Goal: Task Accomplishment & Management: Use online tool/utility

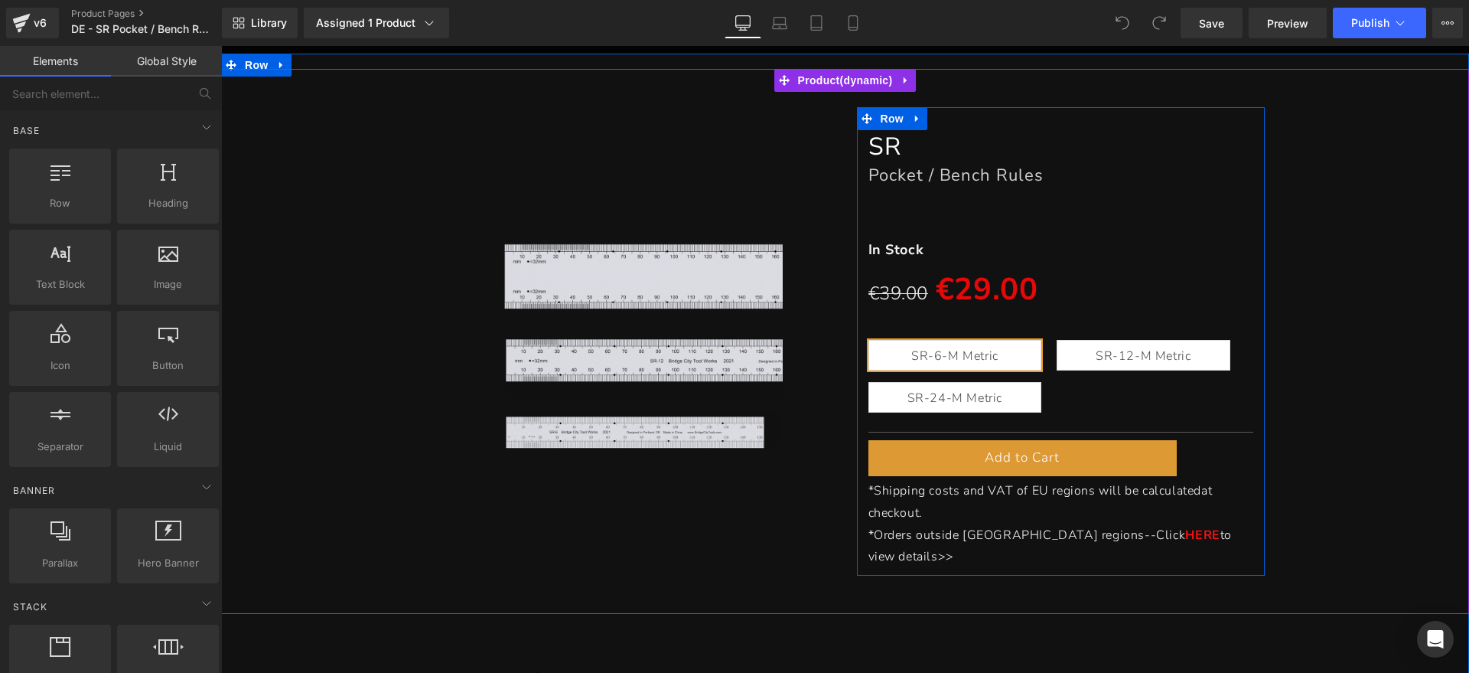
scroll to position [191, 0]
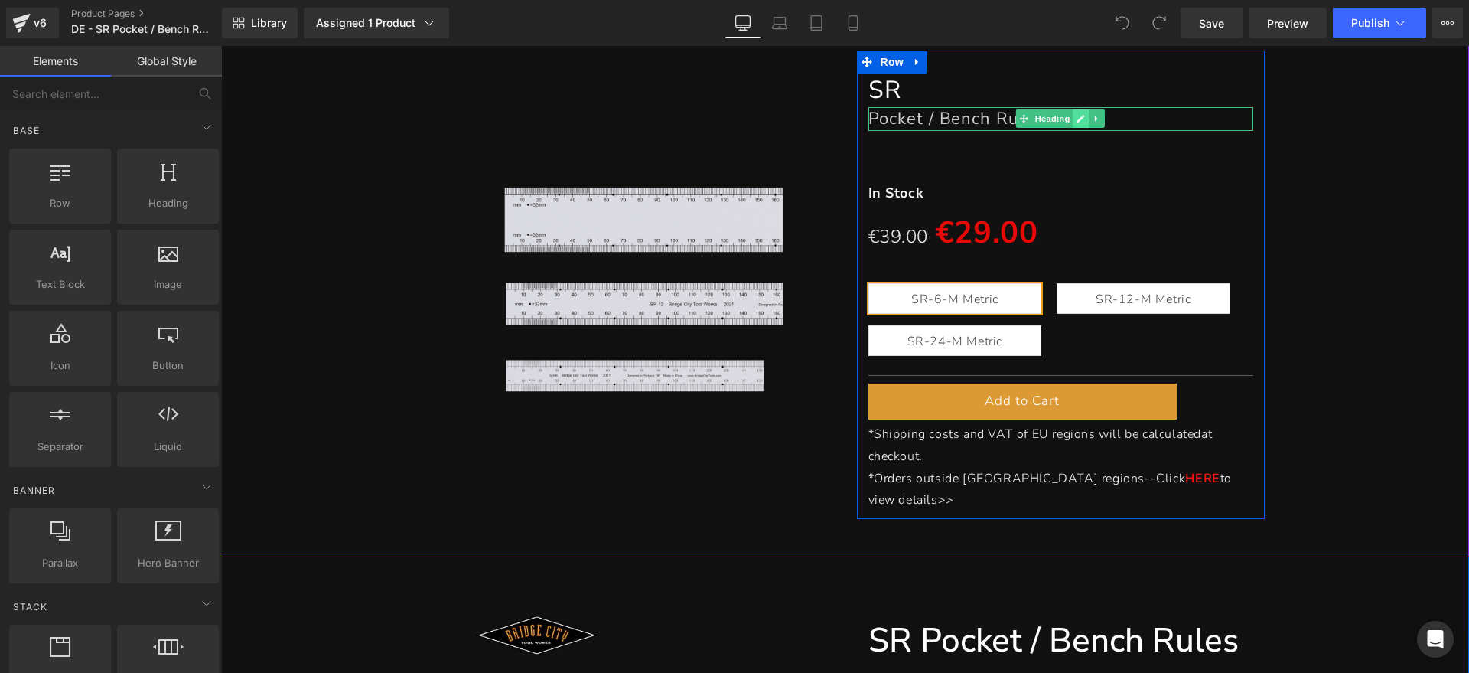
click at [1073, 118] on link at bounding box center [1081, 118] width 16 height 18
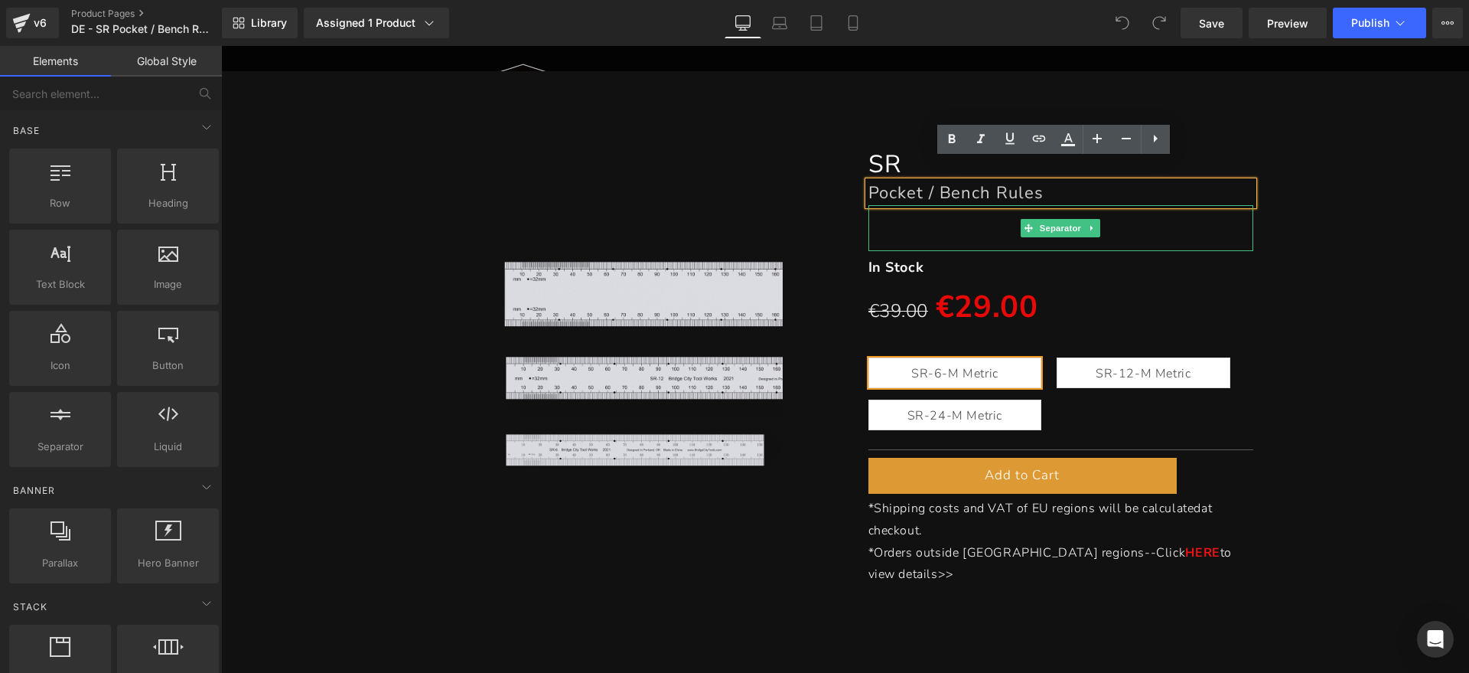
scroll to position [0, 0]
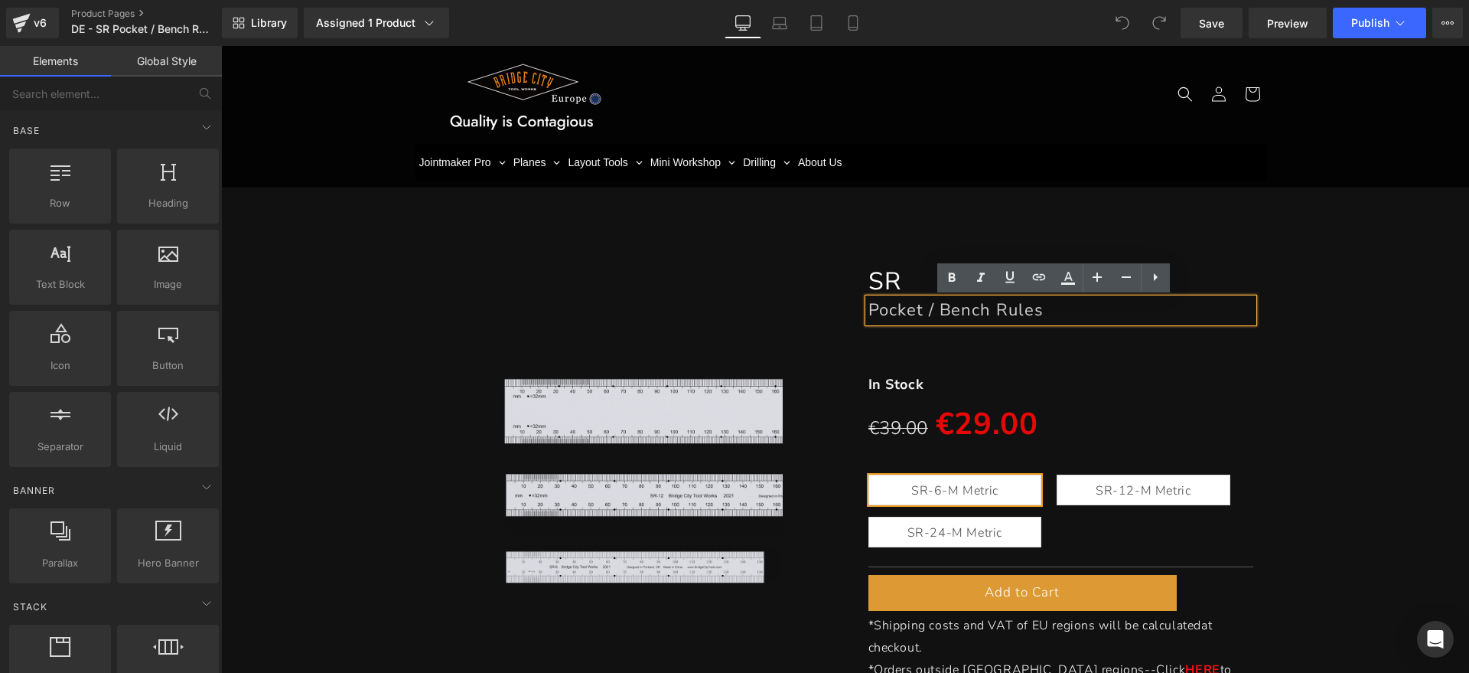
click at [1036, 312] on h1 "Pocket / Bench Rules" at bounding box center [1061, 309] width 386 height 23
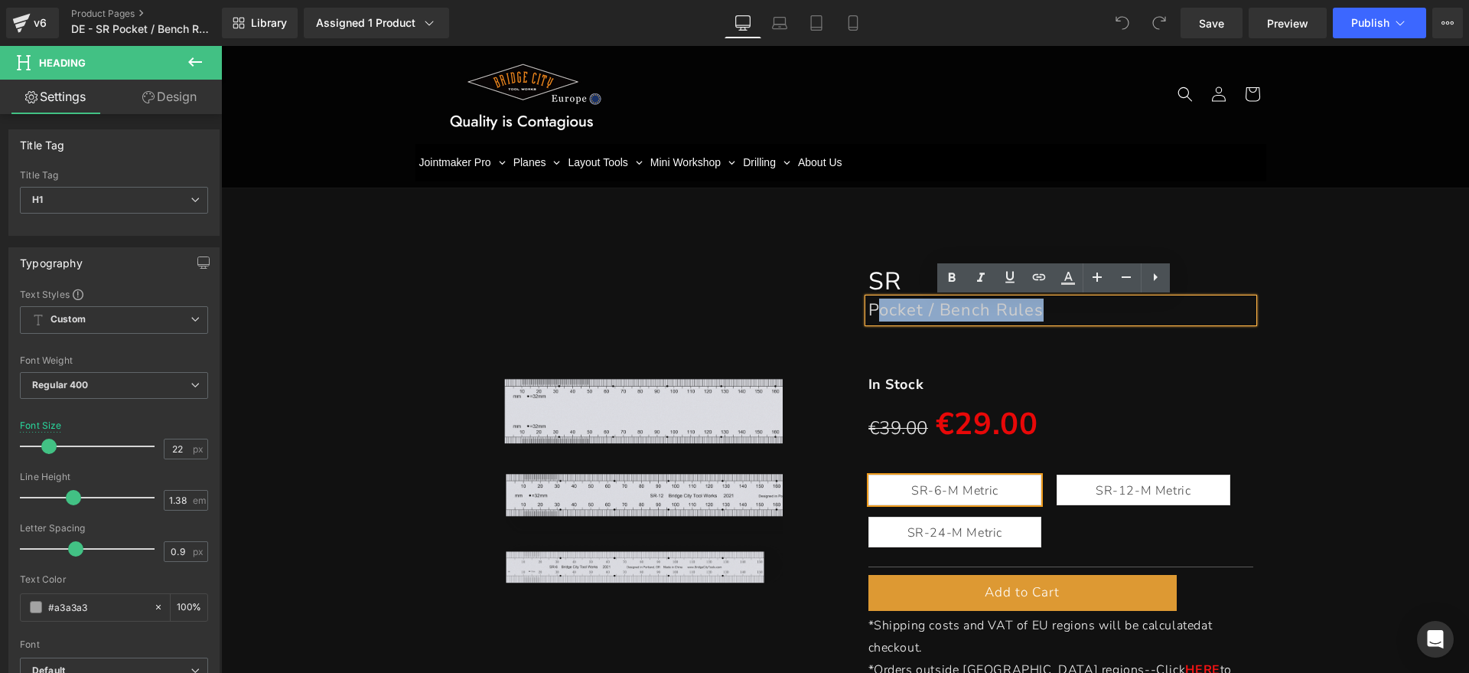
drag, startPoint x: 1072, startPoint y: 306, endPoint x: 868, endPoint y: 306, distance: 204.3
click at [868, 306] on h1 "Pocket / Bench Rules" at bounding box center [1061, 309] width 386 height 23
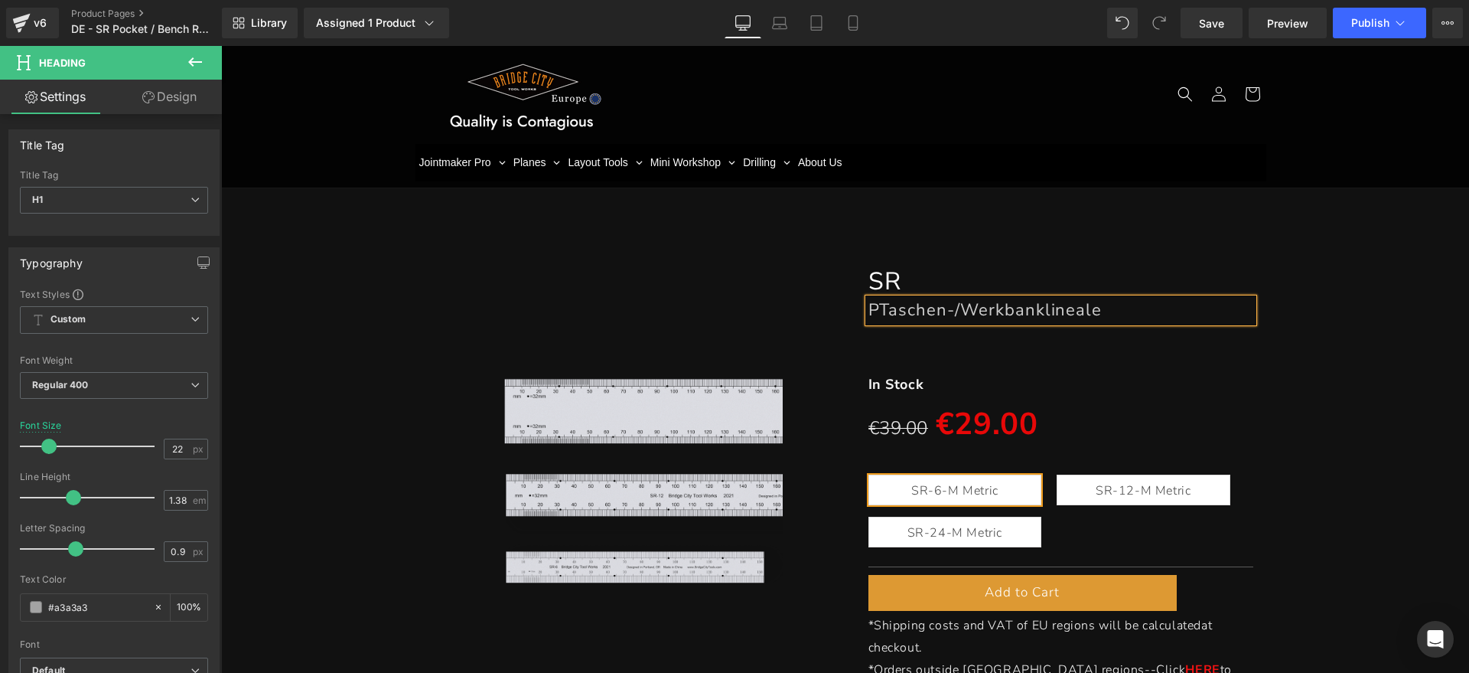
click at [869, 307] on font "PTaschen-/Werkbanklineale" at bounding box center [985, 309] width 234 height 23
click at [972, 360] on div at bounding box center [1061, 345] width 386 height 46
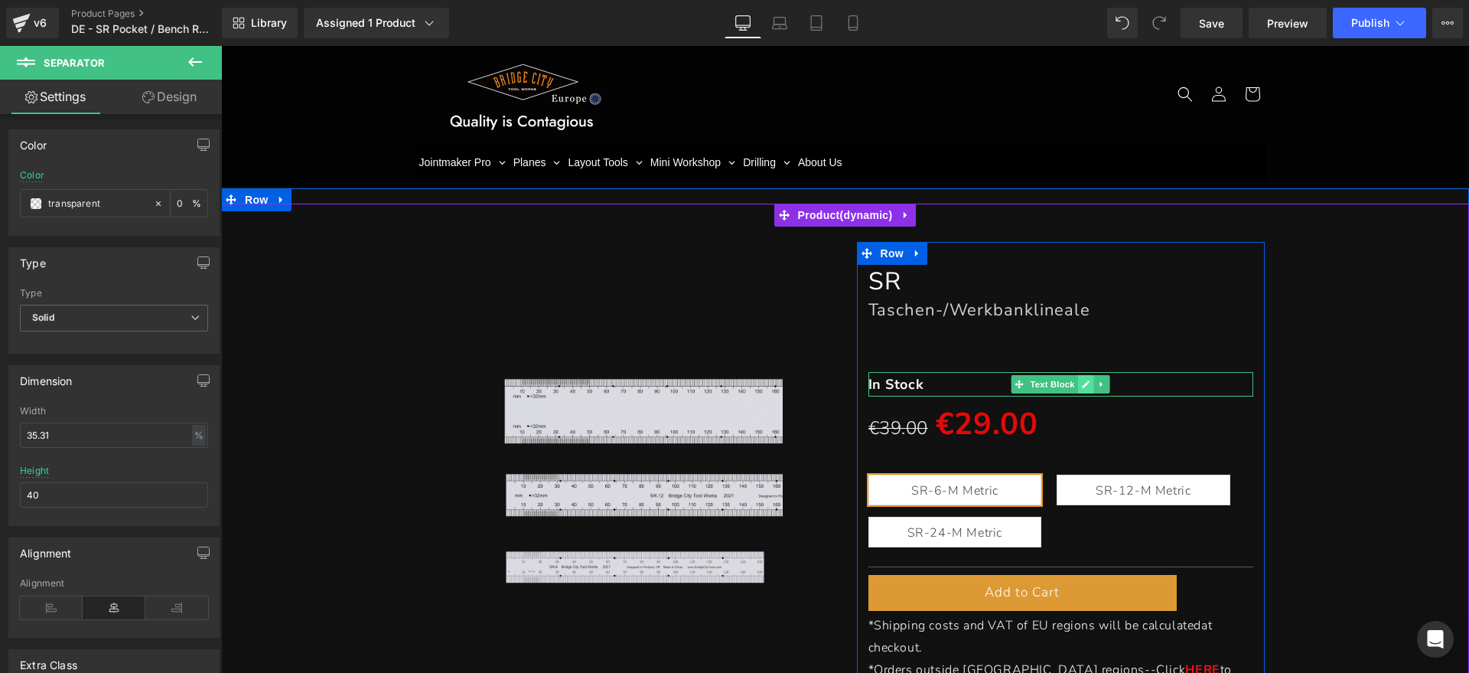
click at [1082, 380] on icon at bounding box center [1086, 384] width 8 height 9
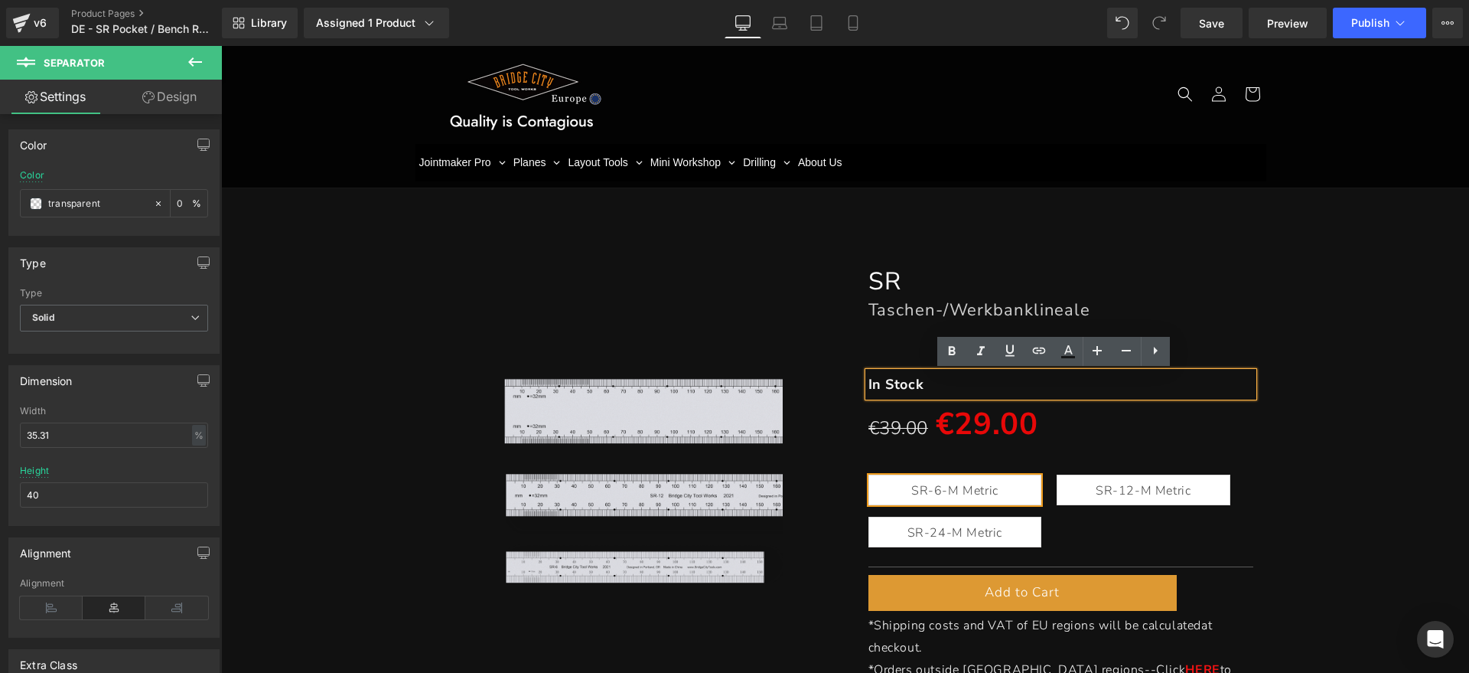
click at [976, 381] on p "In Stock" at bounding box center [1061, 384] width 386 height 24
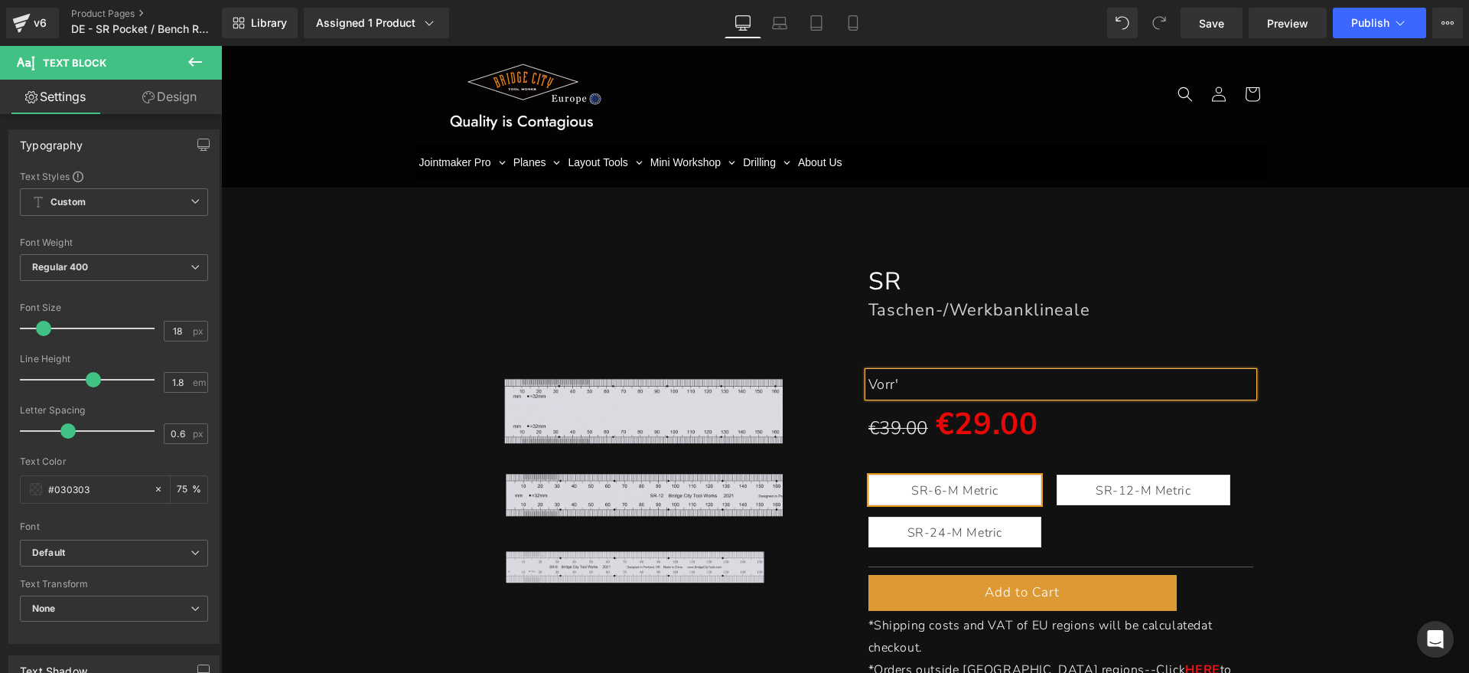
click at [976, 381] on p "Vorr'" at bounding box center [1061, 384] width 386 height 24
click at [1001, 593] on span "(P) Cart Button" at bounding box center [1022, 593] width 87 height 23
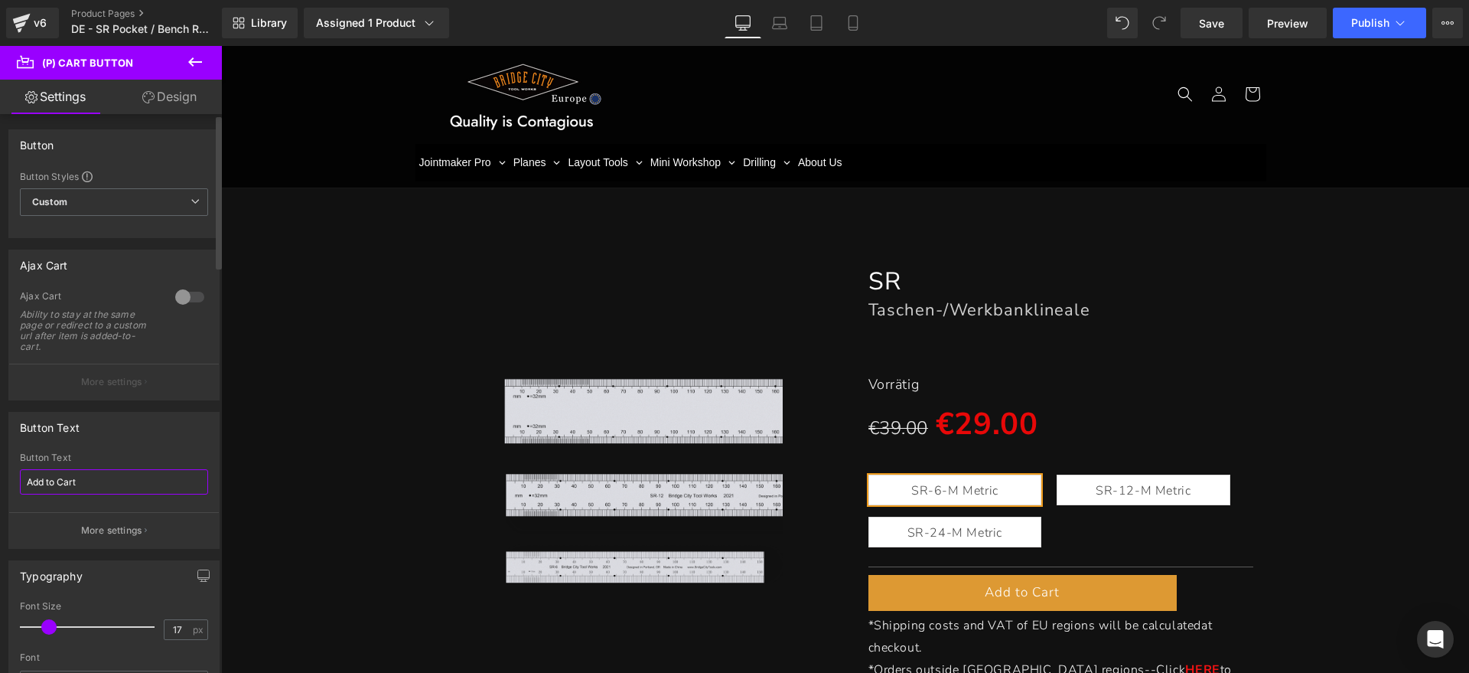
drag, startPoint x: 109, startPoint y: 482, endPoint x: 0, endPoint y: 477, distance: 109.5
click at [0, 477] on div "Button Text Add to Cart Button Text Add to Cart More settings" at bounding box center [114, 474] width 229 height 148
type input "Zum Warenkorb hinzufügen"
click at [153, 440] on div "Button Text" at bounding box center [114, 426] width 210 height 29
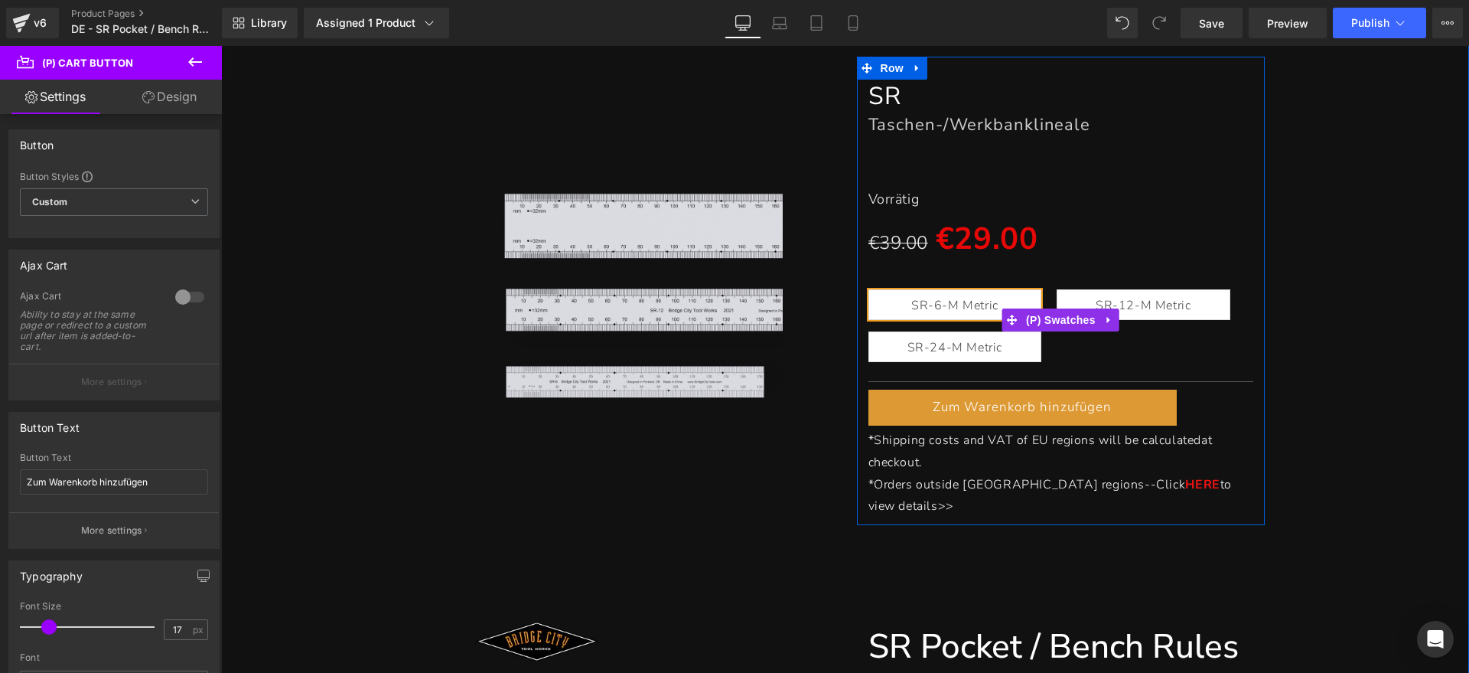
scroll to position [191, 0]
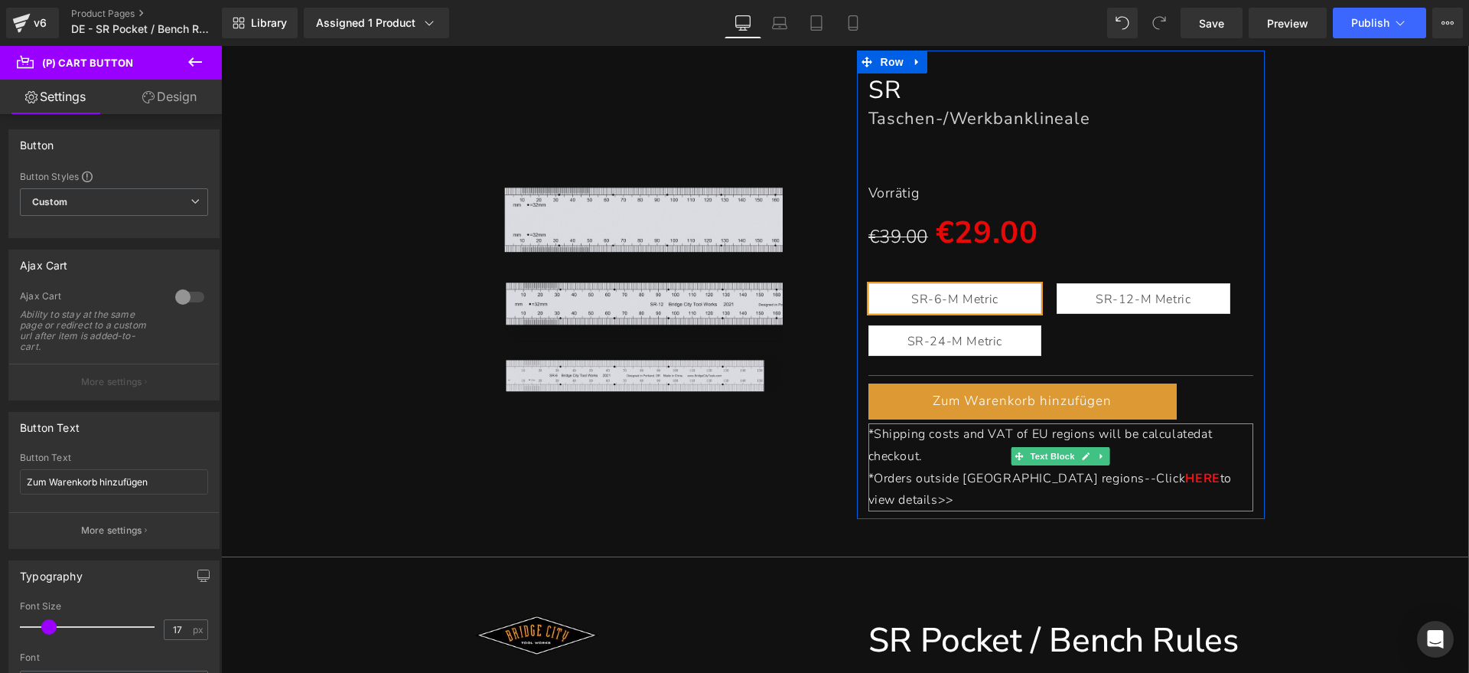
drag, startPoint x: 920, startPoint y: 448, endPoint x: 927, endPoint y: 454, distance: 9.8
click at [920, 448] on p "*Shipping costs and VAT of EU regions will be calculated at checkout." at bounding box center [1061, 445] width 386 height 44
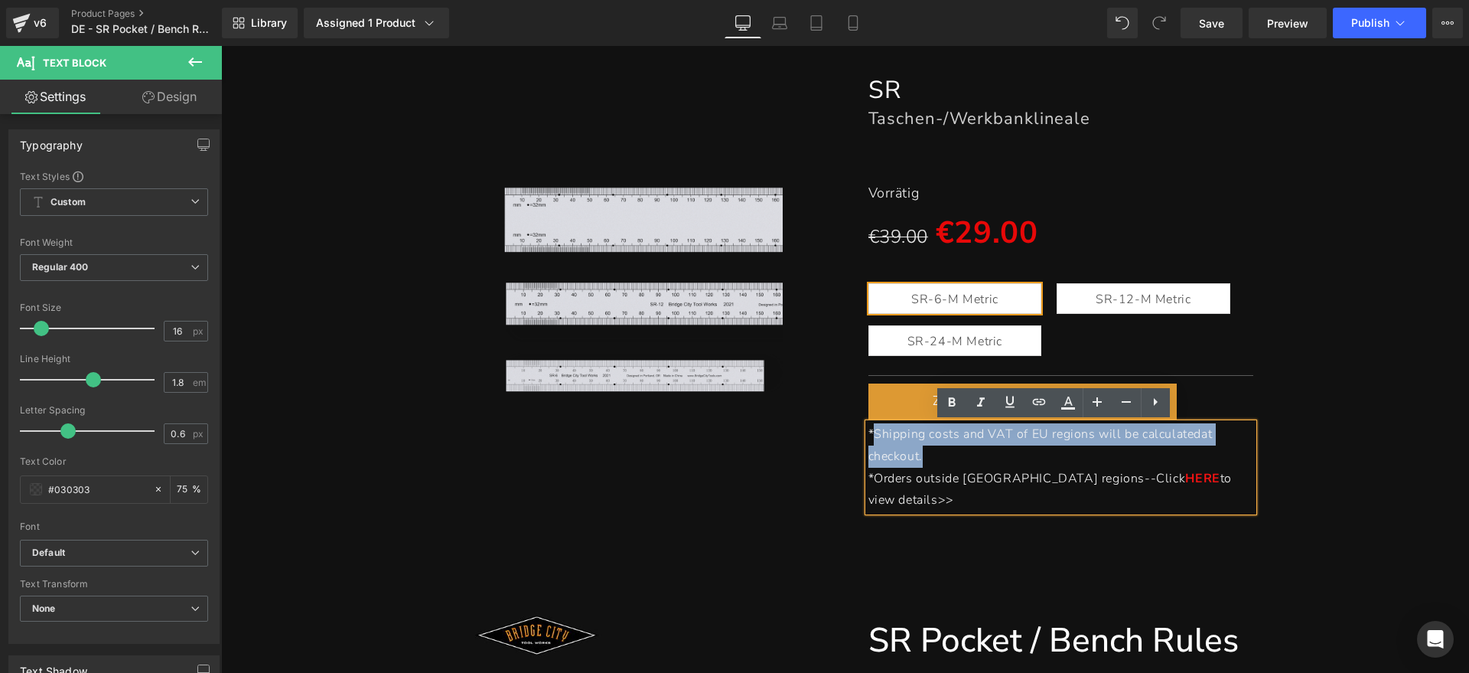
drag, startPoint x: 927, startPoint y: 453, endPoint x: 869, endPoint y: 438, distance: 59.9
click at [869, 438] on p "*Shipping costs and VAT of EU regions will be calculated at checkout." at bounding box center [1061, 445] width 386 height 44
paste div
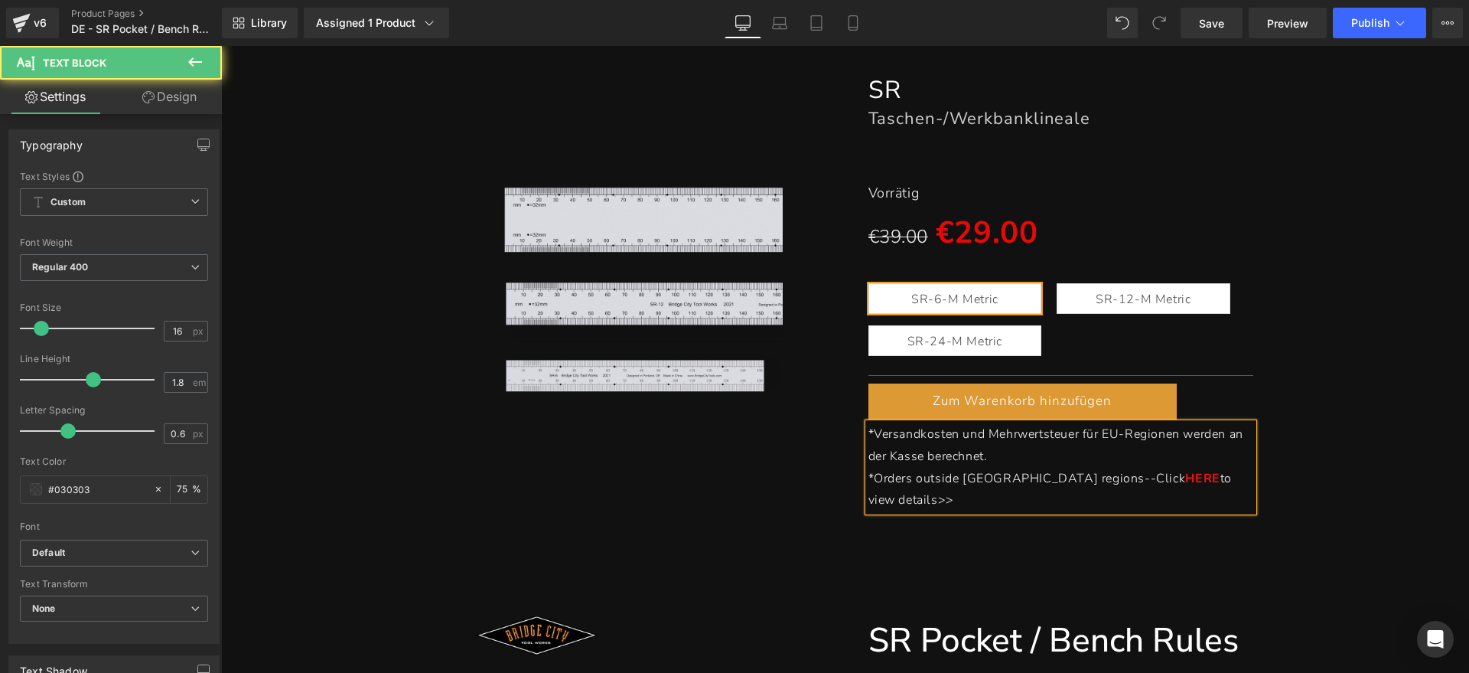
click at [1219, 482] on p "*Orders outside [GEOGRAPHIC_DATA] regions--Click HERE to view details>>" at bounding box center [1061, 489] width 386 height 44
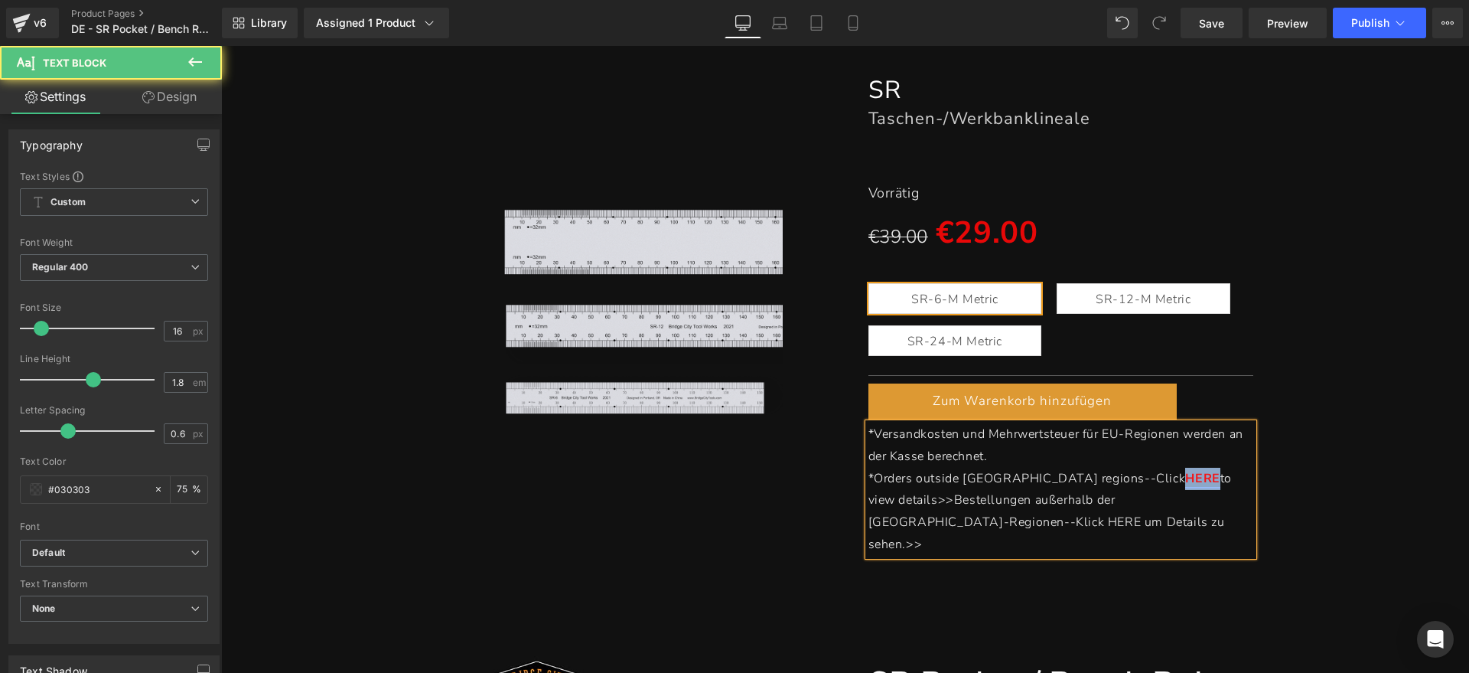
drag, startPoint x: 1064, startPoint y: 480, endPoint x: 1096, endPoint y: 479, distance: 32.1
click at [1185, 479] on link "HERE" at bounding box center [1202, 478] width 34 height 17
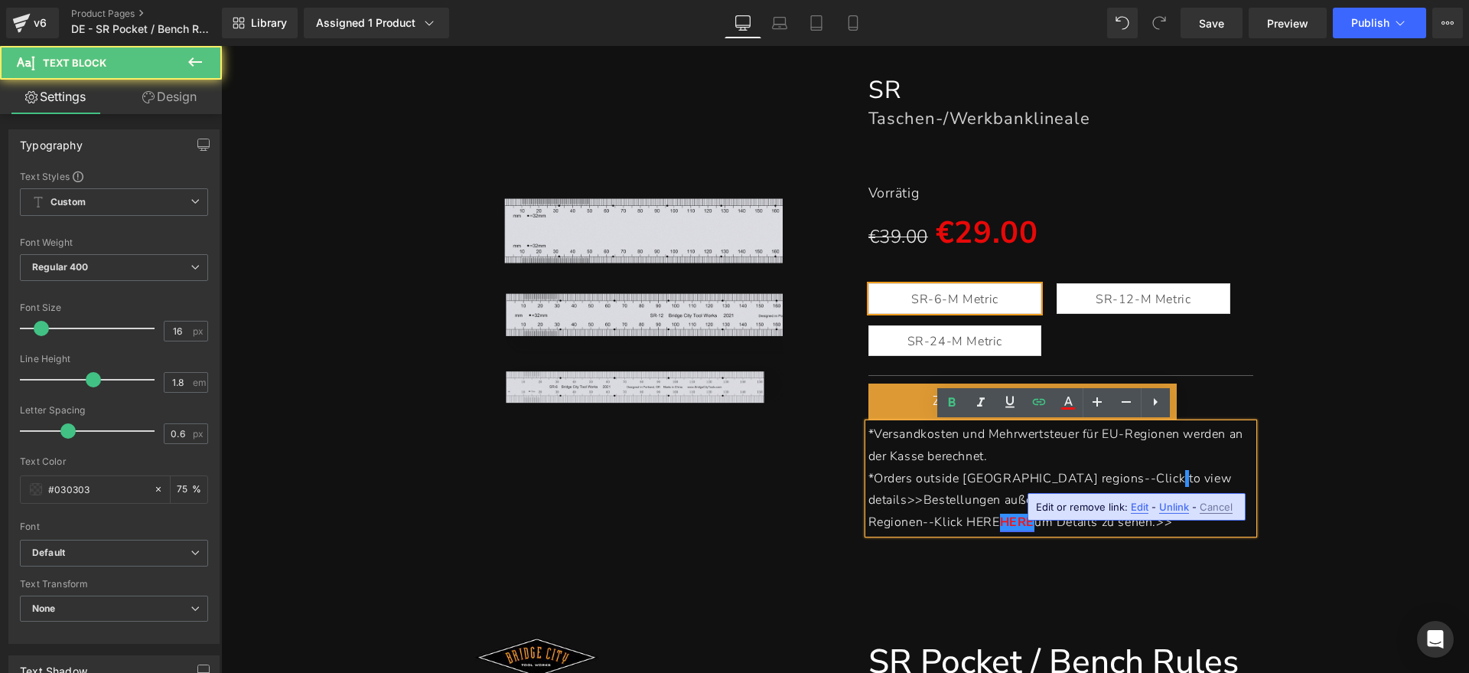
click at [1151, 460] on p "*Versandkosten und Mehrwertsteuer für EU-Regionen werden an der Kasse berechnet." at bounding box center [1061, 445] width 386 height 44
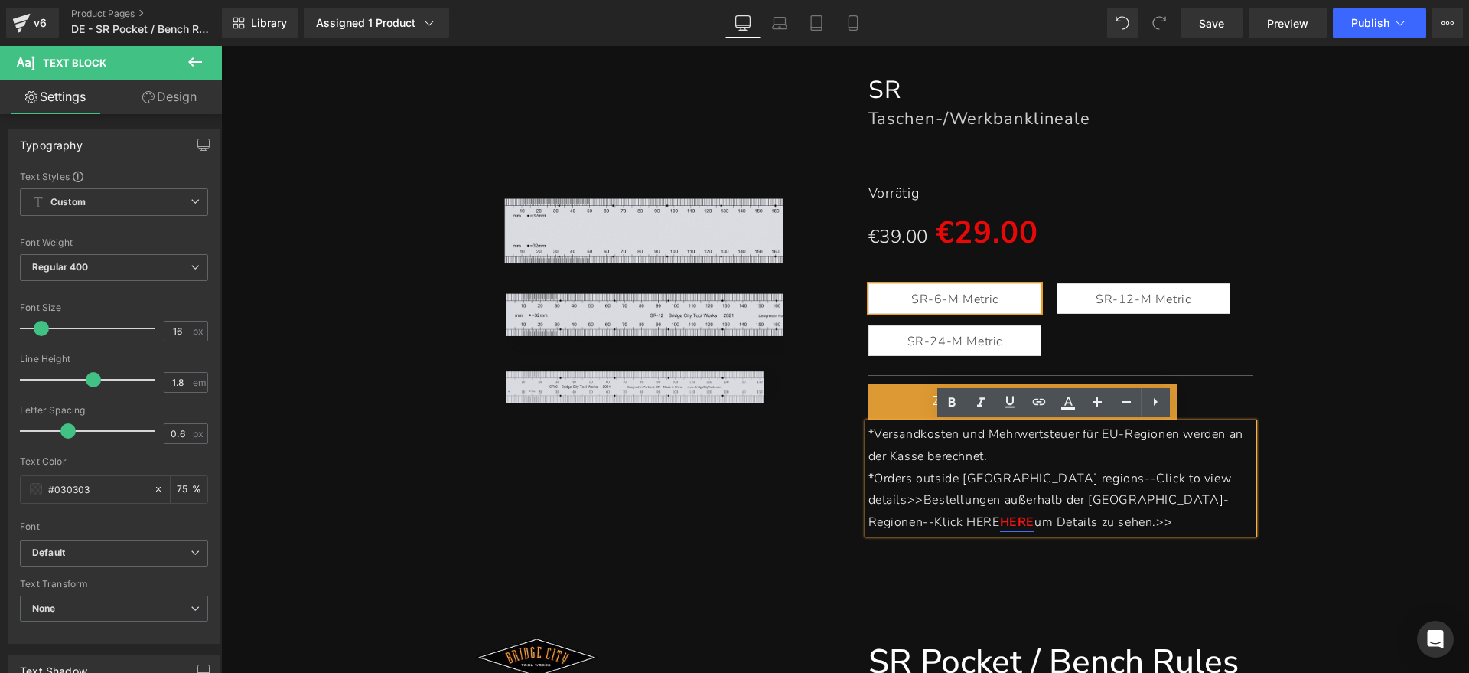
click at [1136, 513] on span "um Details zu sehen.>>" at bounding box center [1103, 521] width 138 height 17
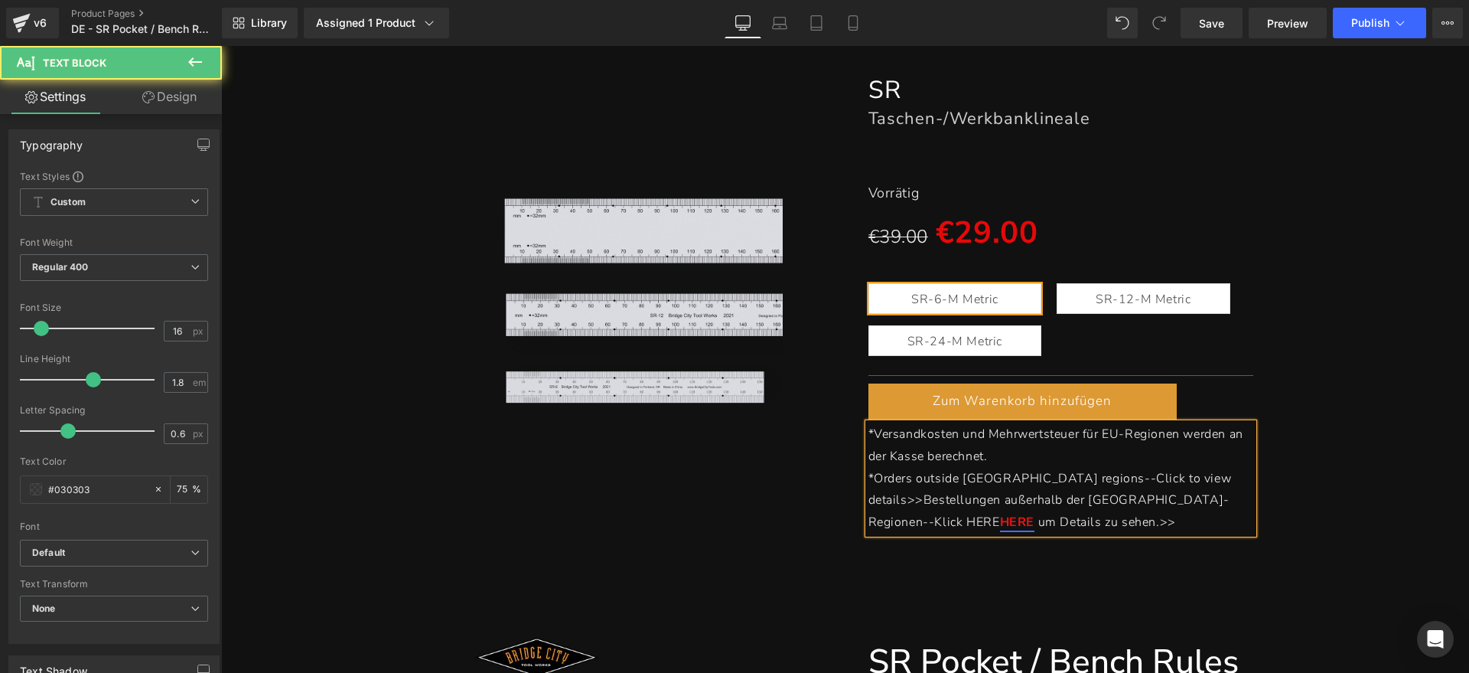
click at [1094, 500] on span "to view details>>Bestellungen außerhalb der [GEOGRAPHIC_DATA]-Regionen--Klick H…" at bounding box center [1049, 500] width 363 height 61
click at [1098, 498] on span "to view details>>Bestellungen außerhalb der [GEOGRAPHIC_DATA]-Regionen--Klick H…" at bounding box center [1049, 500] width 363 height 61
click at [1034, 513] on link "HERE" at bounding box center [1017, 521] width 34 height 17
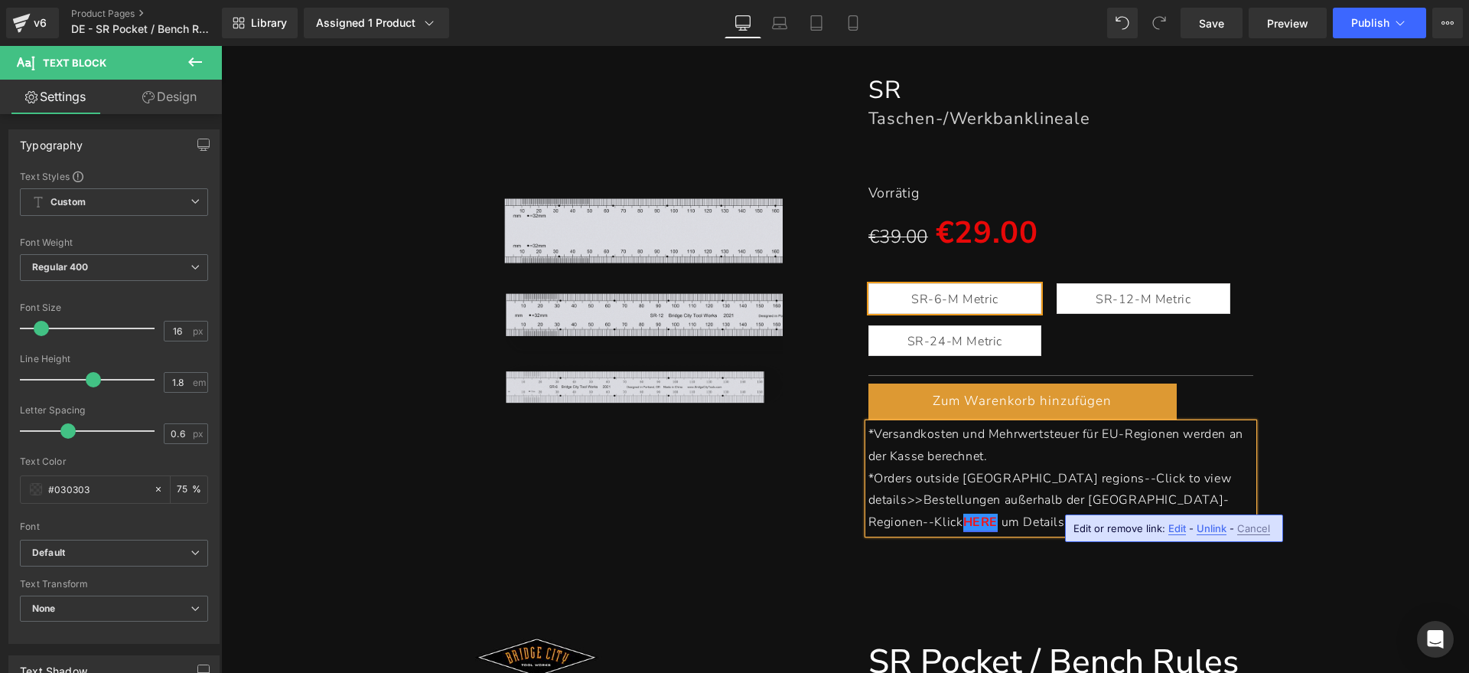
click at [1005, 487] on p "*Orders outside [GEOGRAPHIC_DATA] regions--Click to view details>>Bestellungen …" at bounding box center [1061, 500] width 386 height 66
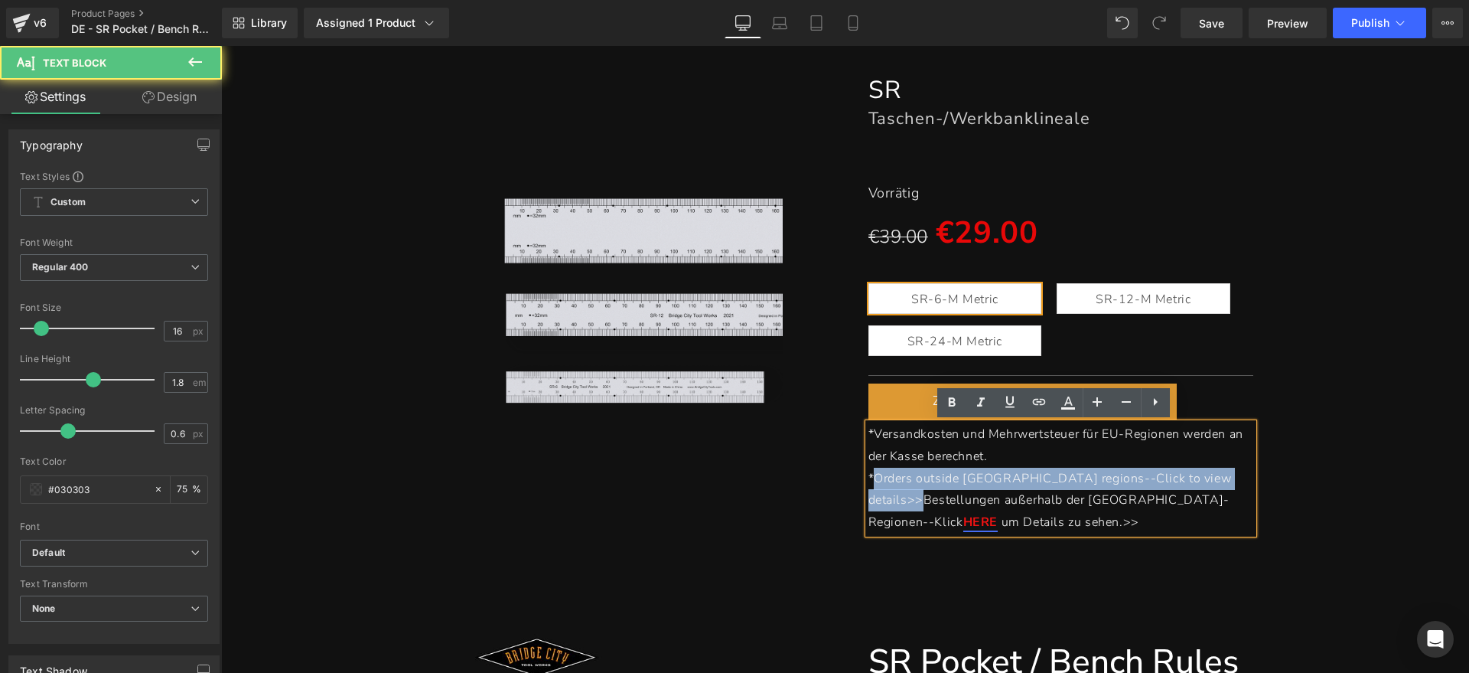
drag, startPoint x: 869, startPoint y: 481, endPoint x: 1168, endPoint y: 483, distance: 298.4
click at [1168, 483] on p "*Orders outside [GEOGRAPHIC_DATA] regions--Click to view details>>Bestellungen …" at bounding box center [1061, 500] width 386 height 66
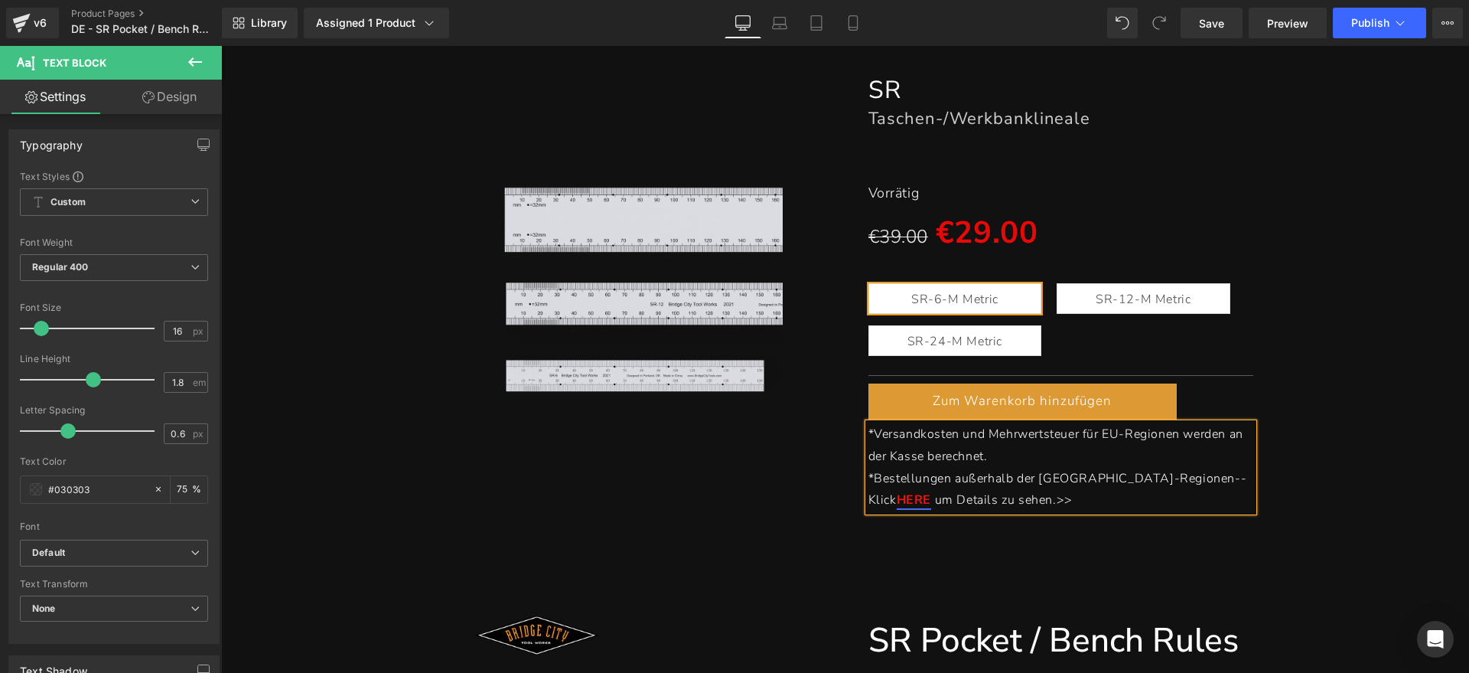
click at [1350, 417] on div "(P) Image SR Heading Taschen-/Werkbanklineale Heading Separator Vorrätig Text B…" at bounding box center [845, 284] width 1233 height 468
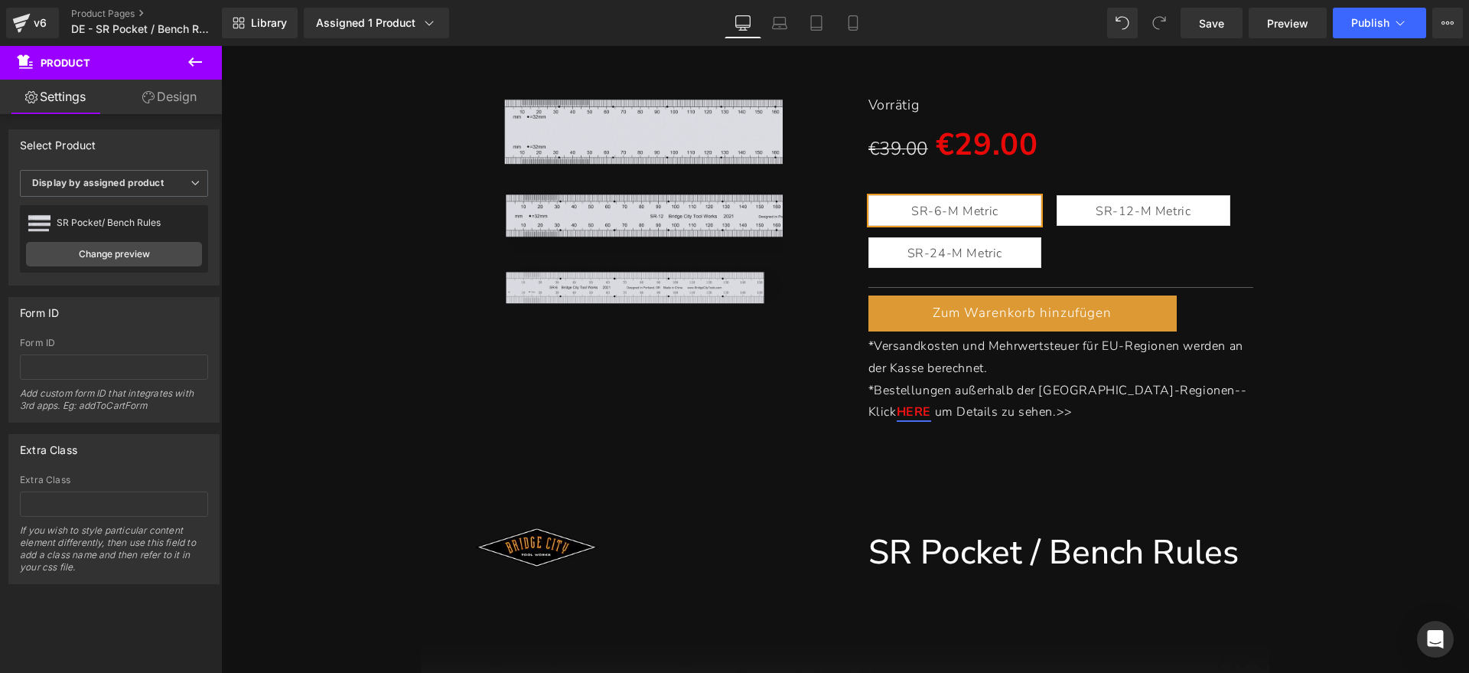
scroll to position [478, 0]
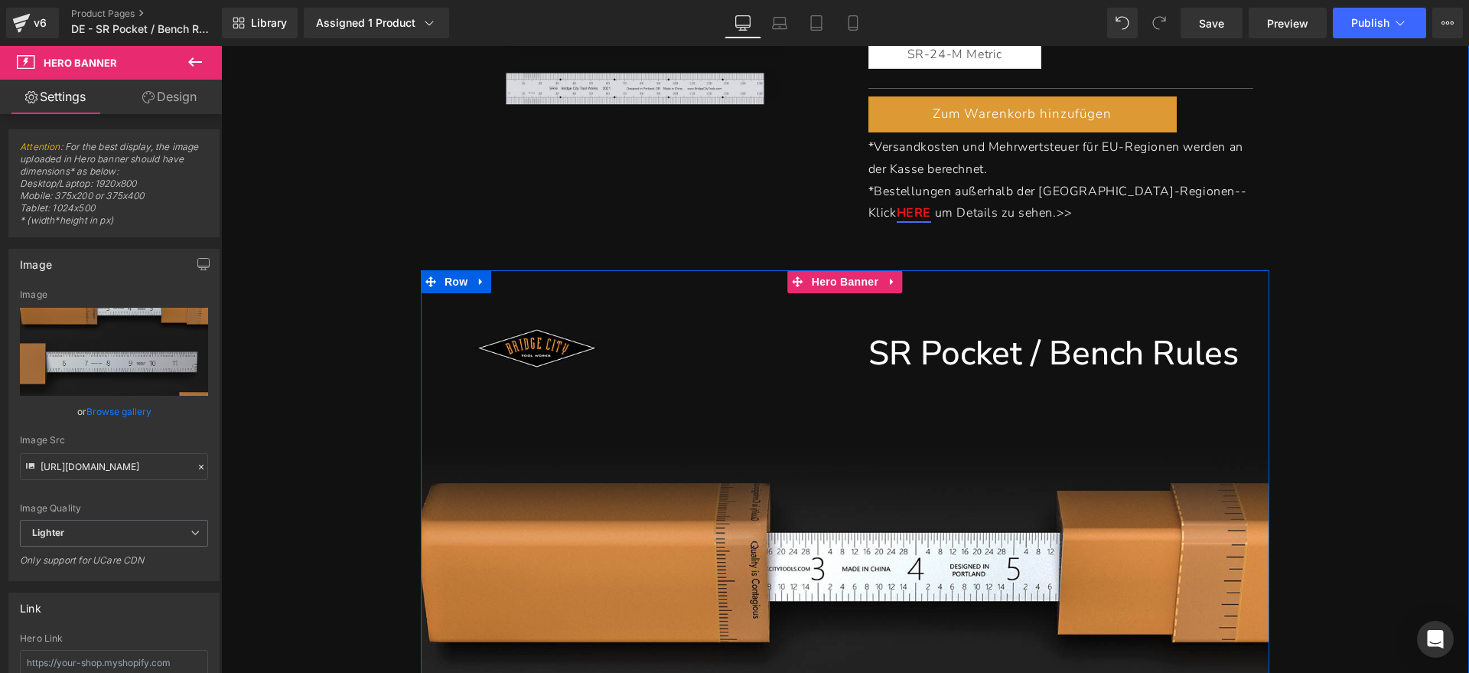
click at [761, 356] on h1 "SR Pocket / Bench Rules" at bounding box center [844, 354] width 787 height 60
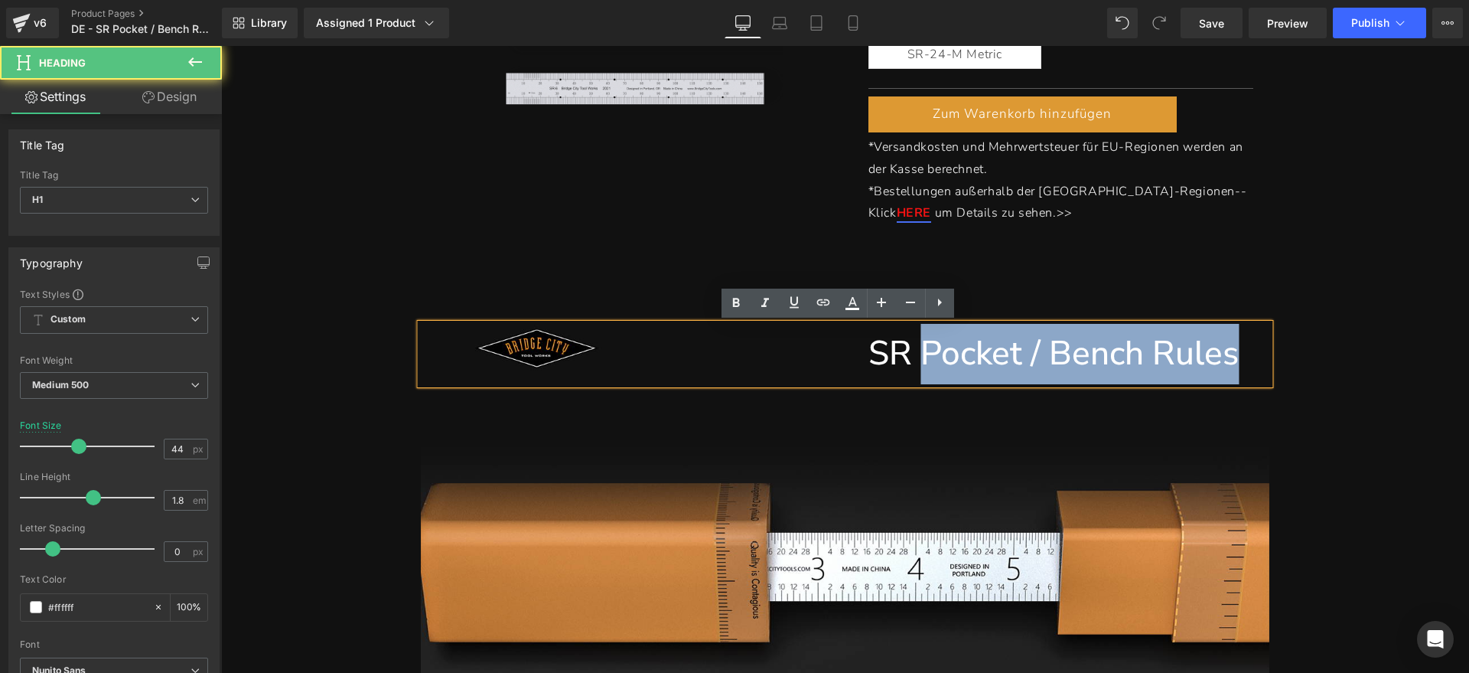
drag, startPoint x: 1227, startPoint y: 353, endPoint x: 919, endPoint y: 352, distance: 308.3
click at [919, 352] on h1 "SR Pocket / Bench Rules" at bounding box center [844, 354] width 787 height 60
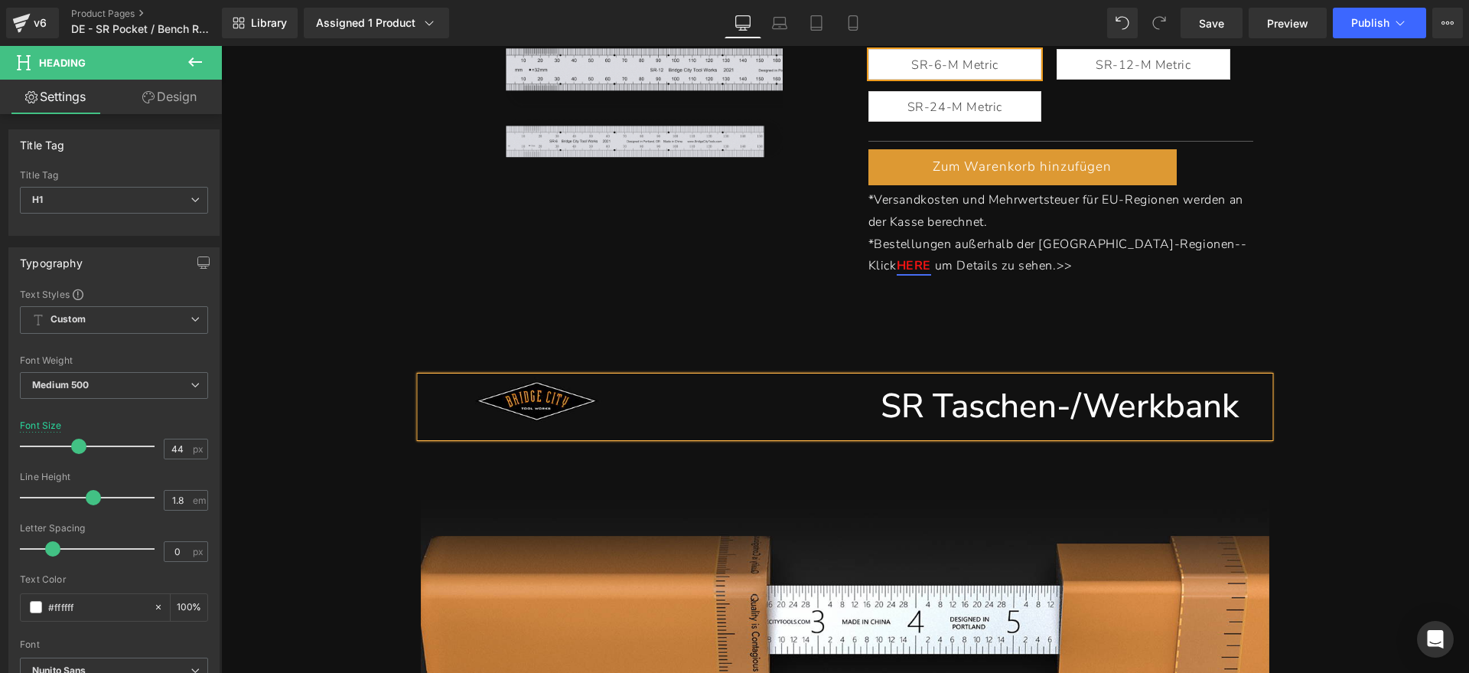
scroll to position [383, 0]
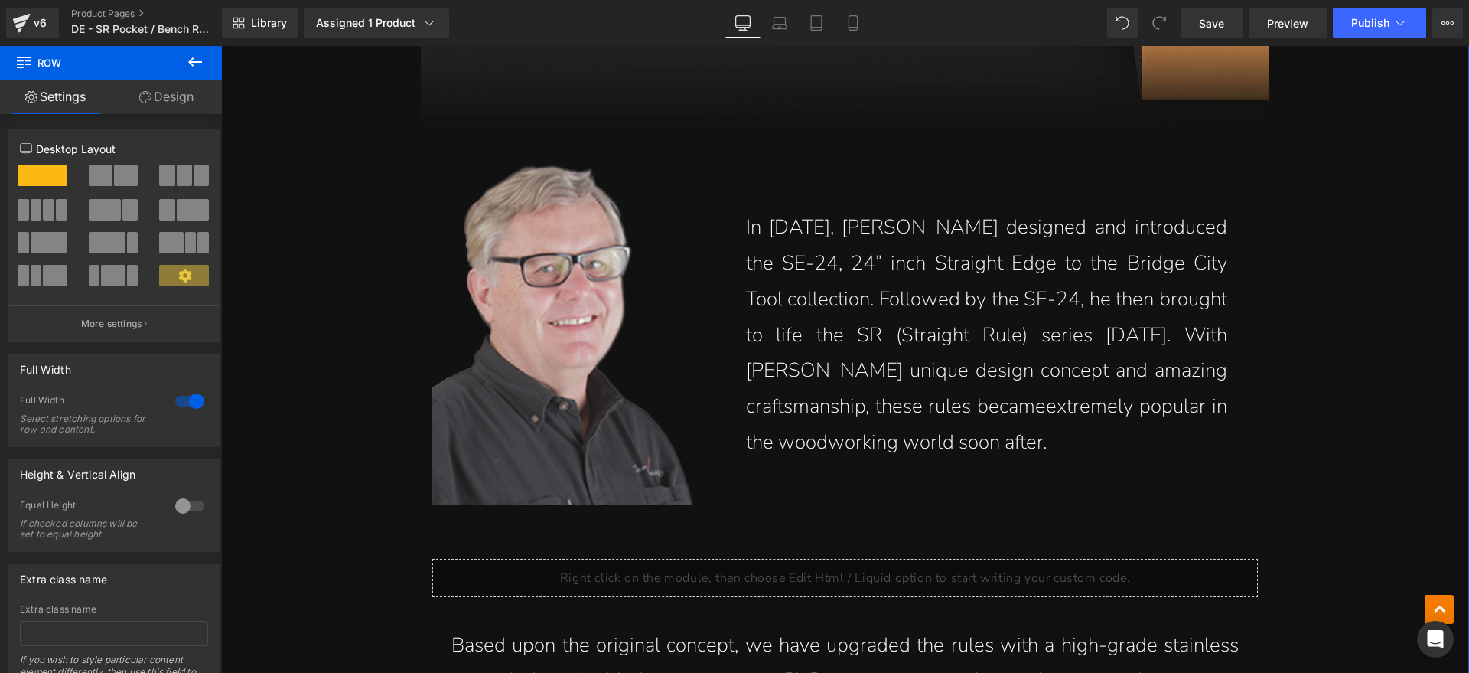
scroll to position [1626, 0]
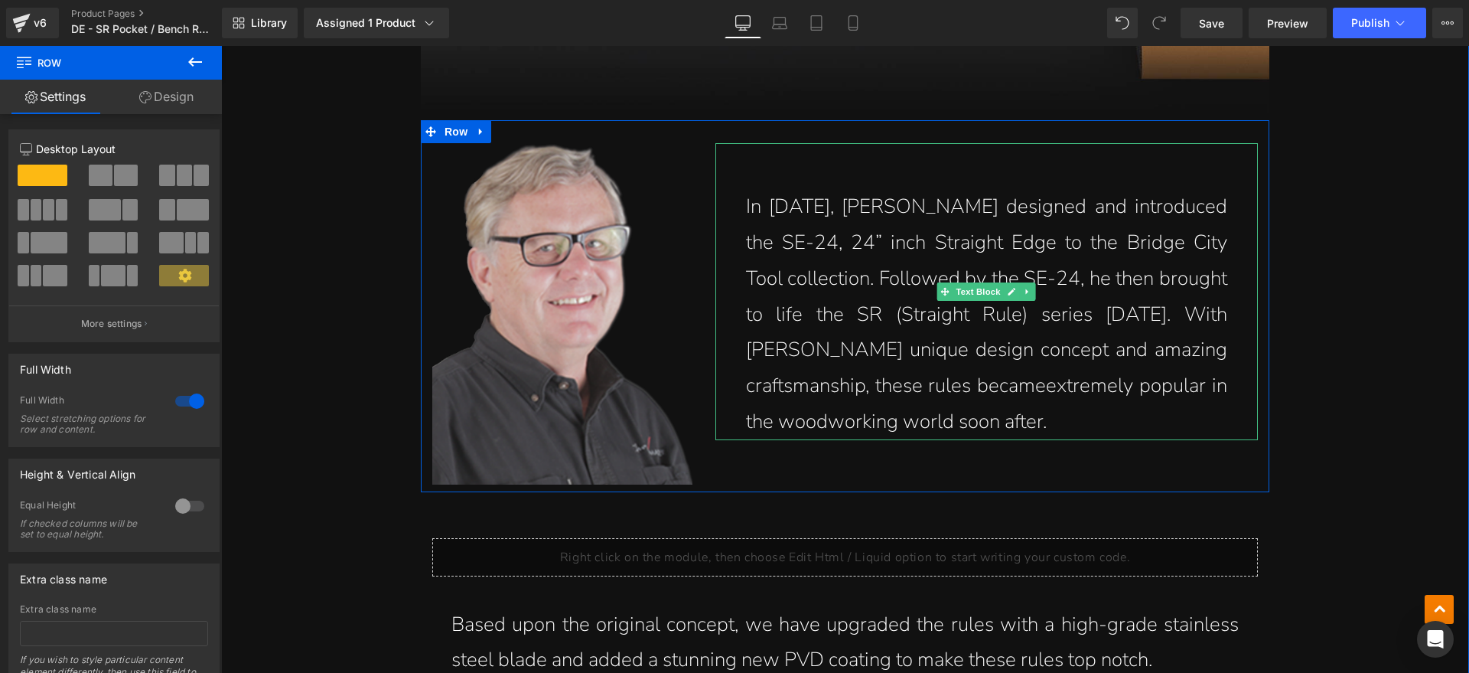
click at [1064, 412] on p "In [DATE], [PERSON_NAME] designed and introduced the SE-24, 24” inch Straight E…" at bounding box center [986, 314] width 481 height 251
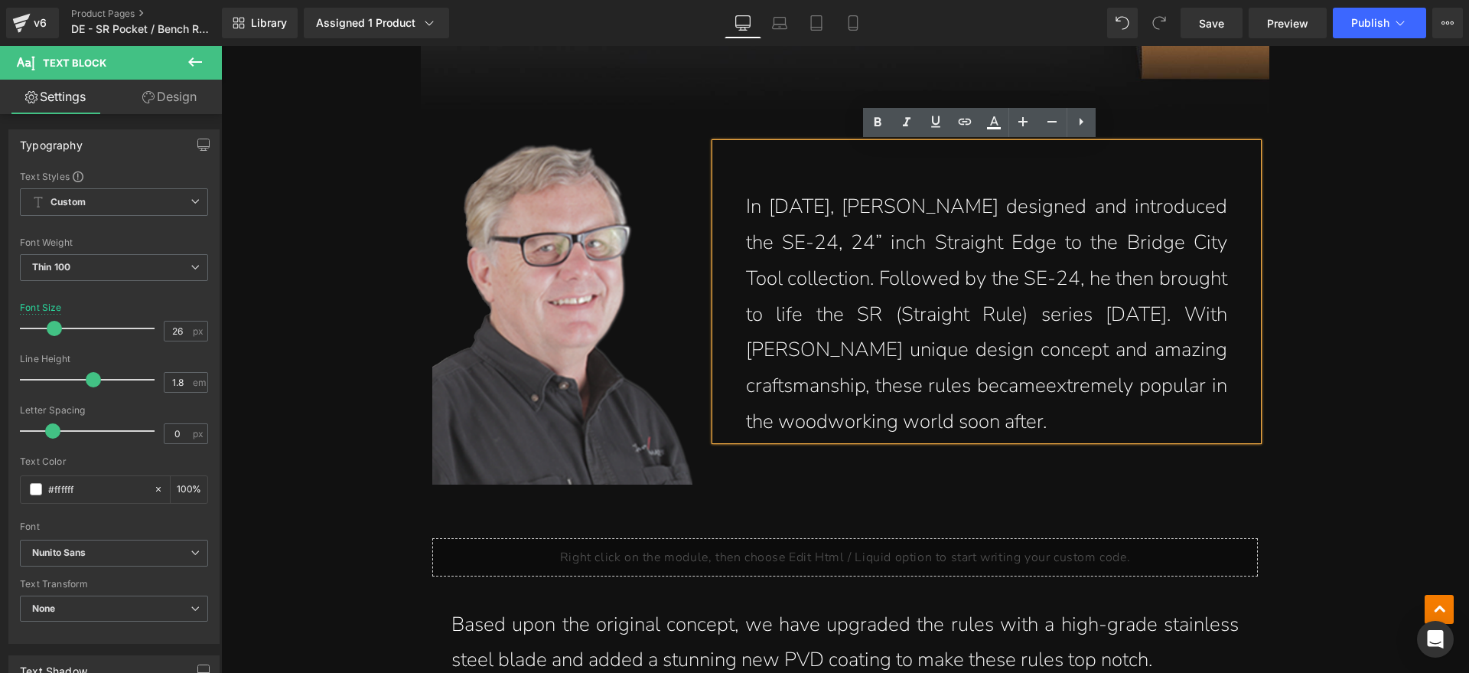
drag, startPoint x: 1069, startPoint y: 419, endPoint x: 748, endPoint y: 213, distance: 382.0
click at [748, 213] on p "In [DATE], [PERSON_NAME] designed and introduced the SE-24, 24” inch Straight E…" at bounding box center [986, 314] width 481 height 251
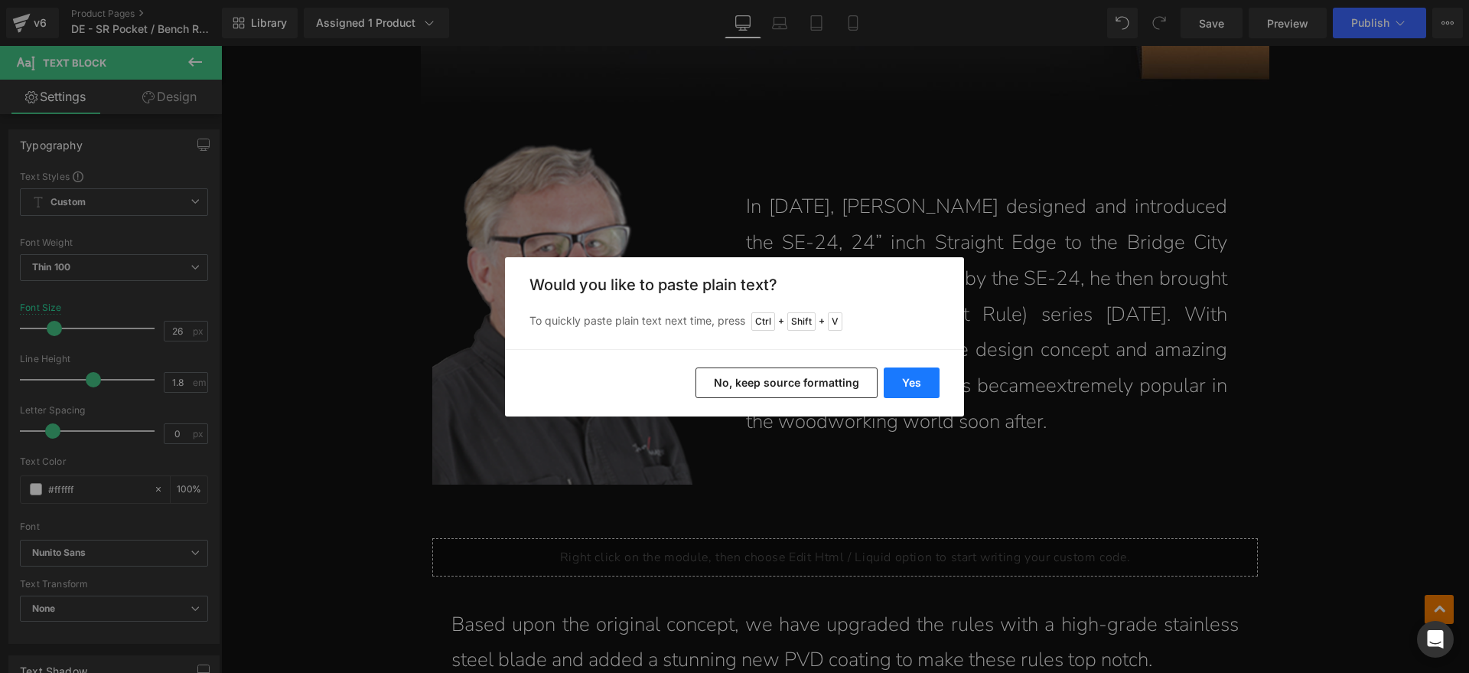
click at [896, 386] on button "Yes" at bounding box center [912, 382] width 56 height 31
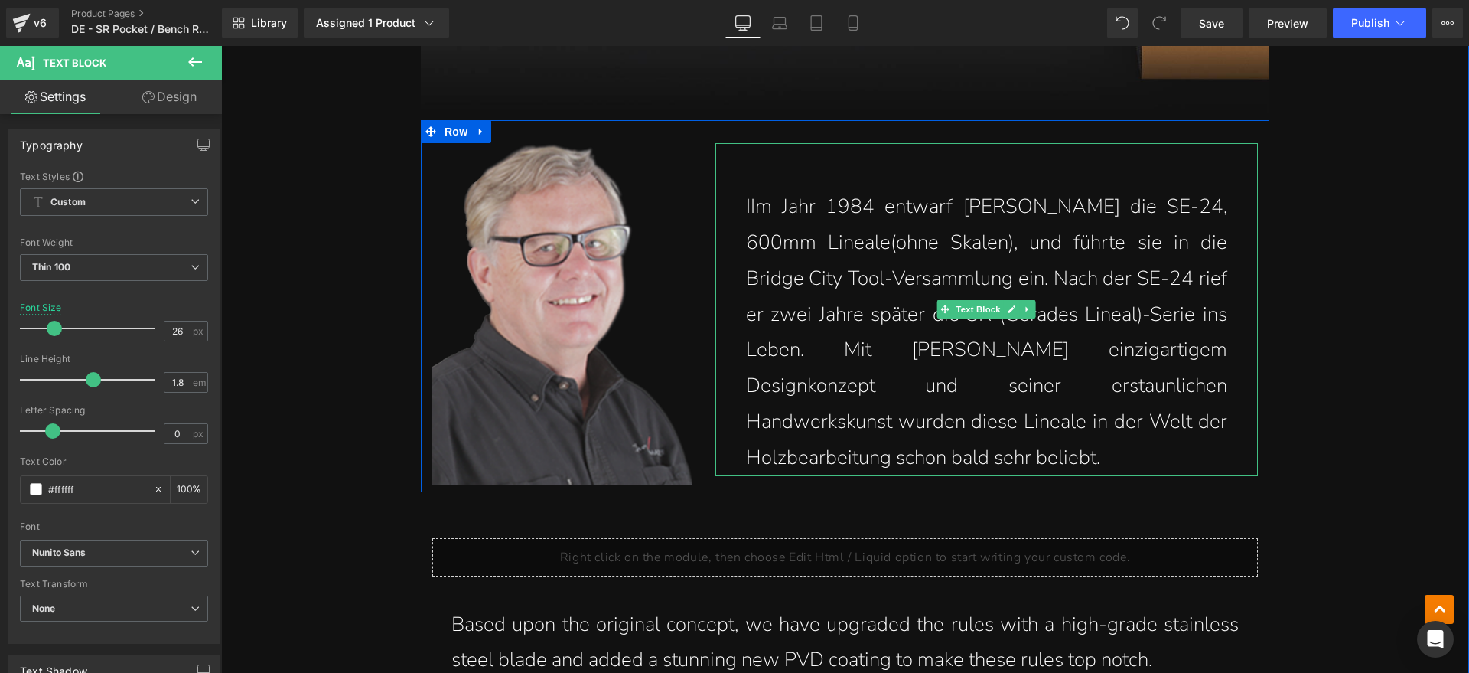
click at [746, 207] on p "IIm Jahr 1984 entwarf [PERSON_NAME] die SE-24, 600mm Lineale(ohne Skalen), und …" at bounding box center [986, 332] width 481 height 286
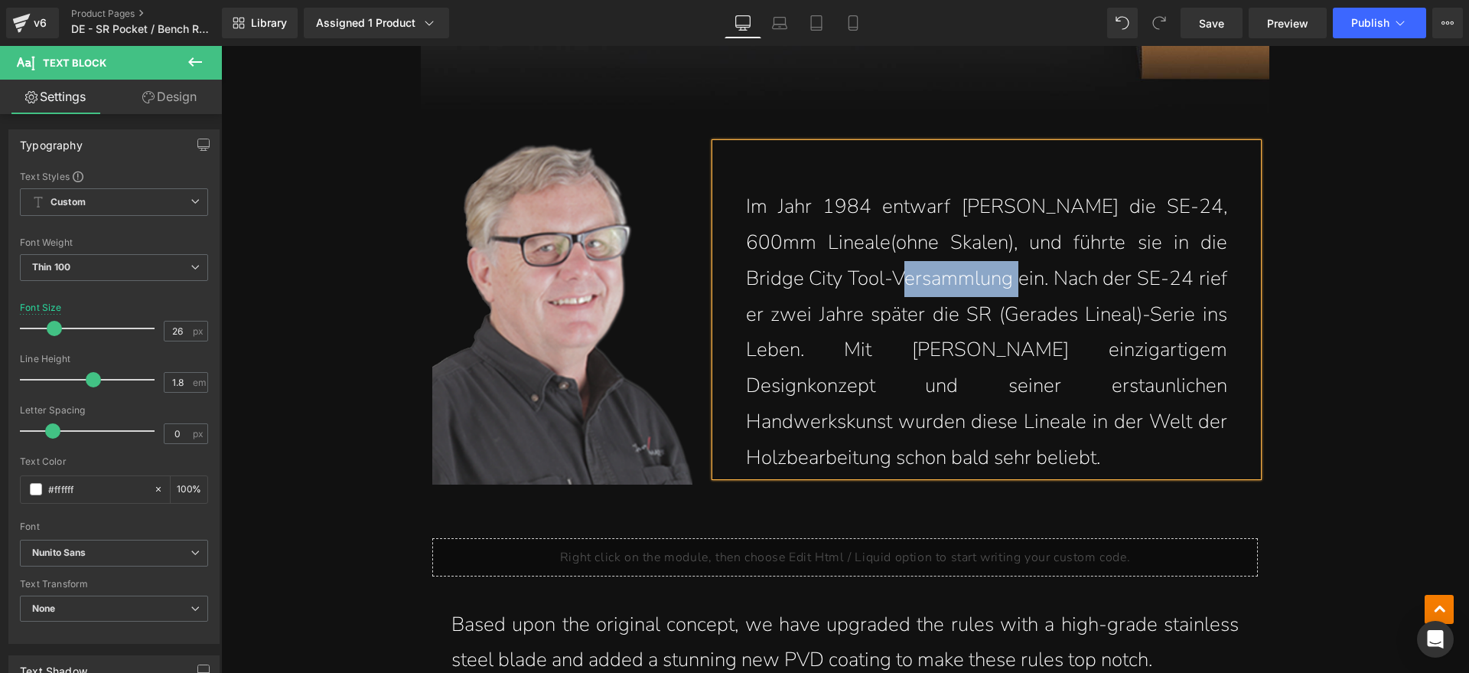
drag, startPoint x: 886, startPoint y: 277, endPoint x: 1004, endPoint y: 283, distance: 118.0
click at [1004, 283] on p "Im Jahr 1984 entwarf [PERSON_NAME] die SE-24, 600mm Lineale(ohne Skalen), und f…" at bounding box center [986, 332] width 481 height 286
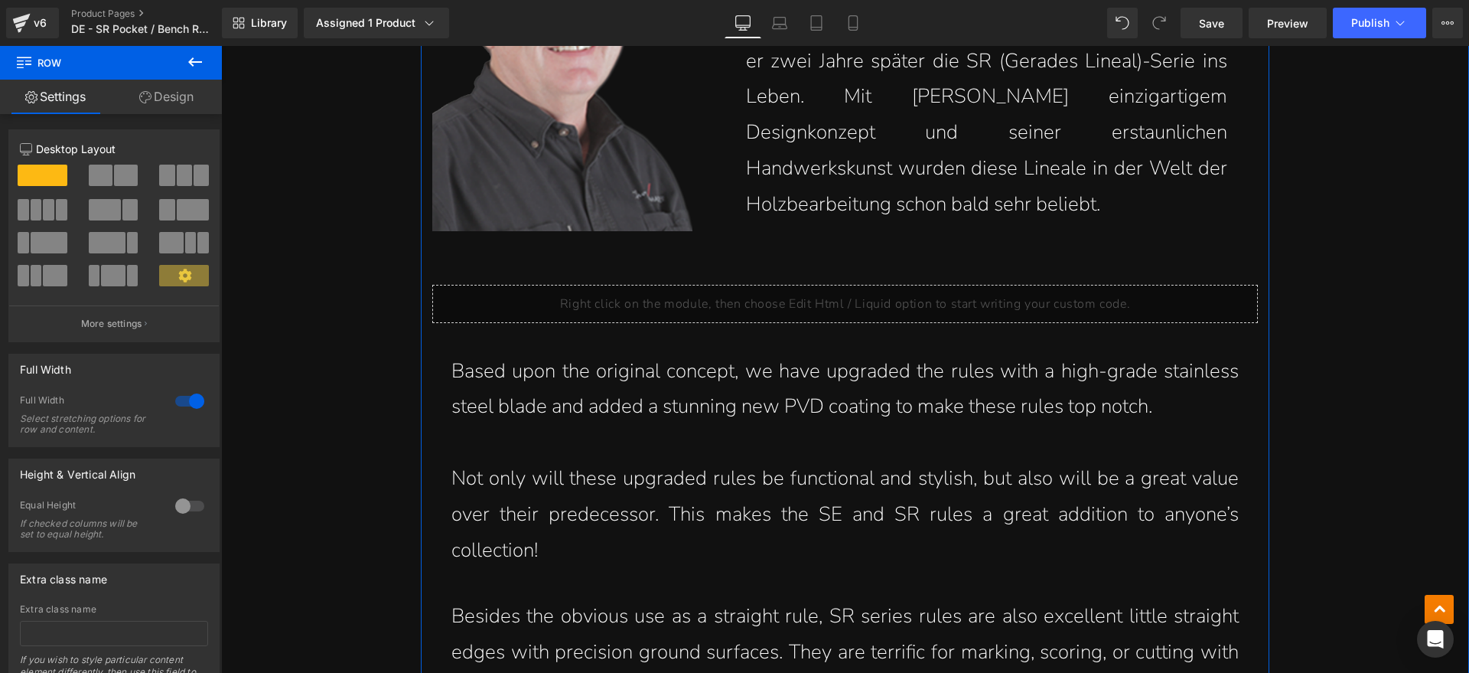
scroll to position [1887, 0]
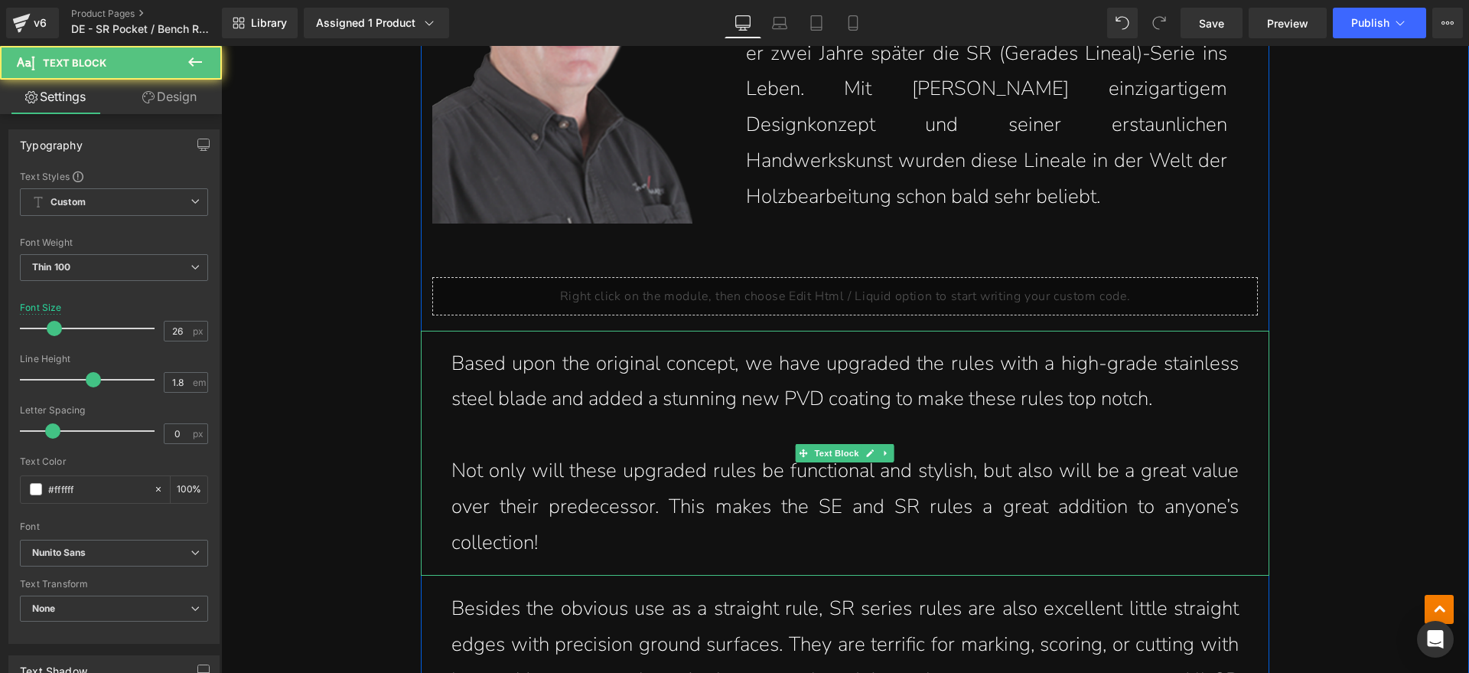
drag, startPoint x: 1196, startPoint y: 400, endPoint x: 688, endPoint y: 395, distance: 508.1
click at [666, 396] on p "Based upon the original concept, we have upgraded the rules with a high-grade s…" at bounding box center [844, 382] width 787 height 72
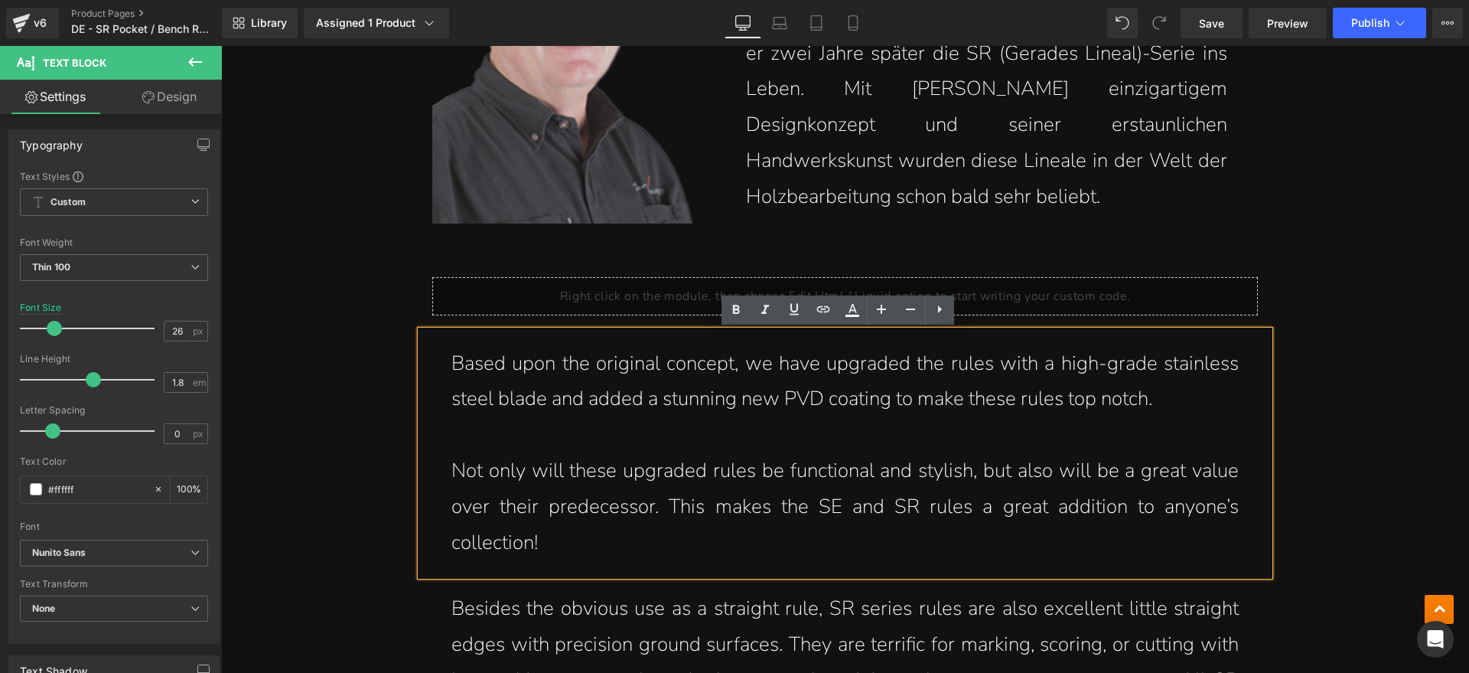
click at [1136, 458] on p "Not only will these upgraded rules be functional and stylish, but also will be …" at bounding box center [844, 506] width 787 height 107
drag, startPoint x: 1189, startPoint y: 390, endPoint x: 454, endPoint y: 360, distance: 735.1
click at [454, 360] on p "Based upon the original concept, we have upgraded the rules with a high-grade s…" at bounding box center [844, 382] width 787 height 72
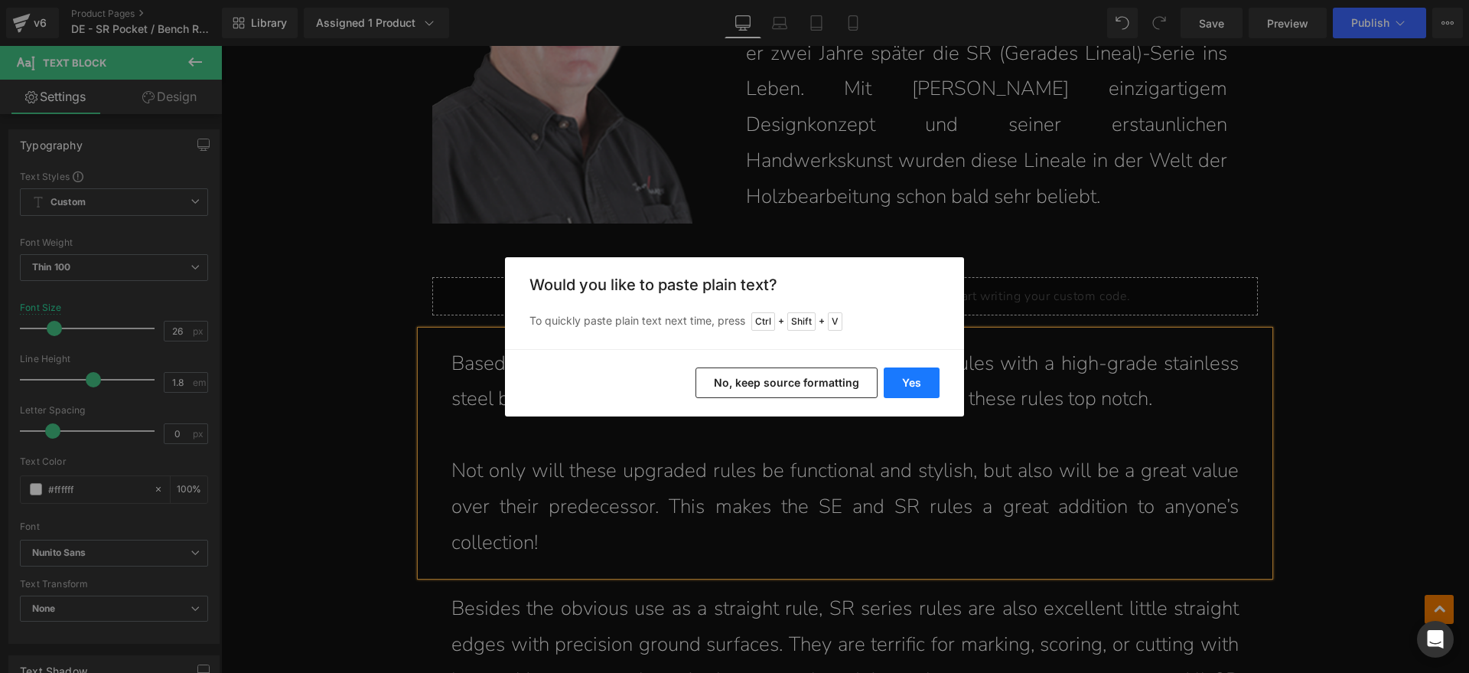
click at [902, 377] on button "Yes" at bounding box center [912, 382] width 56 height 31
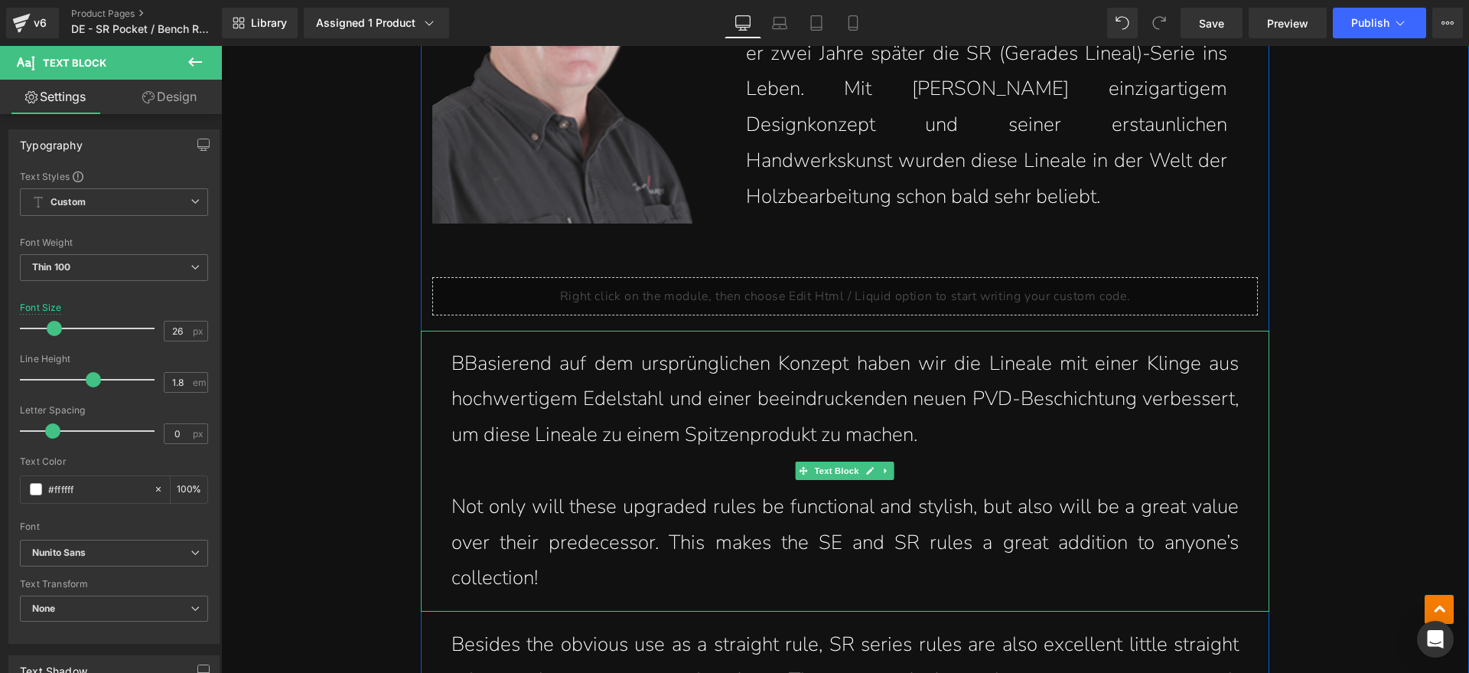
click at [461, 364] on p "BBasierend auf dem ursprünglichen Konzept haben wir die Lineale mit einer Kling…" at bounding box center [844, 399] width 787 height 107
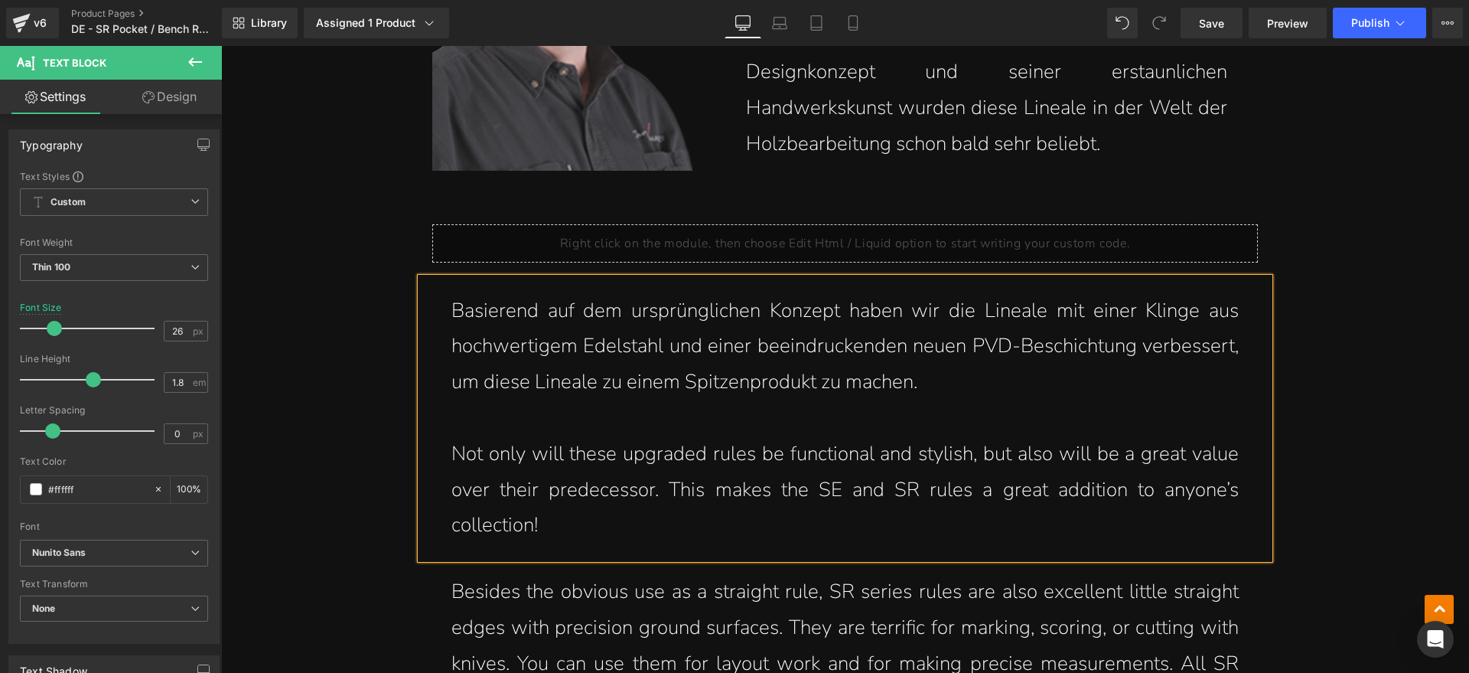
scroll to position [1982, 0]
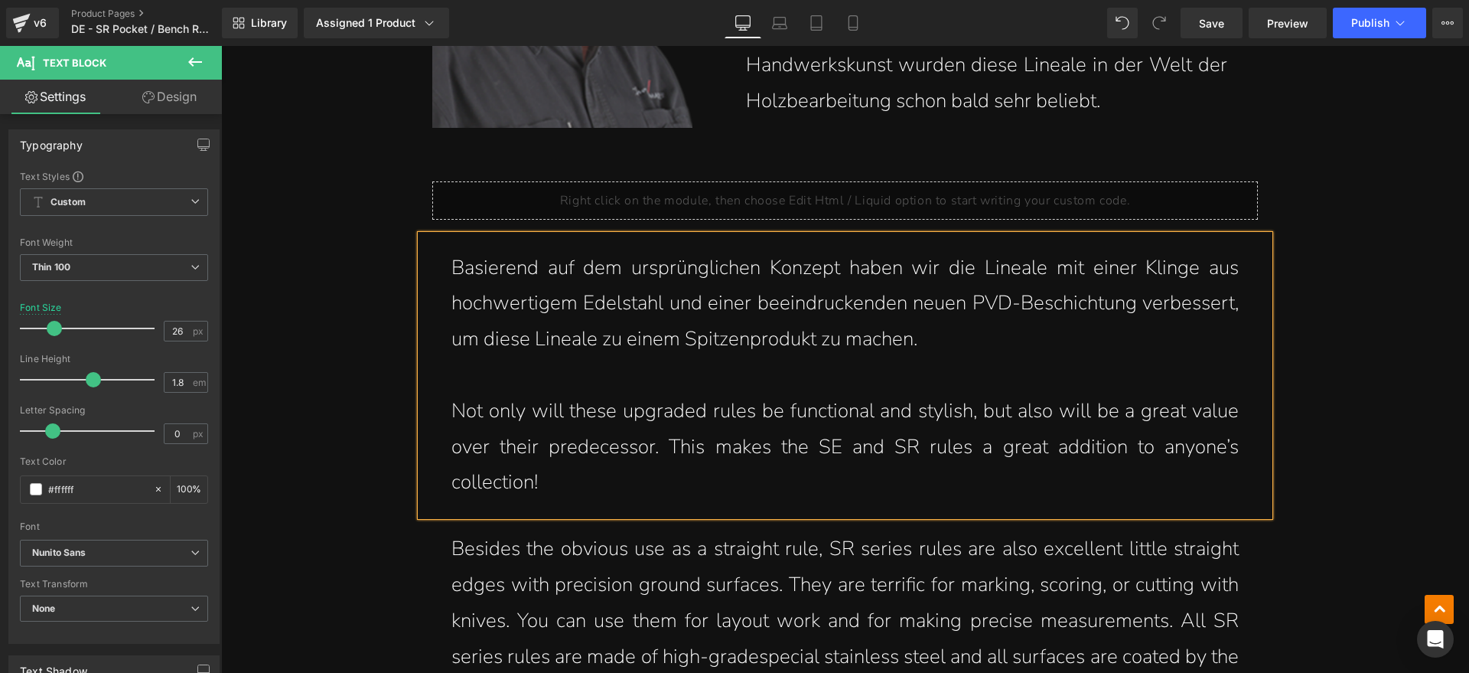
click at [569, 484] on p "Not only will these upgraded rules be functional and stylish, but also will be …" at bounding box center [844, 446] width 787 height 107
drag, startPoint x: 571, startPoint y: 478, endPoint x: 467, endPoint y: 419, distance: 118.9
click at [467, 419] on p "Not only will these upgraded rules be functional and stylish, but also will be …" at bounding box center [844, 446] width 787 height 107
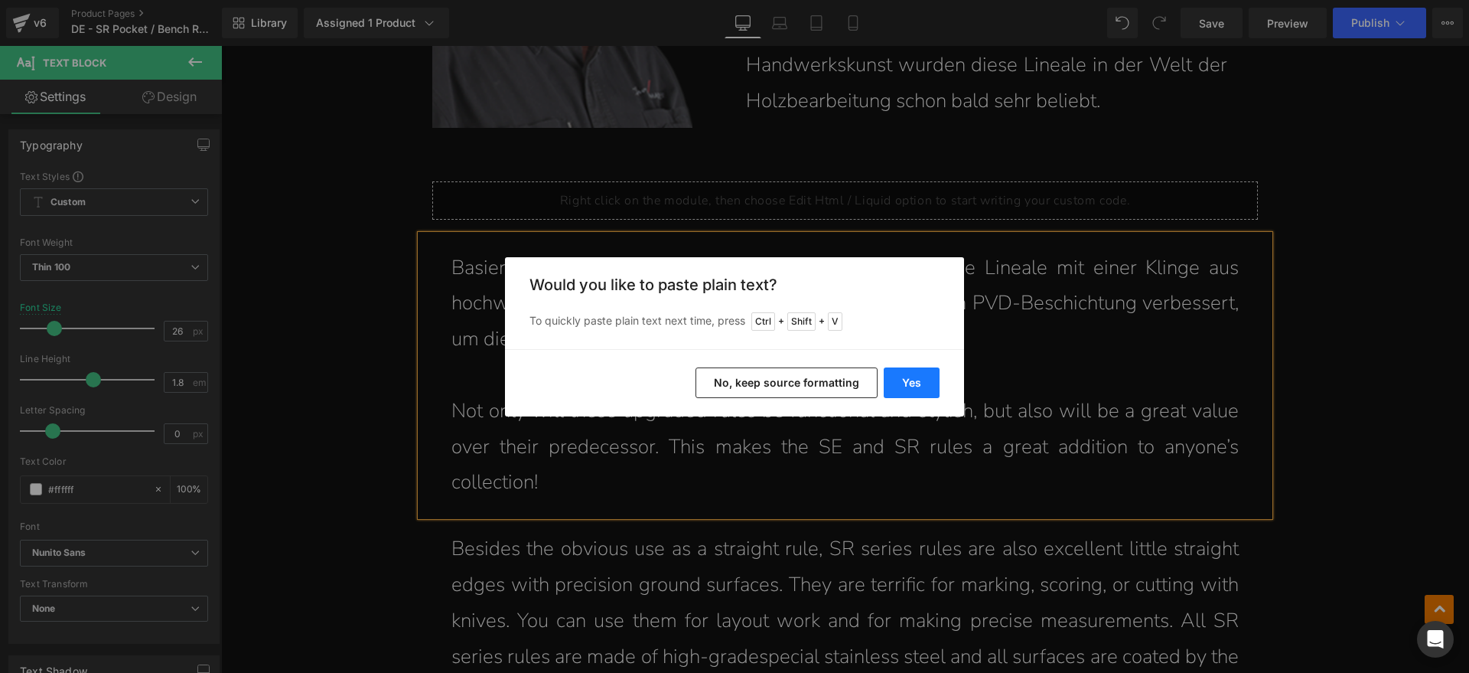
click at [898, 370] on button "Yes" at bounding box center [912, 382] width 56 height 31
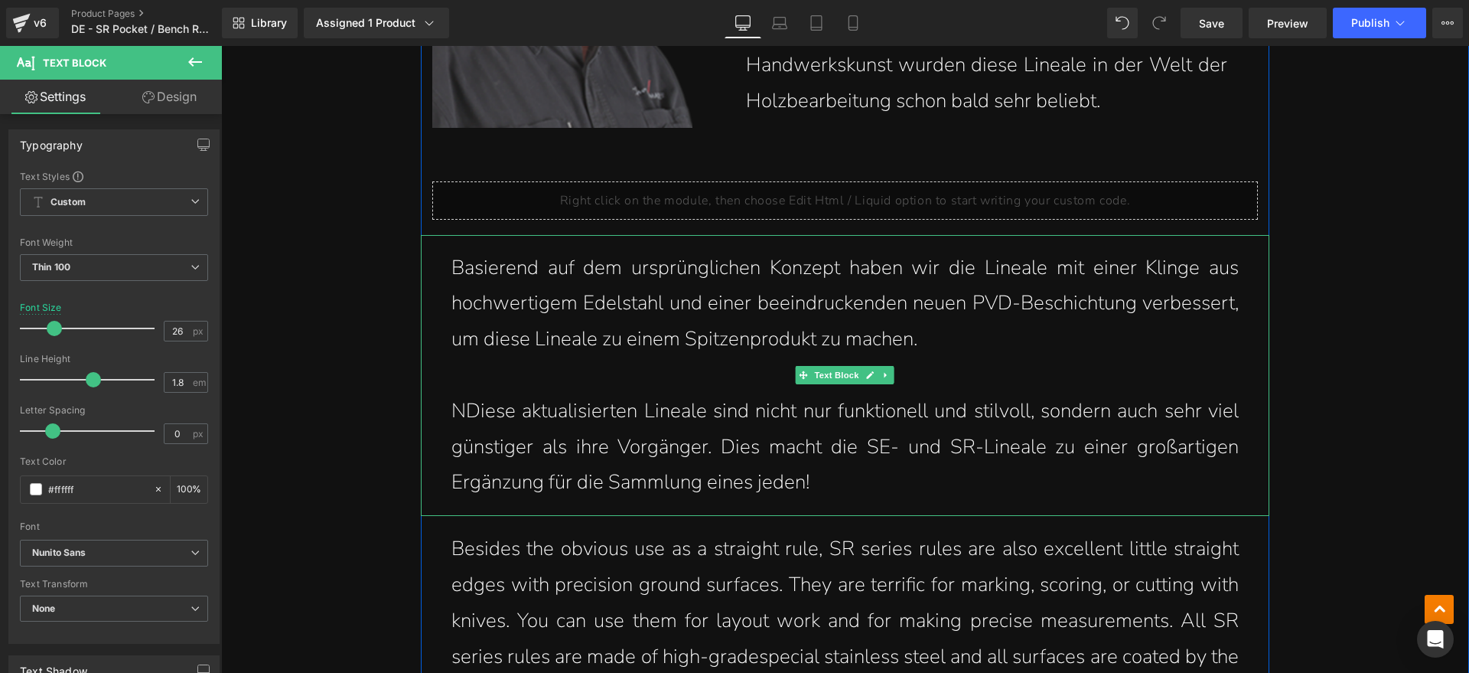
click at [464, 412] on p "NDiese aktualisierten Lineale sind nicht nur funktionell und stilvoll, sondern …" at bounding box center [844, 446] width 787 height 107
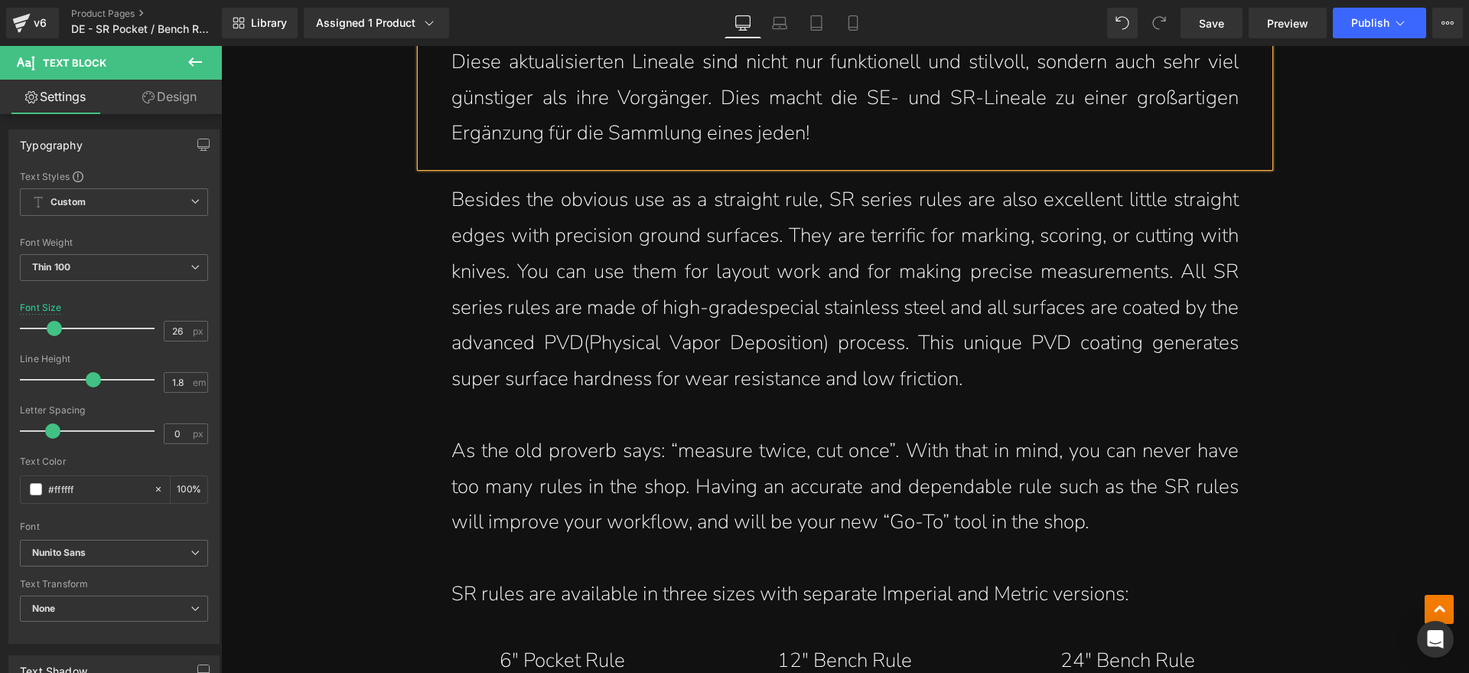
scroll to position [2365, 0]
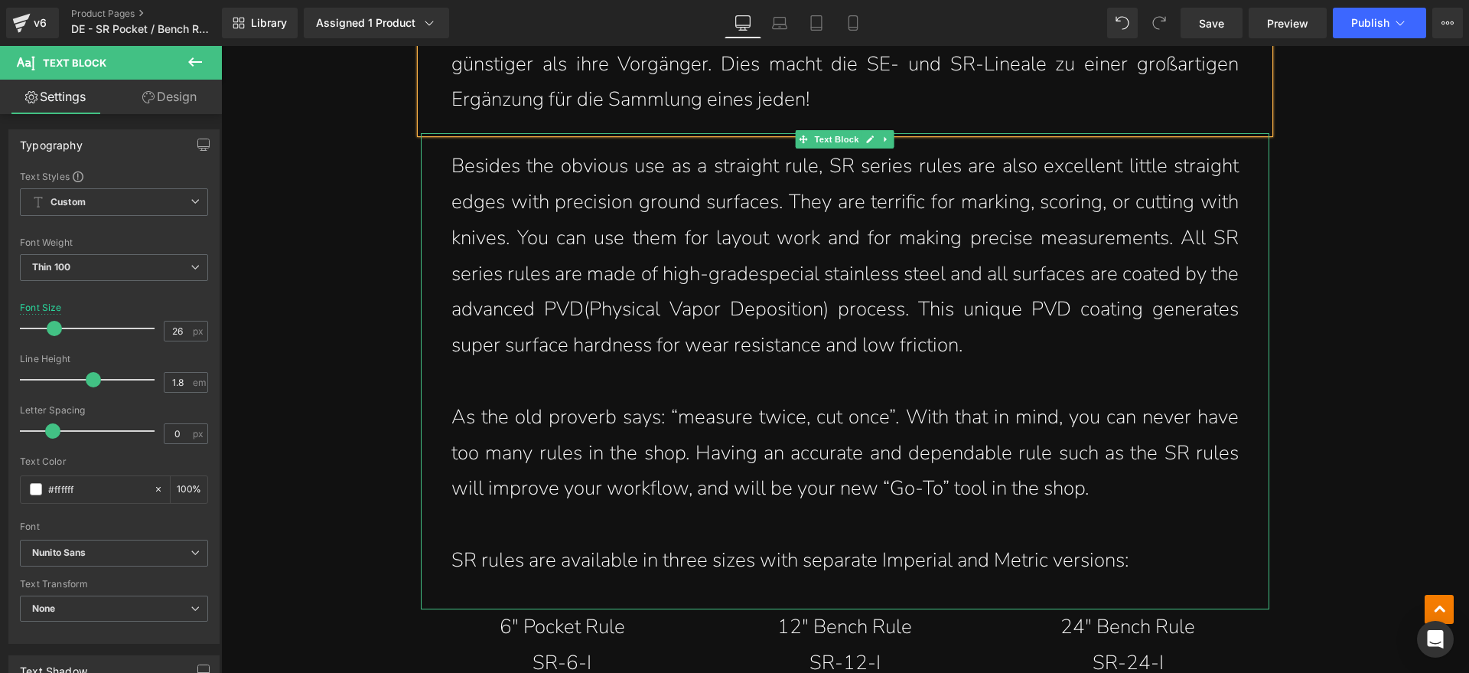
drag, startPoint x: 884, startPoint y: 310, endPoint x: 971, endPoint y: 354, distance: 97.2
click at [884, 310] on p "Besides the obvious use as a straight rule, SR series rules are also excellent …" at bounding box center [844, 255] width 787 height 215
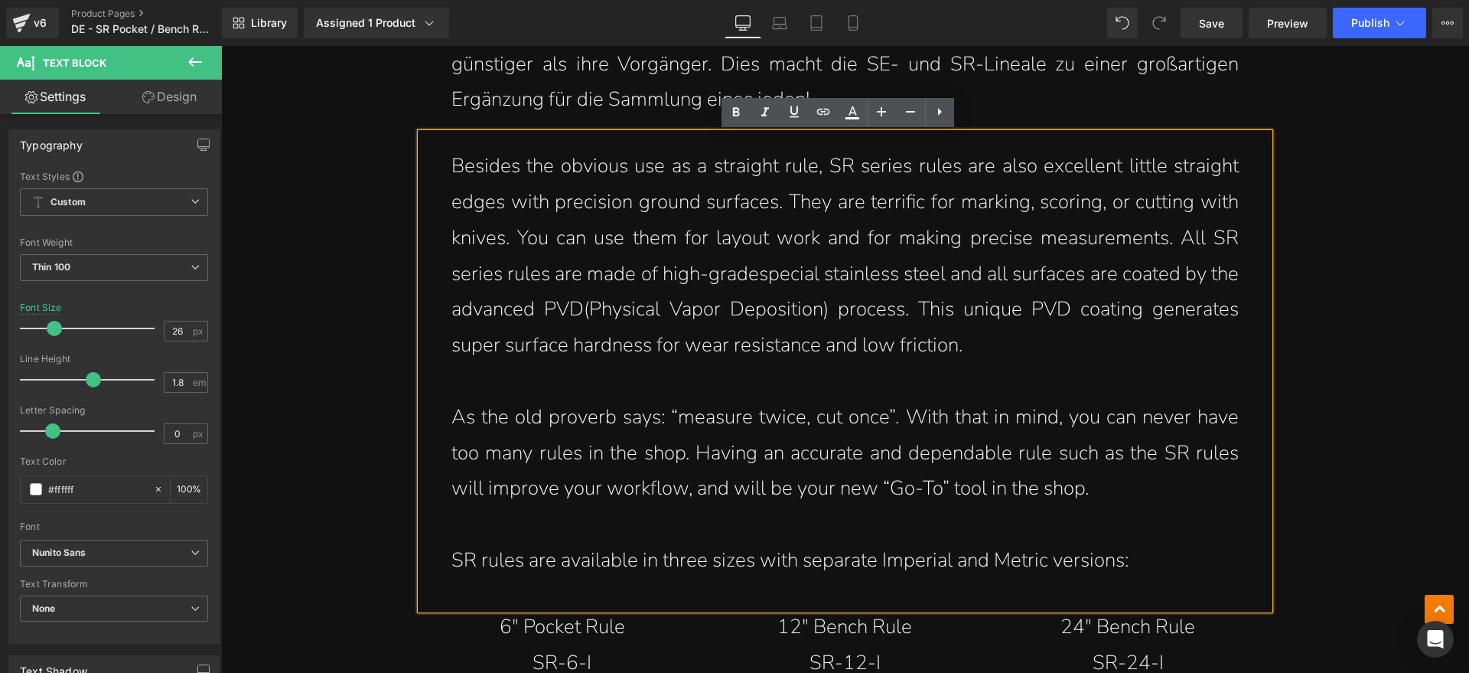
drag, startPoint x: 993, startPoint y: 354, endPoint x: 459, endPoint y: 174, distance: 563.5
click at [459, 174] on p "Besides the obvious use as a straight rule, SR series rules are also excellent …" at bounding box center [844, 255] width 787 height 215
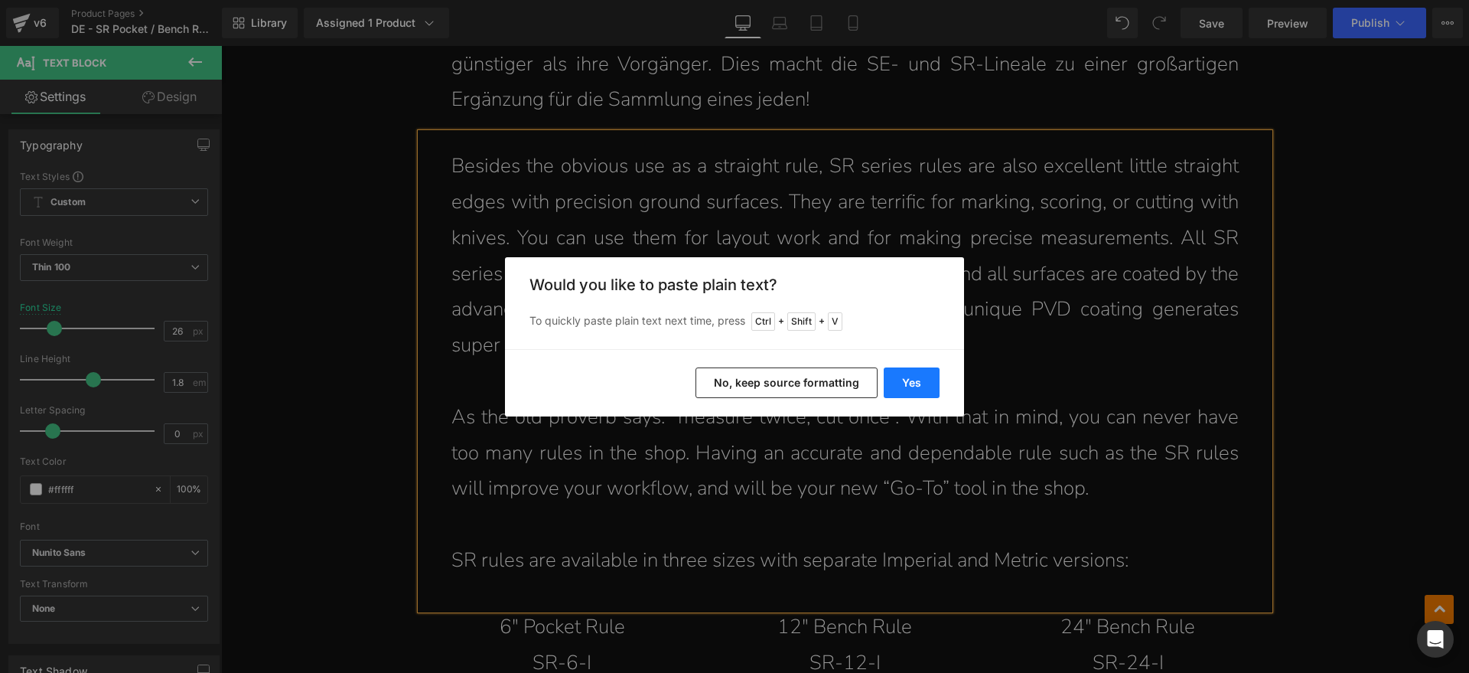
click at [914, 379] on button "Yes" at bounding box center [912, 382] width 56 height 31
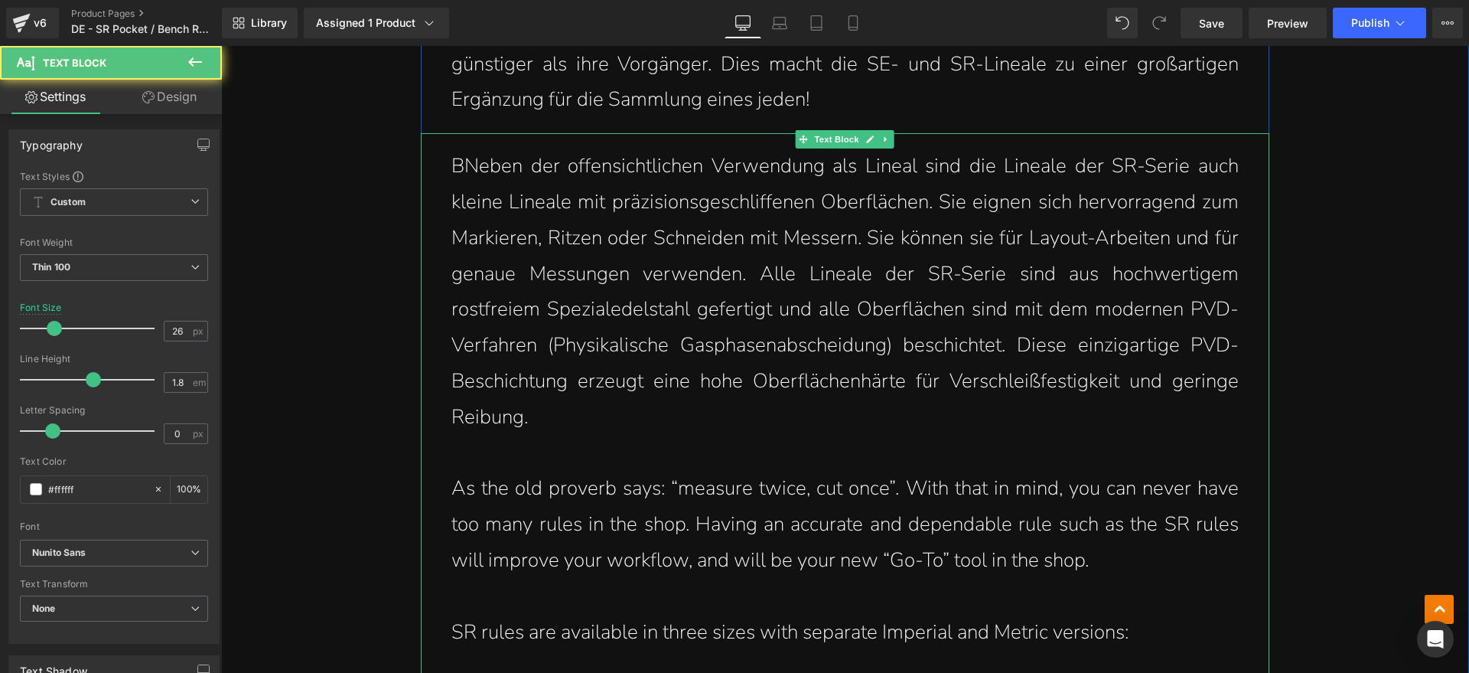
click at [458, 162] on p "BNeben der offensichtlichen Verwendung als Lineal sind die Lineale der SR-Serie…" at bounding box center [844, 291] width 787 height 286
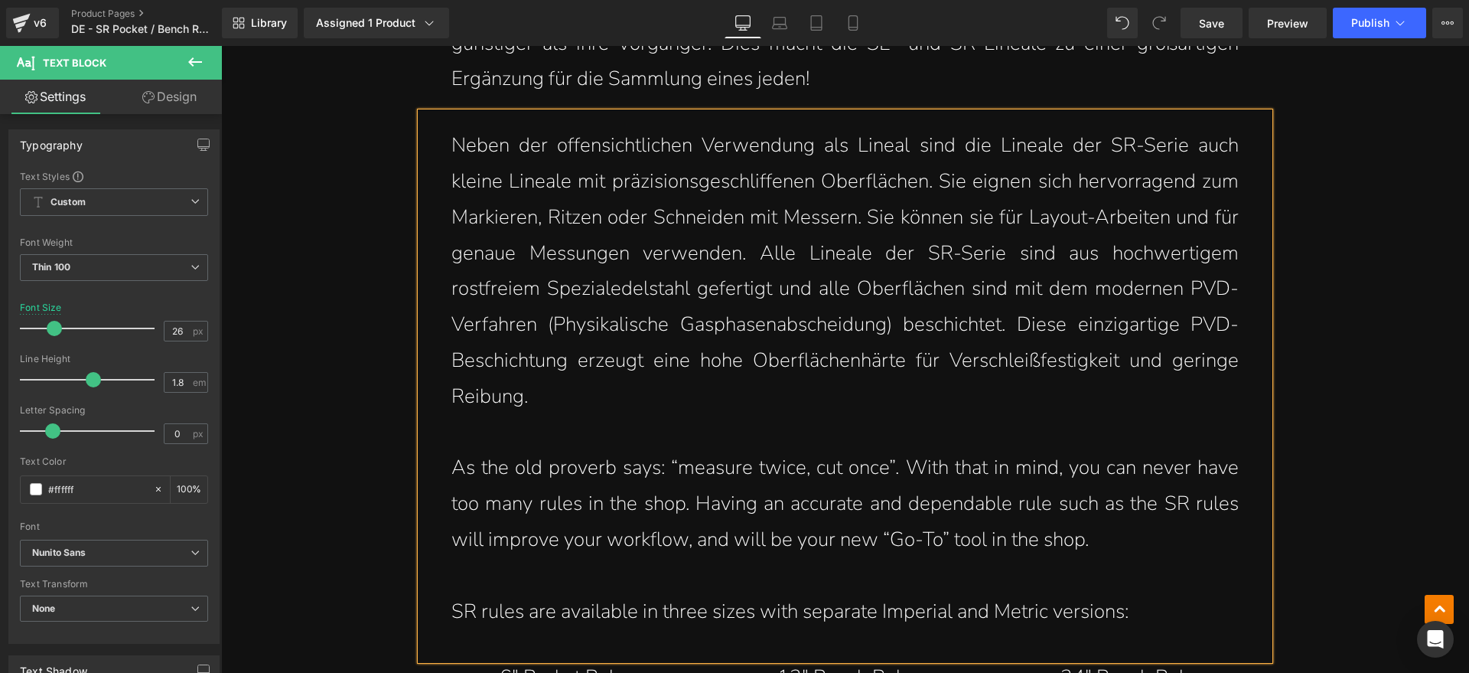
scroll to position [2461, 0]
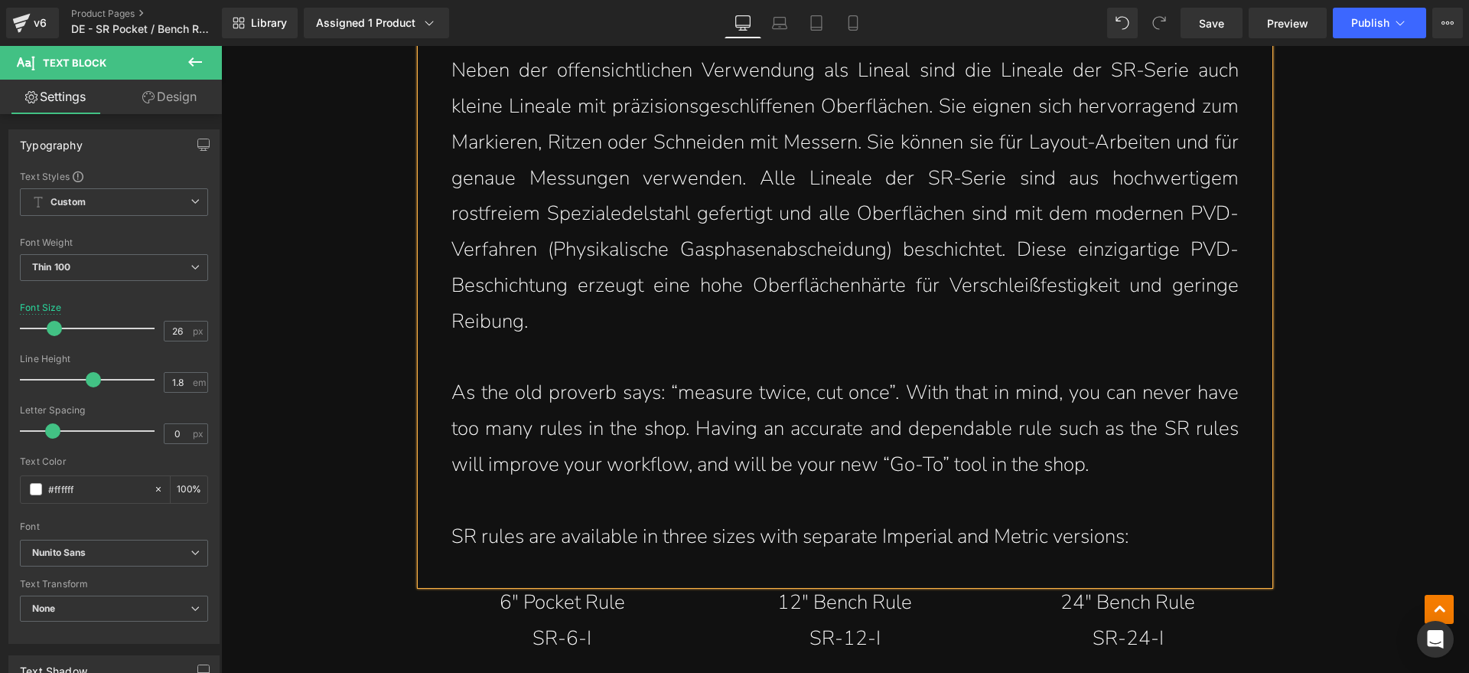
click at [1097, 467] on p "As the old proverb says: “measure twice, cut once”. With that in mind, you can …" at bounding box center [844, 428] width 787 height 107
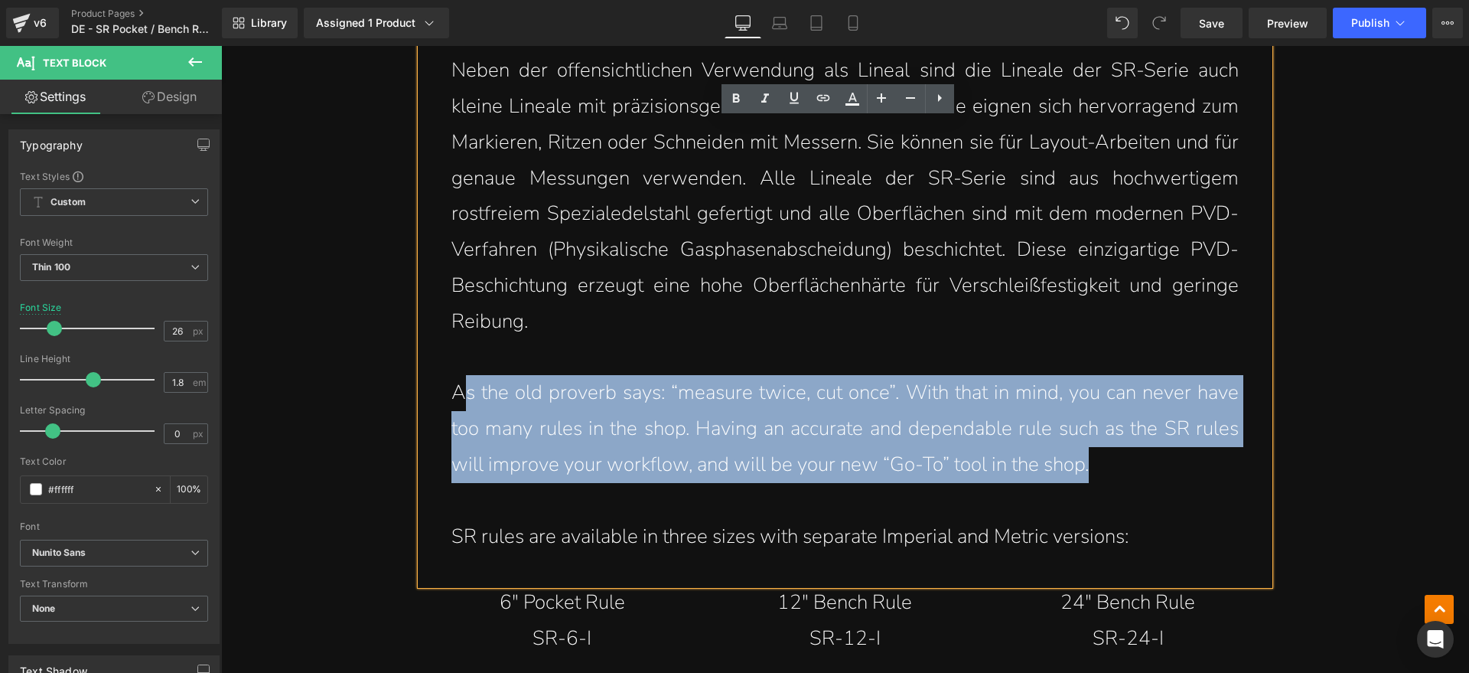
drag, startPoint x: 1119, startPoint y: 467, endPoint x: 462, endPoint y: 398, distance: 660.8
click at [462, 398] on p "As the old proverb says: “measure twice, cut once”. With that in mind, you can …" at bounding box center [844, 428] width 787 height 107
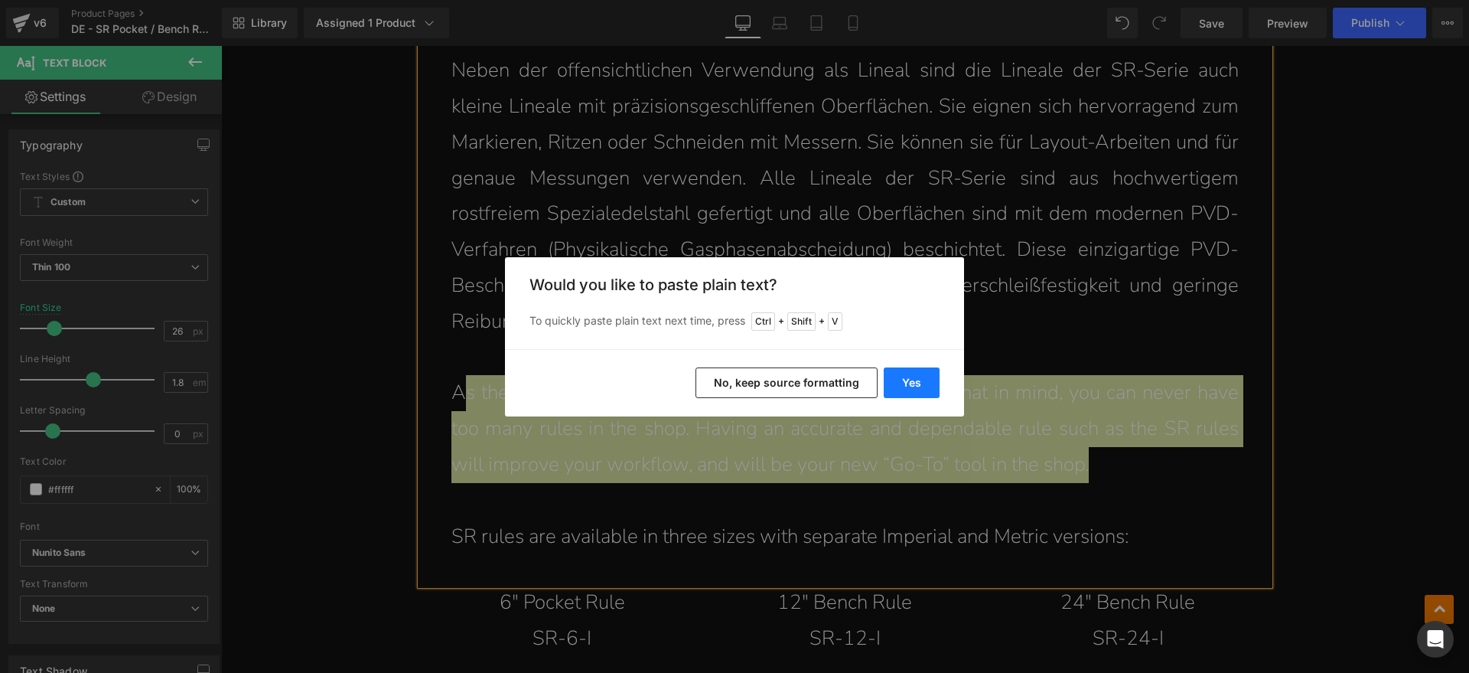
click at [901, 387] on button "Yes" at bounding box center [912, 382] width 56 height 31
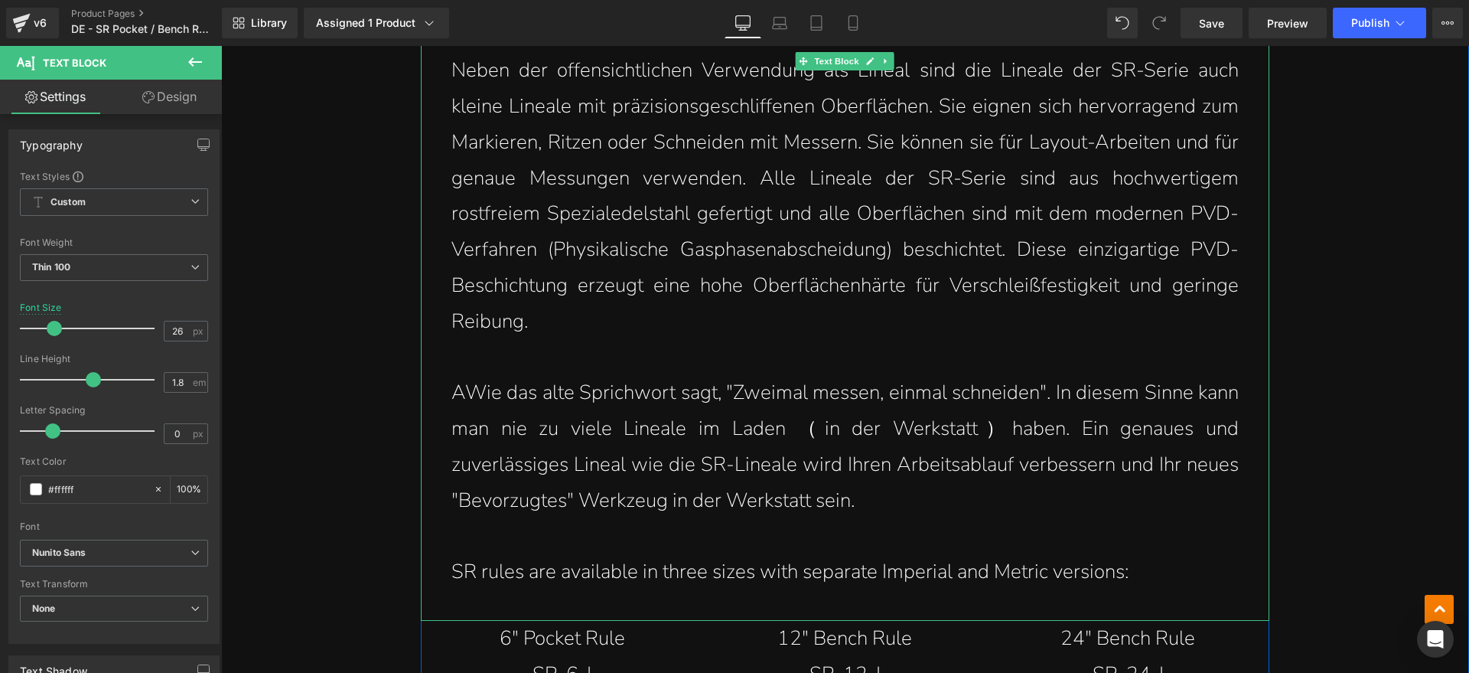
click at [458, 390] on p "AWie das alte Sprichwort sagt, "Zweimal messen, einmal schneiden". In diesem Si…" at bounding box center [844, 446] width 787 height 143
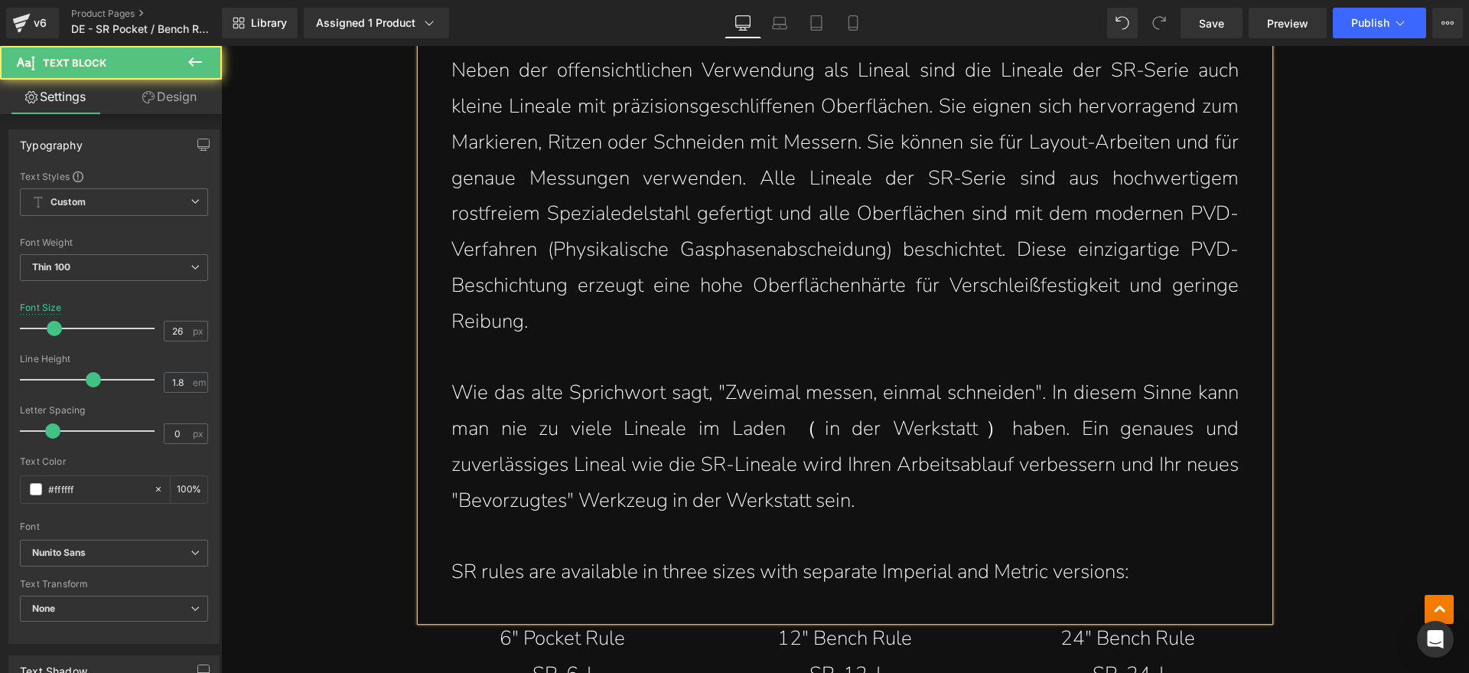
click at [820, 432] on p "Wie das alte Sprichwort sagt, "Zweimal messen, einmal schneiden". In diesem Sin…" at bounding box center [844, 446] width 787 height 143
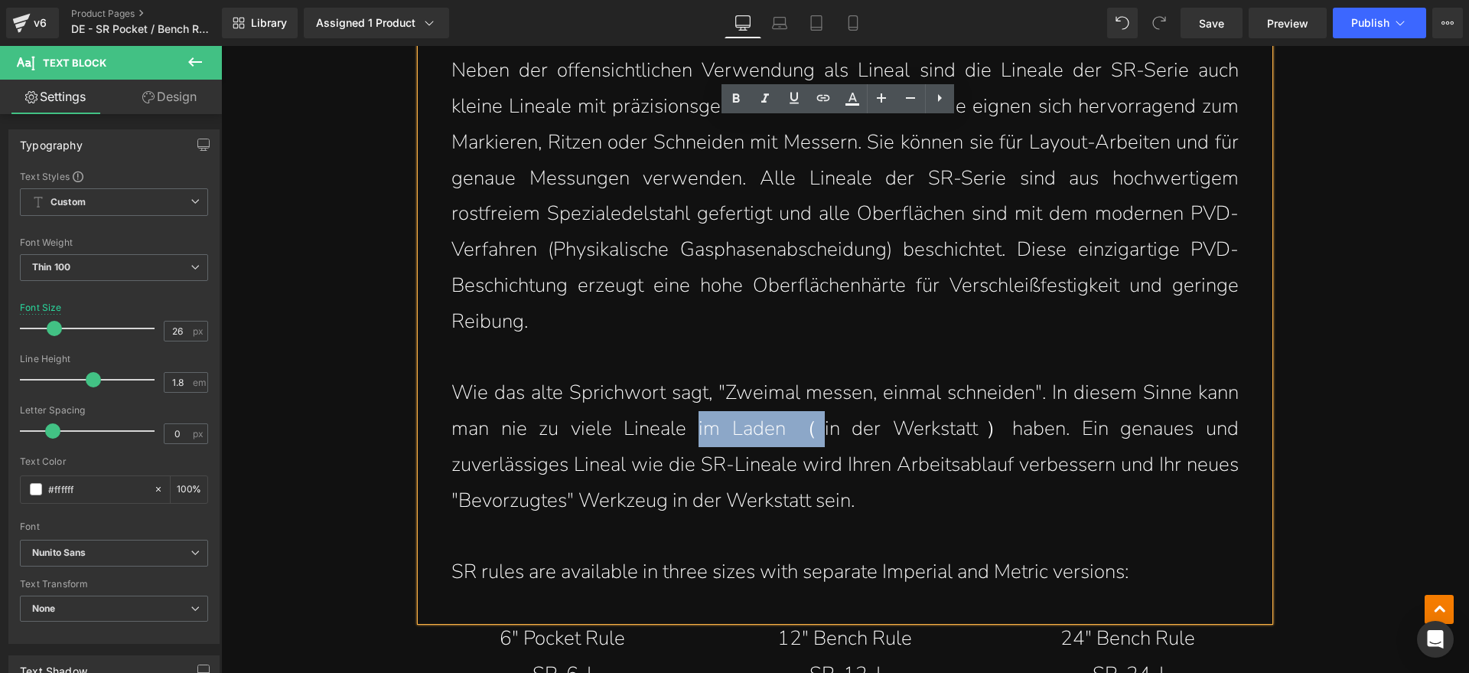
drag, startPoint x: 815, startPoint y: 433, endPoint x: 686, endPoint y: 438, distance: 129.4
click at [686, 438] on p "Wie das alte Sprichwort sagt, "Zweimal messen, einmal schneiden". In diesem Sin…" at bounding box center [844, 446] width 787 height 143
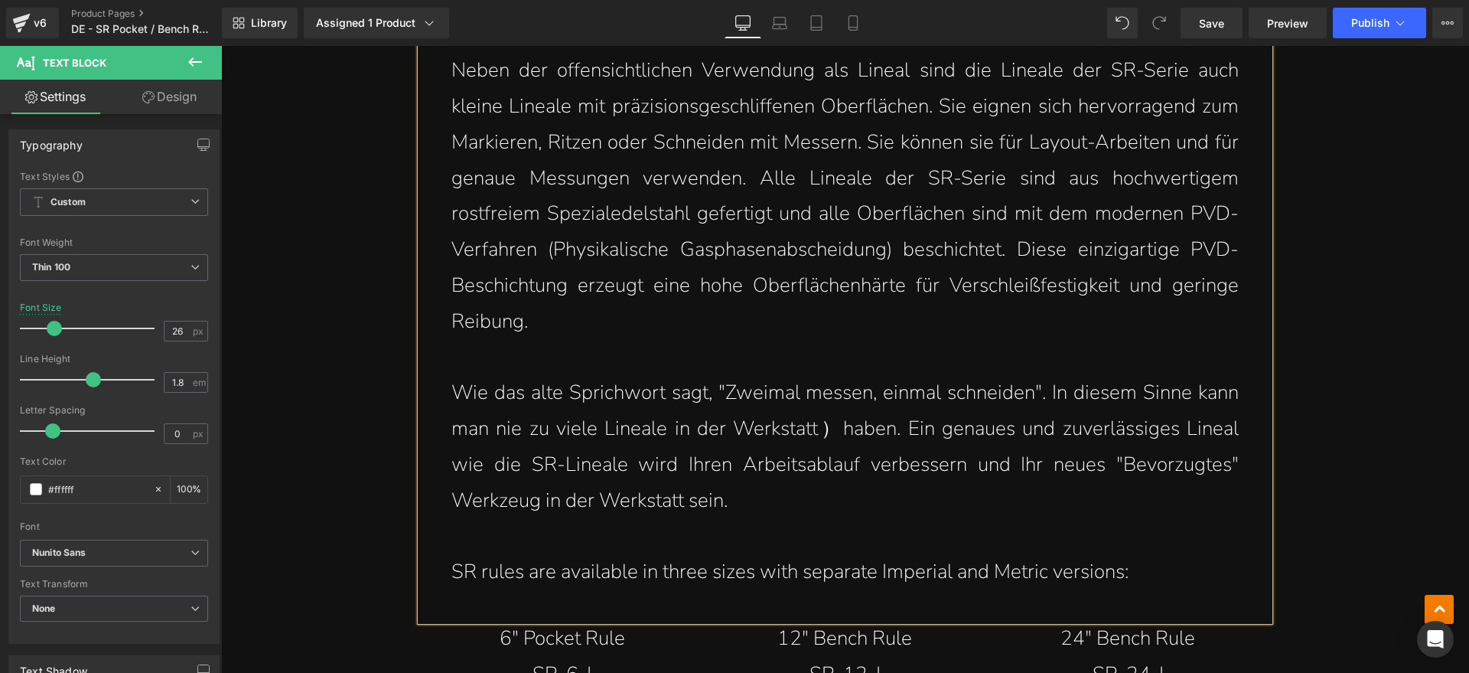
click at [827, 430] on p "Wie das alte Sprichwort sagt, "Zweimal messen, einmal schneiden". In diesem Sin…" at bounding box center [844, 446] width 787 height 143
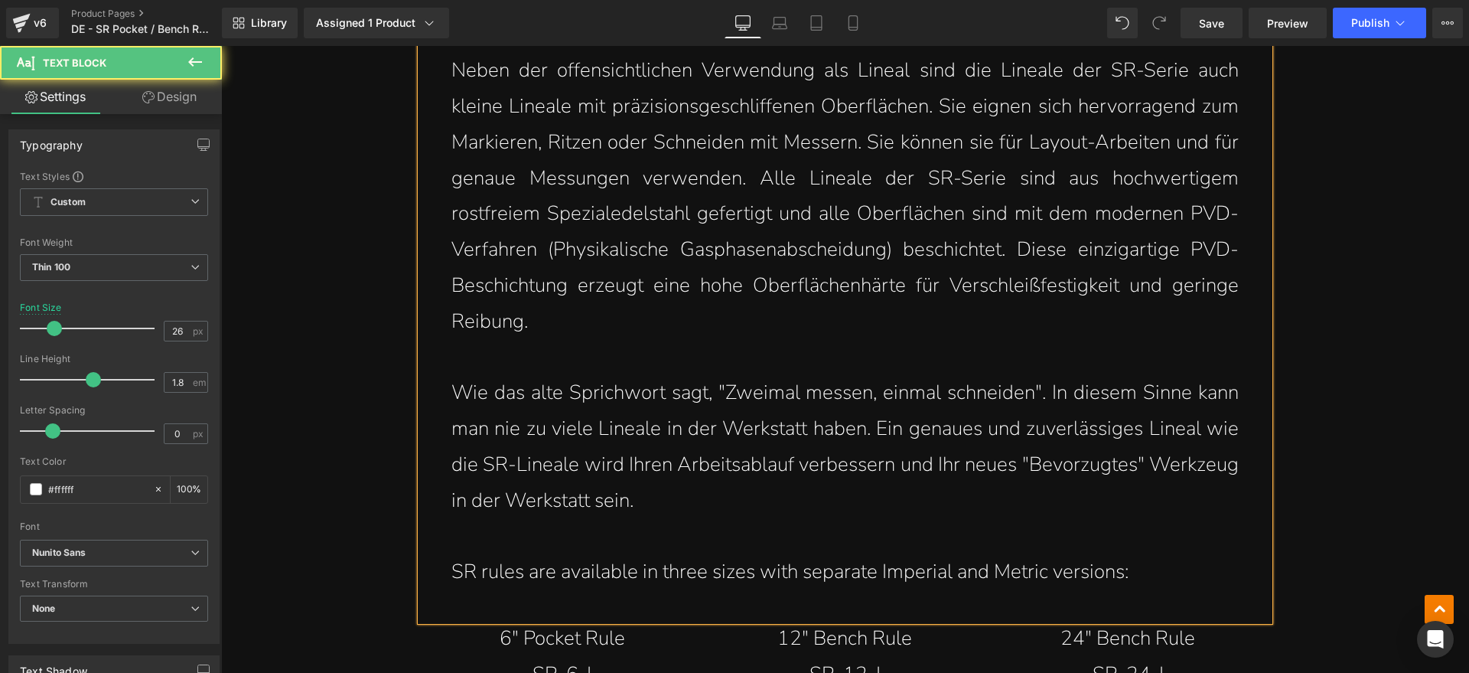
click at [790, 506] on p "Wie das alte Sprichwort sagt, "Zweimal messen, einmal schneiden". In diesem Sin…" at bounding box center [844, 446] width 787 height 143
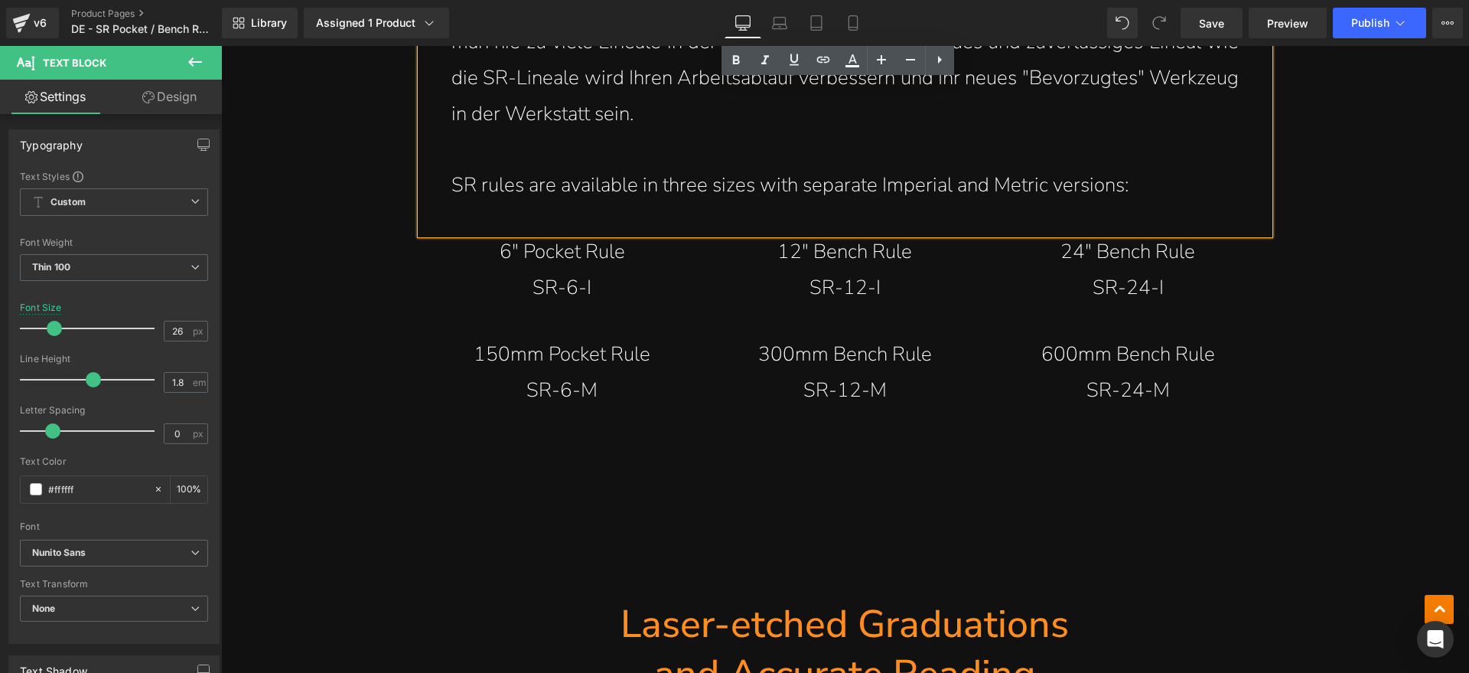
scroll to position [2843, 0]
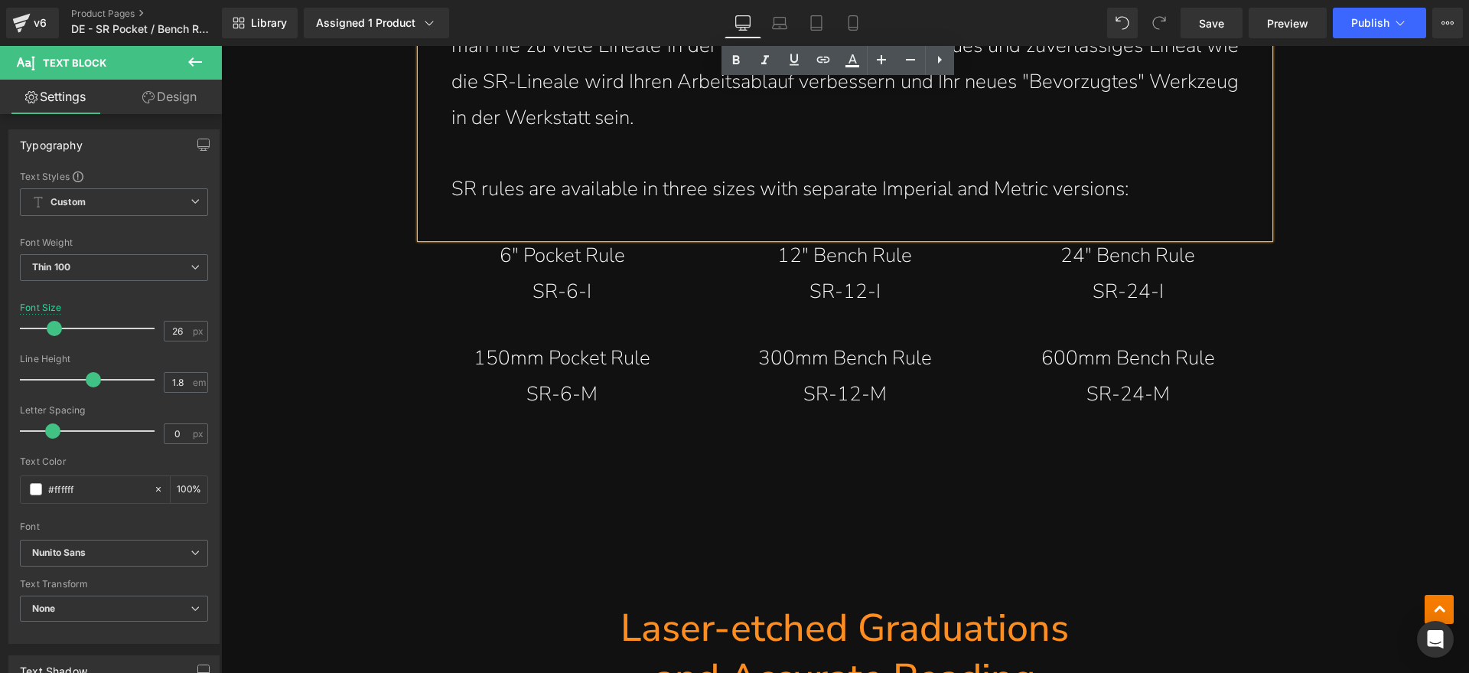
drag, startPoint x: 1150, startPoint y: 184, endPoint x: 1163, endPoint y: 184, distance: 13.0
click at [1150, 184] on p "SR rules are available in three sizes with separate Imperial and Metric version…" at bounding box center [844, 189] width 787 height 36
drag, startPoint x: 1186, startPoint y: 184, endPoint x: 448, endPoint y: 194, distance: 738.4
click at [451, 194] on p "SR rules are available in three sizes with separate Imperial and Metric version…" at bounding box center [844, 189] width 787 height 36
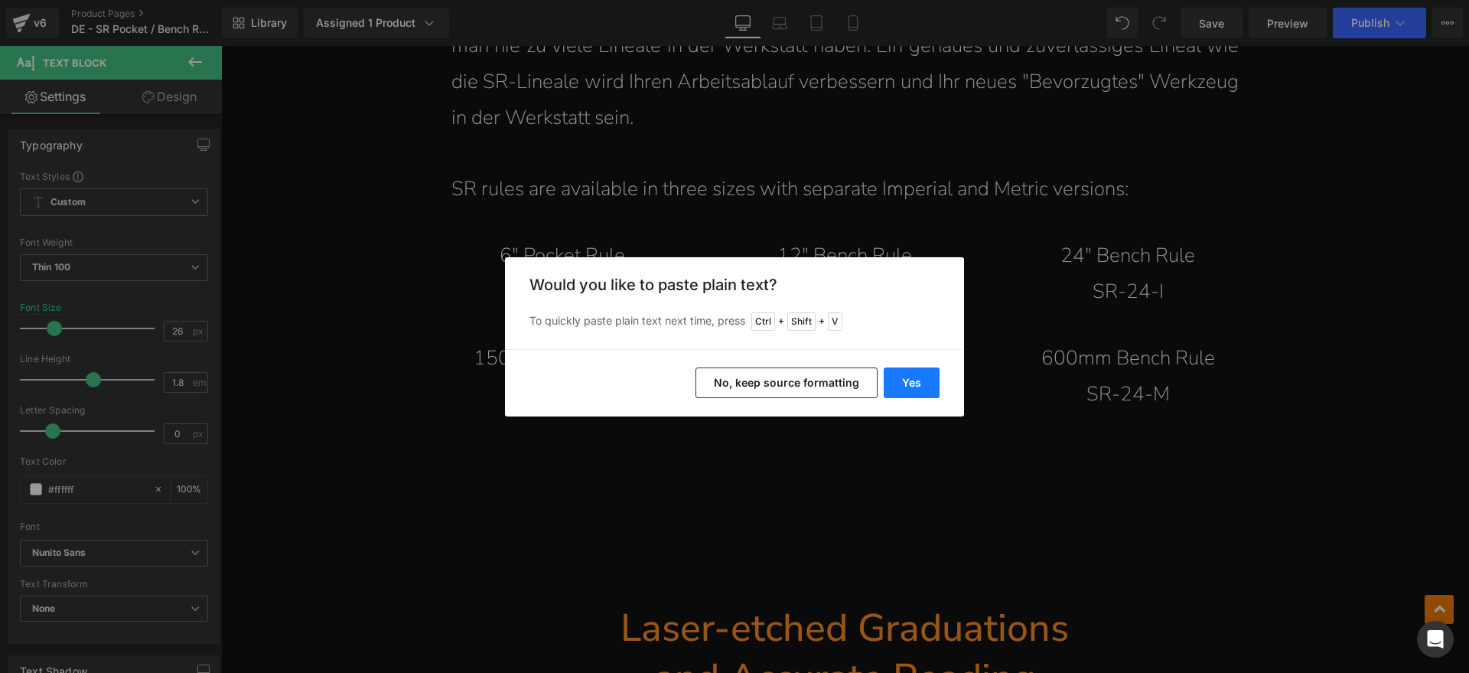
drag, startPoint x: 913, startPoint y: 386, endPoint x: 676, endPoint y: 334, distance: 241.9
click at [913, 386] on button "Yes" at bounding box center [912, 382] width 56 height 31
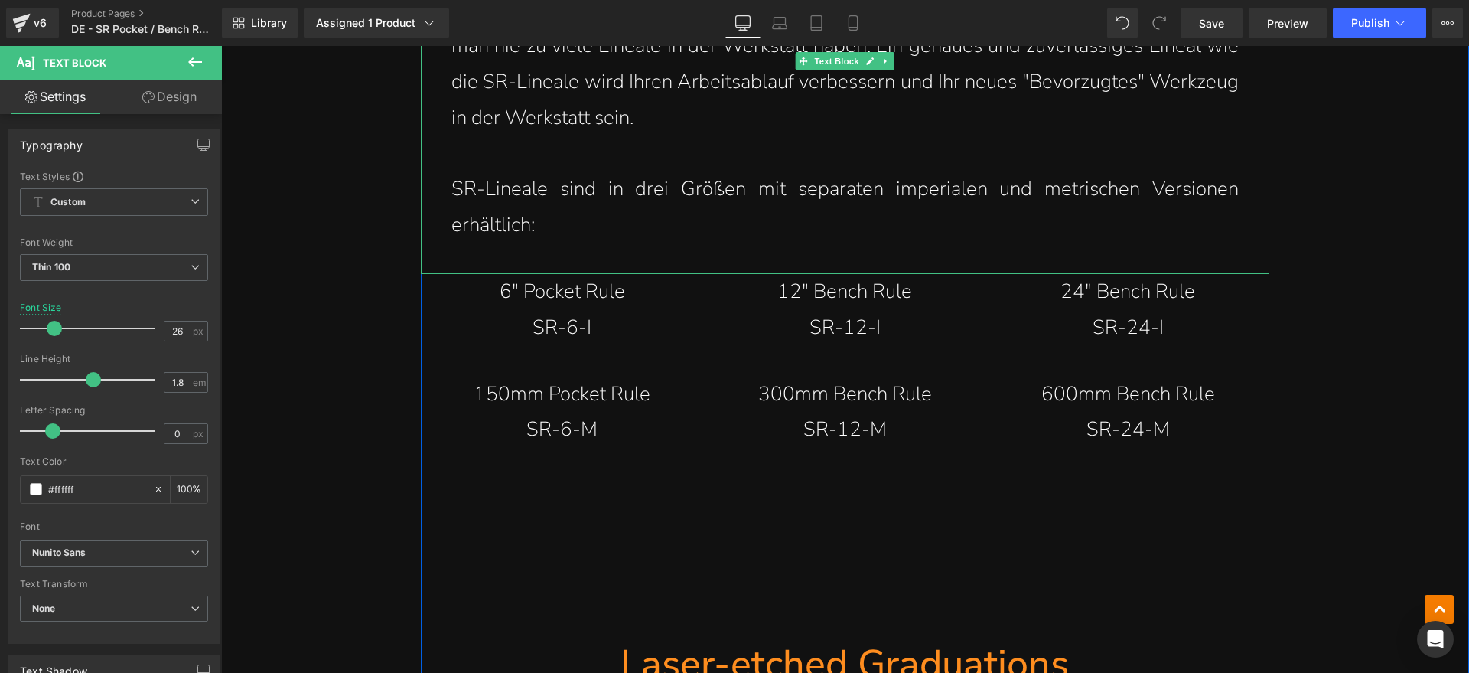
click at [457, 189] on p "SR-Lineale sind in drei Größen mit separaten imperialen und metrischen Versione…" at bounding box center [844, 207] width 787 height 72
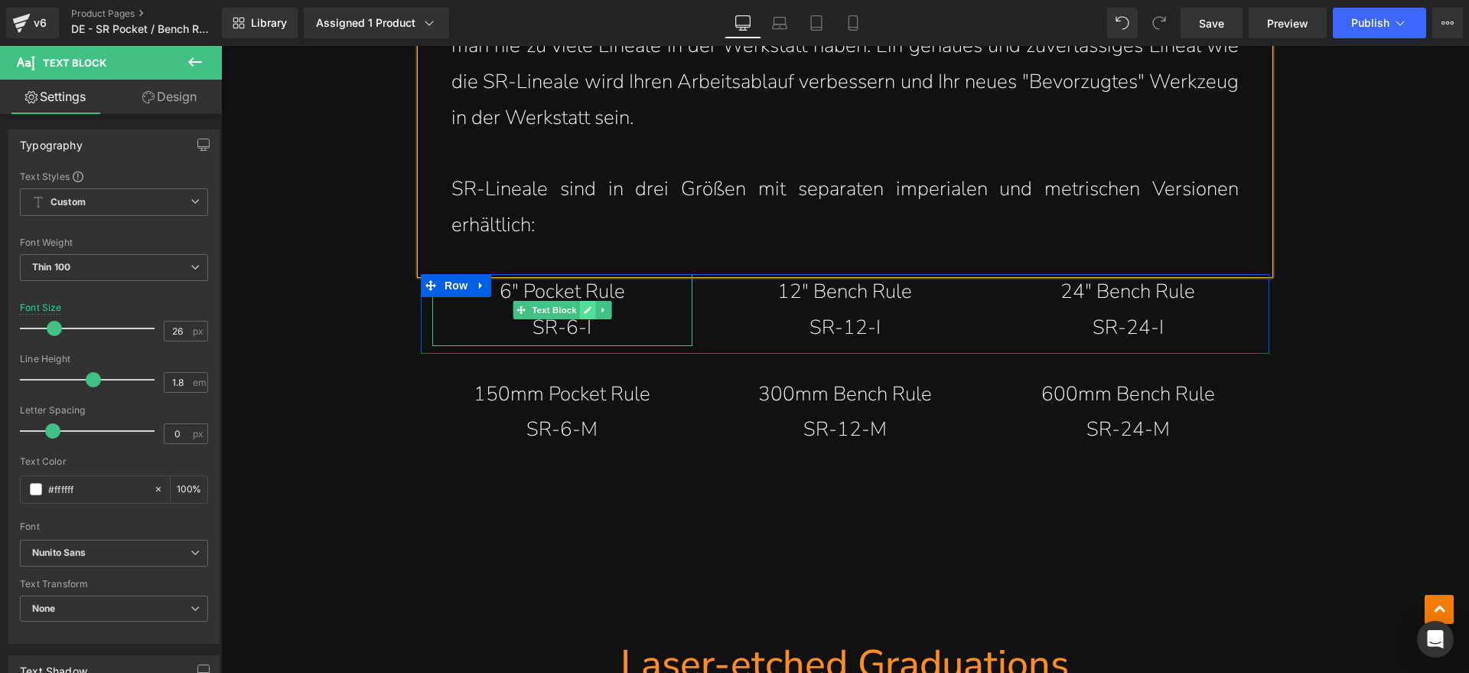
click at [584, 308] on icon at bounding box center [588, 310] width 8 height 8
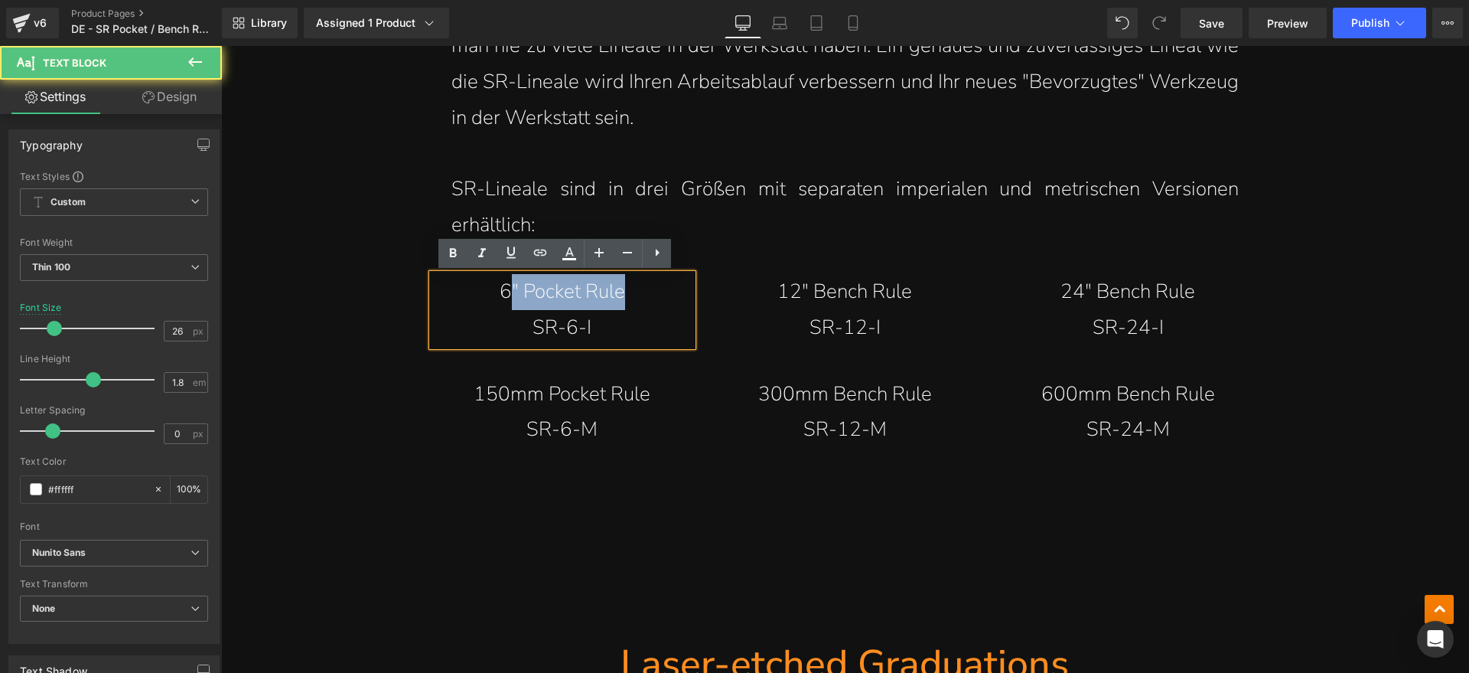
drag, startPoint x: 637, startPoint y: 287, endPoint x: 501, endPoint y: 292, distance: 135.5
click at [501, 292] on p "6" Pocket Rule" at bounding box center [562, 292] width 199 height 36
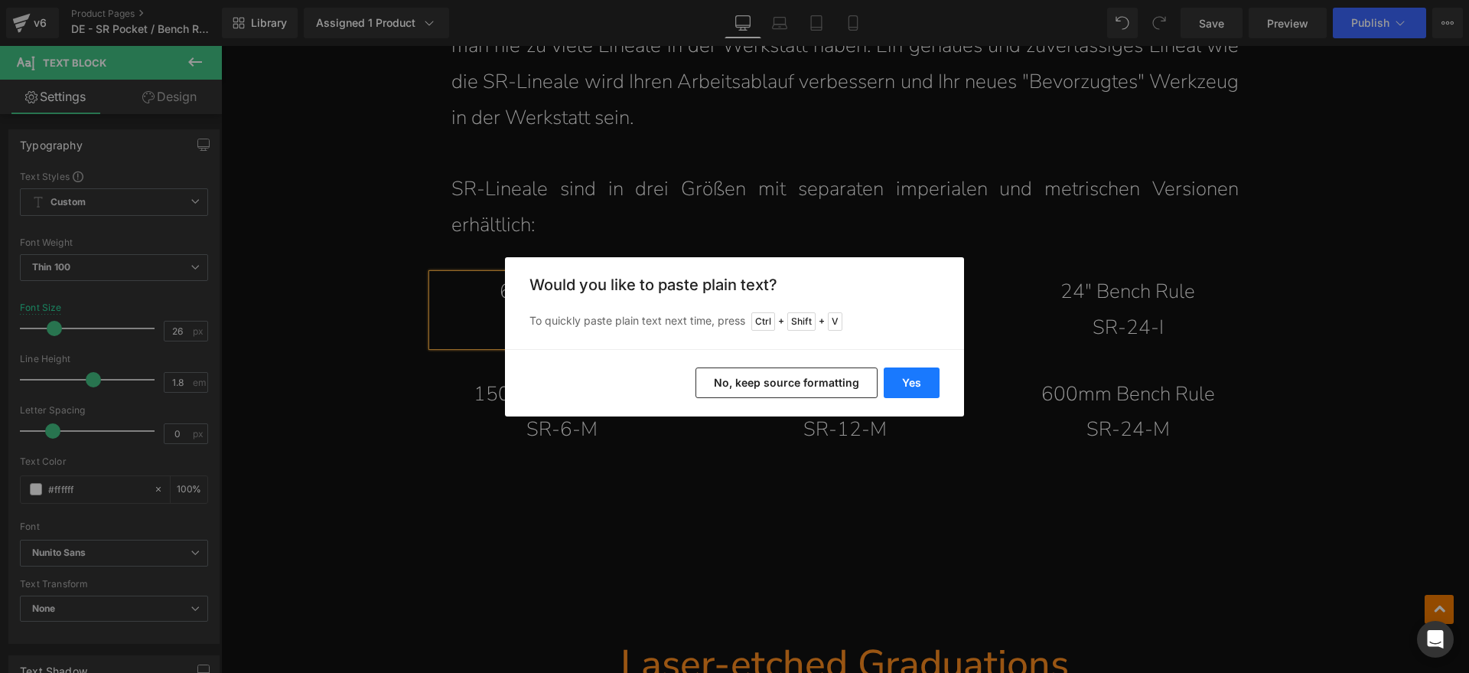
click at [894, 372] on button "Yes" at bounding box center [912, 382] width 56 height 31
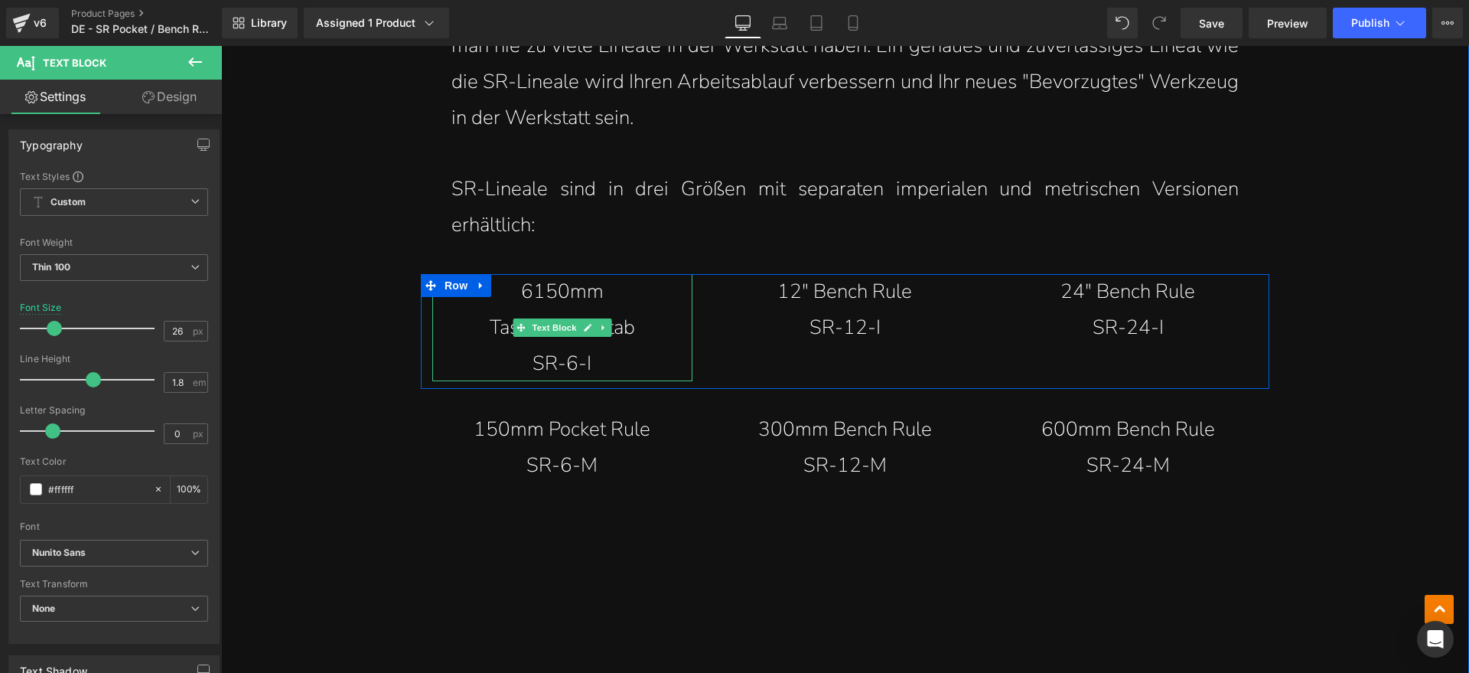
click at [527, 288] on p "6150mm Taschenmaßstab" at bounding box center [562, 310] width 199 height 72
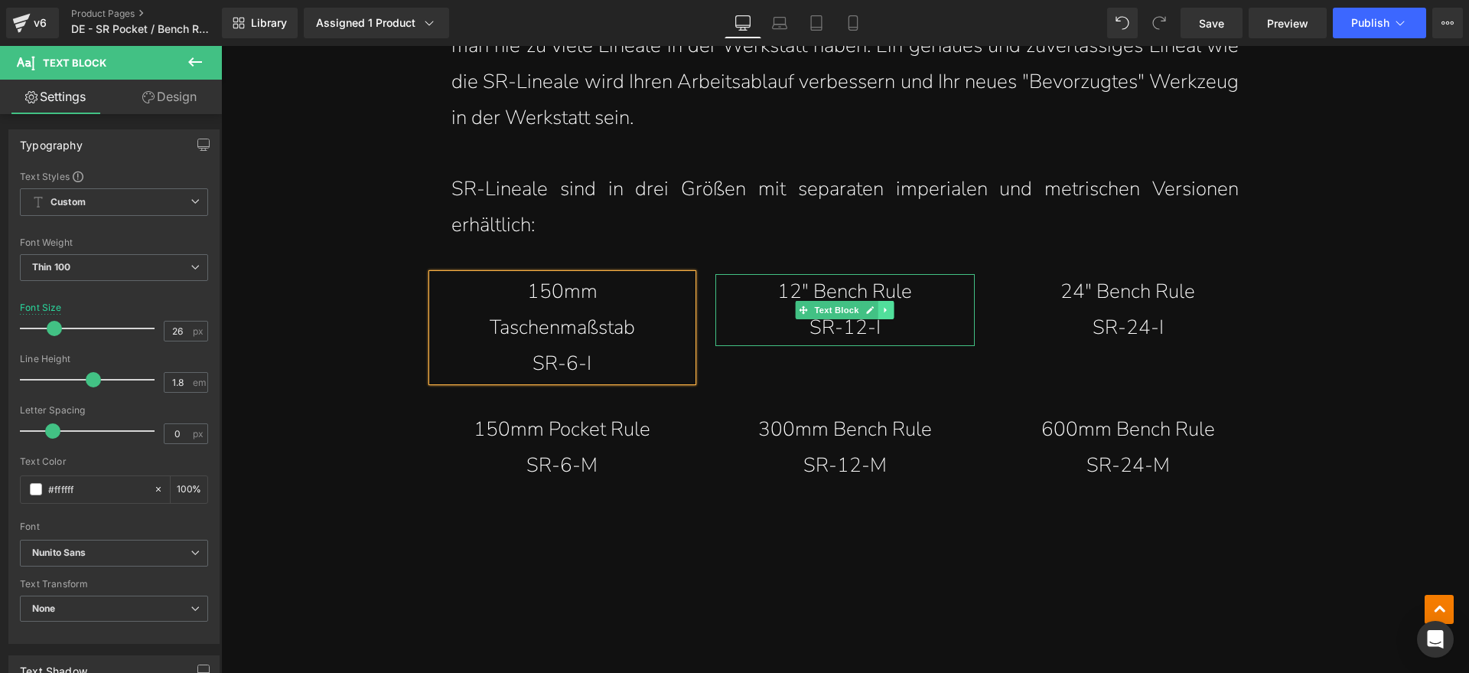
click at [878, 302] on link at bounding box center [886, 310] width 16 height 18
drag, startPoint x: 832, startPoint y: 310, endPoint x: 842, endPoint y: 308, distance: 9.5
click at [839, 310] on link at bounding box center [847, 310] width 16 height 18
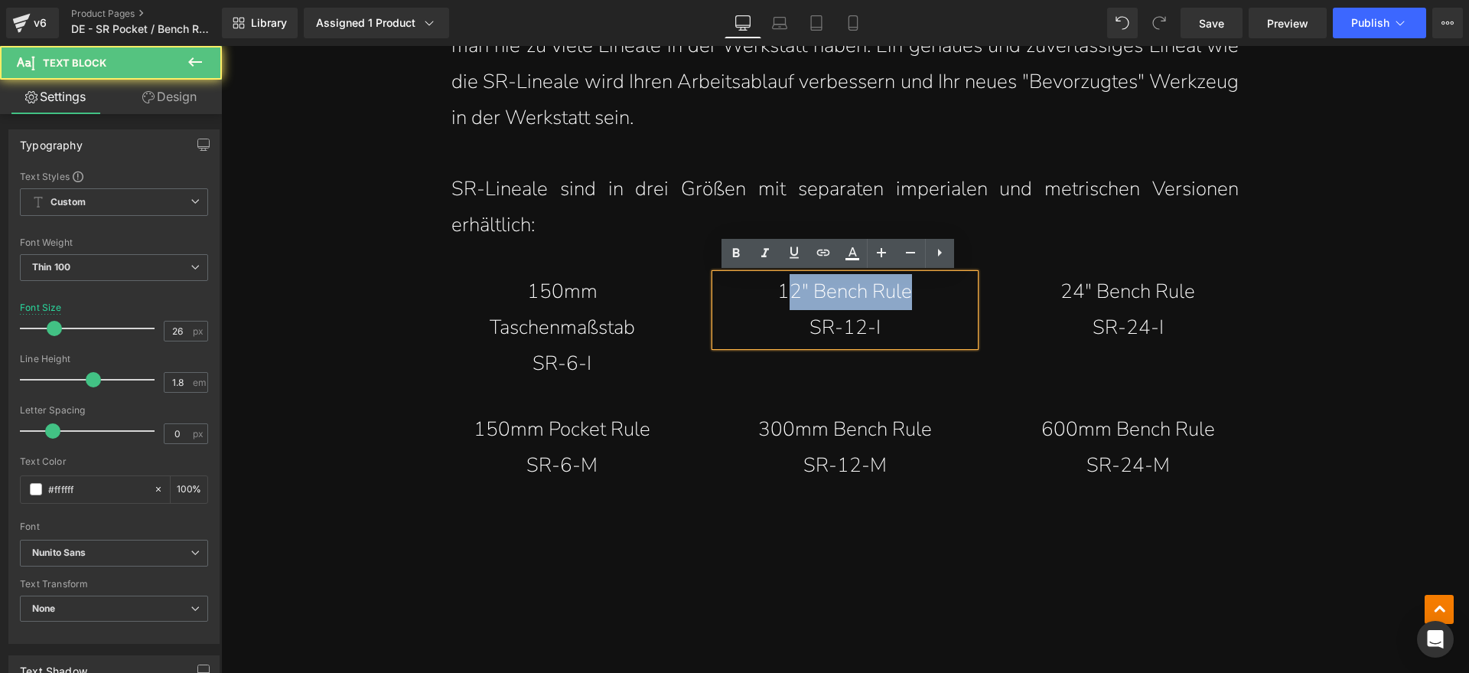
drag, startPoint x: 954, startPoint y: 287, endPoint x: 783, endPoint y: 292, distance: 171.5
click at [783, 292] on div "12" Bench Rule SR-12-I" at bounding box center [845, 310] width 260 height 72
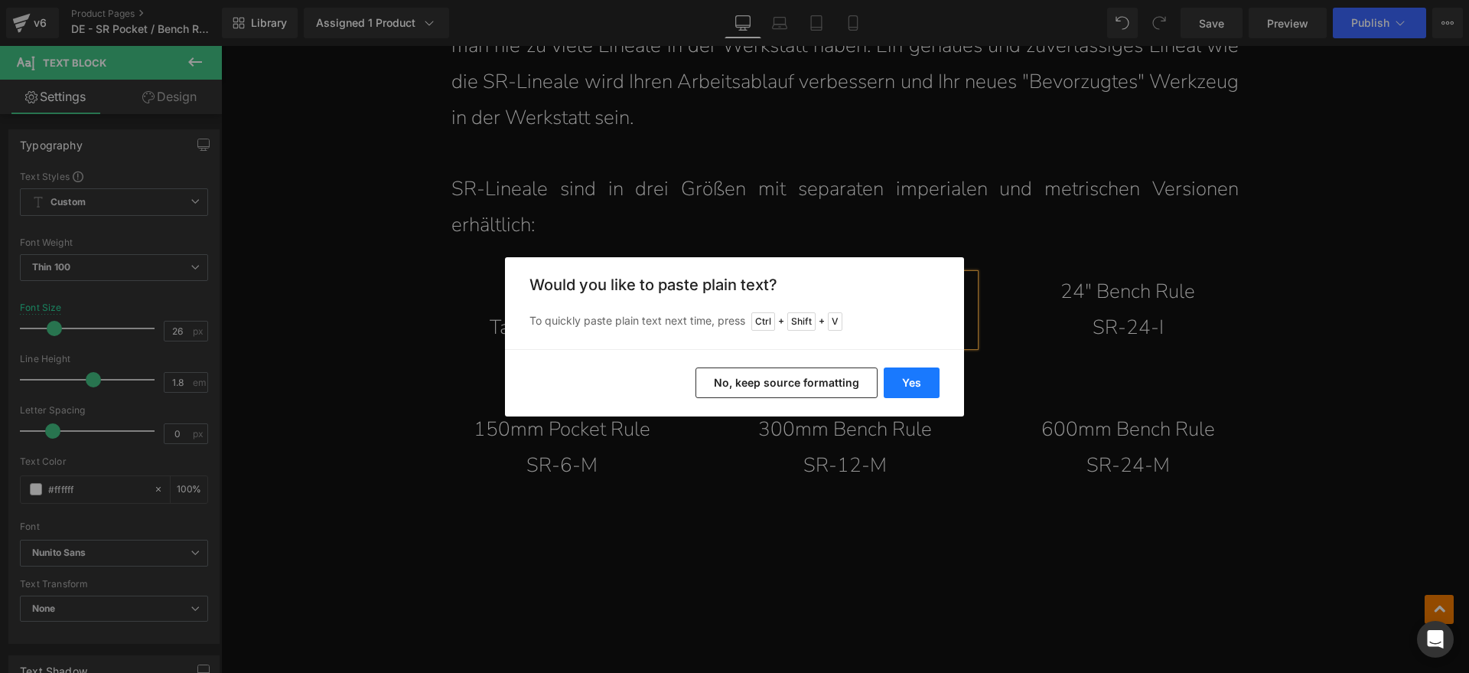
click at [911, 390] on button "Yes" at bounding box center [912, 382] width 56 height 31
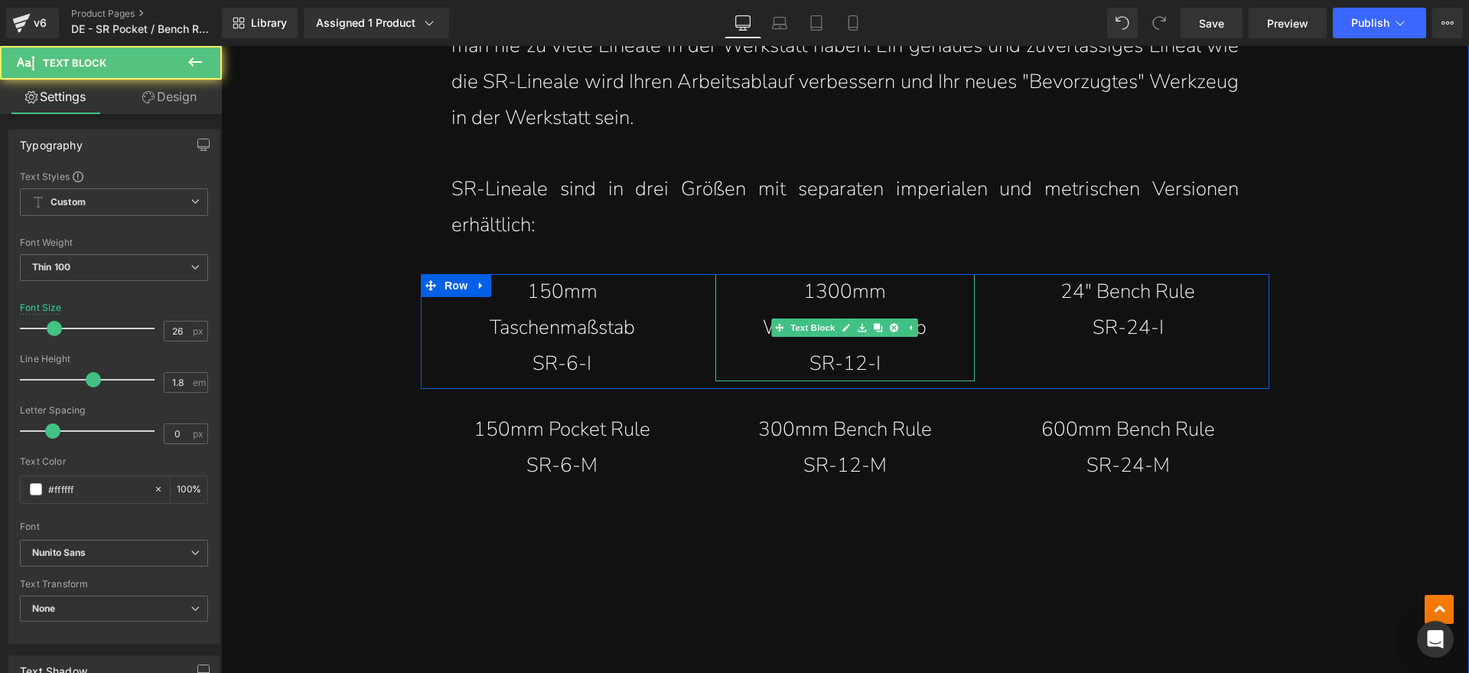
click at [812, 292] on p "1300mm Werkbankmaßstab" at bounding box center [845, 310] width 199 height 72
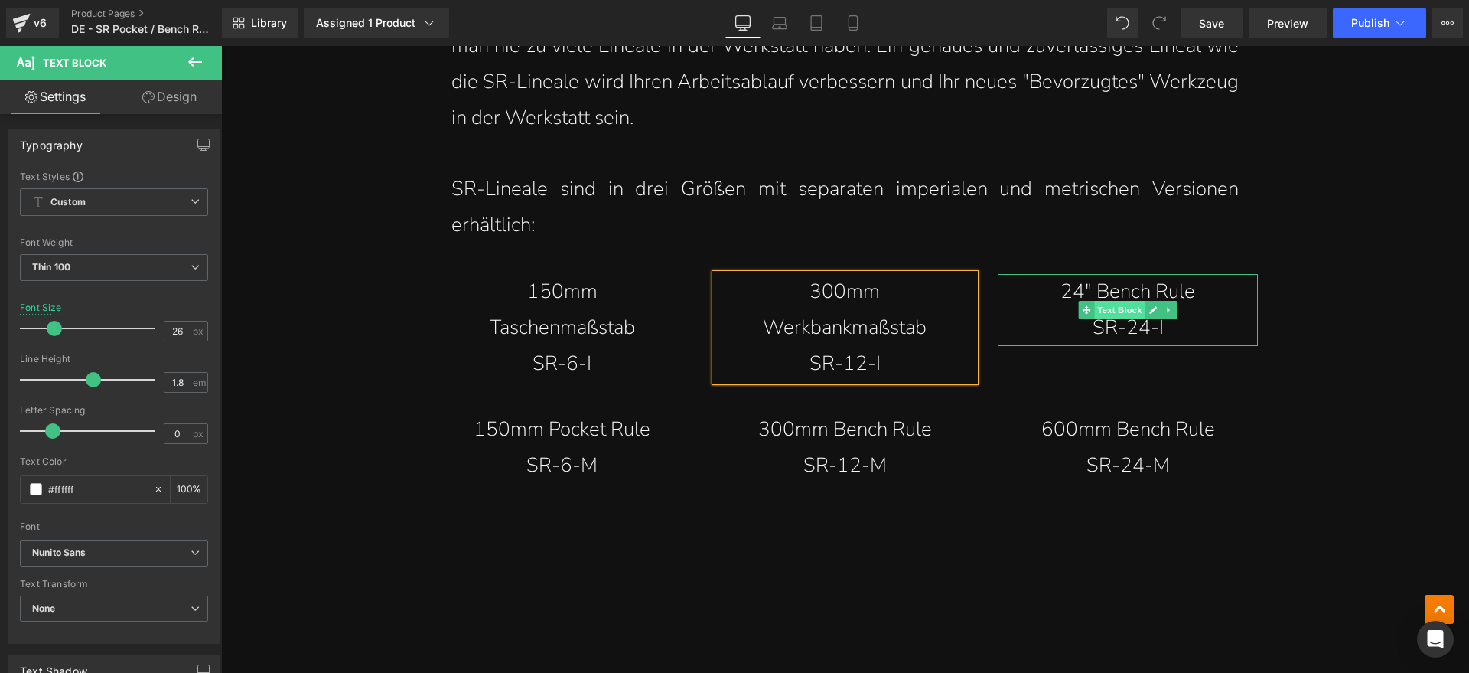
click at [1109, 301] on span "Text Block" at bounding box center [1120, 310] width 50 height 18
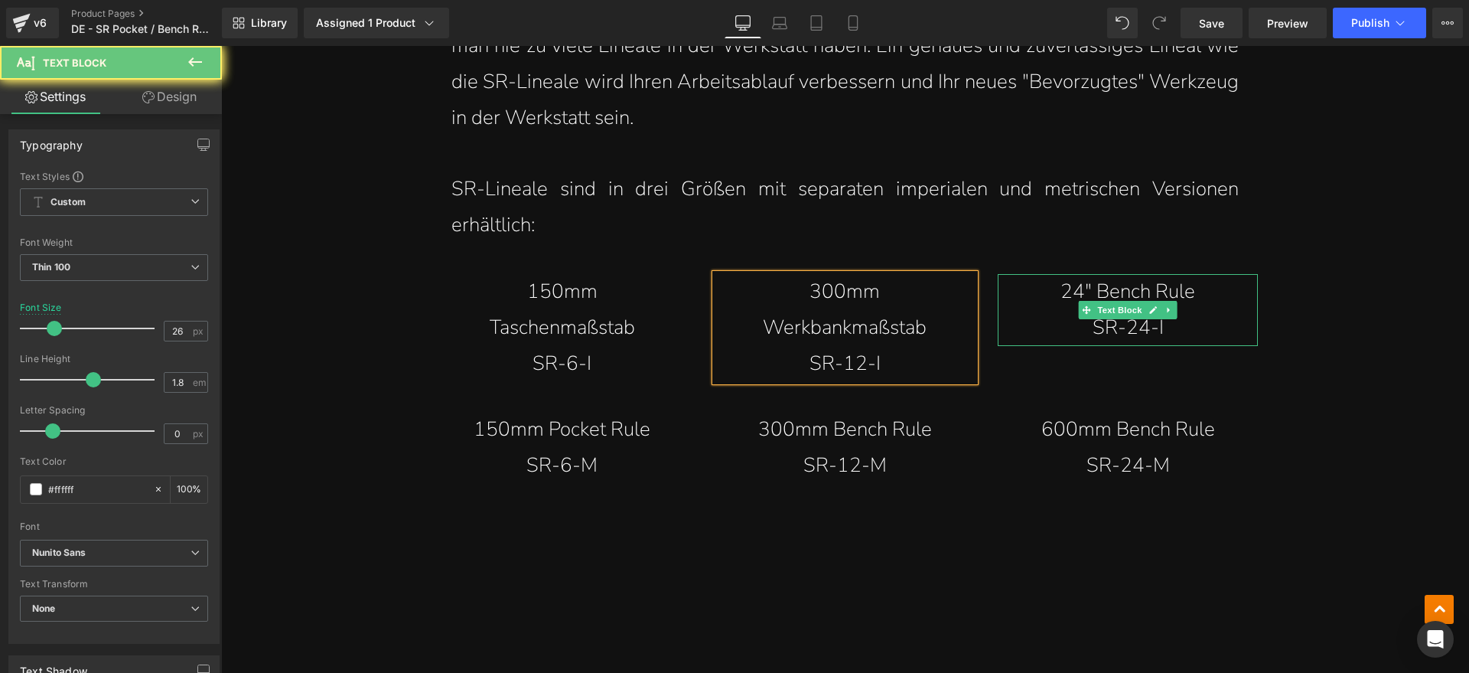
click at [1191, 293] on p "24" Bench Rule" at bounding box center [1127, 292] width 199 height 36
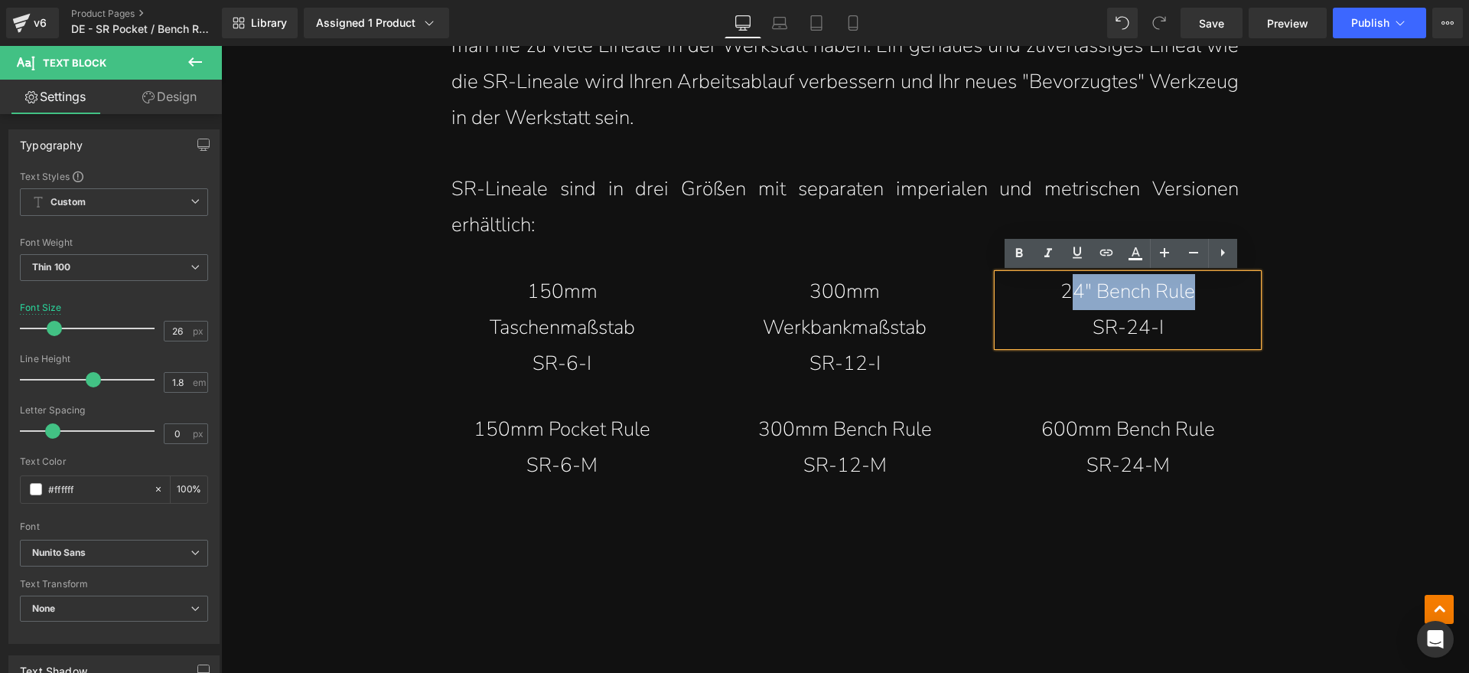
drag, startPoint x: 1195, startPoint y: 292, endPoint x: 1064, endPoint y: 293, distance: 130.8
click at [1064, 293] on p "24" Bench Rule" at bounding box center [1127, 292] width 199 height 36
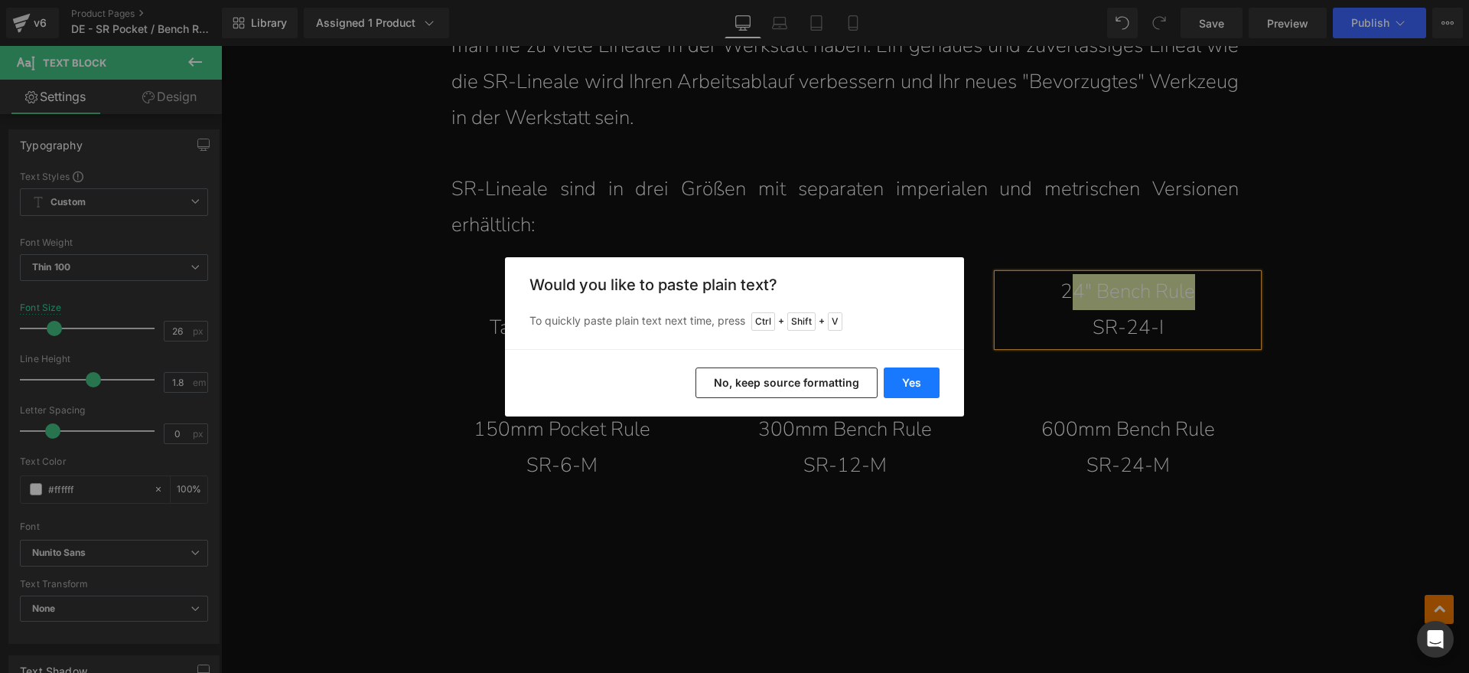
click at [925, 373] on button "Yes" at bounding box center [912, 382] width 56 height 31
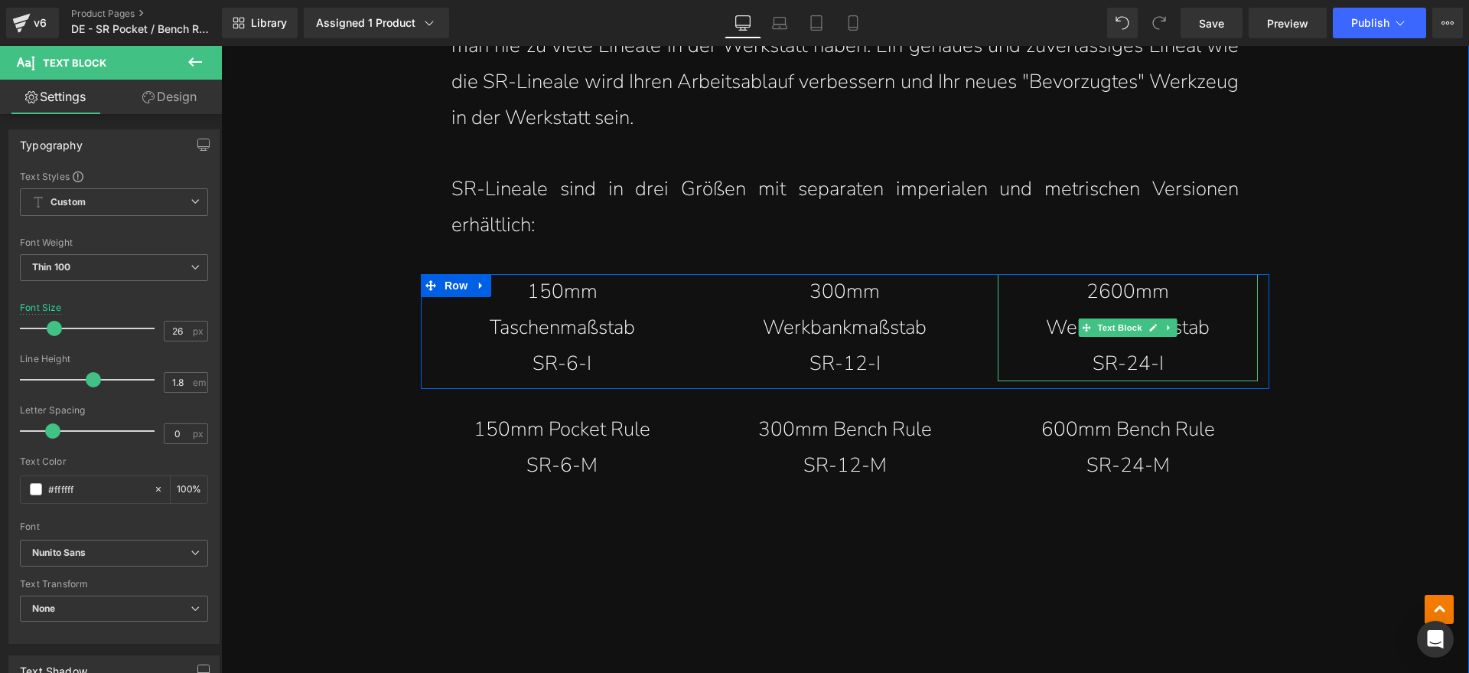
click at [1094, 295] on p "2600mm Werkbankmaßstab" at bounding box center [1127, 310] width 199 height 72
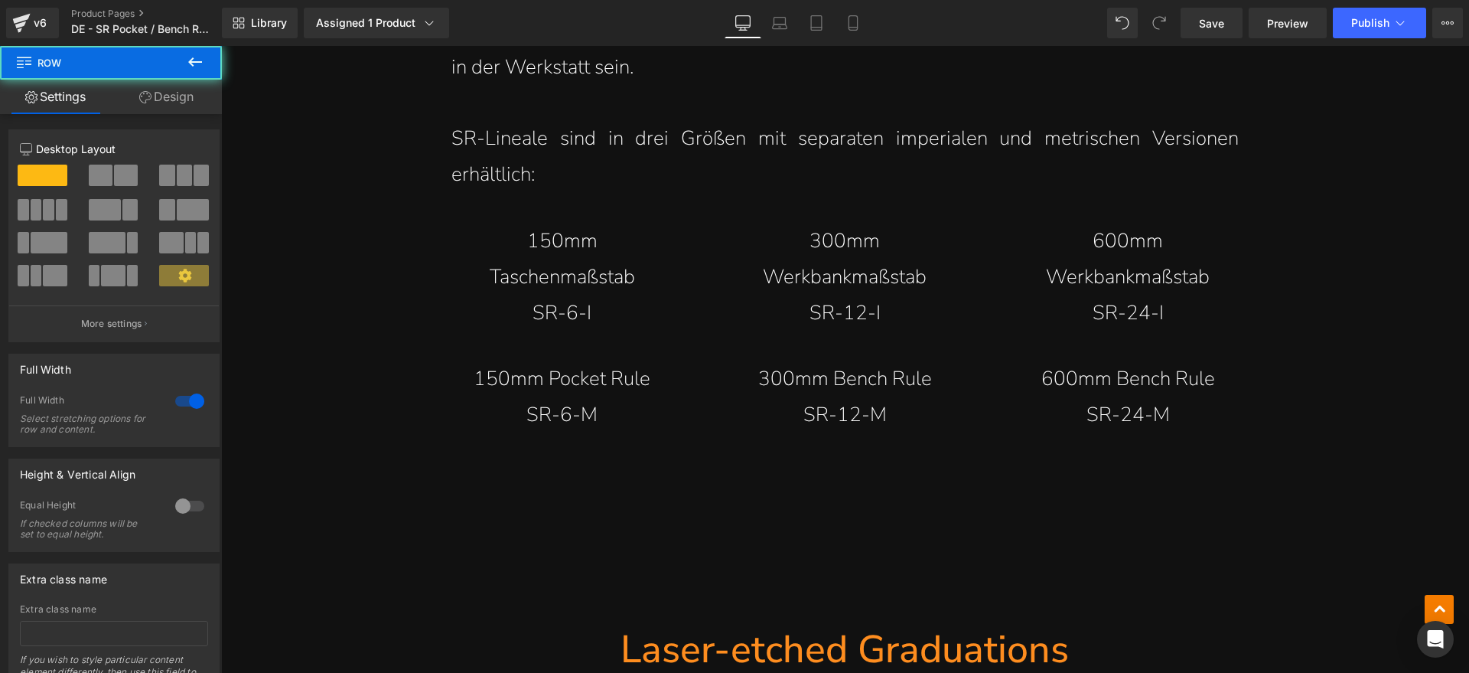
scroll to position [2939, 0]
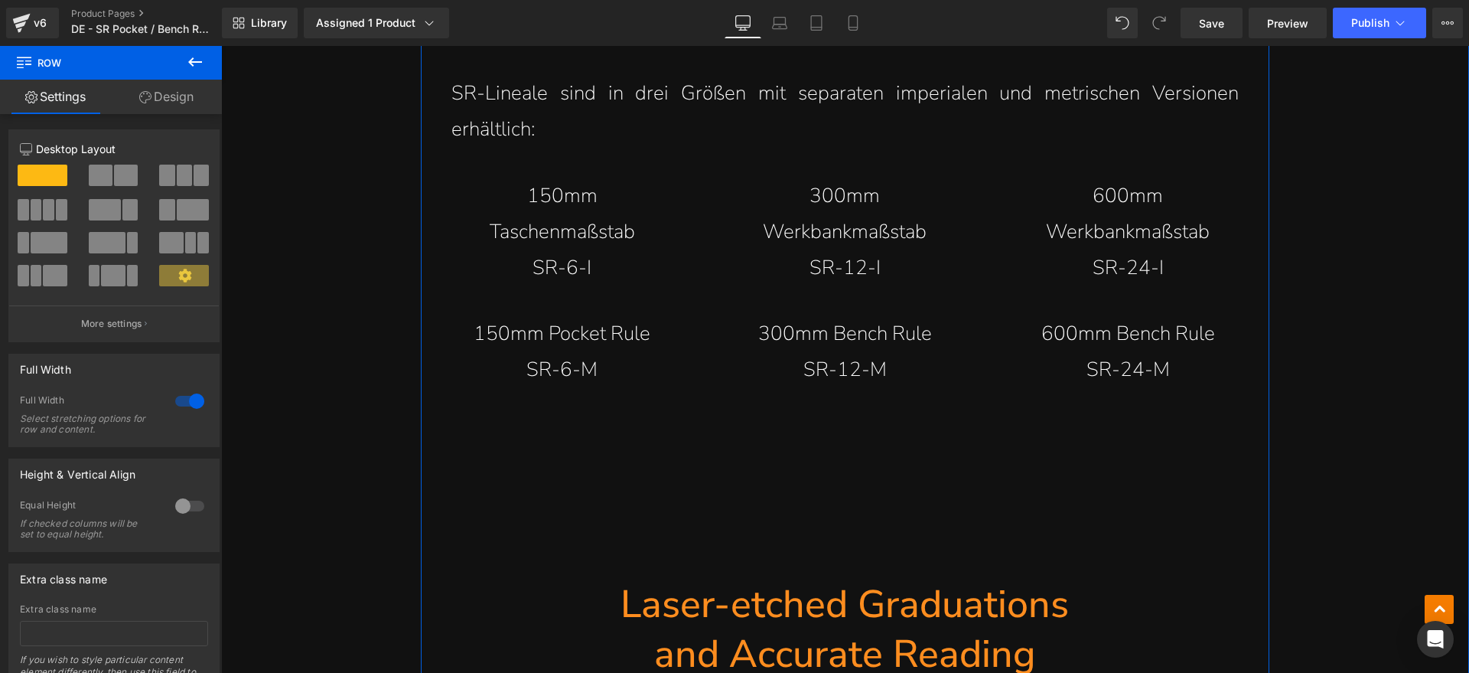
drag, startPoint x: 608, startPoint y: 329, endPoint x: 644, endPoint y: 337, distance: 37.5
click at [608, 329] on p "150mm Pocket Rule" at bounding box center [562, 334] width 260 height 36
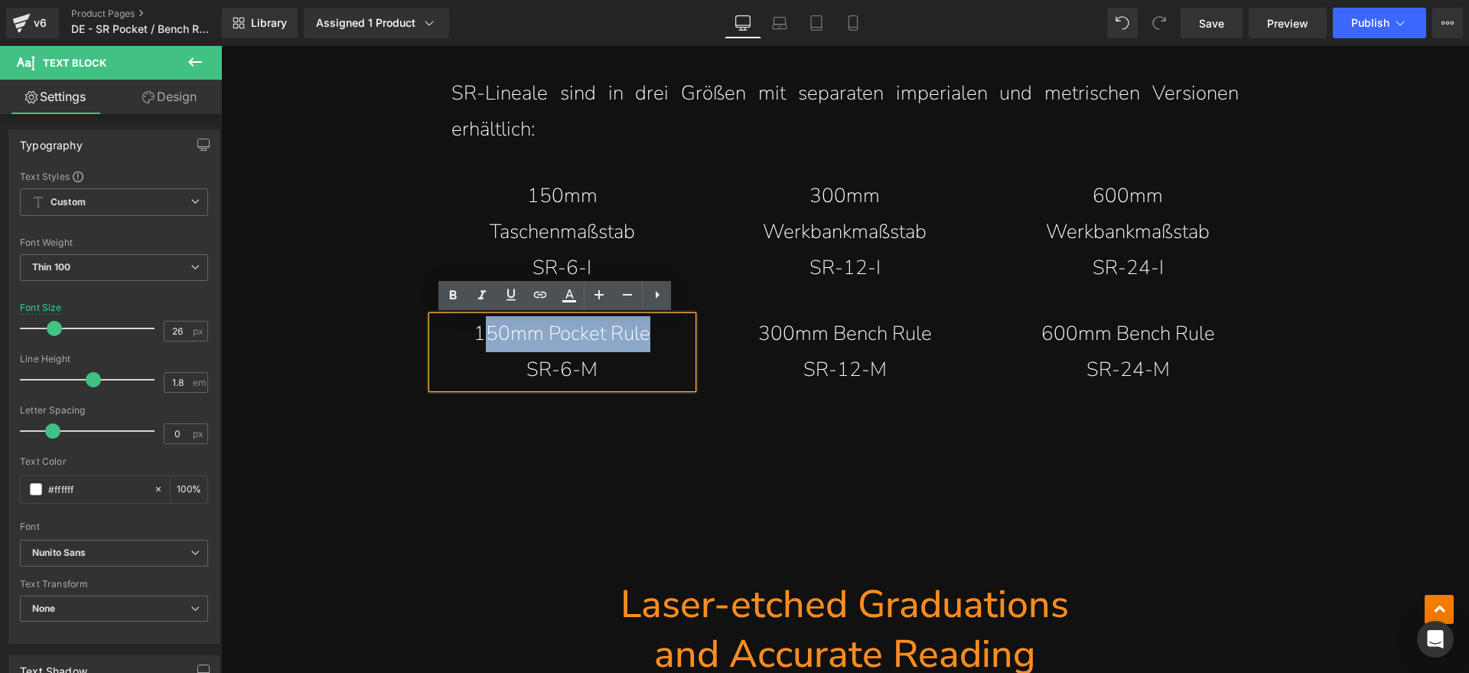
drag, startPoint x: 657, startPoint y: 336, endPoint x: 484, endPoint y: 336, distance: 173.7
click at [484, 336] on p "150mm Pocket Rule" at bounding box center [562, 334] width 260 height 36
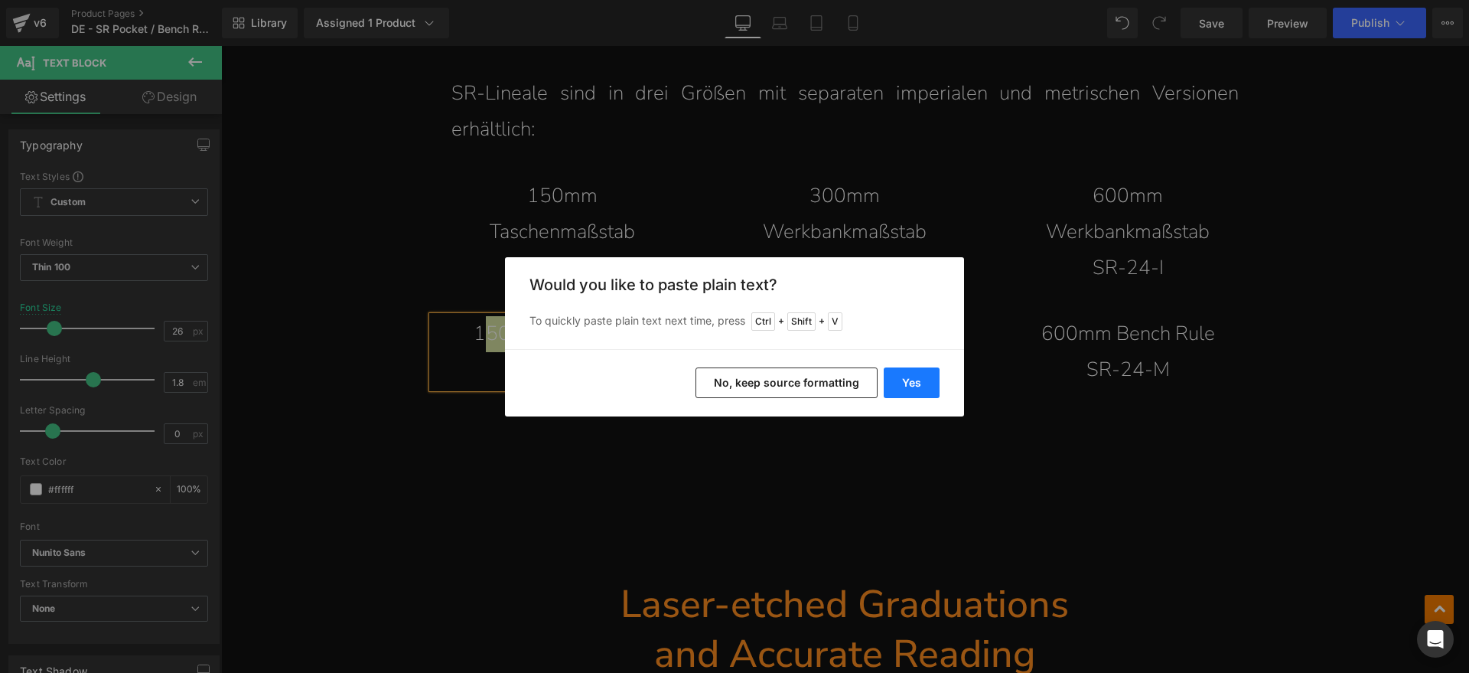
click at [889, 384] on button "Yes" at bounding box center [912, 382] width 56 height 31
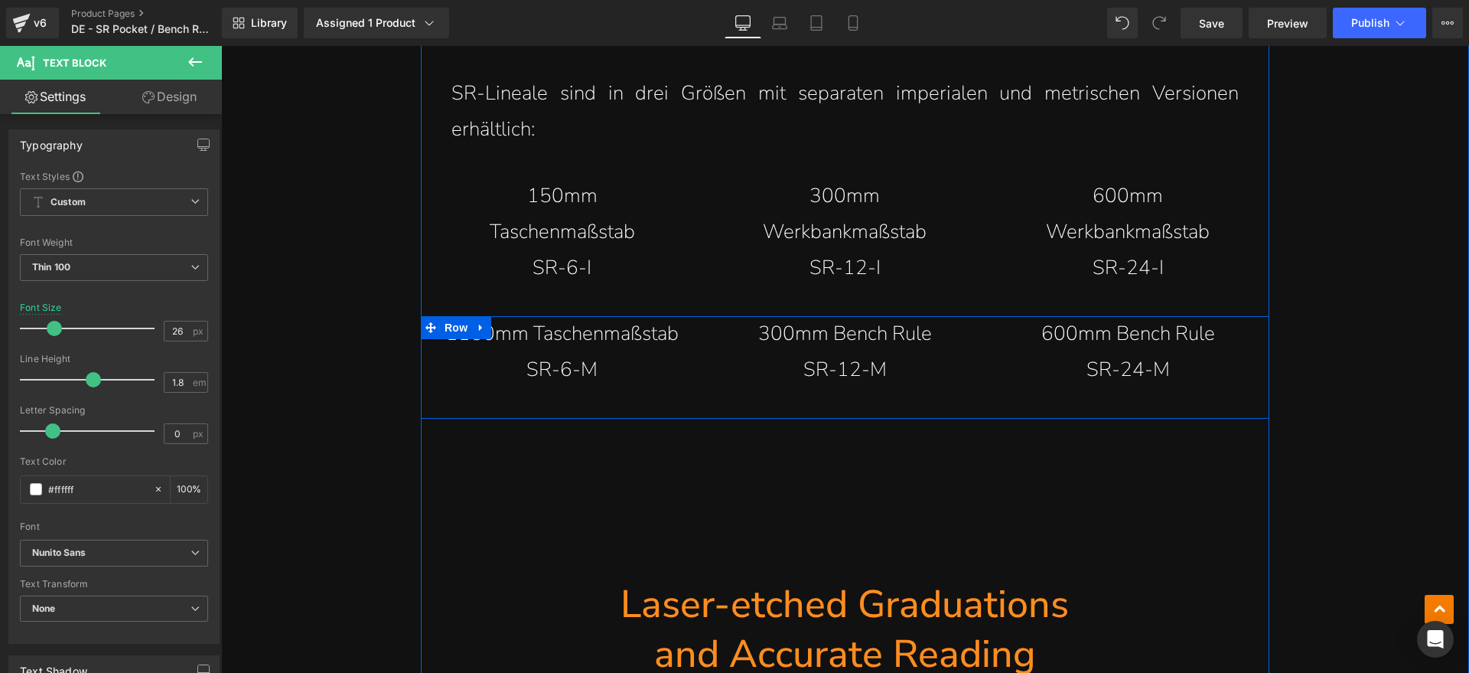
click at [454, 340] on p "1150mm Taschenmaßstab" at bounding box center [562, 334] width 260 height 36
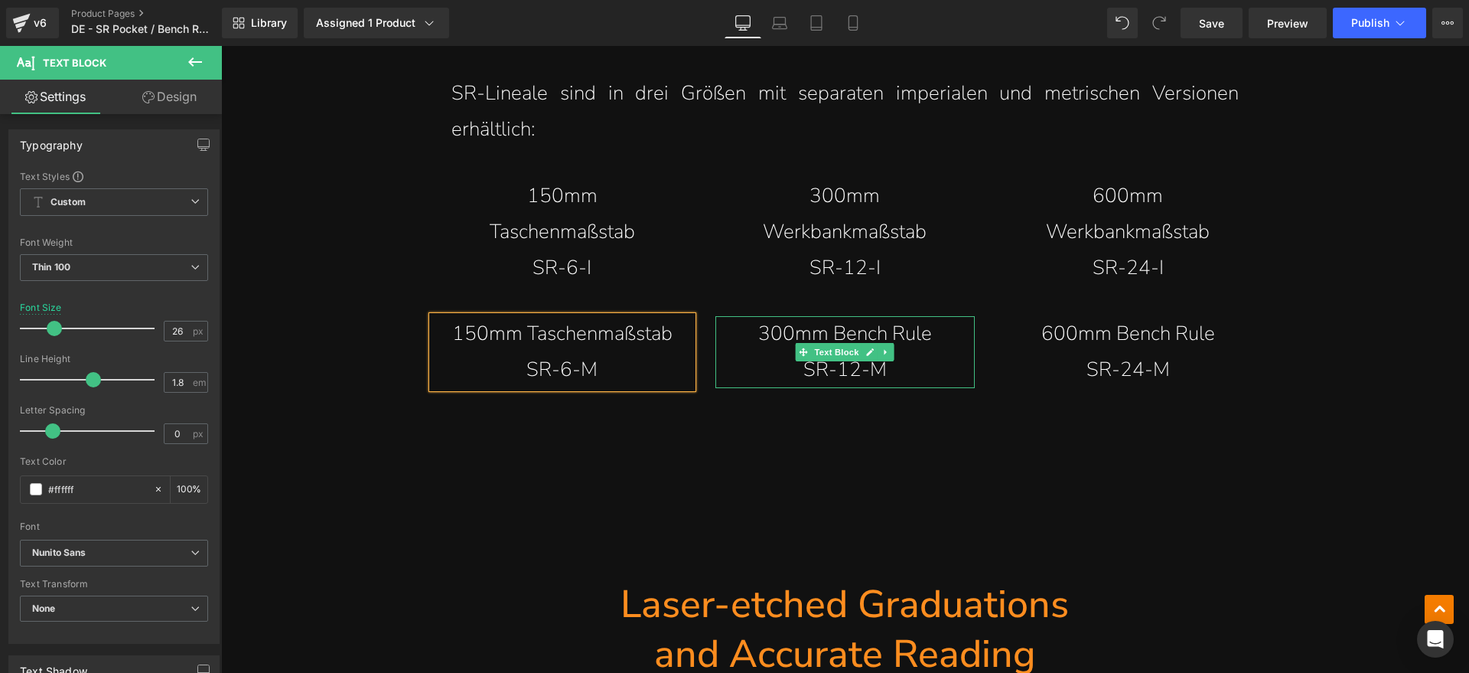
click at [866, 349] on icon at bounding box center [870, 351] width 8 height 9
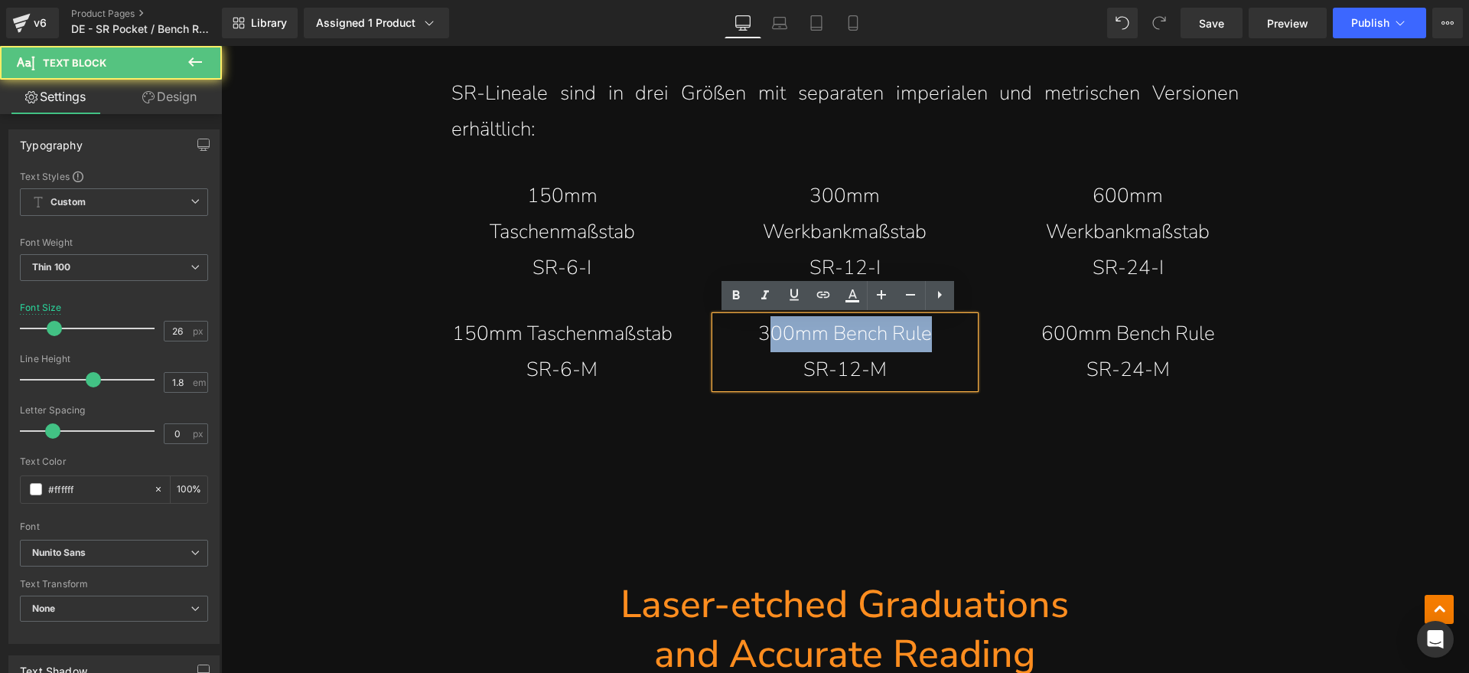
drag, startPoint x: 953, startPoint y: 327, endPoint x: 760, endPoint y: 331, distance: 193.6
click at [760, 331] on p "300mm Bench Rule" at bounding box center [845, 334] width 260 height 36
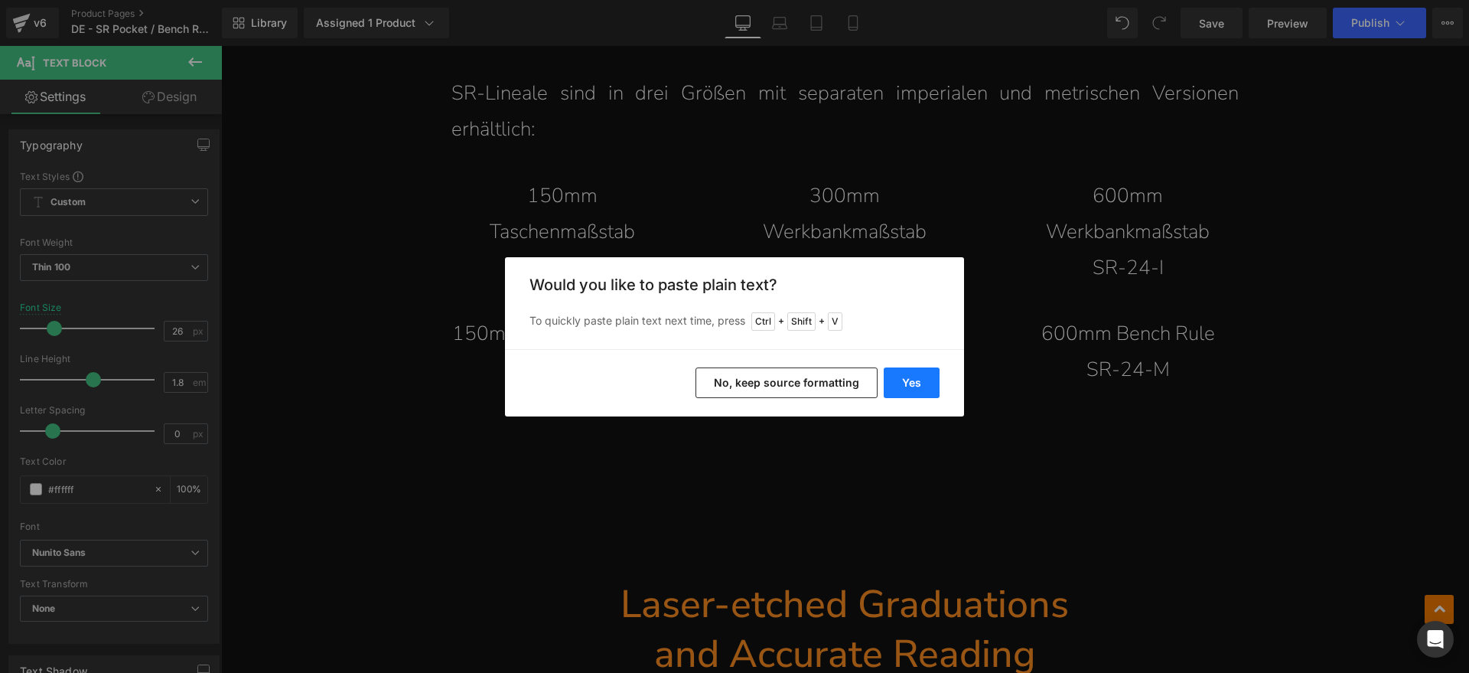
click at [901, 381] on button "Yes" at bounding box center [912, 382] width 56 height 31
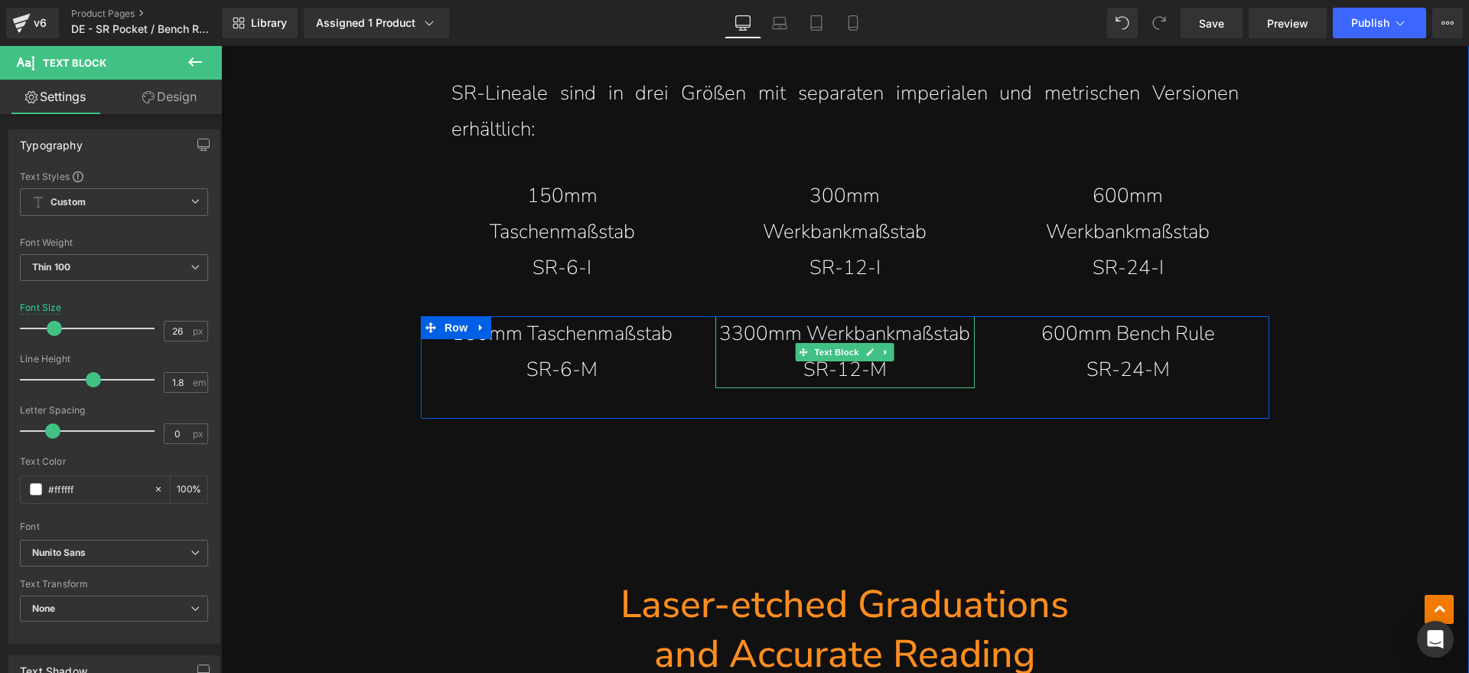
click at [729, 333] on p "3300mm Werkbankmaßstab" at bounding box center [845, 334] width 260 height 36
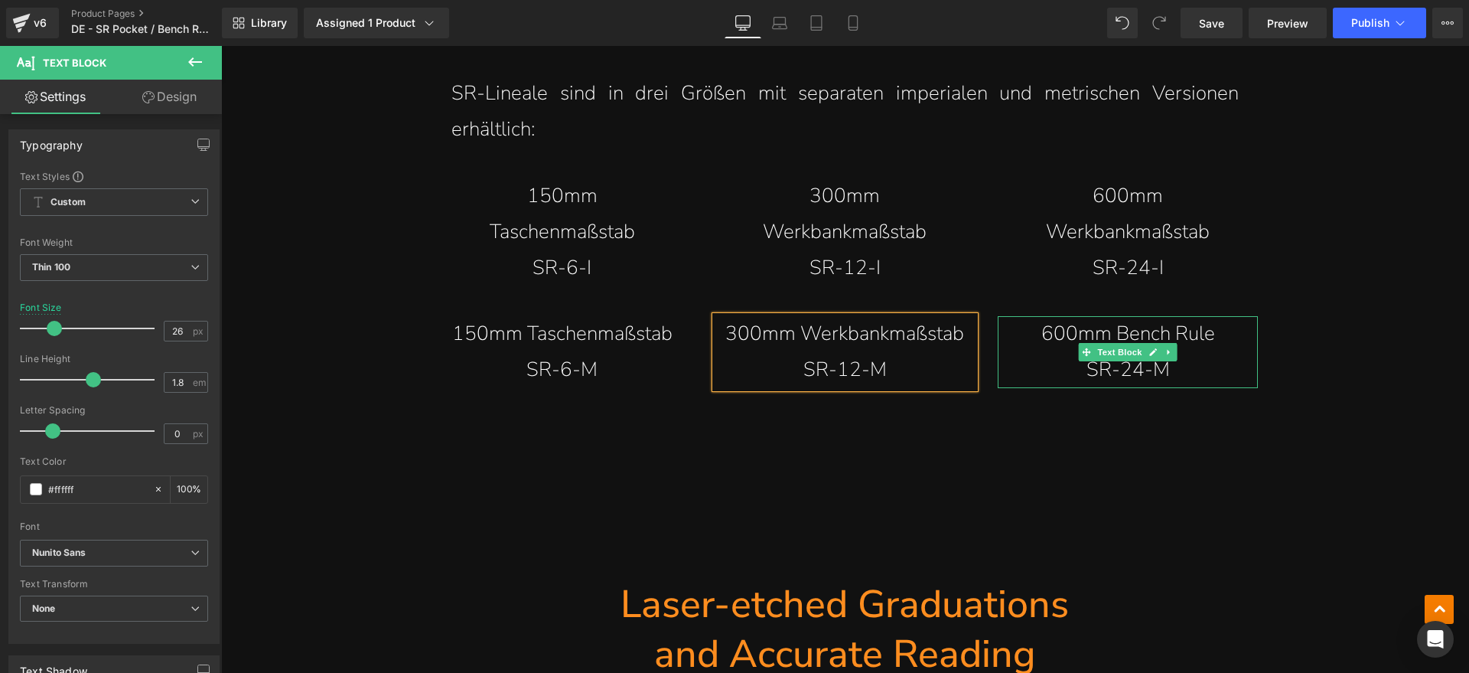
click at [1149, 347] on icon at bounding box center [1153, 351] width 8 height 9
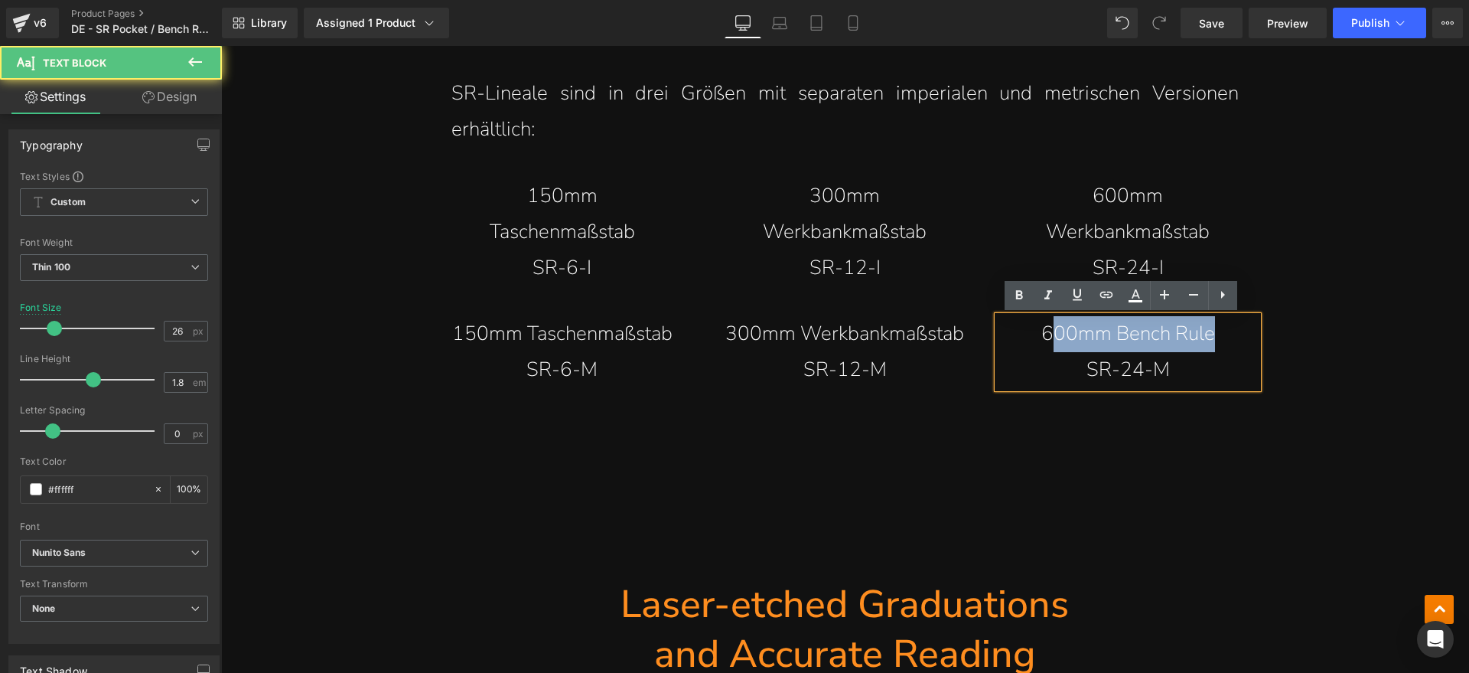
drag, startPoint x: 1070, startPoint y: 331, endPoint x: 1045, endPoint y: 334, distance: 24.7
click at [1045, 334] on p "600mm Bench Rule" at bounding box center [1128, 334] width 260 height 36
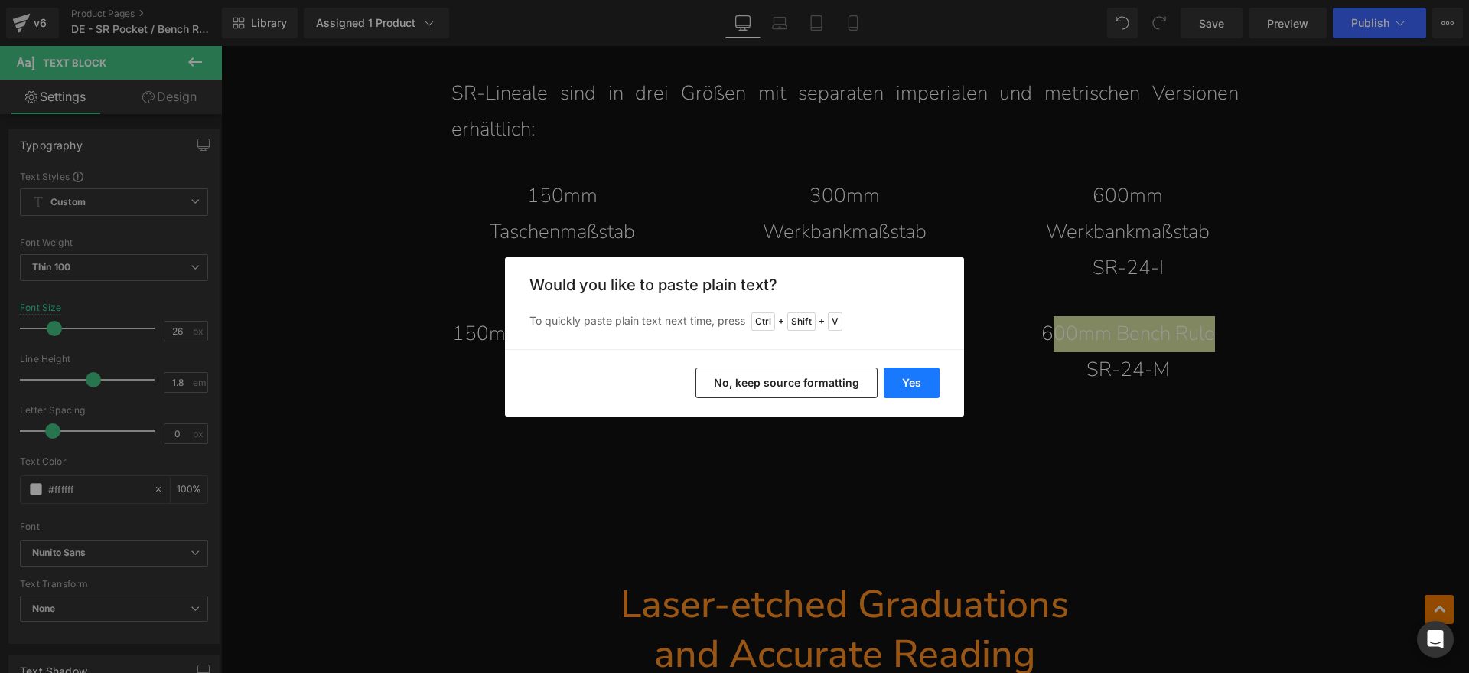
click at [924, 378] on button "Yes" at bounding box center [912, 382] width 56 height 31
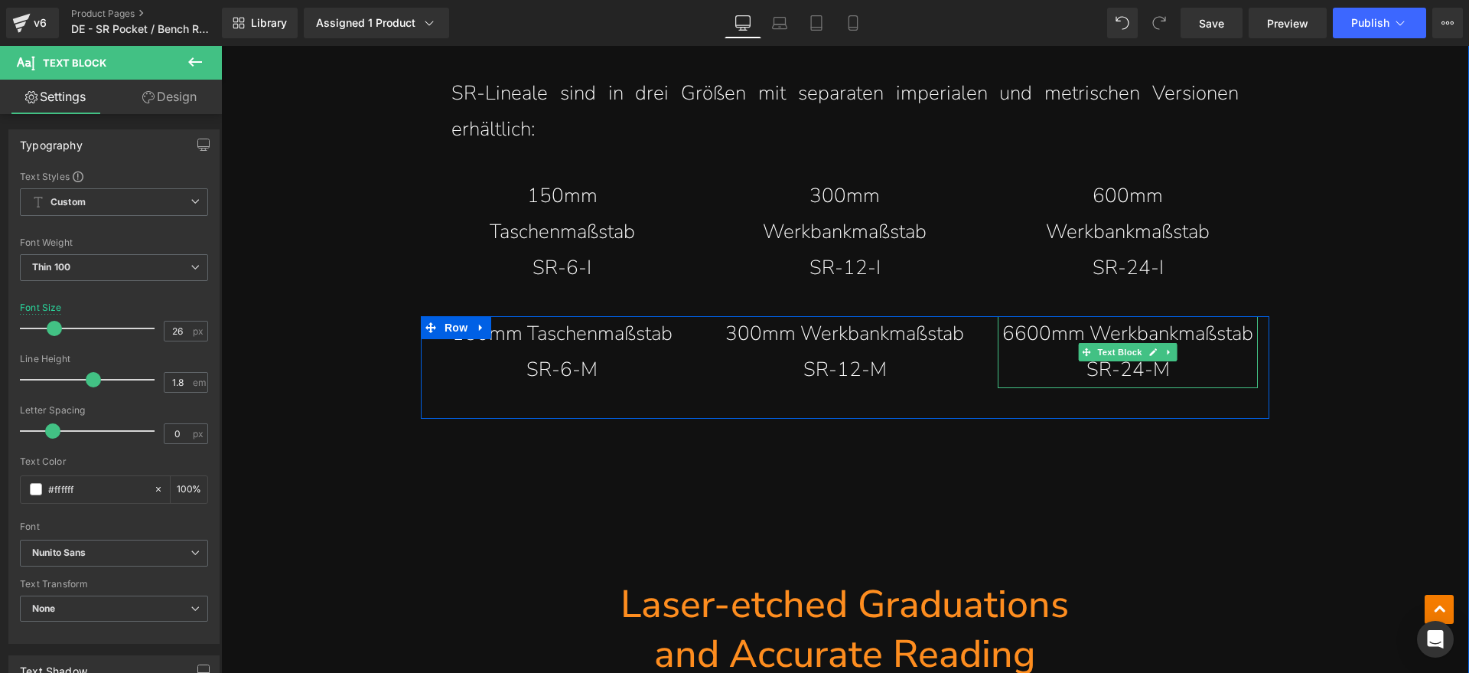
click at [1013, 334] on span "6600mm Werkbankmaßstab" at bounding box center [1127, 333] width 251 height 27
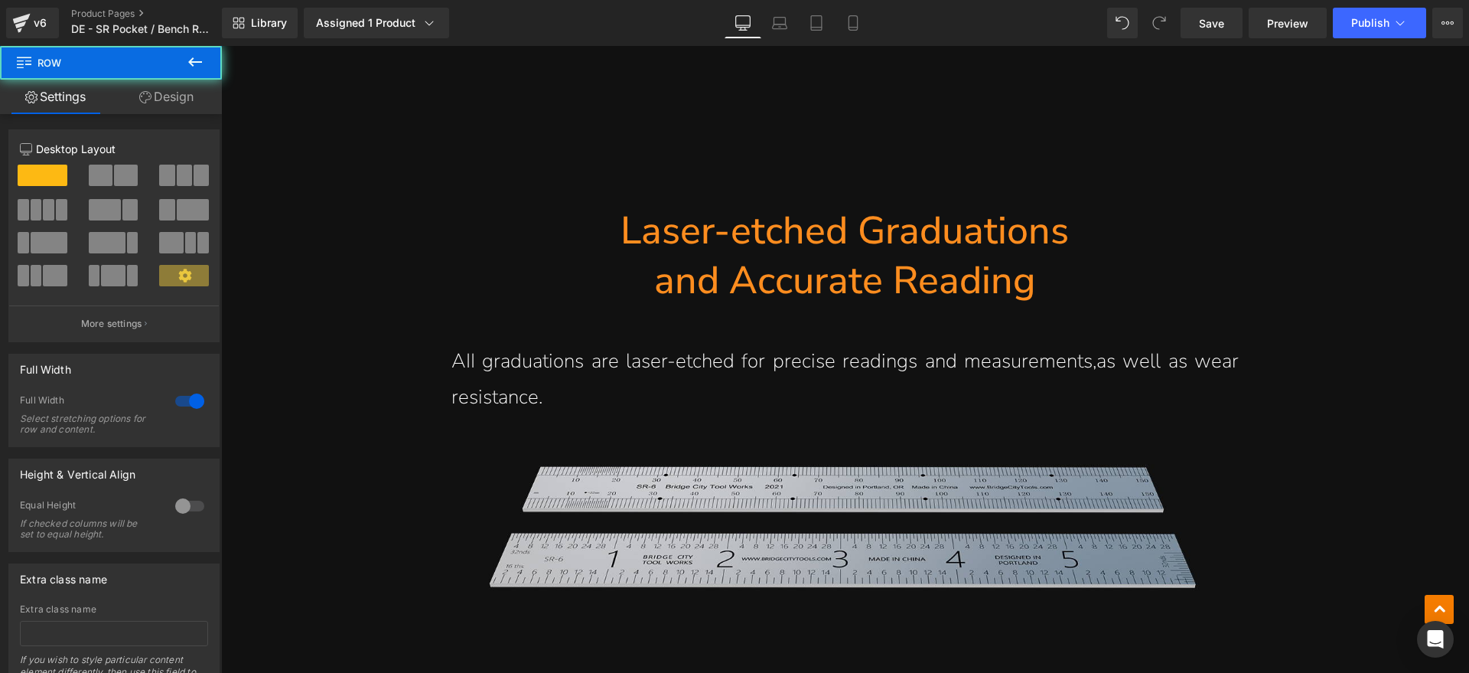
scroll to position [3321, 0]
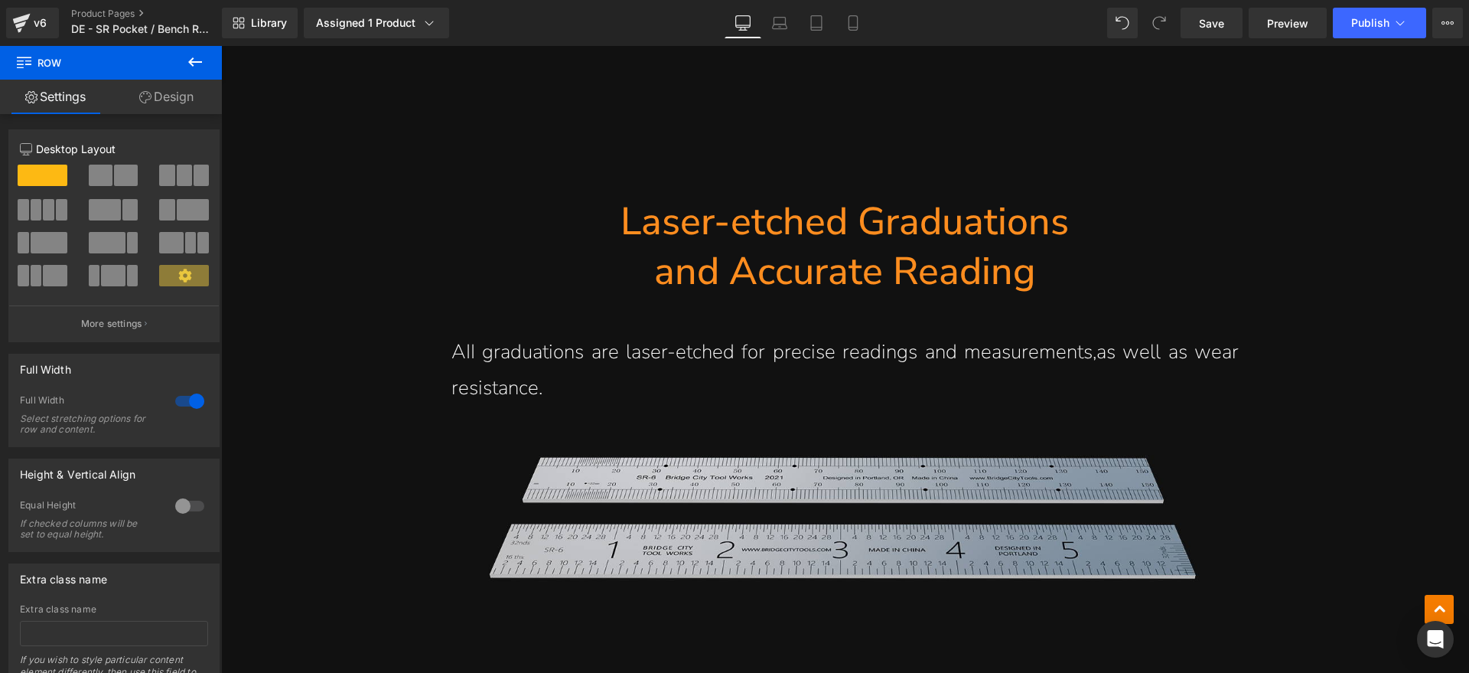
click at [1007, 324] on hr at bounding box center [845, 319] width 849 height 31
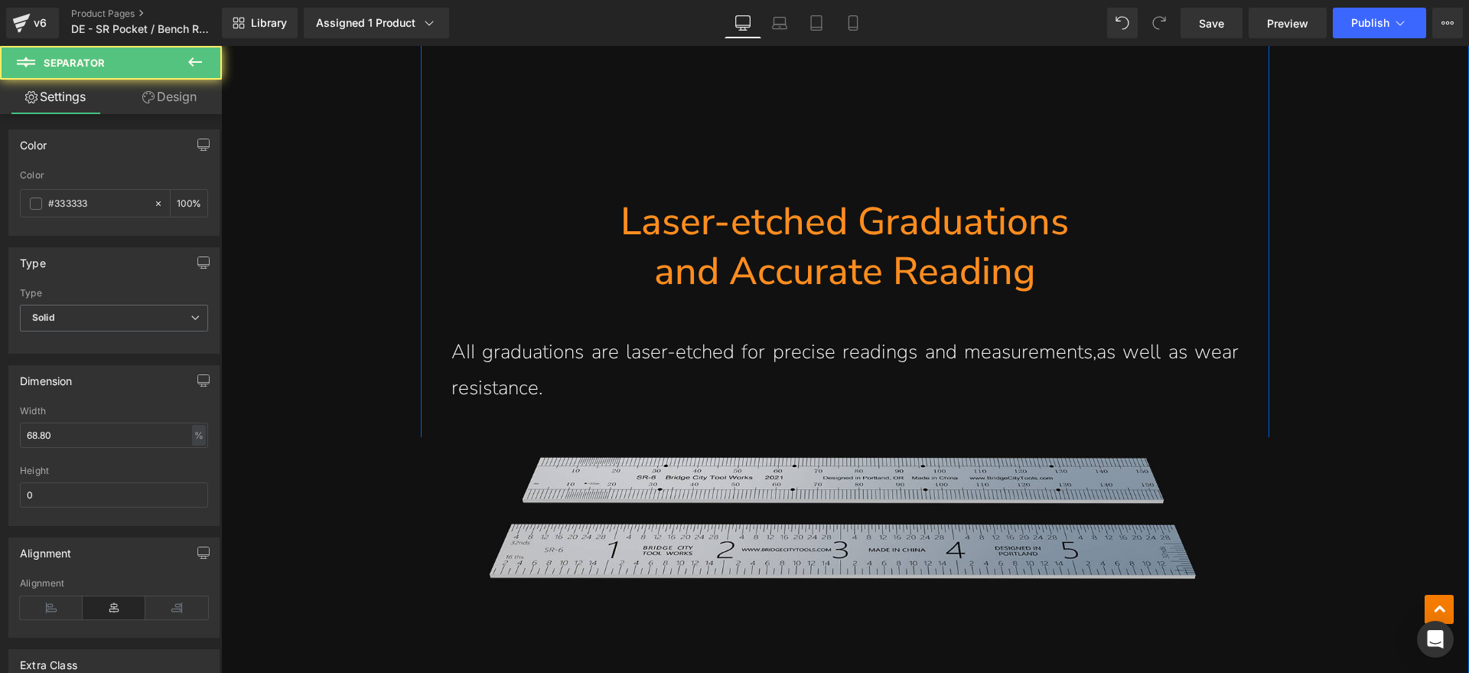
click at [951, 259] on h1 "and Accurate Reading" at bounding box center [845, 271] width 849 height 50
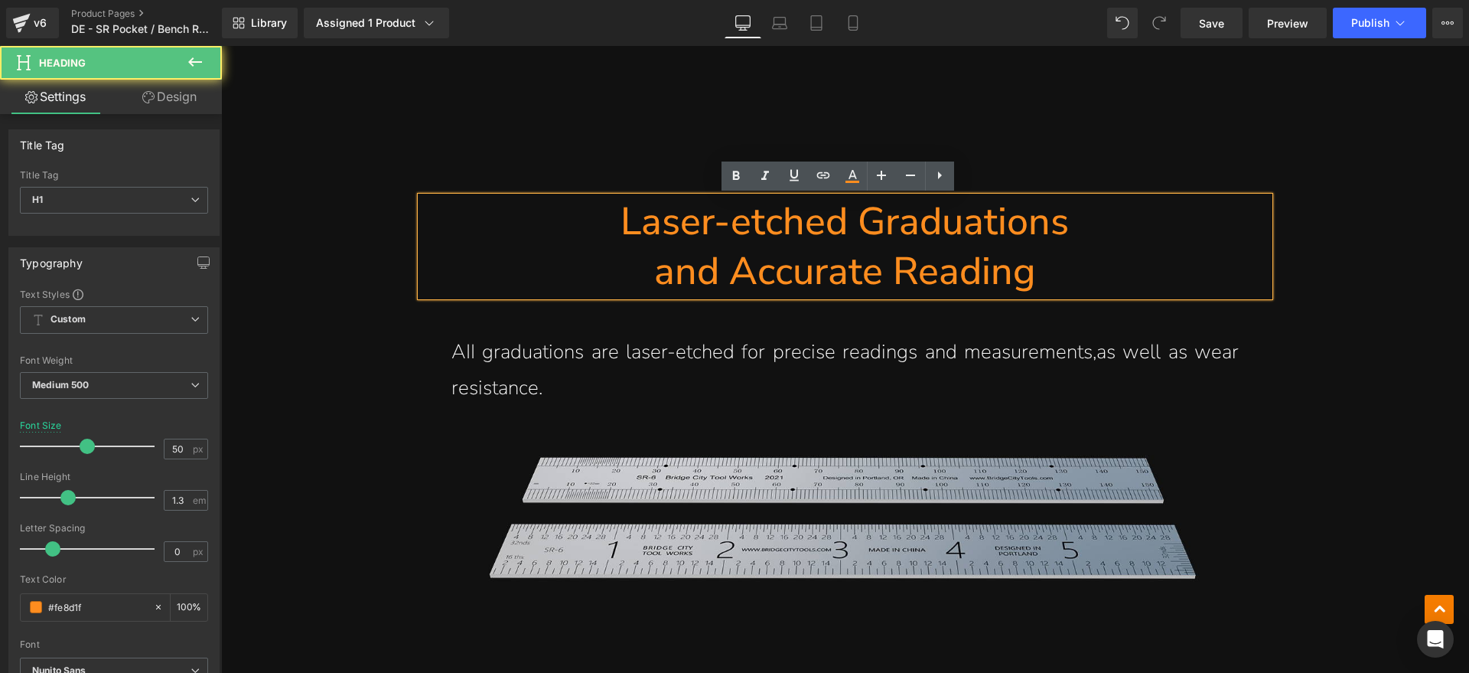
click at [887, 265] on h1 "and Accurate Reading" at bounding box center [845, 271] width 849 height 50
drag, startPoint x: 1069, startPoint y: 266, endPoint x: 629, endPoint y: 233, distance: 441.1
click at [629, 233] on div "Laser-etched Graduations and Accurate Reading" at bounding box center [845, 246] width 849 height 99
paste div
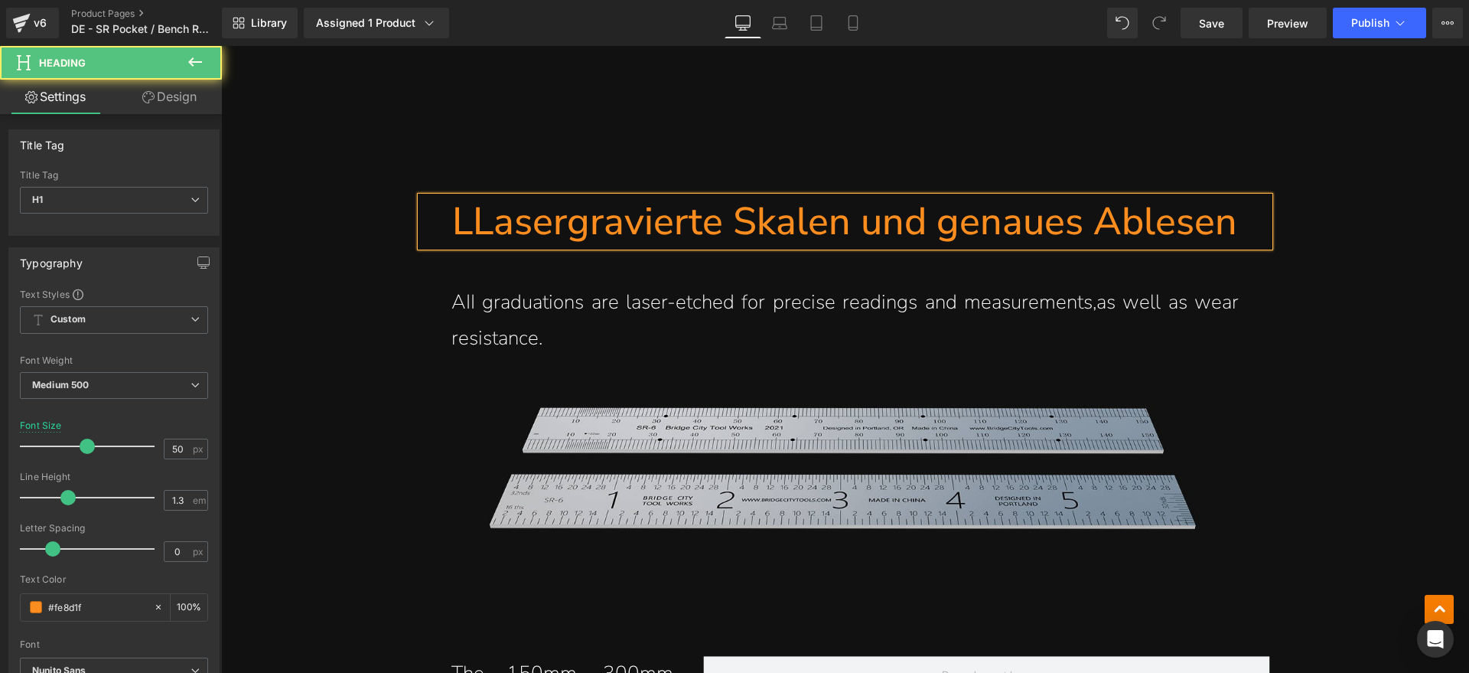
click at [471, 230] on h1 "LLasergravierte Skalen und genaues Ablesen" at bounding box center [845, 222] width 849 height 50
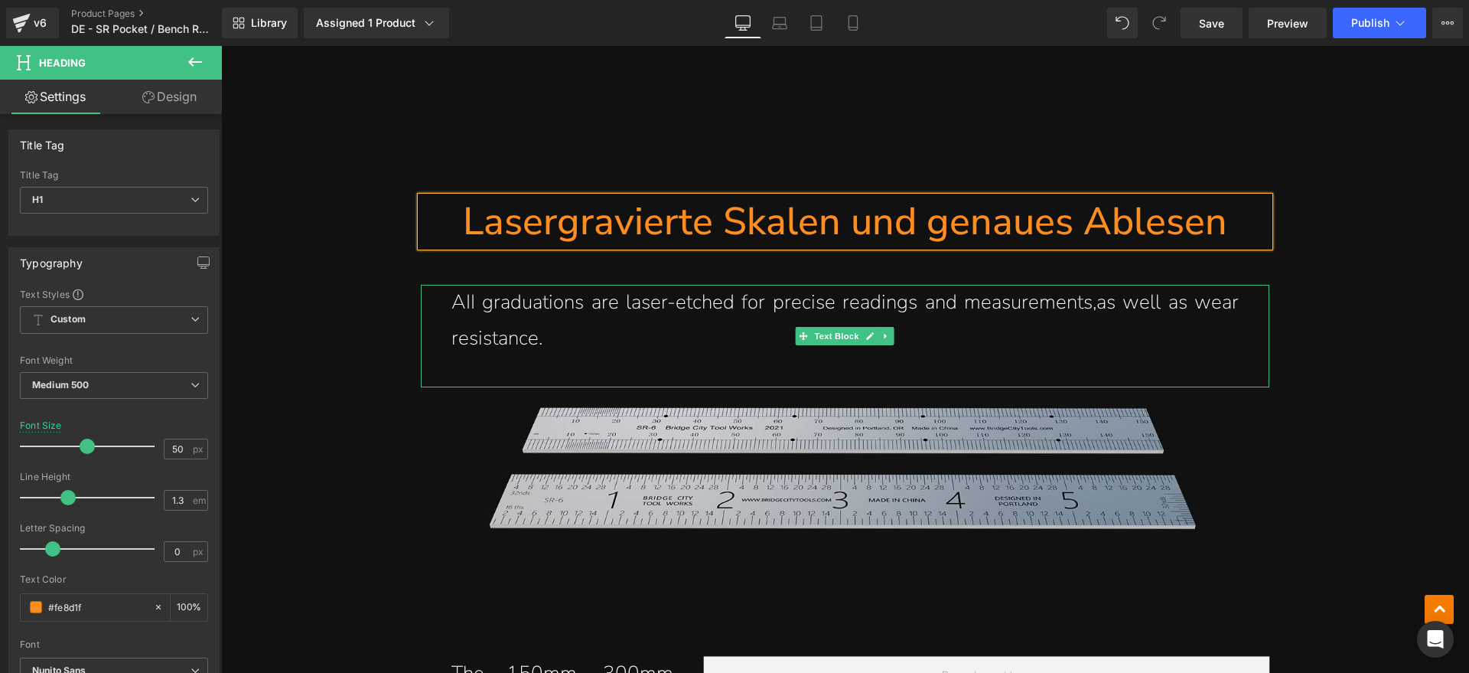
click at [521, 332] on p "AII graduations are laser-etched for precise readings and measurements,as well …" at bounding box center [844, 321] width 787 height 72
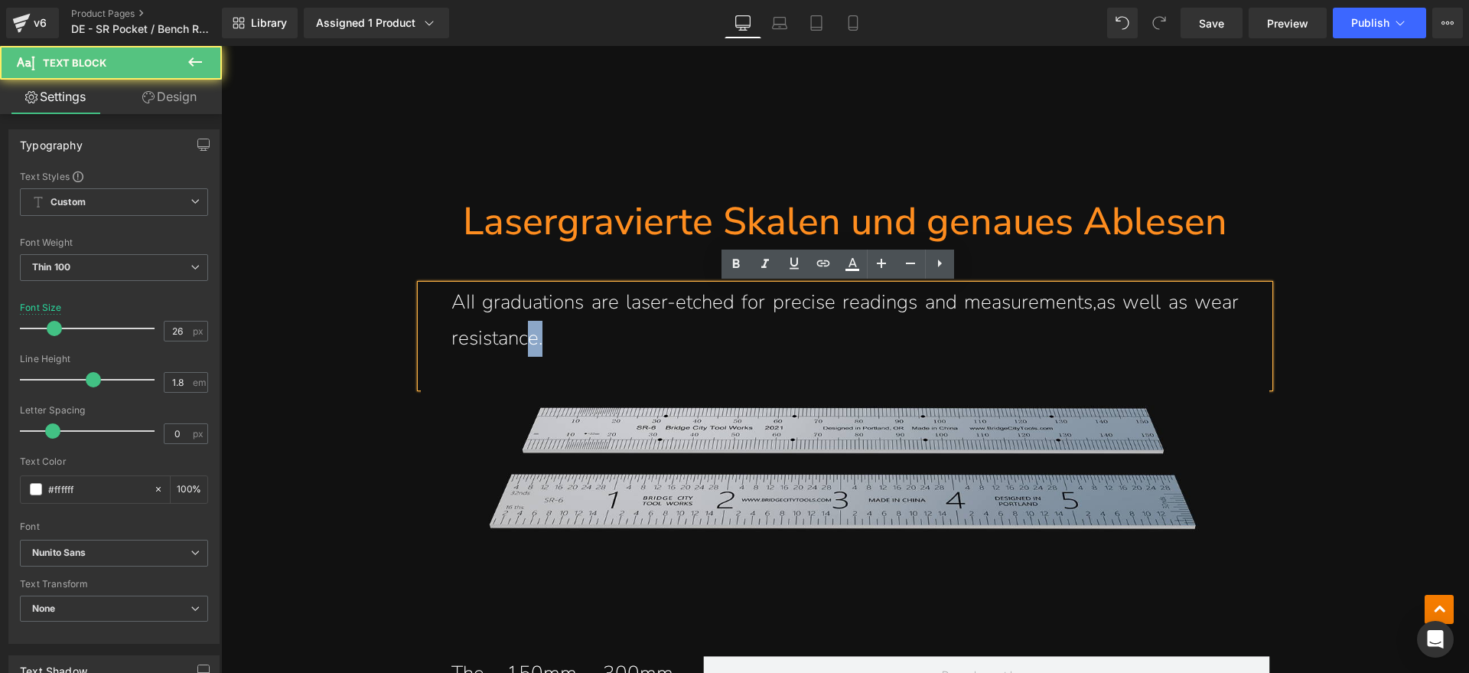
click at [566, 334] on p "AII graduations are laser-etched for precise readings and measurements,as well …" at bounding box center [844, 321] width 787 height 72
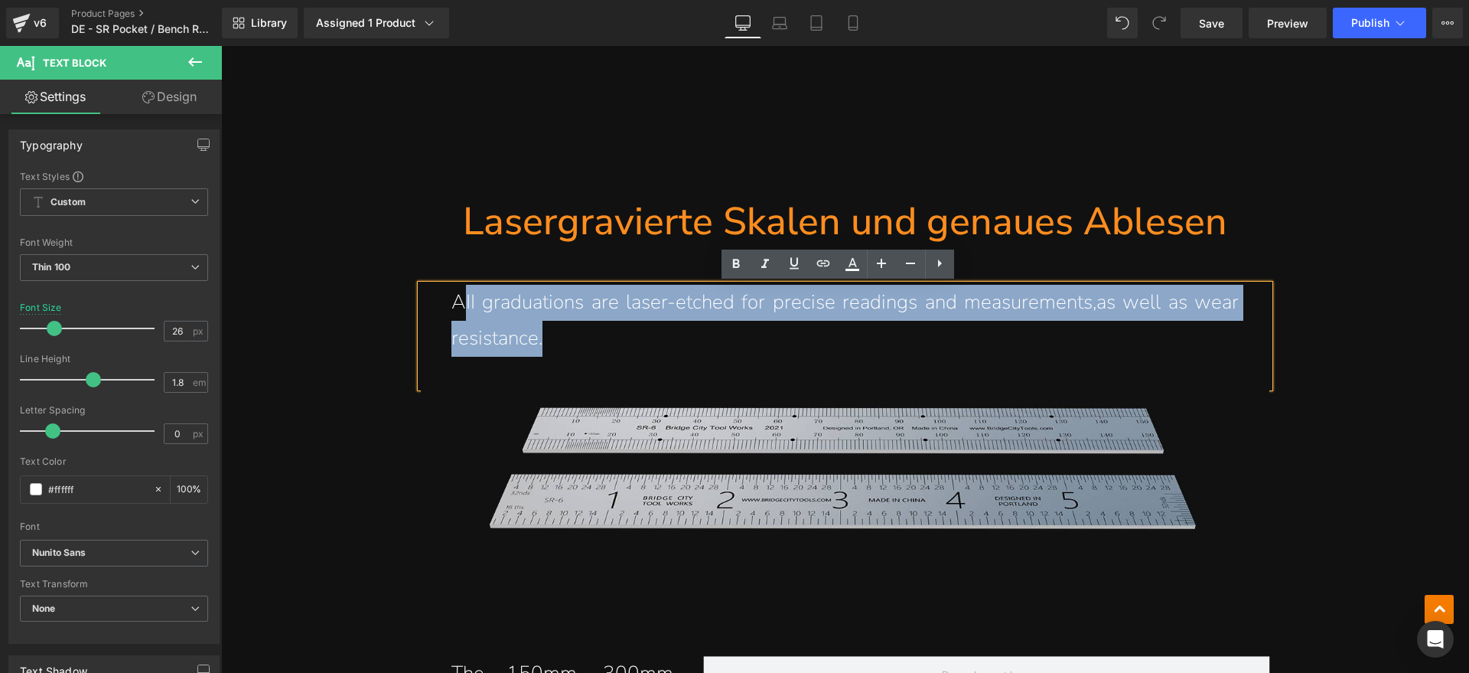
drag, startPoint x: 561, startPoint y: 343, endPoint x: 458, endPoint y: 311, distance: 108.2
click at [458, 311] on p "AII graduations are laser-etched for precise readings and measurements,as well …" at bounding box center [844, 321] width 787 height 72
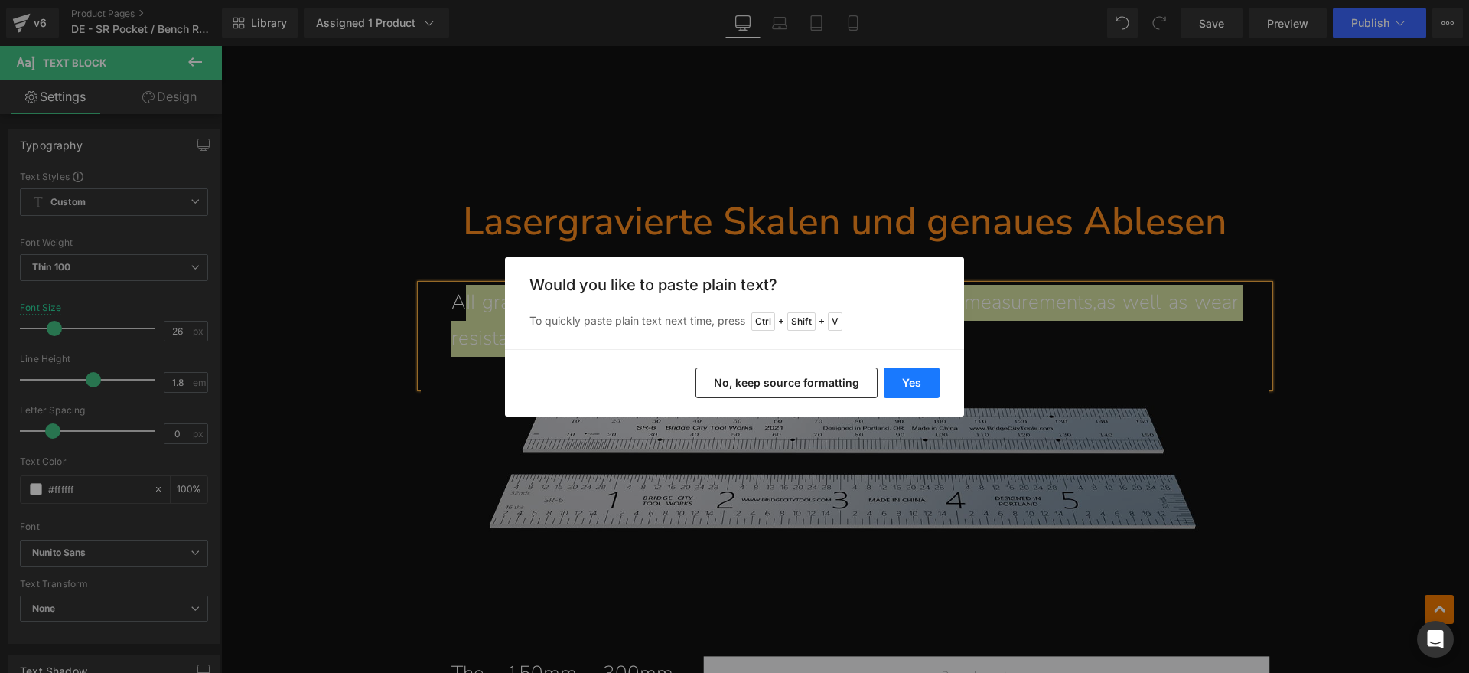
click at [905, 380] on button "Yes" at bounding box center [912, 382] width 56 height 31
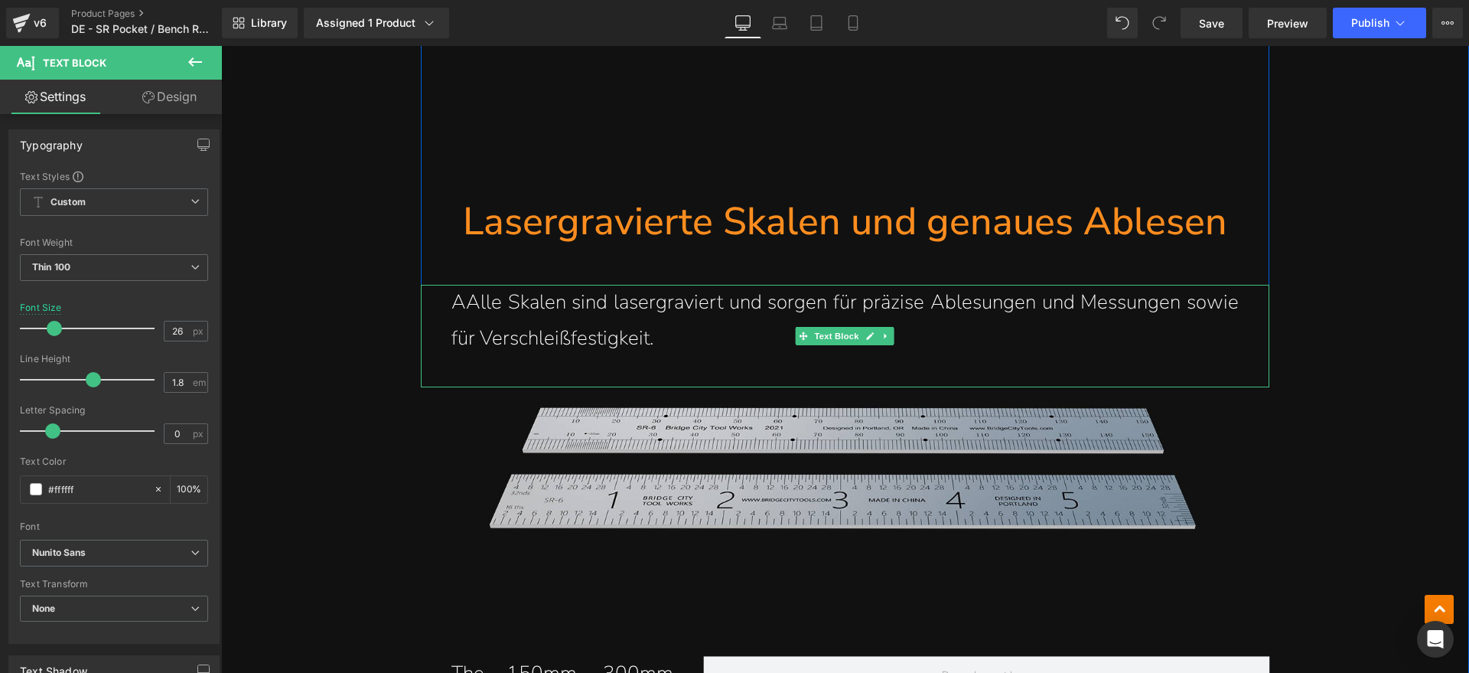
click at [460, 312] on p "AAlle Skalen sind lasergraviert und sorgen für präzise Ablesungen und Messungen…" at bounding box center [844, 321] width 787 height 72
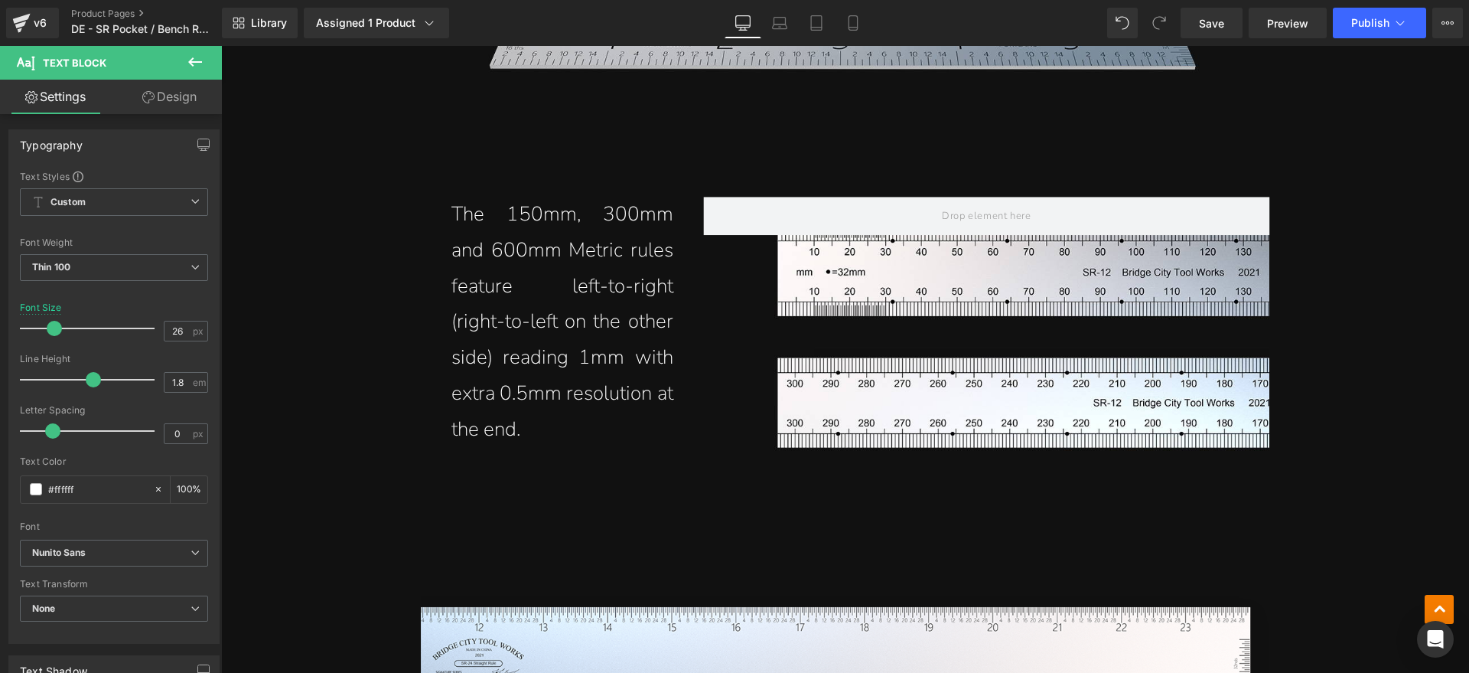
scroll to position [3800, 0]
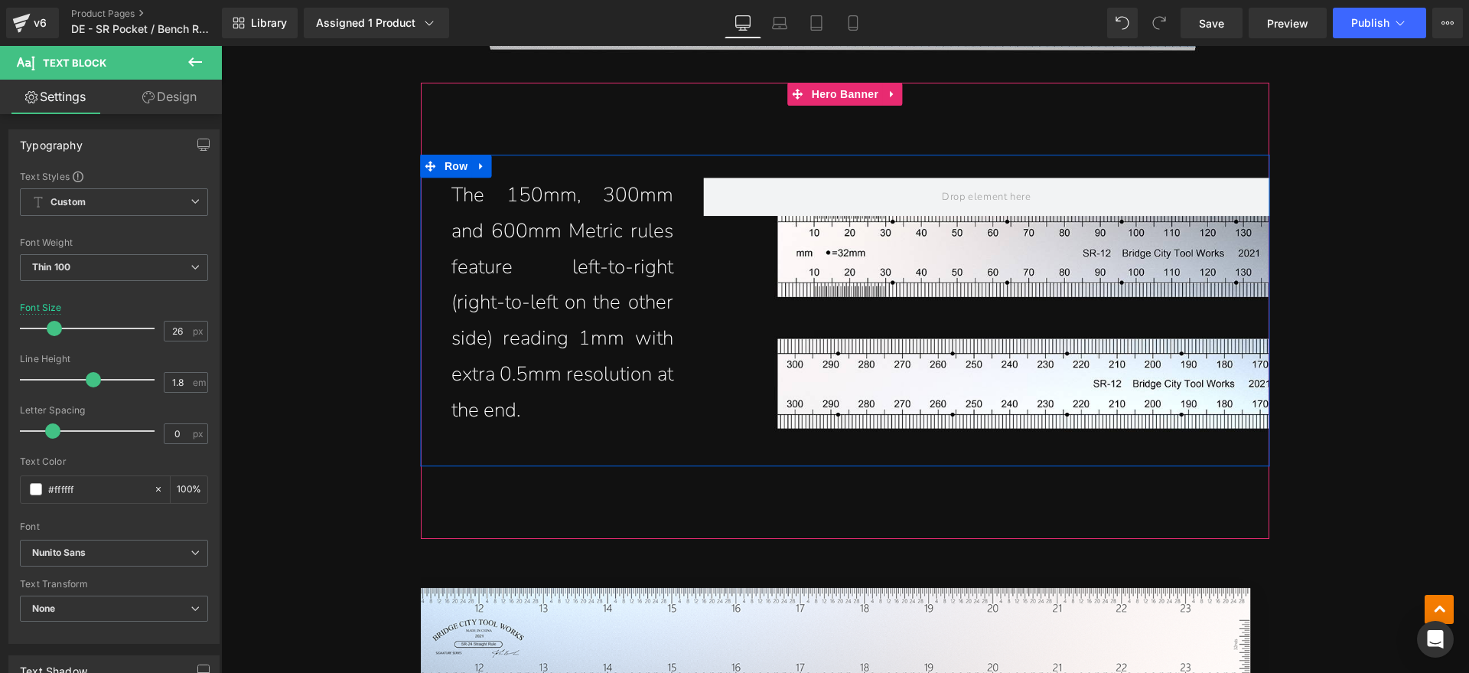
drag, startPoint x: 586, startPoint y: 363, endPoint x: 551, endPoint y: 393, distance: 46.6
click at [586, 363] on p "The 150mm, 300mm and 600mm Metric rules feature left-to-right (right-to-left on…" at bounding box center [562, 303] width 222 height 251
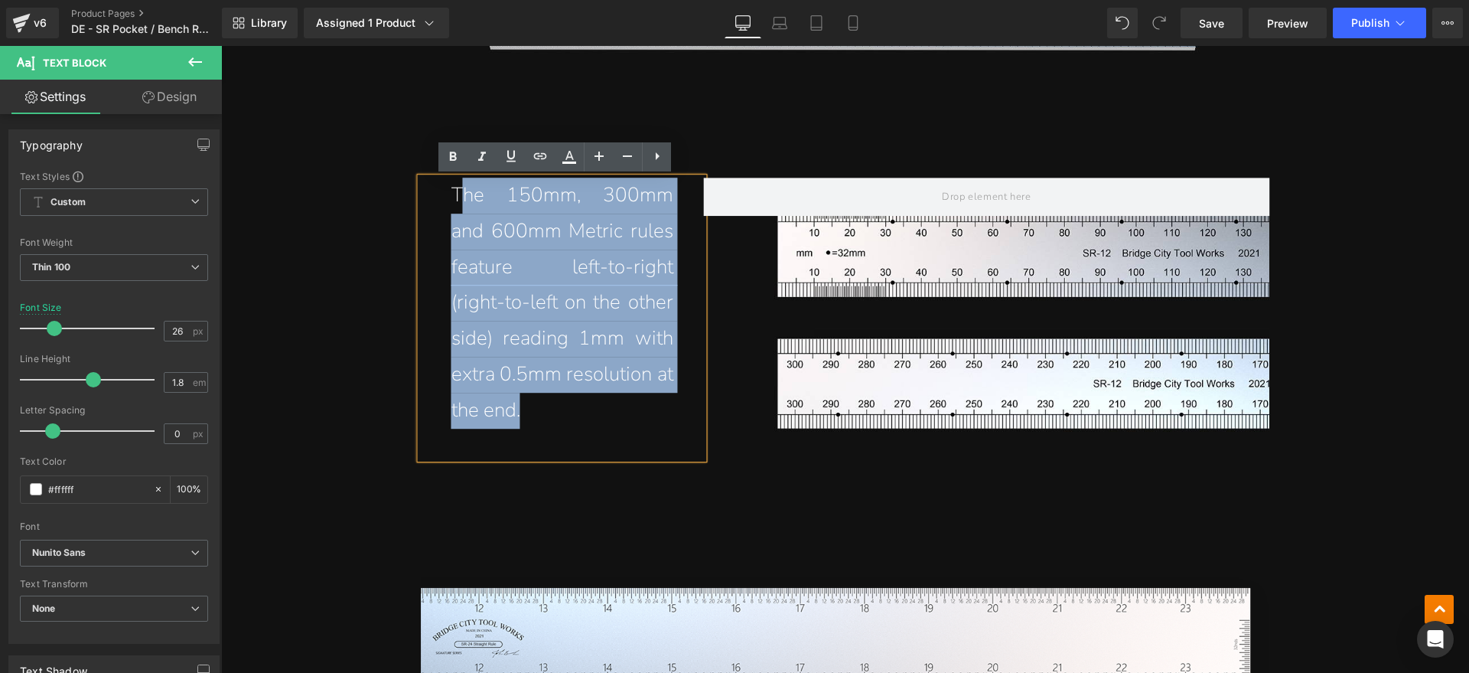
drag, startPoint x: 521, startPoint y: 377, endPoint x: 452, endPoint y: 206, distance: 184.7
click at [452, 206] on p "The 150mm, 300mm and 600mm Metric rules feature left-to-right (right-to-left on…" at bounding box center [562, 303] width 222 height 251
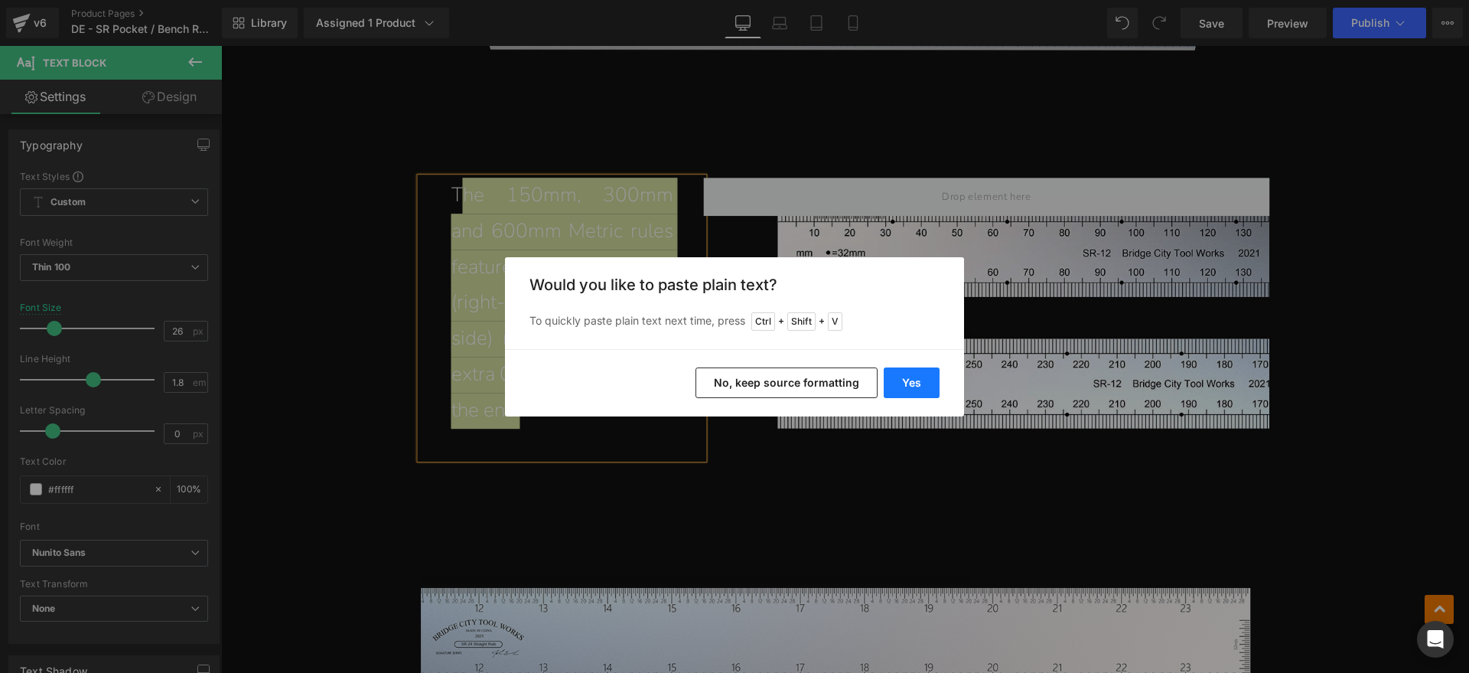
click at [910, 383] on button "Yes" at bounding box center [912, 382] width 56 height 31
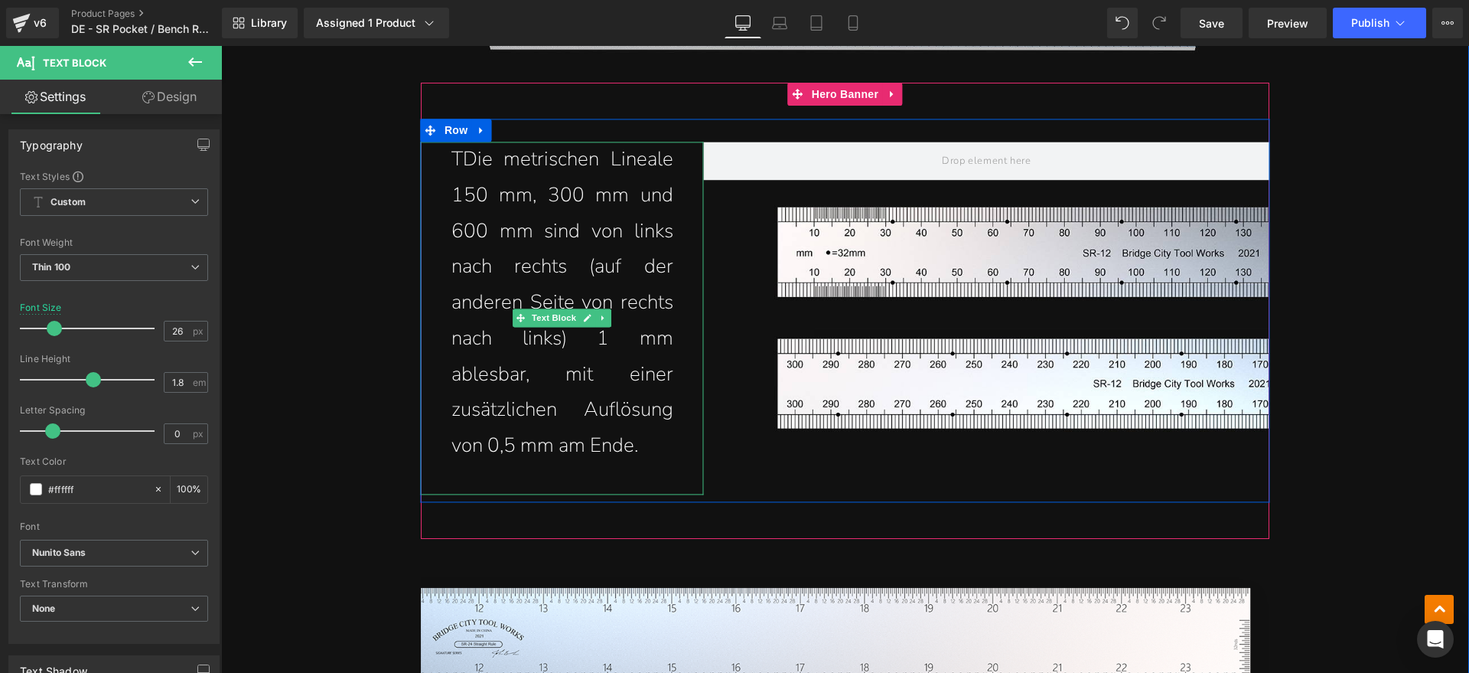
click at [456, 159] on p "TDie metrischen Lineale 150 mm, 300 mm und 600 mm sind von links nach rechts (a…" at bounding box center [562, 303] width 222 height 322
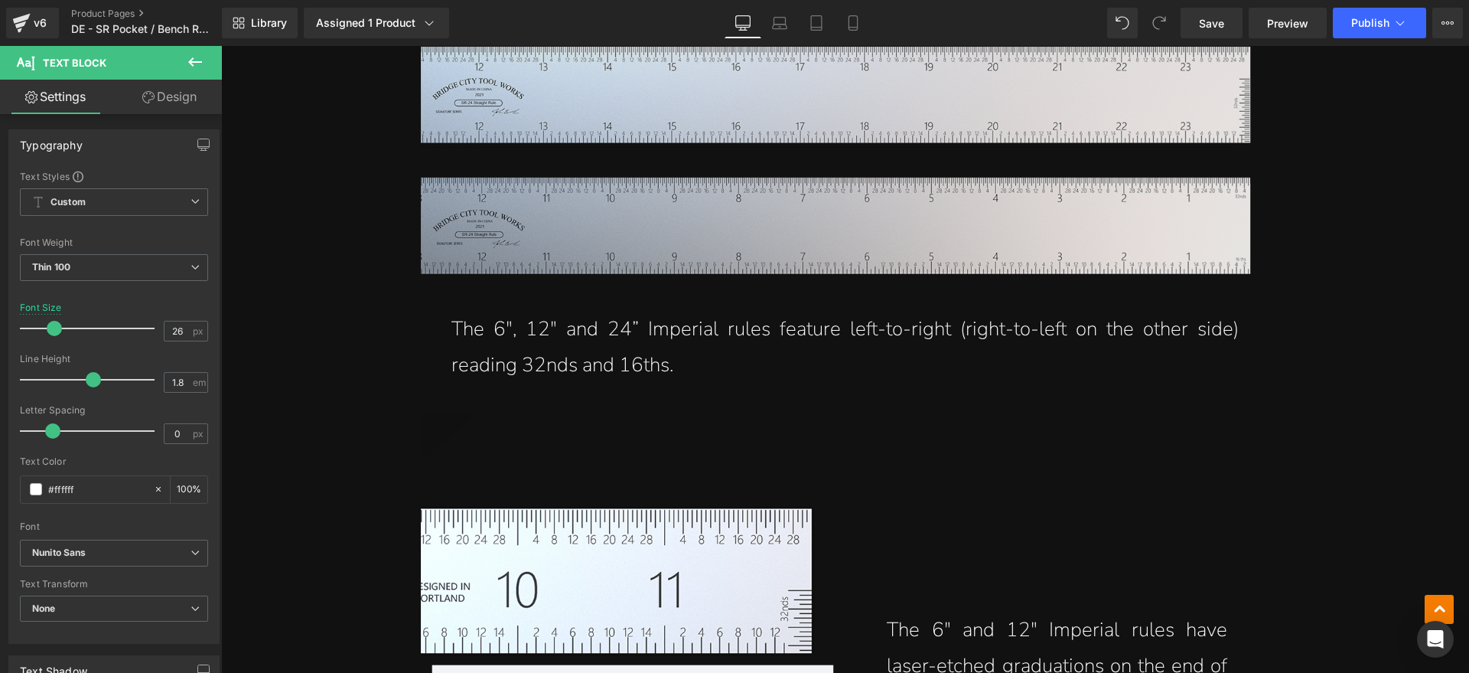
scroll to position [4373, 0]
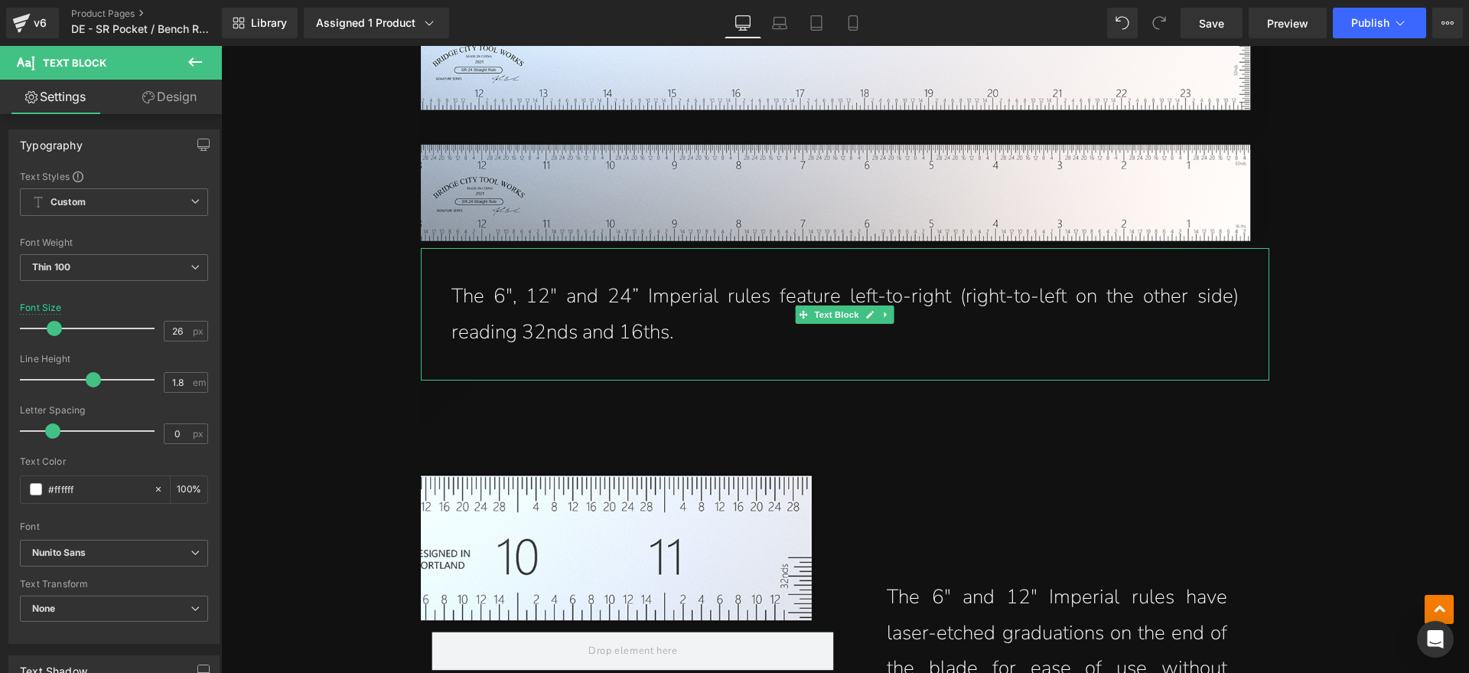
click at [733, 318] on p "The 6", 12" and 24” Imperial rules feature left-to-right (right-to-left on the …" at bounding box center [844, 315] width 787 height 72
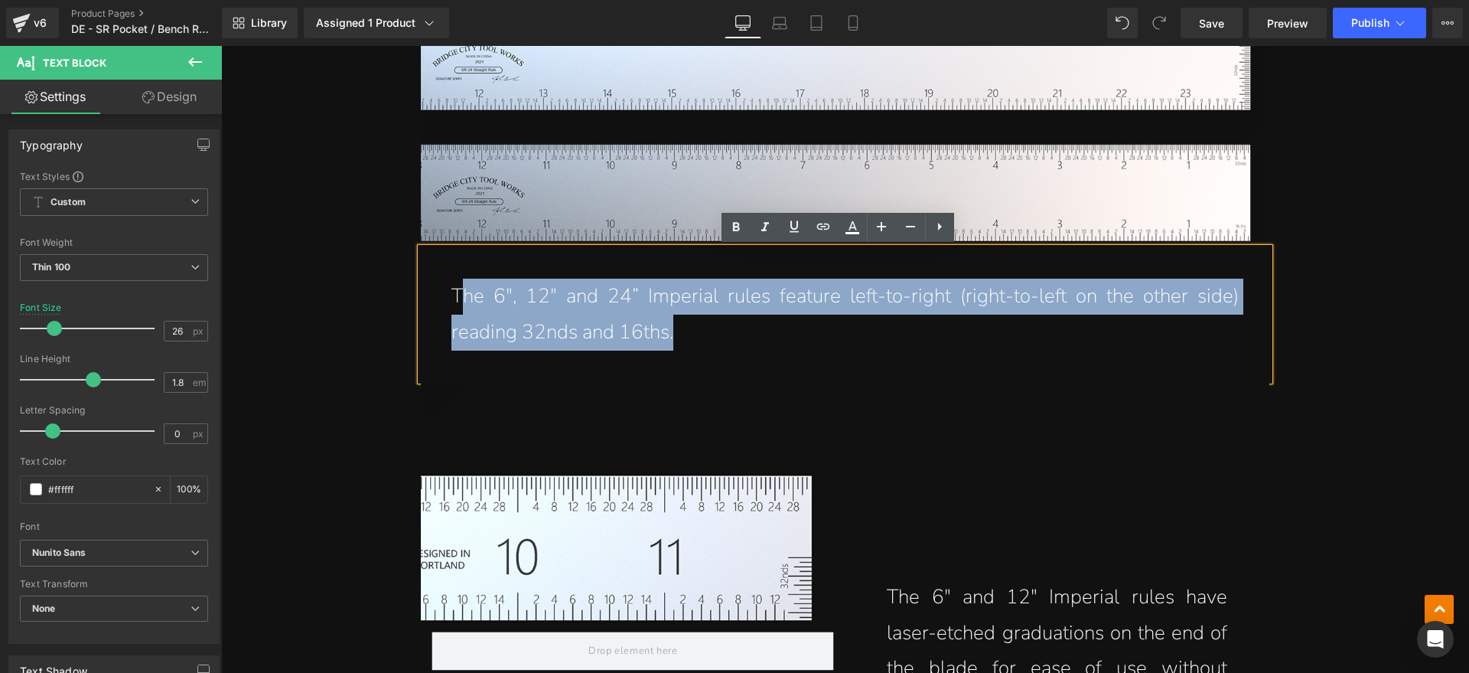
drag, startPoint x: 679, startPoint y: 337, endPoint x: 455, endPoint y: 295, distance: 228.1
click at [456, 295] on p "The 6", 12" and 24” Imperial rules feature left-to-right (right-to-left on the …" at bounding box center [844, 315] width 787 height 72
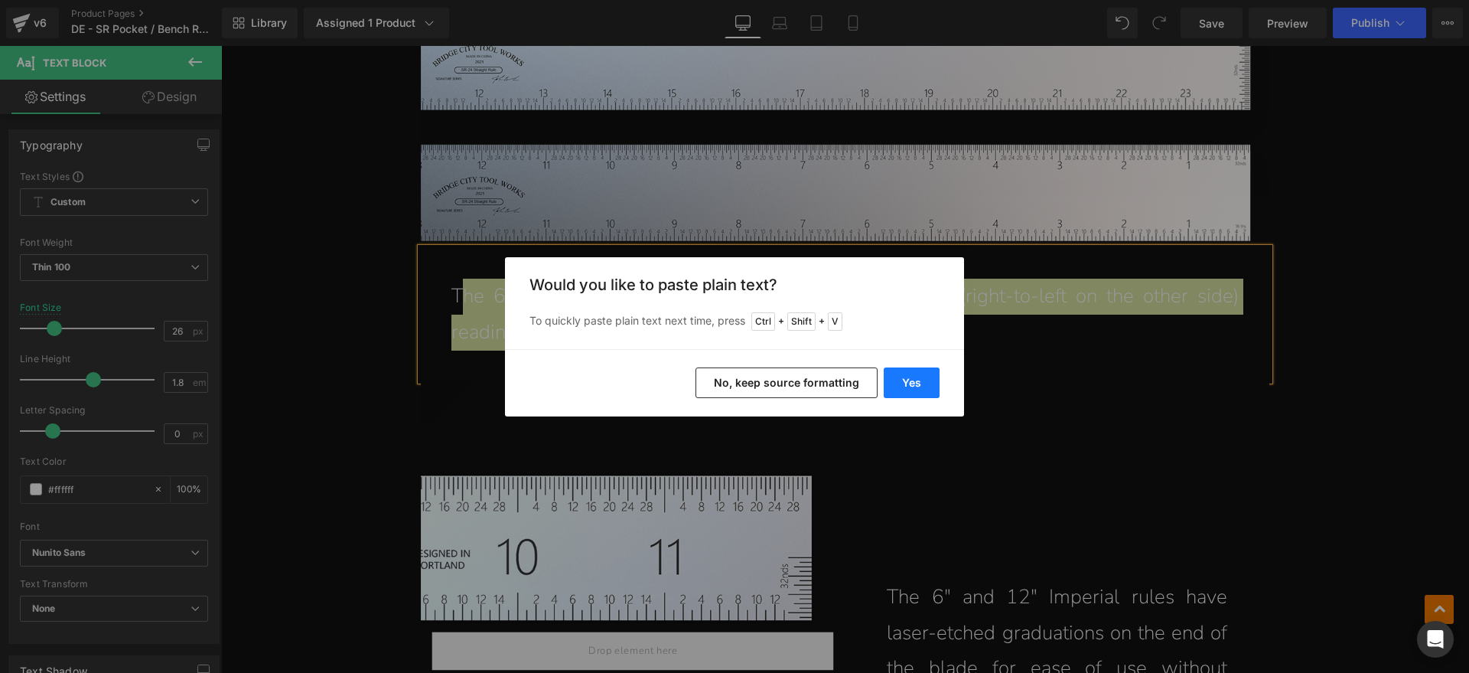
click at [910, 380] on button "Yes" at bounding box center [912, 382] width 56 height 31
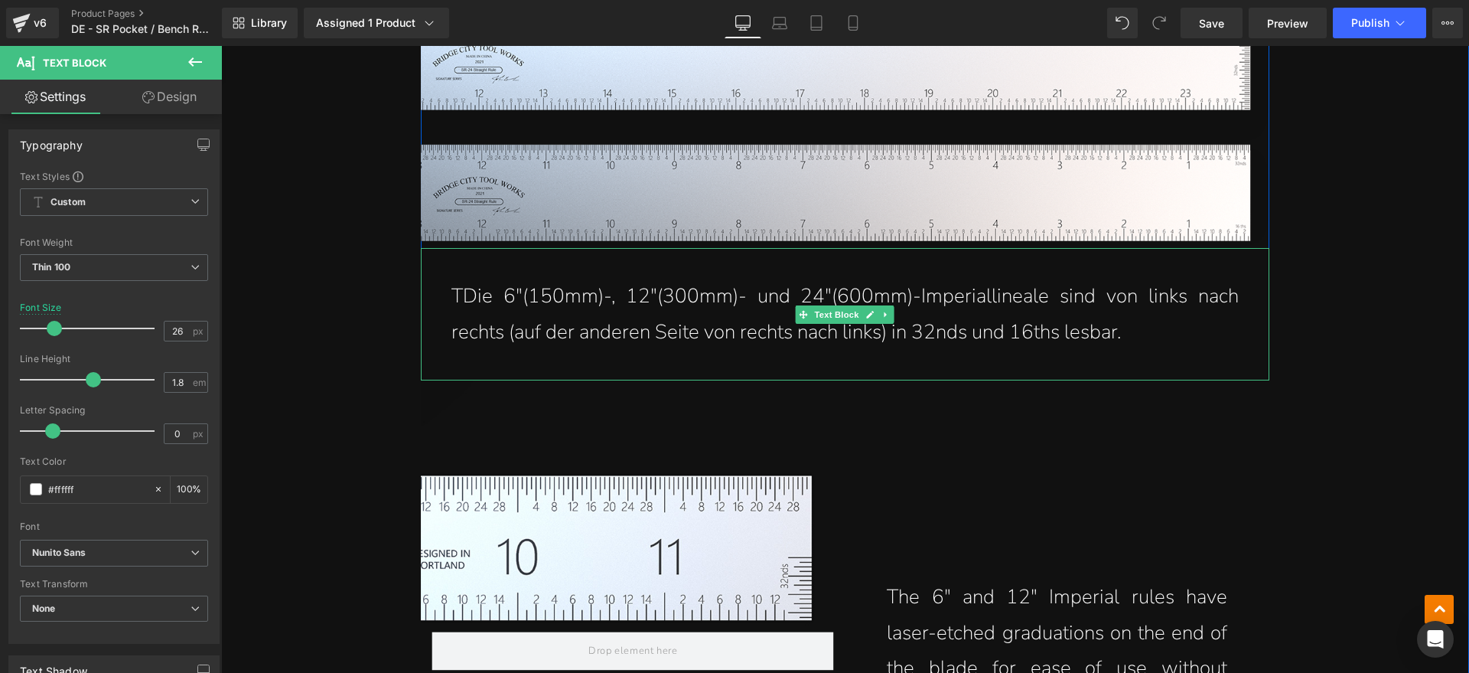
click at [451, 300] on p "TDie 6"(150mm)-, 12"(300mm)- und 24"(600mm)-Imperiallineale sind von links nach…" at bounding box center [844, 315] width 787 height 72
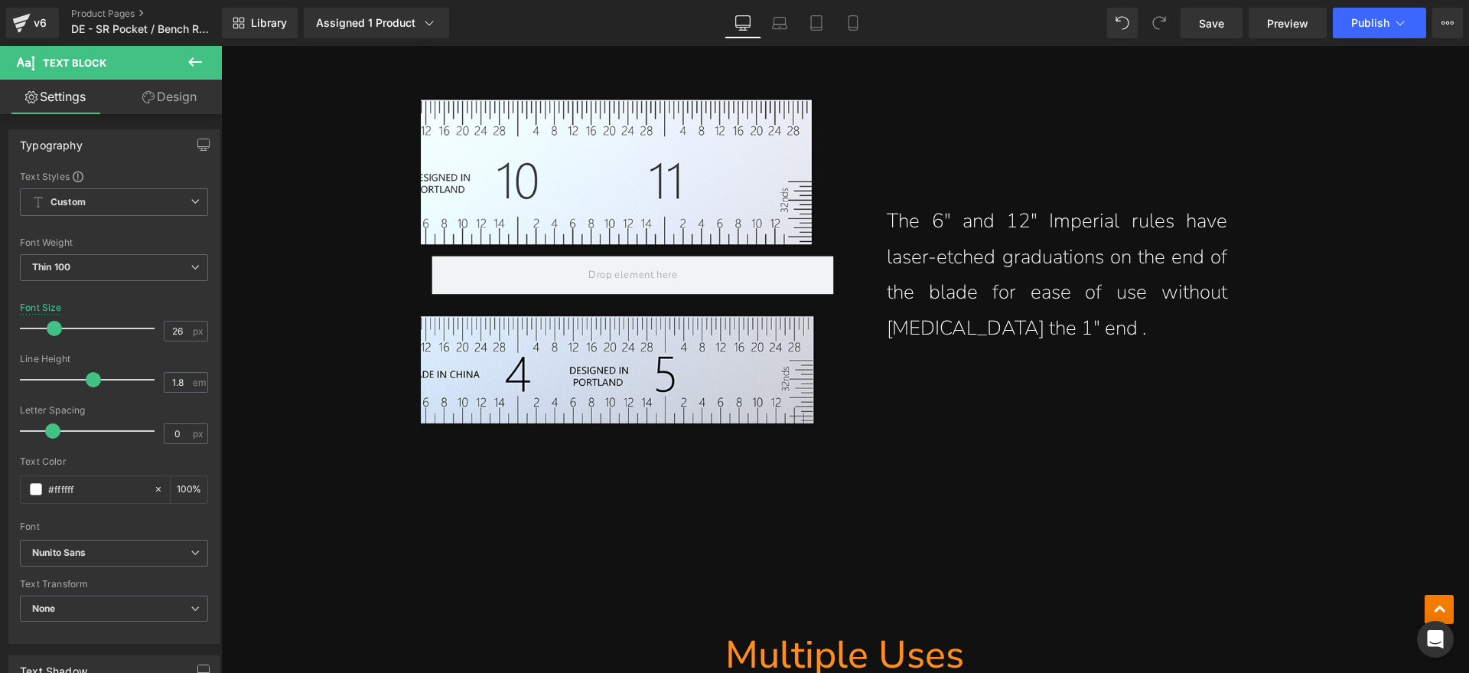
scroll to position [4756, 0]
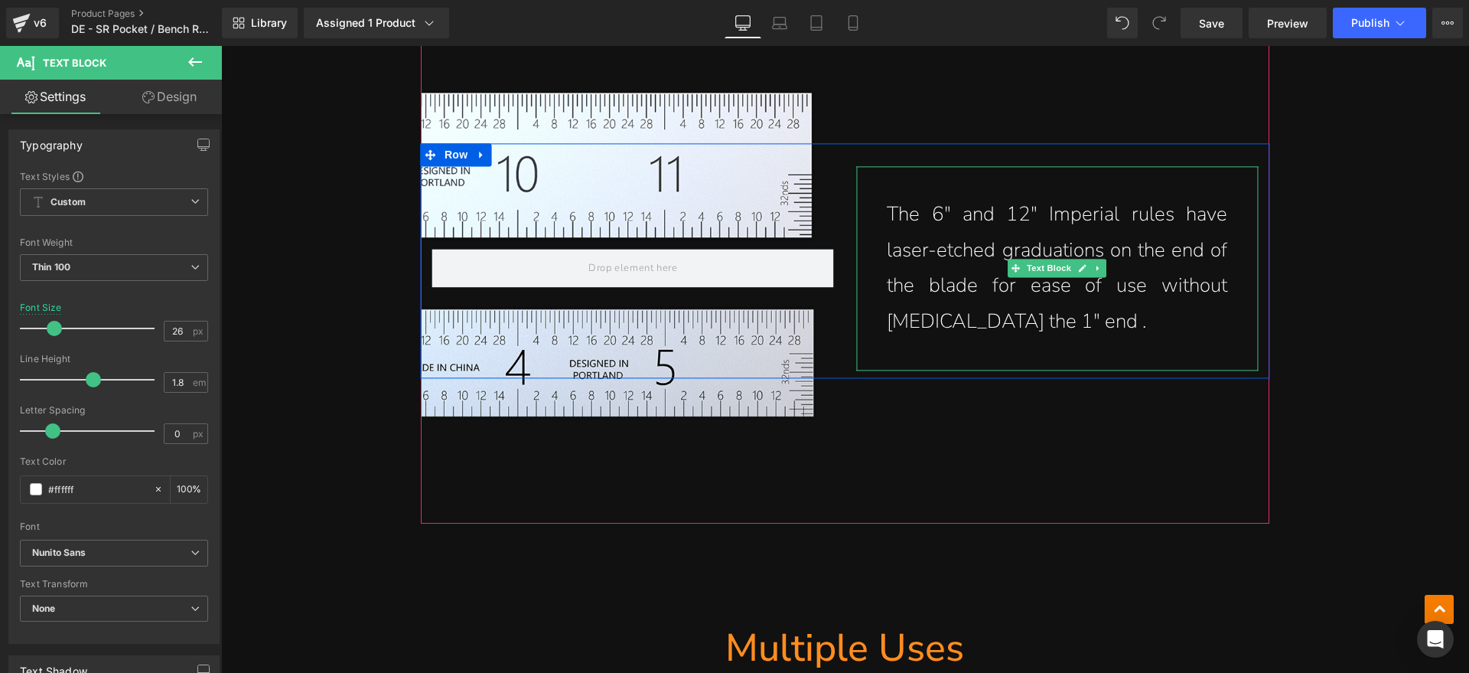
drag, startPoint x: 962, startPoint y: 238, endPoint x: 1052, endPoint y: 327, distance: 127.1
click at [962, 238] on p "The 6" and 12" Imperial rules have laser-etched graduations on the end of the b…" at bounding box center [1057, 268] width 340 height 143
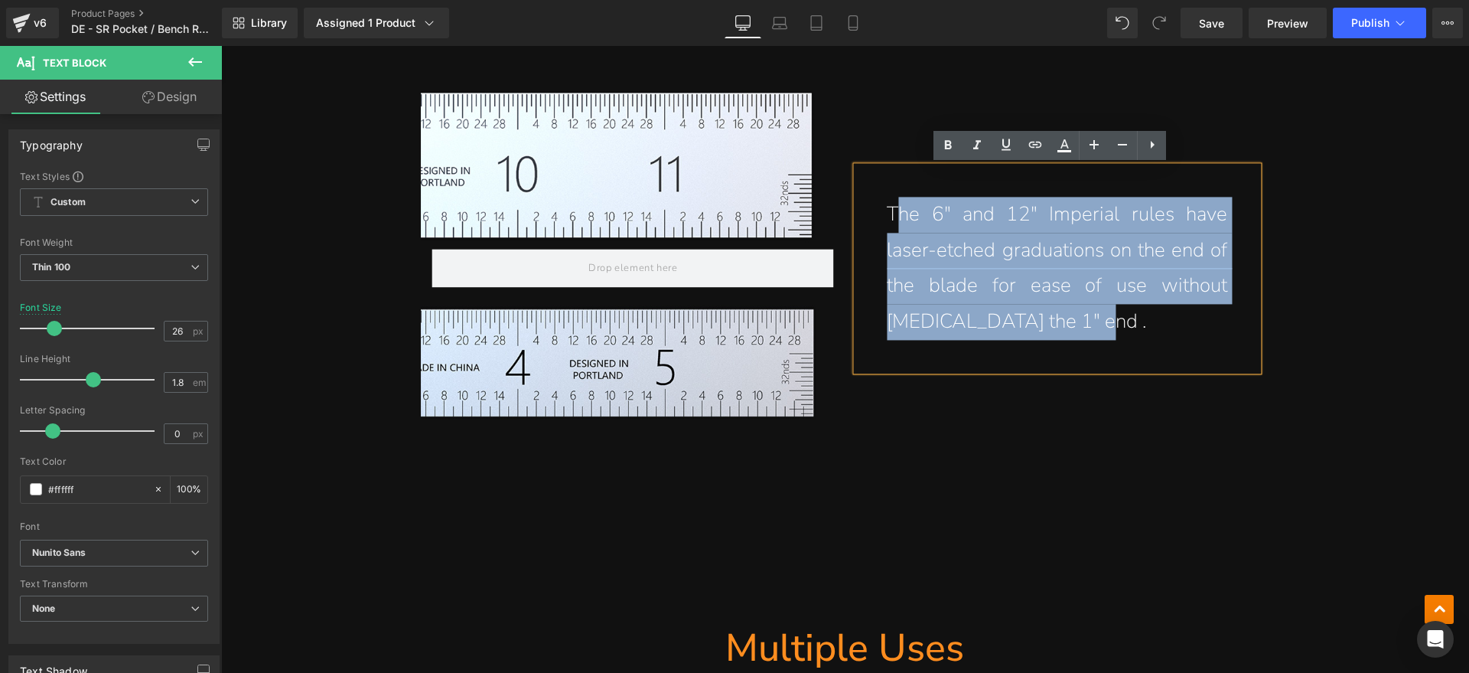
drag, startPoint x: 1112, startPoint y: 322, endPoint x: 888, endPoint y: 216, distance: 247.4
click at [888, 216] on p "The 6" and 12" Imperial rules have laser-etched graduations on the end of the b…" at bounding box center [1057, 268] width 340 height 143
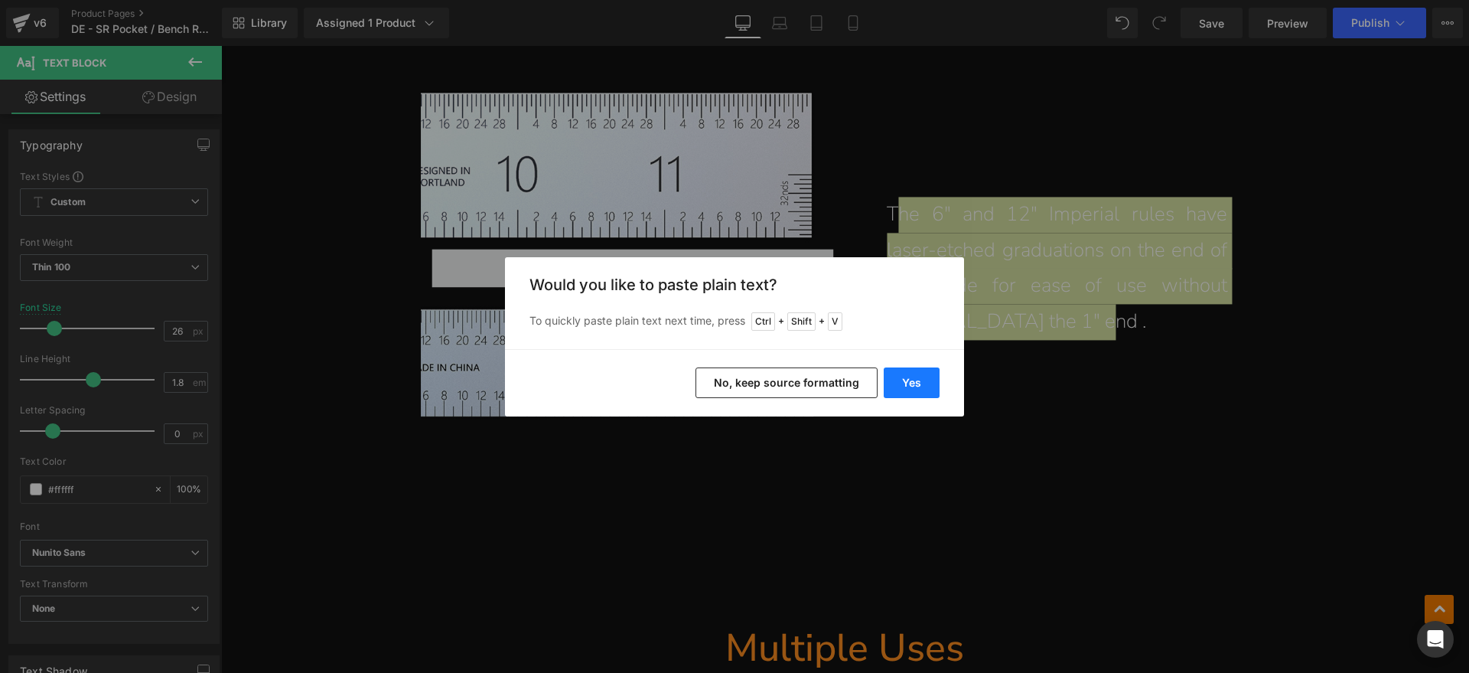
drag, startPoint x: 909, startPoint y: 380, endPoint x: 689, endPoint y: 300, distance: 234.5
click at [909, 380] on button "Yes" at bounding box center [912, 382] width 56 height 31
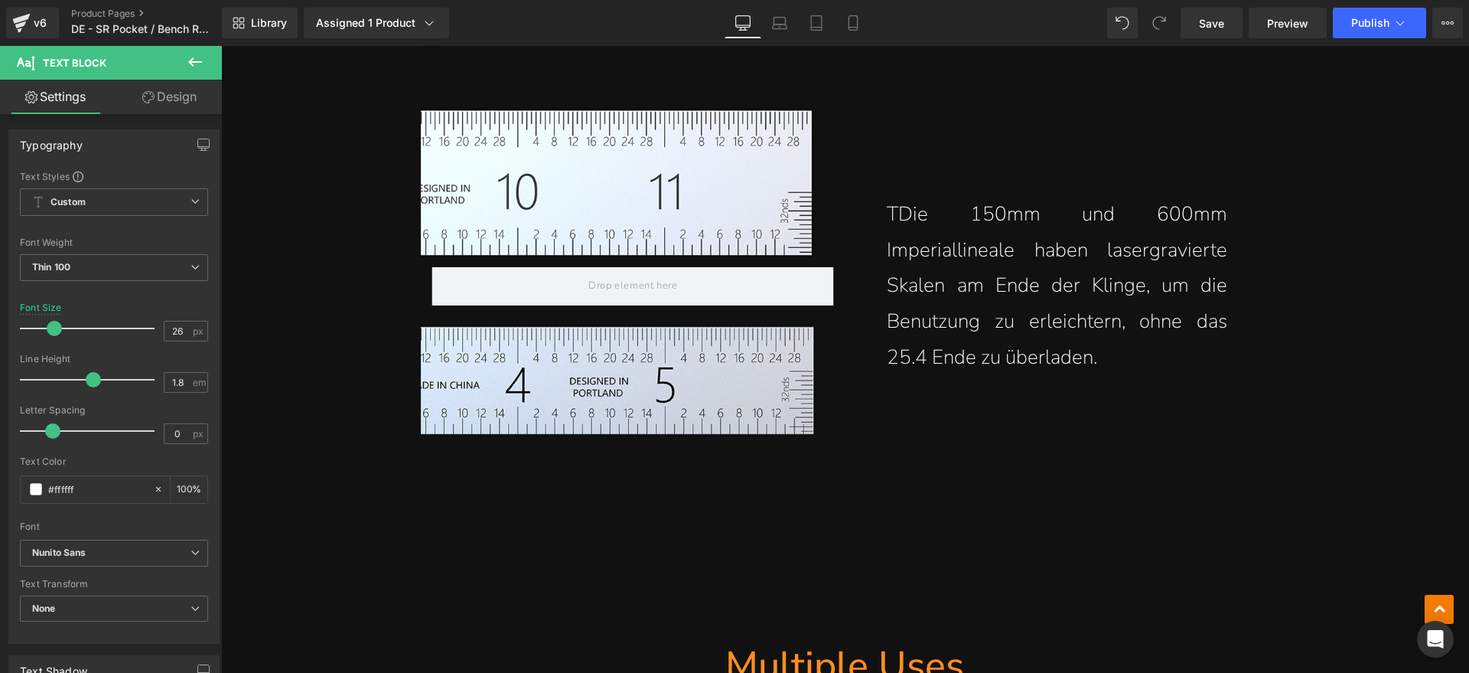
click at [891, 214] on p "TDie 150mm und 600mm Imperiallineale haben lasergravierte Skalen am Ende der Kl…" at bounding box center [1057, 286] width 340 height 179
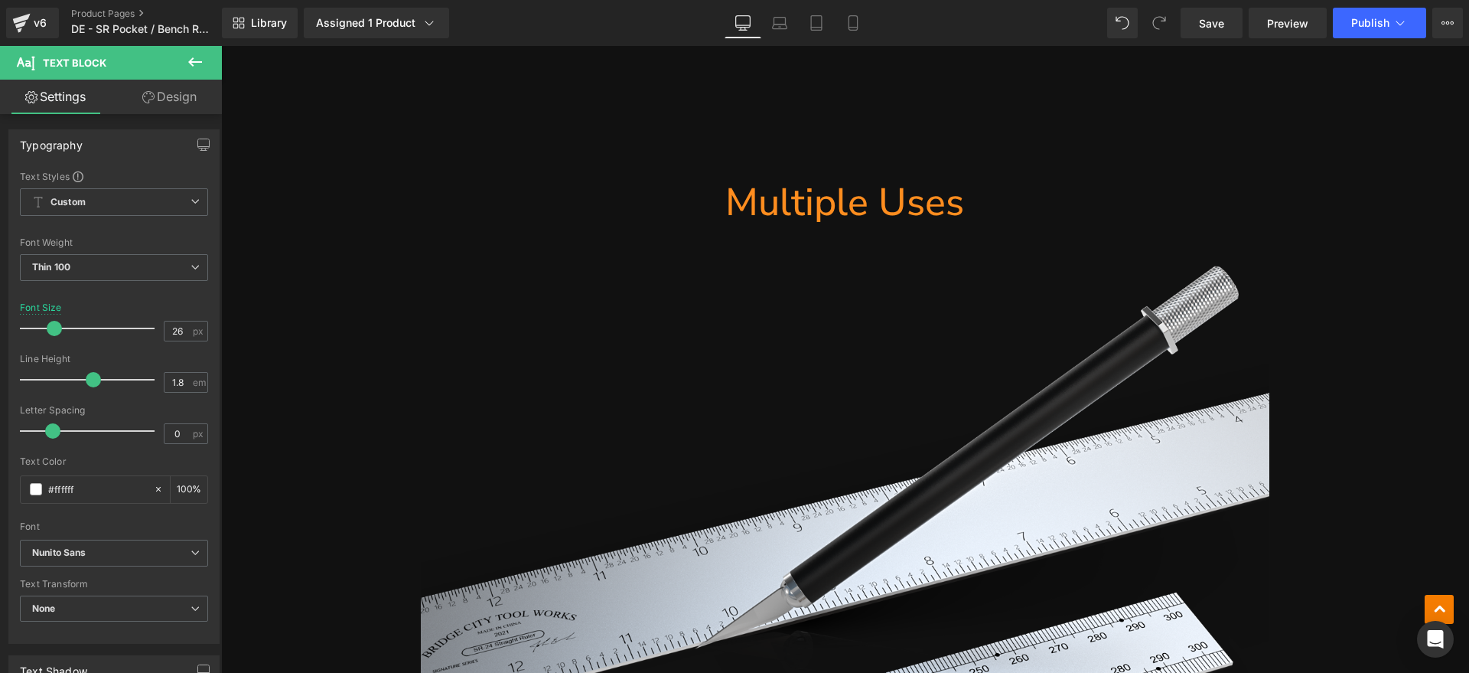
scroll to position [5217, 0]
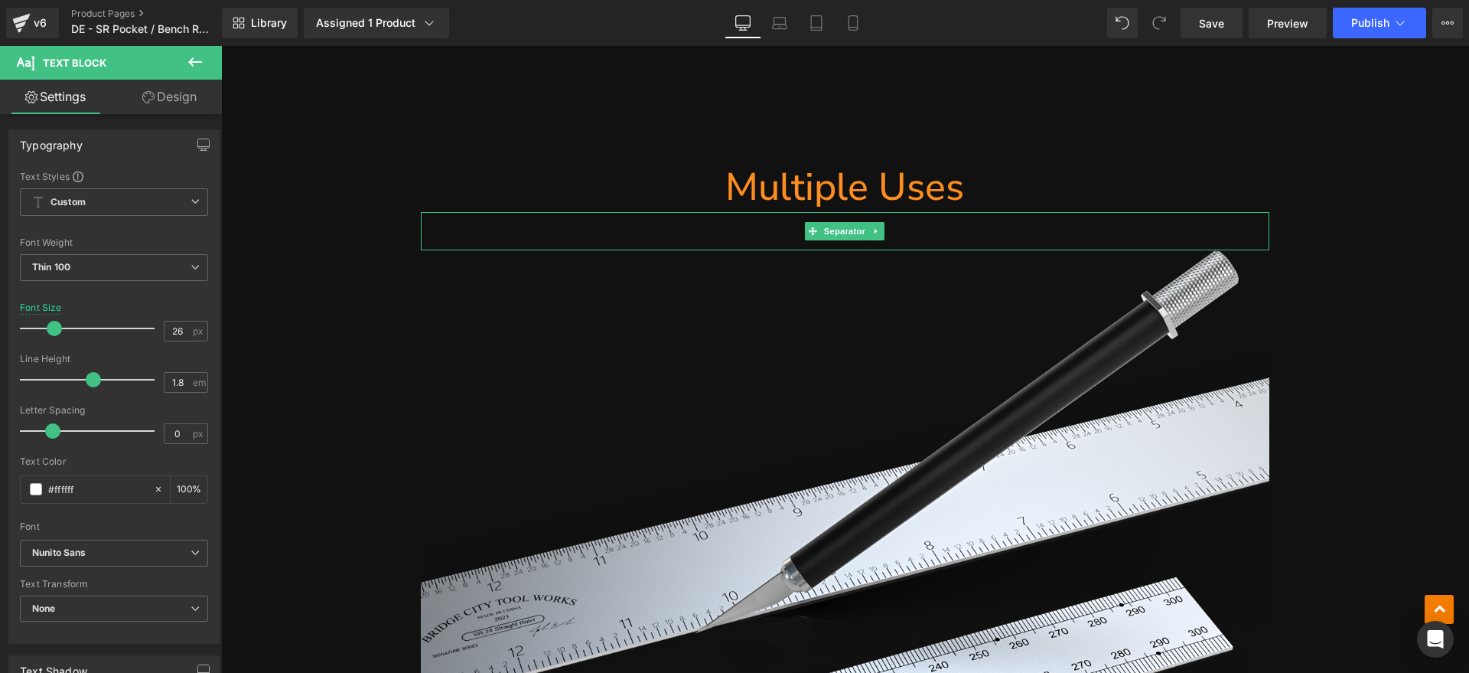
drag, startPoint x: 938, startPoint y: 204, endPoint x: 987, endPoint y: 191, distance: 50.7
click at [937, 204] on h1 "Multiple Uses" at bounding box center [845, 187] width 849 height 50
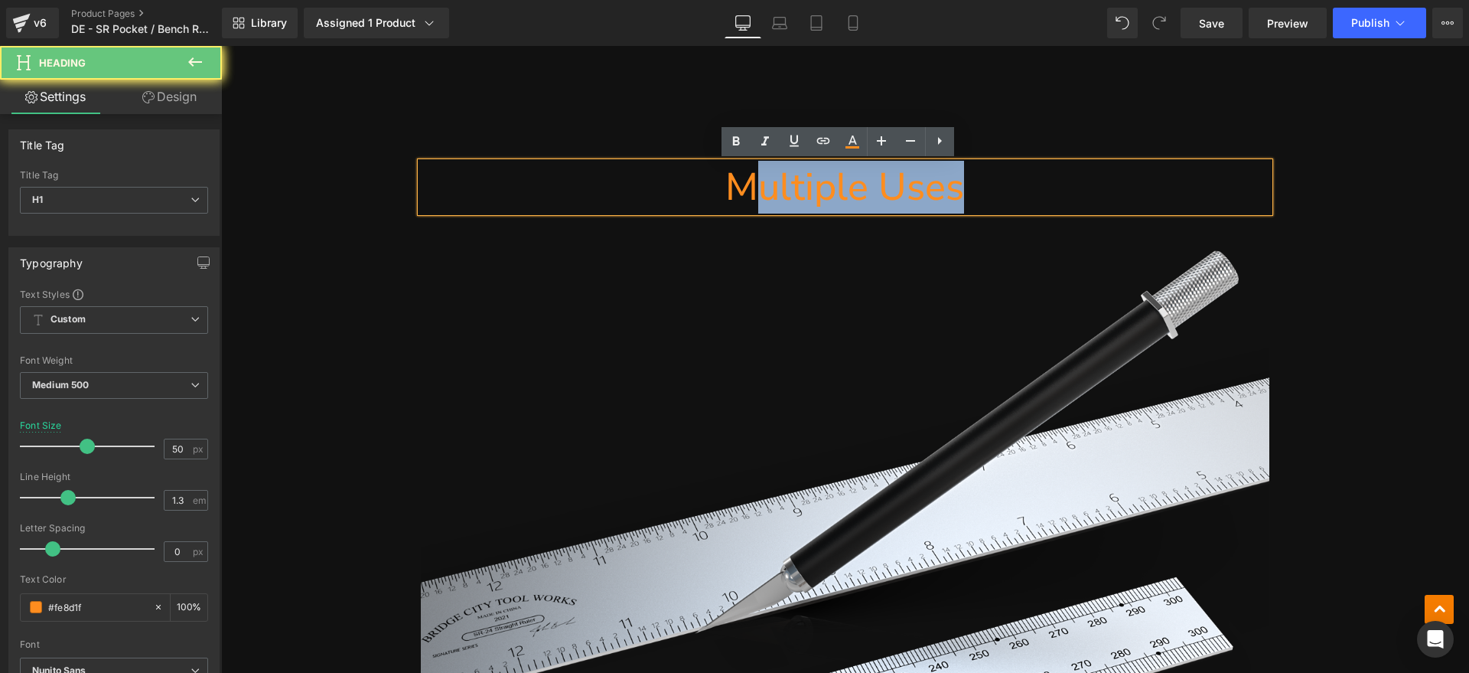
drag, startPoint x: 993, startPoint y: 190, endPoint x: 746, endPoint y: 199, distance: 247.3
click at [746, 199] on h1 "Multiple Uses" at bounding box center [845, 187] width 849 height 50
paste div
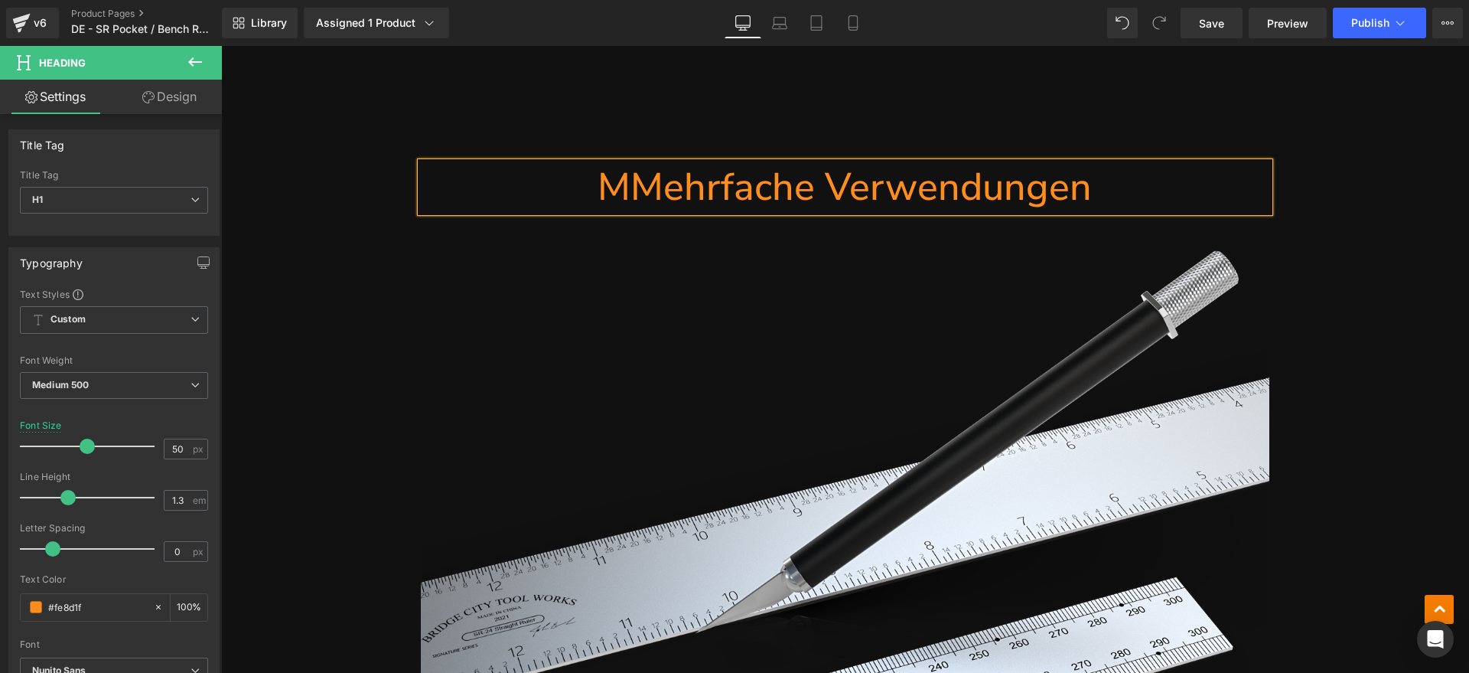
click at [631, 189] on h1 "MMehrfache Verwendungen" at bounding box center [845, 187] width 849 height 50
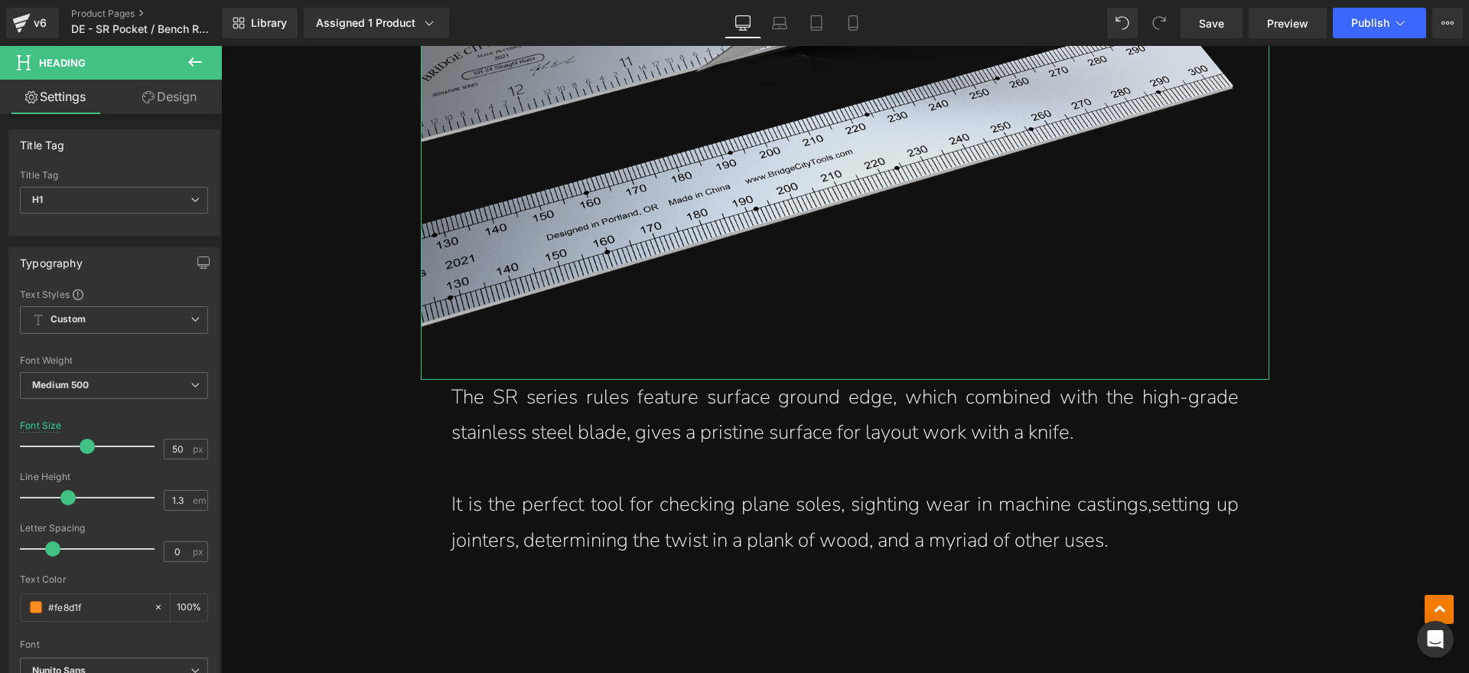
scroll to position [5791, 0]
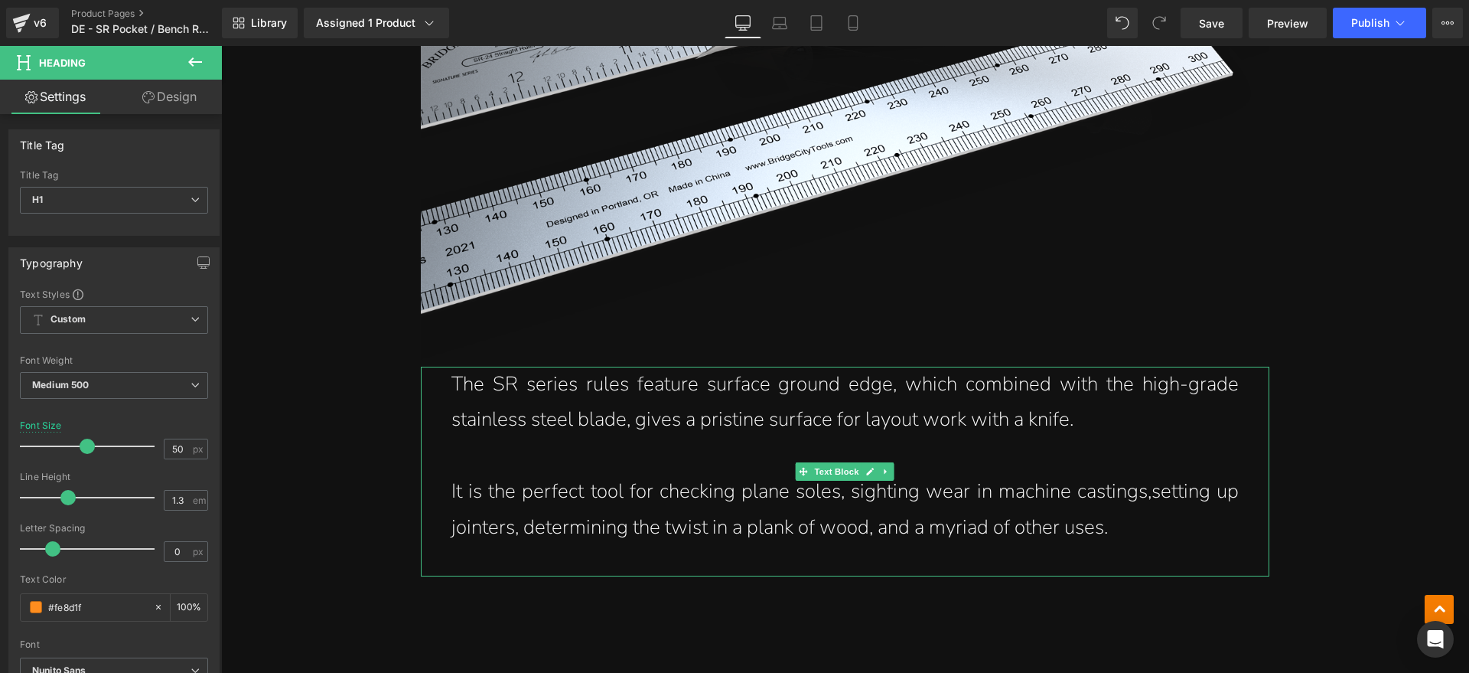
drag, startPoint x: 1071, startPoint y: 413, endPoint x: 1093, endPoint y: 415, distance: 22.3
click at [1071, 413] on p "The SR series rules feature surface ground edge, which combined with the high-g…" at bounding box center [844, 402] width 787 height 72
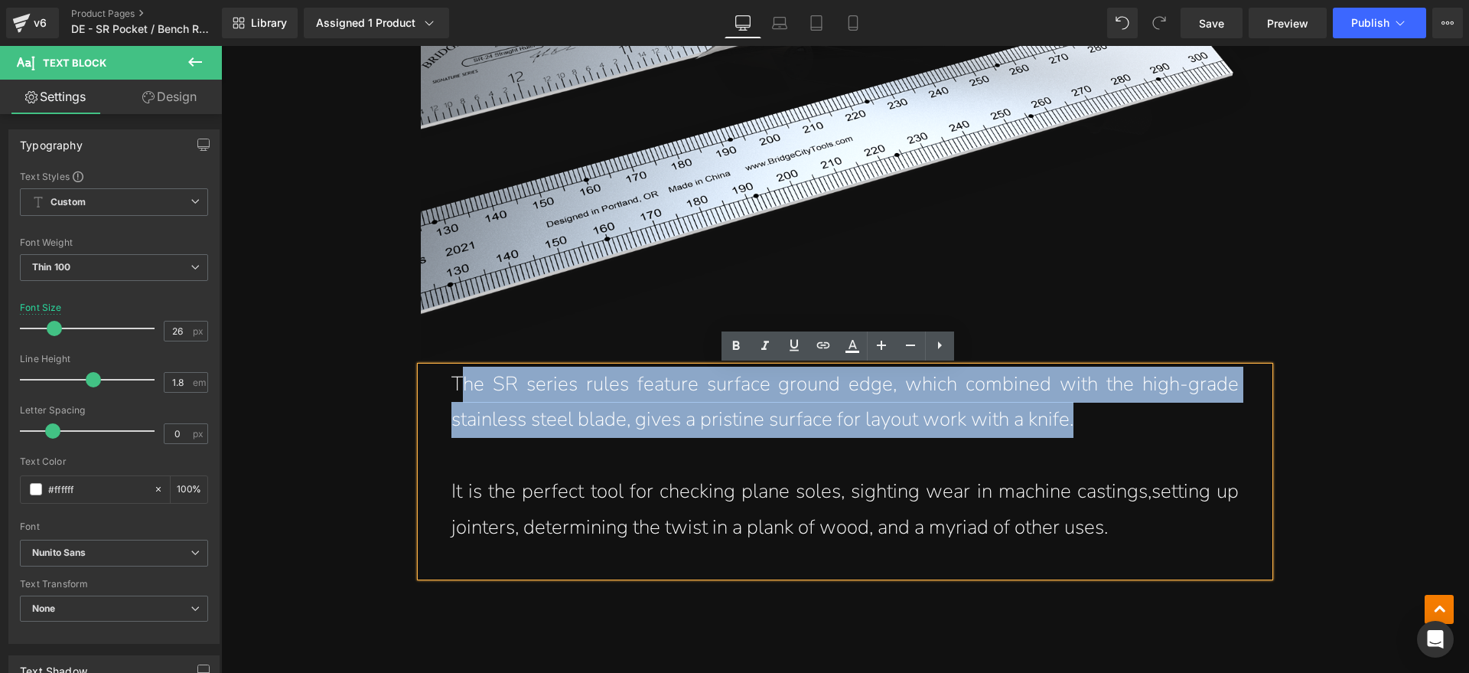
drag, startPoint x: 1093, startPoint y: 415, endPoint x: 454, endPoint y: 385, distance: 639.6
click at [454, 385] on p "The SR series rules feature surface ground edge, which combined with the high-g…" at bounding box center [844, 402] width 787 height 72
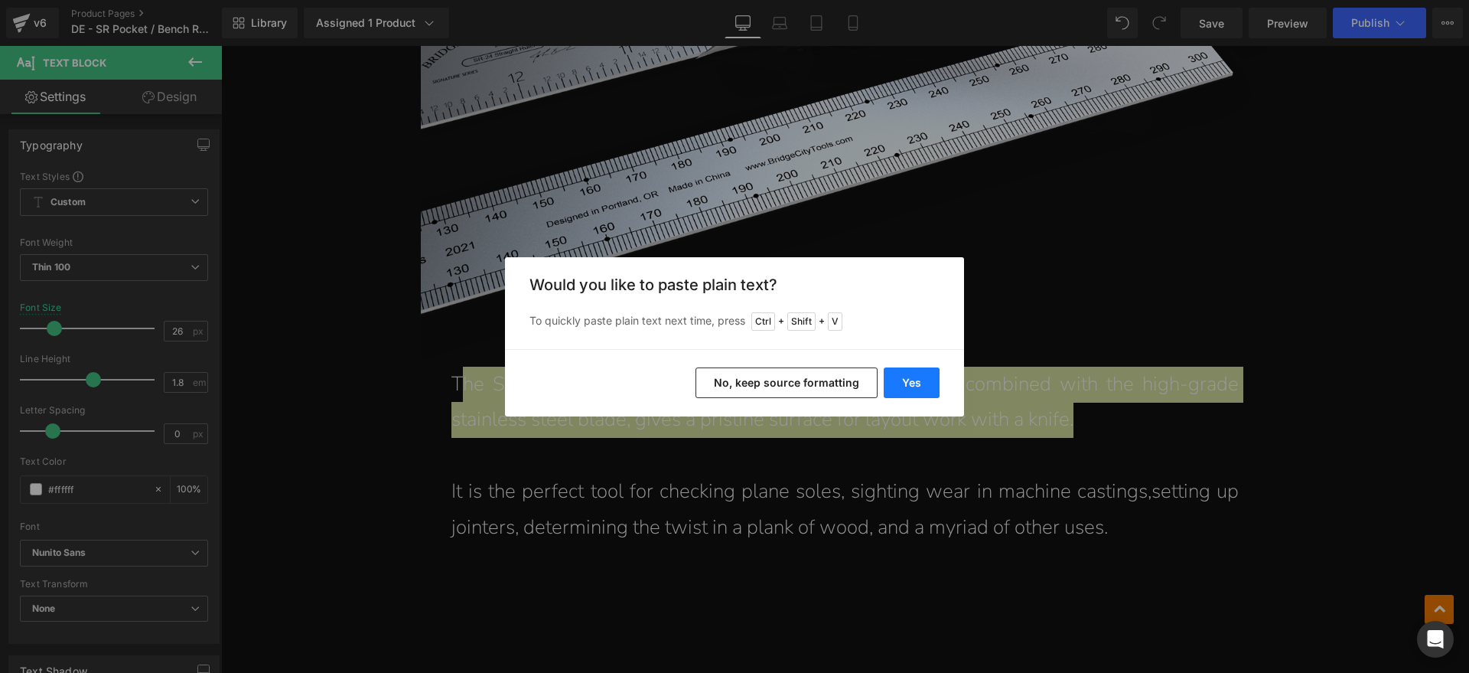
click at [926, 386] on button "Yes" at bounding box center [912, 382] width 56 height 31
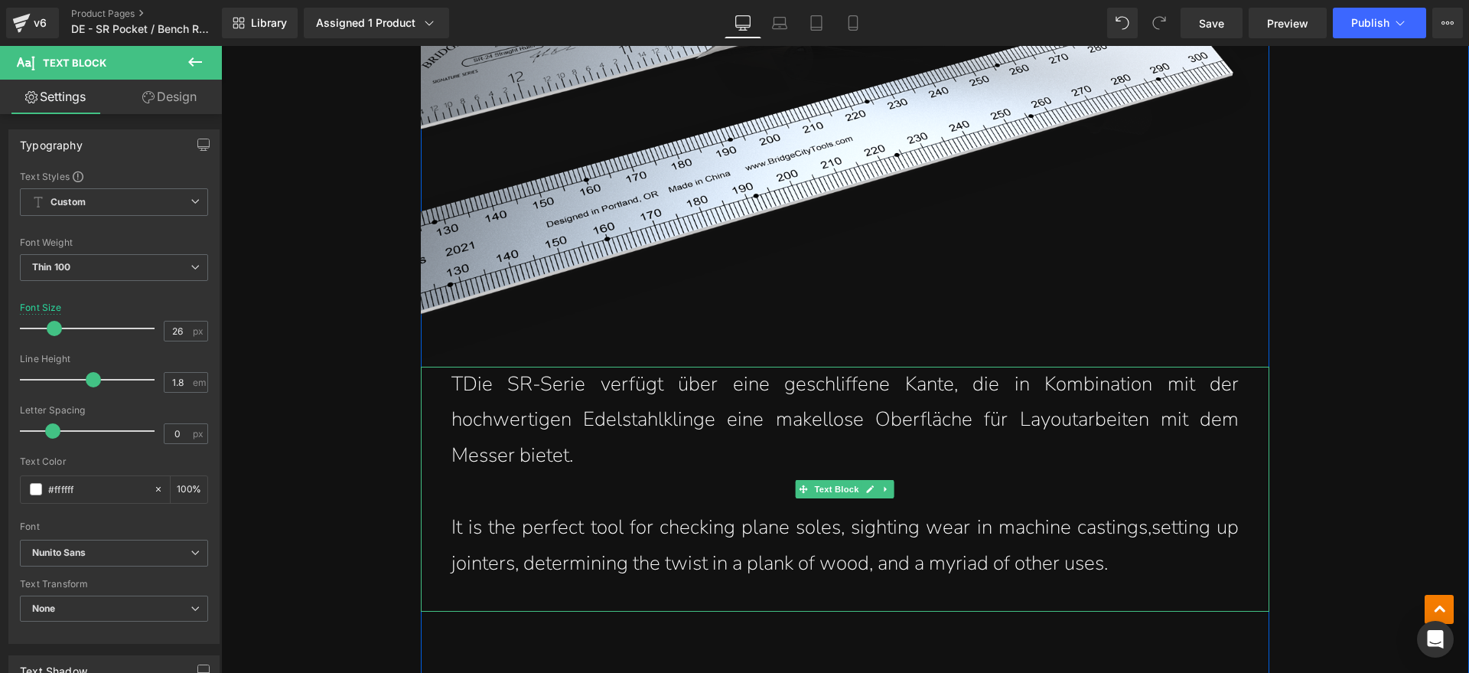
click at [460, 381] on p "TDie SR-Serie verfügt über eine geschliffene Kante, die in Kombination mit der …" at bounding box center [844, 419] width 787 height 107
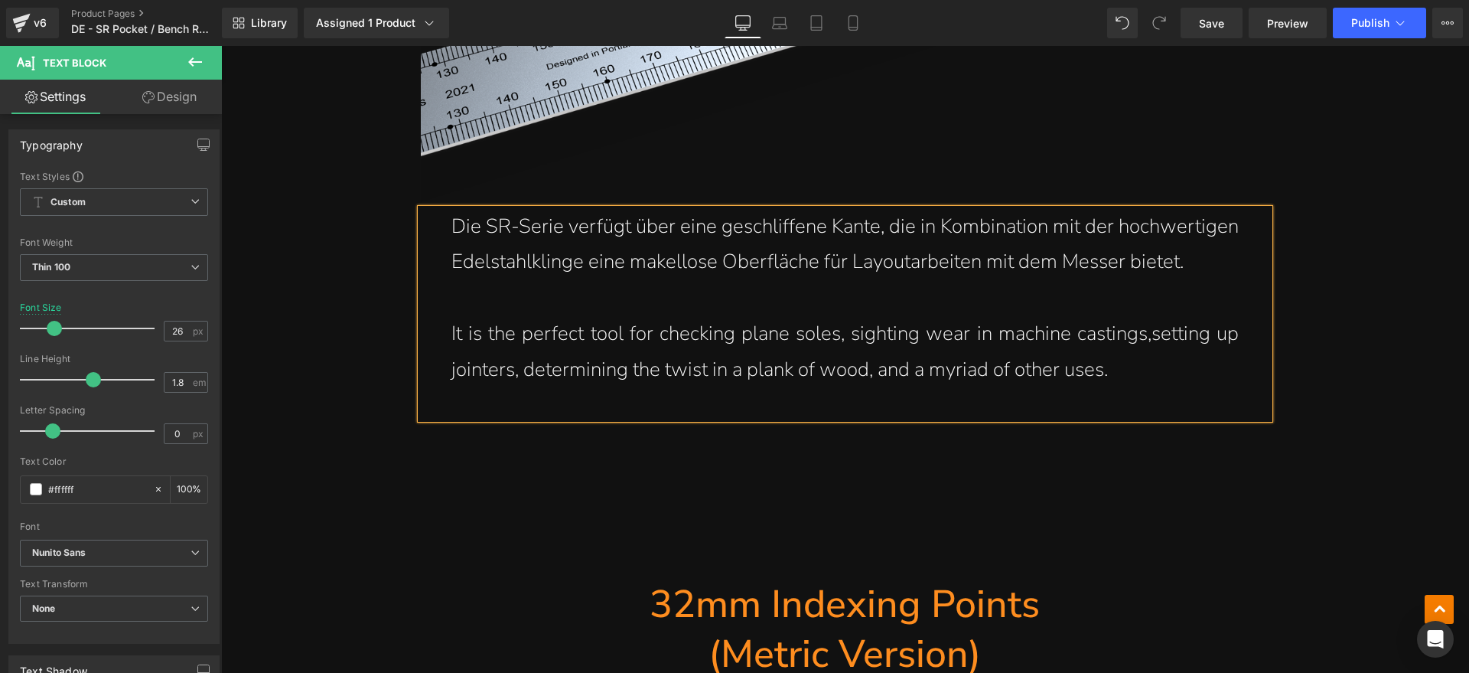
scroll to position [5982, 0]
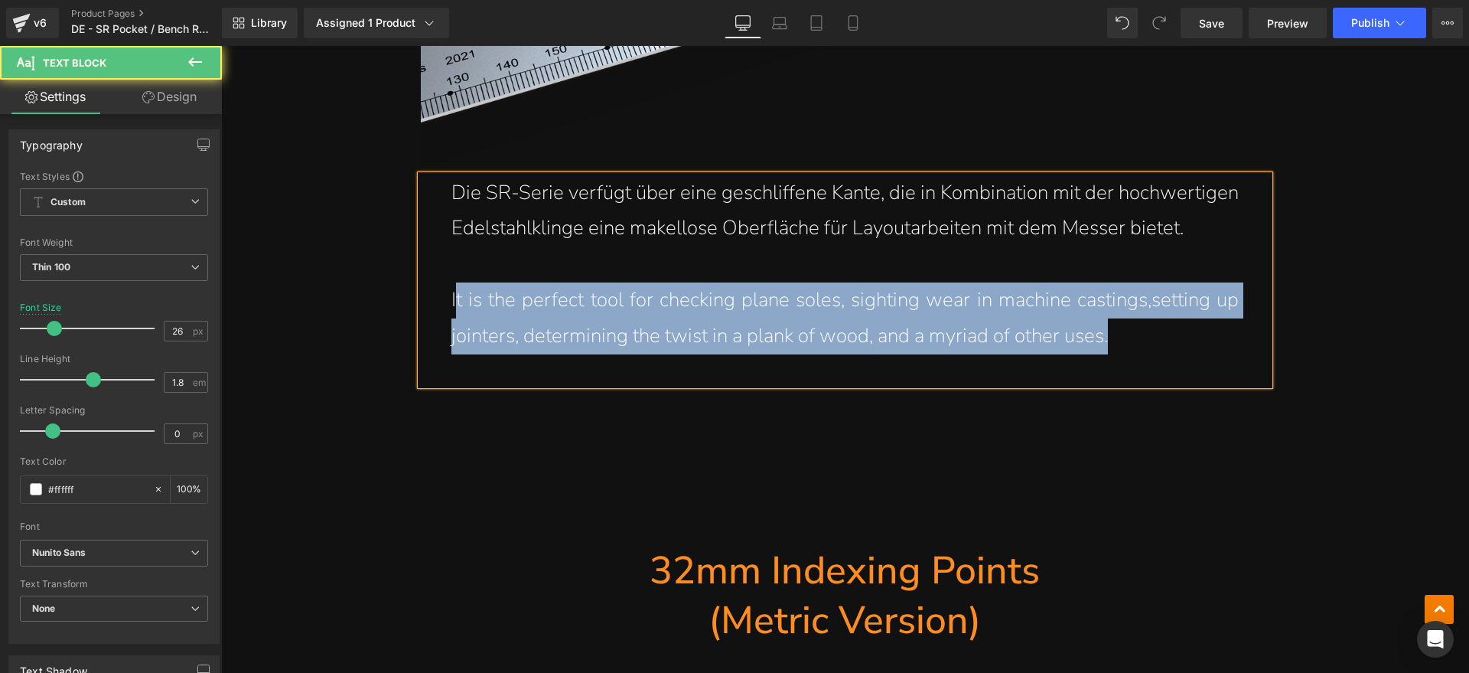
drag, startPoint x: 1143, startPoint y: 335, endPoint x: 447, endPoint y: 306, distance: 696.9
click at [451, 306] on p "It is the perfect tool for checking plane soles, sighting wear in machine casti…" at bounding box center [844, 318] width 787 height 72
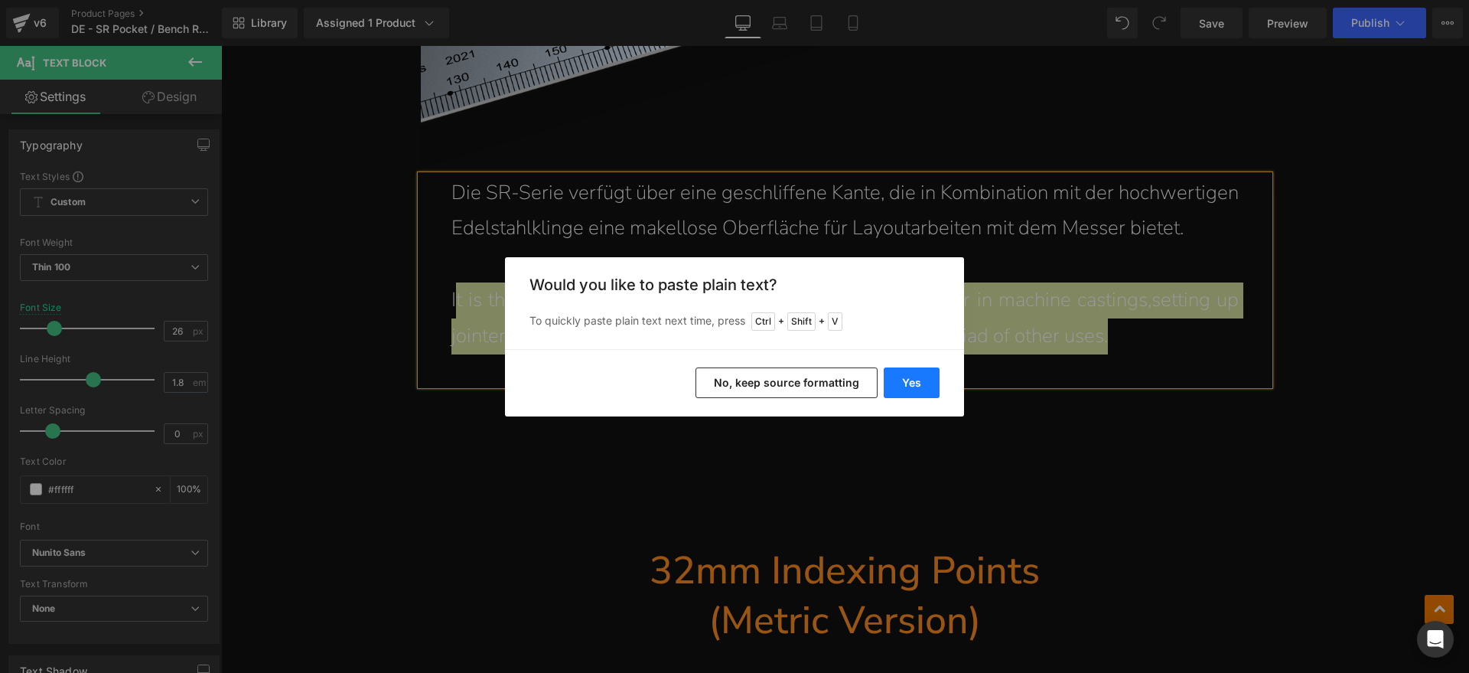
click at [912, 380] on button "Yes" at bounding box center [912, 382] width 56 height 31
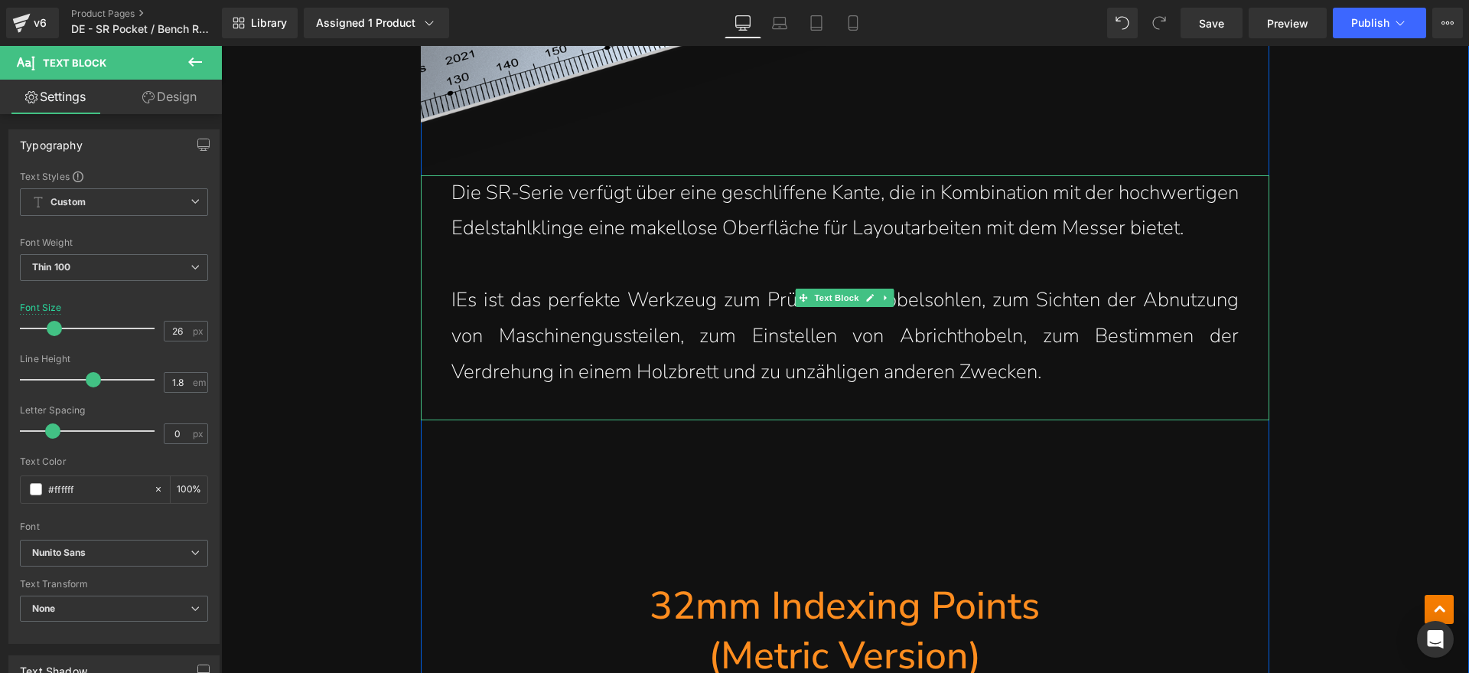
click at [454, 303] on p "IEs ist das perfekte Werkzeug zum Prüfen von Hobelsohlen, zum Sichten der Abnut…" at bounding box center [844, 335] width 787 height 107
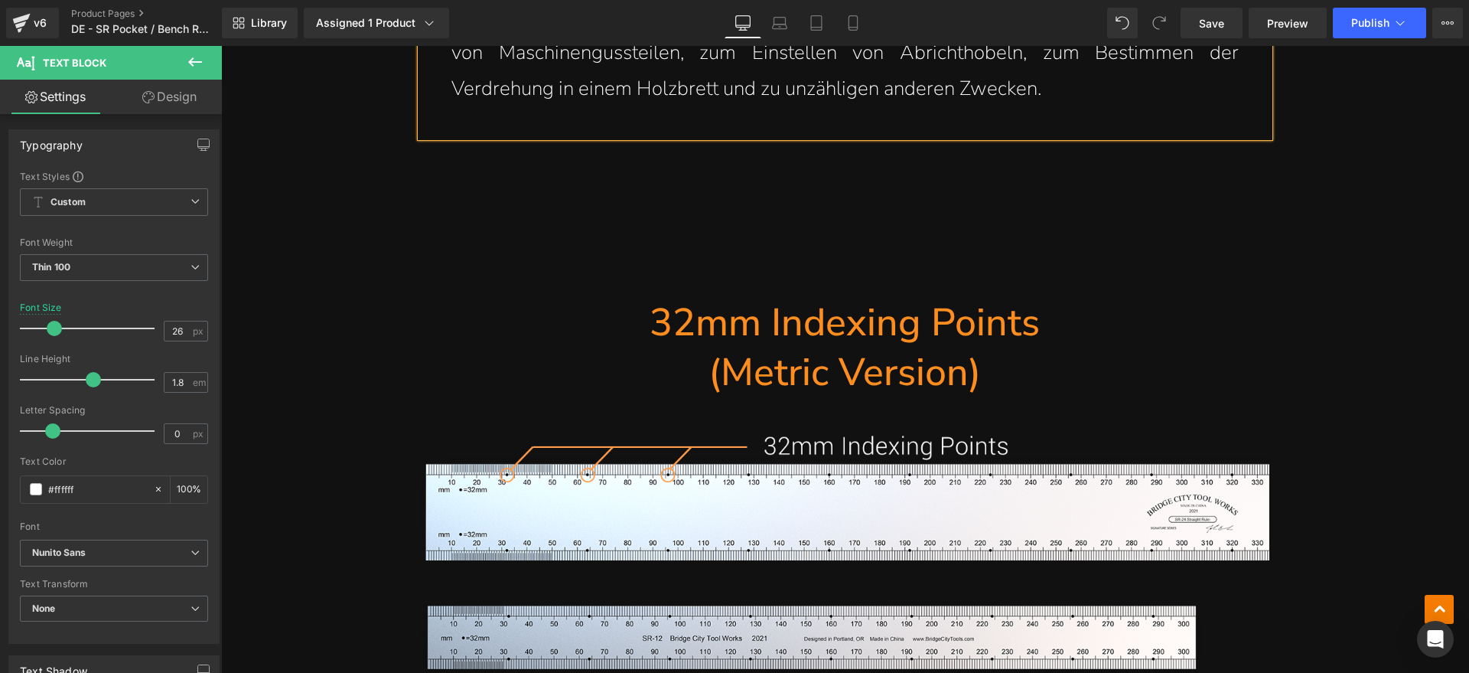
scroll to position [6269, 0]
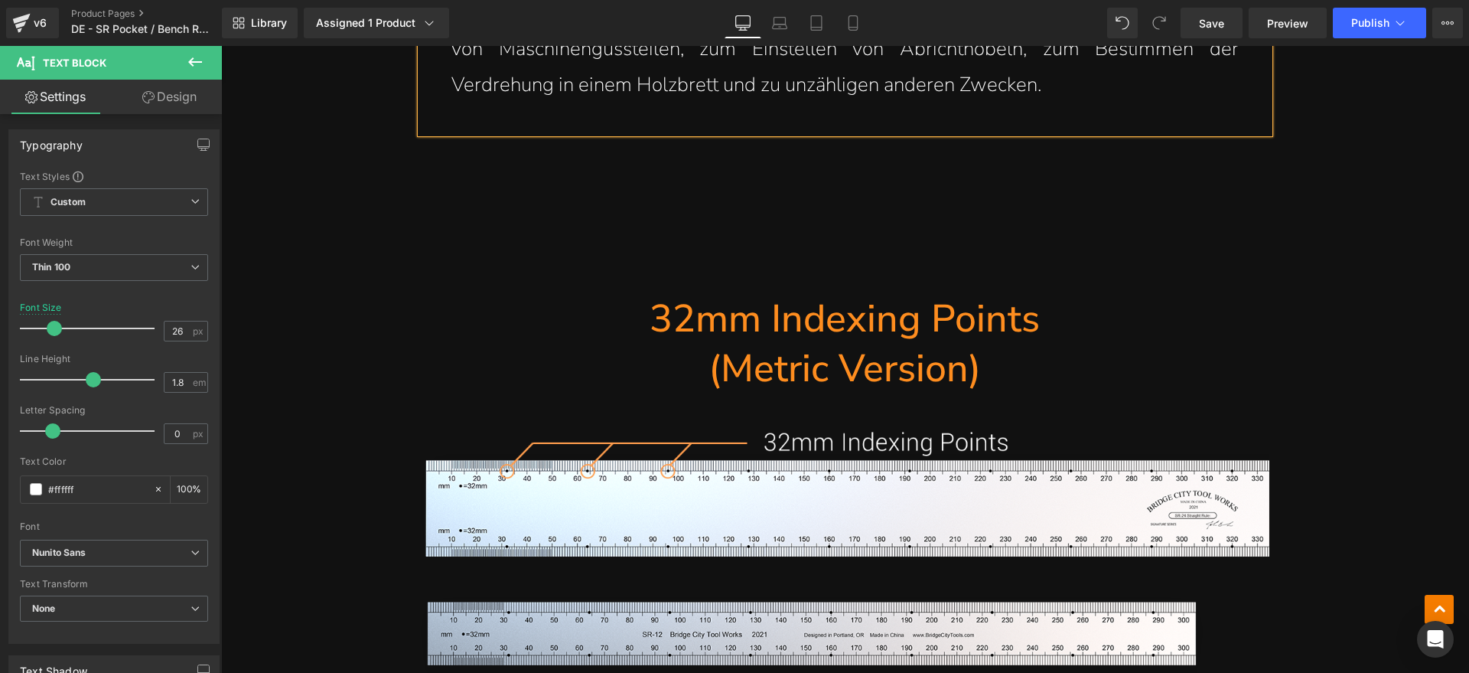
click at [969, 387] on h1 "(Metric Version)" at bounding box center [845, 369] width 849 height 50
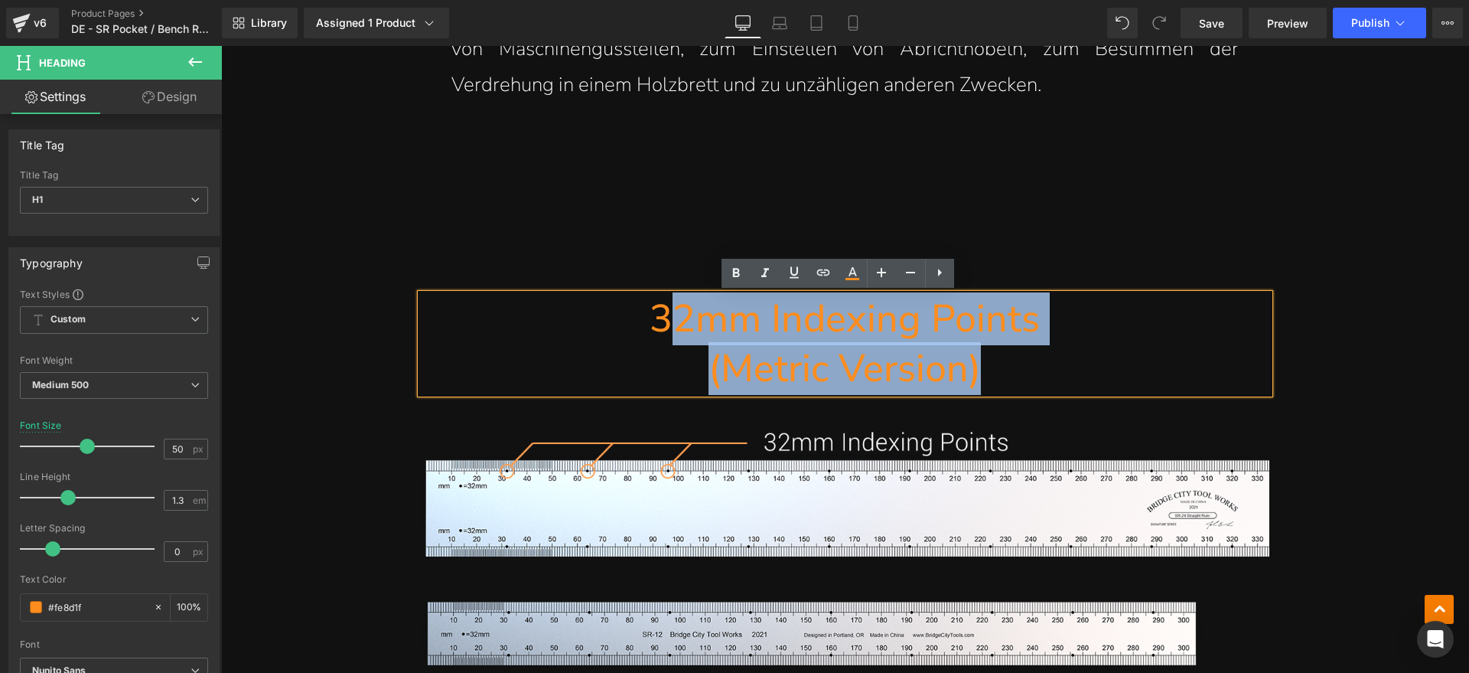
drag, startPoint x: 1013, startPoint y: 373, endPoint x: 665, endPoint y: 324, distance: 351.6
click at [665, 324] on div "32mm Indexing Points (Metric Version)" at bounding box center [845, 343] width 849 height 99
paste div
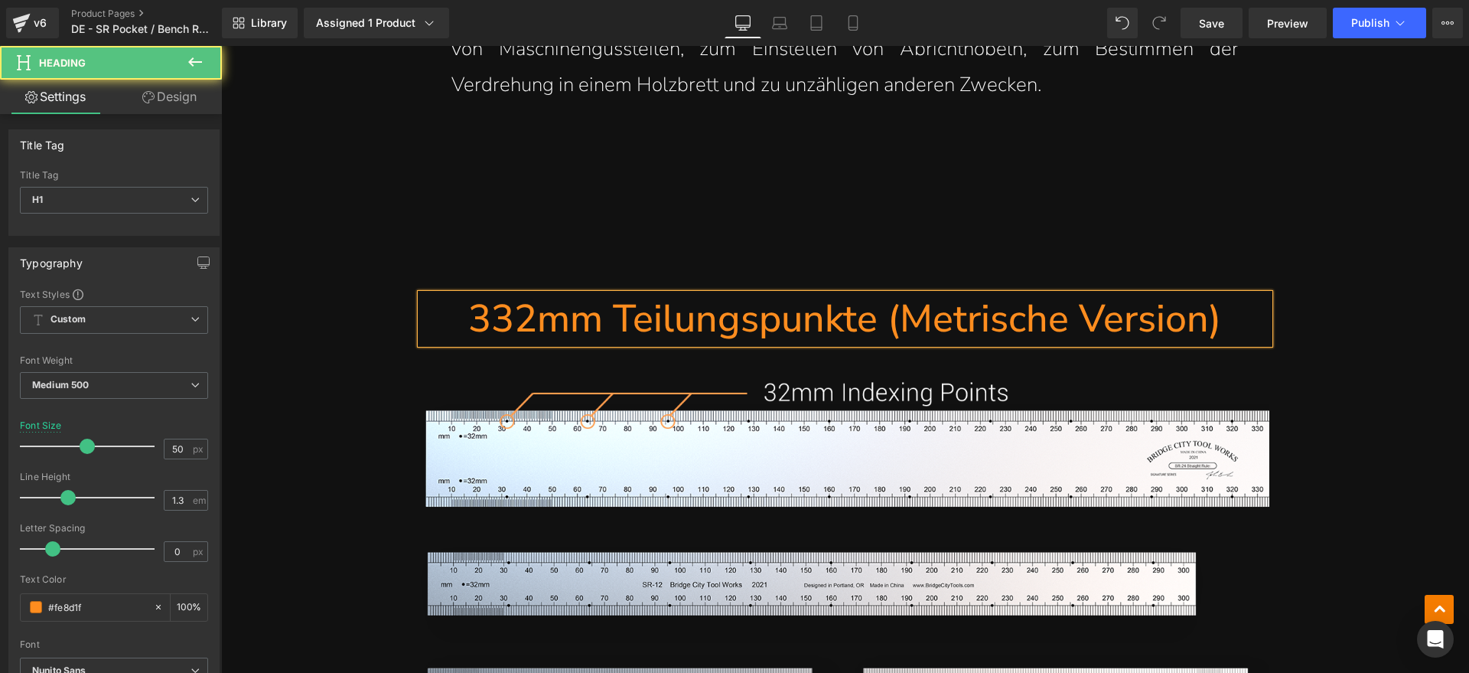
click at [492, 318] on h1 "332mm Teilungspunkte (Metrische Version)" at bounding box center [845, 319] width 849 height 50
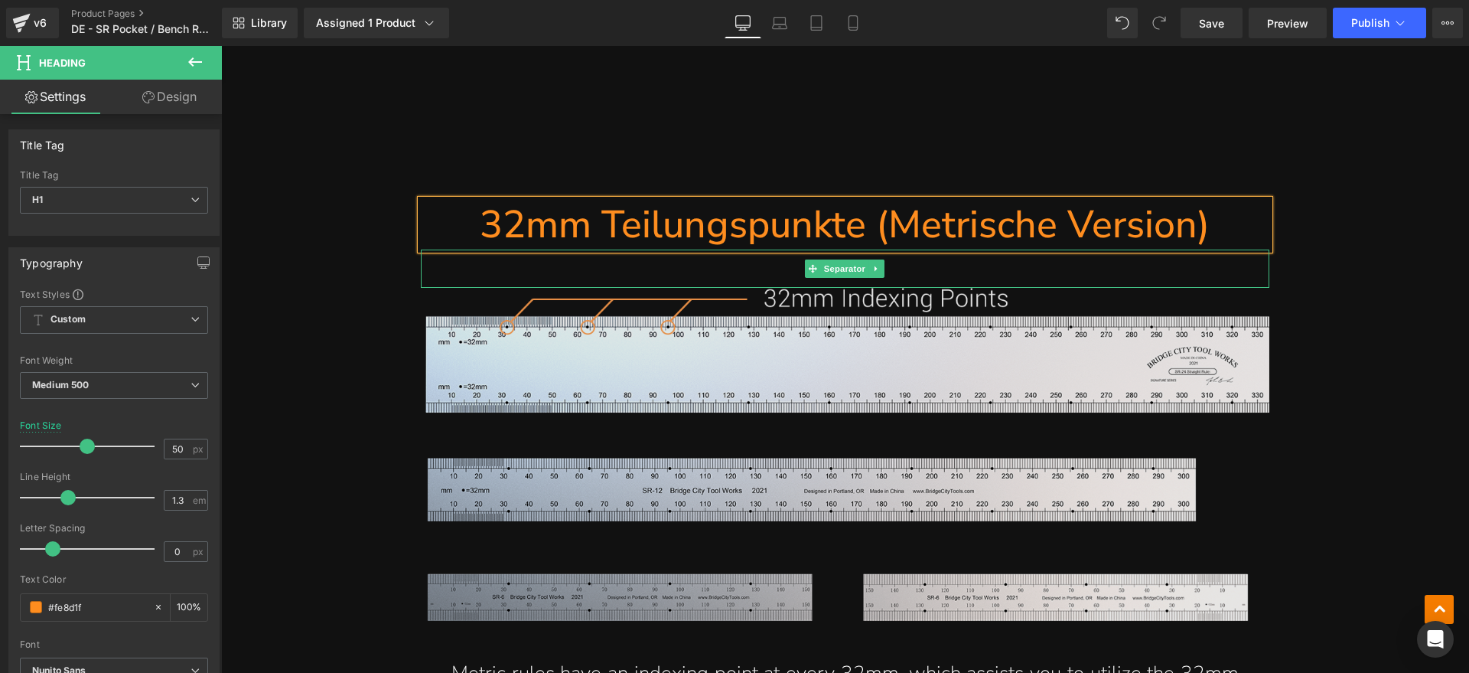
scroll to position [6460, 0]
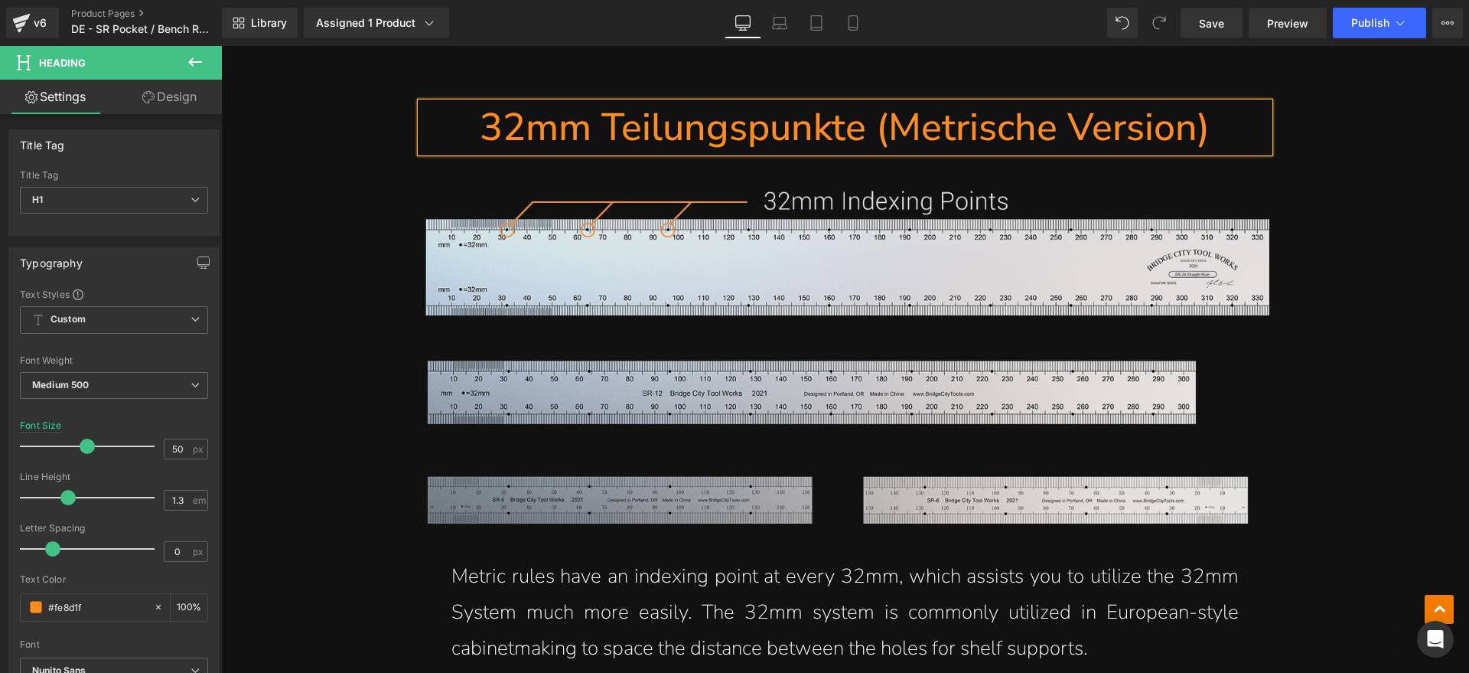
click at [989, 248] on img at bounding box center [845, 359] width 849 height 337
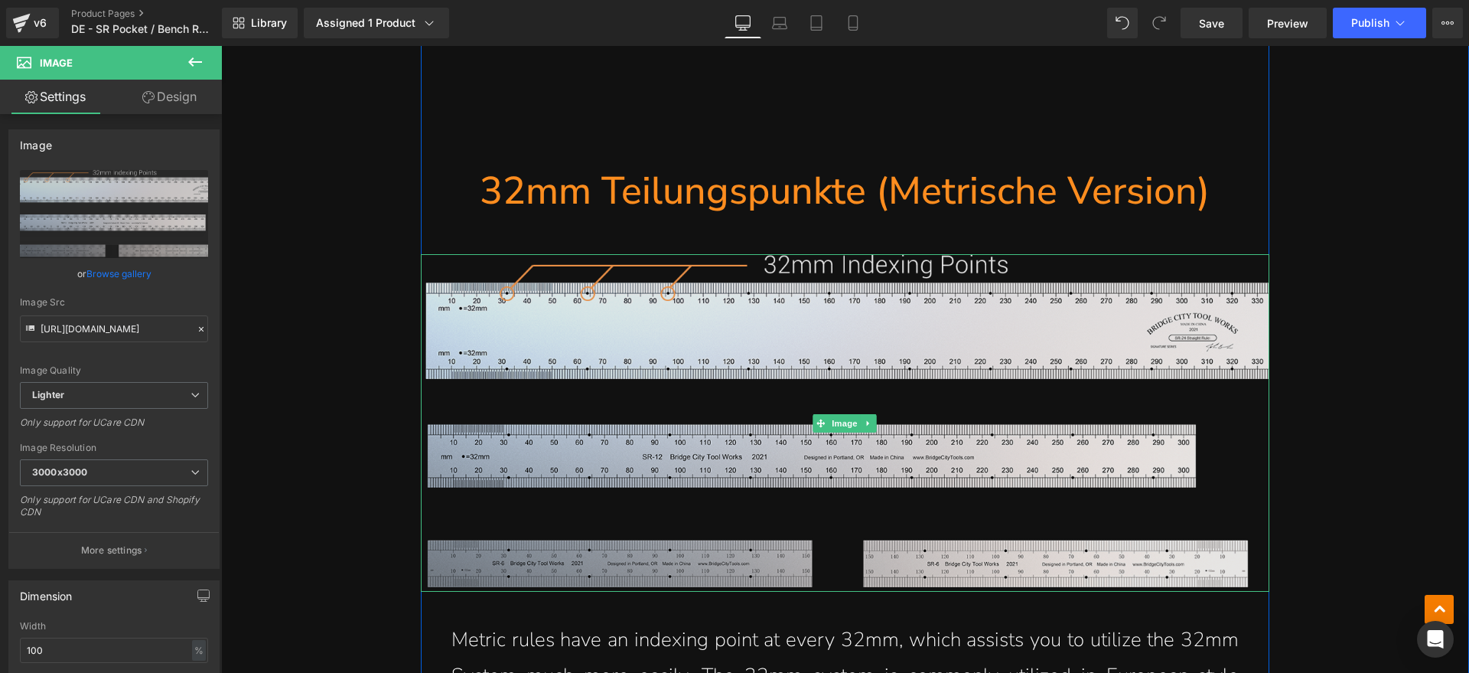
scroll to position [6364, 0]
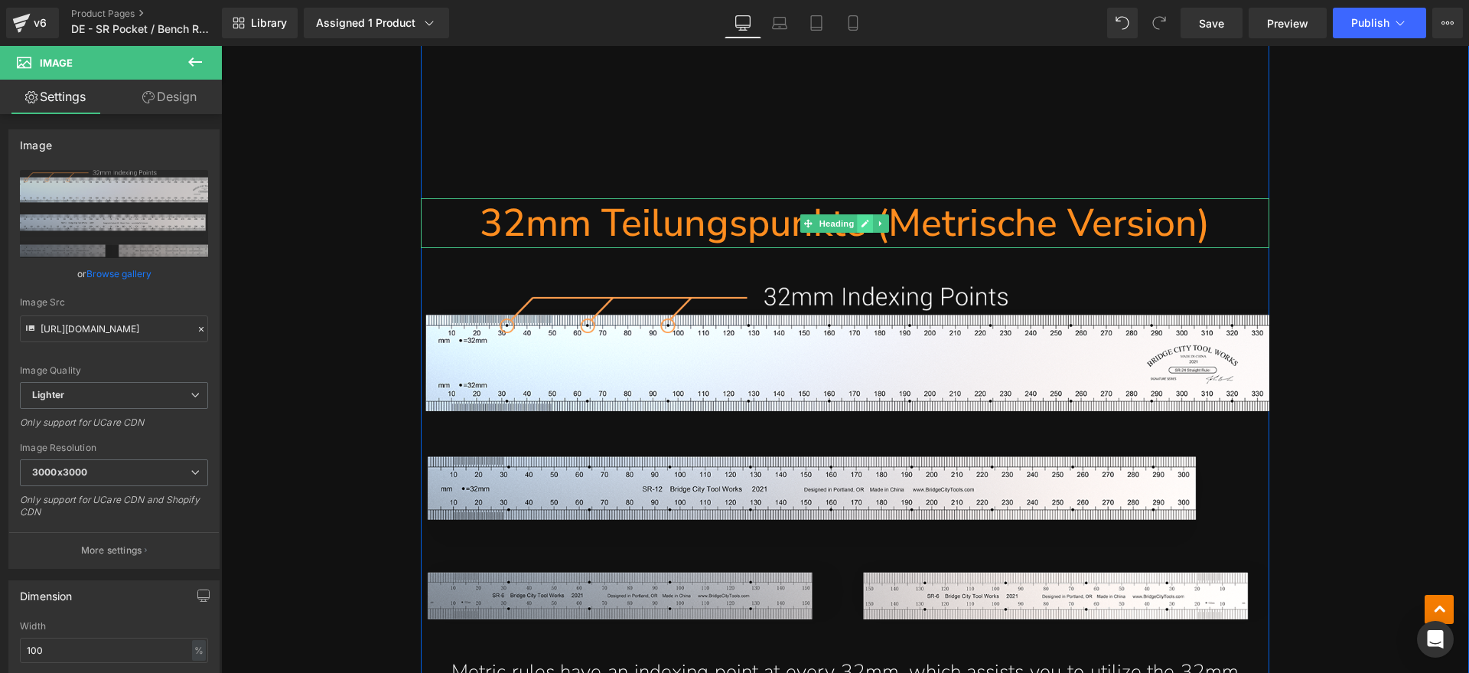
click at [862, 220] on icon at bounding box center [866, 224] width 8 height 8
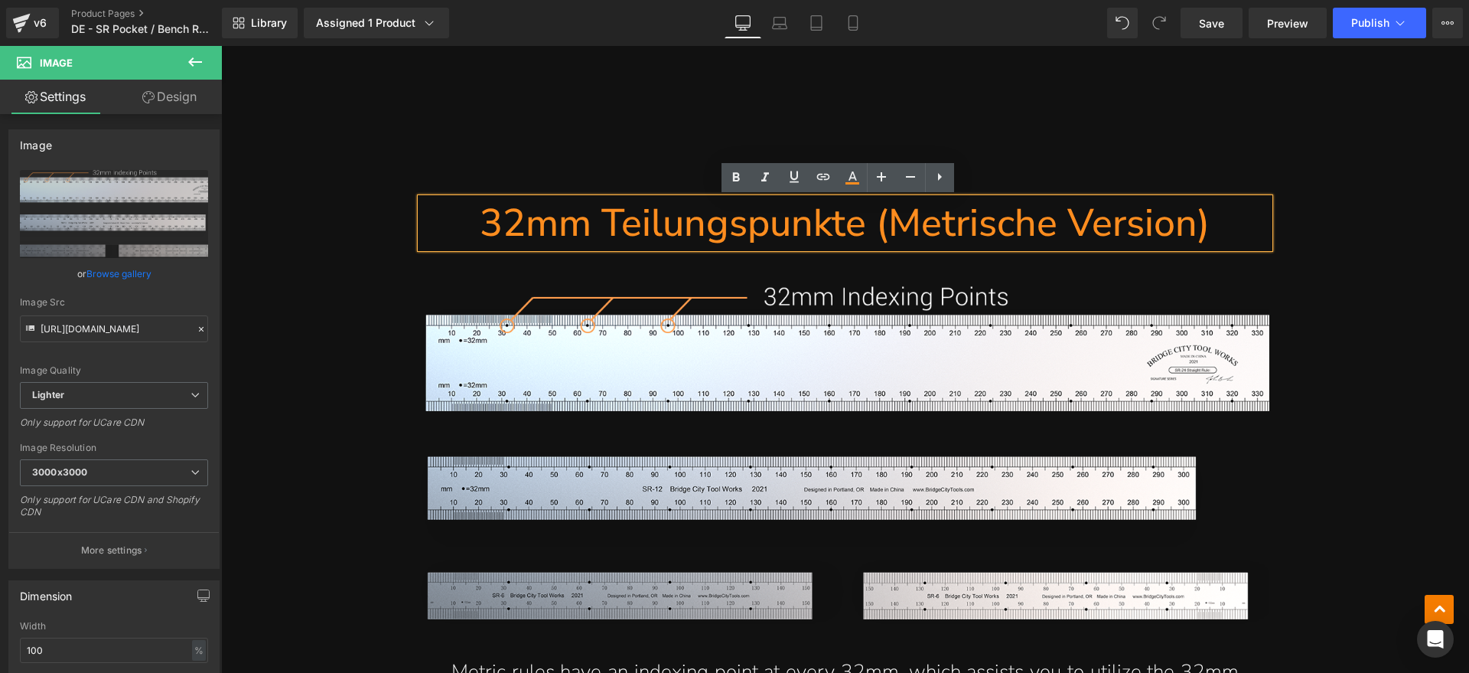
click at [865, 225] on h1 "32mm Teilungspunkte (Metrische Version)" at bounding box center [845, 223] width 849 height 50
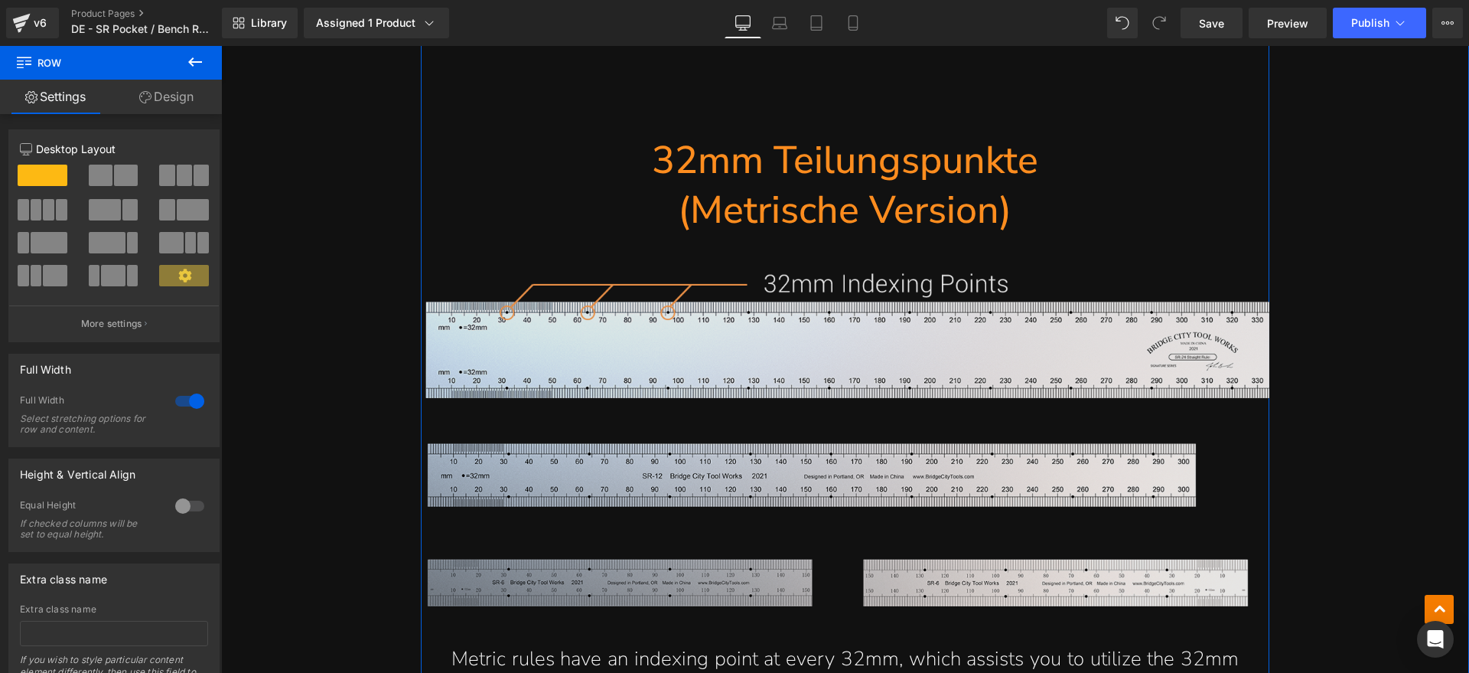
scroll to position [6460, 0]
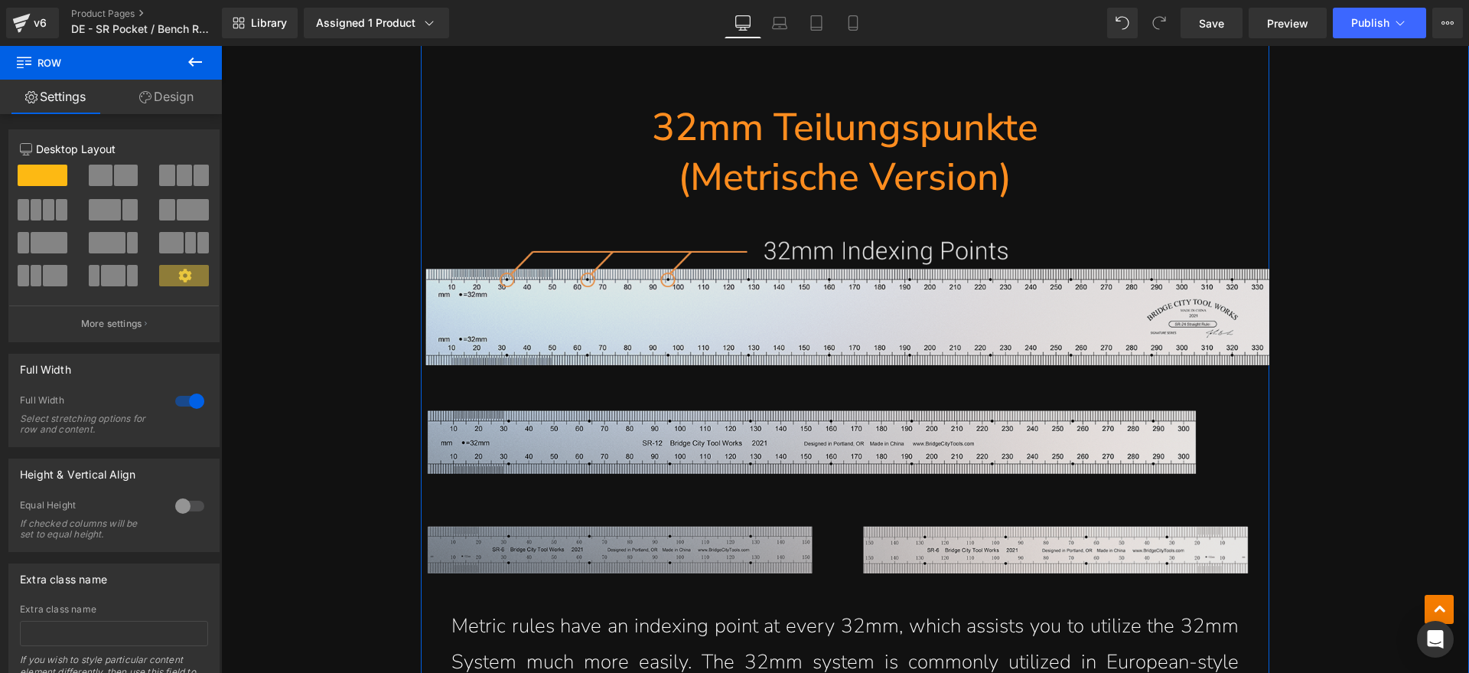
click at [943, 298] on img at bounding box center [845, 408] width 849 height 337
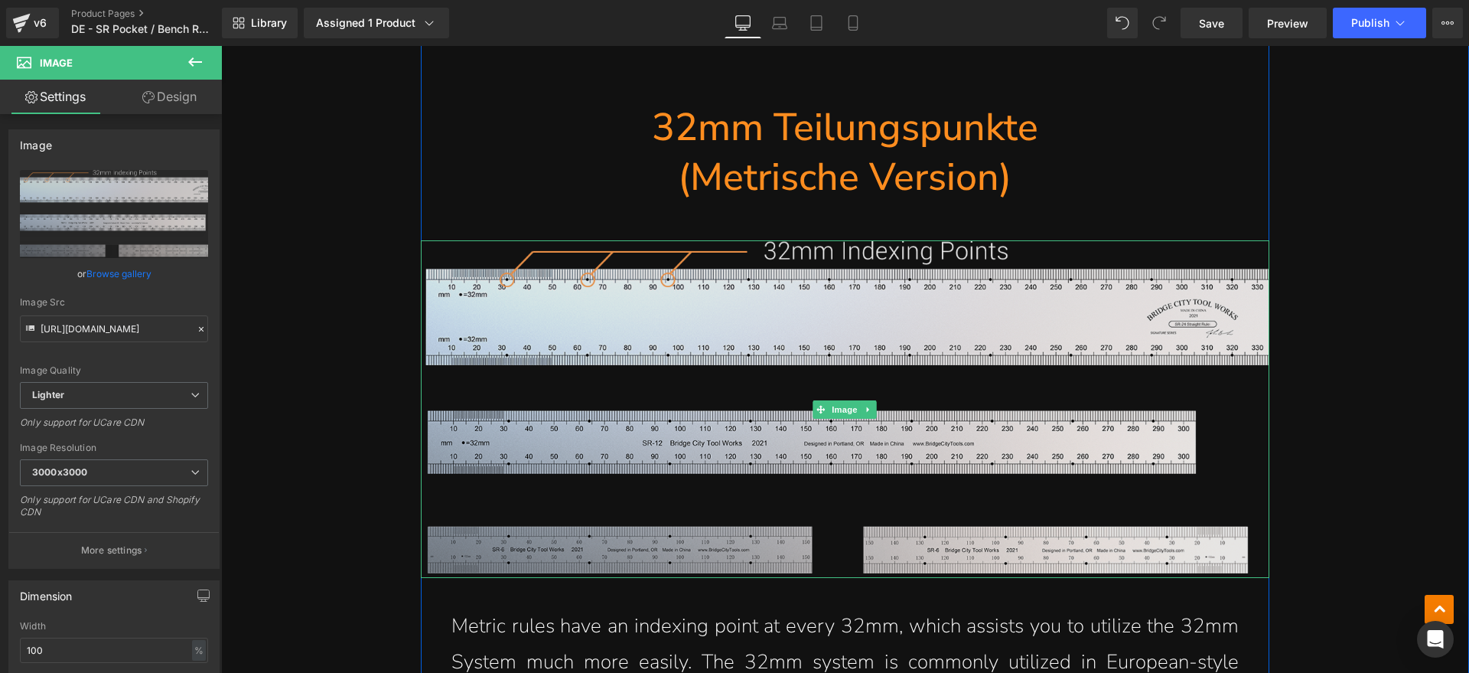
click at [967, 396] on img at bounding box center [845, 408] width 849 height 337
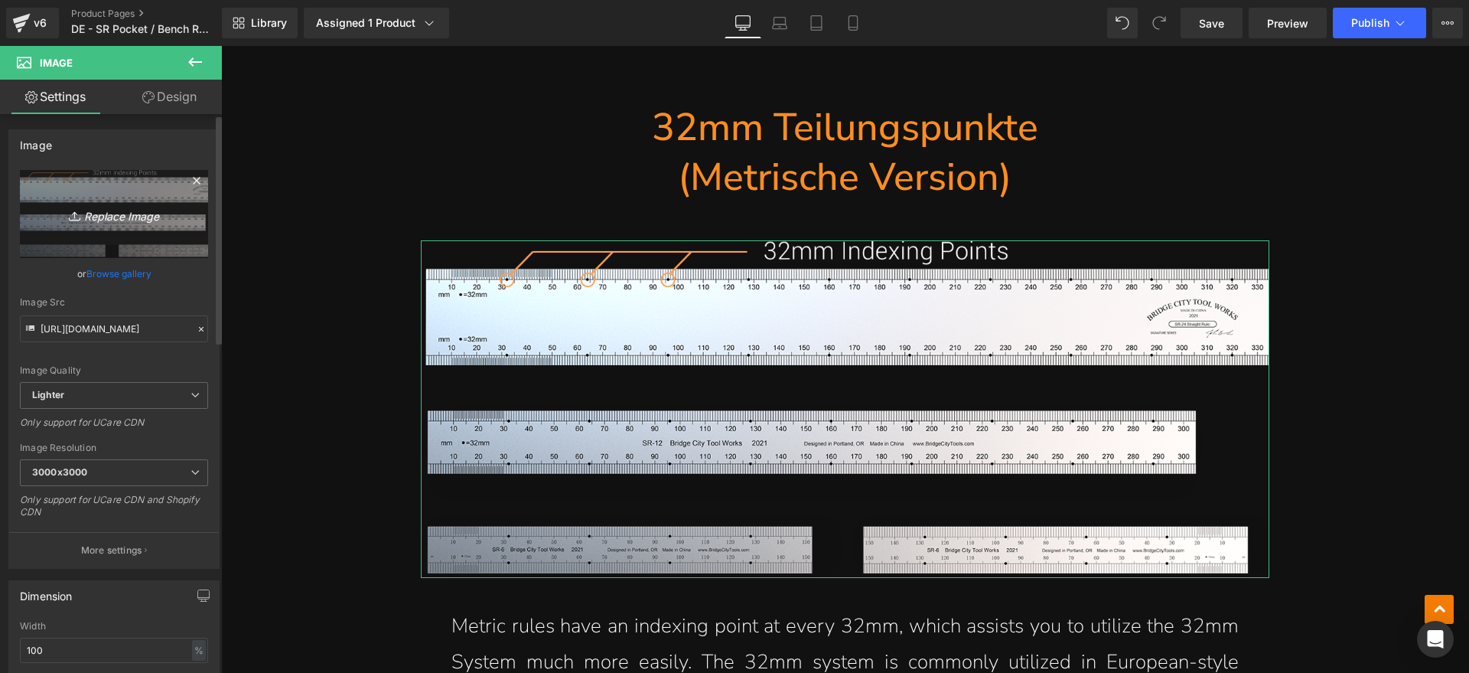
click at [143, 242] on link "Replace Image" at bounding box center [114, 214] width 188 height 88
type input "C:\fakepath\SR1.webp"
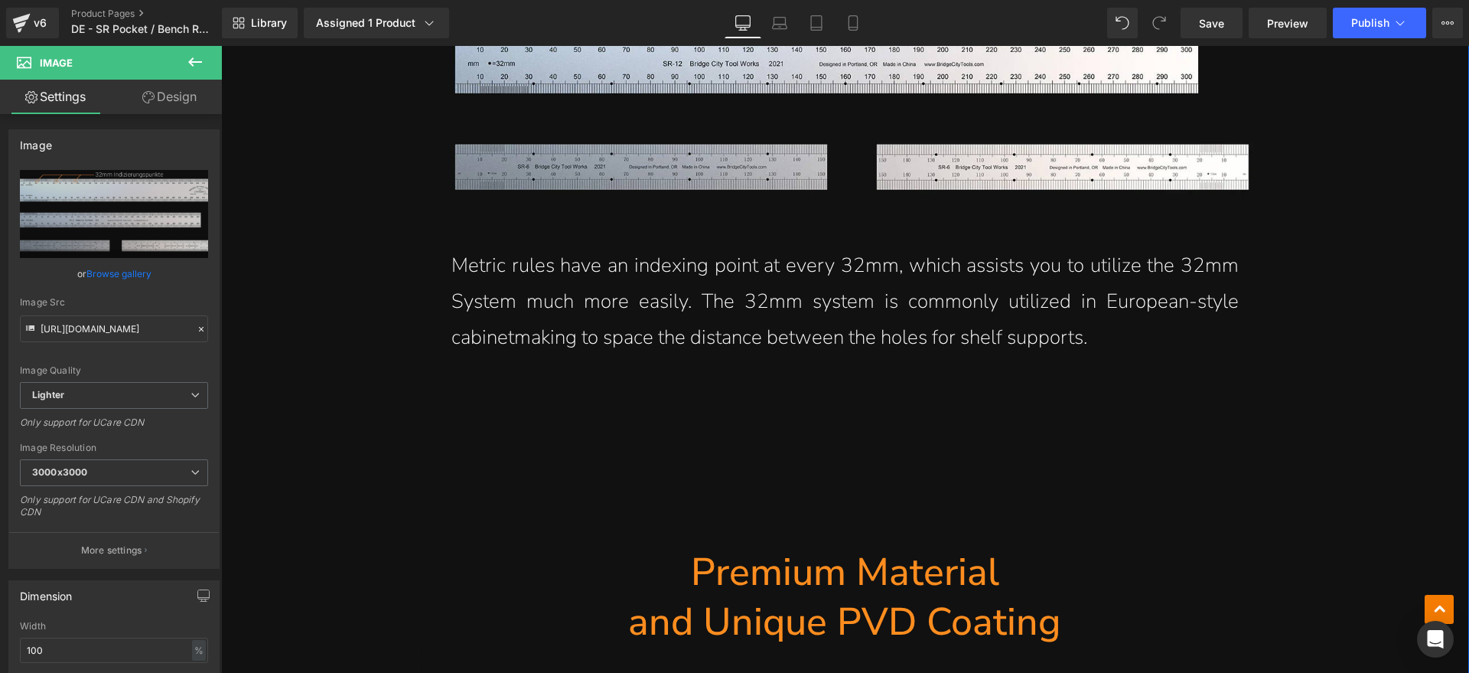
scroll to position [6843, 0]
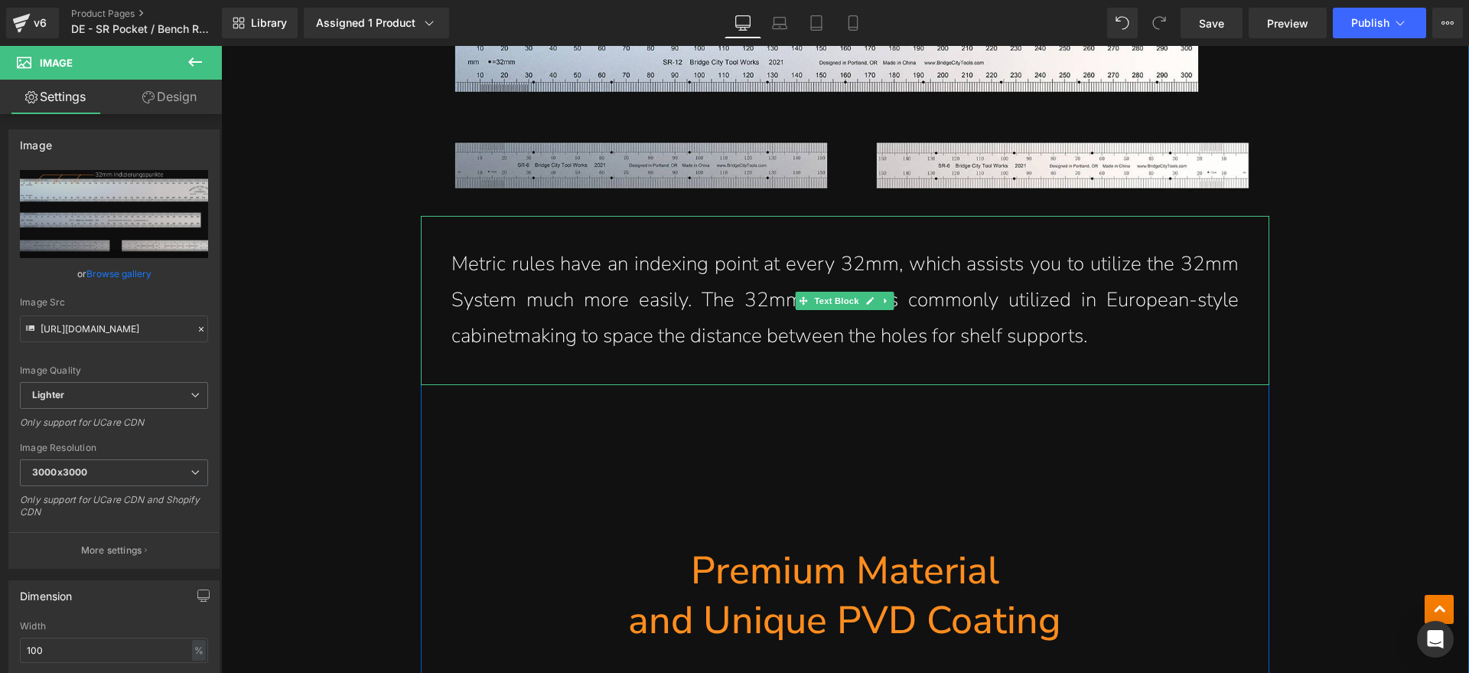
click at [1106, 334] on p "Metric rules have an indexing point at every 32mm, which assists you to utilize…" at bounding box center [844, 299] width 787 height 107
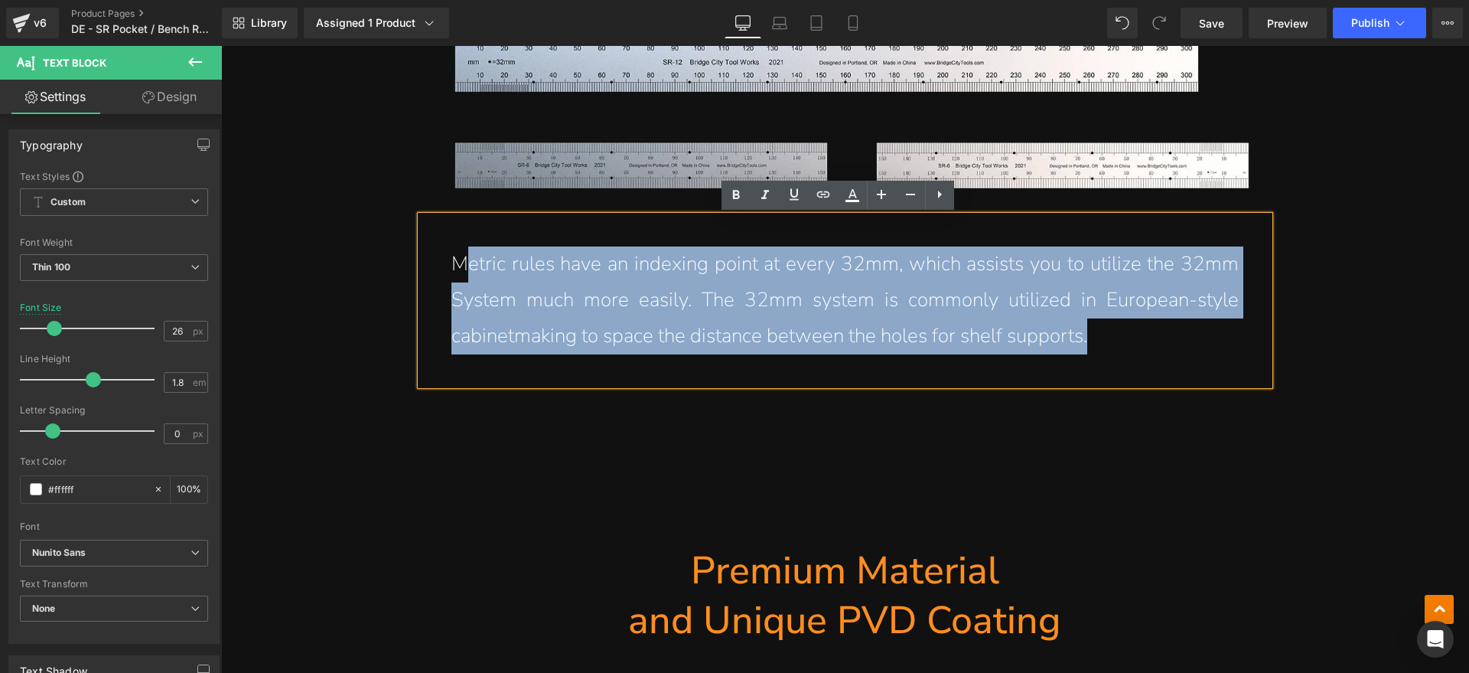
drag, startPoint x: 1100, startPoint y: 335, endPoint x: 461, endPoint y: 256, distance: 643.8
click at [461, 256] on p "Metric rules have an indexing point at every 32mm, which assists you to utilize…" at bounding box center [844, 299] width 787 height 107
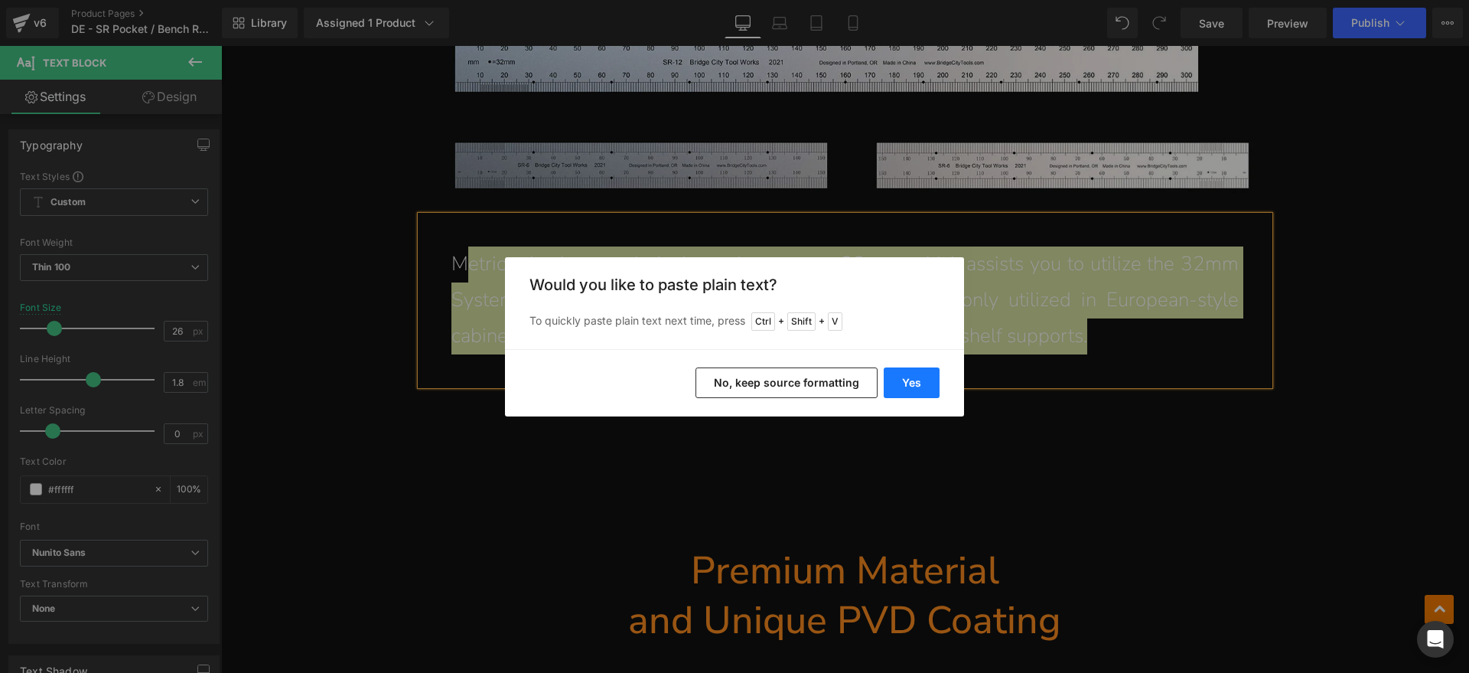
click at [922, 373] on button "Yes" at bounding box center [912, 382] width 56 height 31
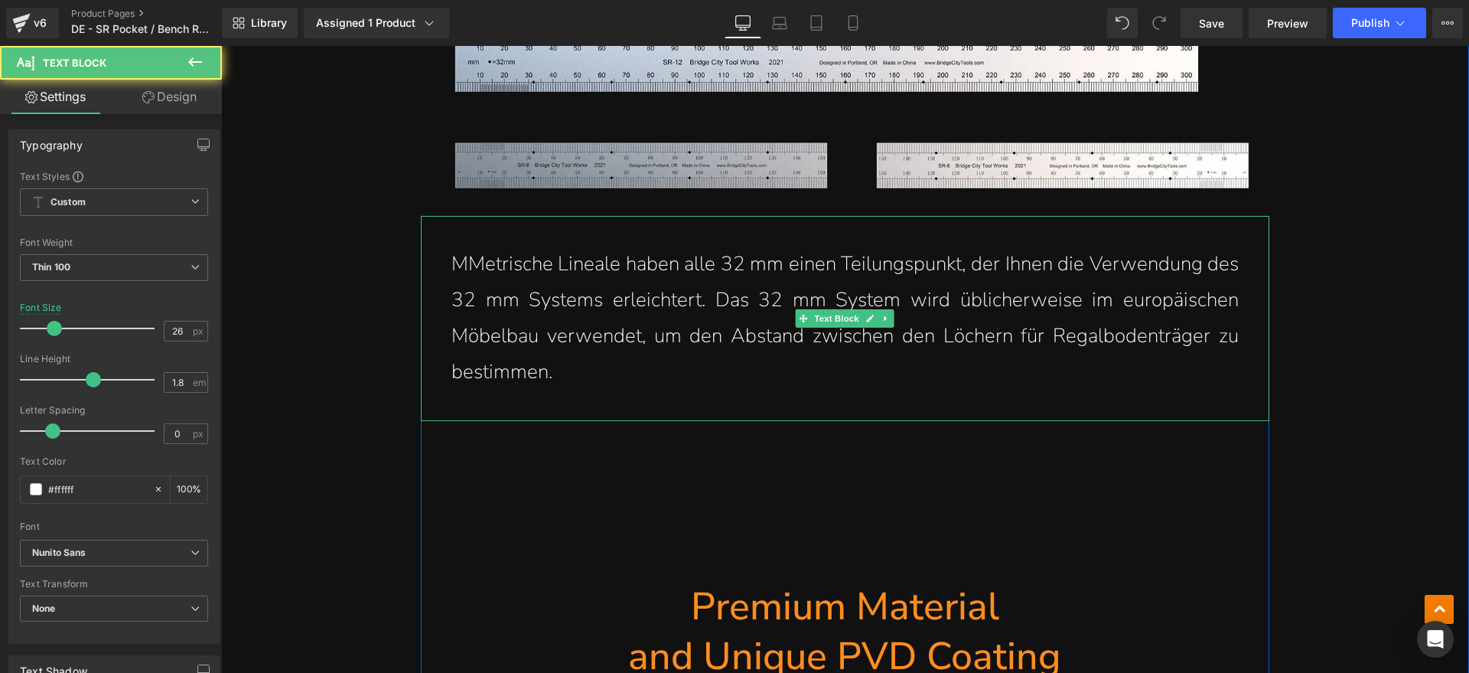
click at [462, 259] on p "MMetrische Lineale haben alle 32 mm einen Teilungspunkt, der Ihnen die Verwendu…" at bounding box center [844, 317] width 787 height 143
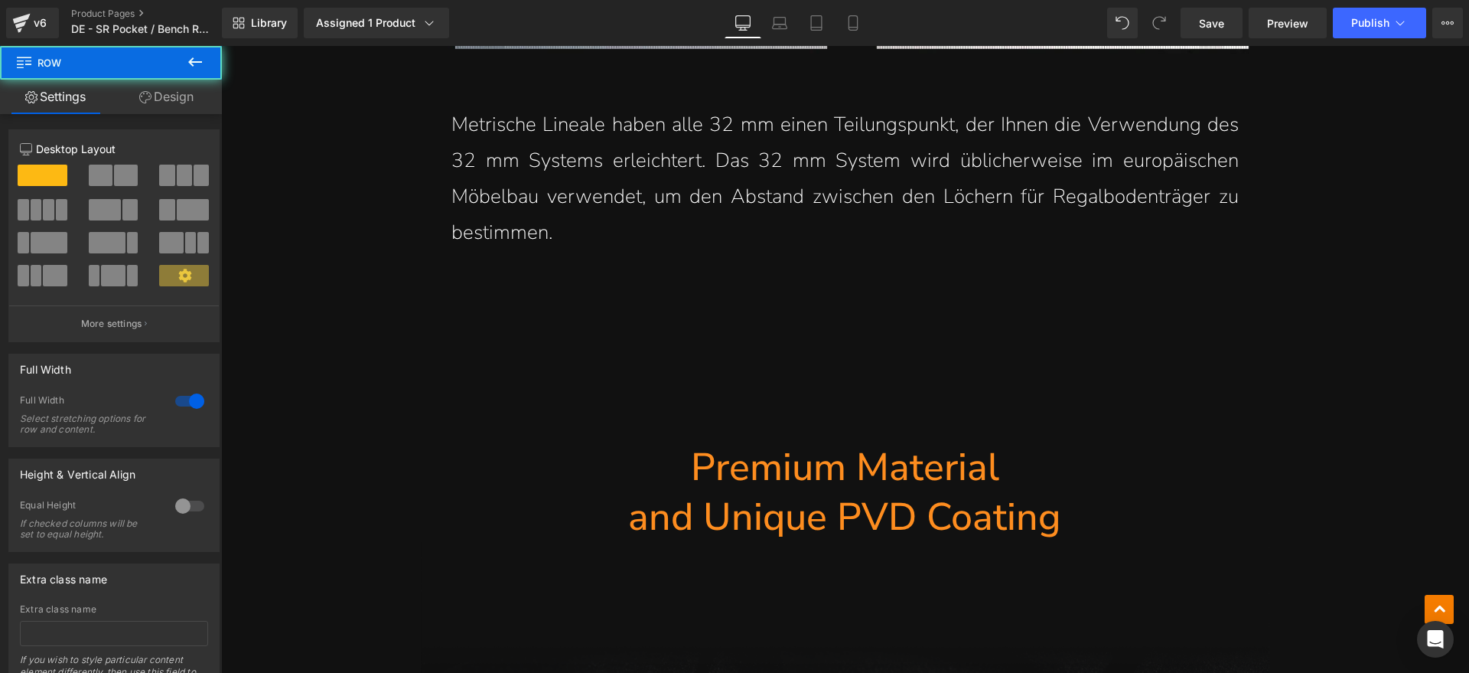
scroll to position [7225, 0]
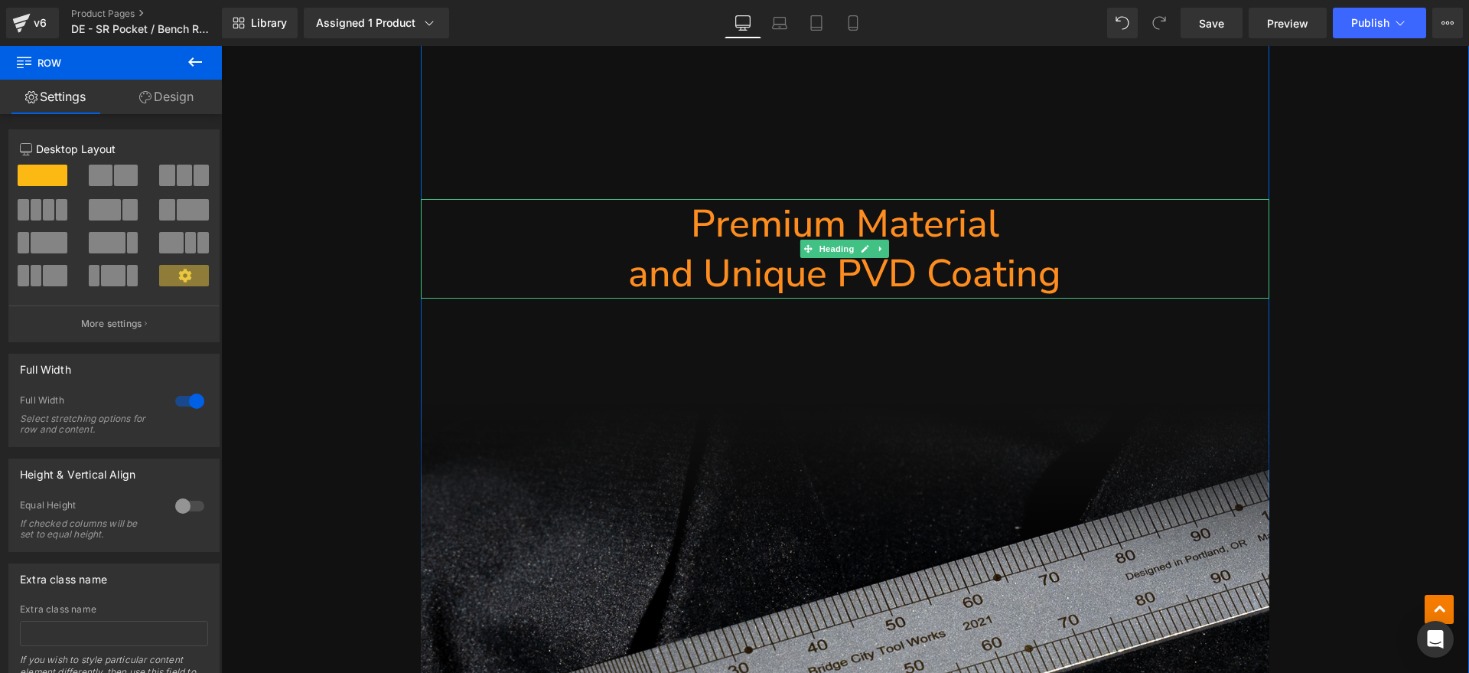
drag, startPoint x: 953, startPoint y: 270, endPoint x: 1090, endPoint y: 256, distance: 138.4
click at [953, 270] on h1 "and Unique PVD Coating" at bounding box center [845, 274] width 849 height 50
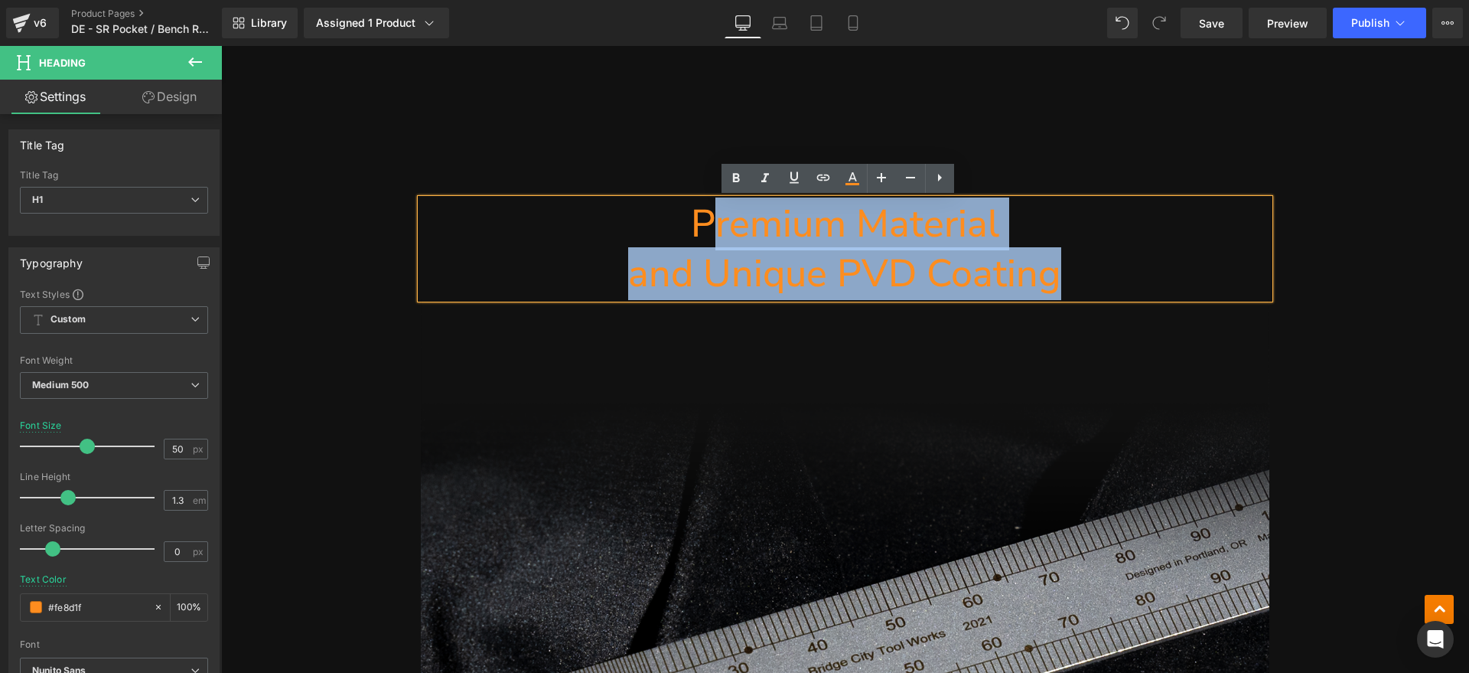
drag, startPoint x: 1080, startPoint y: 270, endPoint x: 698, endPoint y: 233, distance: 384.3
click at [698, 233] on div "Premium Material and Unique PVD Coating" at bounding box center [845, 248] width 849 height 99
paste div
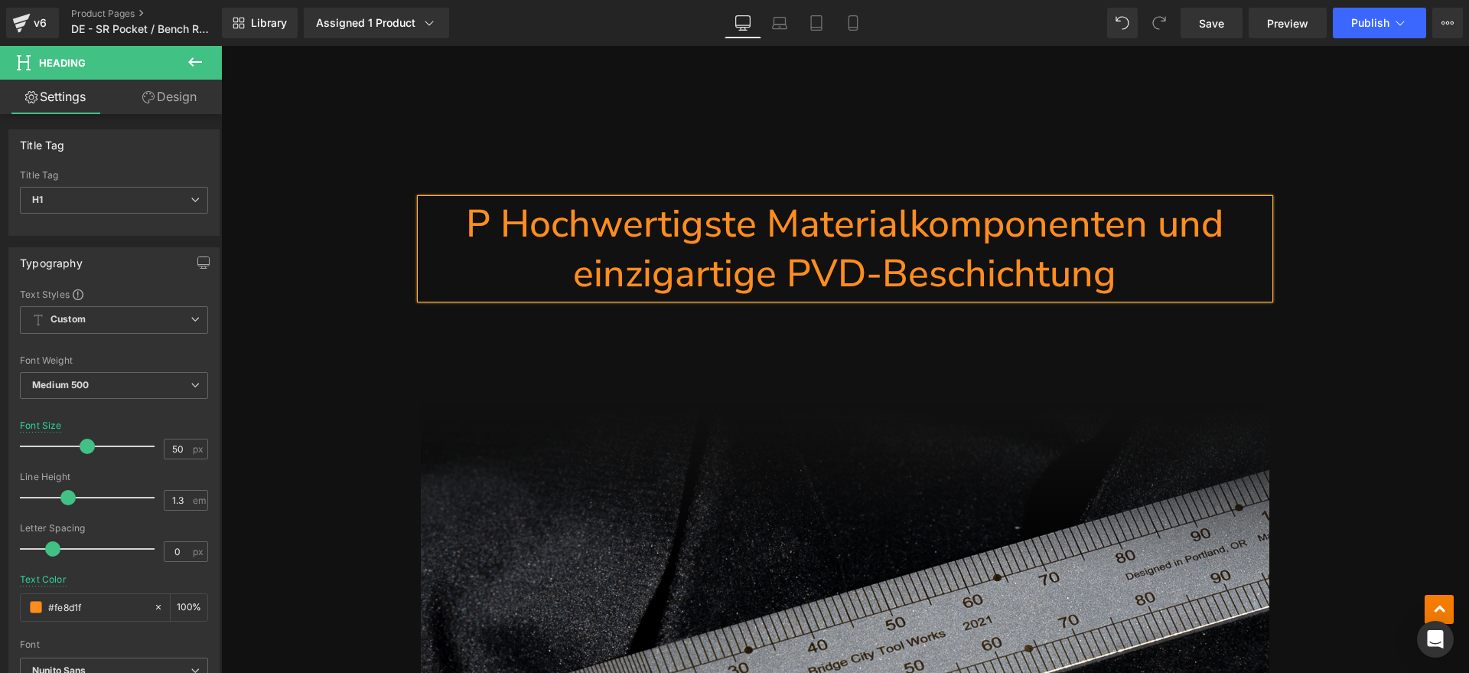
click at [498, 227] on h1 "P Hochwertigste Materialkomponenten und einzigartige PVD-Beschichtung" at bounding box center [845, 248] width 849 height 99
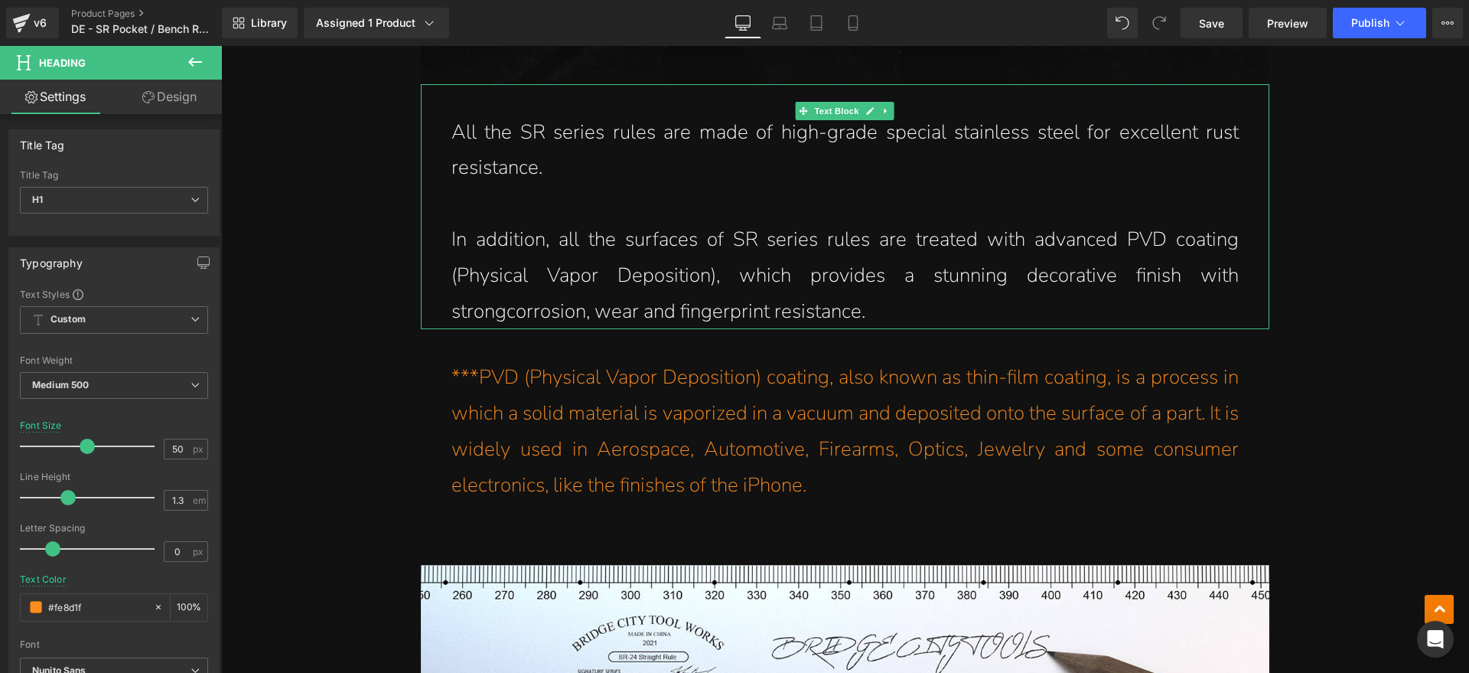
scroll to position [8086, 0]
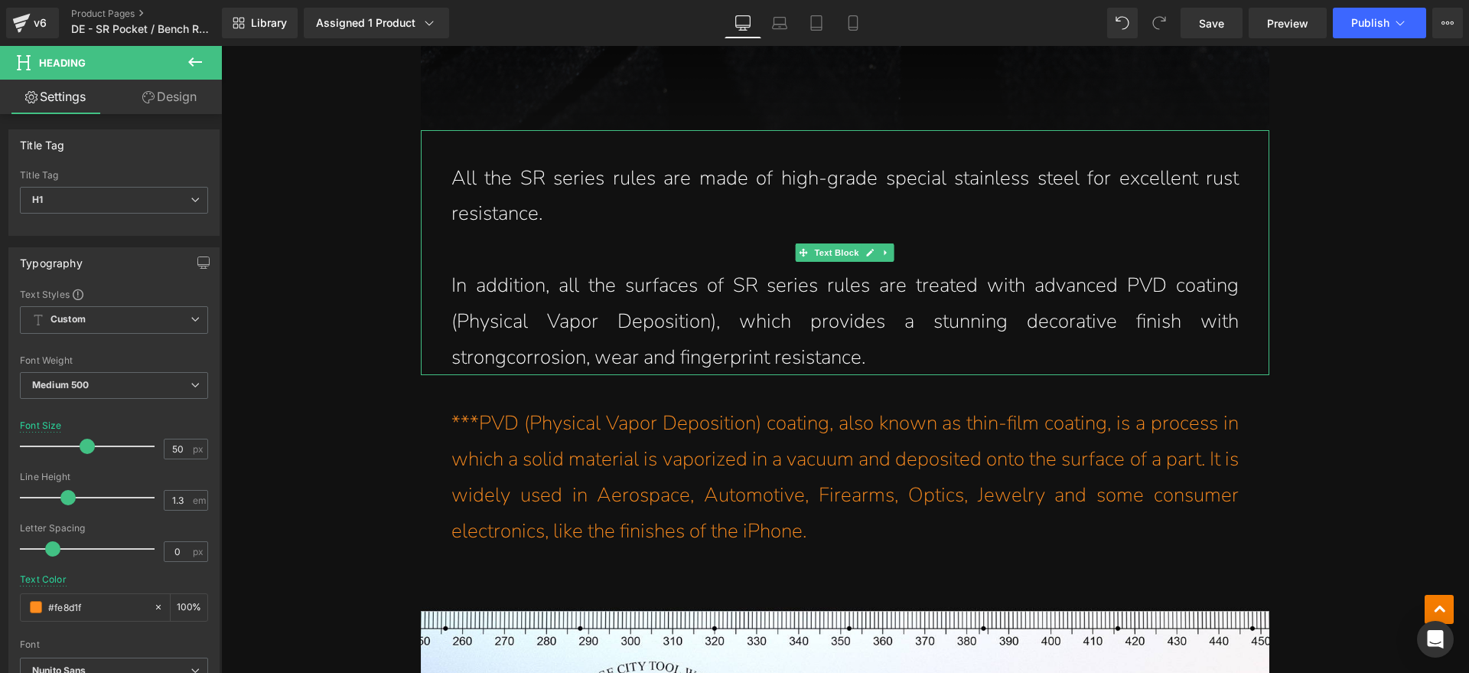
drag, startPoint x: 679, startPoint y: 203, endPoint x: 558, endPoint y: 213, distance: 122.1
click at [679, 203] on p "All the SR series rules are made of high-grade special stainless steel for exce…" at bounding box center [844, 197] width 787 height 72
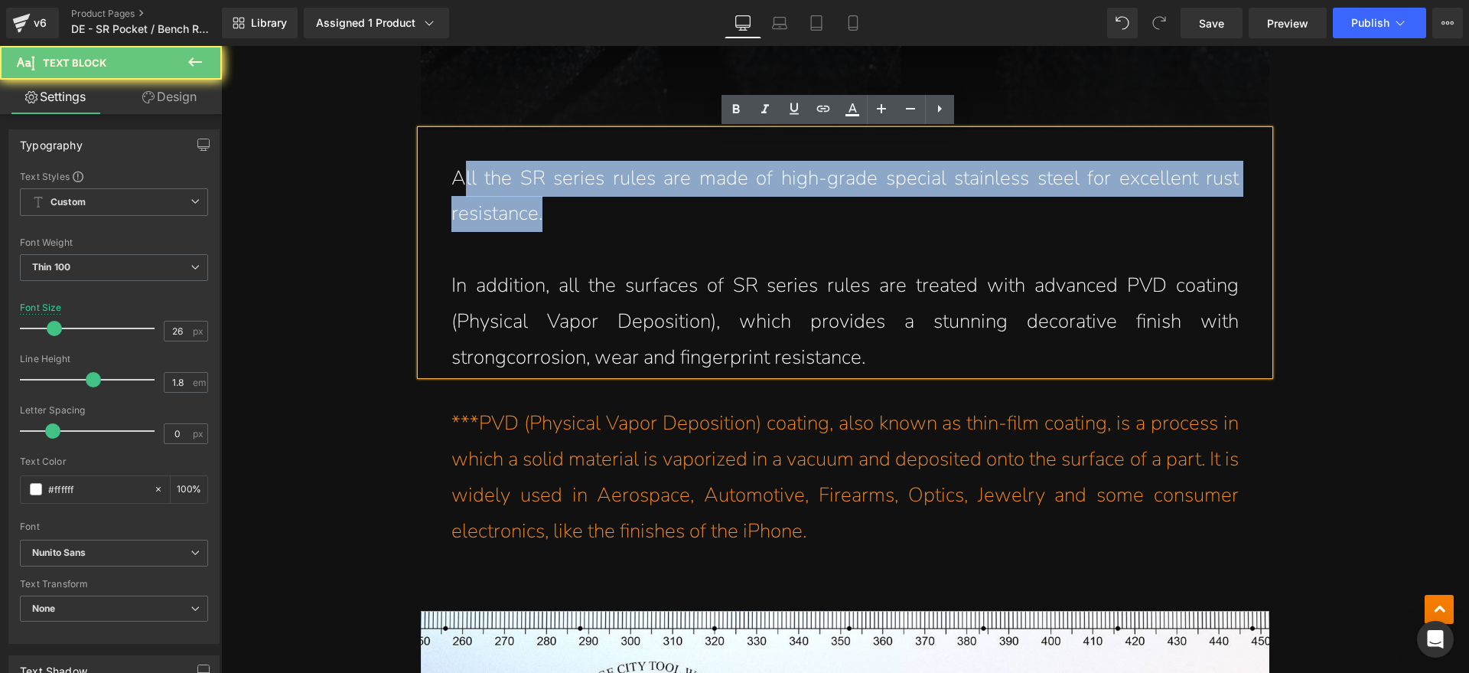
drag, startPoint x: 559, startPoint y: 212, endPoint x: 457, endPoint y: 173, distance: 109.0
click at [457, 173] on p "All the SR series rules are made of high-grade special stainless steel for exce…" at bounding box center [844, 197] width 787 height 72
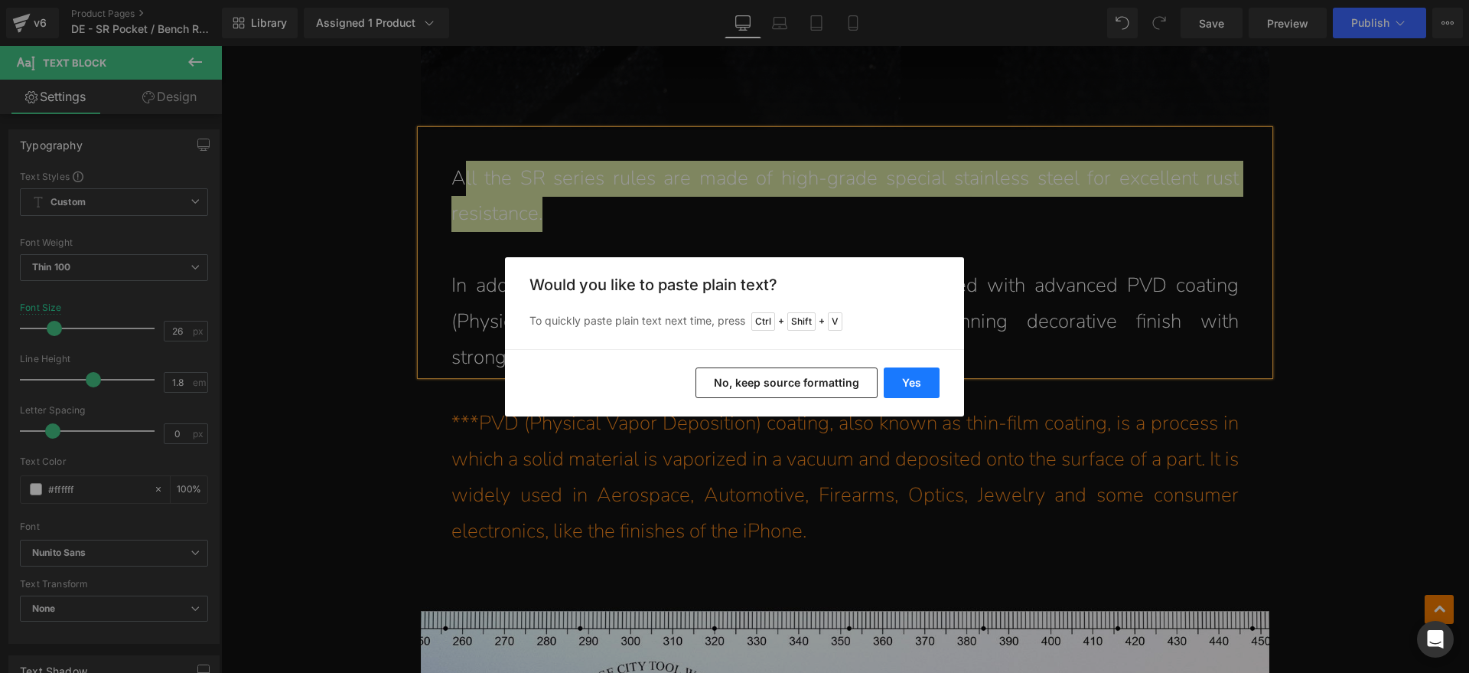
click at [919, 381] on button "Yes" at bounding box center [912, 382] width 56 height 31
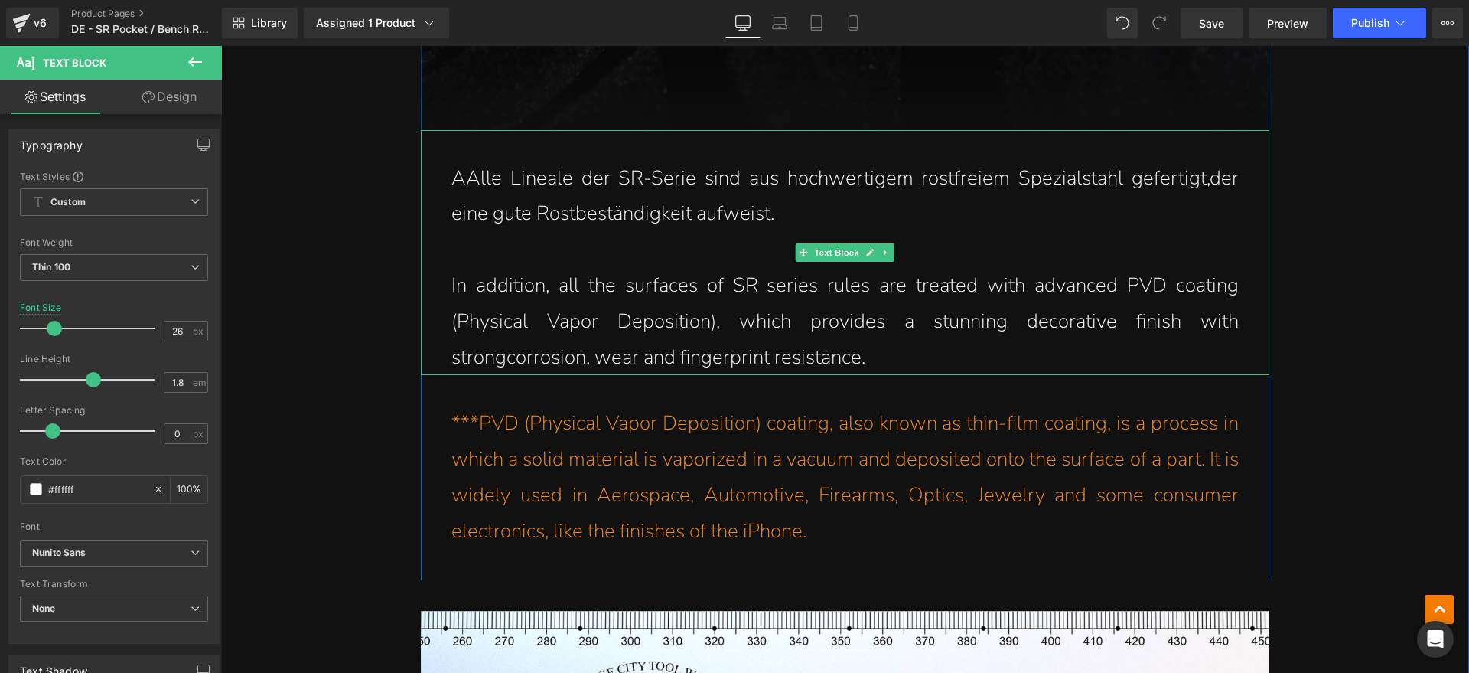
click at [458, 179] on p "AAlle Lineale der SR-Serie sind aus hochwertigem rostfreiem Spezialstahl gefert…" at bounding box center [844, 197] width 787 height 72
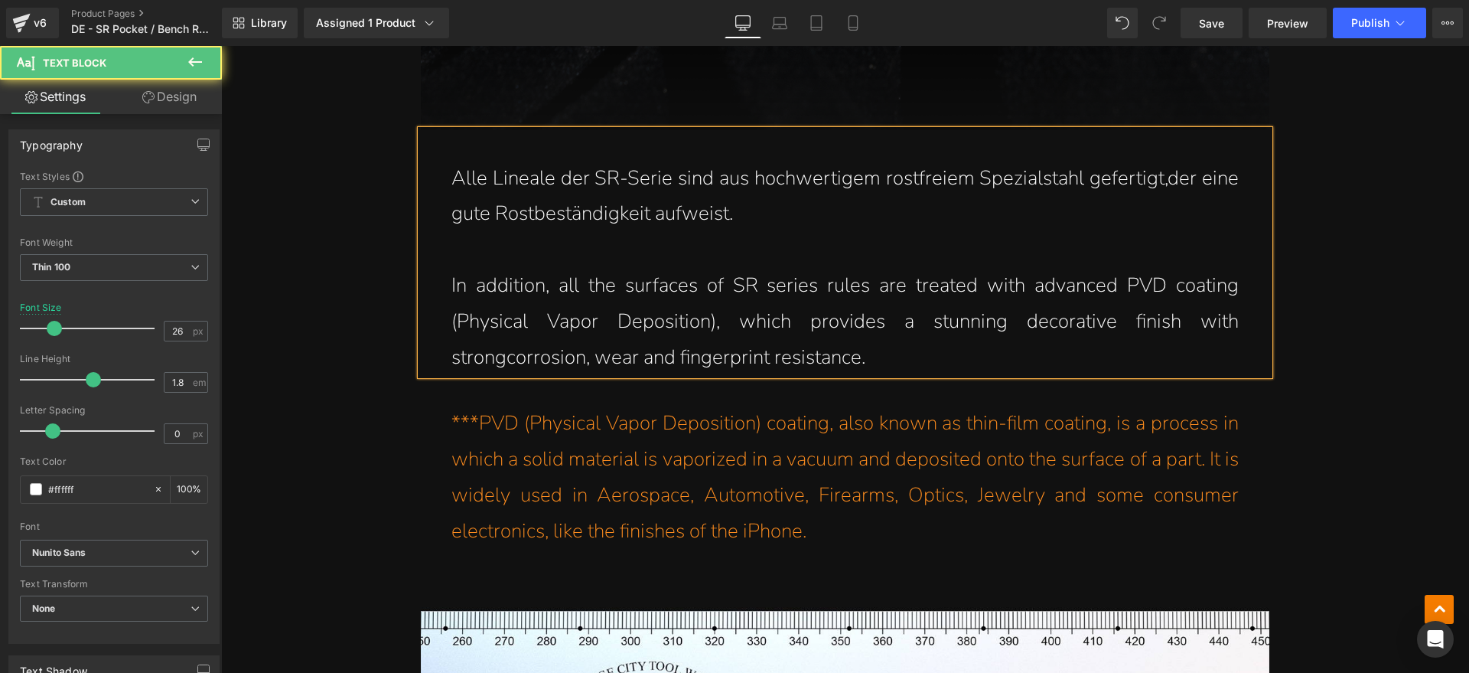
click at [818, 341] on p "In addition, all the surfaces of SR series rules are treated with advanced PVD …" at bounding box center [844, 321] width 787 height 107
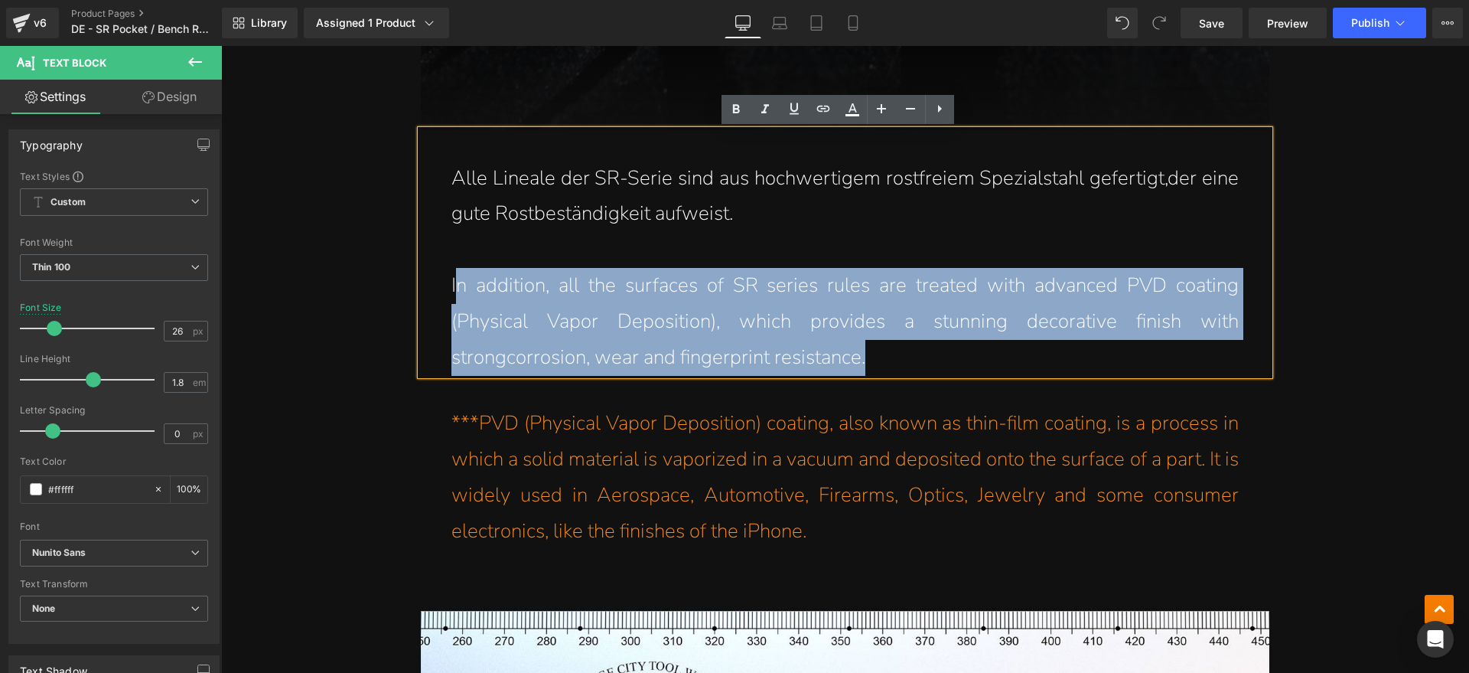
drag, startPoint x: 907, startPoint y: 368, endPoint x: 454, endPoint y: 288, distance: 459.9
click at [454, 288] on p "In addition, all the surfaces of SR series rules are treated with advanced PVD …" at bounding box center [844, 321] width 787 height 107
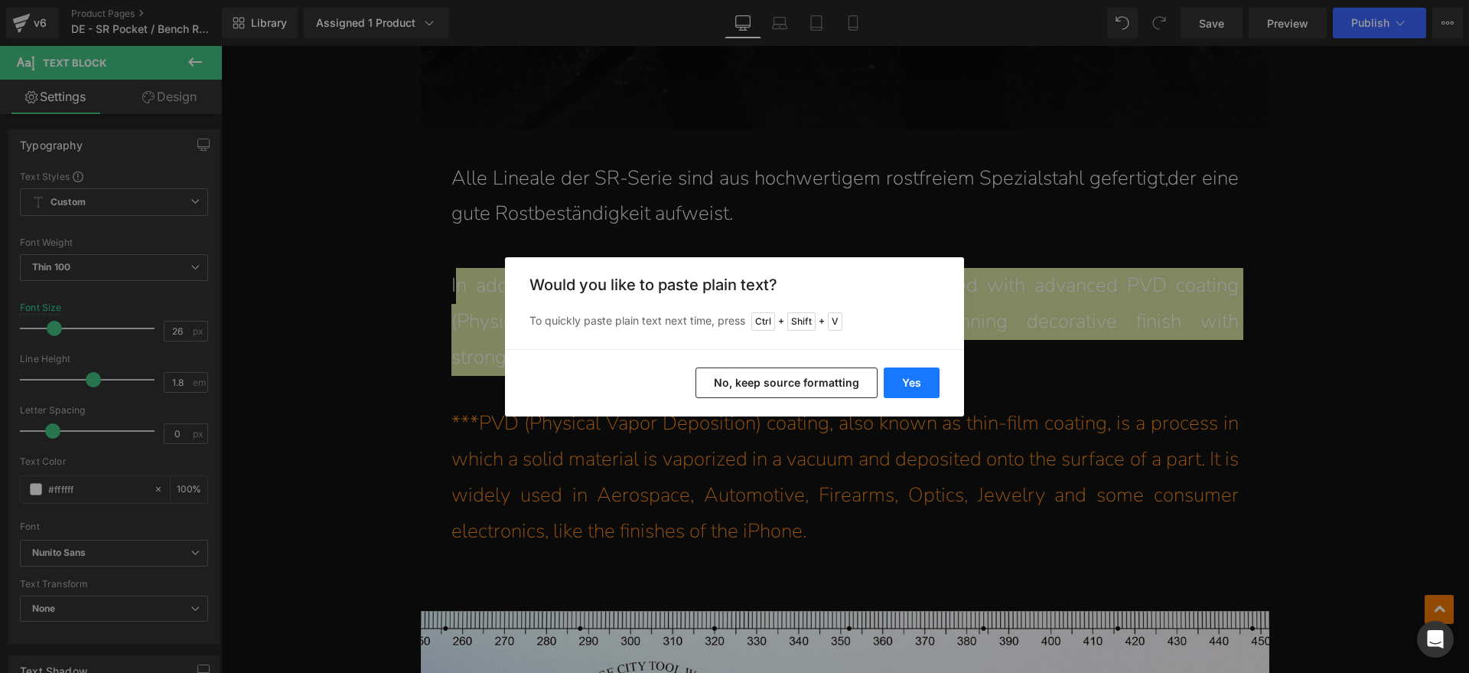
click at [911, 376] on button "Yes" at bounding box center [912, 382] width 56 height 31
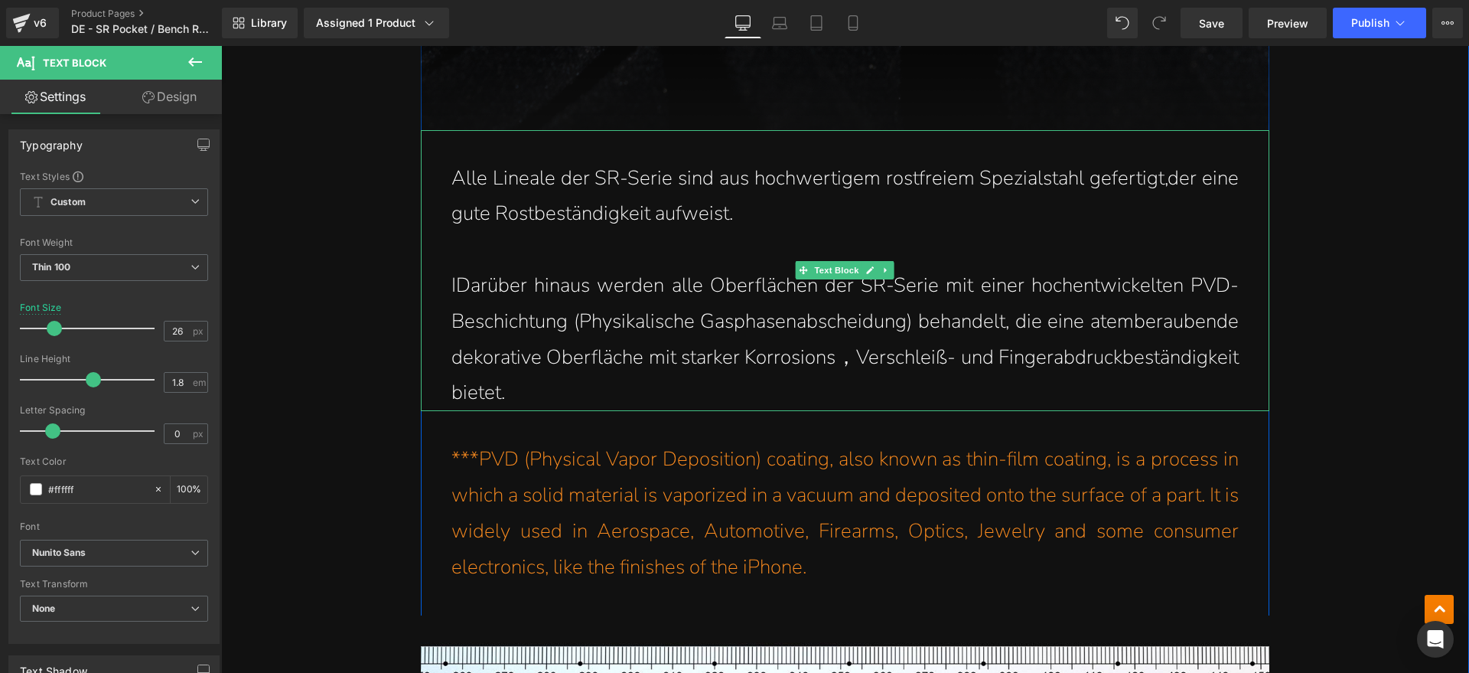
click at [454, 286] on p "IDarüber hinaus werden alle Oberflächen der SR-Serie mit einer hochentwickelten…" at bounding box center [844, 339] width 787 height 143
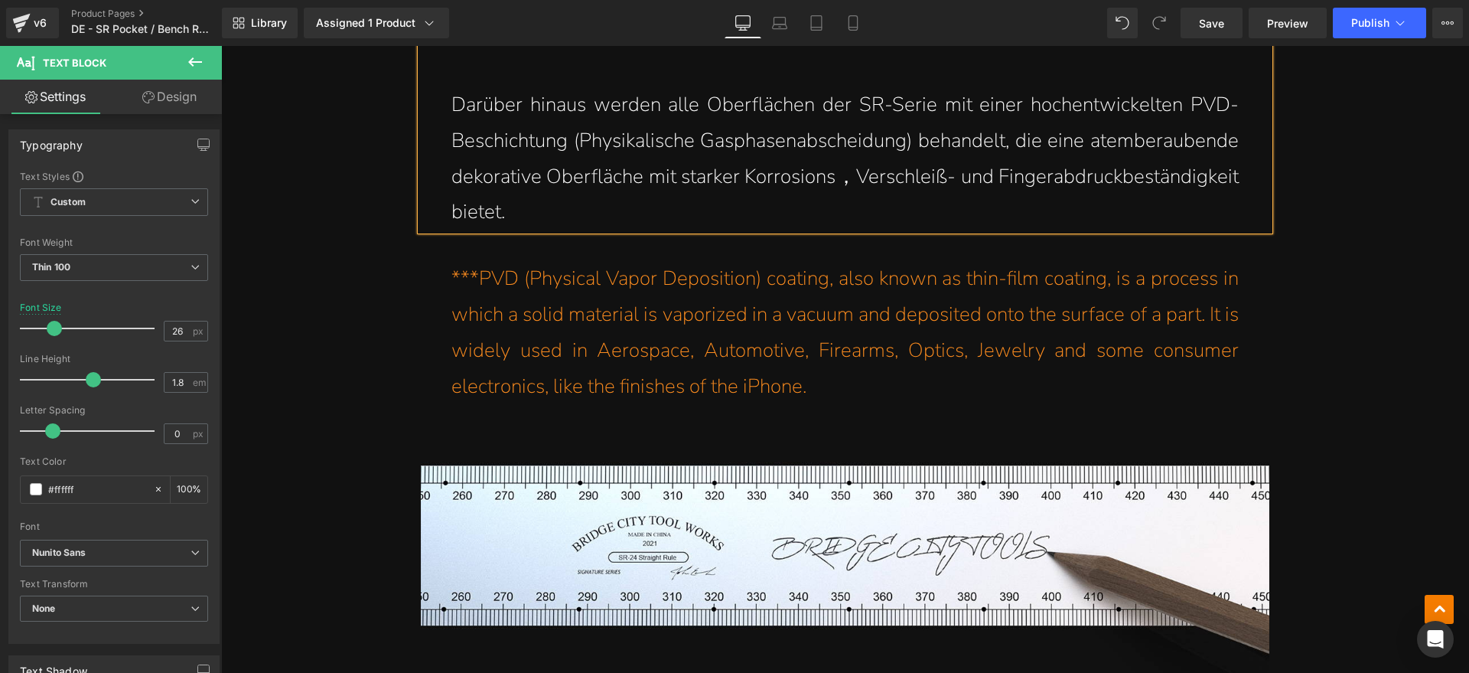
scroll to position [8277, 0]
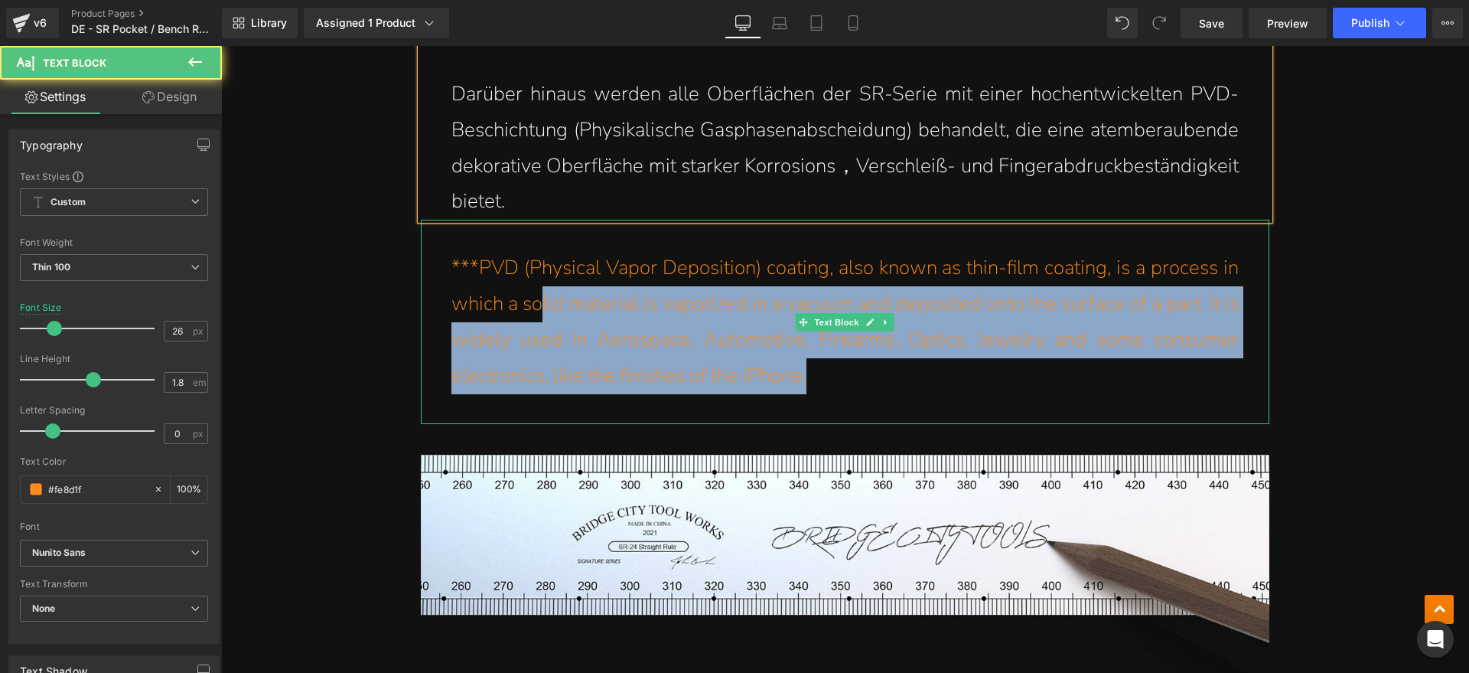
drag, startPoint x: 816, startPoint y: 381, endPoint x: 536, endPoint y: 297, distance: 292.4
click at [536, 297] on p "***PVD (Physical Vapor Deposition) coating, also known as thin-film coating, is…" at bounding box center [844, 321] width 787 height 143
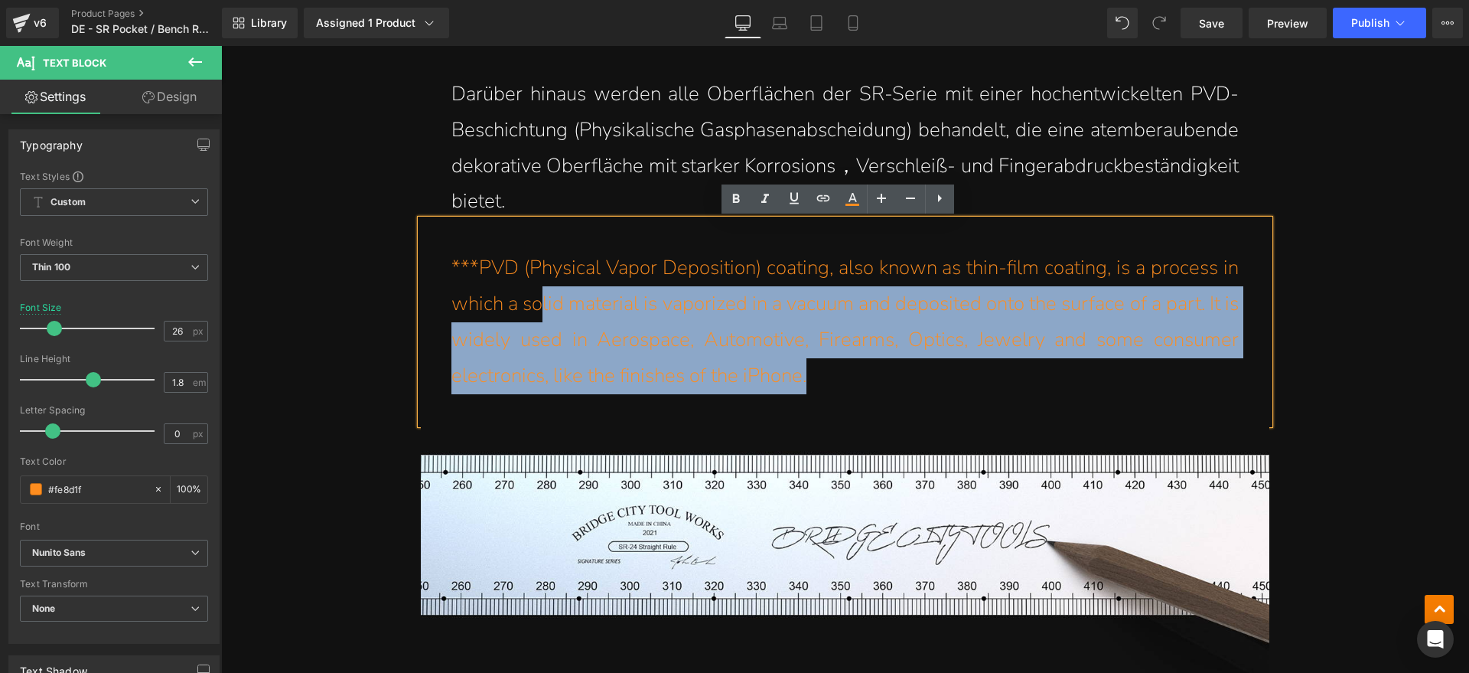
click at [742, 357] on p "***PVD (Physical Vapor Deposition) coating, also known as thin-film coating, is…" at bounding box center [844, 321] width 787 height 143
click at [842, 377] on p "***PVD (Physical Vapor Deposition) coating, also known as thin-film coating, is…" at bounding box center [844, 321] width 787 height 143
click at [829, 379] on p "***PVD (Physical Vapor Deposition) coating, also known as thin-film coating, is…" at bounding box center [844, 321] width 787 height 143
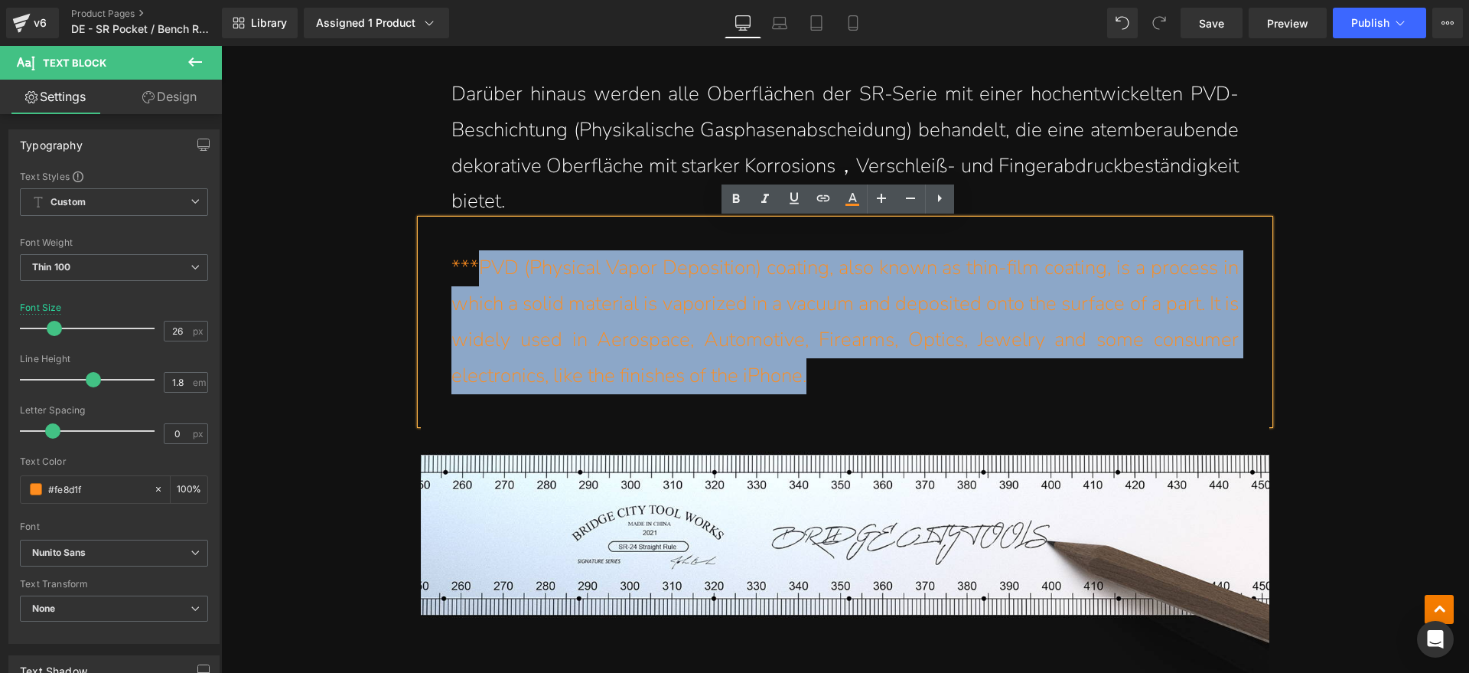
drag, startPoint x: 818, startPoint y: 378, endPoint x: 474, endPoint y: 268, distance: 360.8
click at [474, 268] on p "***PVD (Physical Vapor Deposition) coating, also known as thin-film coating, is…" at bounding box center [844, 321] width 787 height 143
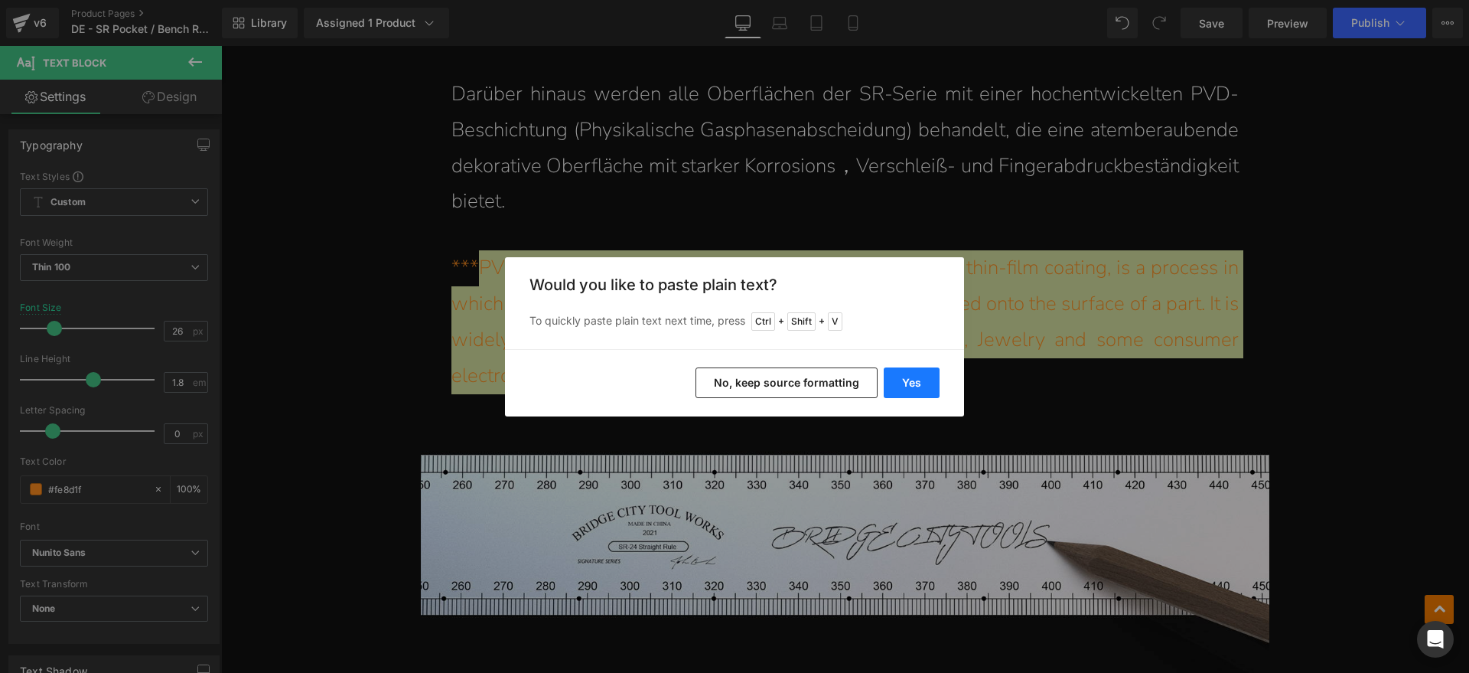
click at [930, 386] on button "Yes" at bounding box center [912, 382] width 56 height 31
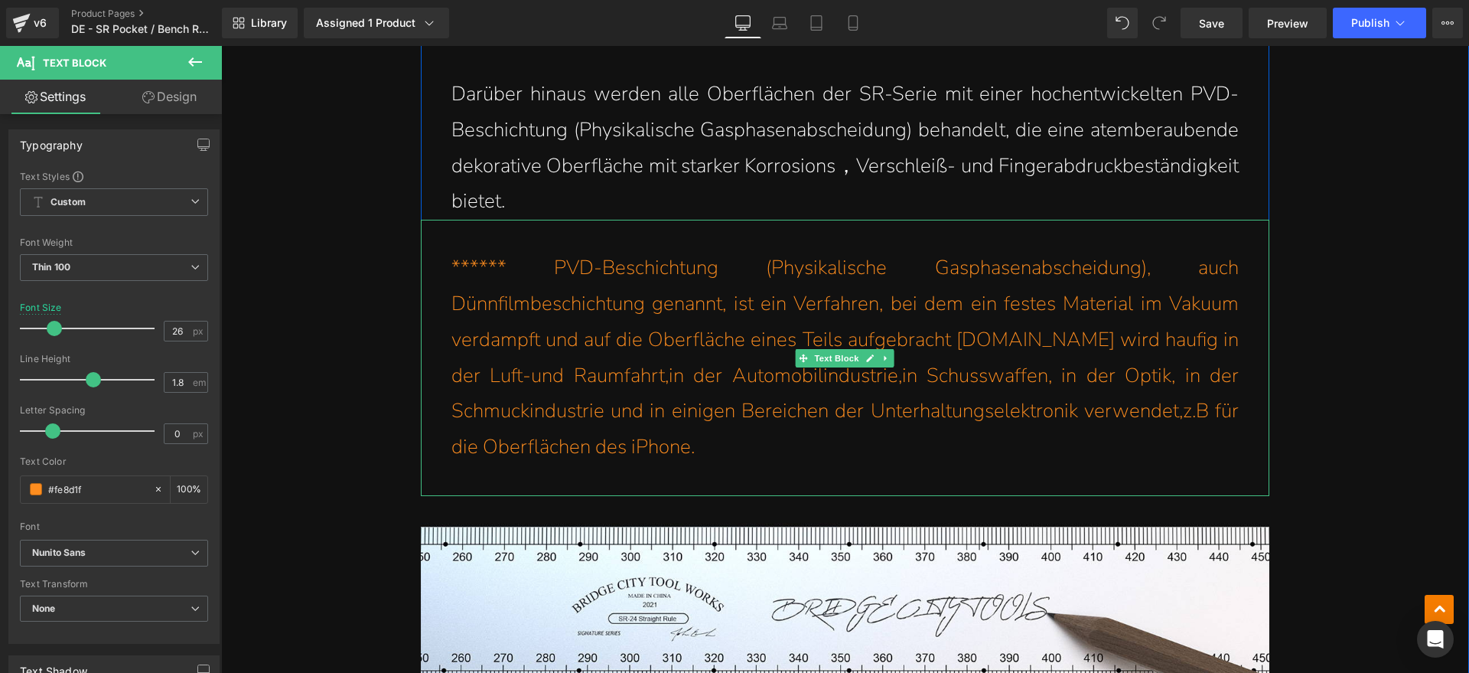
click at [542, 265] on p "****** PVD-Beschichtung (Physikalische Gasphasenabscheidung), auch Dünnfilmbesc…" at bounding box center [844, 357] width 787 height 215
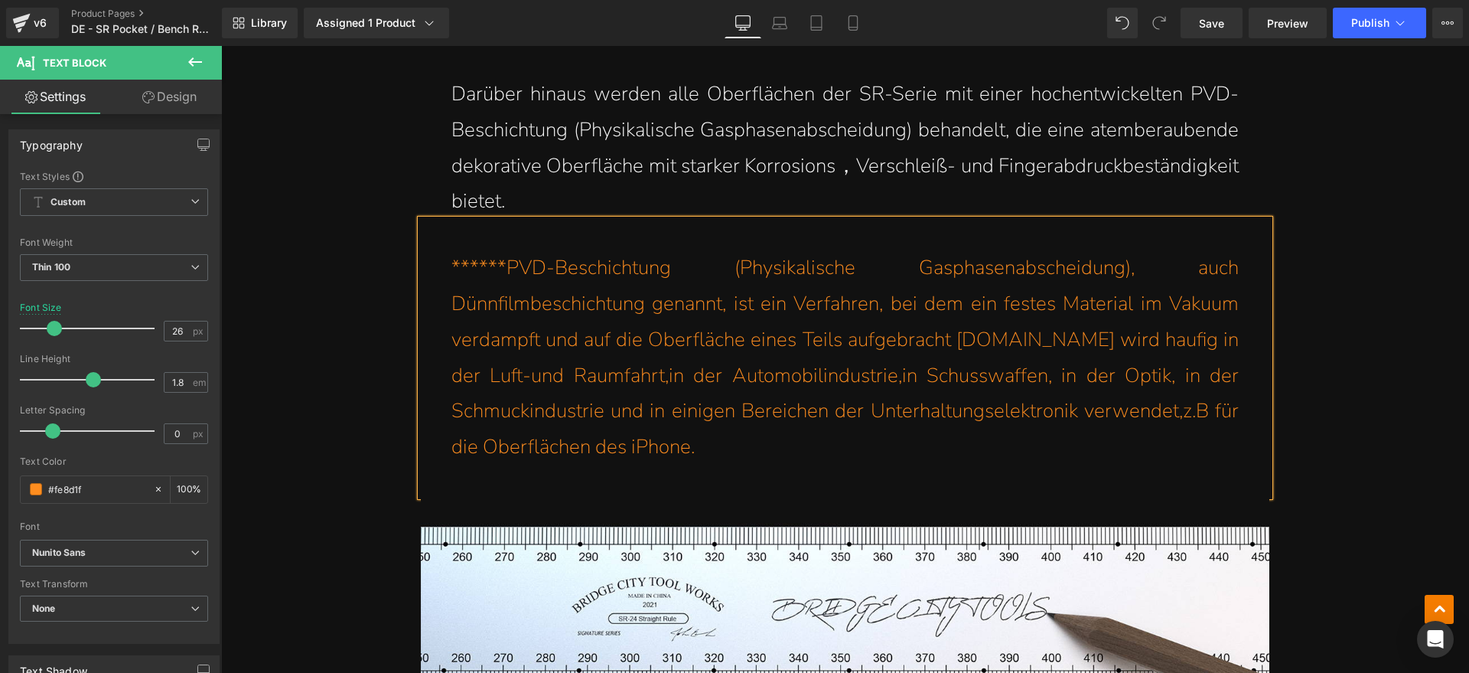
click at [470, 266] on p "******PVD-Beschichtung (Physikalische Gasphasenabscheidung), auch Dünnfilmbesch…" at bounding box center [844, 357] width 787 height 215
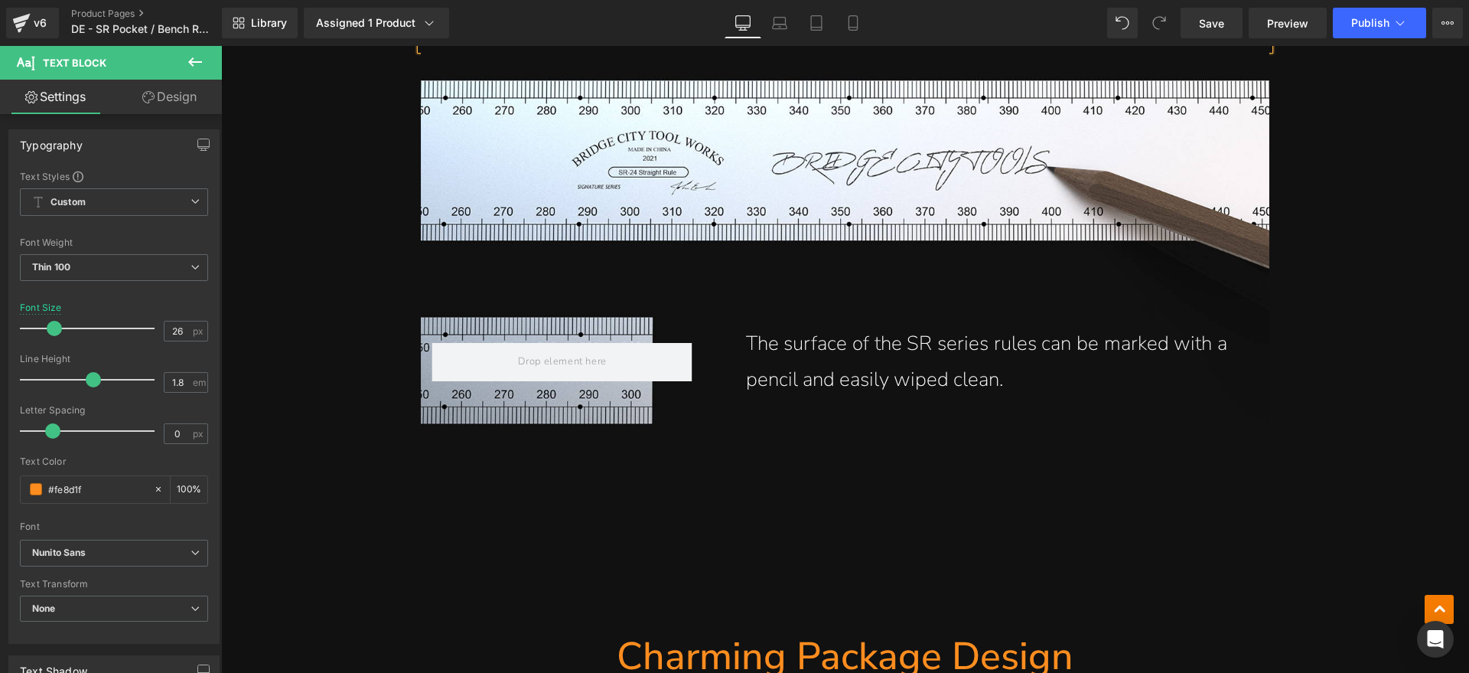
scroll to position [8755, 0]
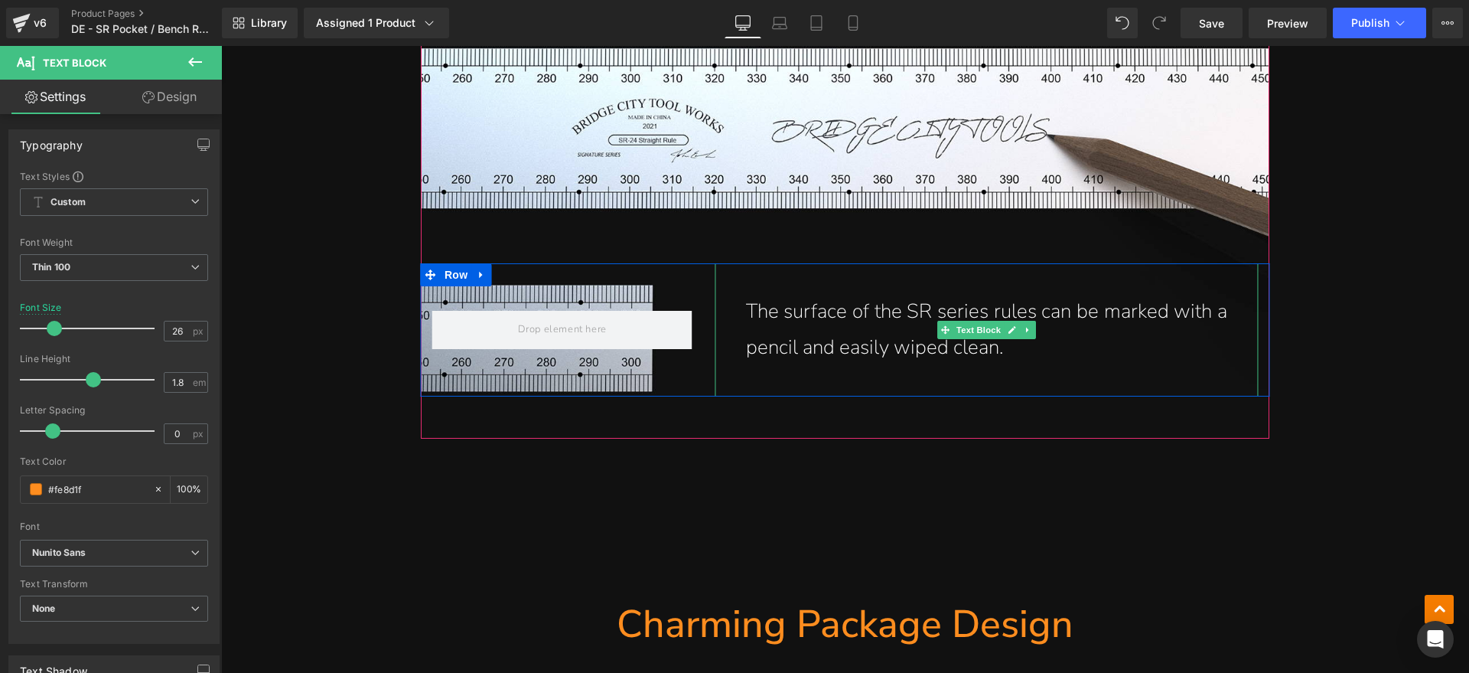
drag, startPoint x: 1031, startPoint y: 312, endPoint x: 1054, endPoint y: 306, distance: 23.8
click at [1031, 313] on p "The surface of the SR series rules can be marked with a pencil and easily wiped…" at bounding box center [986, 330] width 481 height 72
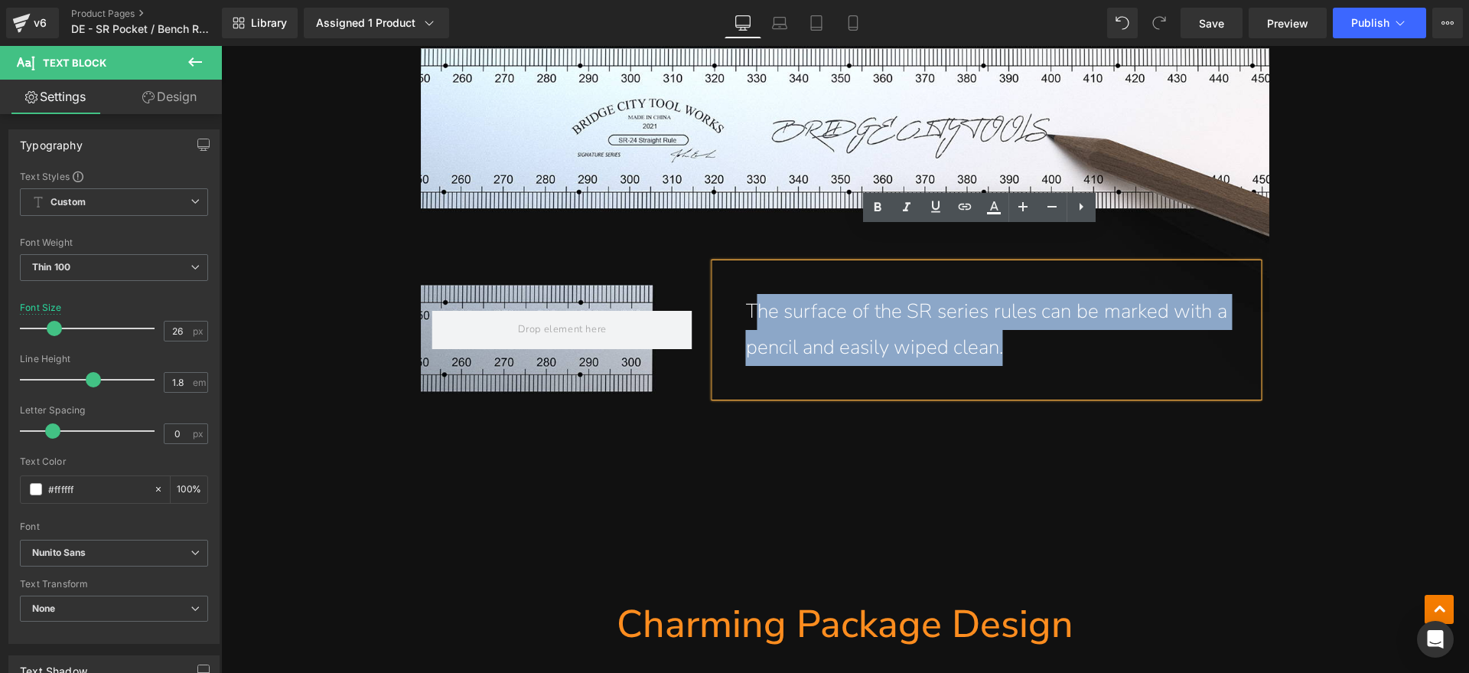
drag, startPoint x: 1040, startPoint y: 310, endPoint x: 751, endPoint y: 256, distance: 293.4
click at [751, 263] on div "The surface of the SR series rules can be marked with a pencil and easily wiped…" at bounding box center [986, 329] width 542 height 133
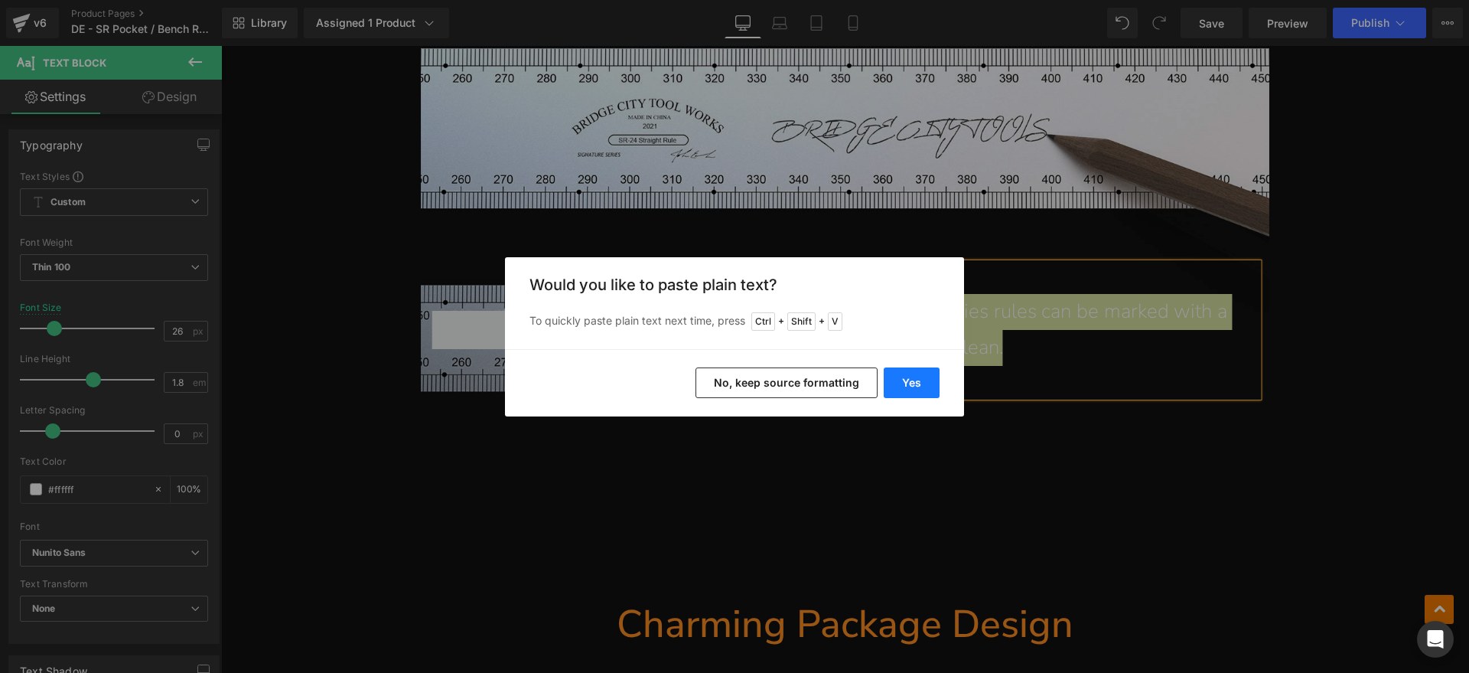
click at [893, 372] on button "Yes" at bounding box center [912, 382] width 56 height 31
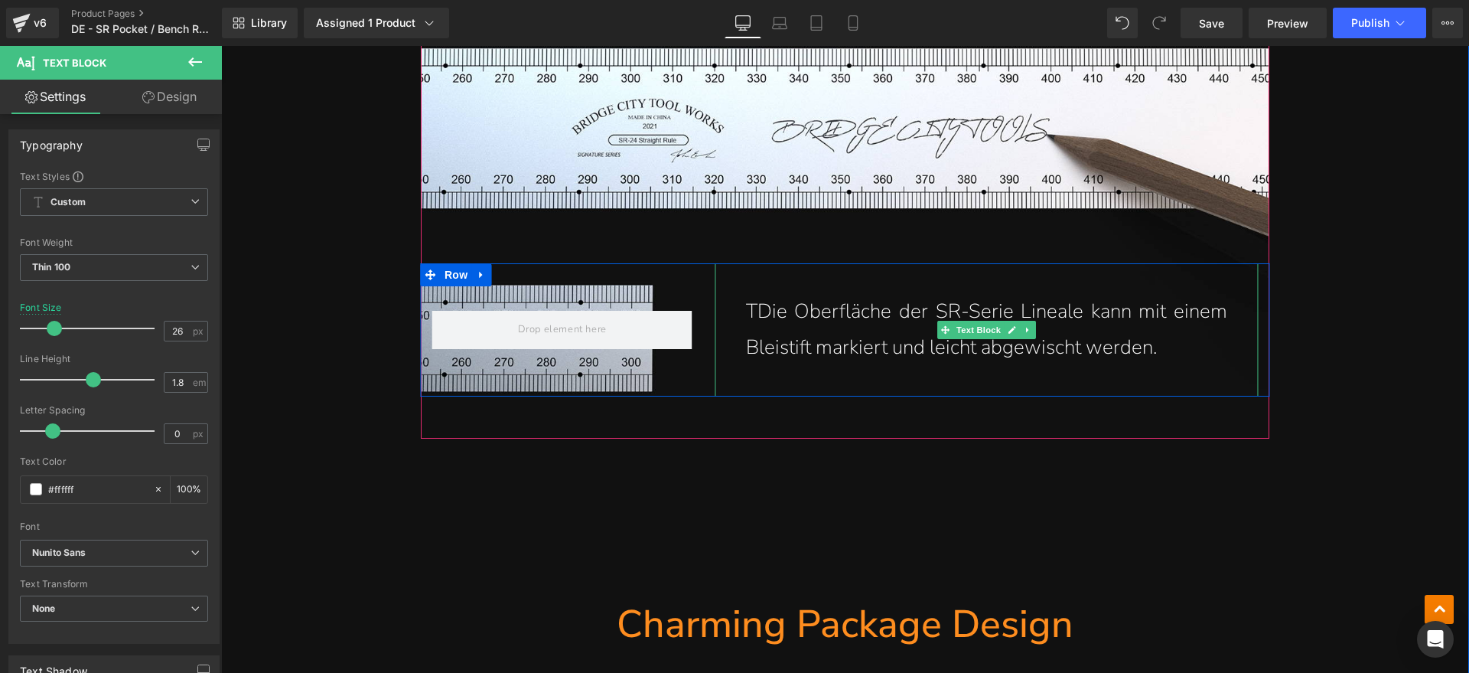
click at [748, 294] on p "TDie Oberfläche der SR-Serie Lineale kann mit einem Bleistift markiert und leic…" at bounding box center [986, 330] width 481 height 72
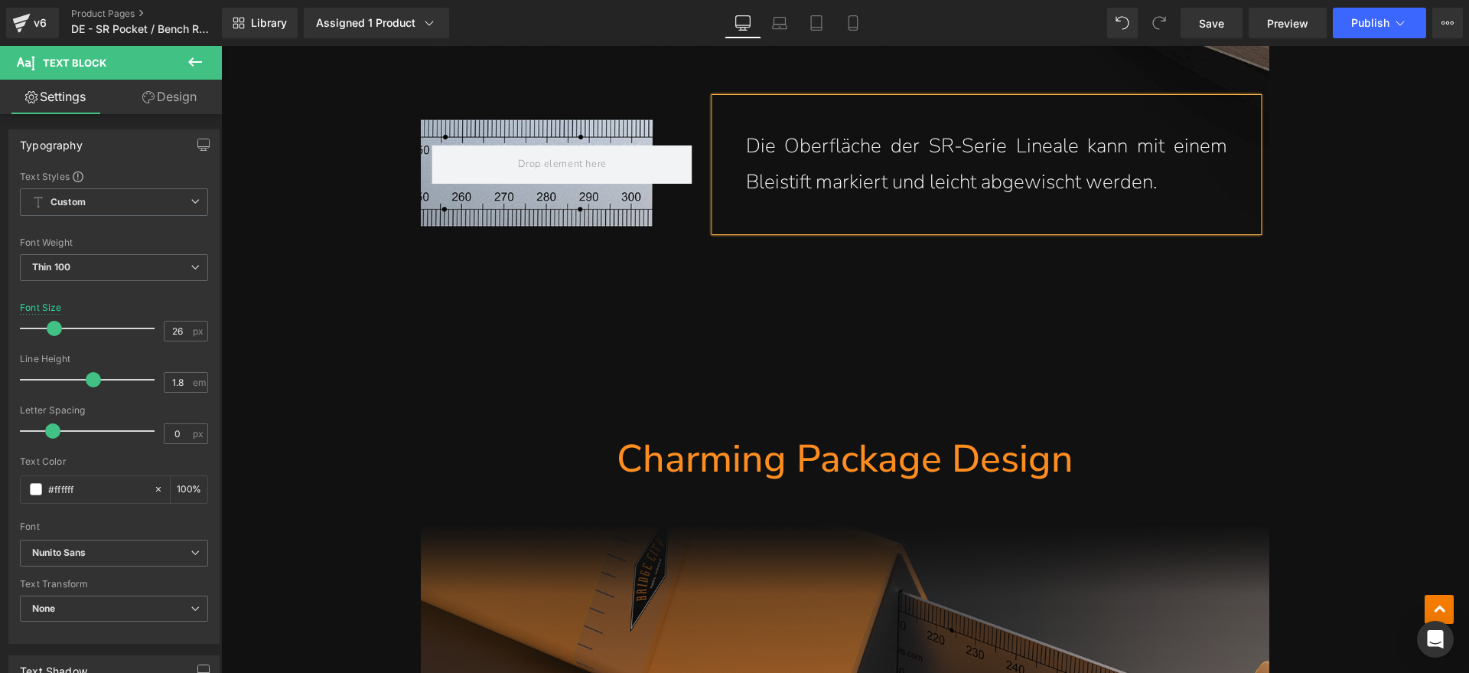
scroll to position [9042, 0]
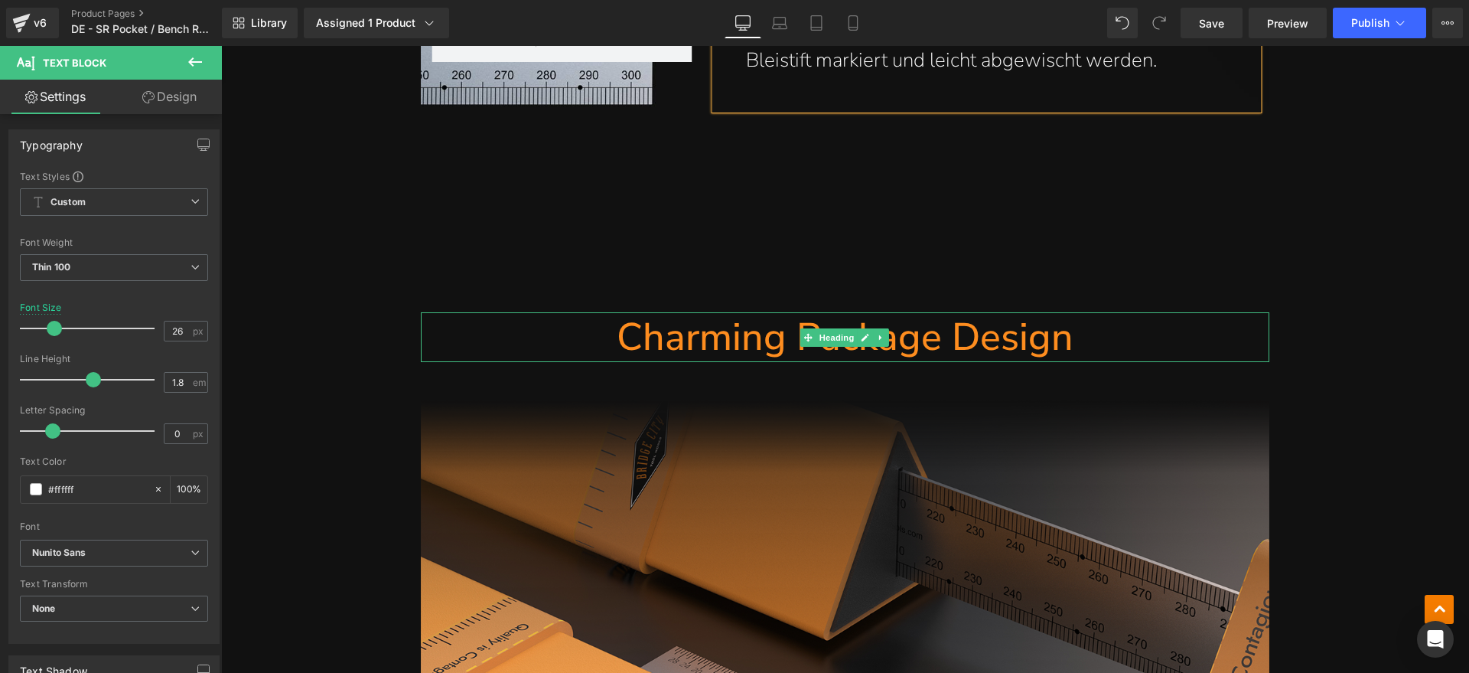
drag, startPoint x: 985, startPoint y: 298, endPoint x: 1097, endPoint y: 309, distance: 113.1
click at [985, 312] on h1 "Charming Package Design" at bounding box center [845, 337] width 849 height 50
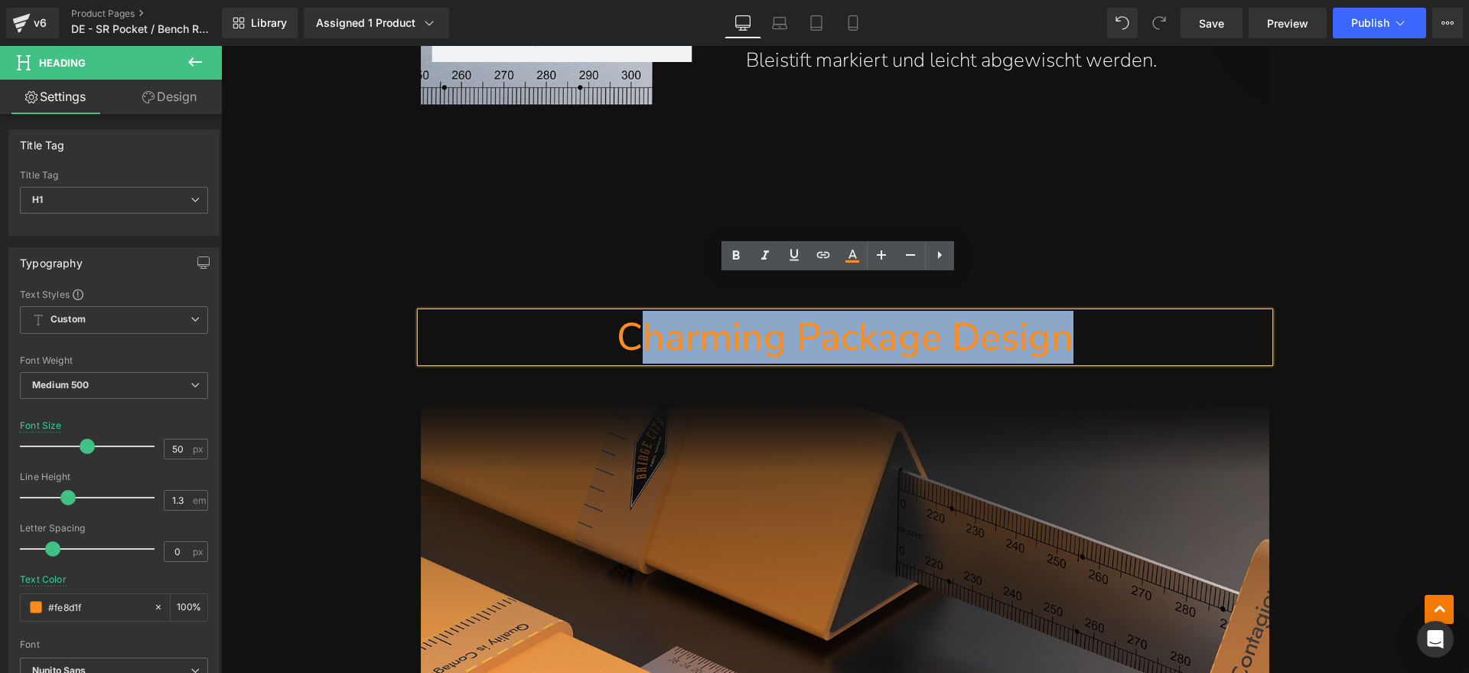
drag, startPoint x: 1108, startPoint y: 303, endPoint x: 632, endPoint y: 314, distance: 476.0
click at [632, 314] on h1 "Charming Package Design" at bounding box center [845, 337] width 849 height 50
paste div
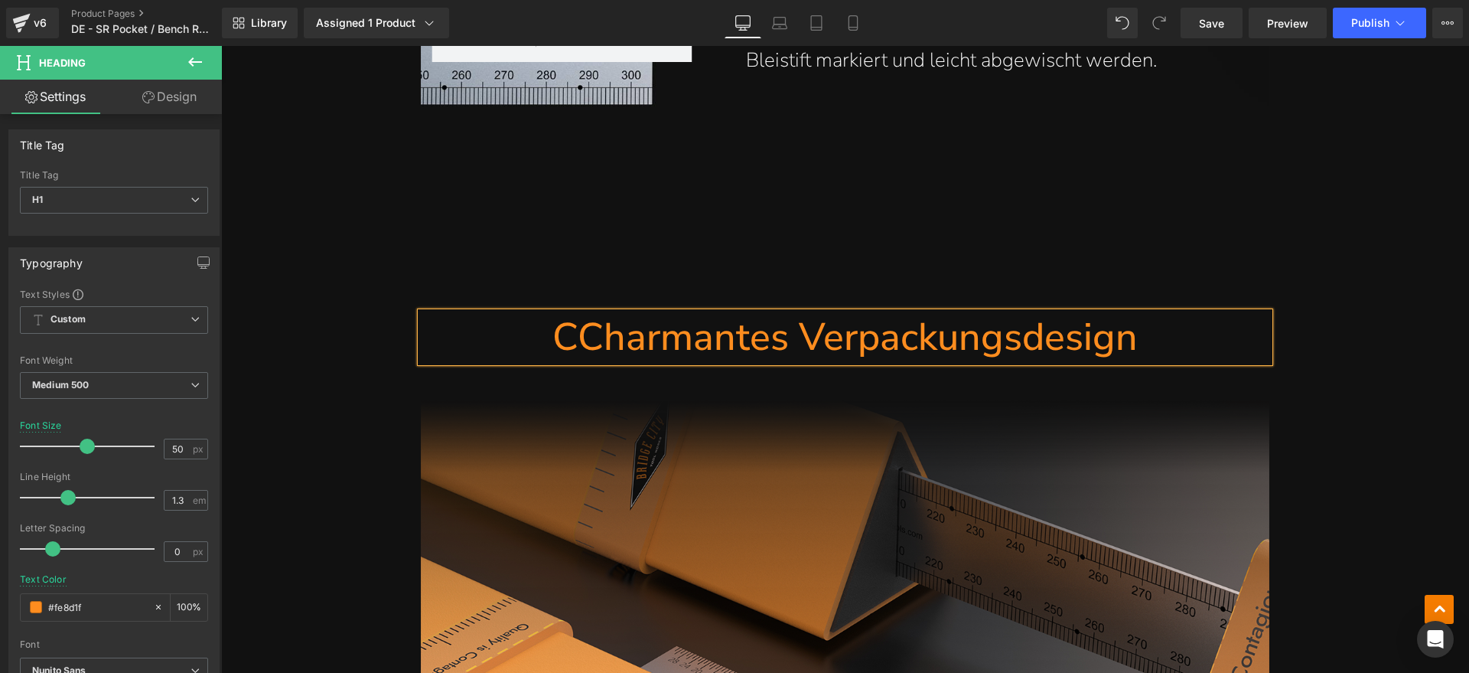
click at [574, 312] on h1 "CCharmantes Verpackungsdesign" at bounding box center [845, 337] width 849 height 50
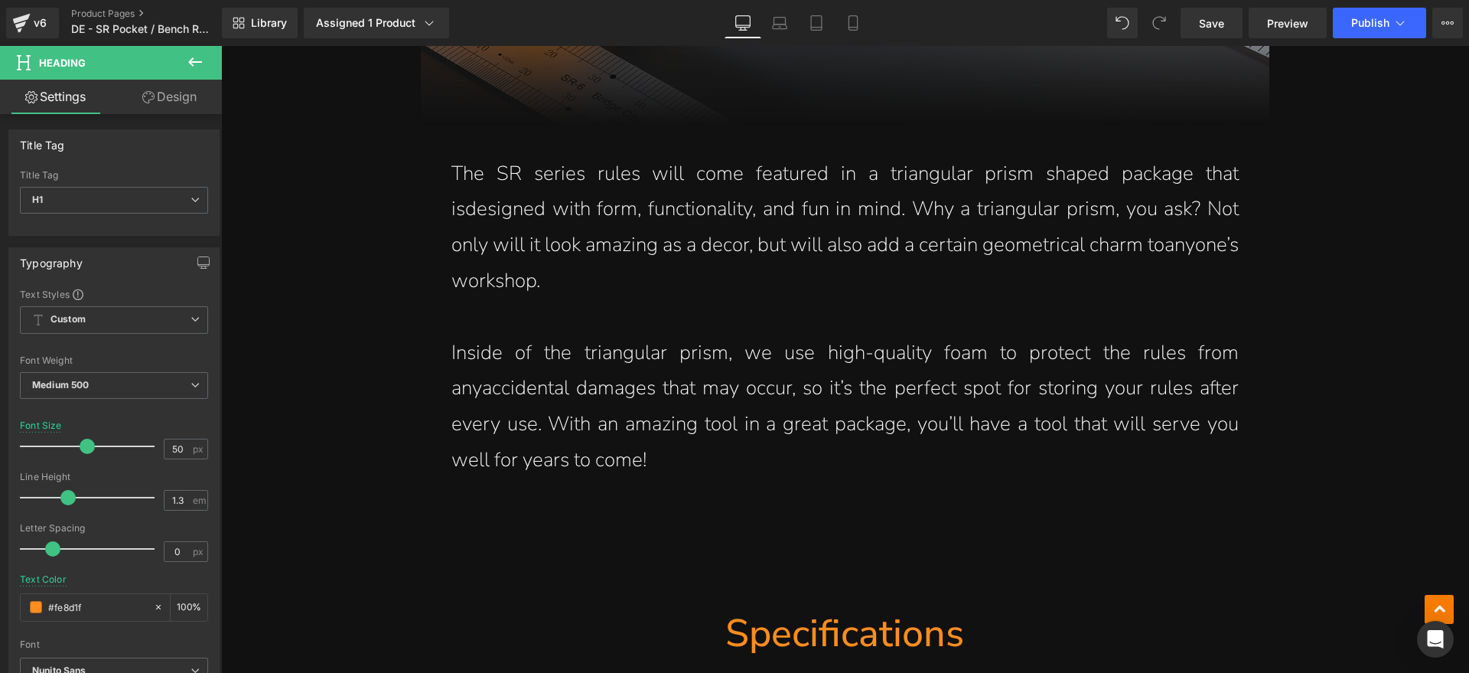
scroll to position [9999, 0]
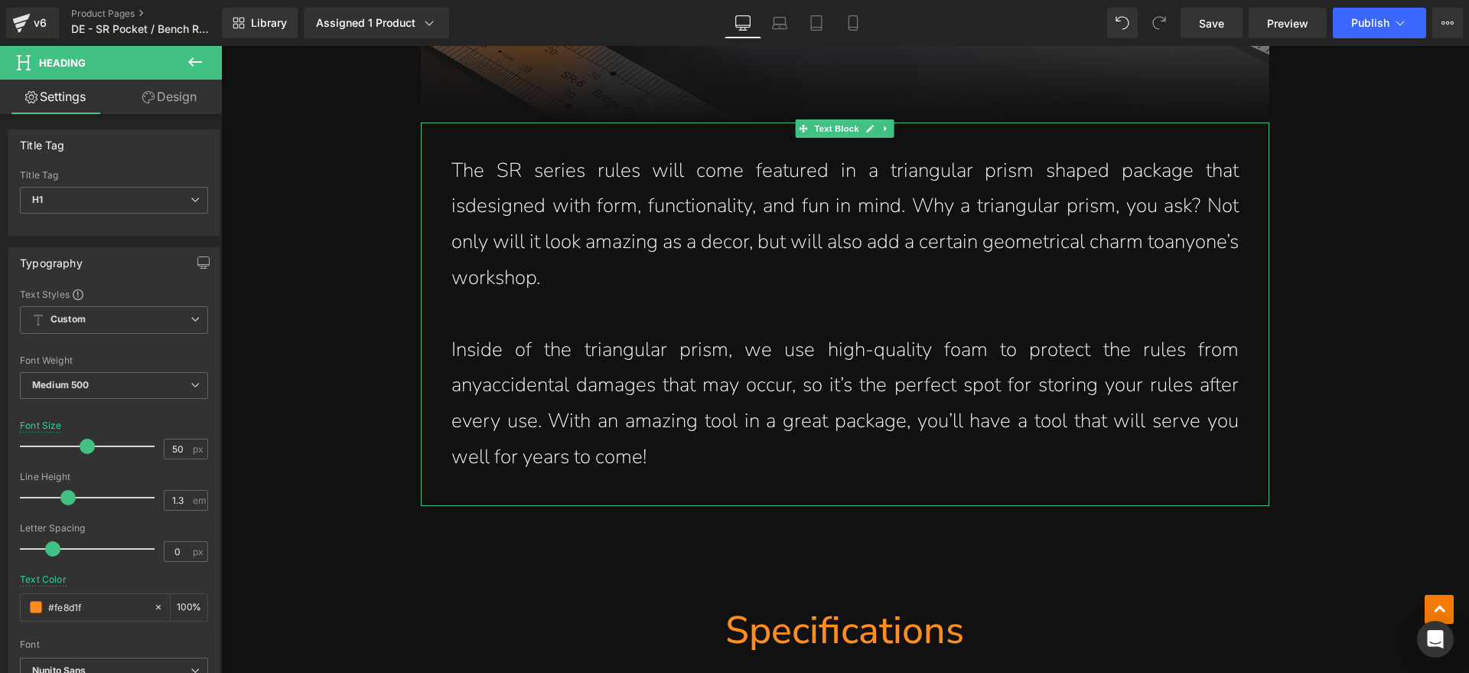
drag, startPoint x: 655, startPoint y: 239, endPoint x: 688, endPoint y: 239, distance: 32.9
click at [655, 239] on p "The SR series rules will come featured in a triangular prism shaped package tha…" at bounding box center [844, 224] width 787 height 143
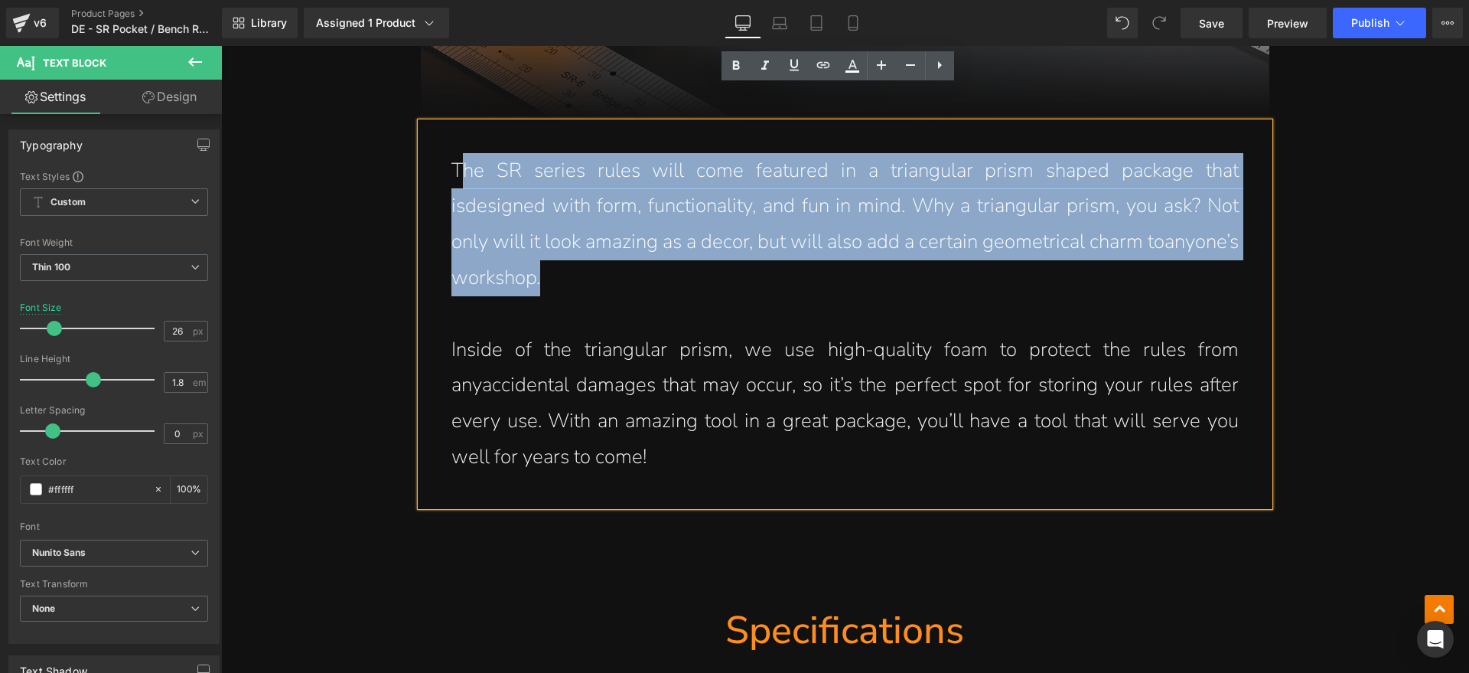
drag, startPoint x: 688, startPoint y: 239, endPoint x: 453, endPoint y: 145, distance: 253.3
click at [453, 153] on p "The SR series rules will come featured in a triangular prism shaped package tha…" at bounding box center [844, 224] width 787 height 143
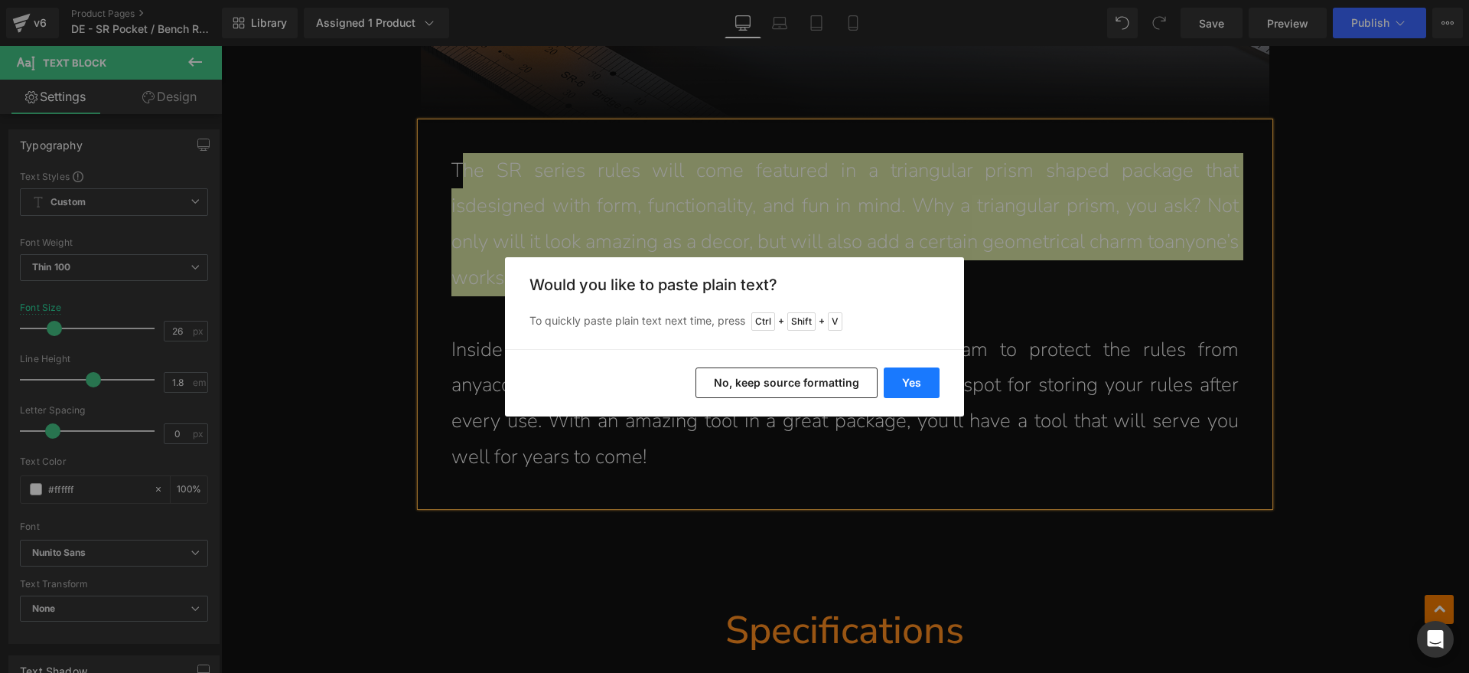
click at [904, 373] on button "Yes" at bounding box center [912, 382] width 56 height 31
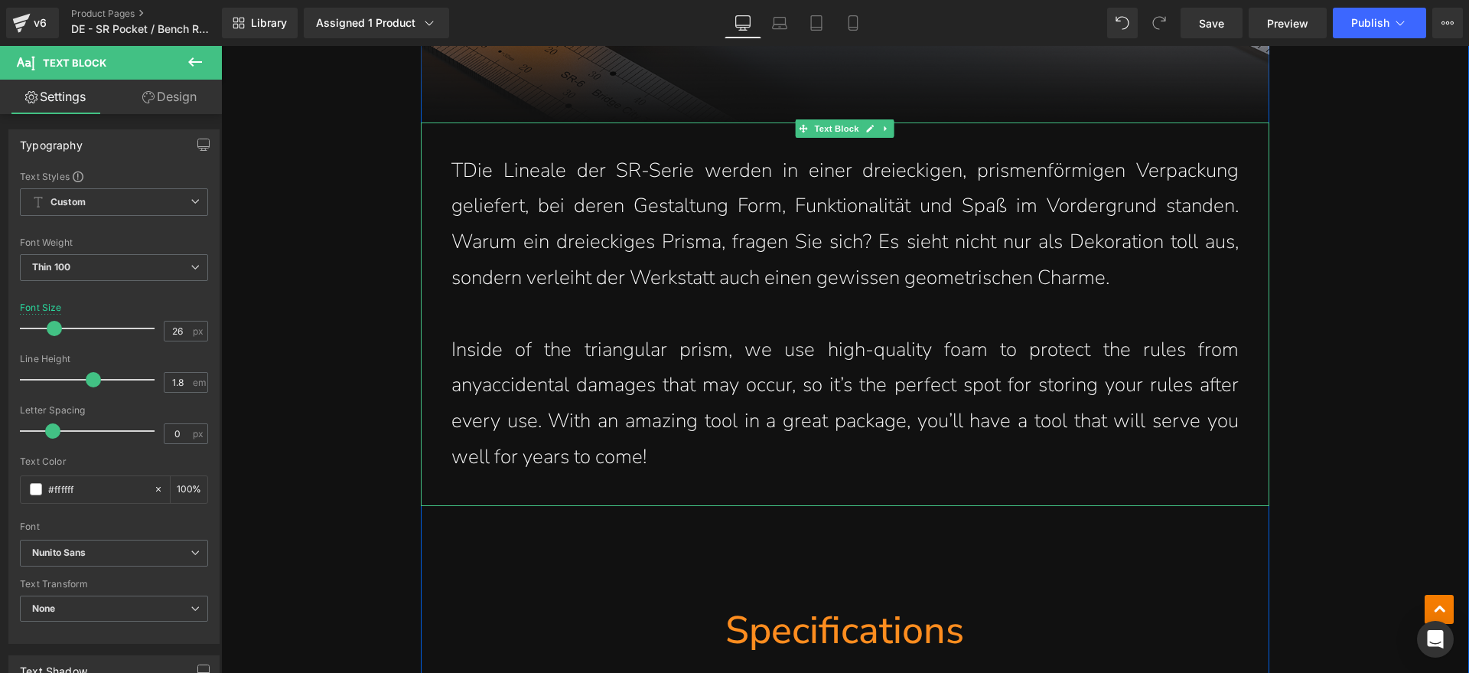
click at [451, 153] on p "TDie Lineale der SR-Serie werden in einer dreieckigen, prismenförmigen Verpacku…" at bounding box center [844, 224] width 787 height 143
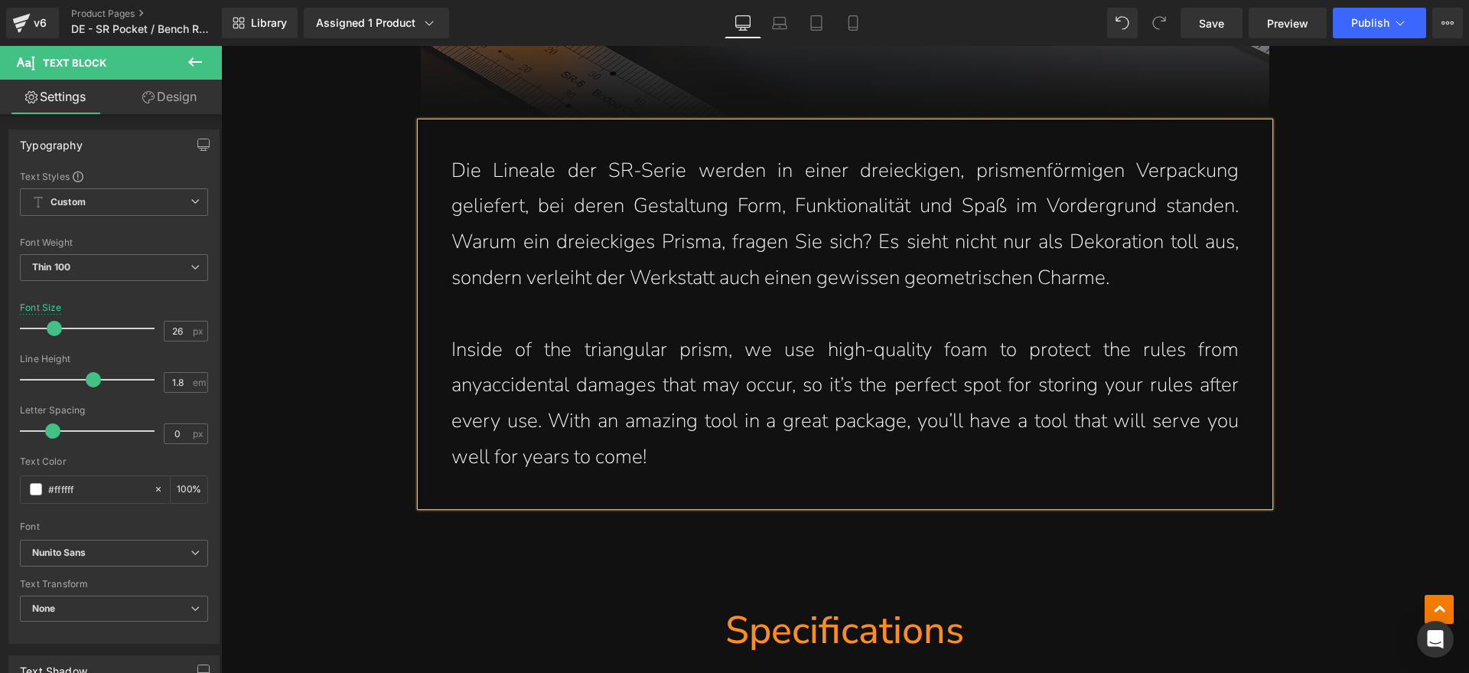
click at [666, 413] on p "Inside of the triangular prism, we use high-quality foam to protect the rules f…" at bounding box center [844, 403] width 787 height 143
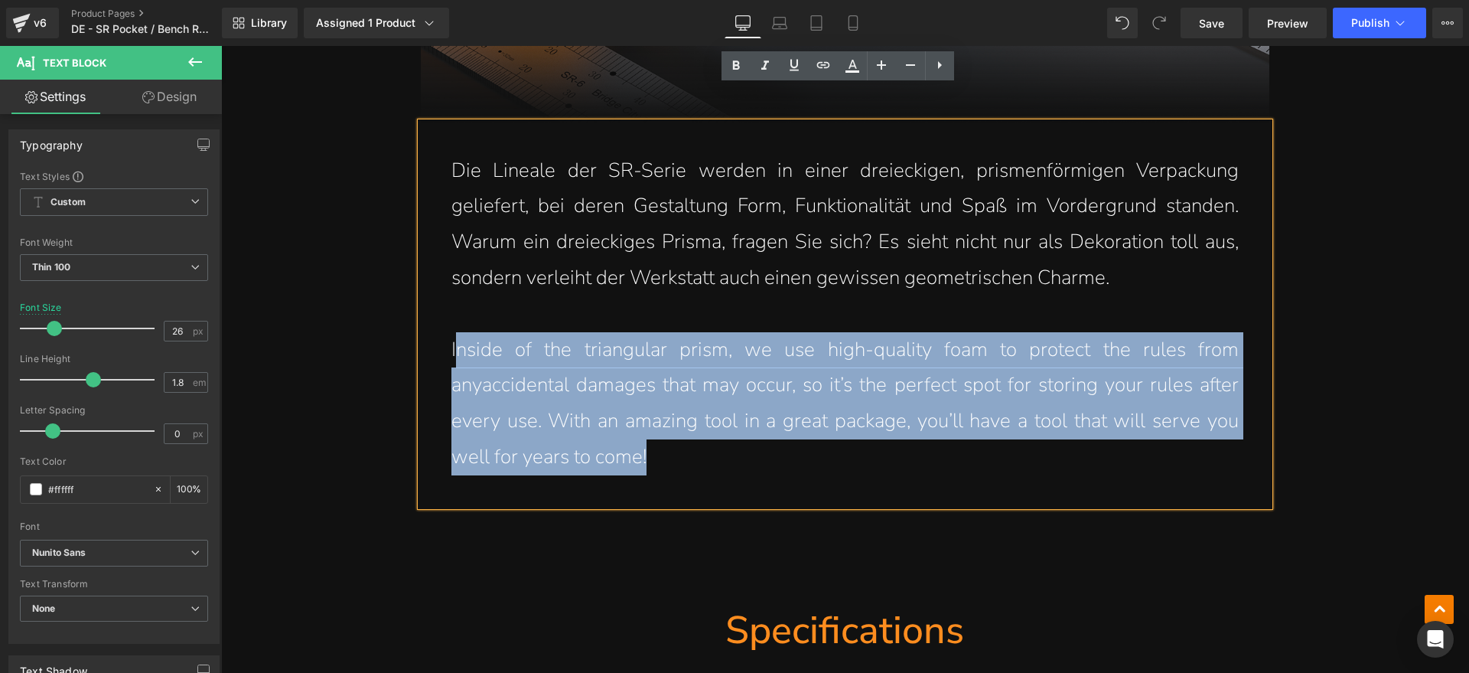
drag, startPoint x: 709, startPoint y: 415, endPoint x: 451, endPoint y: 314, distance: 276.9
click at [451, 332] on p "Inside of the triangular prism, we use high-quality foam to protect the rules f…" at bounding box center [844, 403] width 787 height 143
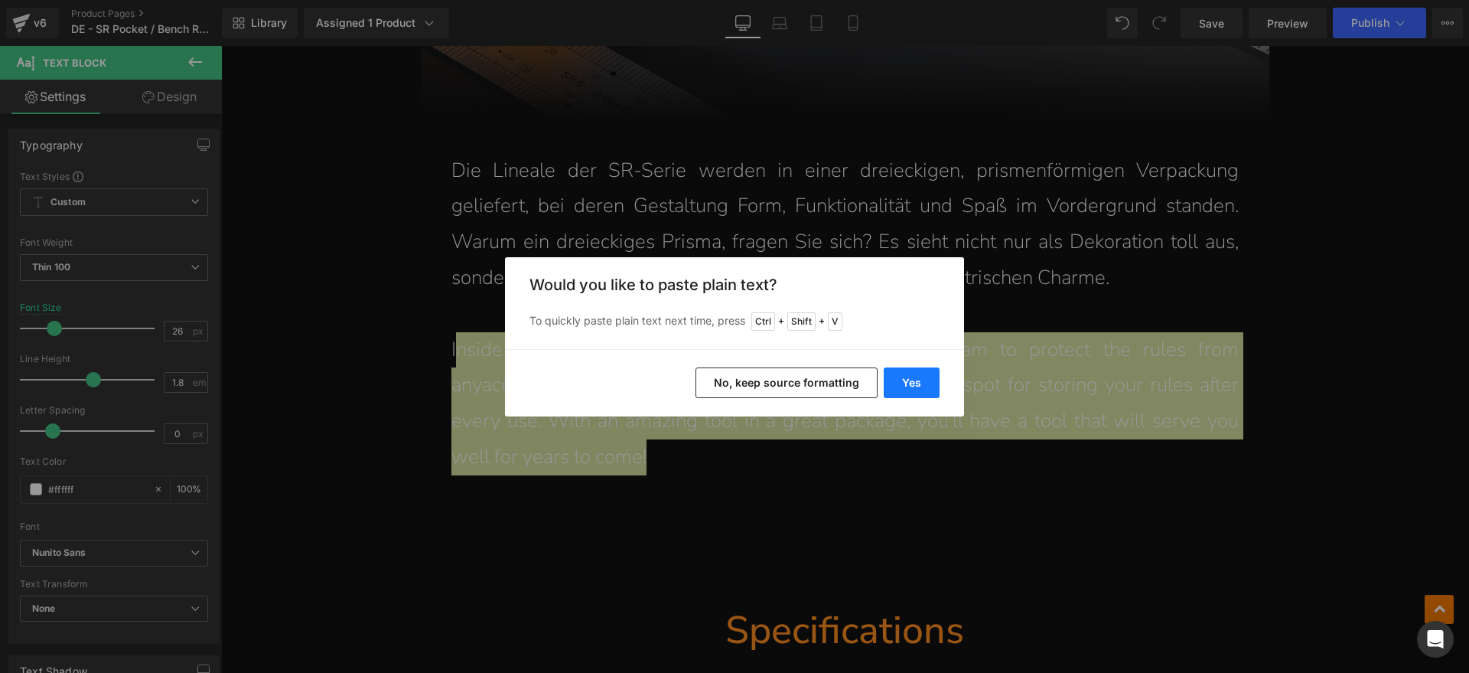
click at [927, 392] on button "Yes" at bounding box center [912, 382] width 56 height 31
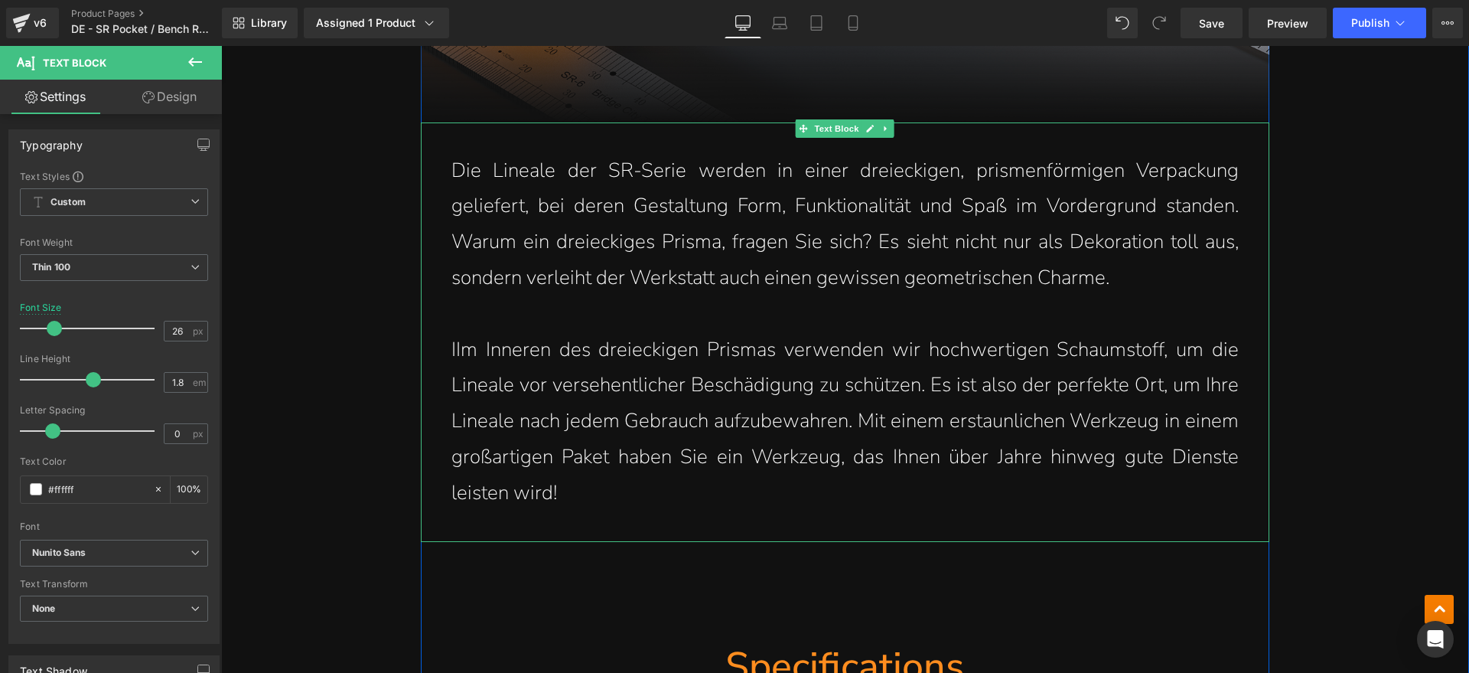
drag, startPoint x: 443, startPoint y: 314, endPoint x: 458, endPoint y: 311, distance: 15.8
click at [448, 314] on div "Die Lineale der SR-Serie werden in einer dreieckigen, prismenförmigen Verpackun…" at bounding box center [845, 331] width 849 height 419
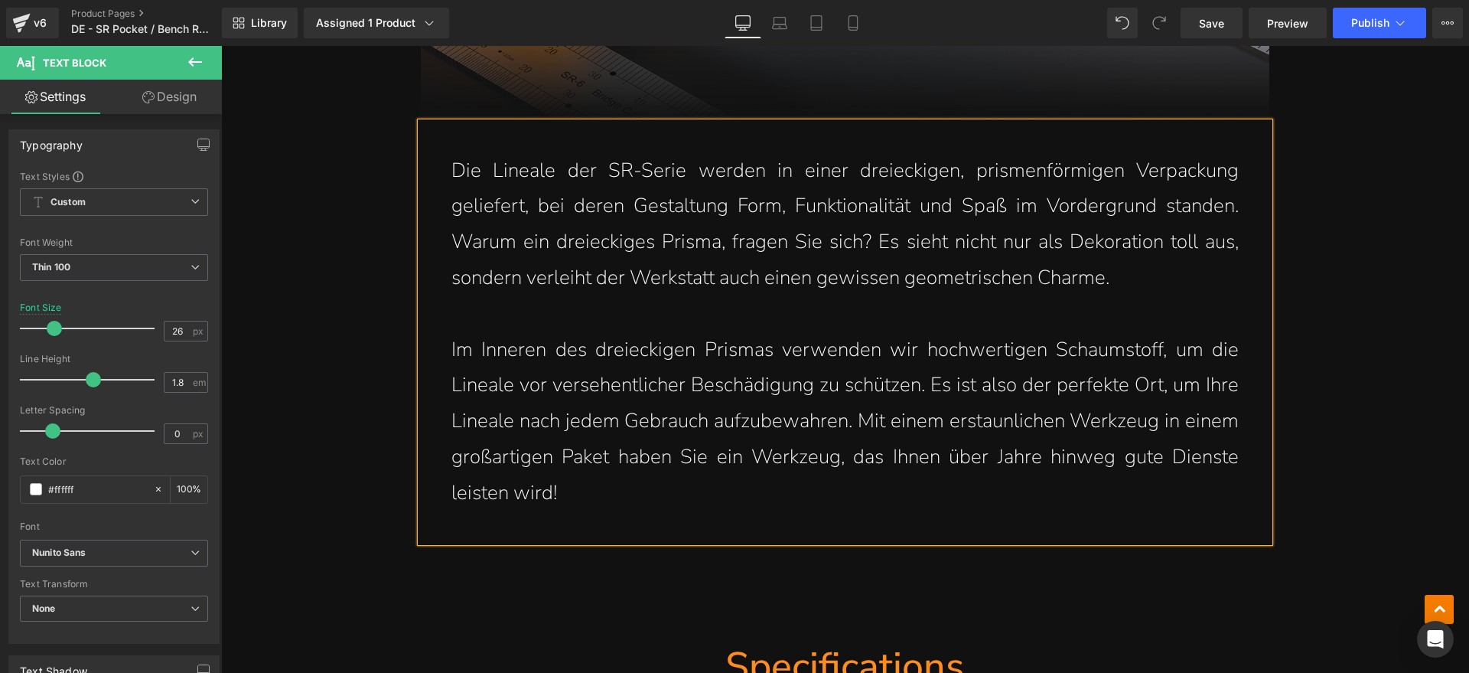
click at [1080, 483] on div "Die Lineale der SR-Serie werden in einer dreieckigen, prismenförmigen Verpackun…" at bounding box center [845, 331] width 849 height 419
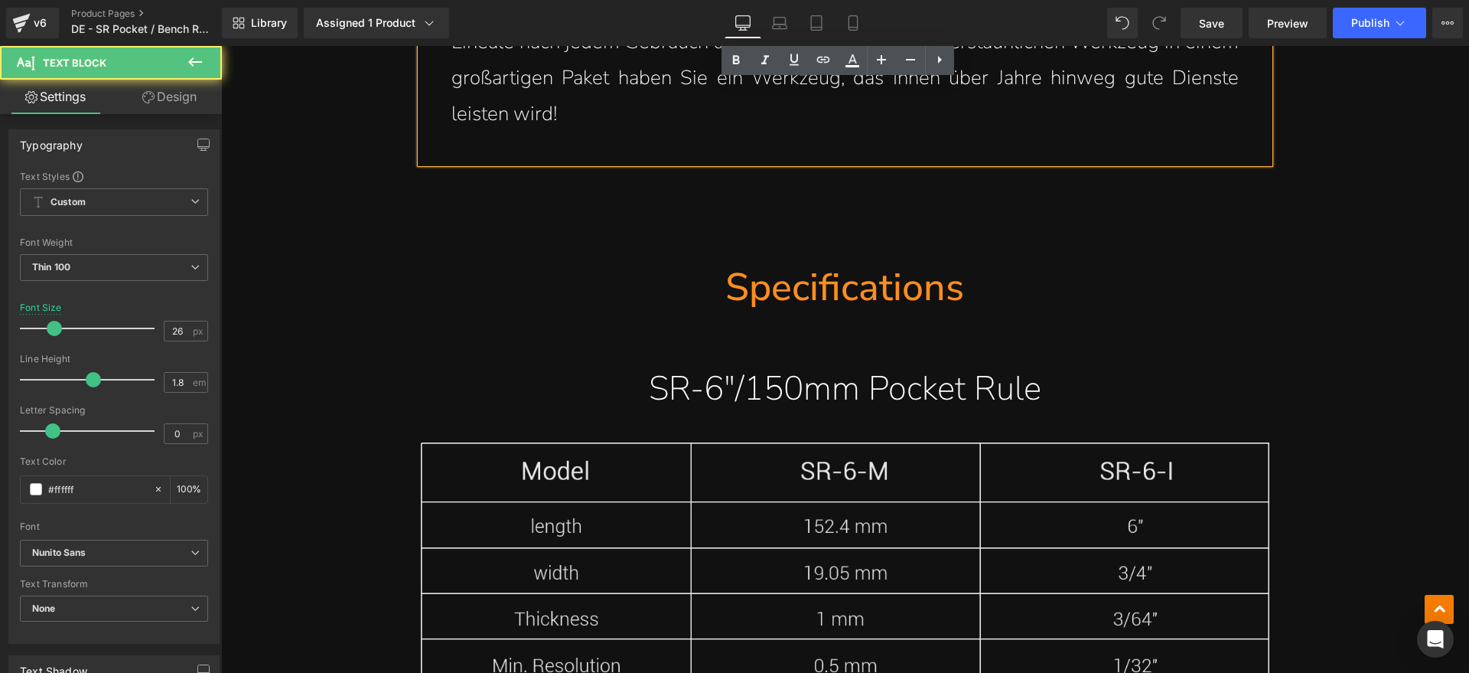
scroll to position [10381, 0]
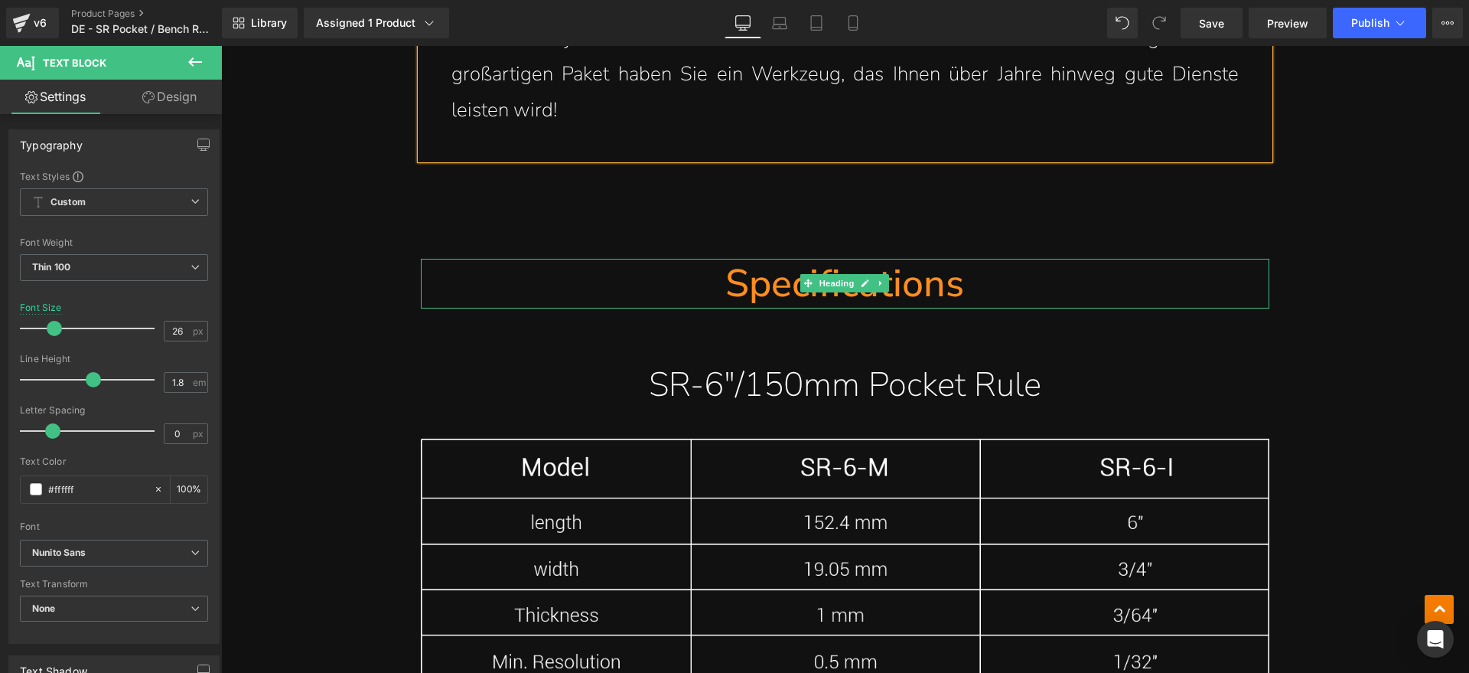
drag, startPoint x: 949, startPoint y: 246, endPoint x: 995, endPoint y: 246, distance: 46.7
click at [949, 259] on h1 "Specifications" at bounding box center [845, 284] width 849 height 50
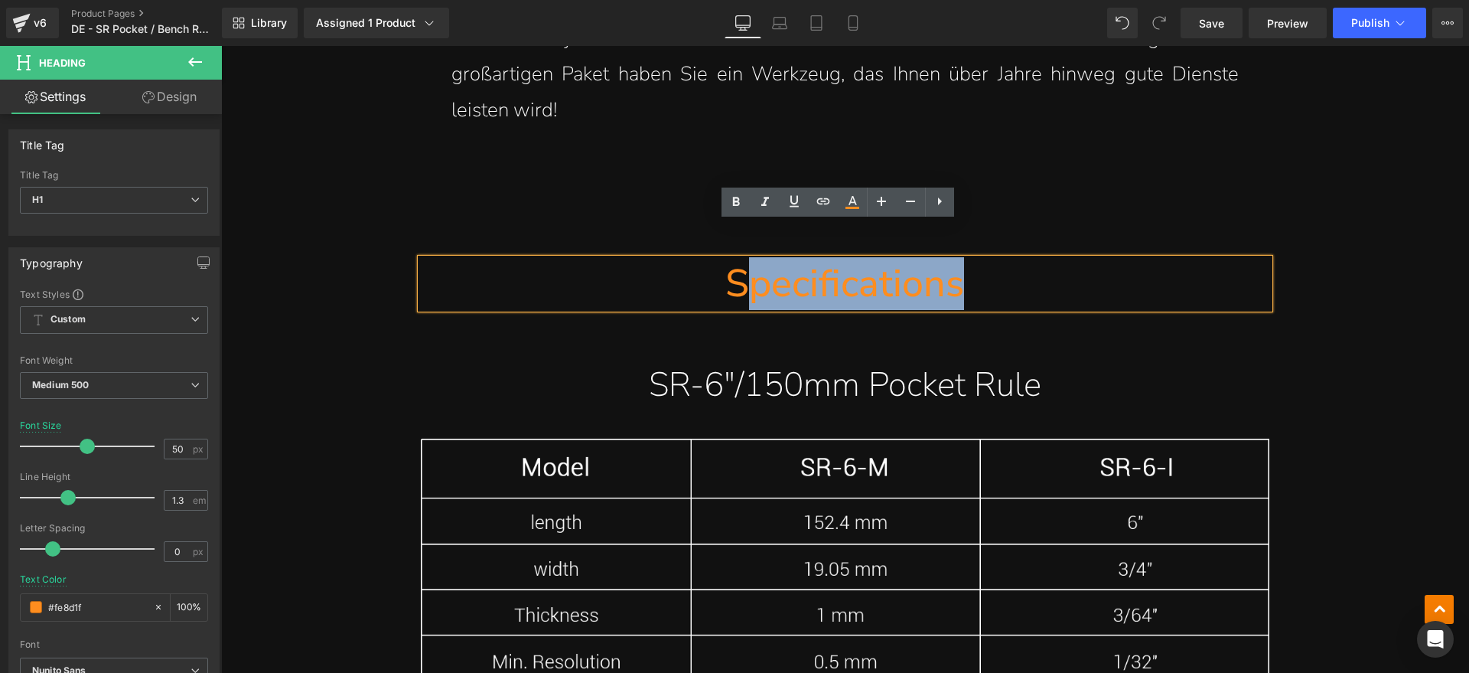
drag, startPoint x: 995, startPoint y: 246, endPoint x: 740, endPoint y: 246, distance: 255.6
click at [740, 259] on h1 "Specifications" at bounding box center [845, 284] width 849 height 50
paste div
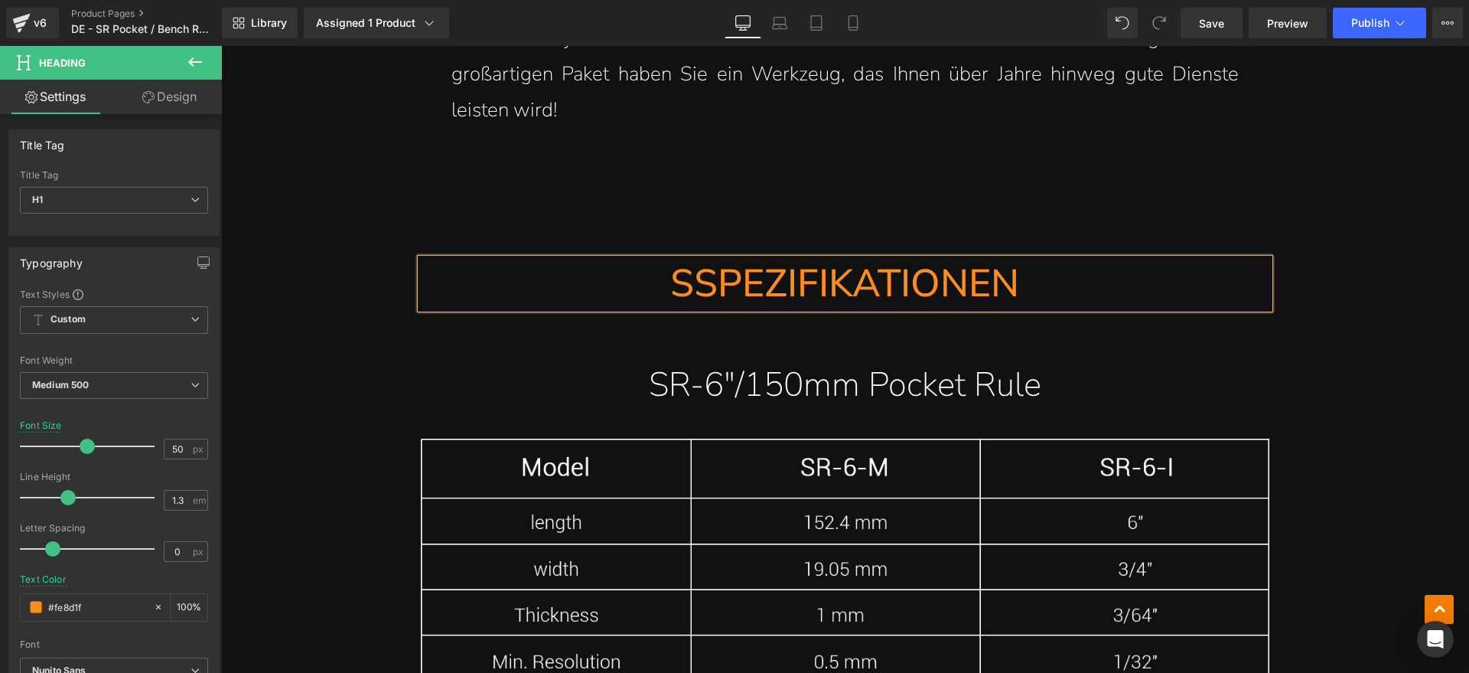
click at [682, 259] on h1 "SSPEZIFIKATIONEN" at bounding box center [845, 284] width 849 height 50
drag, startPoint x: 1039, startPoint y: 329, endPoint x: 1075, endPoint y: 337, distance: 36.8
click at [1039, 362] on h1 "SR-6"/150mm Pocket Rule" at bounding box center [845, 385] width 849 height 47
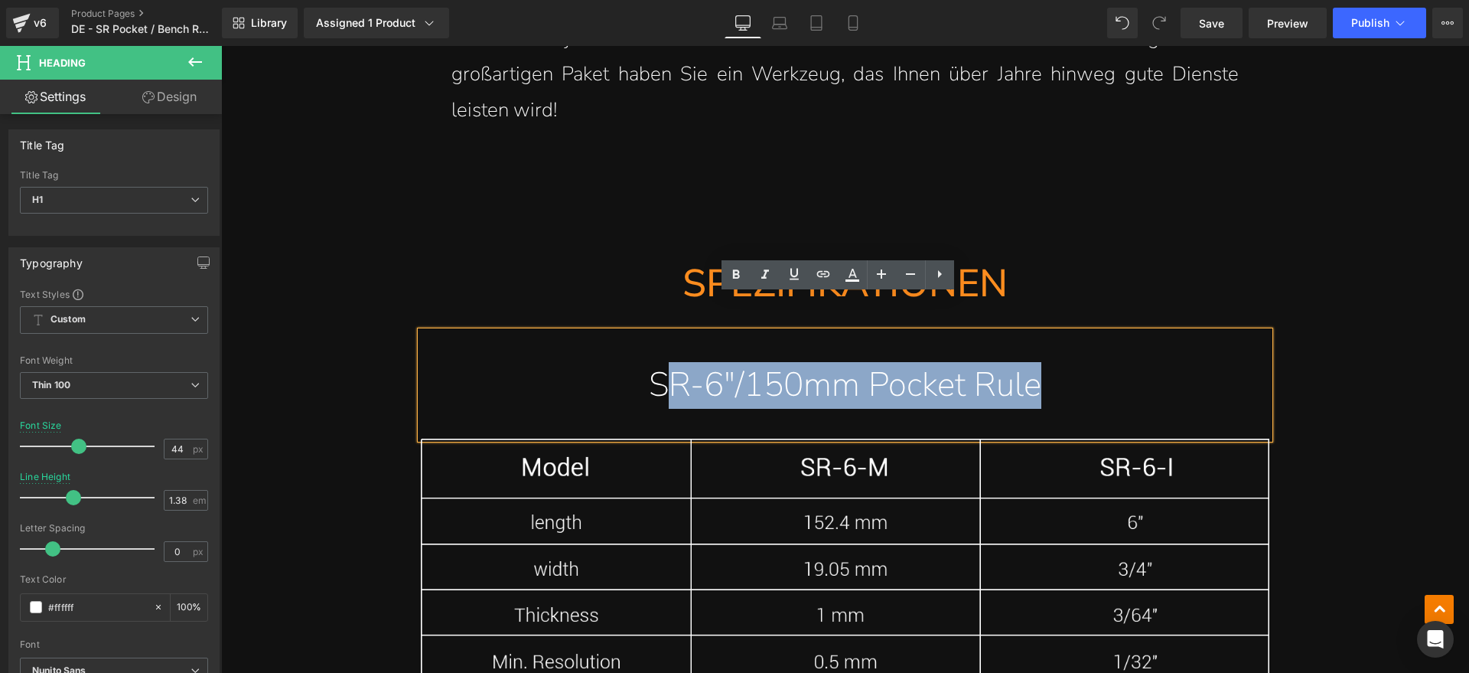
drag, startPoint x: 1021, startPoint y: 343, endPoint x: 669, endPoint y: 352, distance: 352.8
click at [669, 362] on h1 "SR-6"/150mm Pocket Rule" at bounding box center [845, 385] width 849 height 47
paste div
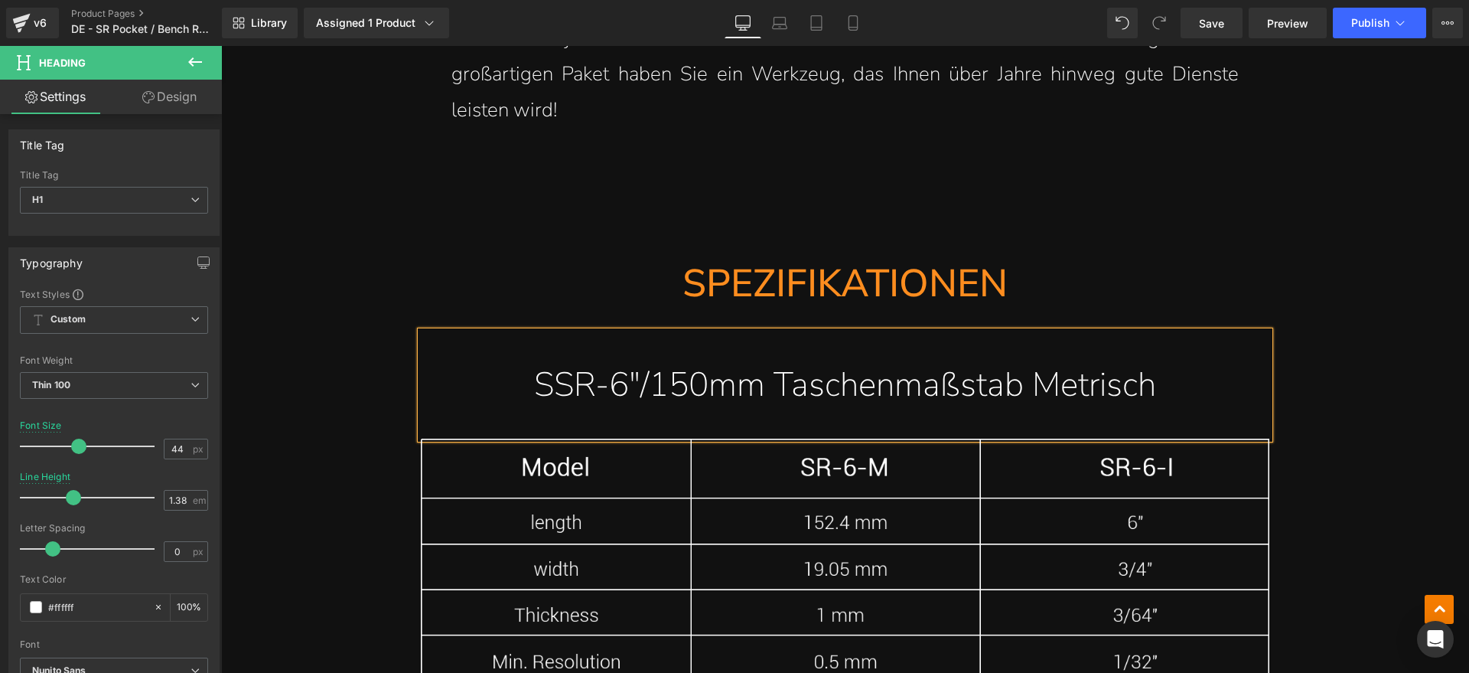
click at [542, 362] on h1 "SSR-6"/150mm Taschenmaßstab Metrisch" at bounding box center [845, 385] width 849 height 47
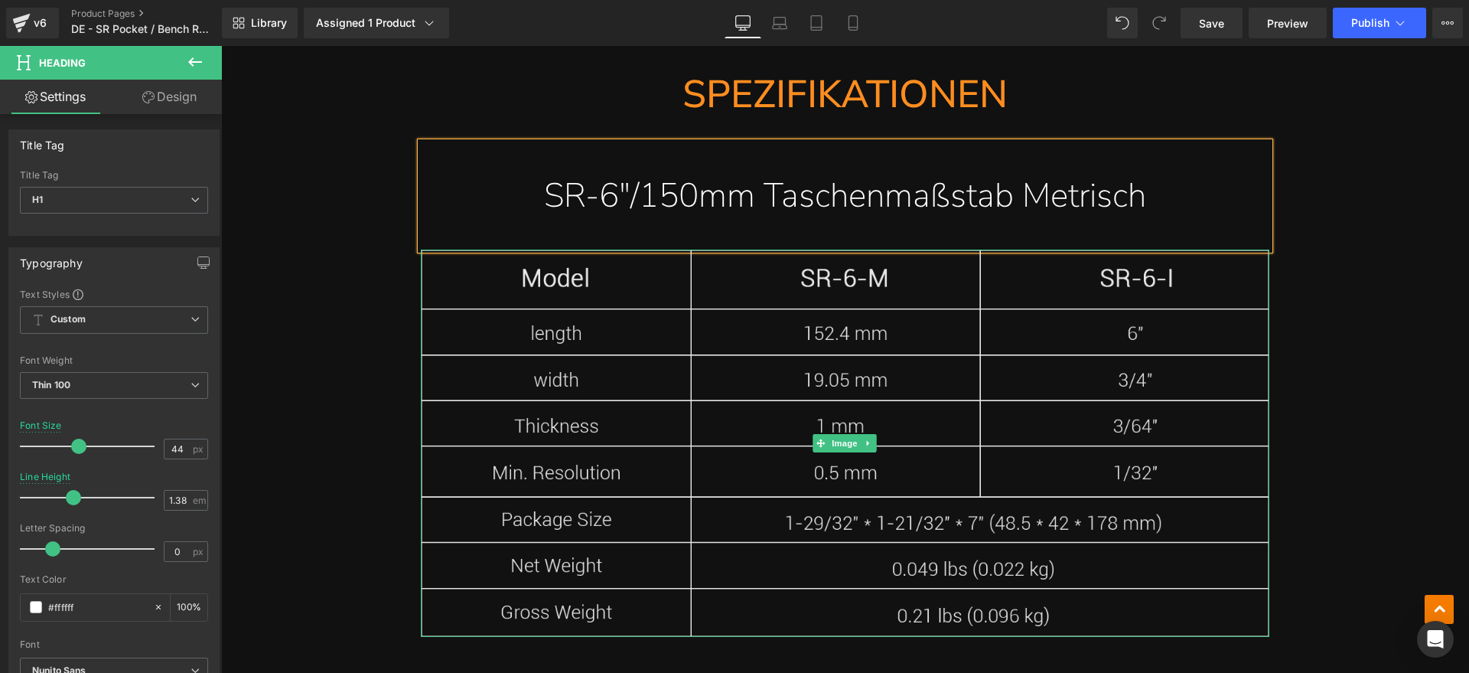
scroll to position [10573, 0]
click at [627, 252] on img at bounding box center [845, 440] width 849 height 387
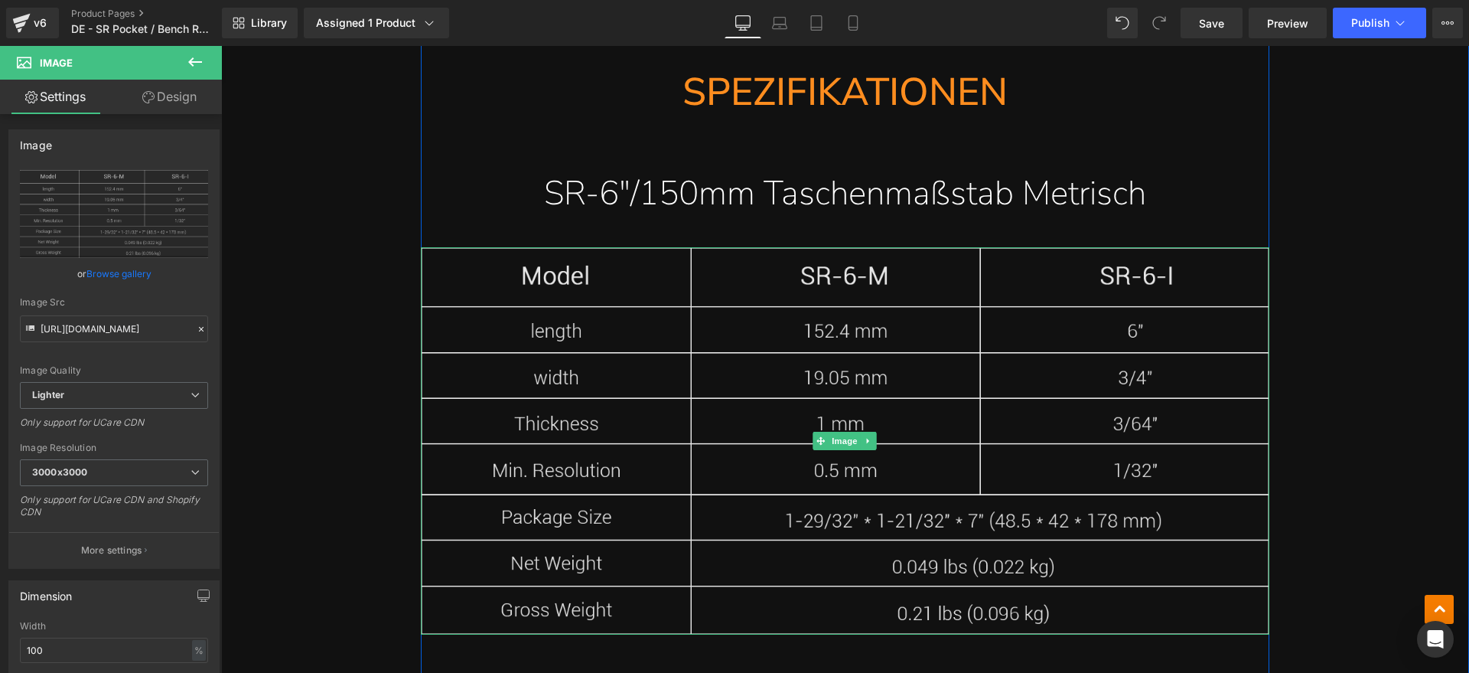
click at [644, 321] on img at bounding box center [845, 440] width 849 height 387
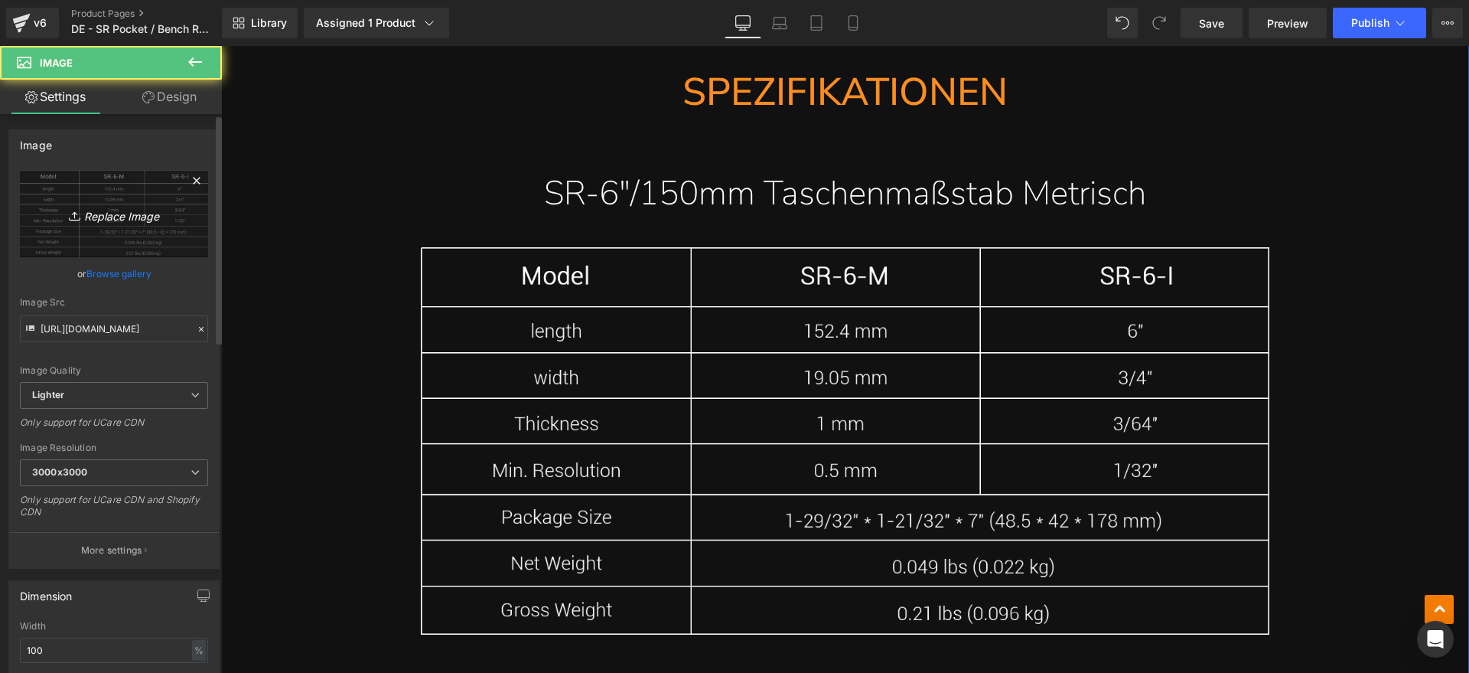
click at [166, 191] on link "Replace Image" at bounding box center [114, 214] width 188 height 88
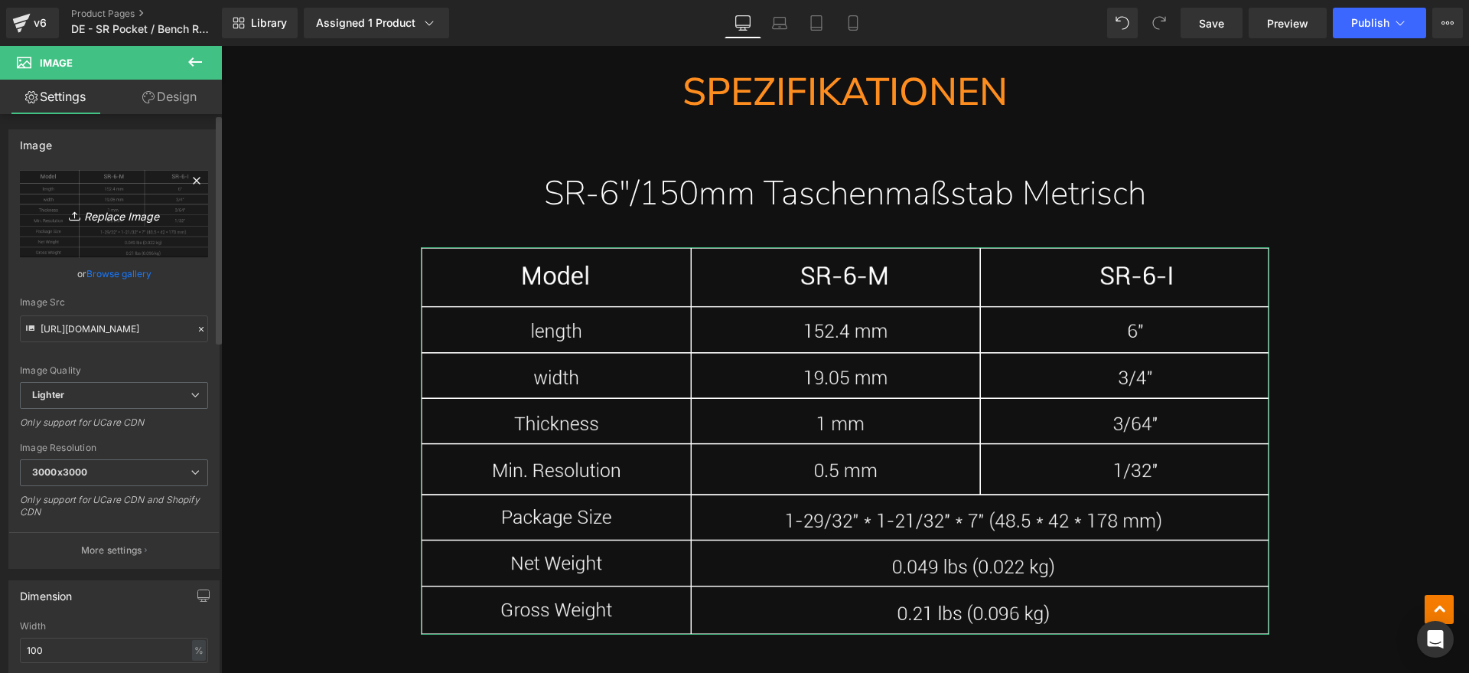
type input "C:\fakepath\SR2.webp"
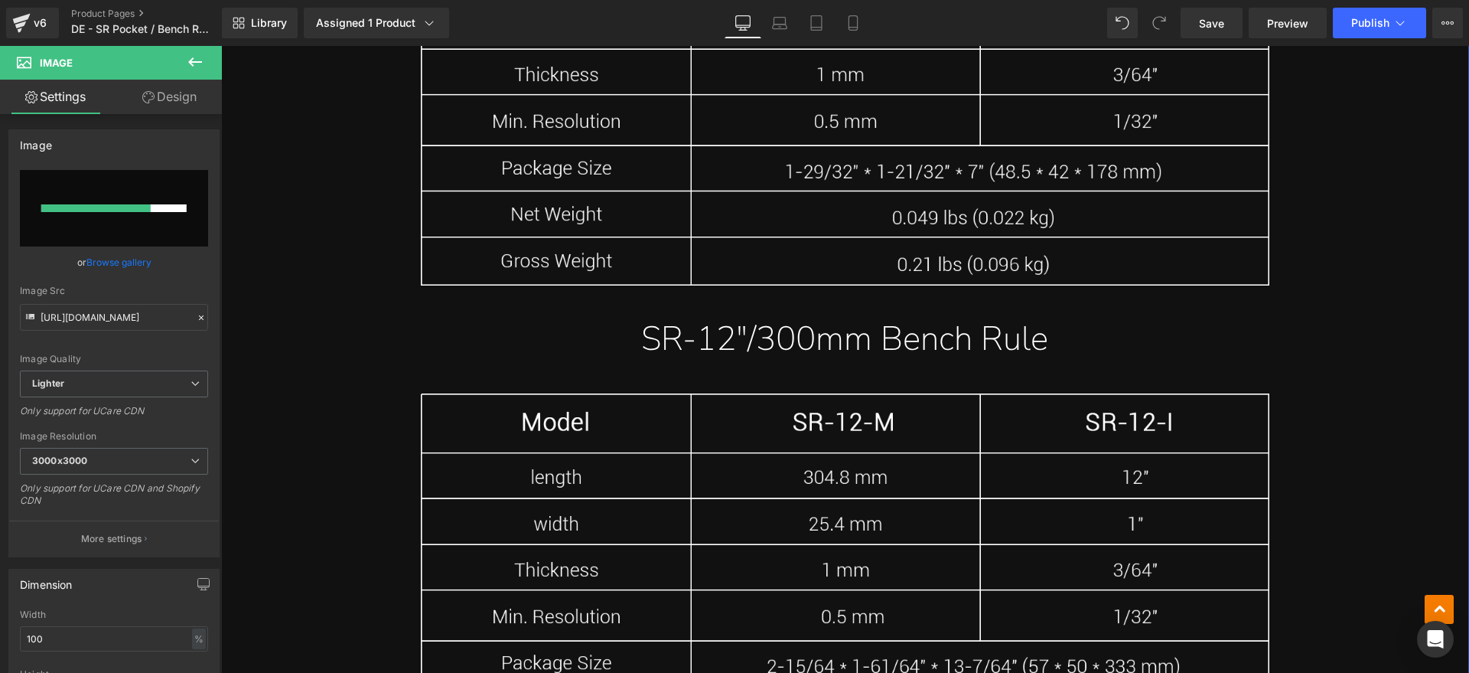
scroll to position [10860, 0]
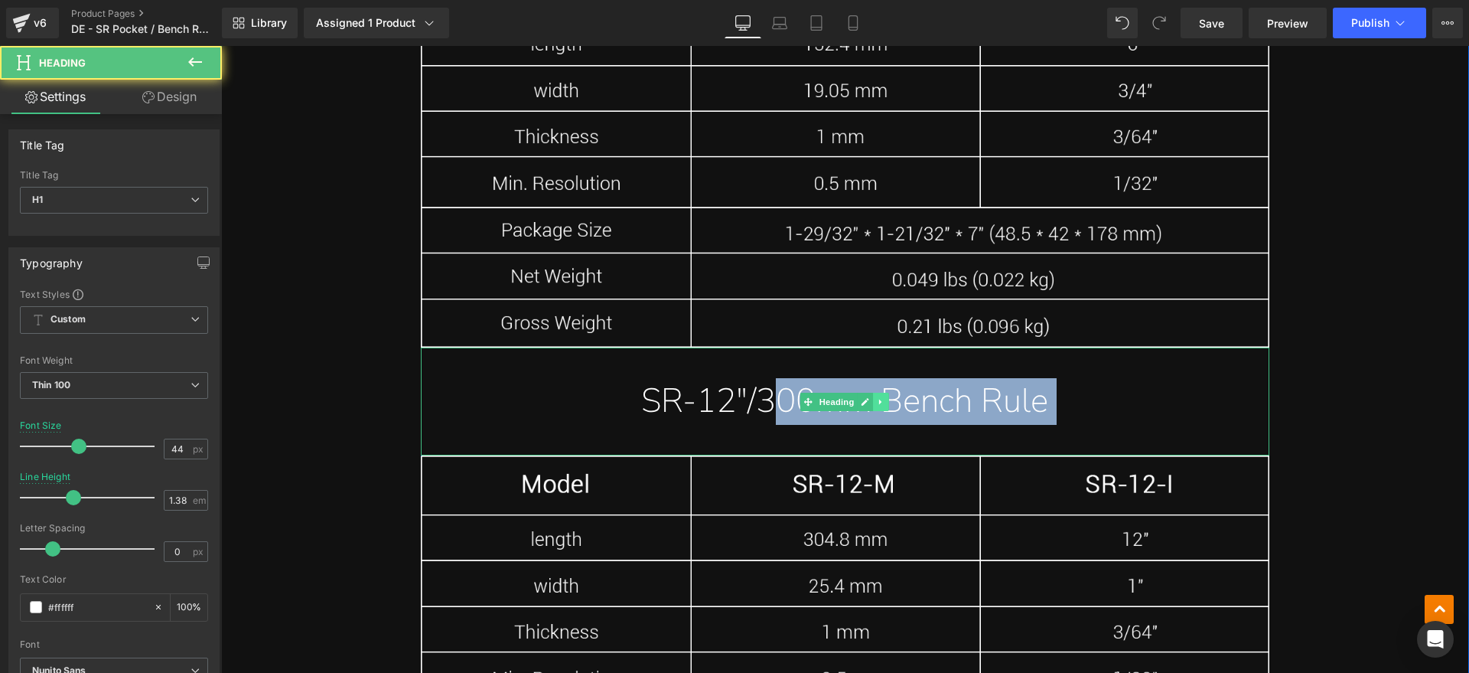
drag, startPoint x: 737, startPoint y: 366, endPoint x: 873, endPoint y: 366, distance: 136.2
click at [873, 366] on div "SR-12"/300mm Bench Rule Heading" at bounding box center [845, 401] width 849 height 108
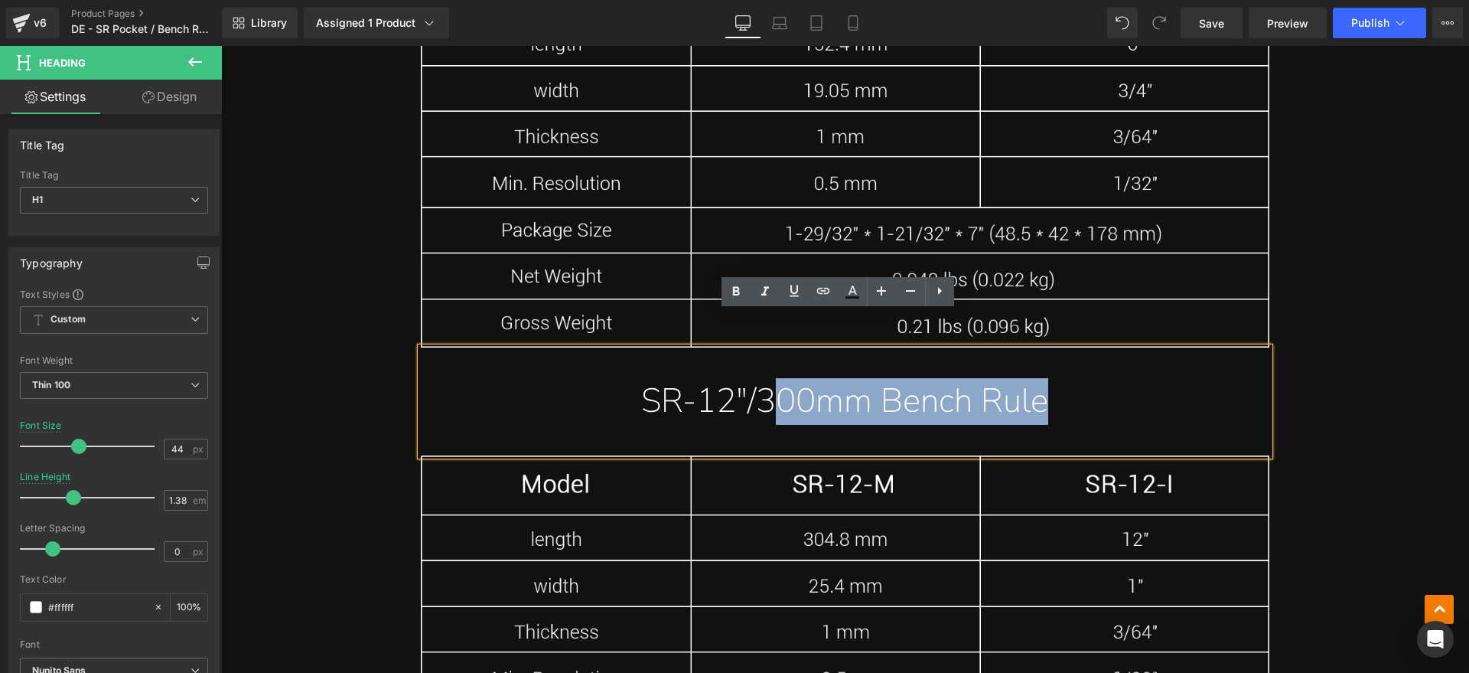
click at [1126, 378] on h1 "SR-12"/300mm Bench Rule" at bounding box center [845, 401] width 849 height 47
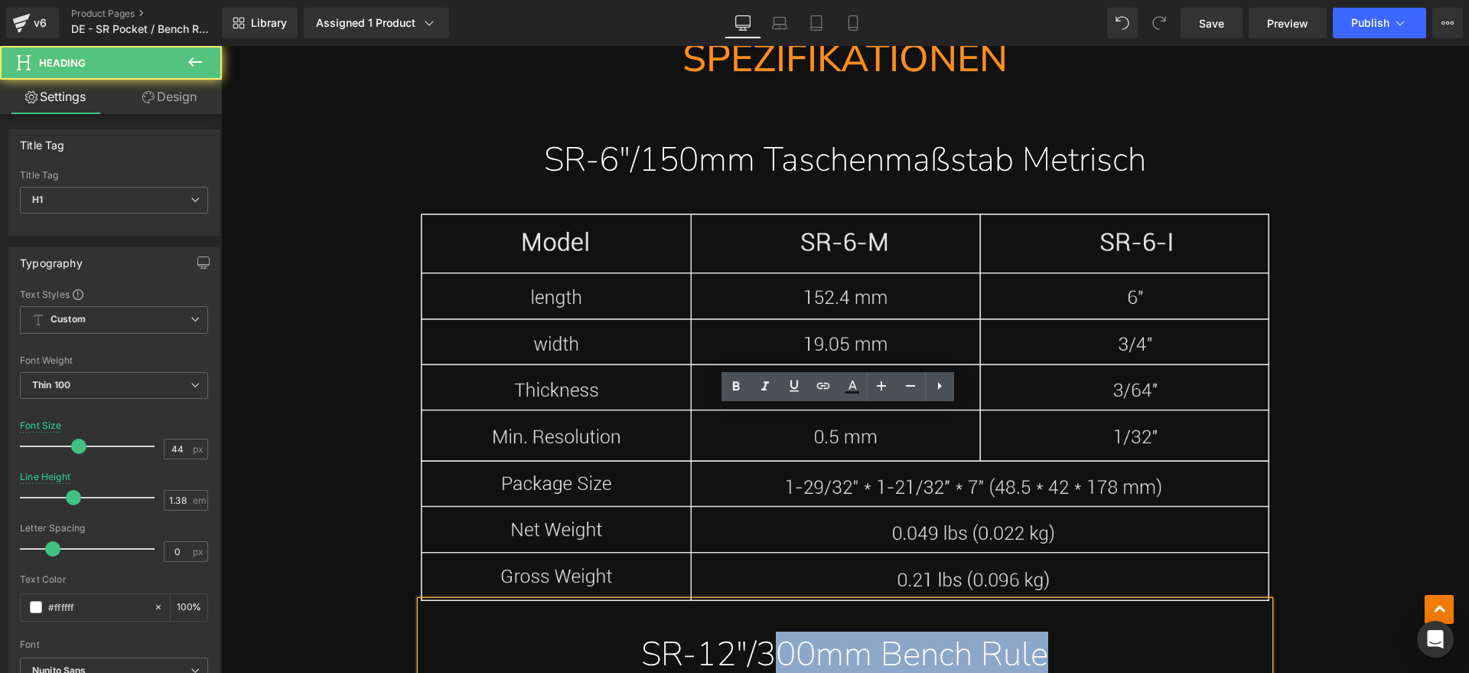
scroll to position [10573, 0]
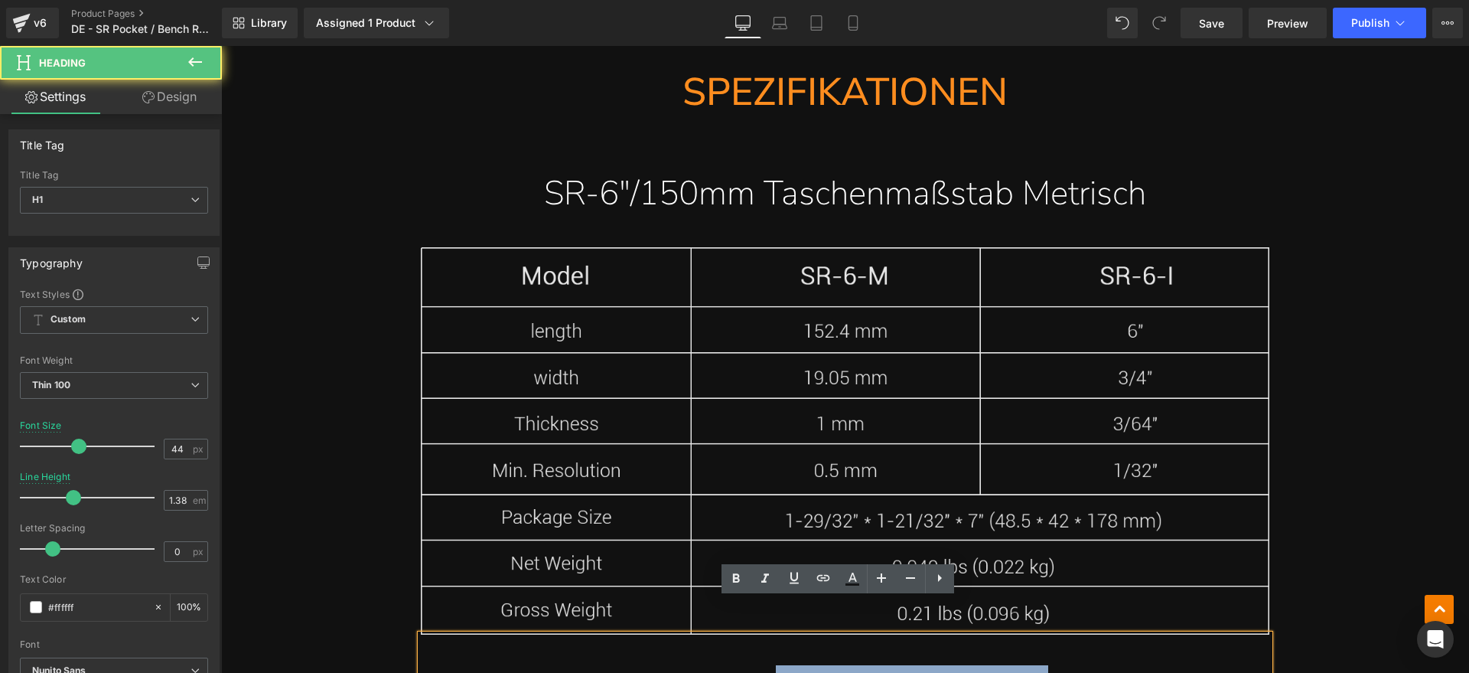
click at [986, 363] on img at bounding box center [845, 440] width 849 height 387
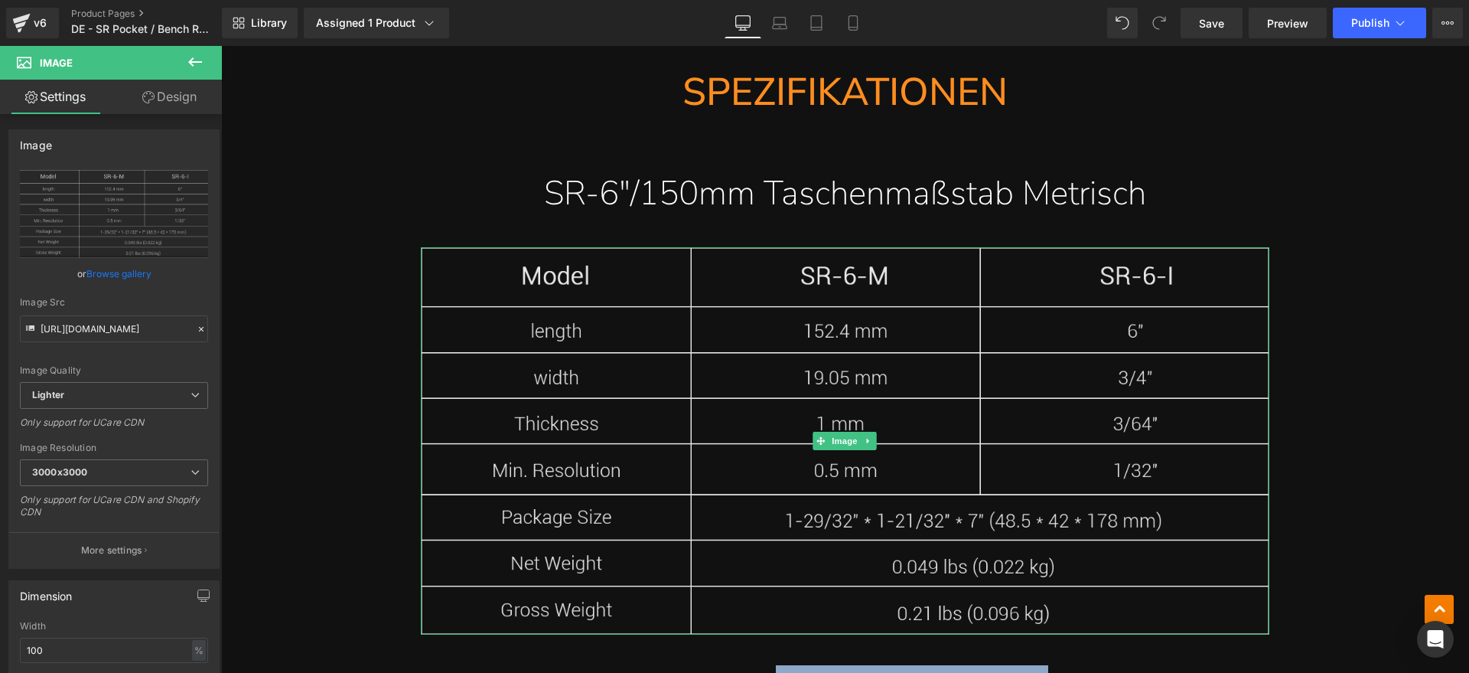
click at [547, 339] on img at bounding box center [845, 440] width 849 height 387
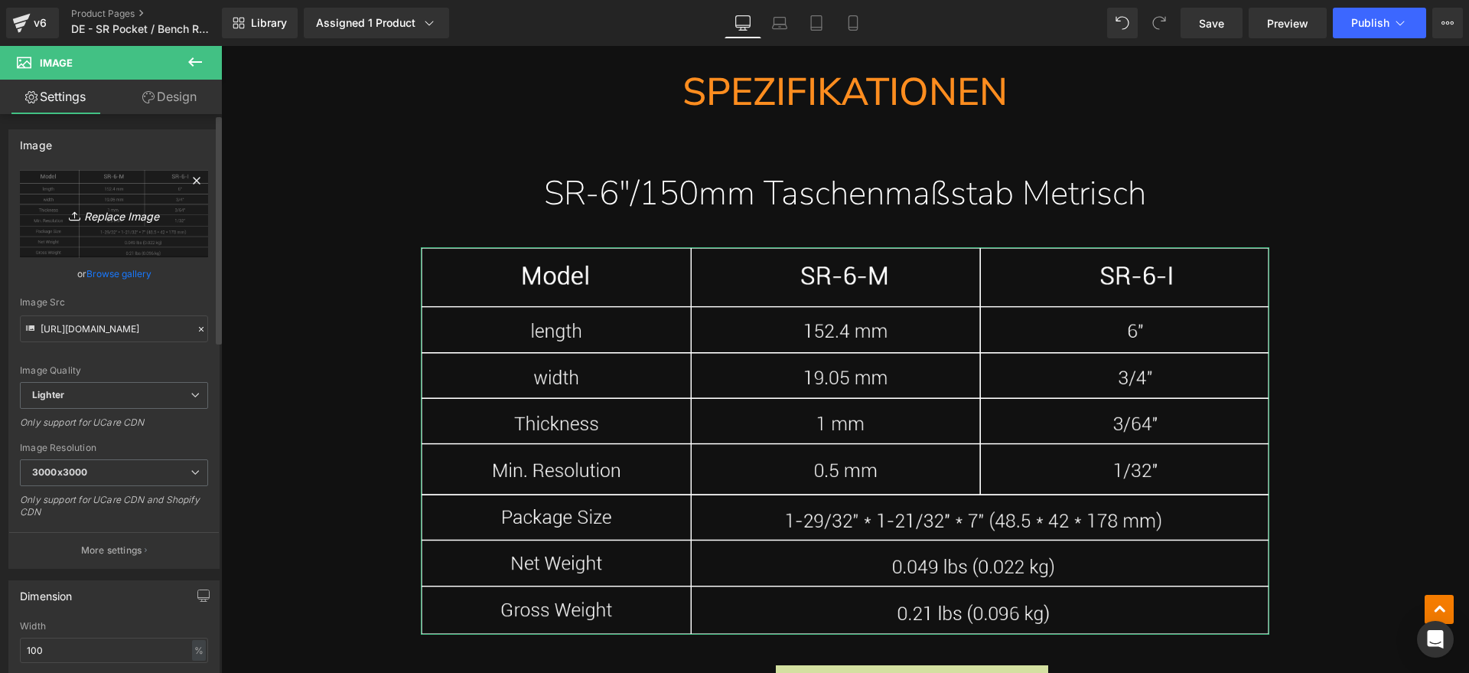
click at [112, 224] on link "Replace Image" at bounding box center [114, 214] width 188 height 88
type input "C:\fakepath\SR2.webp"
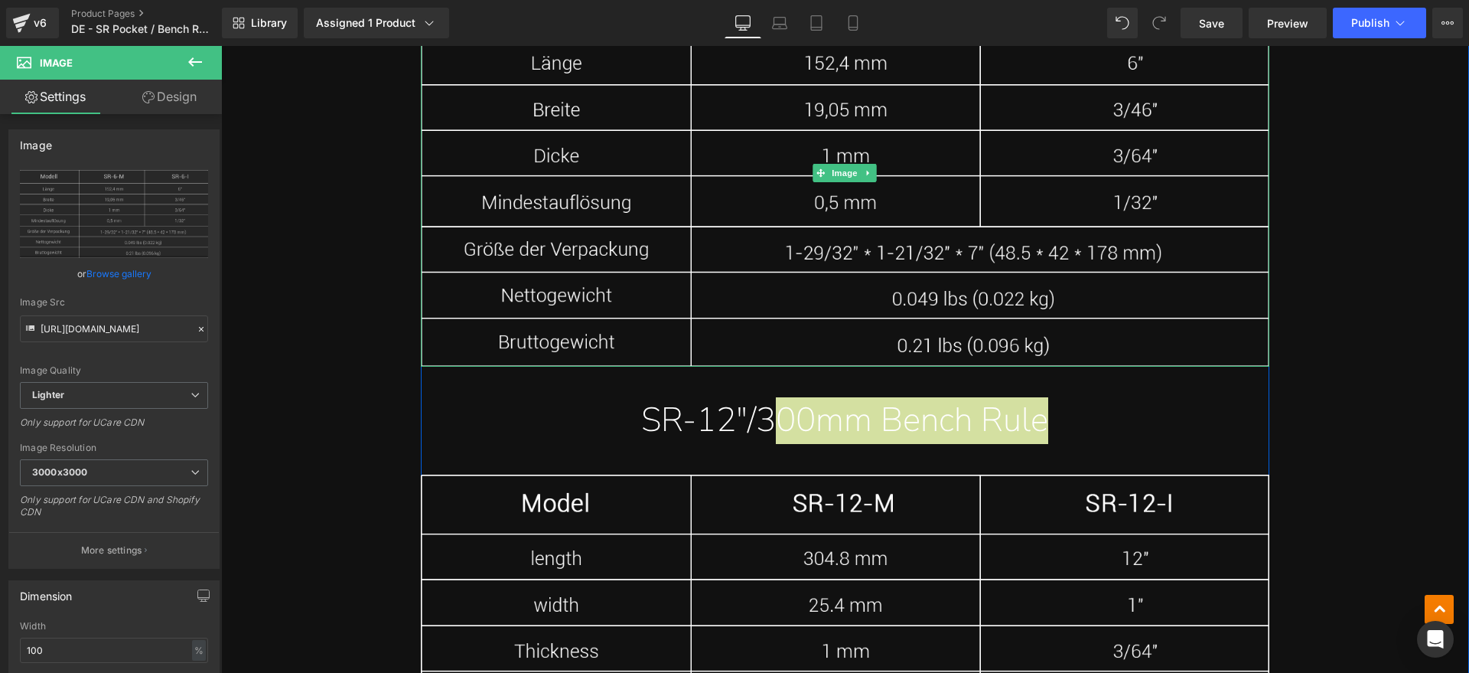
scroll to position [10860, 0]
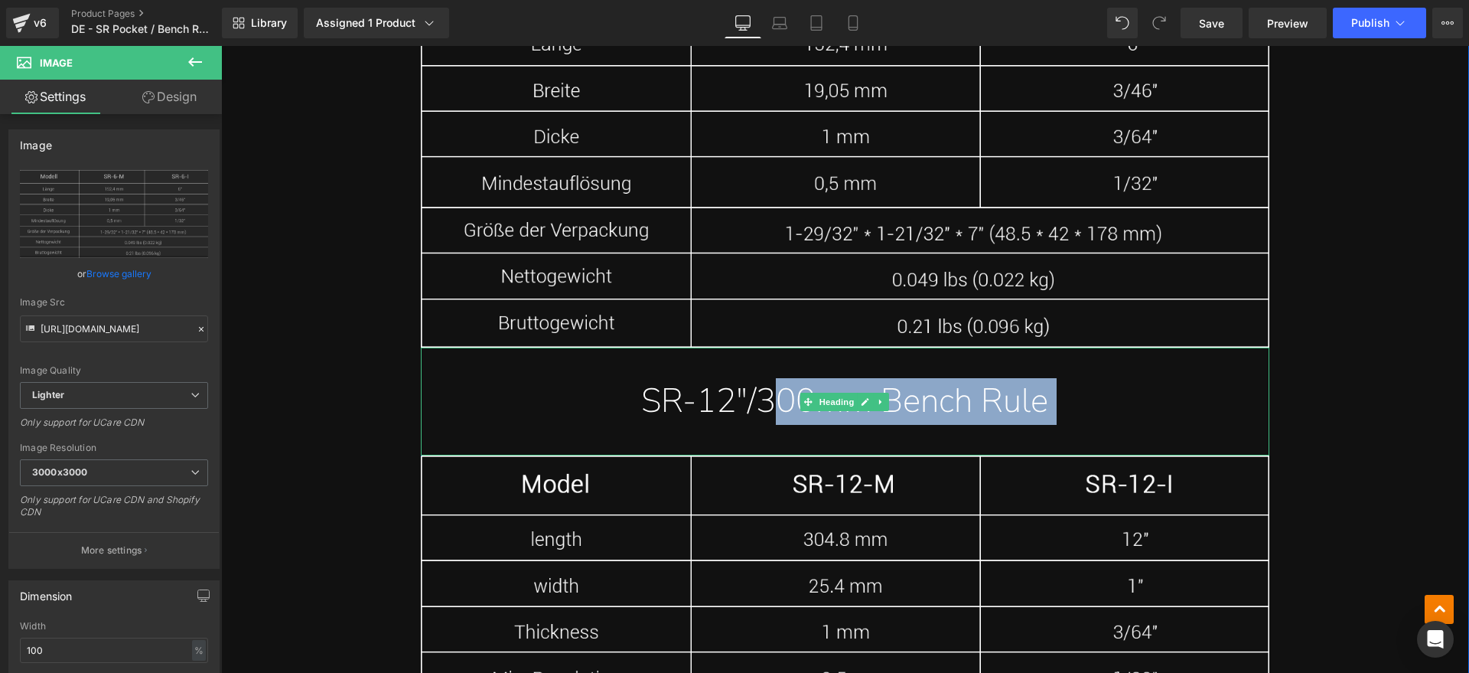
drag, startPoint x: 1004, startPoint y: 380, endPoint x: 1127, endPoint y: 360, distance: 124.7
click at [1004, 380] on h1 "SR-12"/300mm Bench Rule" at bounding box center [845, 401] width 849 height 47
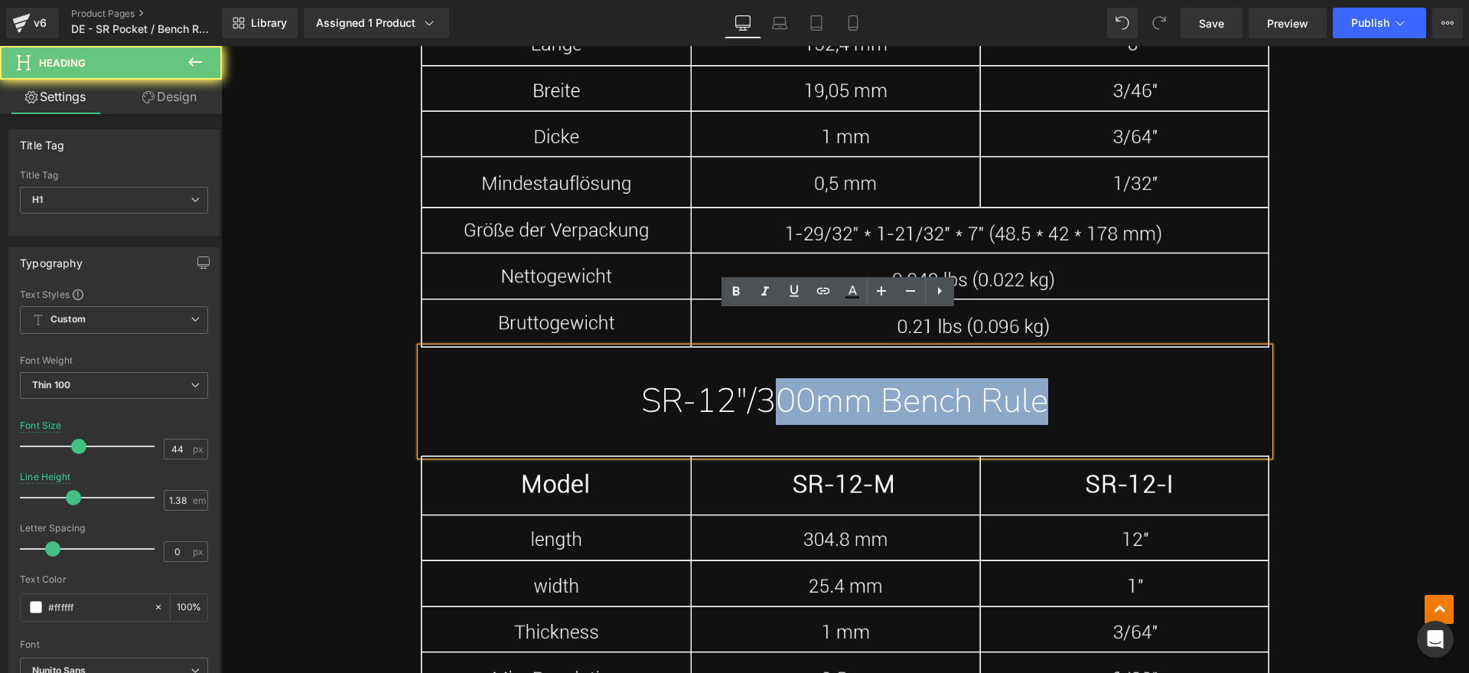
click at [1127, 378] on h1 "SR-12"/300mm Bench Rule" at bounding box center [845, 401] width 849 height 47
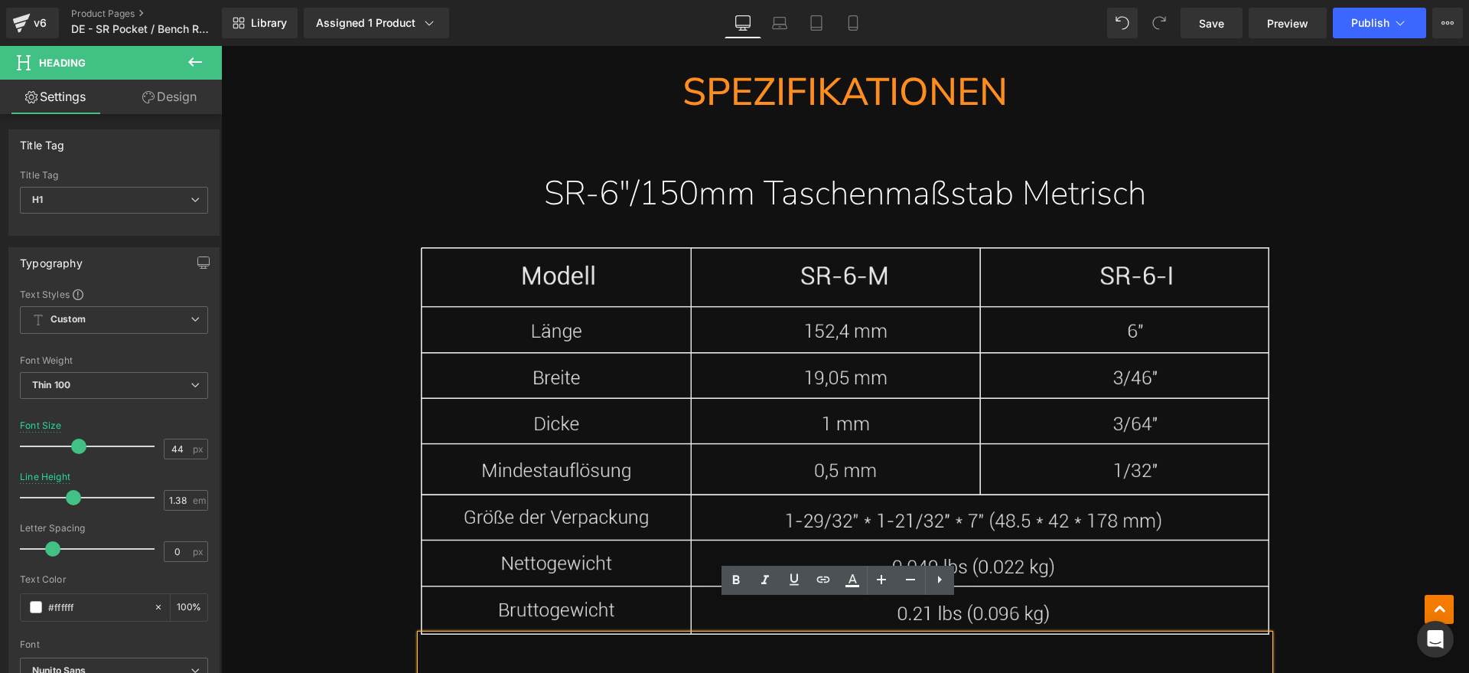
scroll to position [10477, 0]
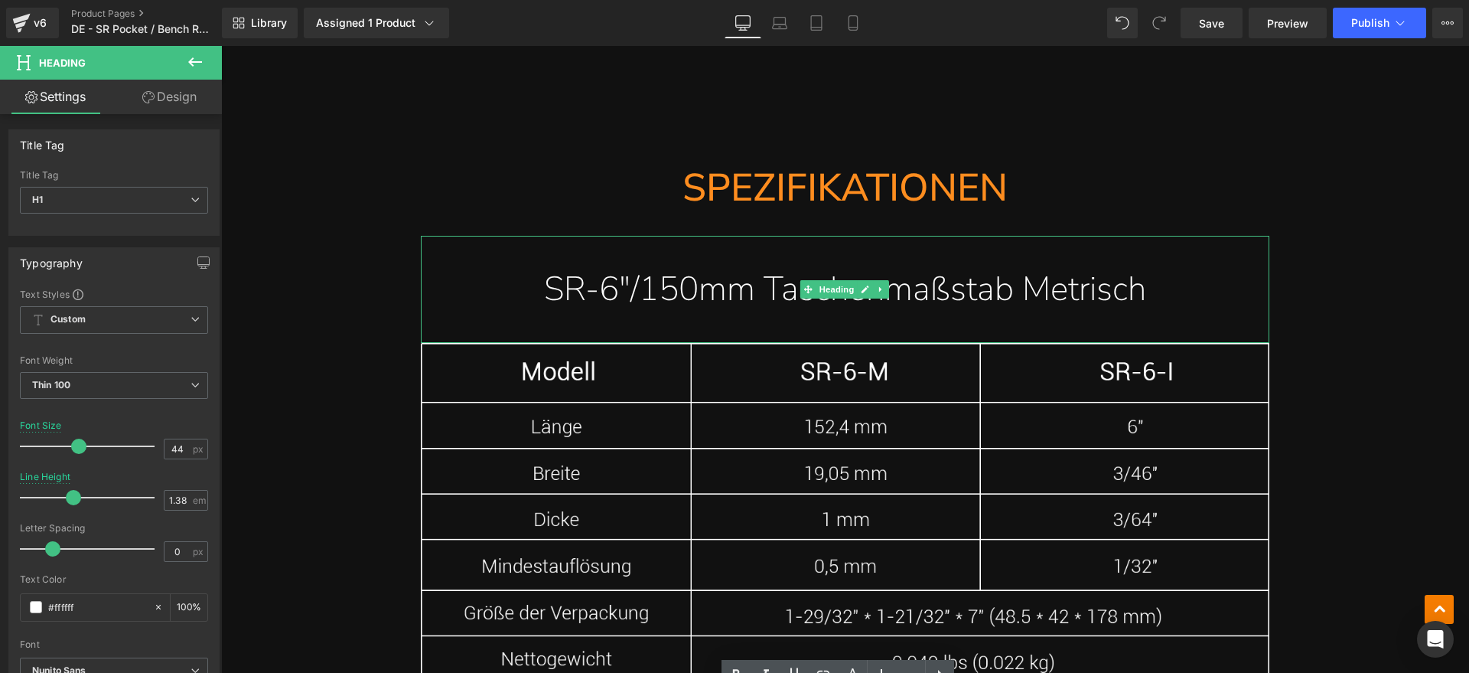
click at [940, 266] on h1 "SR-6"/150mm Taschenmaßstab Metrisch" at bounding box center [845, 289] width 849 height 47
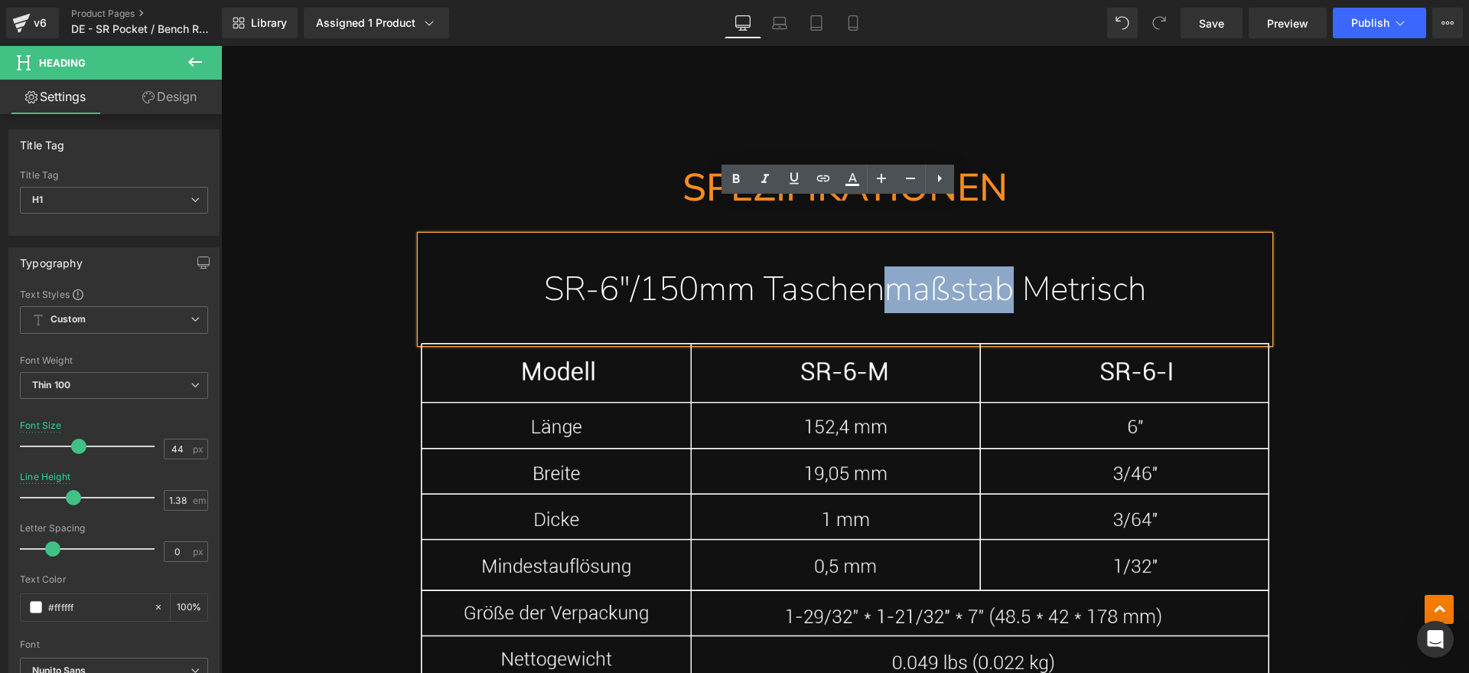
drag, startPoint x: 1004, startPoint y: 251, endPoint x: 885, endPoint y: 251, distance: 118.6
click at [885, 266] on h1 "SR-6"/150mm Taschenmaßstab Metrisch" at bounding box center [845, 289] width 849 height 47
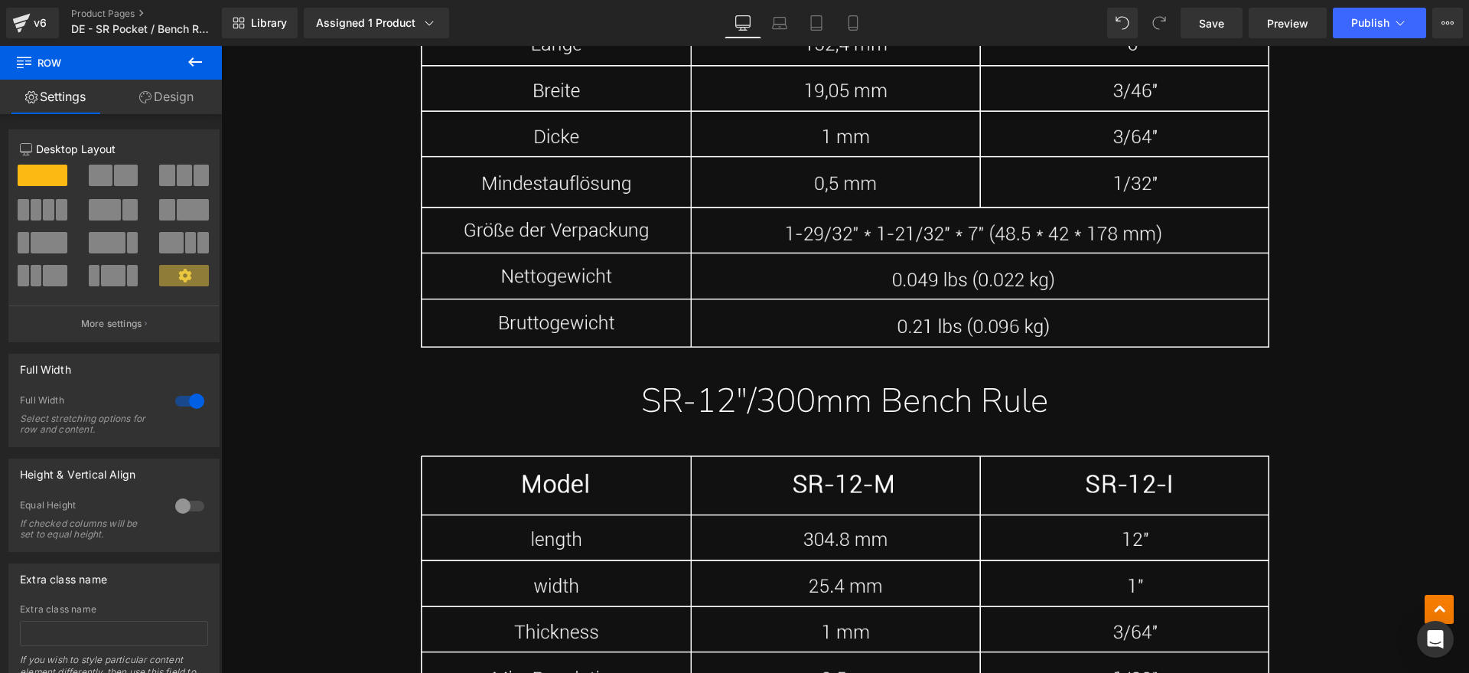
scroll to position [10955, 0]
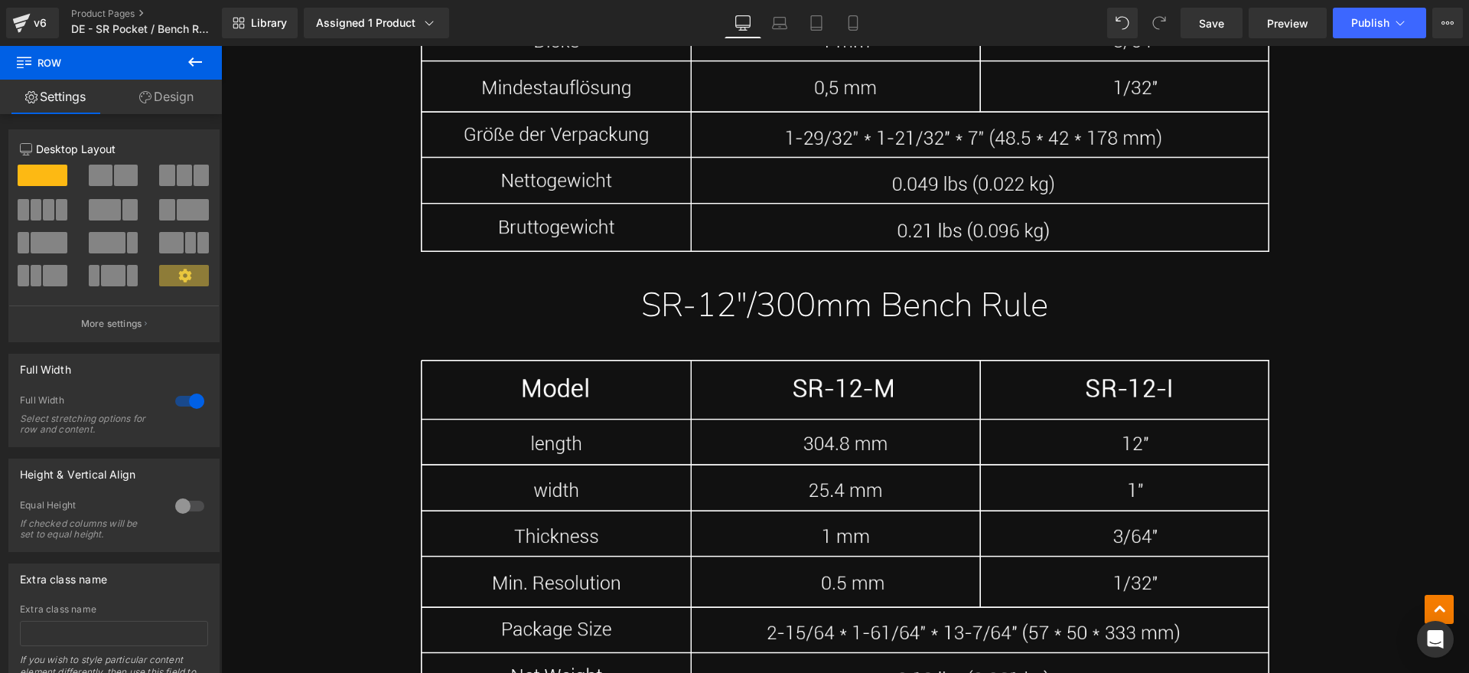
click at [1084, 282] on h1 "SR-12"/300mm Bench Rule" at bounding box center [845, 305] width 849 height 47
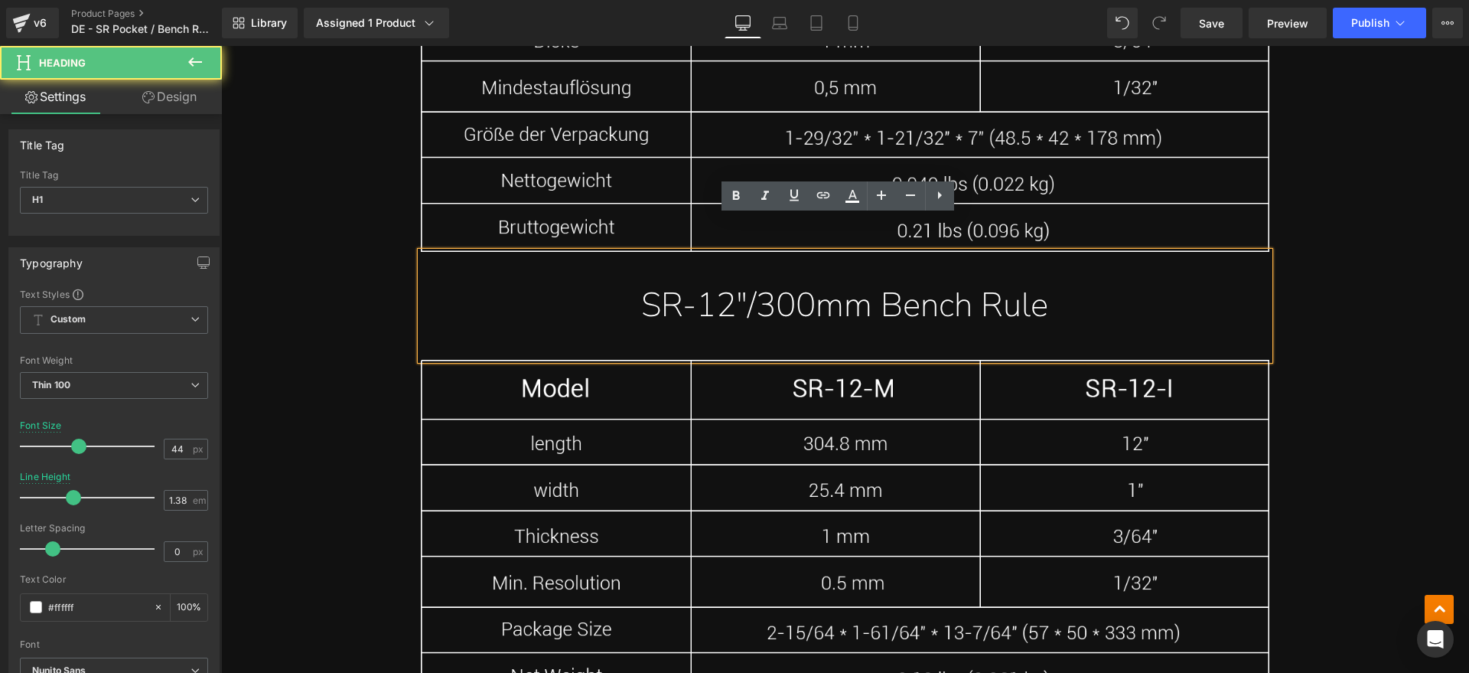
drag, startPoint x: 1094, startPoint y: 270, endPoint x: 666, endPoint y: 276, distance: 428.5
click at [666, 282] on h1 "SR-12"/300mm Bench Rule" at bounding box center [845, 305] width 849 height 47
paste div
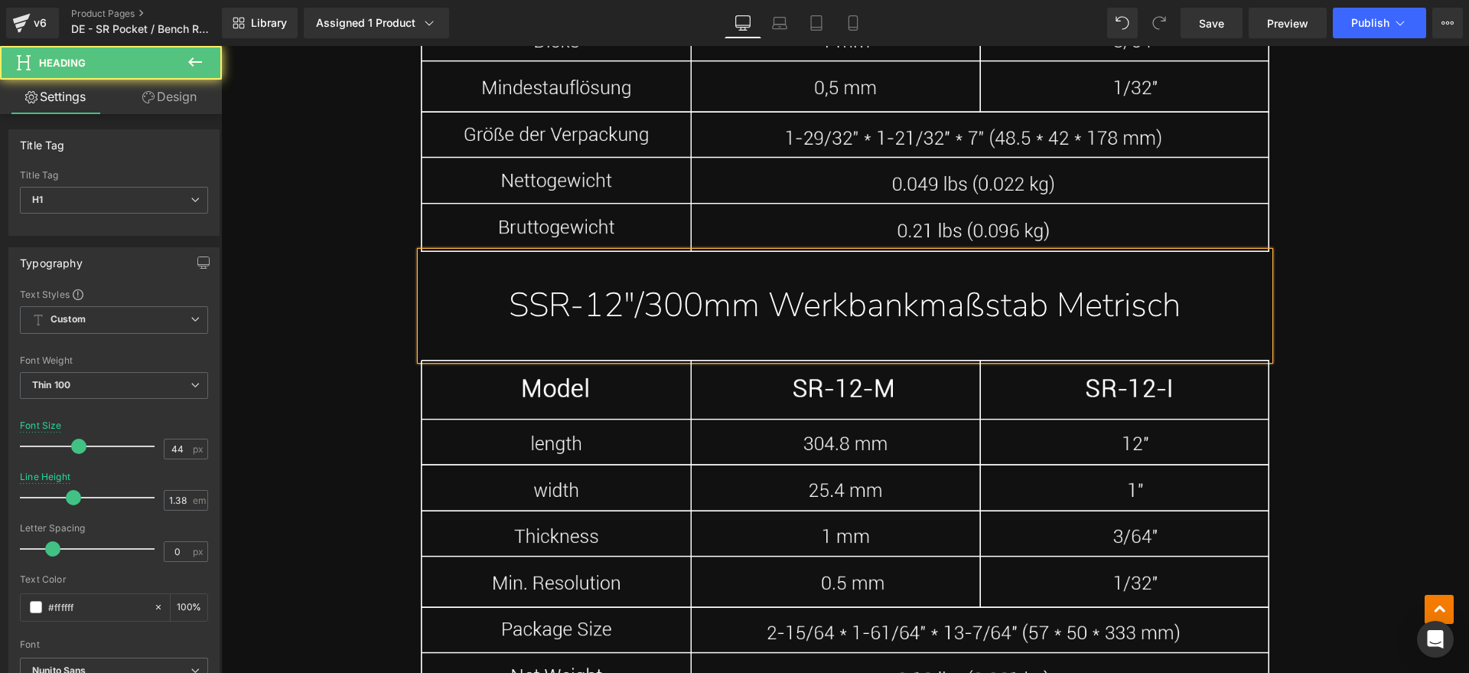
click at [533, 282] on h1 "SSR-12"/300mm Werkbankmaßstab Metrisch" at bounding box center [845, 305] width 849 height 47
drag, startPoint x: 1042, startPoint y: 273, endPoint x: 919, endPoint y: 273, distance: 123.2
click at [919, 282] on h1 "SR-12"/300mm Werkbankmaßstab Metrisch" at bounding box center [845, 305] width 849 height 47
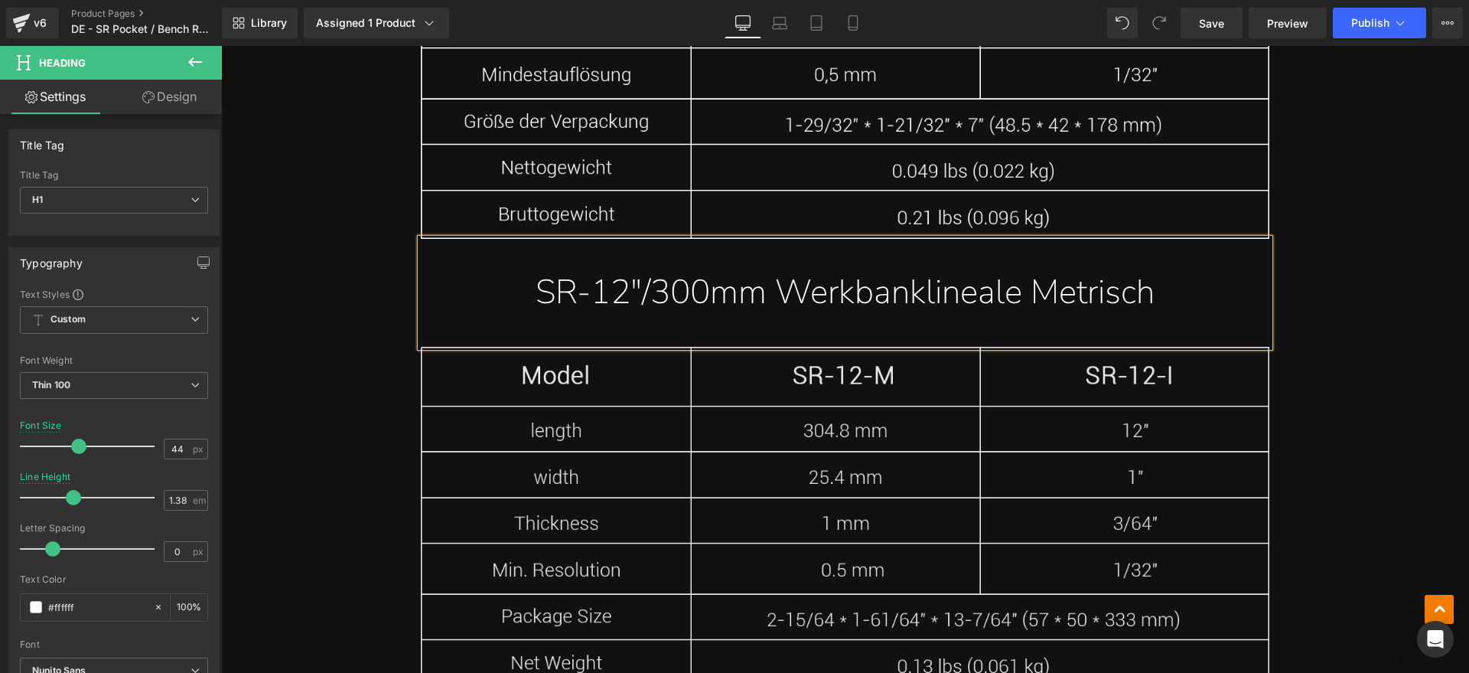
scroll to position [11051, 0]
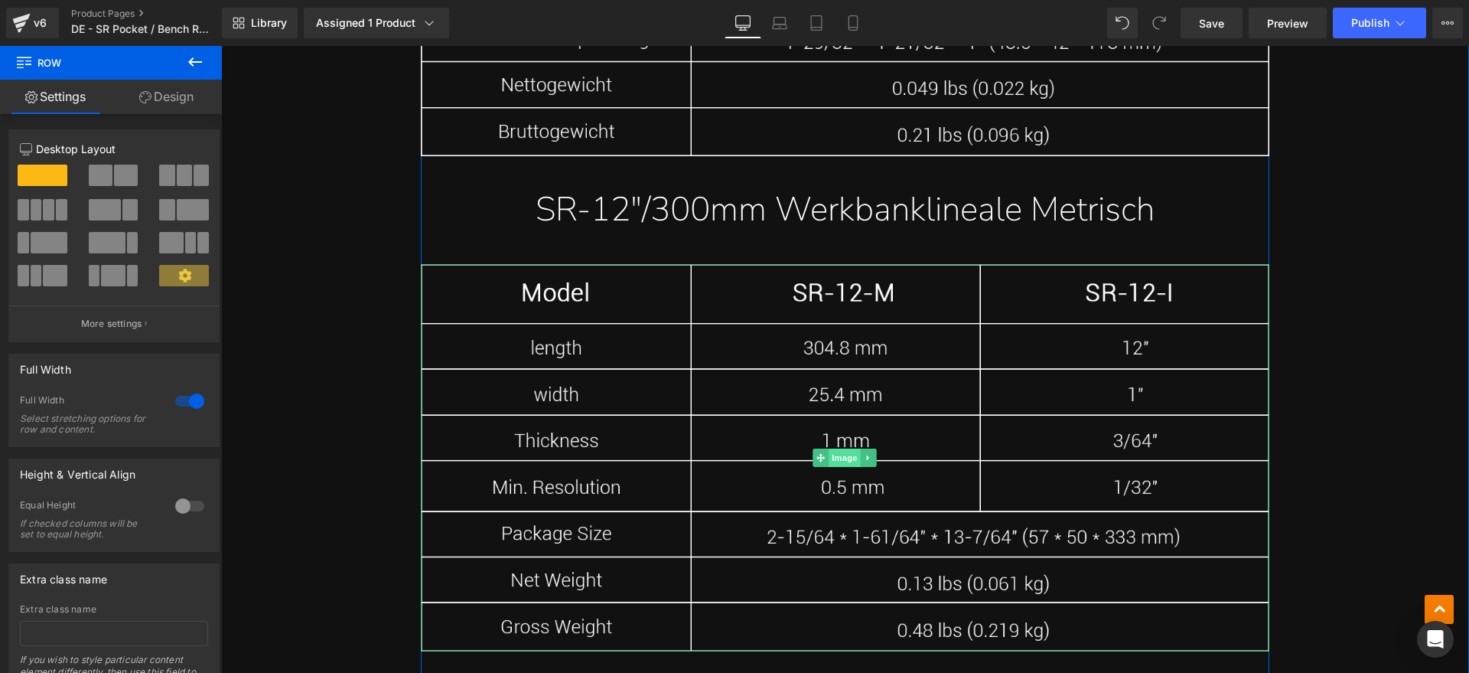
click at [842, 448] on span "Image" at bounding box center [845, 457] width 32 height 18
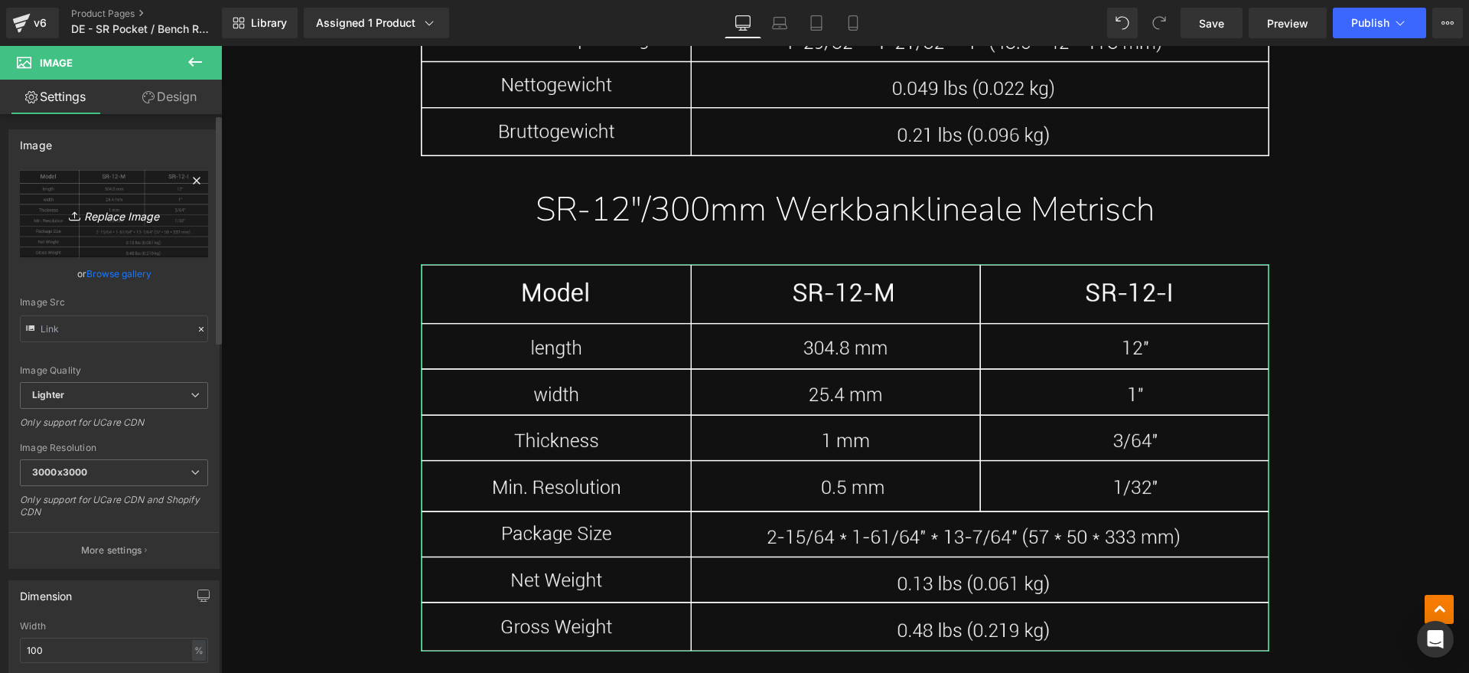
click at [165, 228] on link "Replace Image" at bounding box center [114, 214] width 188 height 88
type input "C:\fakepath\SR3.webp"
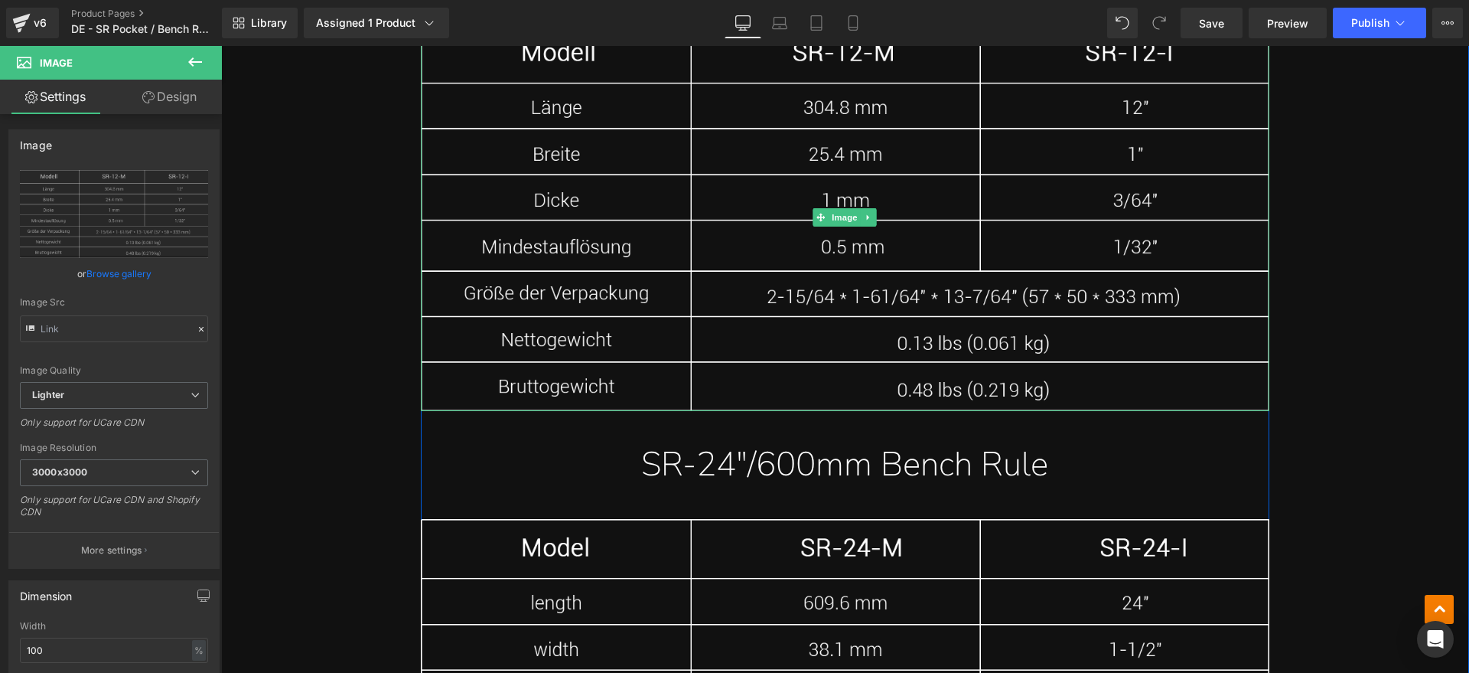
scroll to position [11433, 0]
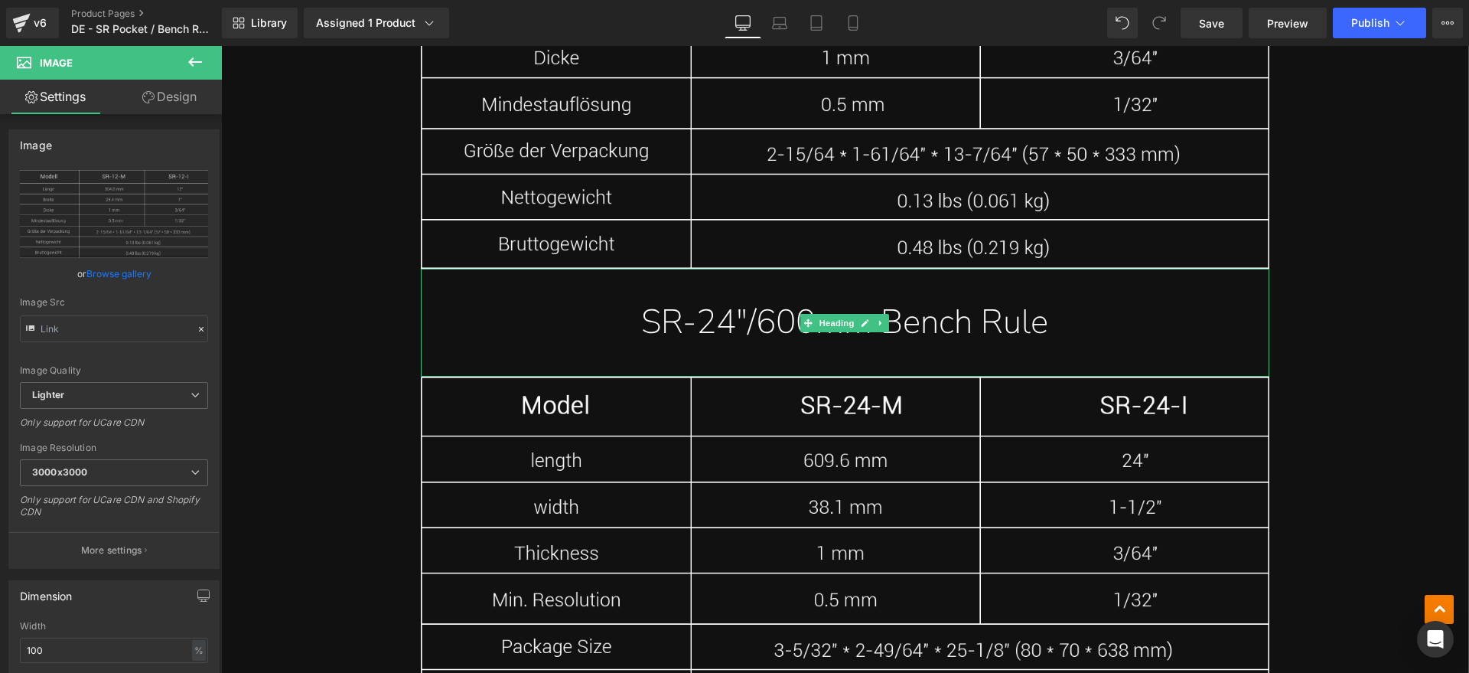
click at [958, 299] on h1 "SR-24"/600mm Bench Rule" at bounding box center [845, 322] width 849 height 47
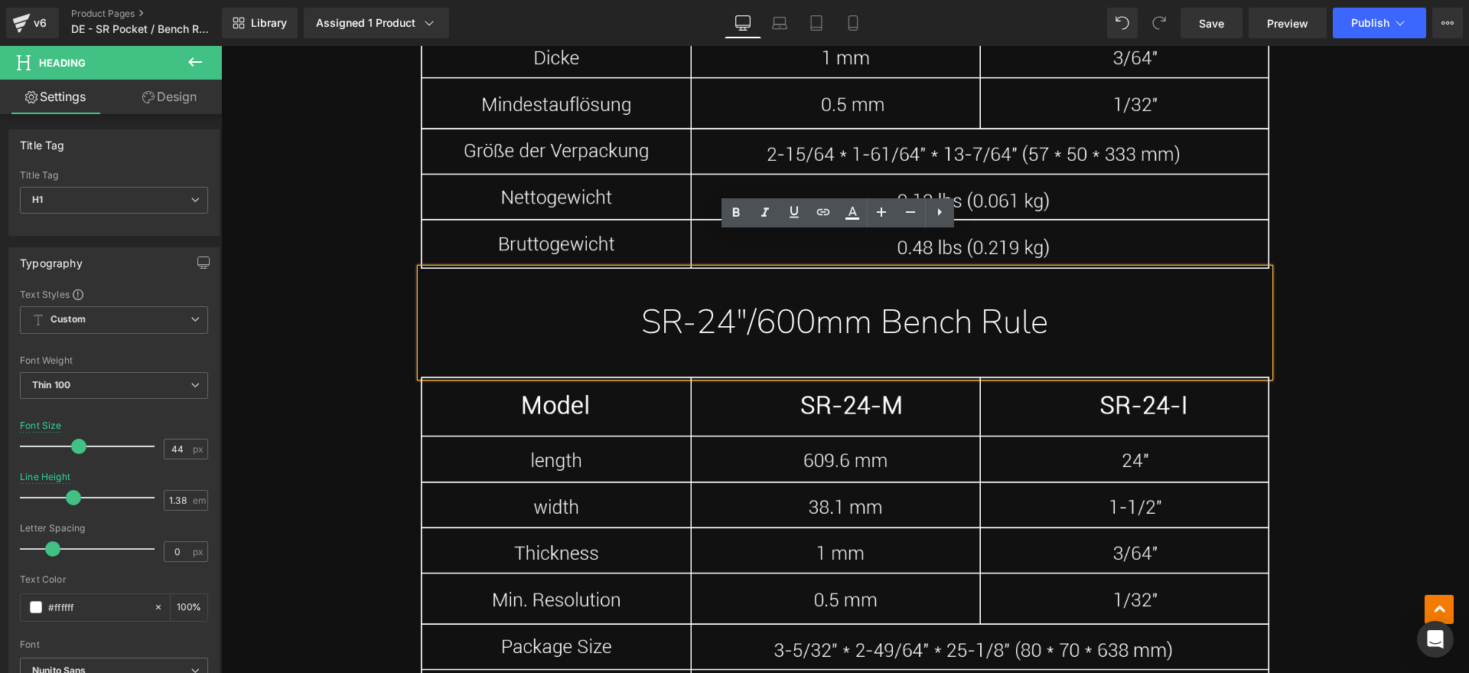
drag, startPoint x: 1075, startPoint y: 281, endPoint x: 674, endPoint y: 301, distance: 401.4
click at [674, 301] on h1 "SR-24"/600mm Bench Rule" at bounding box center [845, 322] width 849 height 47
paste div
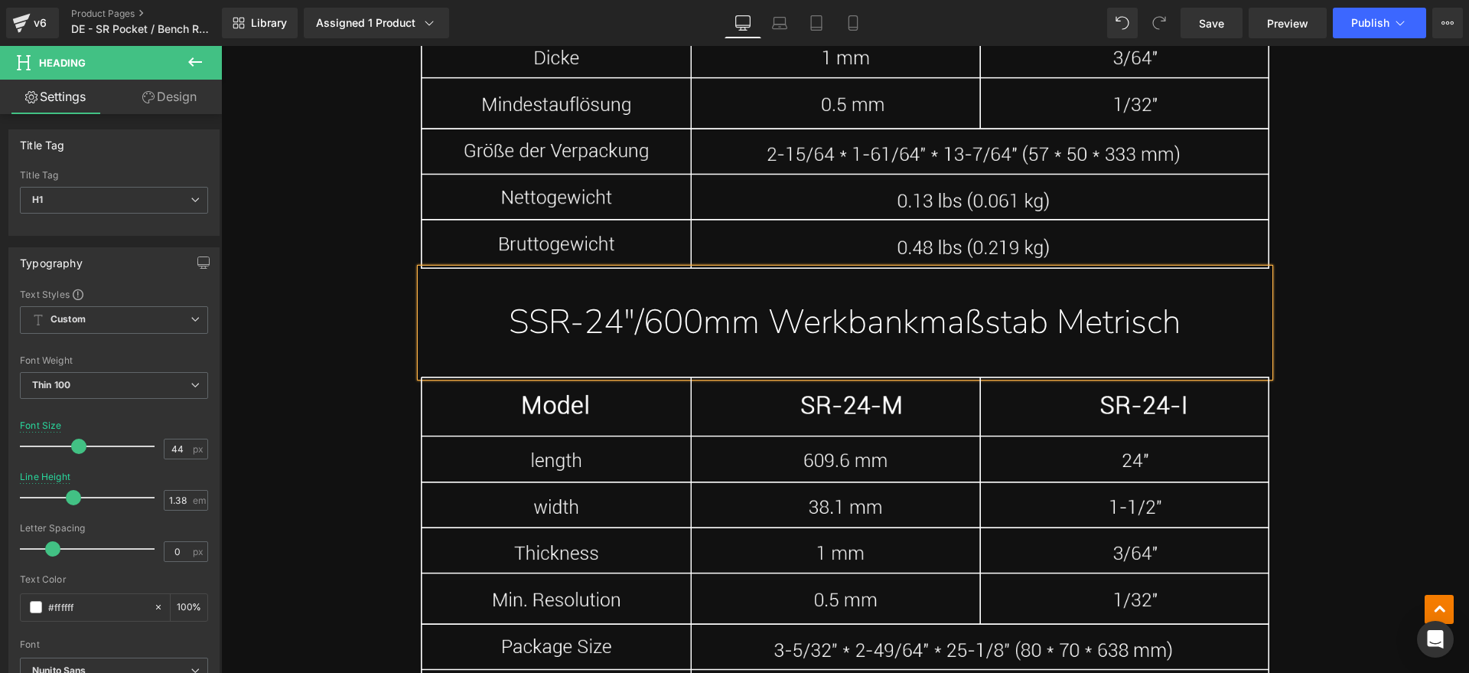
click at [532, 299] on h1 "SSR-24"/600mm Werkbankmaßstab Metrisch" at bounding box center [845, 322] width 849 height 47
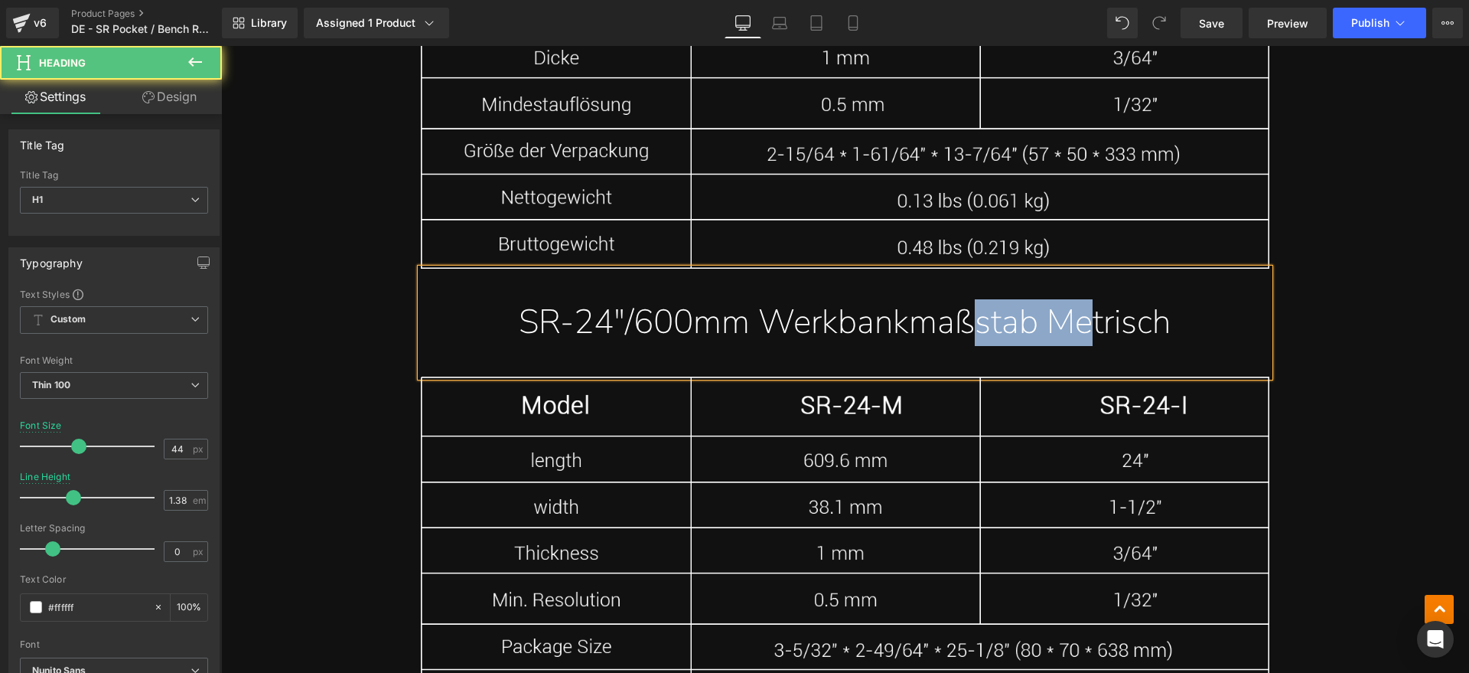
drag, startPoint x: 1040, startPoint y: 284, endPoint x: 915, endPoint y: 288, distance: 124.8
click at [915, 299] on h1 "SR-24"/600mm Werkbankmaßstab Metrisch" at bounding box center [845, 322] width 849 height 47
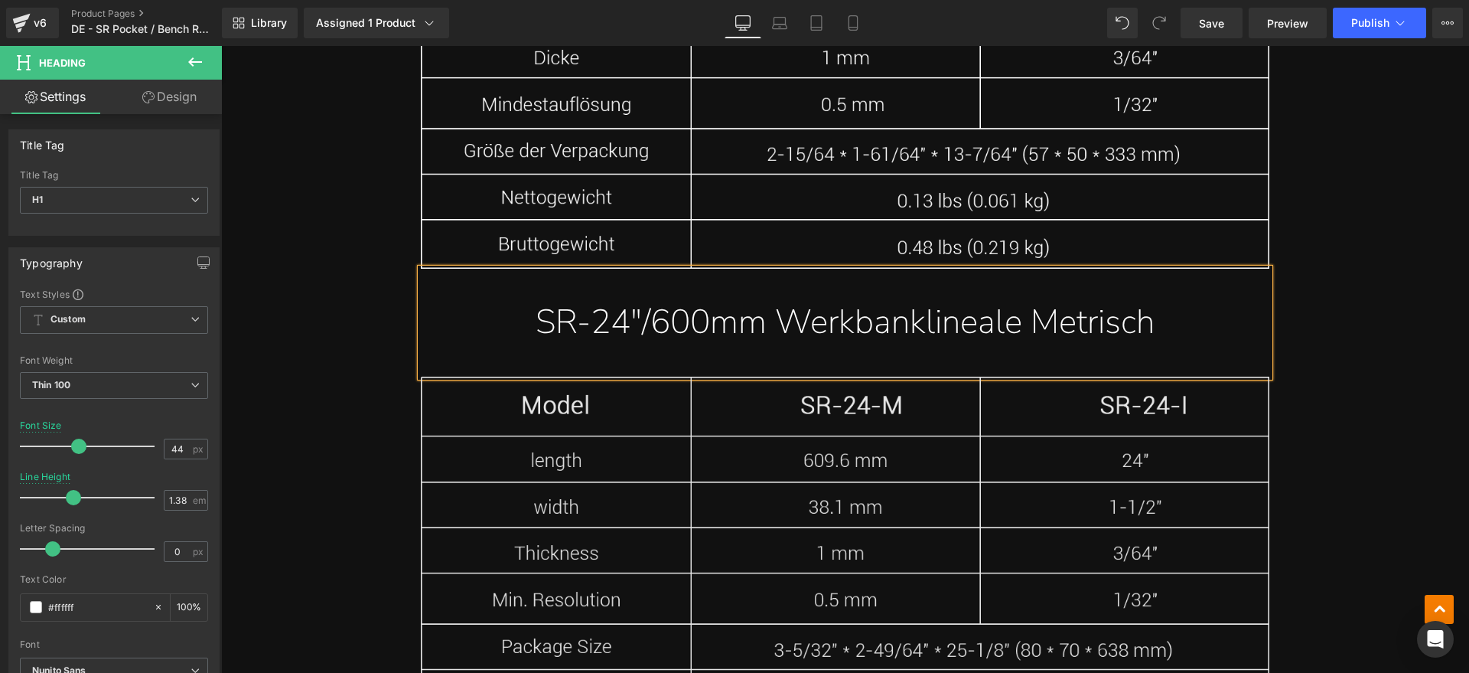
click at [884, 451] on img at bounding box center [845, 569] width 849 height 387
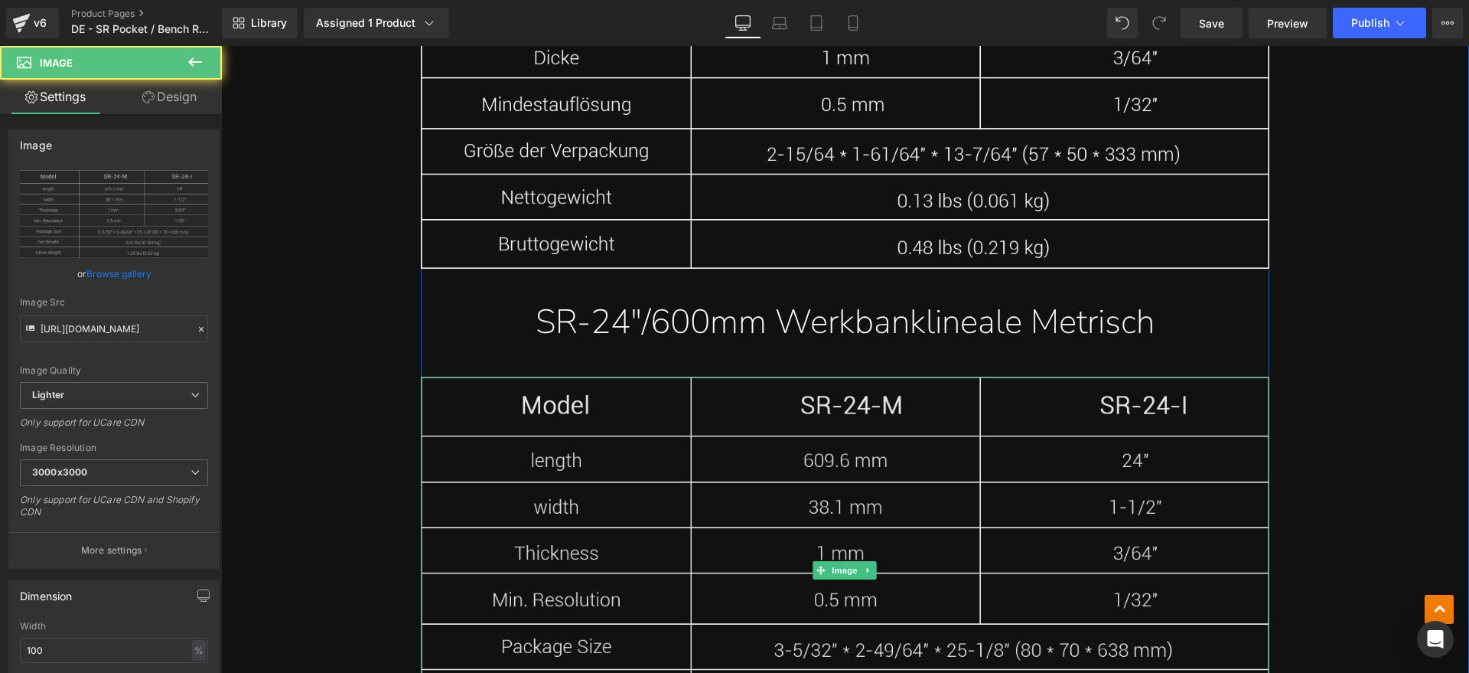
click at [790, 490] on img at bounding box center [845, 569] width 849 height 387
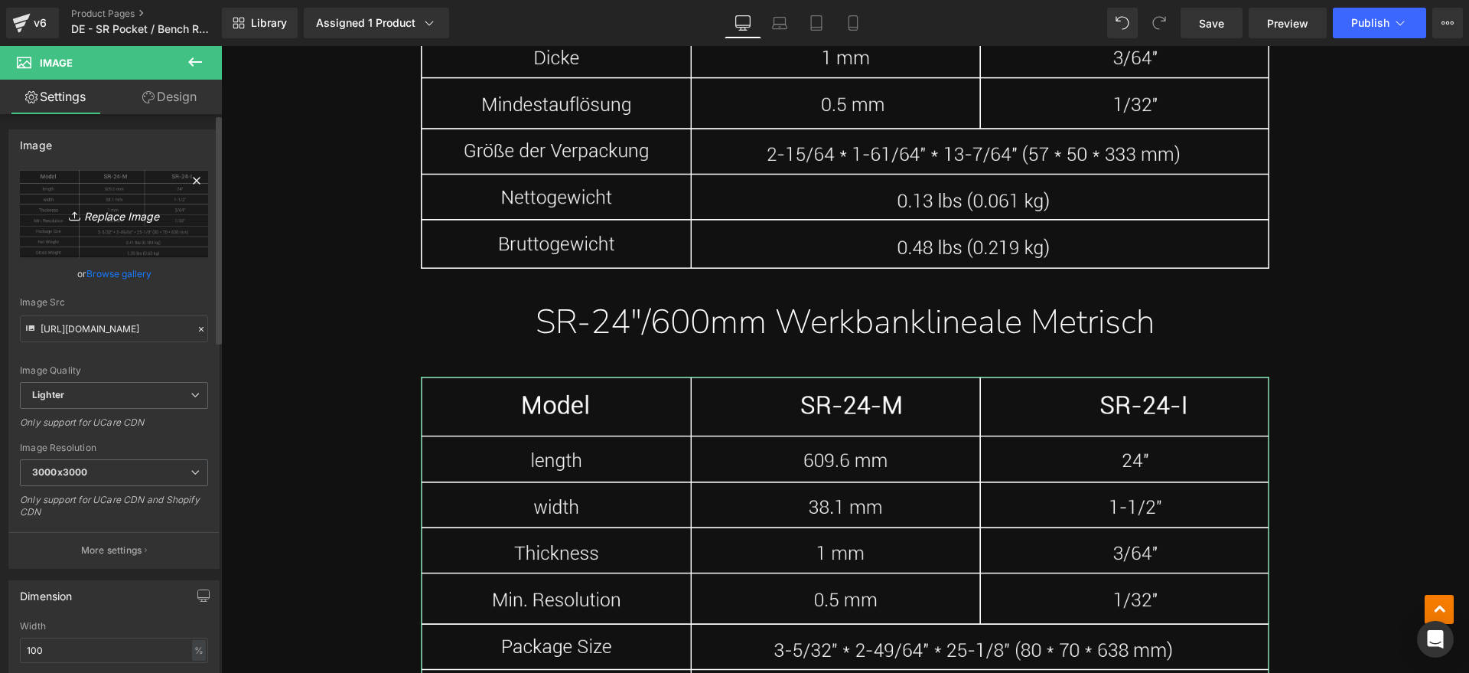
click at [180, 223] on link "Replace Image" at bounding box center [114, 214] width 188 height 88
type input "C:\fakepath\SR4.webp"
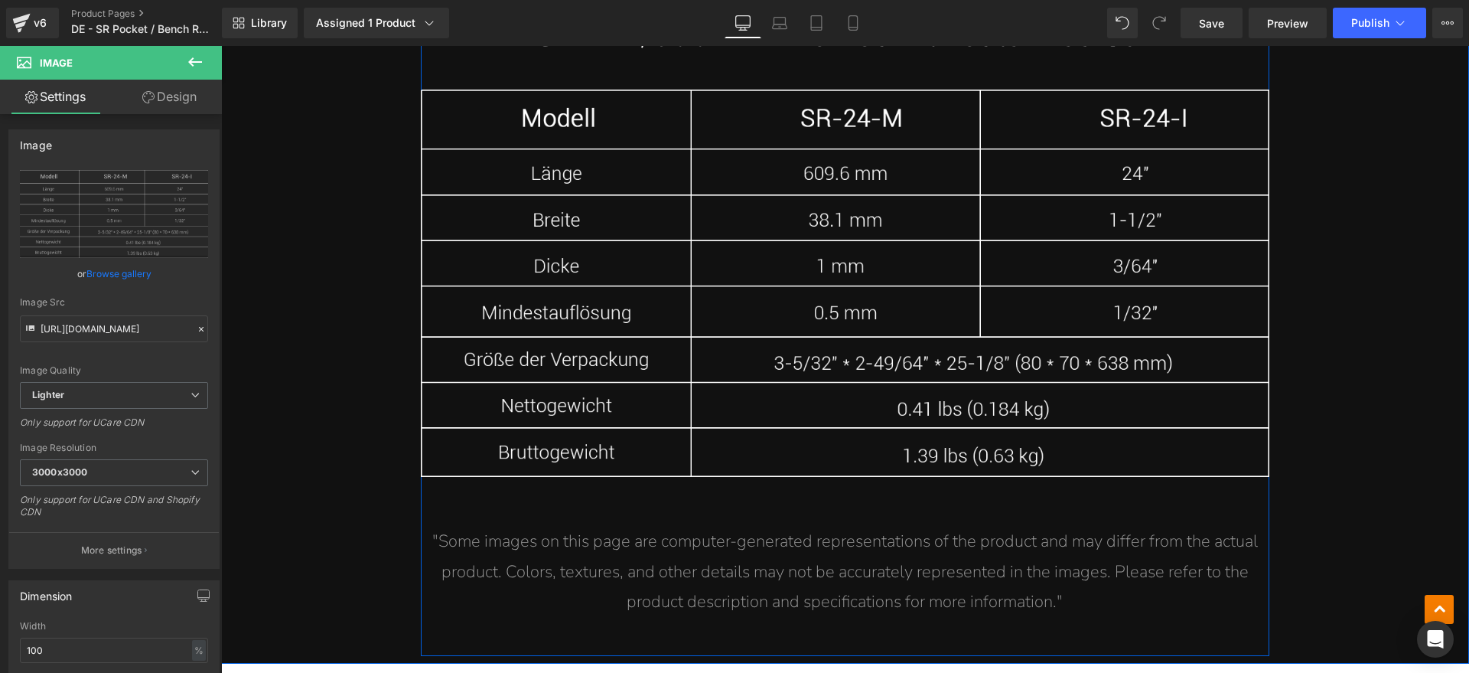
scroll to position [11816, 0]
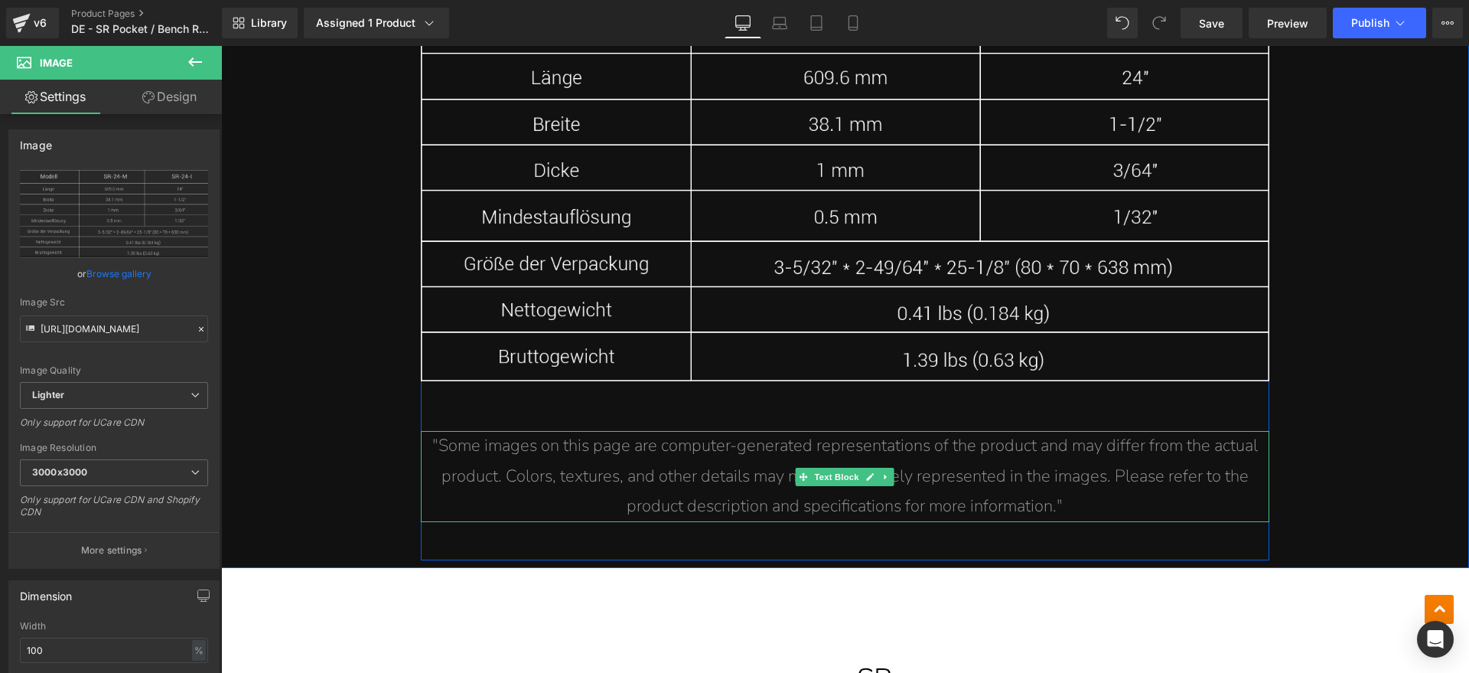
drag, startPoint x: 1119, startPoint y: 462, endPoint x: 1093, endPoint y: 464, distance: 26.1
click at [1119, 462] on p ""Some images on this page are computer-generated representations of the product…" at bounding box center [845, 476] width 849 height 91
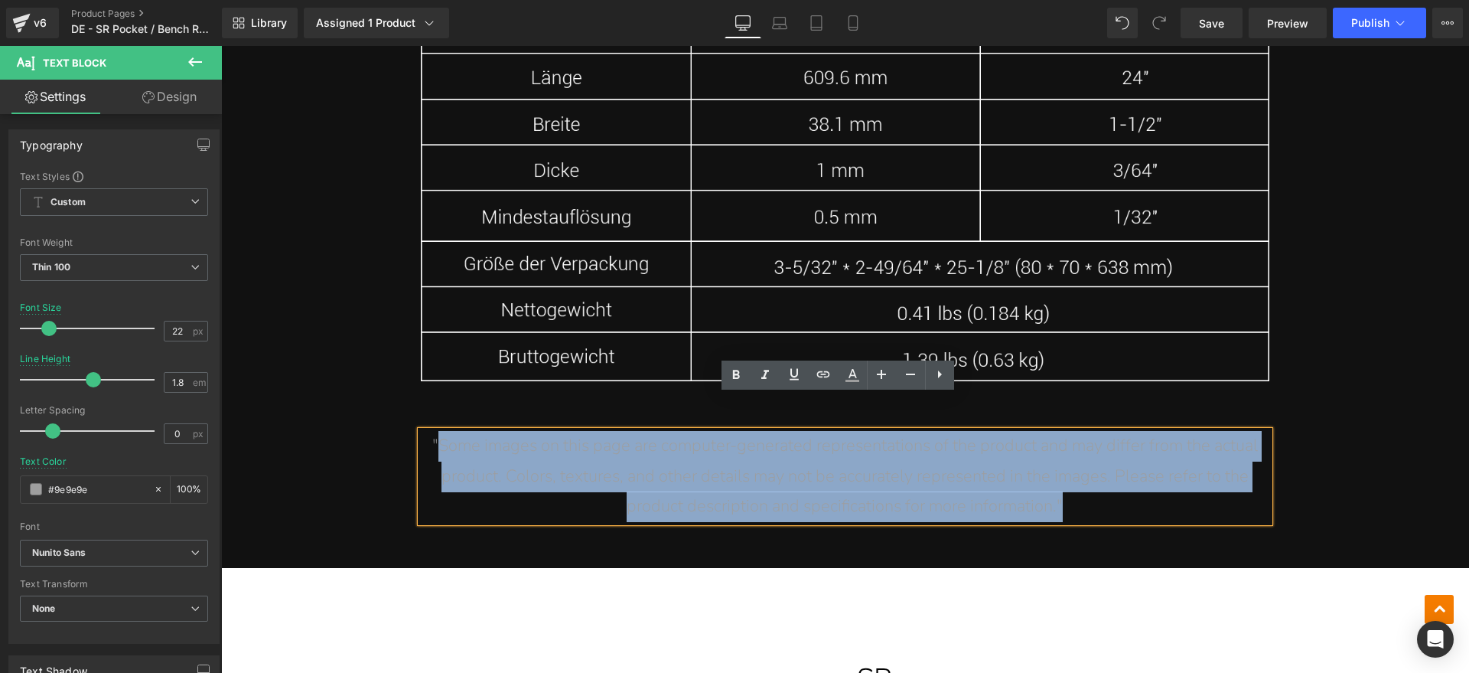
drag, startPoint x: 1093, startPoint y: 464, endPoint x: 434, endPoint y: 413, distance: 660.8
click at [434, 431] on p ""Some images on this page are computer-generated representations of the product…" at bounding box center [845, 476] width 849 height 91
paste div
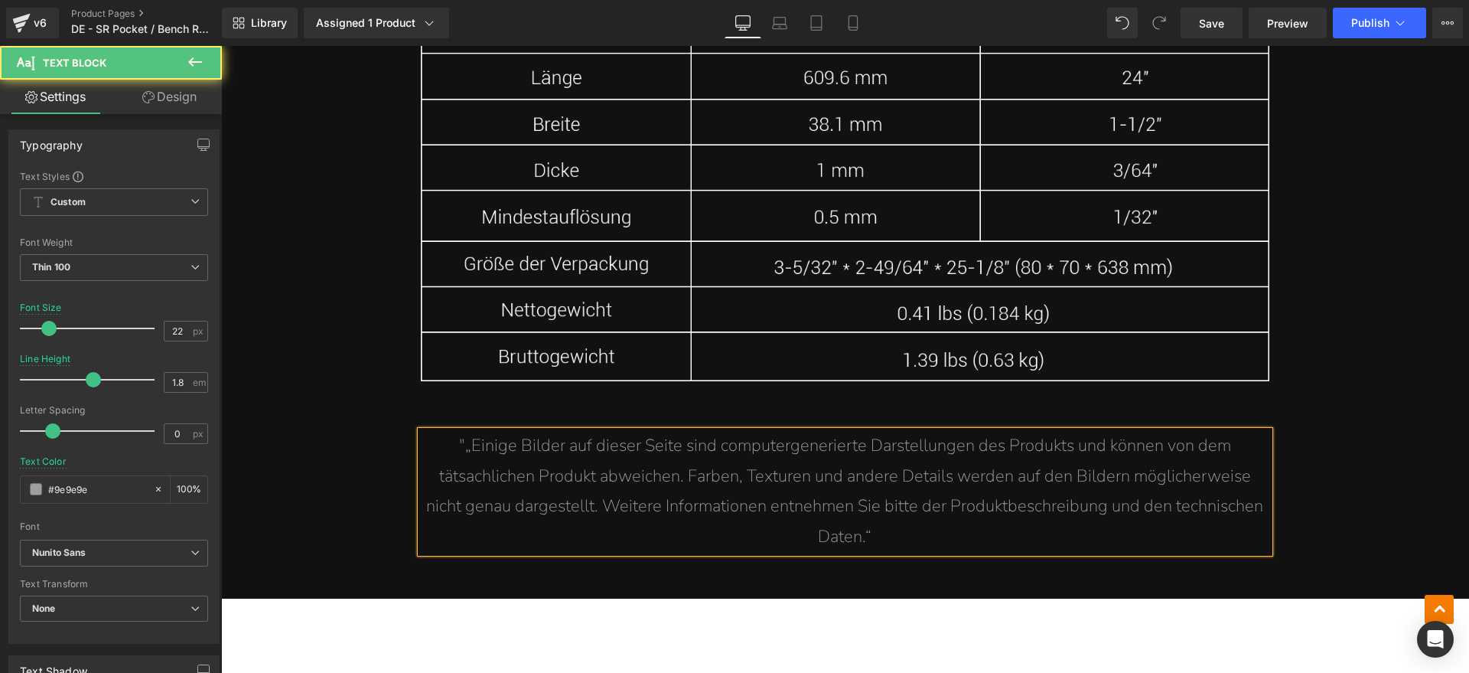
click at [464, 434] on span ""„Einige Bilder auf dieser Seite sind computergenerierte Darstellungen des Prod…" at bounding box center [844, 491] width 837 height 114
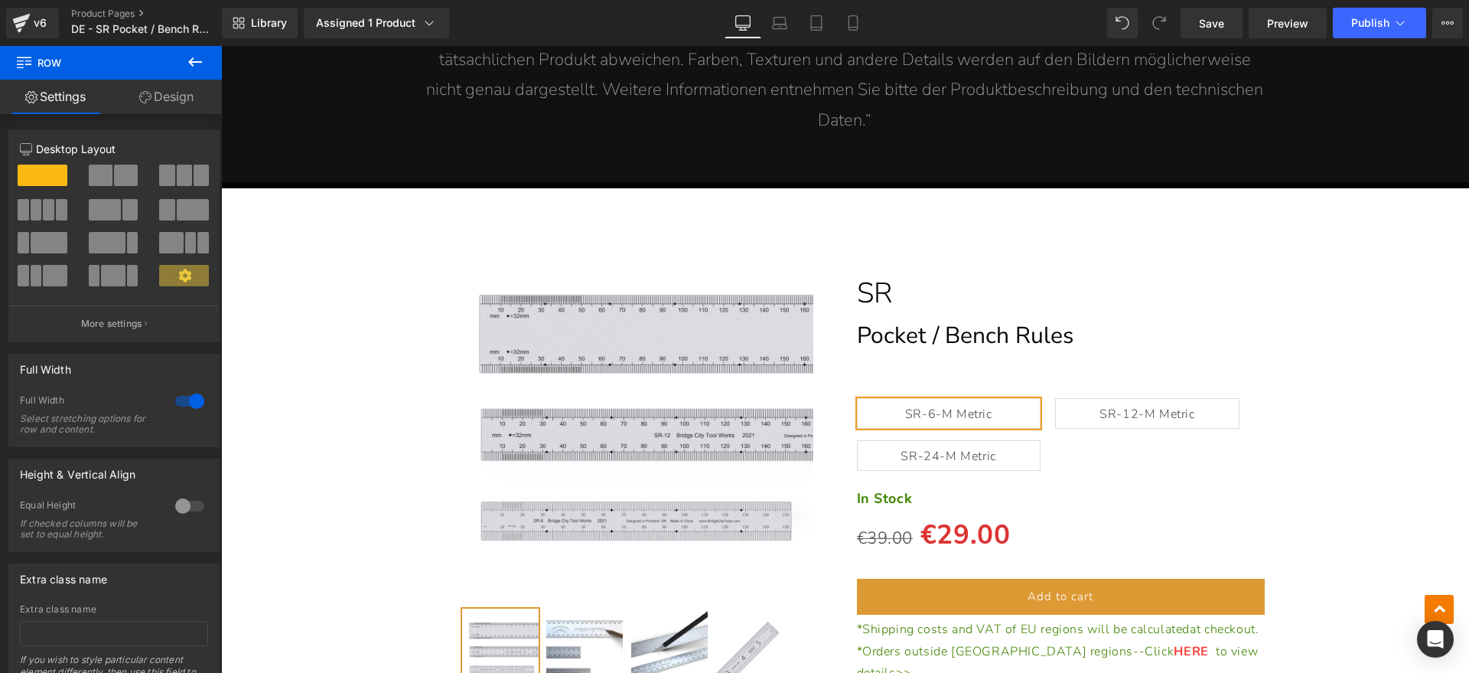
scroll to position [12198, 0]
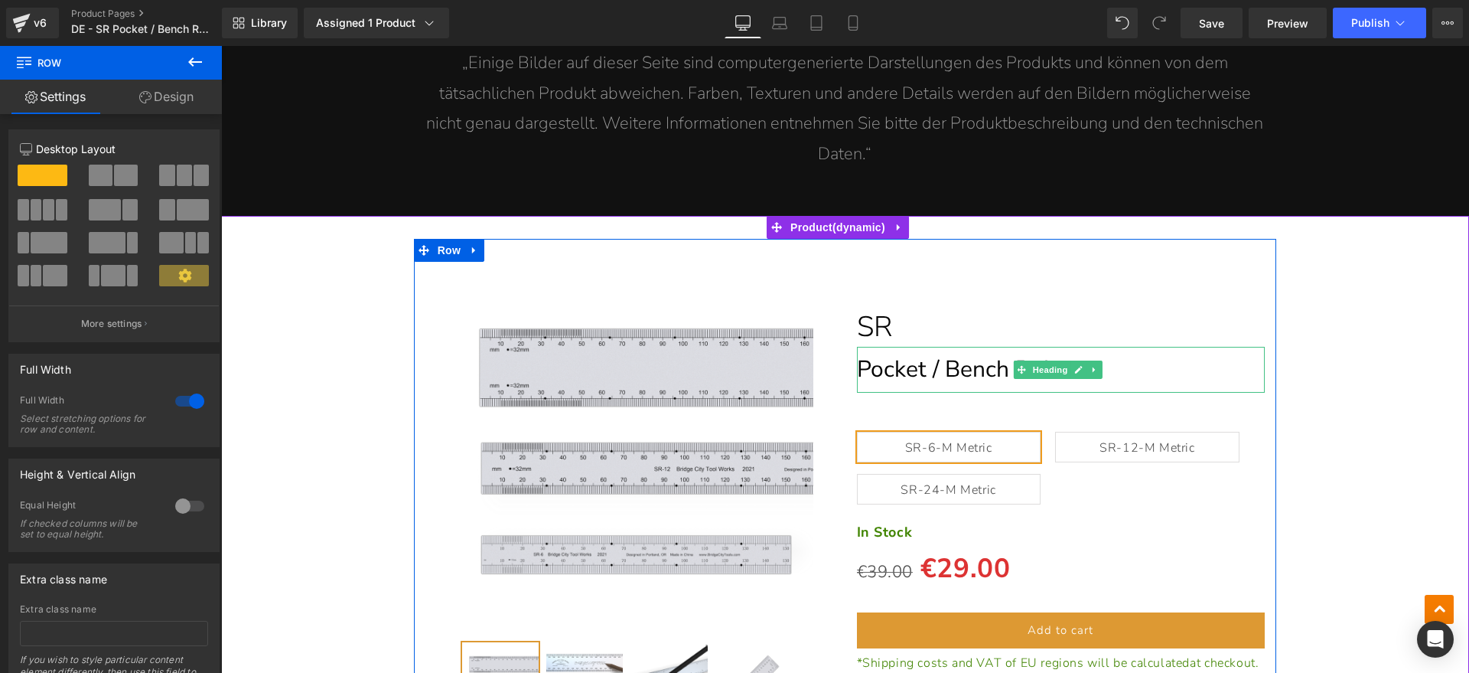
click at [1075, 366] on icon at bounding box center [1079, 370] width 8 height 8
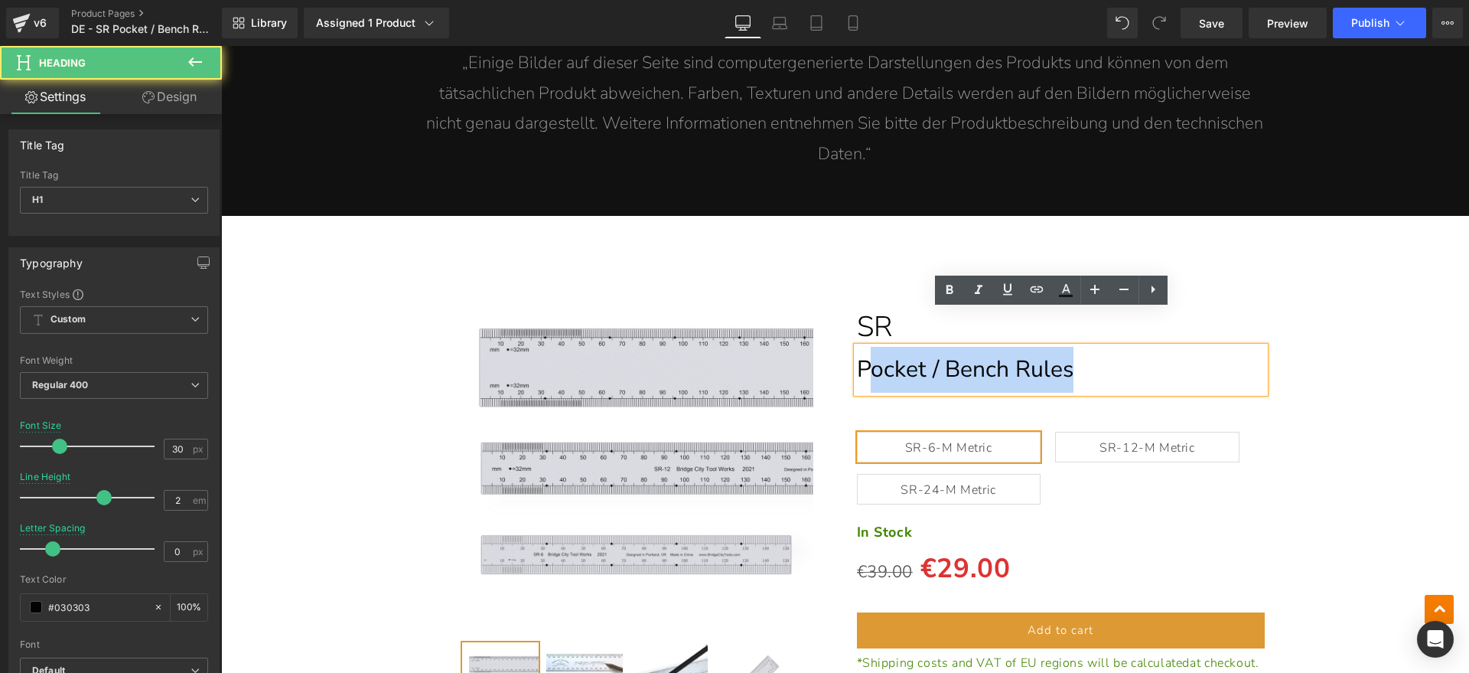
drag, startPoint x: 907, startPoint y: 331, endPoint x: 862, endPoint y: 333, distance: 45.9
click at [862, 347] on h1 "Pocket / Bench Rules" at bounding box center [1061, 370] width 409 height 46
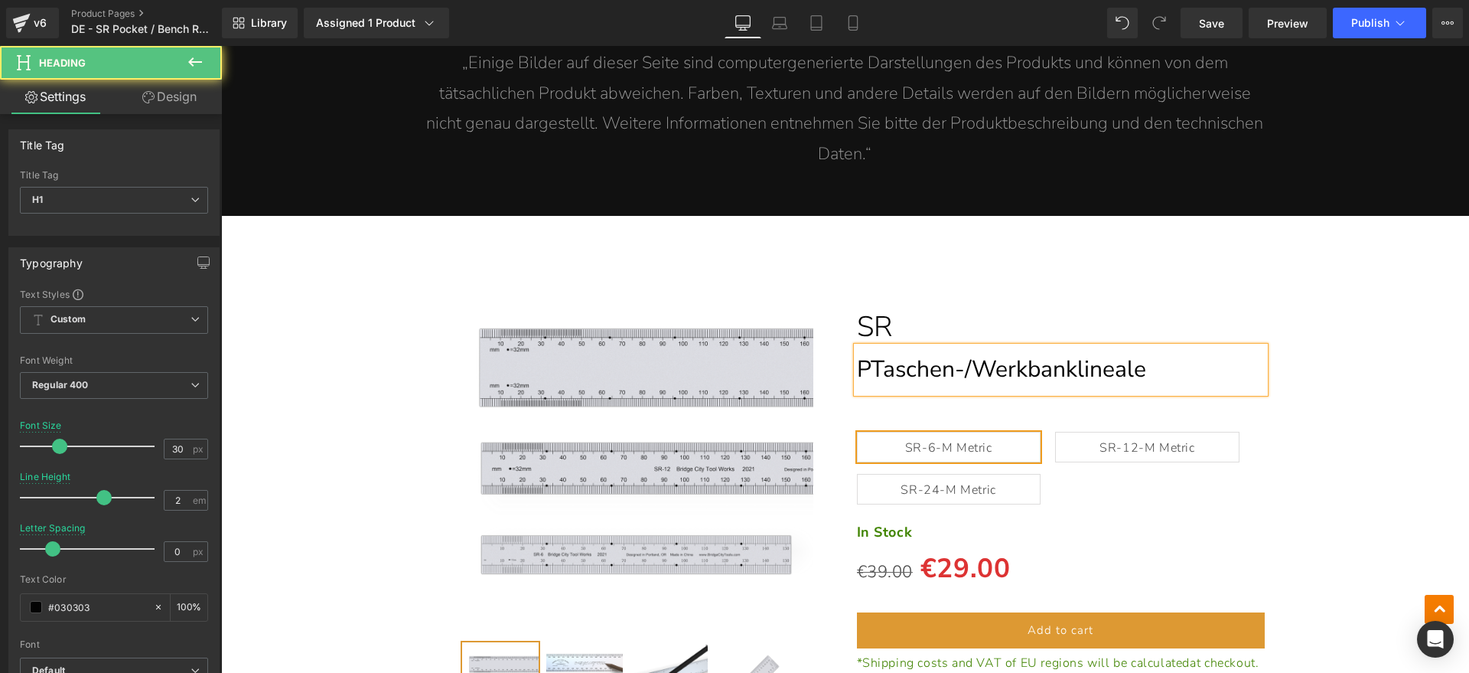
click at [862, 353] on span "PTaschen-/Werkbanklineale" at bounding box center [1001, 368] width 289 height 31
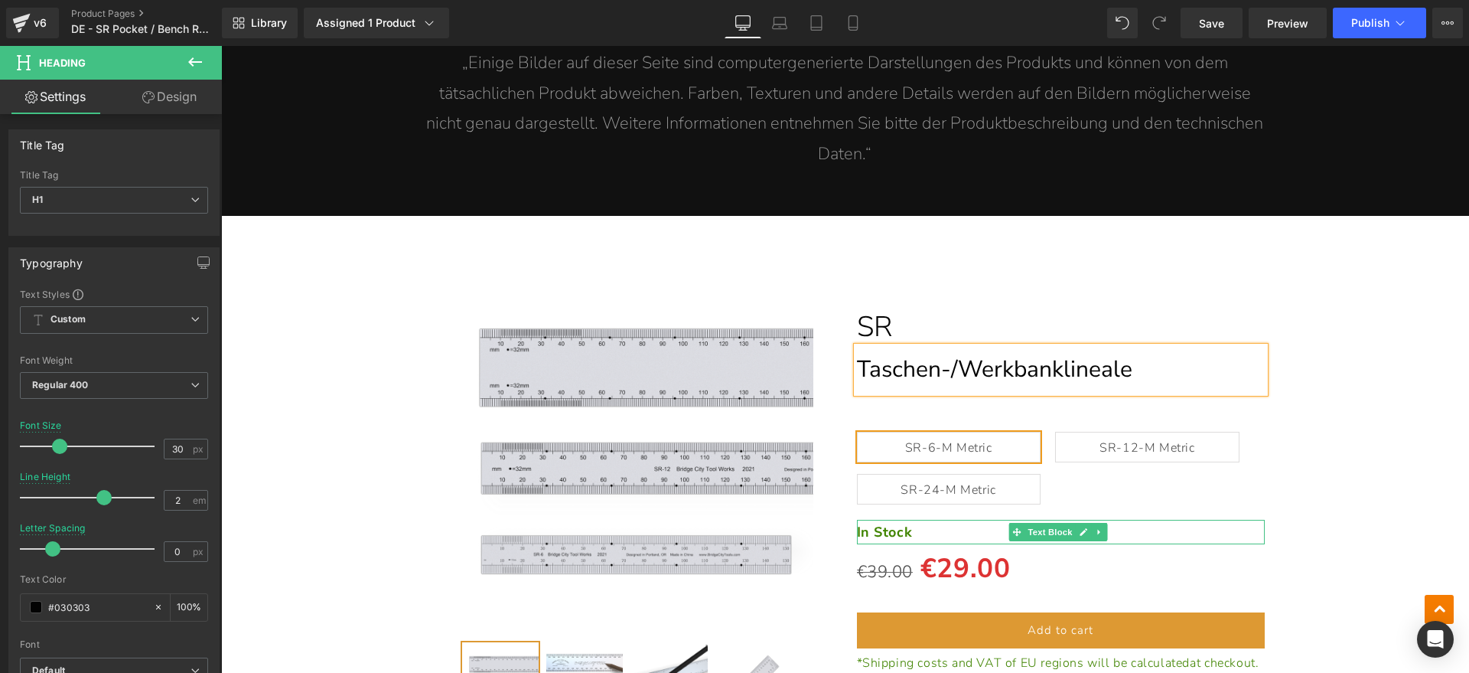
click at [907, 520] on p "In Stock" at bounding box center [1061, 532] width 409 height 24
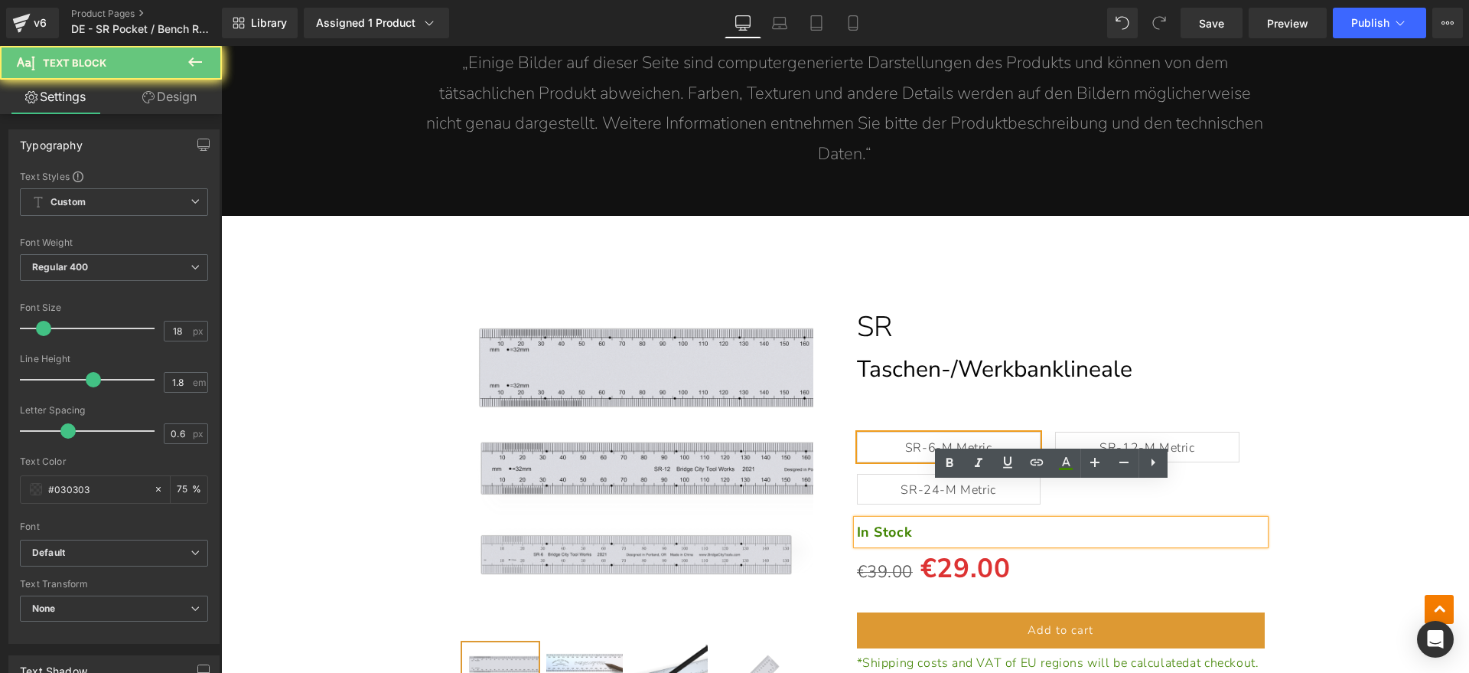
click at [1067, 520] on p "In Stock" at bounding box center [1061, 532] width 409 height 24
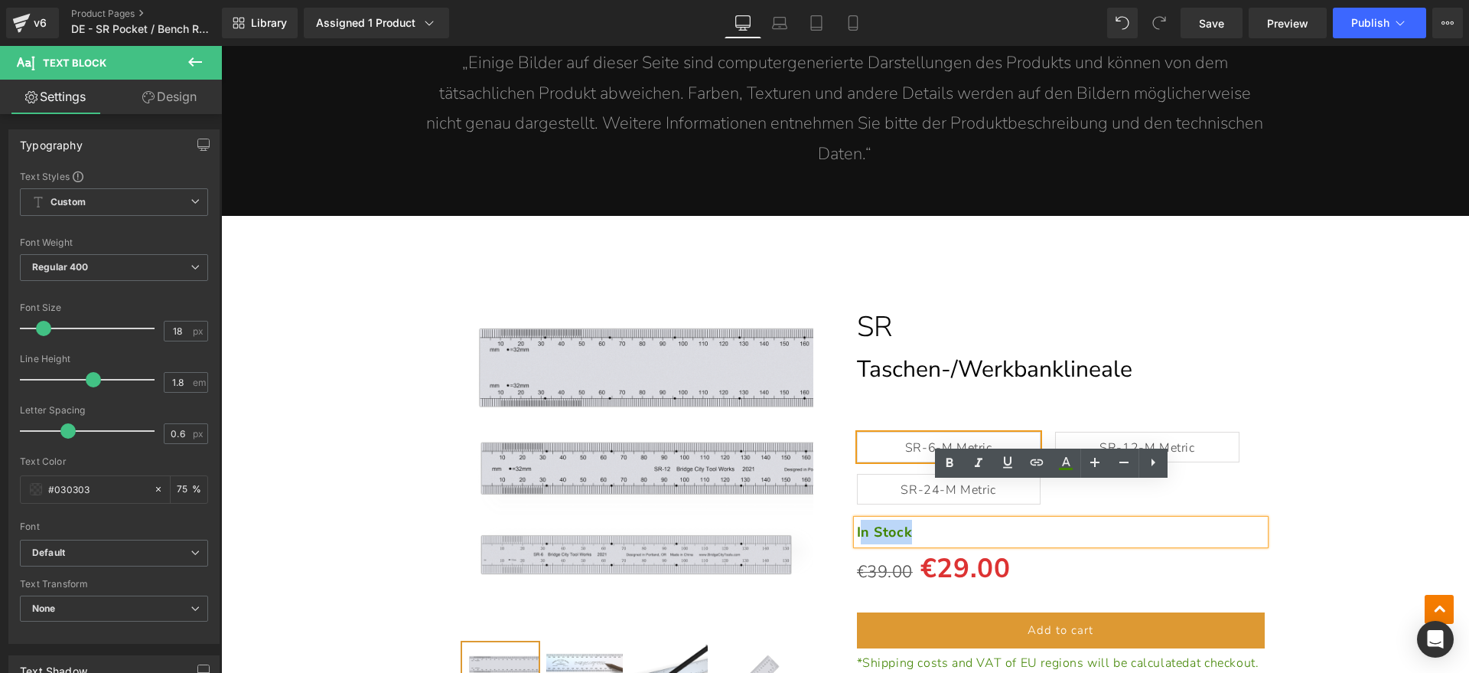
drag, startPoint x: 946, startPoint y: 490, endPoint x: 853, endPoint y: 492, distance: 92.6
click at [857, 520] on p "In Stock" at bounding box center [1061, 532] width 409 height 24
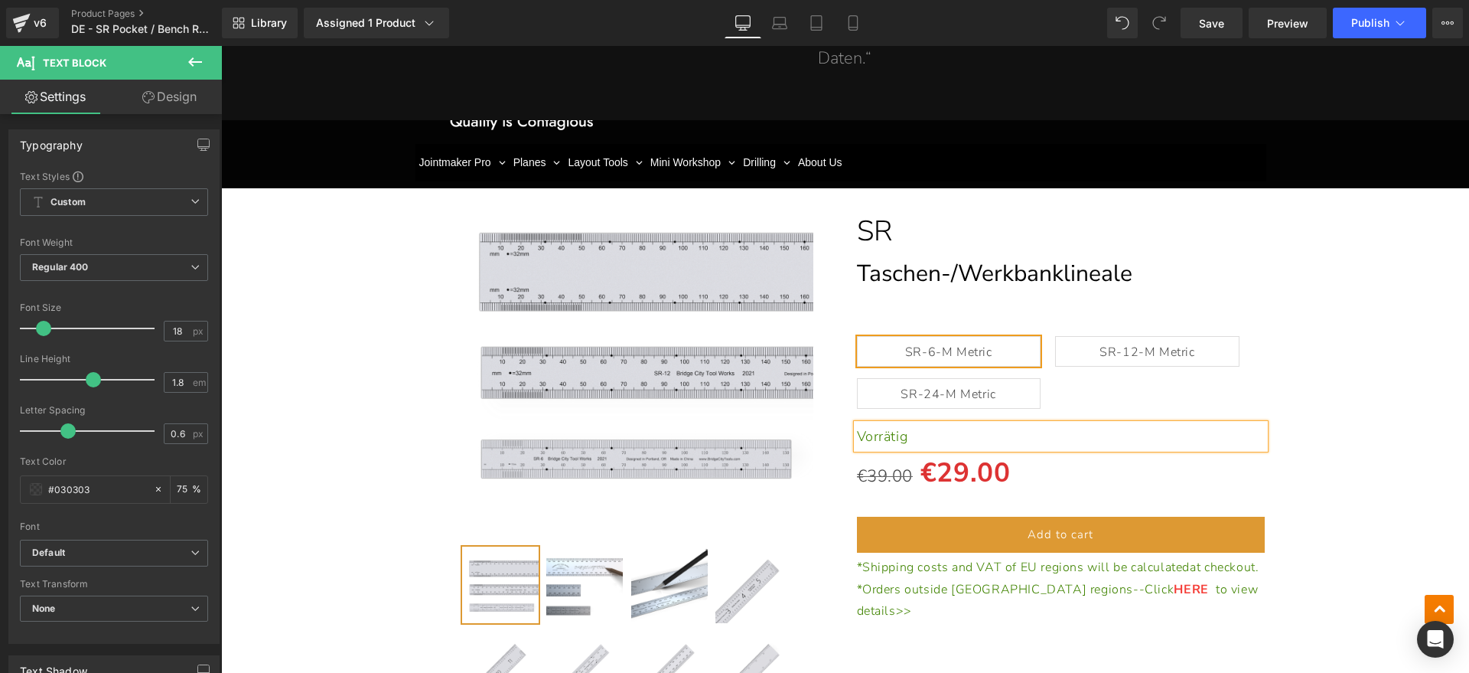
click at [1077, 516] on div "Add to cart (P) Cart Button" at bounding box center [1061, 534] width 409 height 36
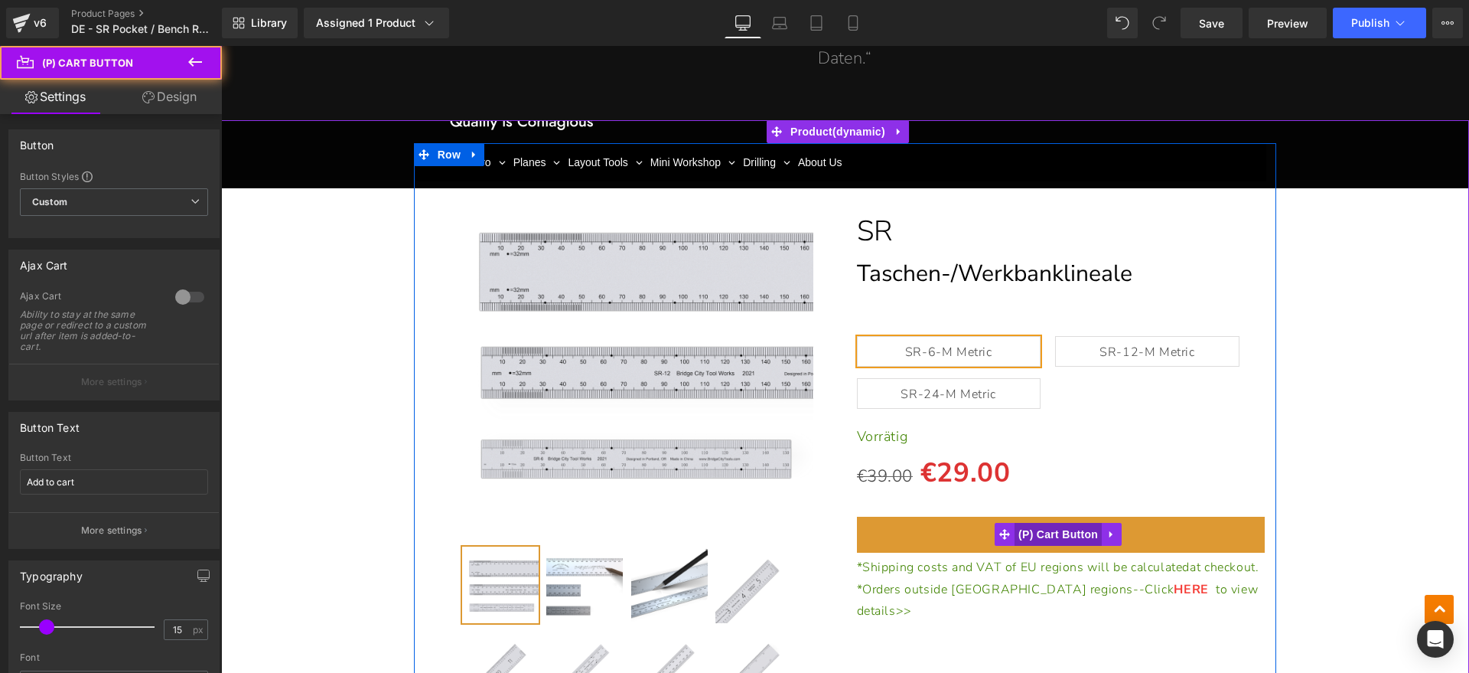
click at [1074, 523] on span "(P) Cart Button" at bounding box center [1058, 534] width 87 height 23
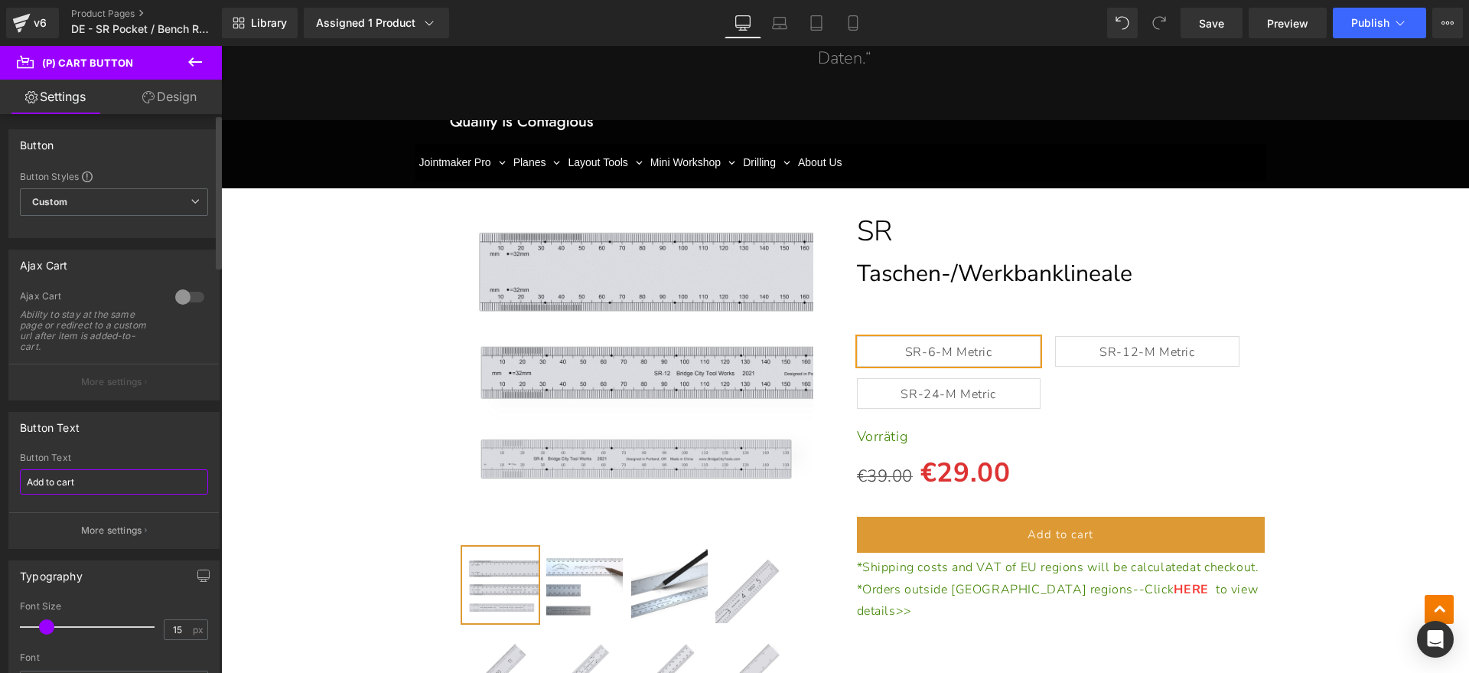
drag, startPoint x: 98, startPoint y: 484, endPoint x: 27, endPoint y: 469, distance: 72.8
click at [0, 470] on div "Button Text Add to cart Button Text Add to cart More settings" at bounding box center [114, 474] width 229 height 148
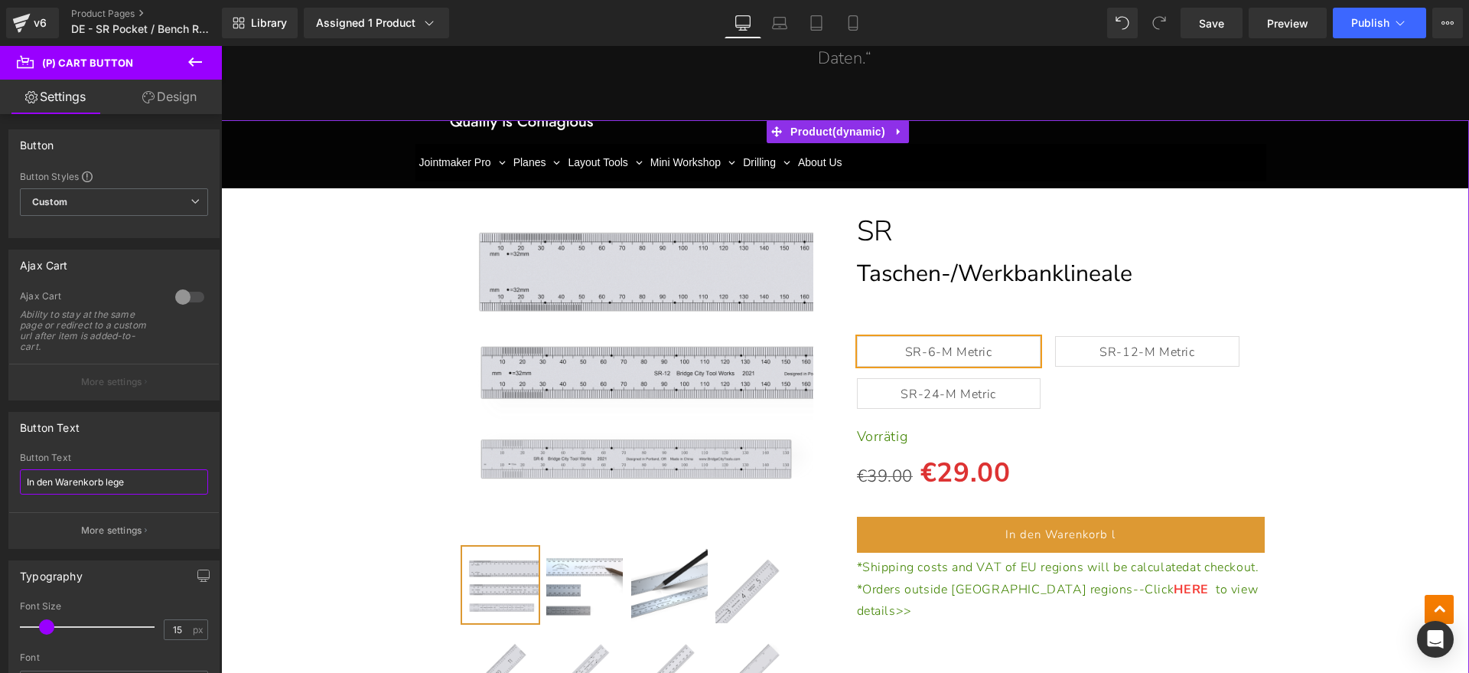
type input "In den Warenkorb legen"
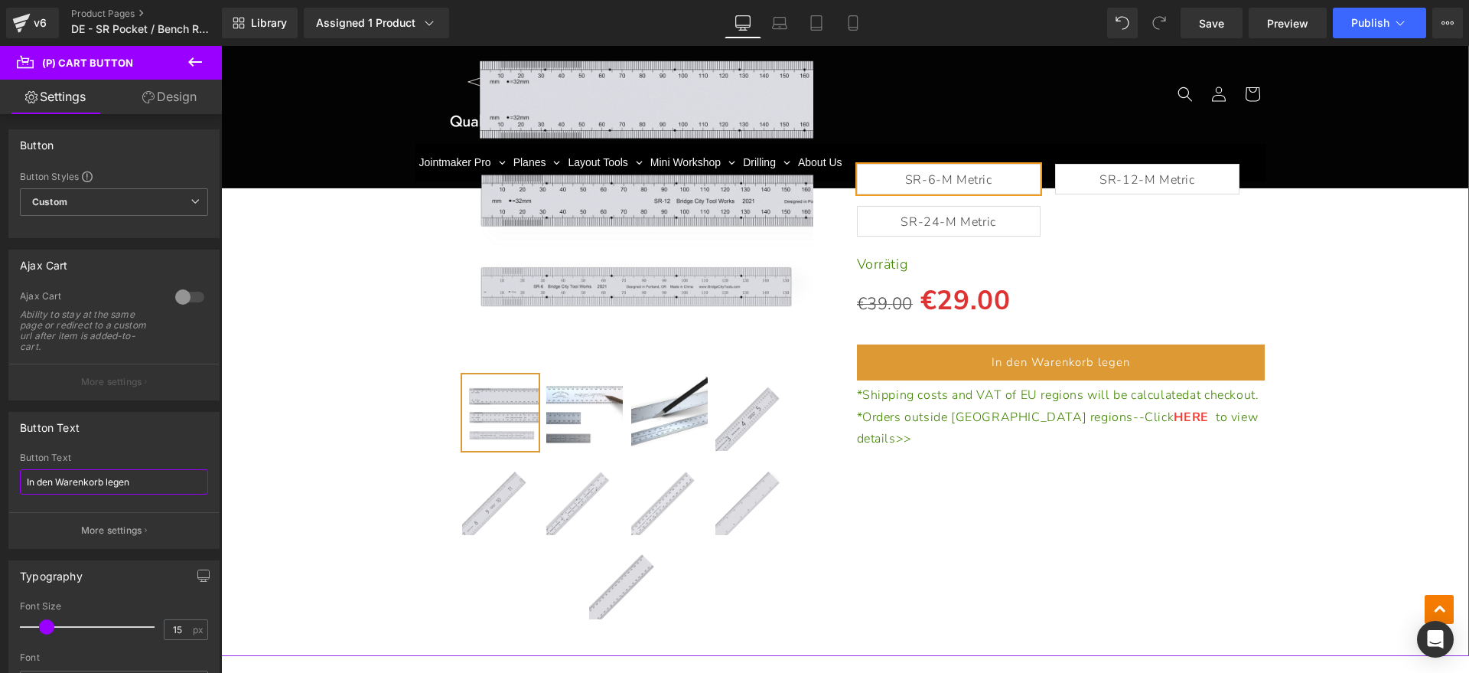
scroll to position [12485, 0]
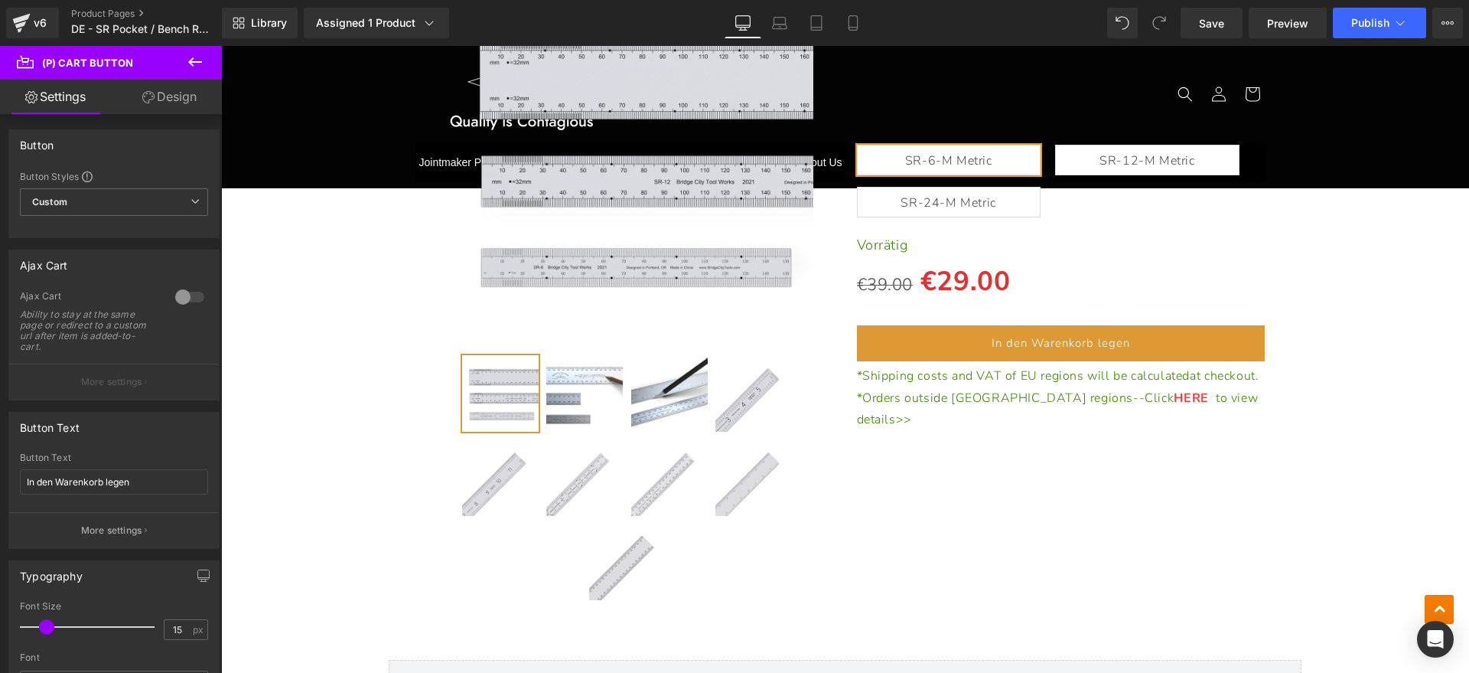
click at [994, 367] on span "*Shipping costs and VAT of EU regions will be calculated at checkout." at bounding box center [1058, 375] width 402 height 17
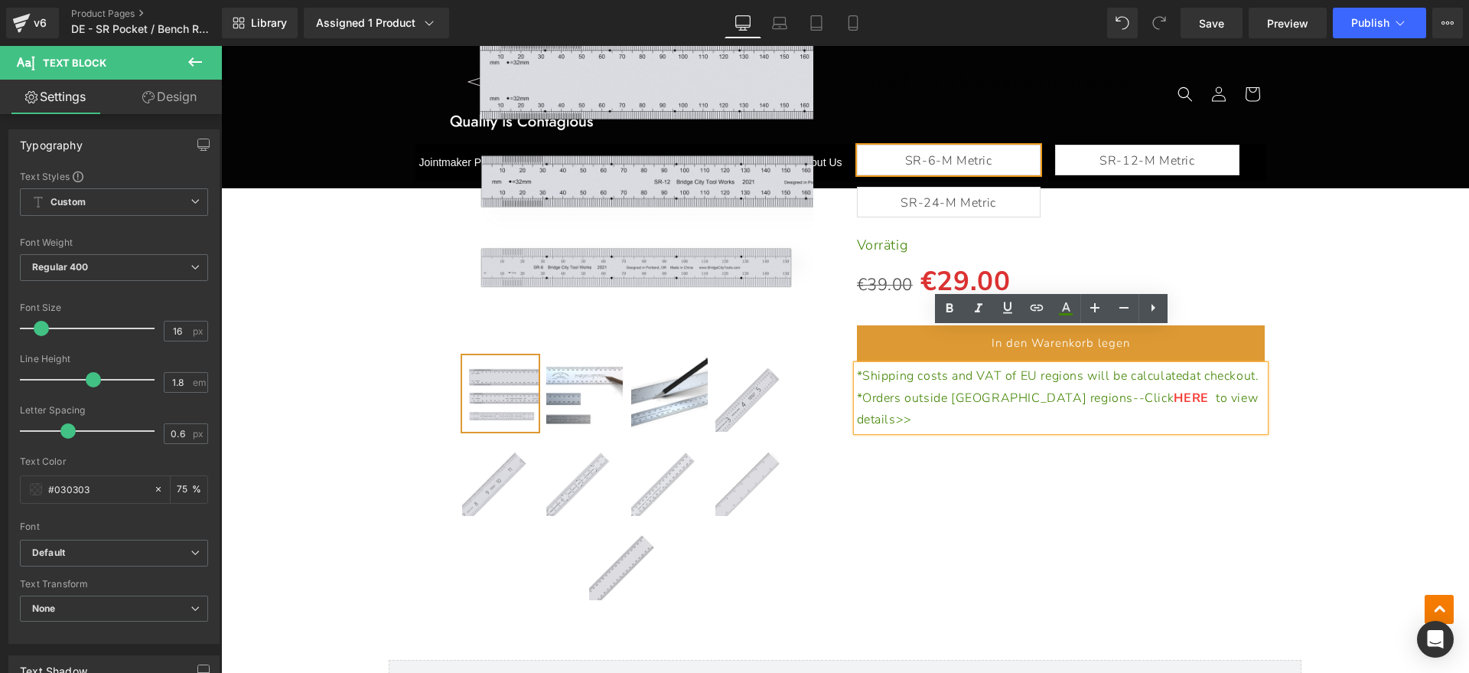
click at [927, 365] on p "*Shipping costs and VAT of EU regions will be calculated at checkout." at bounding box center [1061, 376] width 409 height 22
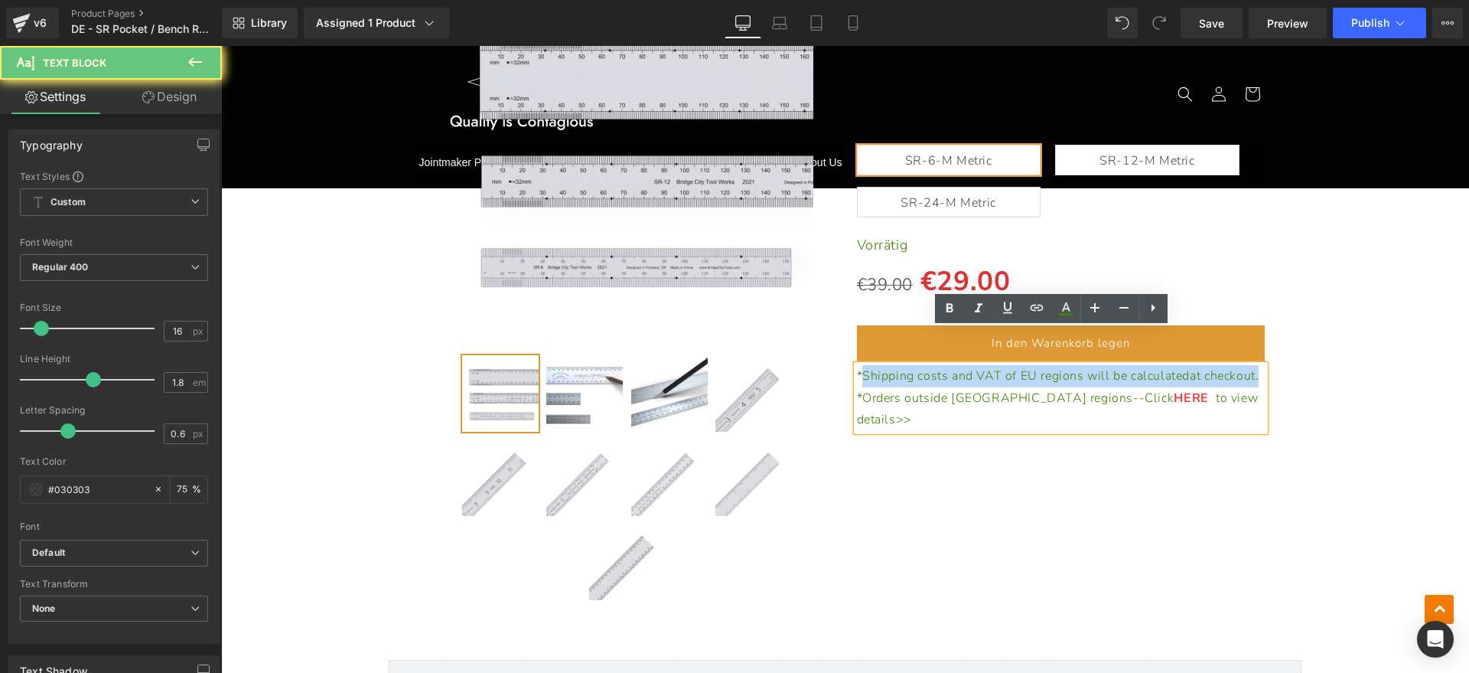
drag, startPoint x: 920, startPoint y: 357, endPoint x: 856, endPoint y: 339, distance: 66.8
click at [857, 365] on p "*Shipping costs and VAT of EU regions will be calculated at checkout." at bounding box center [1061, 376] width 409 height 22
paste div
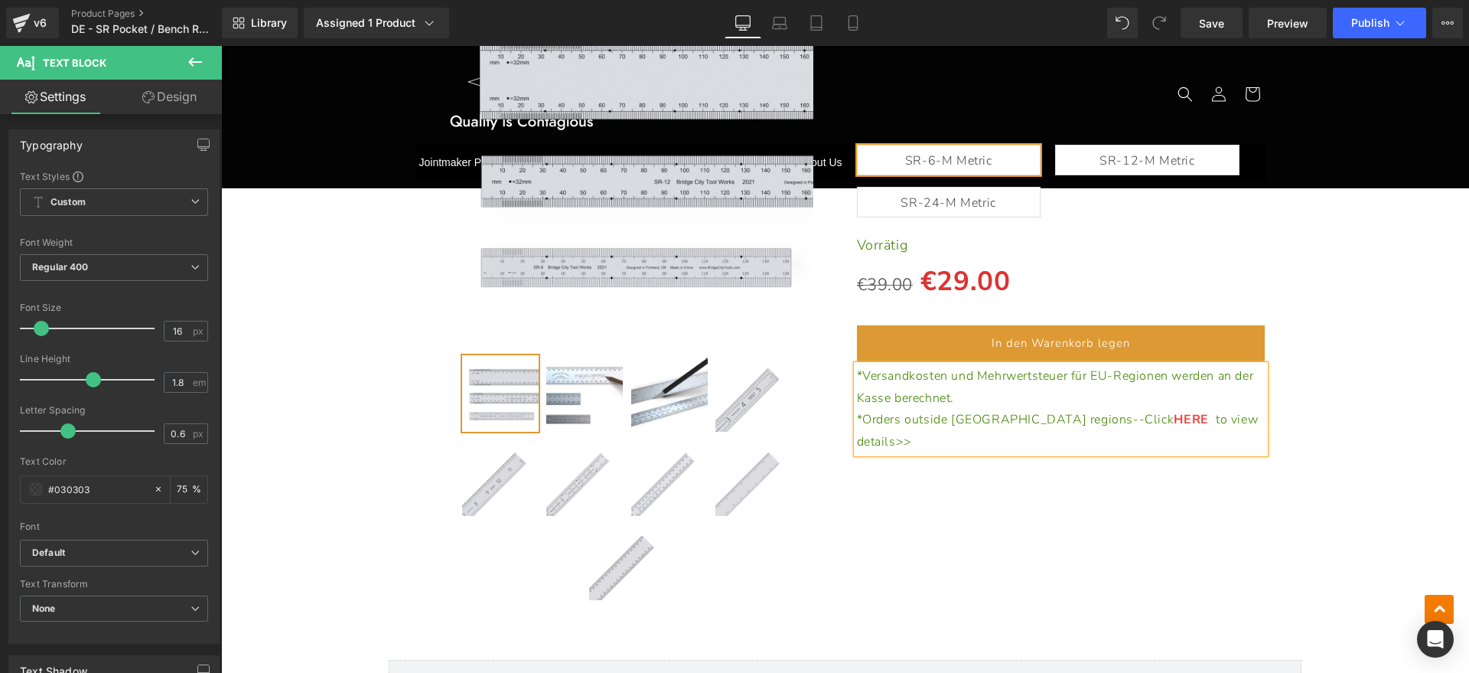
drag, startPoint x: 1226, startPoint y: 366, endPoint x: 1220, endPoint y: 373, distance: 9.2
click at [1222, 370] on p "*Versandkosten und Mehrwertsteuer für EU-Regionen werden an der Kasse berechnet." at bounding box center [1061, 387] width 409 height 44
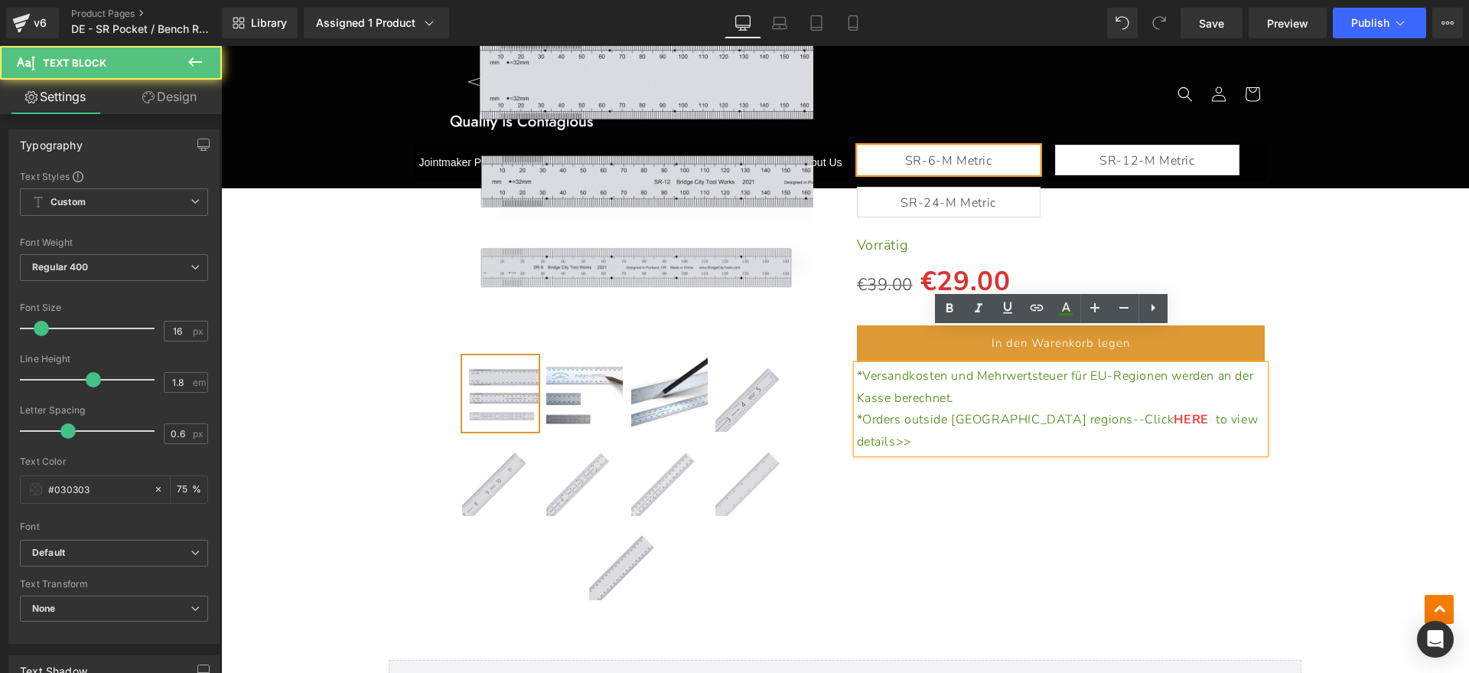
click at [1213, 409] on p "*Orders outside [GEOGRAPHIC_DATA] regions--Click HERE to view details>>" at bounding box center [1061, 431] width 409 height 44
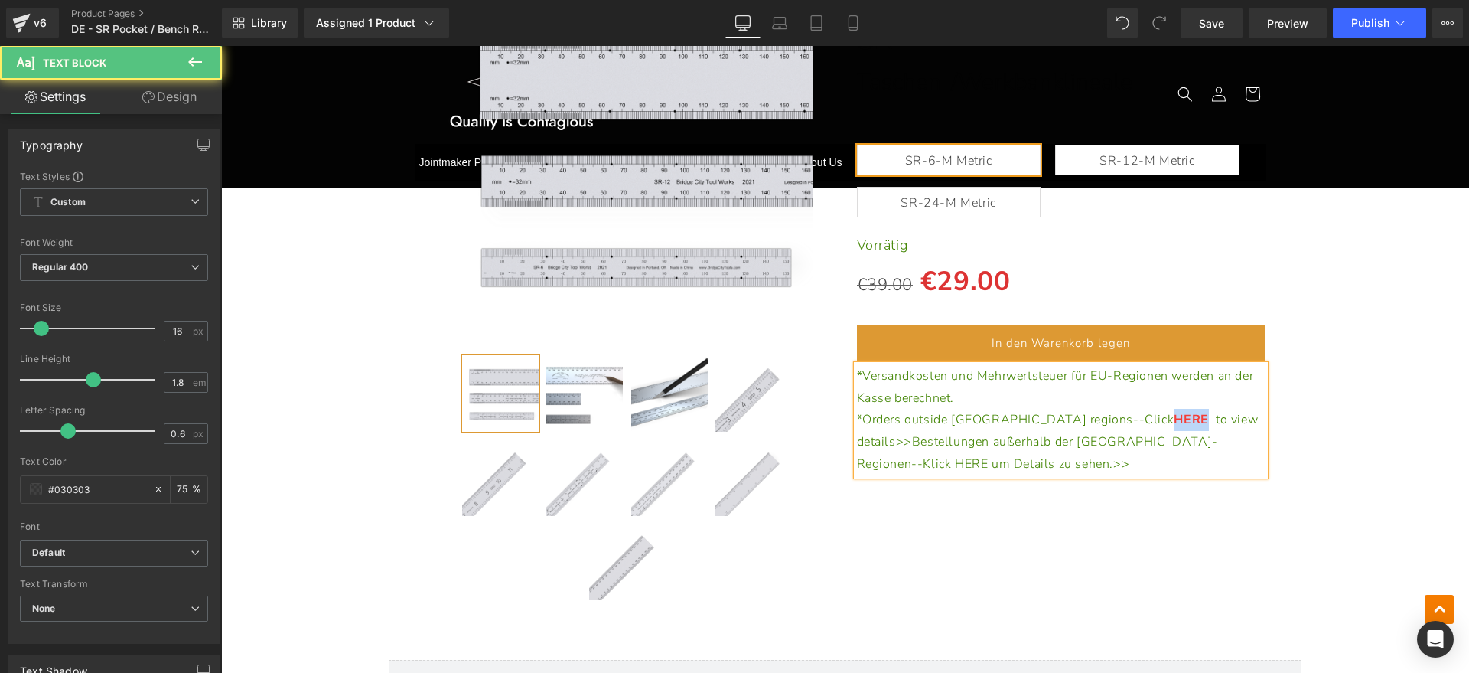
drag, startPoint x: 1054, startPoint y: 382, endPoint x: 1086, endPoint y: 383, distance: 32.9
click at [1174, 411] on span "HERE" at bounding box center [1195, 419] width 42 height 17
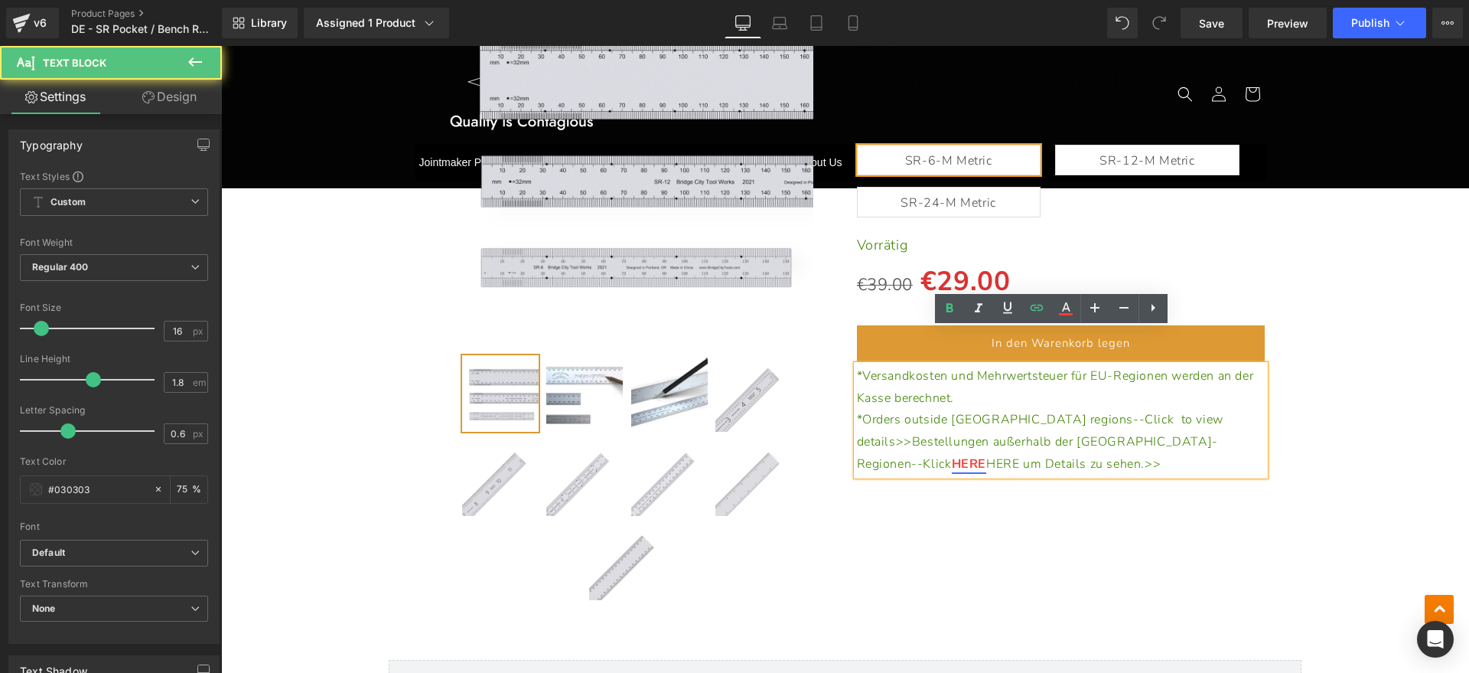
click at [1121, 455] on span "HERE um Details zu sehen.>>" at bounding box center [1073, 463] width 174 height 17
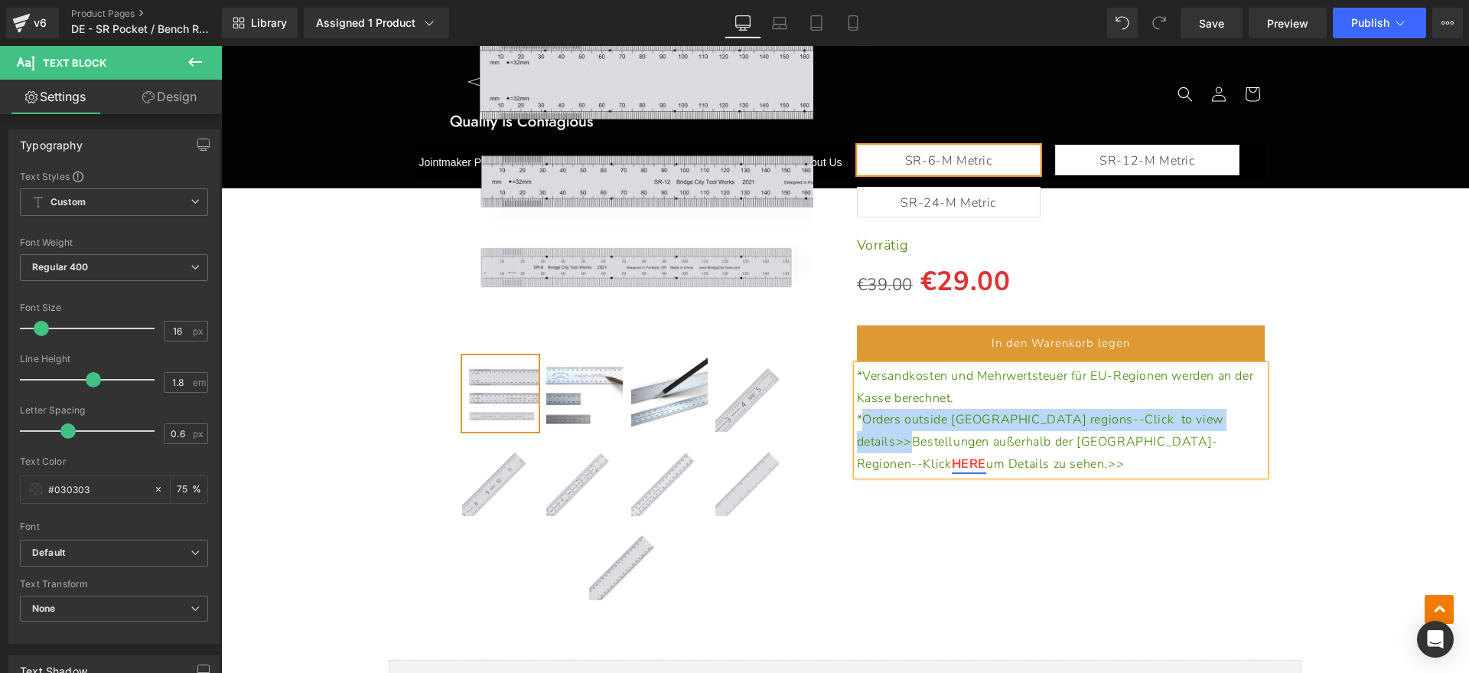
drag, startPoint x: 1155, startPoint y: 383, endPoint x: 860, endPoint y: 389, distance: 295.4
click at [860, 409] on p "*Orders outside [GEOGRAPHIC_DATA] regions--Click to view details>>Bestellungen …" at bounding box center [1061, 442] width 409 height 66
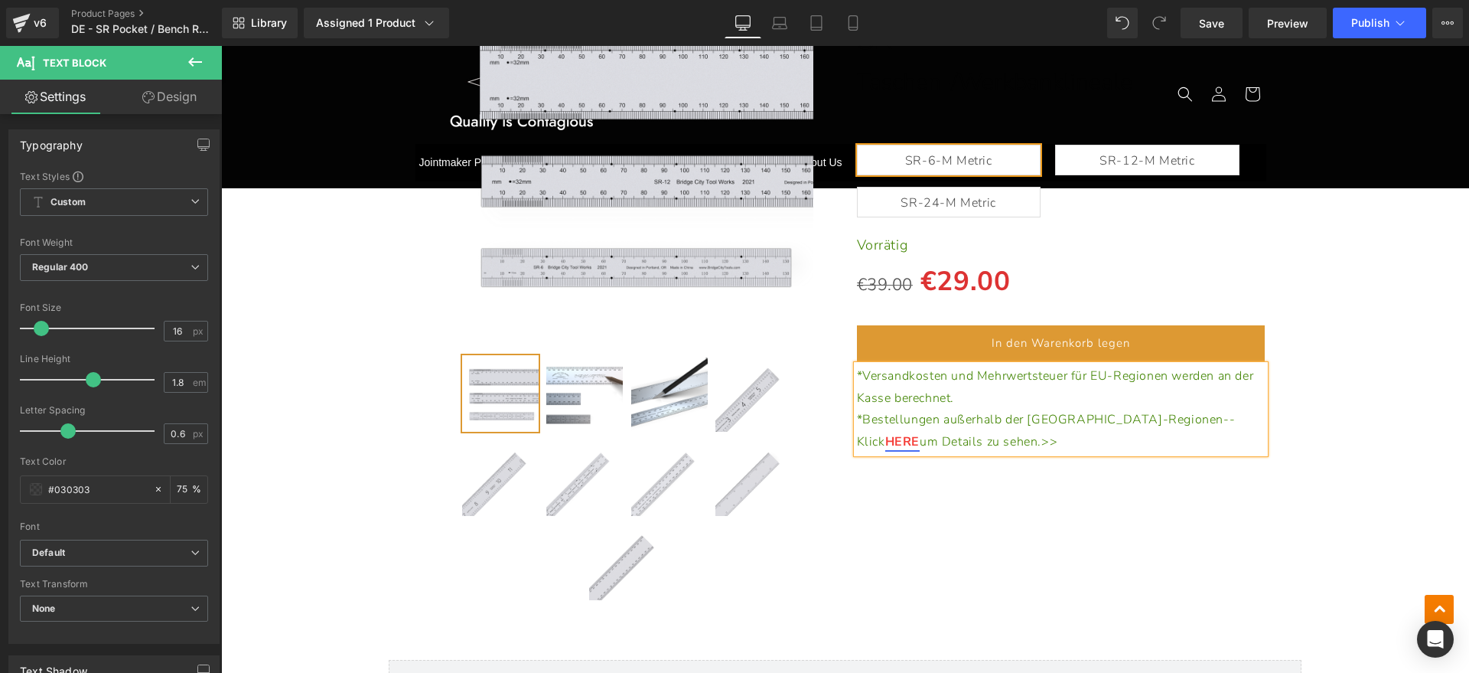
click at [1310, 516] on div "(P) Image" at bounding box center [845, 283] width 1233 height 662
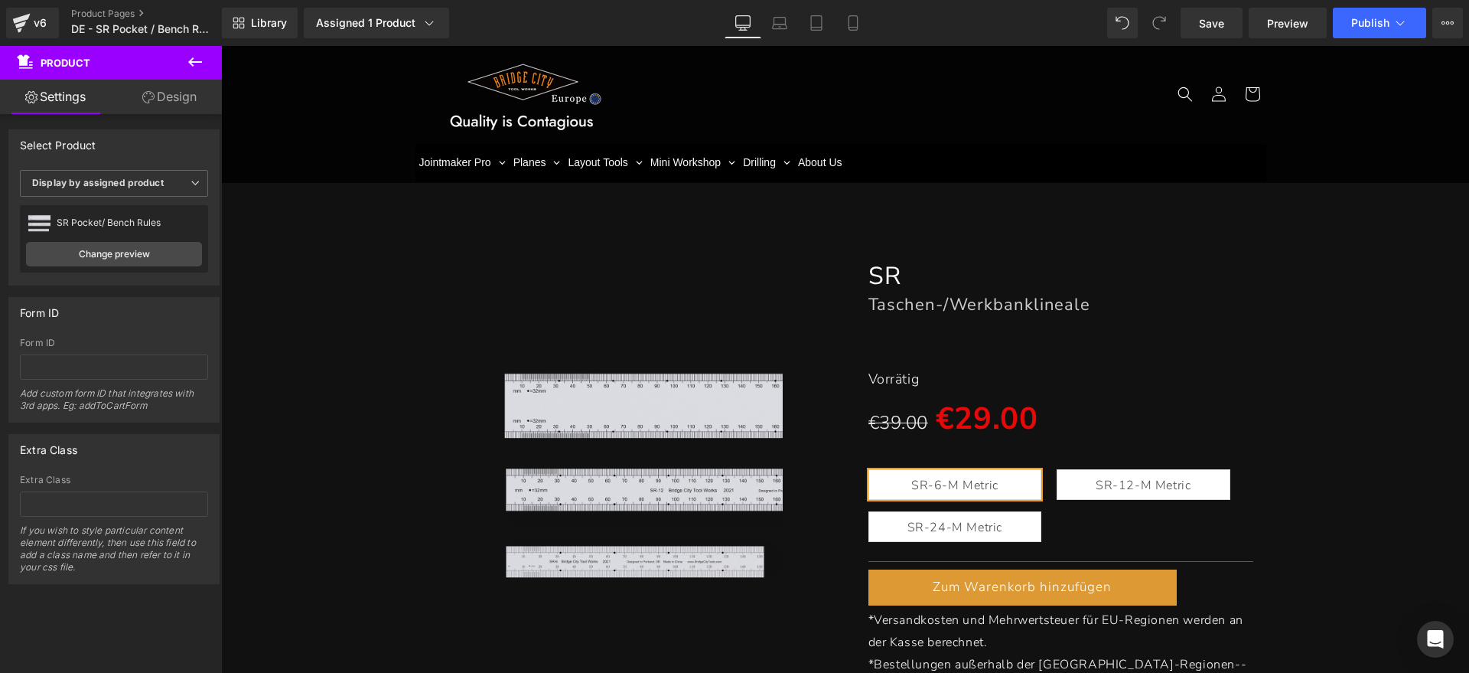
scroll to position [0, 0]
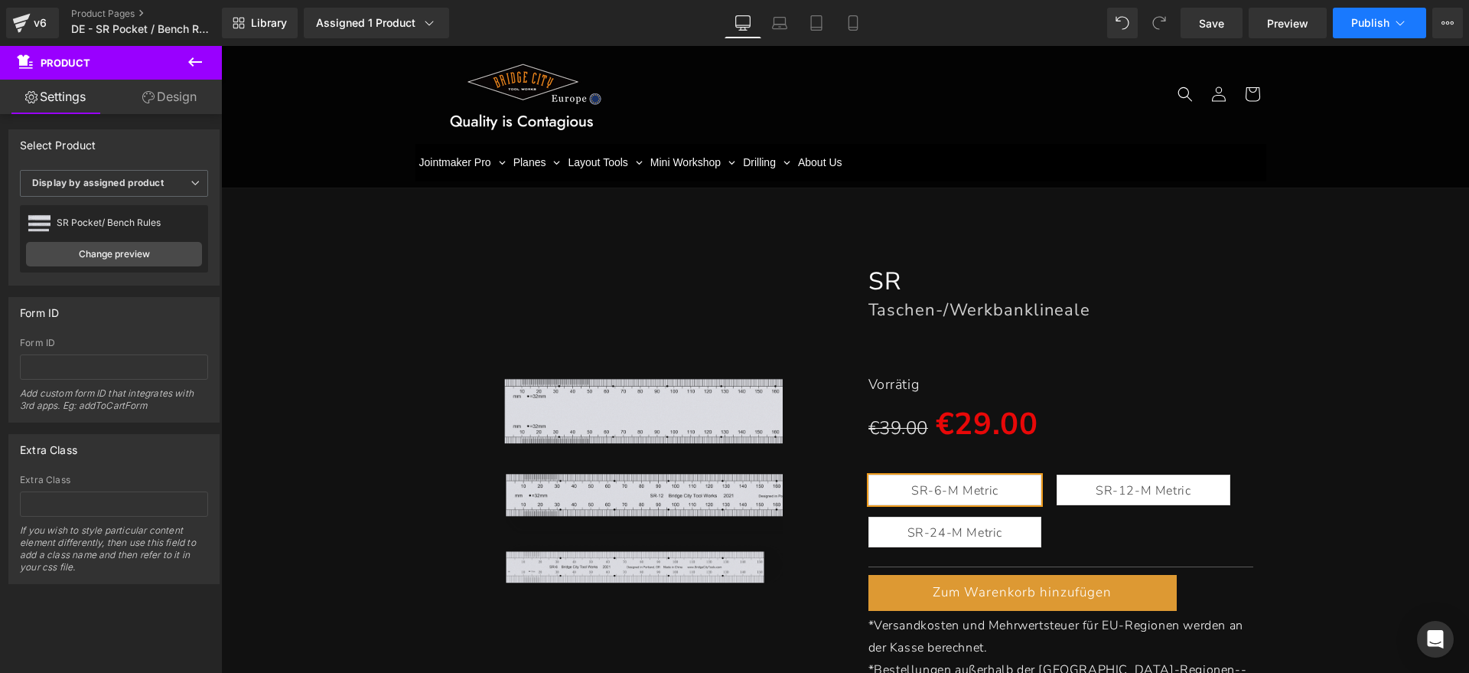
click at [1409, 19] on button "Publish" at bounding box center [1379, 23] width 93 height 31
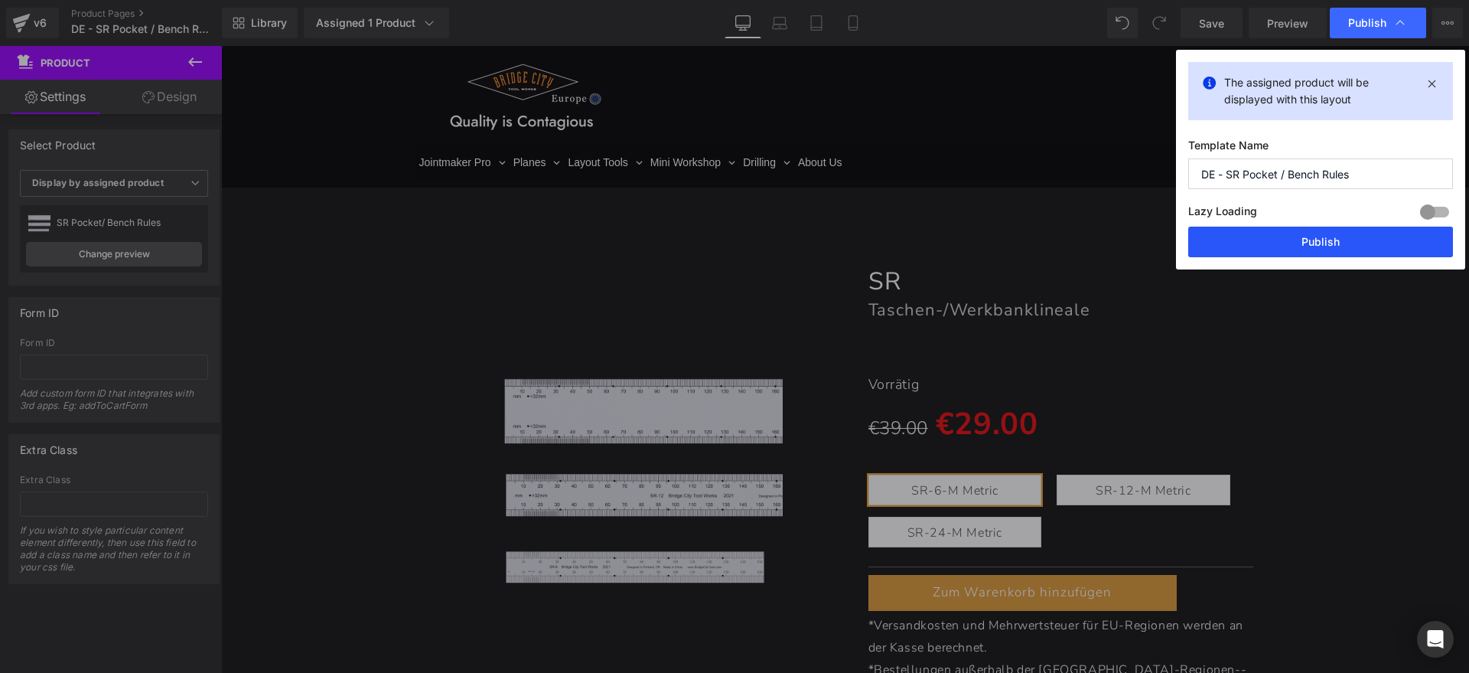
click at [1291, 239] on button "Publish" at bounding box center [1320, 241] width 265 height 31
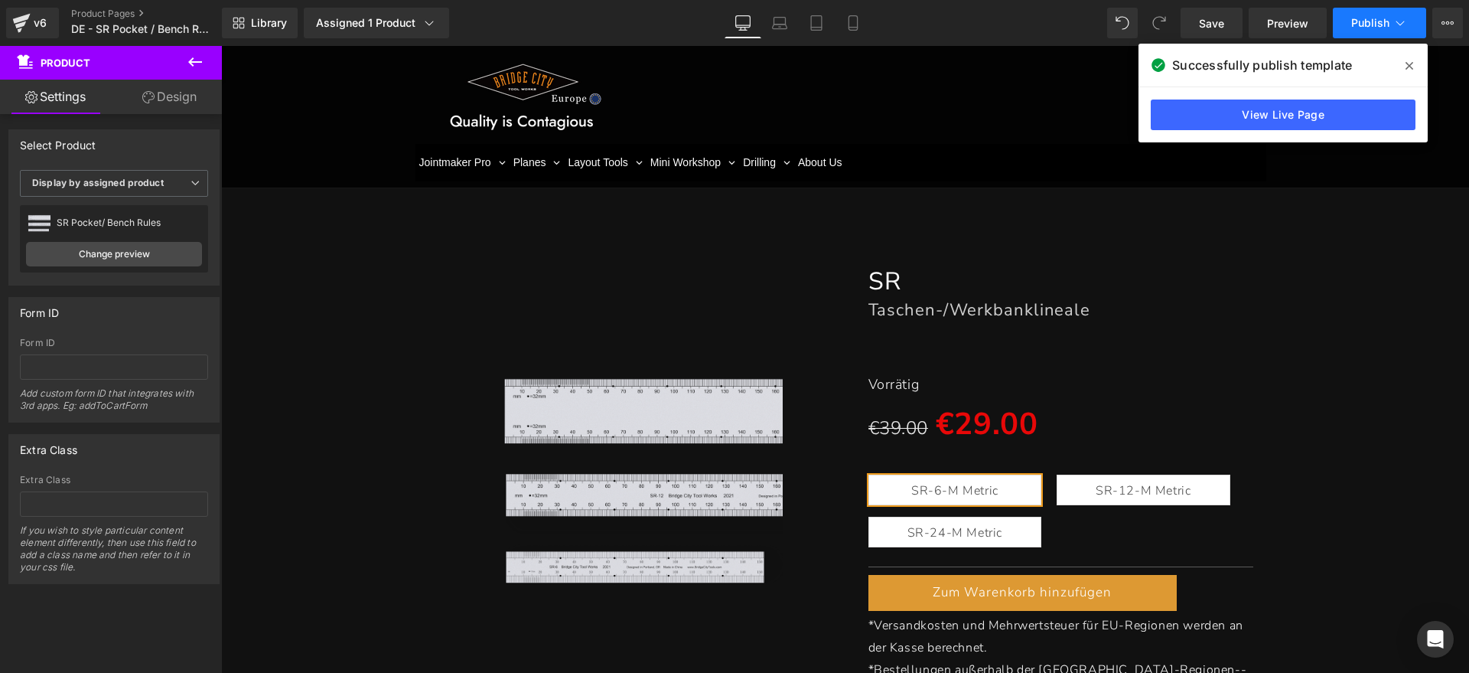
click at [1347, 24] on button "Publish" at bounding box center [1379, 23] width 93 height 31
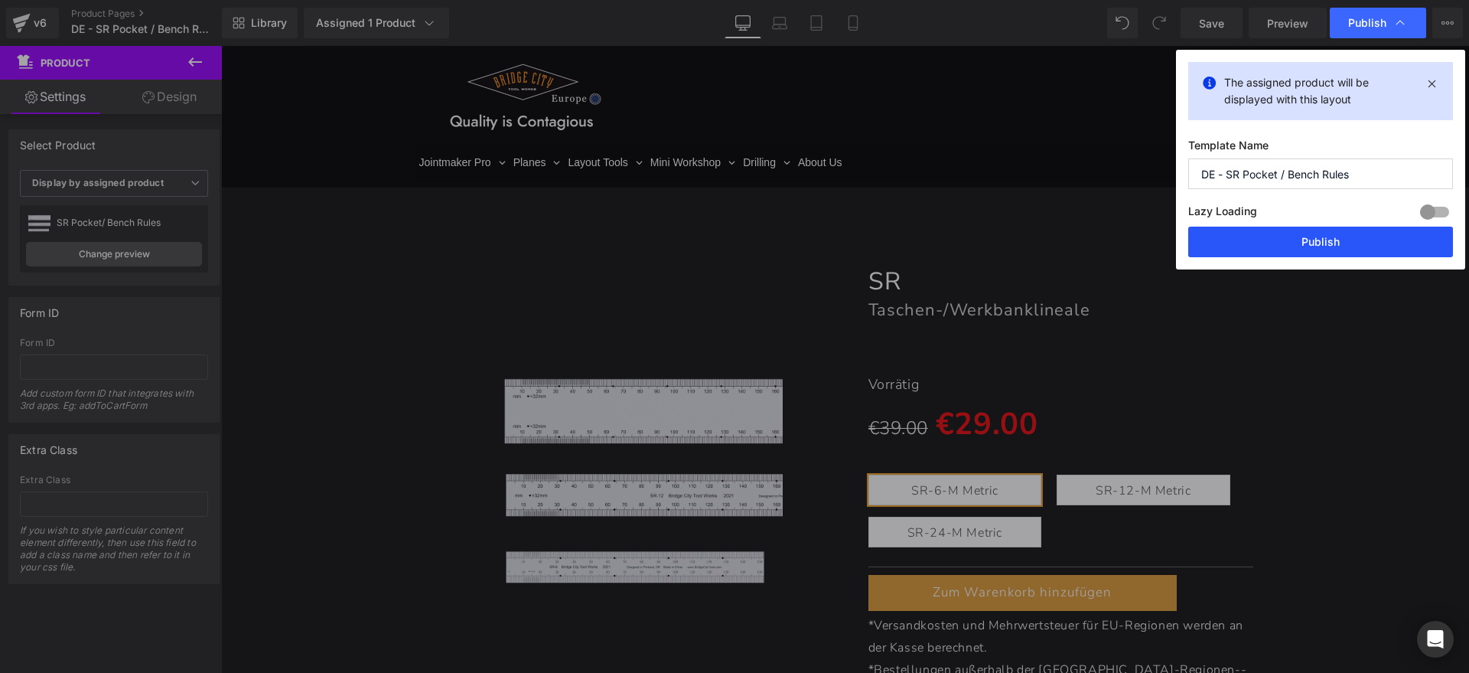
click at [1253, 229] on button "Publish" at bounding box center [1320, 241] width 265 height 31
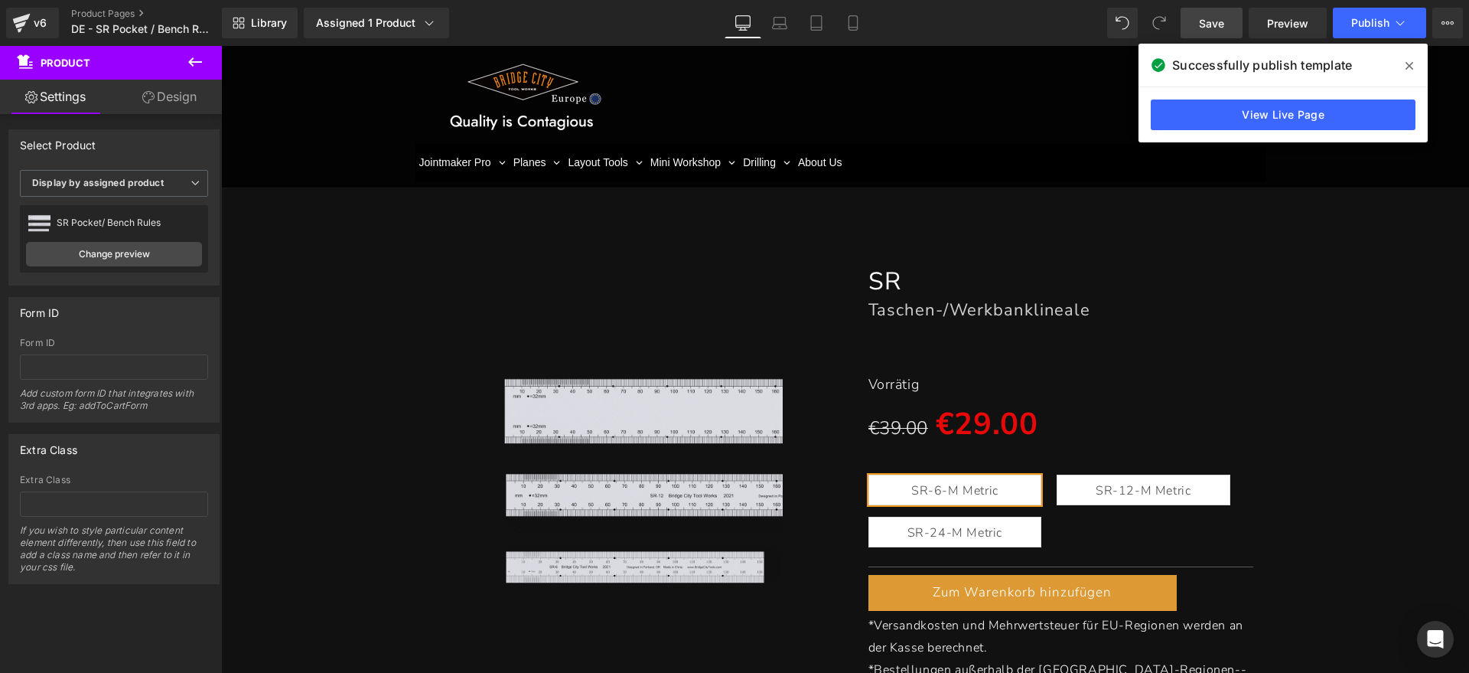
click at [1232, 26] on link "Save" at bounding box center [1212, 23] width 62 height 31
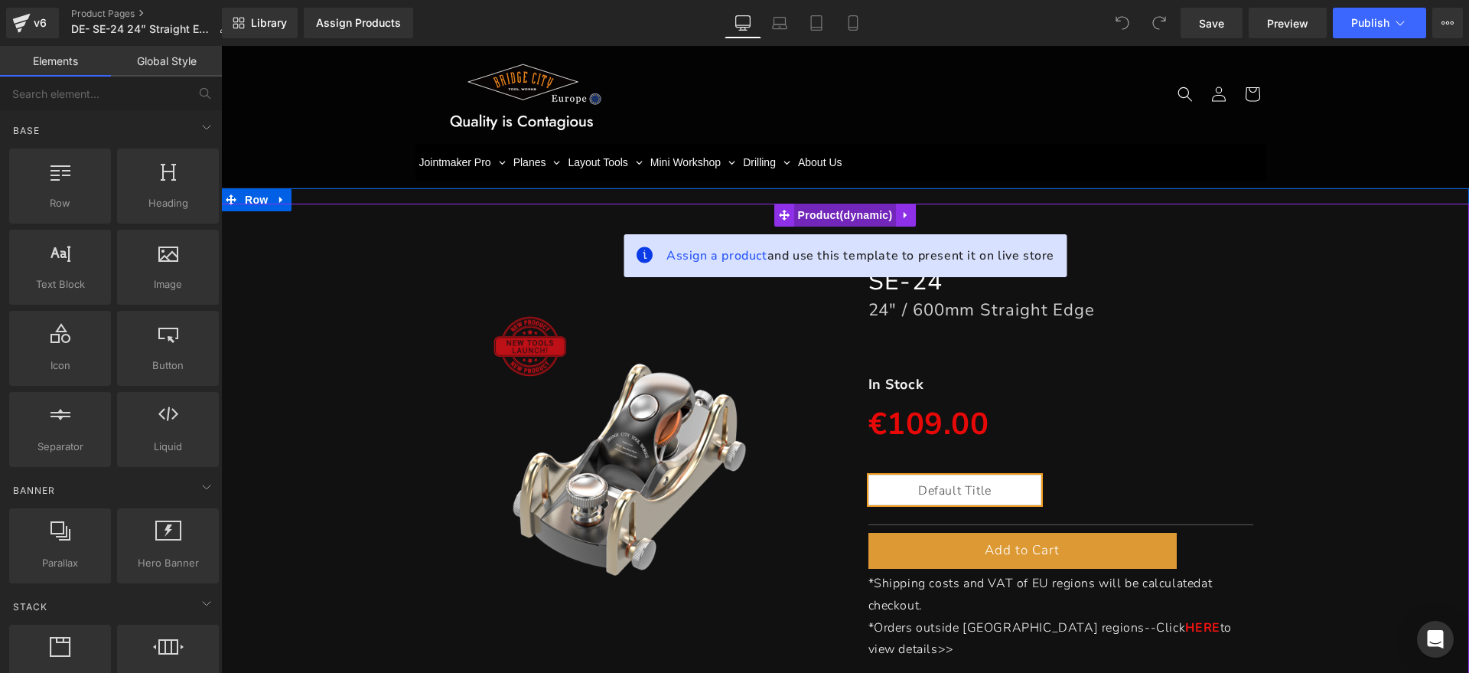
click at [803, 214] on span "Product" at bounding box center [845, 215] width 103 height 23
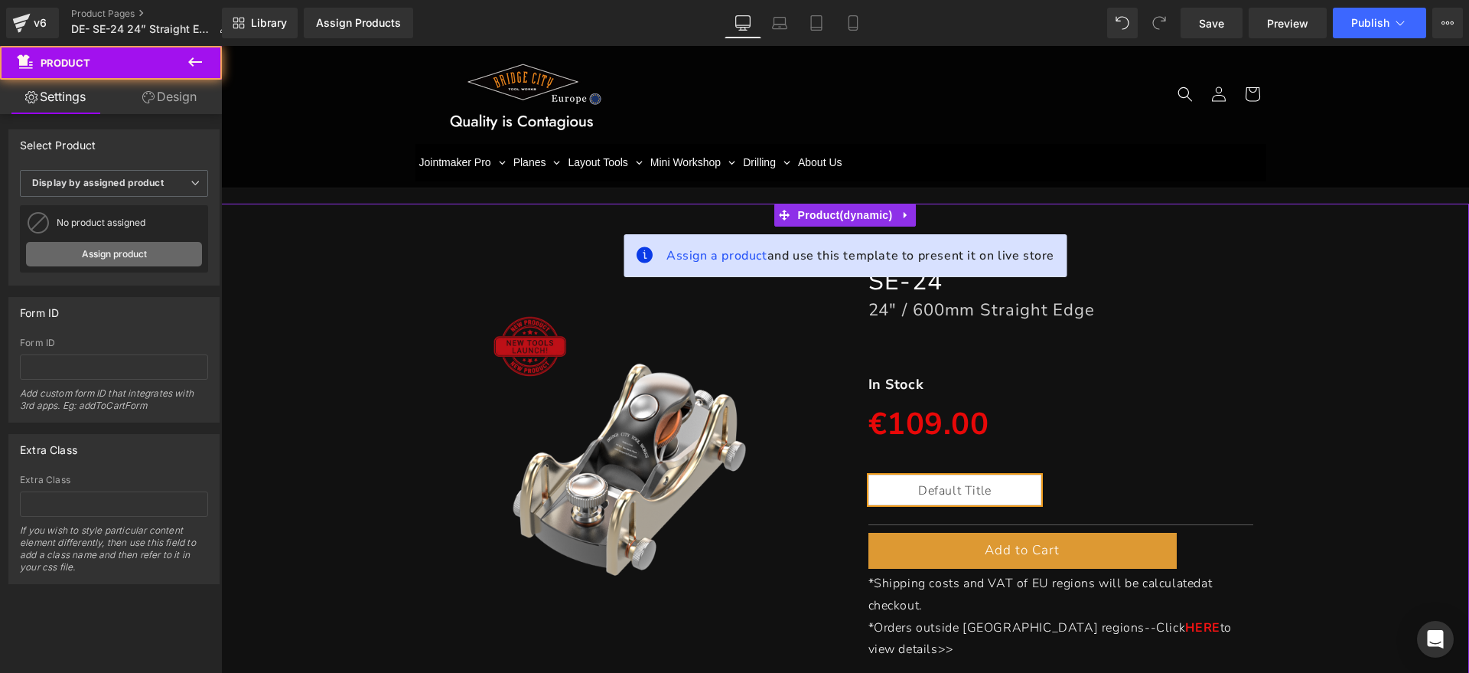
click at [133, 260] on link "Assign product" at bounding box center [114, 254] width 176 height 24
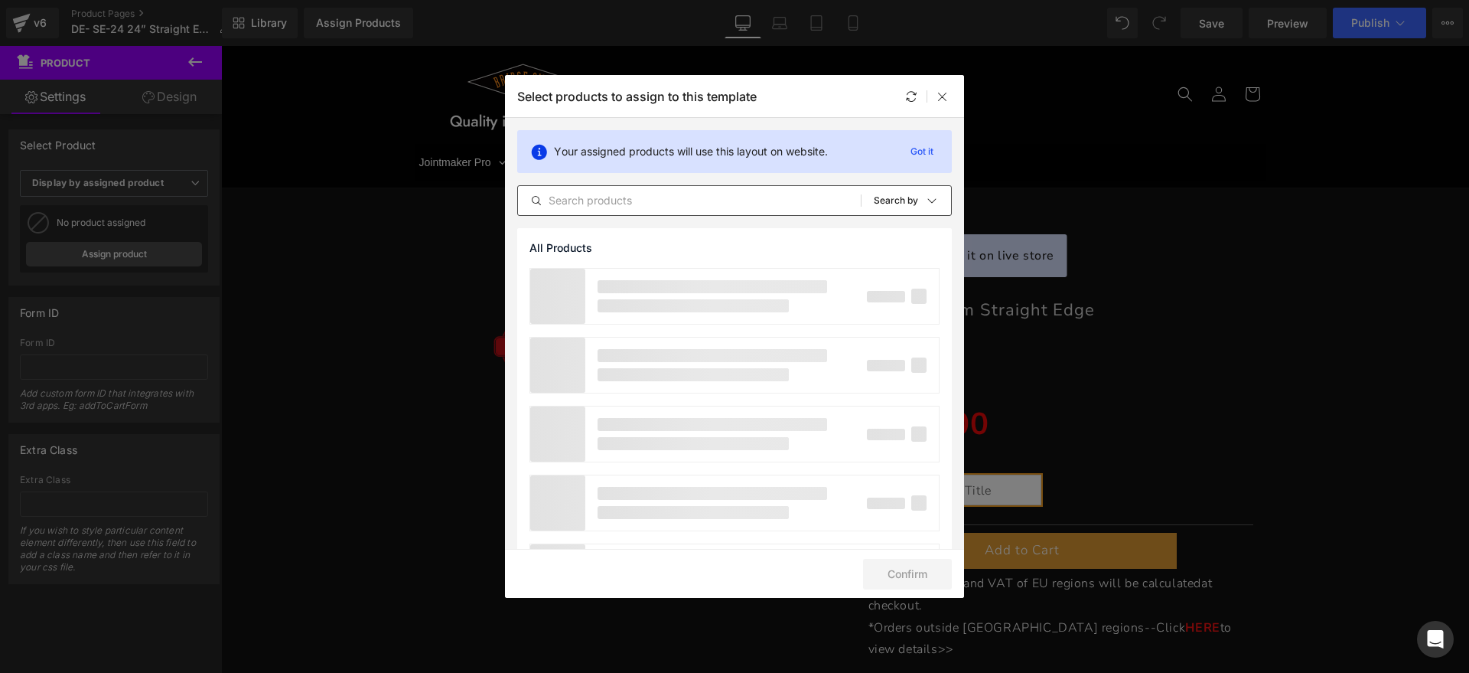
click at [694, 204] on input "text" at bounding box center [689, 200] width 343 height 18
type input "SE"
click at [838, 206] on icon at bounding box center [843, 200] width 11 height 12
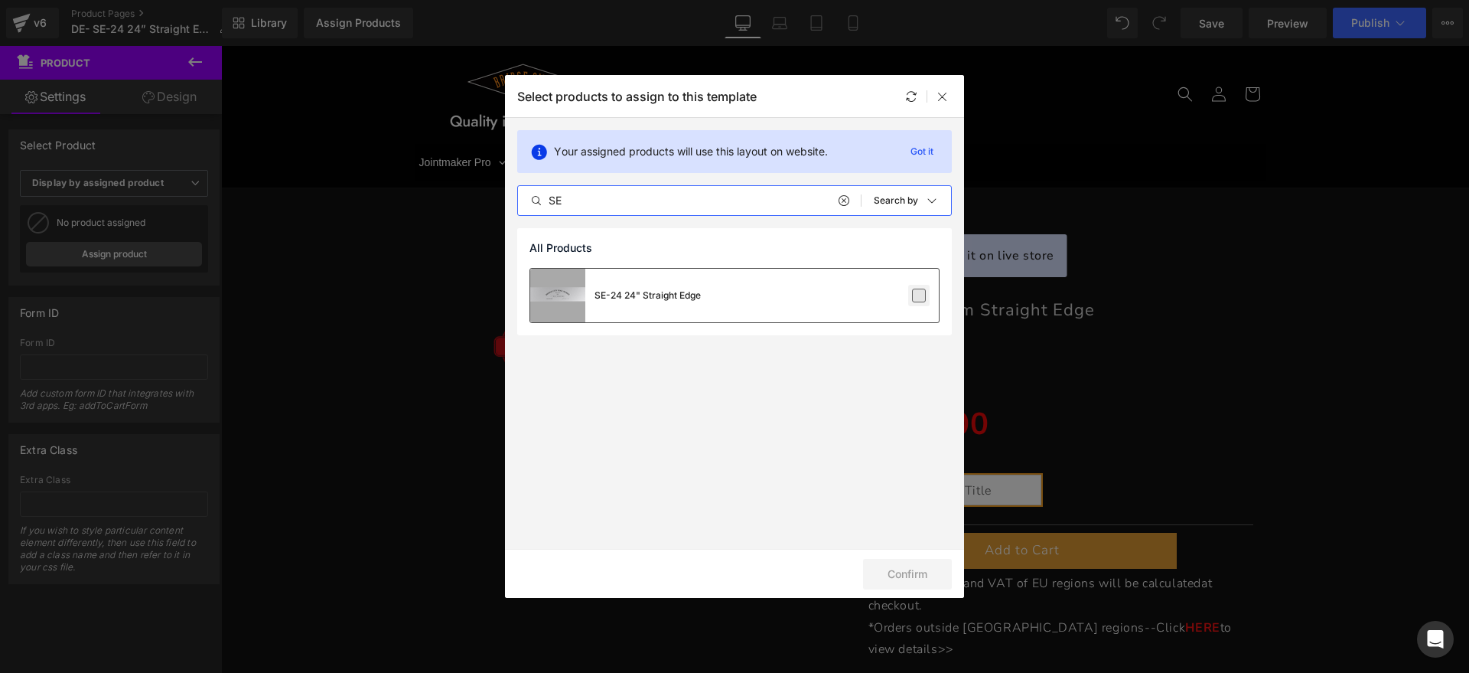
type input "SE"
click at [926, 295] on label at bounding box center [919, 295] width 14 height 14
click at [919, 295] on input "checkbox" at bounding box center [919, 295] width 0 height 0
click at [912, 575] on button "Confirm" at bounding box center [907, 574] width 89 height 31
click at [941, 96] on icon at bounding box center [943, 96] width 12 height 12
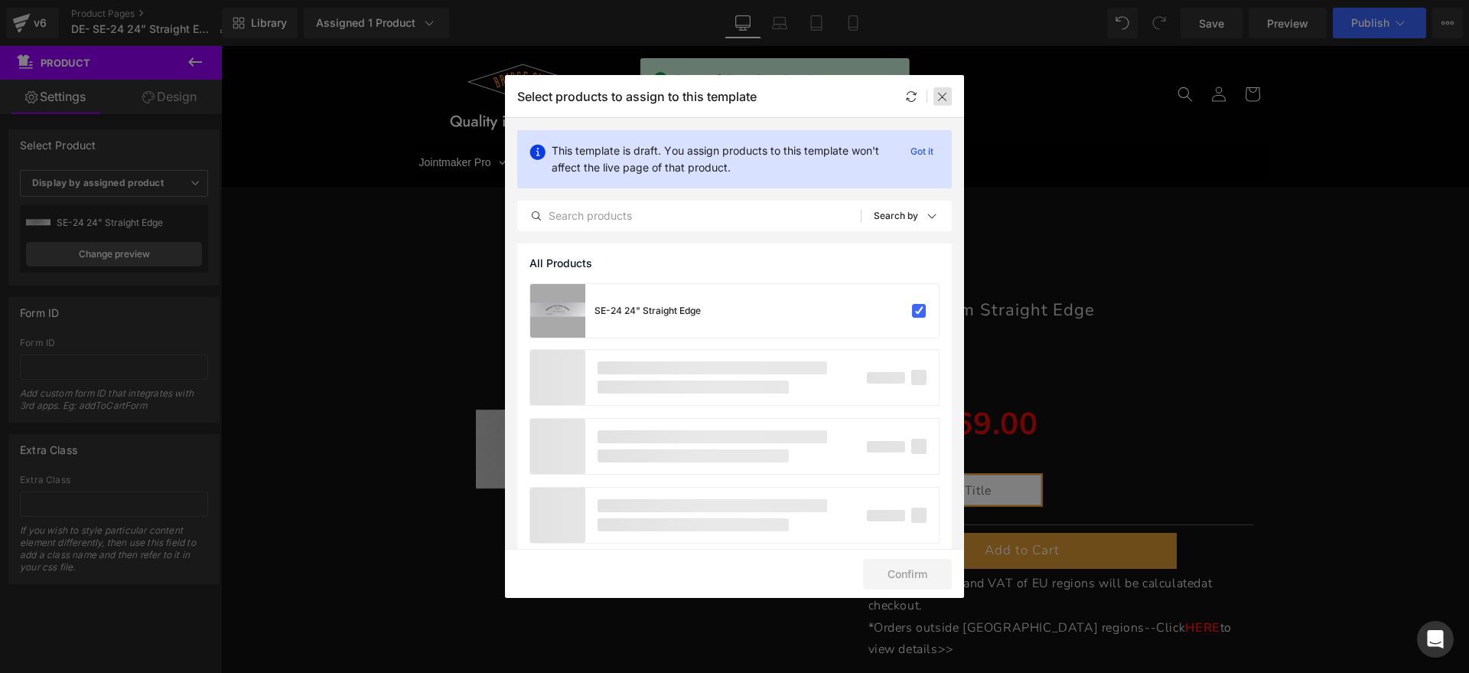
click at [943, 95] on icon at bounding box center [943, 96] width 12 height 12
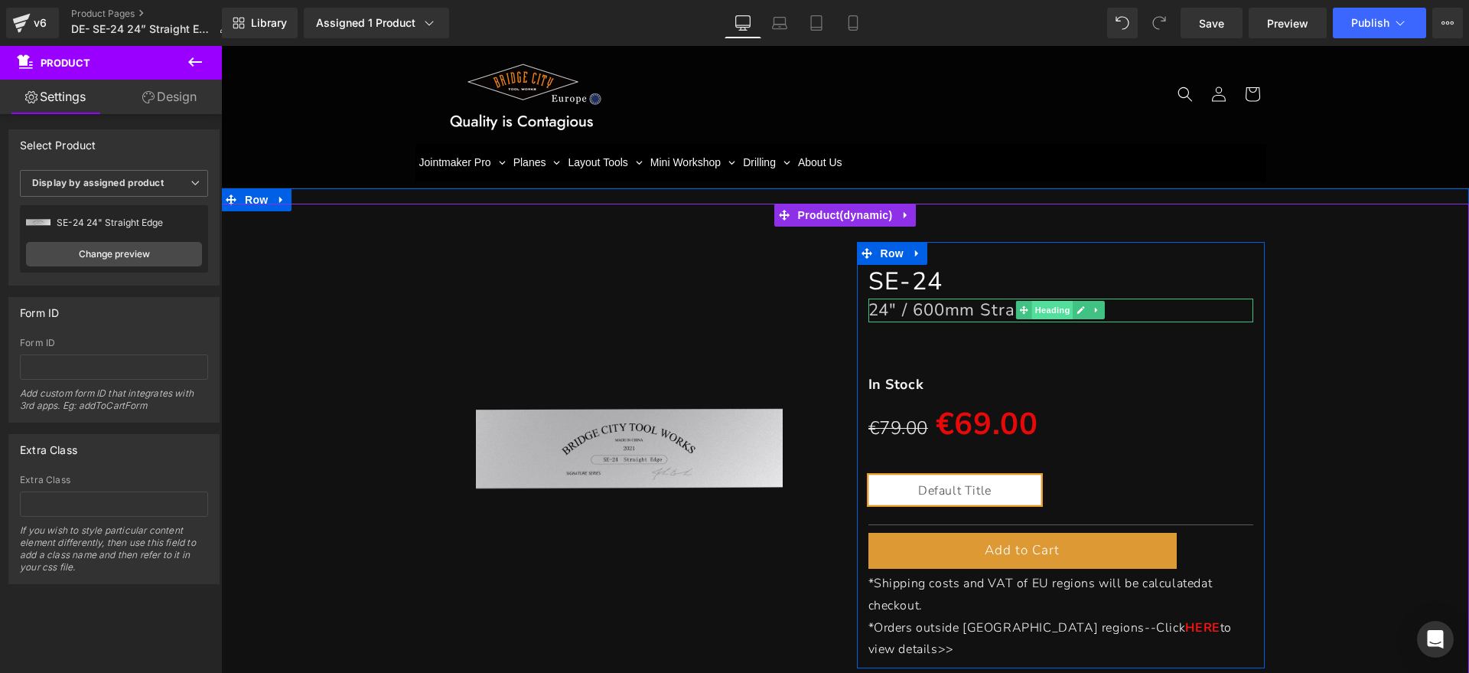
click at [1049, 308] on span "Heading" at bounding box center [1052, 310] width 41 height 18
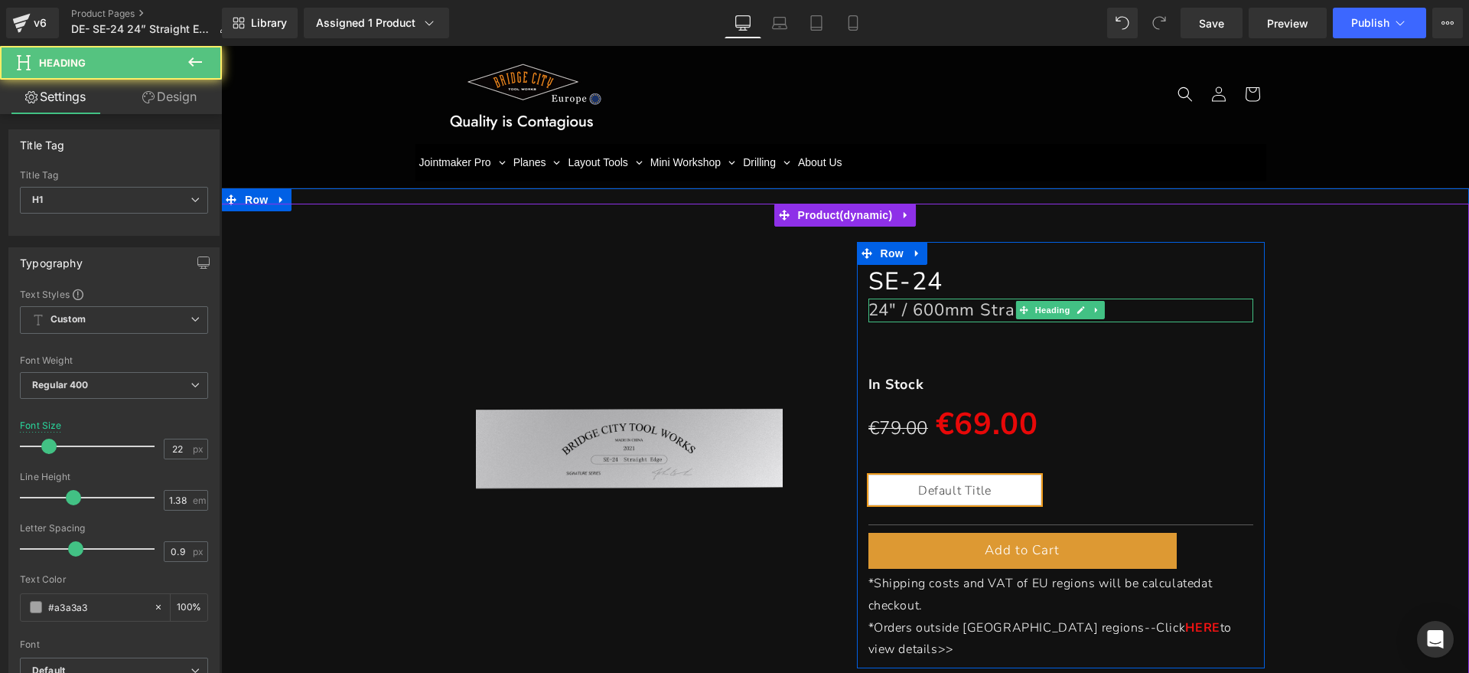
click at [1129, 305] on h1 "24" / 600mm Straight Edge" at bounding box center [1061, 309] width 386 height 23
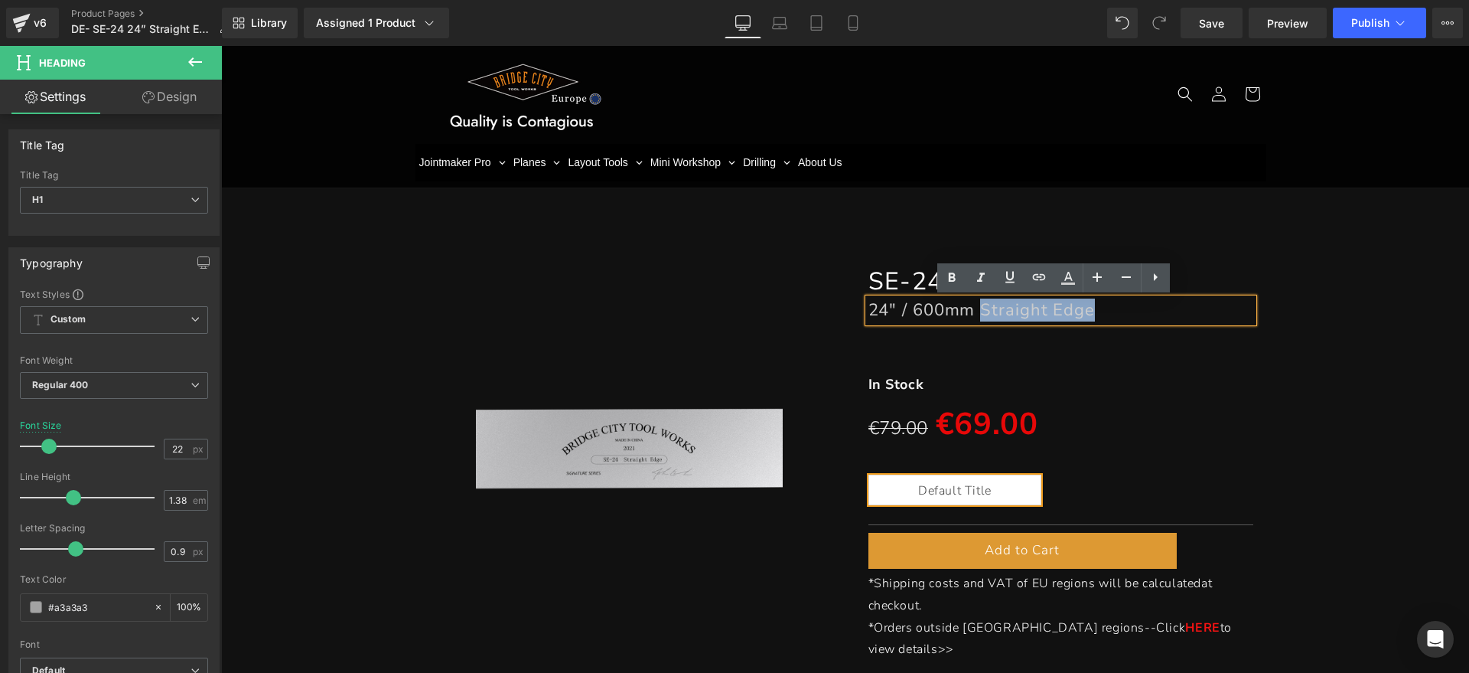
drag, startPoint x: 1134, startPoint y: 309, endPoint x: 973, endPoint y: 311, distance: 160.7
click at [973, 311] on h1 "24" / 600mm Straight Edge" at bounding box center [1061, 309] width 386 height 23
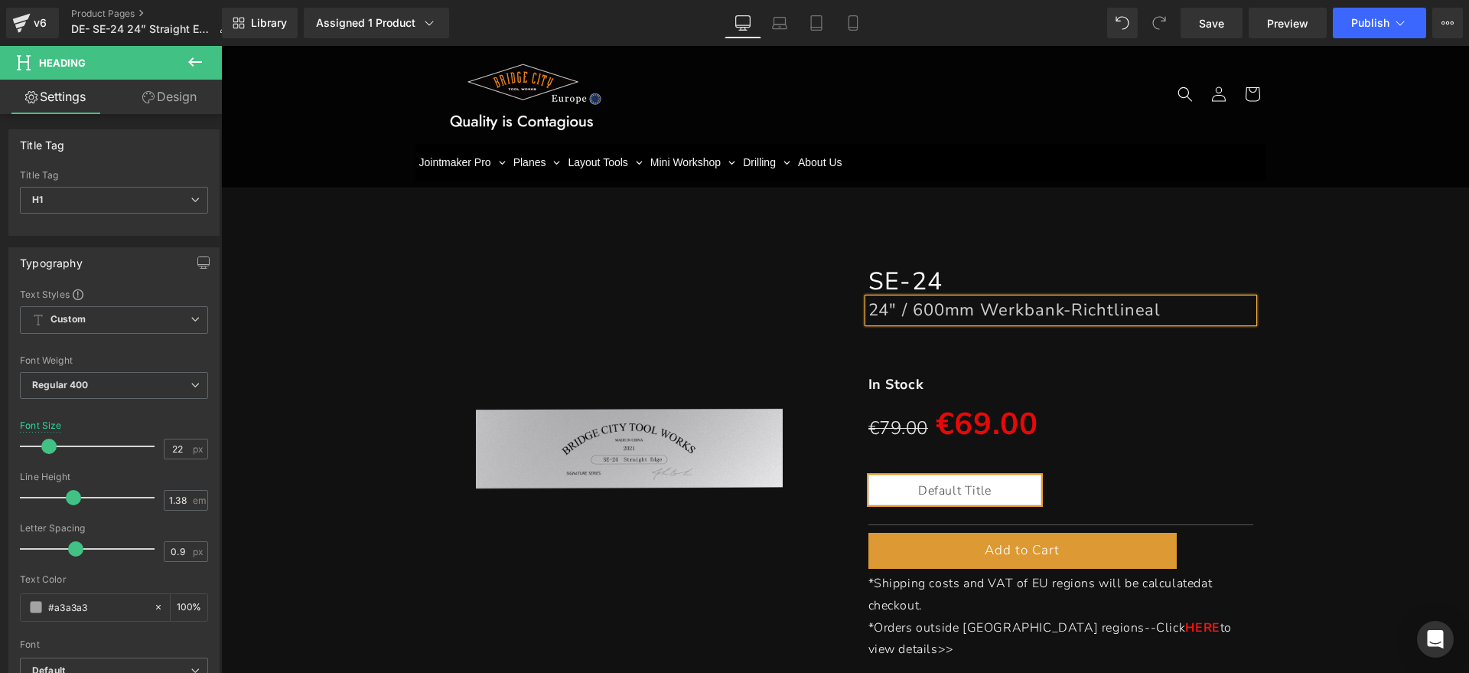
click at [1326, 277] on div "(P) Image SE-24 Heading 24" / 600mm Werkbank-Richtlineal Heading Separator In S…" at bounding box center [845, 455] width 1233 height 426
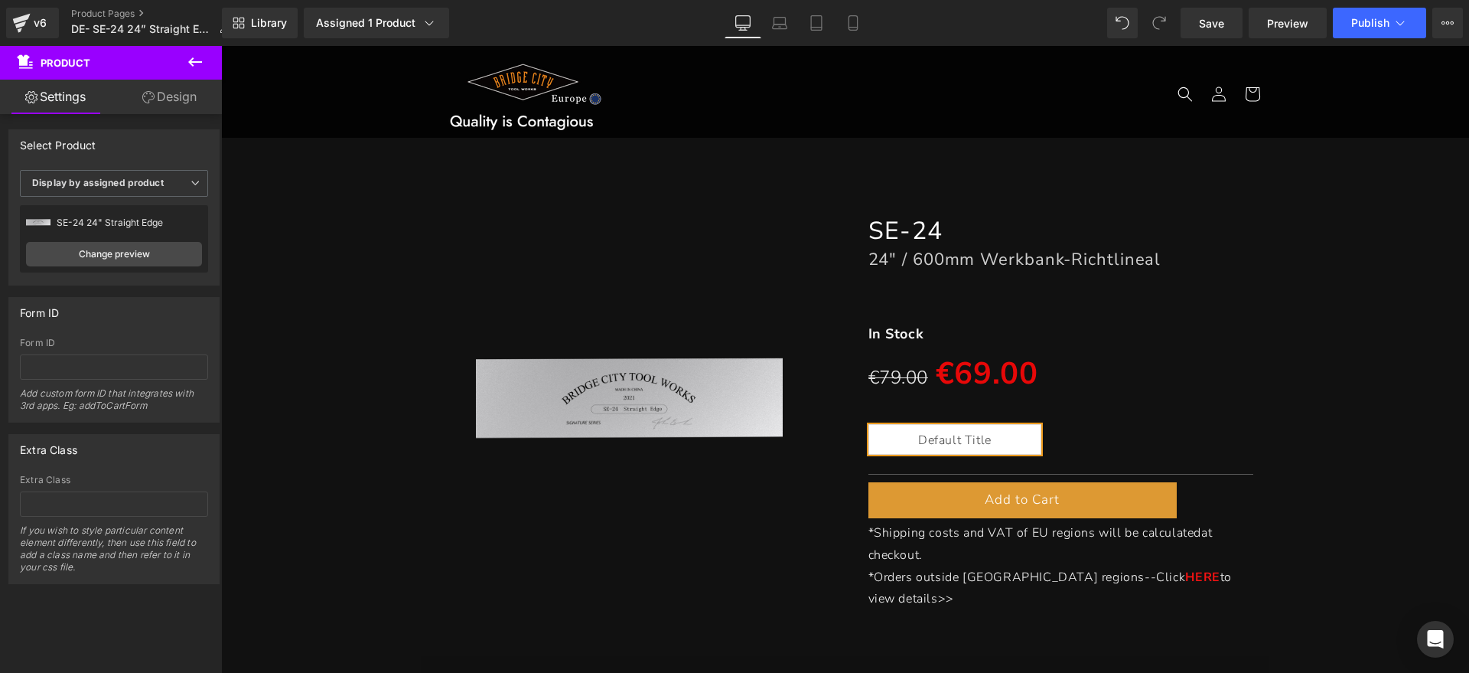
scroll to position [96, 0]
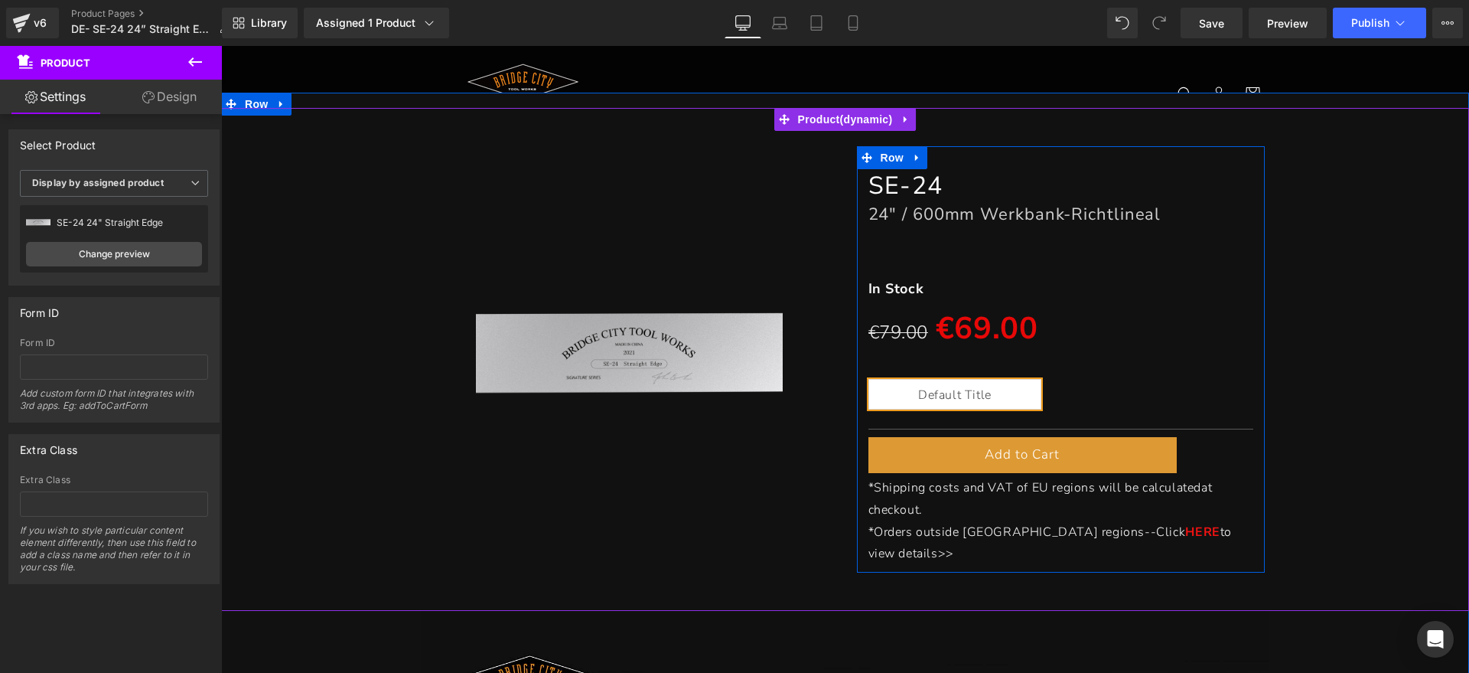
drag, startPoint x: 907, startPoint y: 283, endPoint x: 1083, endPoint y: 287, distance: 176.0
click at [907, 283] on strong "In Stock" at bounding box center [896, 288] width 56 height 18
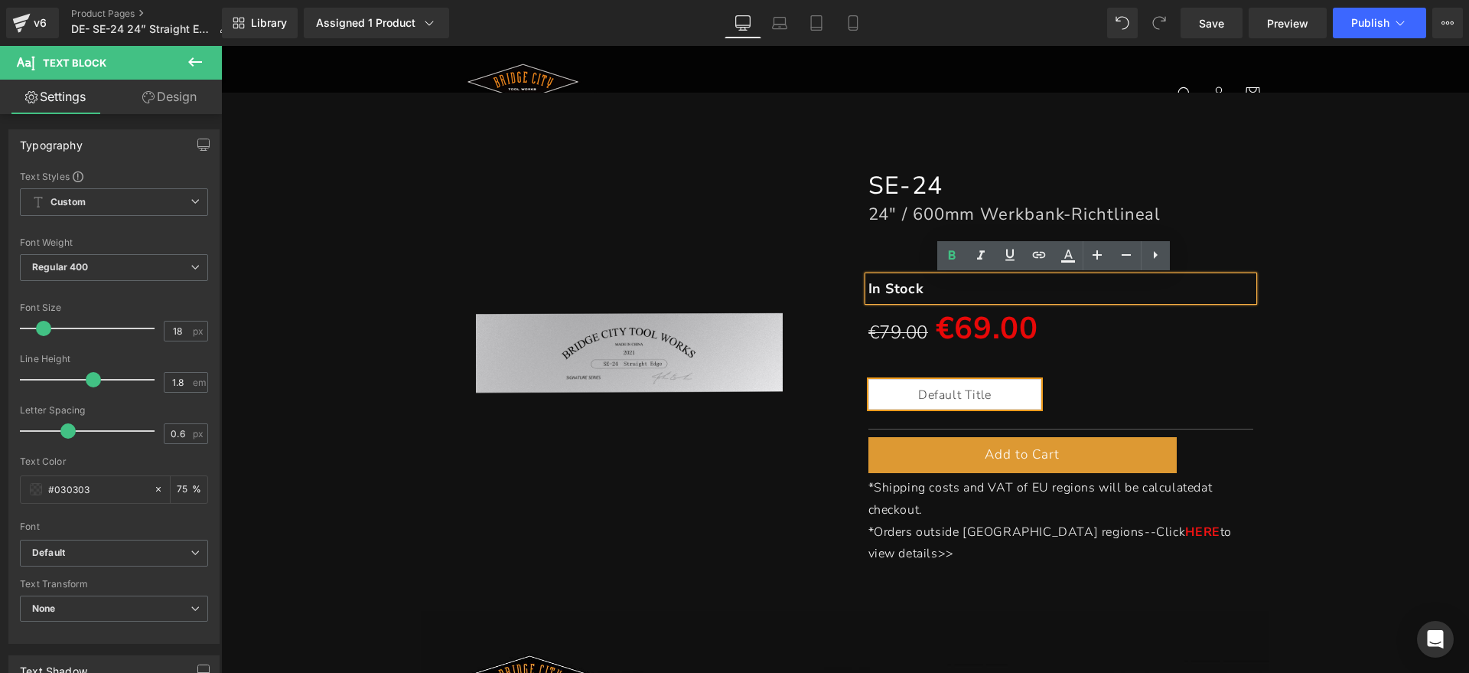
click at [959, 290] on p "In Stock" at bounding box center [1061, 288] width 386 height 24
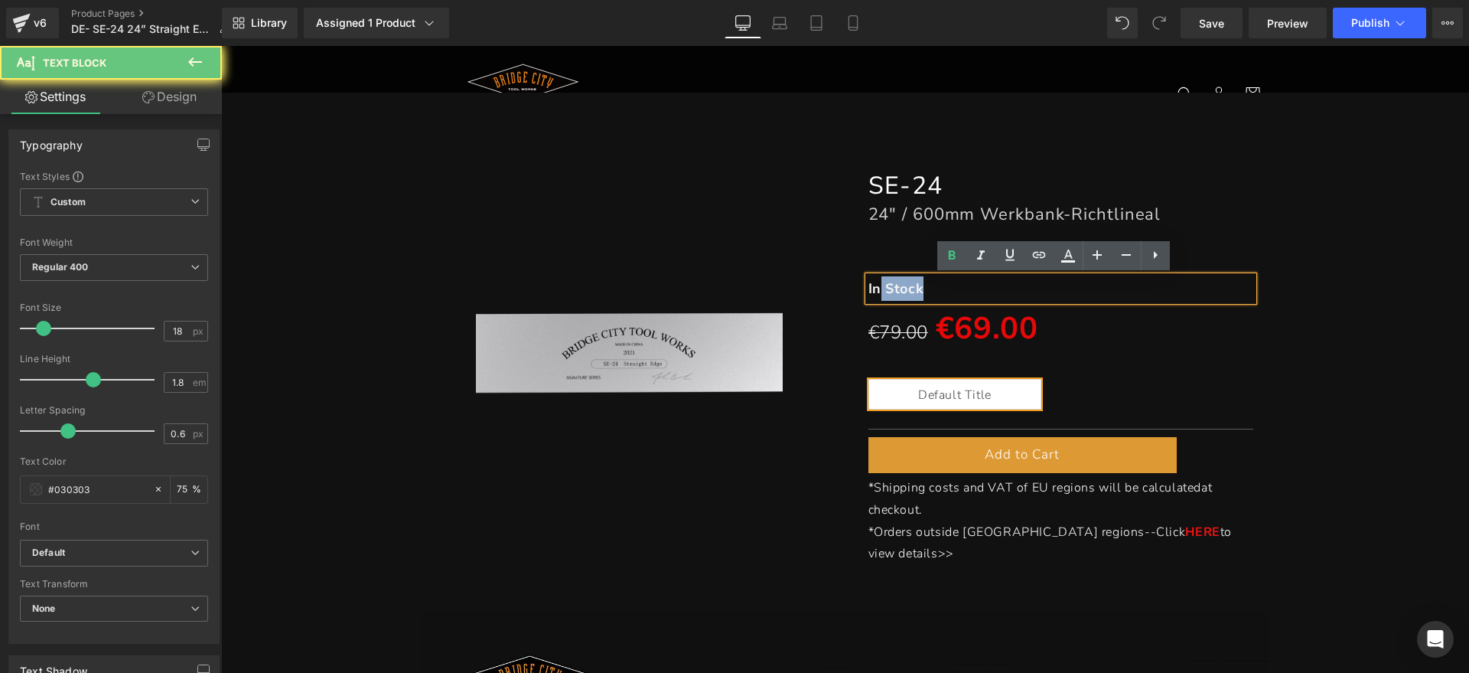
drag, startPoint x: 950, startPoint y: 290, endPoint x: 870, endPoint y: 290, distance: 79.6
click at [870, 290] on p "In Stock" at bounding box center [1061, 288] width 386 height 24
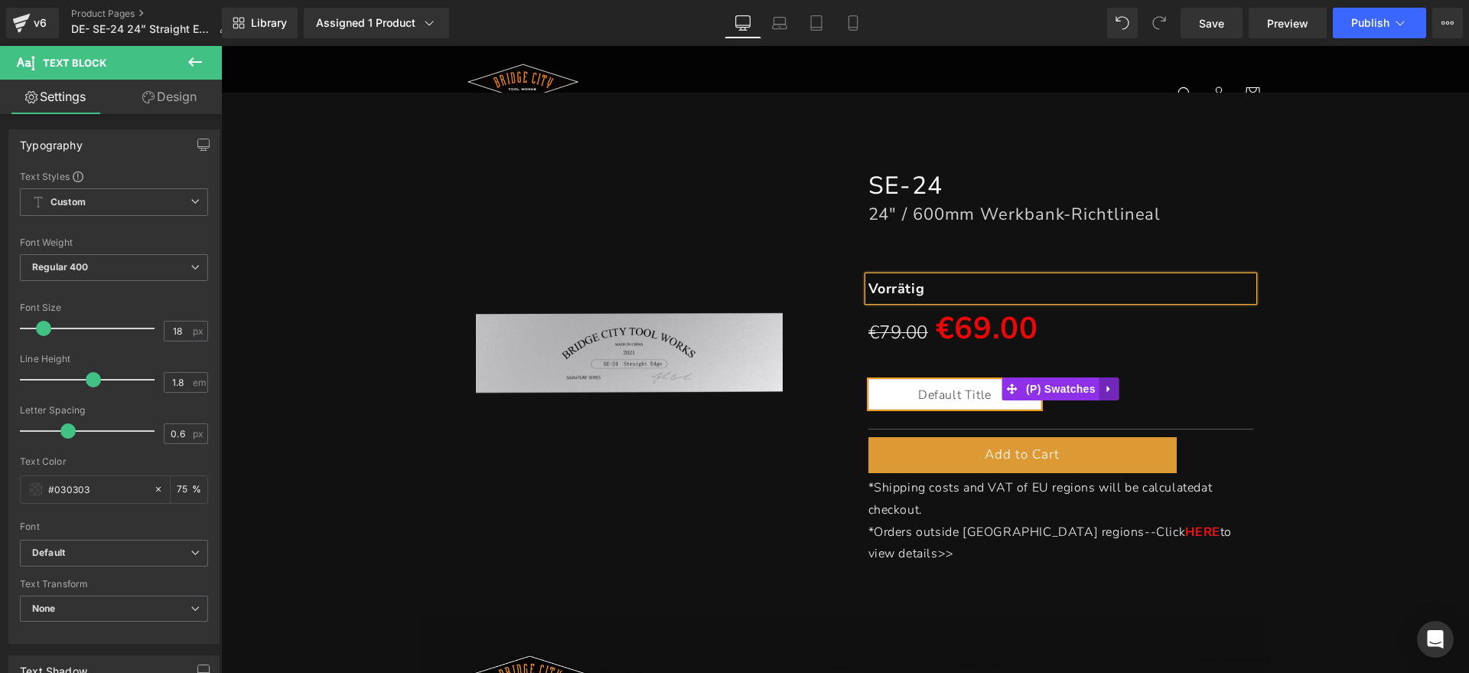
click at [1104, 389] on icon at bounding box center [1109, 388] width 11 height 11
click at [1109, 386] on link at bounding box center [1119, 388] width 20 height 23
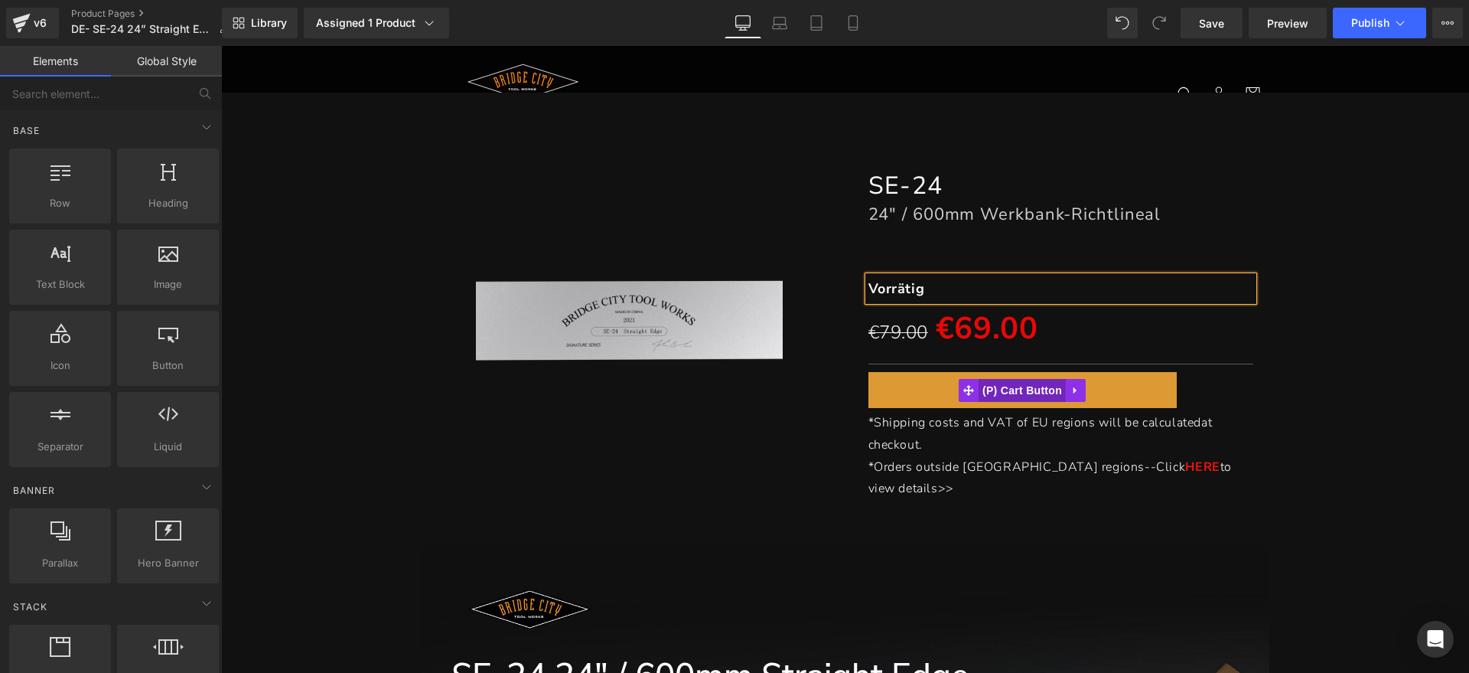
click at [1030, 386] on span "(P) Cart Button" at bounding box center [1022, 390] width 87 height 23
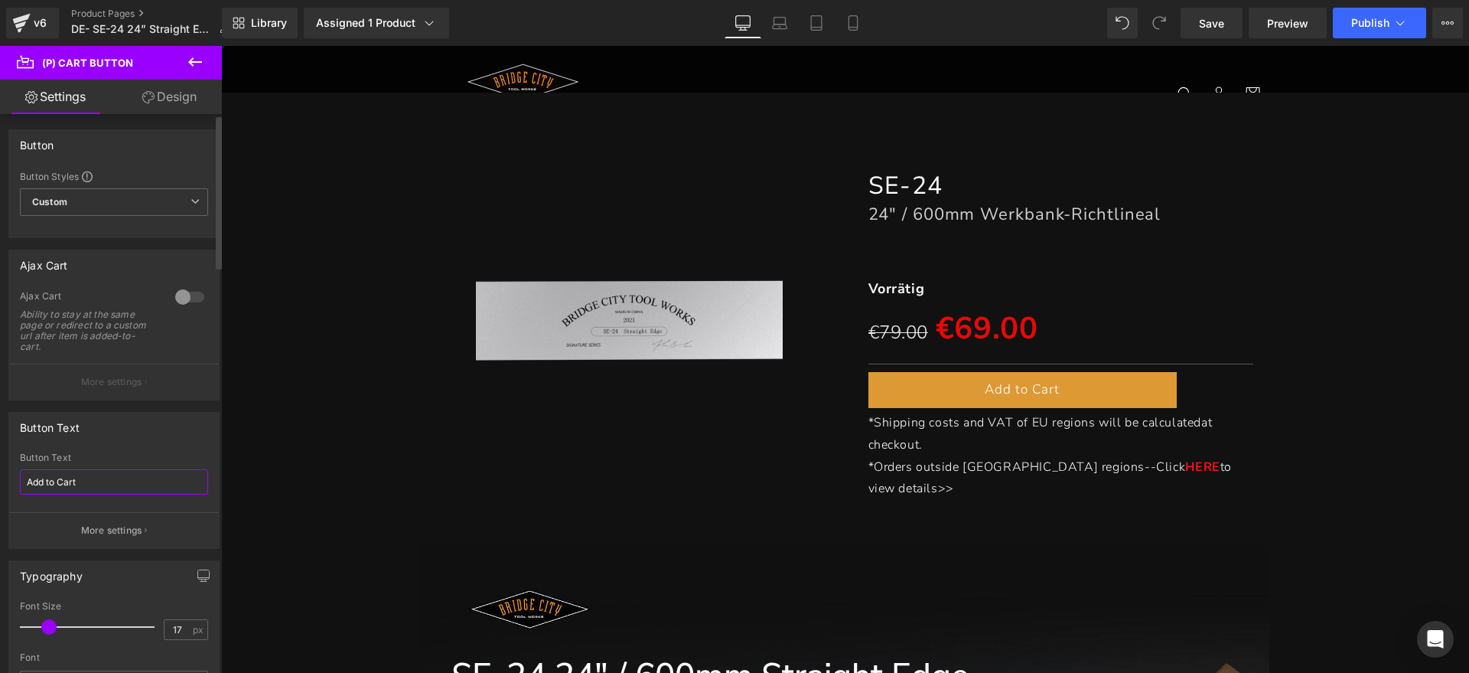
drag, startPoint x: 101, startPoint y: 477, endPoint x: 4, endPoint y: 464, distance: 98.1
click at [0, 464] on div "Button Text Add to Cart Button Text Add to Cart More settings" at bounding box center [114, 474] width 229 height 148
type input "Zum Warenkorb hinzufügen"
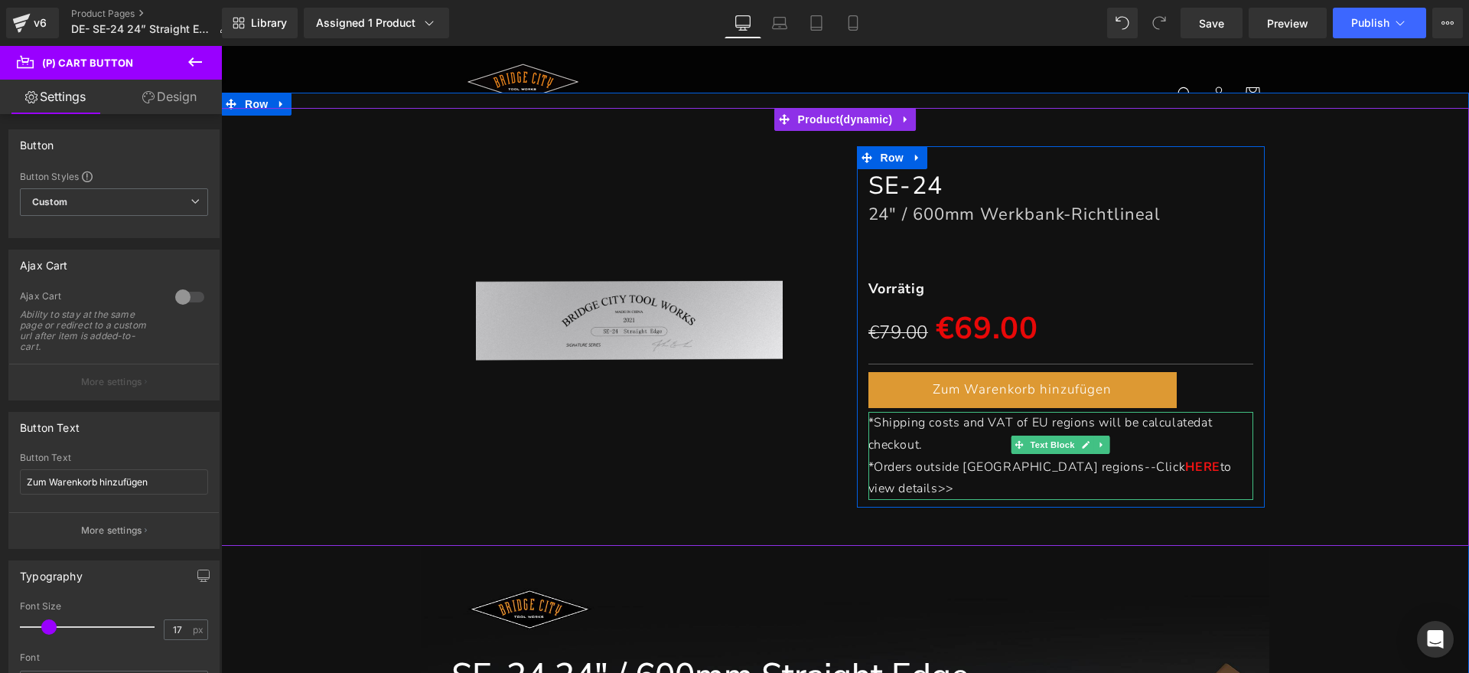
drag, startPoint x: 992, startPoint y: 451, endPoint x: 1020, endPoint y: 439, distance: 29.8
click at [992, 451] on p "*Shipping costs and VAT of EU regions will be calculated at checkout." at bounding box center [1061, 434] width 386 height 44
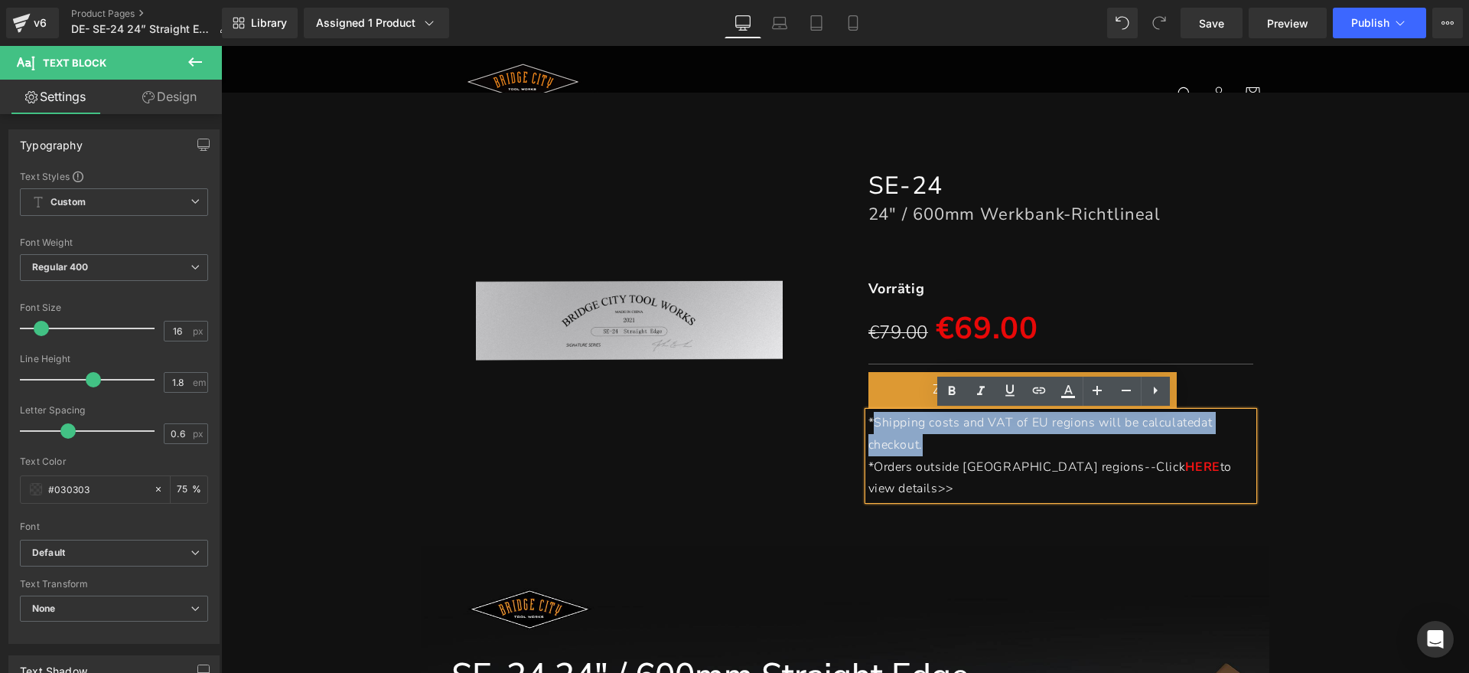
drag, startPoint x: 937, startPoint y: 439, endPoint x: 868, endPoint y: 425, distance: 70.4
click at [868, 425] on p "*Shipping costs and VAT of EU regions will be calculated at checkout." at bounding box center [1061, 434] width 386 height 44
paste div
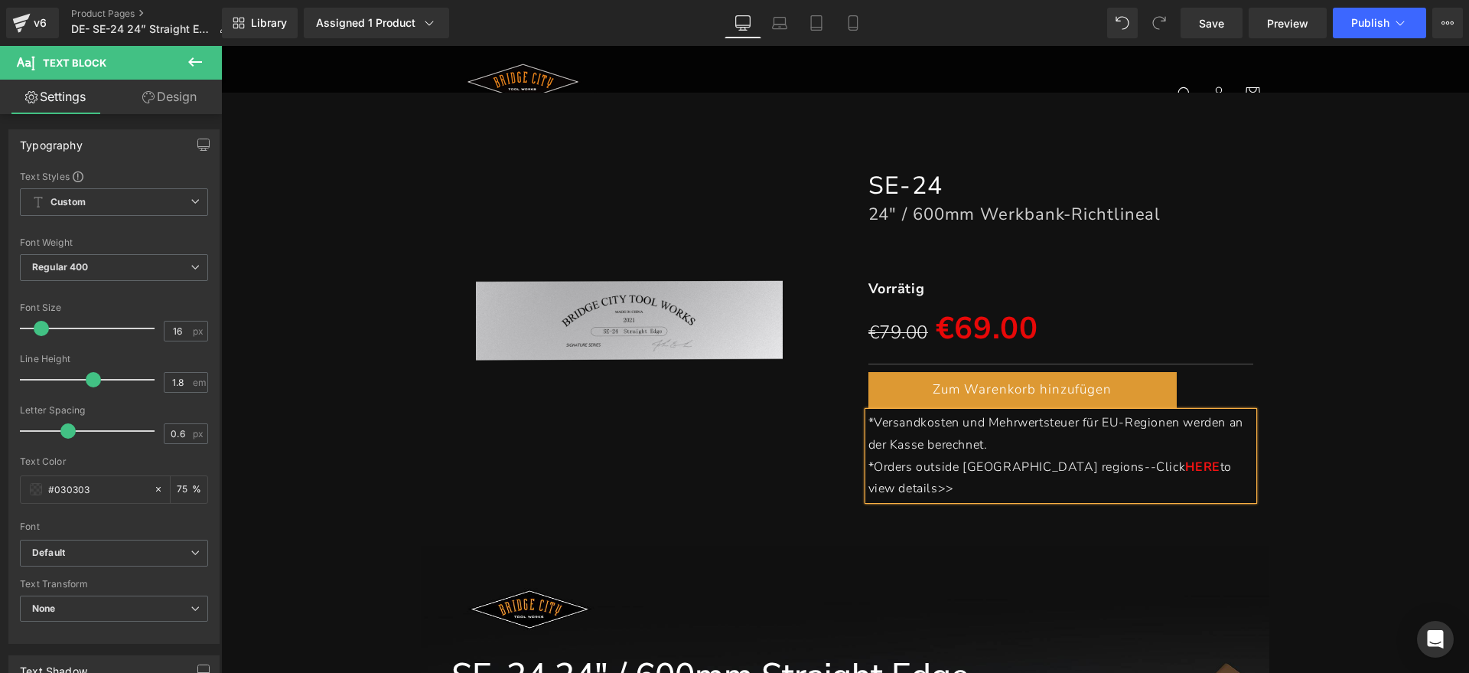
click at [1220, 471] on p "*Orders outside [GEOGRAPHIC_DATA] regions--Click HERE to view details>>" at bounding box center [1061, 478] width 386 height 44
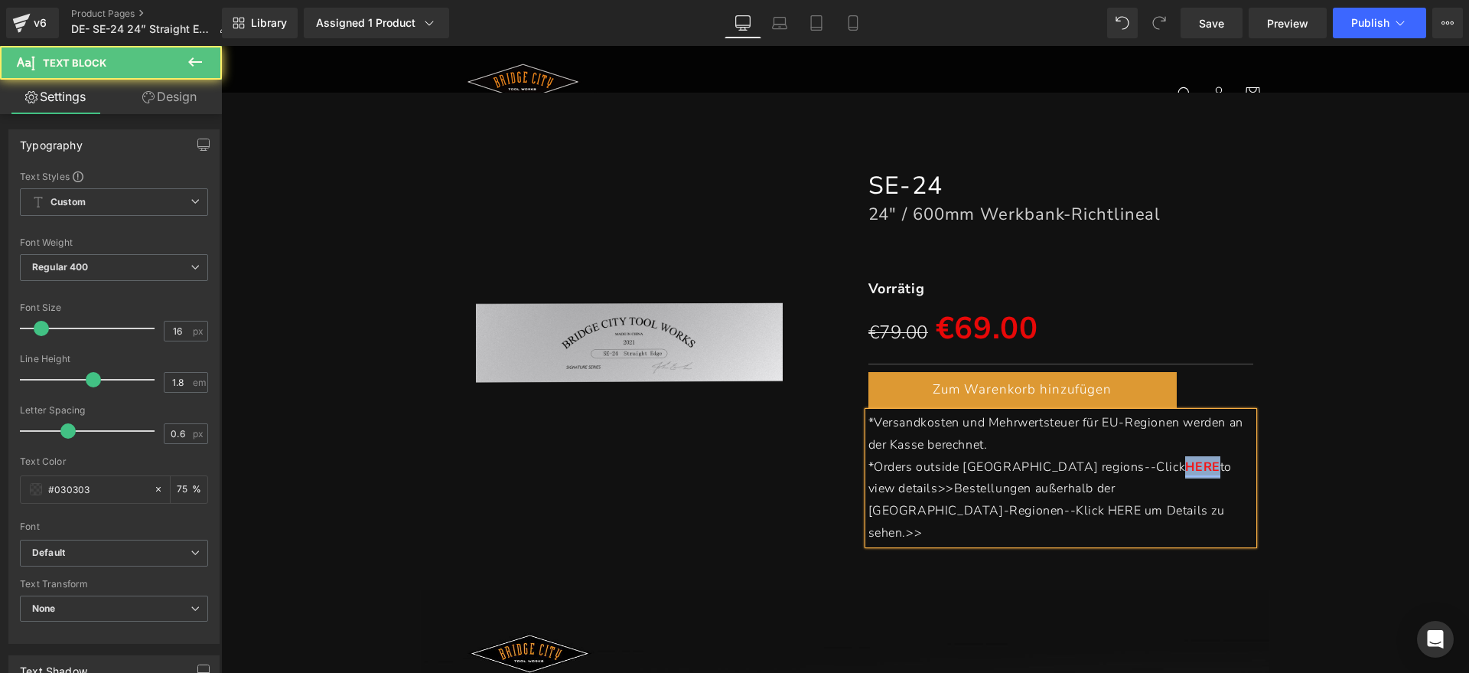
drag, startPoint x: 1061, startPoint y: 466, endPoint x: 1097, endPoint y: 461, distance: 36.3
click at [1097, 461] on p "*Orders outside EU regions--Click HERE to view details>>Bestellungen außerhalb …" at bounding box center [1061, 500] width 386 height 88
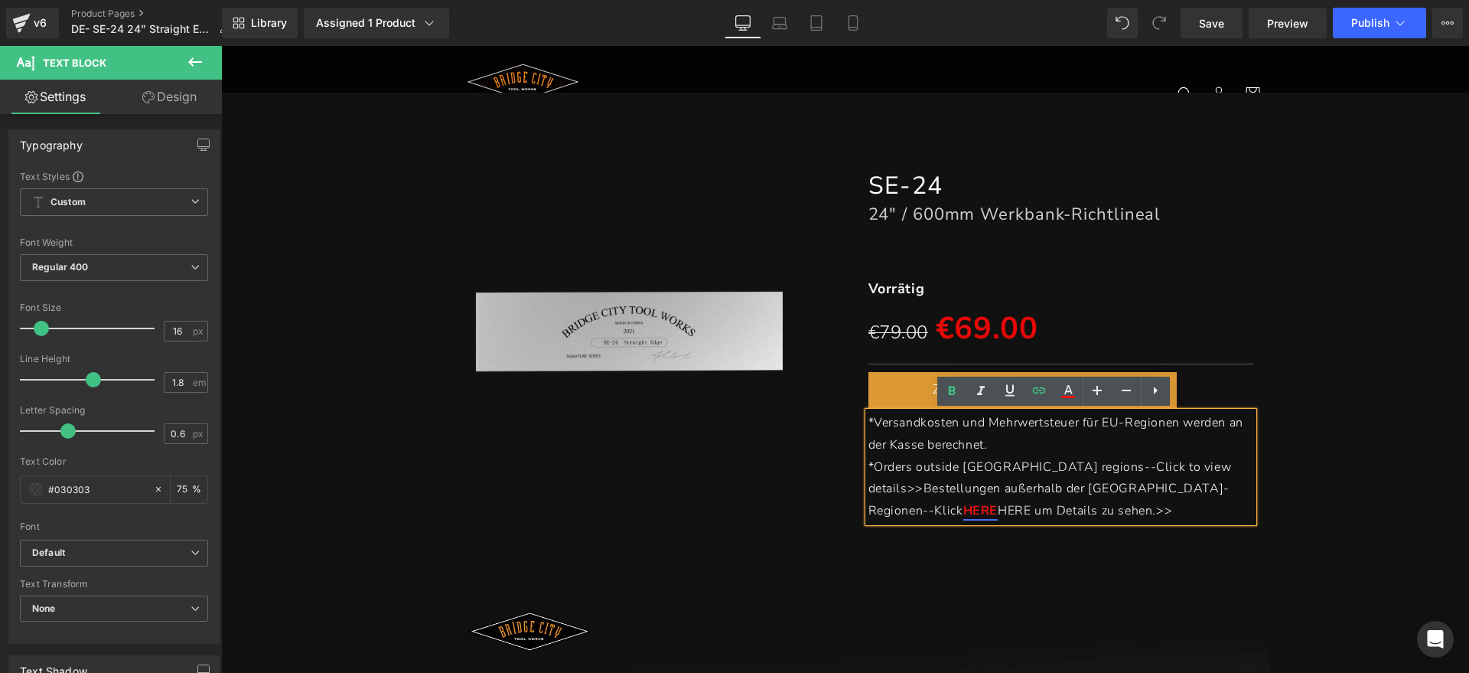
click at [1129, 502] on span "HERE um Details zu sehen.>>" at bounding box center [1085, 510] width 174 height 17
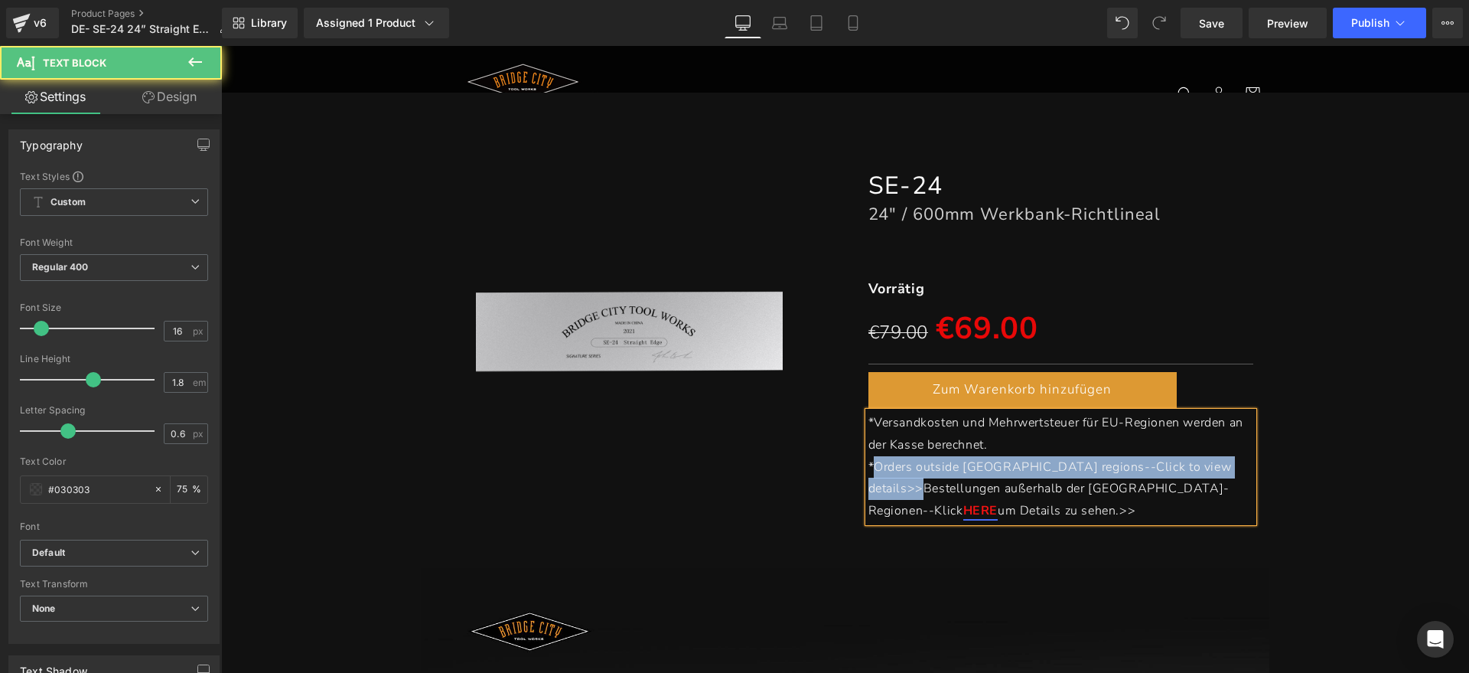
drag, startPoint x: 1165, startPoint y: 464, endPoint x: 870, endPoint y: 474, distance: 295.5
click at [870, 474] on p "*Orders outside EU regions--Click to view details>>Bestellungen außerhalb der E…" at bounding box center [1061, 489] width 386 height 66
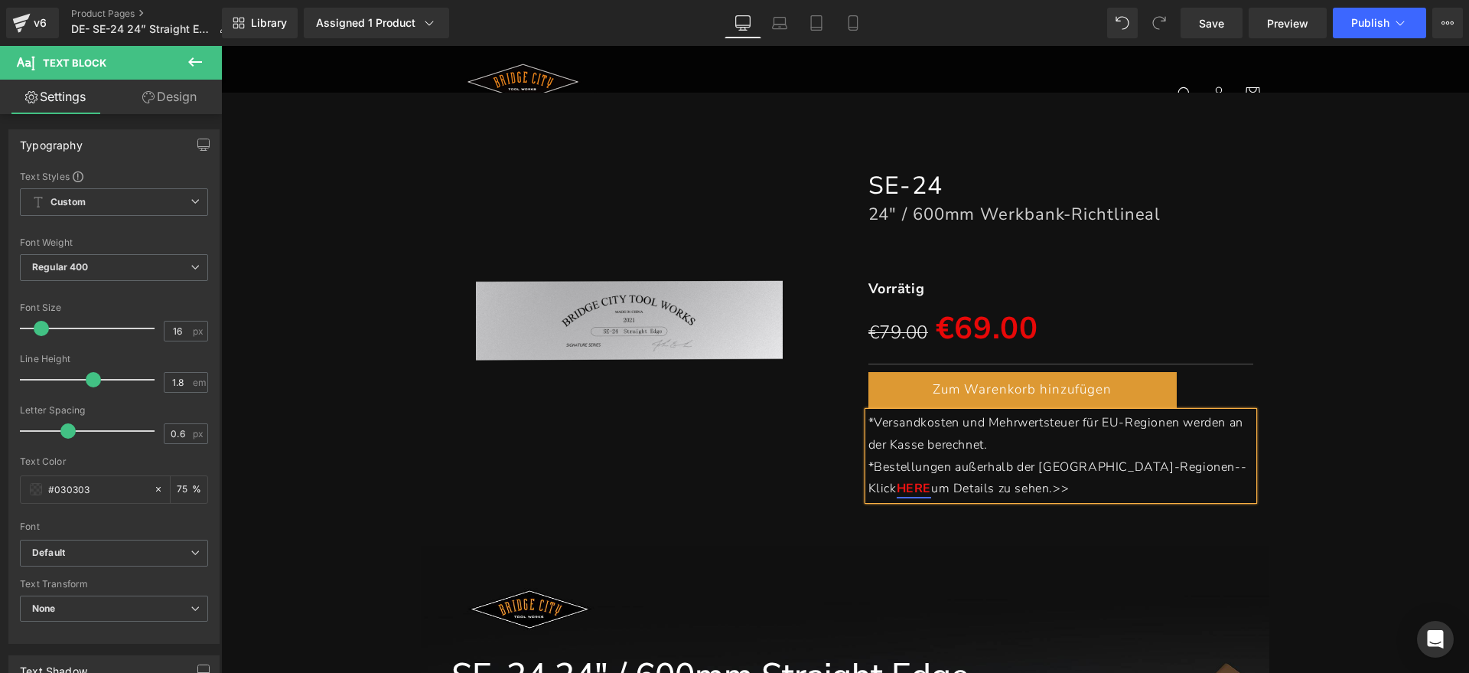
click at [1363, 305] on div "(P) Image SE-24 Heading 24" / 600mm Werkbank-Richtlineal Heading Separator Vorr…" at bounding box center [845, 326] width 1233 height 361
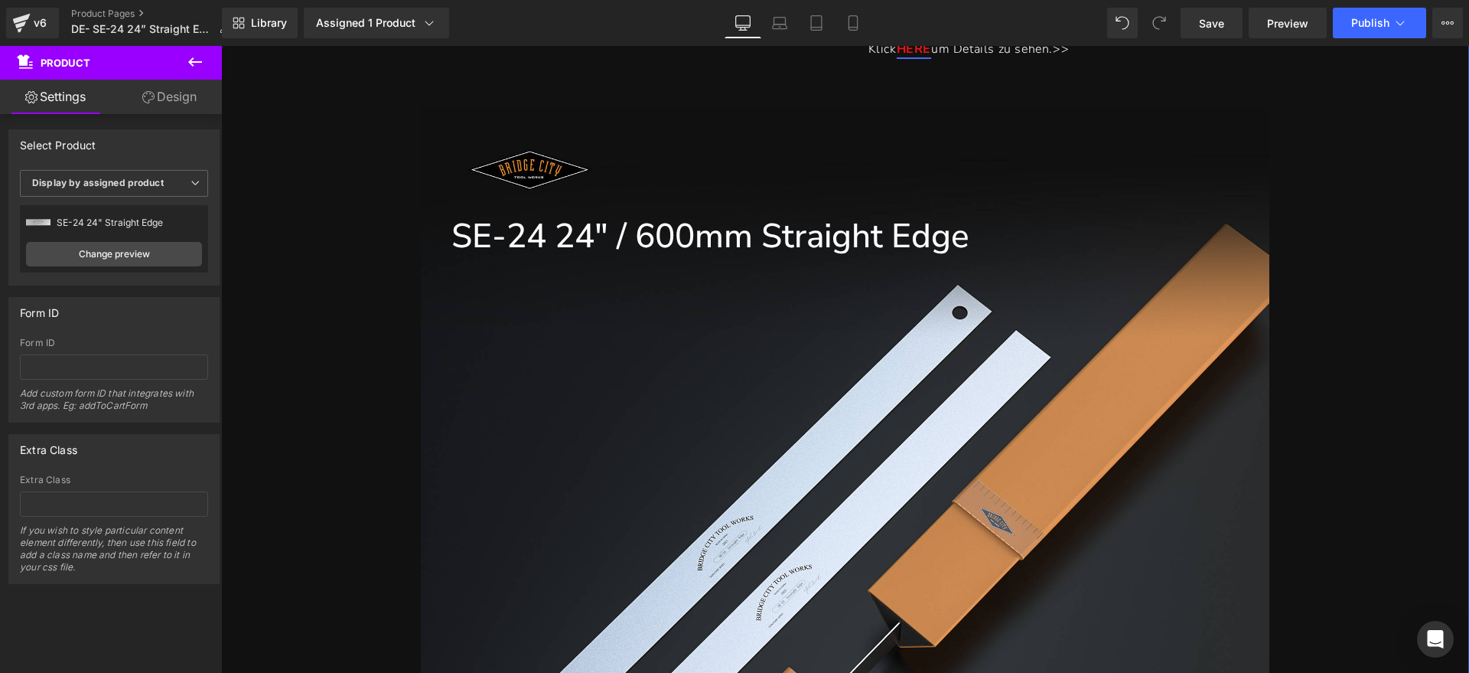
scroll to position [574, 0]
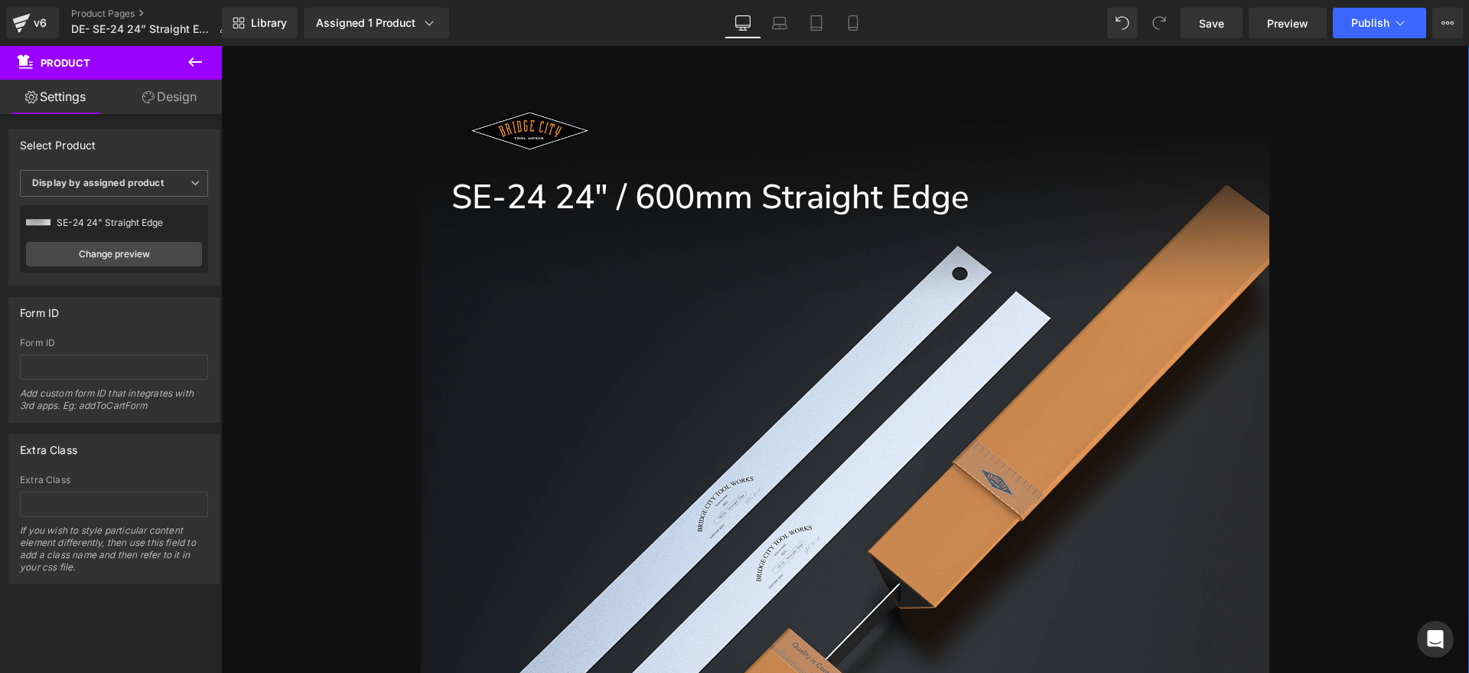
click at [849, 328] on div "SE-24 24" / 600mm Straight Edge Heading Row" at bounding box center [845, 567] width 849 height 1001
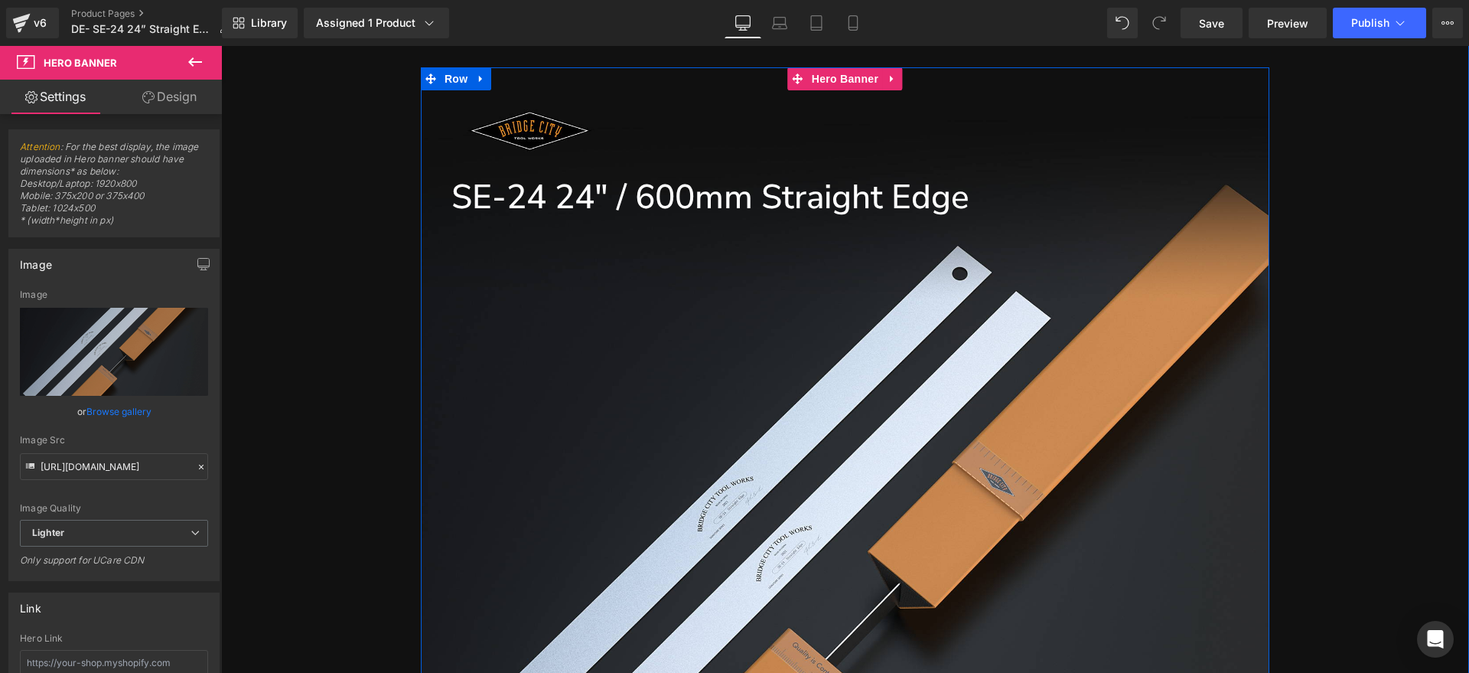
click at [725, 482] on div "SE-24 24" / 600mm Straight Edge Heading Row" at bounding box center [845, 567] width 849 height 1001
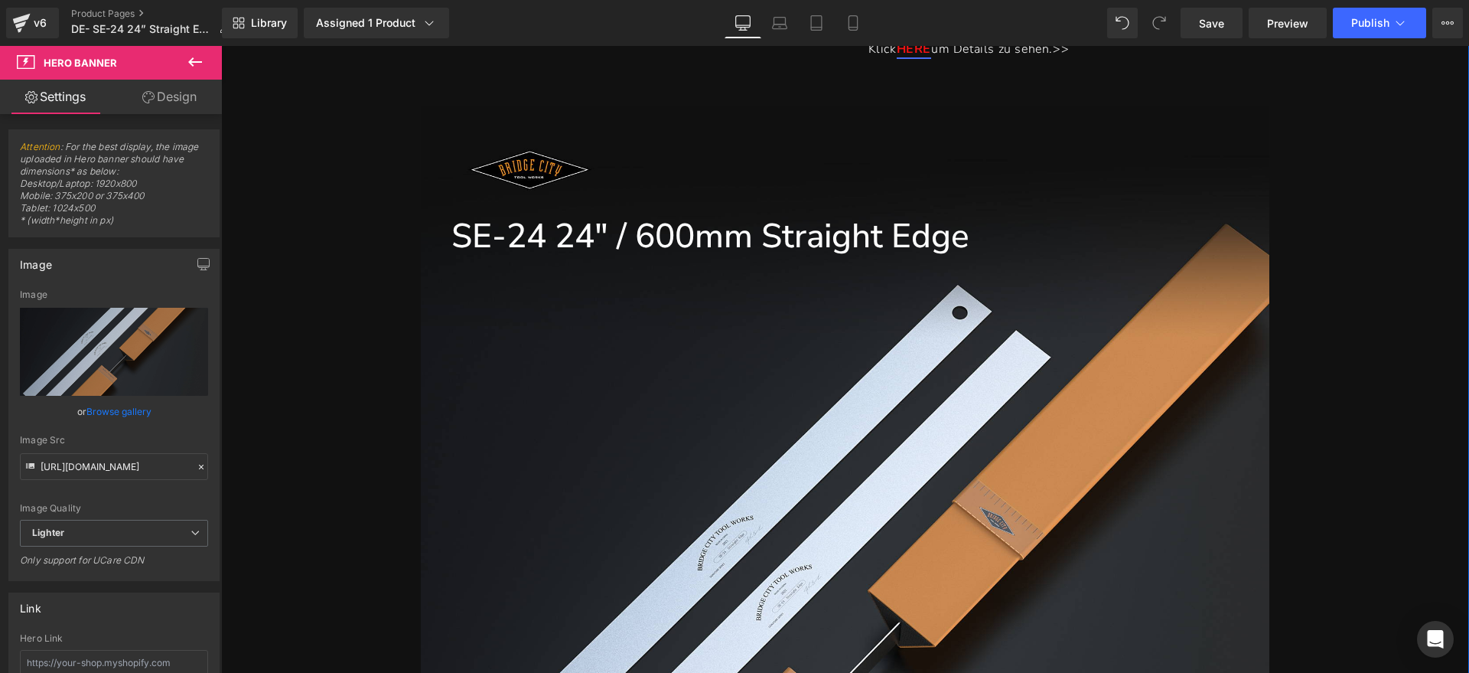
scroll to position [478, 0]
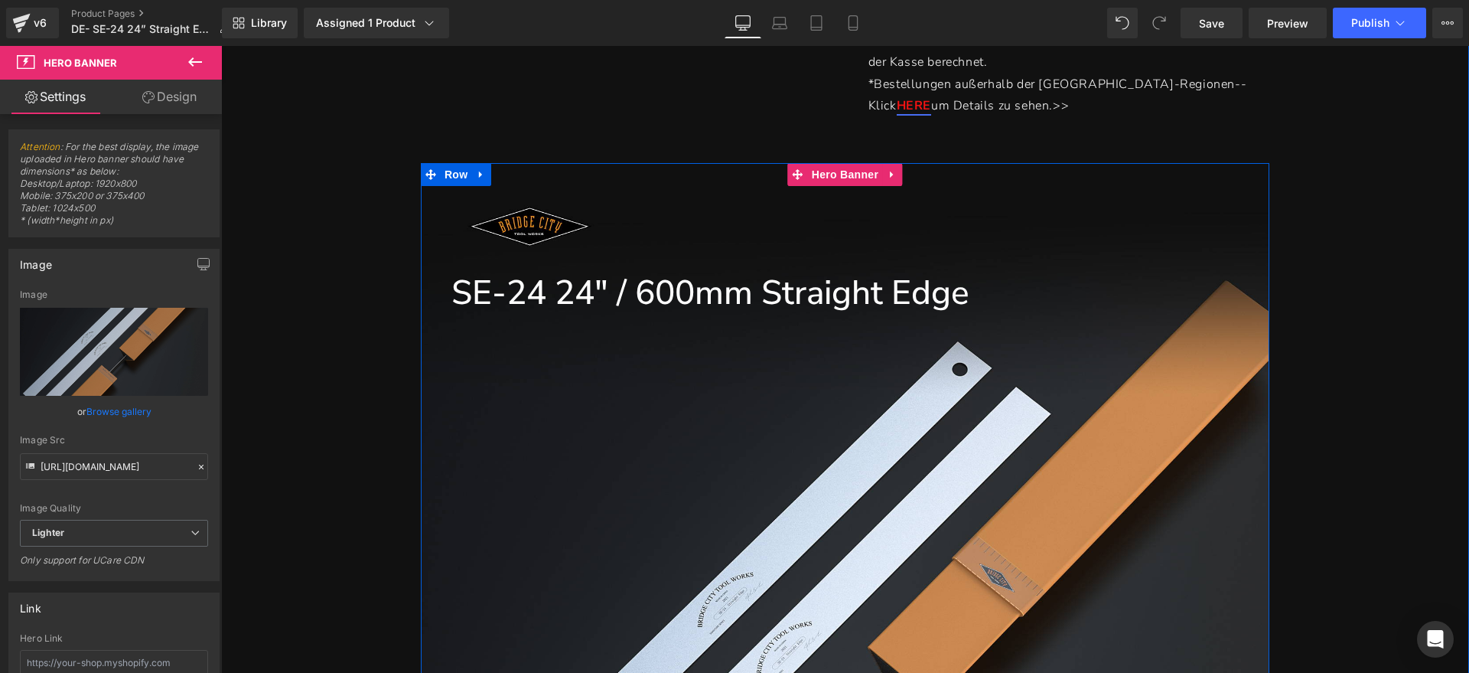
click at [810, 405] on div "SE-24 24" / 600mm Straight Edge Heading Row" at bounding box center [845, 663] width 849 height 1001
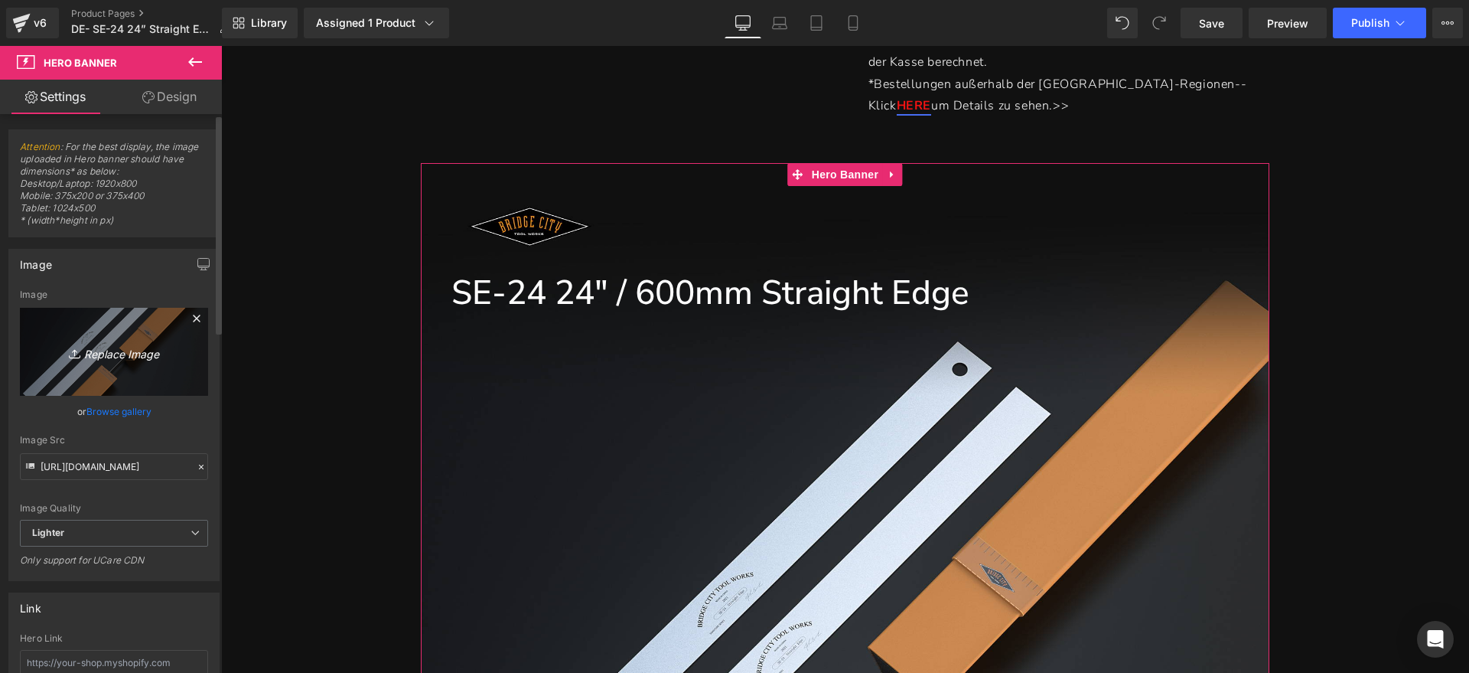
click at [192, 366] on link "Replace Image" at bounding box center [114, 352] width 188 height 88
type input "C:\fakepath\SE1.jpg"
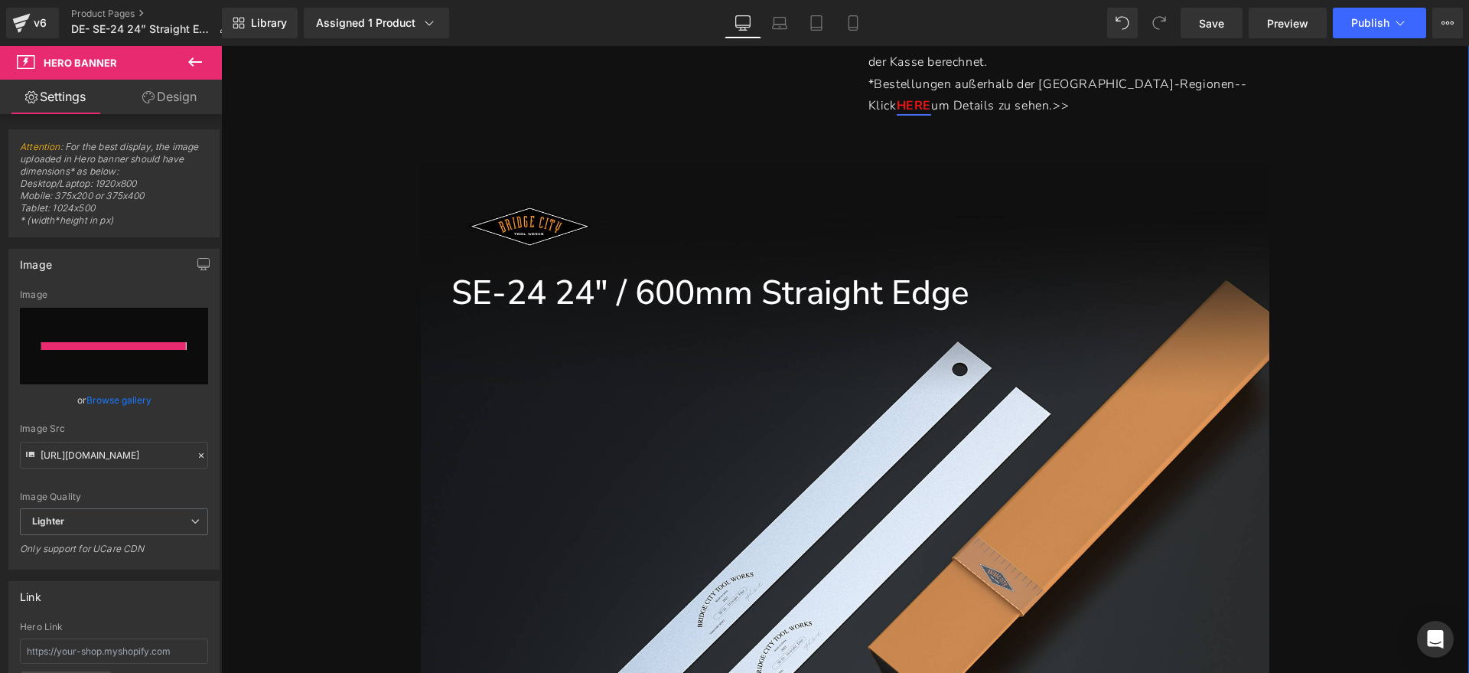
type input "https://ucarecdn.com/ba3308d6-3e2b-4c9c-9e78-83bbba88d330/-/format/auto/-/previ…"
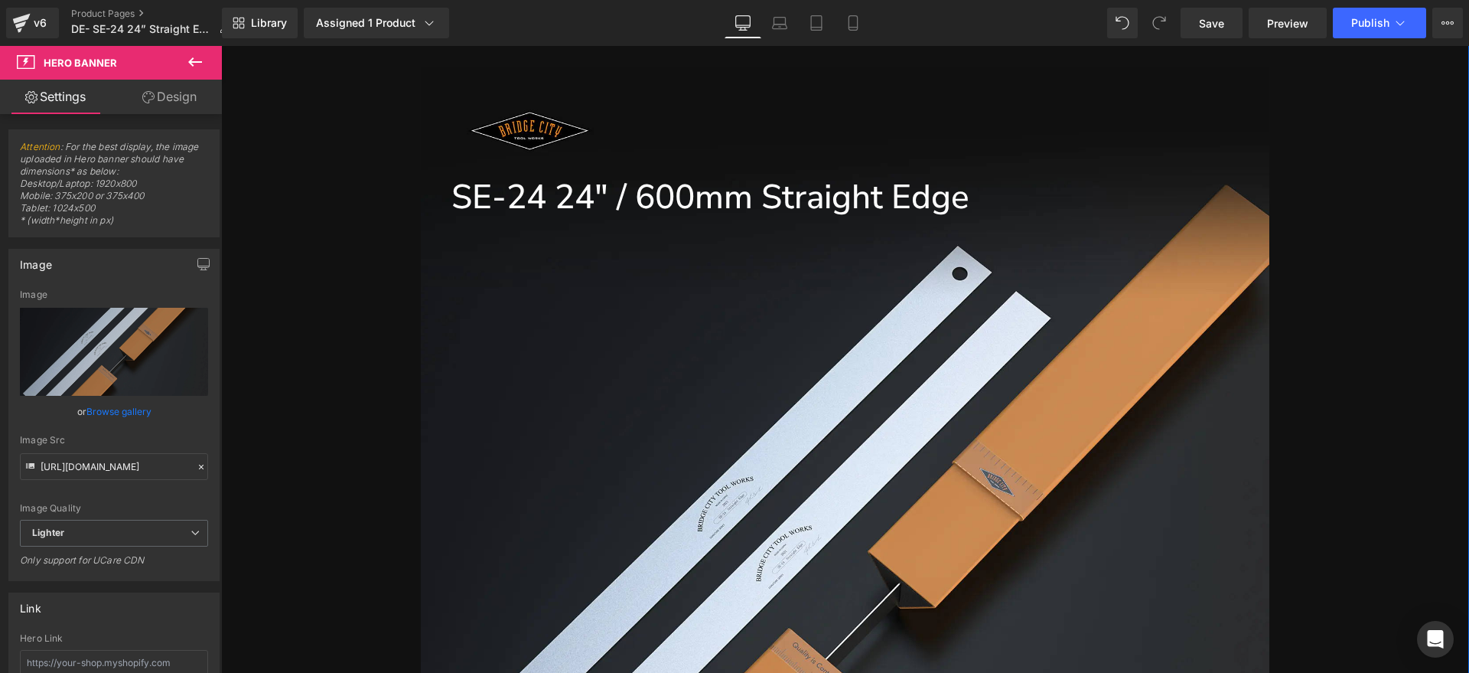
scroll to position [383, 0]
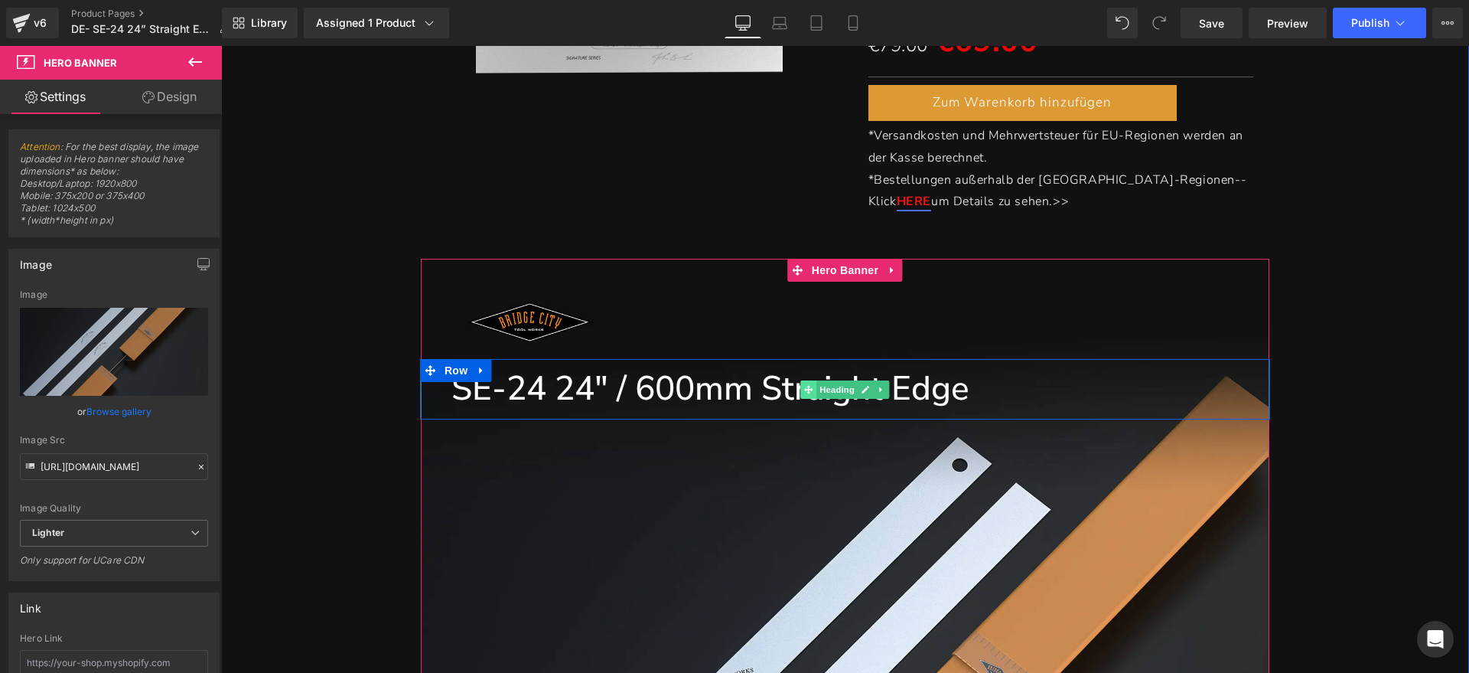
click at [804, 386] on icon at bounding box center [808, 389] width 8 height 8
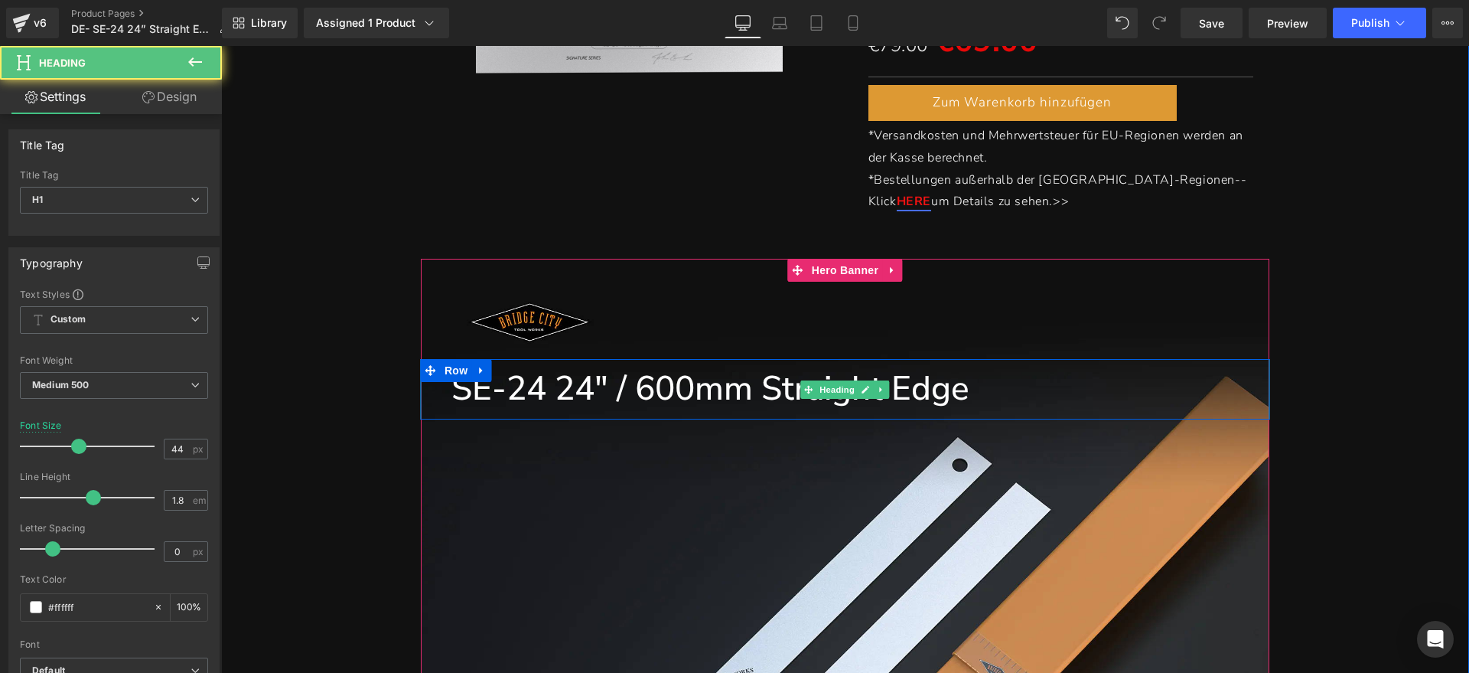
click at [1008, 386] on h1 "SE-24 24" / 600mm Straight Edge" at bounding box center [860, 389] width 818 height 60
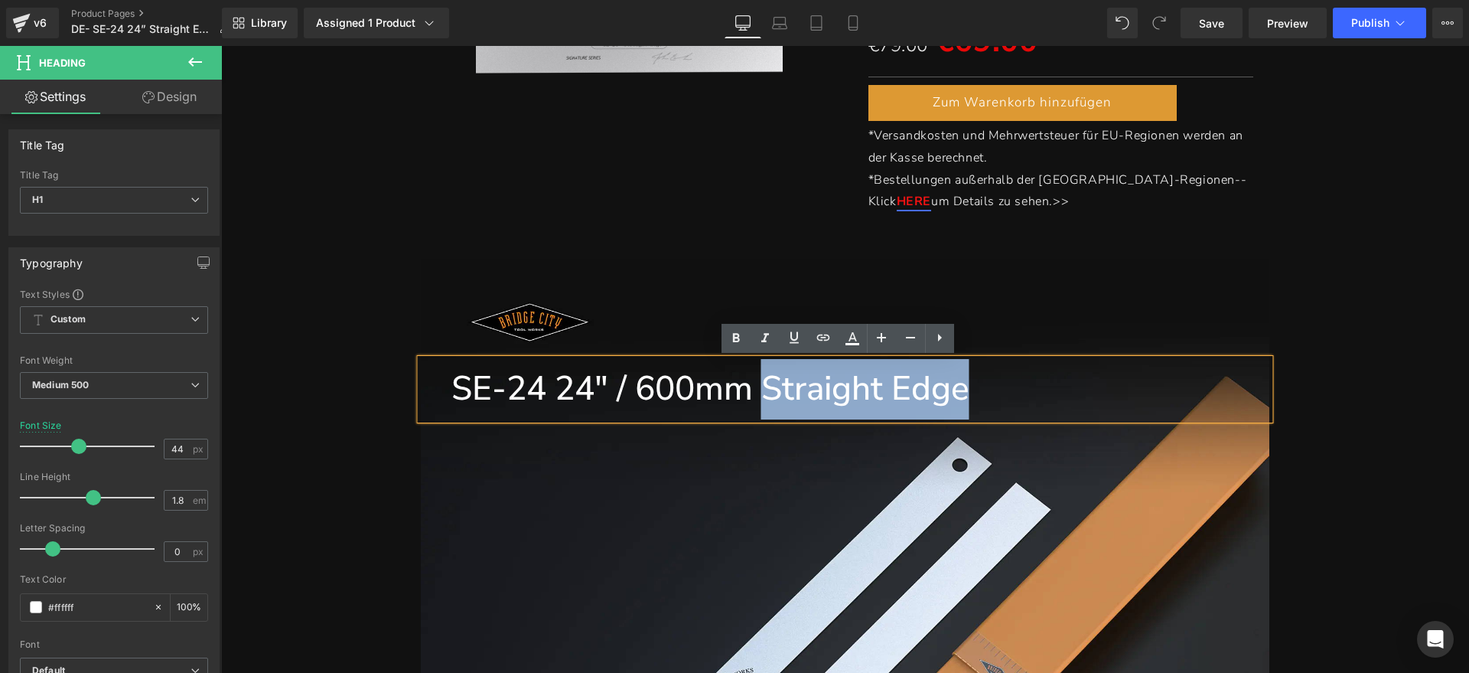
drag, startPoint x: 1006, startPoint y: 388, endPoint x: 764, endPoint y: 411, distance: 243.6
click at [764, 411] on h1 "SE-24 24" / 600mm Straight Edge" at bounding box center [860, 389] width 818 height 60
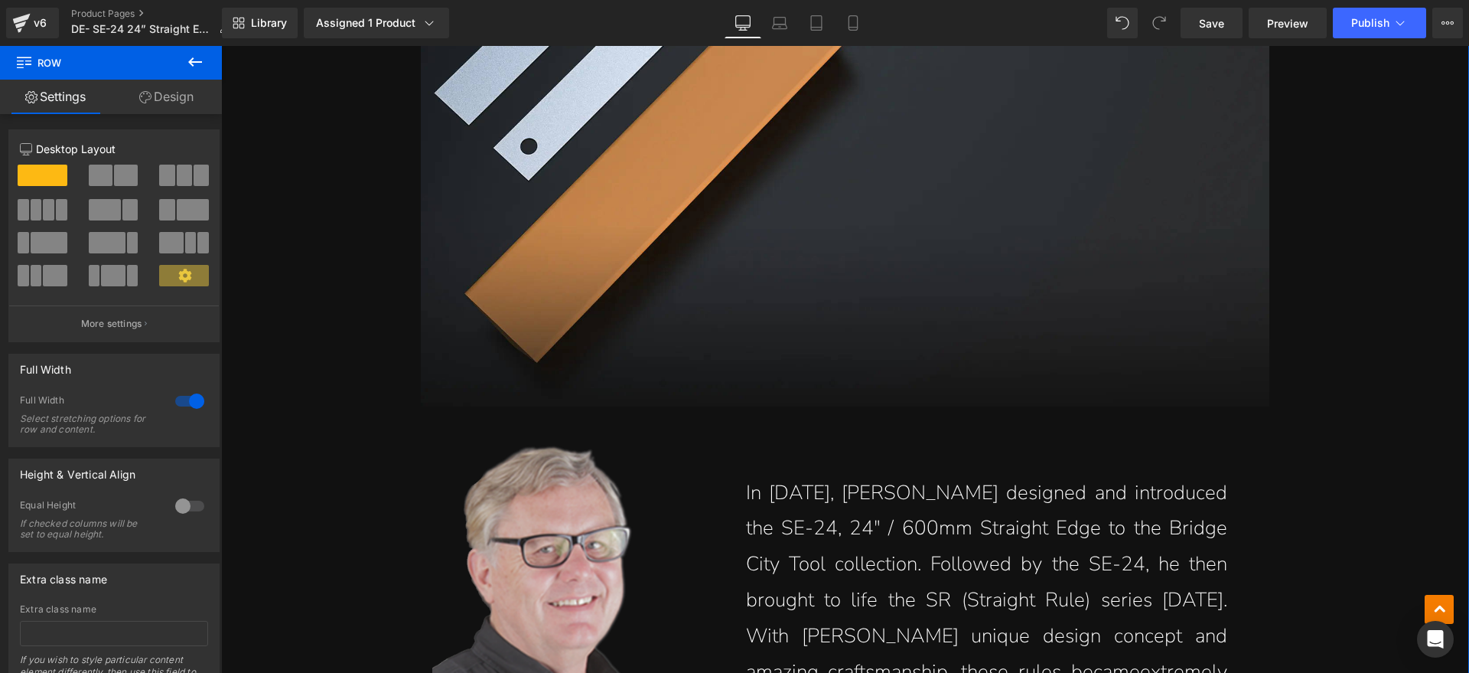
scroll to position [1435, 0]
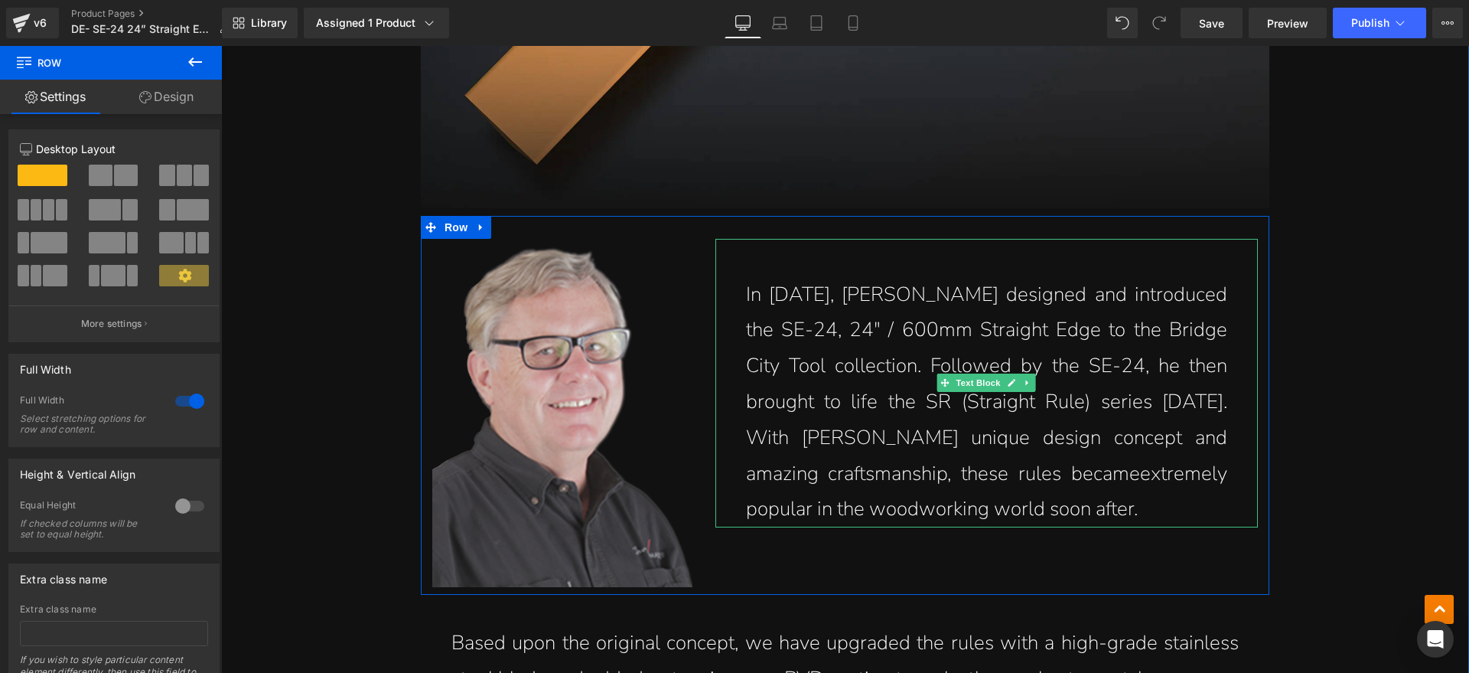
drag, startPoint x: 1057, startPoint y: 477, endPoint x: 1070, endPoint y: 496, distance: 23.1
click at [1057, 477] on p "In 1984, John Economaki designed and introduced the SE-24, 24" / 600mm Straight…" at bounding box center [986, 402] width 481 height 251
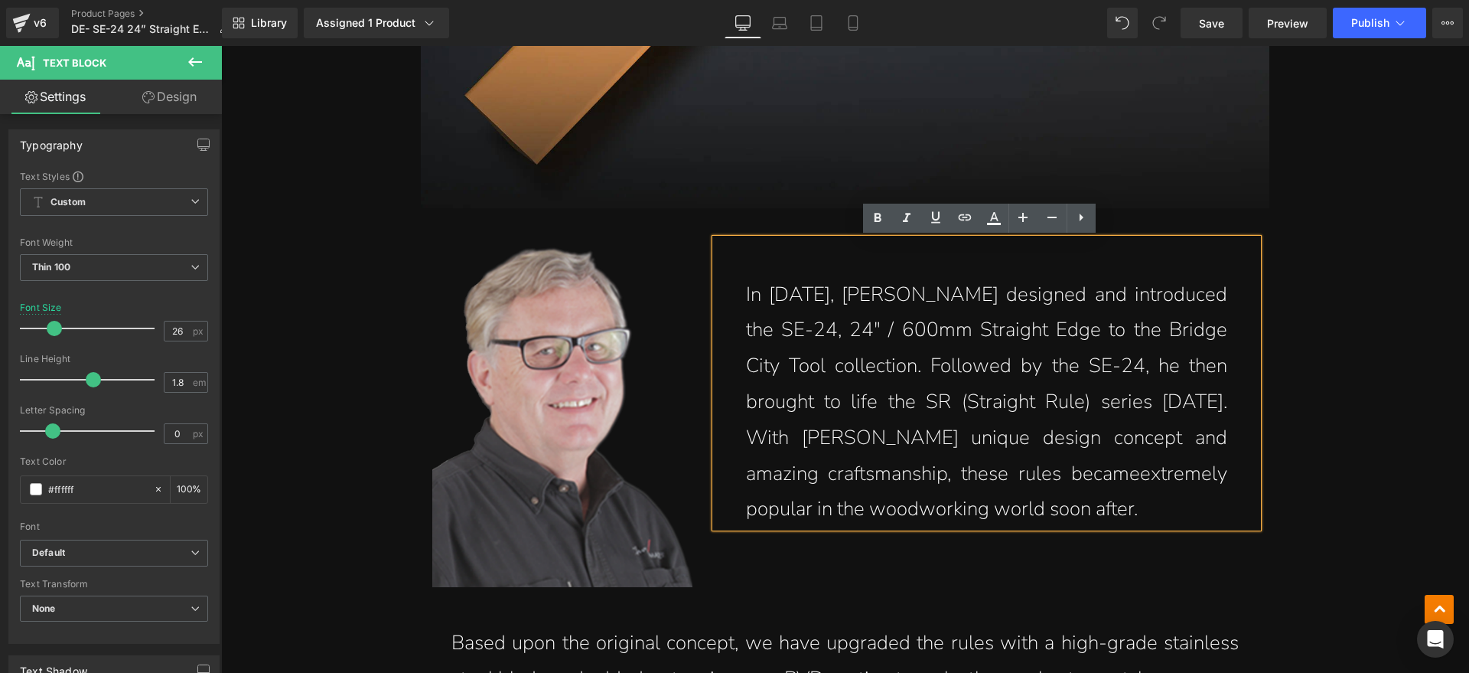
drag, startPoint x: 994, startPoint y: 468, endPoint x: 744, endPoint y: 298, distance: 301.8
click at [746, 298] on p "In 1984, John Economaki designed and introduced the SE-24, 24" / 600mm Straight…" at bounding box center [986, 402] width 481 height 251
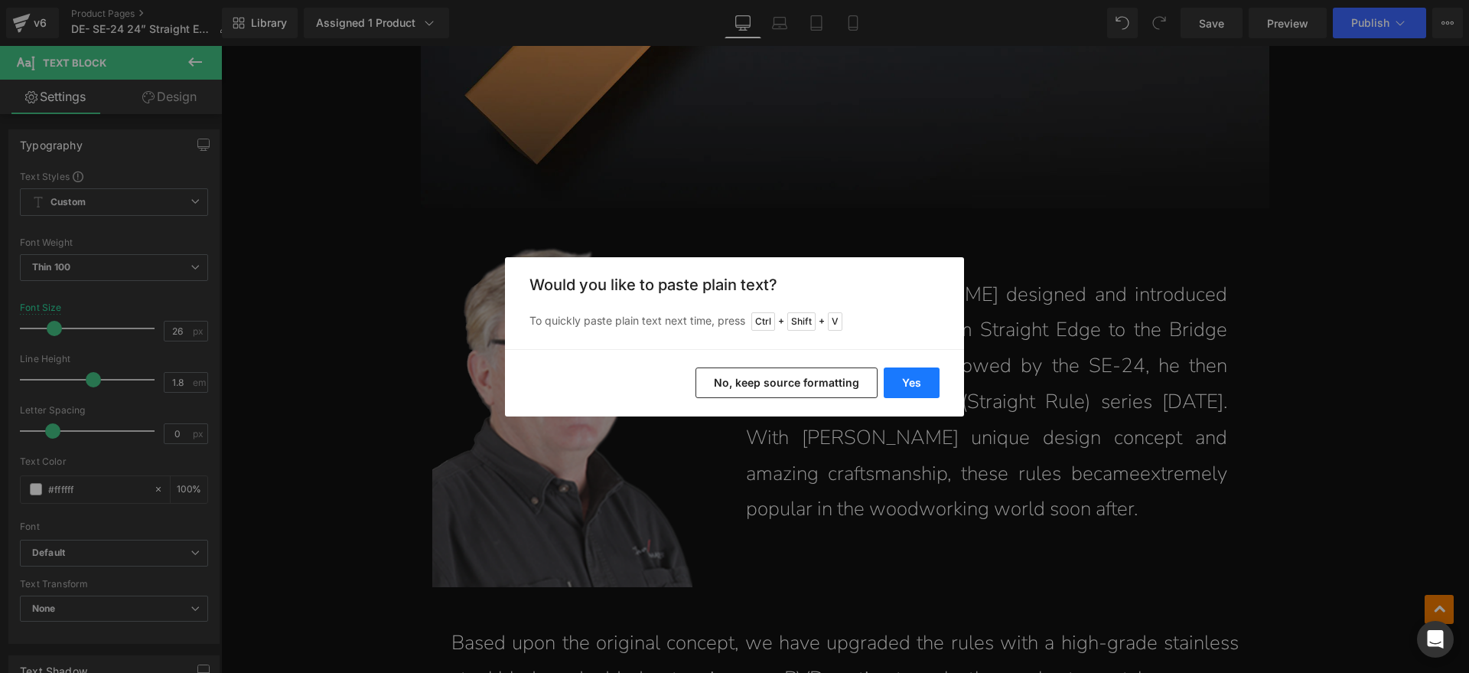
drag, startPoint x: 925, startPoint y: 377, endPoint x: 600, endPoint y: 288, distance: 337.3
click at [925, 377] on button "Yes" at bounding box center [912, 382] width 56 height 31
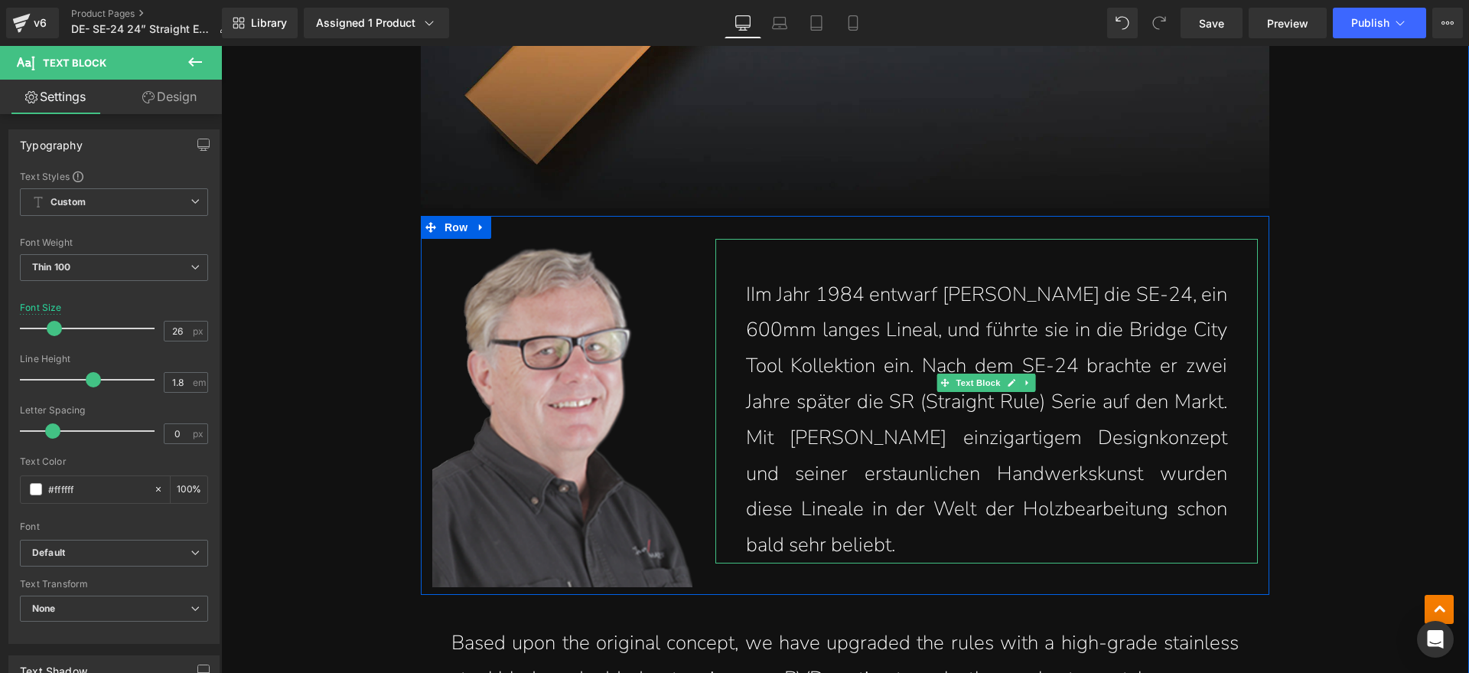
click at [746, 294] on p "IIm Jahr 1984 entwarf John Economaki die SE-24, ein 600mm langes Lineal, und fü…" at bounding box center [986, 420] width 481 height 286
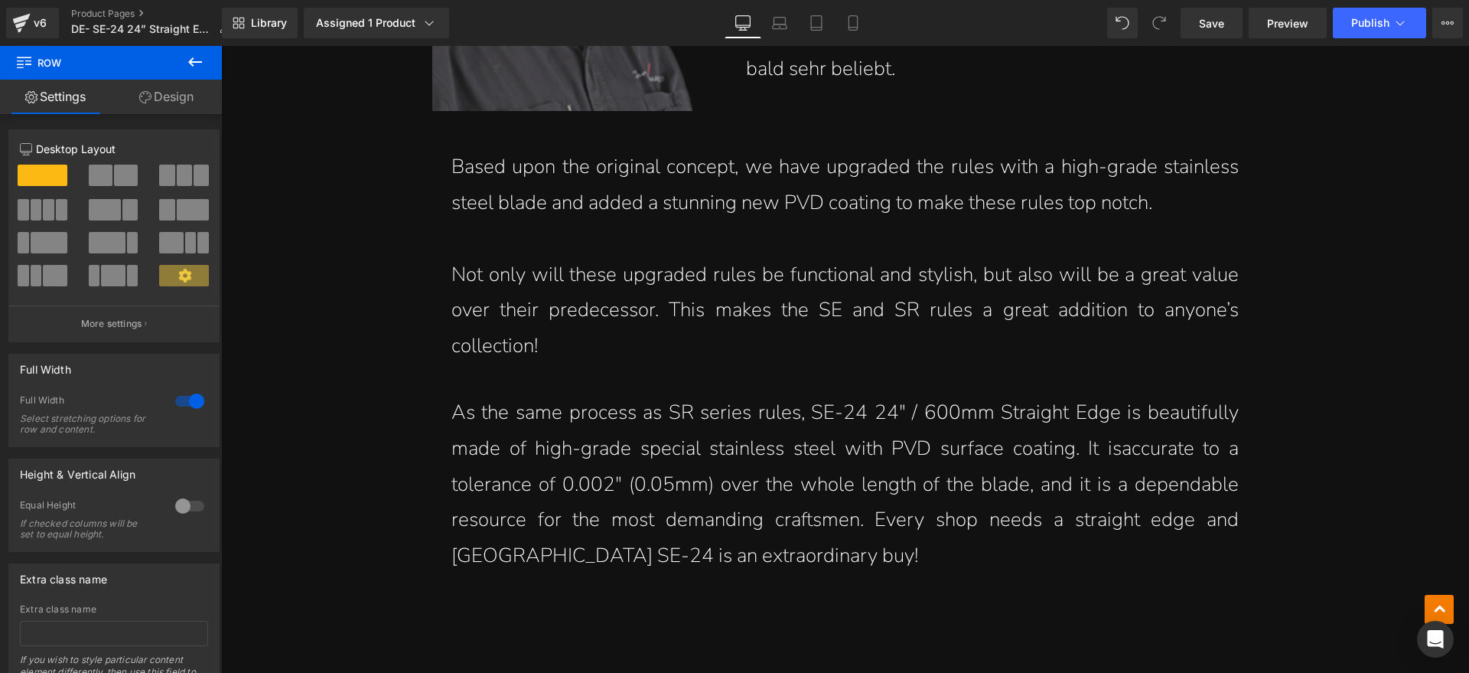
scroll to position [1913, 0]
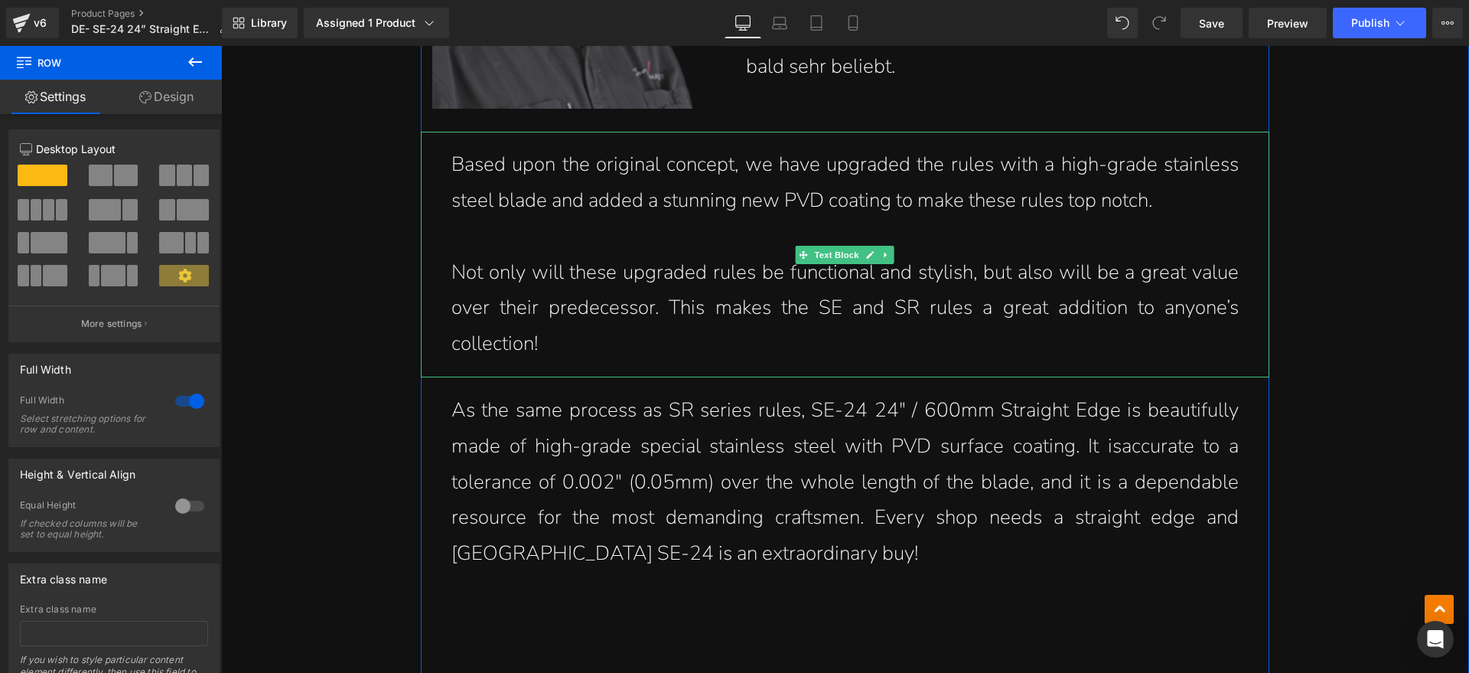
drag, startPoint x: 1178, startPoint y: 204, endPoint x: 879, endPoint y: 204, distance: 299.2
click at [806, 204] on p "Based upon the original concept, we have upgraded the rules with a high-grade s…" at bounding box center [844, 183] width 787 height 72
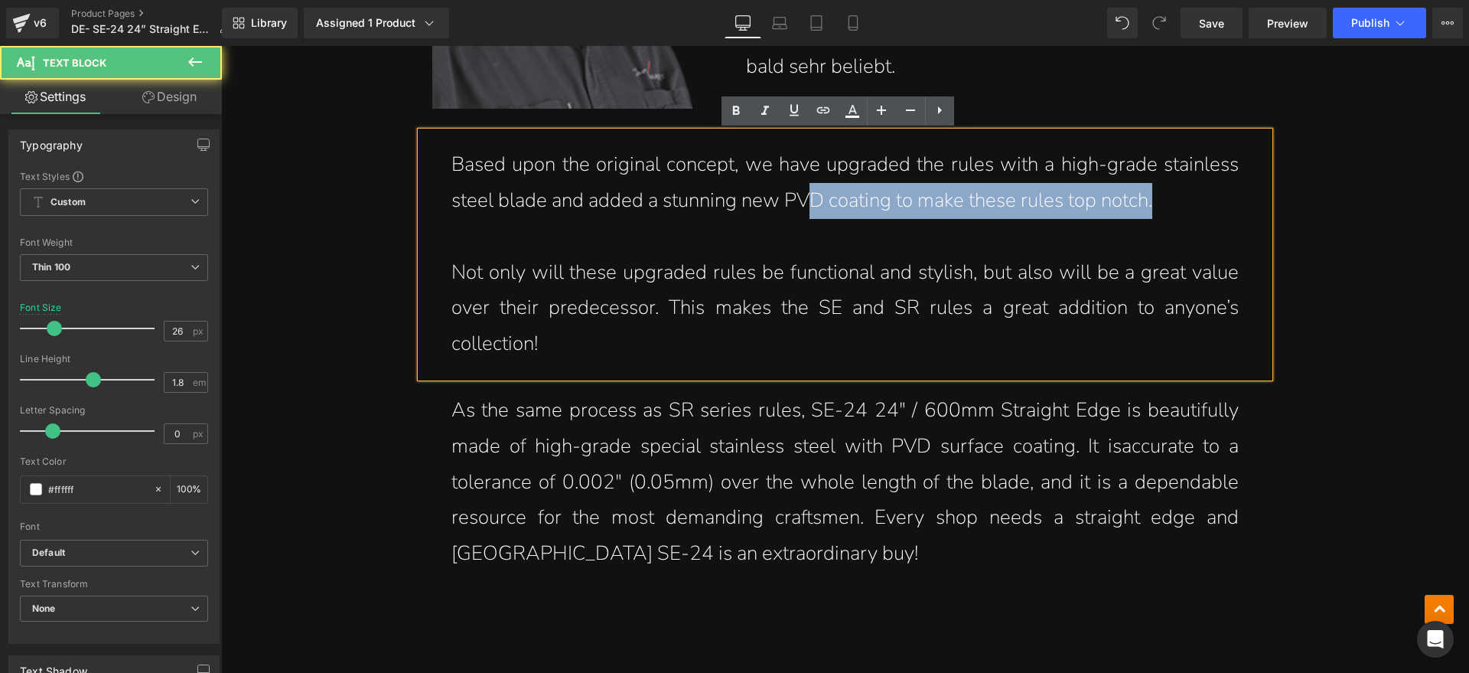
click at [1193, 204] on p "Based upon the original concept, we have upgraded the rules with a high-grade s…" at bounding box center [844, 183] width 787 height 72
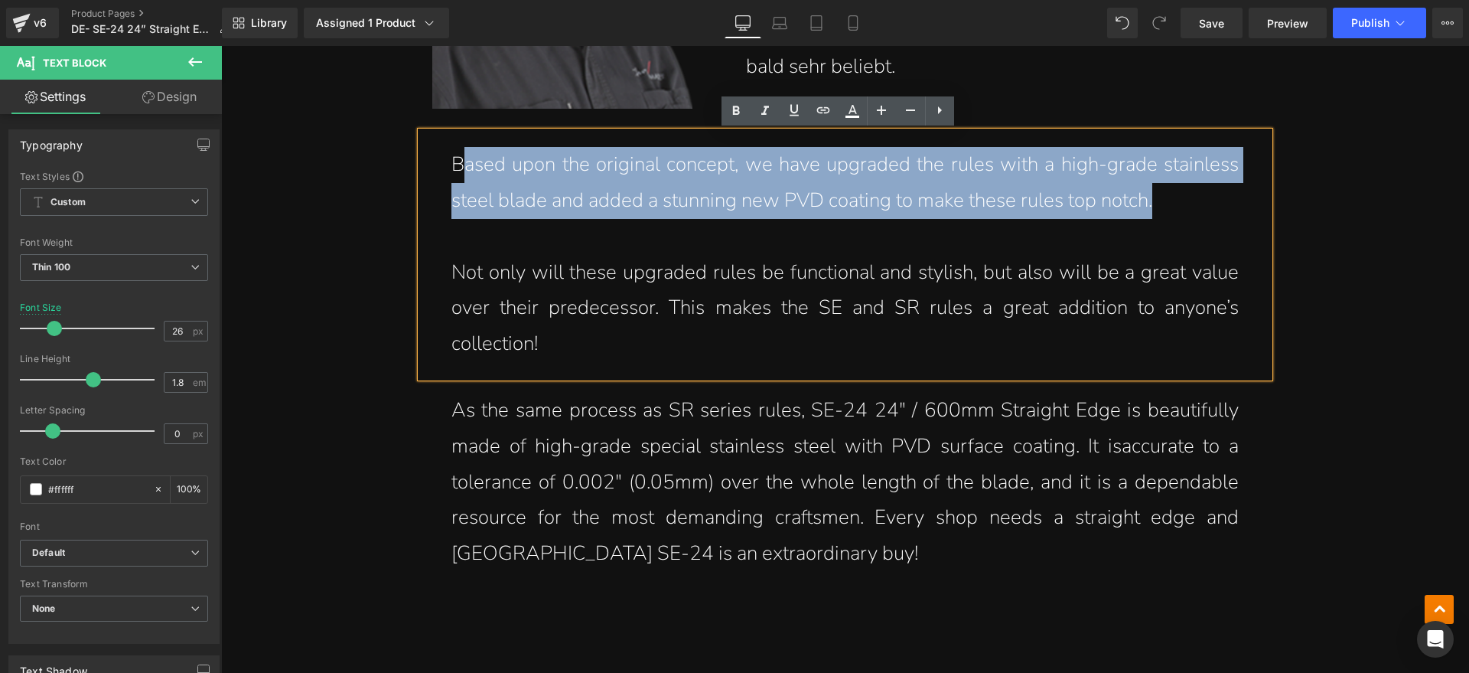
drag, startPoint x: 1181, startPoint y: 198, endPoint x: 456, endPoint y: 166, distance: 726.1
click at [456, 166] on p "Based upon the original concept, we have upgraded the rules with a high-grade s…" at bounding box center [844, 183] width 787 height 72
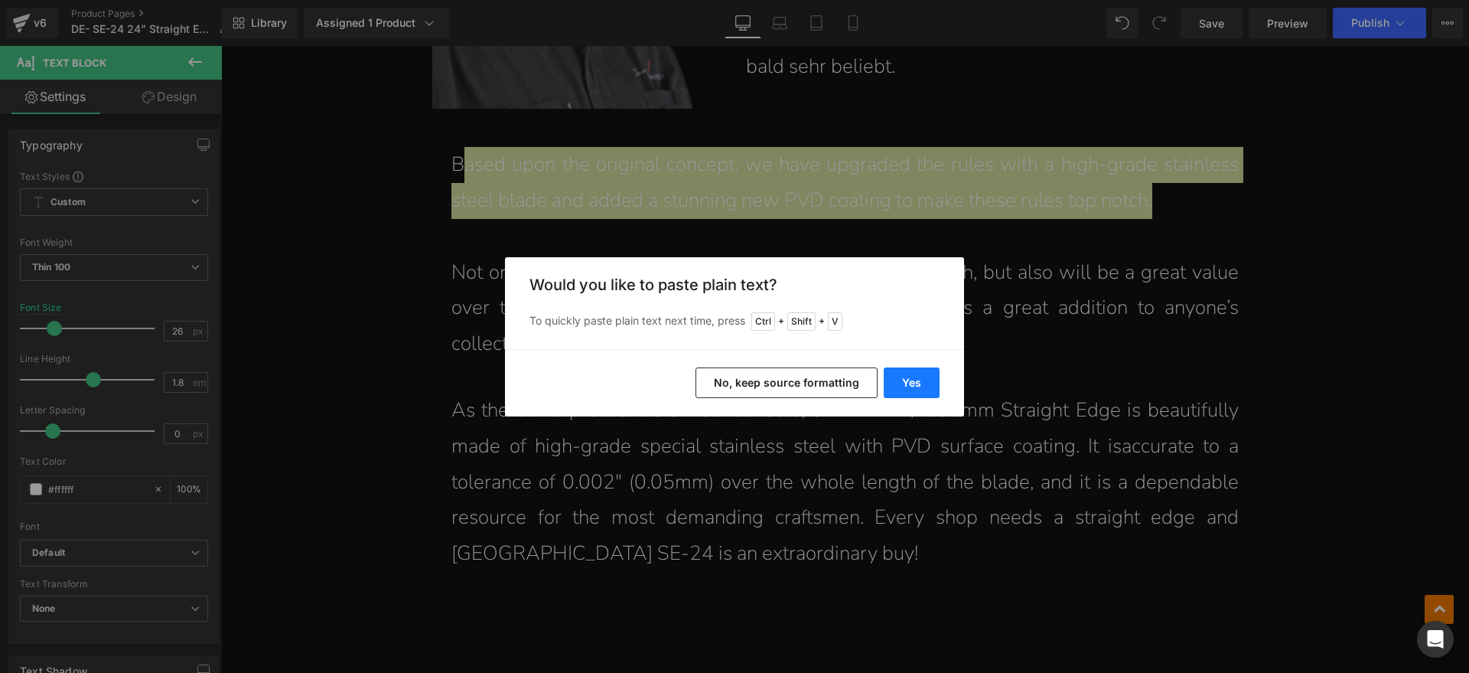
click at [924, 380] on button "Yes" at bounding box center [912, 382] width 56 height 31
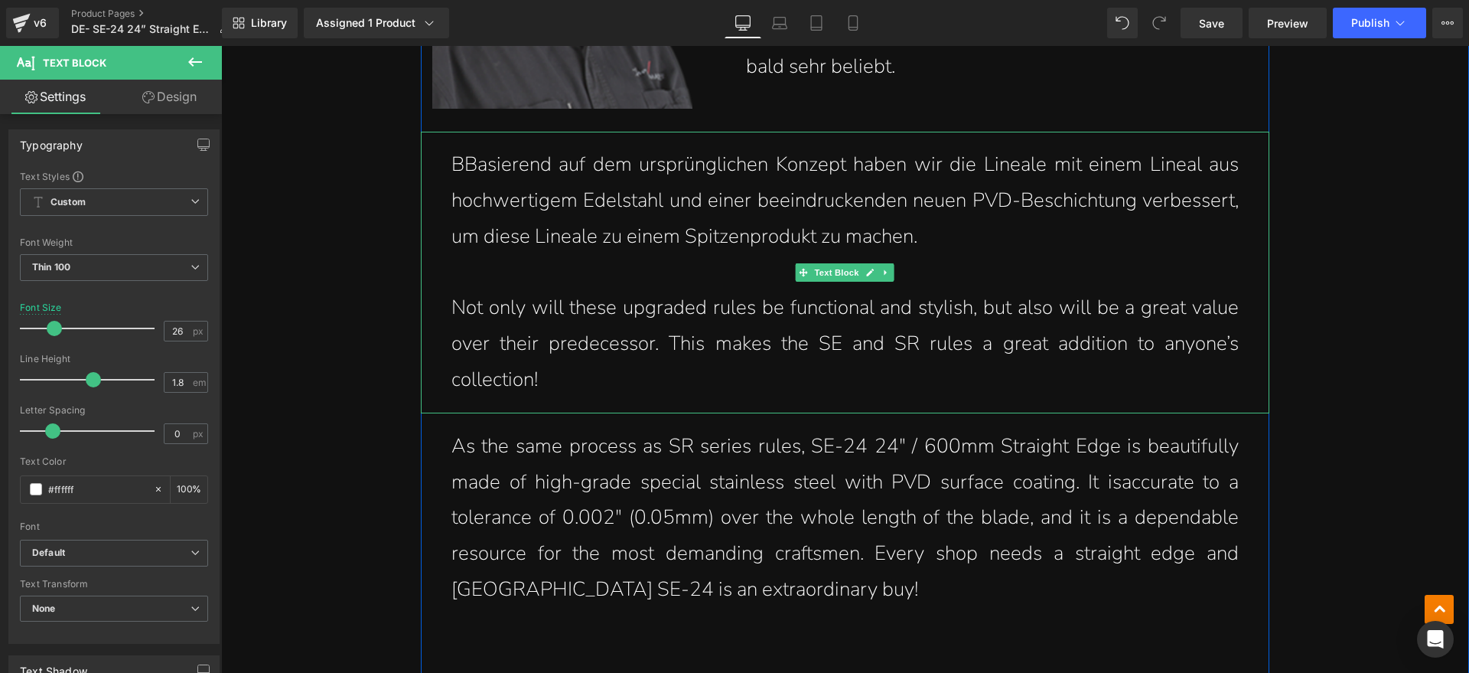
click at [457, 170] on p "BBasierend auf dem ursprünglichen Konzept haben wir die Lineale mit einem Linea…" at bounding box center [844, 200] width 787 height 107
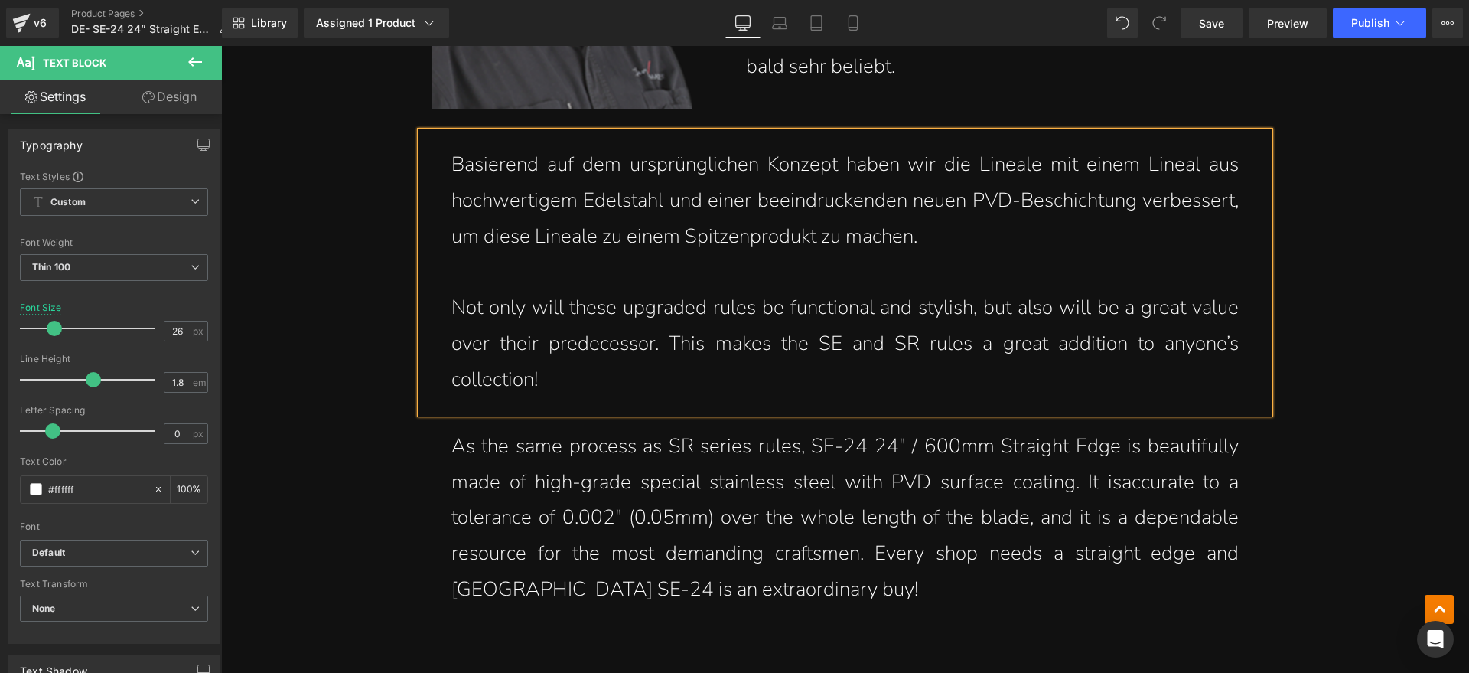
click at [561, 379] on p "Not only will these upgraded rules be functional and stylish, but also will be …" at bounding box center [844, 343] width 787 height 107
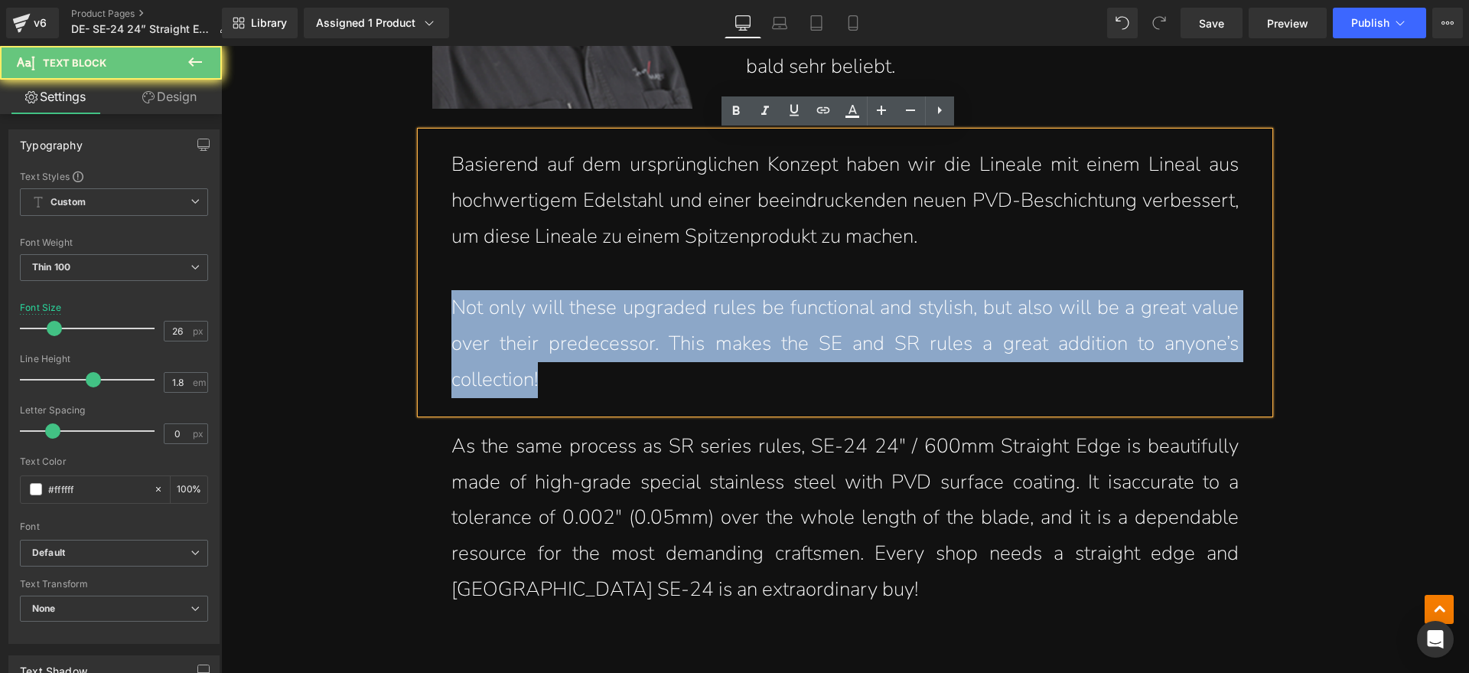
drag, startPoint x: 546, startPoint y: 374, endPoint x: 451, endPoint y: 318, distance: 110.1
click at [451, 318] on p "Not only will these upgraded rules be functional and stylish, but also will be …" at bounding box center [844, 343] width 787 height 107
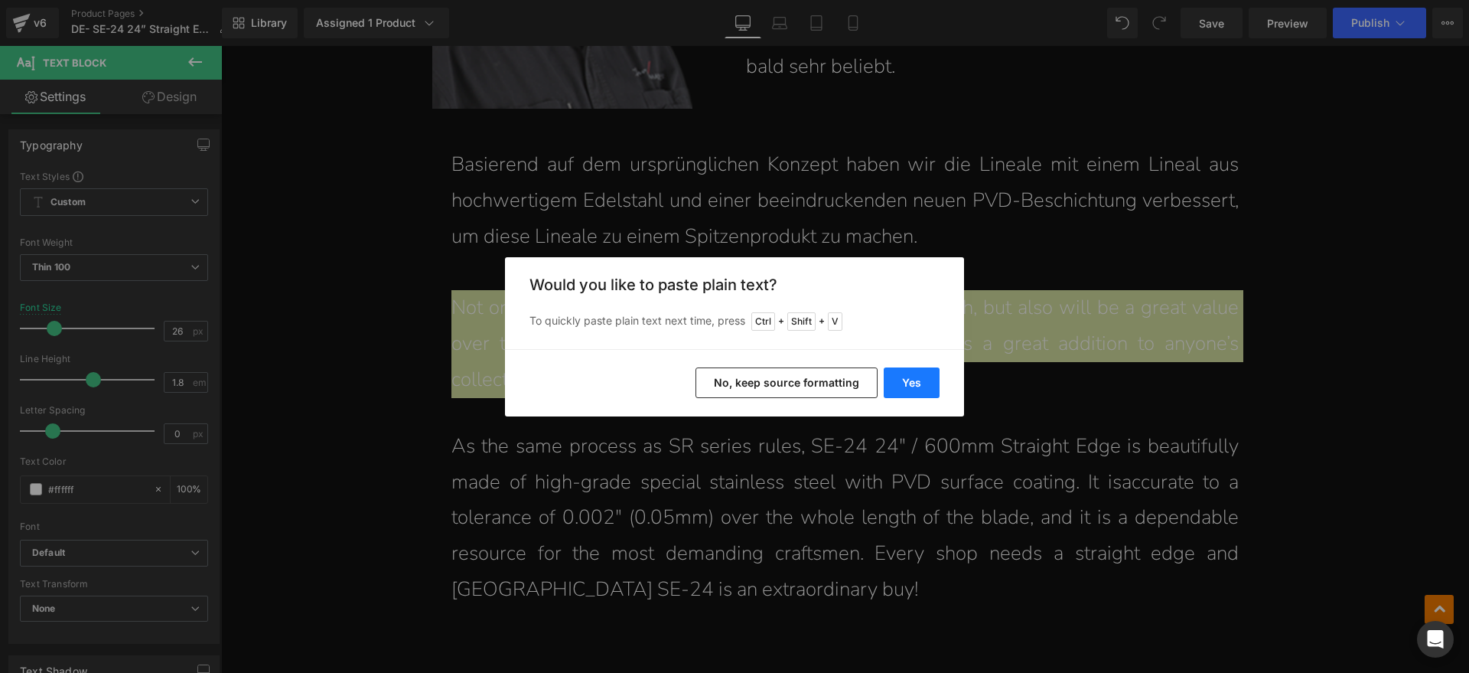
click at [914, 376] on button "Yes" at bounding box center [912, 382] width 56 height 31
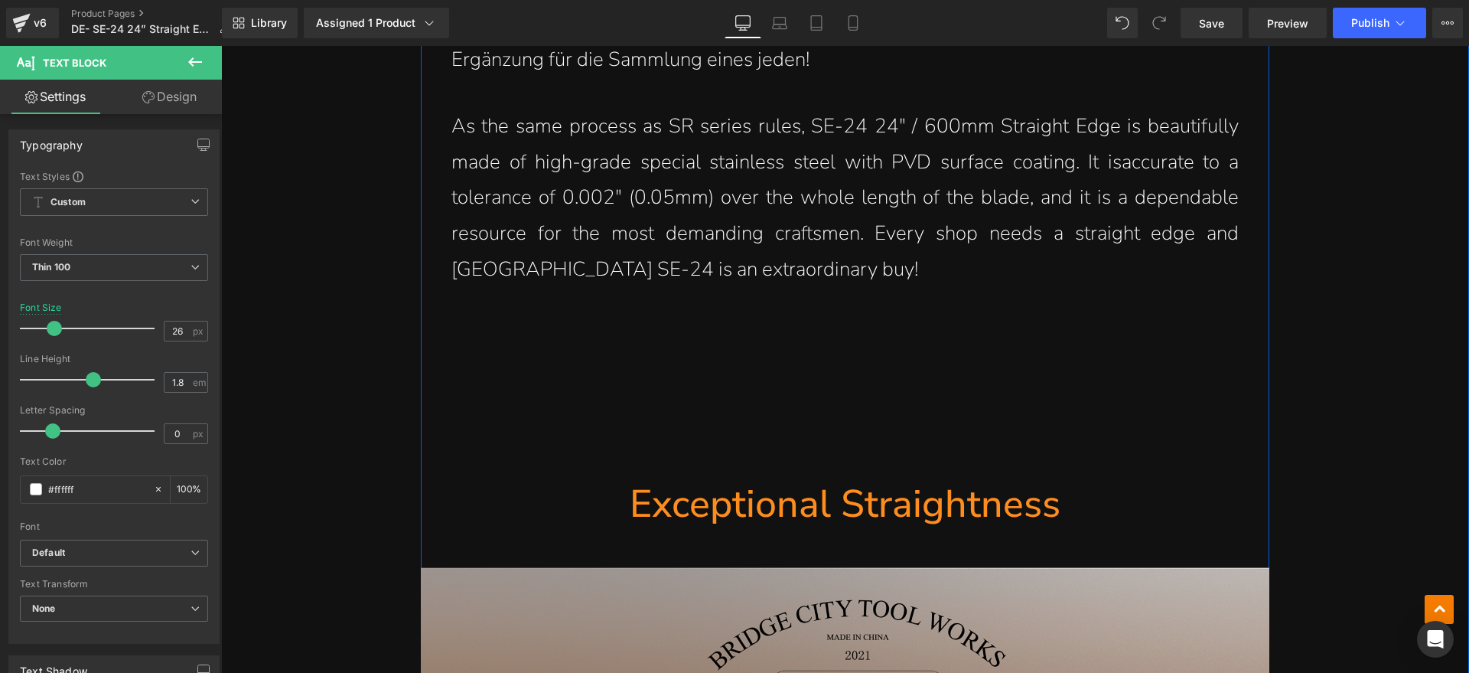
scroll to position [2200, 0]
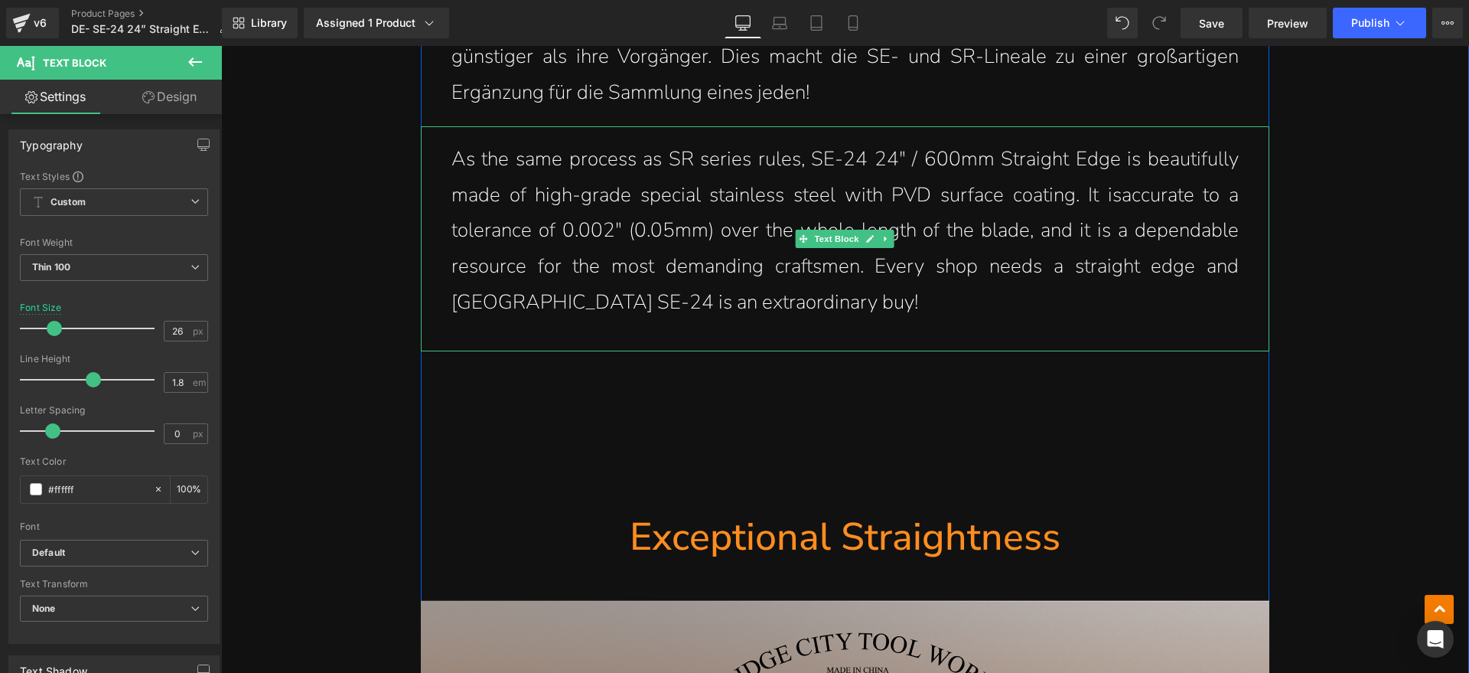
click at [775, 314] on p "As the same process as SR series rules, SE-24 24" / 600mm Straight Edge is beau…" at bounding box center [844, 231] width 787 height 179
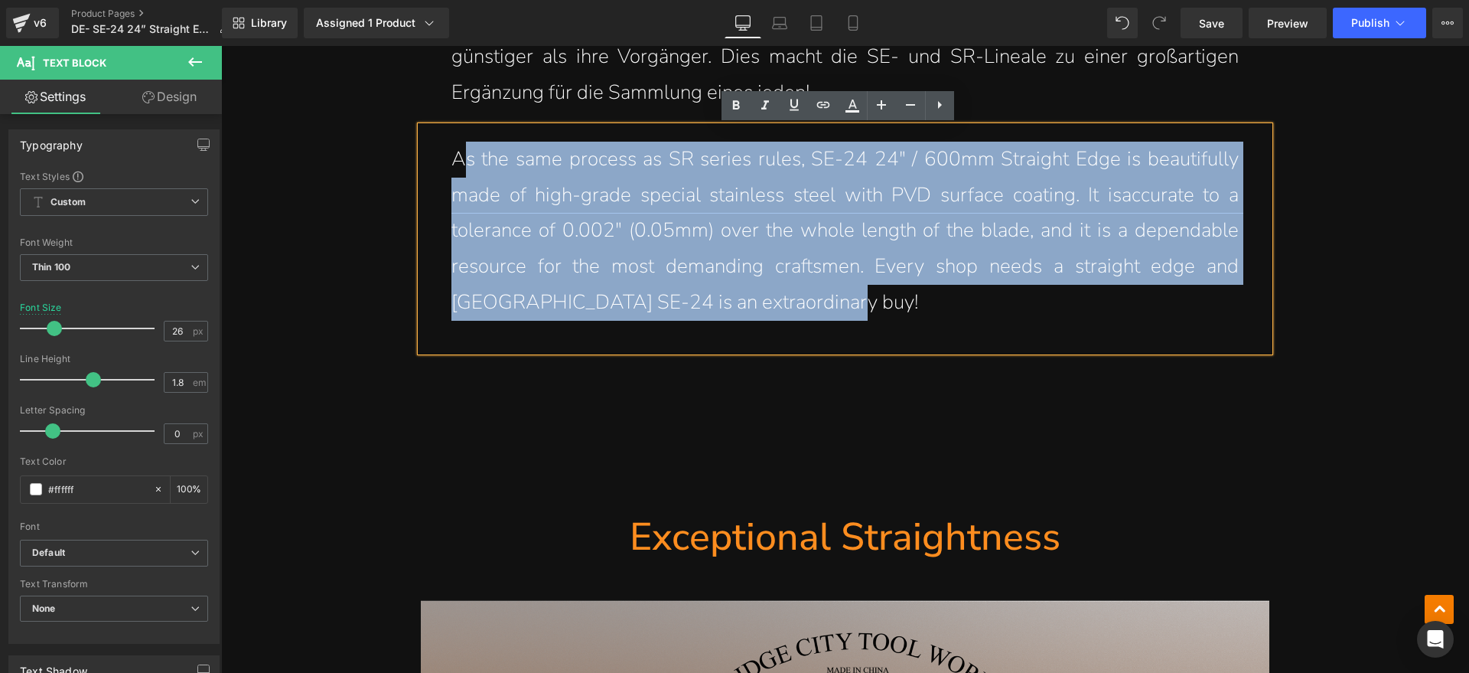
drag, startPoint x: 794, startPoint y: 304, endPoint x: 461, endPoint y: 171, distance: 358.9
click at [461, 171] on p "As the same process as SR series rules, SE-24 24" / 600mm Straight Edge is beau…" at bounding box center [844, 231] width 787 height 179
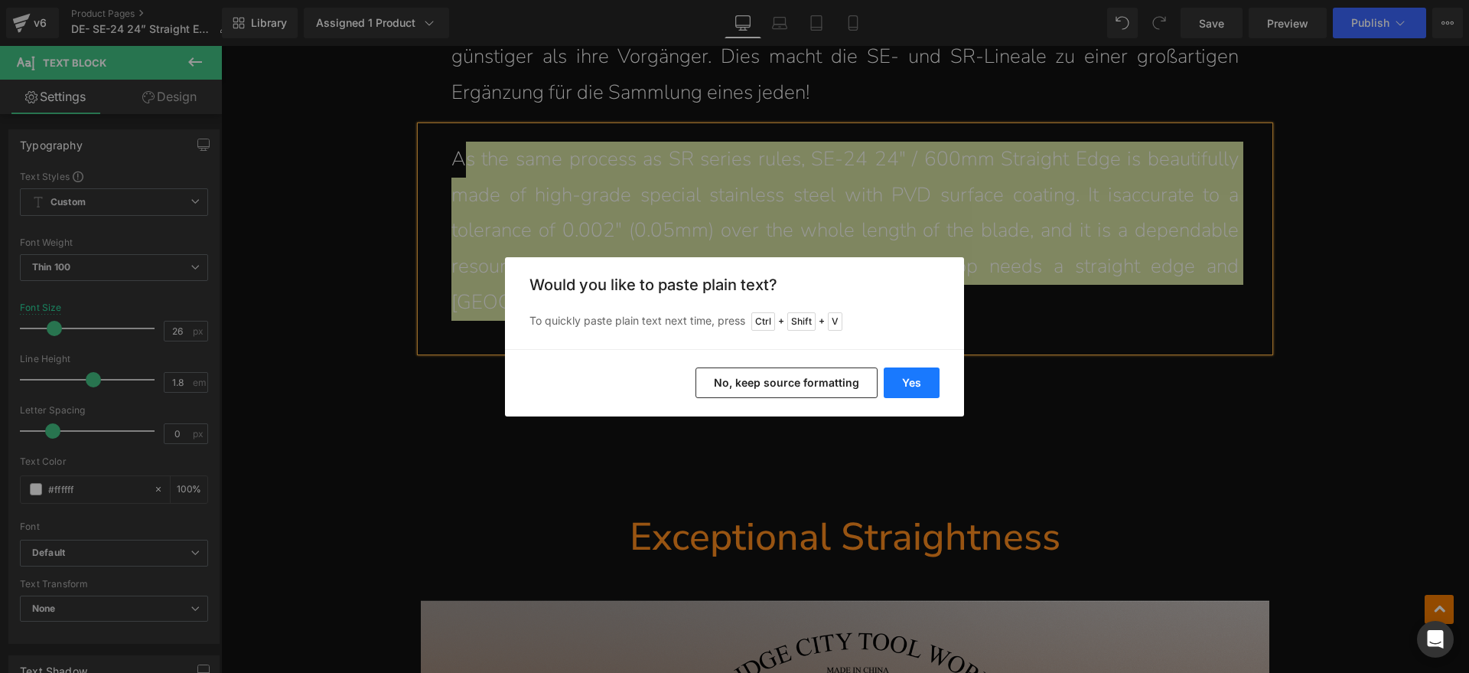
drag, startPoint x: 907, startPoint y: 386, endPoint x: 527, endPoint y: 287, distance: 392.3
click at [907, 386] on button "Yes" at bounding box center [912, 382] width 56 height 31
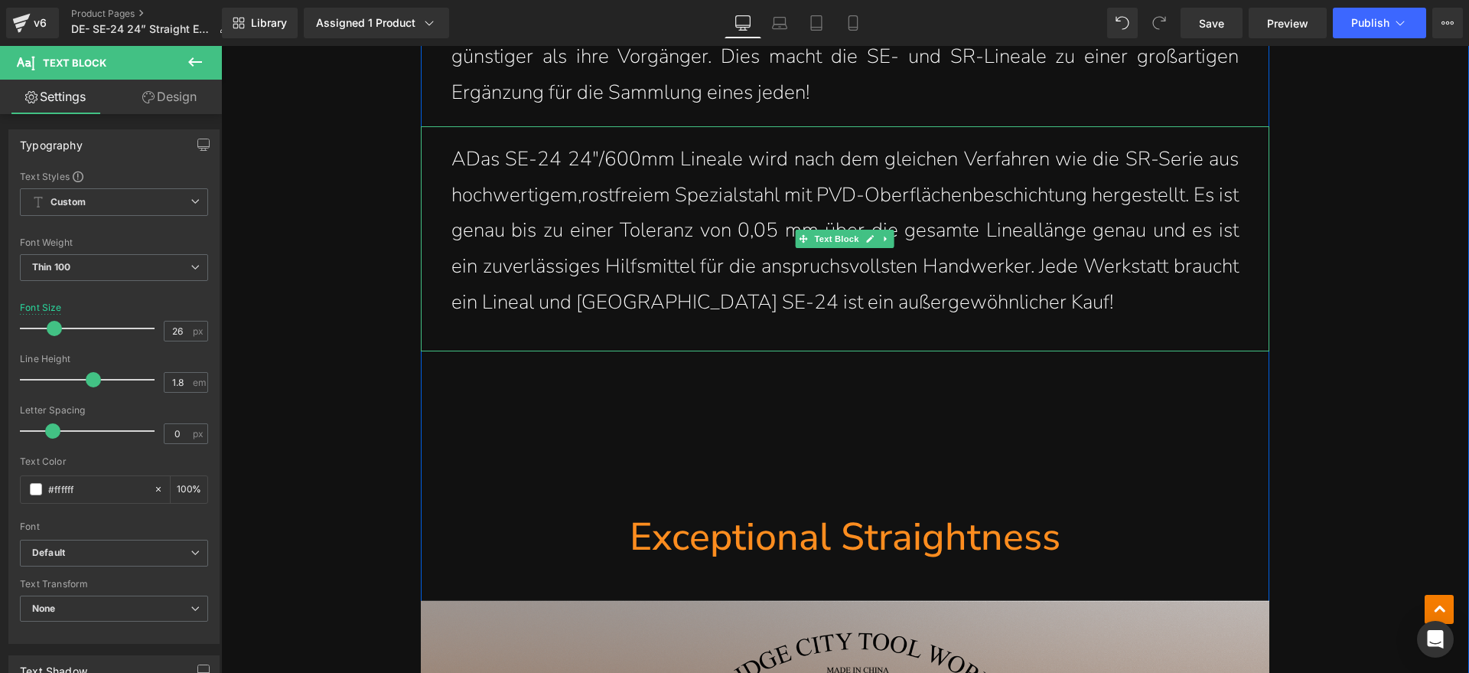
click at [458, 157] on span "ADas SE-24 24"/600mm Lineale wird nach dem gleichen Verfahren wie die SR-Serie …" at bounding box center [844, 230] width 787 height 170
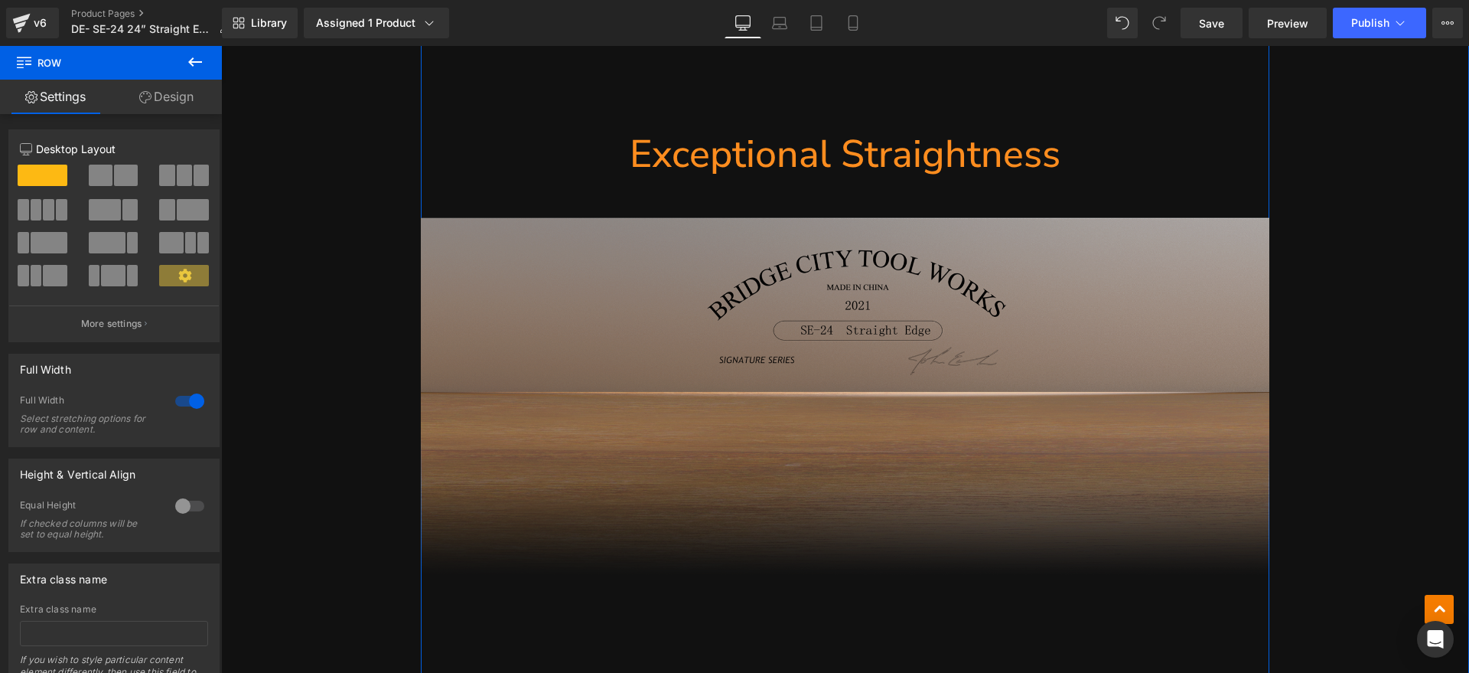
scroll to position [2487, 0]
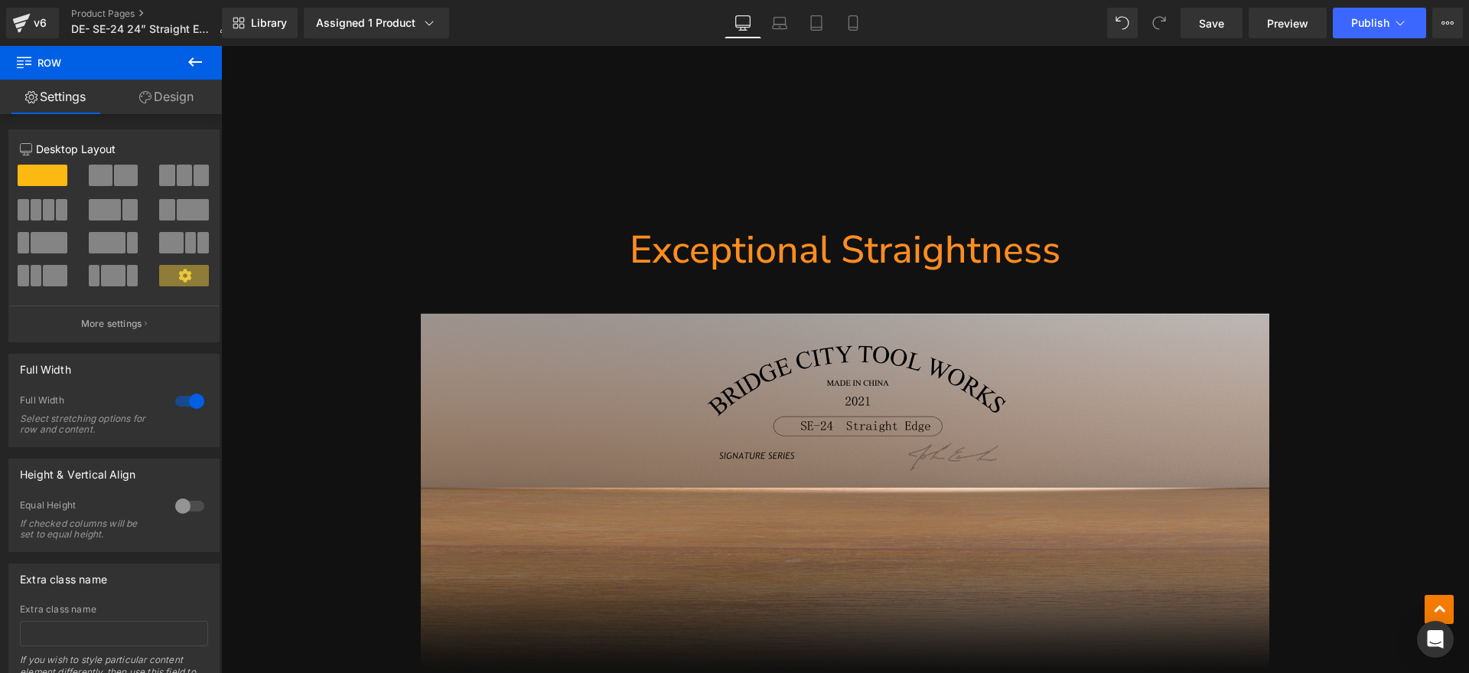
drag, startPoint x: 1015, startPoint y: 237, endPoint x: 1080, endPoint y: 253, distance: 67.0
click at [1015, 237] on h1 "Exceptional Straightness" at bounding box center [845, 250] width 849 height 50
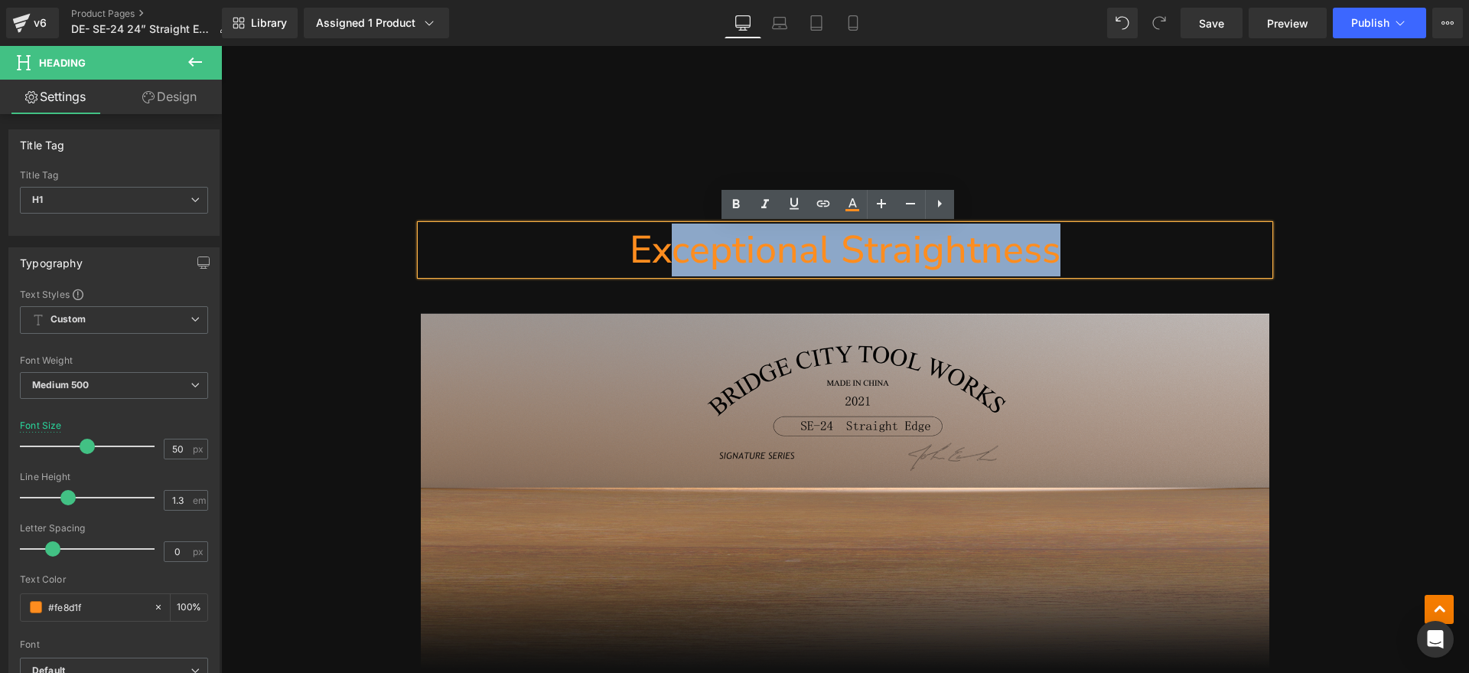
drag, startPoint x: 1080, startPoint y: 253, endPoint x: 660, endPoint y: 250, distance: 420.1
click at [660, 250] on h1 "Exceptional Straightness" at bounding box center [845, 250] width 849 height 50
paste div
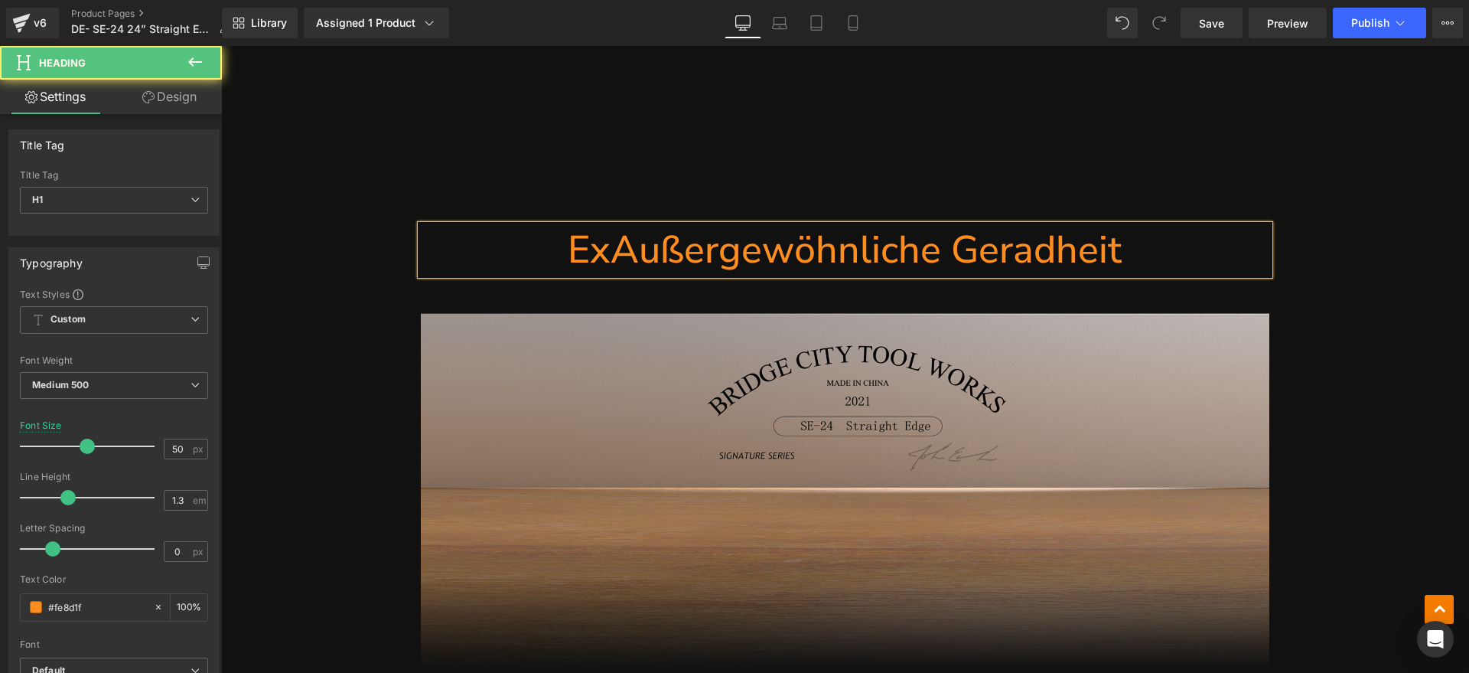
click at [601, 258] on h1 "ExAußergewöhnliche Geradheit" at bounding box center [845, 250] width 849 height 50
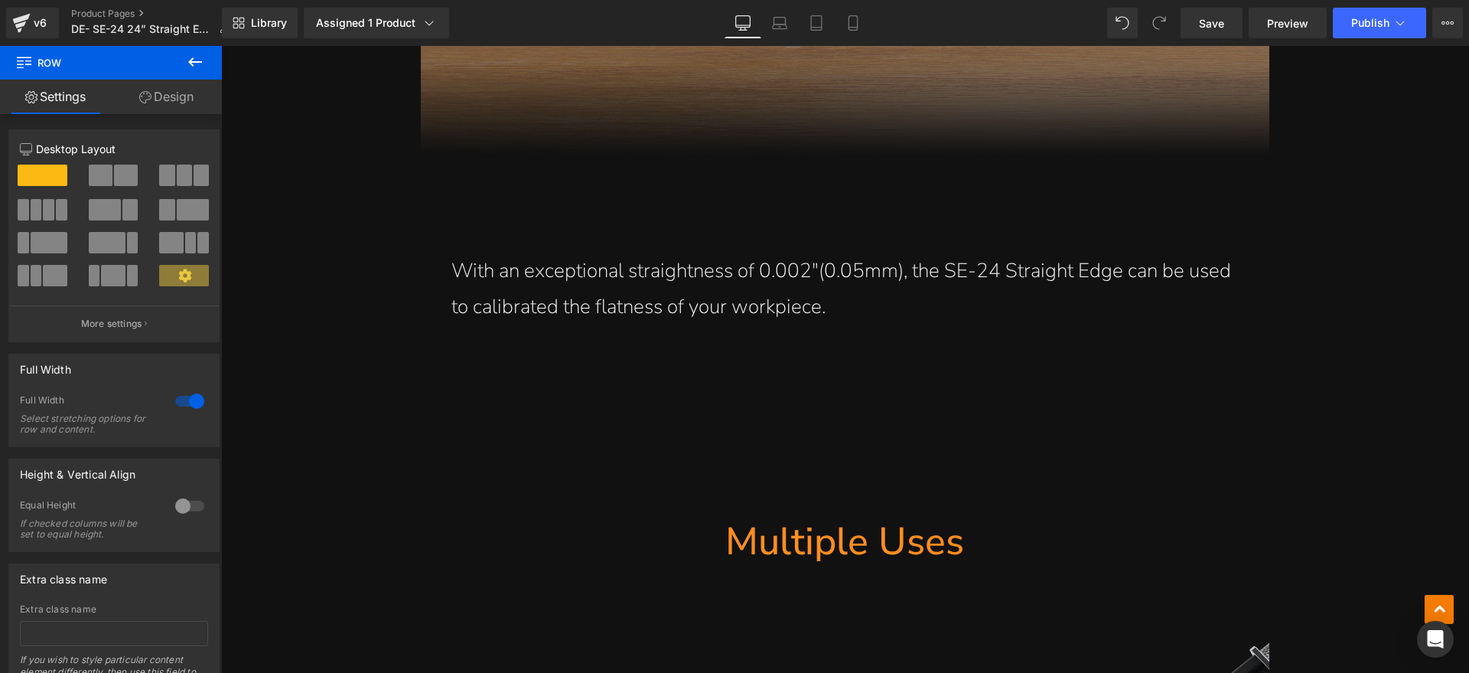
scroll to position [3061, 0]
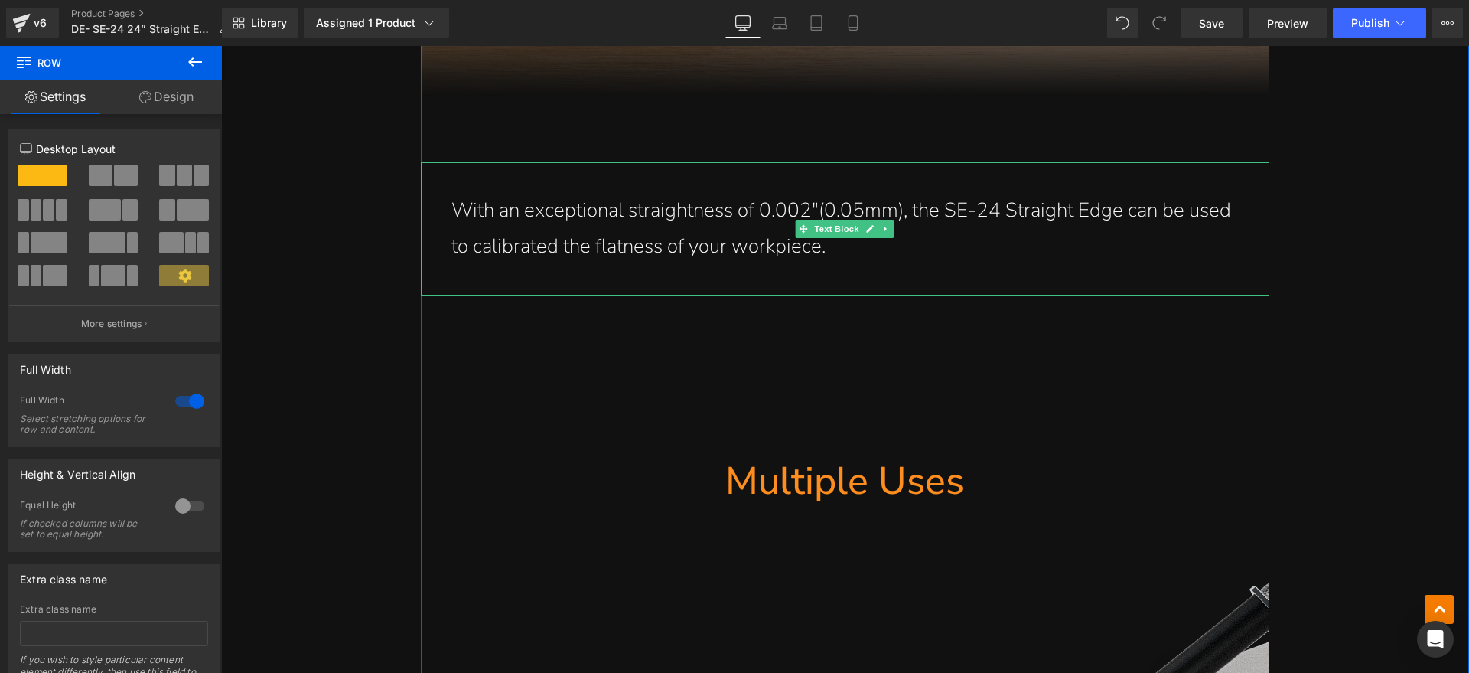
drag, startPoint x: 842, startPoint y: 252, endPoint x: 860, endPoint y: 254, distance: 17.7
click at [842, 251] on p "With an exceptional straightness of 0.002"(0.05mm), the SE-24 Straight Edge can…" at bounding box center [844, 229] width 787 height 72
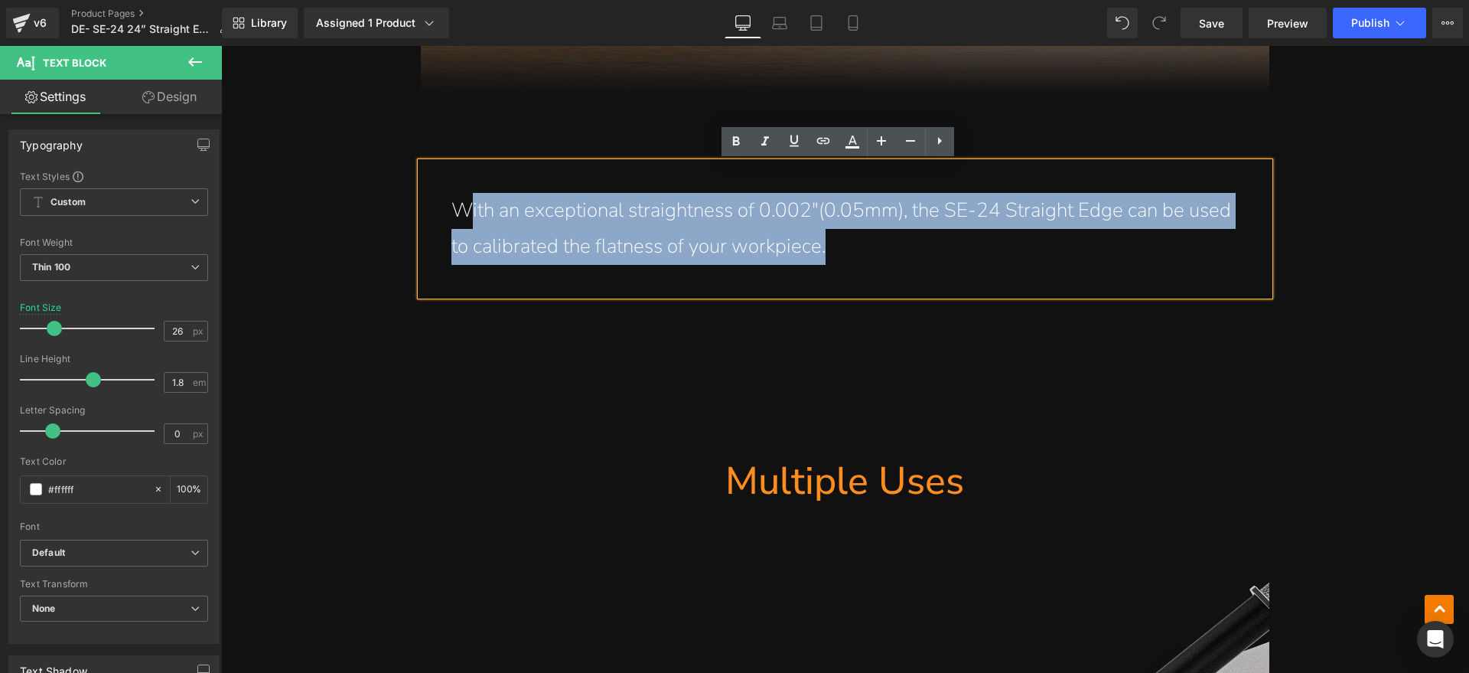
drag, startPoint x: 866, startPoint y: 253, endPoint x: 465, endPoint y: 216, distance: 402.7
click at [465, 216] on p "With an exceptional straightness of 0.002"(0.05mm), the SE-24 Straight Edge can…" at bounding box center [844, 229] width 787 height 72
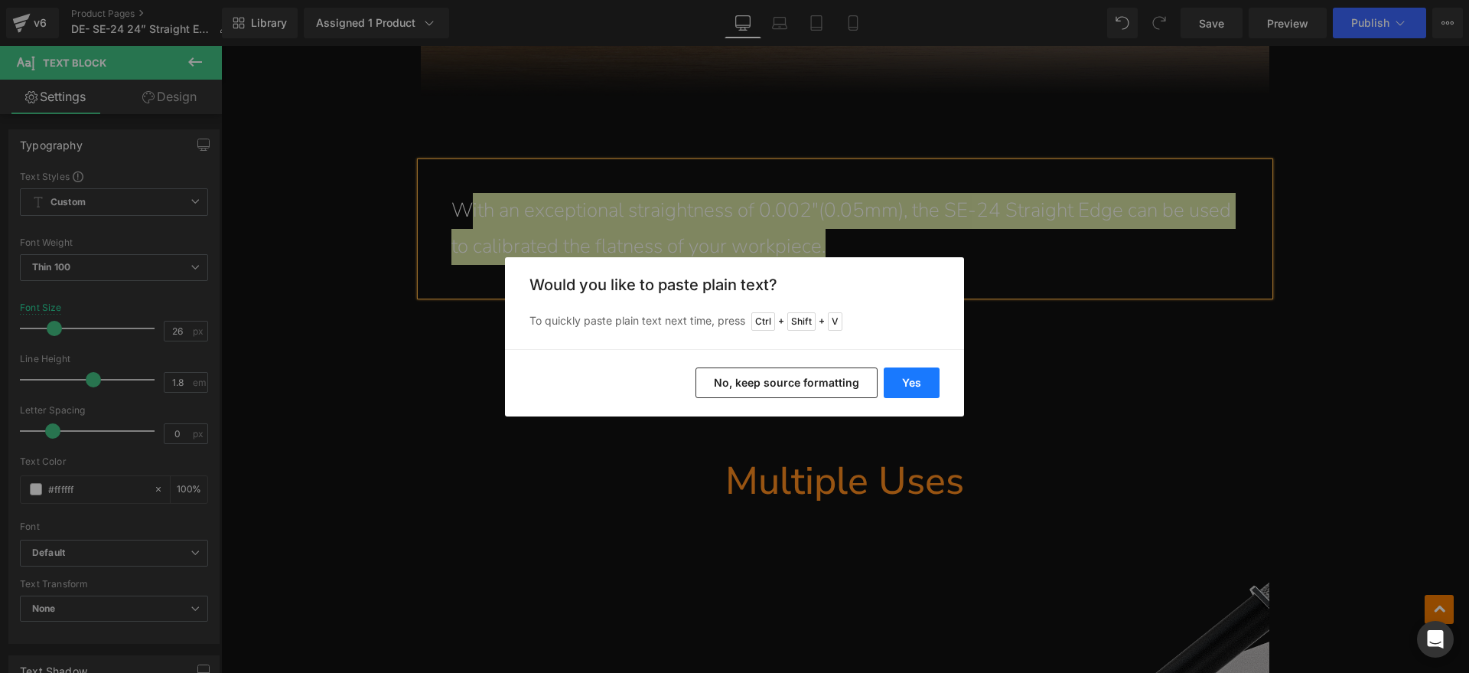
click at [912, 379] on button "Yes" at bounding box center [912, 382] width 56 height 31
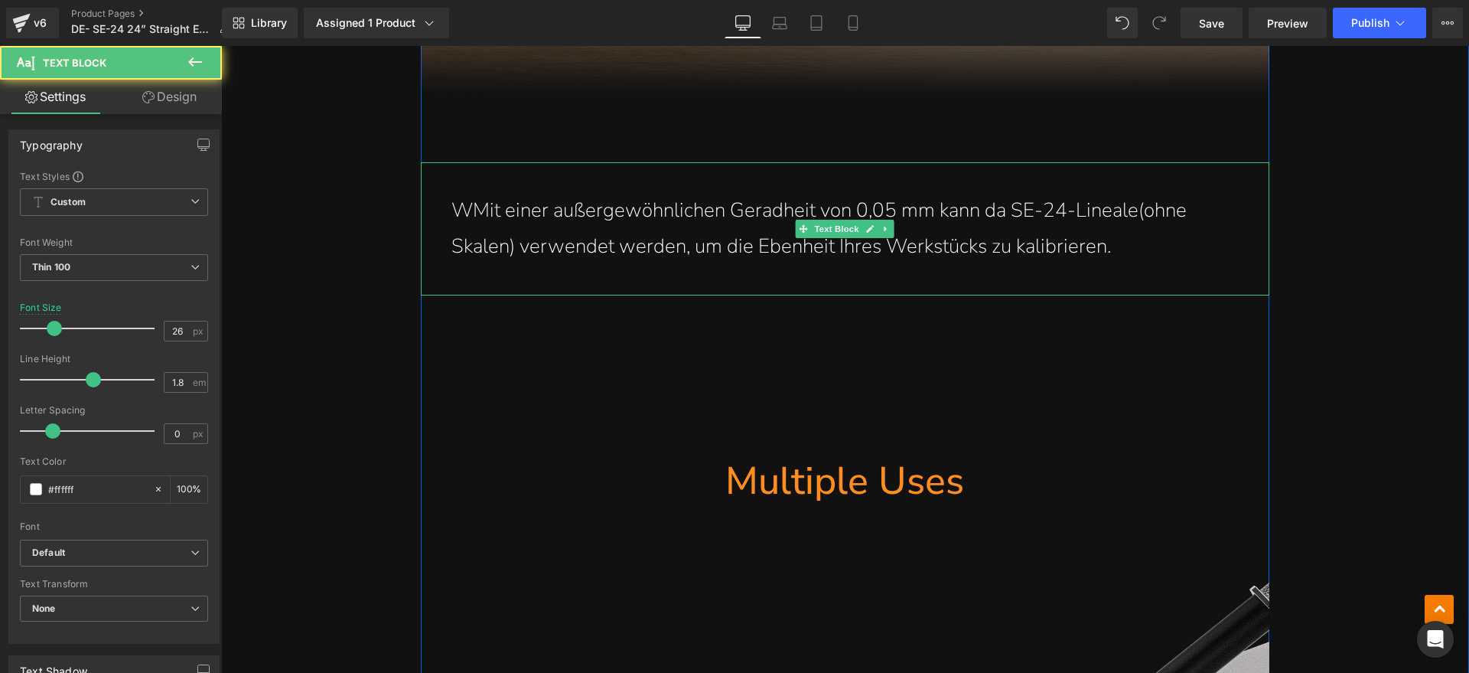
click at [466, 210] on p "WMit einer außergewöhnlichen Geradheit von 0,05 mm kann da SE-24-Lineale(ohne S…" at bounding box center [844, 229] width 787 height 72
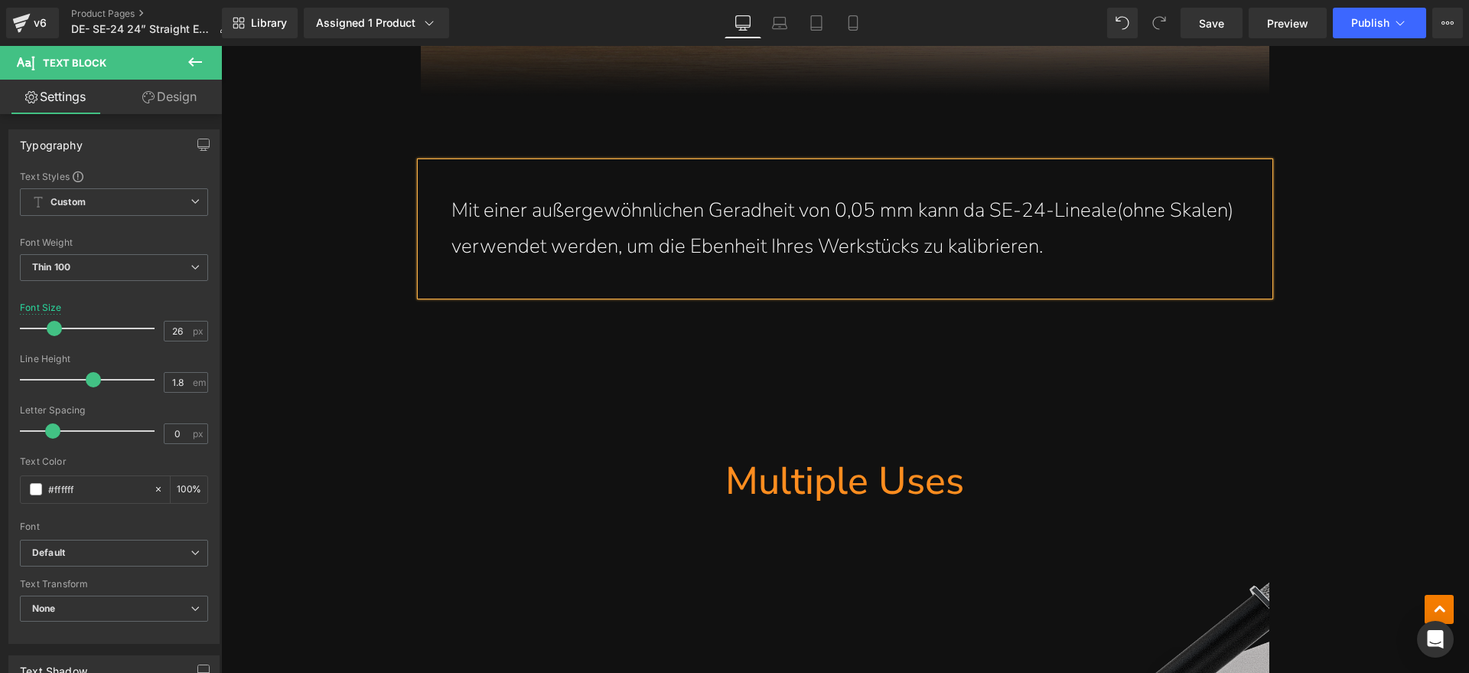
click at [1106, 210] on p "Mit einer außergewöhnlichen Geradheit von 0,05 mm kann da SE-24-Lineale(ohne Sk…" at bounding box center [844, 229] width 787 height 72
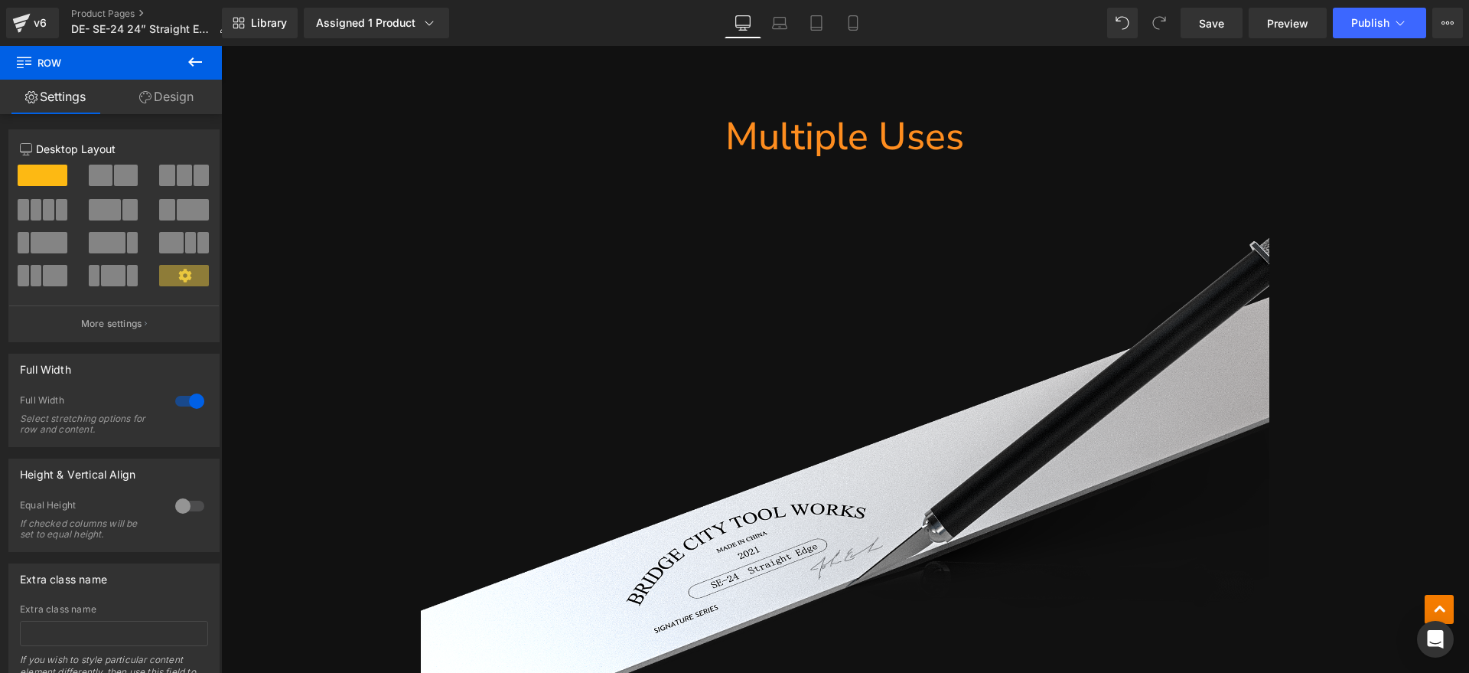
scroll to position [3252, 0]
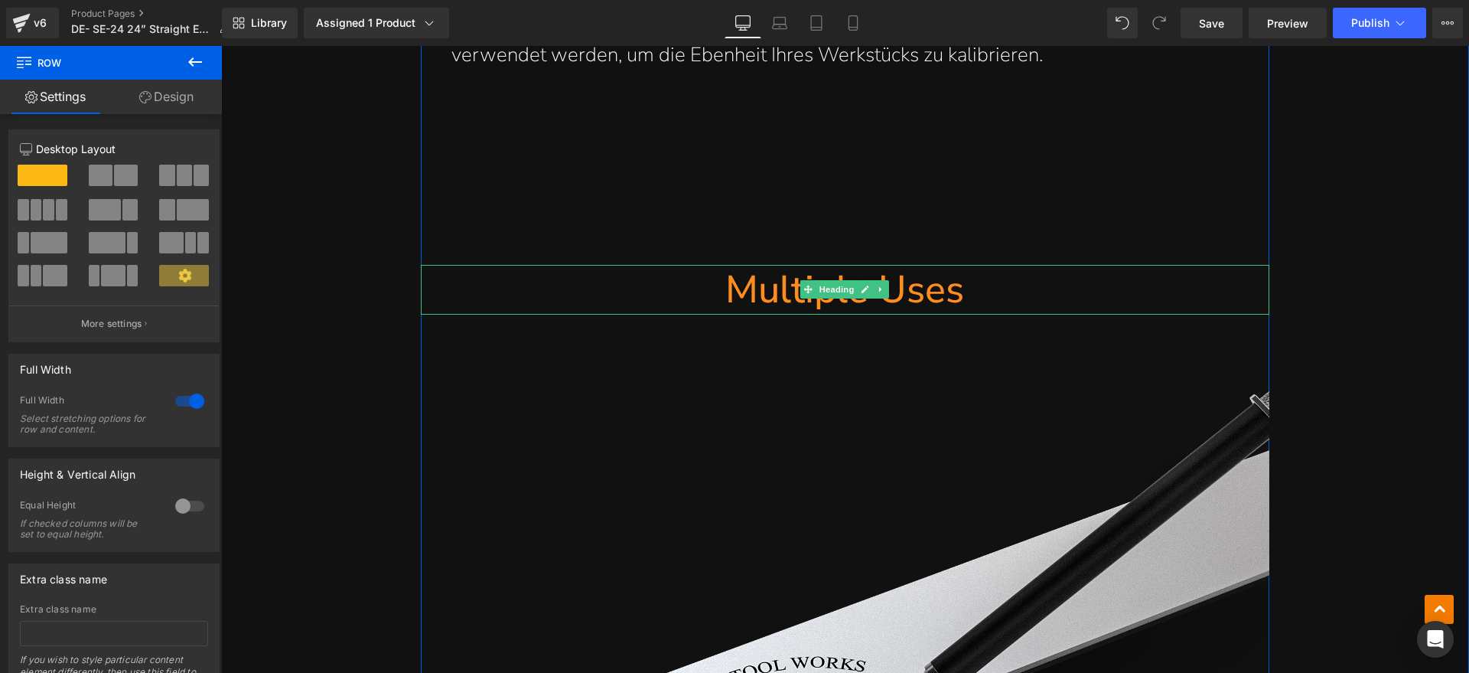
click at [1002, 284] on h1 "Multiple Uses" at bounding box center [845, 290] width 849 height 50
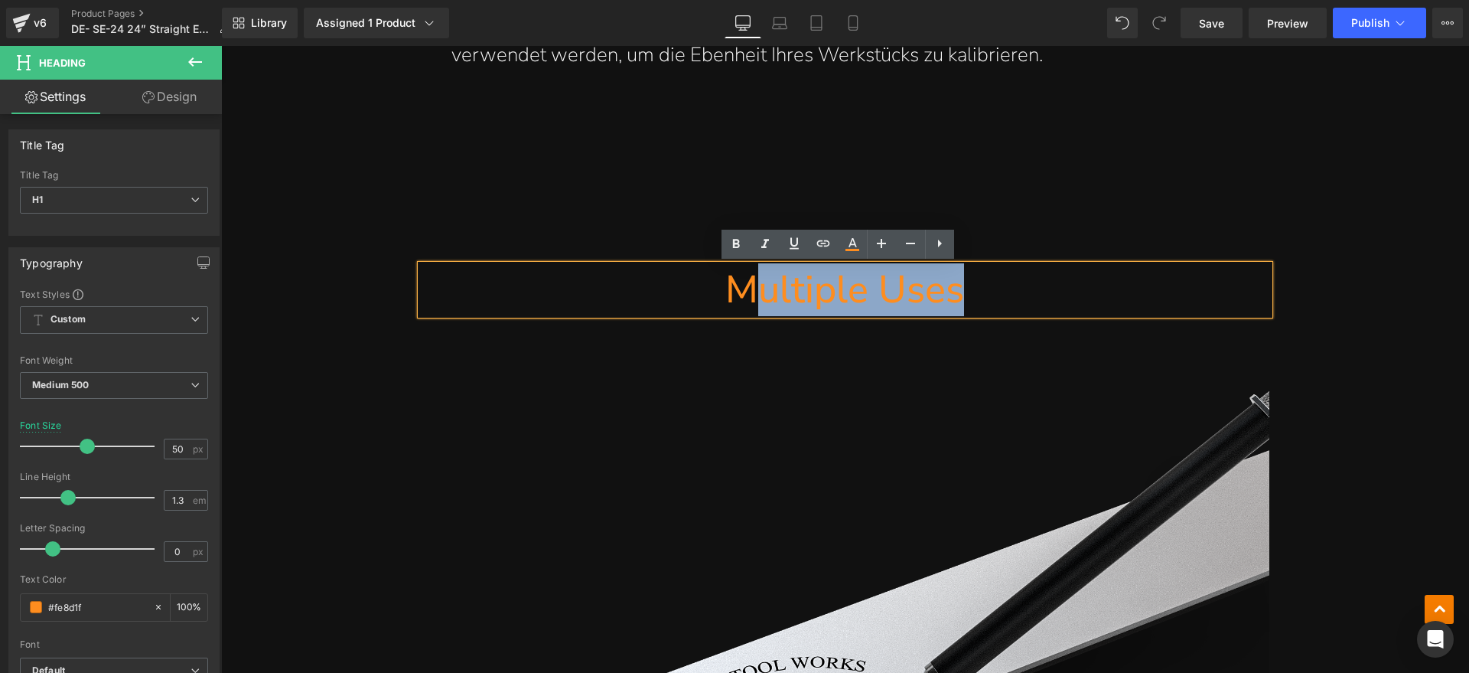
drag, startPoint x: 1024, startPoint y: 288, endPoint x: 746, endPoint y: 288, distance: 277.7
click at [746, 288] on h1 "Multiple Uses" at bounding box center [845, 290] width 849 height 50
paste div
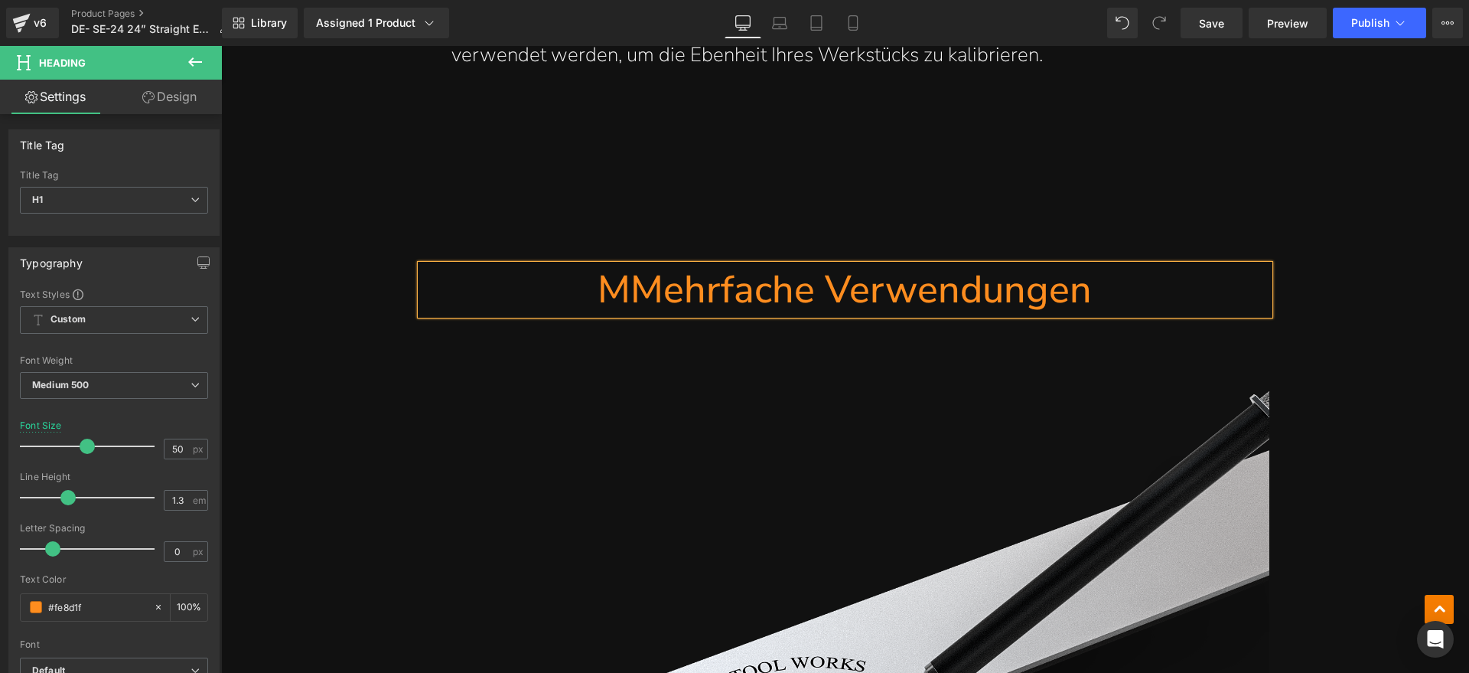
click at [641, 285] on h1 "MMehrfache Verwendungen" at bounding box center [845, 290] width 849 height 50
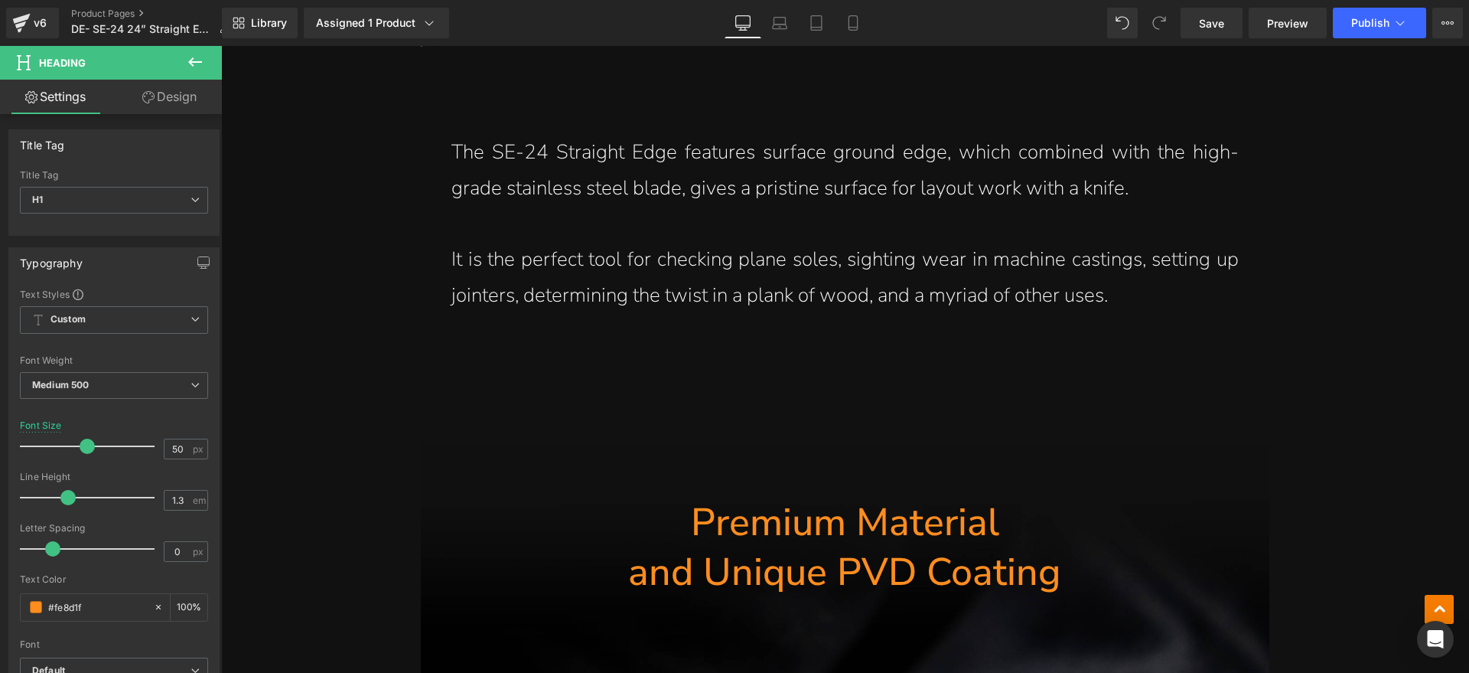
scroll to position [4113, 0]
click at [1109, 204] on p "The SE-24 Straight Edge features surface ground edge, which combined with the h…" at bounding box center [844, 170] width 787 height 72
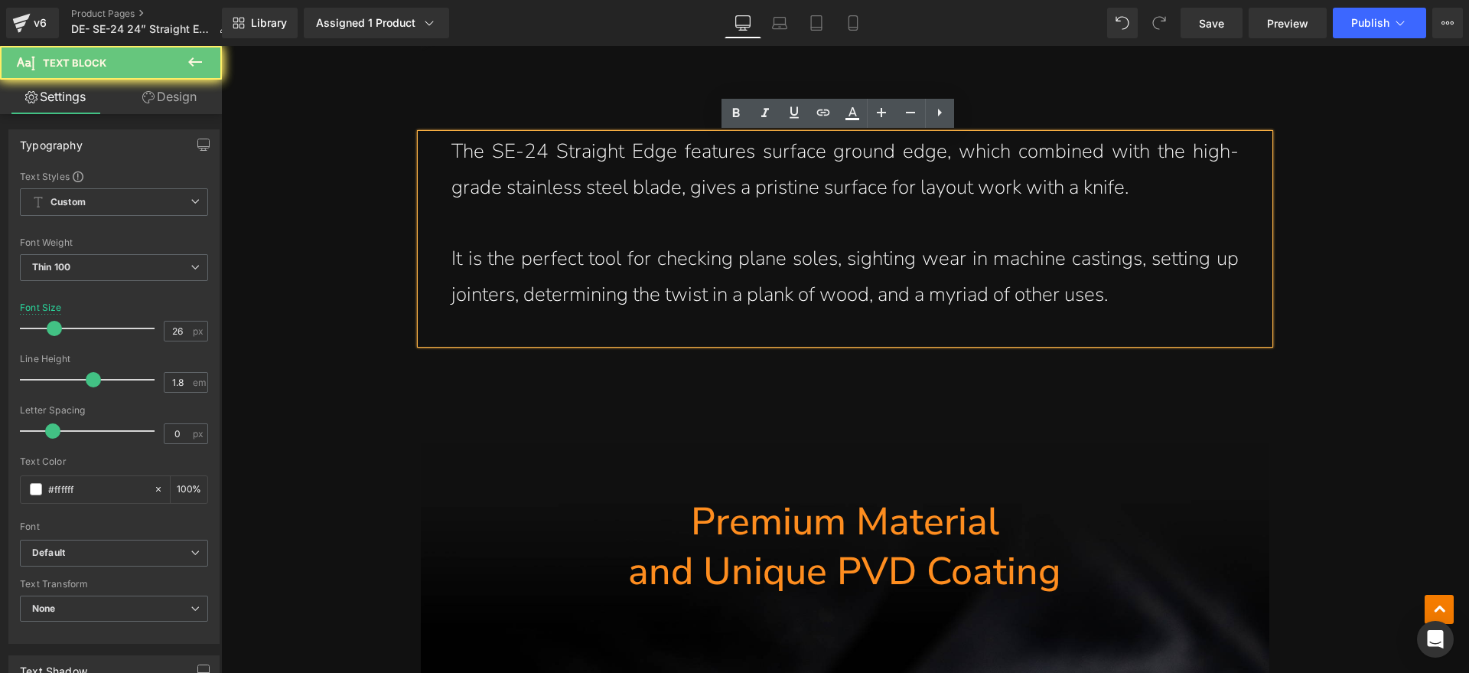
click at [1150, 188] on p "The SE-24 Straight Edge features surface ground edge, which combined with the h…" at bounding box center [844, 170] width 787 height 72
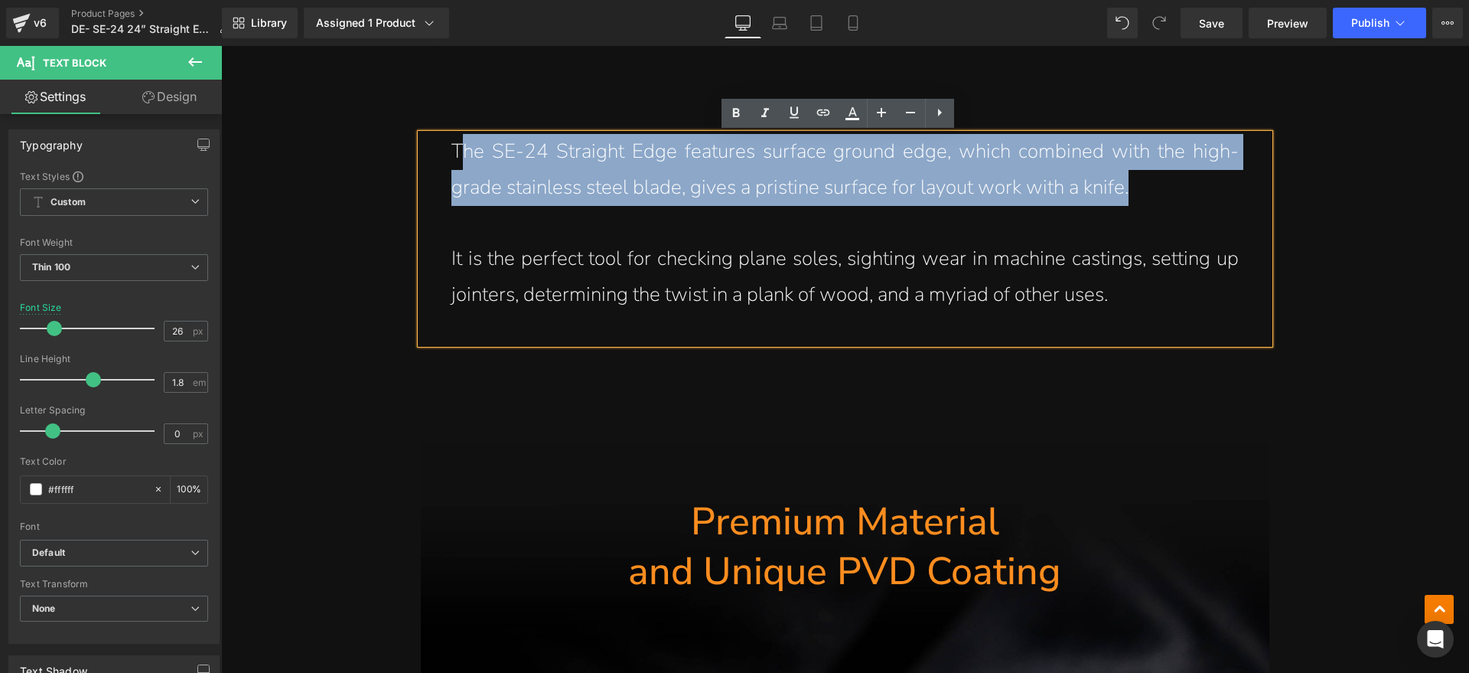
drag, startPoint x: 1194, startPoint y: 187, endPoint x: 454, endPoint y: 162, distance: 740.3
click at [454, 162] on p "The SE-24 Straight Edge features surface ground edge, which combined with the h…" at bounding box center [844, 170] width 787 height 72
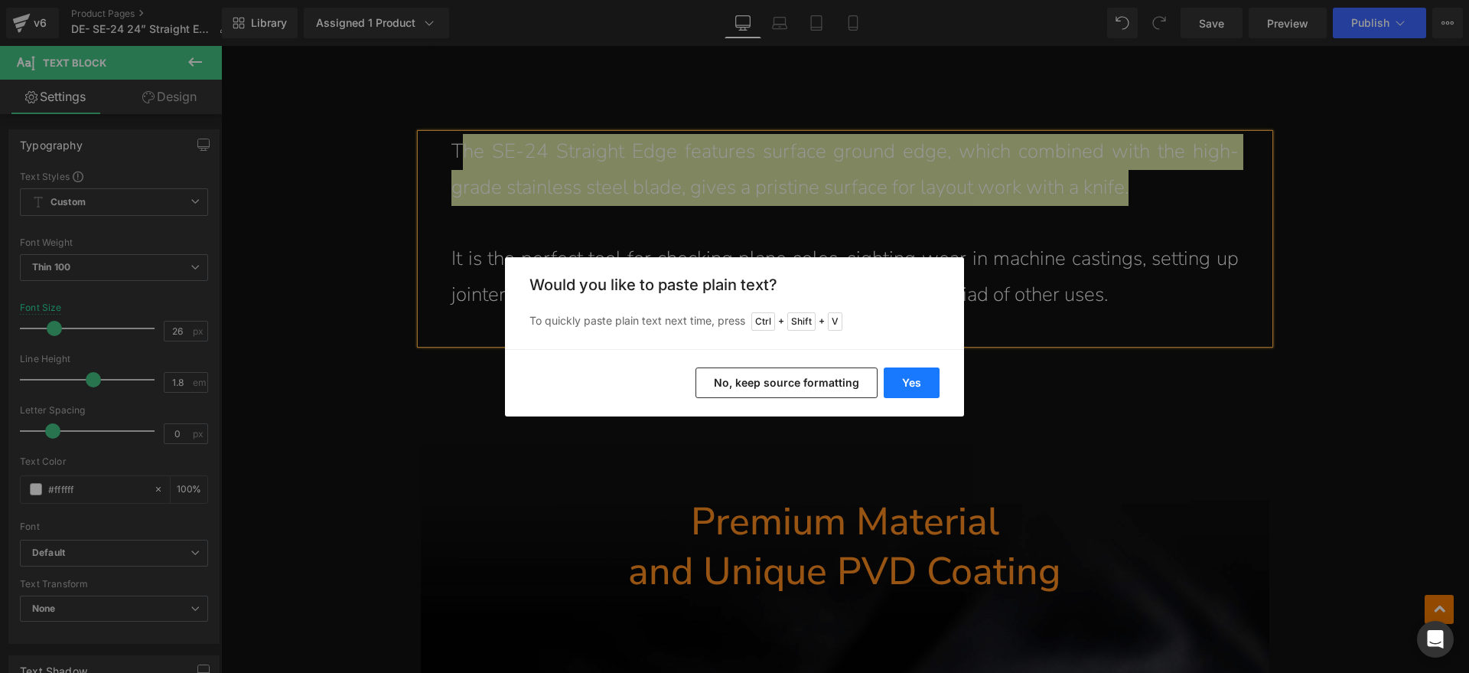
click at [937, 383] on button "Yes" at bounding box center [912, 382] width 56 height 31
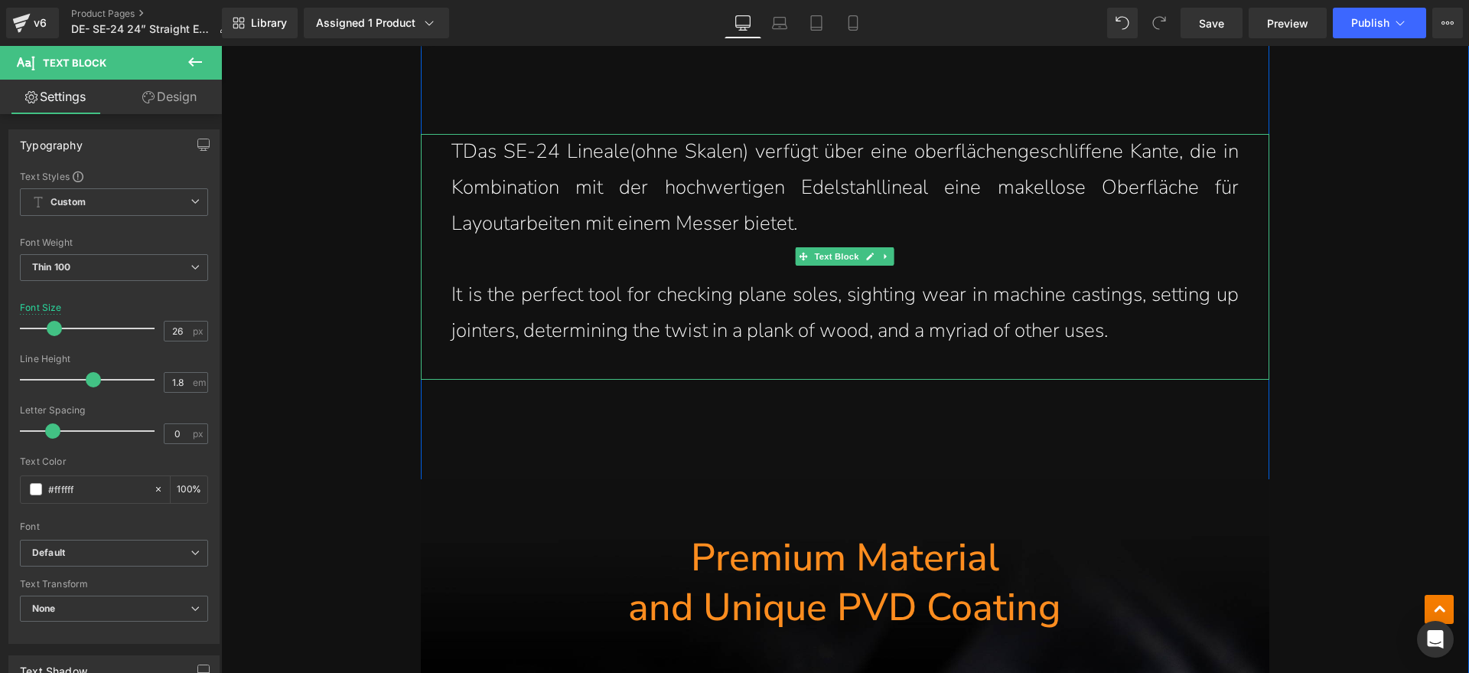
drag, startPoint x: 451, startPoint y: 145, endPoint x: 460, endPoint y: 149, distance: 10.3
click at [451, 145] on p "TDas SE-24 Lineale(ohne Skalen) verfügt über eine oberflächengeschliffene Kante…" at bounding box center [844, 187] width 787 height 107
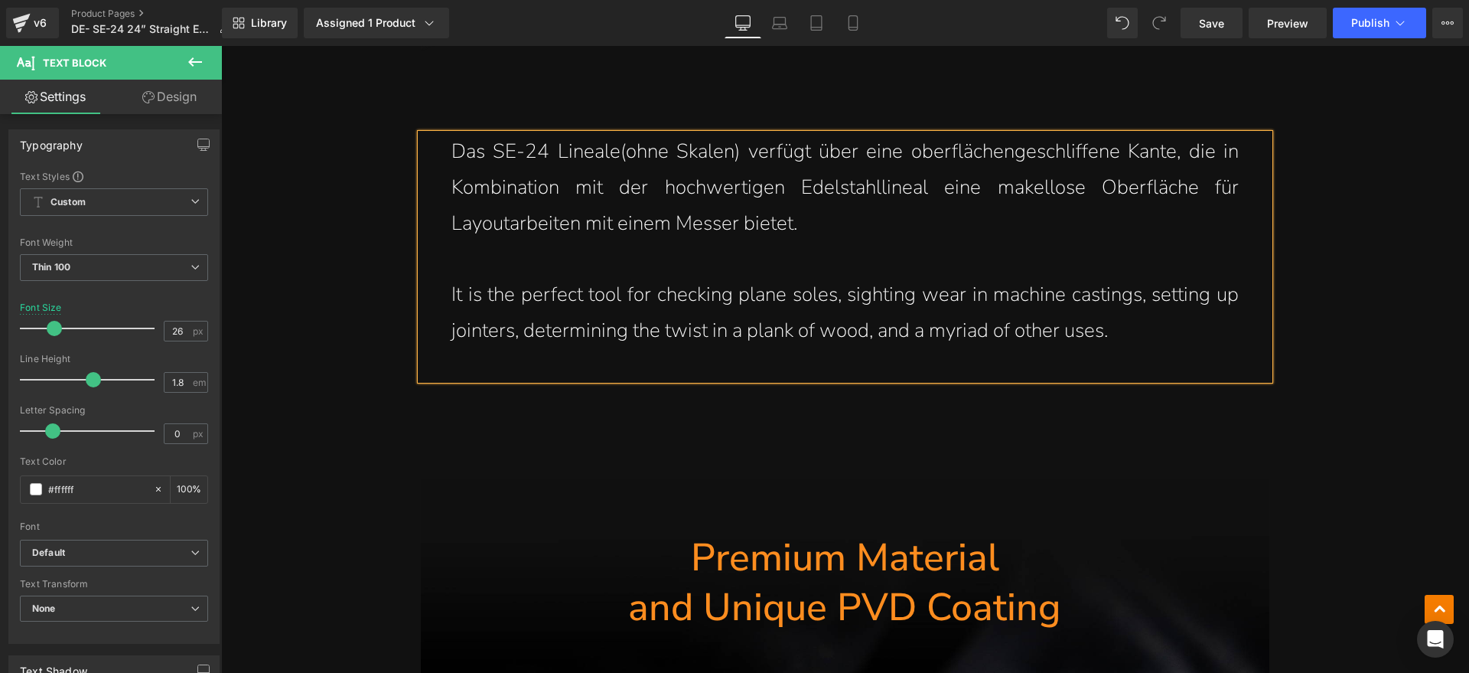
drag, startPoint x: 908, startPoint y: 324, endPoint x: 947, endPoint y: 327, distance: 39.2
click at [909, 324] on p "It is the perfect tool for checking plane soles, sighting wear in machine casti…" at bounding box center [844, 313] width 787 height 72
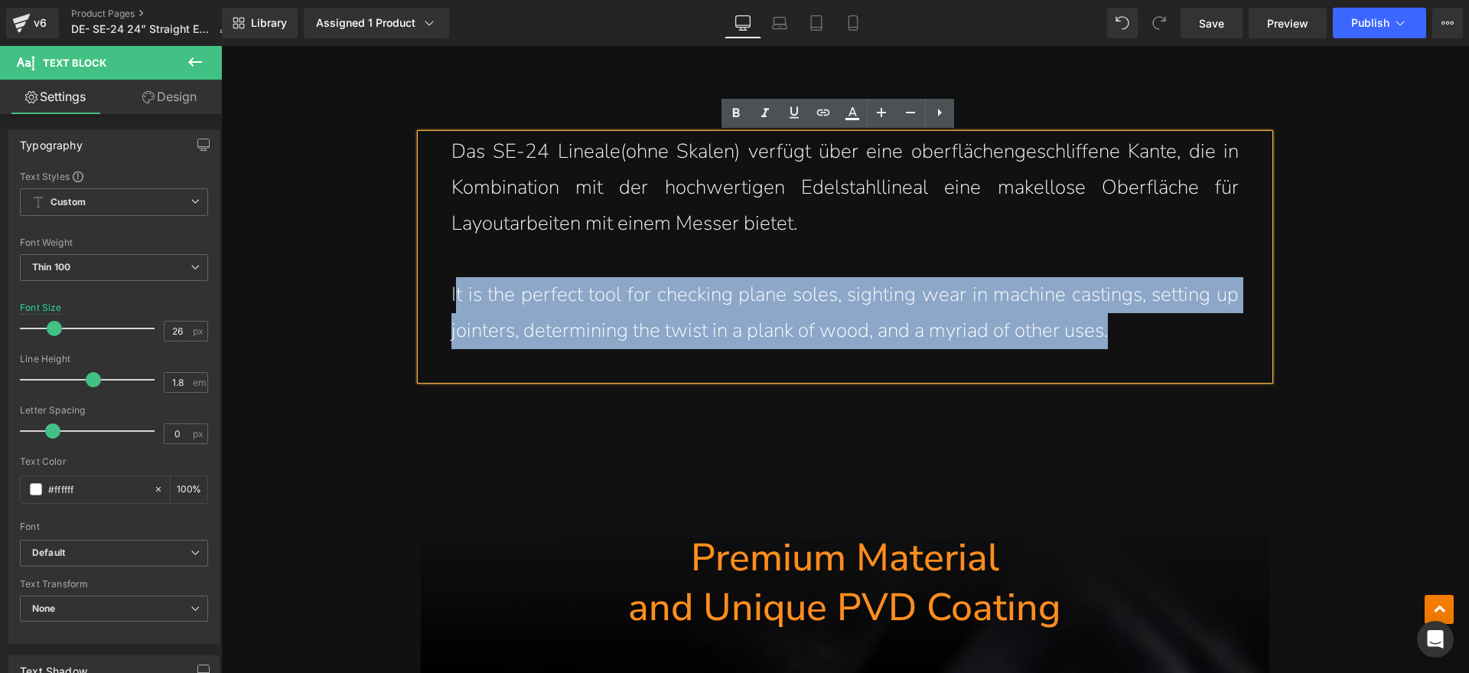
drag, startPoint x: 1155, startPoint y: 328, endPoint x: 451, endPoint y: 301, distance: 703.7
click at [451, 301] on p "It is the perfect tool for checking plane soles, sighting wear in machine casti…" at bounding box center [844, 313] width 787 height 72
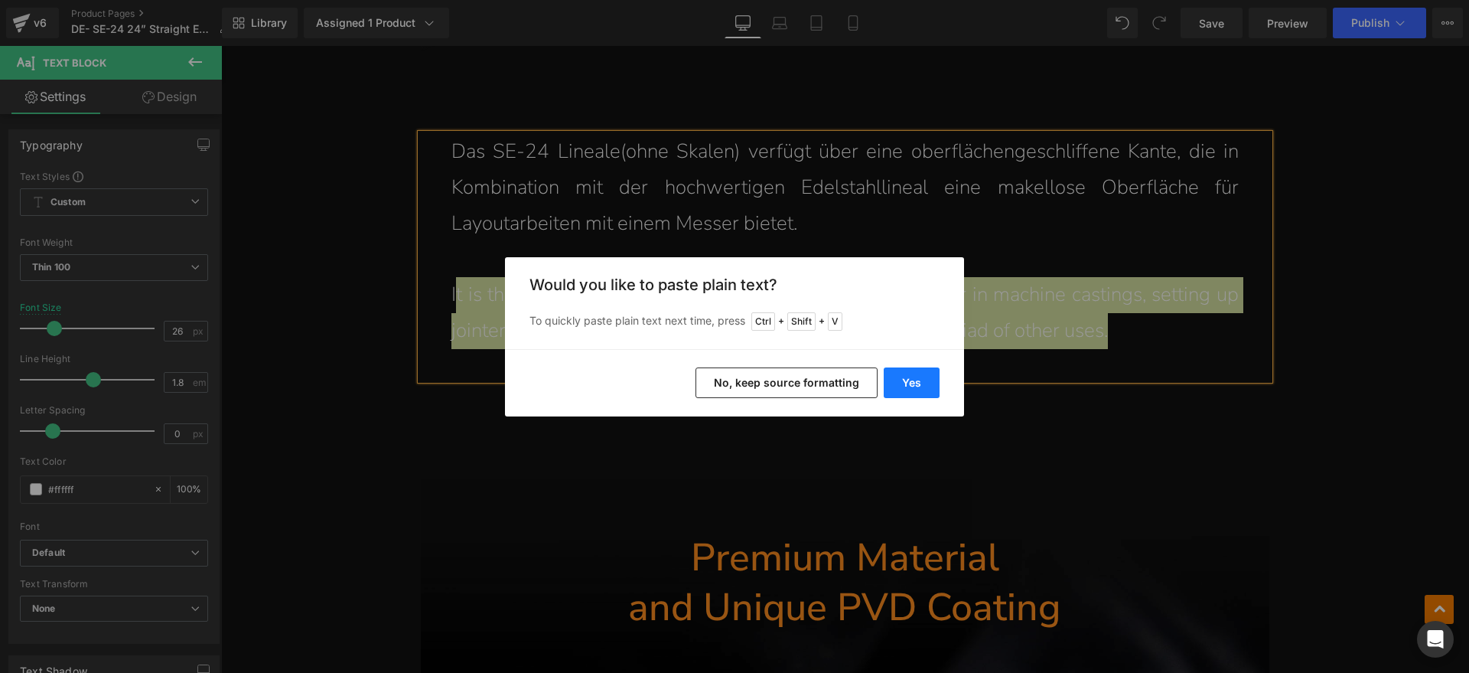
click at [911, 378] on button "Yes" at bounding box center [912, 382] width 56 height 31
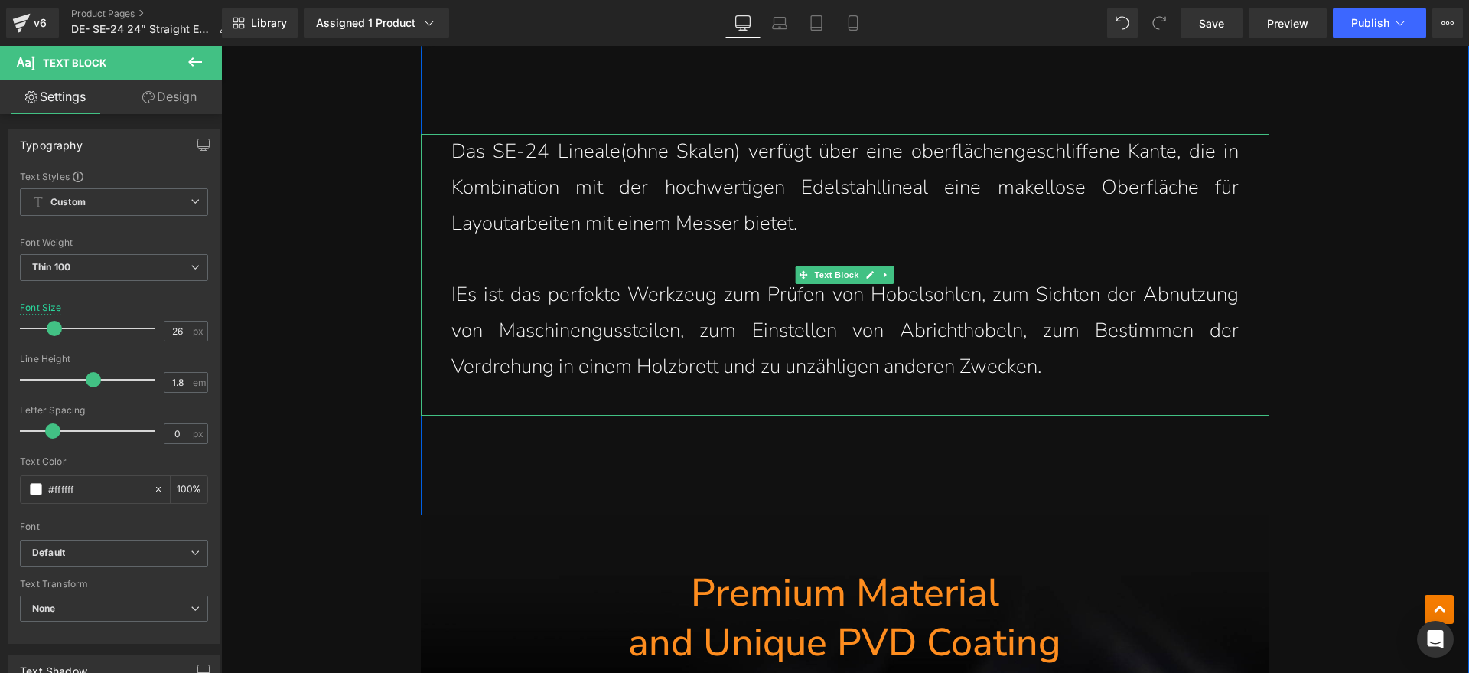
click at [451, 300] on p "IEs ist das perfekte Werkzeug zum Prüfen von Hobelsohlen, zum Sichten der Abnut…" at bounding box center [844, 330] width 787 height 107
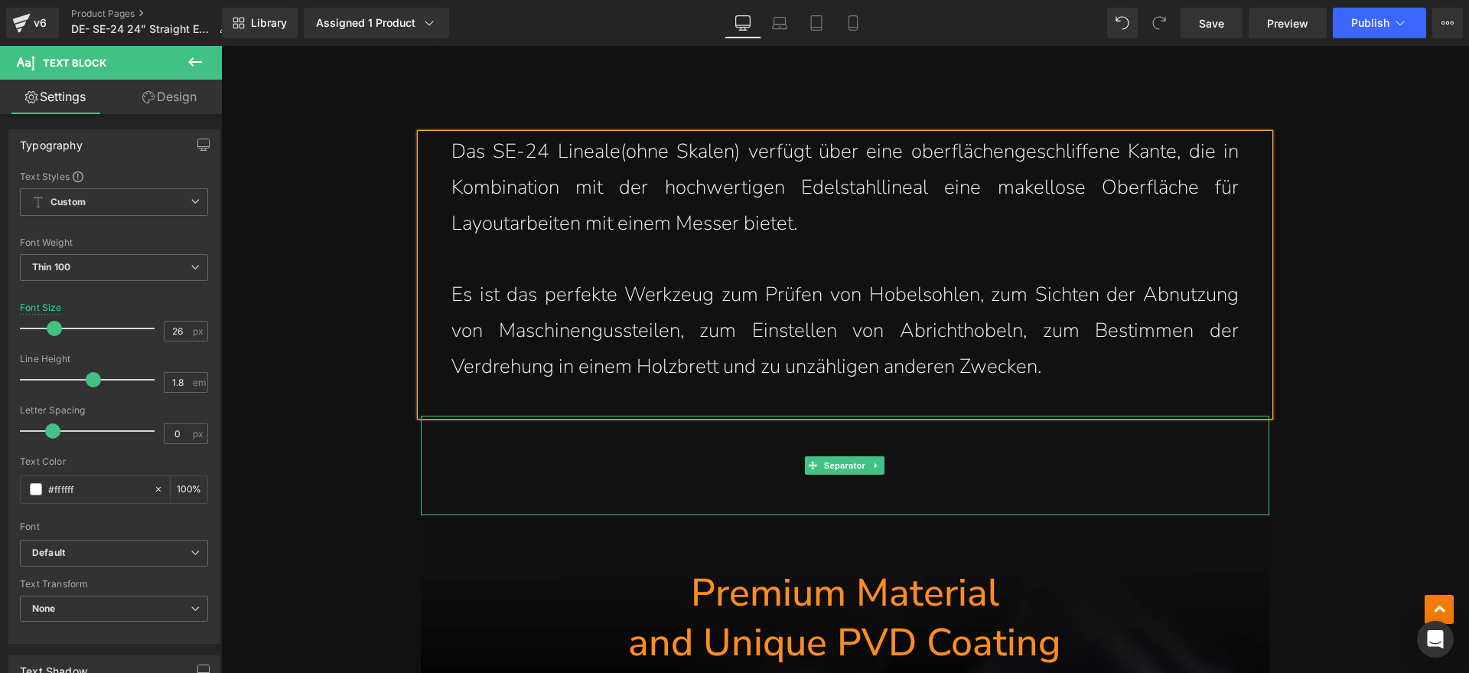
scroll to position [4400, 0]
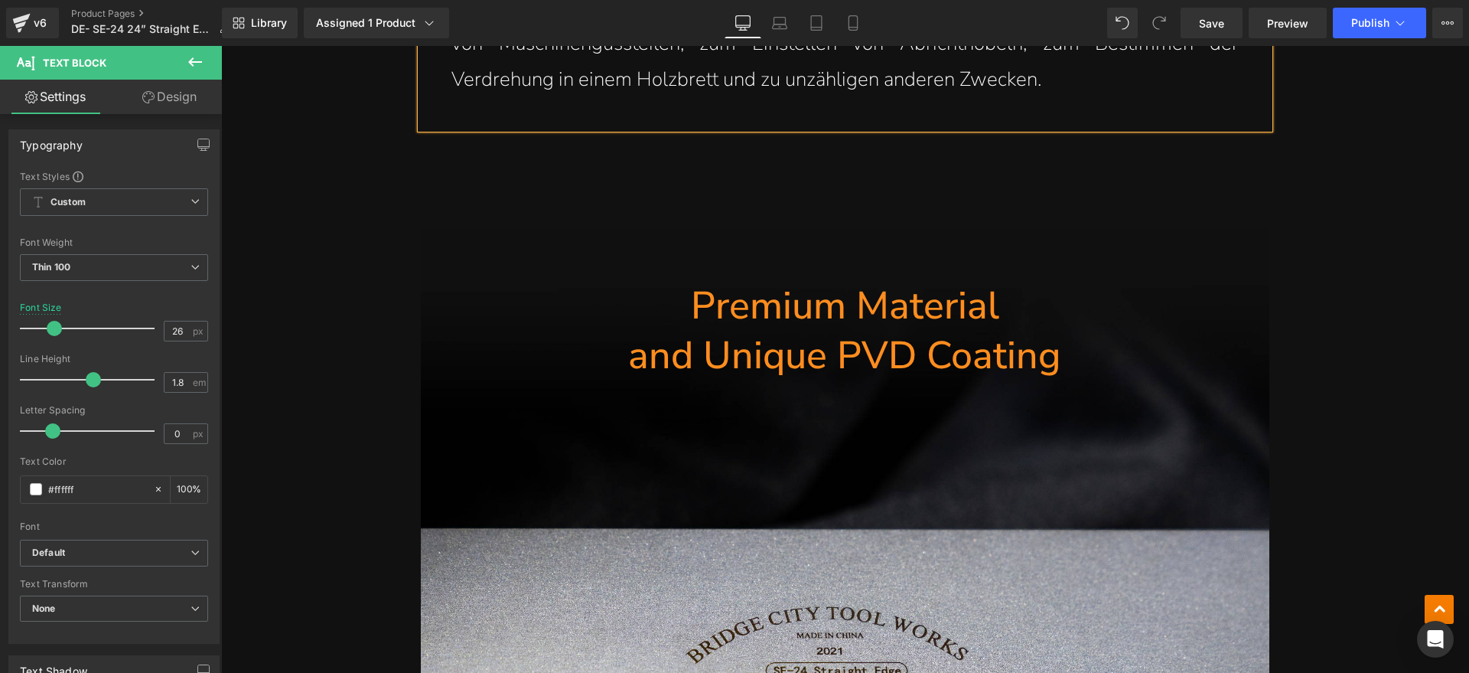
drag, startPoint x: 952, startPoint y: 349, endPoint x: 1071, endPoint y: 349, distance: 119.4
click at [952, 349] on h1 "and Unique PVD Coating" at bounding box center [845, 356] width 849 height 50
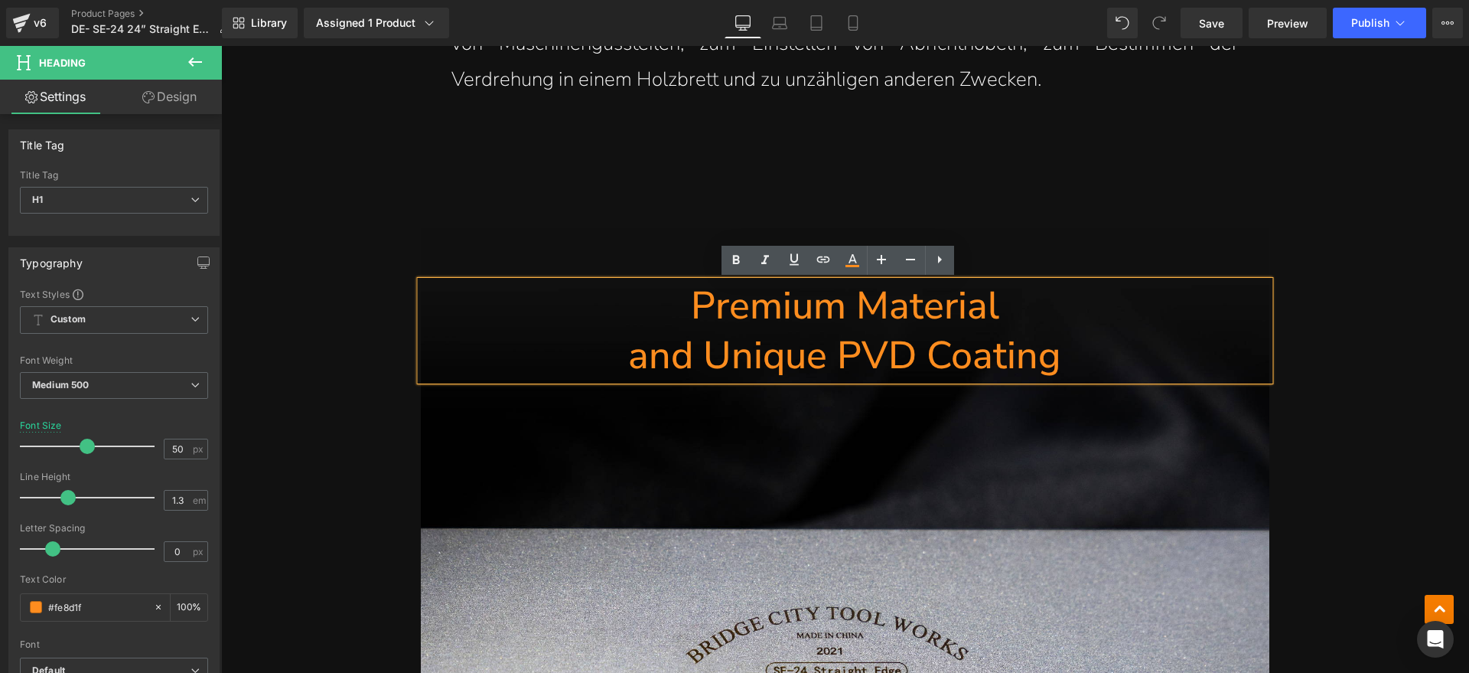
drag, startPoint x: 1076, startPoint y: 354, endPoint x: 701, endPoint y: 305, distance: 378.2
click at [701, 305] on div "Premium Material and Unique PVD Coating" at bounding box center [845, 330] width 849 height 99
paste div
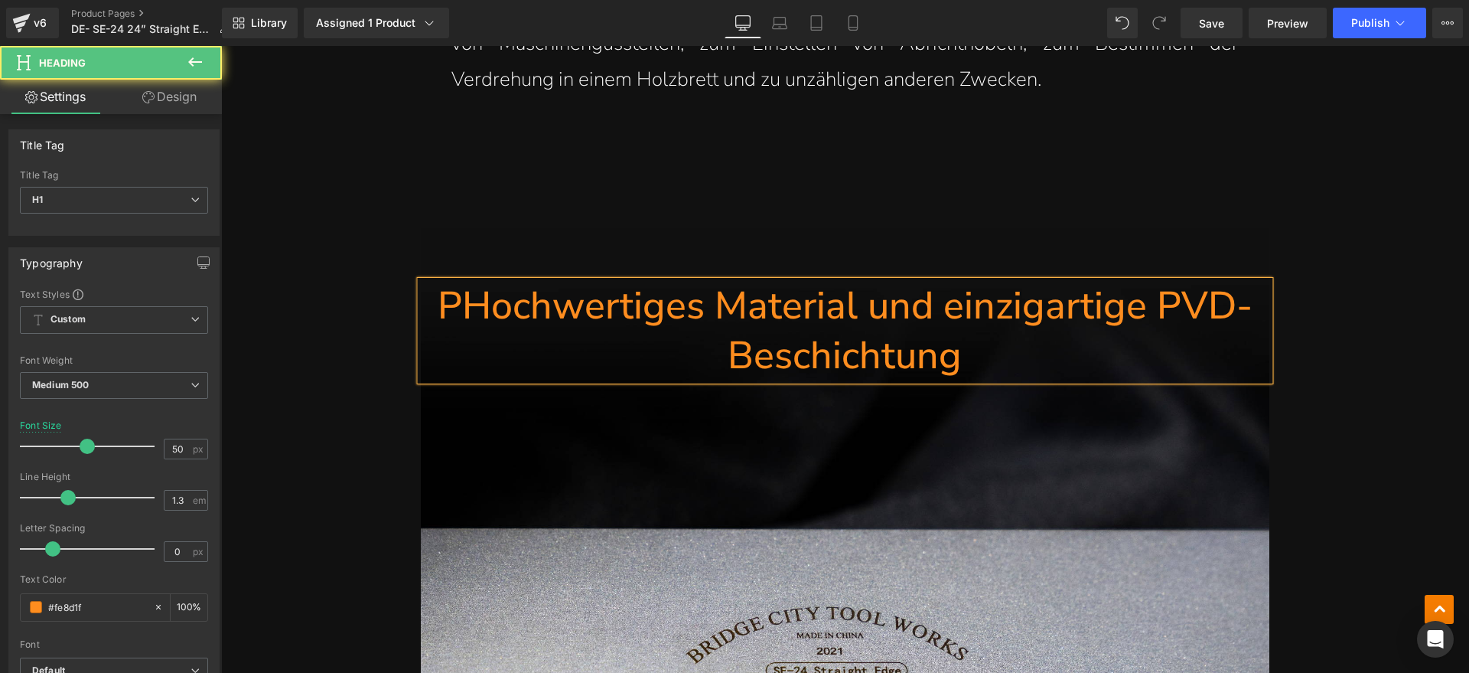
click at [458, 303] on h1 "PHochwertiges Material und einzigartige PVD-Beschichtung" at bounding box center [845, 330] width 849 height 99
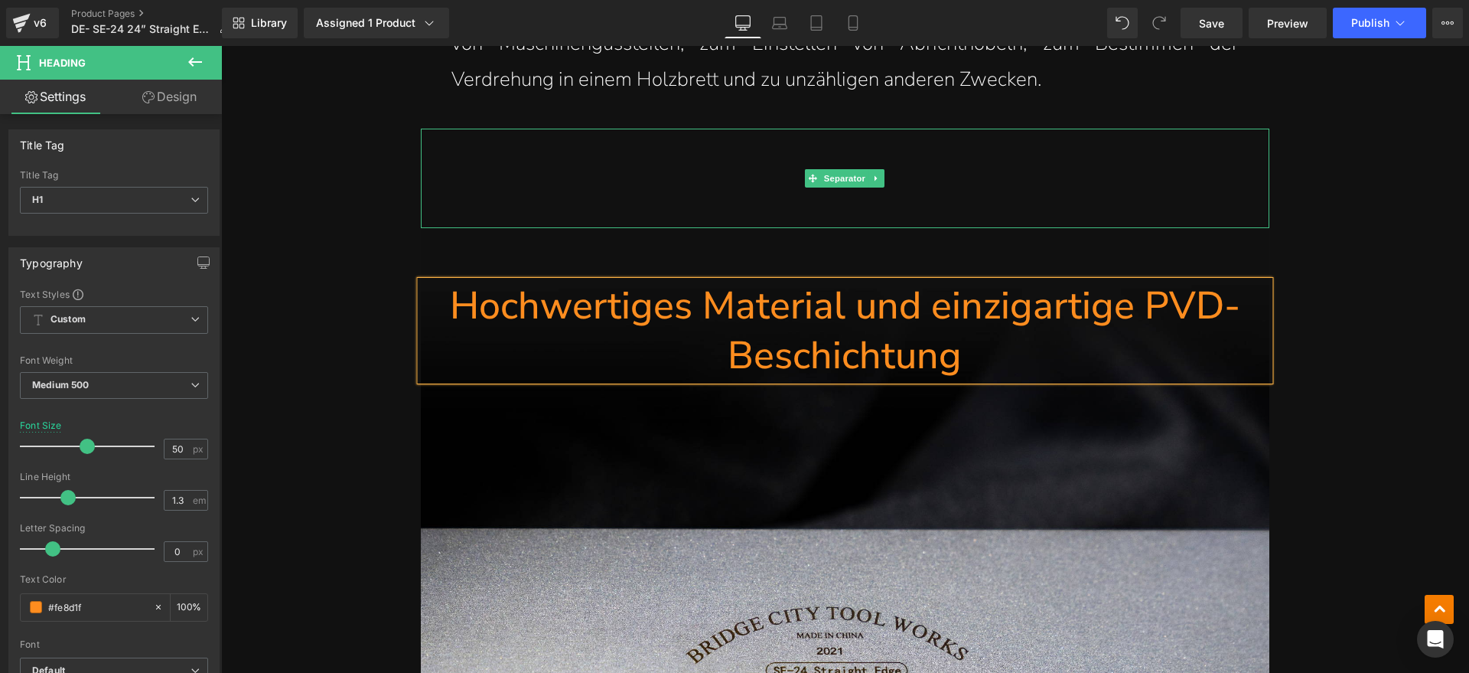
scroll to position [4495, 0]
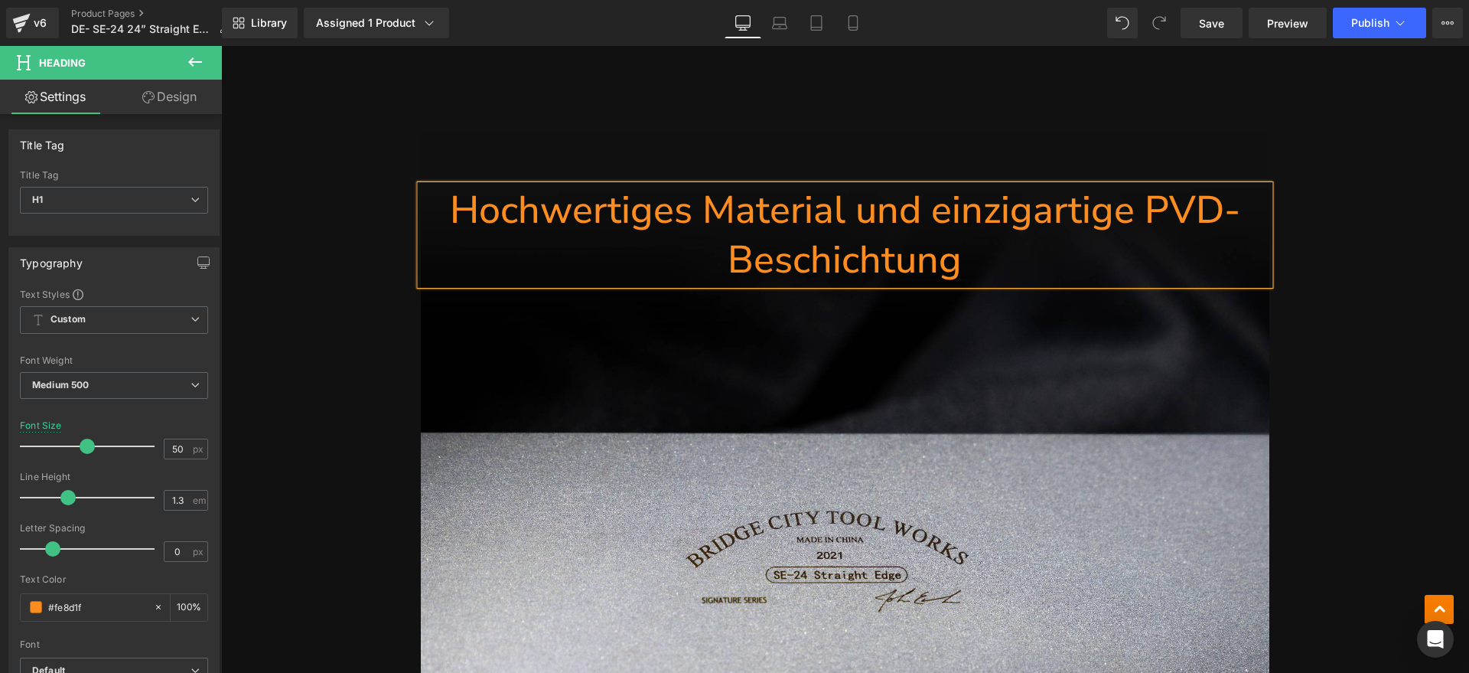
click at [928, 221] on h1 "Hochwertiges Material und einzigartige PVD-Beschichtung" at bounding box center [845, 234] width 849 height 99
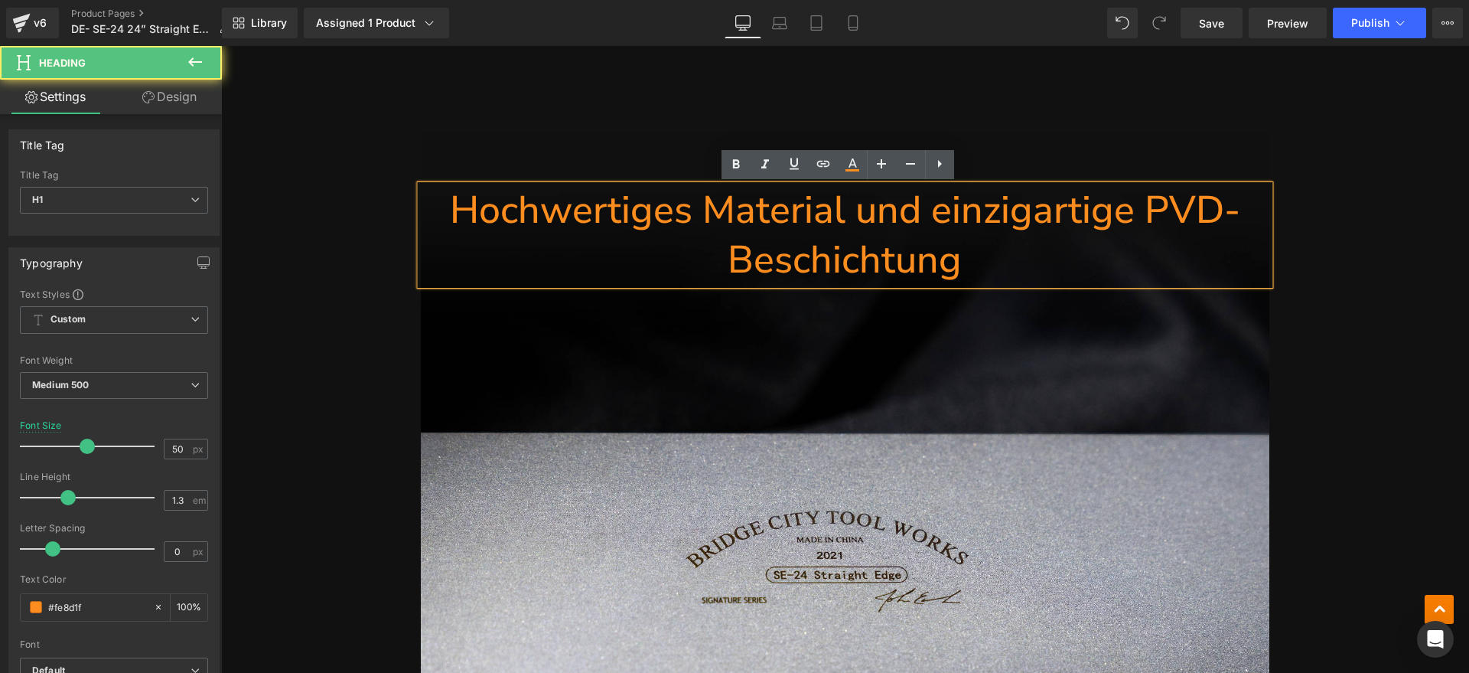
click at [858, 214] on h1 "Hochwertiges Material und einzigartige PVD-Beschichtung" at bounding box center [845, 234] width 849 height 99
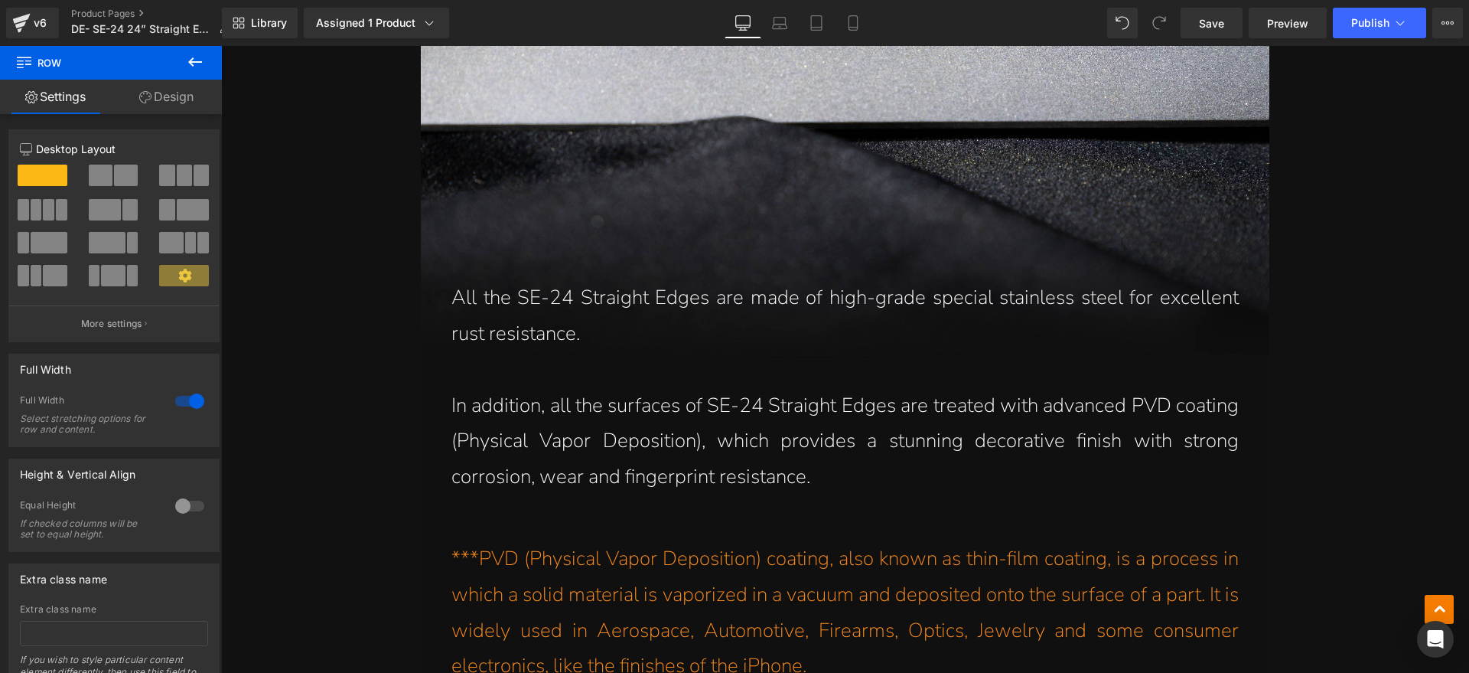
scroll to position [5165, 0]
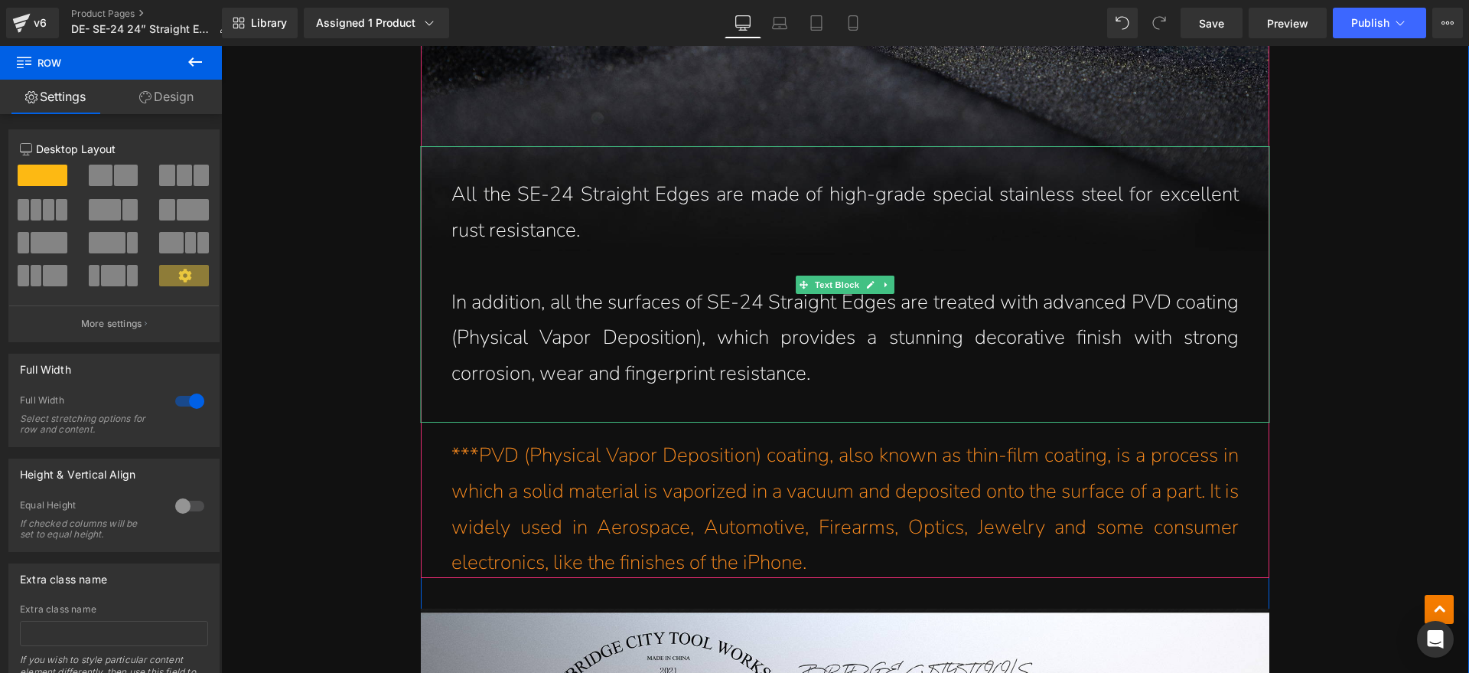
click at [598, 239] on p "All the SE-24 Straight Edges are made of high-grade special stainless steel for…" at bounding box center [844, 213] width 787 height 72
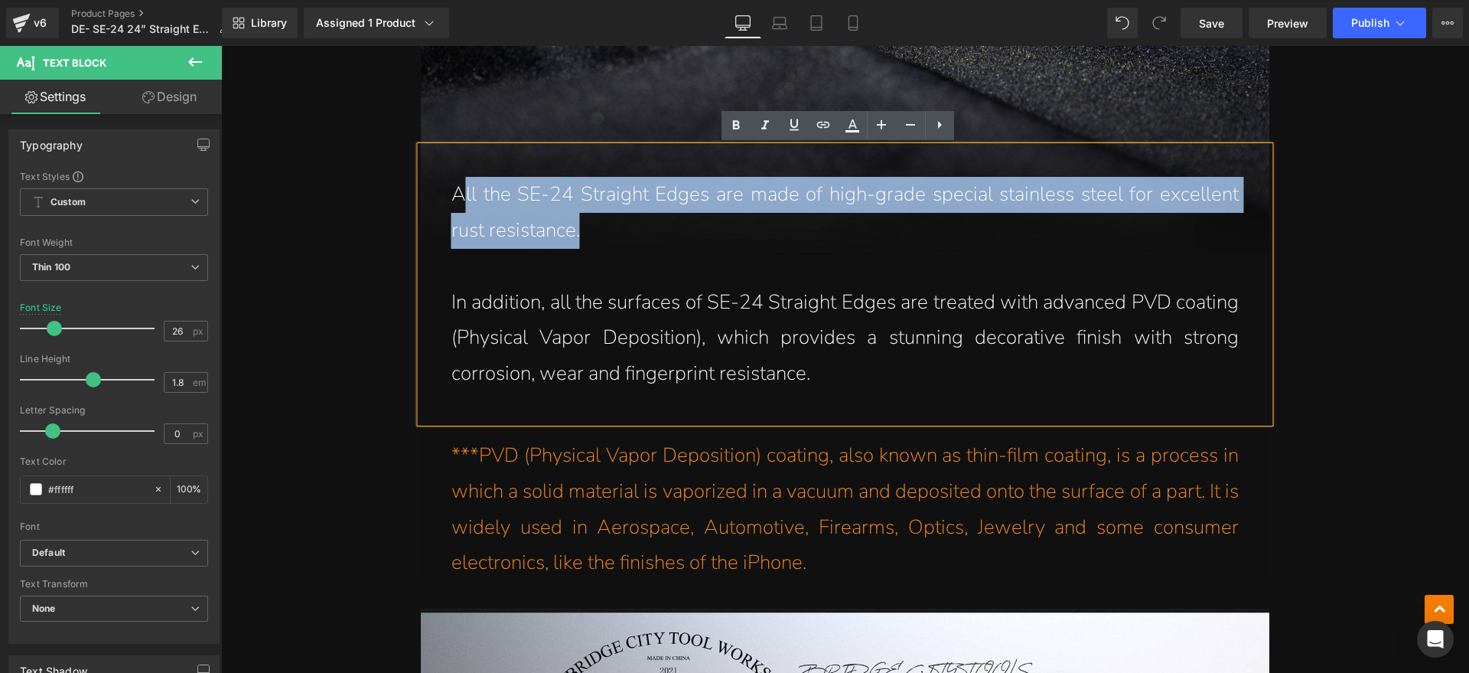
drag, startPoint x: 604, startPoint y: 227, endPoint x: 454, endPoint y: 197, distance: 153.8
click at [454, 197] on p "All the SE-24 Straight Edges are made of high-grade special stainless steel for…" at bounding box center [844, 213] width 787 height 72
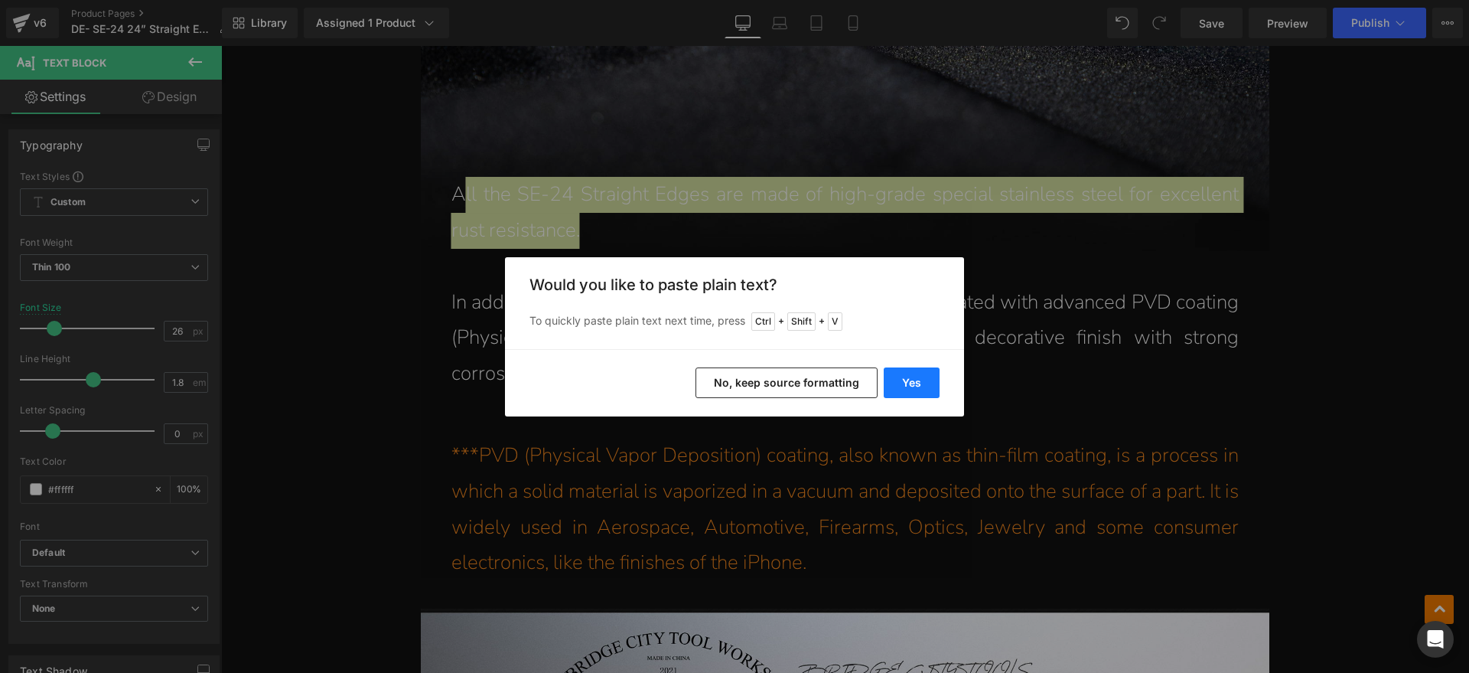
click at [924, 383] on button "Yes" at bounding box center [912, 382] width 56 height 31
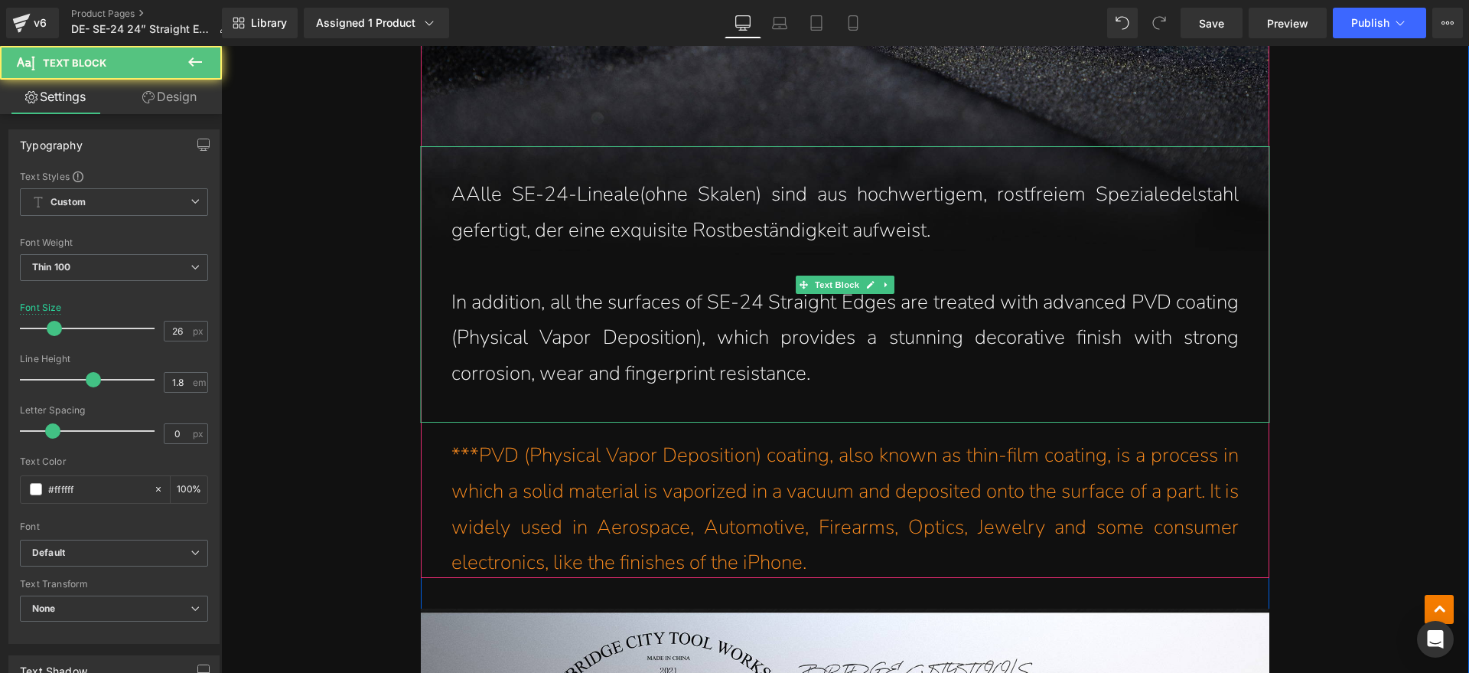
click at [457, 201] on p "AAlle SE-24-Lineale(ohne Skalen) sind aus hochwertigem, rostfreiem Spezialedels…" at bounding box center [844, 213] width 787 height 72
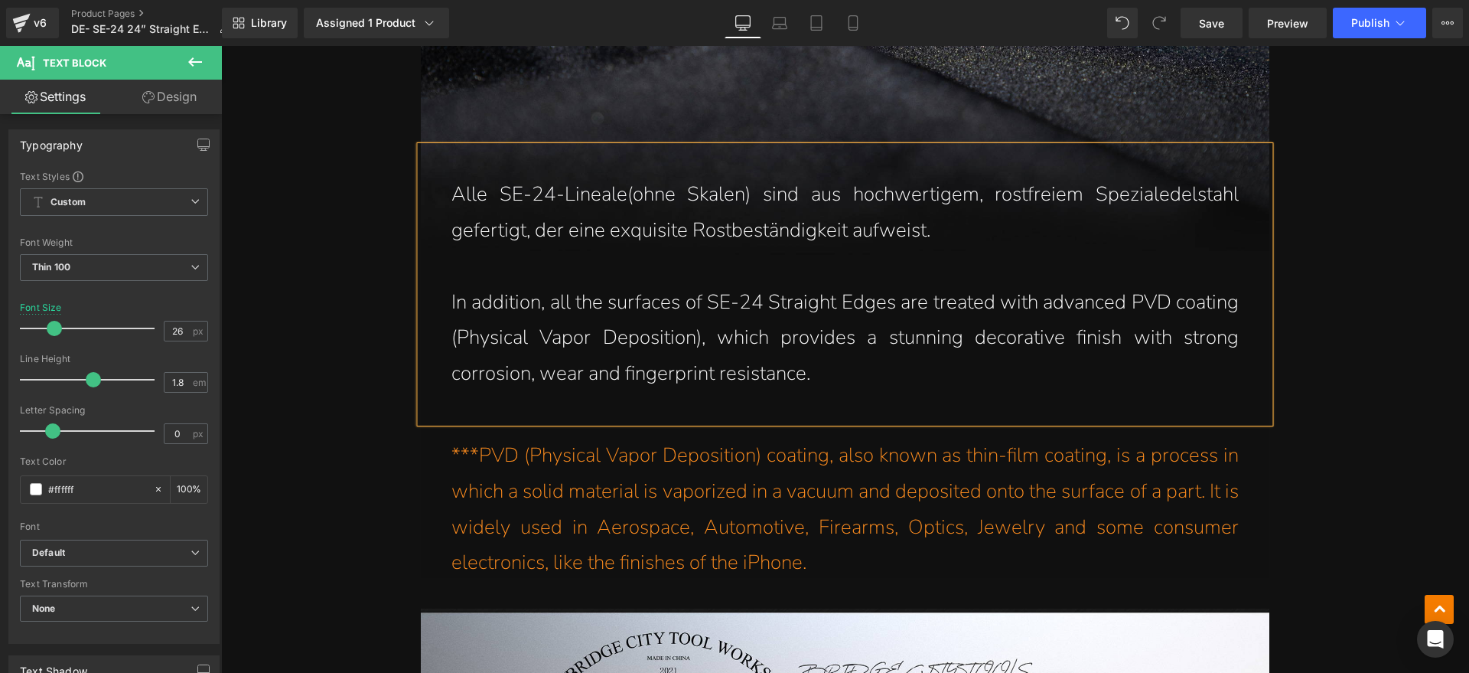
click at [781, 380] on p "In addition, all the surfaces of SE-24 Straight Edges are treated with advanced…" at bounding box center [844, 338] width 787 height 107
drag, startPoint x: 857, startPoint y: 380, endPoint x: 447, endPoint y: 305, distance: 416.9
click at [451, 305] on p "In addition, all the surfaces of SE-24 Straight Edges are treated with advanced…" at bounding box center [844, 338] width 787 height 107
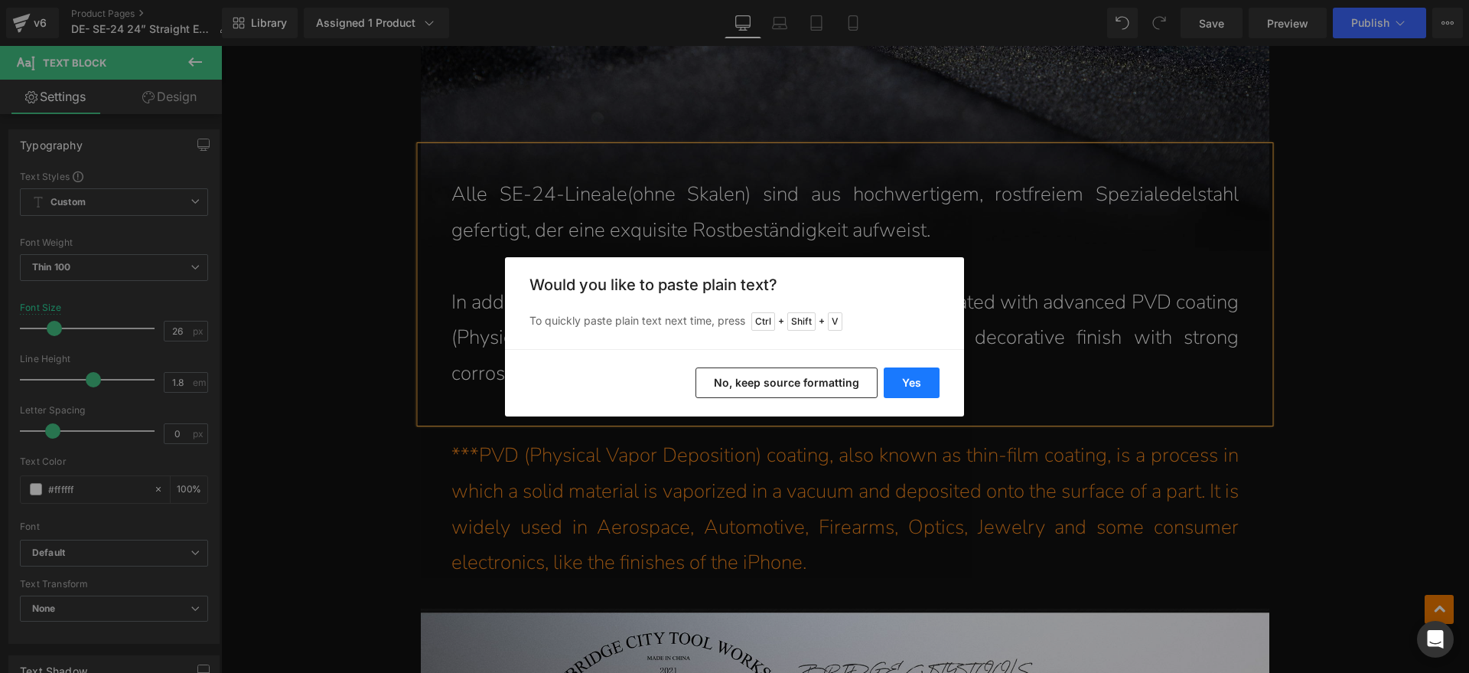
click at [925, 388] on button "Yes" at bounding box center [912, 382] width 56 height 31
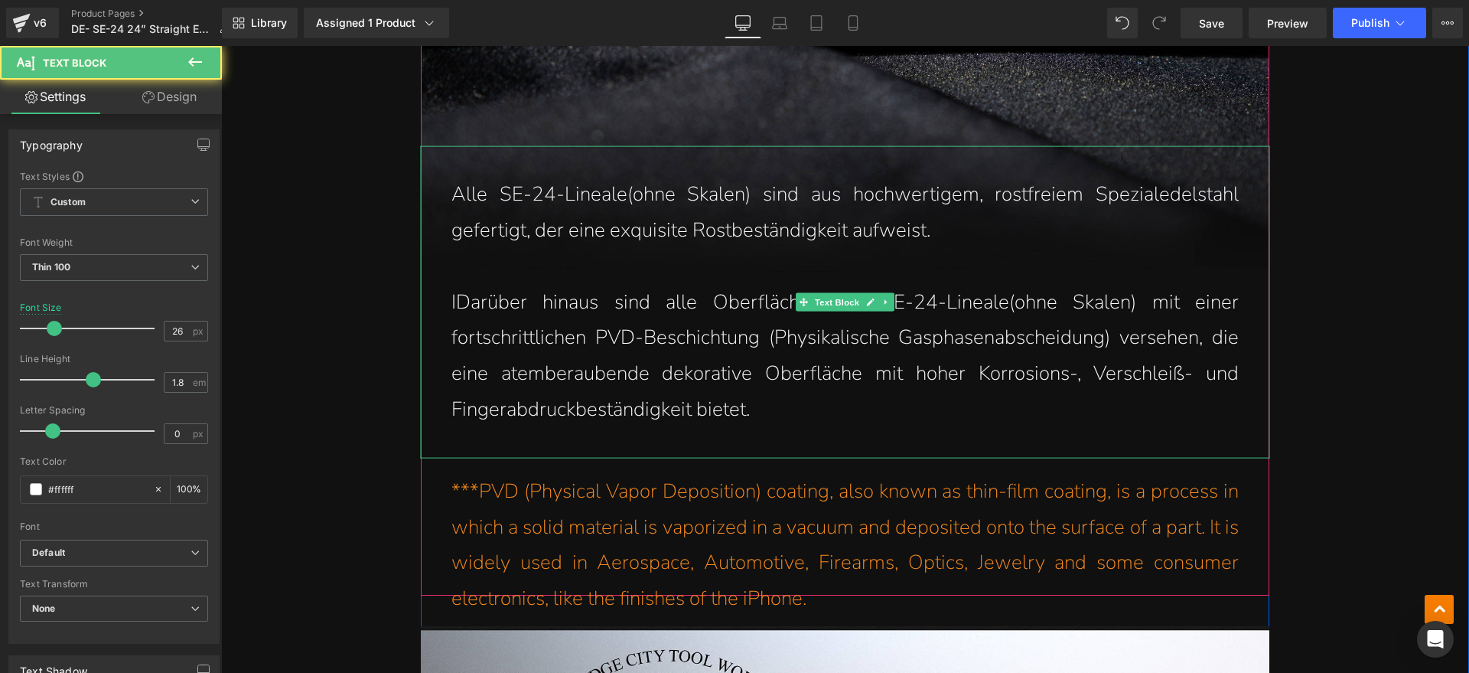
click at [451, 301] on p "IDarüber hinaus sind alle Oberflächen der SE-24-Lineale(ohne Skalen) mit einer …" at bounding box center [844, 355] width 787 height 143
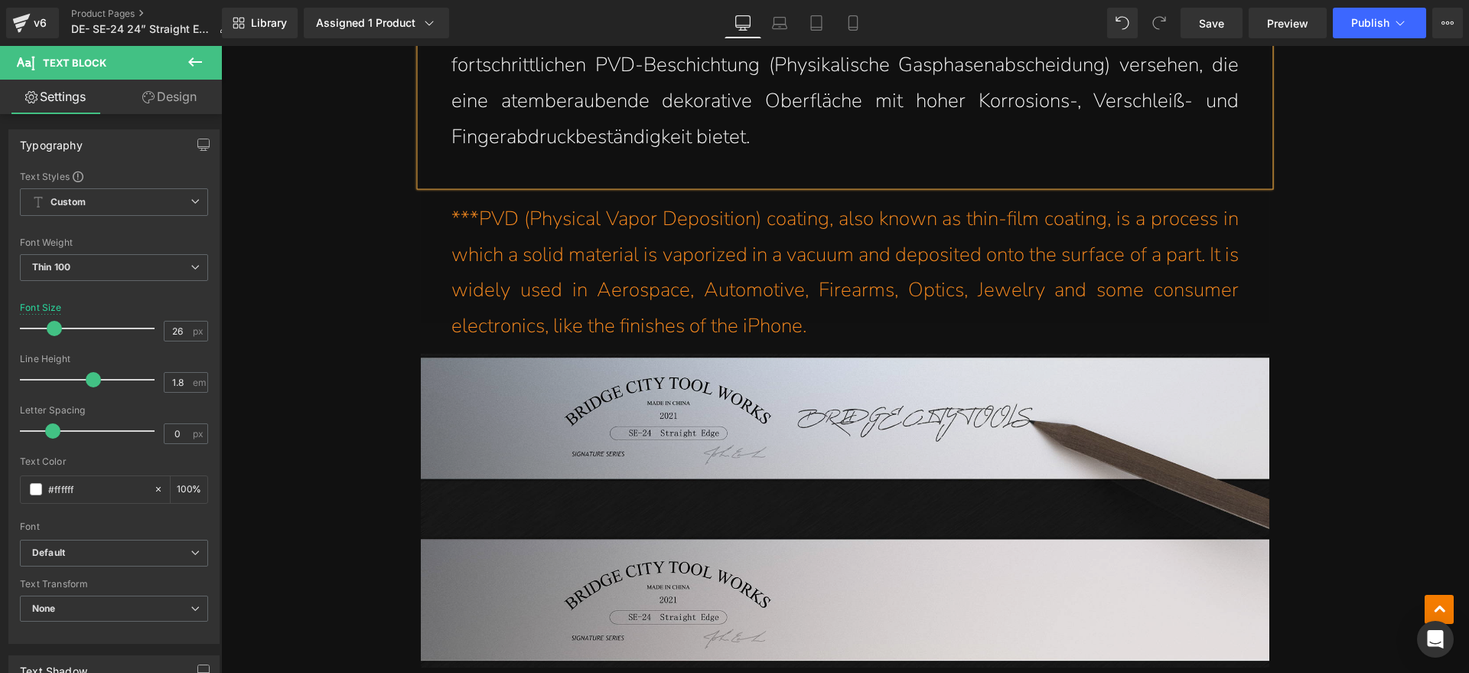
scroll to position [5434, 0]
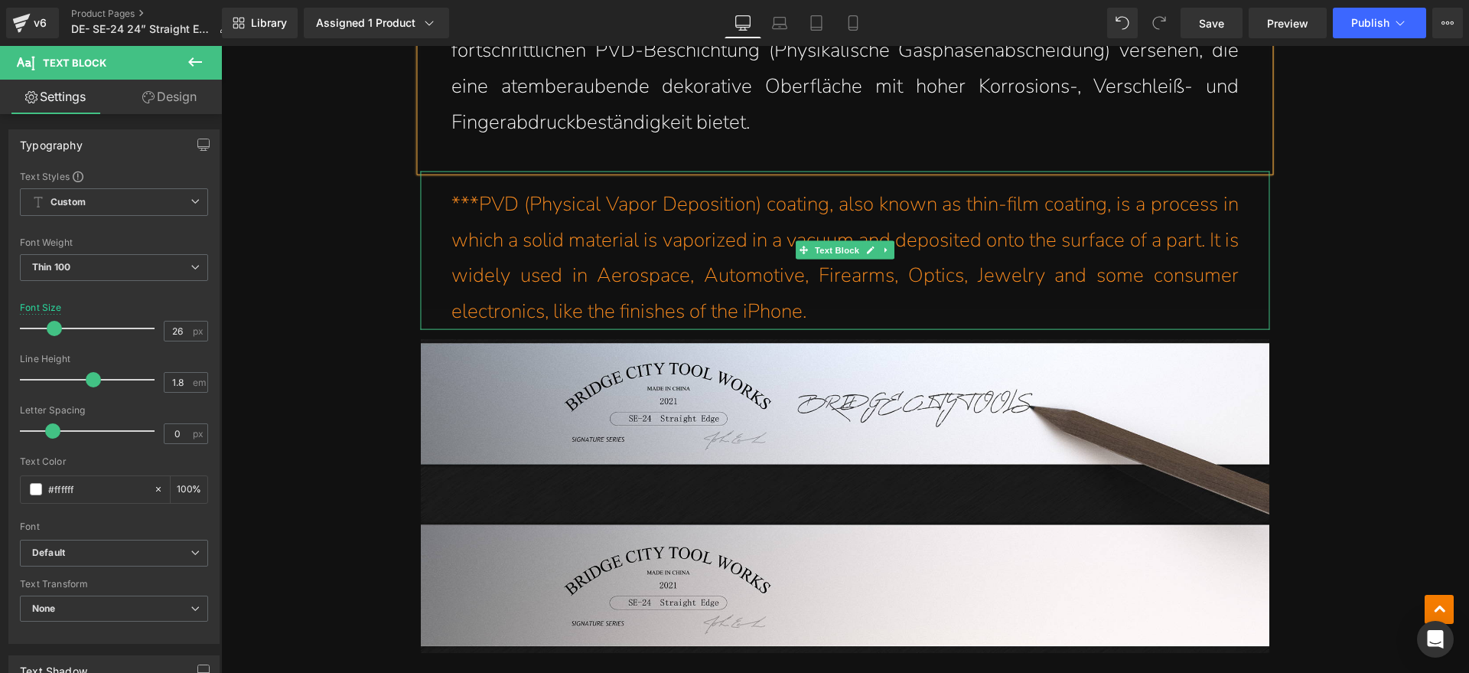
drag, startPoint x: 845, startPoint y: 306, endPoint x: 824, endPoint y: 308, distance: 21.5
click at [845, 306] on p "***PVD (Physical Vapor Deposition) coating, also known as thin-film coating, is…" at bounding box center [844, 257] width 787 height 143
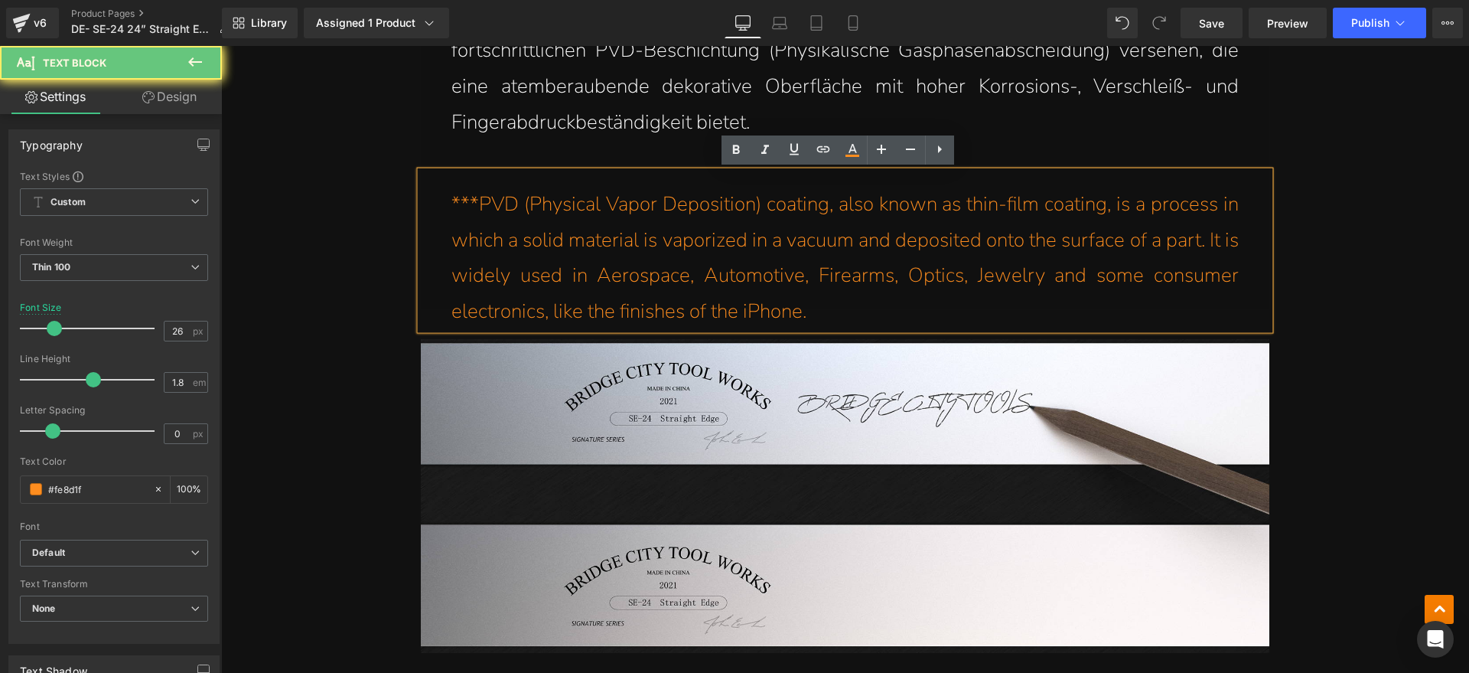
click at [826, 307] on p "***PVD (Physical Vapor Deposition) coating, also known as thin-film coating, is…" at bounding box center [844, 257] width 787 height 143
click at [801, 294] on p "***PVD (Physical Vapor Deposition) coating, also known as thin-film coating, is…" at bounding box center [844, 257] width 787 height 143
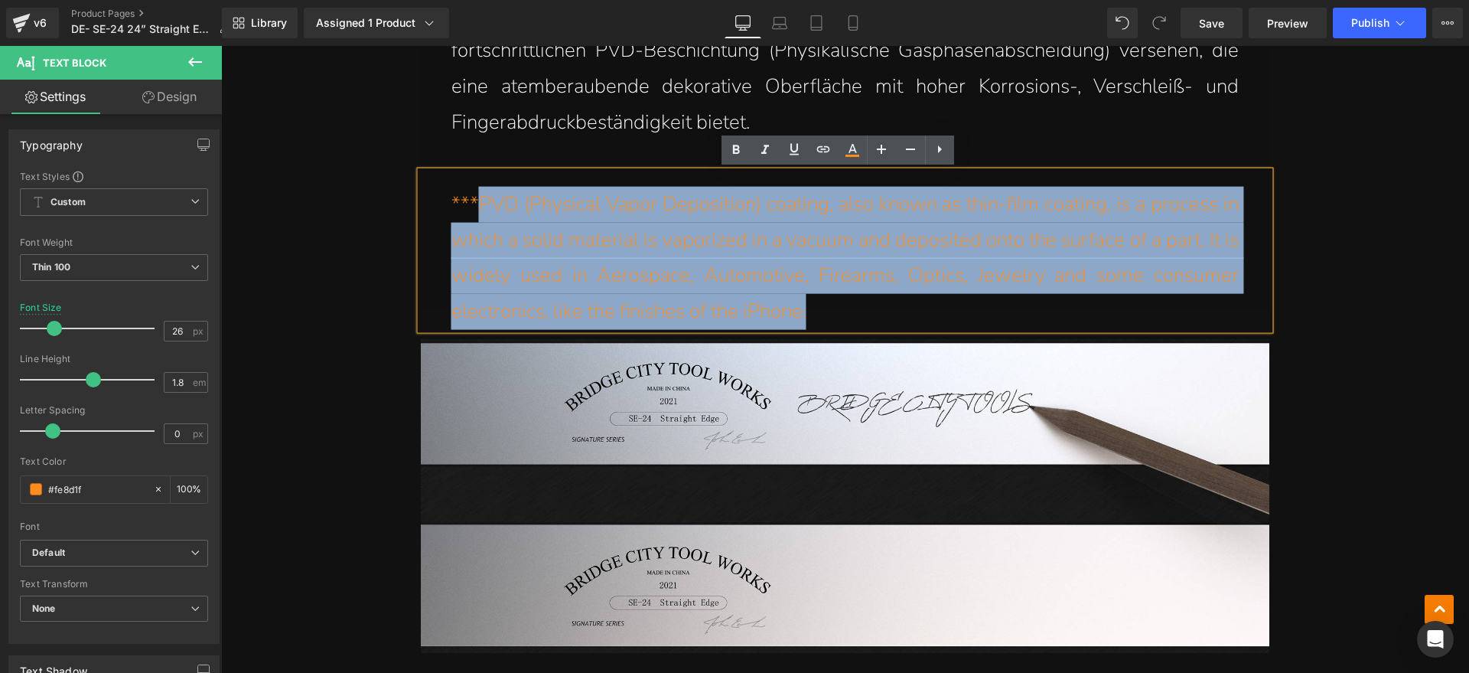
drag, startPoint x: 811, startPoint y: 301, endPoint x: 474, endPoint y: 210, distance: 348.6
click at [474, 210] on p "***PVD (Physical Vapor Deposition) coating, also known as thin-film coating, is…" at bounding box center [844, 257] width 787 height 143
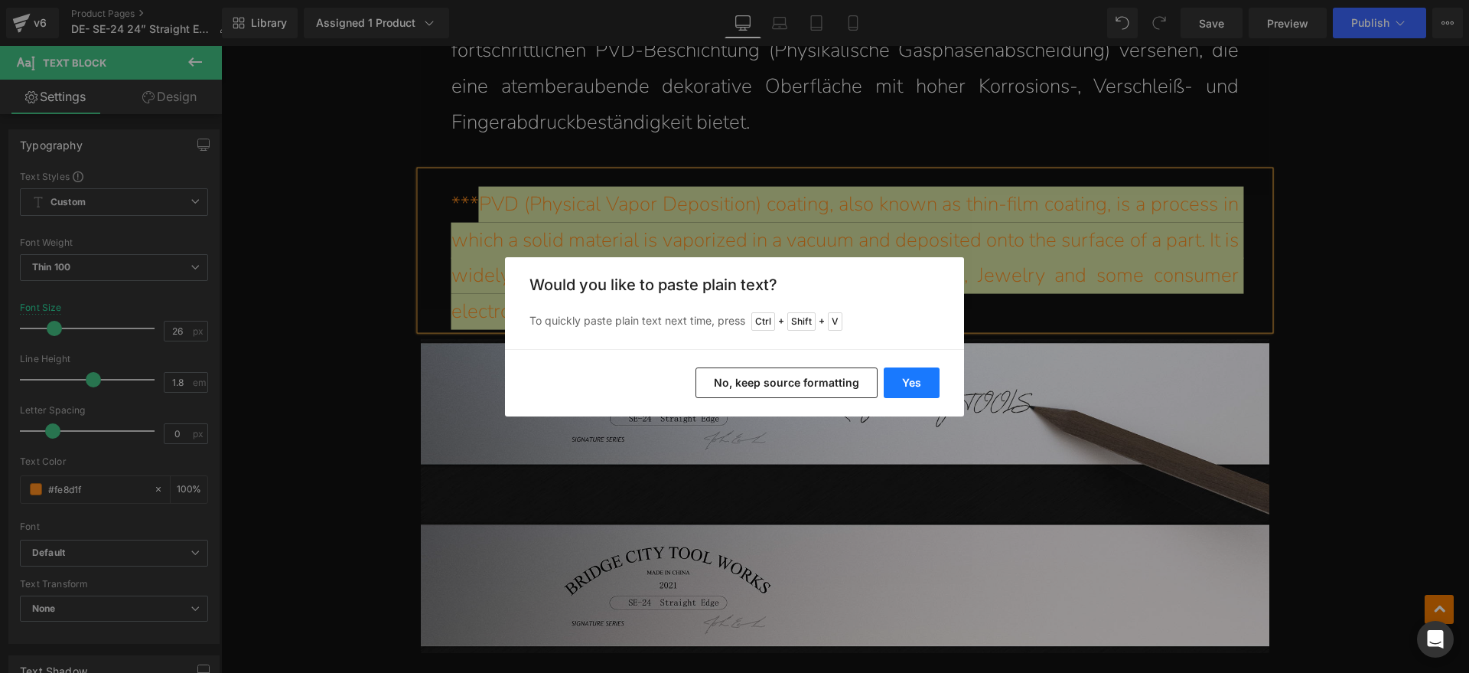
click at [899, 380] on button "Yes" at bounding box center [912, 382] width 56 height 31
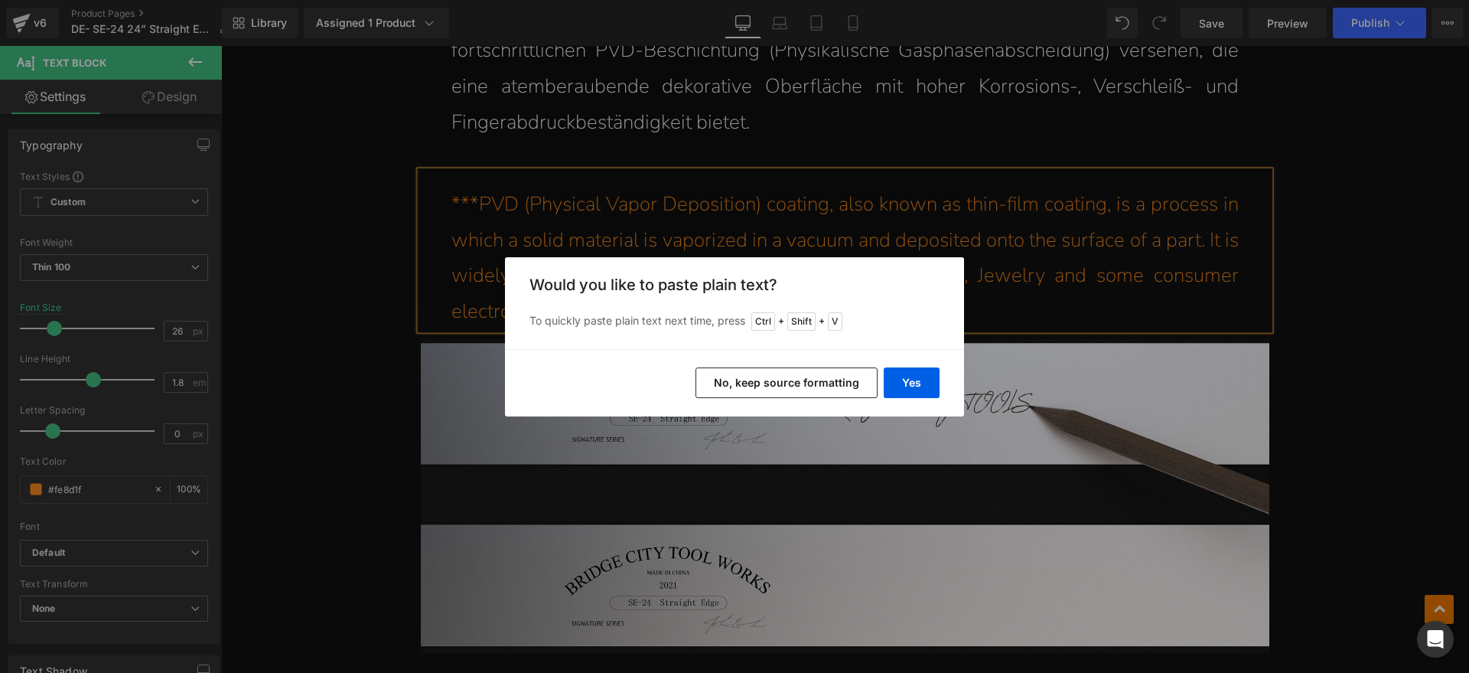
scroll to position [5398, 0]
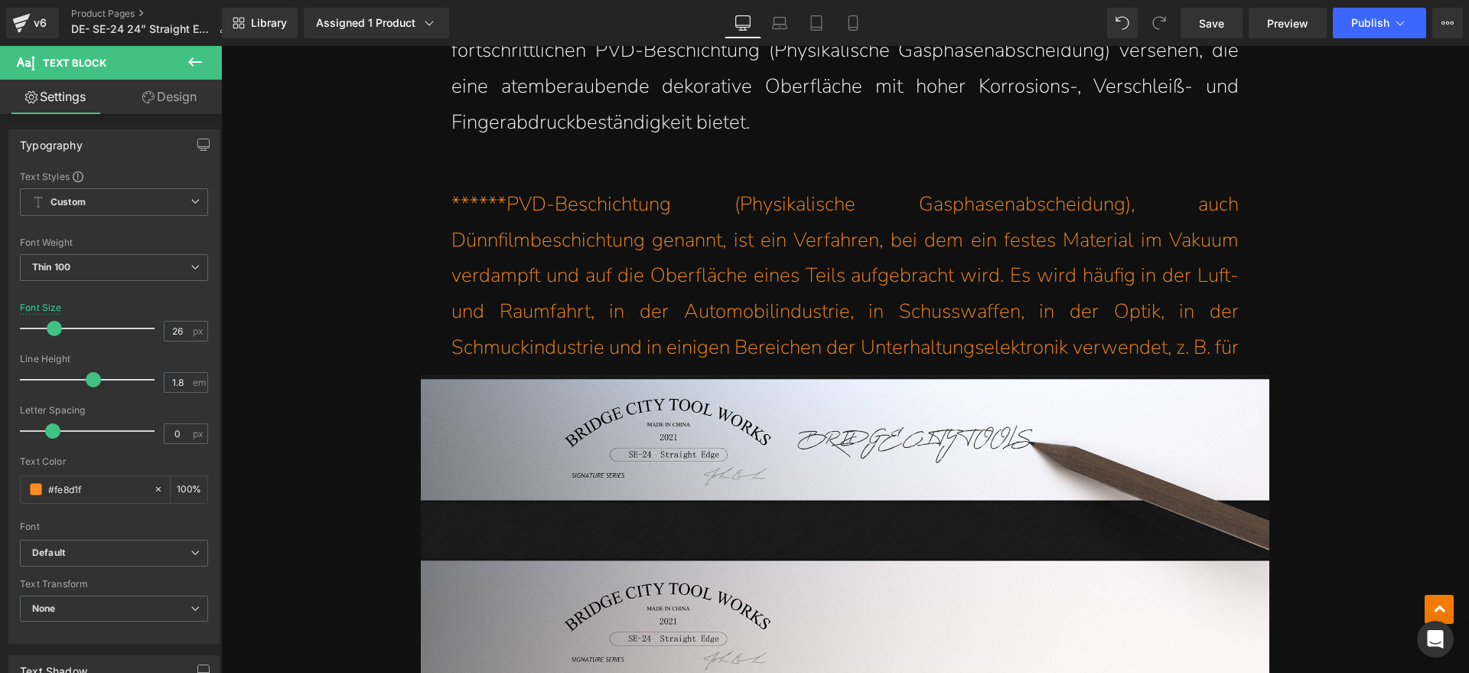
click at [472, 198] on p "******PVD-Beschichtung (Physikalische Gasphasenabscheidung), auch Dünnfilmbesch…" at bounding box center [844, 294] width 787 height 215
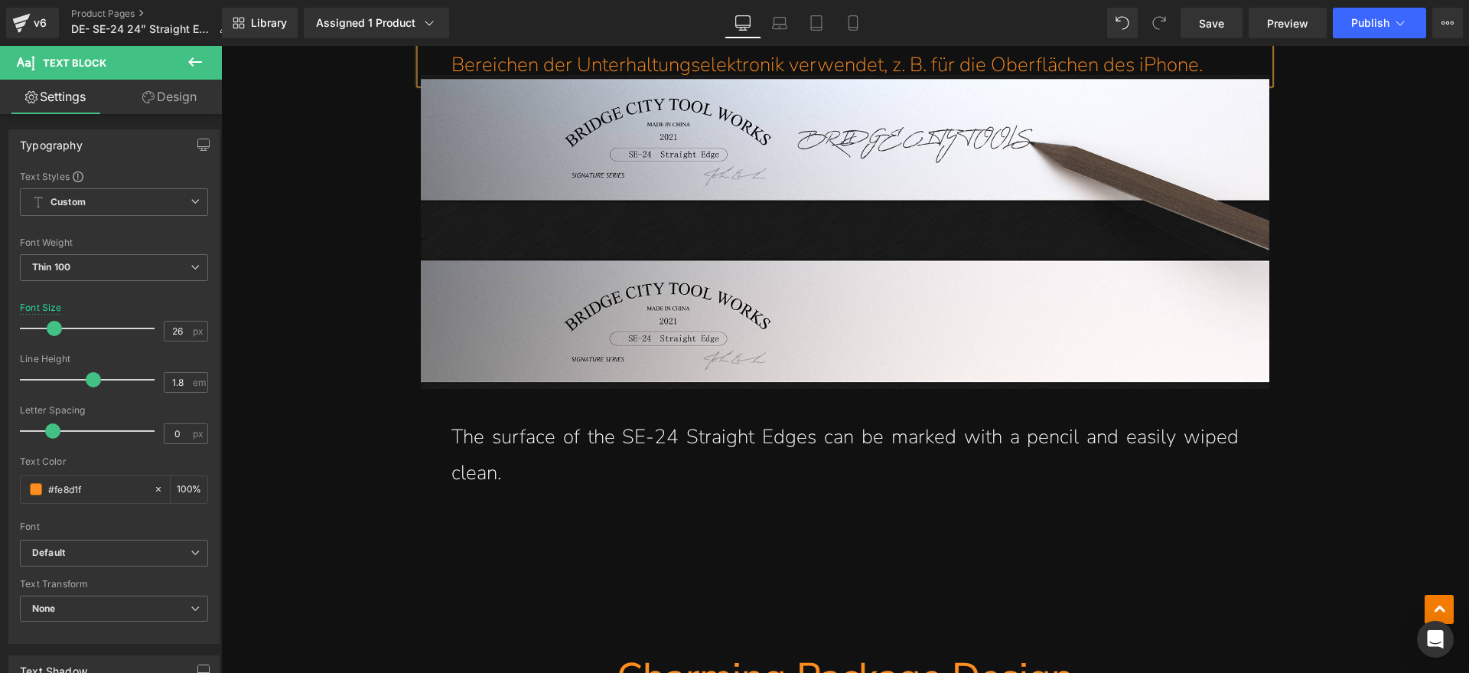
scroll to position [5703, 0]
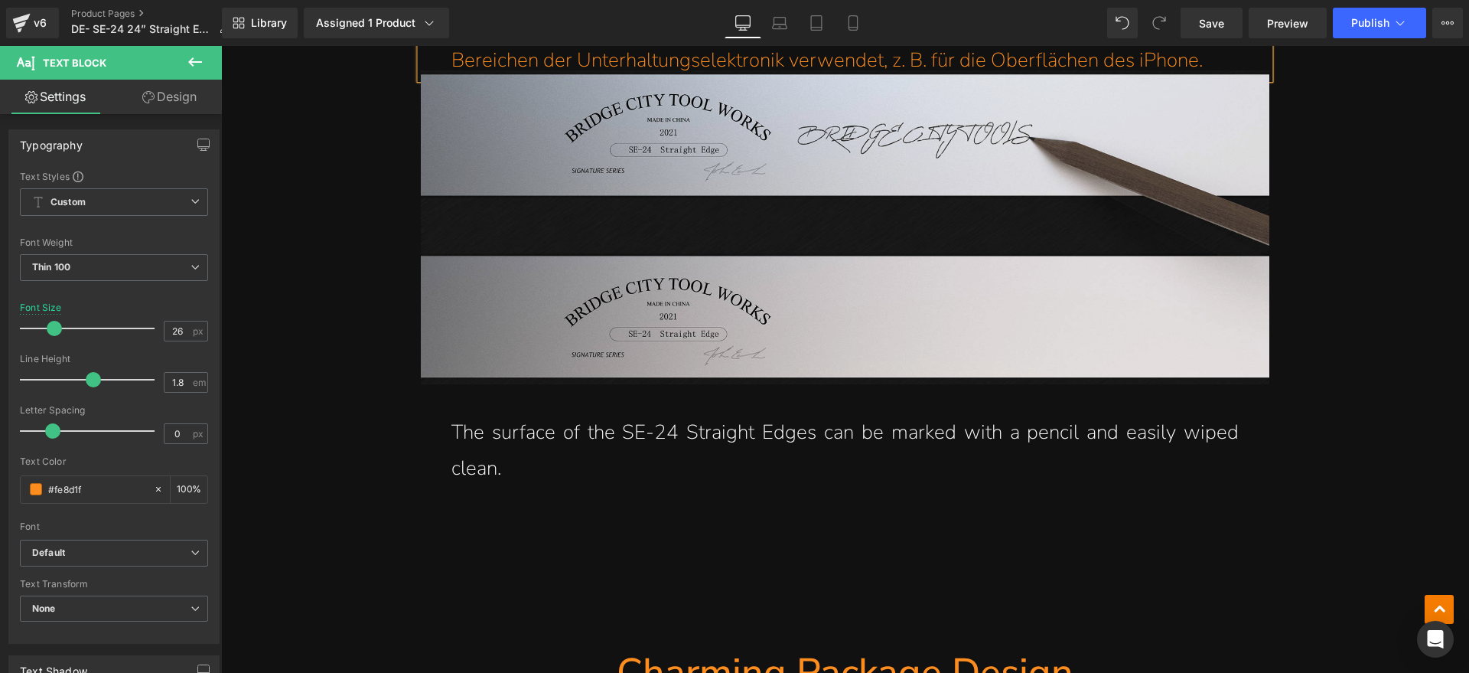
click at [844, 199] on img at bounding box center [845, 227] width 849 height 314
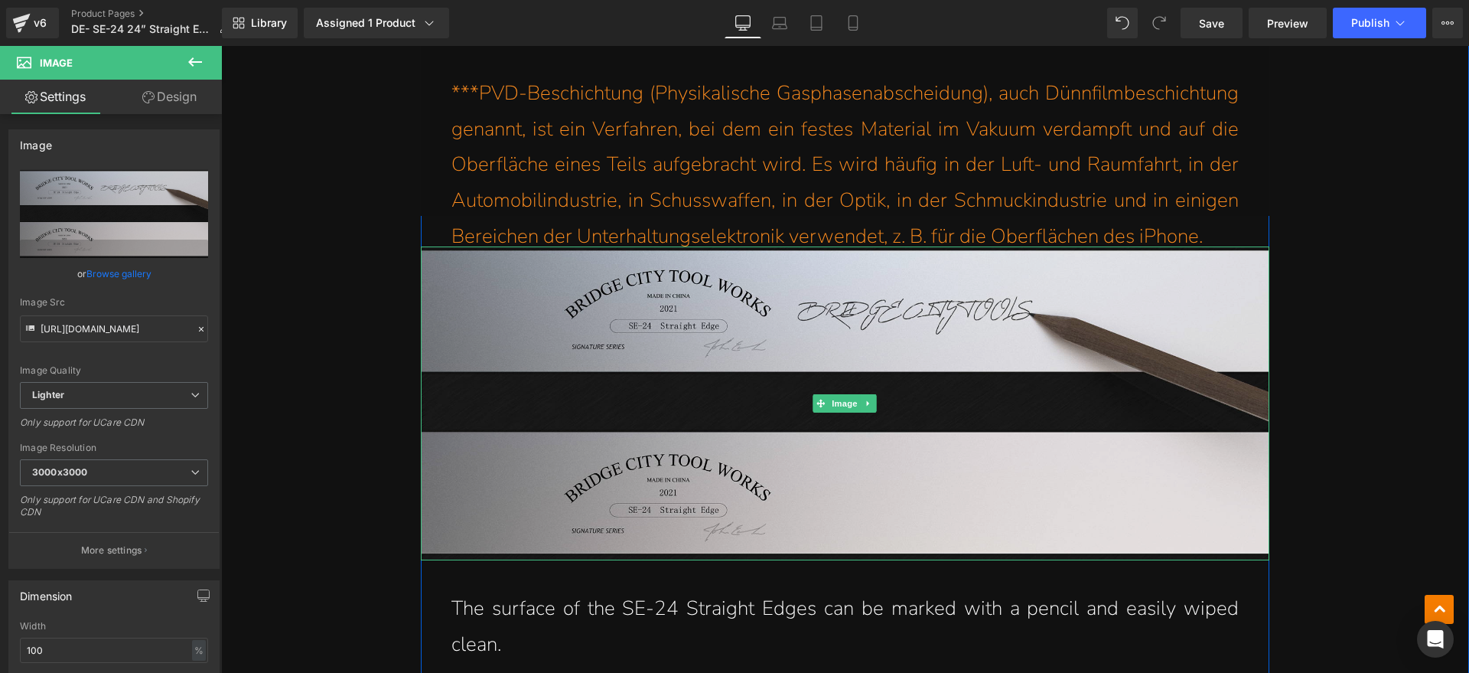
scroll to position [5416, 0]
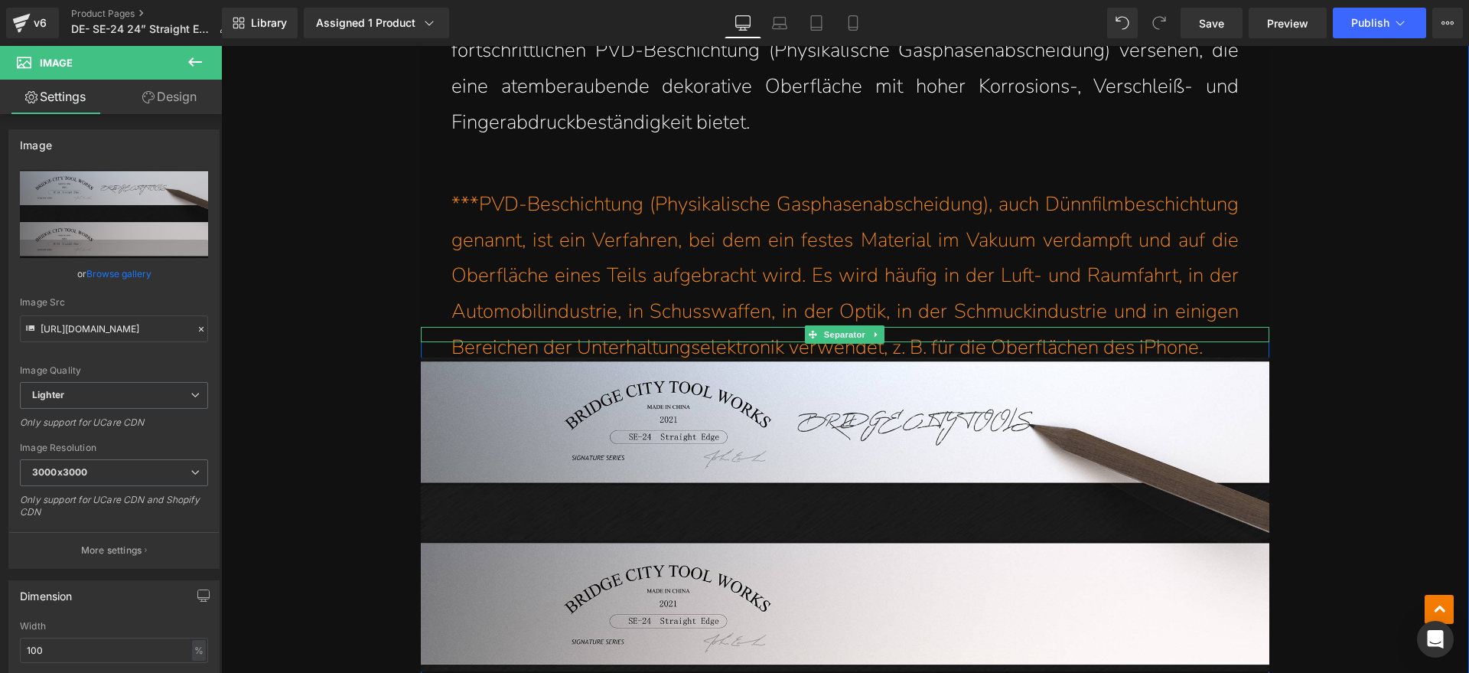
click at [1219, 338] on div at bounding box center [845, 340] width 849 height 4
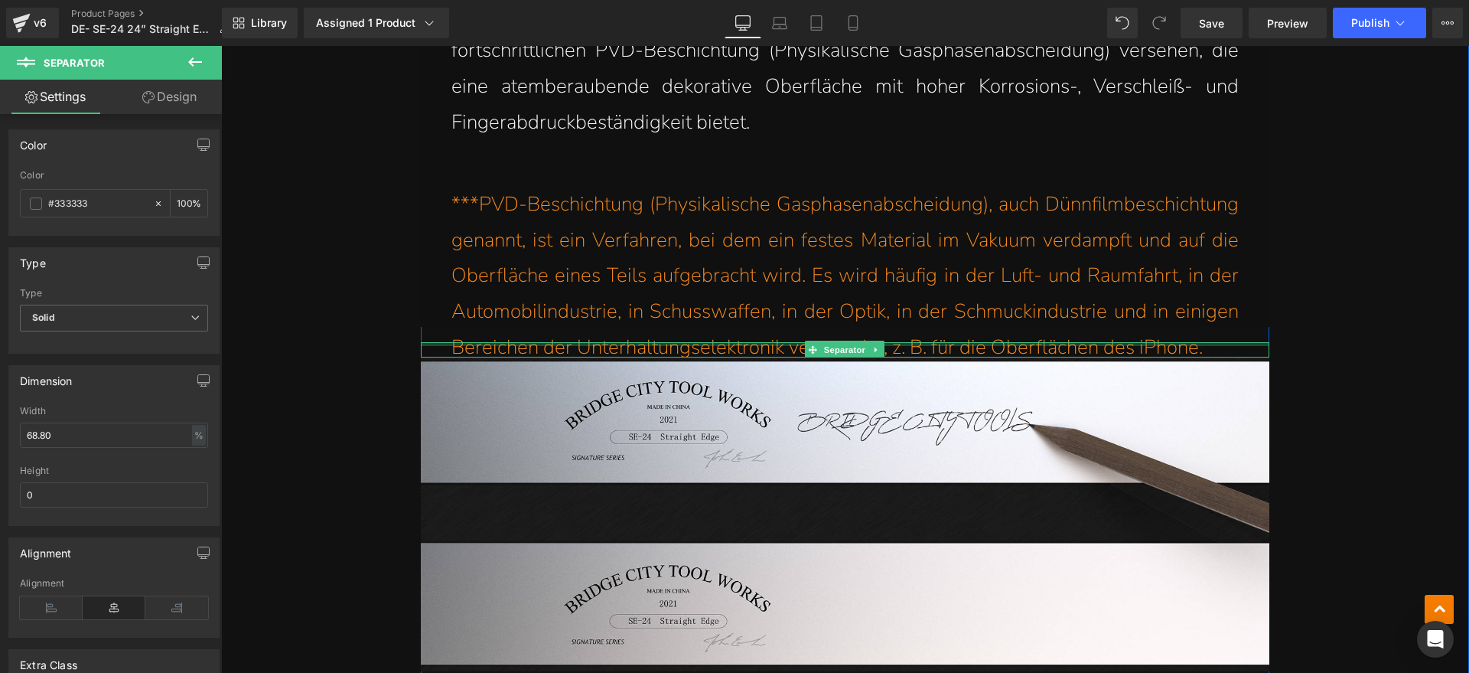
click at [1210, 347] on div at bounding box center [845, 349] width 849 height 15
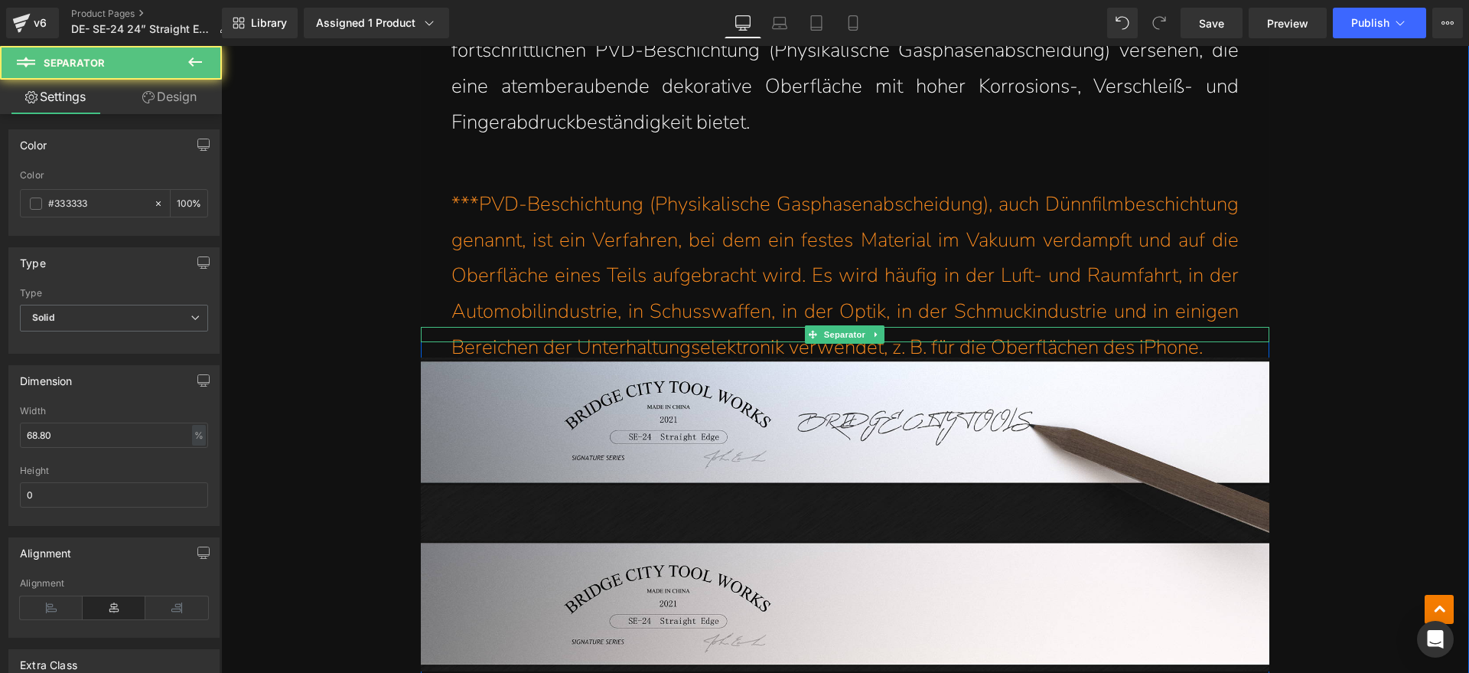
click at [1204, 332] on div at bounding box center [845, 334] width 849 height 15
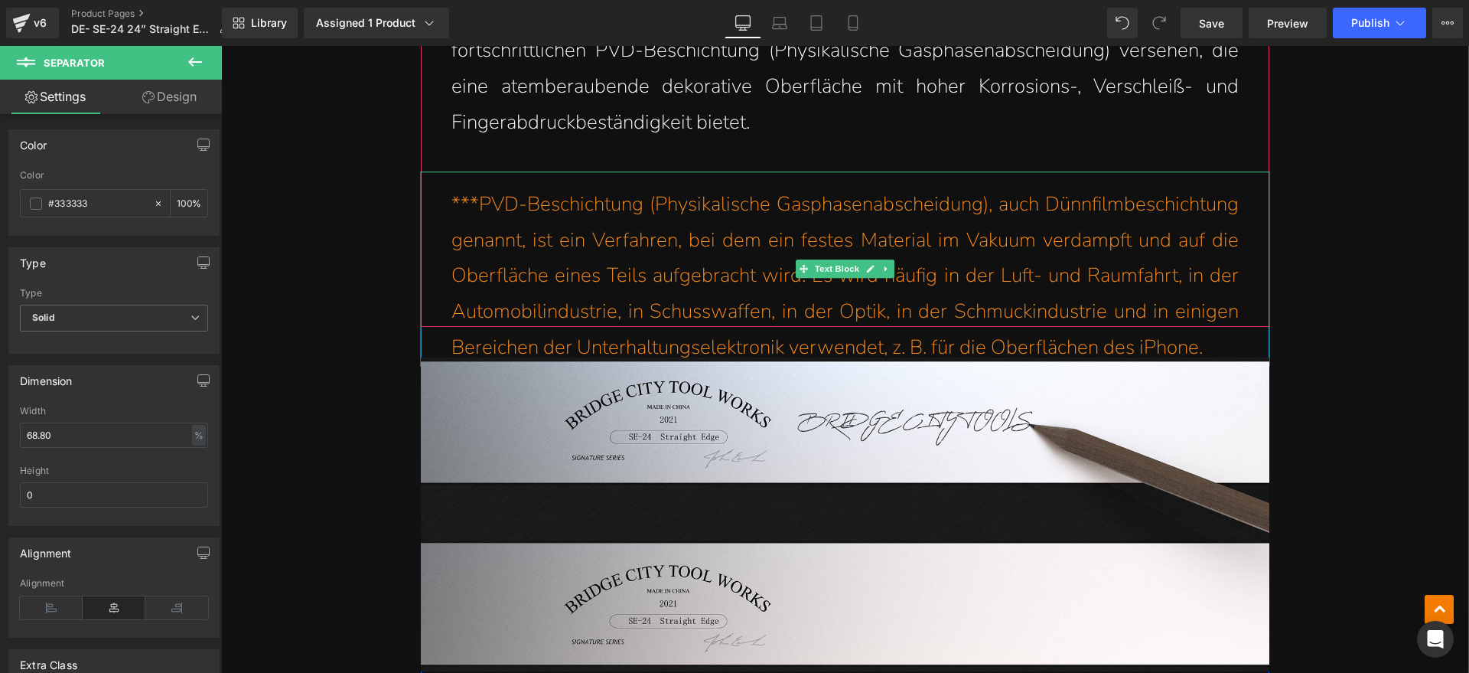
drag, startPoint x: 1234, startPoint y: 307, endPoint x: 1241, endPoint y: 314, distance: 9.7
click at [1233, 307] on div "***PVD-Beschichtung (Physikalische Gasphasenabscheidung), auch Dünnfilmbeschich…" at bounding box center [845, 268] width 849 height 194
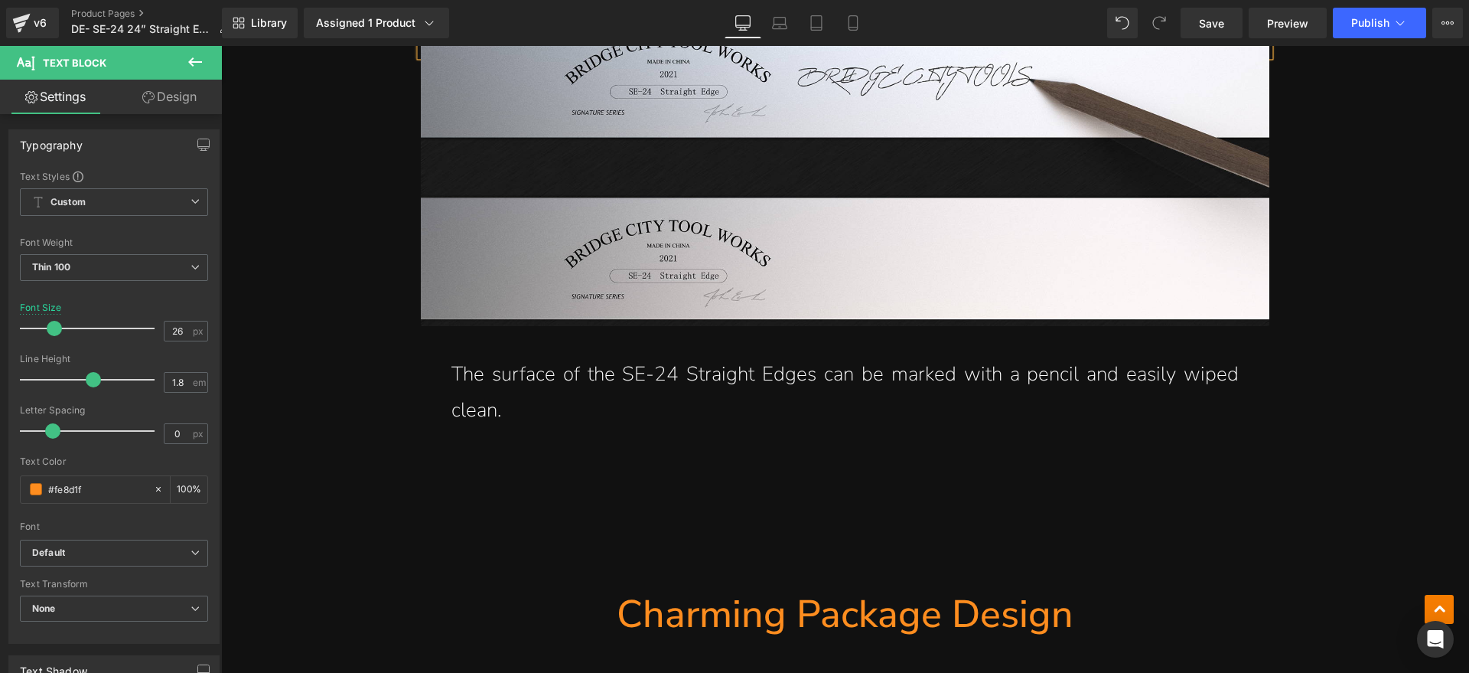
scroll to position [5762, 0]
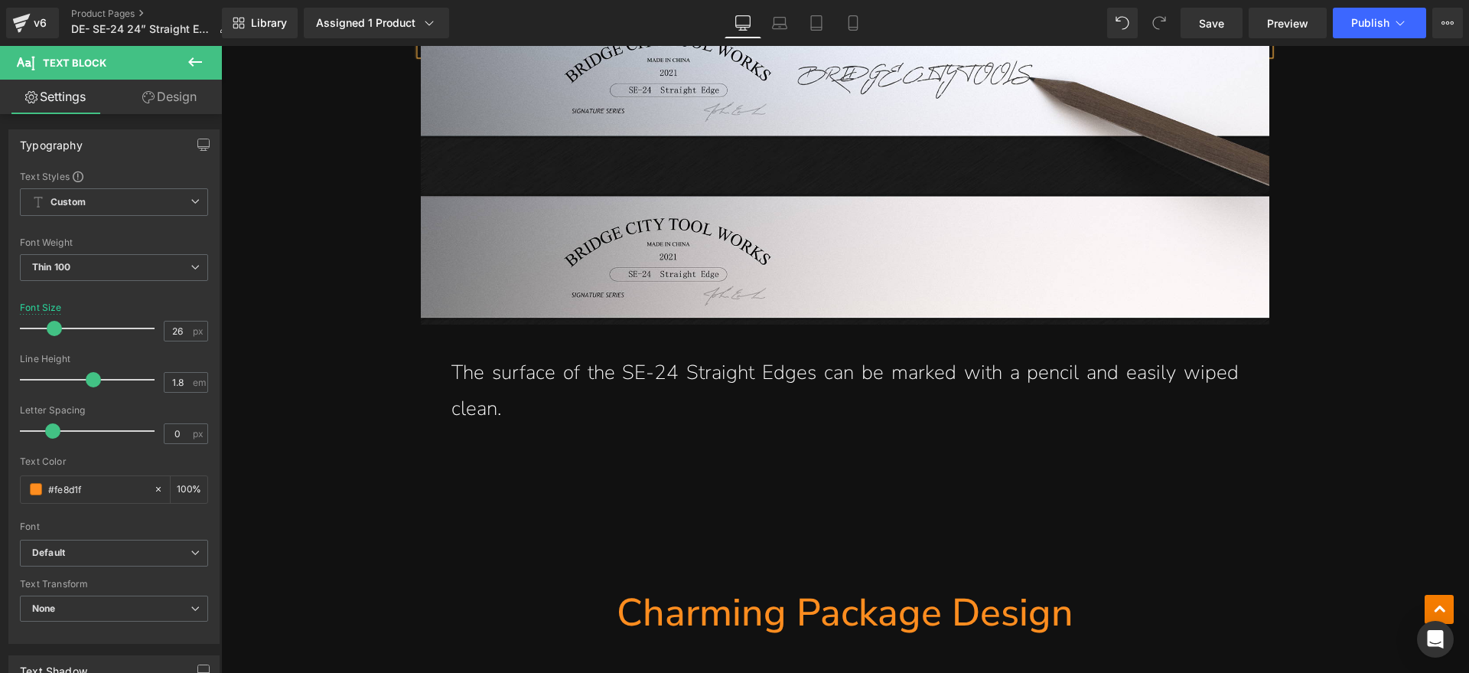
drag, startPoint x: 877, startPoint y: 419, endPoint x: 887, endPoint y: 416, distance: 10.4
click at [874, 419] on p "The surface of the SE-24 Straight Edges can be marked with a pencil and easily …" at bounding box center [844, 391] width 787 height 72
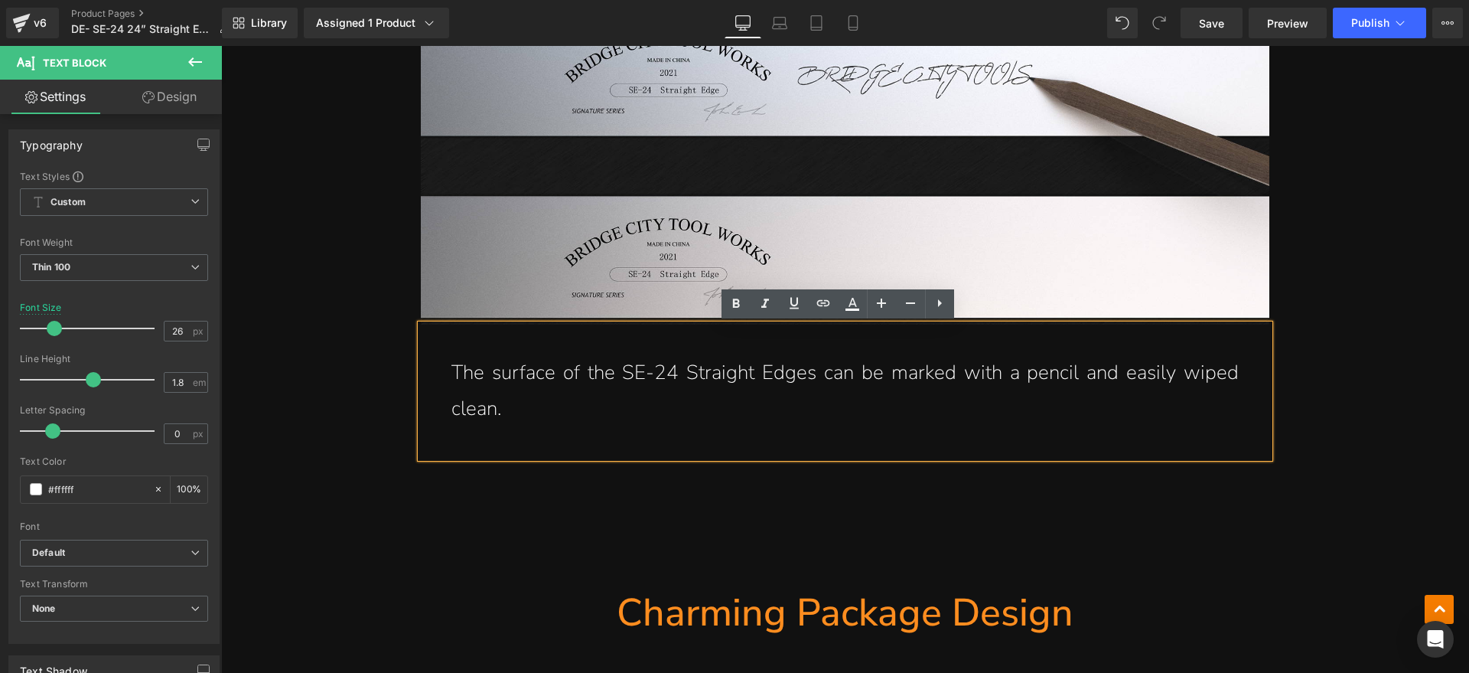
click at [514, 399] on p "The surface of the SE-24 Straight Edges can be marked with a pencil and easily …" at bounding box center [844, 391] width 787 height 72
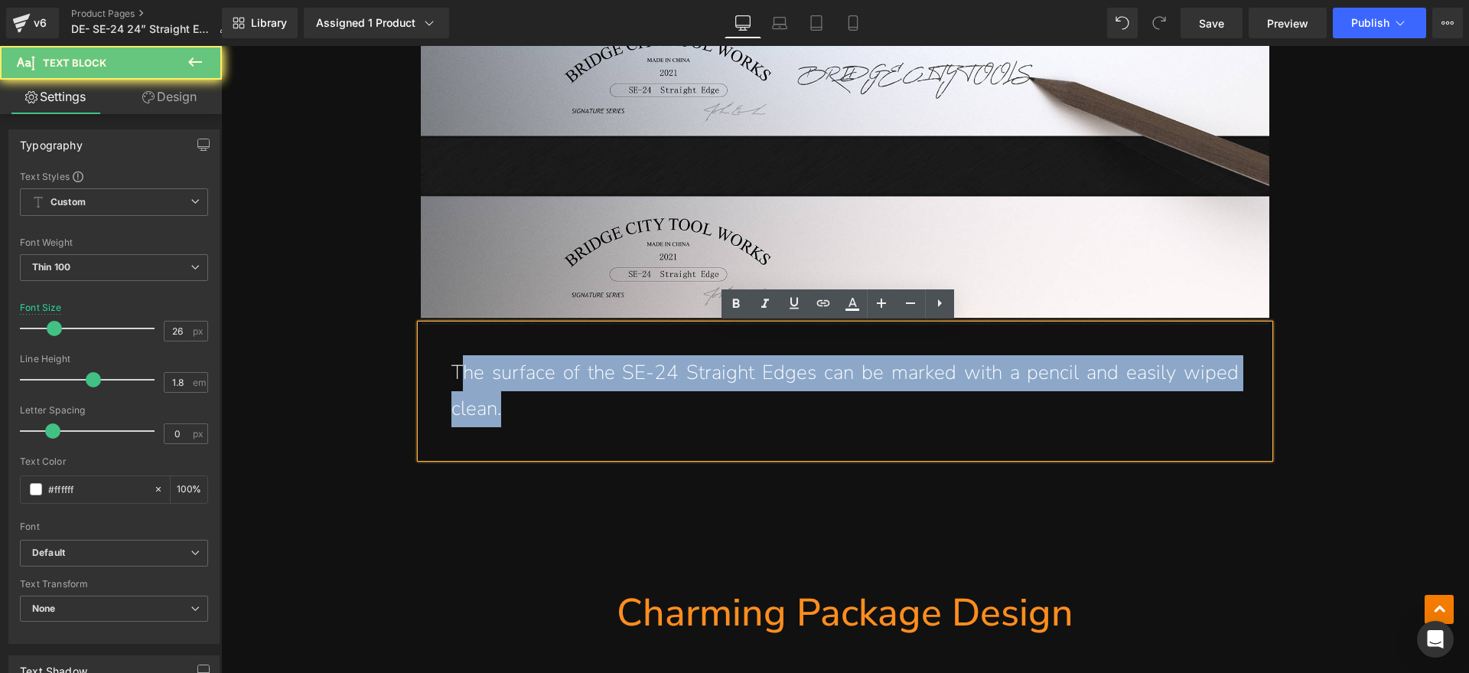
drag, startPoint x: 512, startPoint y: 404, endPoint x: 454, endPoint y: 370, distance: 67.6
click at [454, 370] on p "The surface of the SE-24 Straight Edges can be marked with a pencil and easily …" at bounding box center [844, 391] width 787 height 72
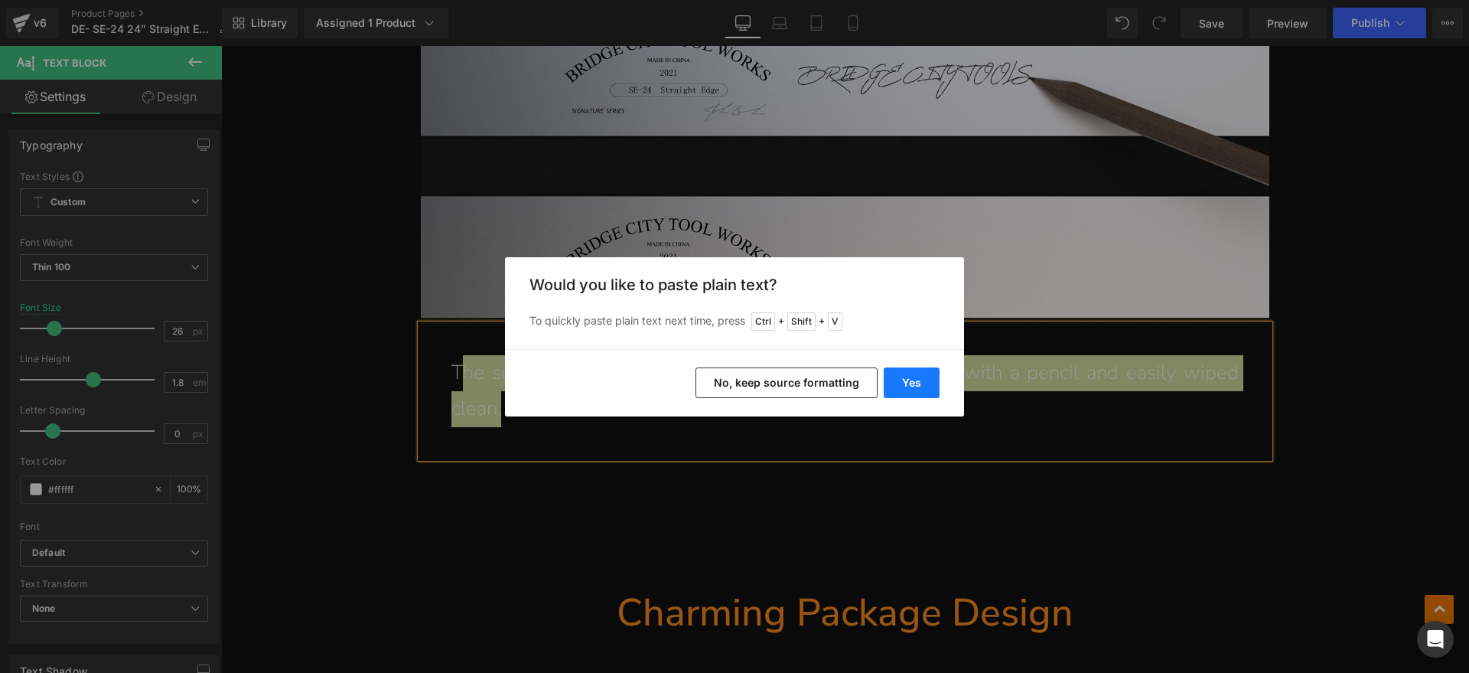
click at [924, 381] on button "Yes" at bounding box center [912, 382] width 56 height 31
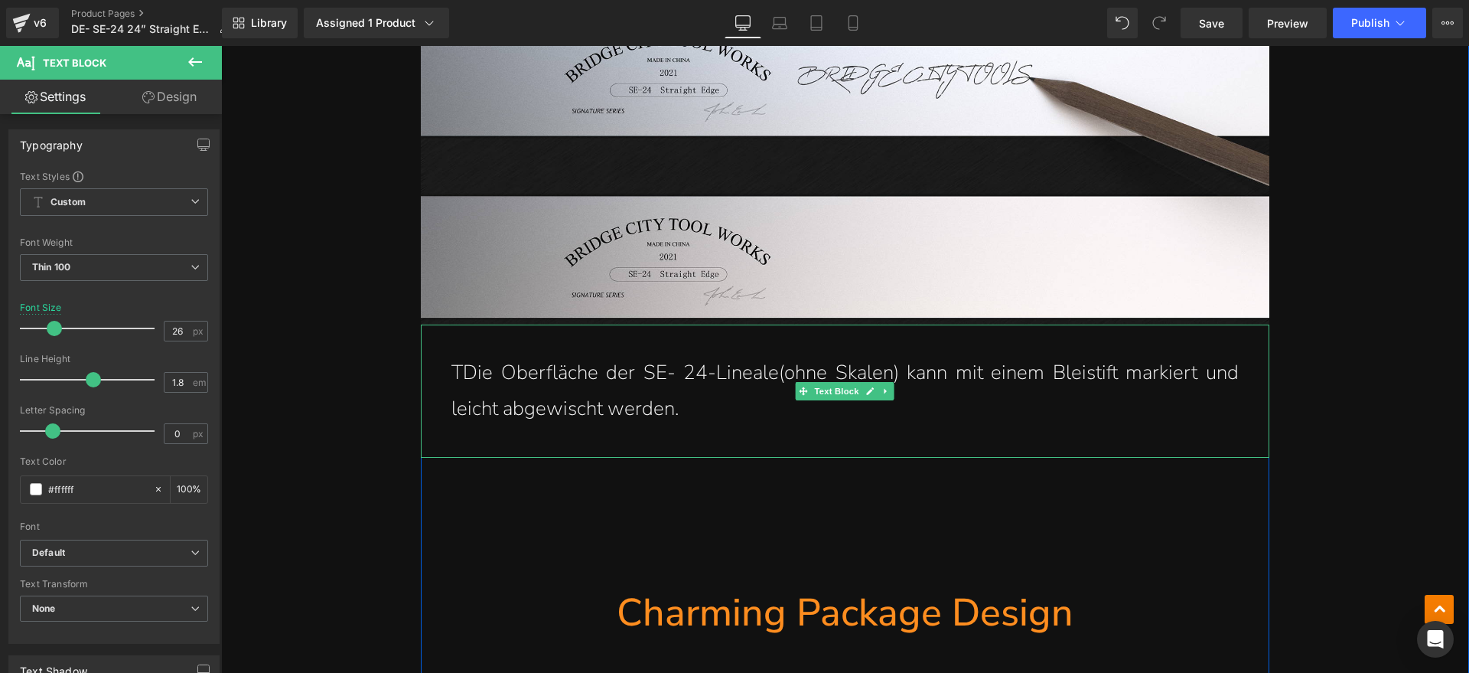
click at [454, 367] on p "TDie Oberfläche der SE- 24-Lineale(ohne Skalen) kann mit einem Bleistift markie…" at bounding box center [844, 391] width 787 height 72
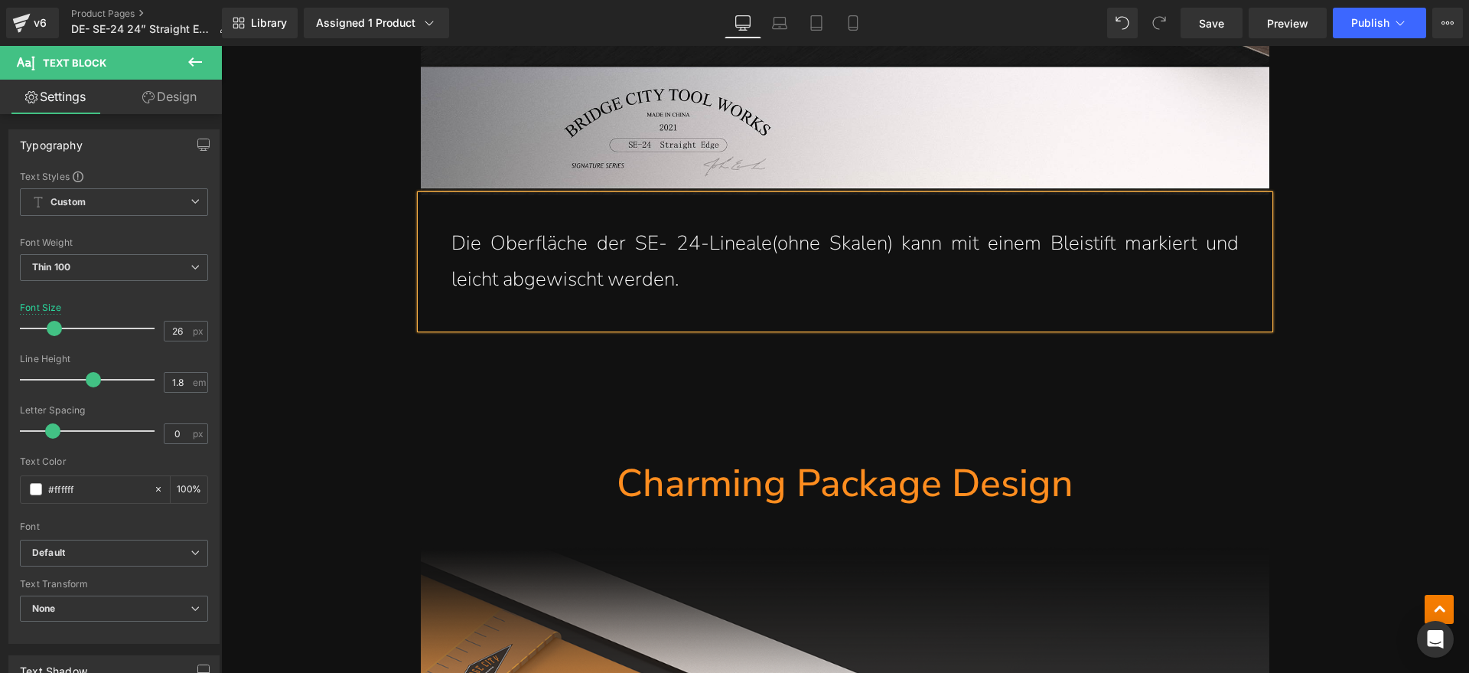
scroll to position [5953, 0]
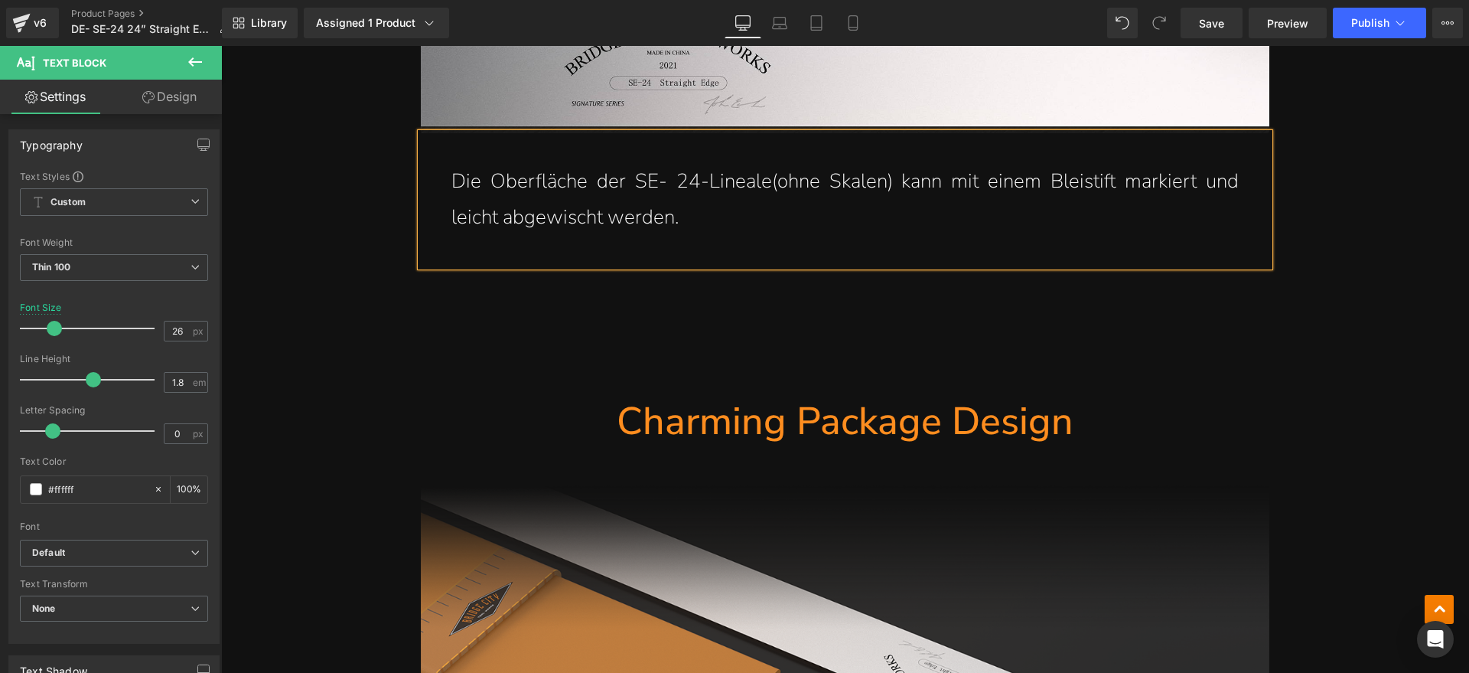
drag, startPoint x: 974, startPoint y: 435, endPoint x: 1100, endPoint y: 424, distance: 126.7
click at [974, 435] on h1 "Charming Package Design" at bounding box center [845, 421] width 849 height 50
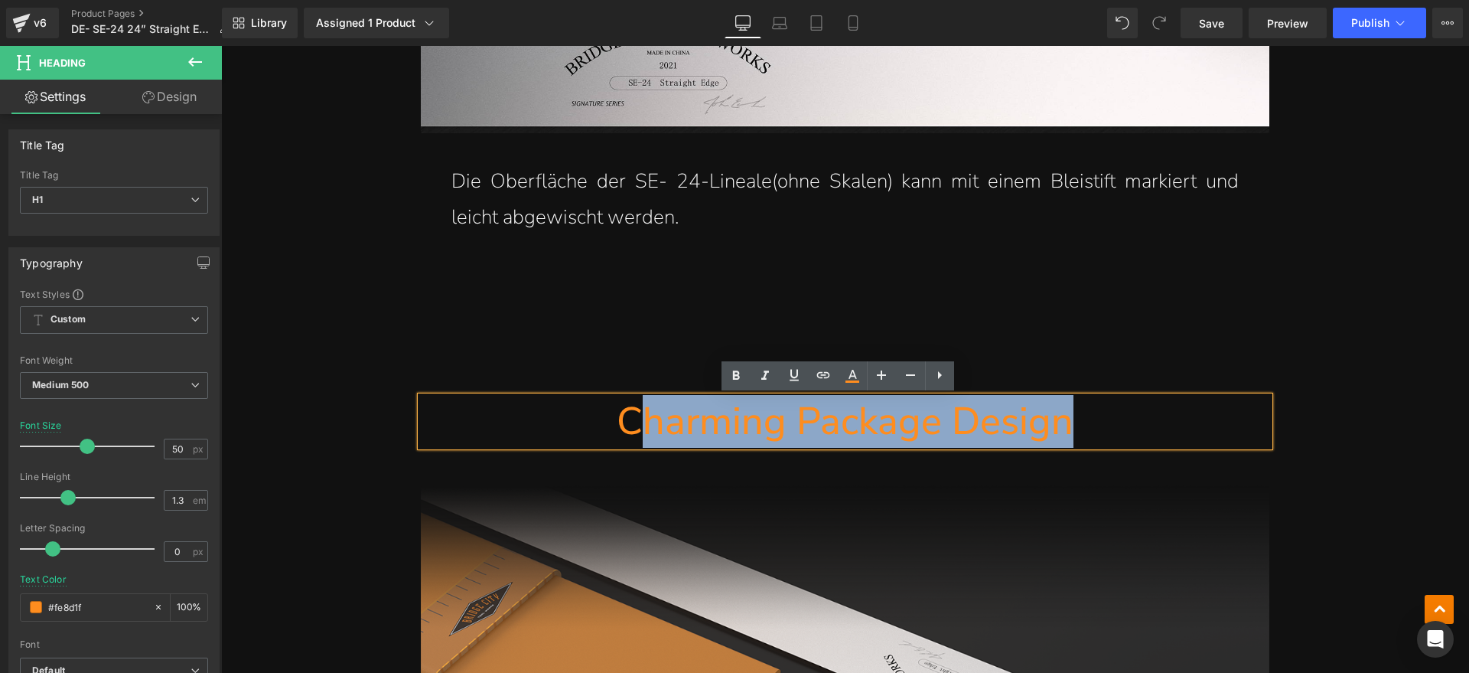
drag, startPoint x: 1100, startPoint y: 424, endPoint x: 627, endPoint y: 427, distance: 472.9
click at [627, 427] on h1 "Charming Package Design" at bounding box center [845, 421] width 849 height 50
paste div
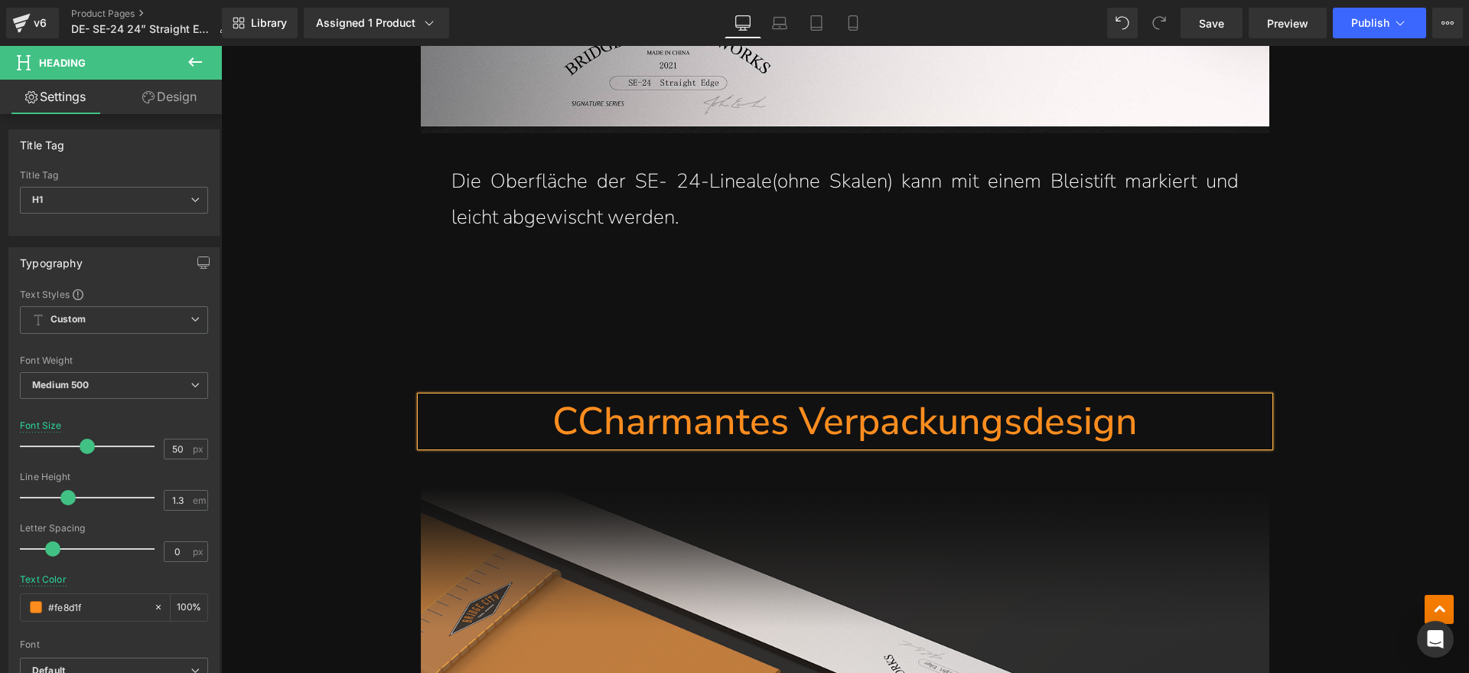
click at [563, 416] on h1 "CCharmantes Verpackungsdesign" at bounding box center [845, 421] width 849 height 50
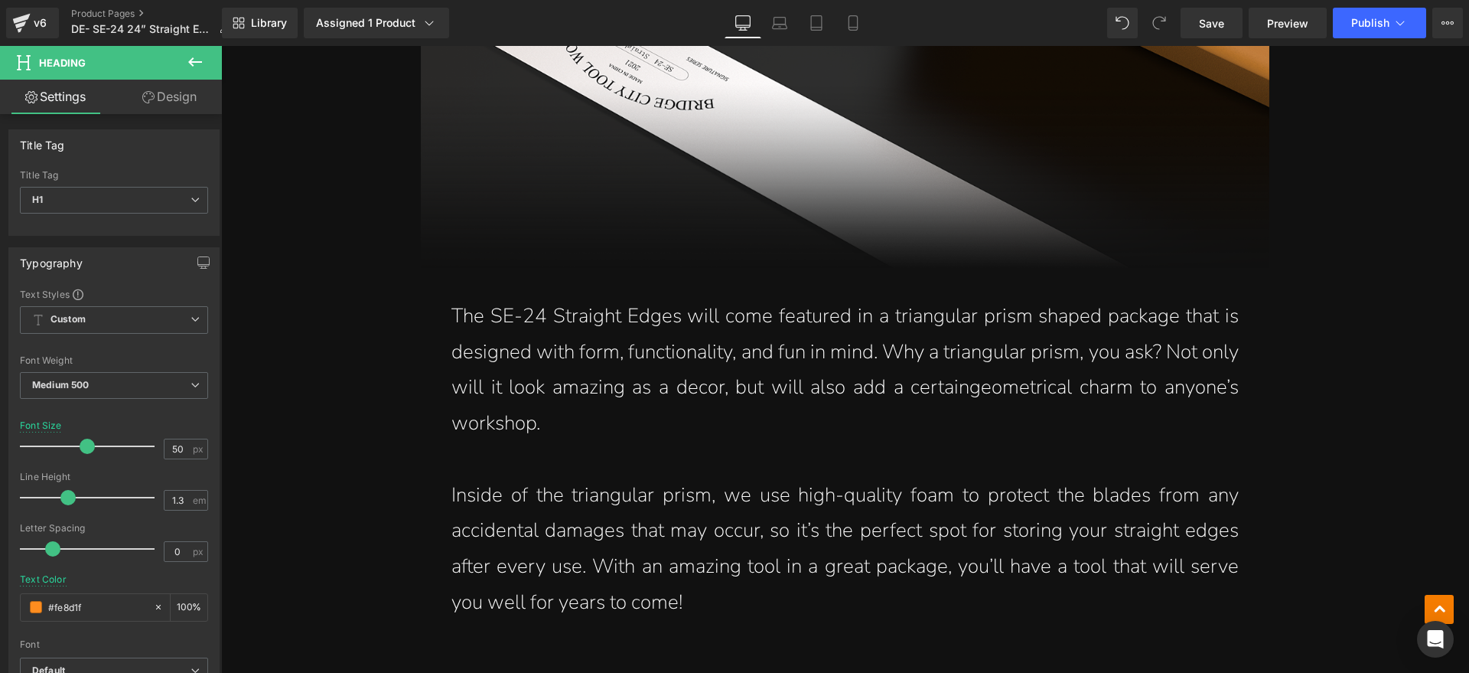
scroll to position [7101, 0]
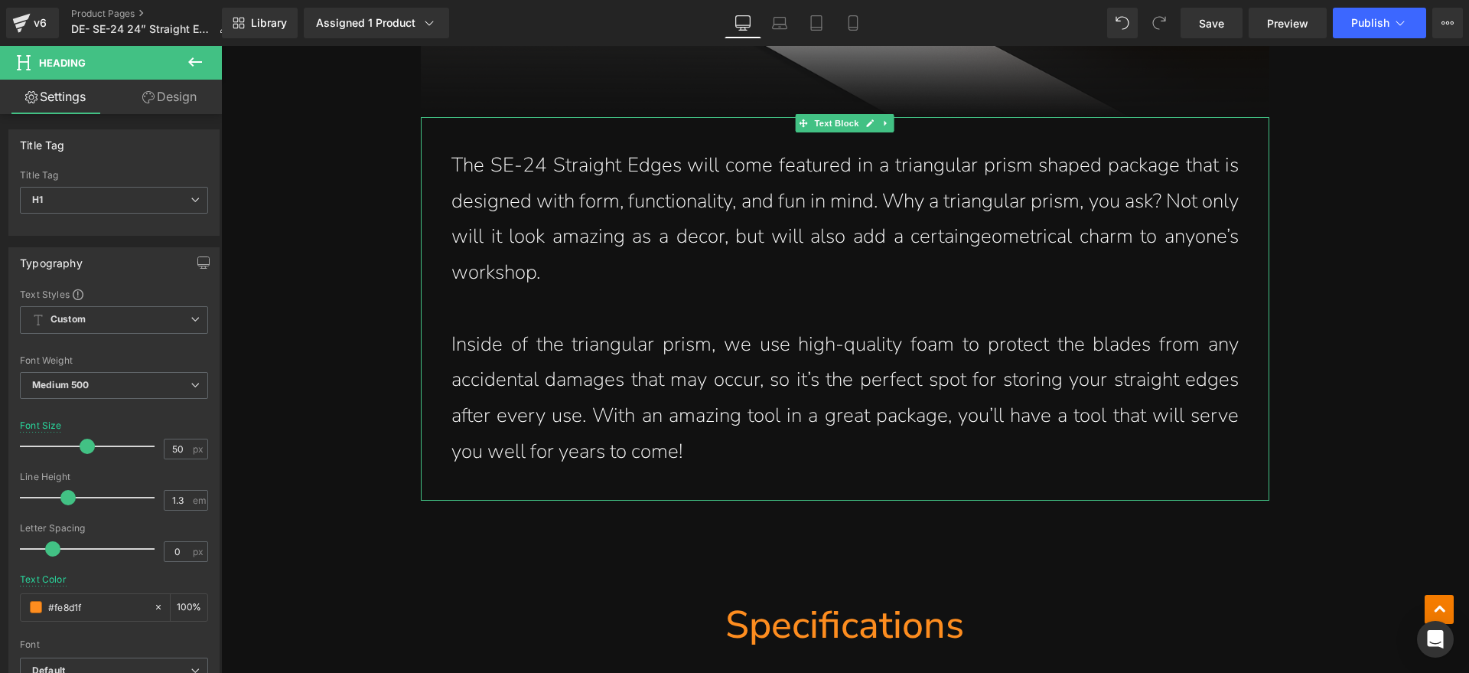
click at [653, 287] on p "The SE-24 Straight Edges will come featured in a triangular prism shaped packag…" at bounding box center [844, 219] width 787 height 143
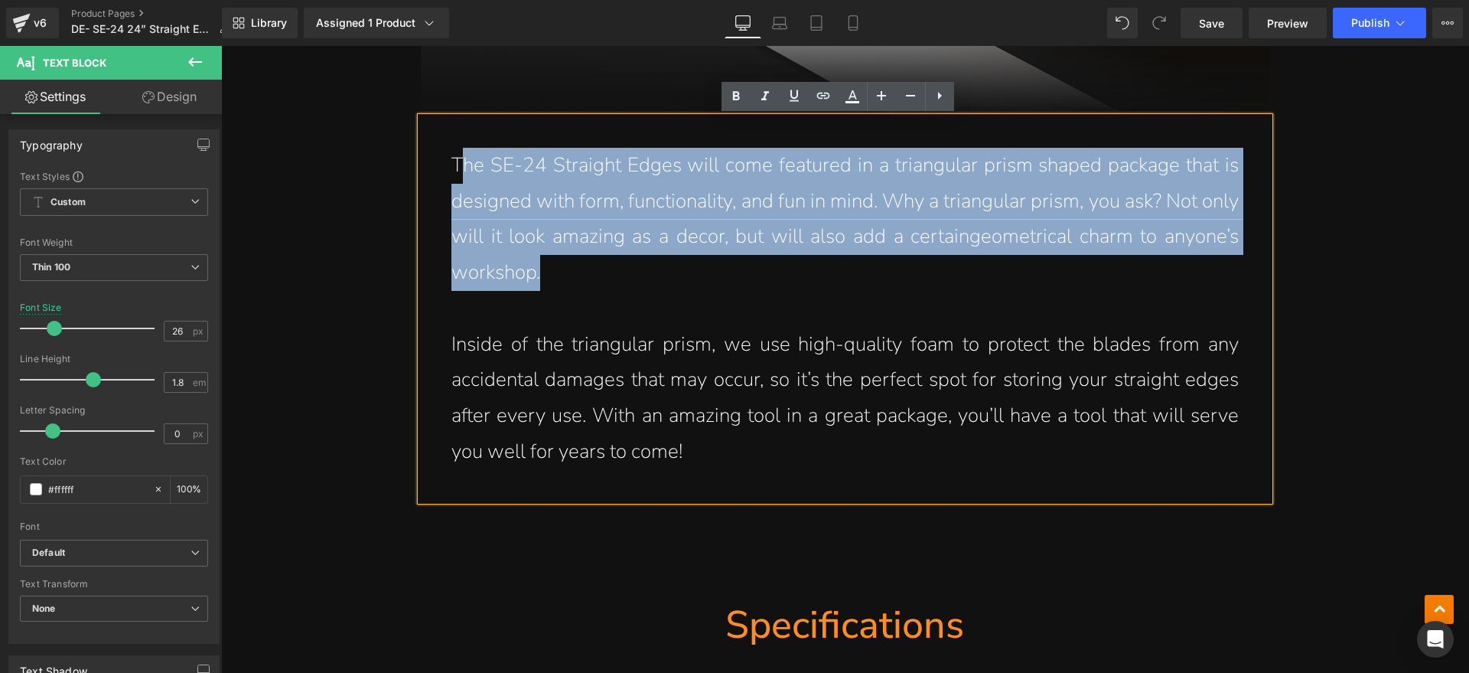
drag, startPoint x: 644, startPoint y: 269, endPoint x: 458, endPoint y: 170, distance: 211.5
click at [458, 170] on p "The SE-24 Straight Edges will come featured in a triangular prism shaped packag…" at bounding box center [844, 219] width 787 height 143
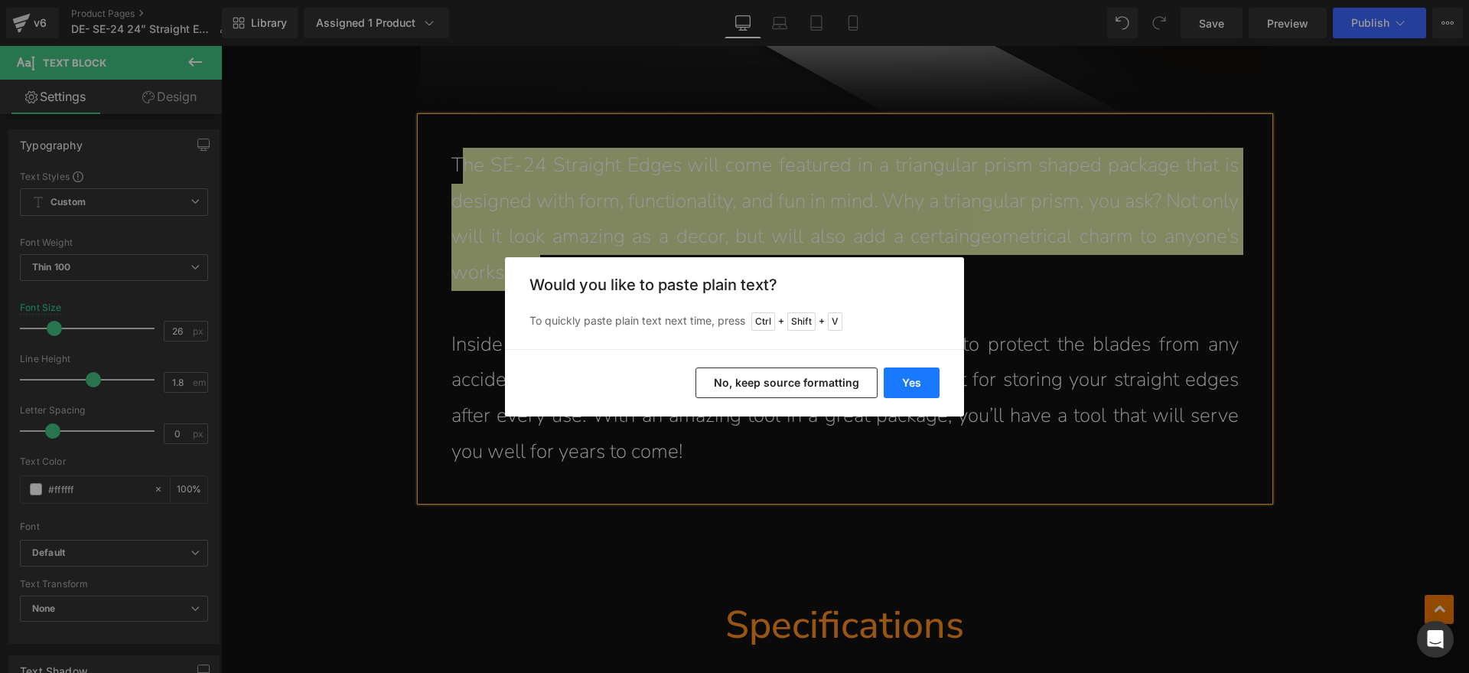
click at [911, 381] on button "Yes" at bounding box center [912, 382] width 56 height 31
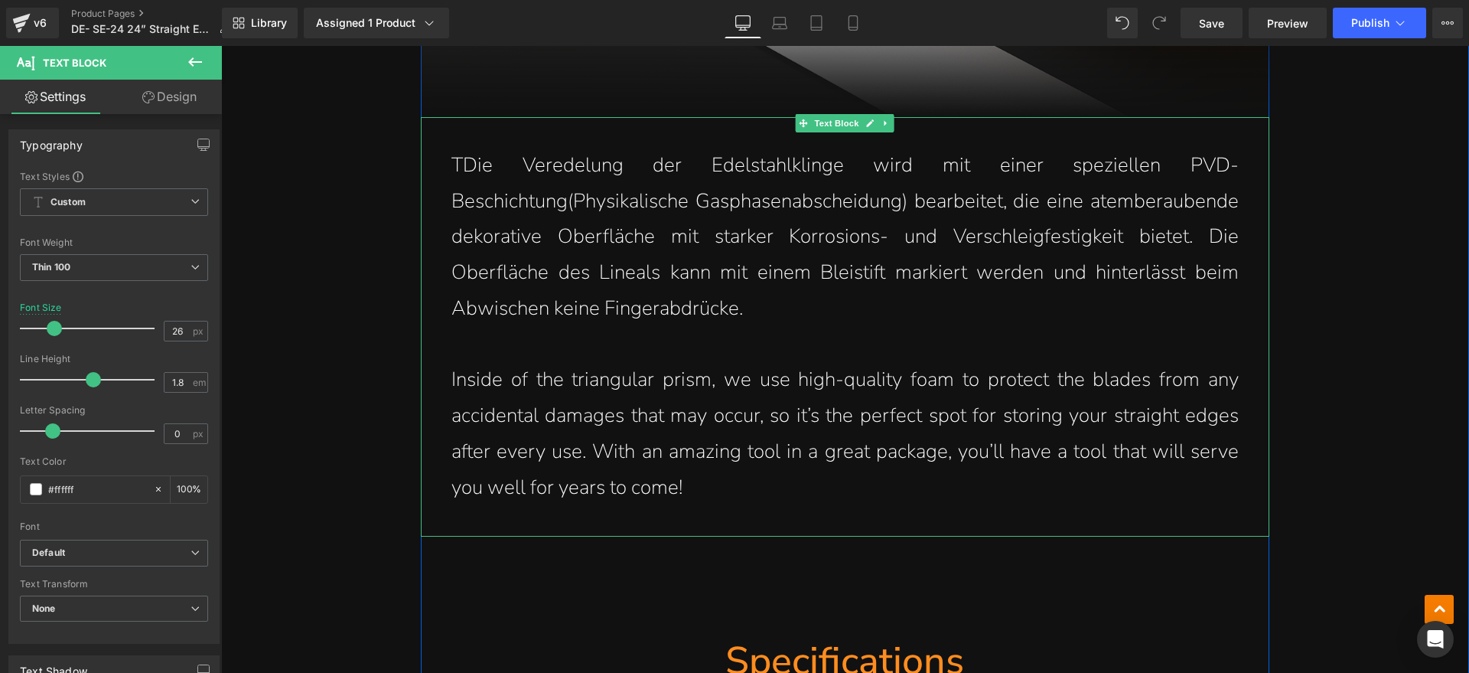
click at [451, 161] on p "TDie Veredelung der Edelstahlklinge wird mit einer speziellen PVD-Beschichtung(…" at bounding box center [844, 237] width 787 height 179
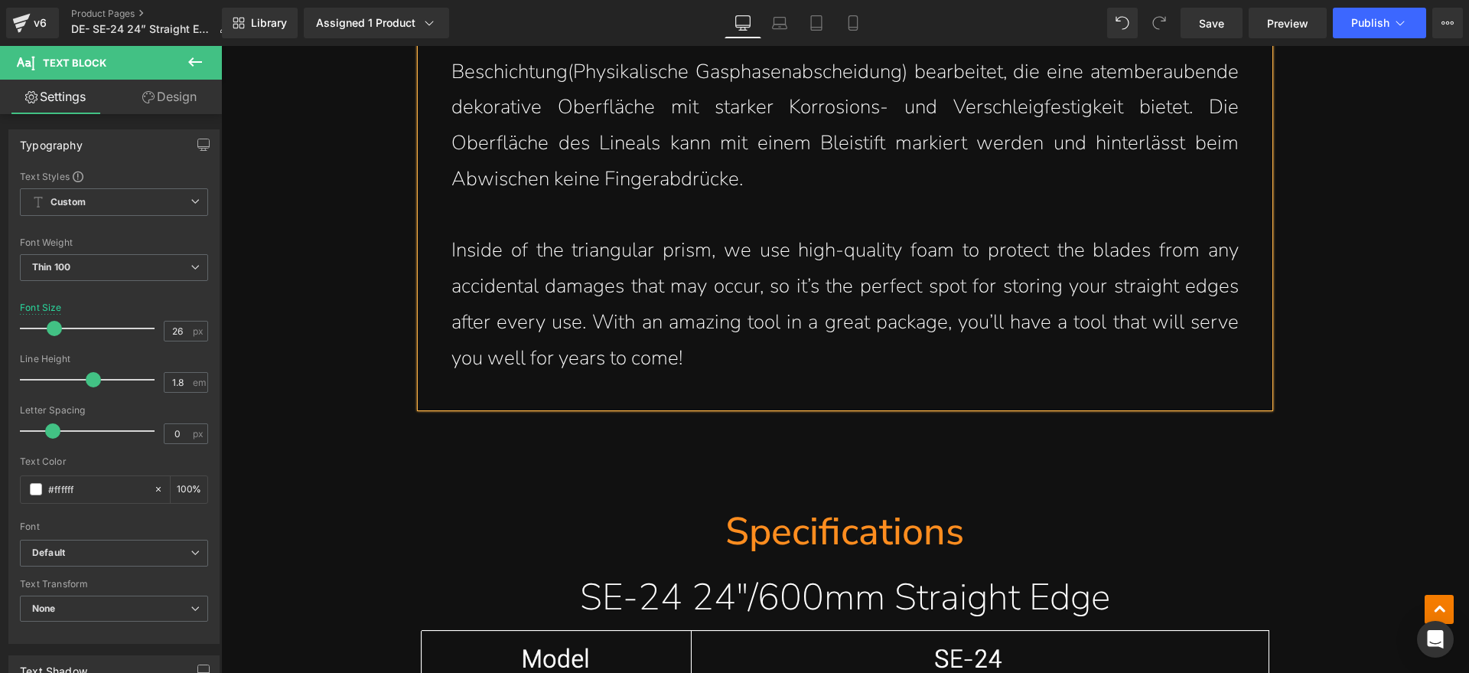
scroll to position [7197, 0]
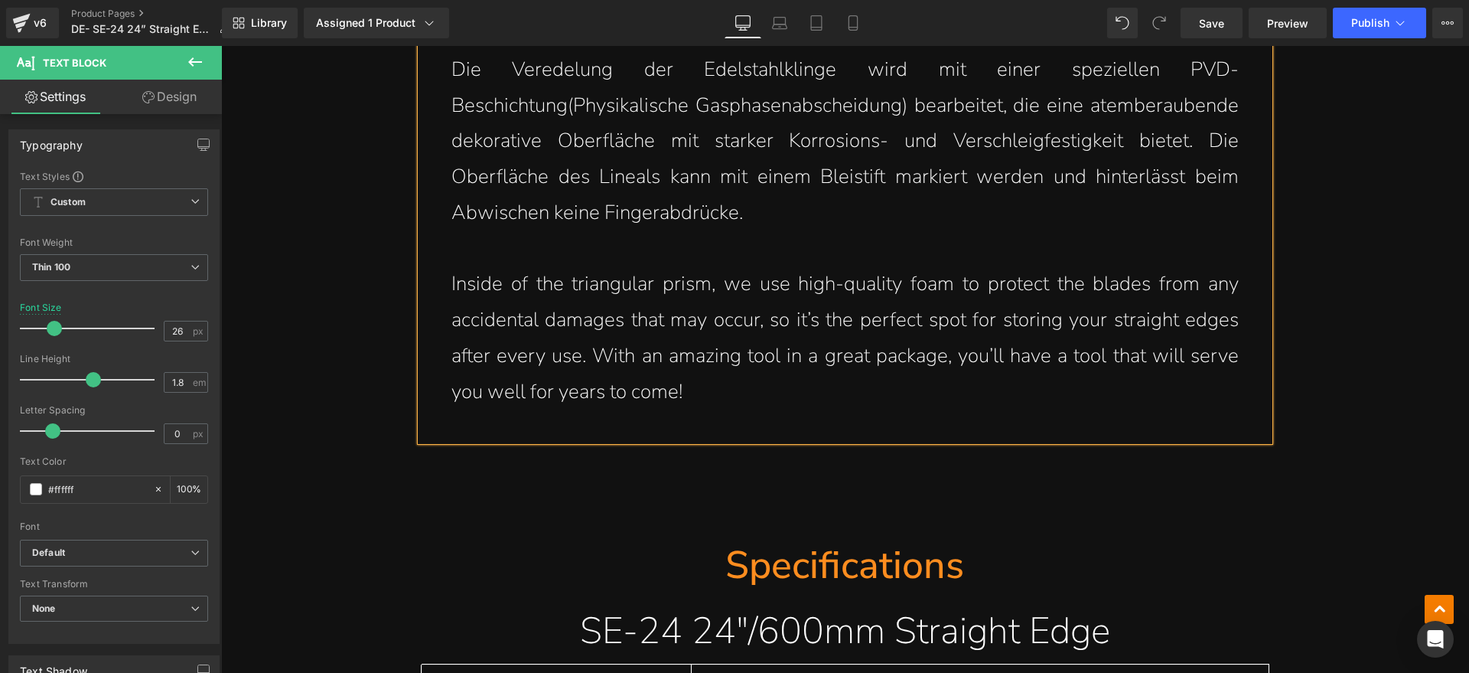
click at [745, 383] on p "Inside of the triangular prism, we use high-quality foam to protect the blades …" at bounding box center [844, 337] width 787 height 143
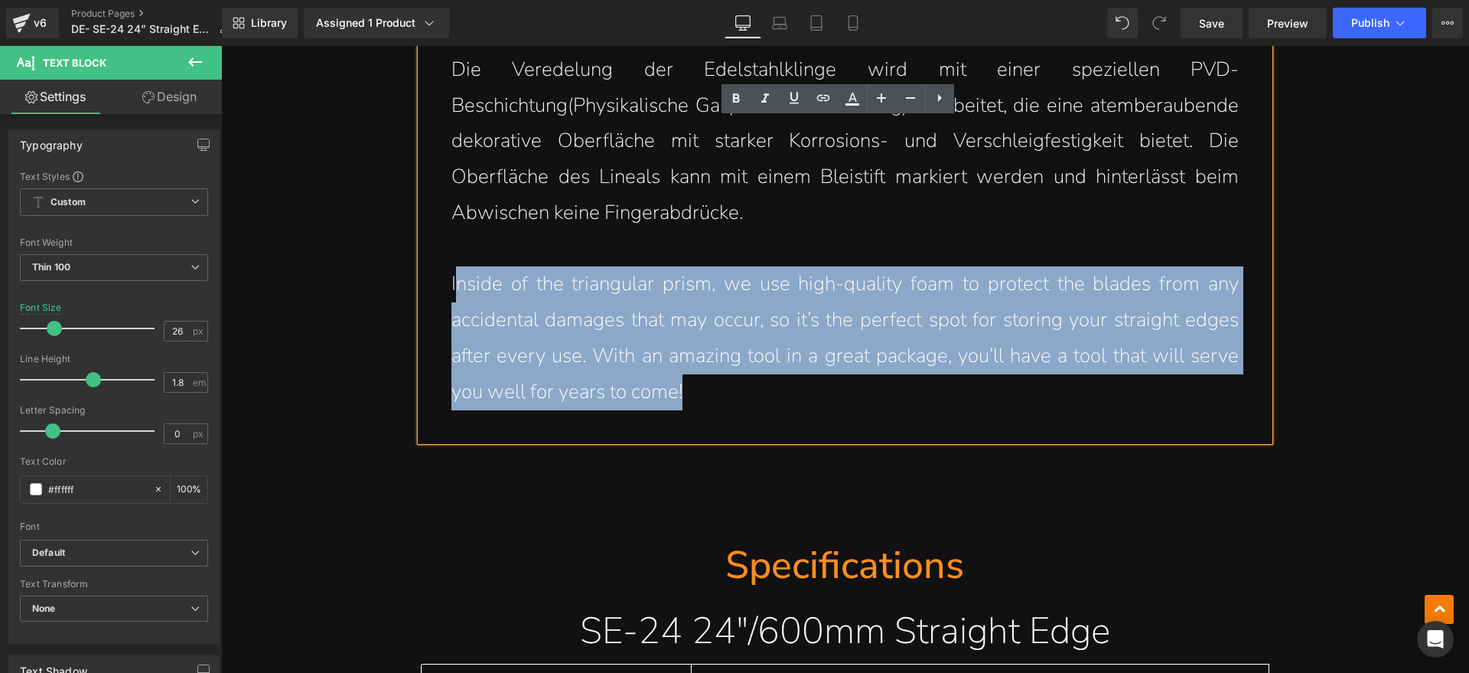
drag, startPoint x: 671, startPoint y: 382, endPoint x: 448, endPoint y: 288, distance: 242.1
click at [451, 288] on p "Inside of the triangular prism, we use high-quality foam to protect the blades …" at bounding box center [844, 337] width 787 height 143
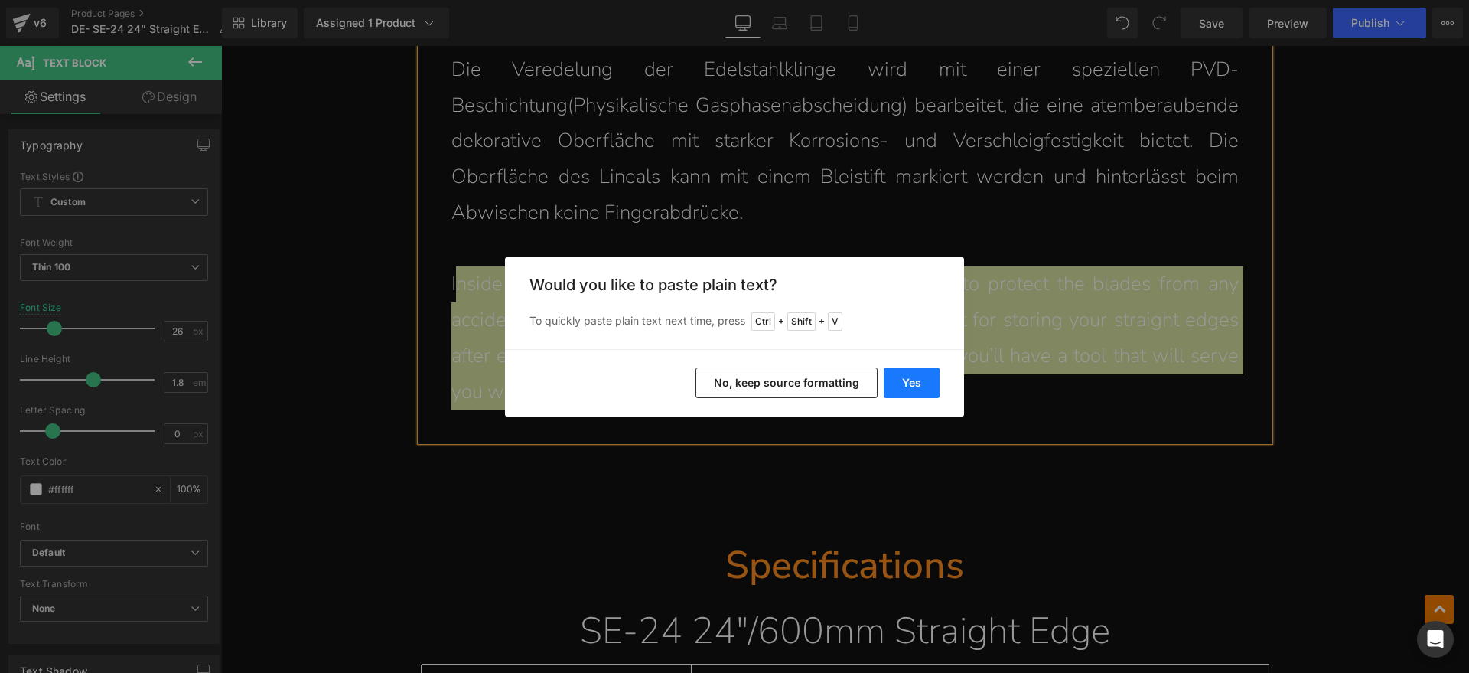
drag, startPoint x: 911, startPoint y: 372, endPoint x: 413, endPoint y: 308, distance: 501.4
click at [911, 372] on button "Yes" at bounding box center [912, 382] width 56 height 31
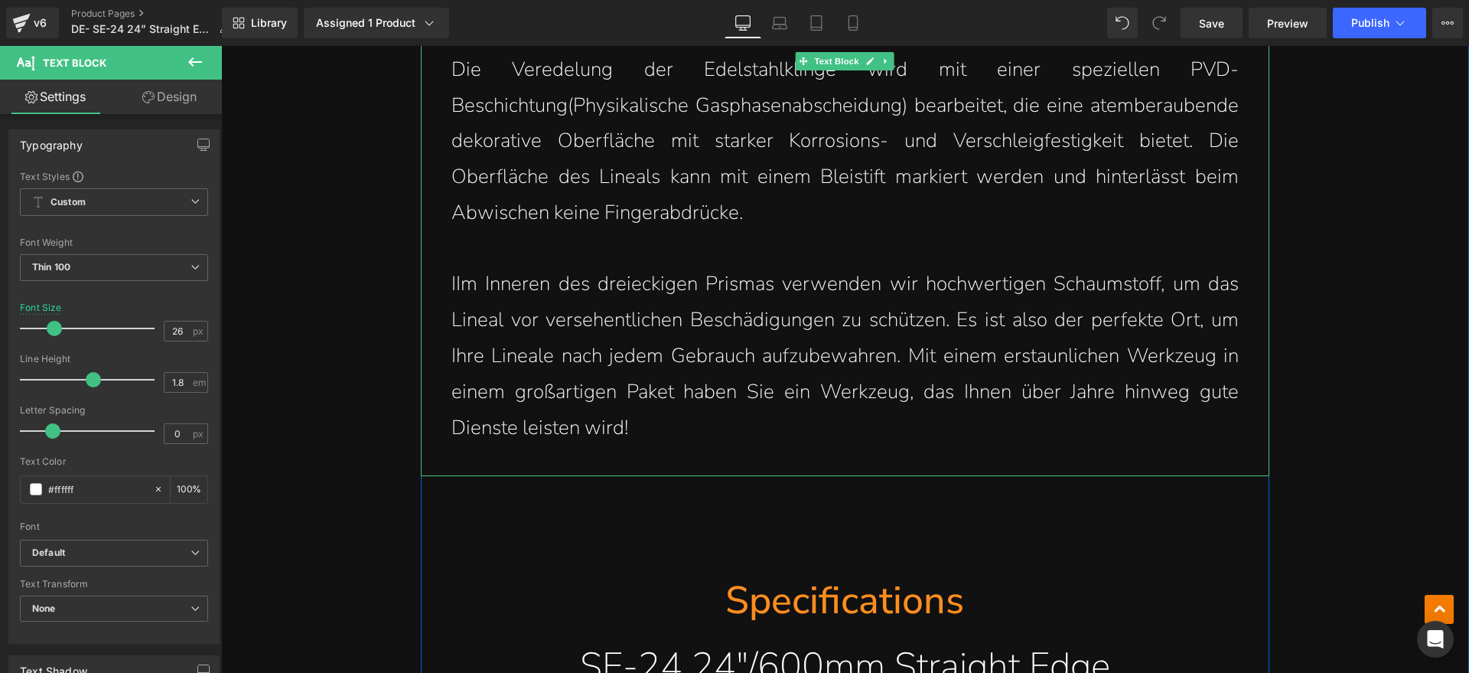
click at [451, 275] on p "IIm Inneren des dreieckigen Prismas verwenden wir hochwertigen Schaumstoff, um …" at bounding box center [844, 355] width 787 height 179
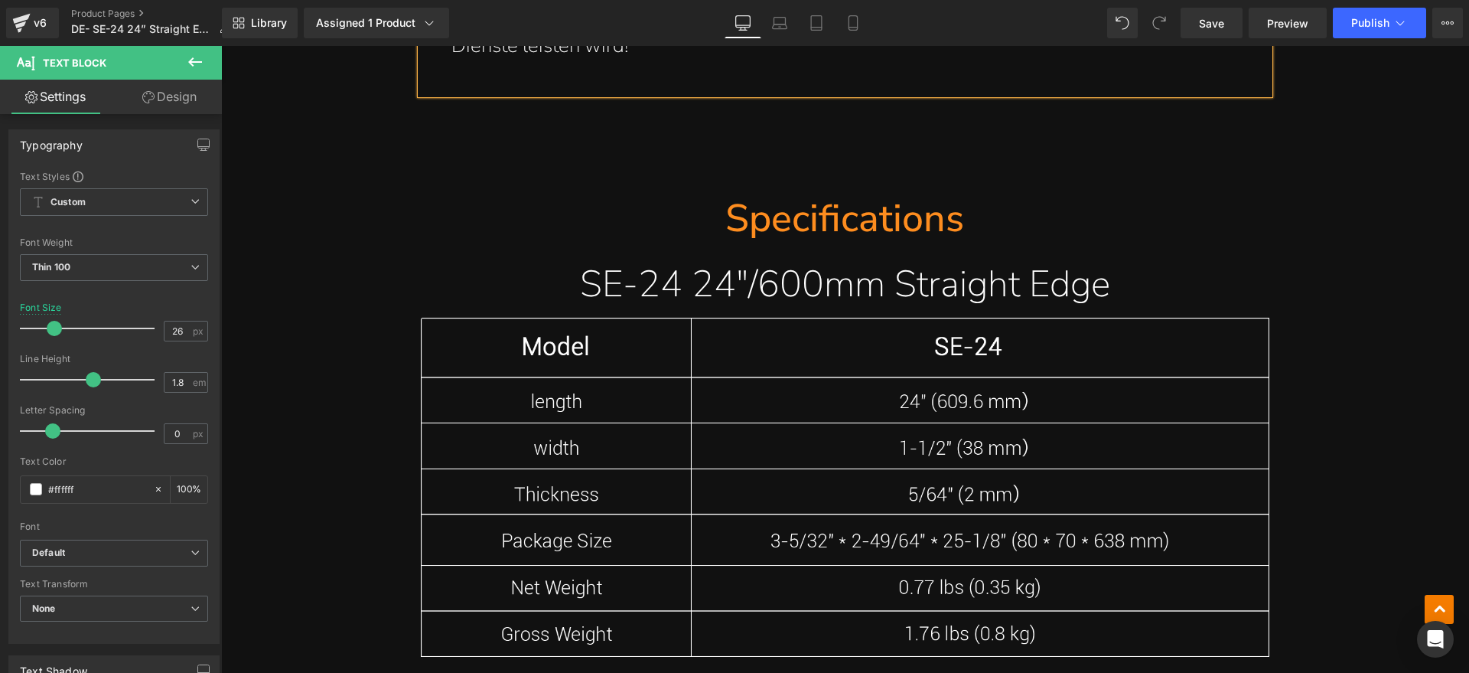
scroll to position [7579, 0]
drag, startPoint x: 847, startPoint y: 224, endPoint x: 946, endPoint y: 221, distance: 99.5
click at [848, 224] on span "Heading" at bounding box center [836, 218] width 41 height 18
click at [946, 221] on h1 "Specifications" at bounding box center [845, 218] width 849 height 50
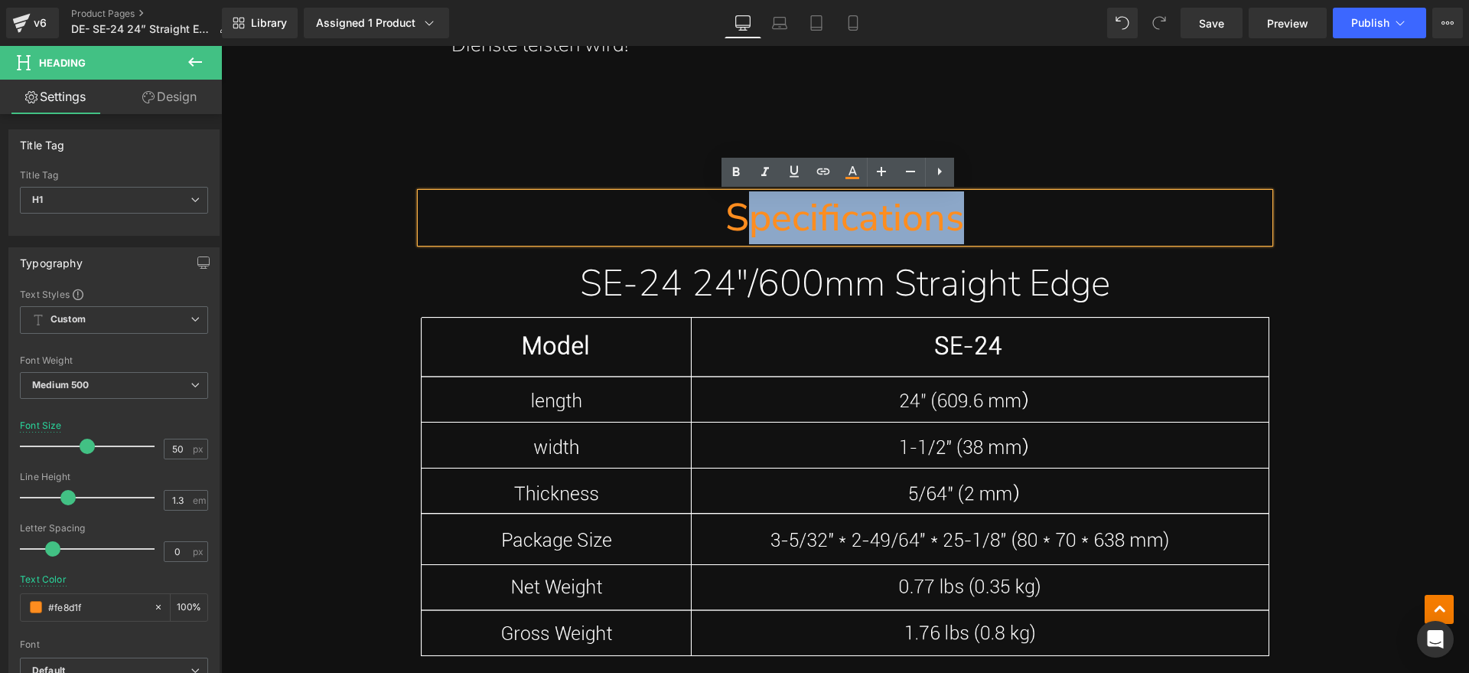
drag, startPoint x: 979, startPoint y: 220, endPoint x: 744, endPoint y: 231, distance: 235.2
click at [744, 231] on h1 "Specifications" at bounding box center [845, 218] width 849 height 50
paste div
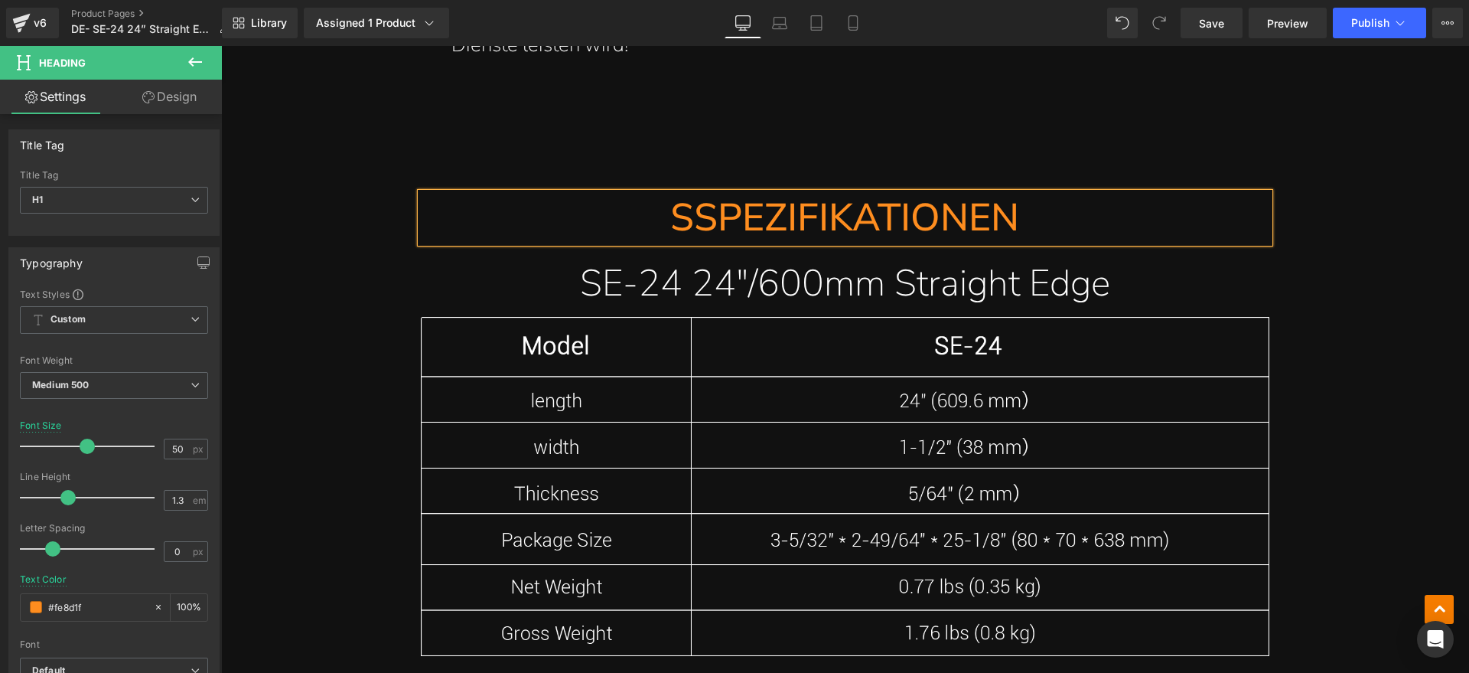
click at [689, 228] on h1 "SSPEZIFIKATIONEN" at bounding box center [845, 218] width 849 height 50
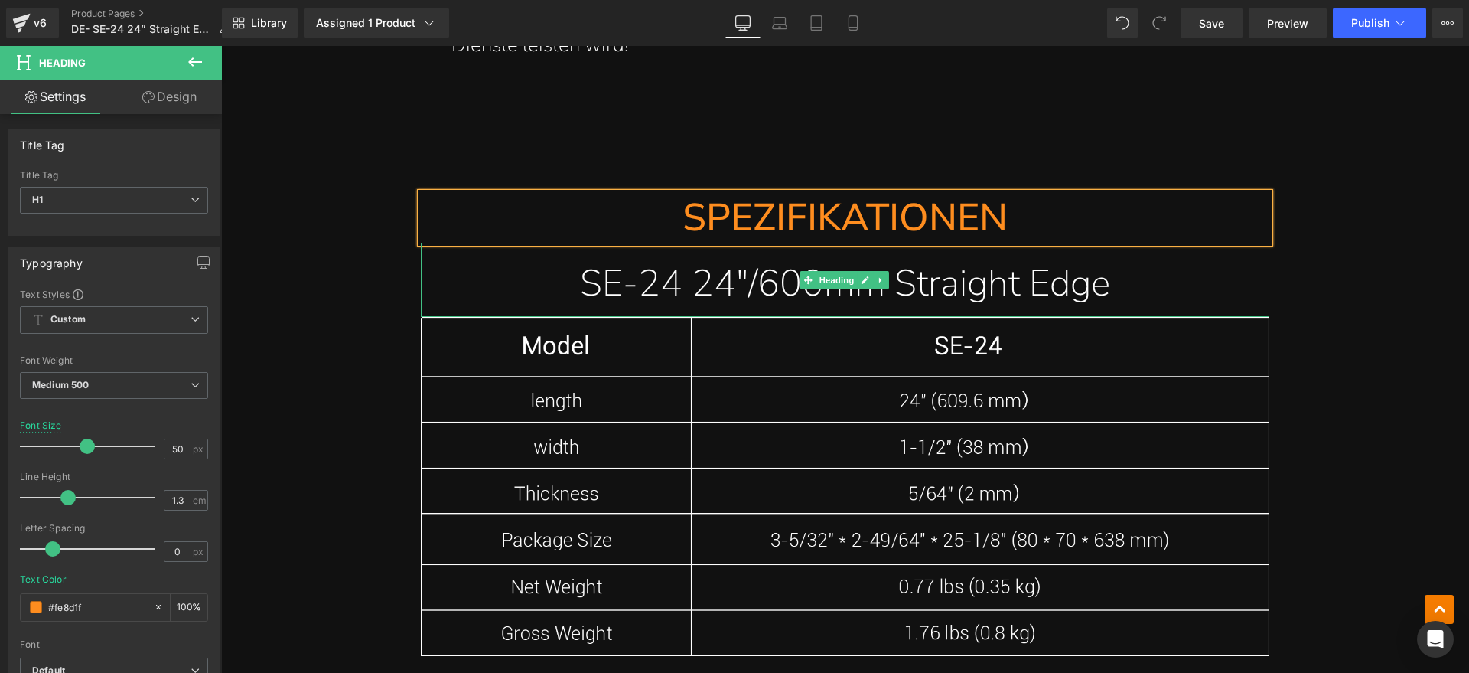
drag, startPoint x: 1082, startPoint y: 277, endPoint x: 1152, endPoint y: 278, distance: 69.6
click at [1083, 277] on h1 "SE-24 24"/600mm Straight Edge" at bounding box center [845, 283] width 849 height 50
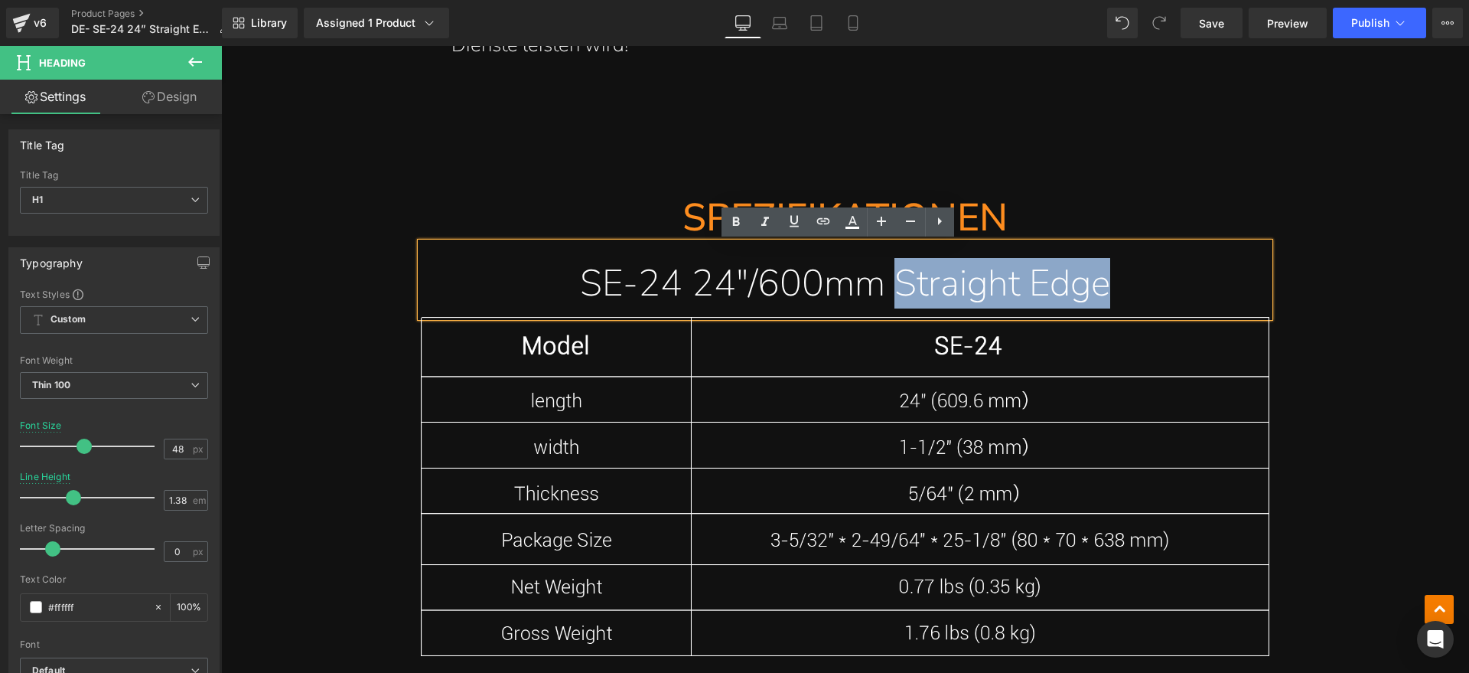
drag, startPoint x: 1152, startPoint y: 278, endPoint x: 884, endPoint y: 282, distance: 267.1
click at [884, 282] on h1 "SE-24 24"/600mm Straight Edge" at bounding box center [845, 283] width 849 height 50
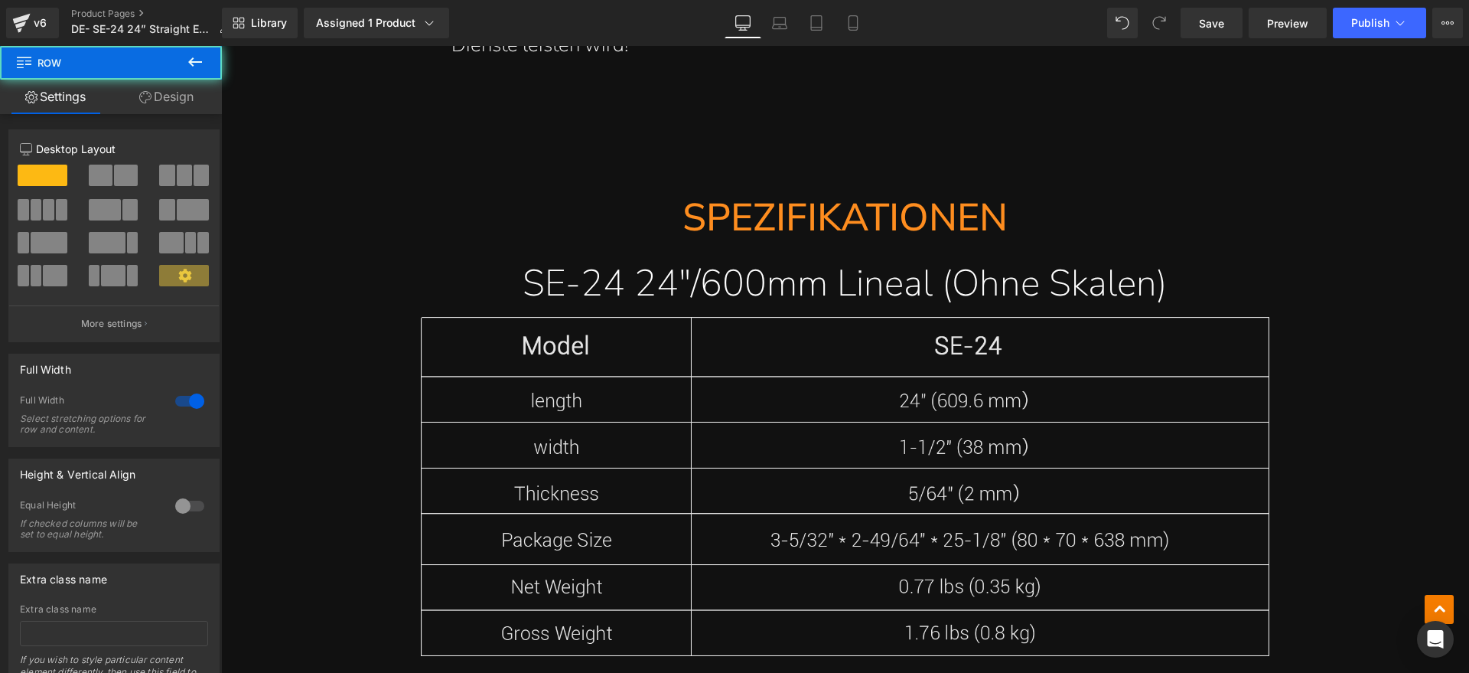
click at [946, 440] on img at bounding box center [845, 486] width 849 height 339
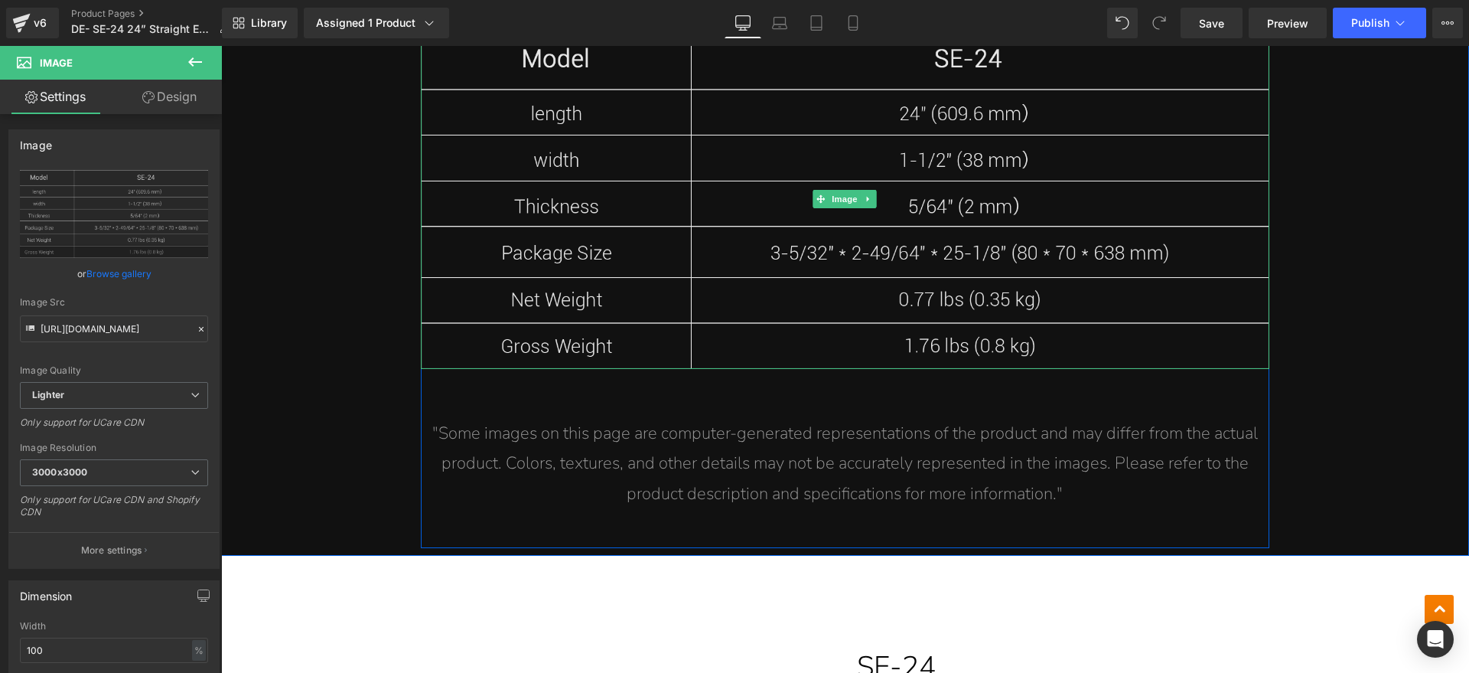
scroll to position [7771, 0]
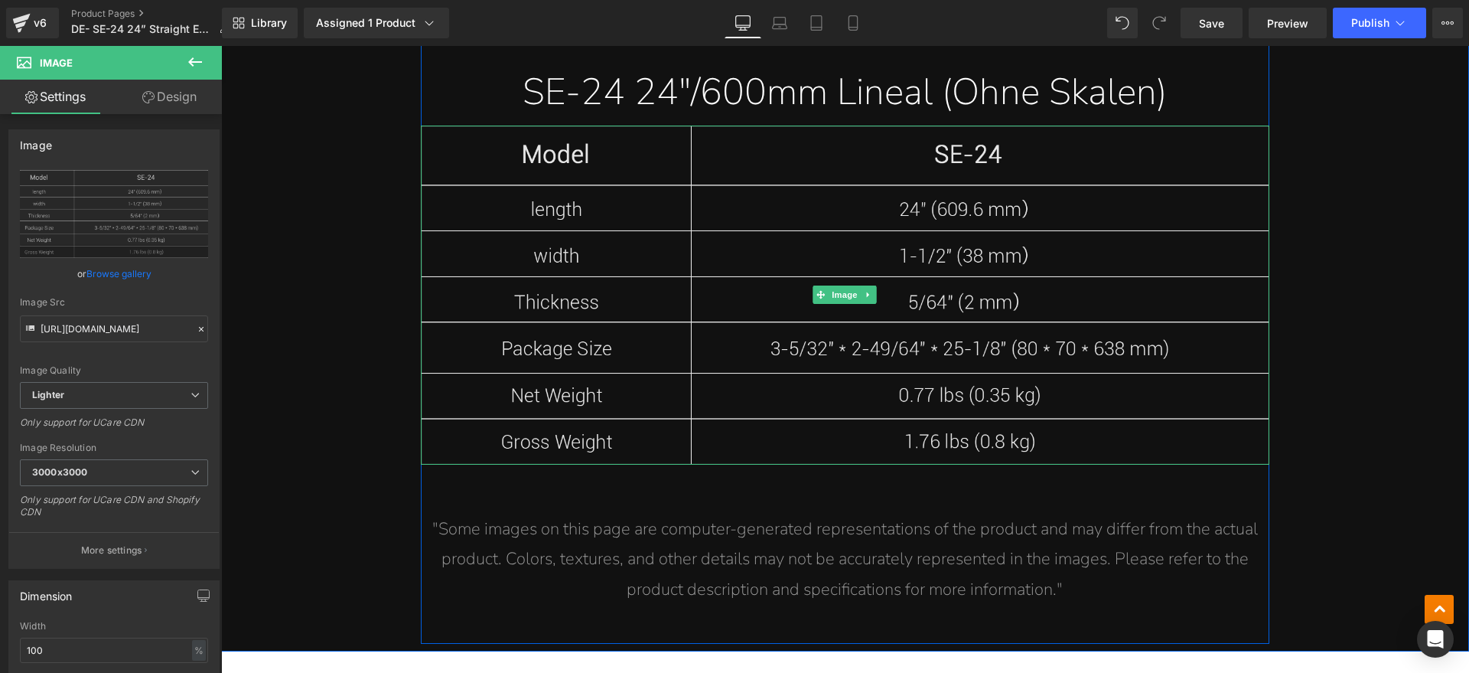
drag, startPoint x: 644, startPoint y: 325, endPoint x: 621, endPoint y: 325, distance: 23.0
click at [643, 325] on img at bounding box center [845, 294] width 849 height 339
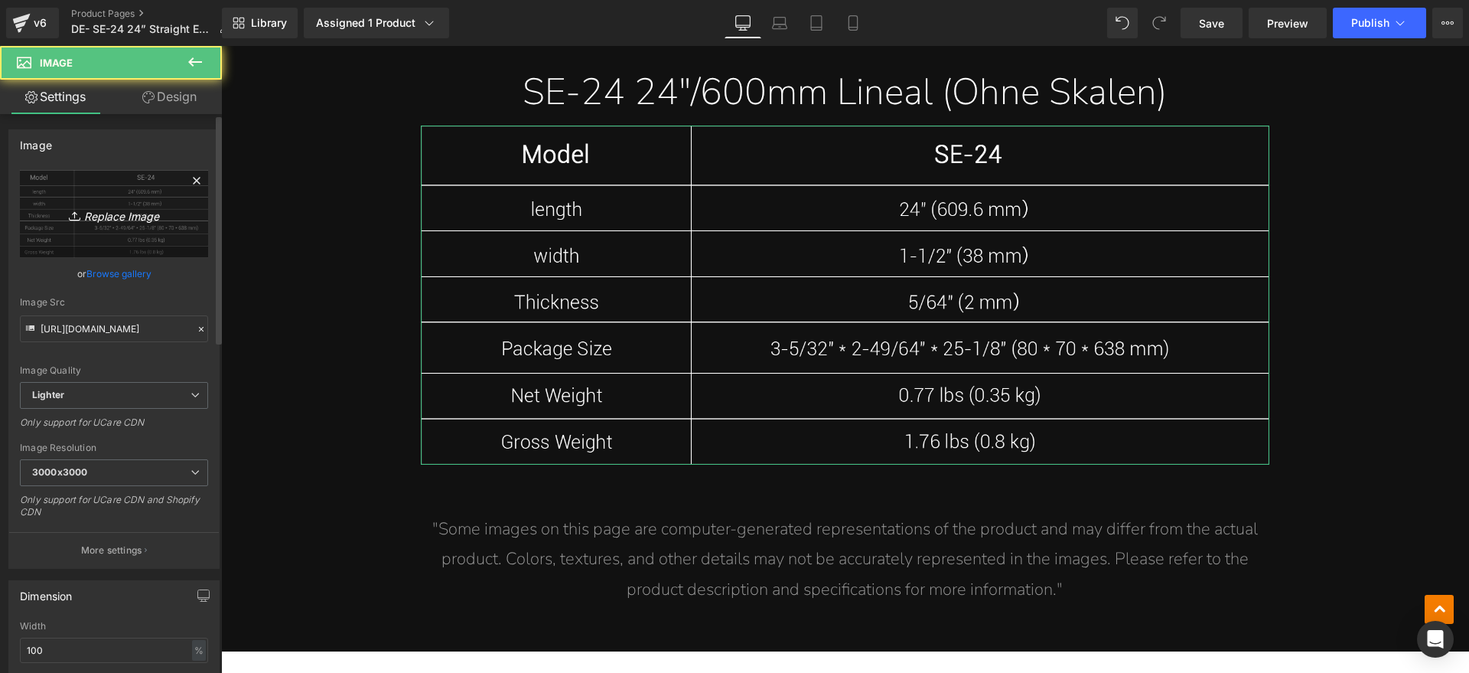
click at [147, 231] on link "Replace Image" at bounding box center [114, 214] width 188 height 88
type input "C:\fakepath\SE2.webp"
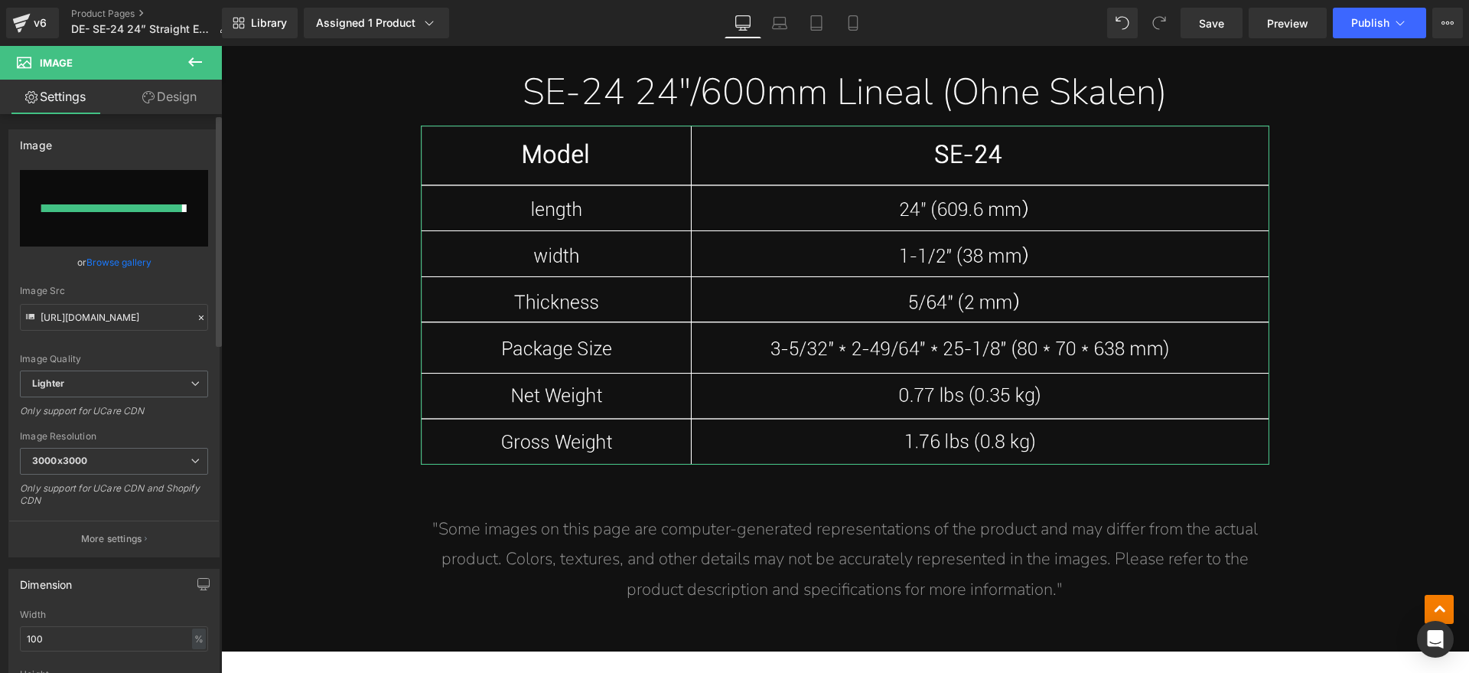
type input "https://ucarecdn.com/1919a59c-0247-4dec-93b7-afb95dfc4a46/-/format/auto/-/previ…"
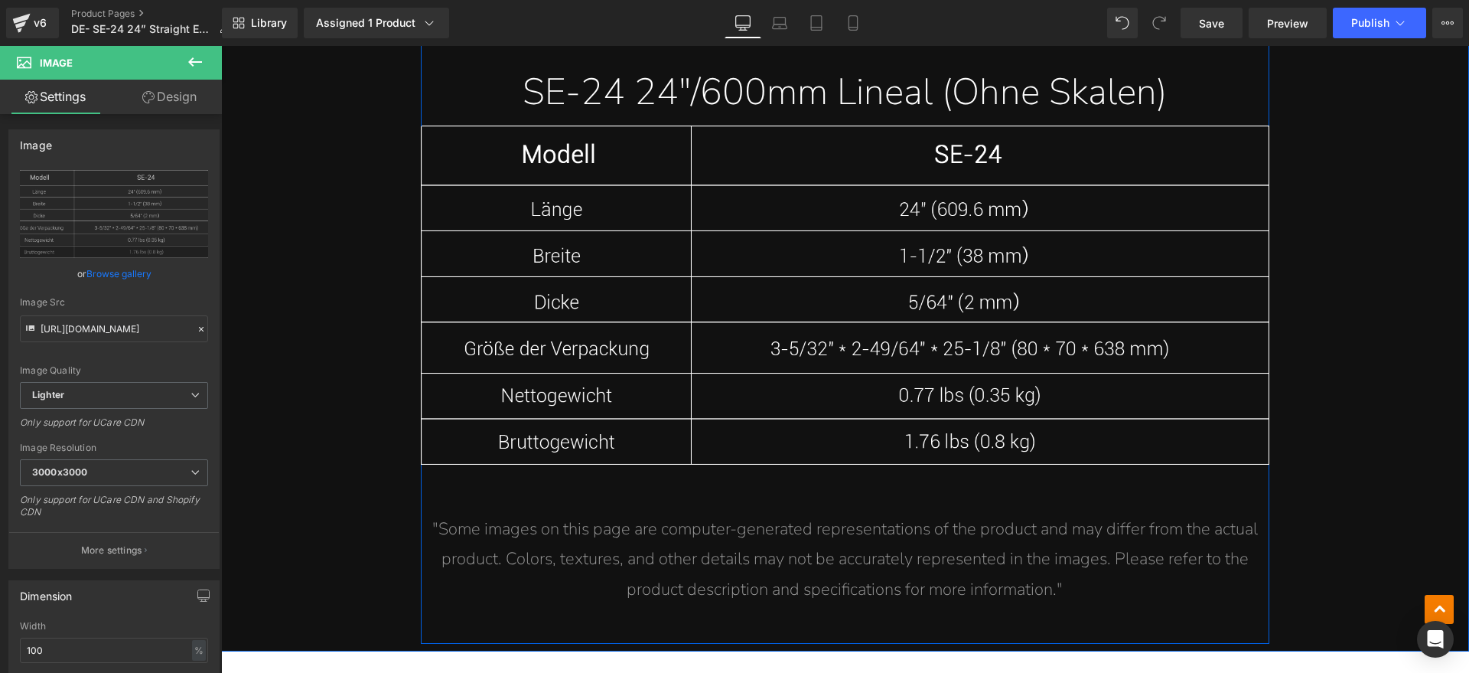
drag, startPoint x: 839, startPoint y: 546, endPoint x: 1086, endPoint y: 596, distance: 252.2
click at [839, 546] on span ""Some images on this page are computer-generated representations of the product…" at bounding box center [845, 558] width 826 height 83
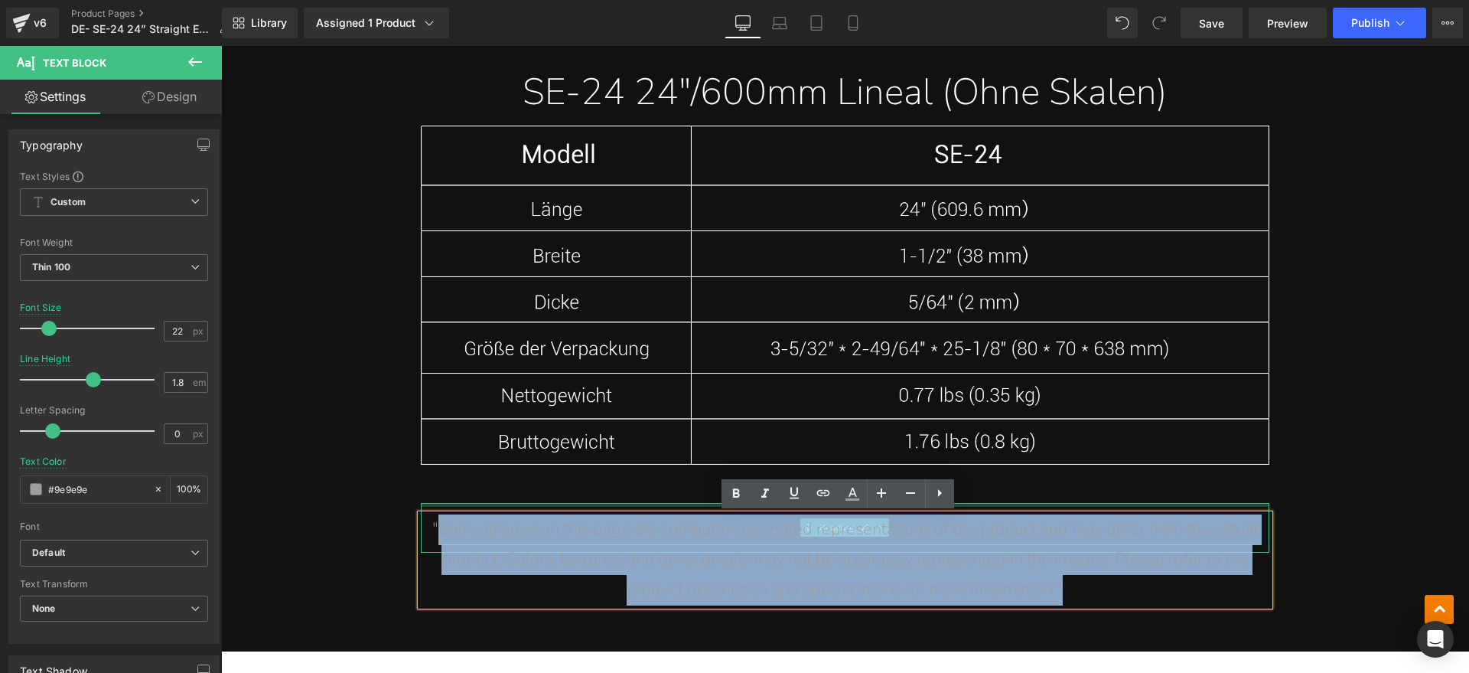
drag, startPoint x: 1086, startPoint y: 591, endPoint x: 435, endPoint y: 504, distance: 657.6
paste div
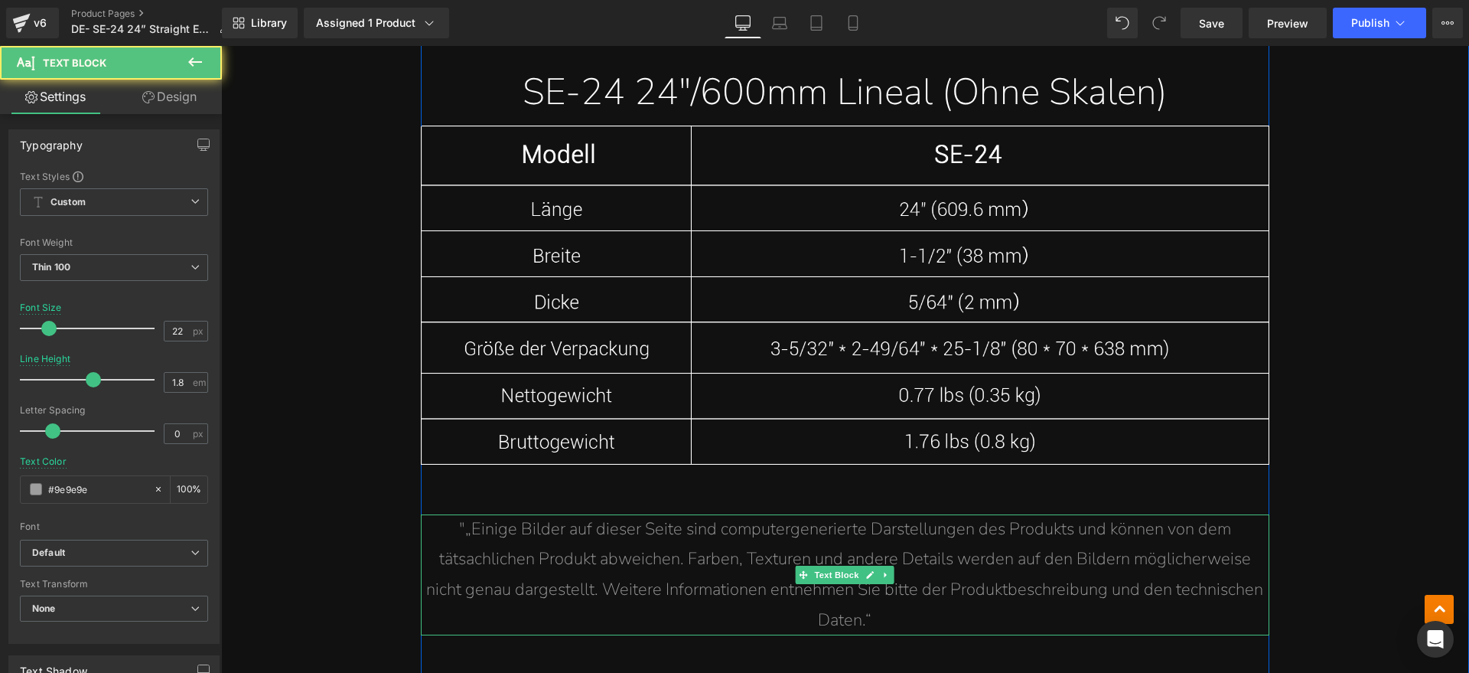
click at [461, 534] on span ""„Einige Bilder auf dieser Seite sind computergenerierte Darstellungen des Prod…" at bounding box center [844, 574] width 837 height 114
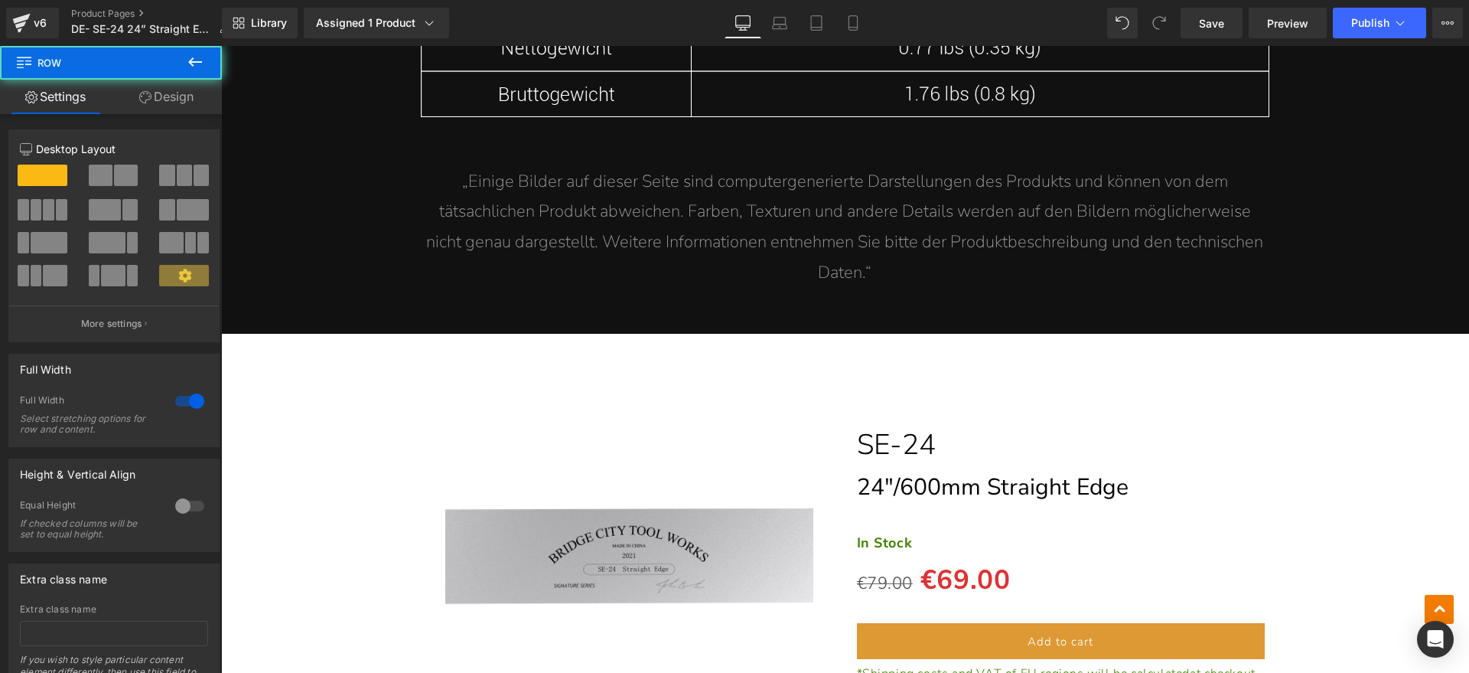
scroll to position [8345, 0]
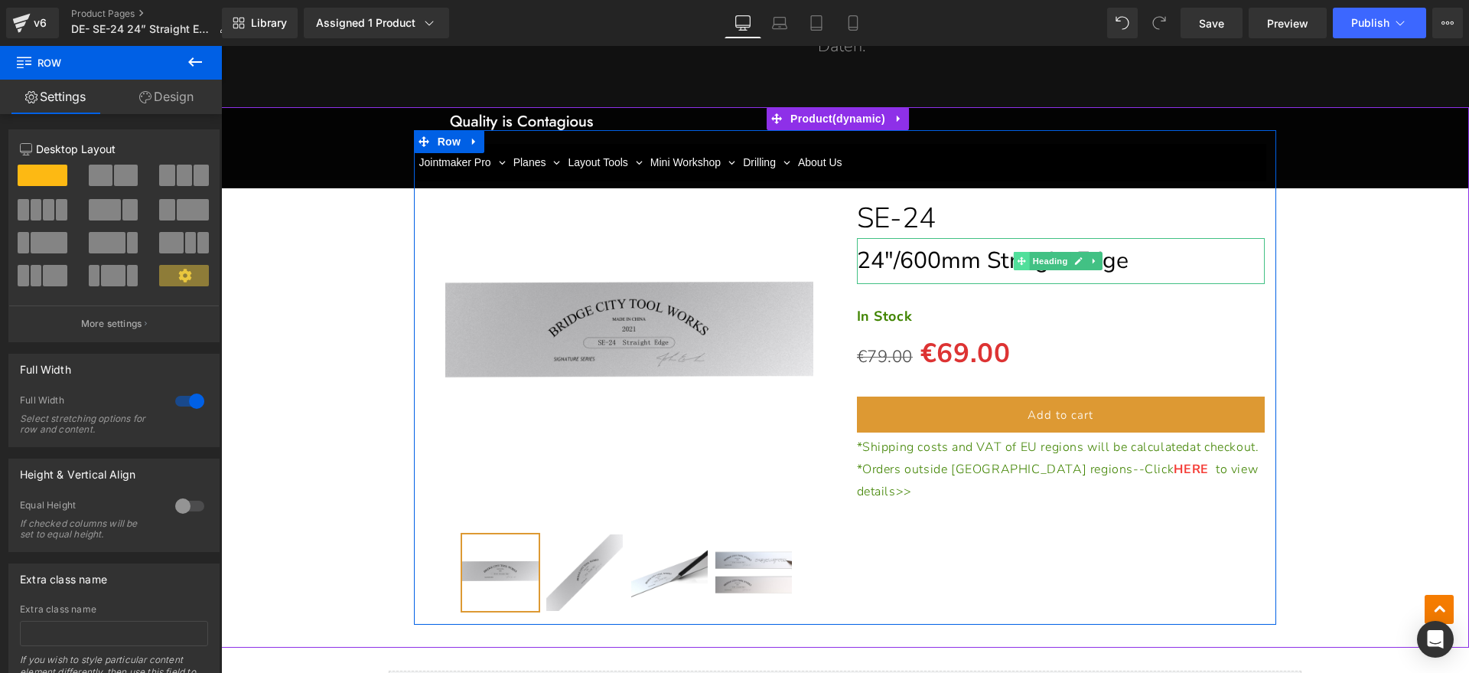
click at [1018, 259] on icon at bounding box center [1022, 260] width 8 height 9
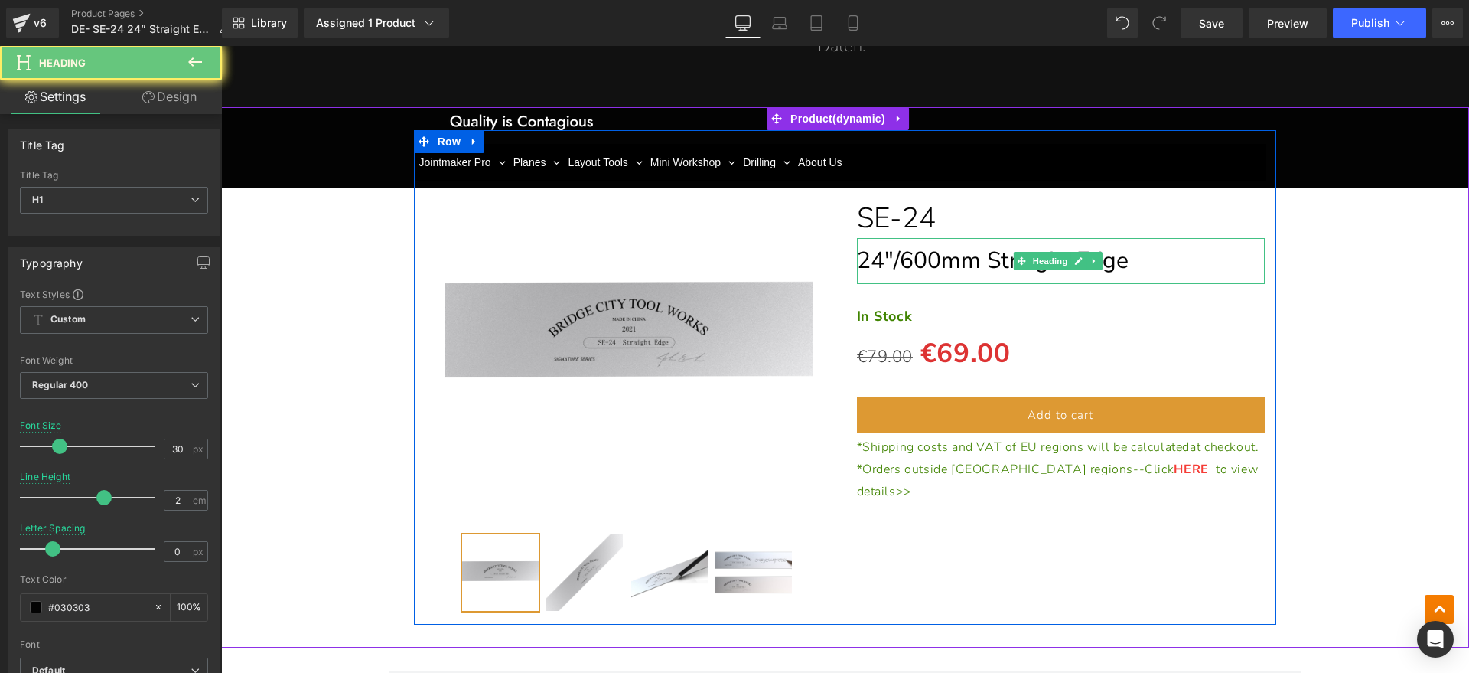
click at [1137, 259] on h1 "24"/600mm Straight Edge" at bounding box center [1061, 261] width 409 height 46
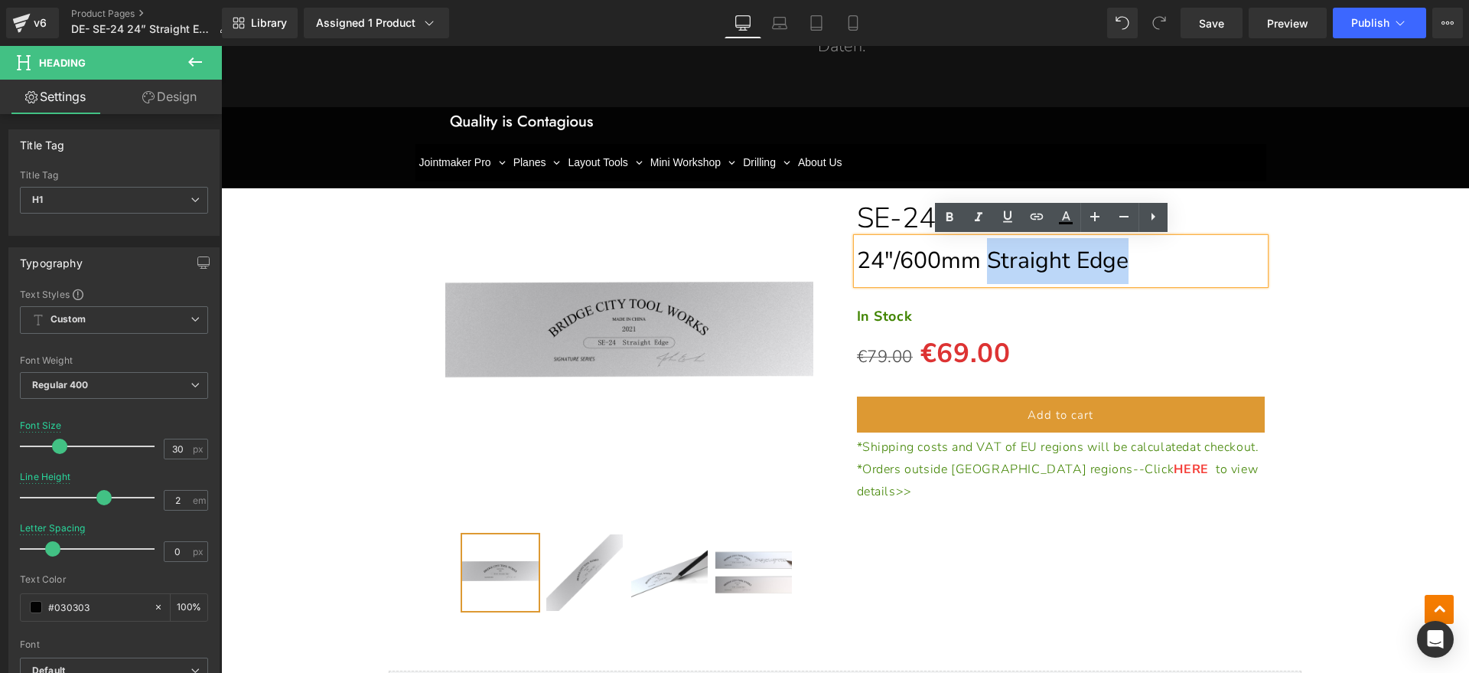
drag, startPoint x: 1144, startPoint y: 259, endPoint x: 983, endPoint y: 261, distance: 160.7
click at [983, 261] on h1 "24"/600mm Straight Edge" at bounding box center [1061, 261] width 409 height 46
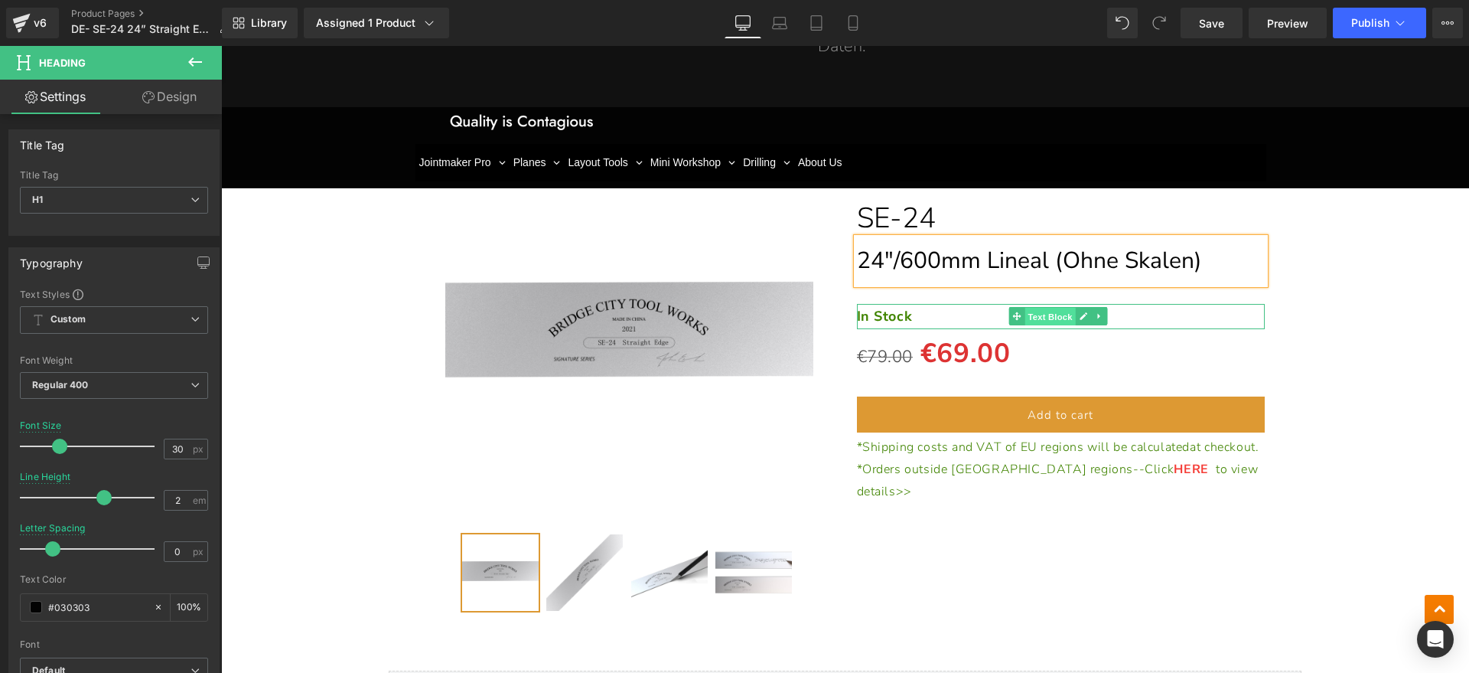
click at [1060, 316] on span "Text Block" at bounding box center [1050, 317] width 50 height 18
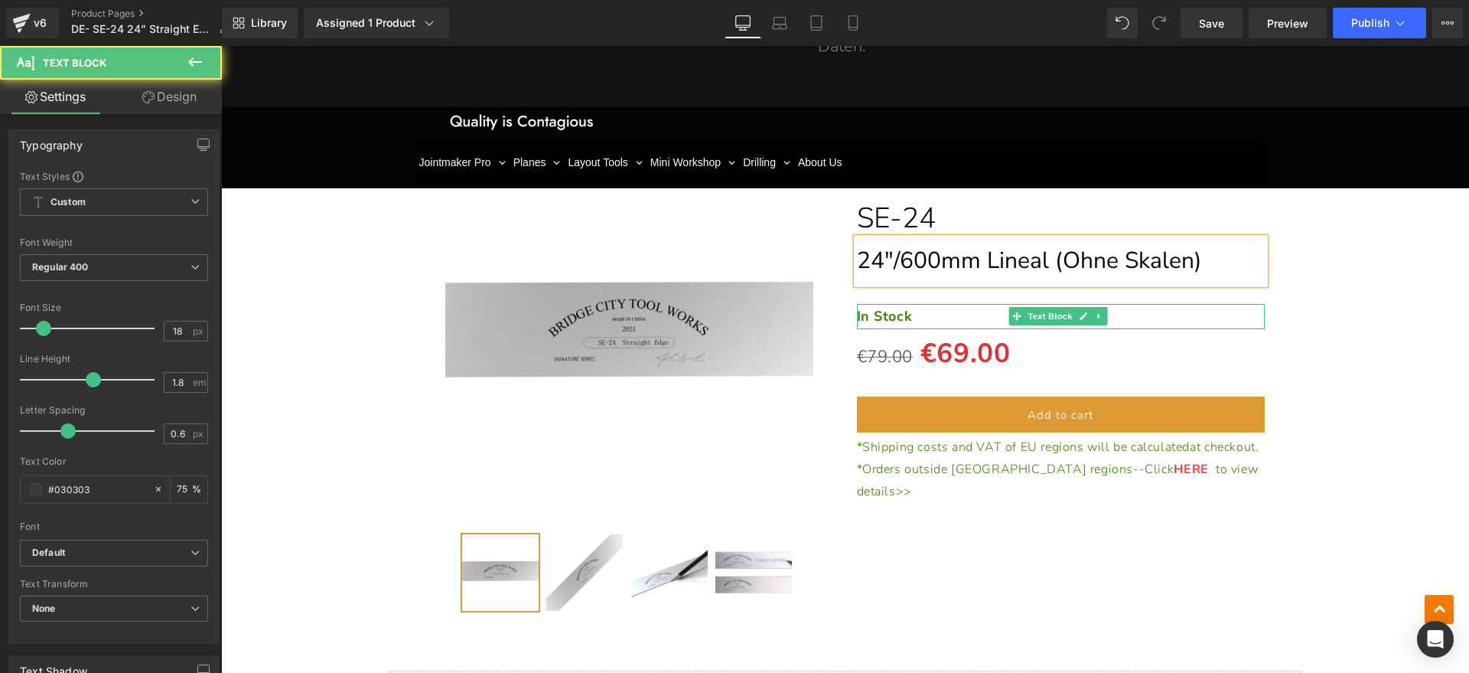
click at [936, 314] on p "In Stock" at bounding box center [1061, 316] width 409 height 24
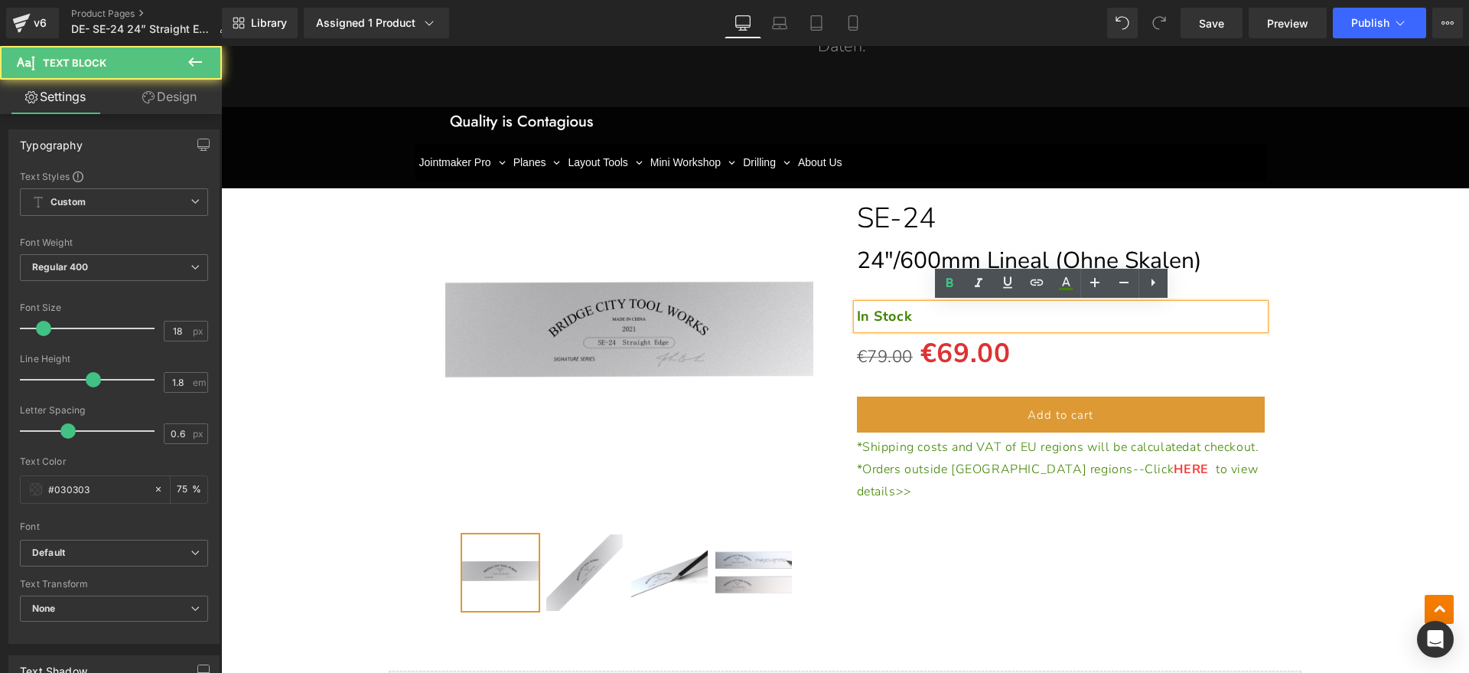
click at [933, 313] on p "In Stock" at bounding box center [1061, 316] width 409 height 24
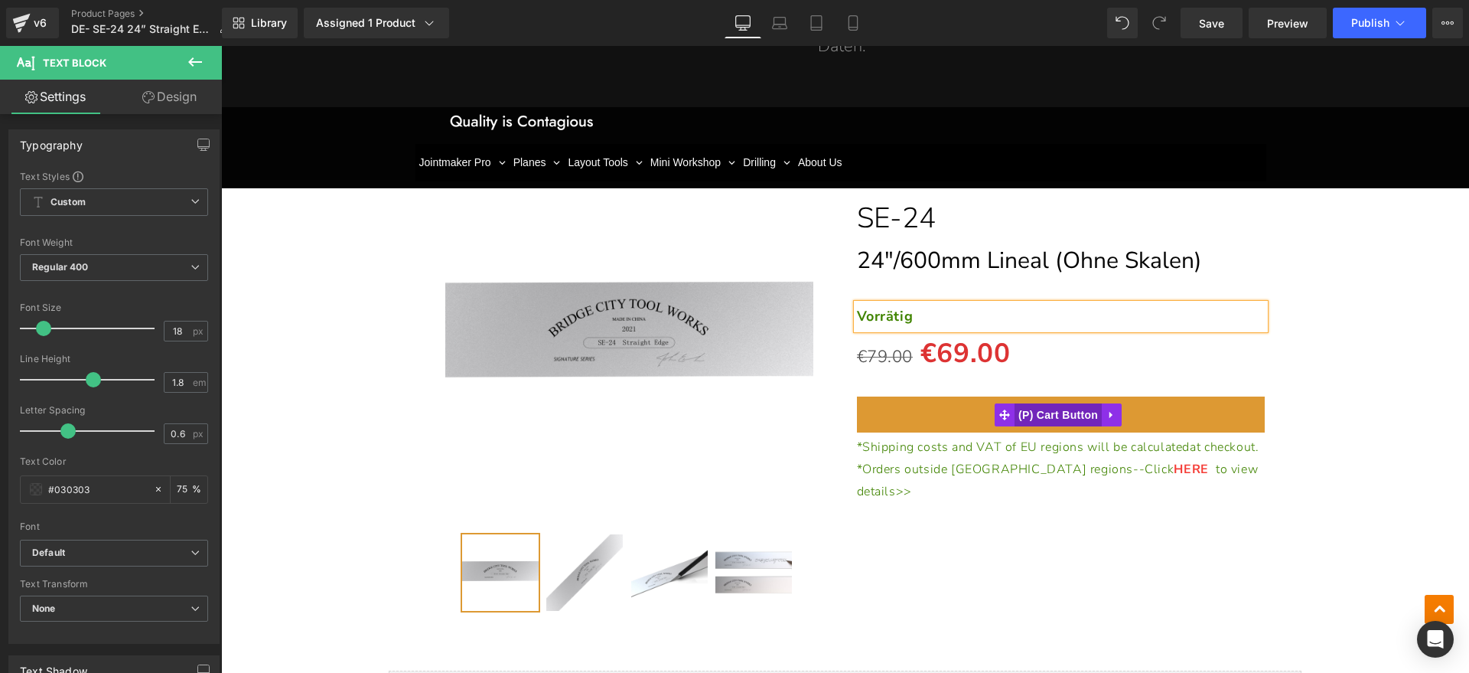
drag, startPoint x: 1067, startPoint y: 425, endPoint x: 1064, endPoint y: 412, distance: 13.4
click at [1067, 425] on span "(P) Cart Button" at bounding box center [1058, 414] width 87 height 23
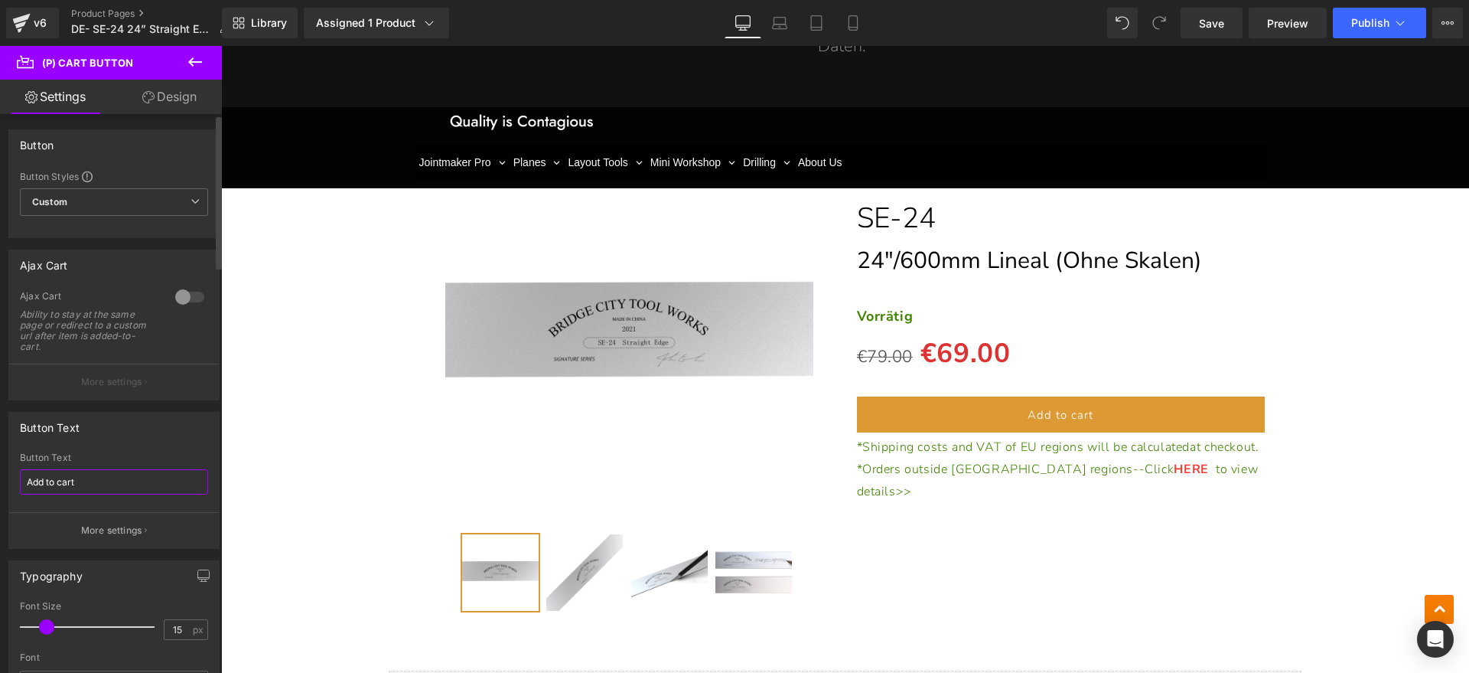
drag, startPoint x: 54, startPoint y: 479, endPoint x: 4, endPoint y: 477, distance: 50.6
click at [0, 477] on div "Button Text Add to cart Button Text Add to cart More settings" at bounding box center [114, 474] width 229 height 148
type input "In den Warenkorb legen"
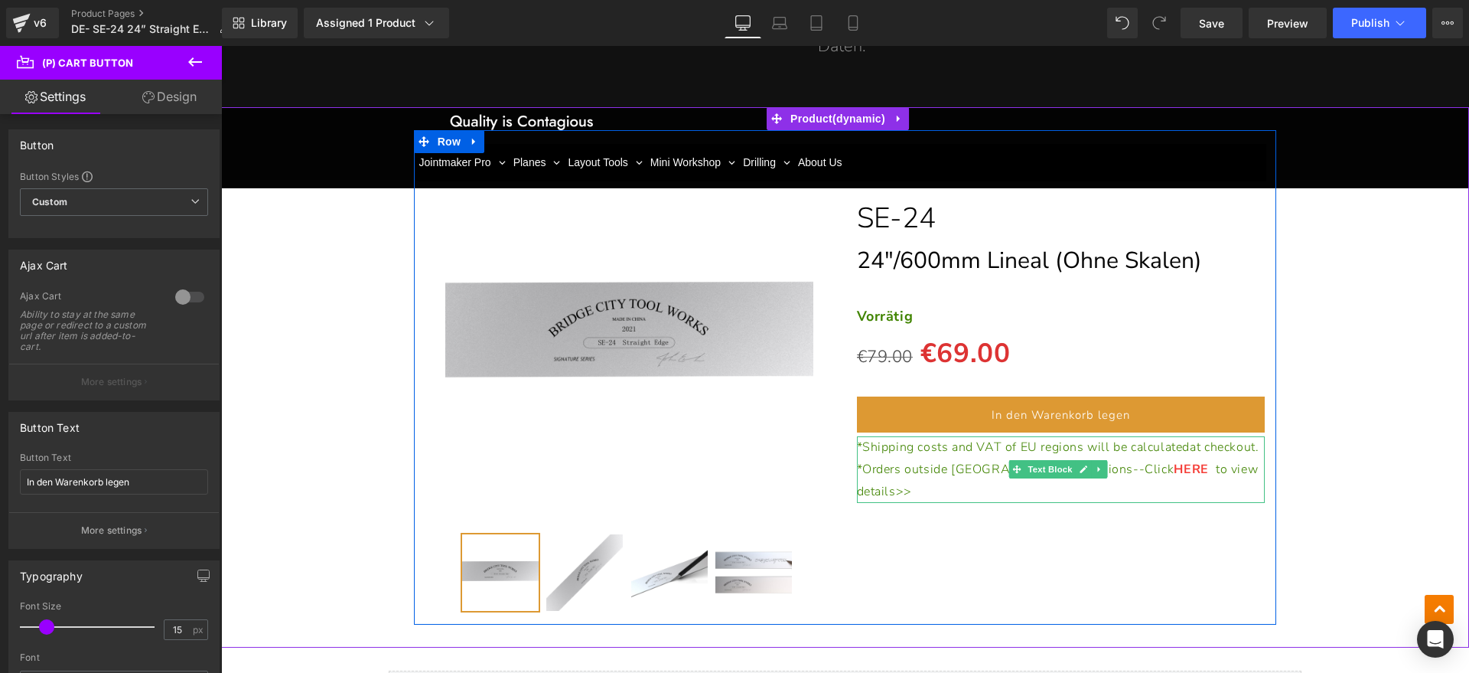
drag, startPoint x: 912, startPoint y: 464, endPoint x: 922, endPoint y: 466, distance: 10.1
click at [913, 458] on p "*Shipping costs and VAT of EU regions will be calculated at checkout." at bounding box center [1061, 447] width 409 height 22
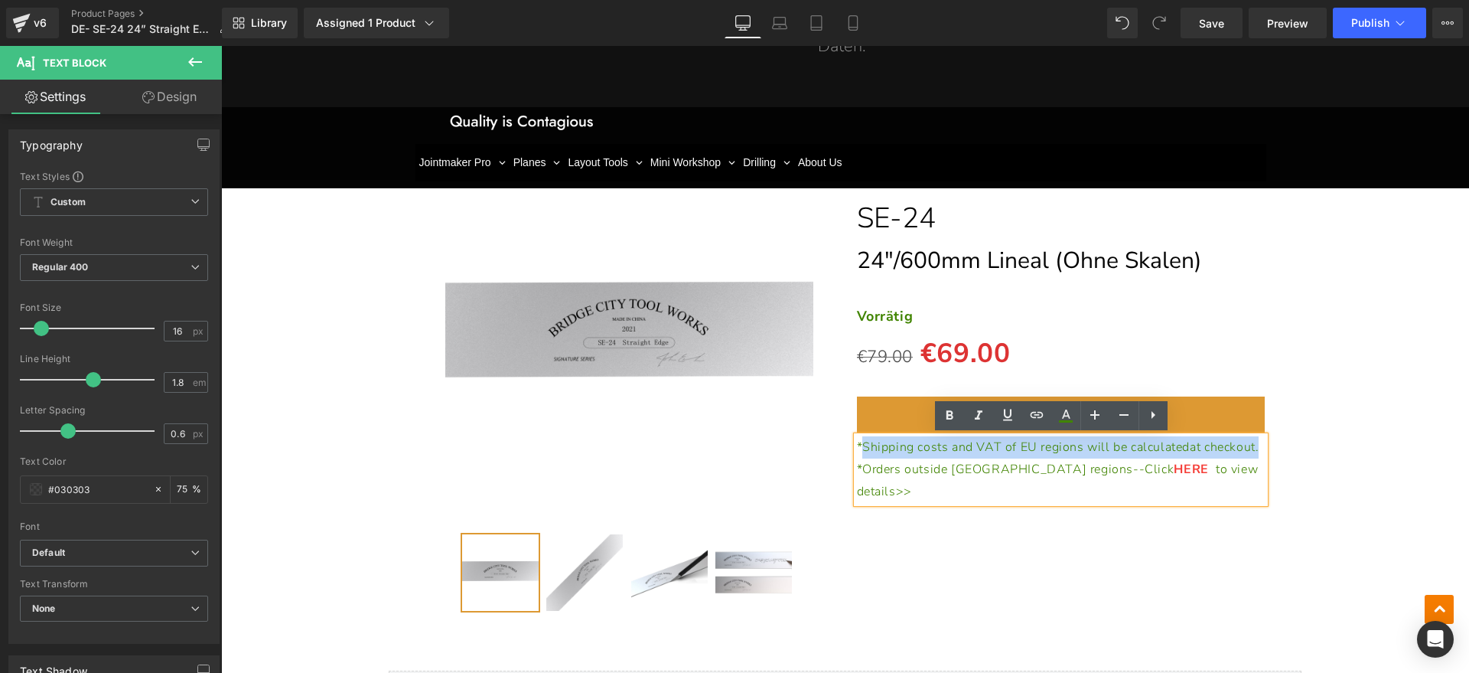
drag, startPoint x: 926, startPoint y: 466, endPoint x: 858, endPoint y: 447, distance: 70.7
click at [858, 447] on p "*Shipping costs and VAT of EU regions will be calculated at checkout." at bounding box center [1061, 447] width 409 height 22
paste div
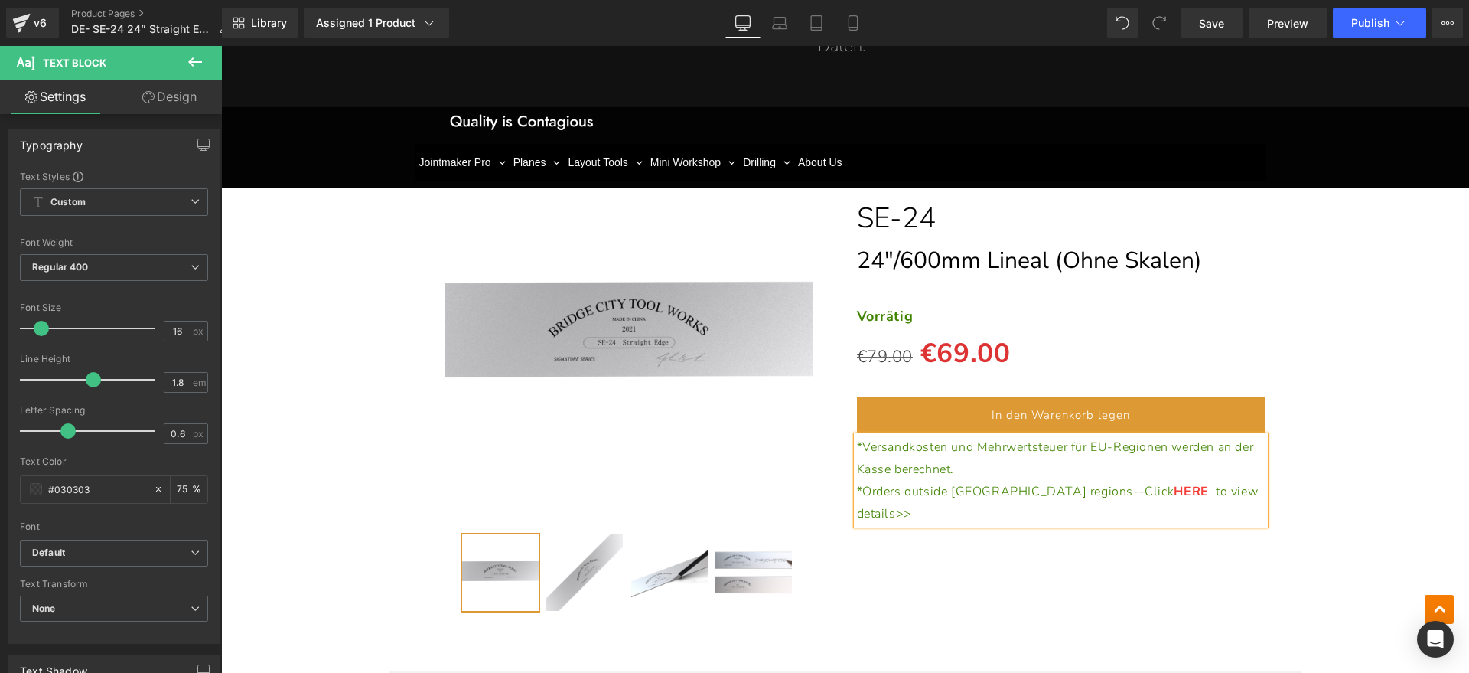
click at [1197, 496] on p "*Orders outside [GEOGRAPHIC_DATA] regions--Click HERE to view details>>" at bounding box center [1061, 503] width 409 height 44
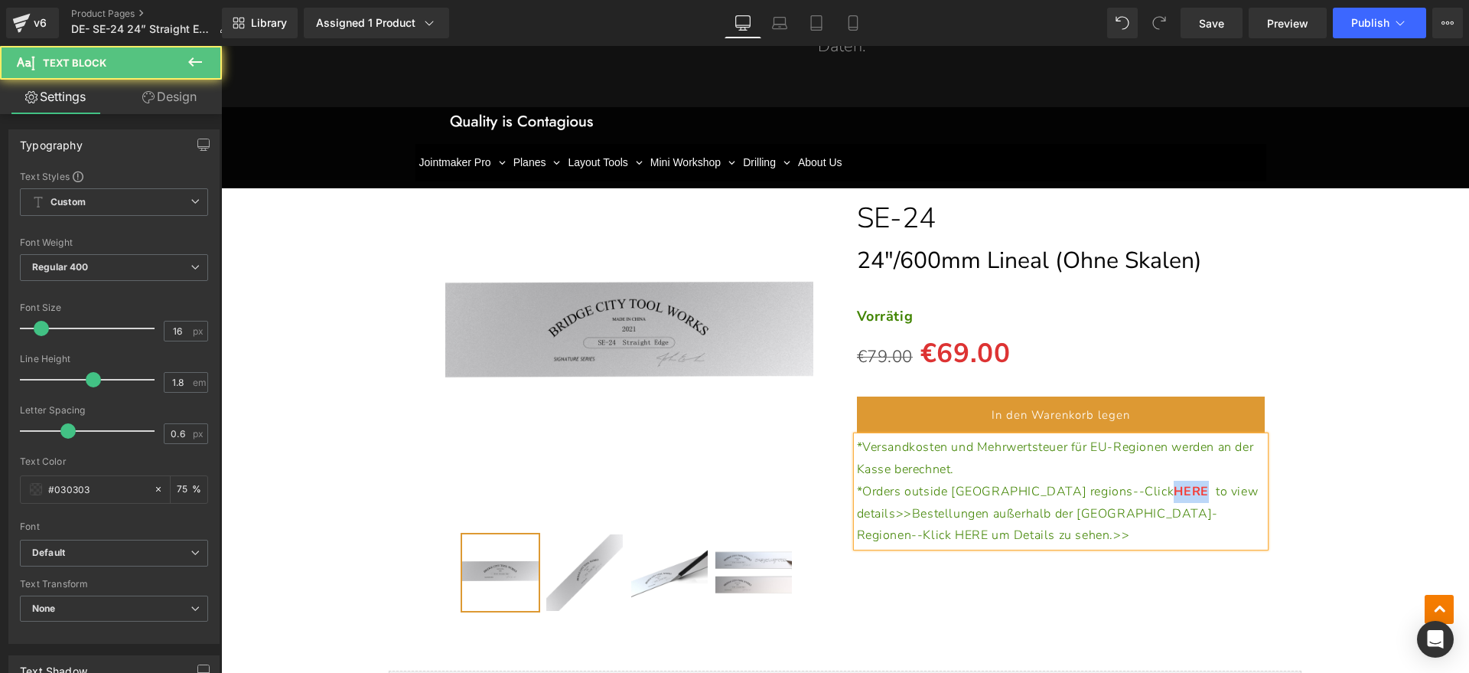
drag, startPoint x: 1054, startPoint y: 490, endPoint x: 1086, endPoint y: 490, distance: 32.1
click at [1174, 490] on span "HERE" at bounding box center [1195, 491] width 42 height 17
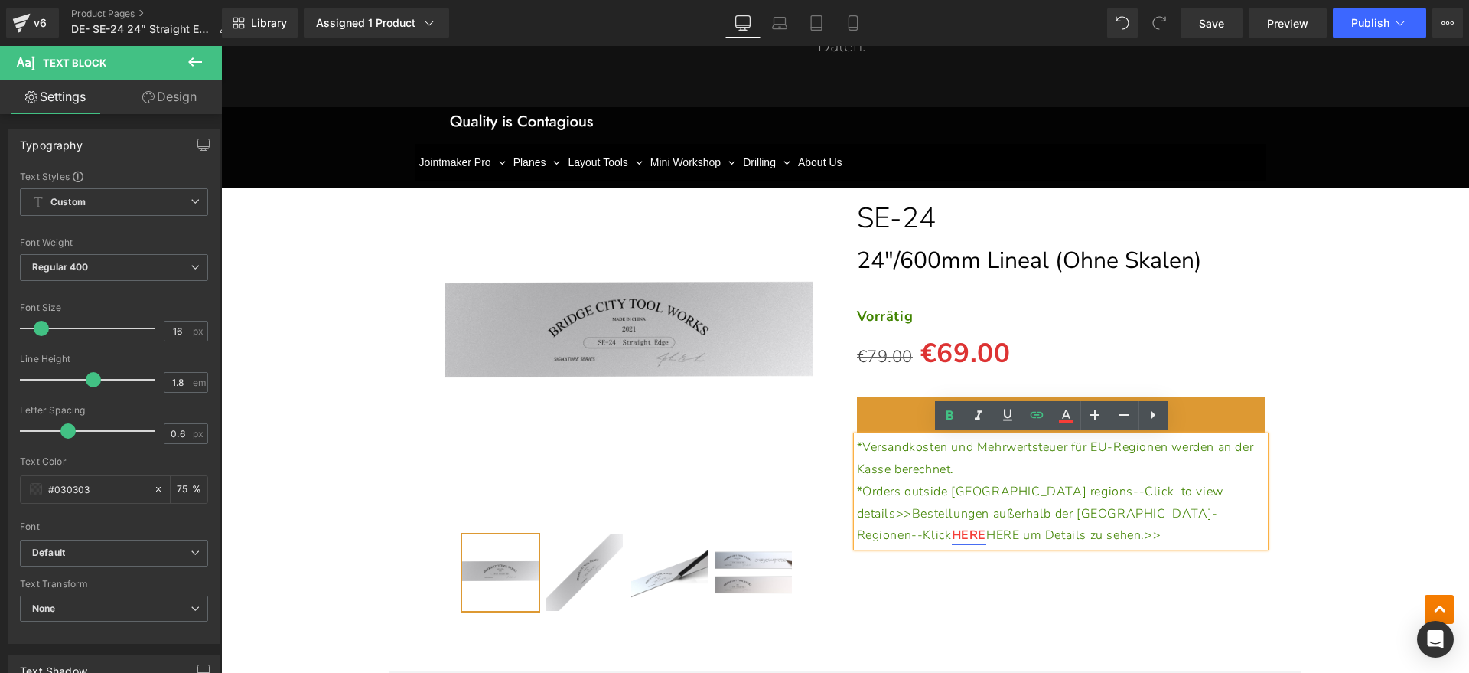
click at [1120, 526] on span "HERE um Details zu sehen.>>" at bounding box center [1073, 534] width 174 height 17
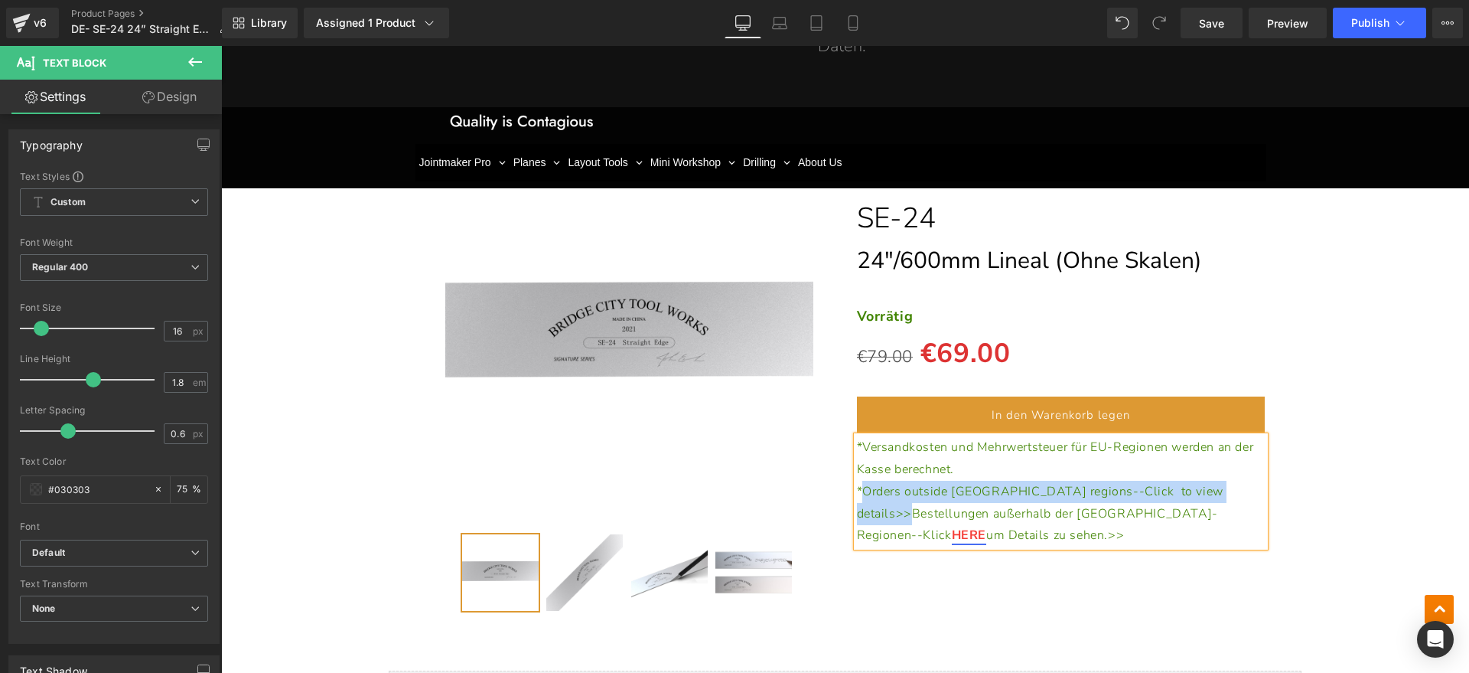
drag, startPoint x: 1158, startPoint y: 486, endPoint x: 859, endPoint y: 494, distance: 298.5
click at [859, 494] on p "*Orders outside [GEOGRAPHIC_DATA] regions--Click to view details>>Bestellungen …" at bounding box center [1061, 514] width 409 height 66
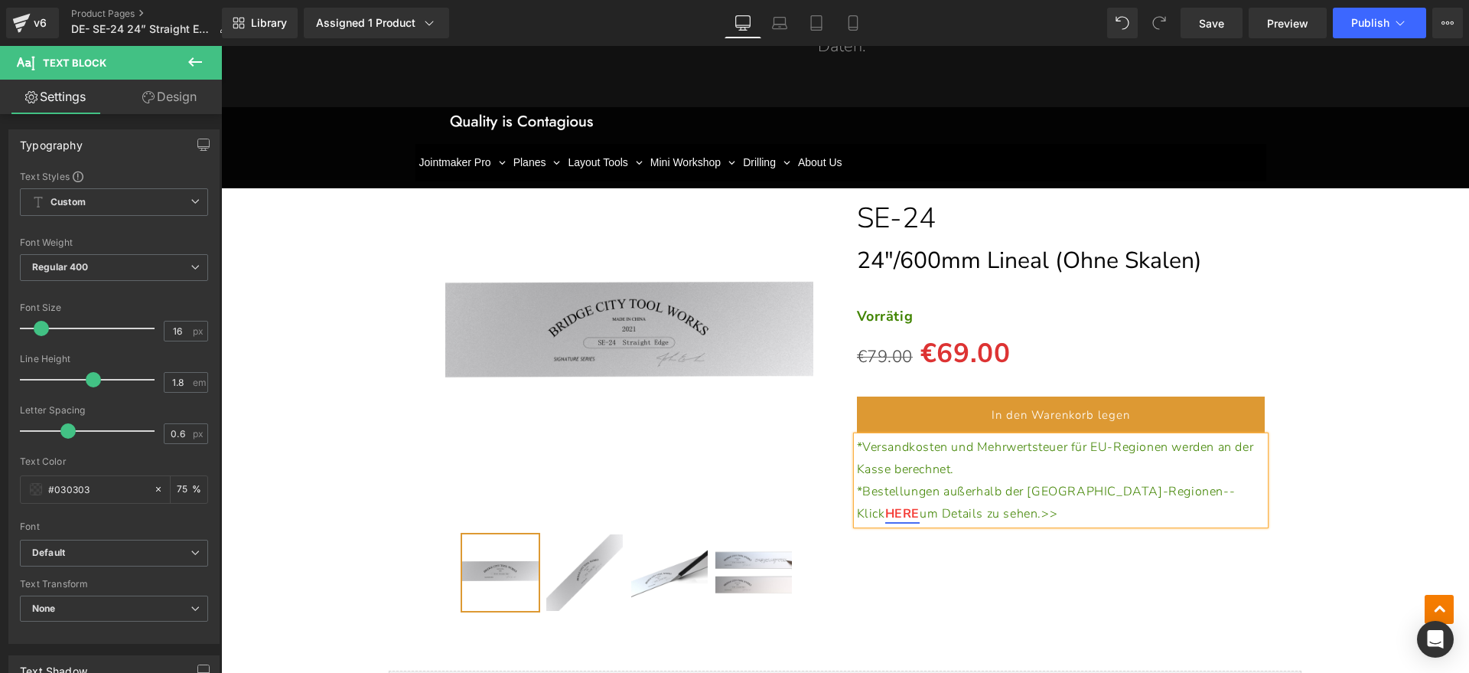
click at [1376, 568] on div "(P) Image" at bounding box center [845, 377] width 1233 height 494
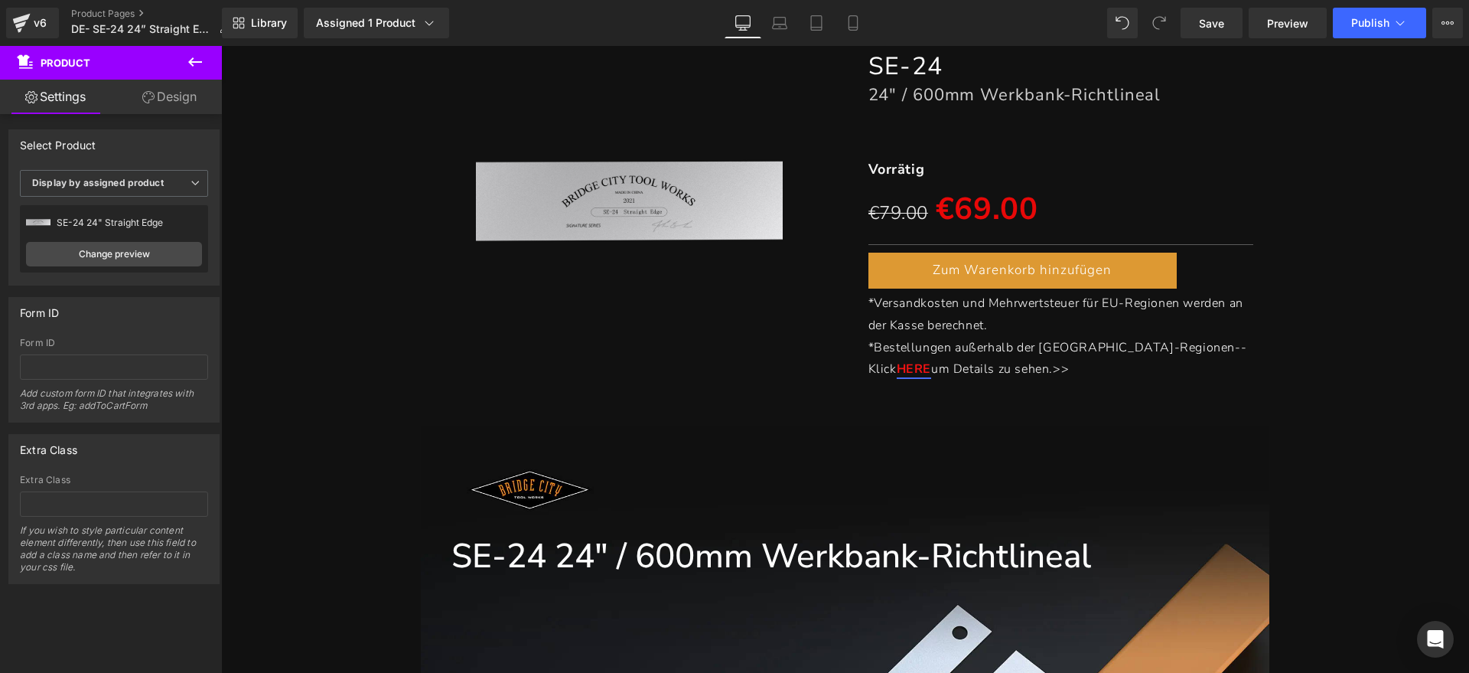
scroll to position [0, 0]
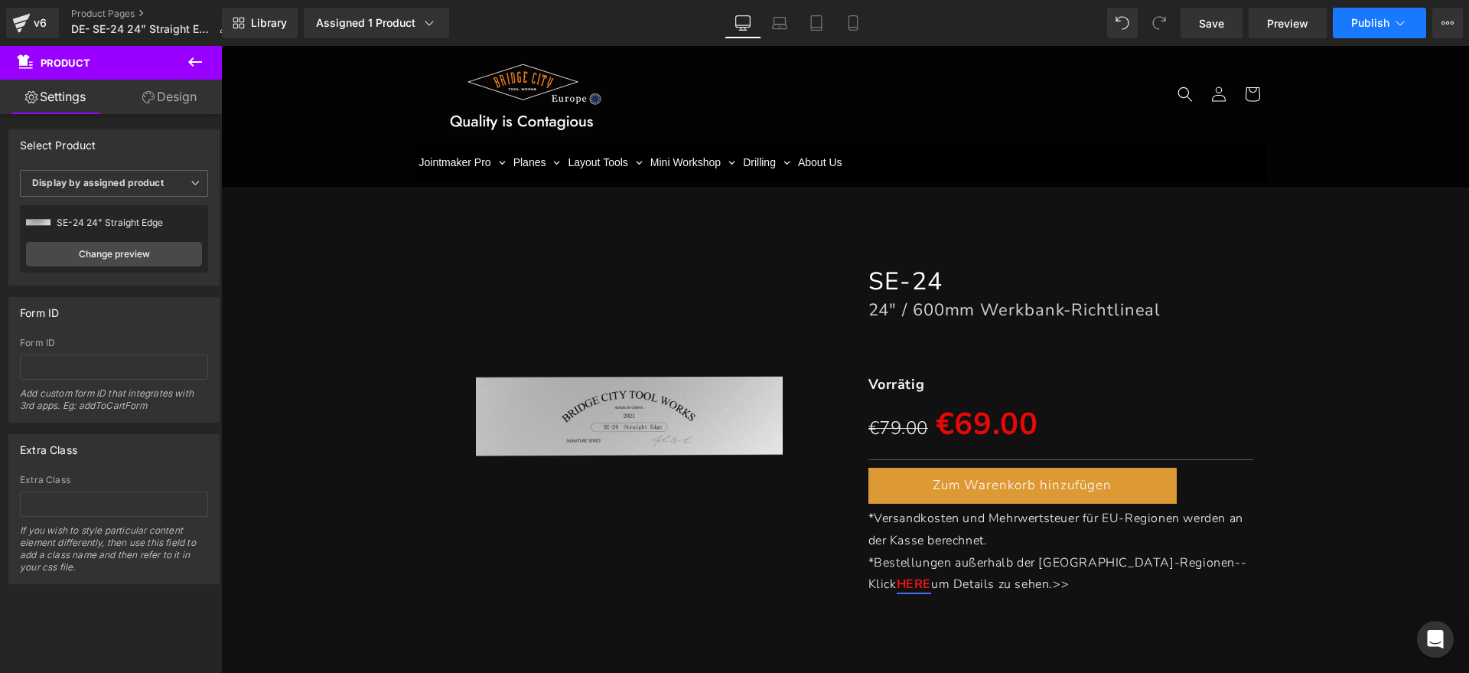
click at [1373, 24] on span "Publish" at bounding box center [1370, 23] width 38 height 12
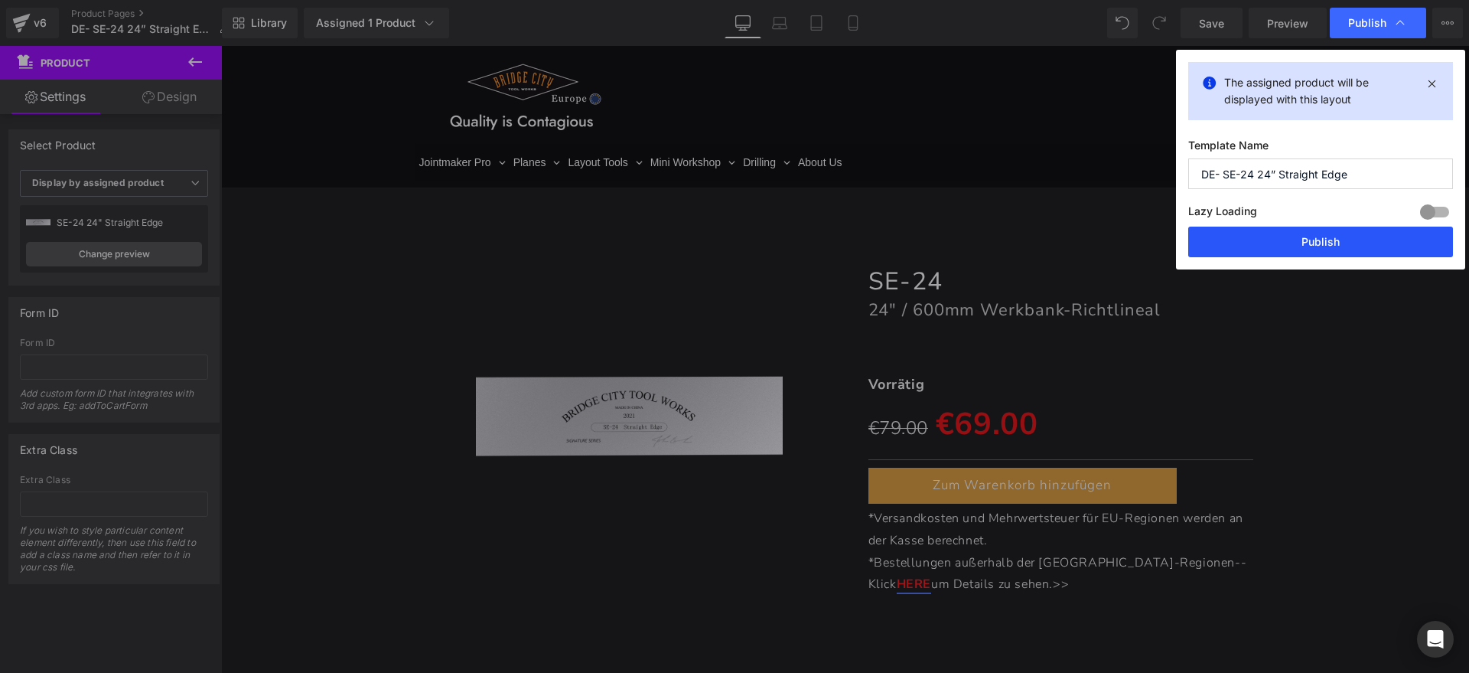
click at [1298, 239] on button "Publish" at bounding box center [1320, 241] width 265 height 31
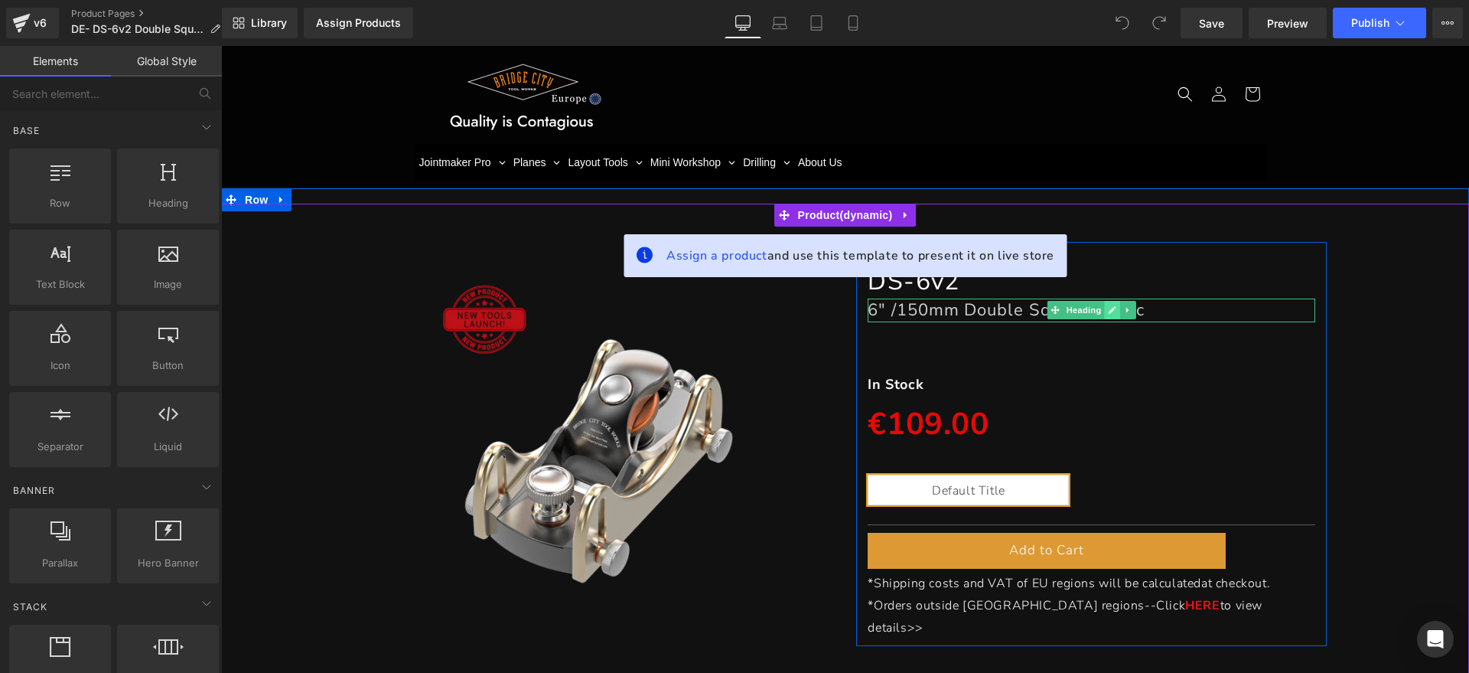
click at [1109, 313] on icon at bounding box center [1113, 311] width 8 height 8
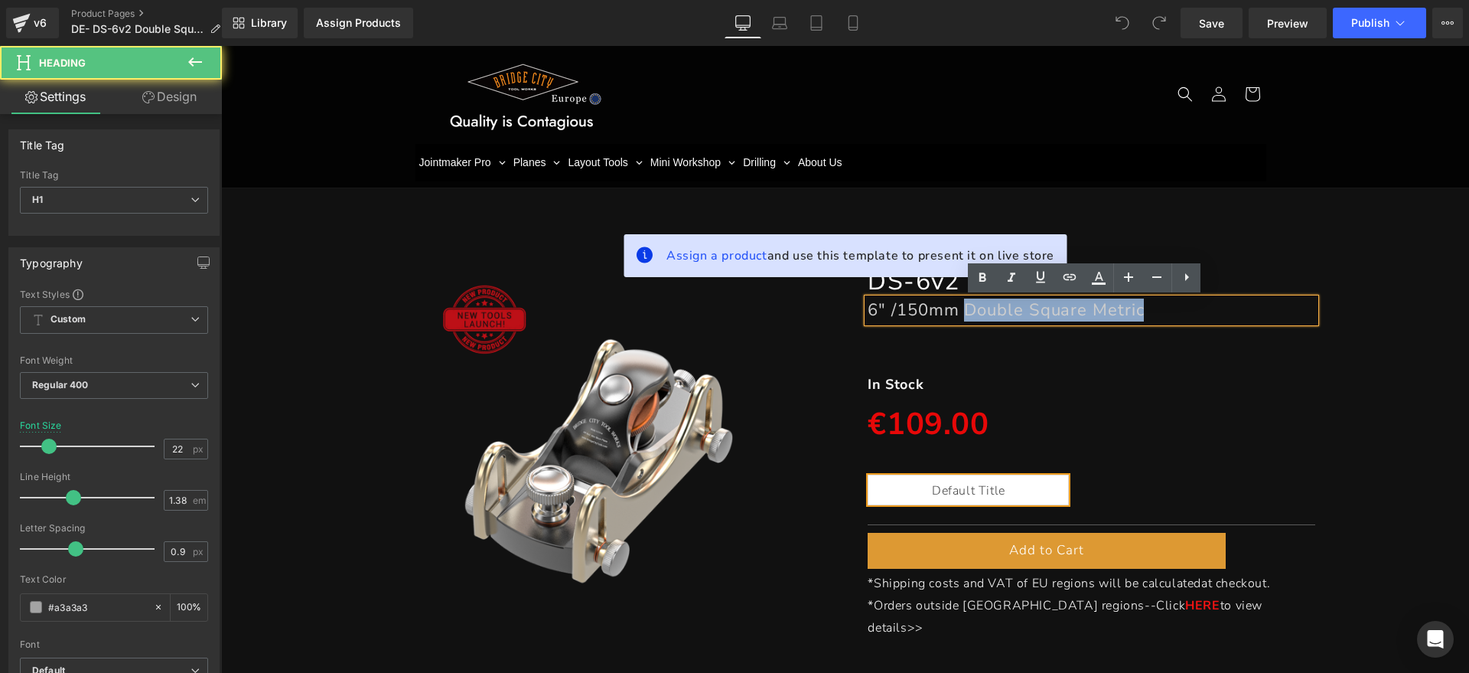
drag, startPoint x: 1188, startPoint y: 306, endPoint x: 963, endPoint y: 305, distance: 225.7
click at [963, 305] on h1 "6" /150mm Double Square Metric" at bounding box center [1091, 309] width 447 height 23
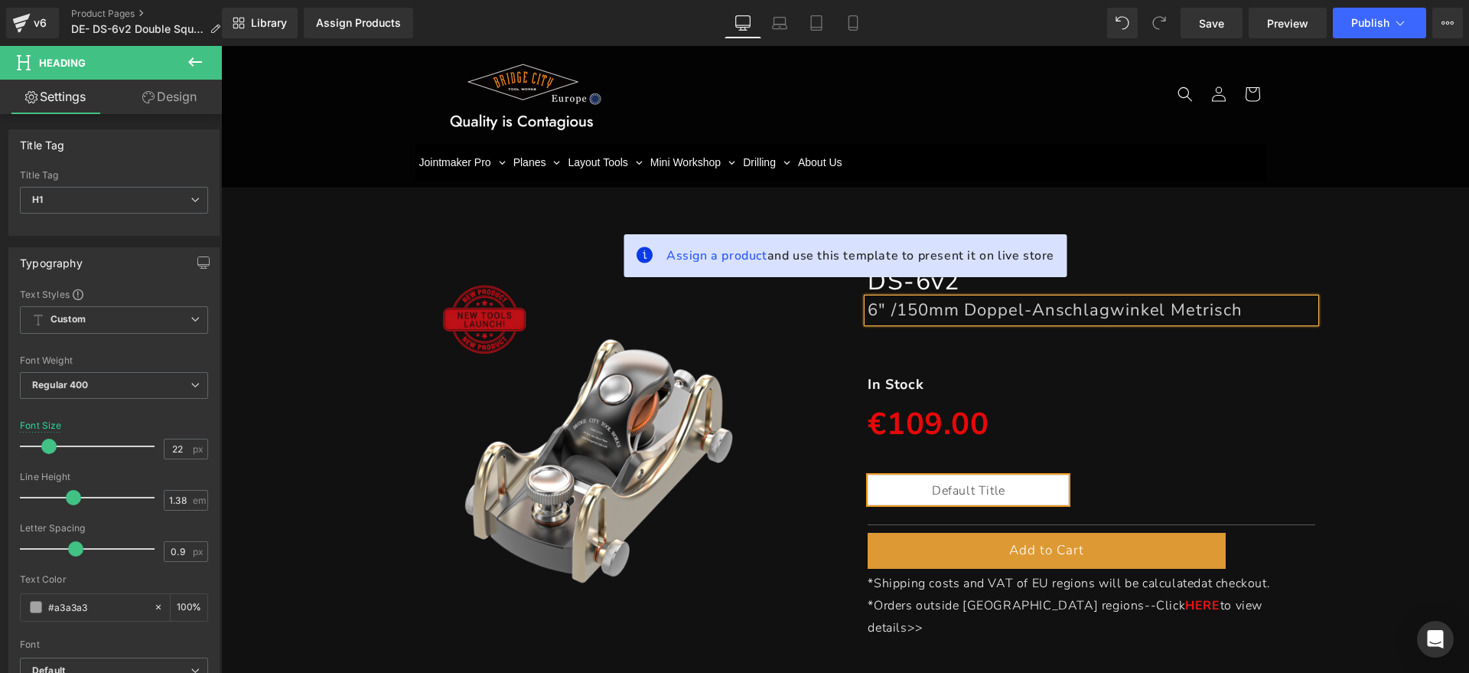
click at [914, 378] on p "In Stock" at bounding box center [1091, 384] width 447 height 24
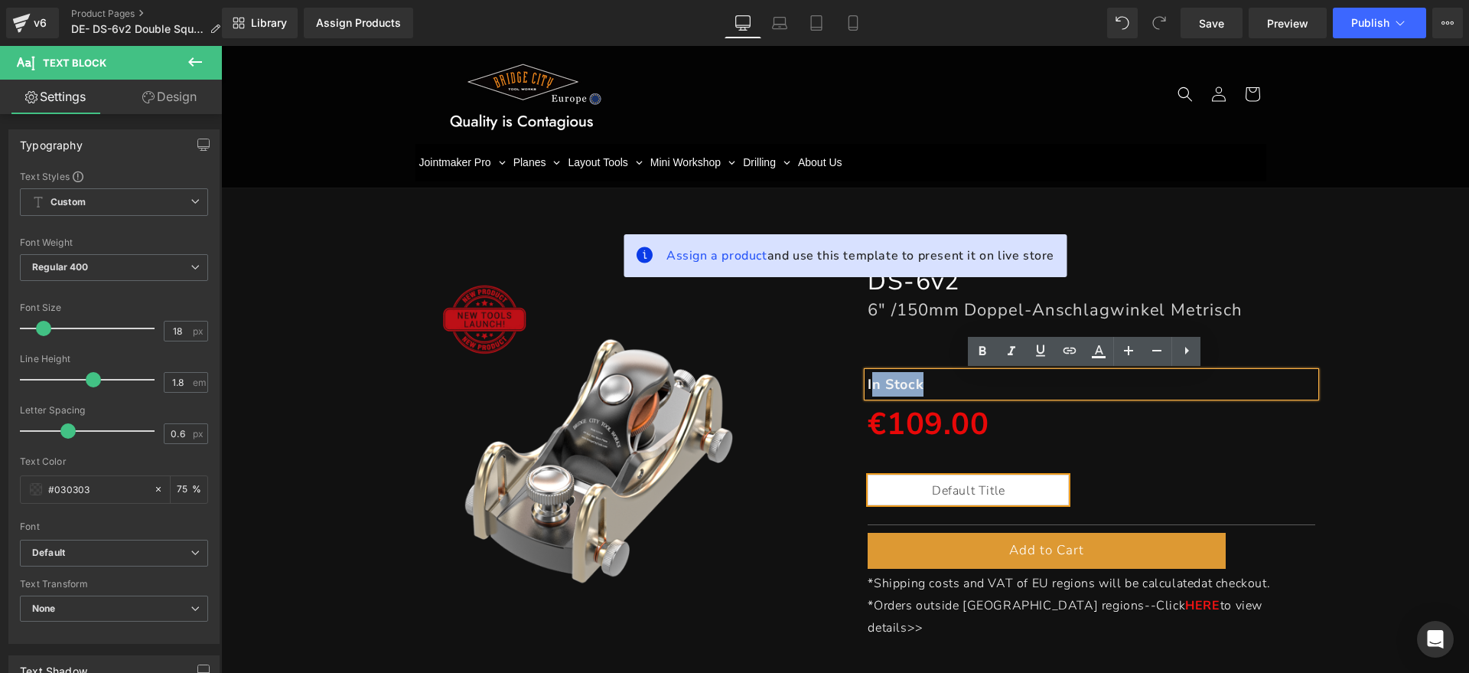
drag, startPoint x: 927, startPoint y: 384, endPoint x: 868, endPoint y: 386, distance: 58.2
click at [868, 386] on p "In Stock" at bounding box center [1091, 384] width 447 height 24
click at [712, 402] on img at bounding box center [598, 444] width 353 height 353
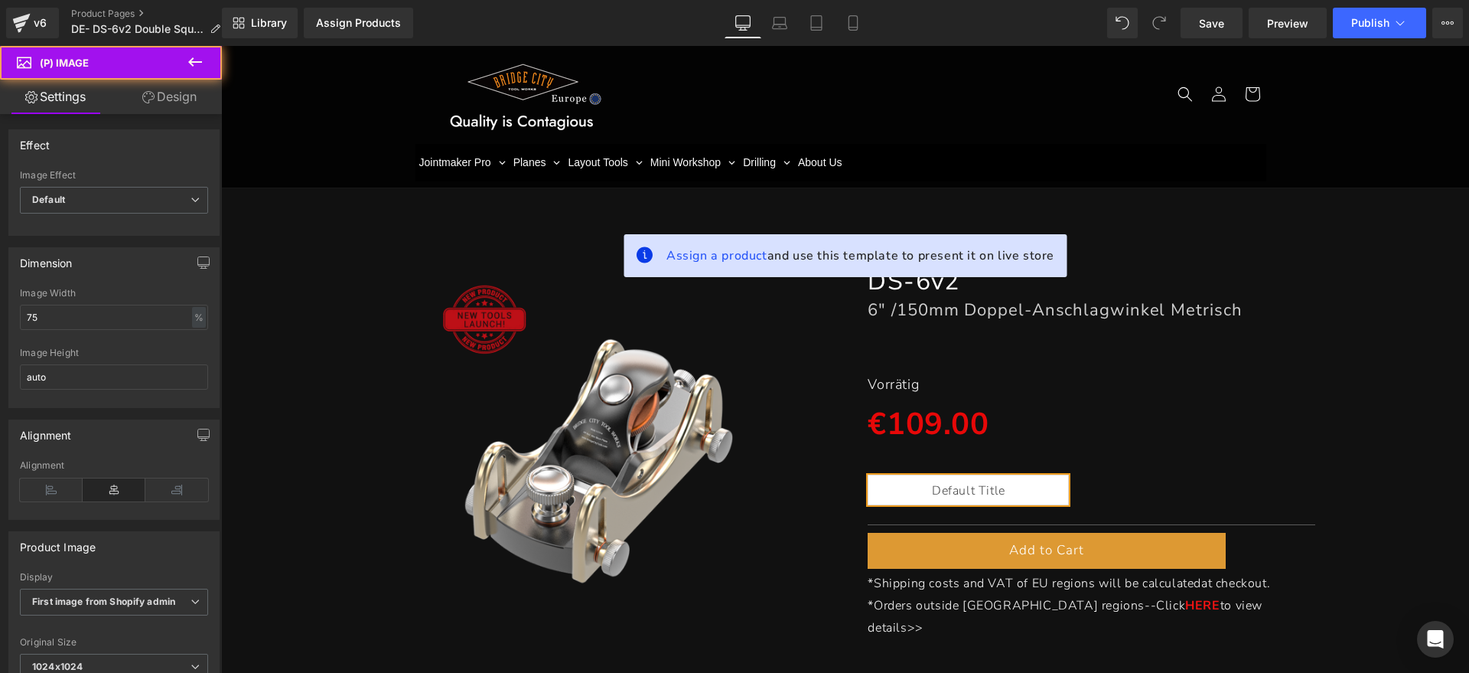
click at [221, 46] on div at bounding box center [221, 46] width 0 height 0
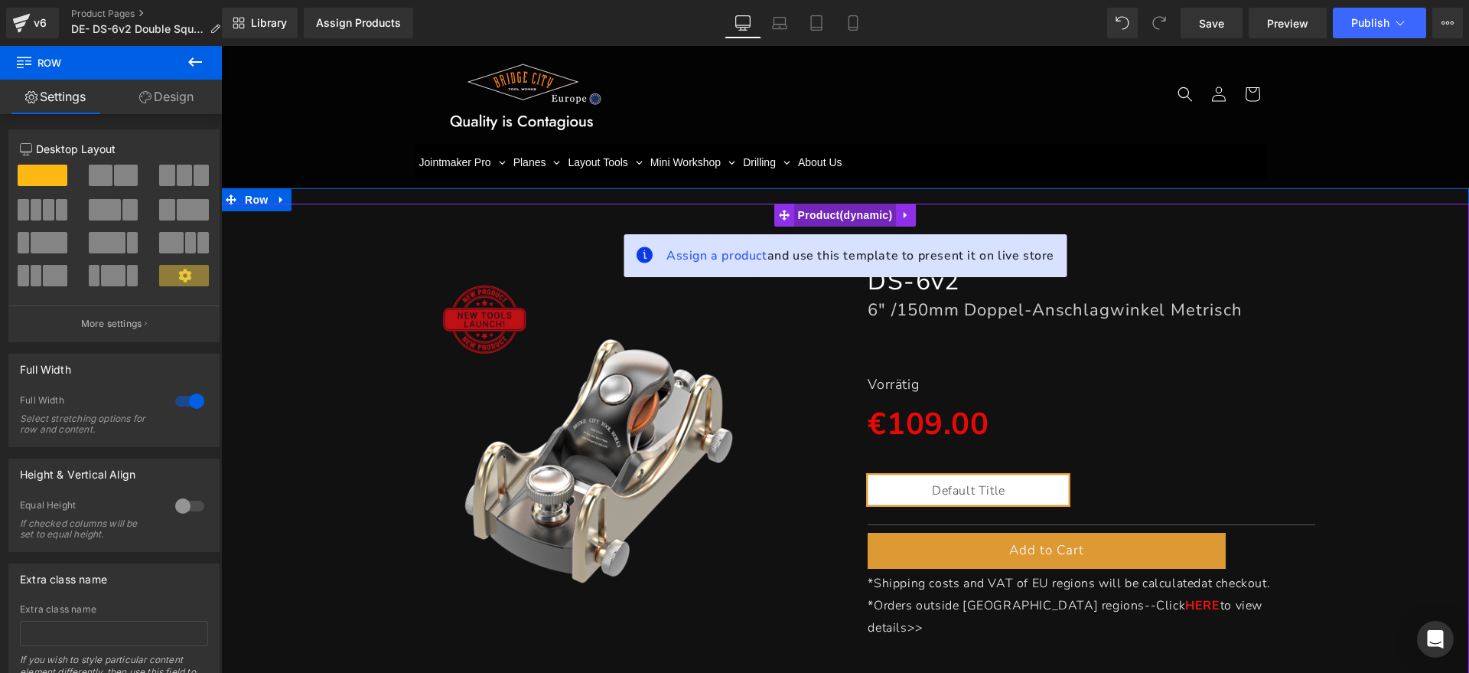
click at [824, 213] on span "Product" at bounding box center [845, 215] width 103 height 23
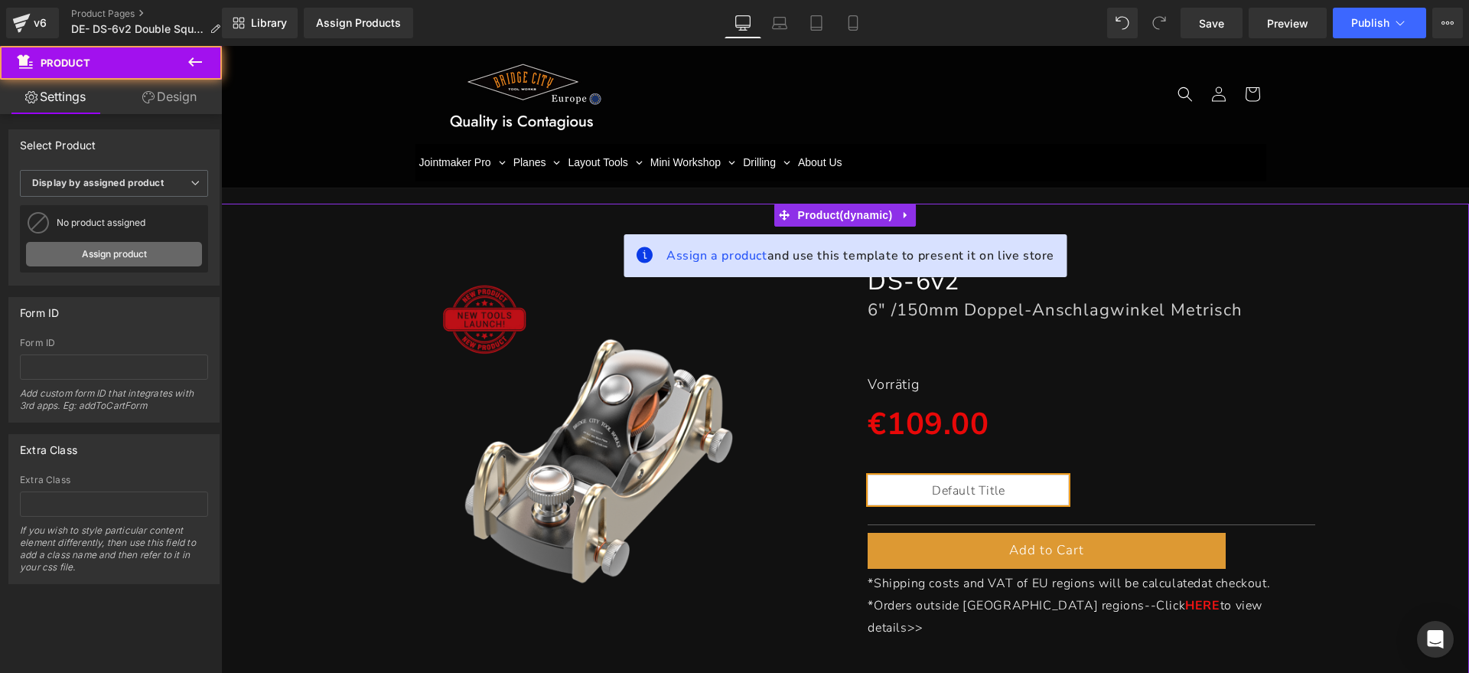
click at [138, 260] on link "Assign product" at bounding box center [114, 254] width 176 height 24
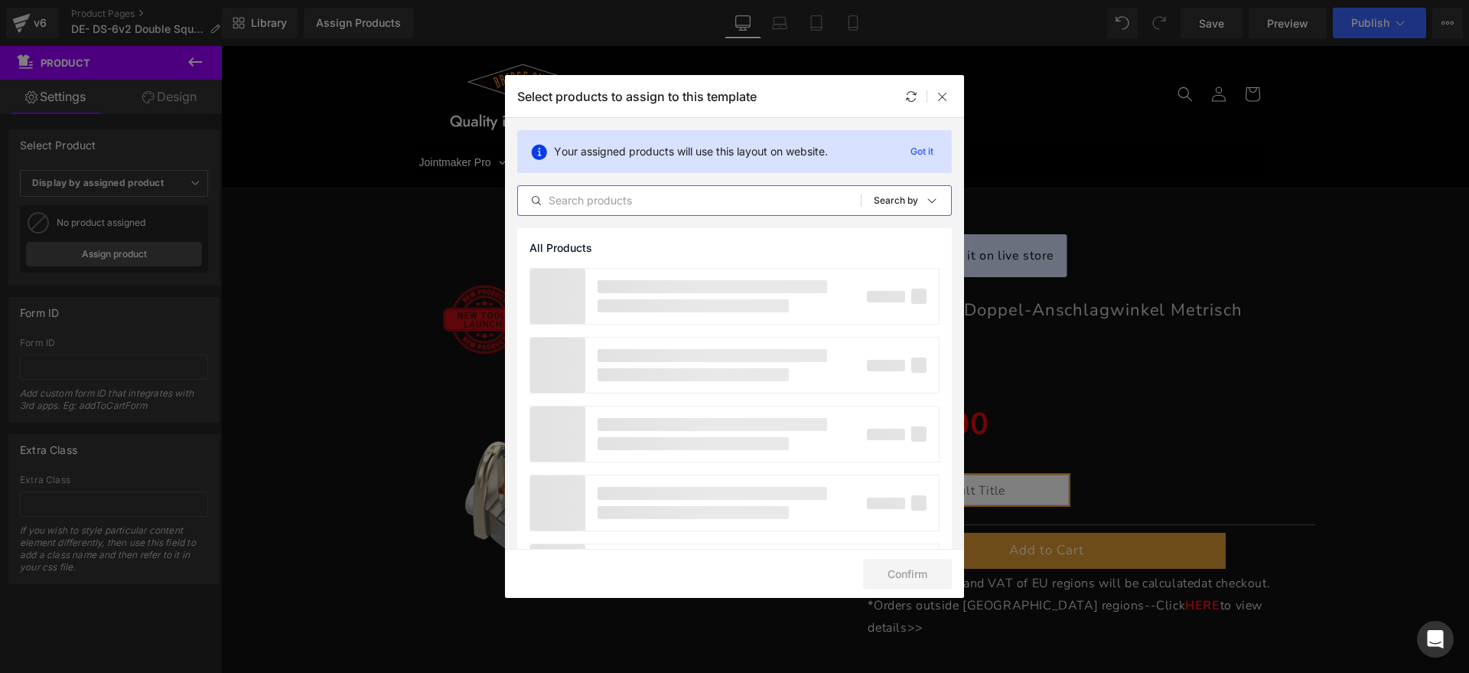
click at [695, 206] on input "text" at bounding box center [689, 200] width 343 height 18
type input "DS-6"
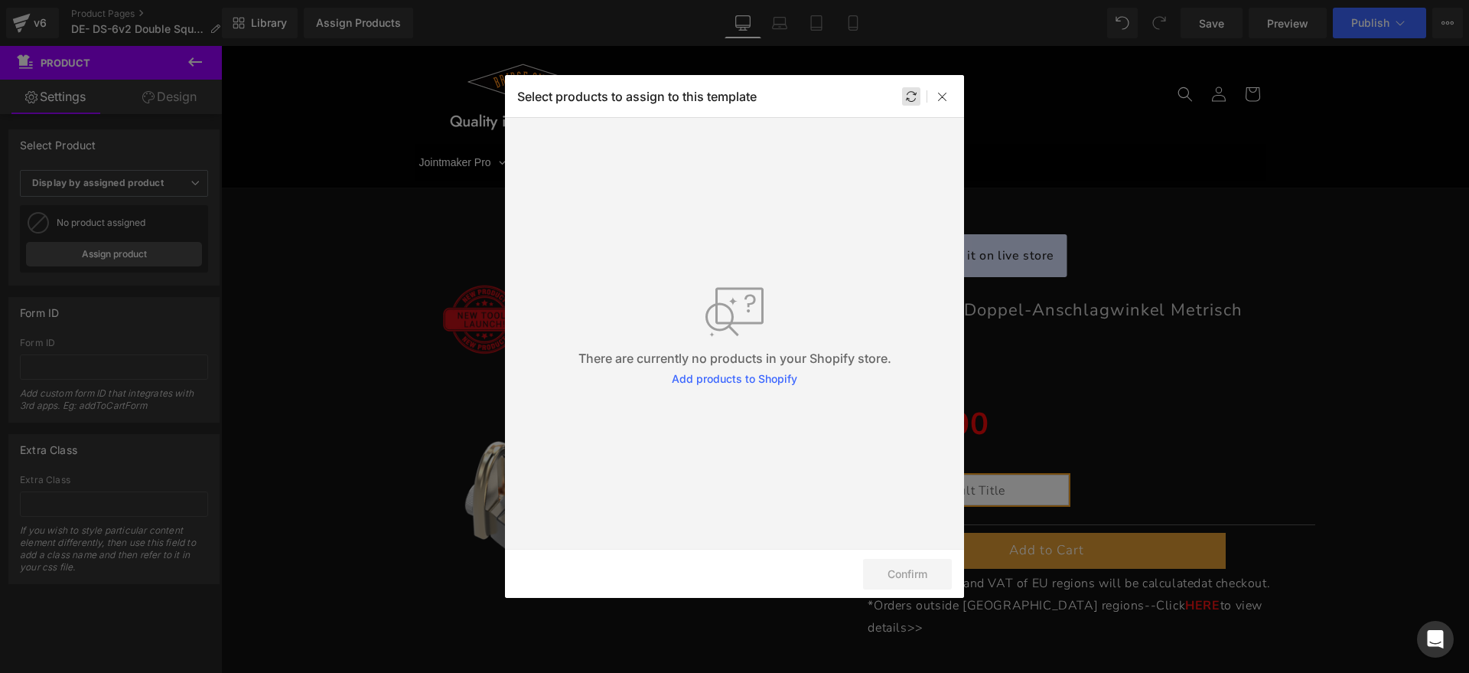
click at [916, 99] on icon at bounding box center [911, 96] width 12 height 12
click at [946, 96] on icon at bounding box center [943, 96] width 12 height 12
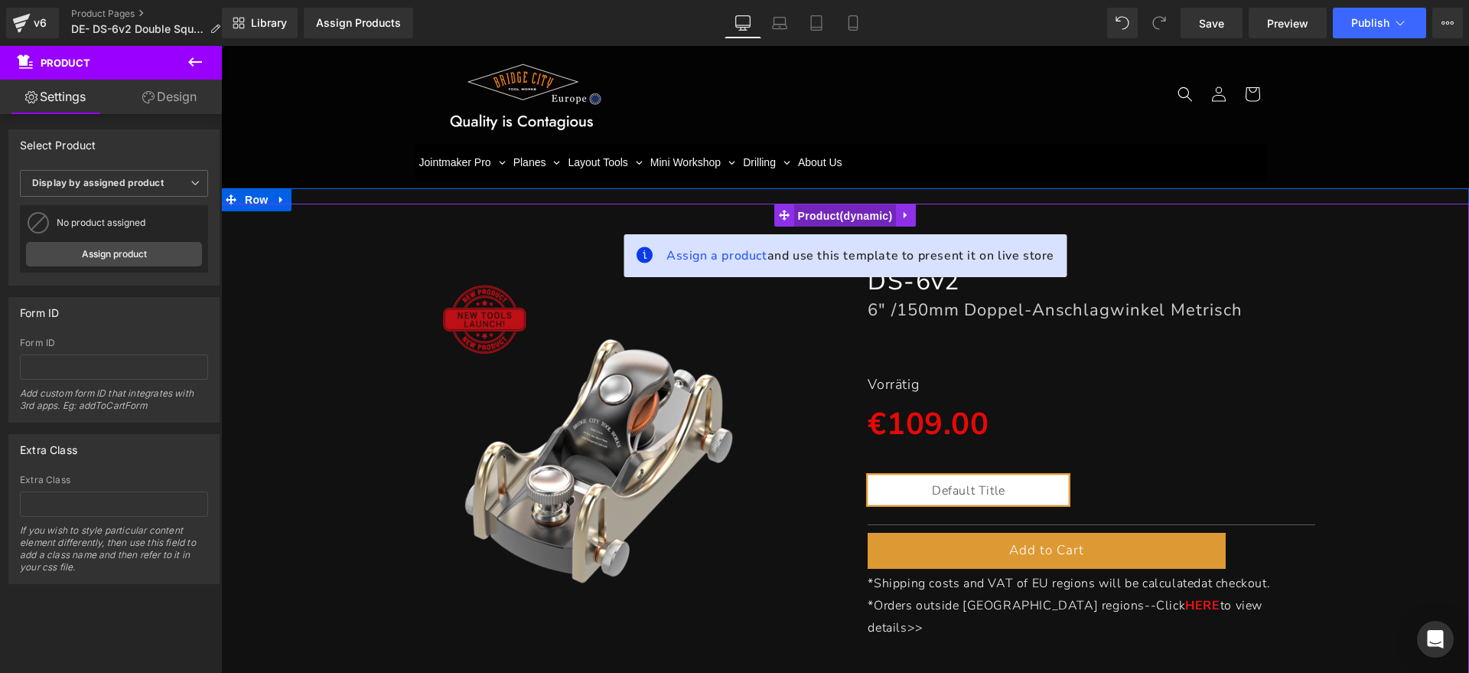
click at [803, 218] on span "Product" at bounding box center [845, 215] width 103 height 23
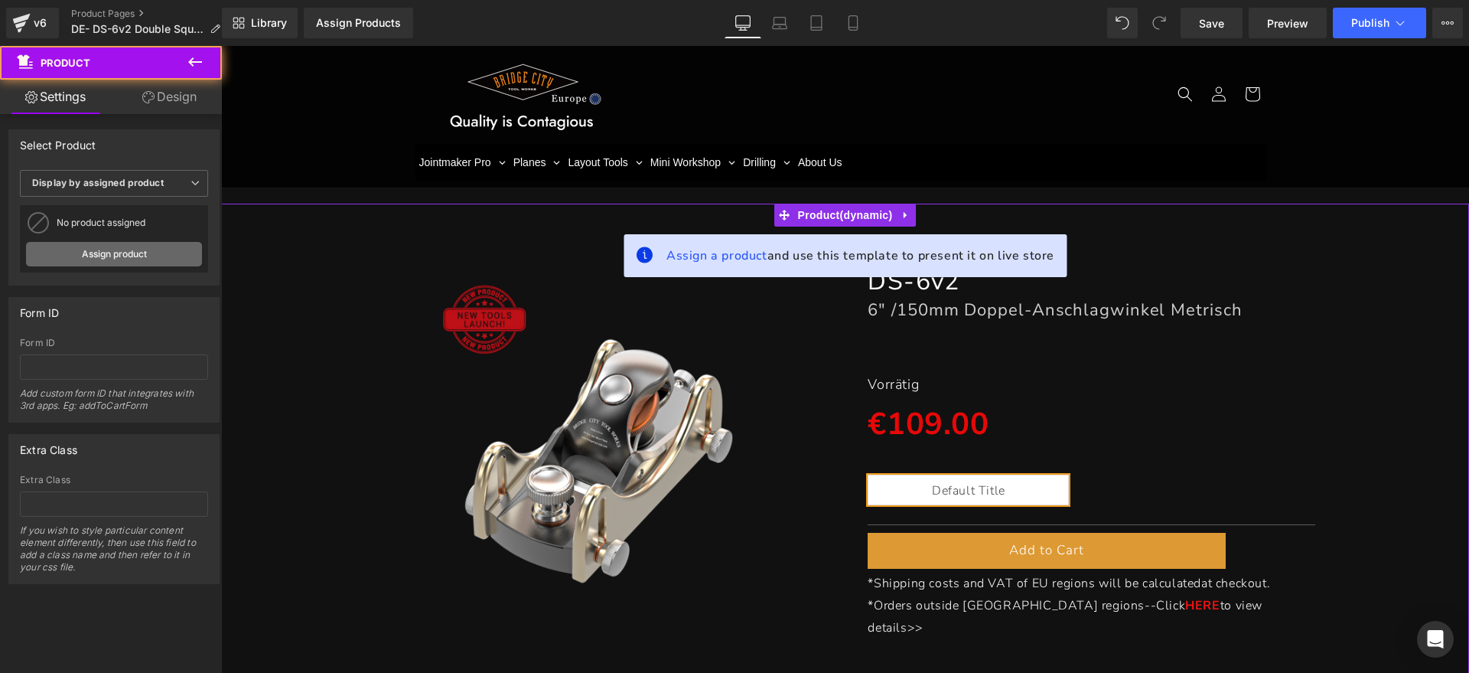
click at [112, 250] on link "Assign product" at bounding box center [114, 254] width 176 height 24
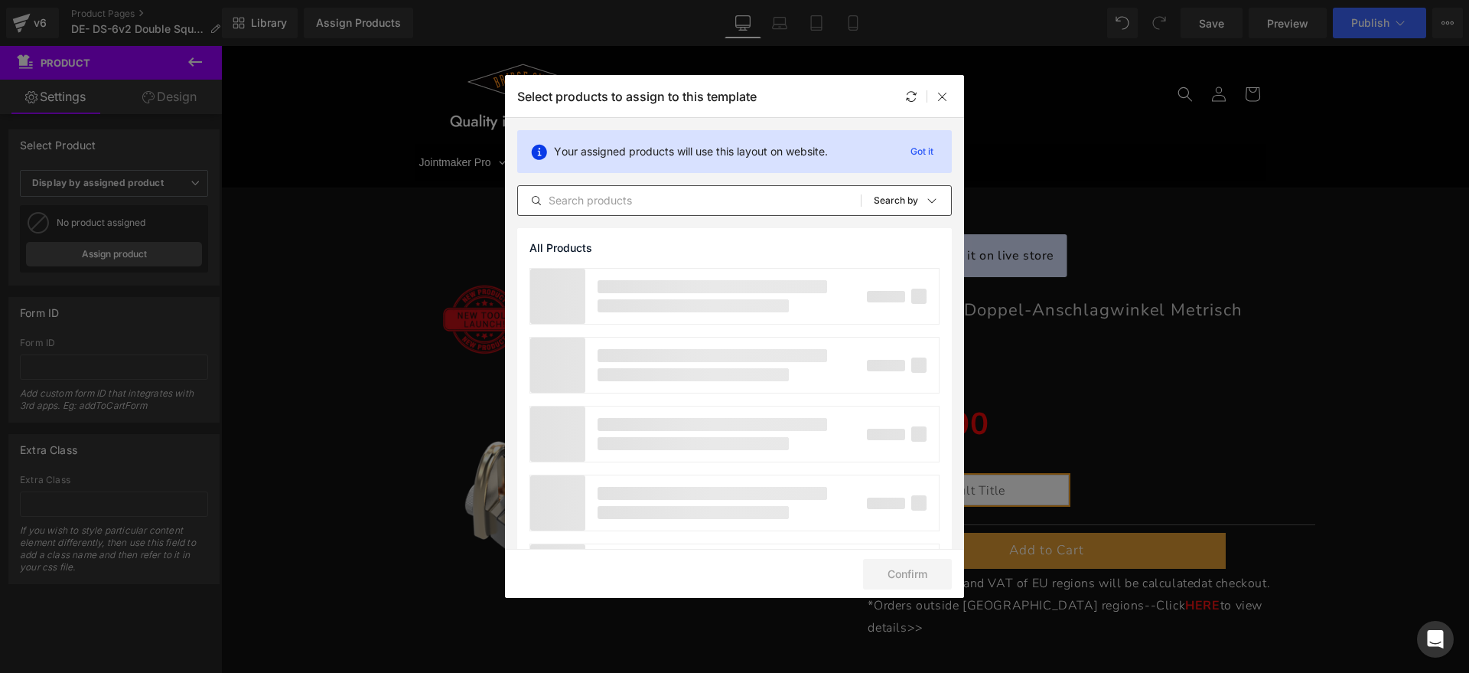
click at [668, 197] on input "text" at bounding box center [689, 200] width 343 height 18
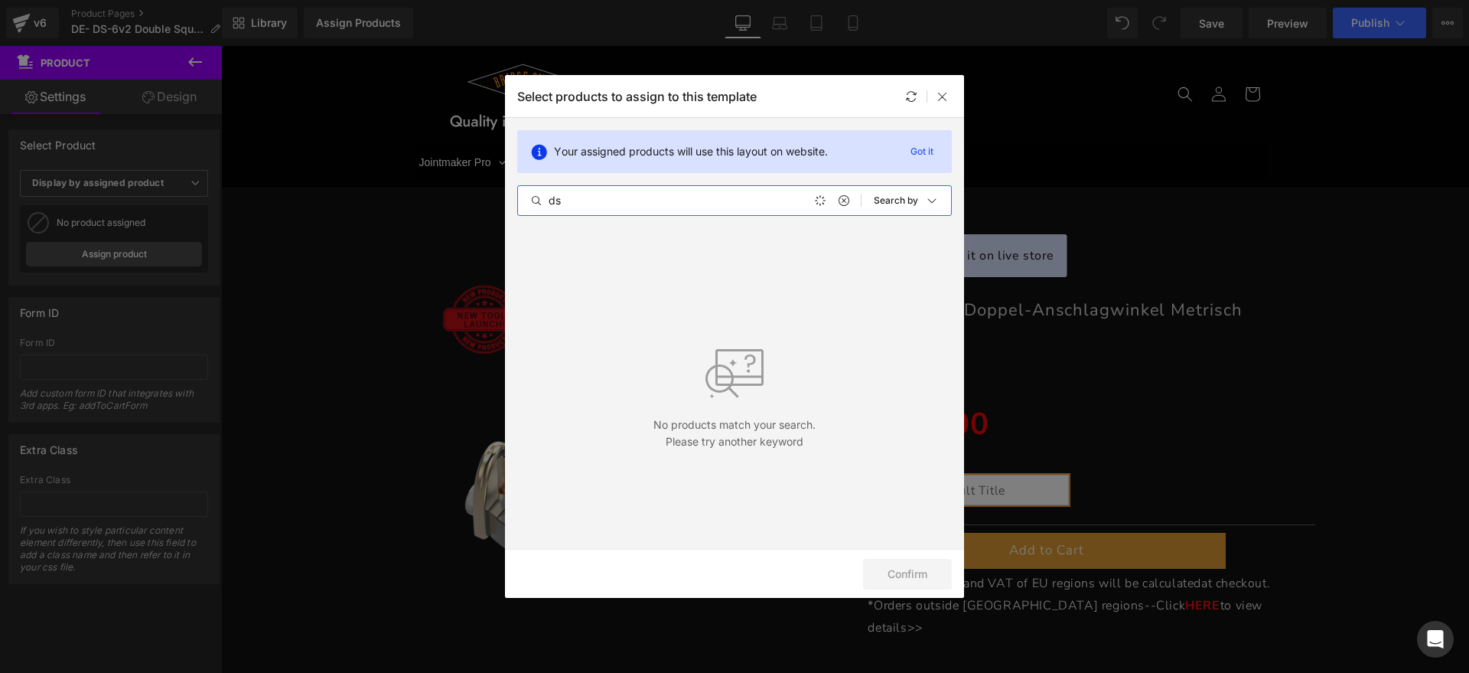
type input "d"
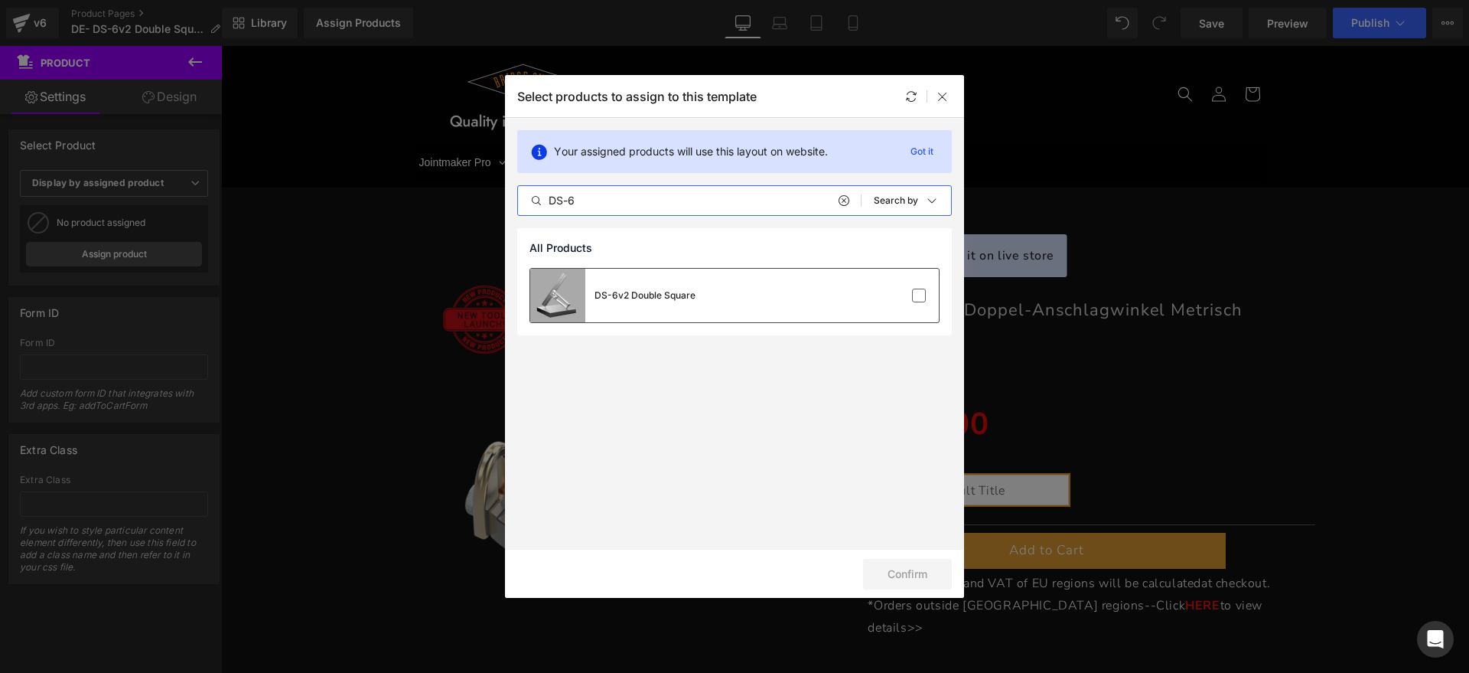
type input "DS-6"
click at [829, 308] on div "DS-6v2 Double Square" at bounding box center [734, 296] width 409 height 54
click at [924, 567] on button "Confirm" at bounding box center [907, 574] width 89 height 31
click at [943, 95] on icon at bounding box center [943, 96] width 12 height 12
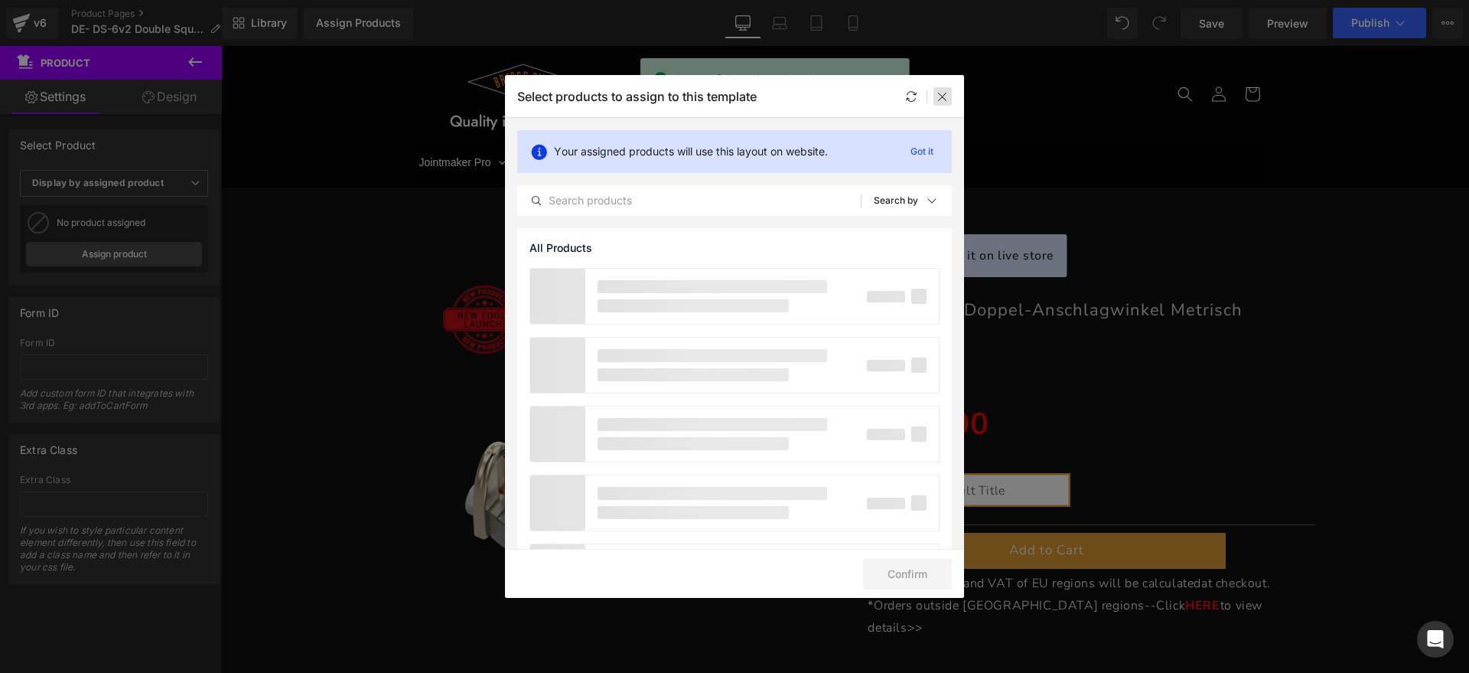
click at [942, 102] on div at bounding box center [942, 96] width 18 height 18
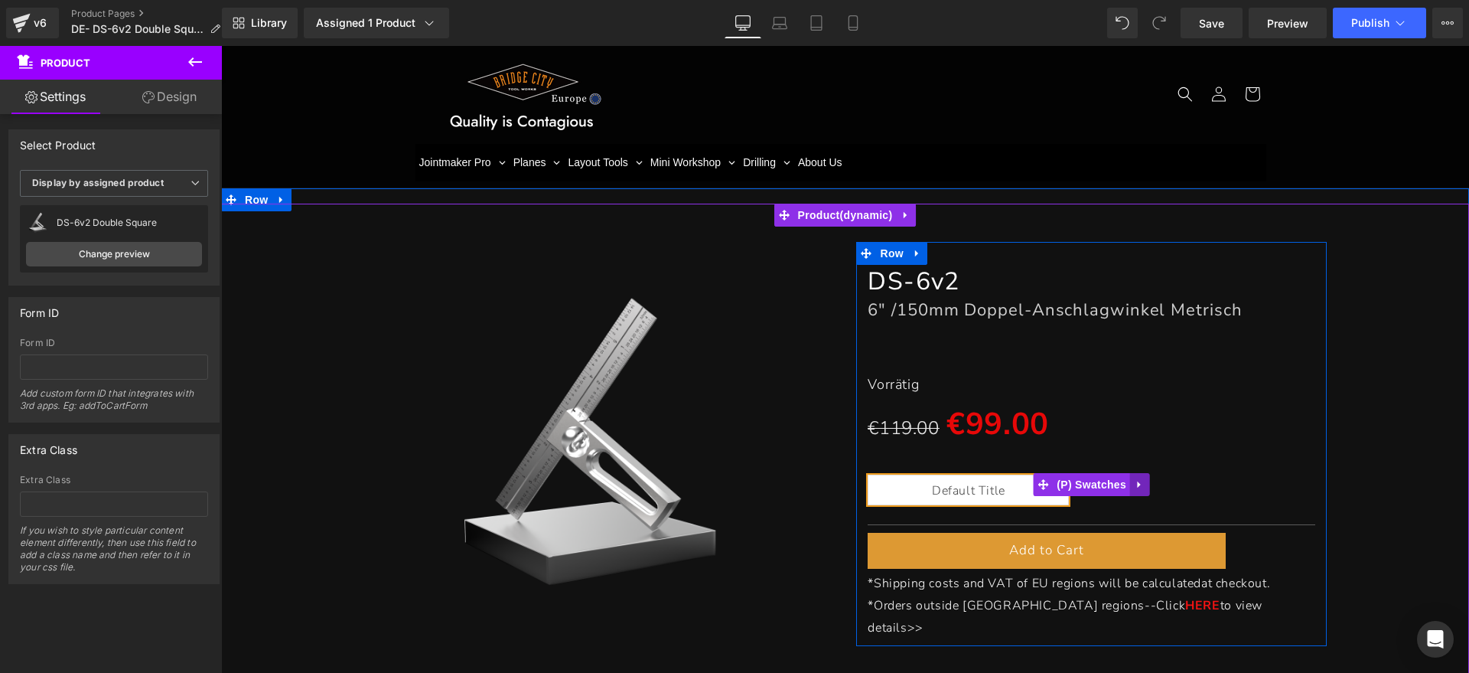
click at [1135, 485] on icon at bounding box center [1140, 483] width 11 height 11
click at [1145, 482] on icon at bounding box center [1150, 484] width 11 height 11
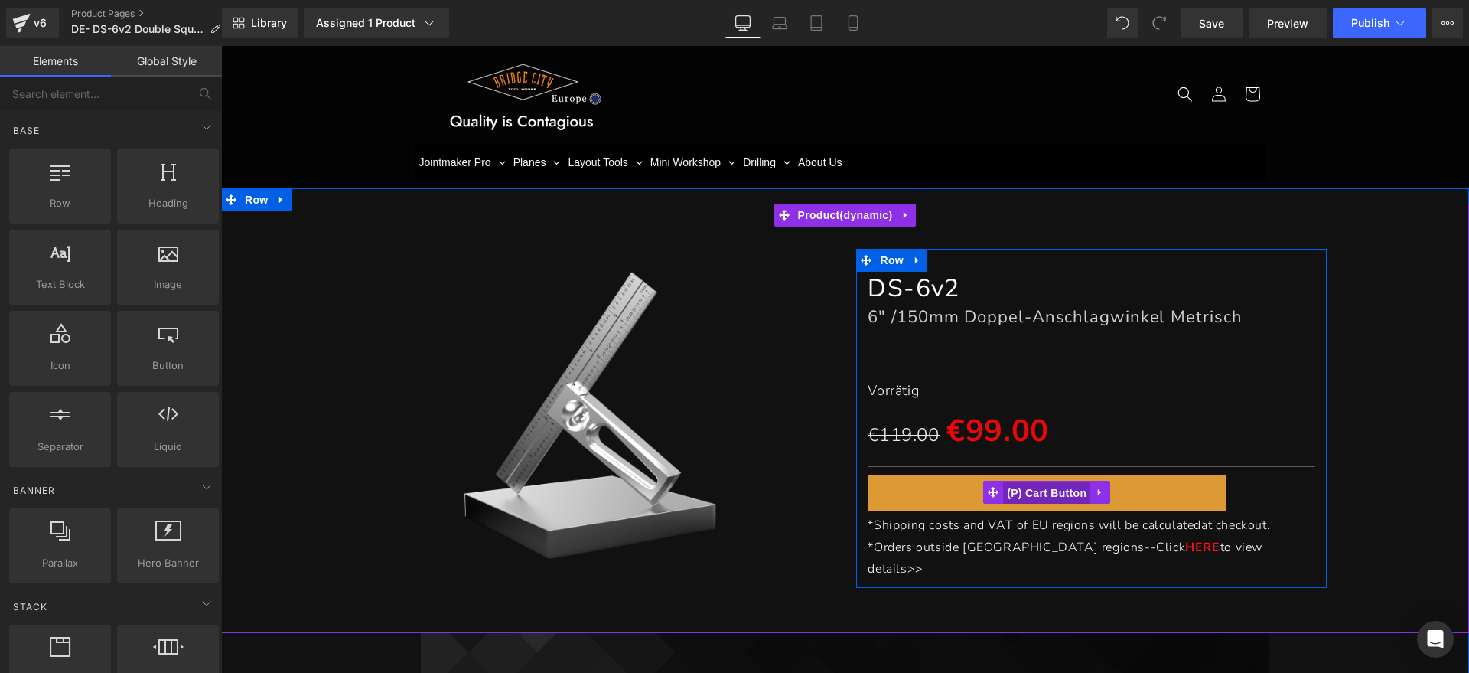
click at [1060, 503] on span "(P) Cart Button" at bounding box center [1046, 492] width 87 height 23
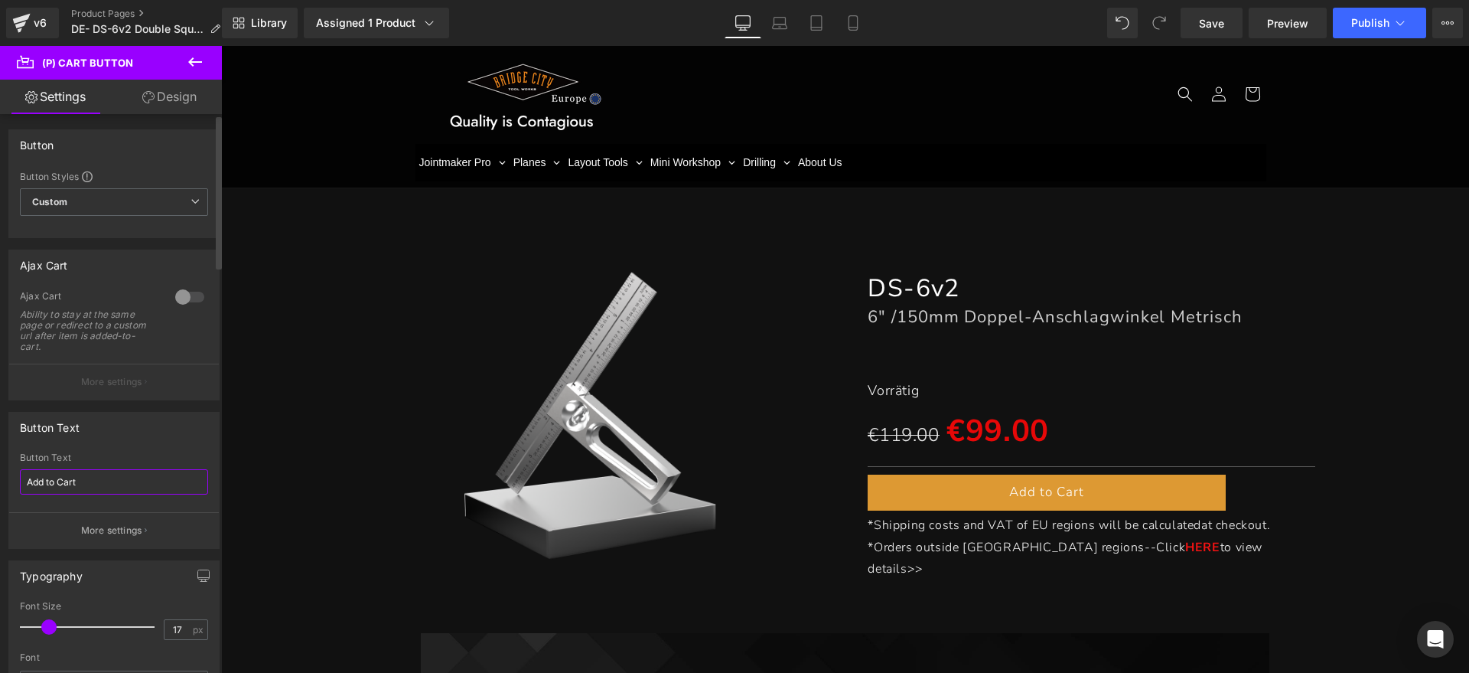
drag, startPoint x: 103, startPoint y: 481, endPoint x: 0, endPoint y: 477, distance: 102.6
click at [0, 477] on div "Button Text Add to Cart Button Text Add to Cart More settings" at bounding box center [114, 474] width 229 height 148
type input "Zum Warenkorb hinzufügen"
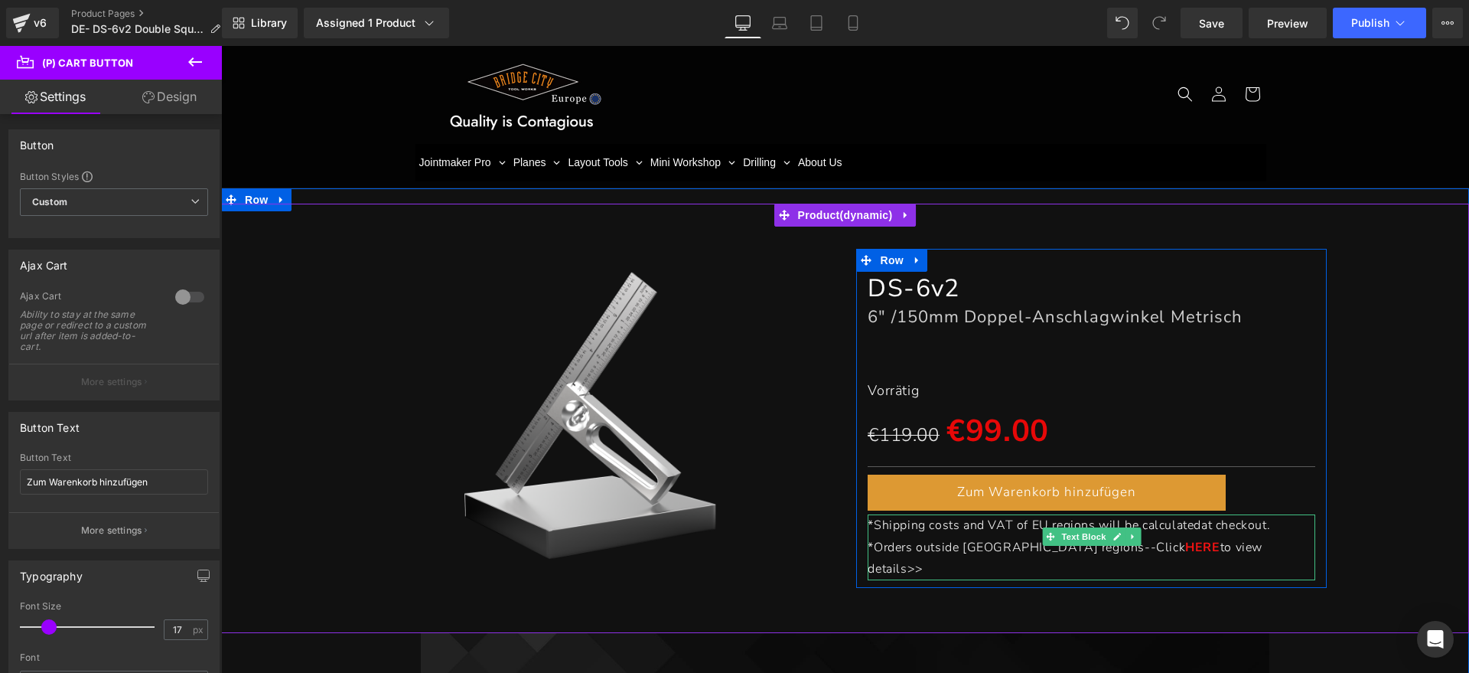
click at [1286, 536] on p "*Shipping costs and VAT of EU regions will be calculated at checkout." at bounding box center [1091, 525] width 447 height 22
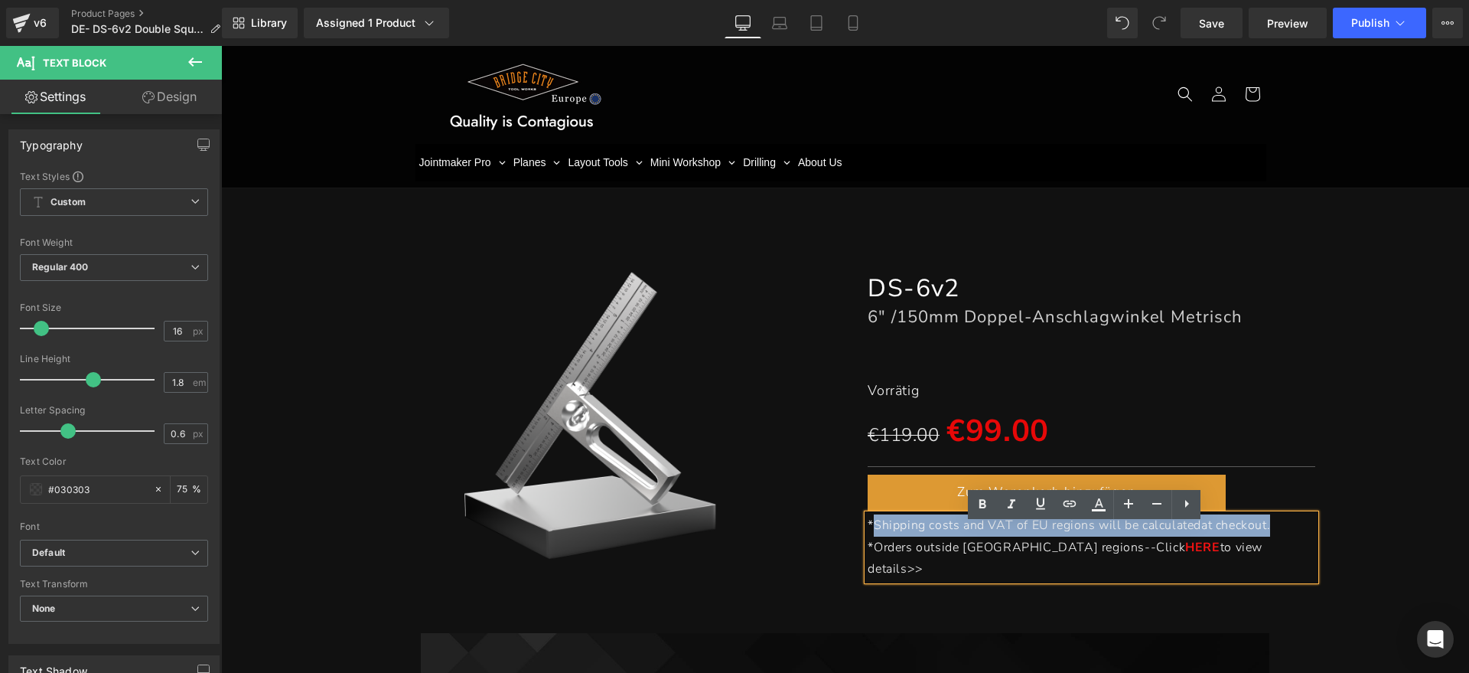
drag, startPoint x: 1284, startPoint y: 533, endPoint x: 870, endPoint y: 536, distance: 414.0
click at [870, 536] on p "*Shipping costs and VAT of EU regions will be calculated at checkout." at bounding box center [1091, 525] width 447 height 22
paste div
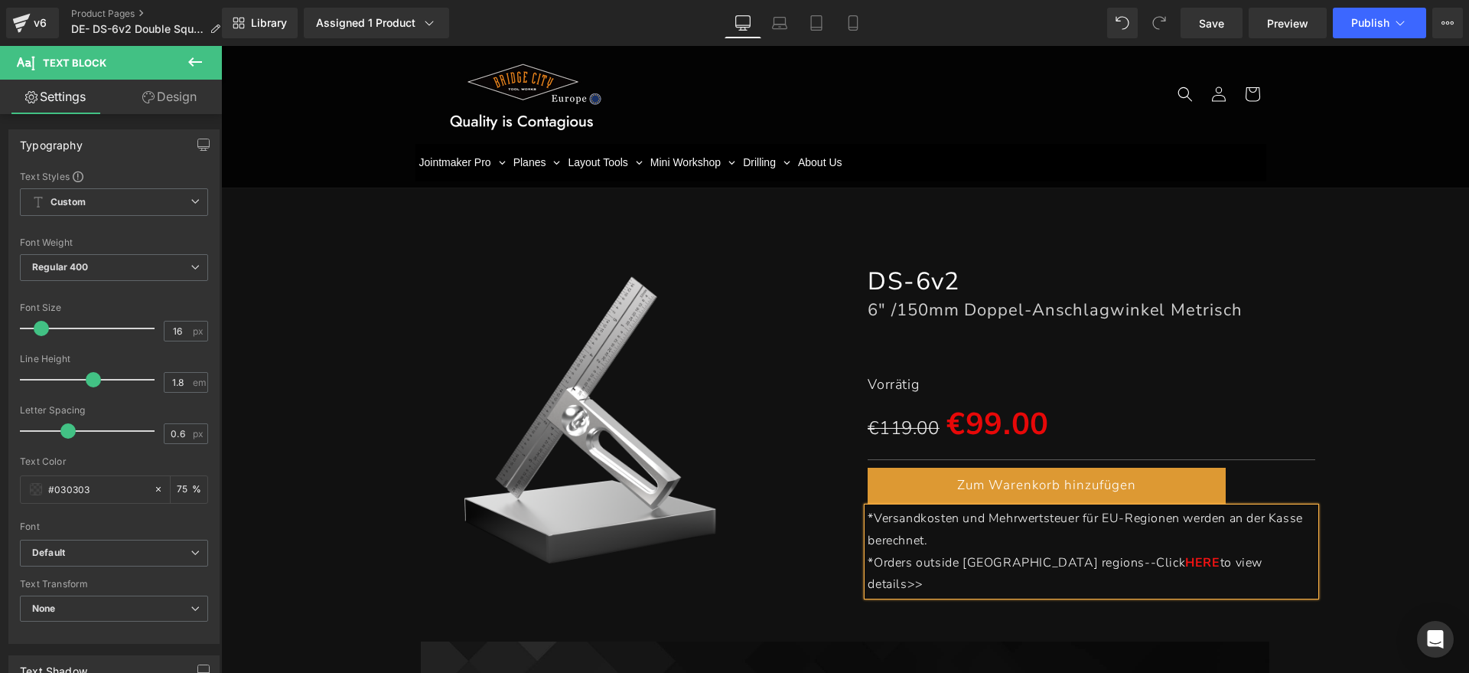
click at [1223, 566] on p "*Orders outside [GEOGRAPHIC_DATA] regions--Click HERE to view details>>" at bounding box center [1091, 574] width 447 height 44
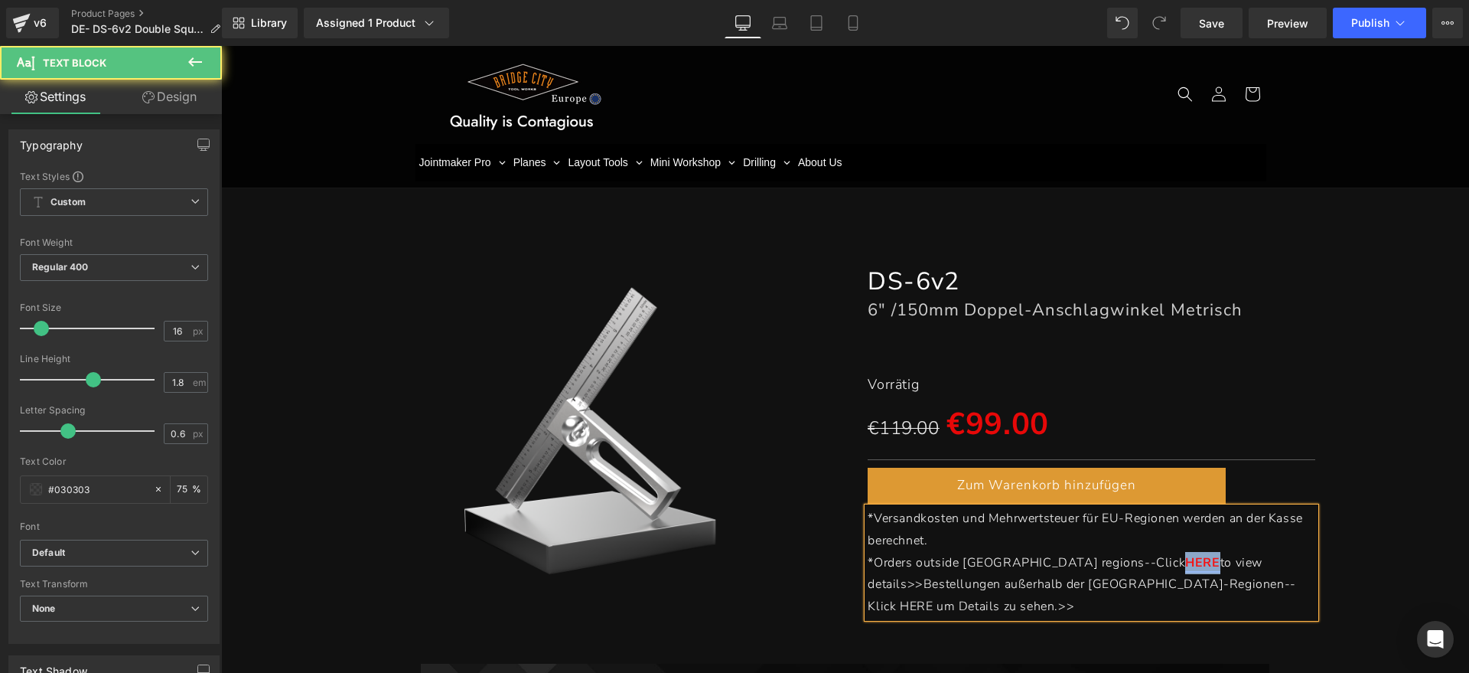
drag, startPoint x: 1064, startPoint y: 562, endPoint x: 1096, endPoint y: 562, distance: 32.1
click at [1185, 562] on link "HERE" at bounding box center [1202, 562] width 34 height 17
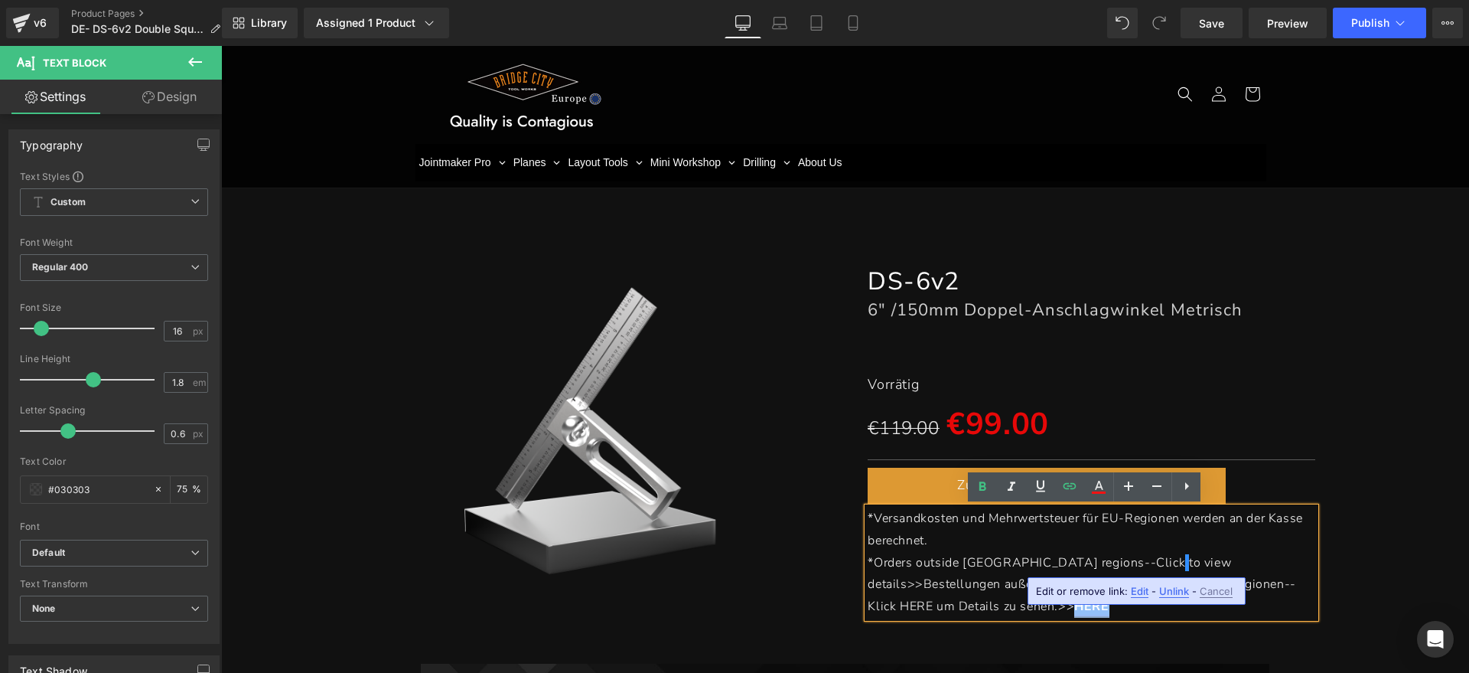
click at [1182, 536] on p "*Versandkosten und Mehrwertsteuer für EU-Regionen werden an der Kasse berechnet." at bounding box center [1091, 529] width 447 height 44
drag, startPoint x: 1233, startPoint y: 584, endPoint x: 1178, endPoint y: 588, distance: 56.0
click at [1178, 588] on p "*Orders outside EU regions--Click to view details>>Bestellungen außerhalb der E…" at bounding box center [1091, 585] width 447 height 66
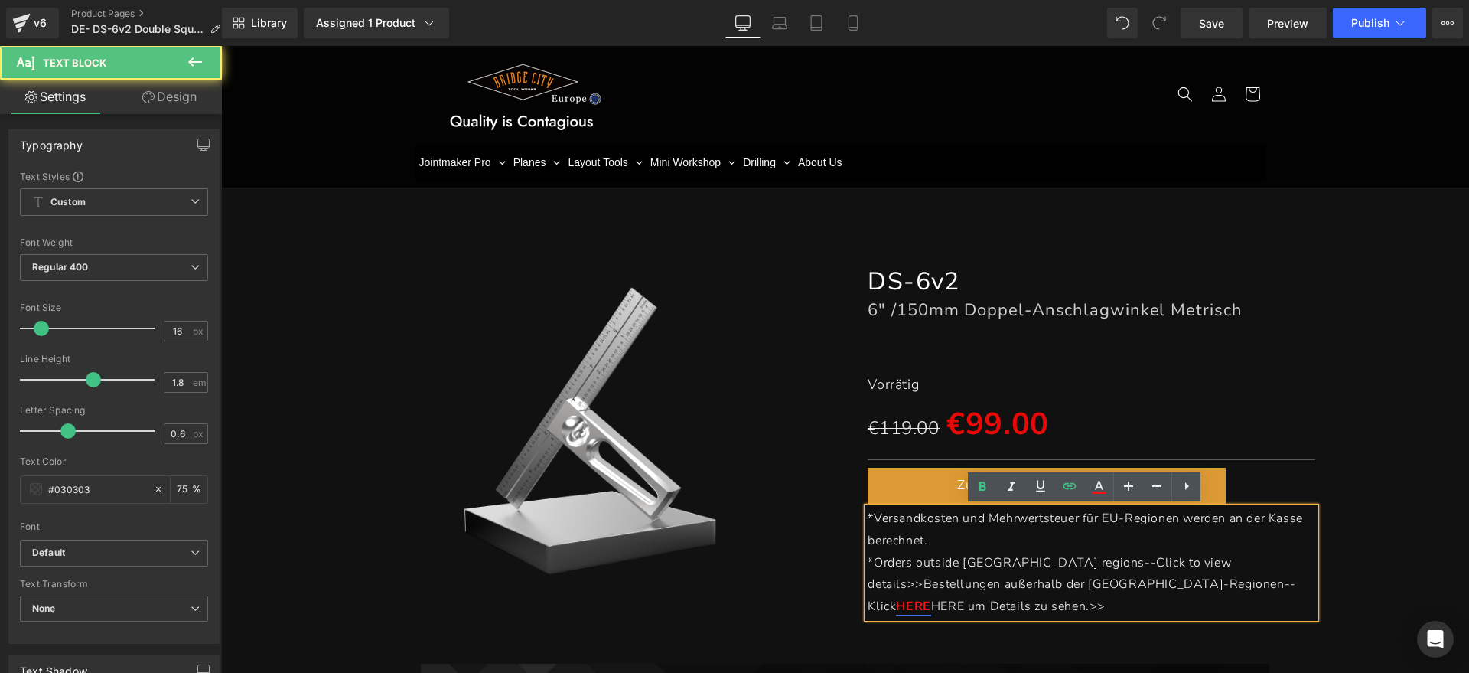
click at [1066, 598] on span "HERE um Details zu sehen.>>" at bounding box center [1018, 606] width 174 height 17
click at [1069, 598] on span "HERE um Details zu sehen.>>" at bounding box center [1018, 606] width 174 height 17
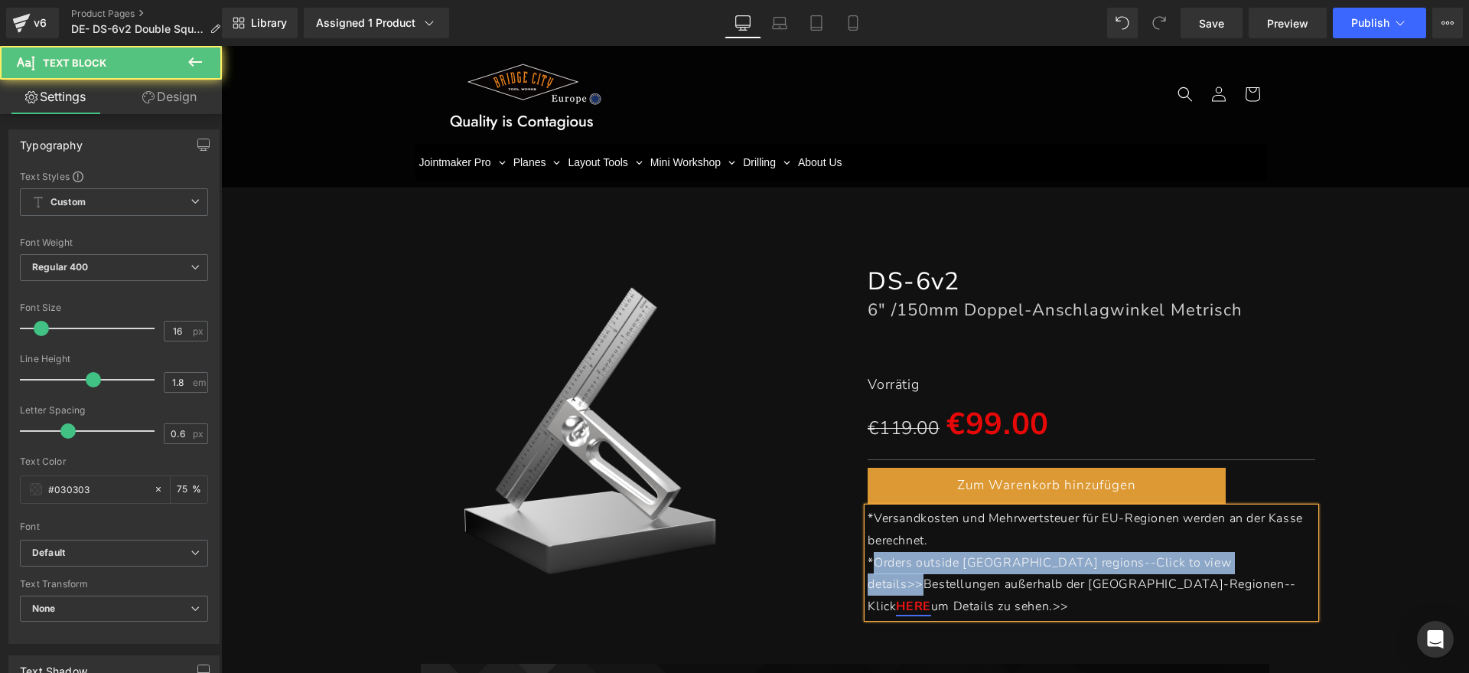
drag, startPoint x: 1168, startPoint y: 559, endPoint x: 870, endPoint y: 573, distance: 298.0
click at [870, 573] on p "*Orders outside EU regions--Click to view details>>Bestellungen außerhalb der E…" at bounding box center [1091, 585] width 447 height 66
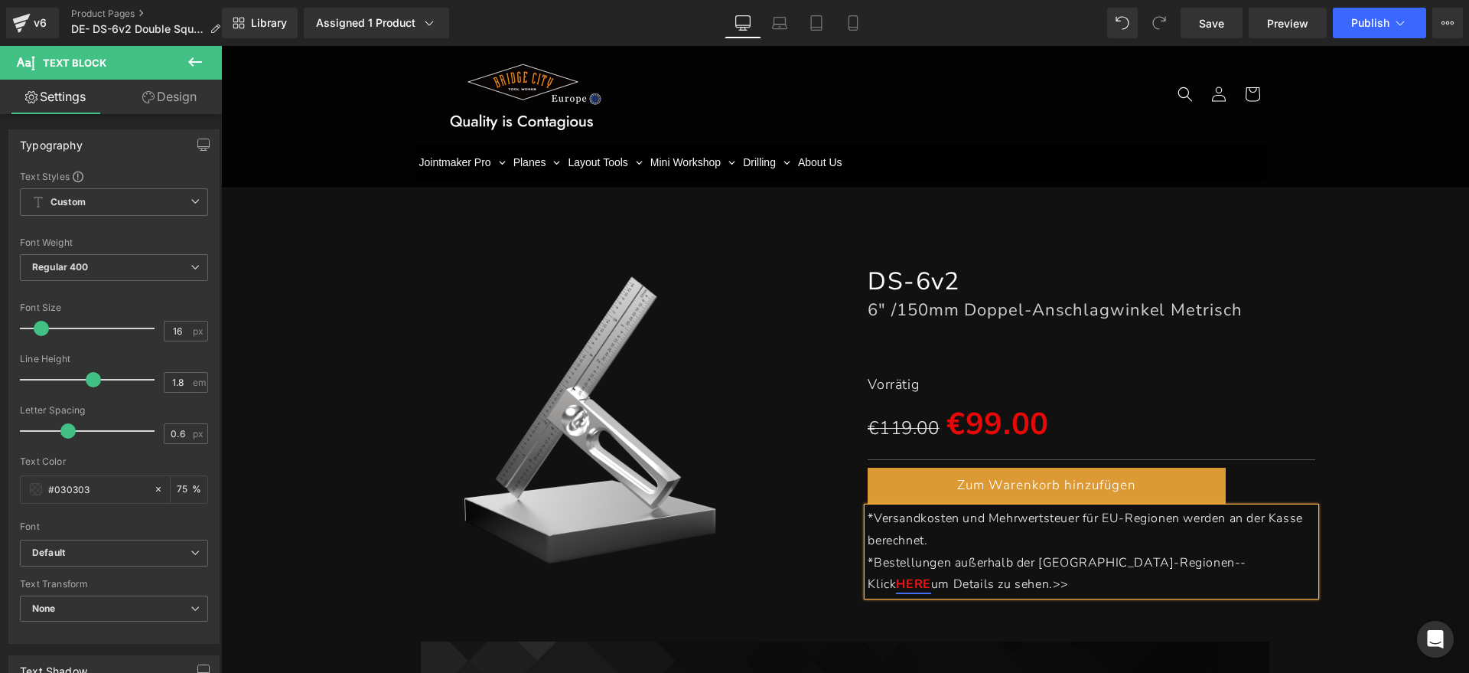
click at [1402, 519] on div "(P) Image DS-6v2 Heading 6" /150mm Doppel-Anschlagwinkel Metrisch Heading Separ…" at bounding box center [845, 422] width 1233 height 361
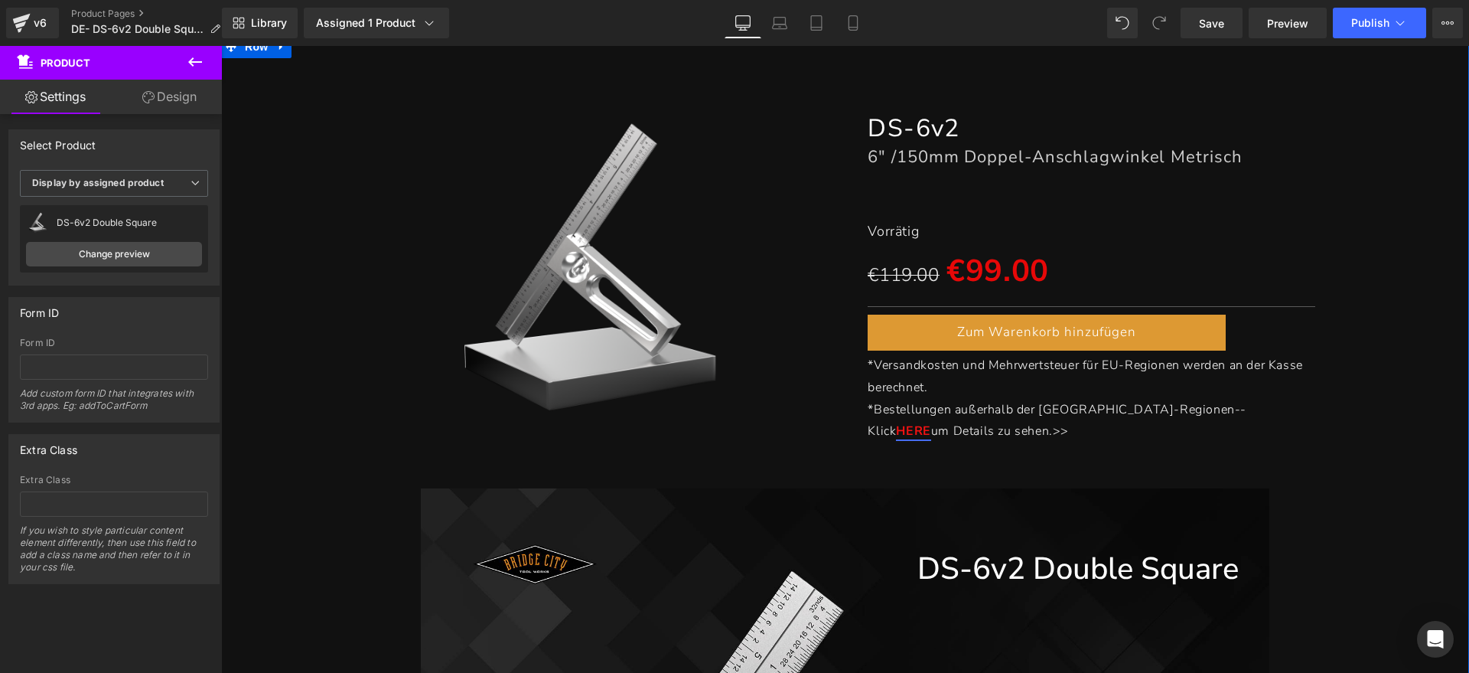
scroll to position [478, 0]
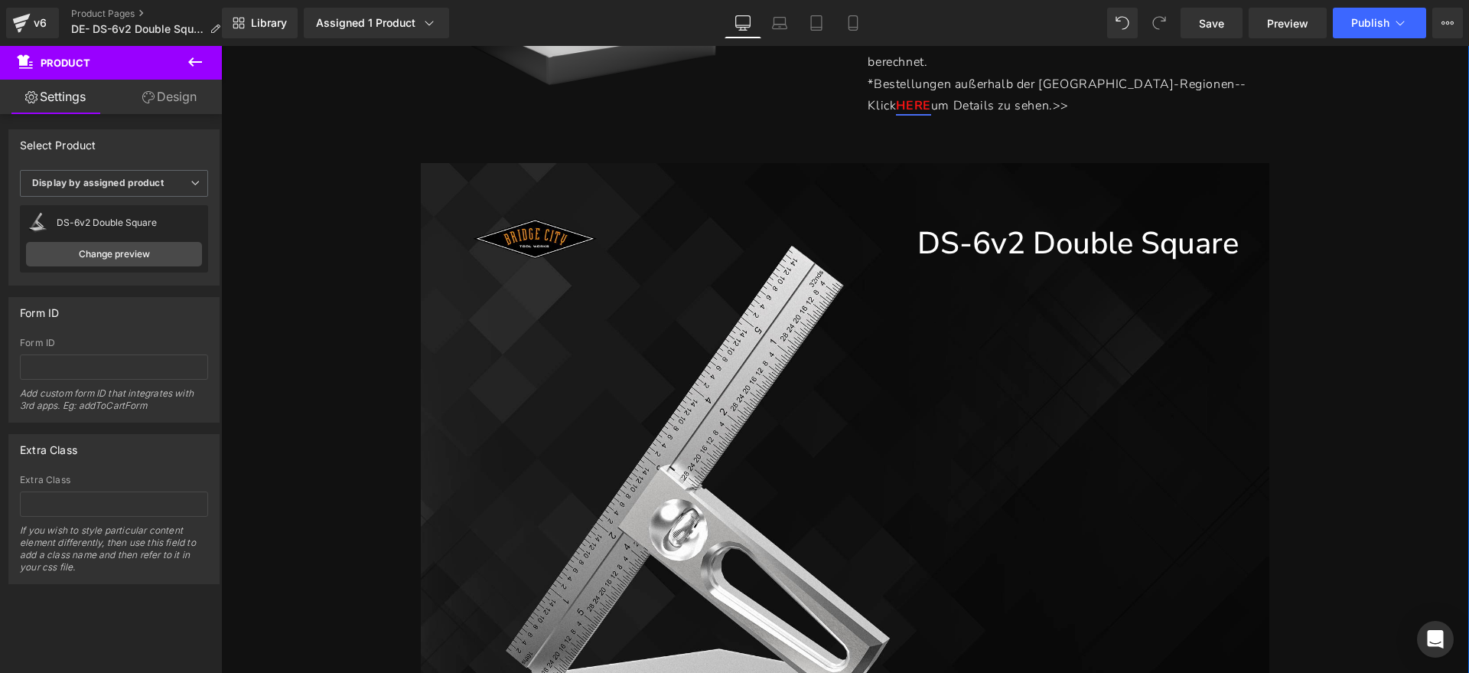
click at [1067, 415] on div "A Must-Have Handy Tool Heading Row" at bounding box center [845, 661] width 849 height 676
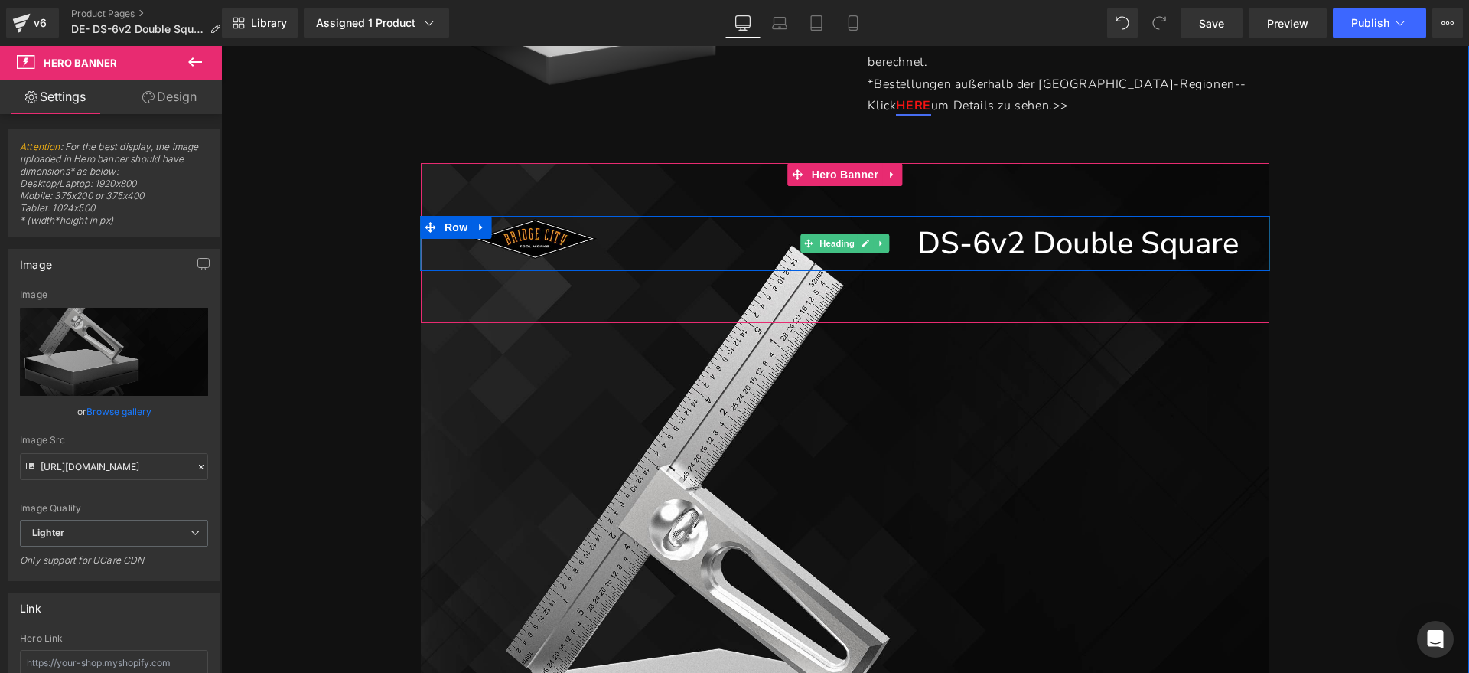
click at [1090, 249] on h1 "DS-6v2 Double Square" at bounding box center [830, 243] width 818 height 55
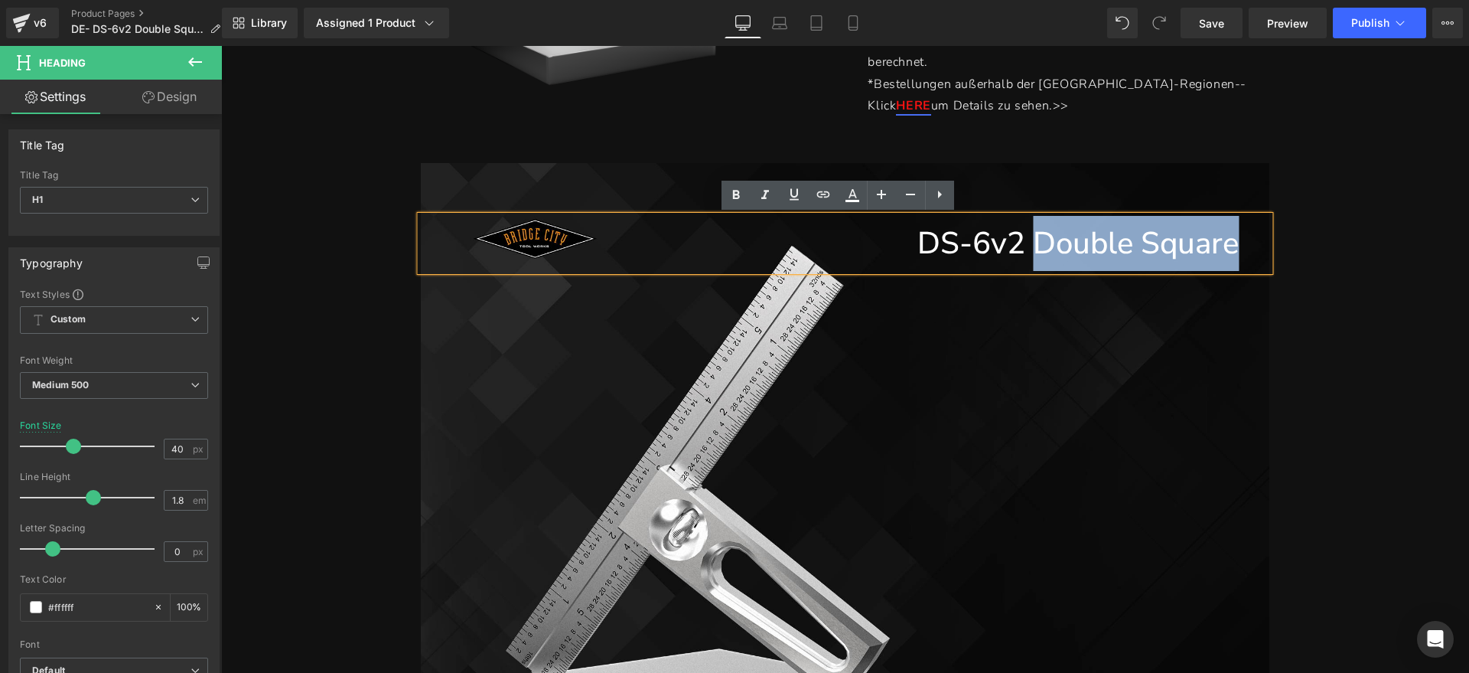
drag, startPoint x: 1030, startPoint y: 244, endPoint x: 1233, endPoint y: 235, distance: 203.7
click at [1233, 235] on div "DS-6v2 Double Square" at bounding box center [845, 243] width 849 height 55
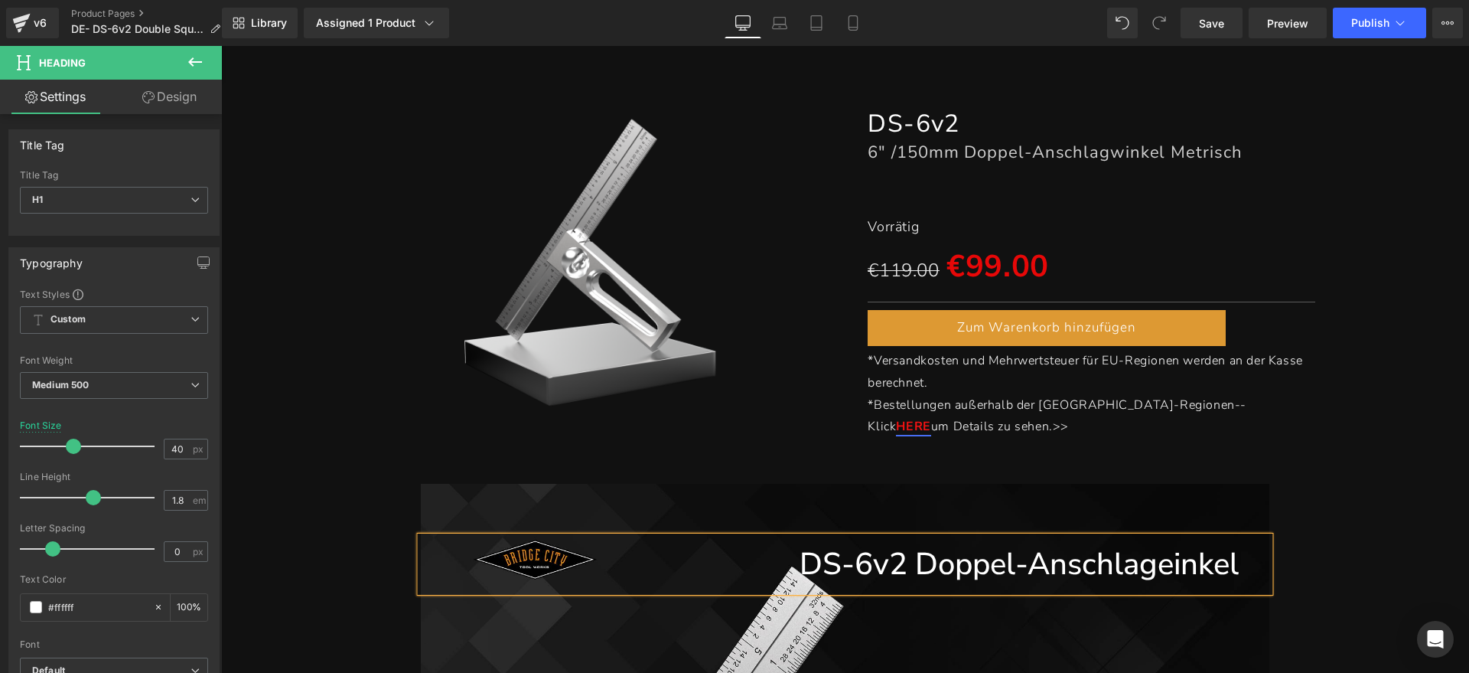
scroll to position [191, 0]
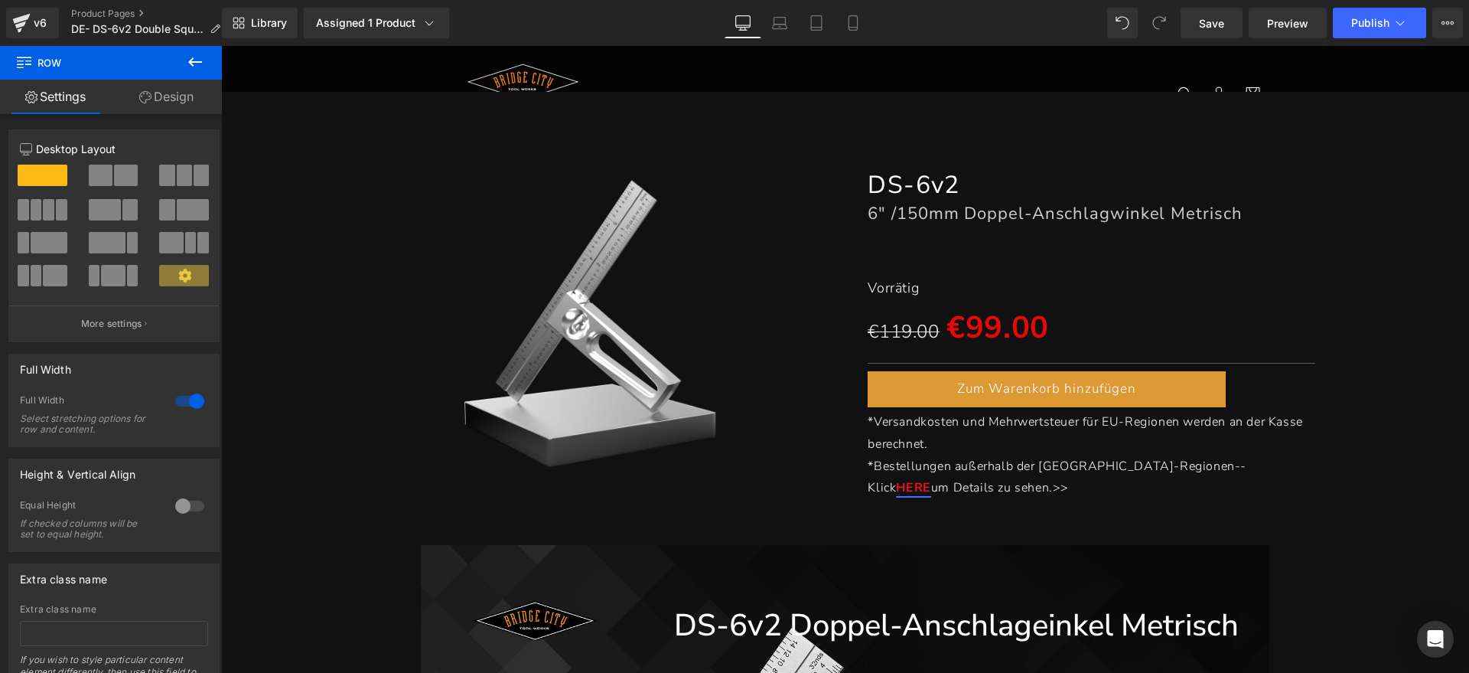
scroll to position [96, 0]
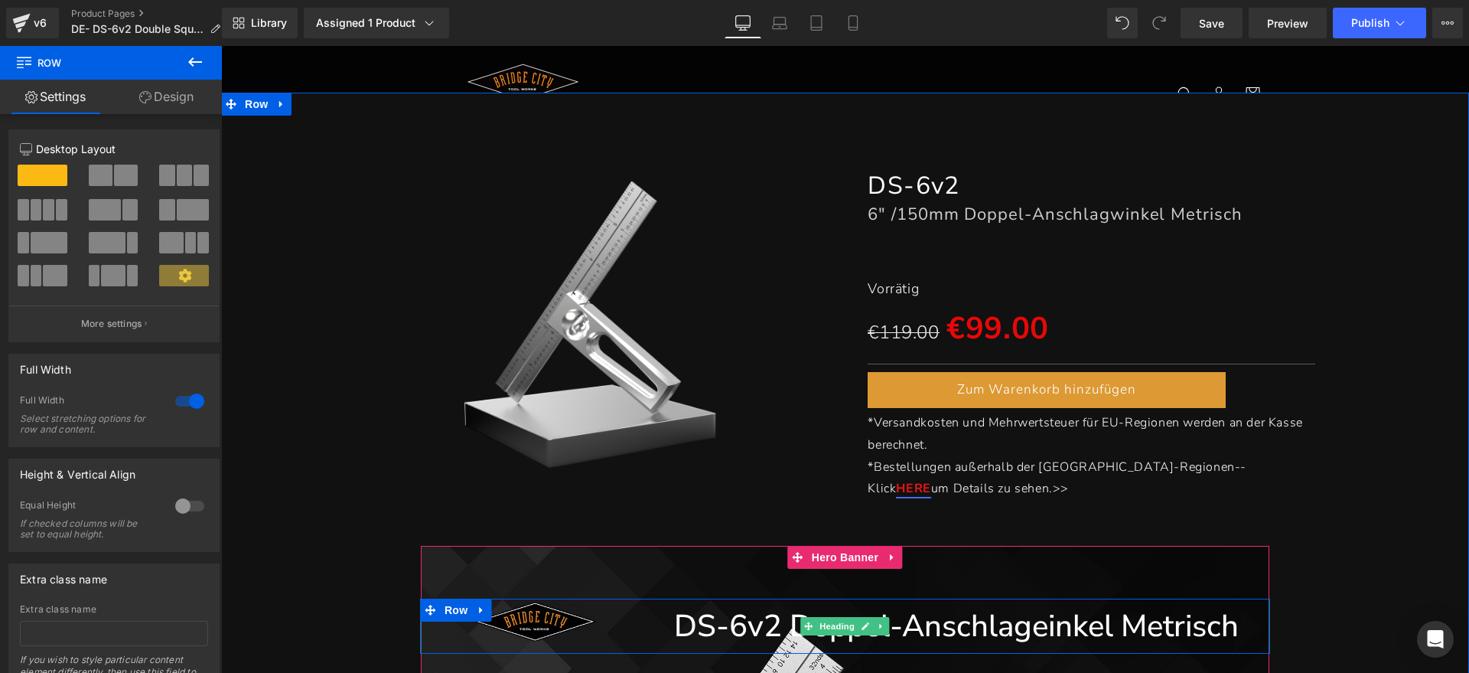
click at [1047, 627] on h1 "DS-6v2 Doppel-Anschlageinkel Metrisch" at bounding box center [830, 625] width 818 height 55
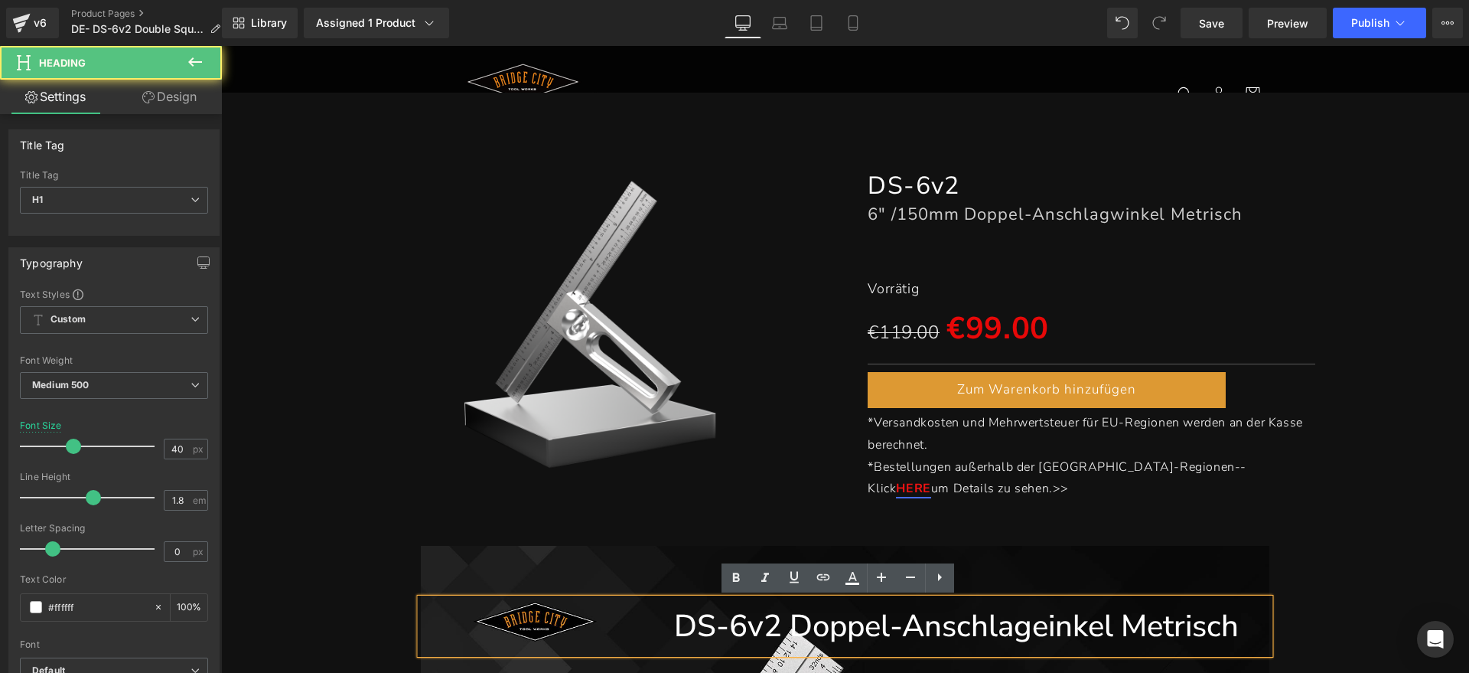
click at [1037, 634] on h1 "DS-6v2 Doppel-Anschlageinkel Metrisch" at bounding box center [830, 625] width 818 height 55
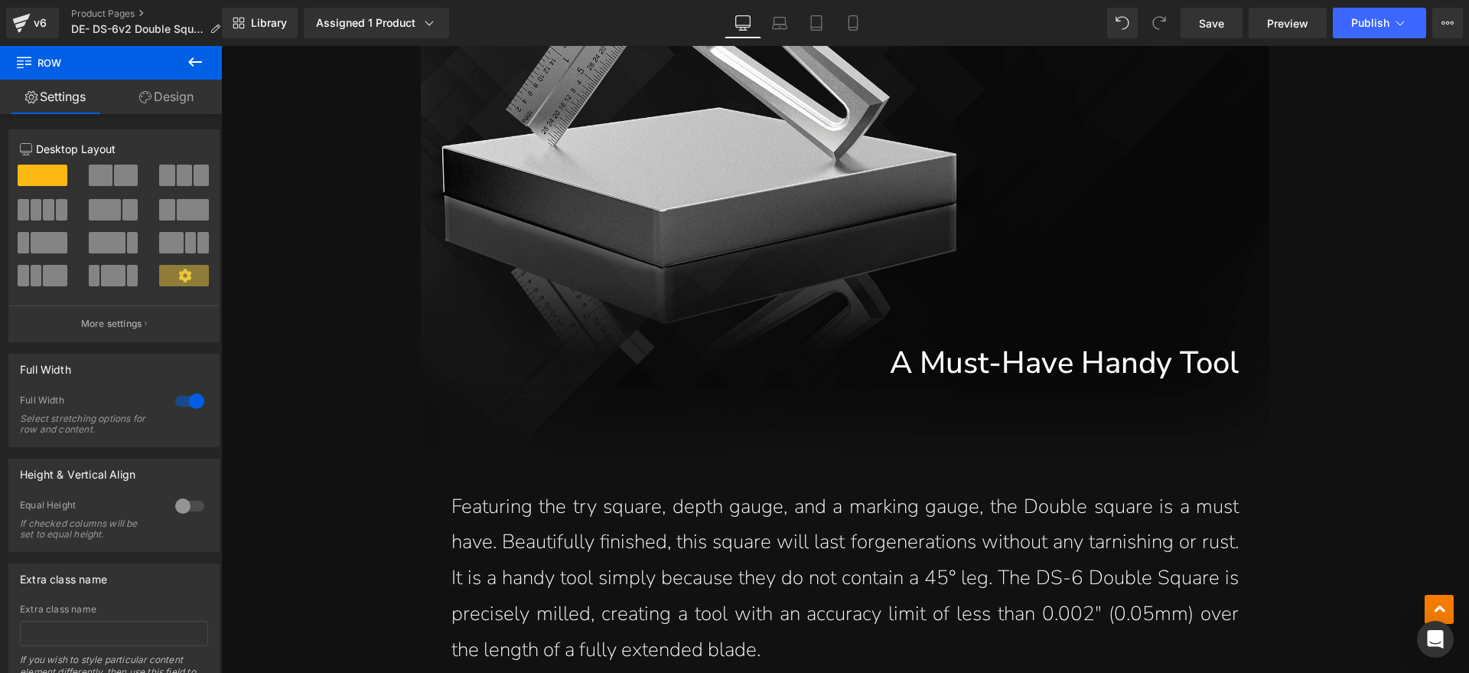
scroll to position [1052, 0]
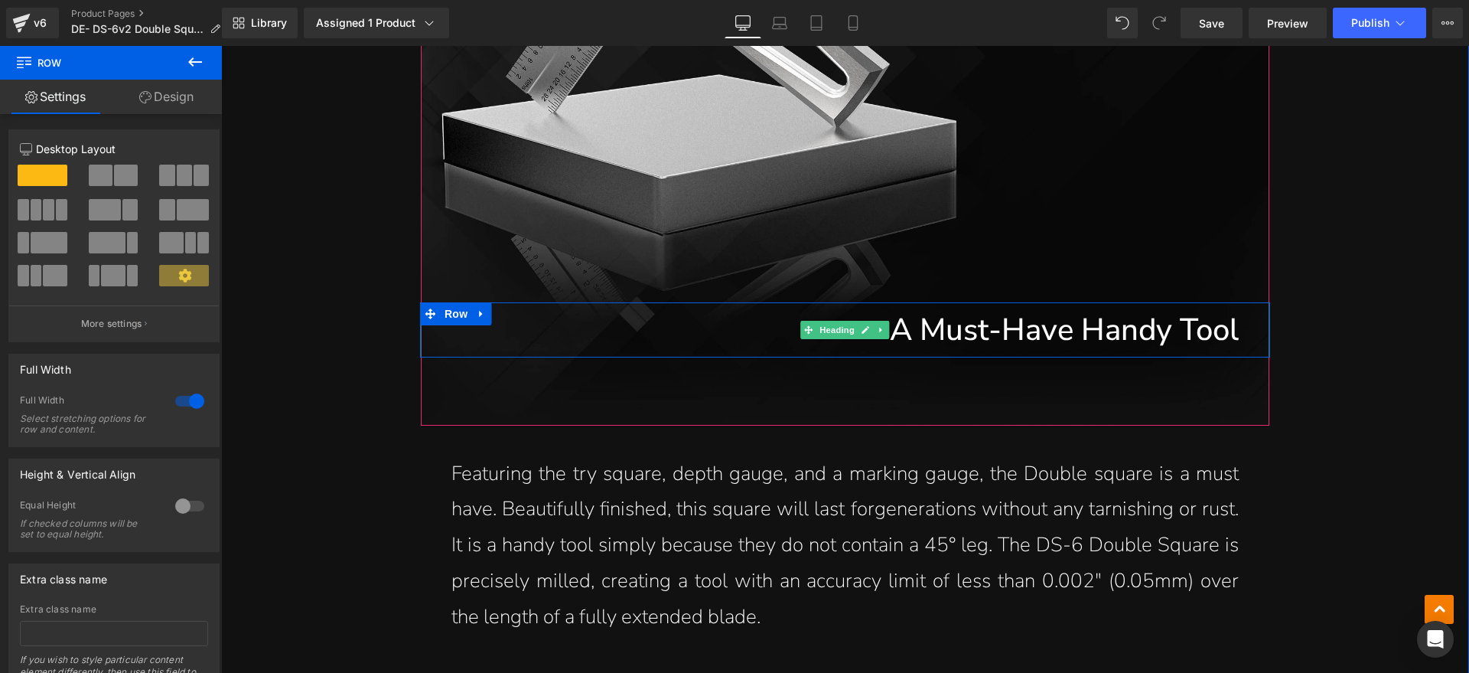
click at [1075, 333] on h1 "A Must-Have Handy Tool" at bounding box center [844, 329] width 787 height 55
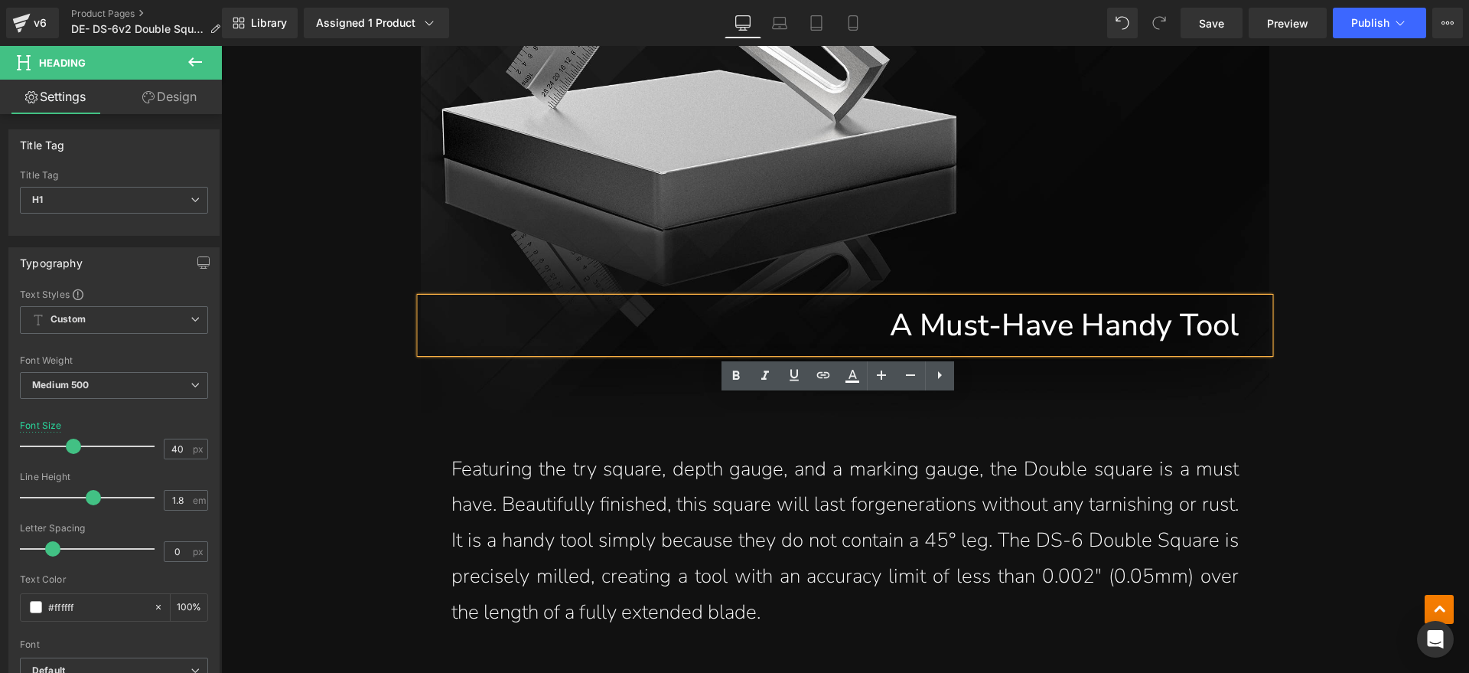
scroll to position [1148, 0]
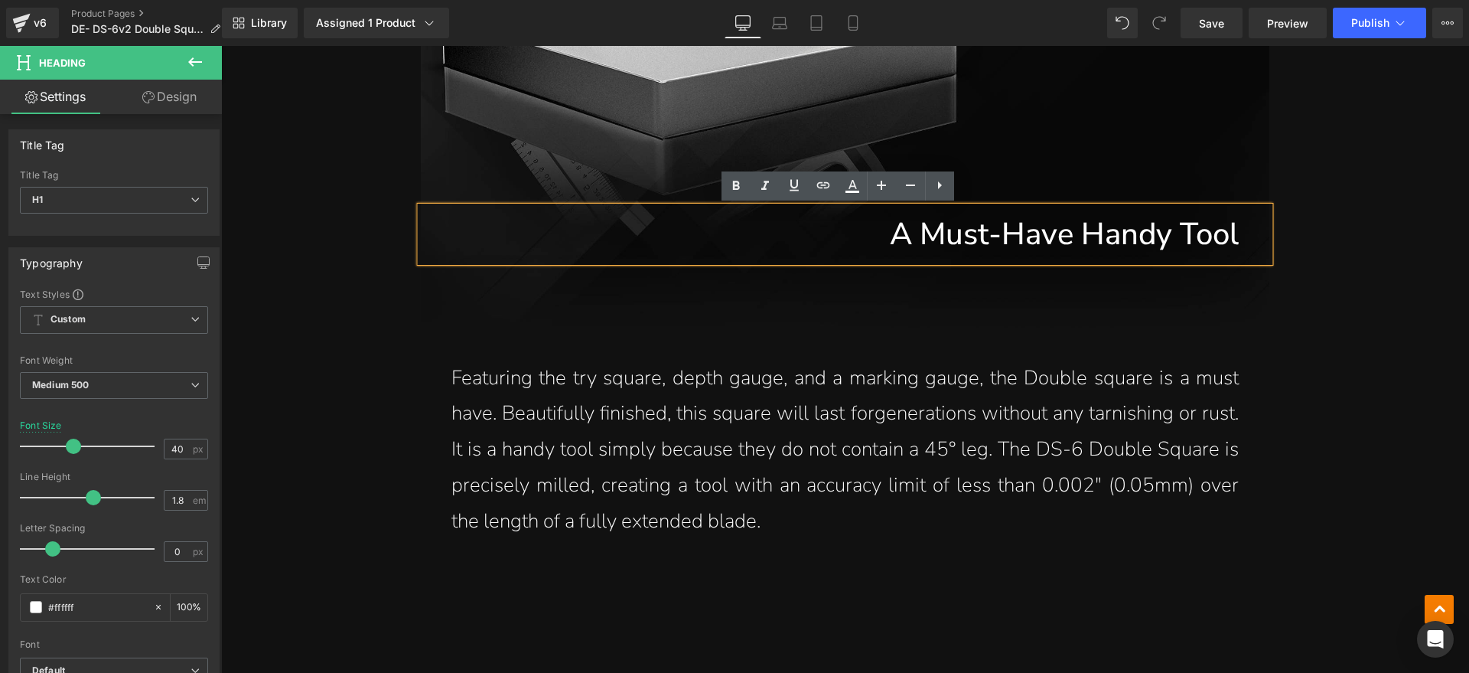
click at [1142, 246] on h1 "A Must-Have Handy Tool" at bounding box center [844, 234] width 787 height 55
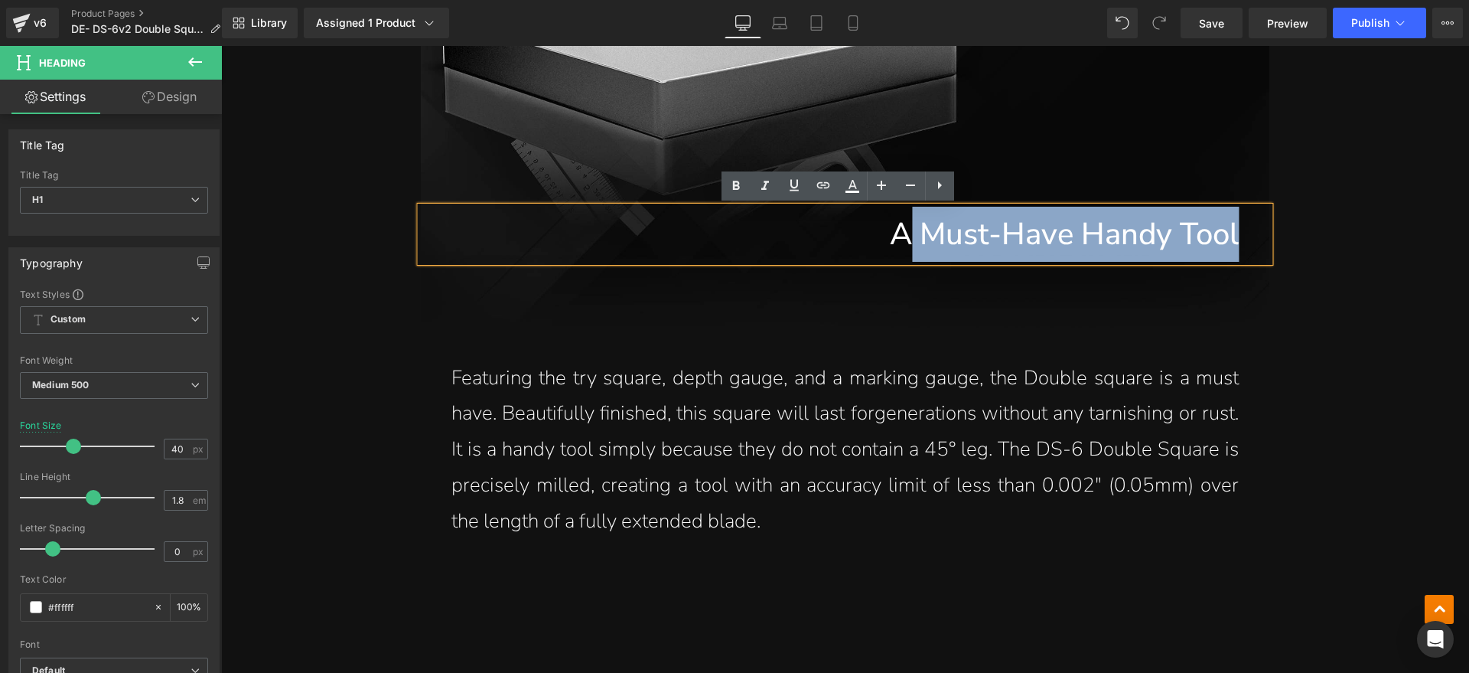
drag, startPoint x: 1244, startPoint y: 226, endPoint x: 897, endPoint y: 247, distance: 347.3
click at [897, 247] on div "A Must-Have Handy Tool" at bounding box center [845, 234] width 849 height 55
paste div
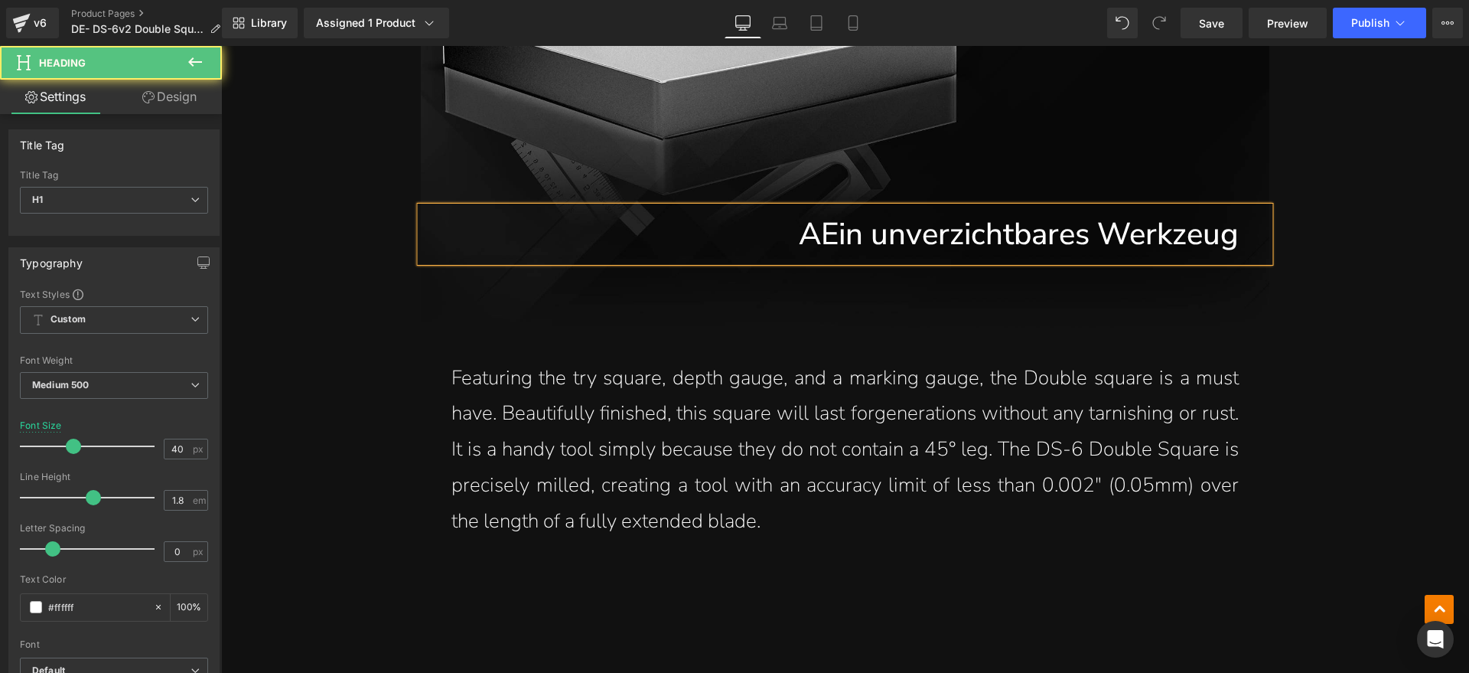
click at [816, 239] on h1 "AEin unverzichtbares Werkzeug" at bounding box center [844, 234] width 787 height 55
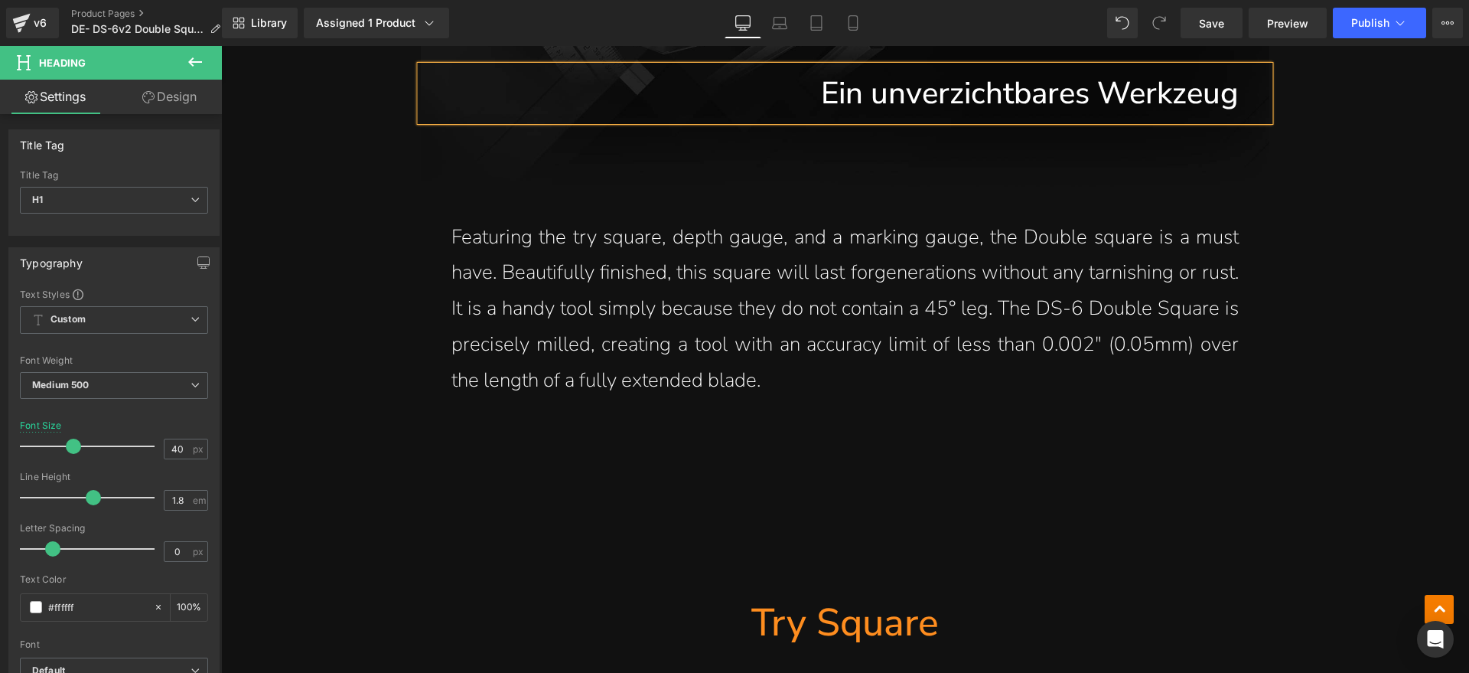
scroll to position [1243, 0]
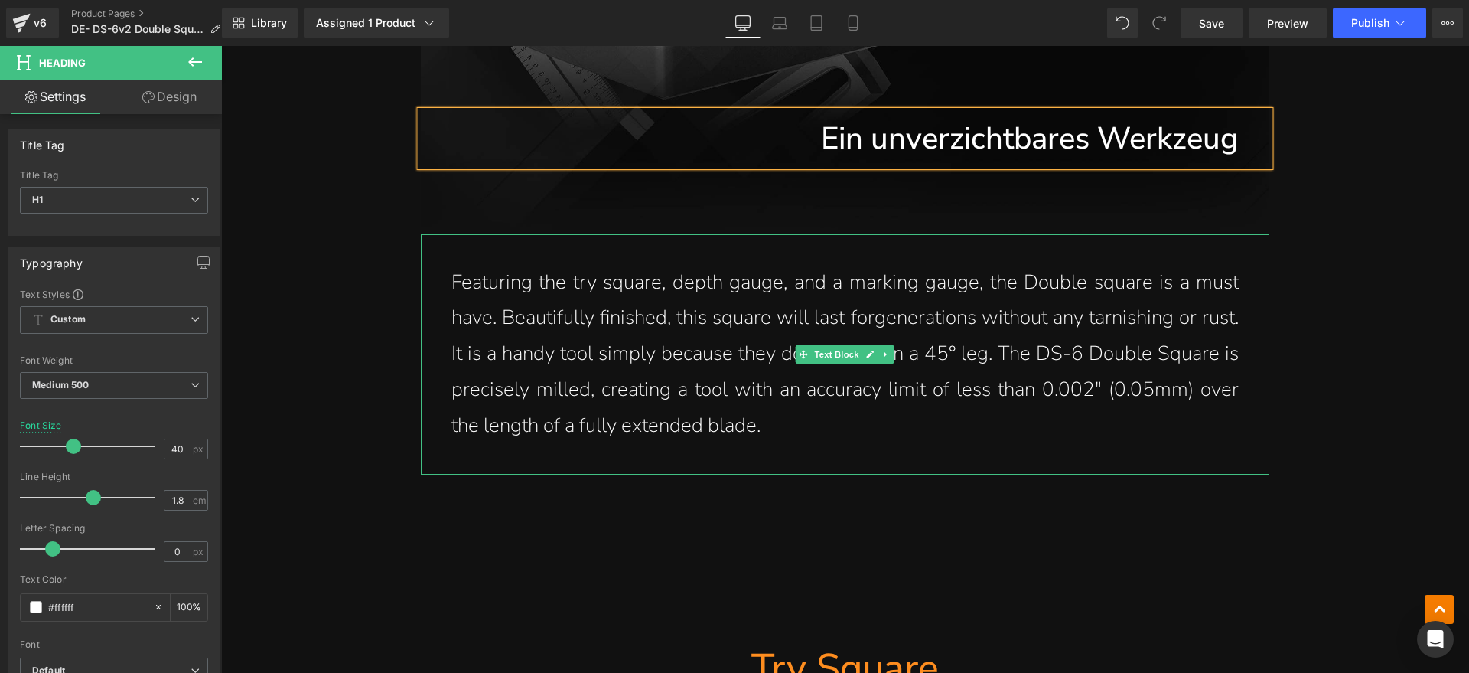
drag, startPoint x: 884, startPoint y: 429, endPoint x: 940, endPoint y: 425, distance: 56.0
click at [882, 429] on p "Featuring the try square, depth gauge, and a marking gauge, the Double square i…" at bounding box center [844, 354] width 787 height 179
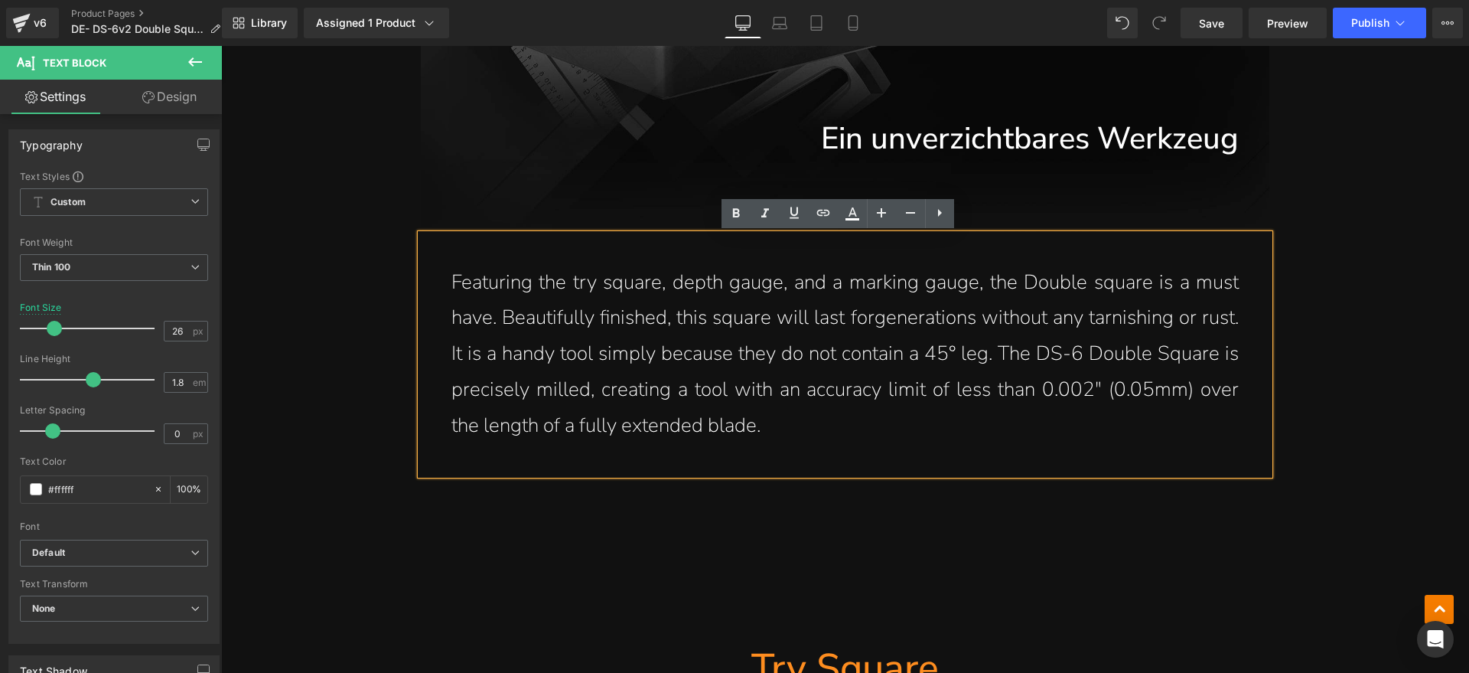
drag, startPoint x: 768, startPoint y: 423, endPoint x: 458, endPoint y: 285, distance: 339.4
click at [458, 285] on p "Featuring the try square, depth gauge, and a marking gauge, the Double square i…" at bounding box center [844, 354] width 787 height 179
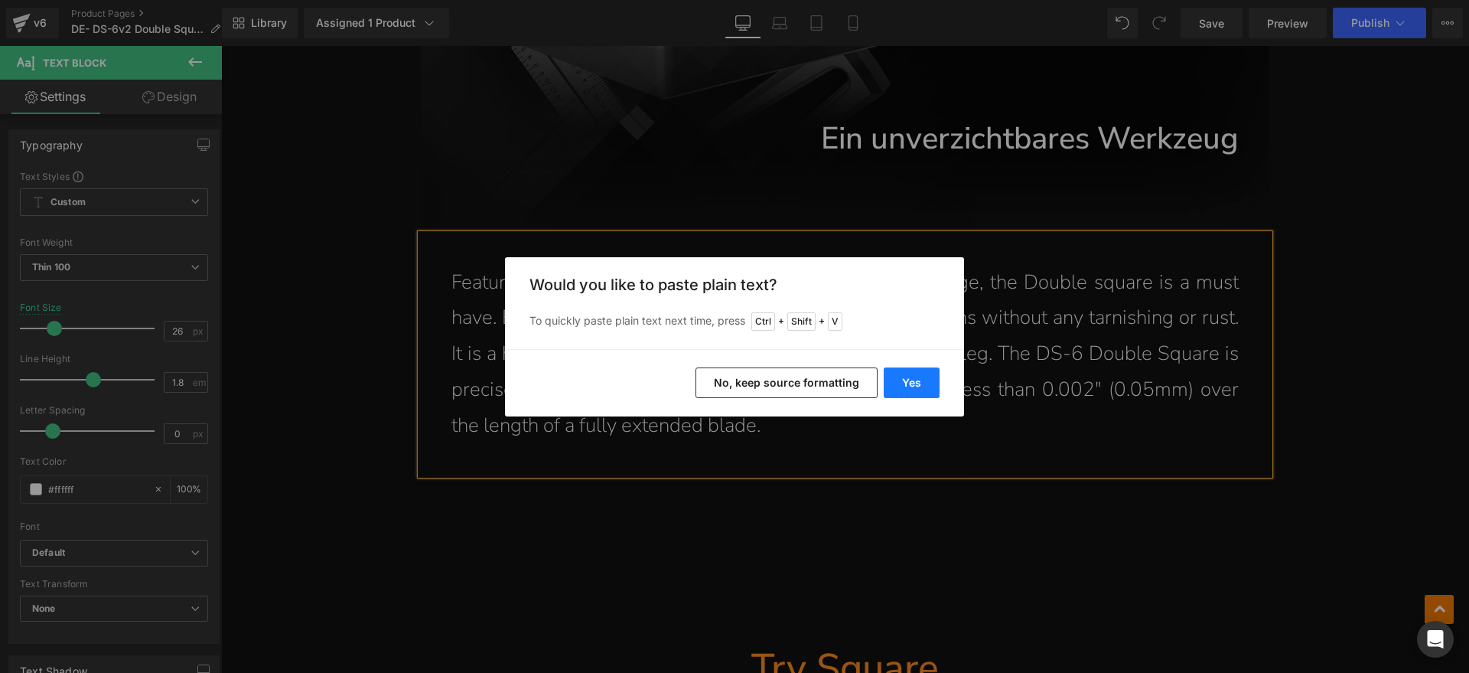
click at [931, 385] on button "Yes" at bounding box center [912, 382] width 56 height 31
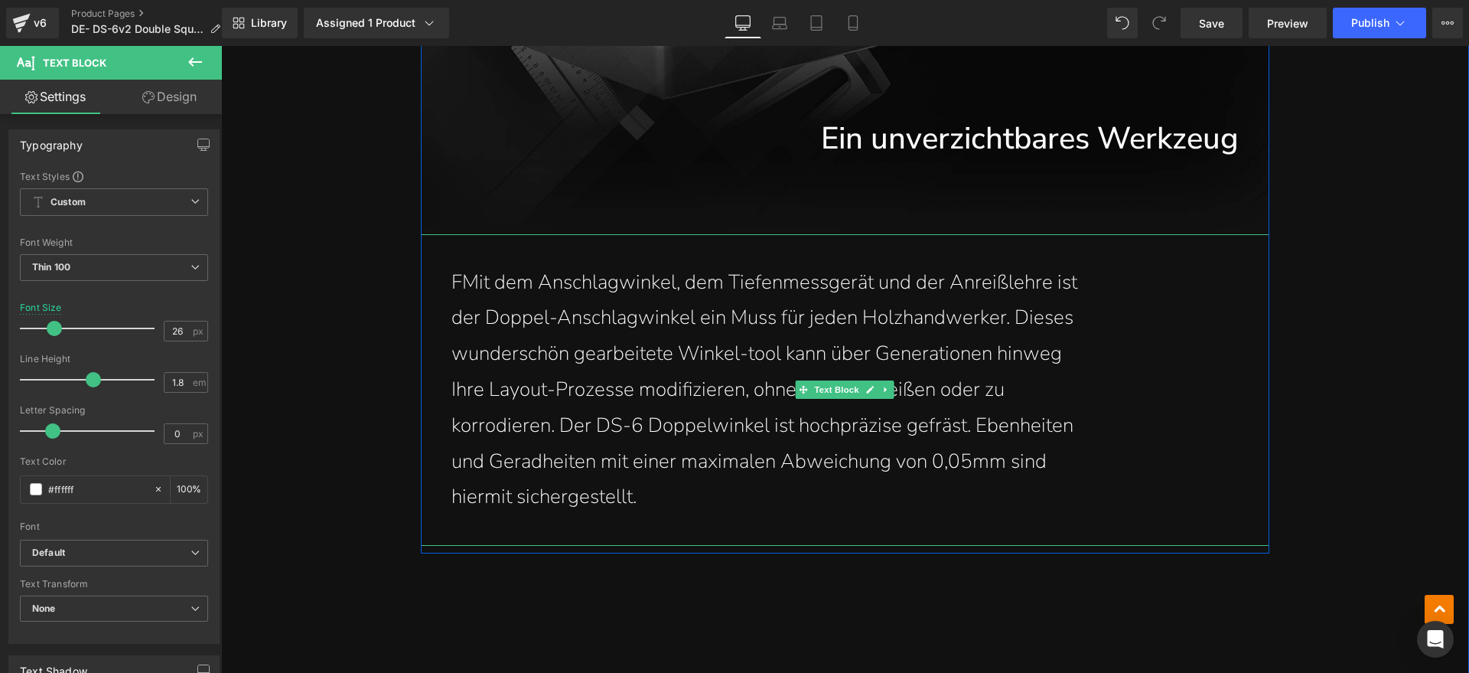
click at [456, 279] on p "FMit dem Anschlagwinkel, dem Tiefenmessgerät und der Anreißlehre ist" at bounding box center [844, 283] width 787 height 36
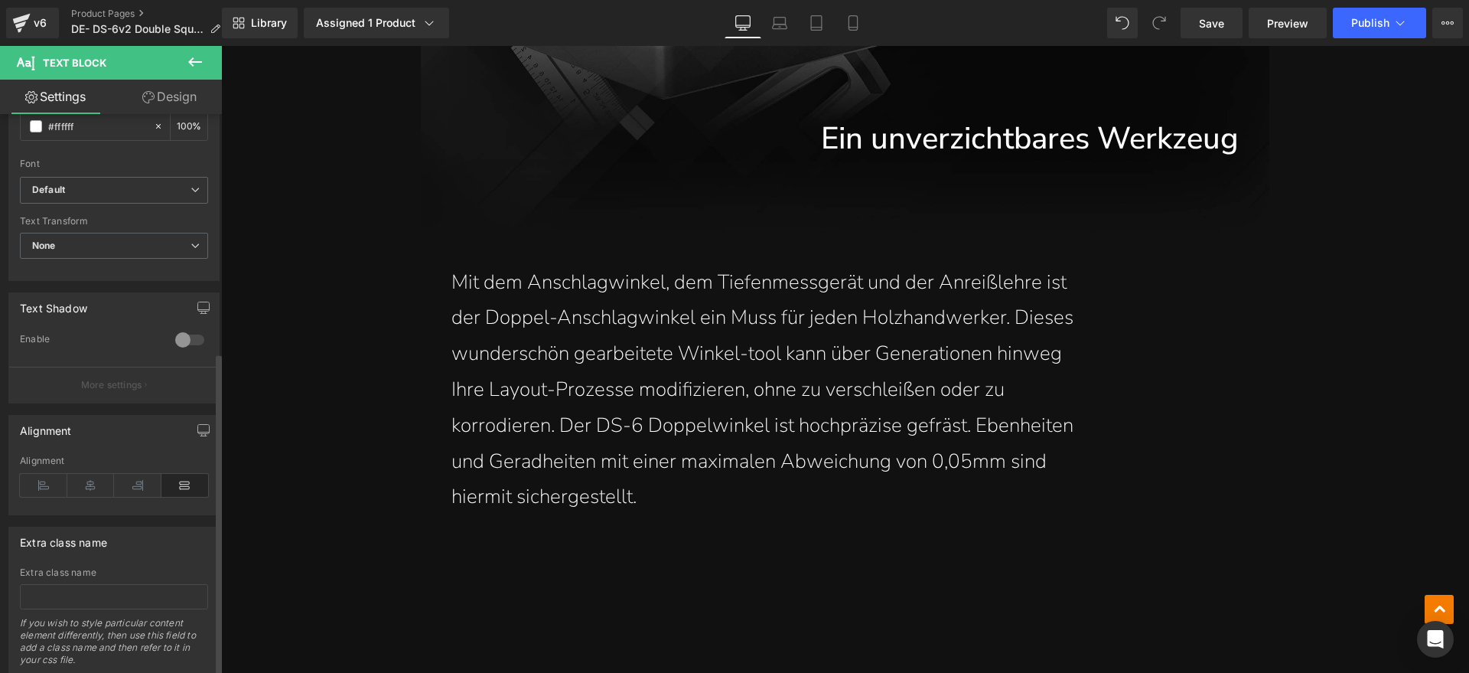
scroll to position [412, 0]
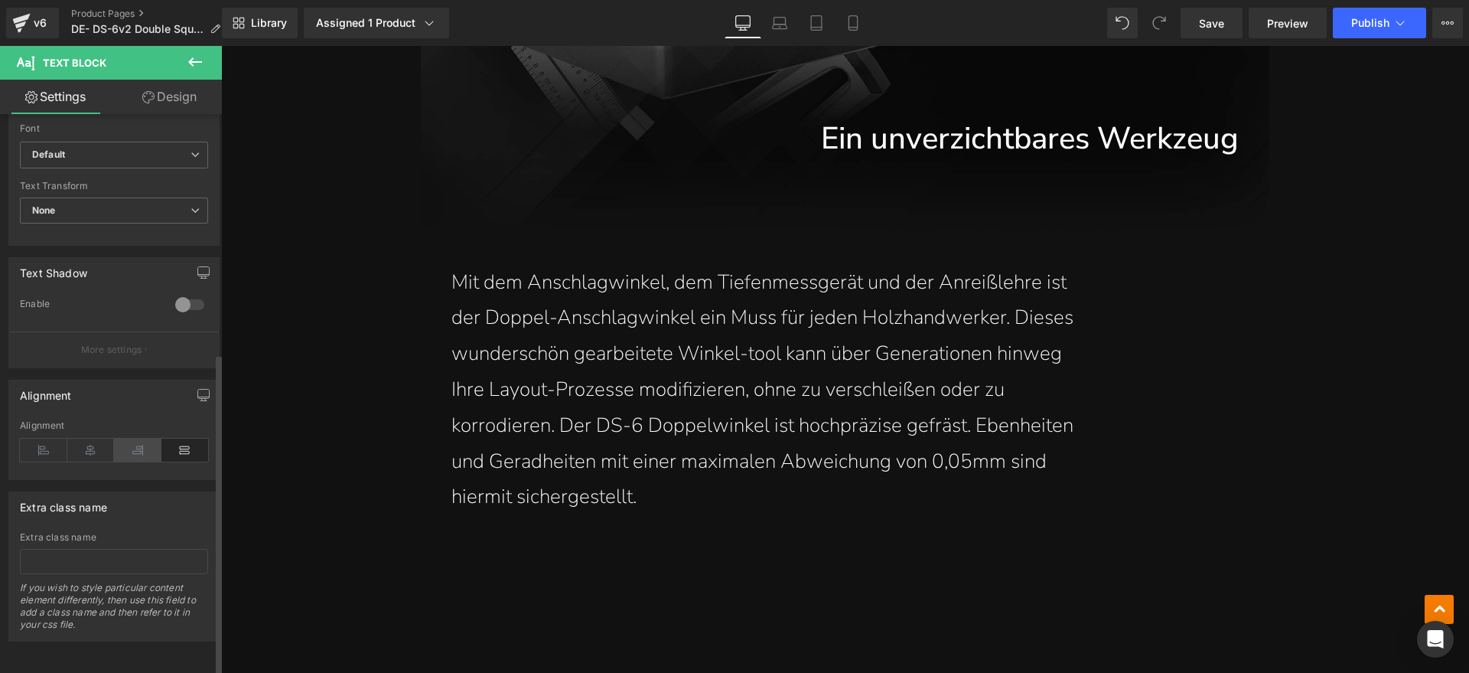
click at [139, 438] on icon at bounding box center [137, 449] width 47 height 23
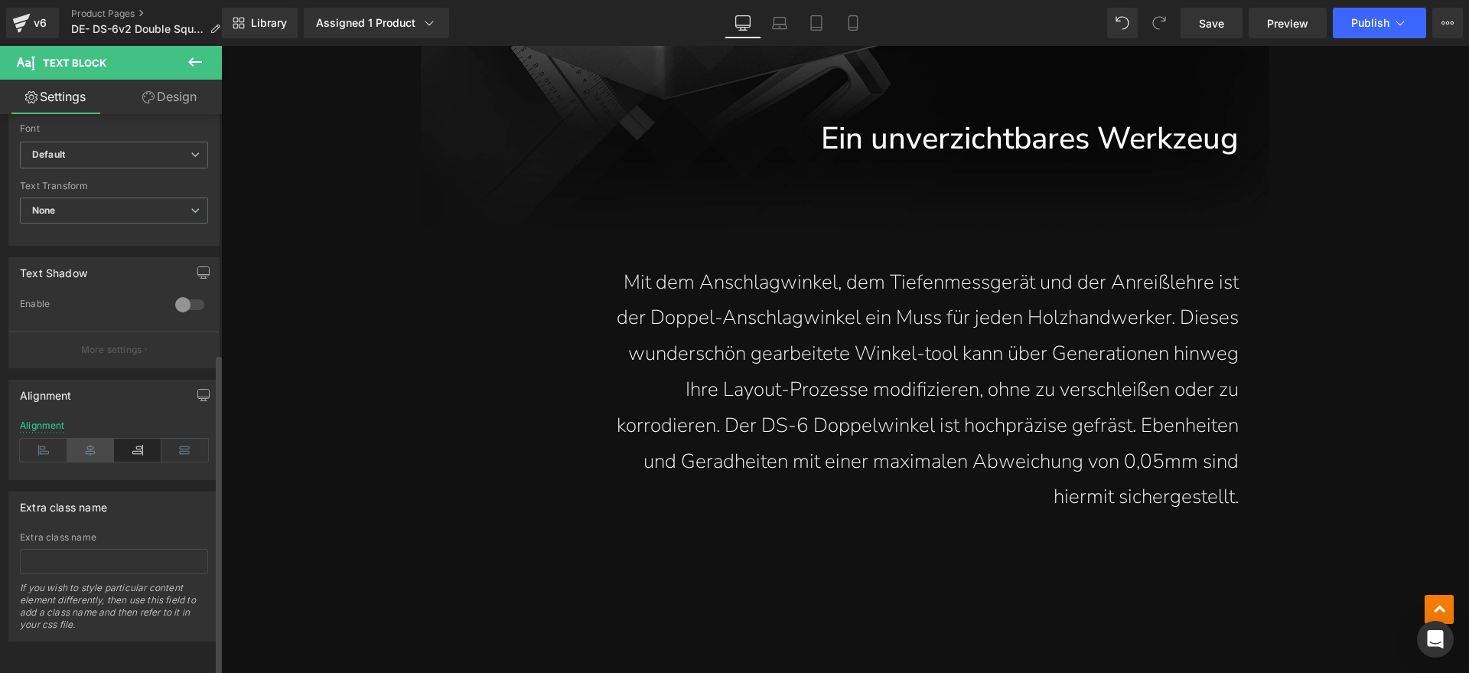
drag, startPoint x: 105, startPoint y: 432, endPoint x: 96, endPoint y: 432, distance: 8.5
click at [104, 438] on icon at bounding box center [90, 449] width 47 height 23
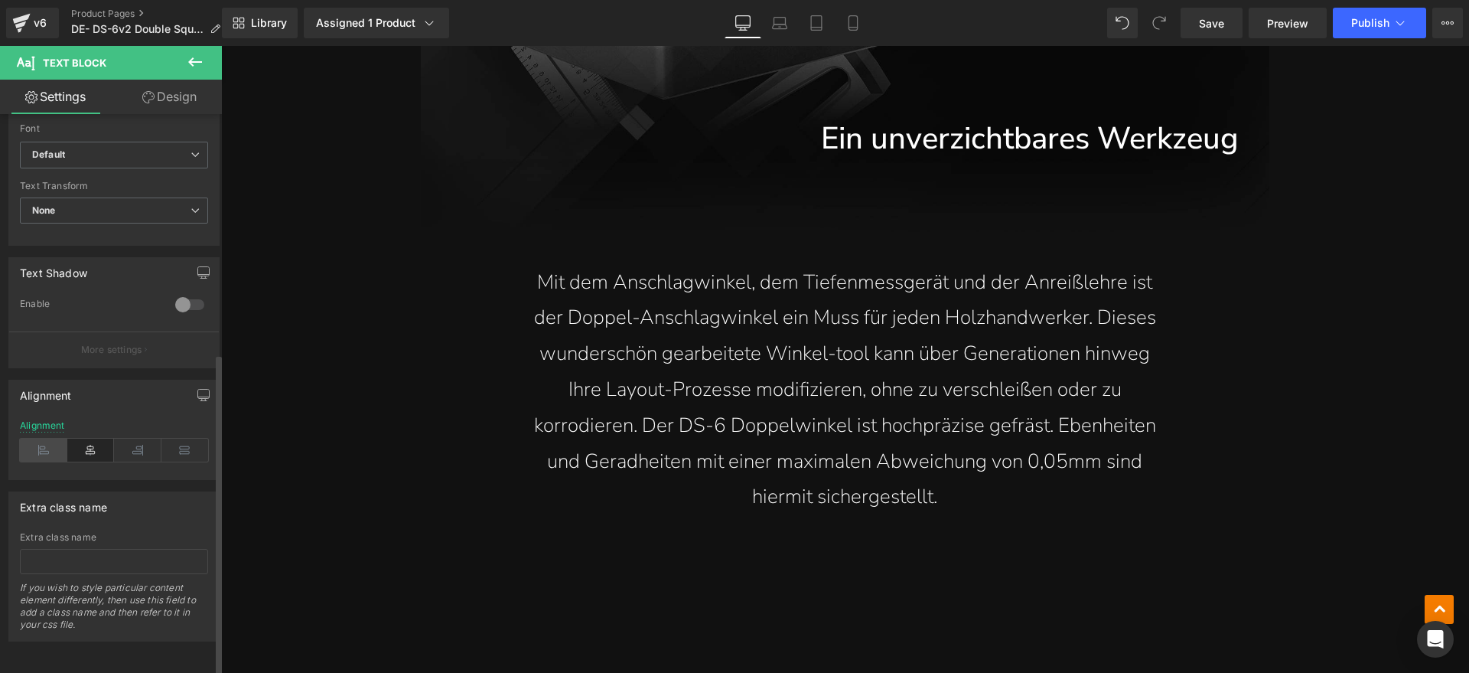
click at [47, 440] on icon at bounding box center [43, 449] width 47 height 23
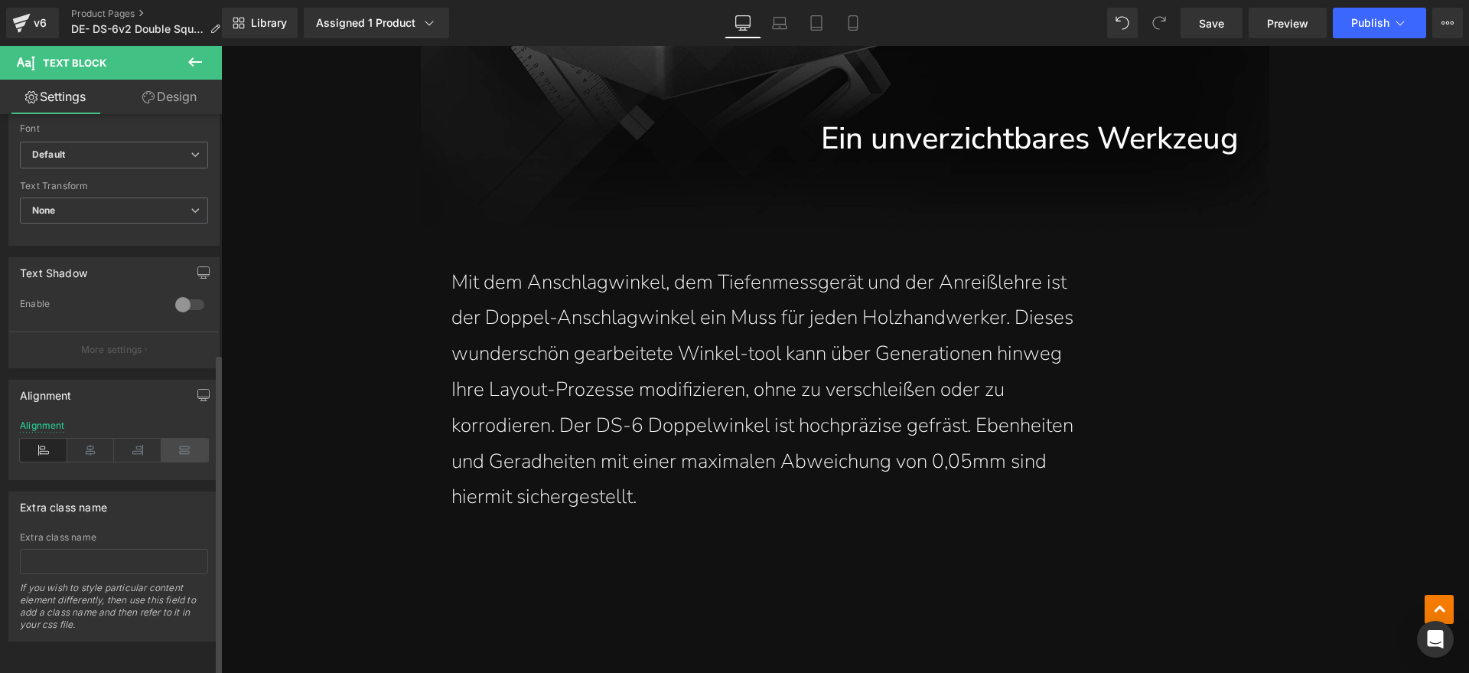
click at [170, 438] on icon at bounding box center [184, 449] width 47 height 23
click at [598, 398] on p "Ihre Layout-Prozesse modifizieren, ohne zu verschleißen oder zu" at bounding box center [844, 390] width 787 height 36
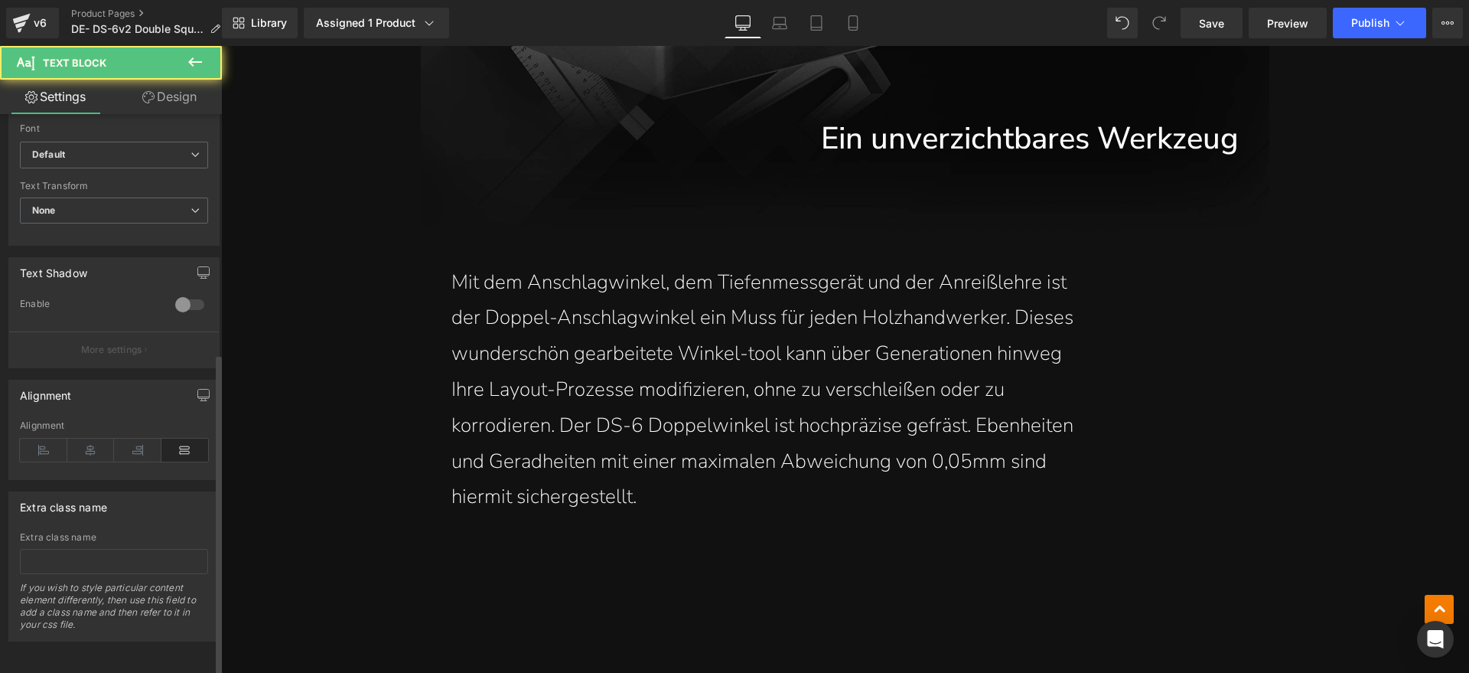
click at [184, 438] on icon at bounding box center [184, 449] width 47 height 23
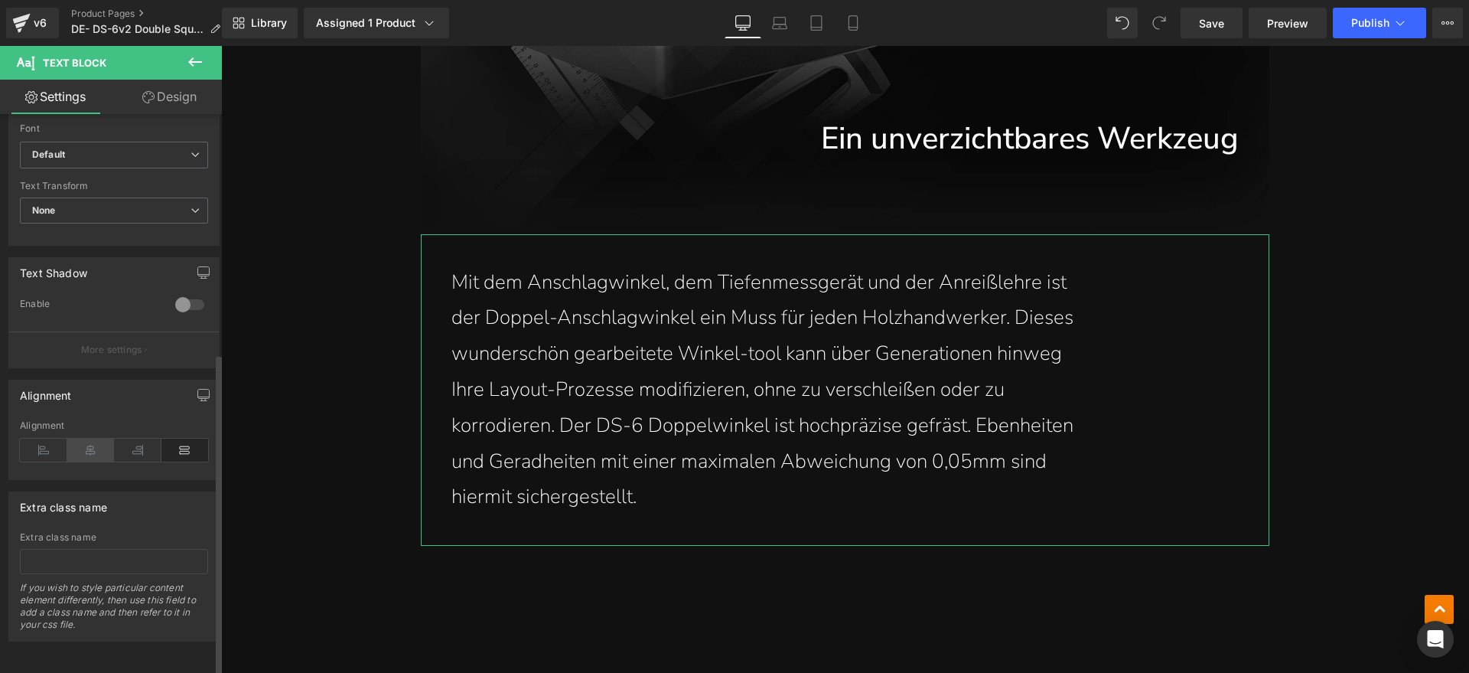
click at [109, 438] on icon at bounding box center [90, 449] width 47 height 23
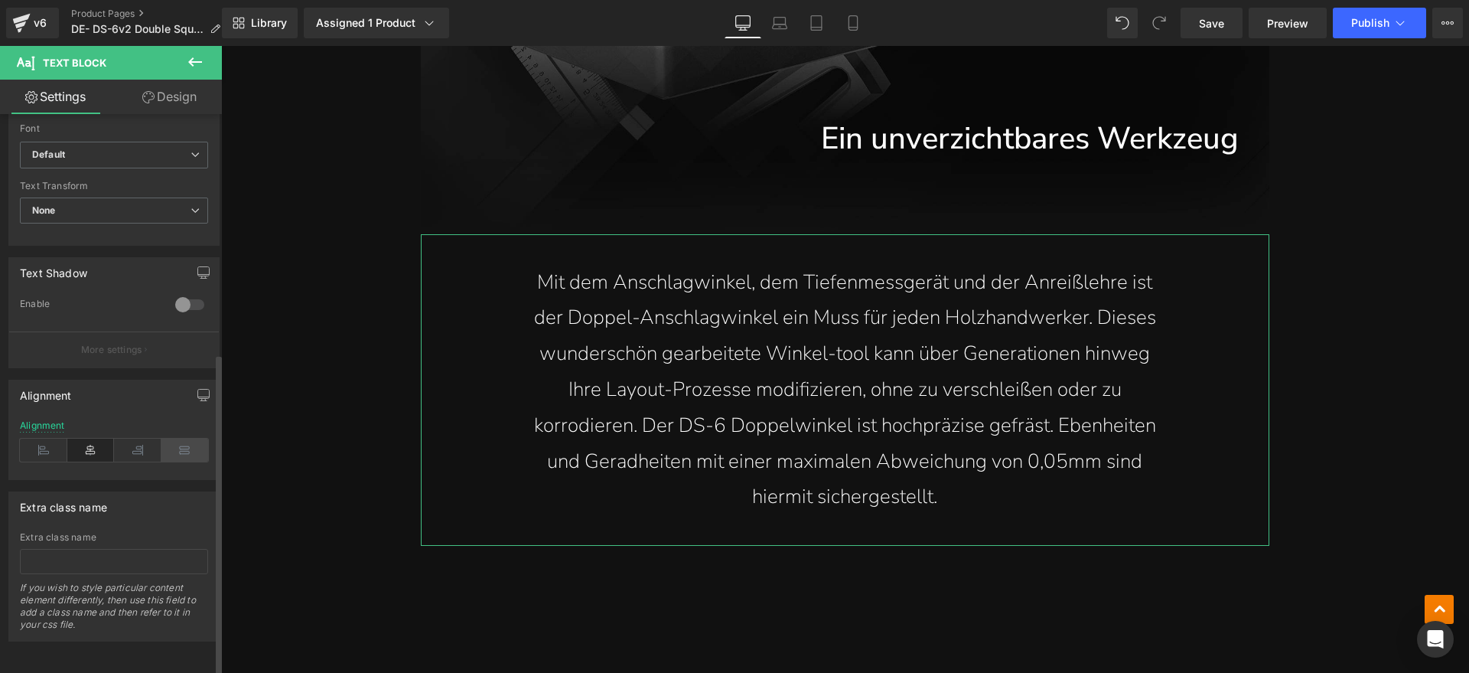
click at [165, 438] on icon at bounding box center [184, 449] width 47 height 23
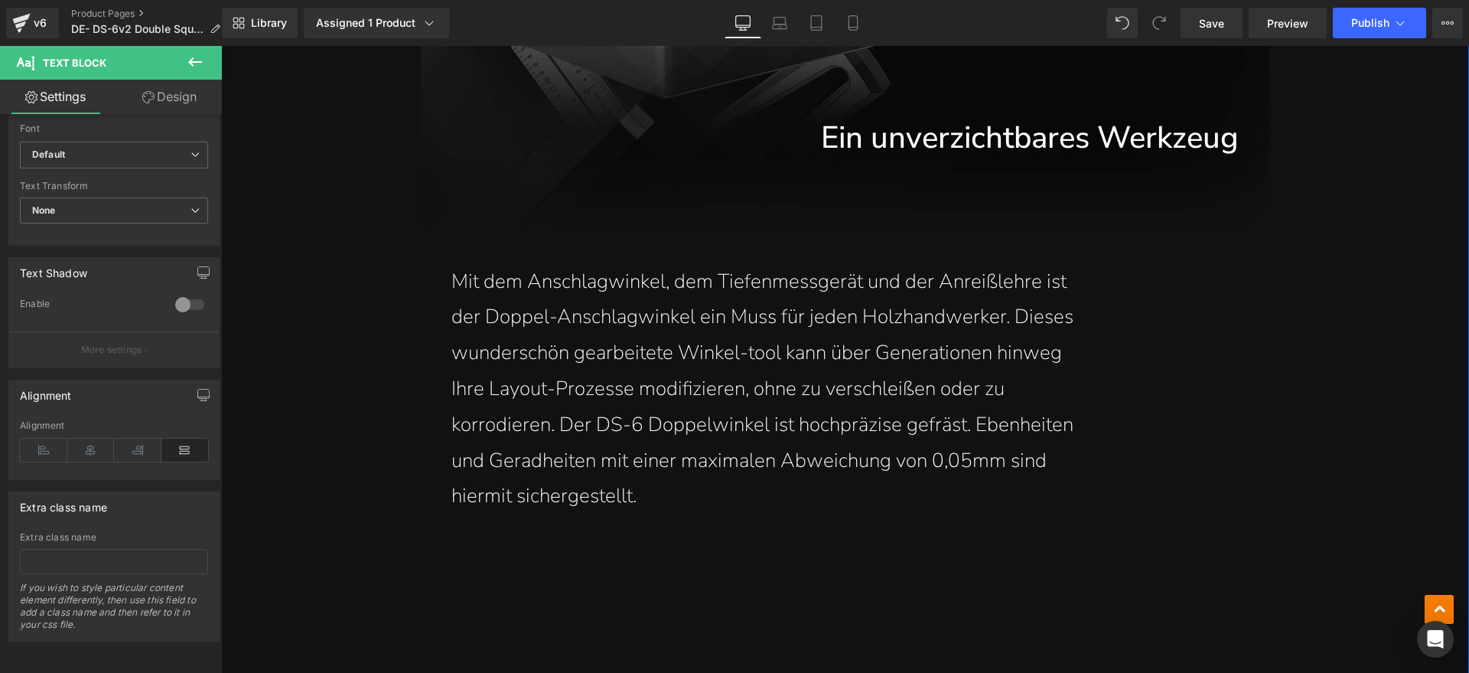
scroll to position [1243, 0]
click at [620, 409] on p "korrodieren. Der DS-6 Doppelwinkel ist hochpräzise gefräst. Ebenheiten" at bounding box center [844, 426] width 787 height 36
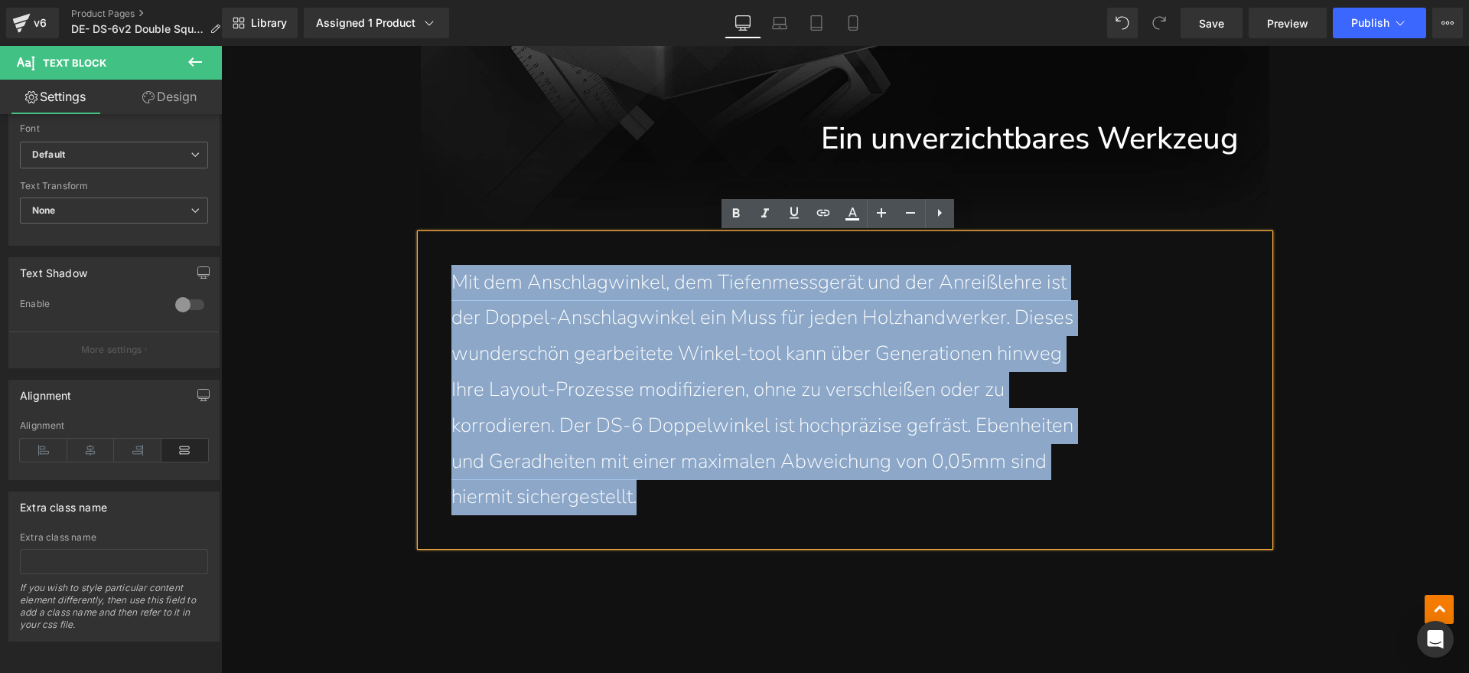
drag, startPoint x: 666, startPoint y: 493, endPoint x: 413, endPoint y: 295, distance: 320.5
click at [421, 295] on div "Mit dem Anschlagwinkel, dem Tiefenmessgerät und der Anreißlehre ist der Doppel…" at bounding box center [845, 390] width 849 height 312
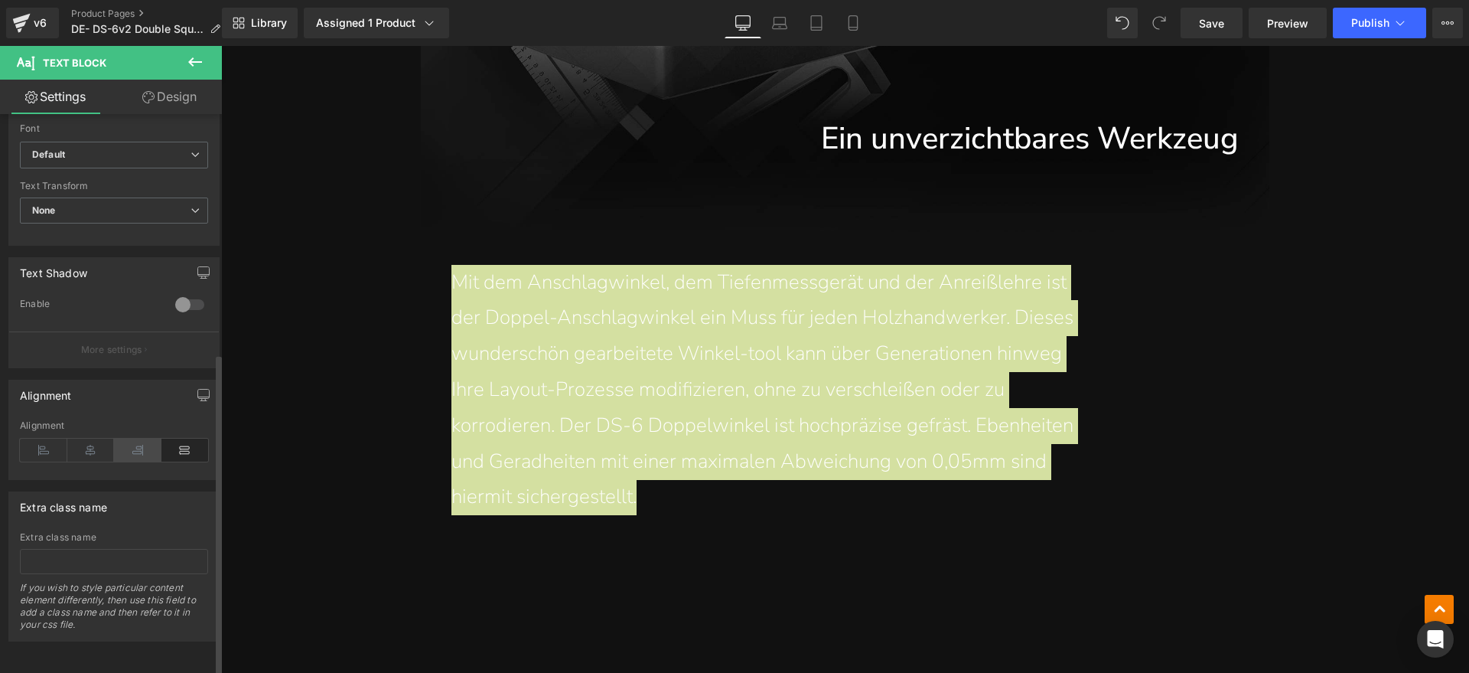
click at [138, 438] on icon at bounding box center [137, 449] width 47 height 23
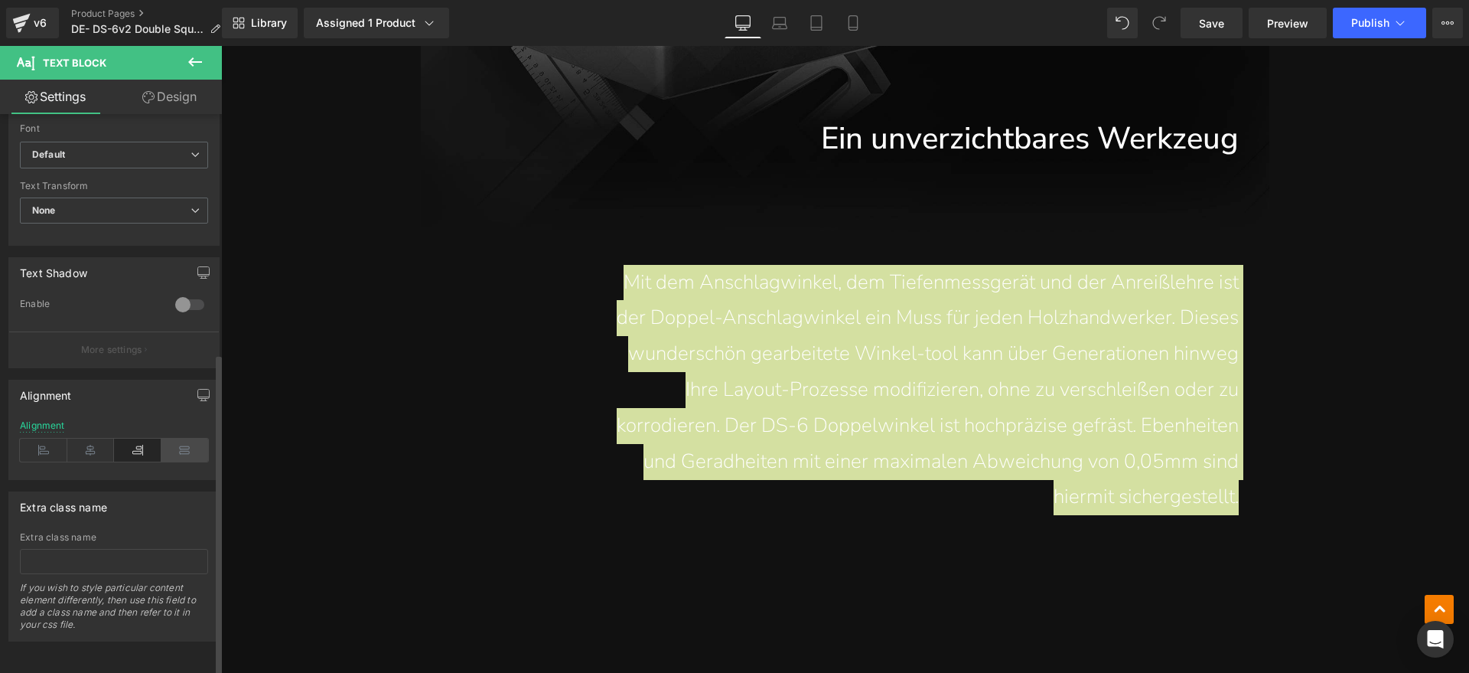
click at [184, 438] on icon at bounding box center [184, 449] width 47 height 23
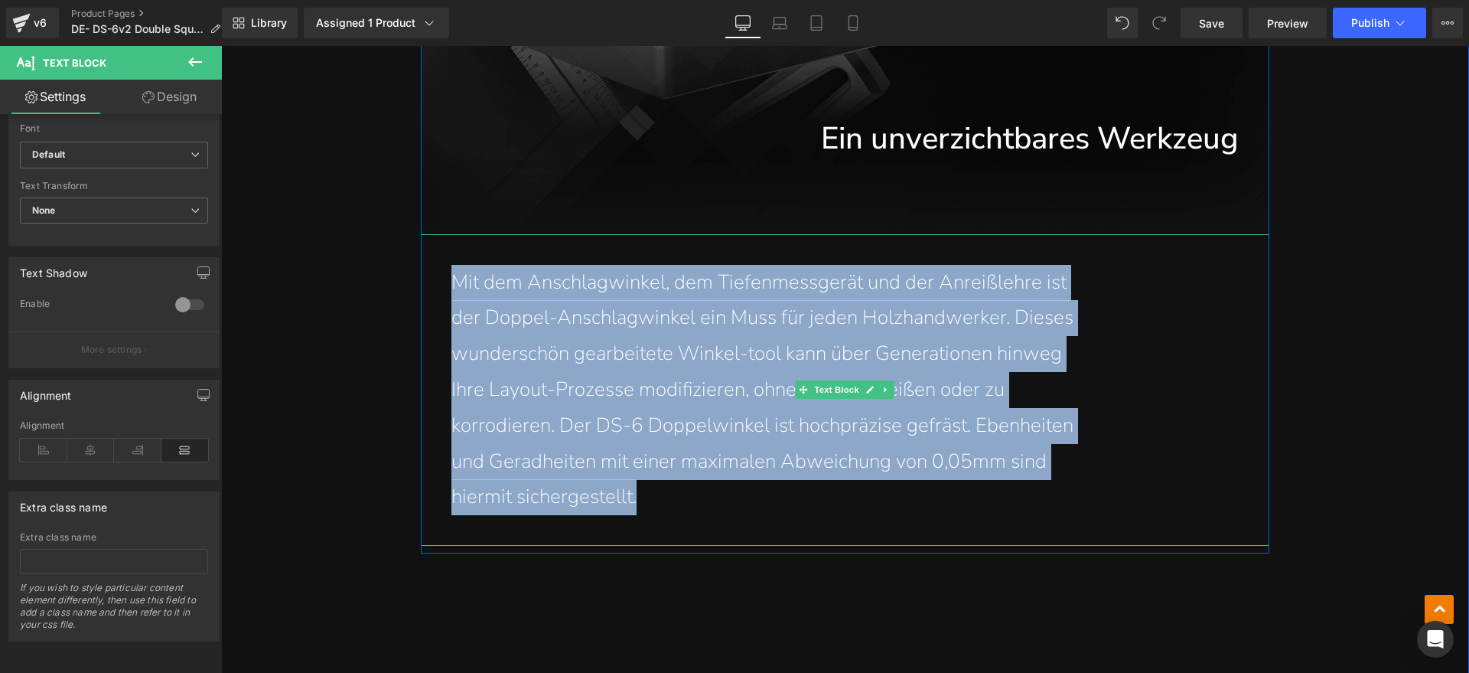
click at [1110, 347] on p "wunderschön gearbeitete Winkel-tool kann über Generationen hinweg" at bounding box center [844, 354] width 787 height 36
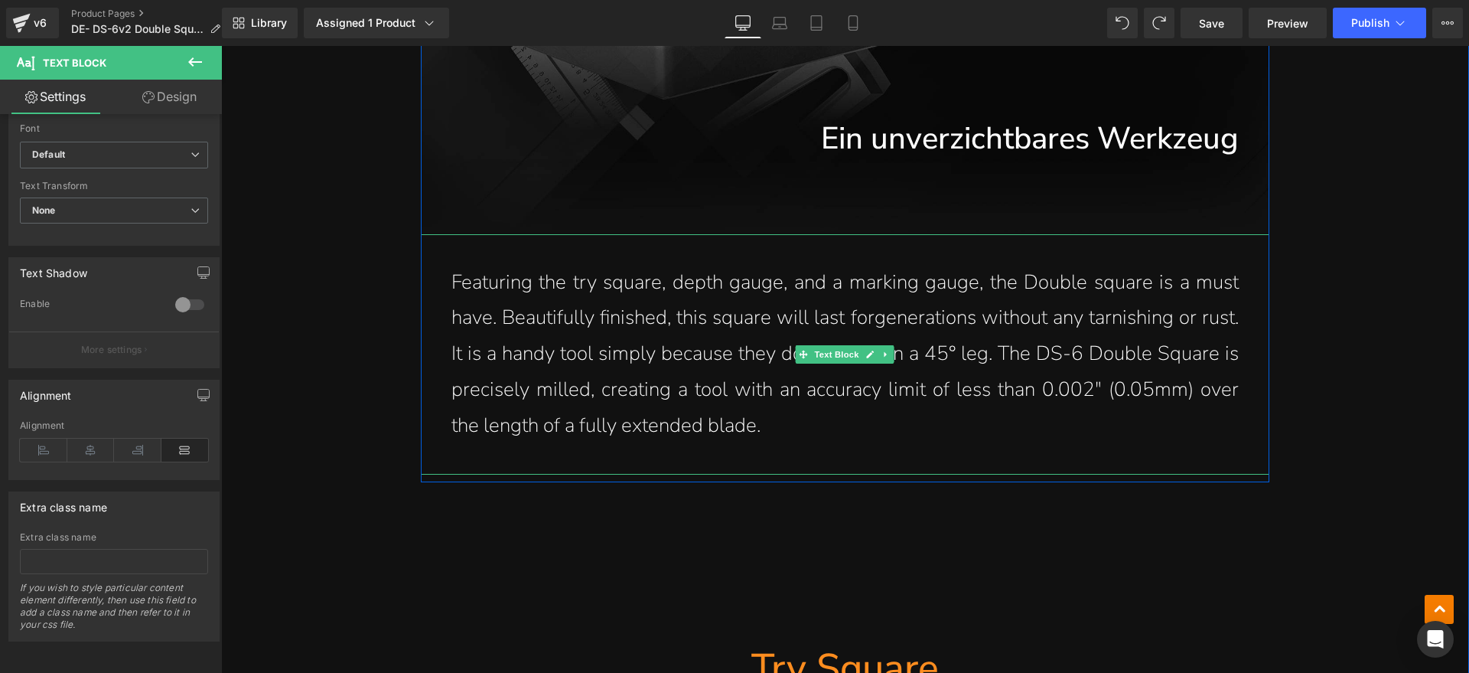
click at [791, 421] on p "Featuring the try square, depth gauge, and a marking gauge, the Double square i…" at bounding box center [844, 354] width 787 height 179
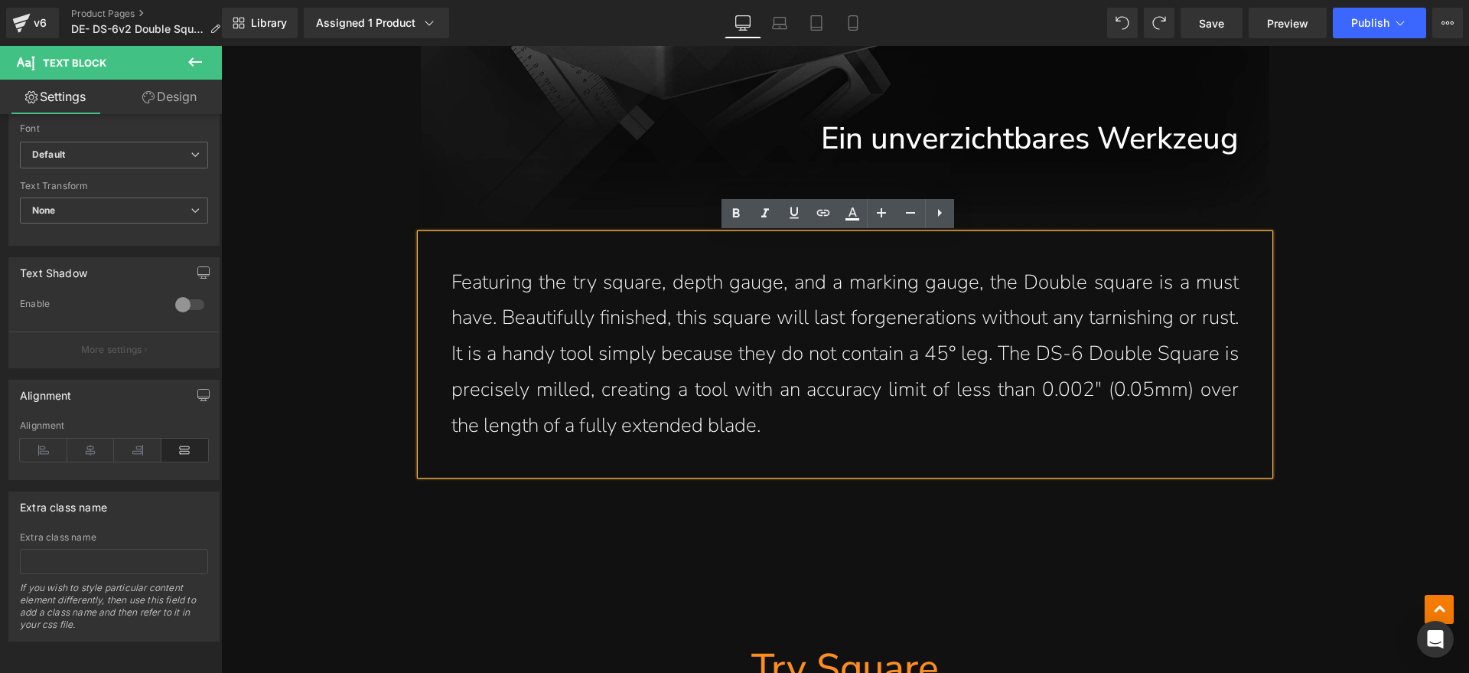
click at [728, 447] on div "Featuring the try square, depth gauge, and a marking gauge, the Double square i…" at bounding box center [845, 354] width 849 height 240
drag, startPoint x: 780, startPoint y: 430, endPoint x: 463, endPoint y: 292, distance: 346.4
click at [463, 292] on p "Featuring the try square, depth gauge, and a marking gauge, the Double square i…" at bounding box center [844, 354] width 787 height 179
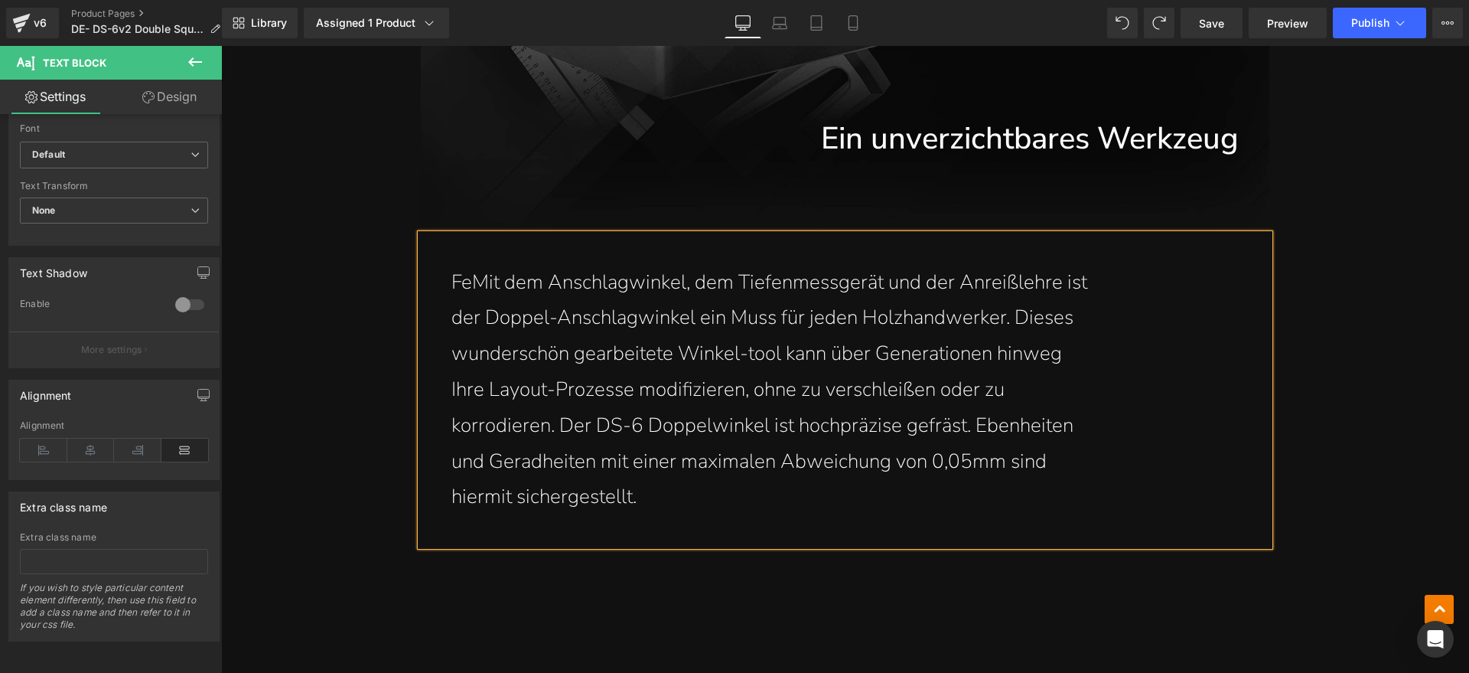
click at [465, 281] on p "FeMit dem Anschlagwinkel, dem Tiefenmessgerät und der Anreißlehre ist" at bounding box center [844, 283] width 787 height 36
click at [451, 326] on p "der Doppel-Anschlagwinkel ein Muss für jeden Holzhandwerker. Dieses" at bounding box center [844, 318] width 787 height 36
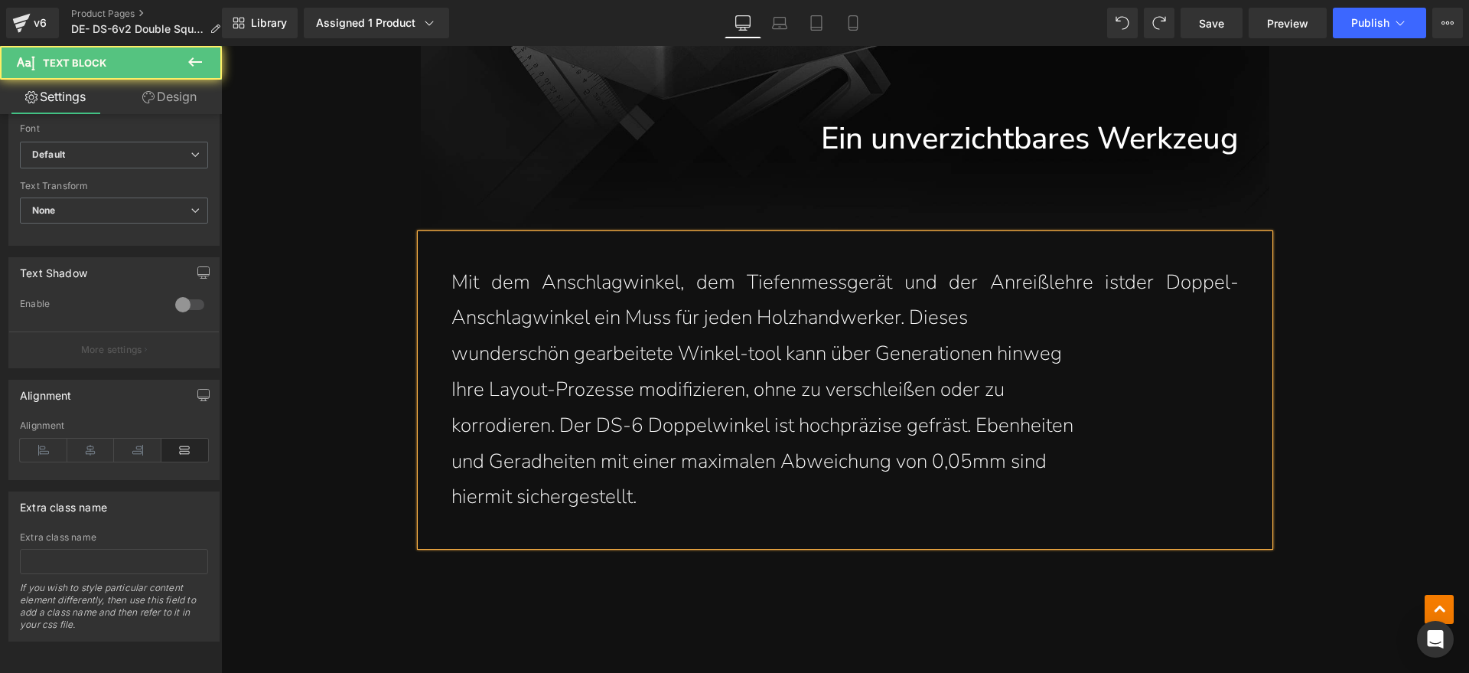
click at [442, 323] on div "Mit dem Anschlagwinkel, dem Tiefenmessgerät und der Anreißlehre ist der Doppel-…" at bounding box center [845, 390] width 849 height 312
click at [451, 366] on p "wunderschön gearbeitete Winkel-tool kann über Generationen hinweg" at bounding box center [844, 354] width 787 height 36
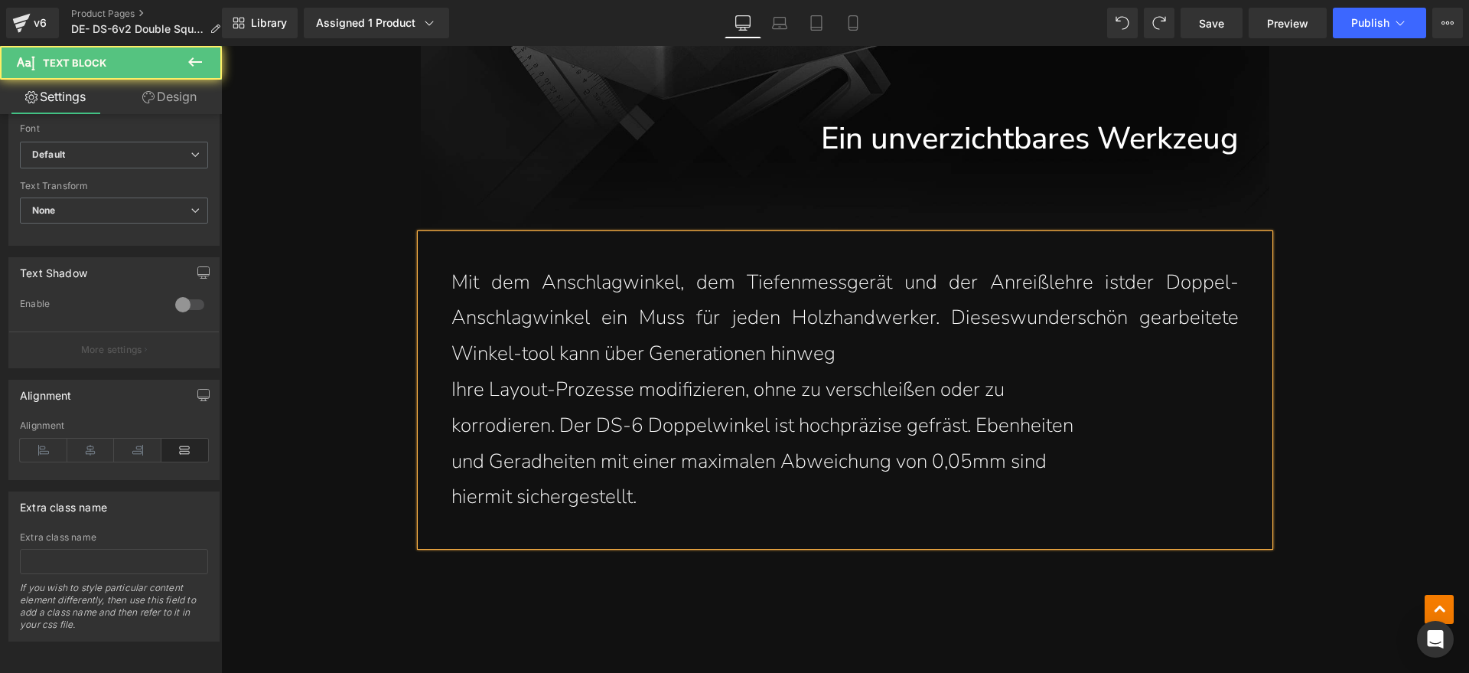
click at [442, 386] on div "Mit dem Anschlagwinkel, dem Tiefenmessgerät und der Anreißlehre ist der Doppel-…" at bounding box center [845, 390] width 849 height 312
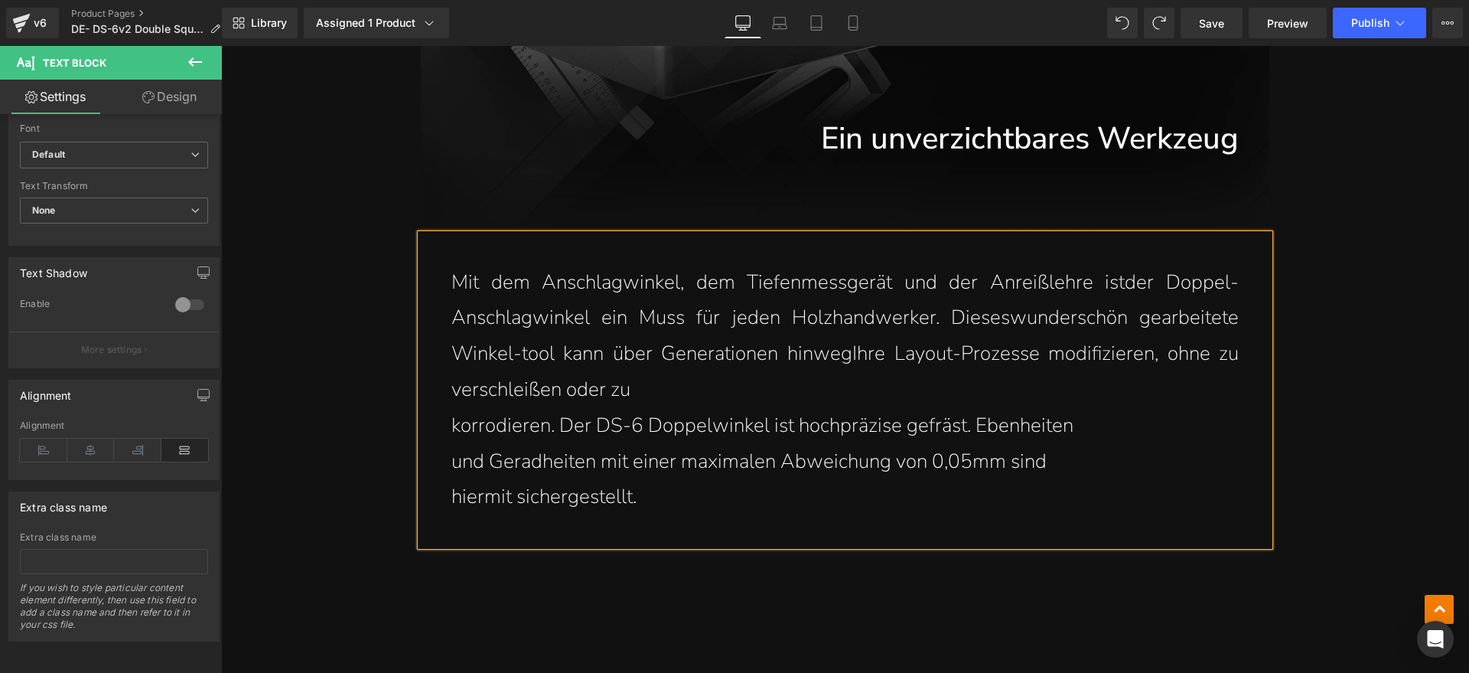
click at [436, 432] on div "Mit dem Anschlagwinkel, dem Tiefenmessgerät und der Anreißlehre ist der Doppel-…" at bounding box center [845, 390] width 849 height 312
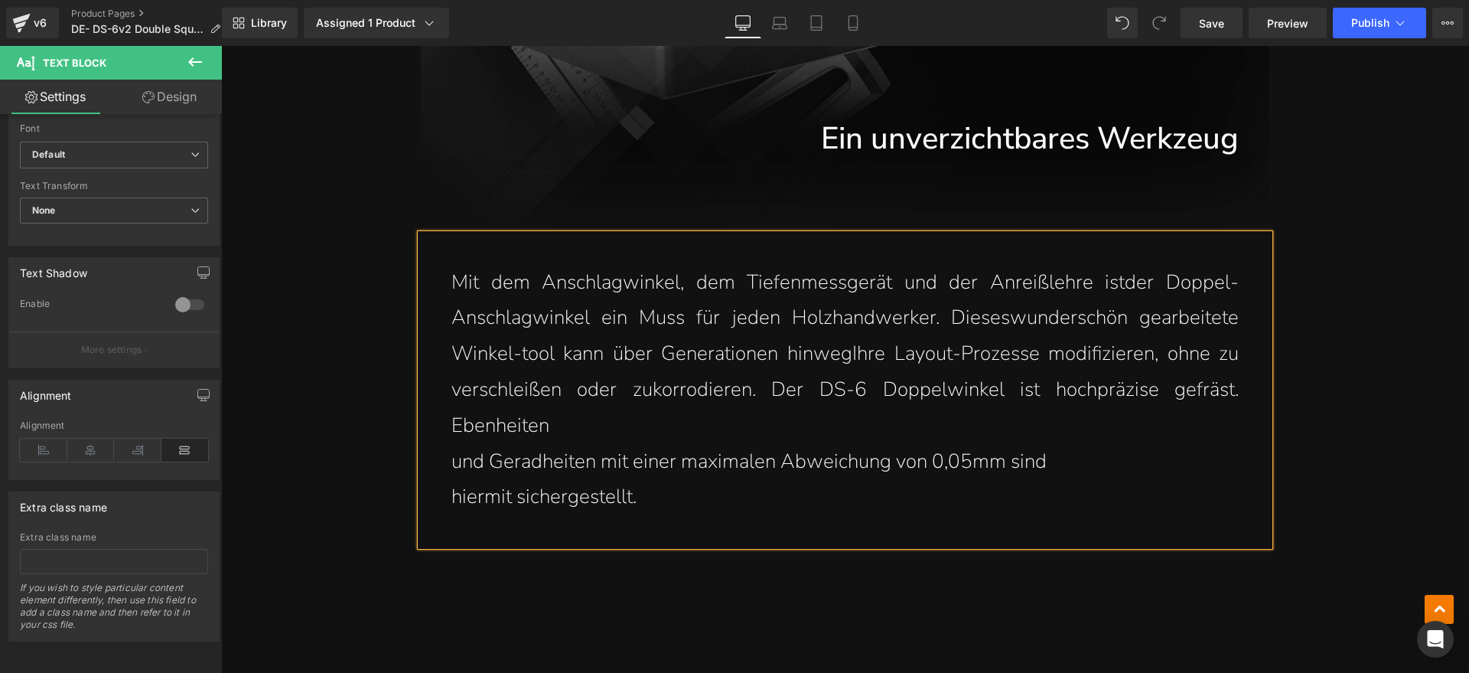
click at [431, 454] on div "Mit dem Anschlagwinkel, dem Tiefenmessgerät und der Anreißlehre ist der Doppel-…" at bounding box center [845, 390] width 849 height 312
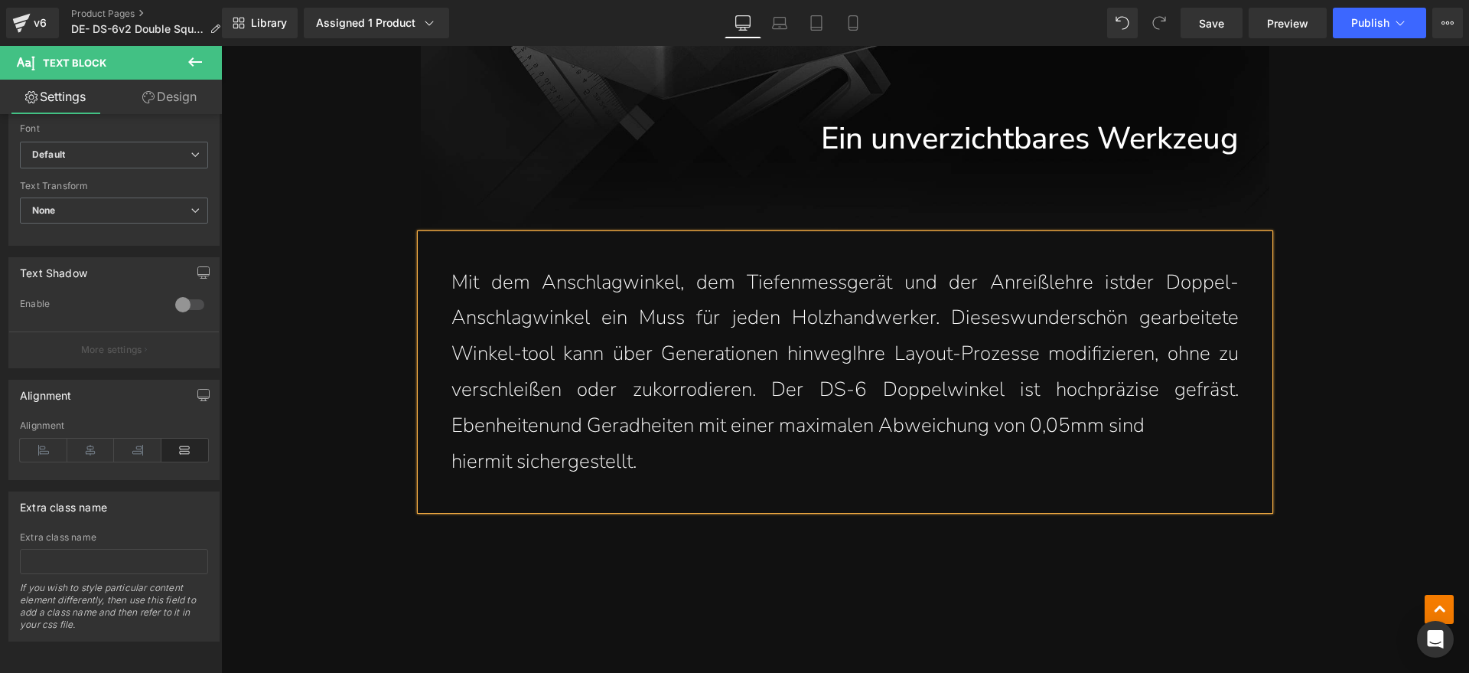
click at [435, 461] on div "Mit dem Anschlagwinkel, dem Tiefenmessgerät und der Anreißlehre ist der Doppel-…" at bounding box center [845, 372] width 849 height 276
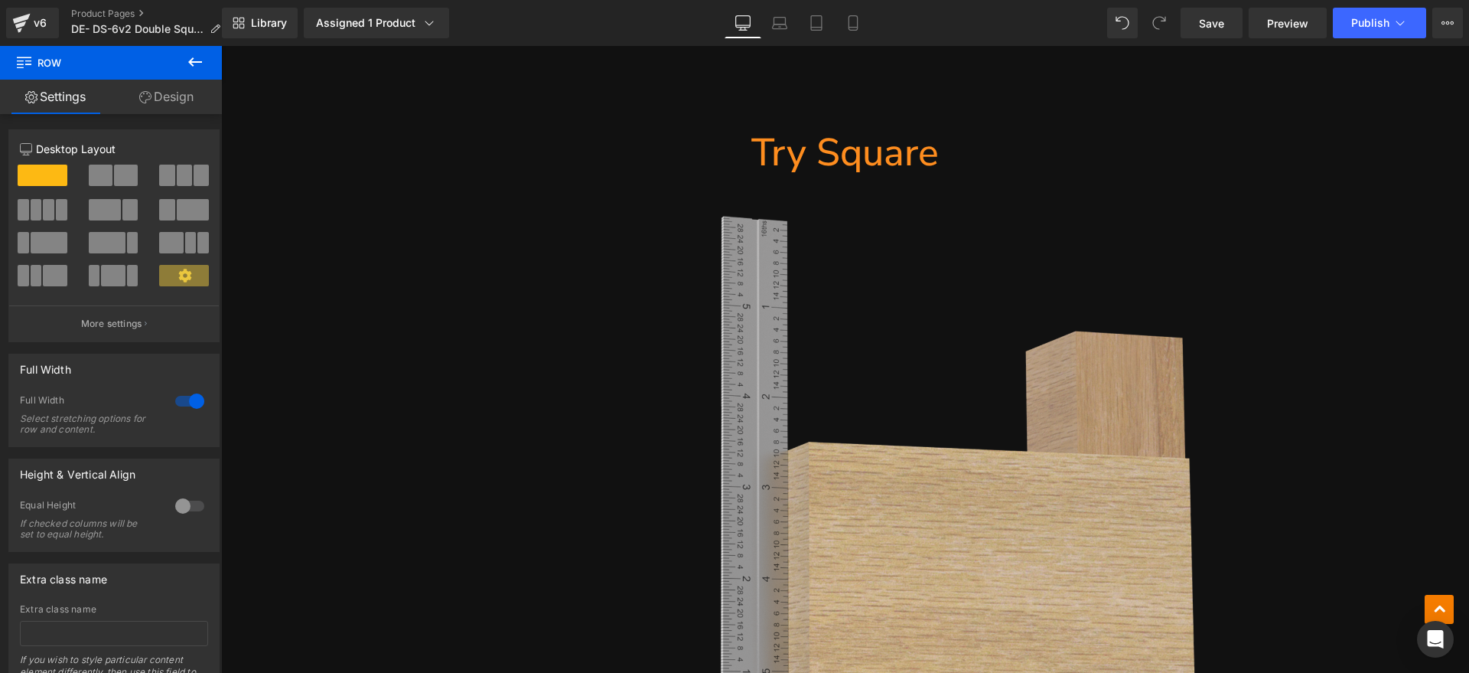
scroll to position [1626, 0]
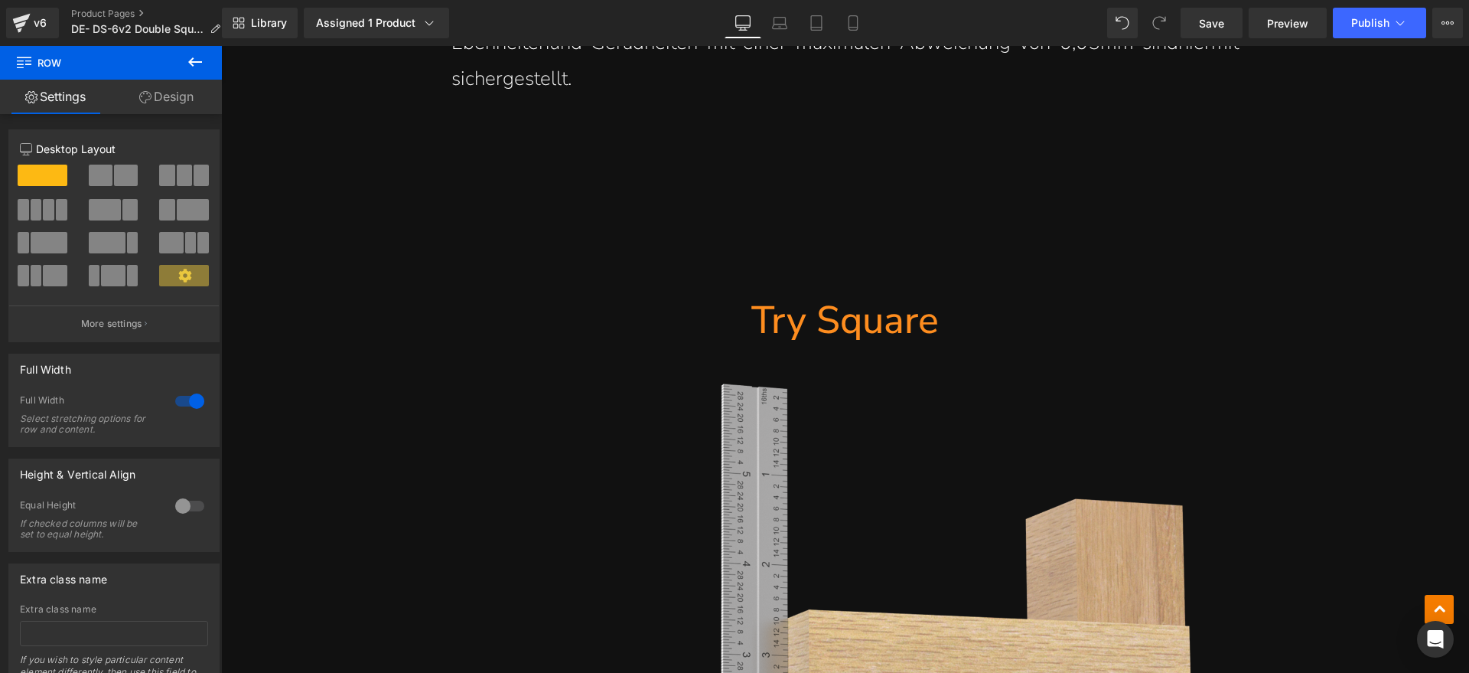
drag, startPoint x: 897, startPoint y: 324, endPoint x: 939, endPoint y: 317, distance: 42.6
click at [897, 324] on h1 "Try Square" at bounding box center [845, 320] width 849 height 50
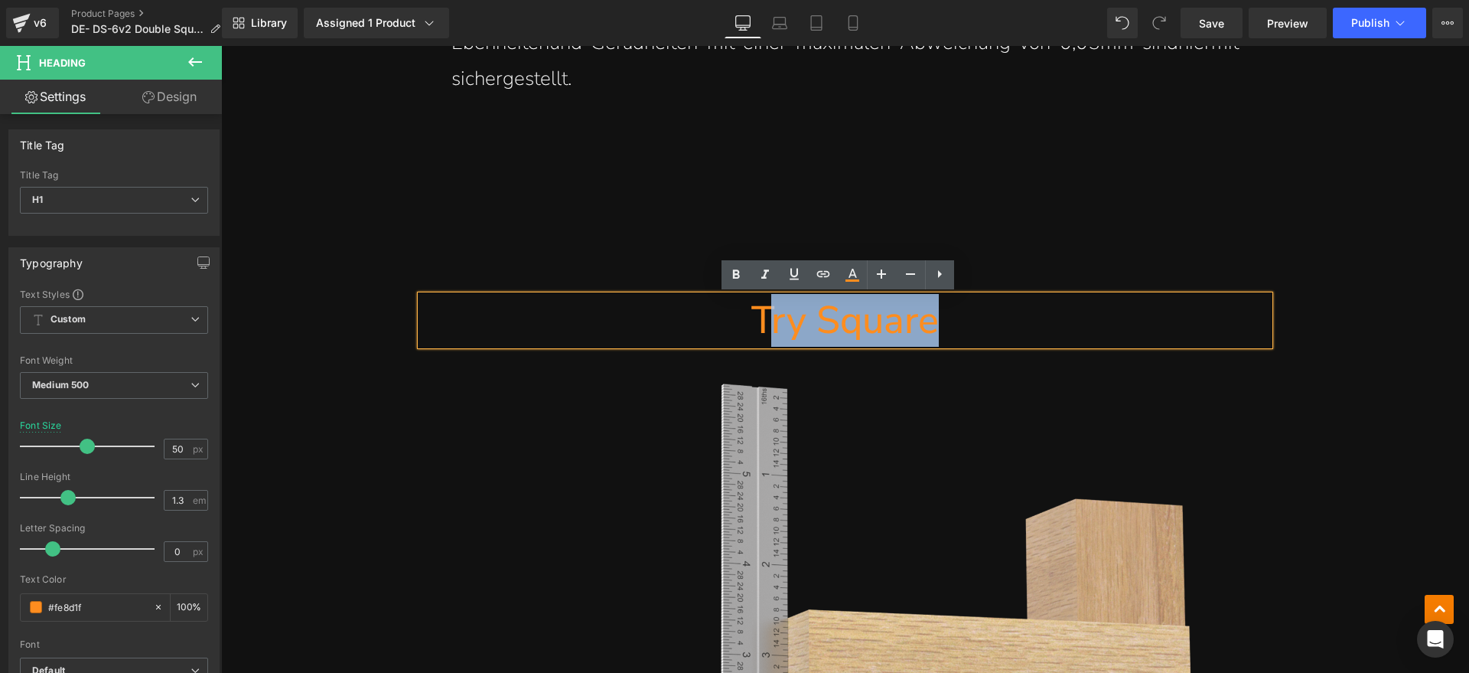
drag, startPoint x: 953, startPoint y: 316, endPoint x: 764, endPoint y: 334, distance: 189.8
click at [764, 334] on h1 "Try Square" at bounding box center [845, 320] width 849 height 50
paste div
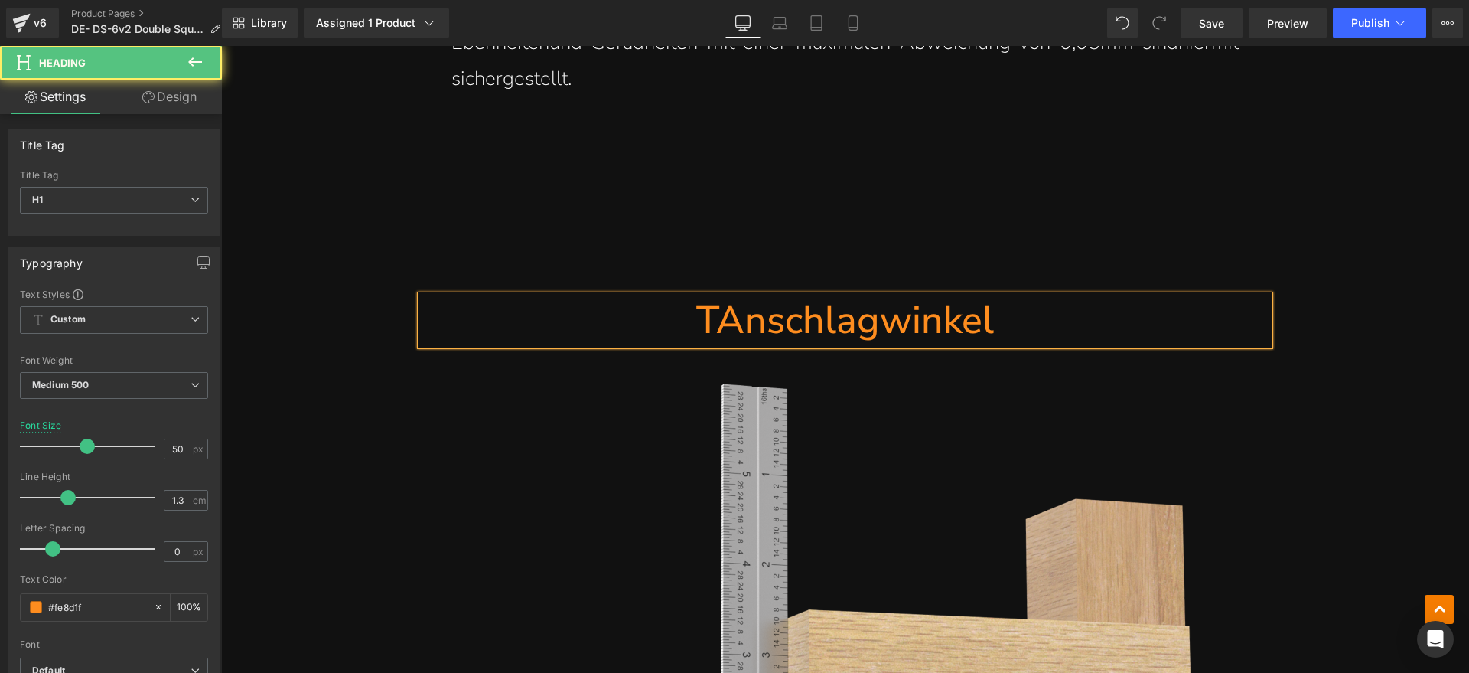
click at [706, 316] on h1 "TAnschlagwinkel" at bounding box center [845, 320] width 849 height 50
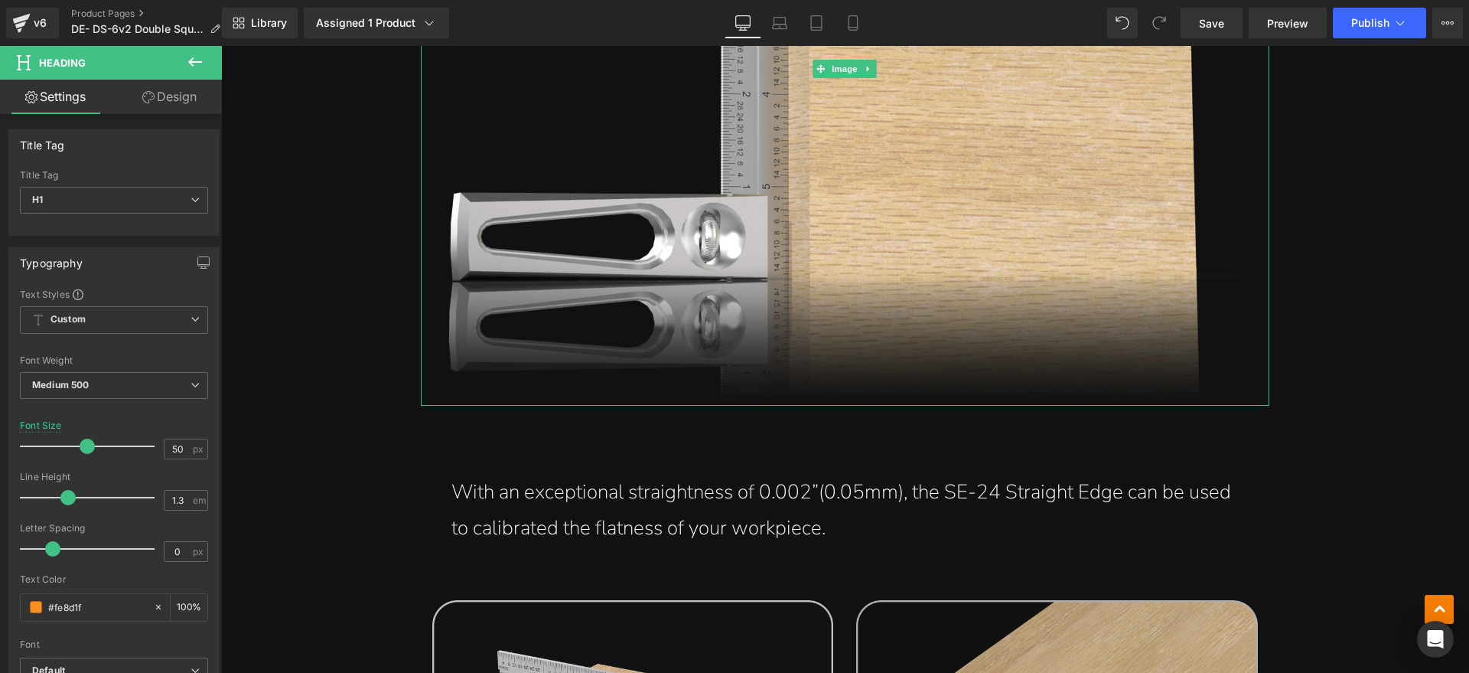
scroll to position [2487, 0]
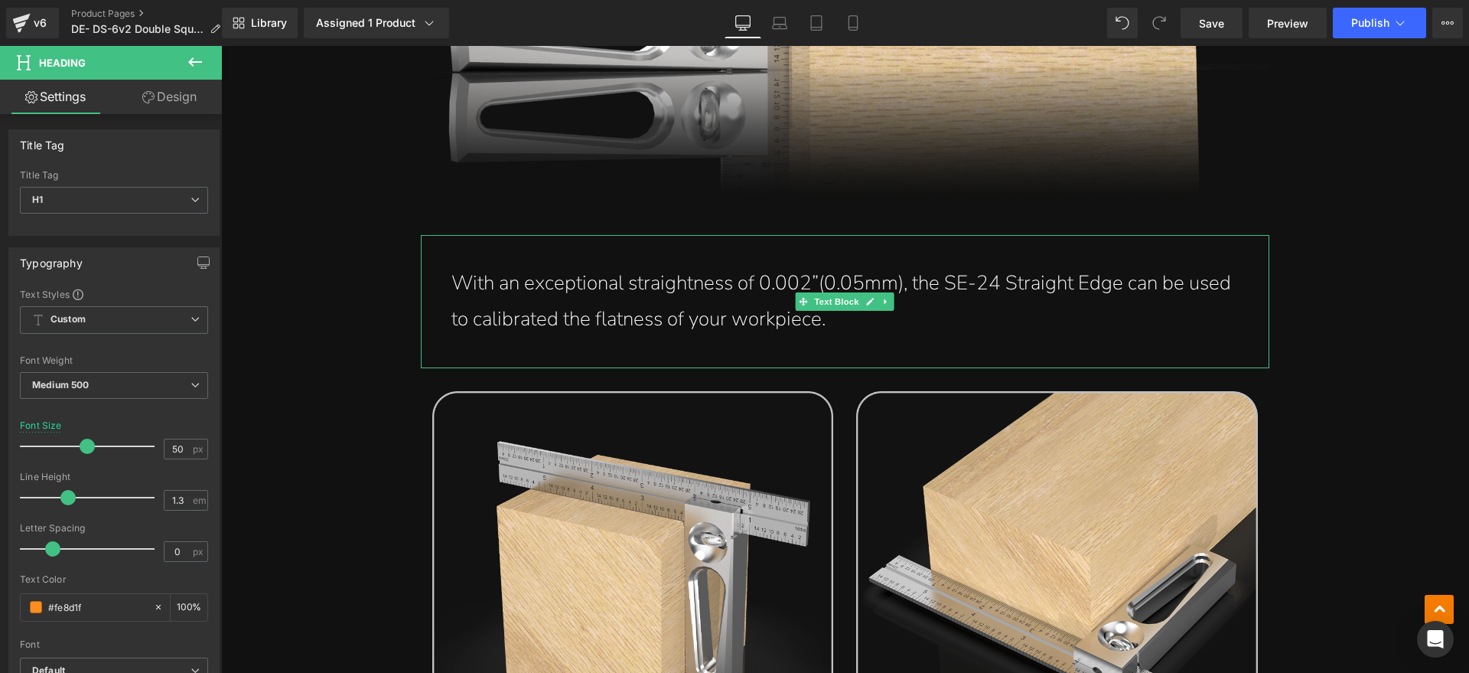
click at [878, 317] on p "With an exceptional straightness of 0.002”(0.05mm), the SE-24 Straight Edge can…" at bounding box center [844, 302] width 787 height 72
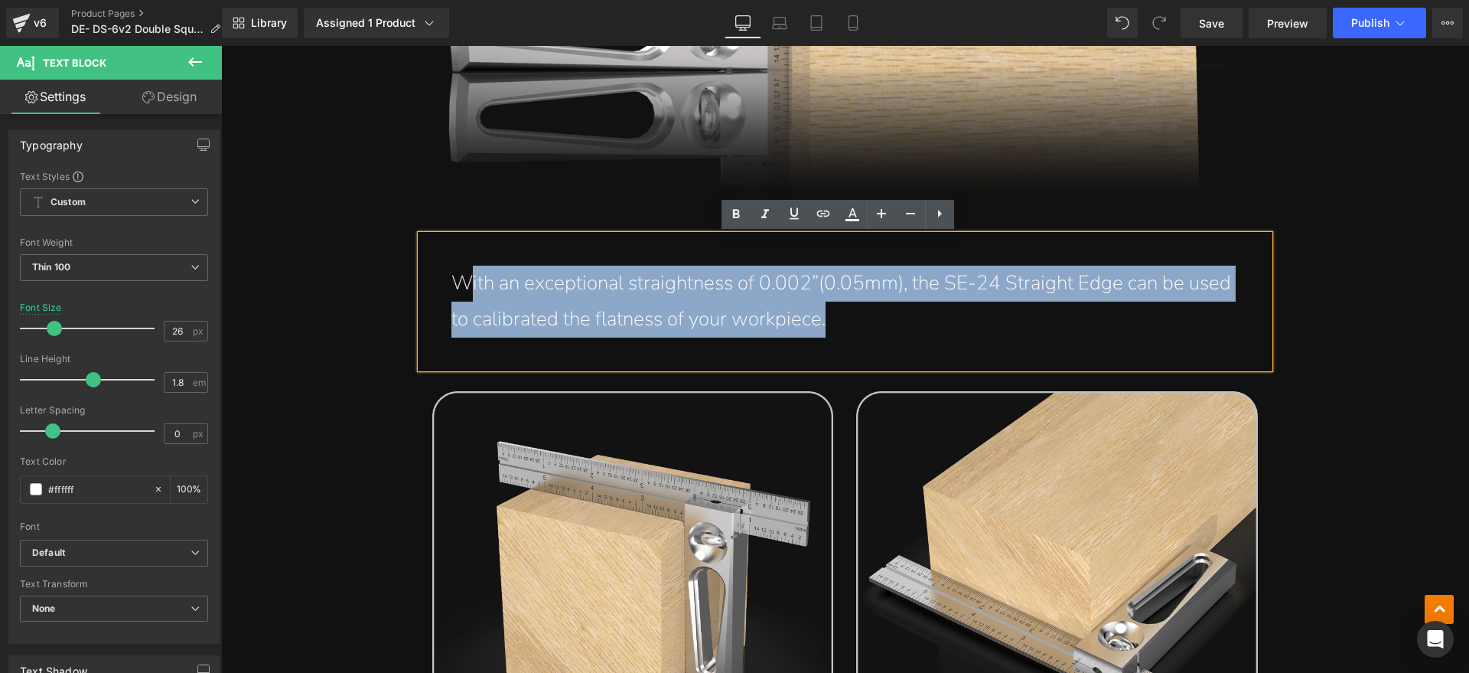
drag, startPoint x: 842, startPoint y: 324, endPoint x: 461, endPoint y: 295, distance: 382.2
click at [461, 295] on p "With an exceptional straightness of 0.002”(0.05mm), the SE-24 Straight Edge can…" at bounding box center [844, 302] width 787 height 72
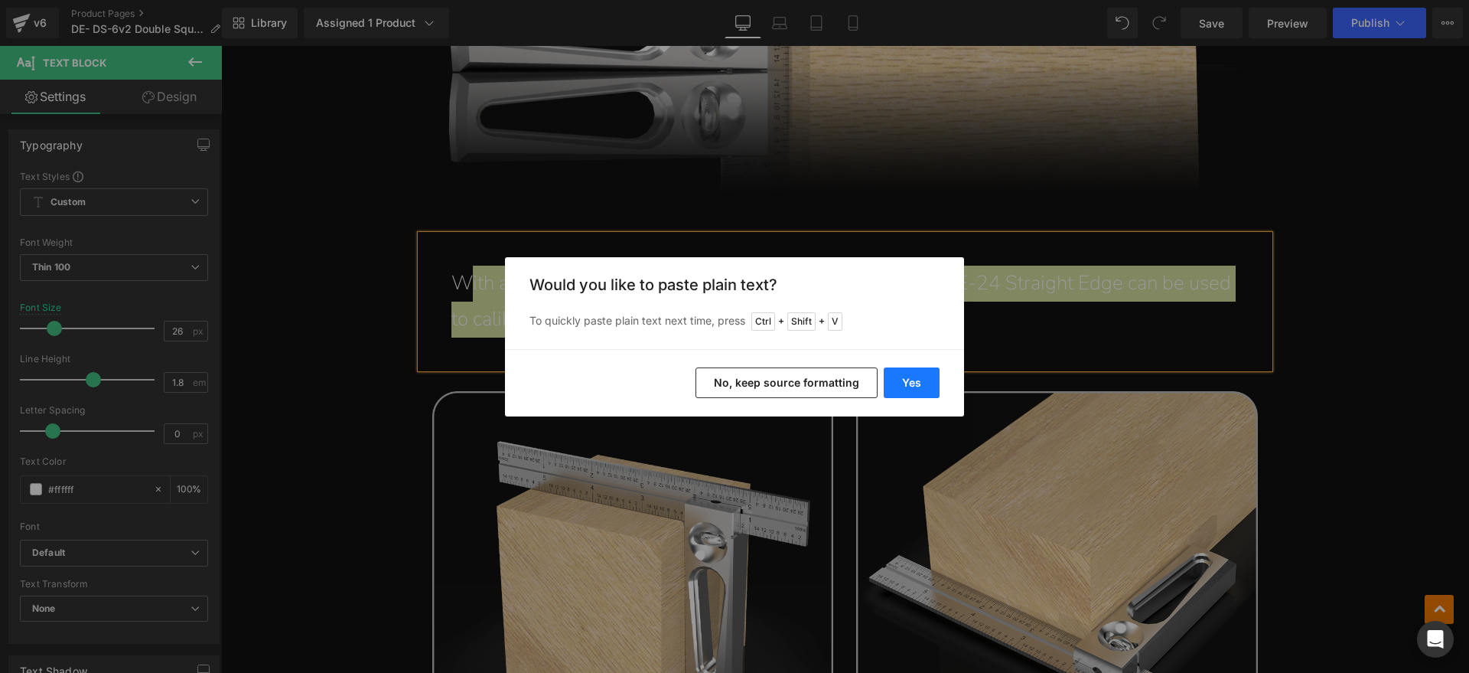
click at [908, 389] on button "Yes" at bounding box center [912, 382] width 56 height 31
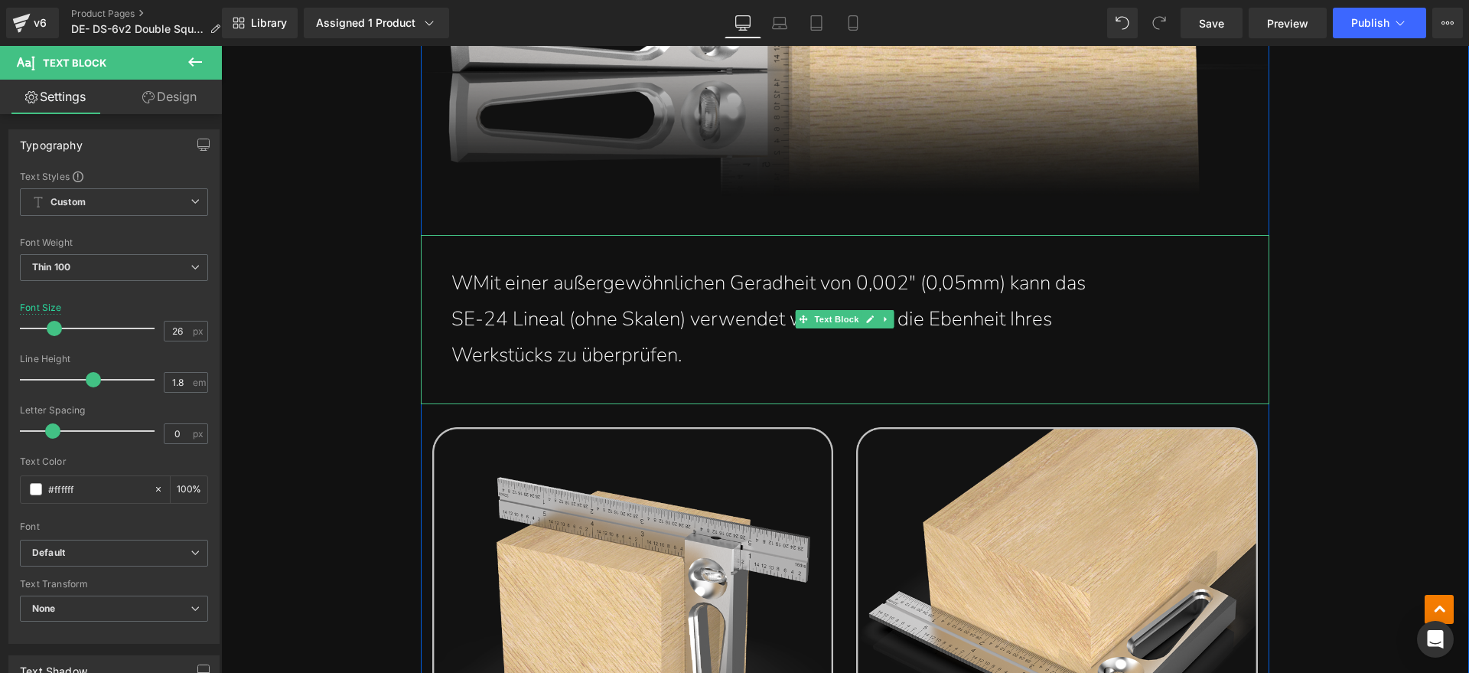
click at [473, 276] on p "WMit einer außergewöhnlichen Geradheit von 0,002" (0,05mm) kann das" at bounding box center [844, 284] width 787 height 36
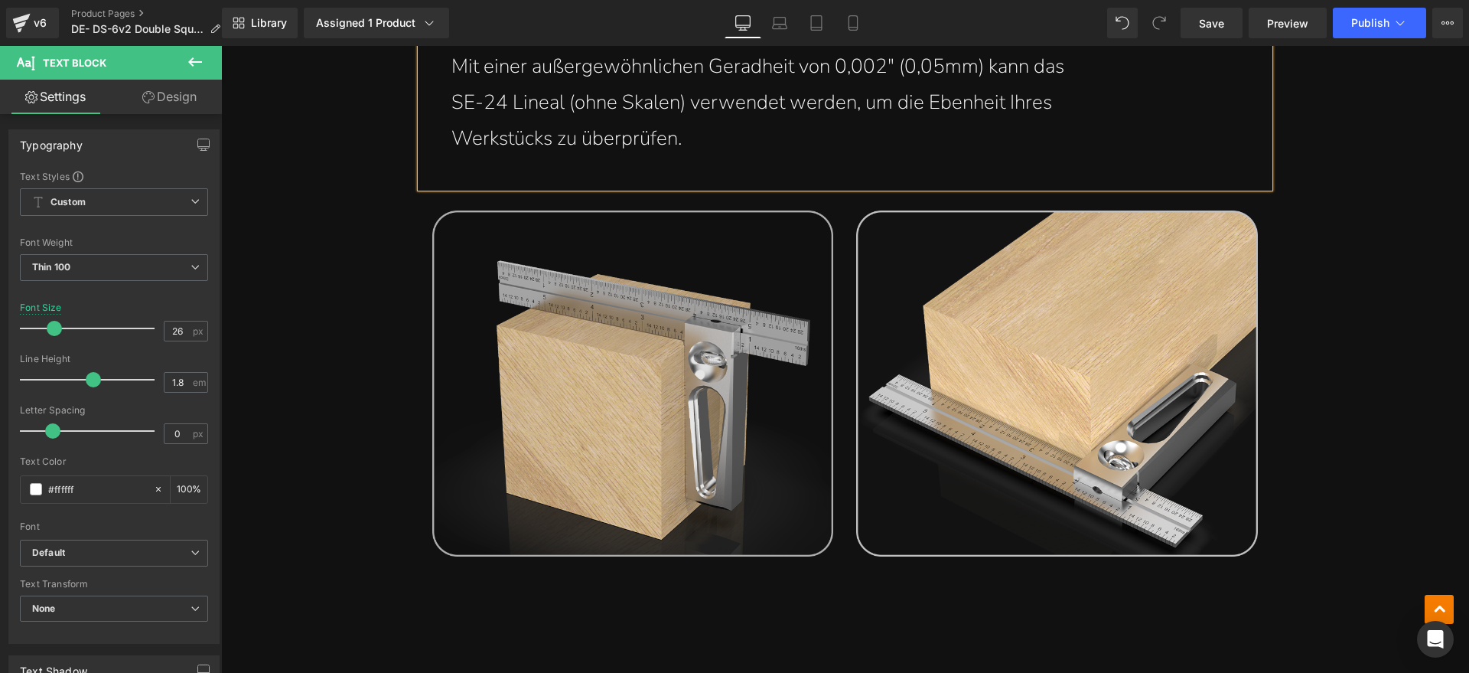
scroll to position [2391, 0]
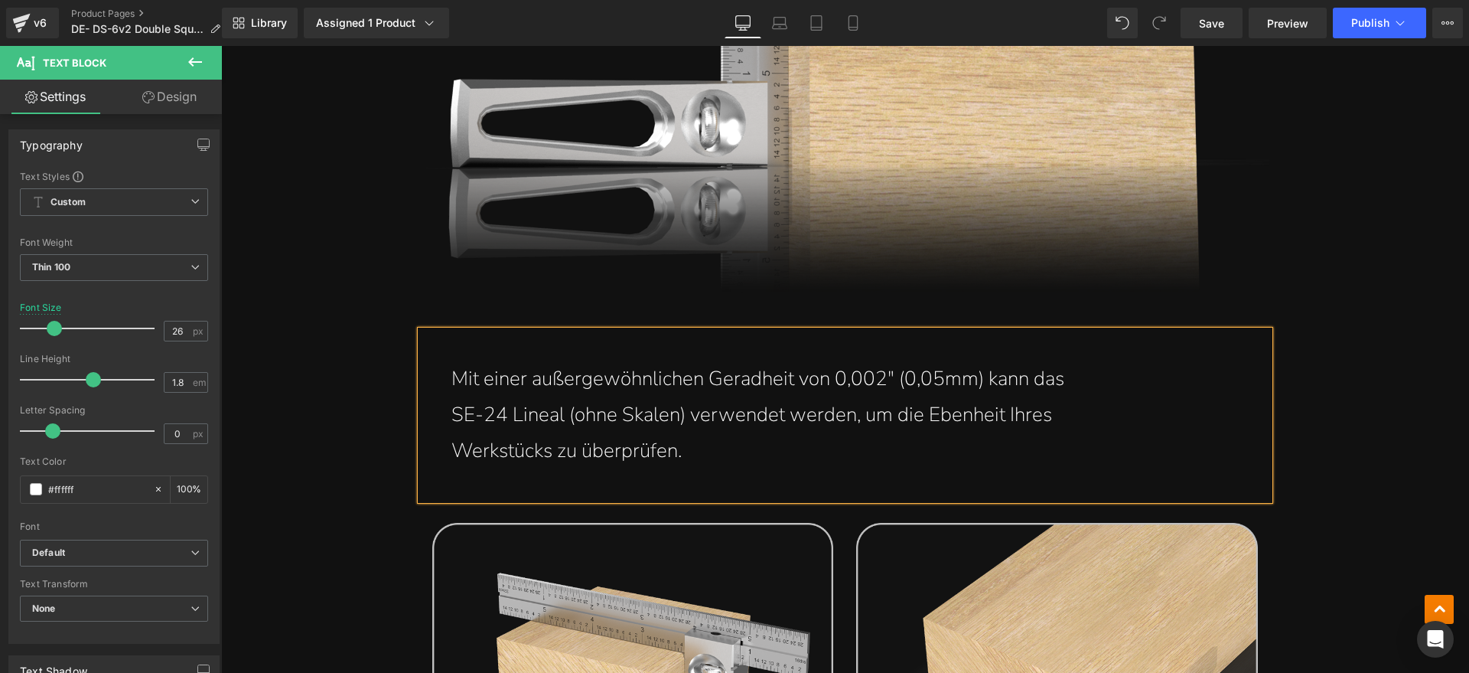
click at [451, 414] on p "SE-24 Lineal (ohne Skalen) verwendet werden, um die Ebenheit Ihres" at bounding box center [844, 415] width 787 height 36
click at [441, 448] on div "Mit einer außergewöhnlichen Geradheit von 0,002" (0,05mm) kann das SE-24 Lineal…" at bounding box center [845, 415] width 849 height 168
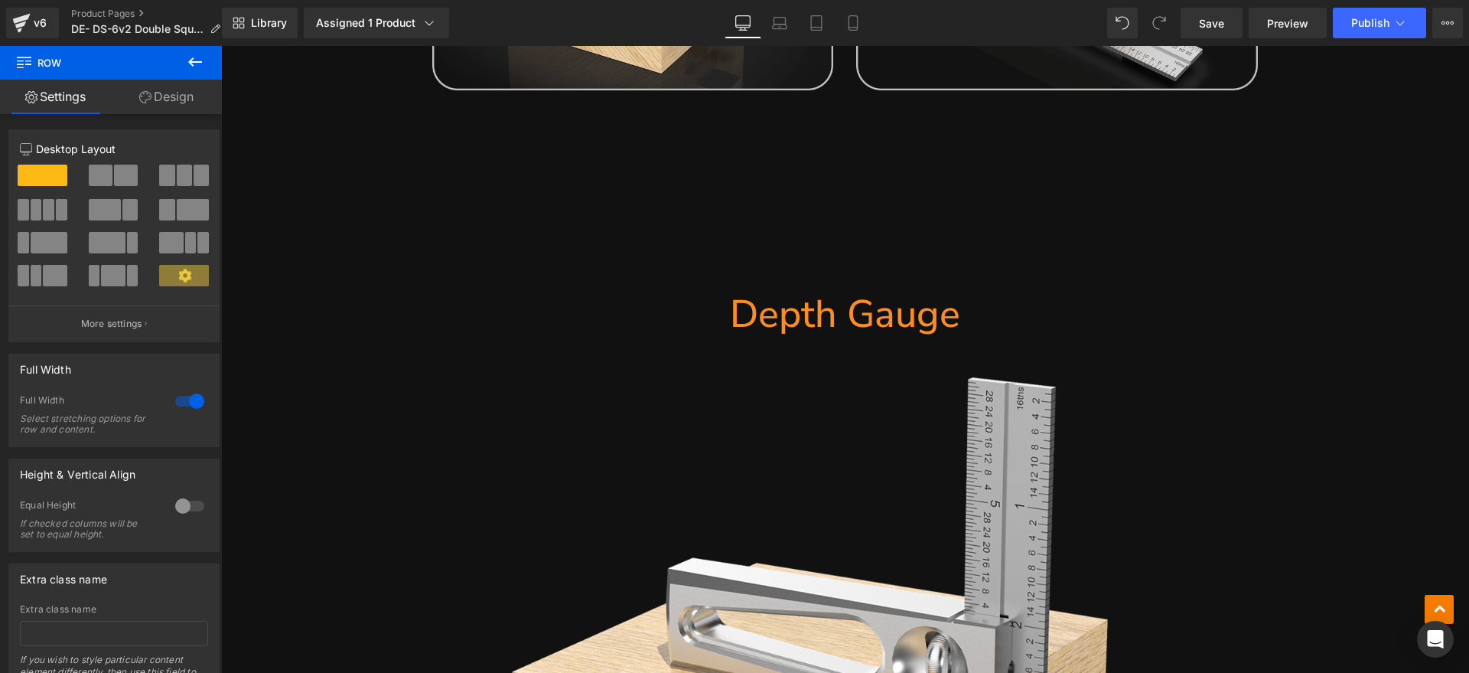
scroll to position [3156, 0]
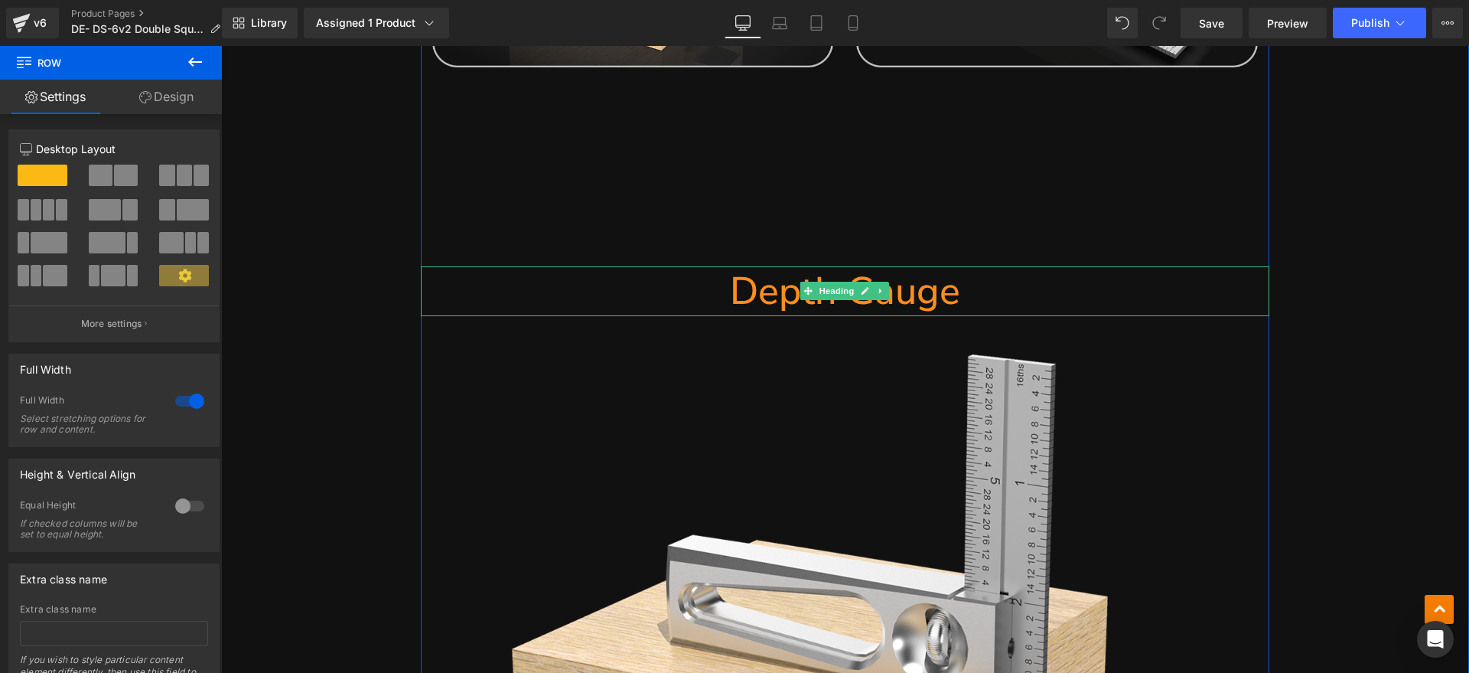
drag, startPoint x: 837, startPoint y: 282, endPoint x: 978, endPoint y: 285, distance: 140.8
click at [837, 282] on span "Heading" at bounding box center [836, 291] width 41 height 18
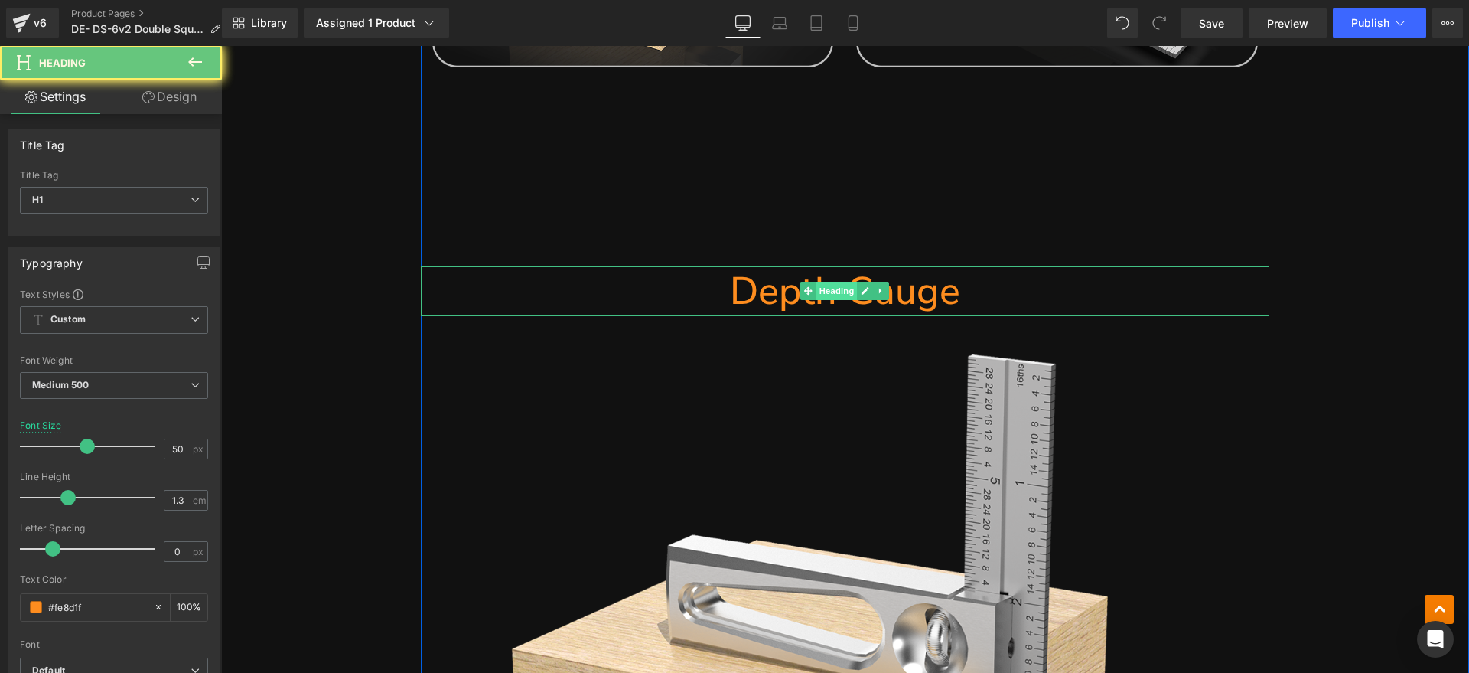
drag, startPoint x: 978, startPoint y: 285, endPoint x: 845, endPoint y: 295, distance: 133.5
click at [845, 295] on div "Depth Gauge Heading" at bounding box center [845, 291] width 849 height 50
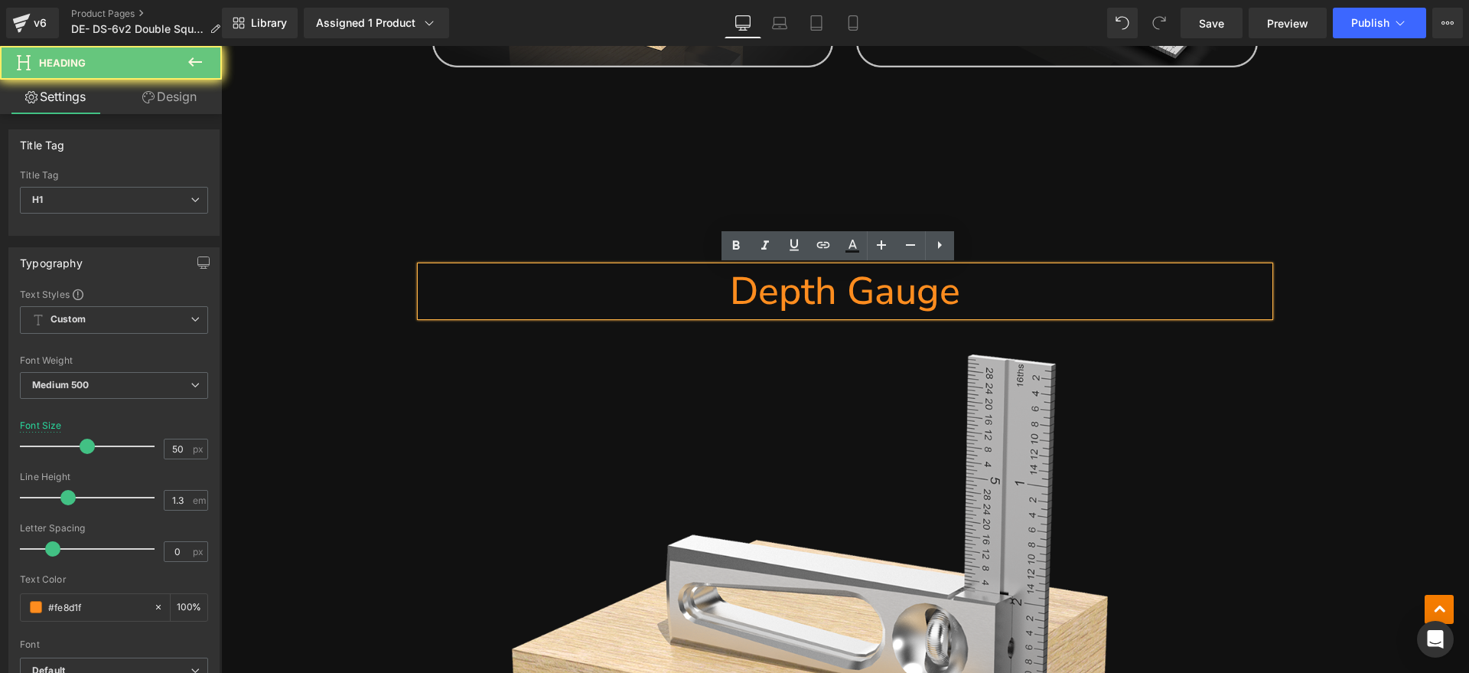
click at [989, 291] on h1 "Depth Gauge" at bounding box center [845, 291] width 849 height 50
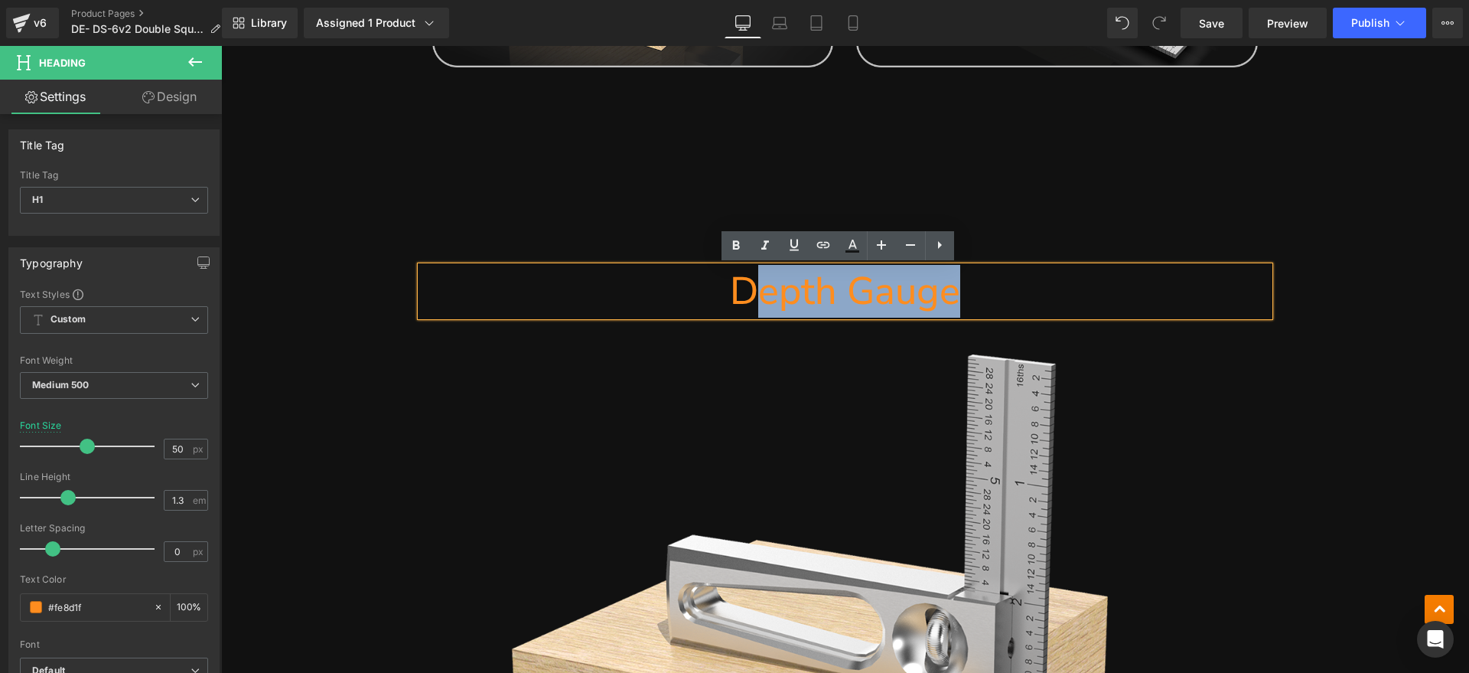
drag, startPoint x: 999, startPoint y: 288, endPoint x: 757, endPoint y: 301, distance: 242.9
click at [757, 301] on h1 "Depth Gauge" at bounding box center [845, 291] width 849 height 50
paste div
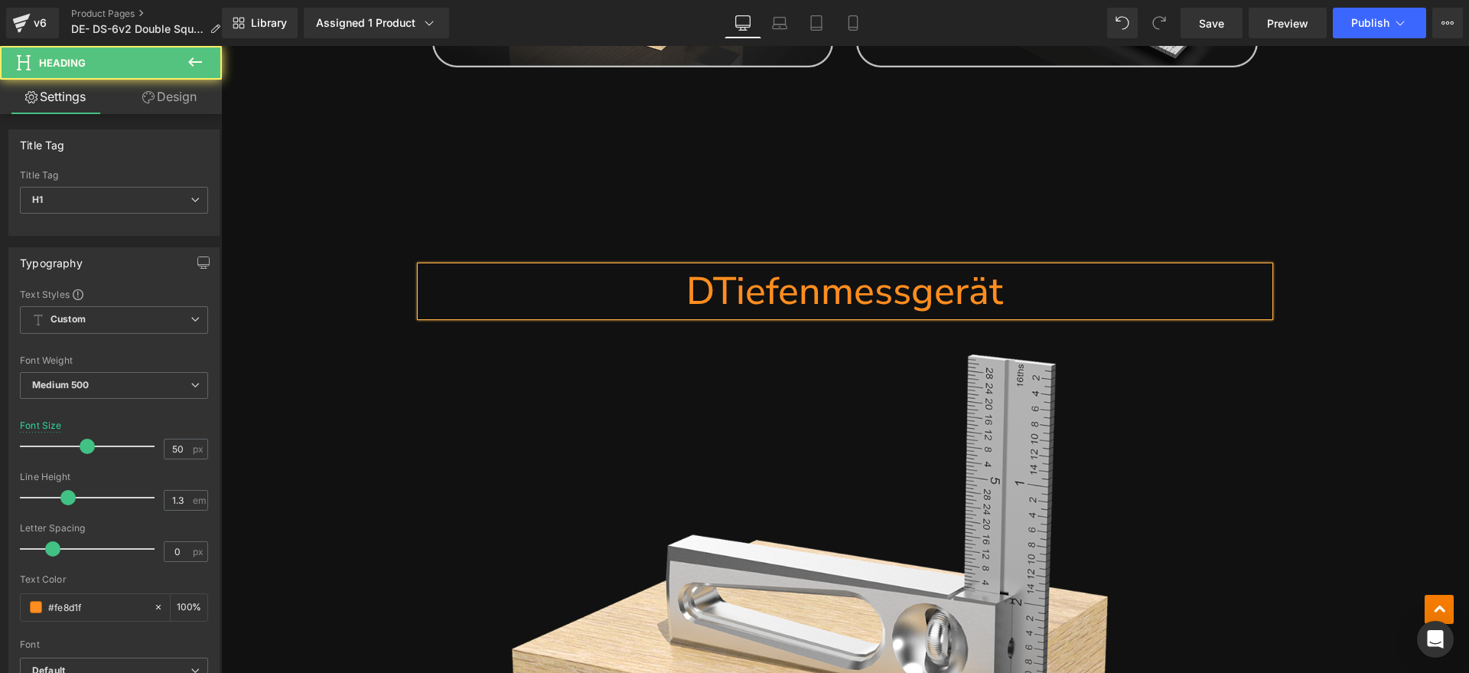
click at [699, 298] on h1 "DTiefenmessgerät" at bounding box center [845, 291] width 849 height 50
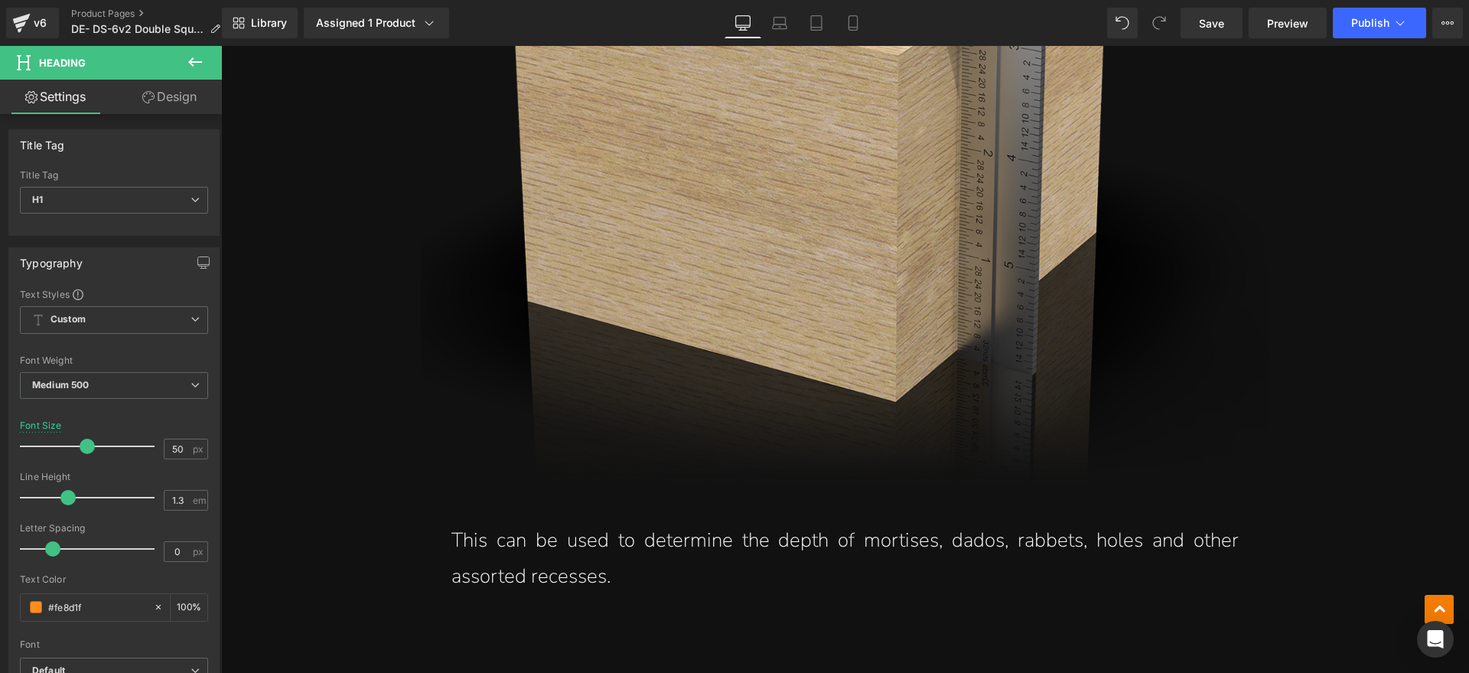
scroll to position [4208, 0]
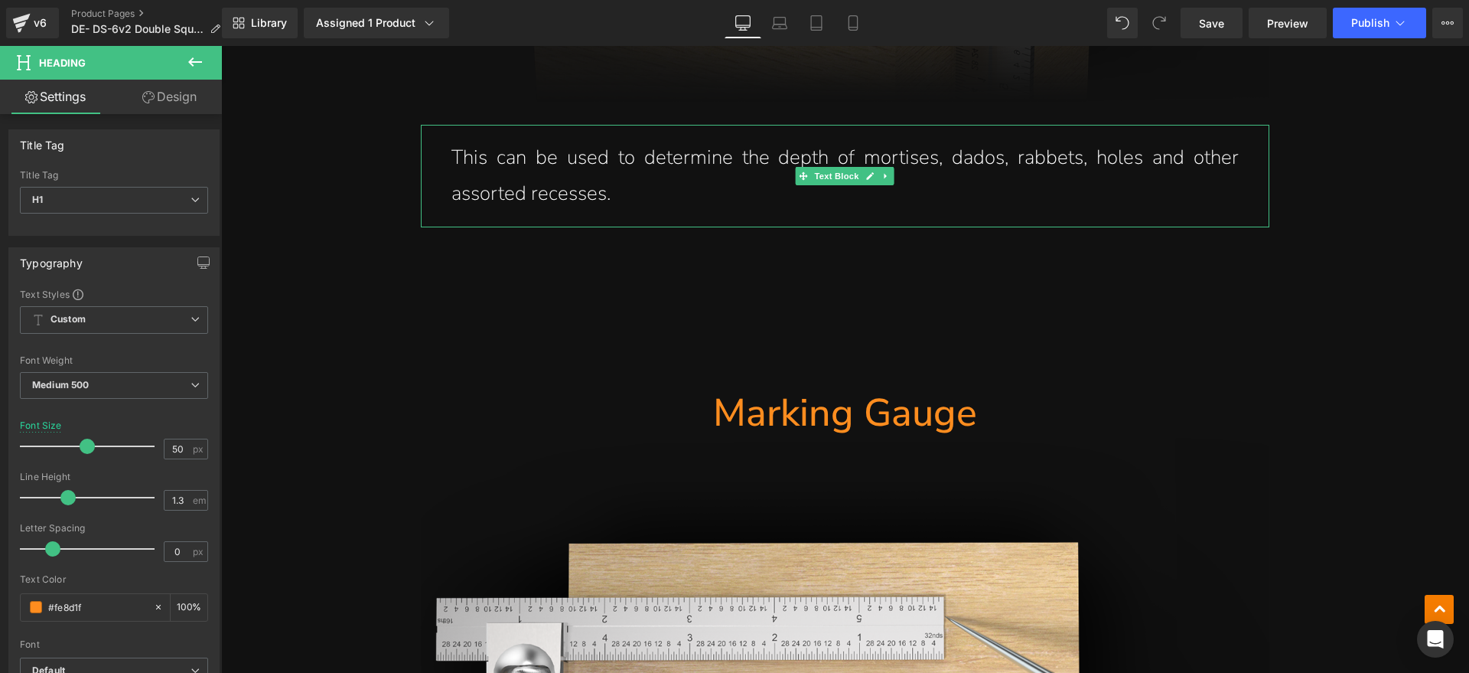
click at [691, 187] on p "This can be used to determine the depth of mortises, dados, rabbets, holes and …" at bounding box center [844, 176] width 787 height 72
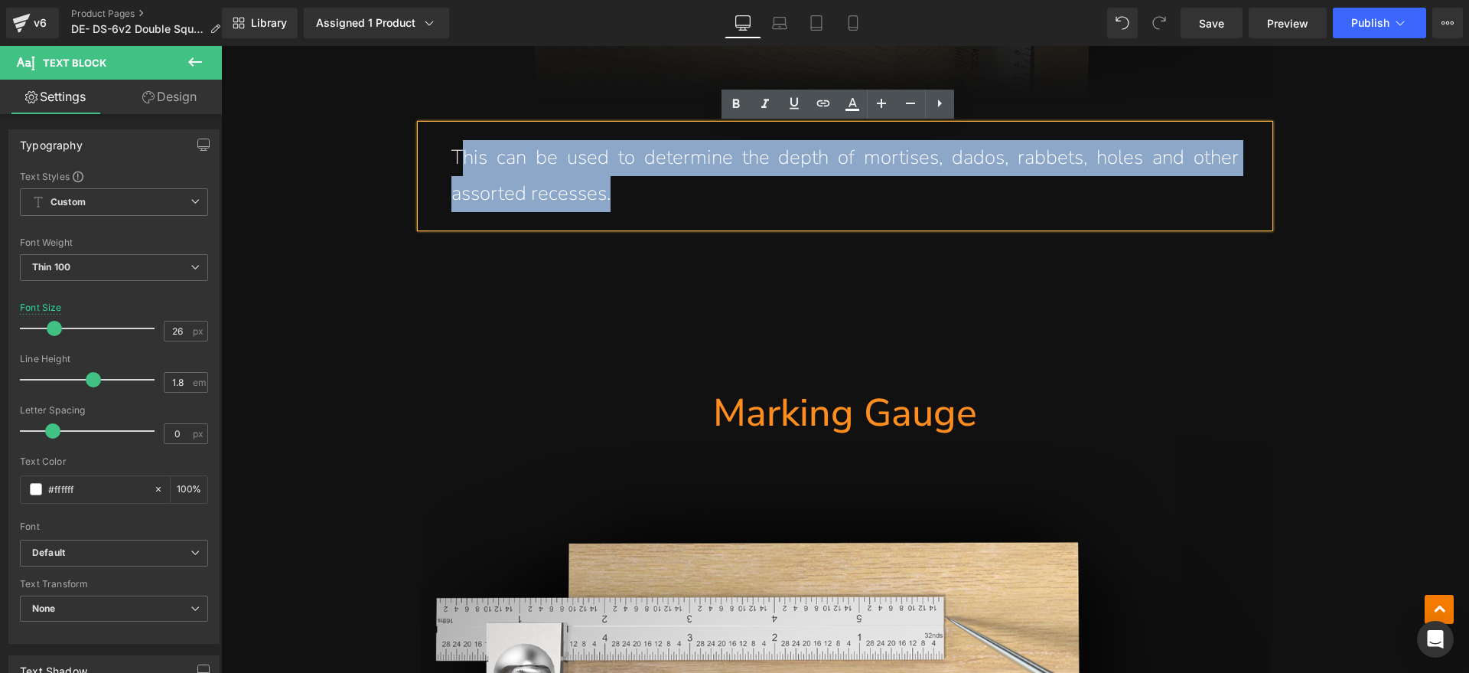
drag, startPoint x: 635, startPoint y: 196, endPoint x: 458, endPoint y: 169, distance: 179.5
click at [458, 169] on p "This can be used to determine the depth of mortises, dados, rabbets, holes and …" at bounding box center [844, 176] width 787 height 72
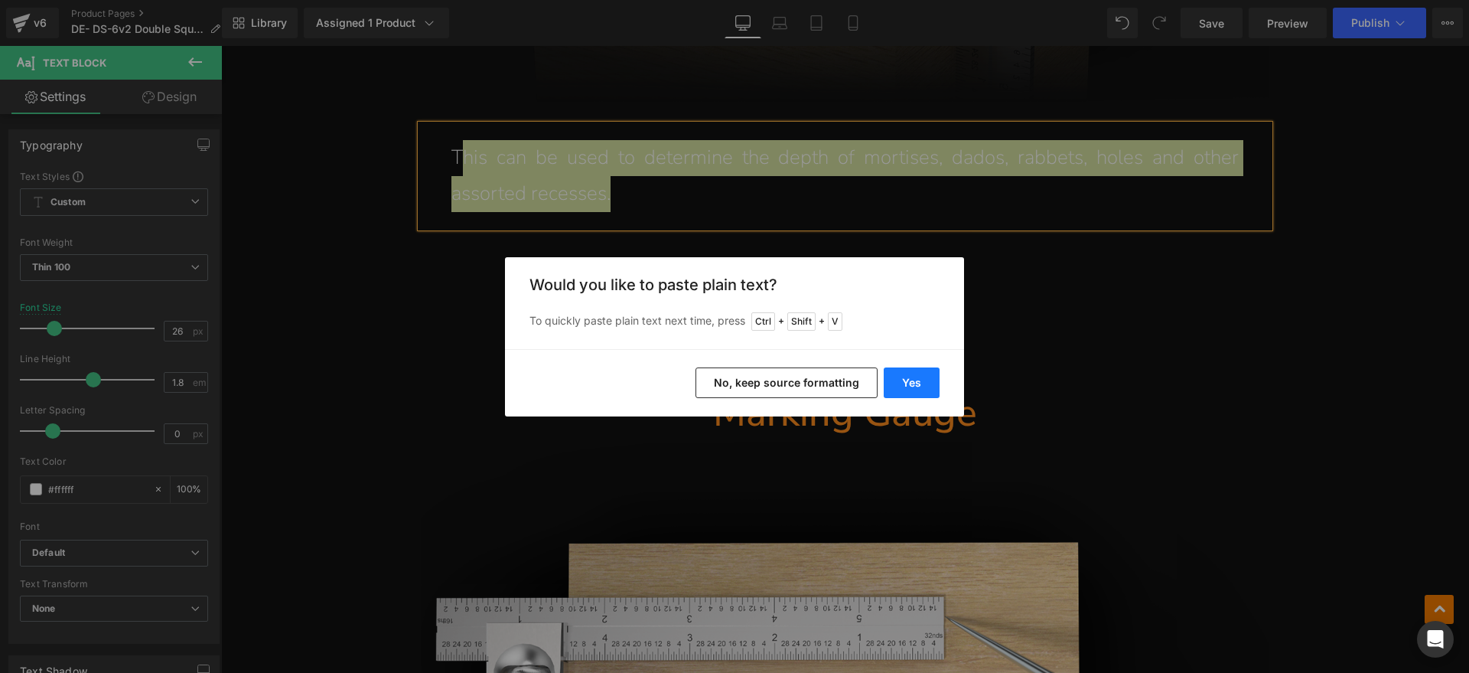
drag, startPoint x: 921, startPoint y: 401, endPoint x: 917, endPoint y: 387, distance: 14.5
click at [921, 400] on div "Yes No, keep source formatting" at bounding box center [734, 382] width 459 height 67
click at [902, 376] on button "Yes" at bounding box center [912, 382] width 56 height 31
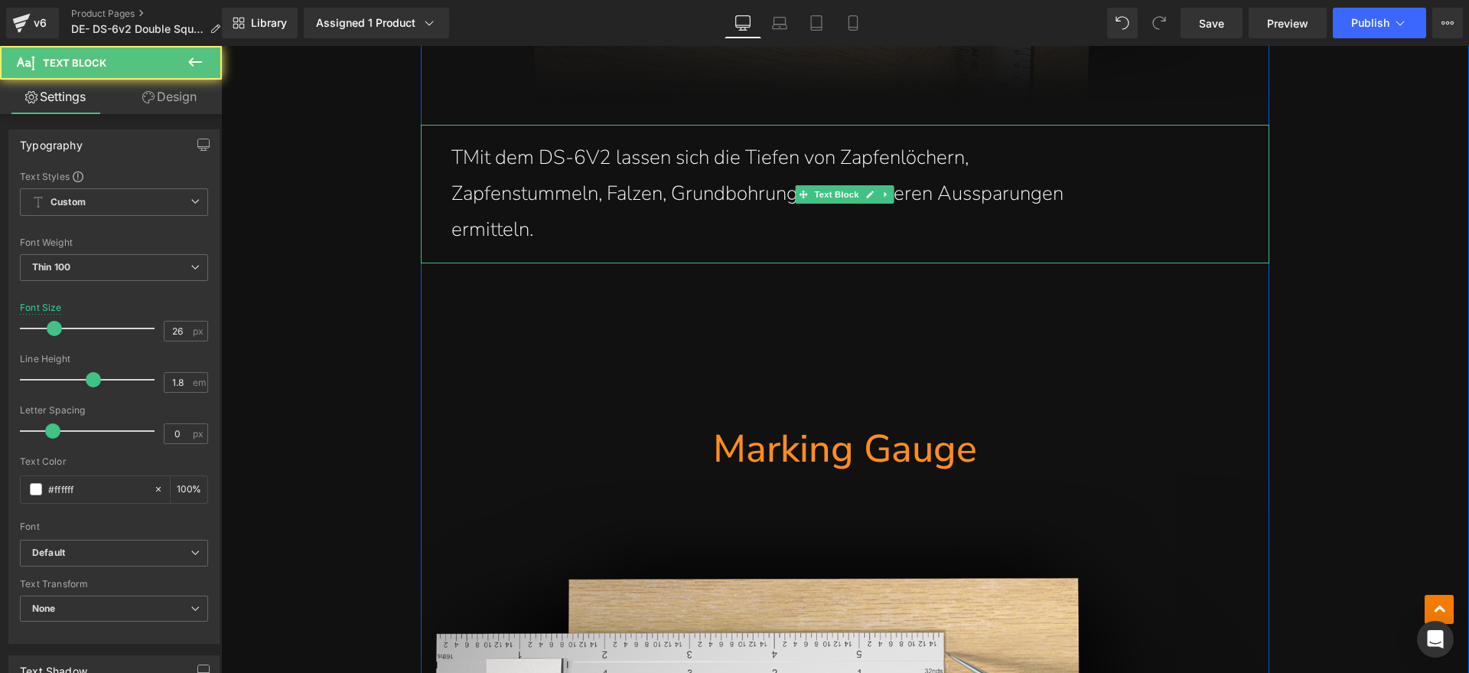
click at [455, 164] on p "TMit dem DS-6V2 lassen sich die Tiefen von Zapfenlöchern," at bounding box center [844, 158] width 787 height 36
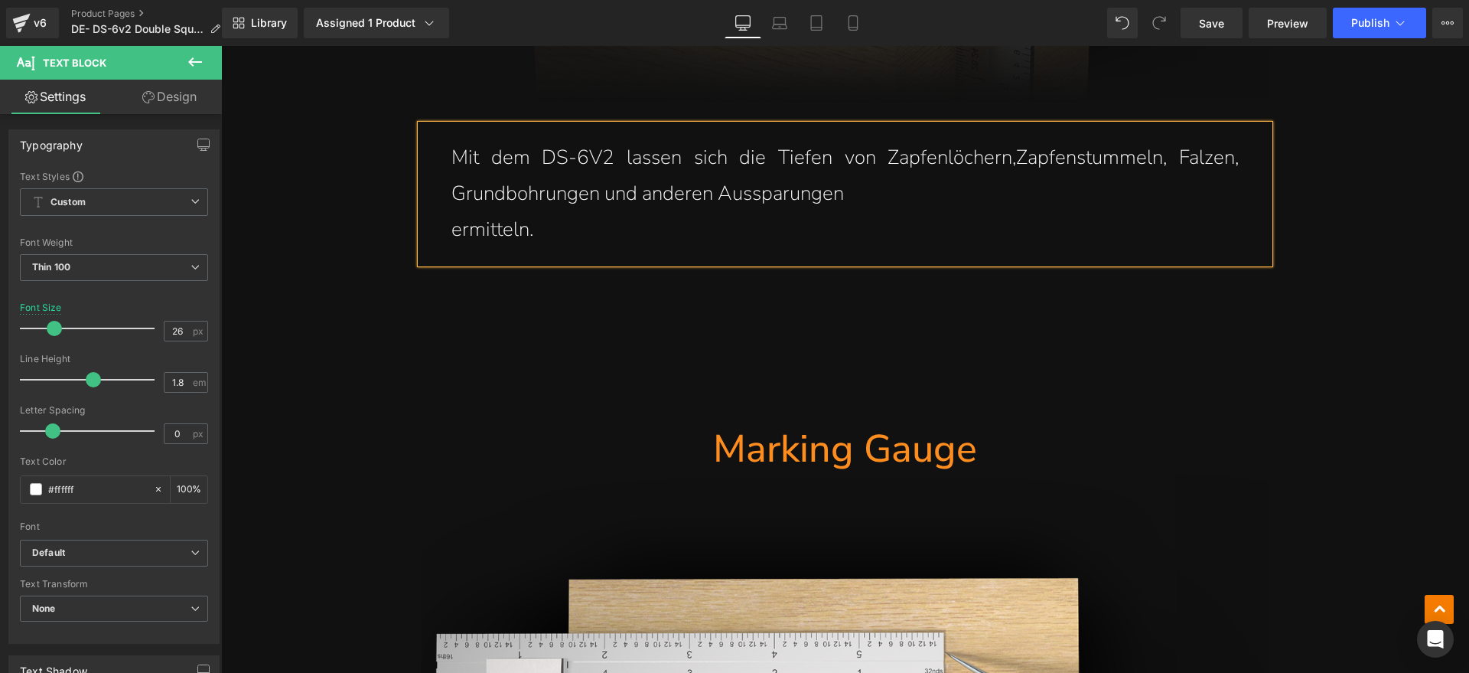
click at [1000, 194] on p "Mit dem DS-6V2 lassen sich die Tiefen von Zapfenlöchern, Zapfenstummeln, Falzen…" at bounding box center [844, 176] width 787 height 72
click at [441, 230] on div "Mit dem DS-6V2 lassen sich die Tiefen von Zapfenlöchern, Zapfenstummeln, Falzen…" at bounding box center [845, 194] width 849 height 138
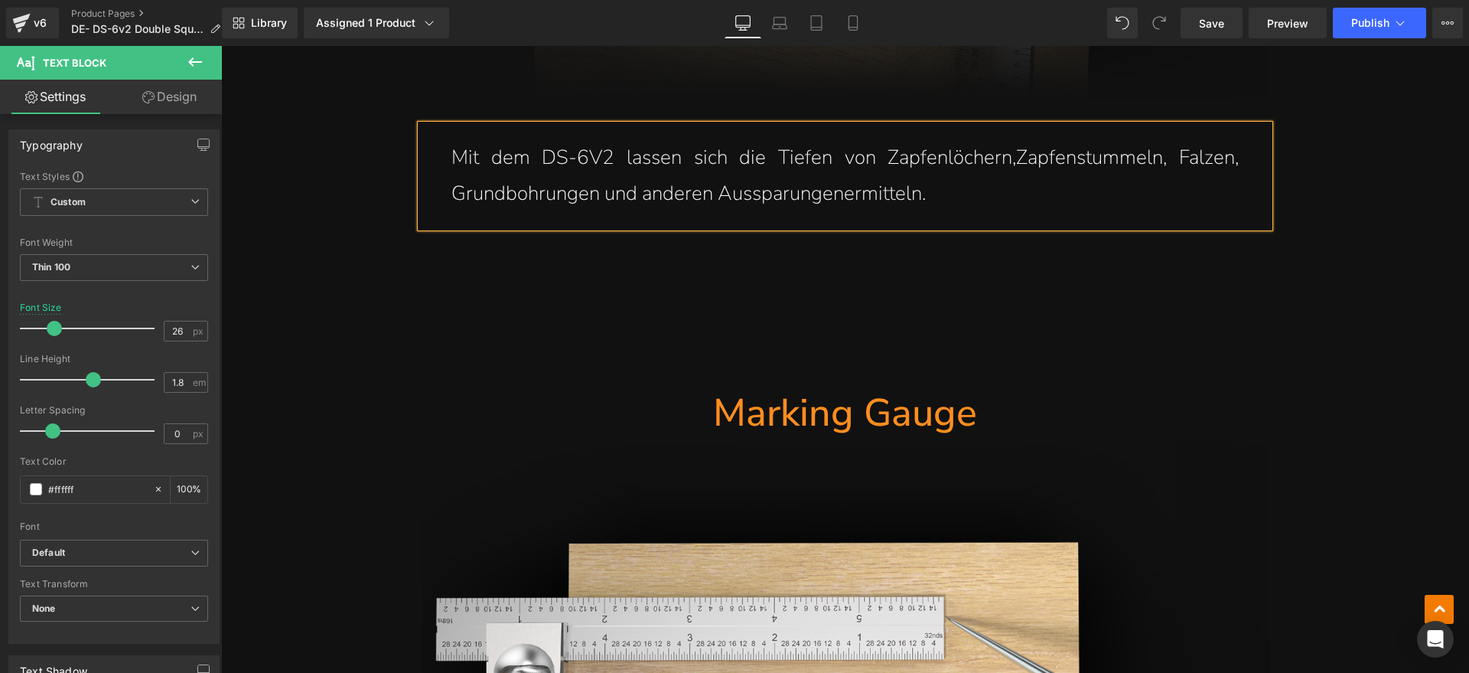
click at [1363, 319] on div "(P) Image DS-6v2 Heading 6" /150mm Doppel-Anschlagwinkel Metrisch Heading Separ…" at bounding box center [845, 449] width 1248 height 8908
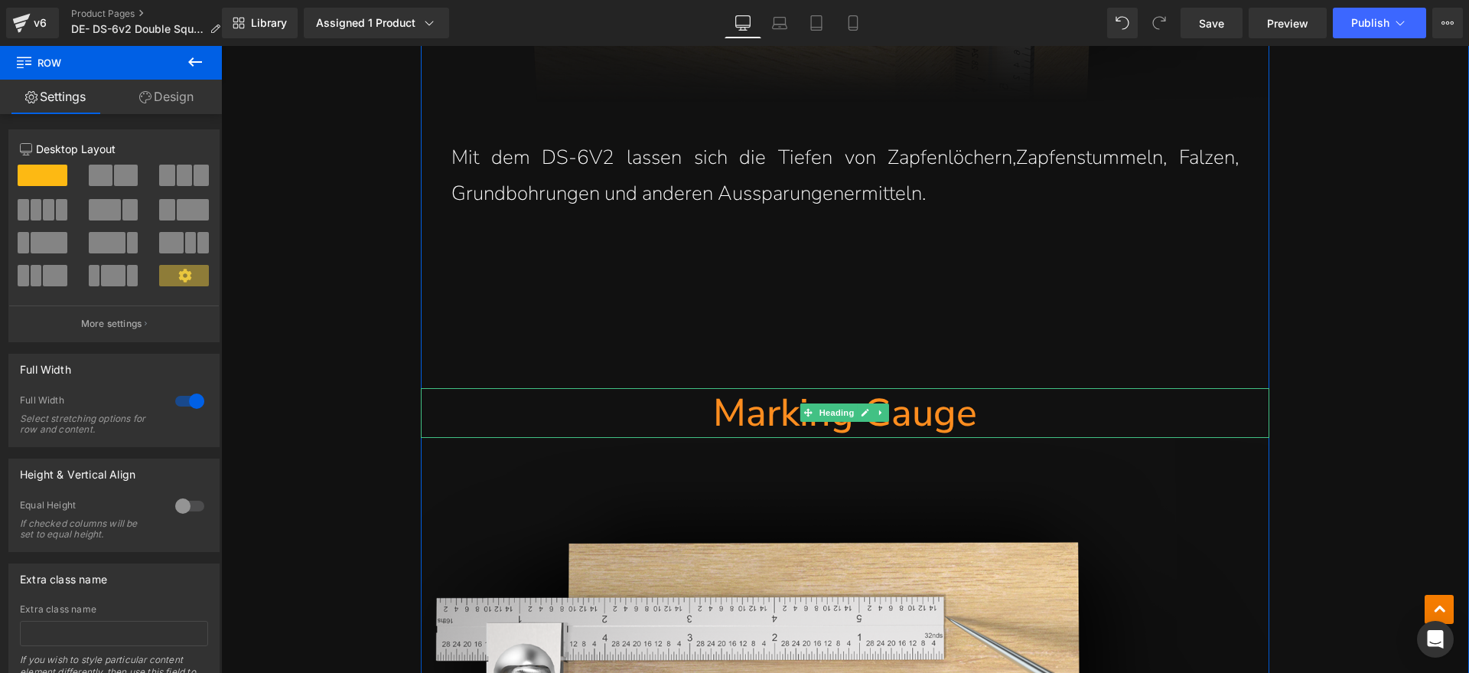
drag, startPoint x: 896, startPoint y: 427, endPoint x: 984, endPoint y: 416, distance: 88.6
click at [896, 427] on h1 "Marking Gauge" at bounding box center [845, 413] width 849 height 50
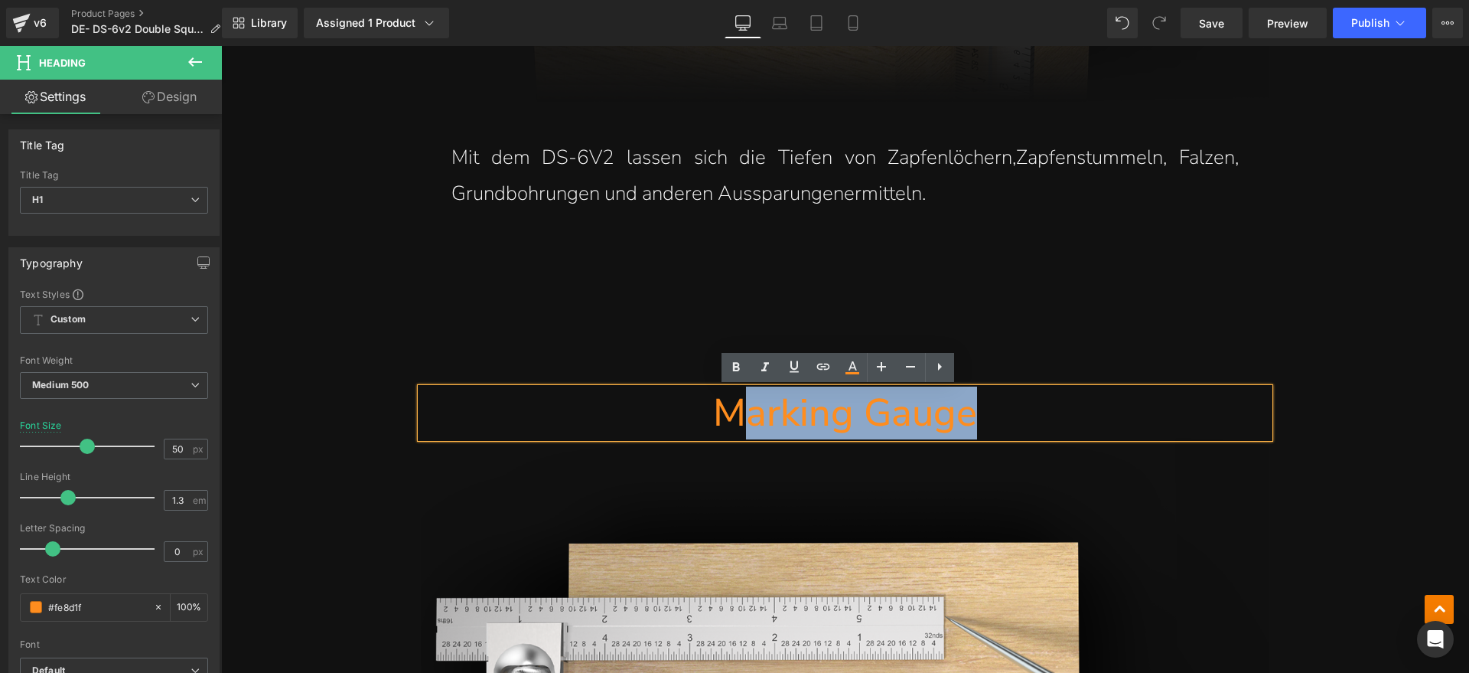
drag, startPoint x: 984, startPoint y: 416, endPoint x: 736, endPoint y: 414, distance: 247.9
click at [736, 414] on h1 "Marking Gauge" at bounding box center [845, 413] width 849 height 50
paste div
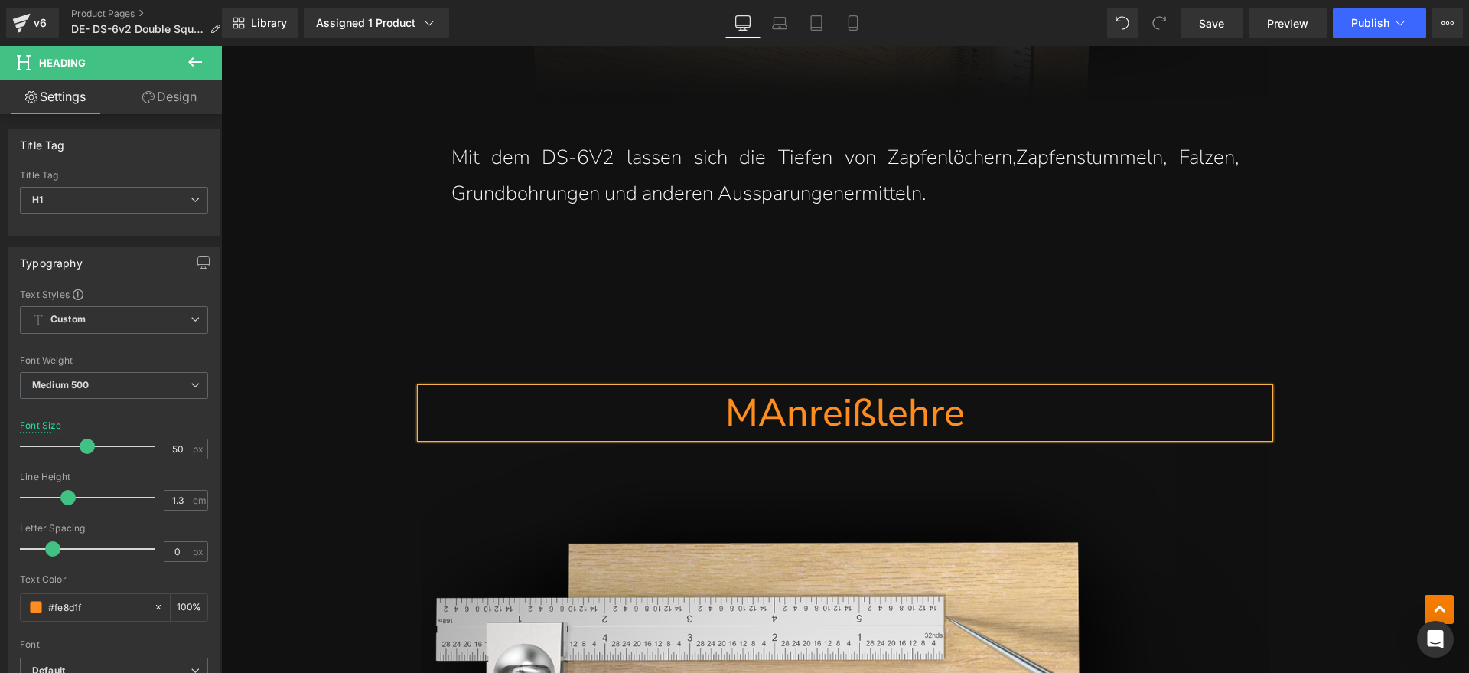
click at [757, 402] on h1 "MAnreißlehre" at bounding box center [845, 413] width 849 height 50
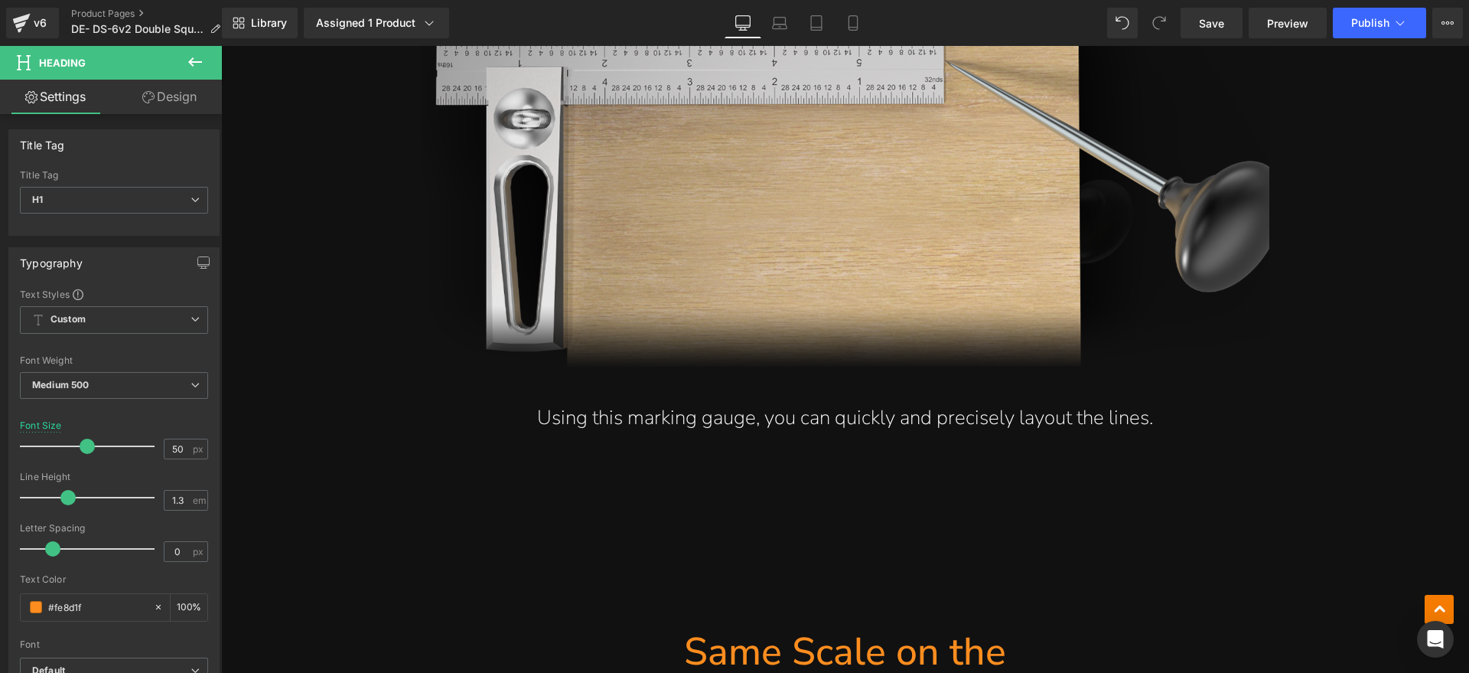
scroll to position [4782, 0]
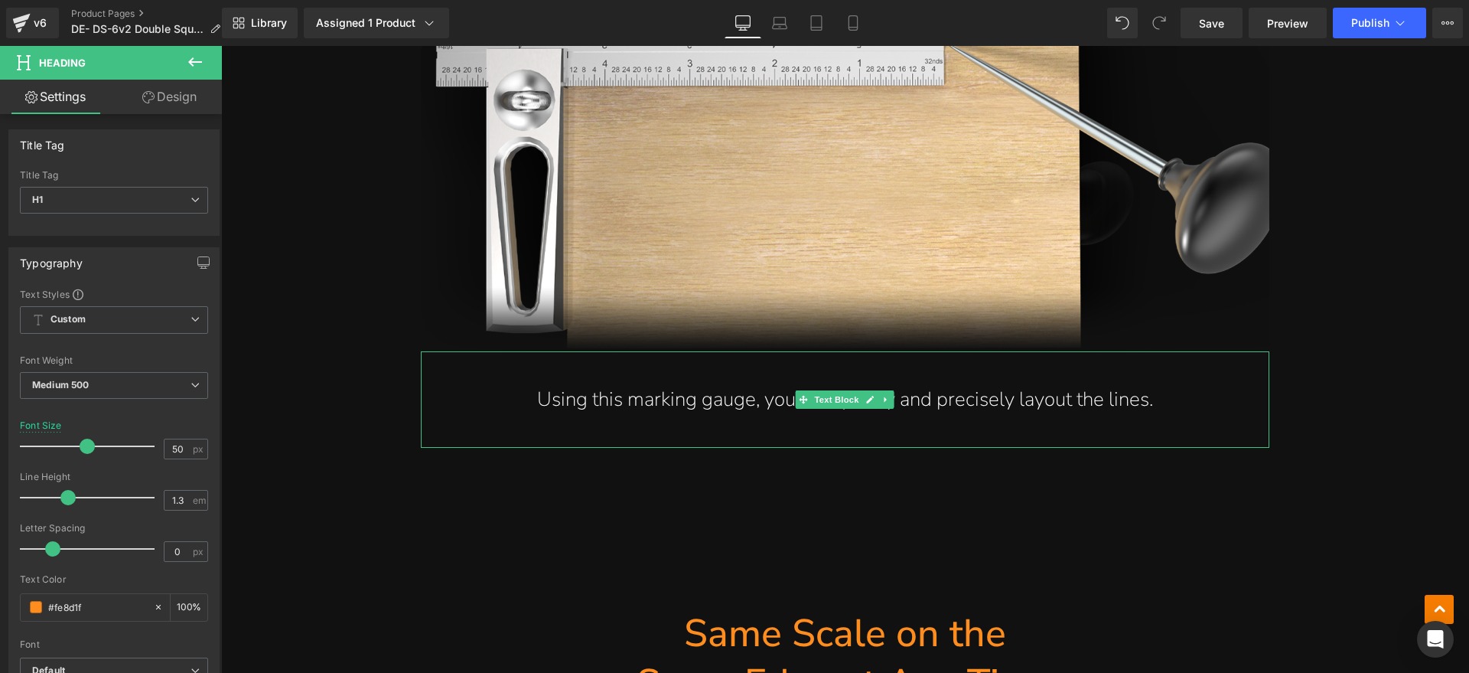
drag, startPoint x: 1181, startPoint y: 390, endPoint x: 1173, endPoint y: 399, distance: 11.4
click at [1181, 390] on p "Using this marking gauge, you can quickly and precisely layout the lines." at bounding box center [844, 400] width 787 height 36
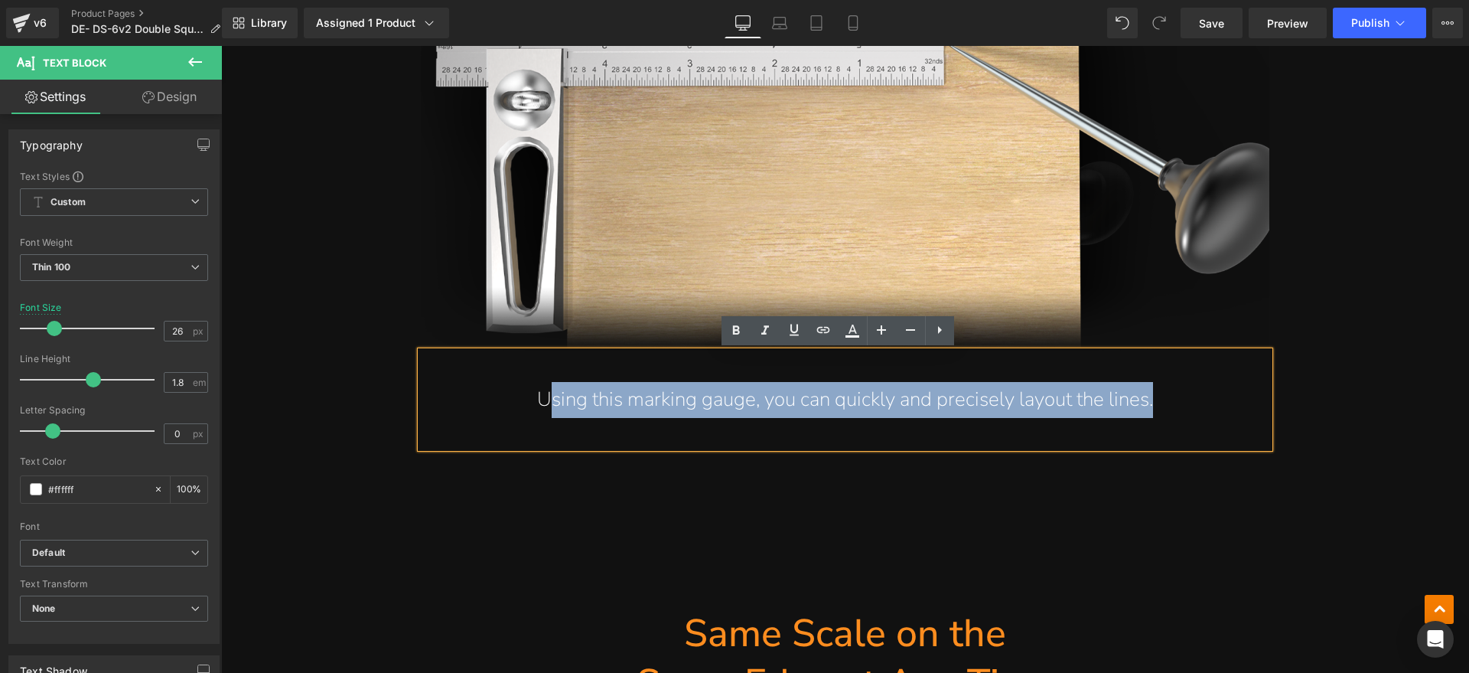
drag, startPoint x: 1173, startPoint y: 399, endPoint x: 547, endPoint y: 406, distance: 625.9
click at [547, 406] on p "Using this marking gauge, you can quickly and precisely layout the lines." at bounding box center [844, 400] width 787 height 36
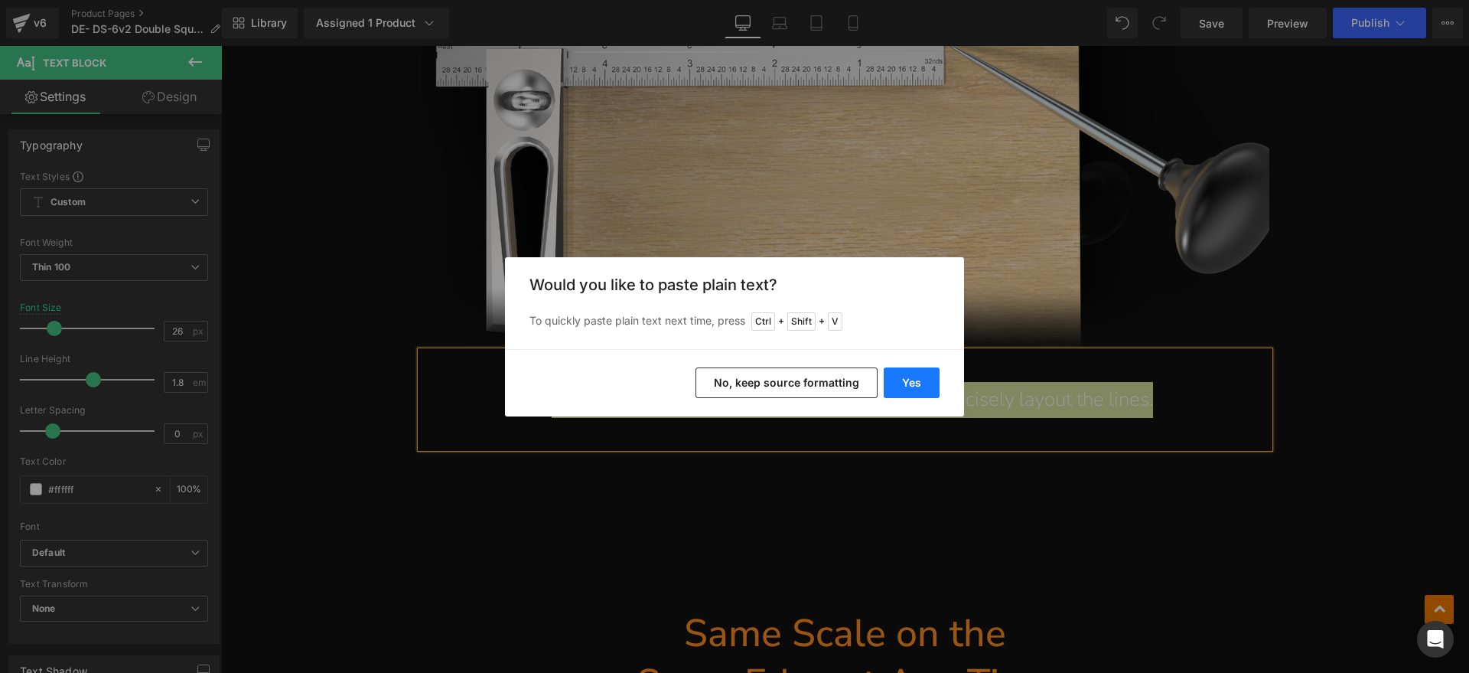
click at [907, 380] on button "Yes" at bounding box center [912, 382] width 56 height 31
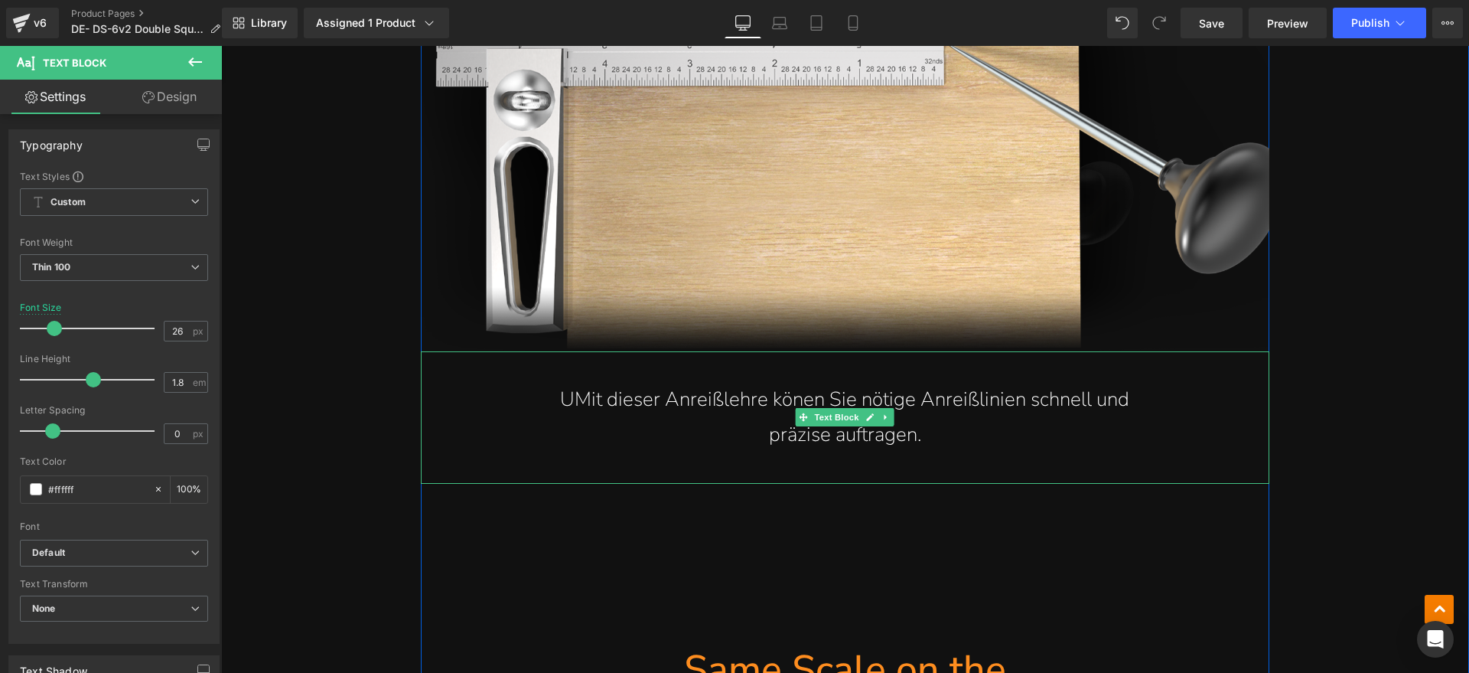
click at [573, 395] on p "UMit dieser Anreißlehre könen Sie nötige Anreißlinien schnell und" at bounding box center [844, 400] width 787 height 36
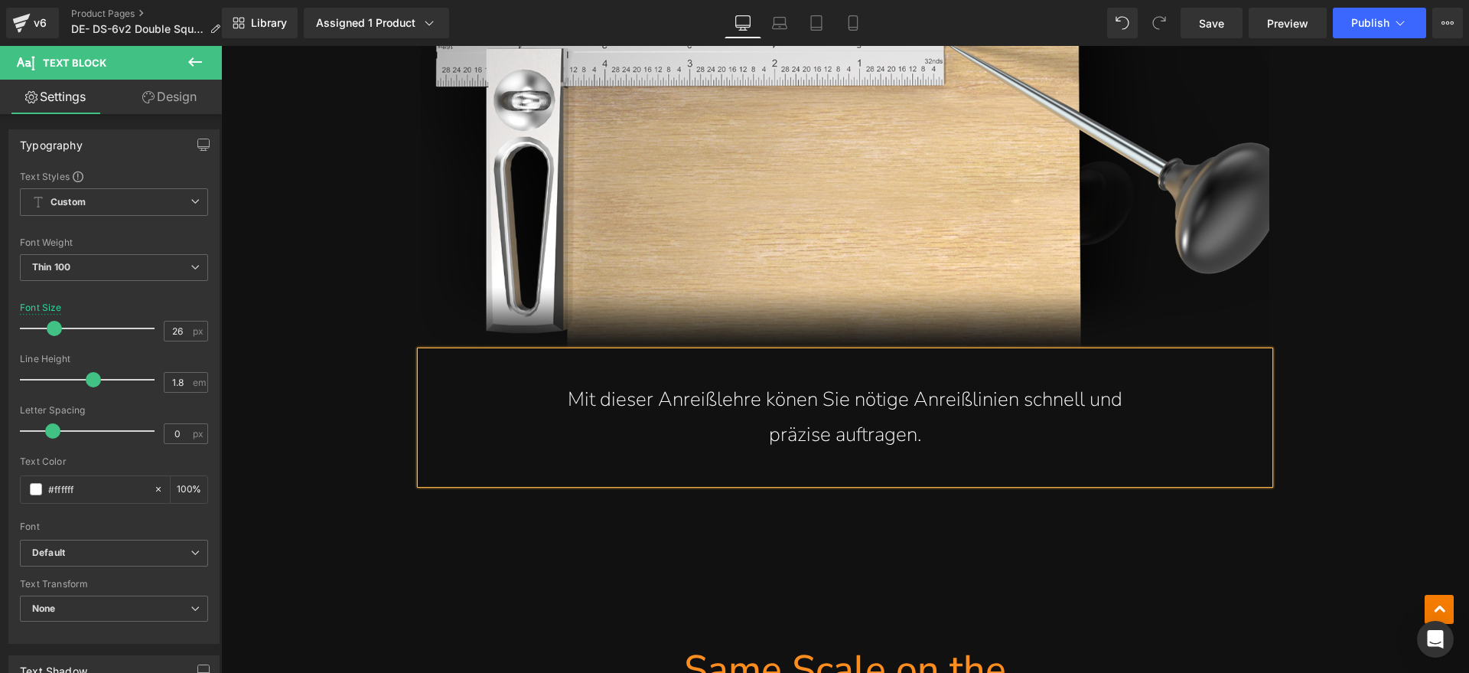
click at [536, 452] on p "präzise auftragen." at bounding box center [844, 435] width 787 height 36
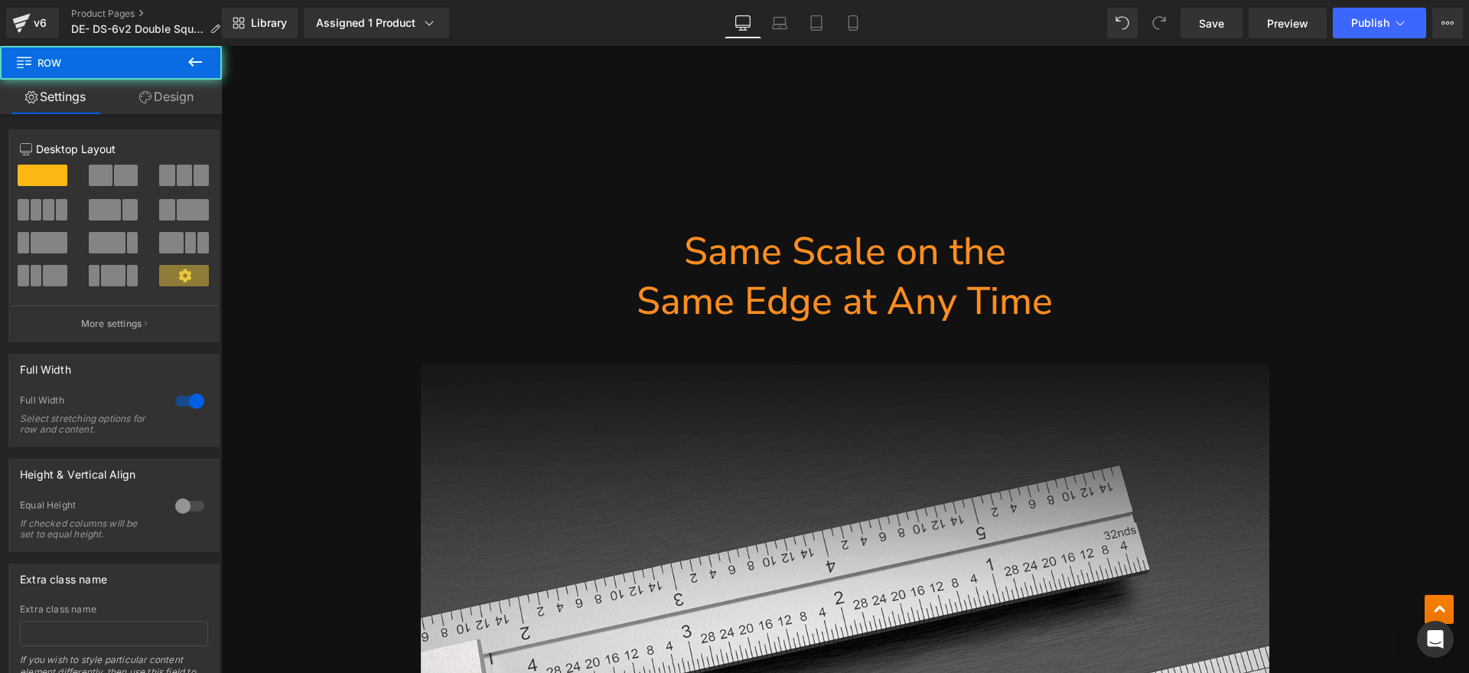
scroll to position [5165, 0]
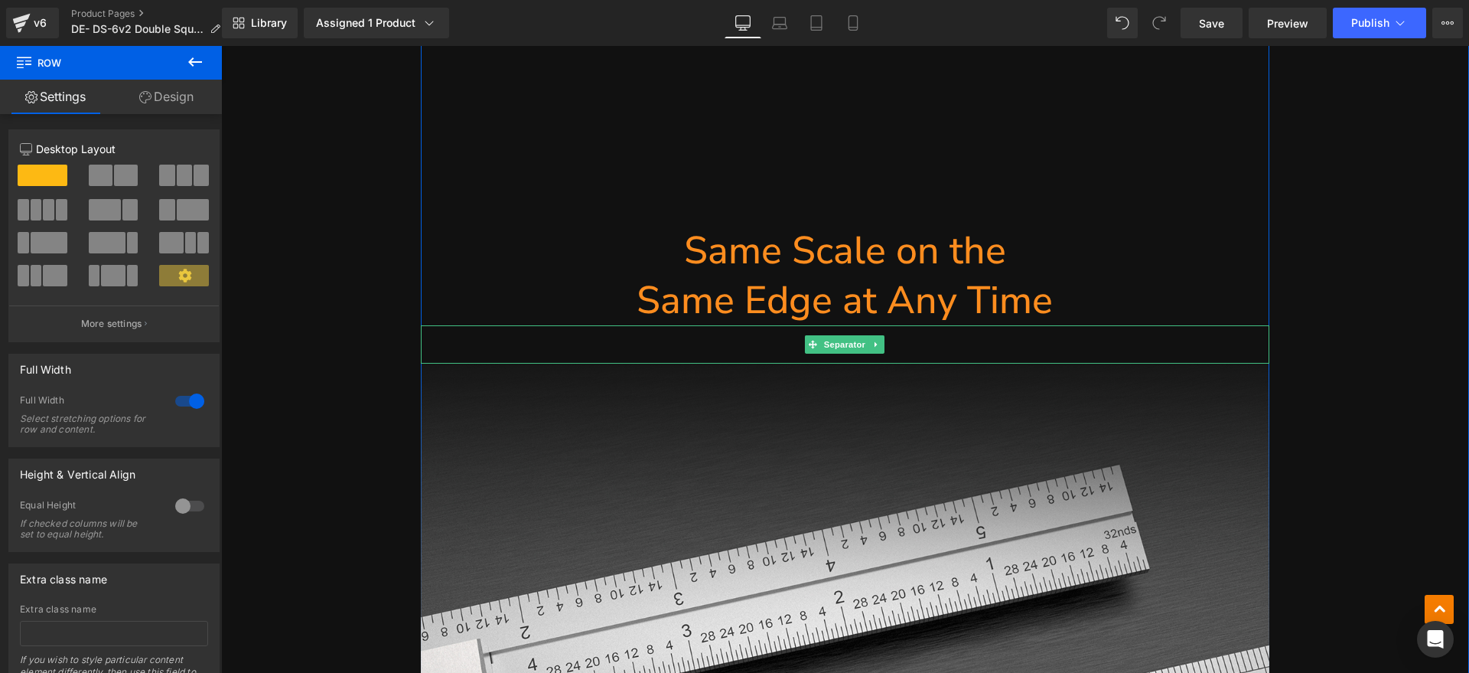
click at [760, 281] on h1 "Same Edge at Any Time" at bounding box center [845, 300] width 849 height 50
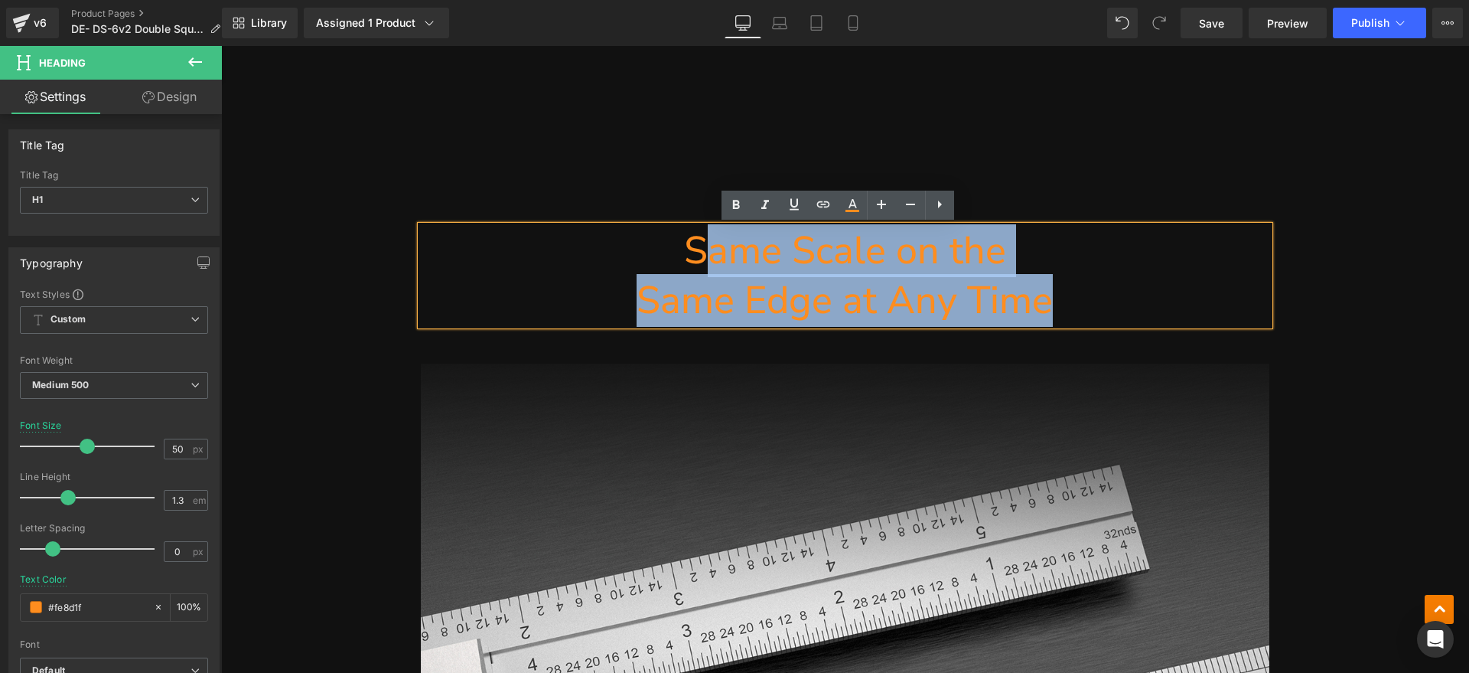
drag, startPoint x: 1049, startPoint y: 296, endPoint x: 700, endPoint y: 267, distance: 350.1
click at [700, 267] on div "Same Scale on the Same Edge at Any Time" at bounding box center [845, 275] width 849 height 99
paste div
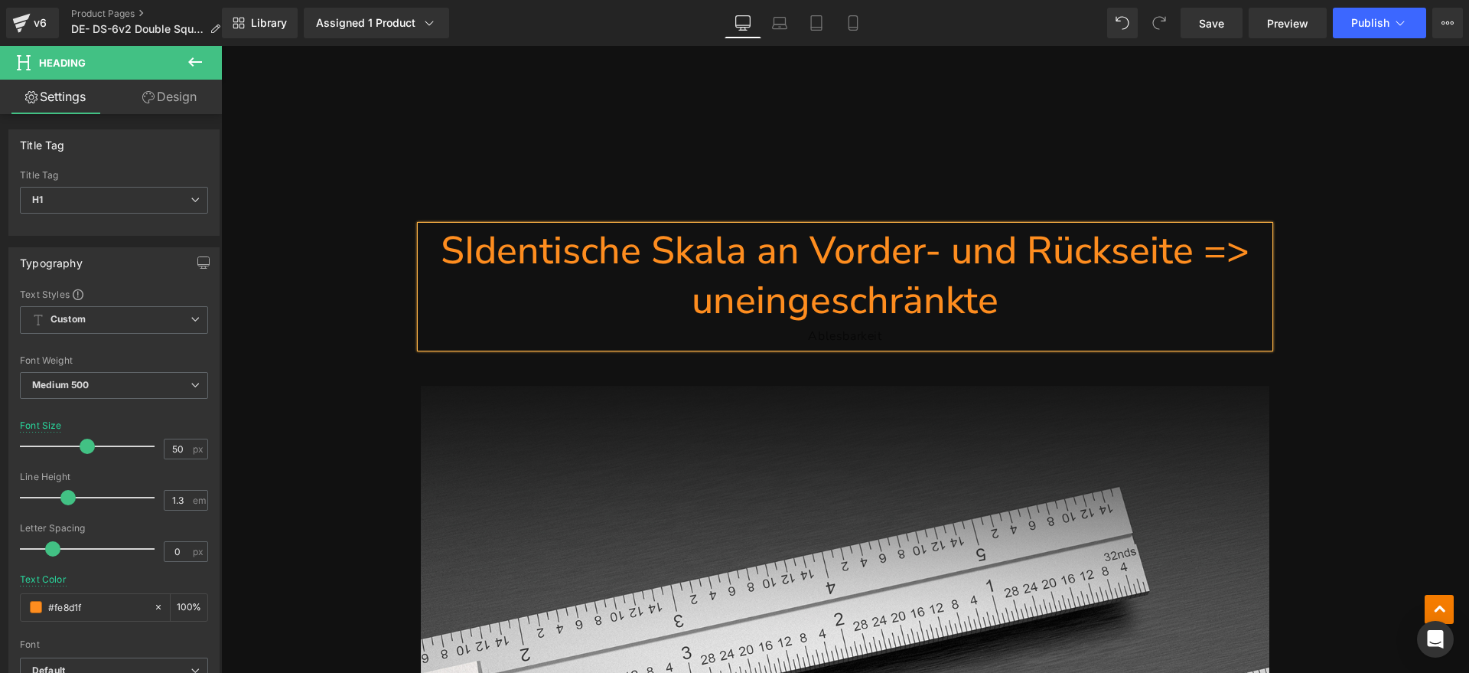
click at [455, 244] on h1 "SIdentische Skala an Vorder- und Rückseite => uneingeschränkte" at bounding box center [845, 275] width 849 height 99
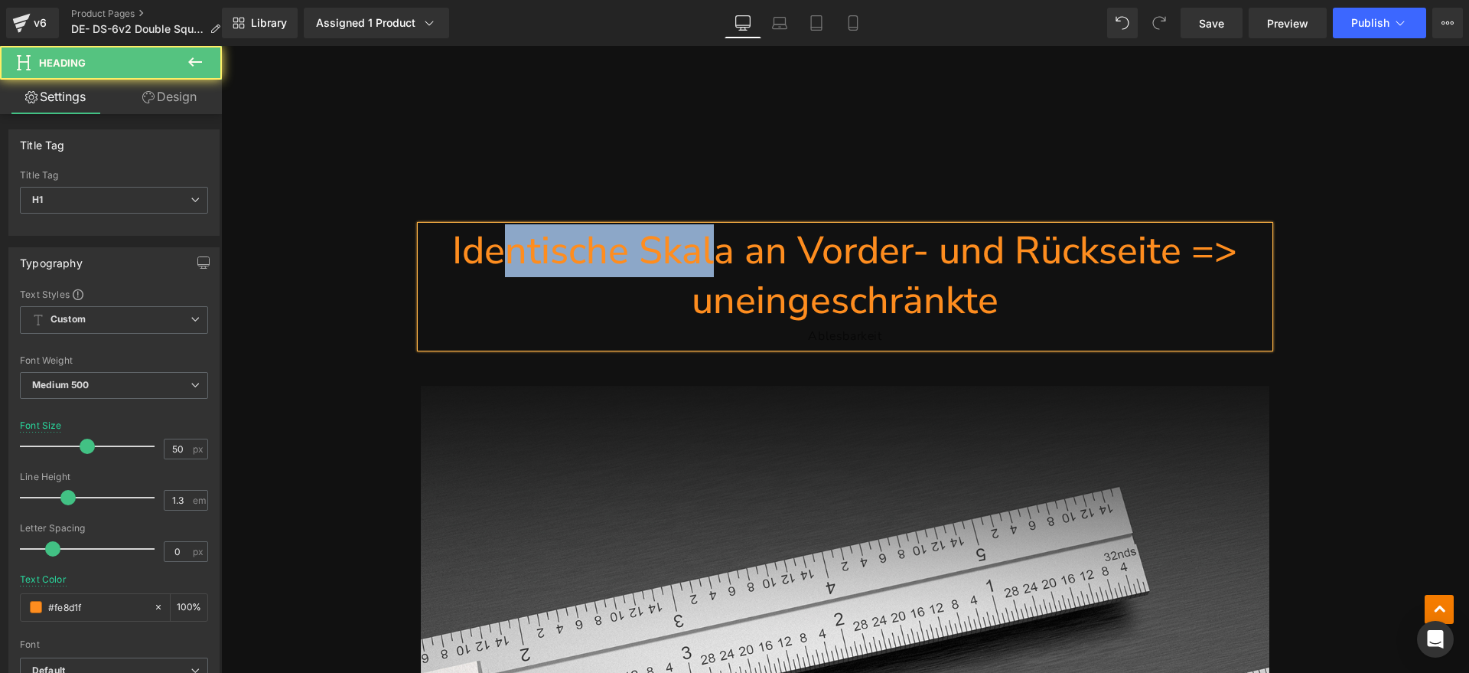
drag, startPoint x: 503, startPoint y: 259, endPoint x: 756, endPoint y: 254, distance: 253.3
click at [738, 254] on h1 "Identische Skala an Vorder- und Rückseite => uneingeschränkte" at bounding box center [845, 275] width 849 height 99
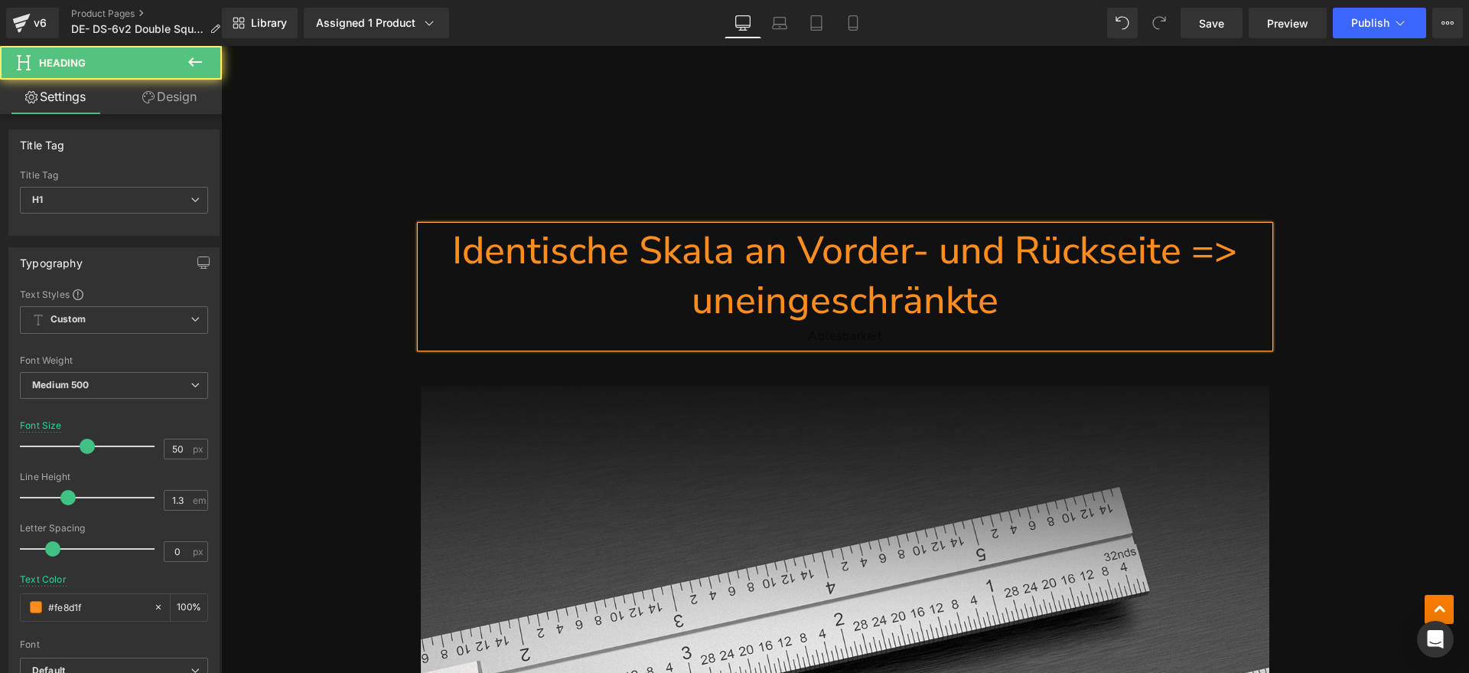
click at [774, 254] on h1 "Identische Skala an Vorder- und Rückseite => uneingeschränkte" at bounding box center [845, 275] width 849 height 99
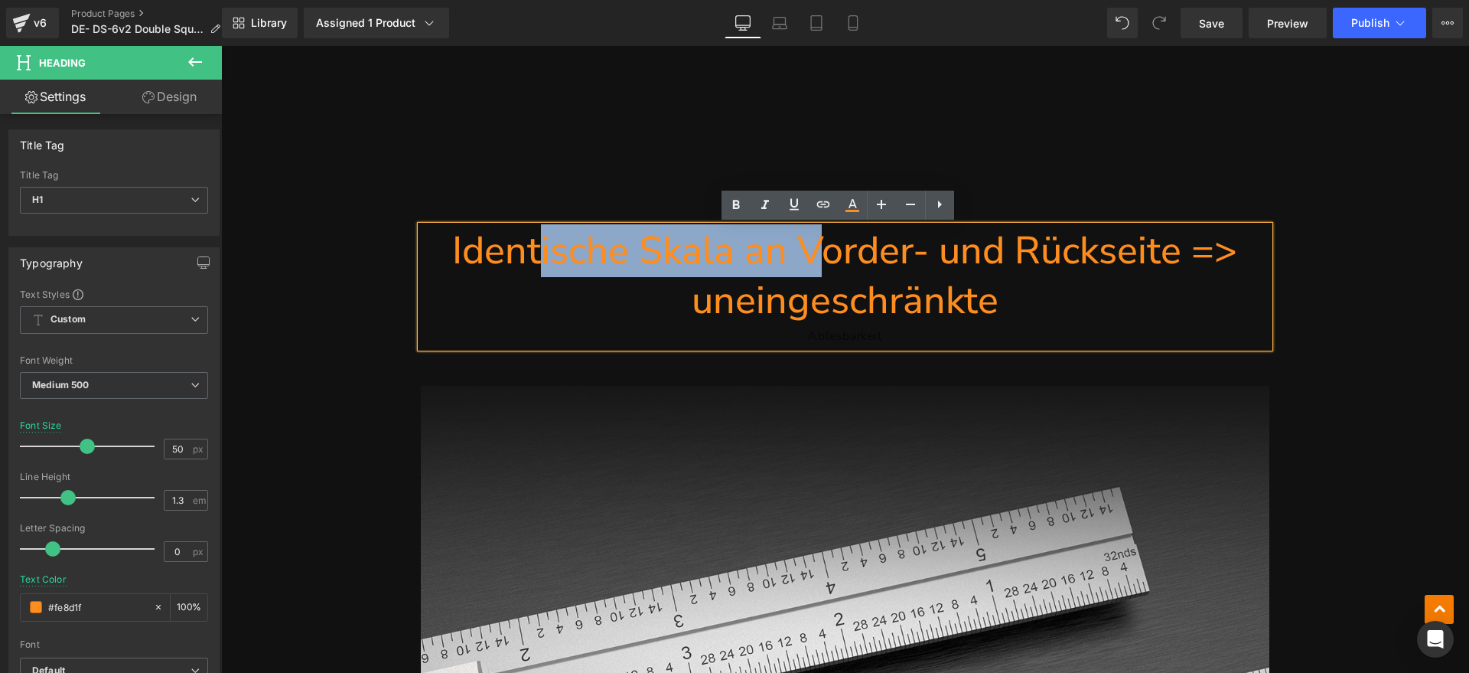
drag, startPoint x: 591, startPoint y: 254, endPoint x: 823, endPoint y: 253, distance: 231.8
click at [808, 253] on h1 "Identische Skala an Vorder- und Rückseite => uneingeschränkte" at bounding box center [845, 275] width 849 height 99
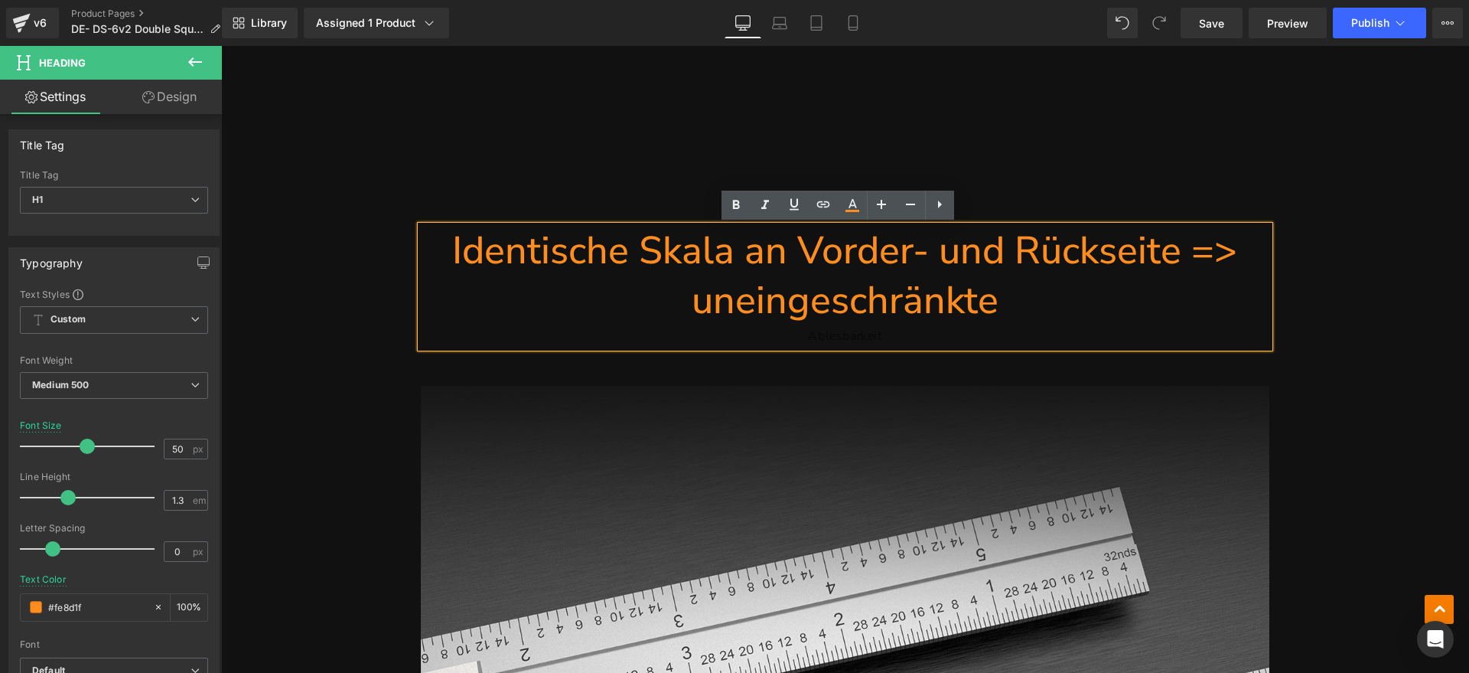
click at [857, 253] on h1 "Identische Skala an Vorder- und Rückseite => uneingeschränkte" at bounding box center [845, 275] width 849 height 99
click at [935, 250] on h1 "Identische Skala an Vorder- und Rückseite => uneingeschränkte" at bounding box center [845, 275] width 849 height 99
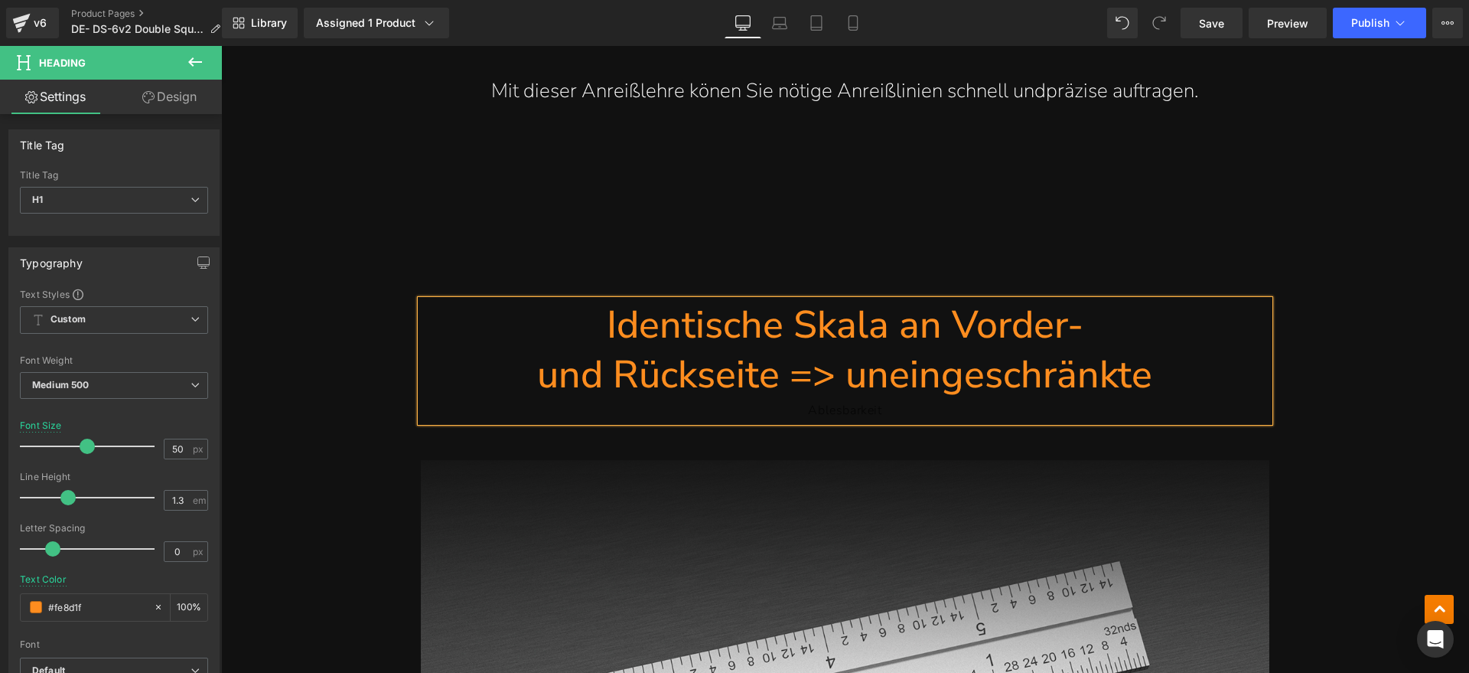
scroll to position [5069, 0]
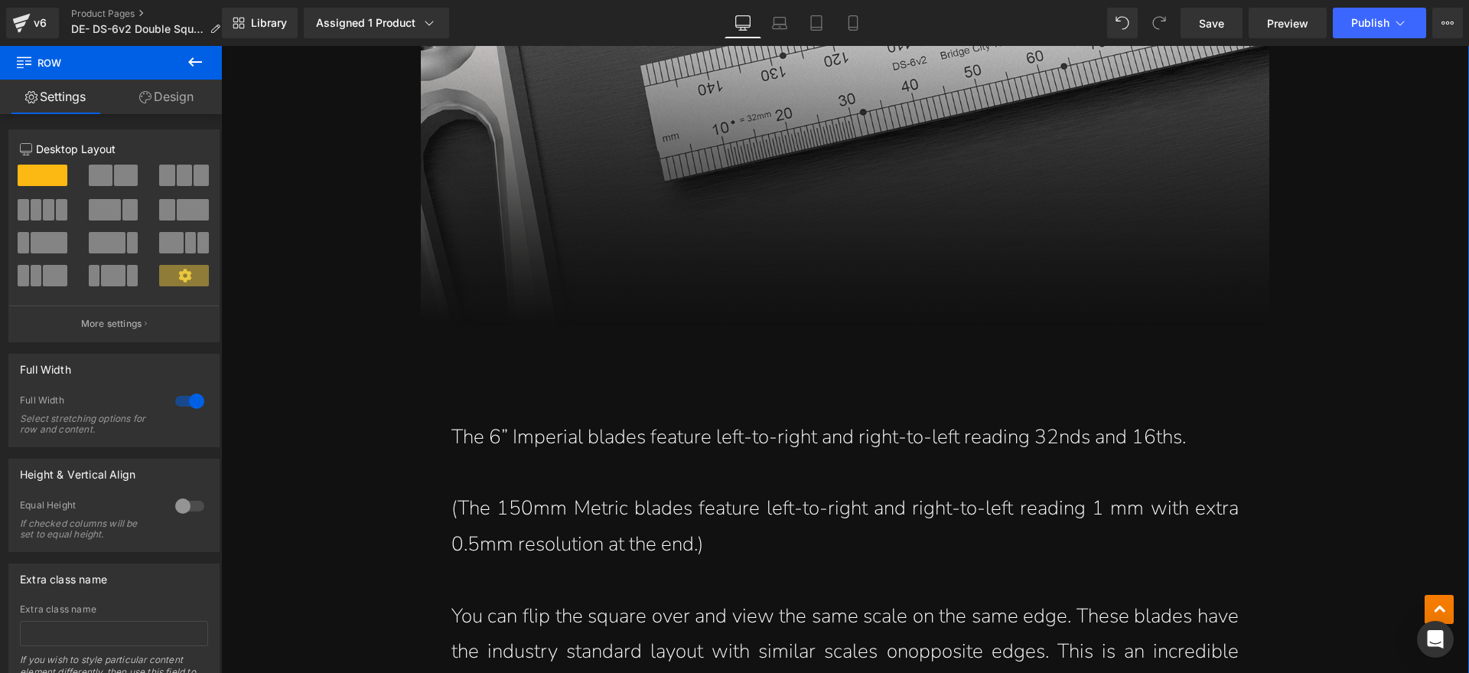
scroll to position [6025, 0]
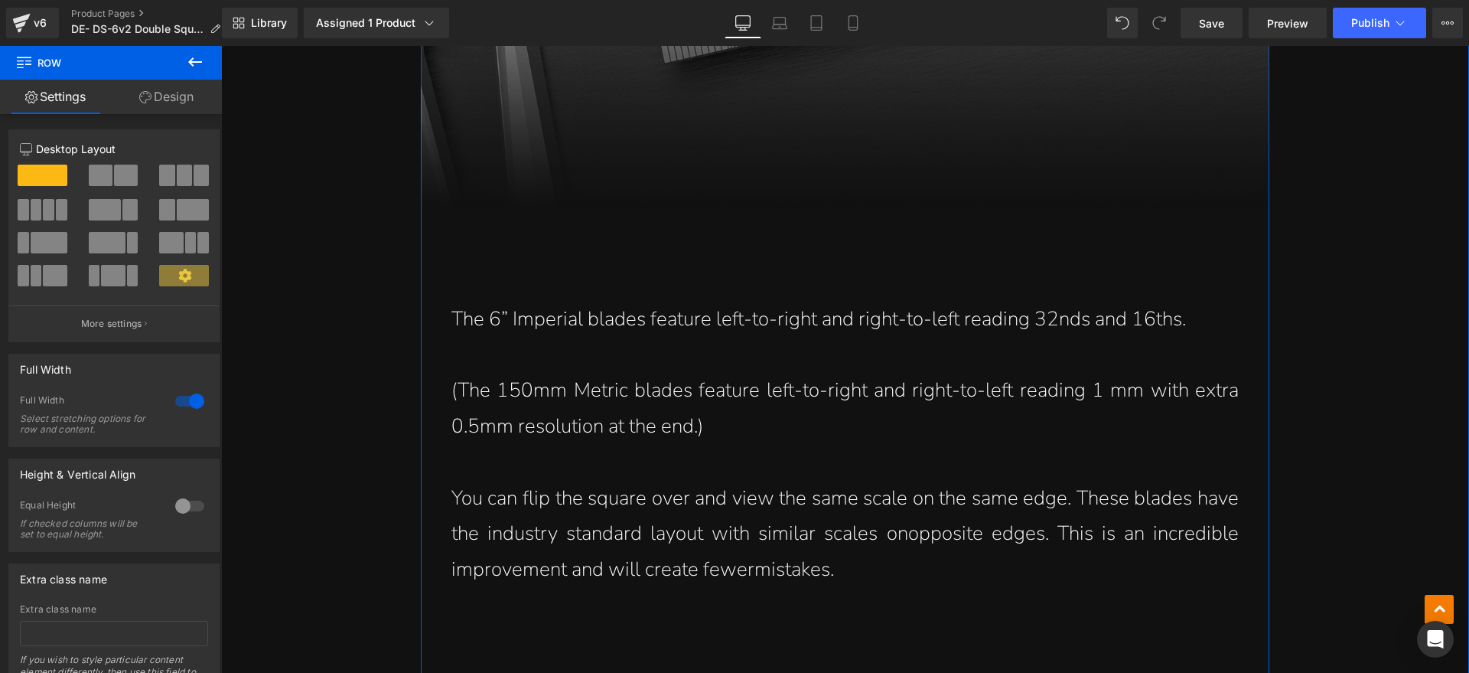
click at [1024, 301] on p "The 6” Imperial blades feature left-to-right and right-to-left reading 32nds an…" at bounding box center [844, 319] width 787 height 36
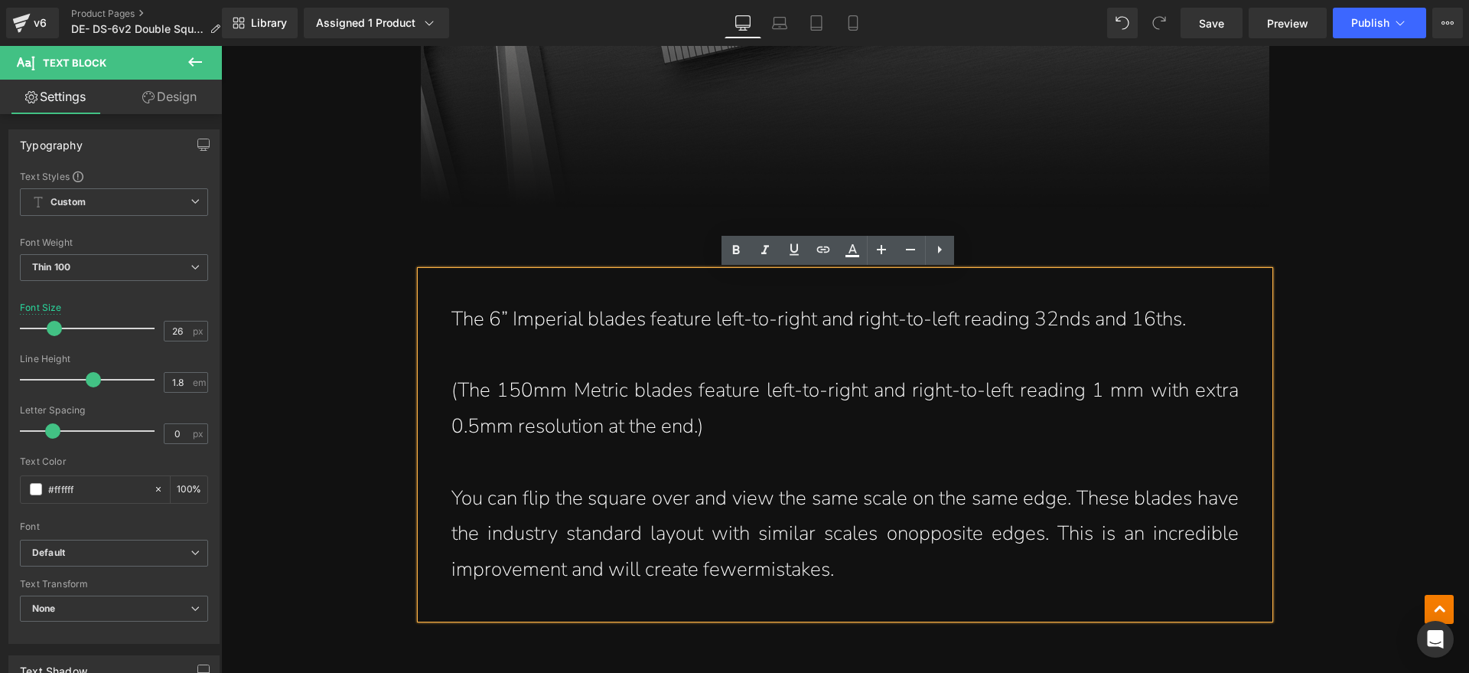
drag, startPoint x: 1190, startPoint y: 316, endPoint x: 460, endPoint y: 312, distance: 729.9
click at [460, 312] on p "The 6” Imperial blades feature left-to-right and right-to-left reading 32nds an…" at bounding box center [844, 319] width 787 height 36
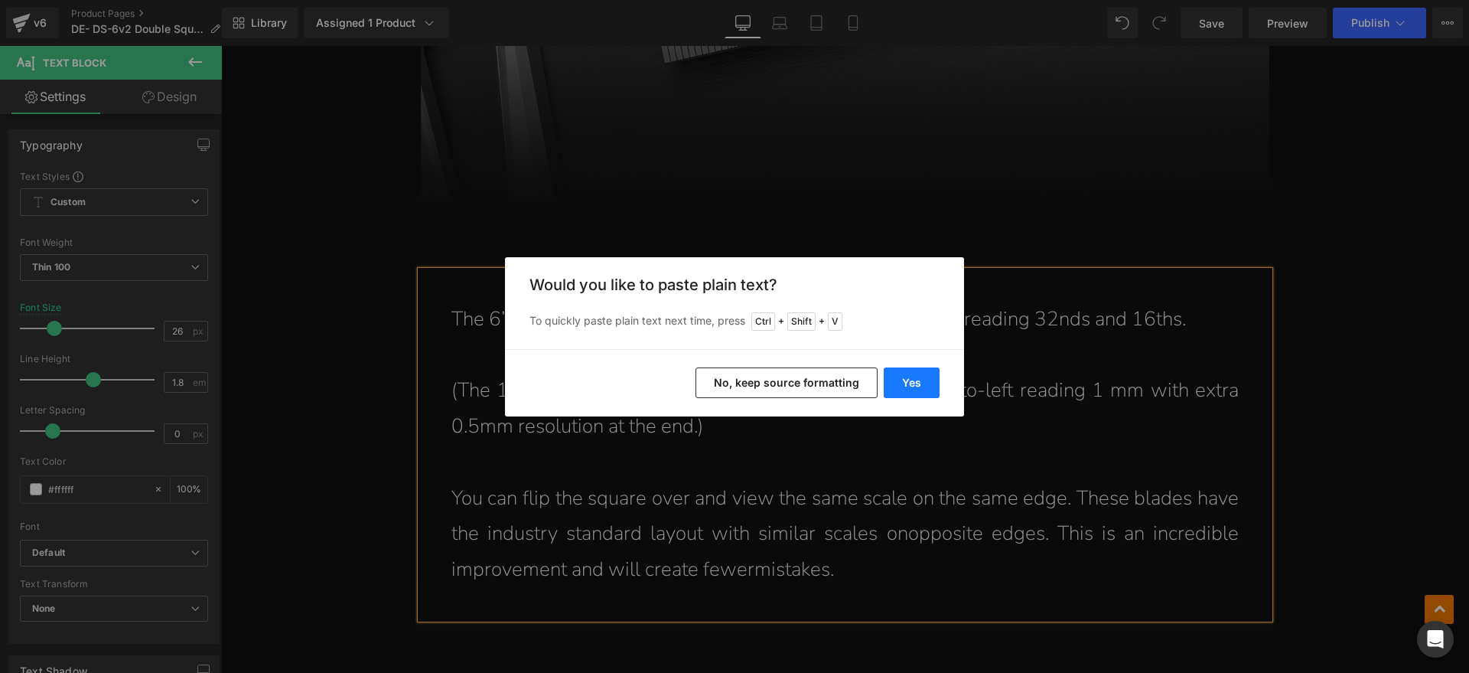
click at [928, 375] on button "Yes" at bounding box center [912, 382] width 56 height 31
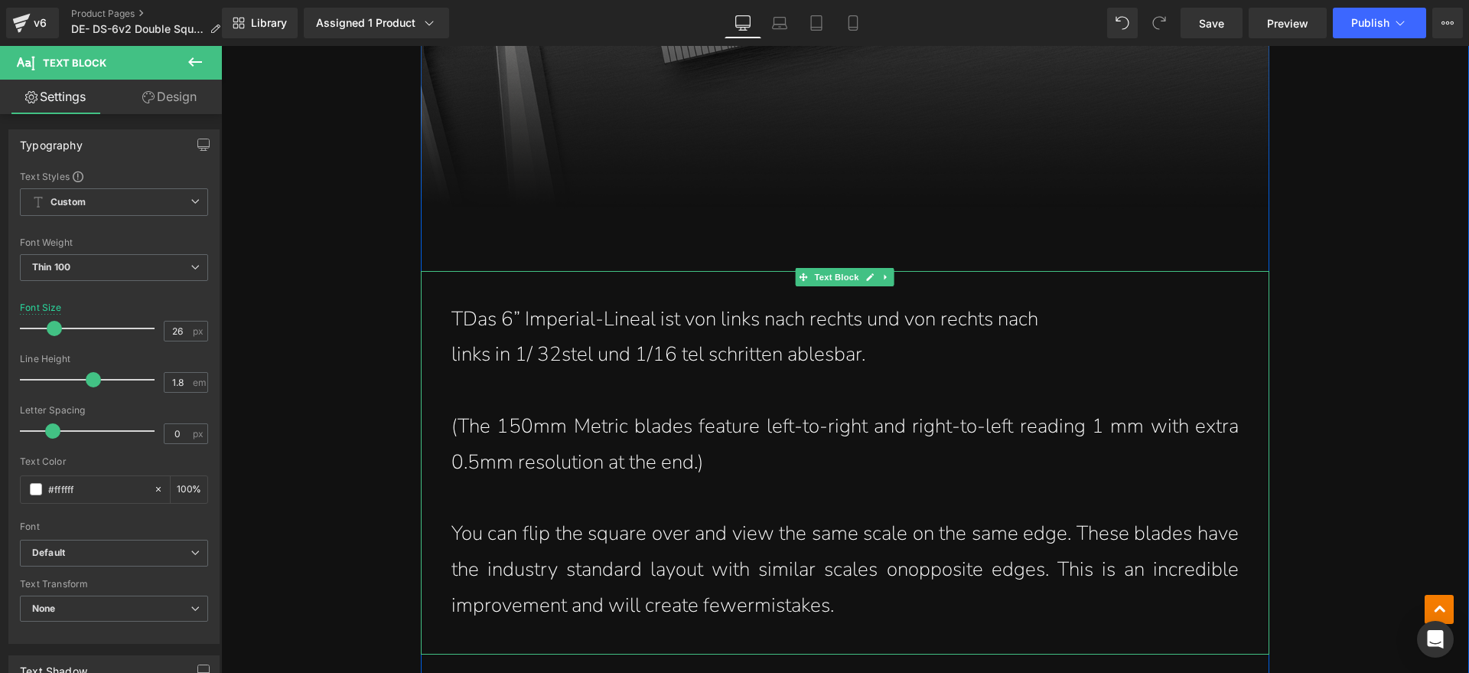
click at [461, 310] on p "TDas 6” Imperial-Lineal ist von links nach rechts und von rechts nach" at bounding box center [844, 319] width 787 height 36
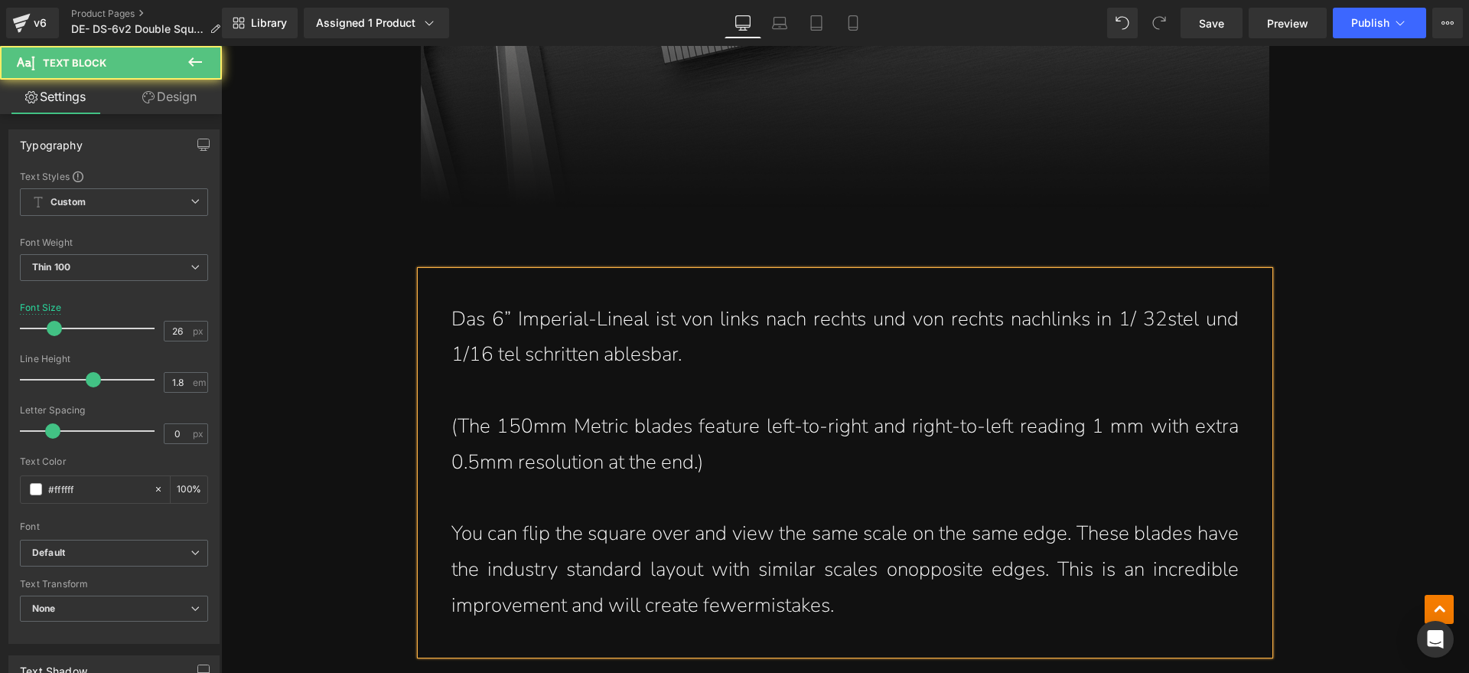
click at [1001, 363] on p "Das 6” Imperial-Lineal ist von links nach rechts und von rechts nach links in 1…" at bounding box center [844, 337] width 787 height 72
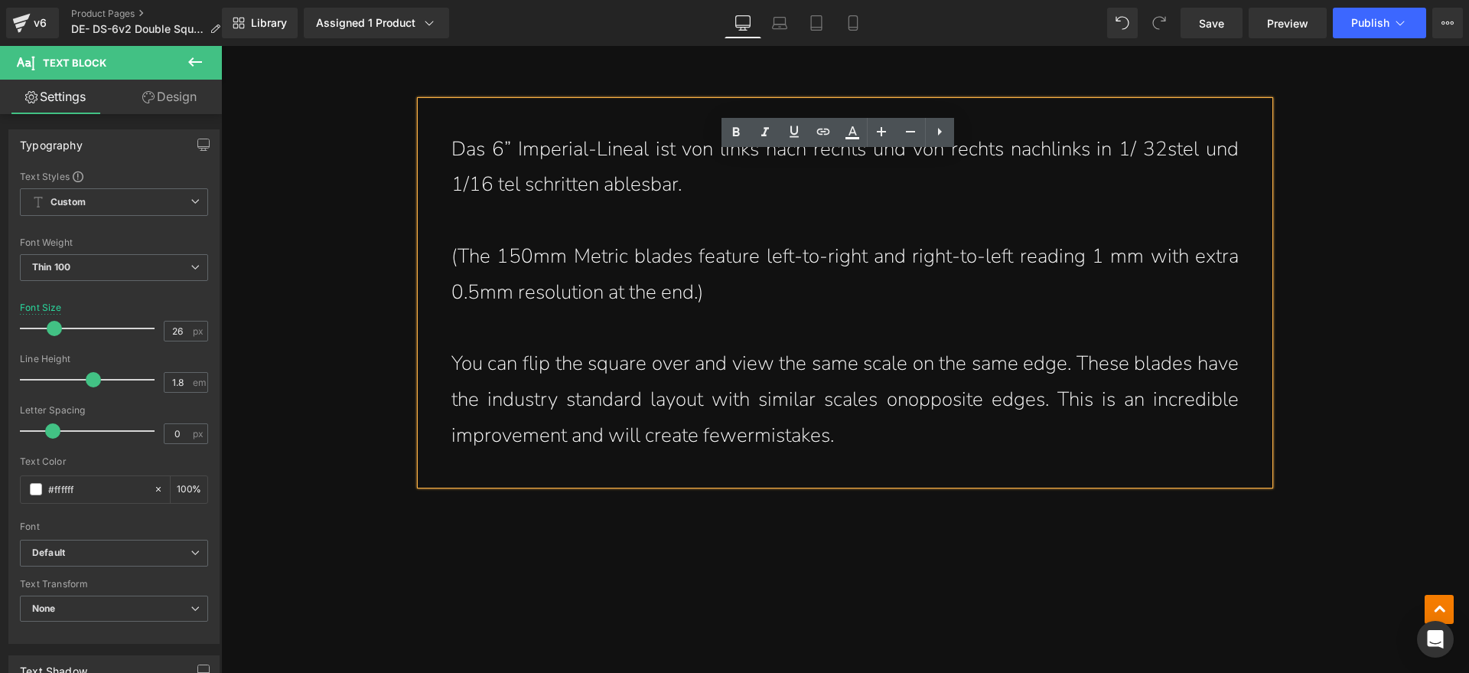
scroll to position [6217, 0]
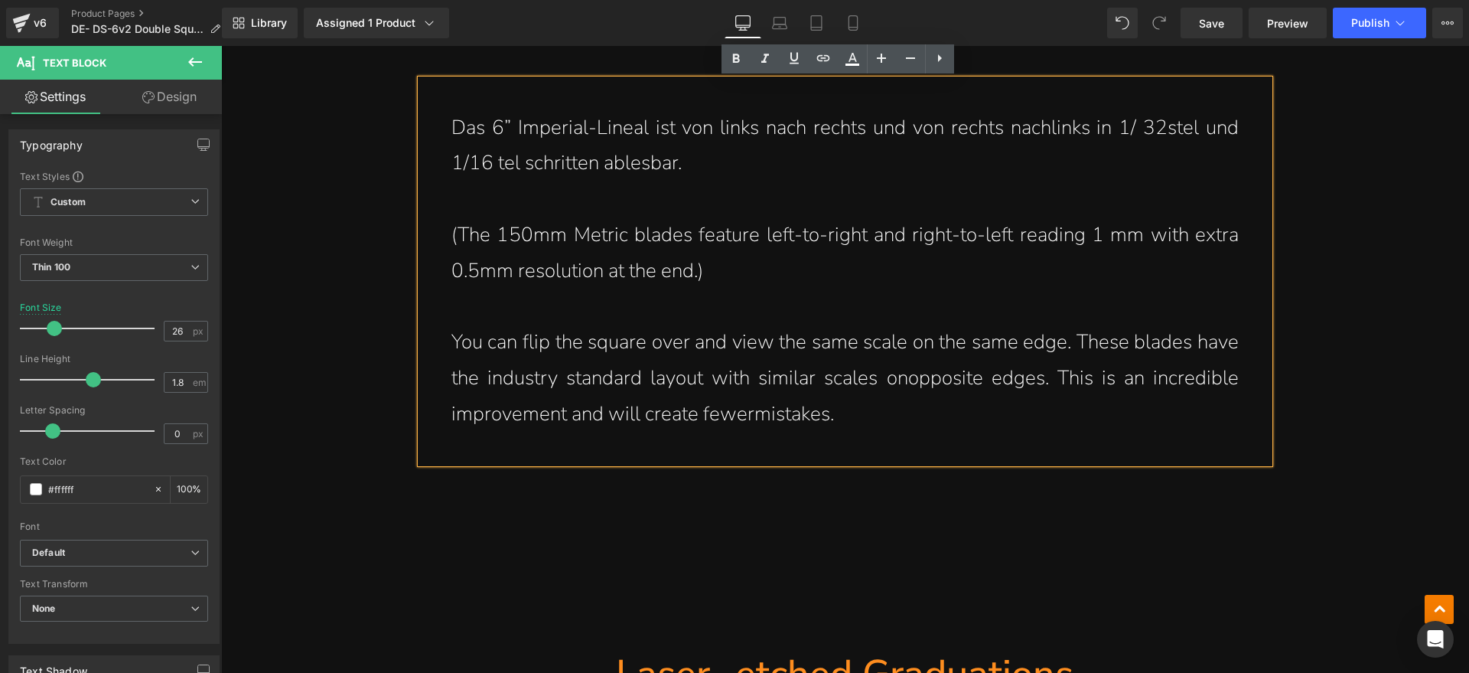
click at [744, 256] on p "(The 150mm Metric blades feature left-to-right and right-to-left reading 1 mm w…" at bounding box center [844, 253] width 787 height 72
drag, startPoint x: 597, startPoint y: 245, endPoint x: 460, endPoint y: 225, distance: 138.4
click at [460, 225] on p "(The 150mm Metric blades feature left-to-right and right-to-left reading 1 mm w…" at bounding box center [844, 253] width 787 height 72
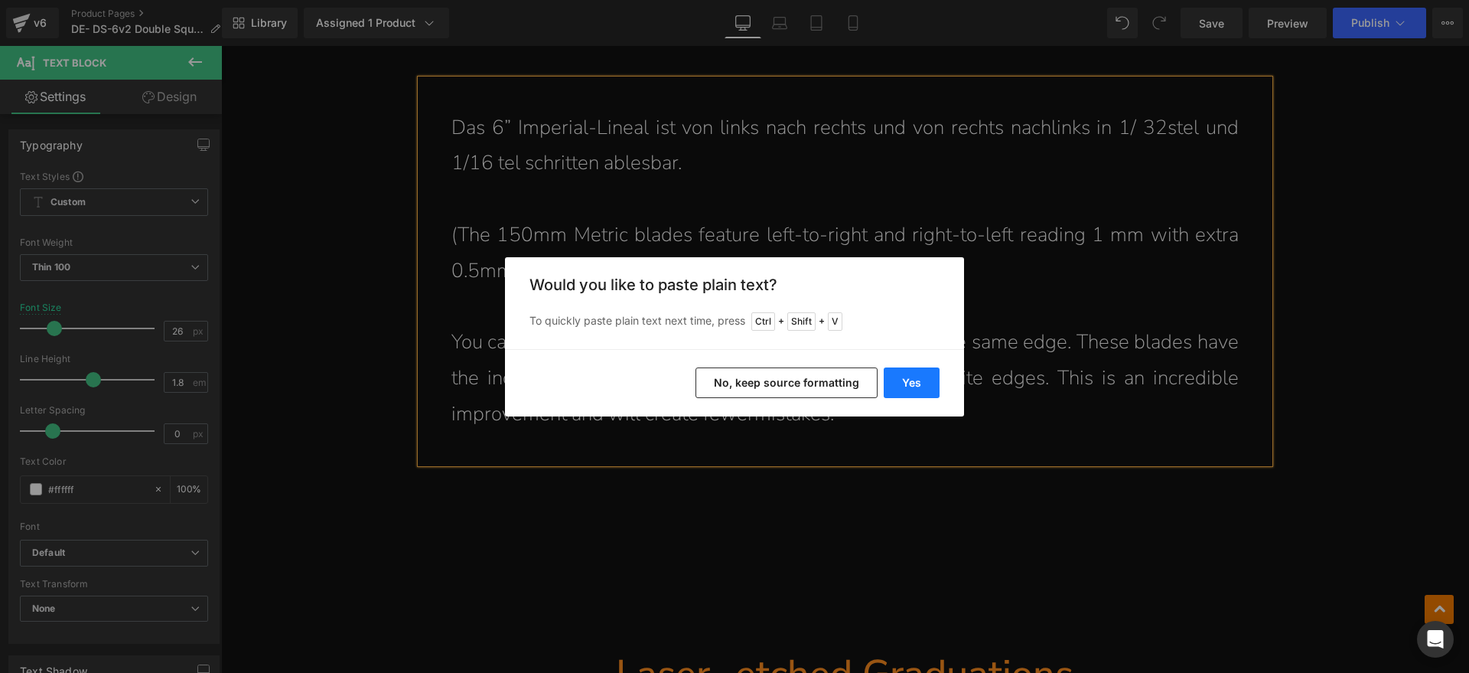
drag, startPoint x: 611, startPoint y: 317, endPoint x: 899, endPoint y: 376, distance: 294.4
click at [899, 376] on button "Yes" at bounding box center [912, 382] width 56 height 31
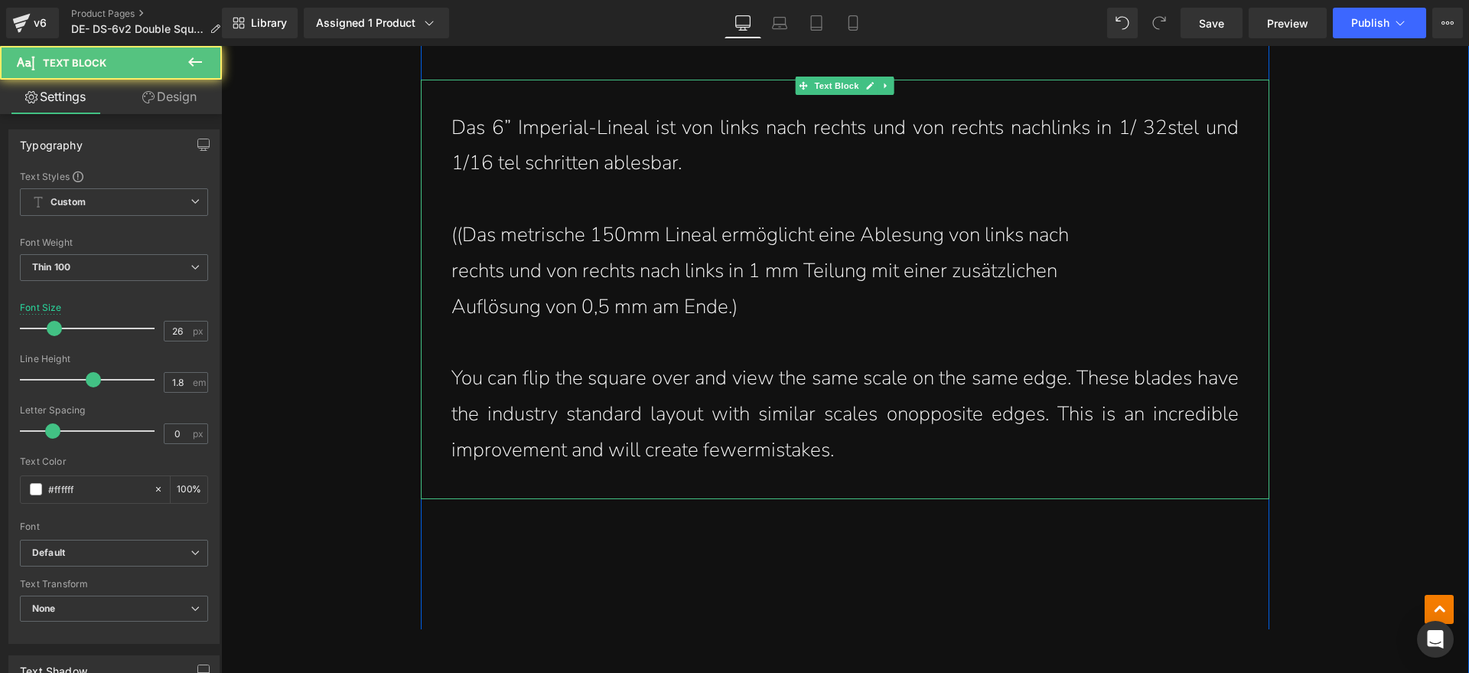
click at [454, 236] on p "((Das metrische 150mm Lineal ermöglicht eine Ablesung von links nach" at bounding box center [844, 235] width 787 height 36
click at [436, 269] on div "Das 6” Imperial-Lineal ist von links nach rechts und von rechts nach links in 1…" at bounding box center [845, 289] width 849 height 419
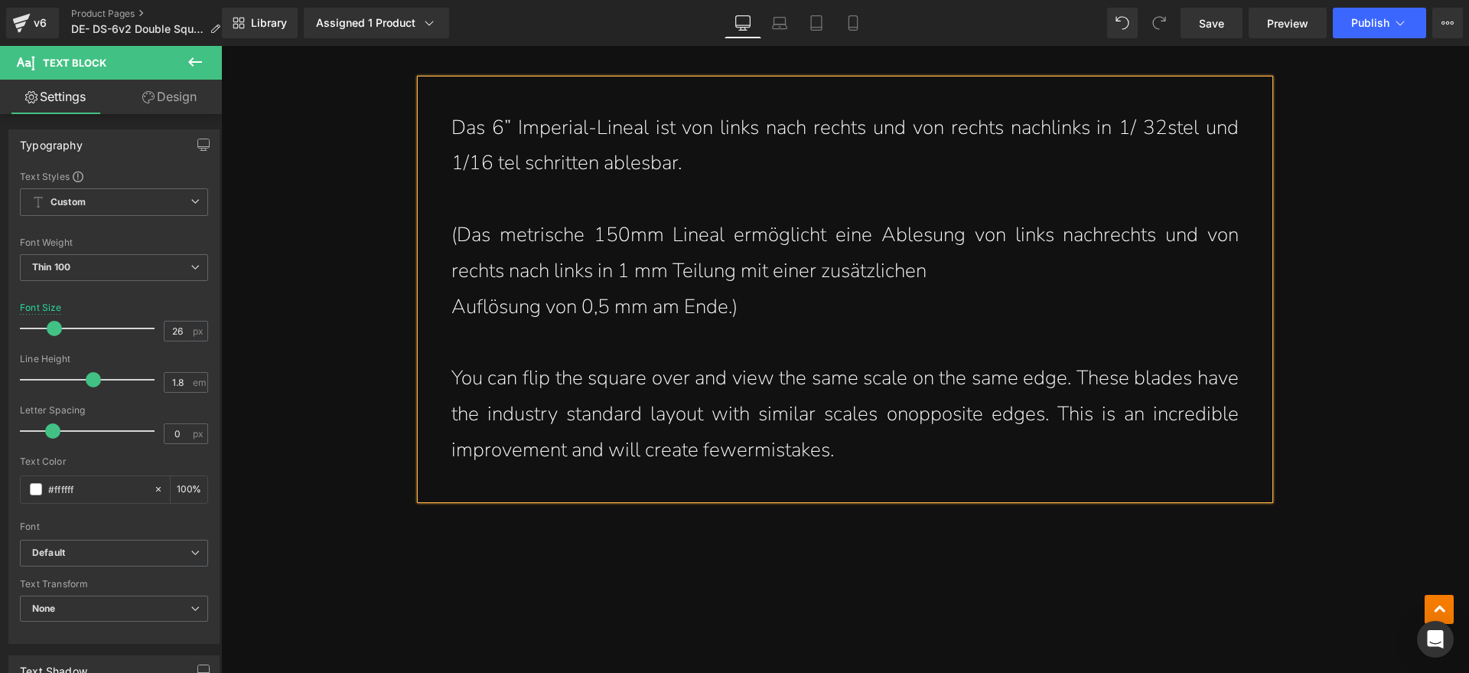
click at [425, 306] on div "Das 6” Imperial-Lineal ist von links nach rechts und von rechts nach links in 1…" at bounding box center [845, 289] width 849 height 419
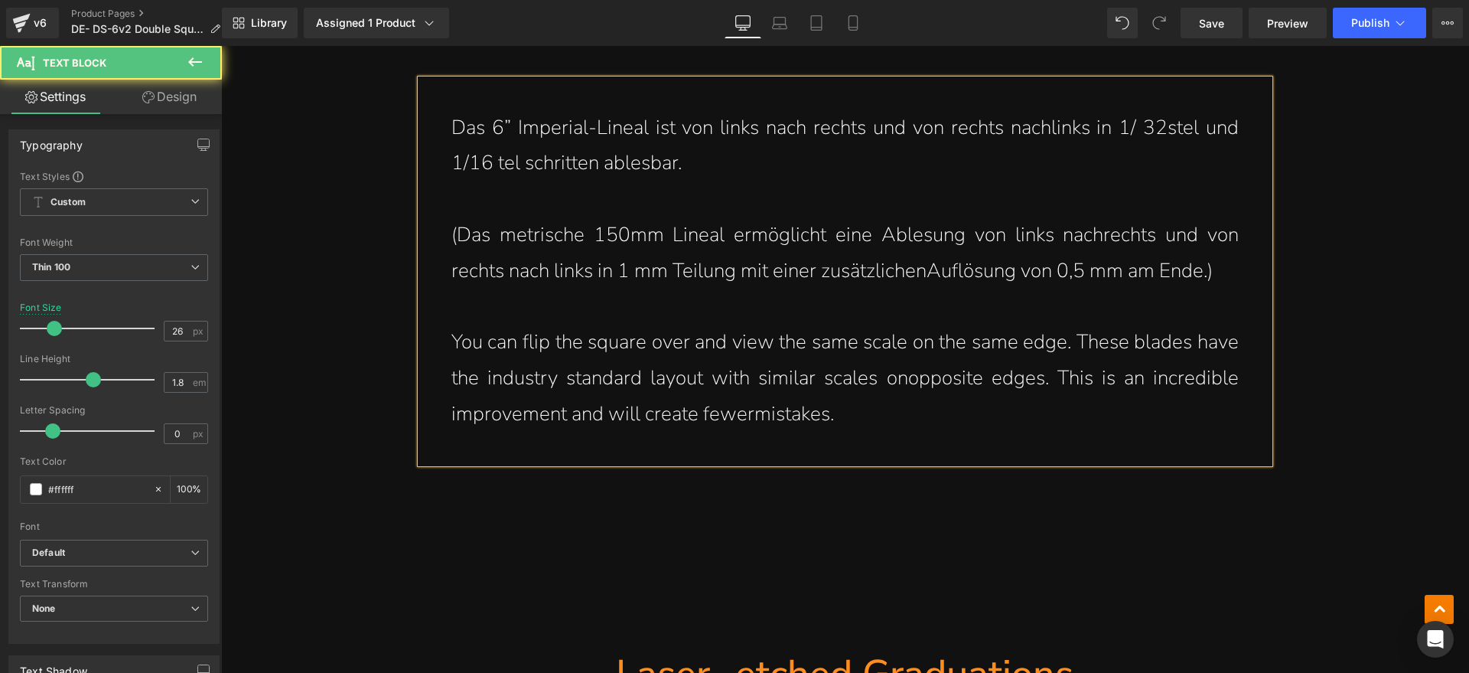
drag, startPoint x: 867, startPoint y: 409, endPoint x: 834, endPoint y: 404, distance: 33.2
click at [866, 409] on p "You can flip the square over and view the same scale on the same edge. These bl…" at bounding box center [844, 377] width 787 height 107
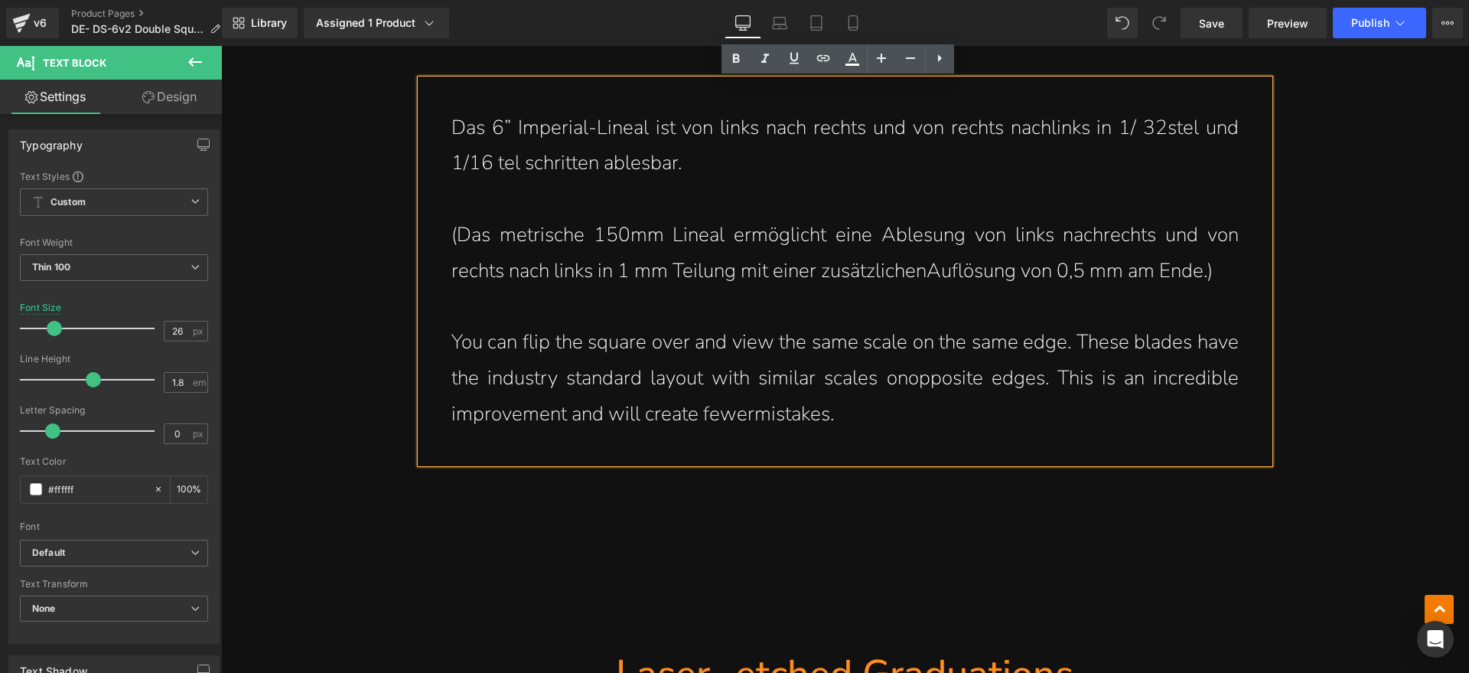
click at [845, 435] on div "Das 6” Imperial-Lineal ist von links nach rechts und von rechts nach links in 1…" at bounding box center [845, 271] width 849 height 383
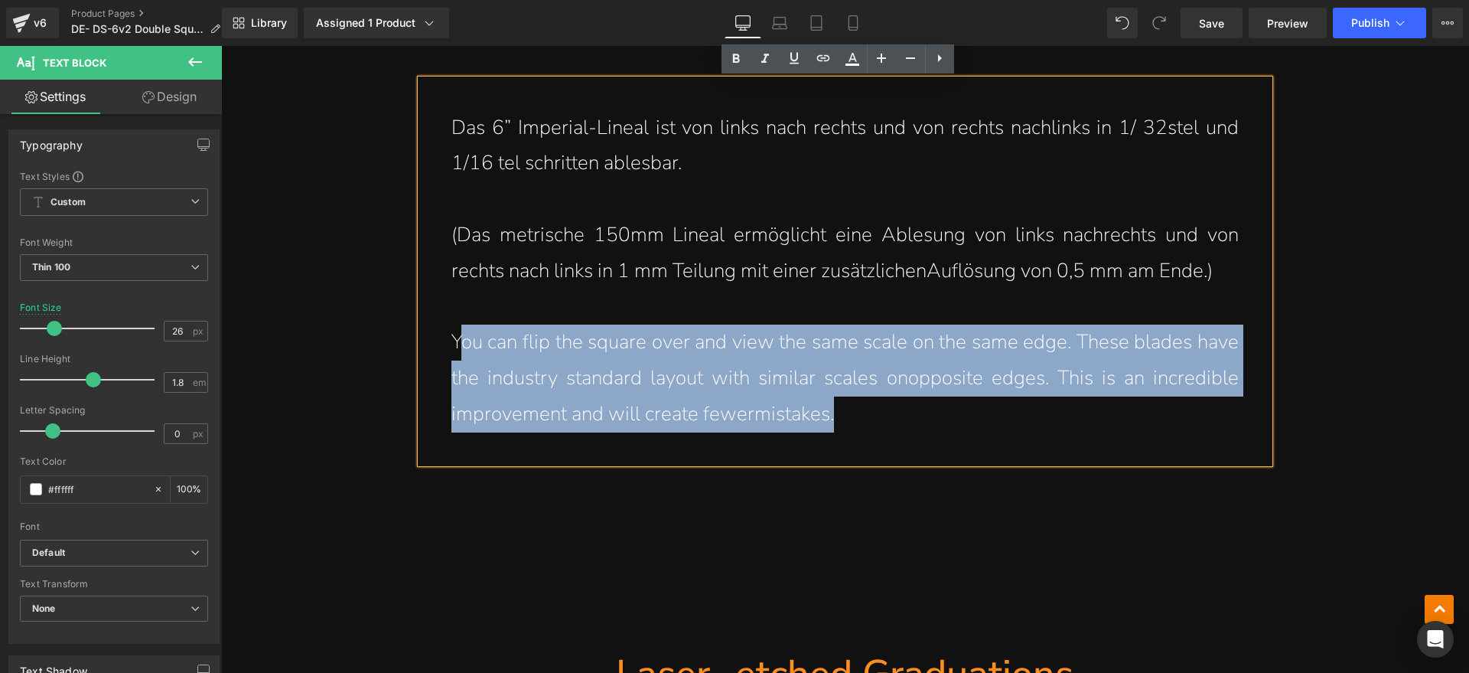
drag, startPoint x: 858, startPoint y: 422, endPoint x: 453, endPoint y: 334, distance: 414.2
click at [453, 334] on p "You can flip the square over and view the same scale on the same edge. These bl…" at bounding box center [844, 377] width 787 height 107
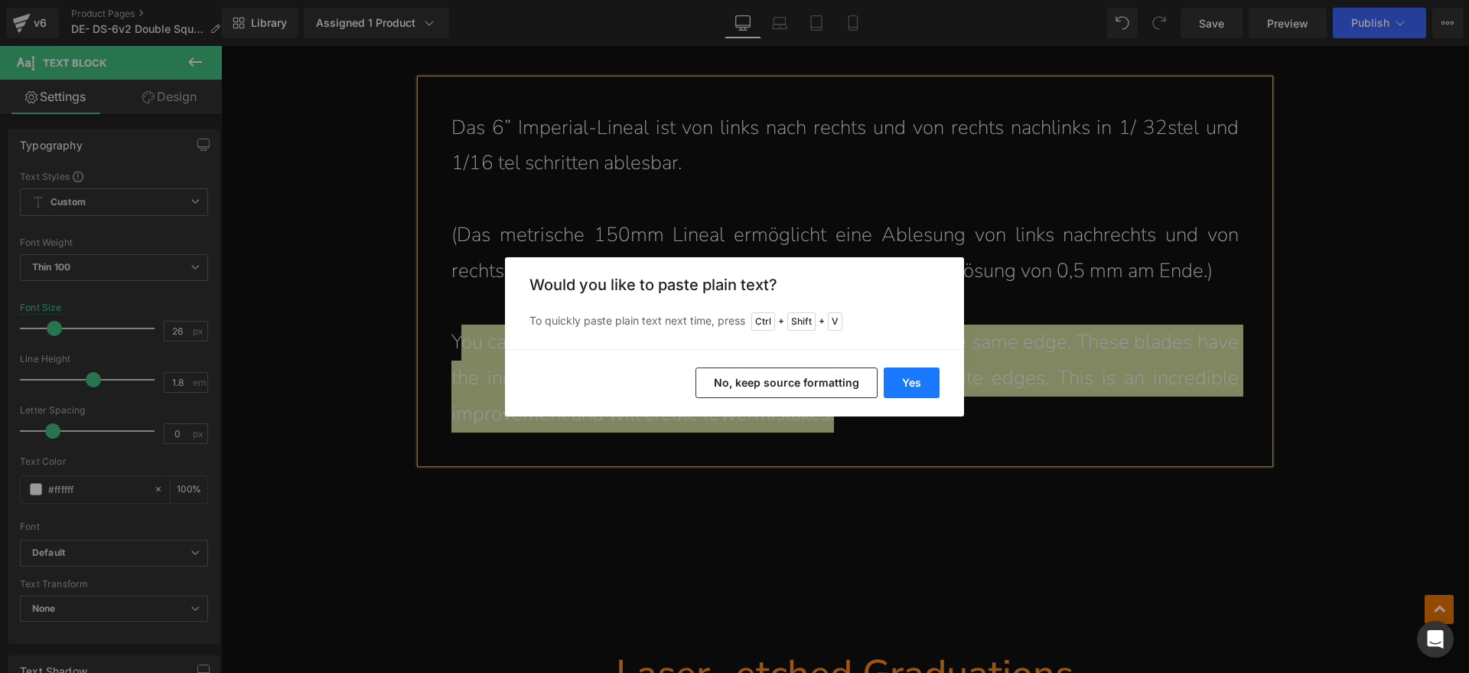
click at [918, 384] on button "Yes" at bounding box center [912, 382] width 56 height 31
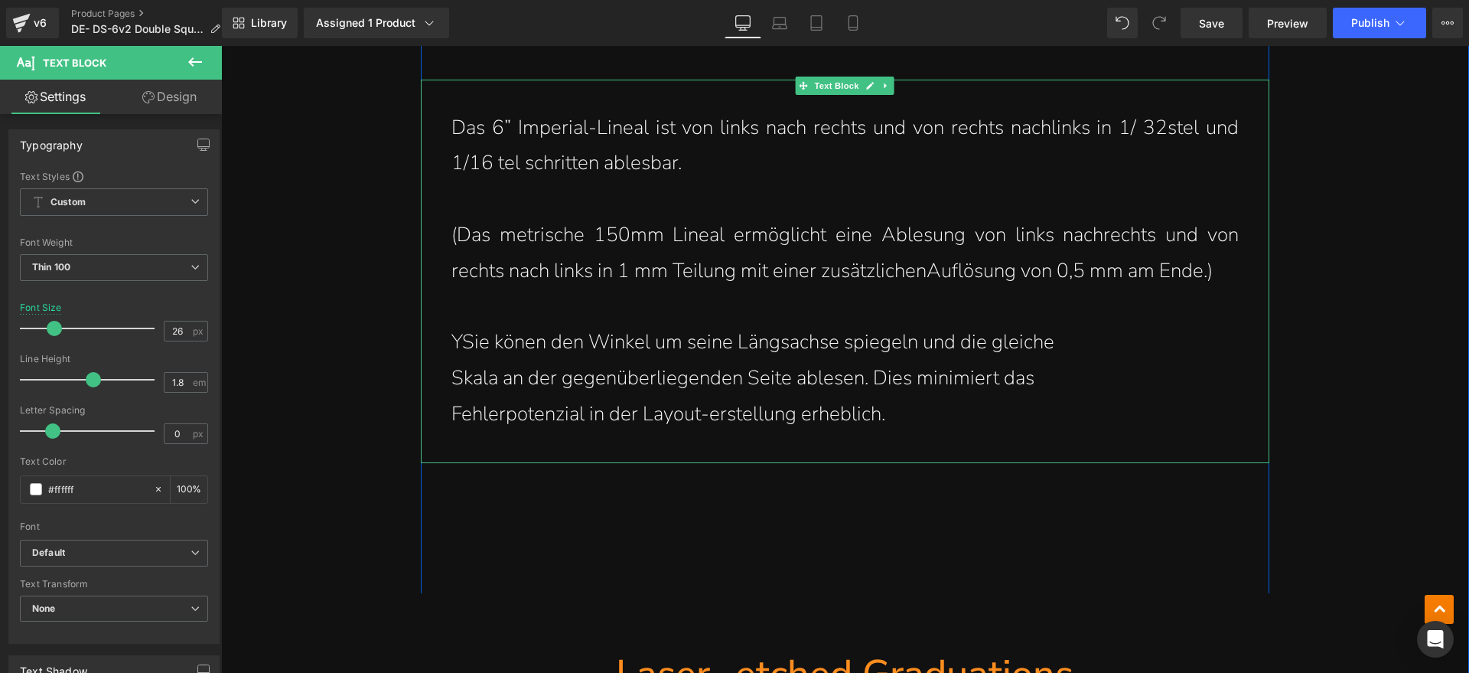
click at [452, 338] on p "YSie könen den Winkel um seine Längsachse spiegeln und die gleiche" at bounding box center [844, 342] width 787 height 36
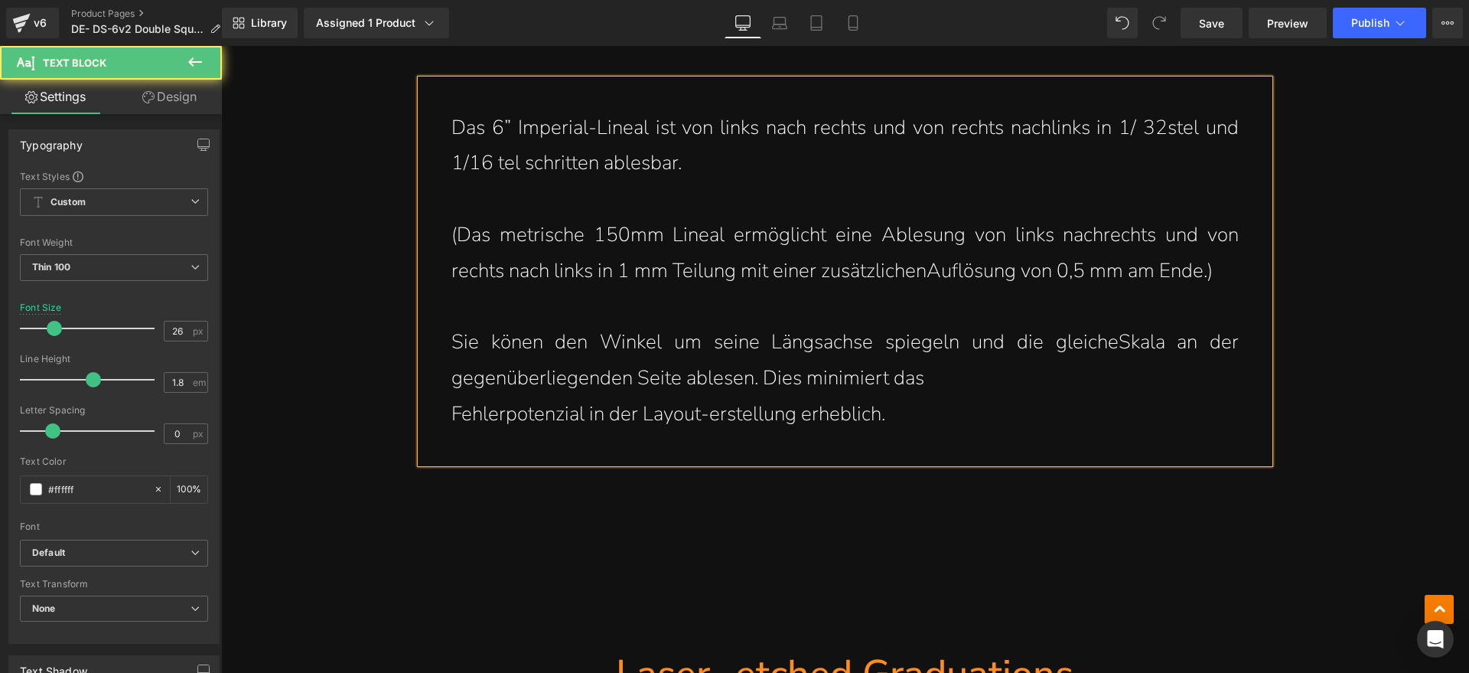
click at [440, 412] on div "Das 6” Imperial-Lineal ist von links nach rechts und von rechts nach links in 1…" at bounding box center [845, 271] width 849 height 383
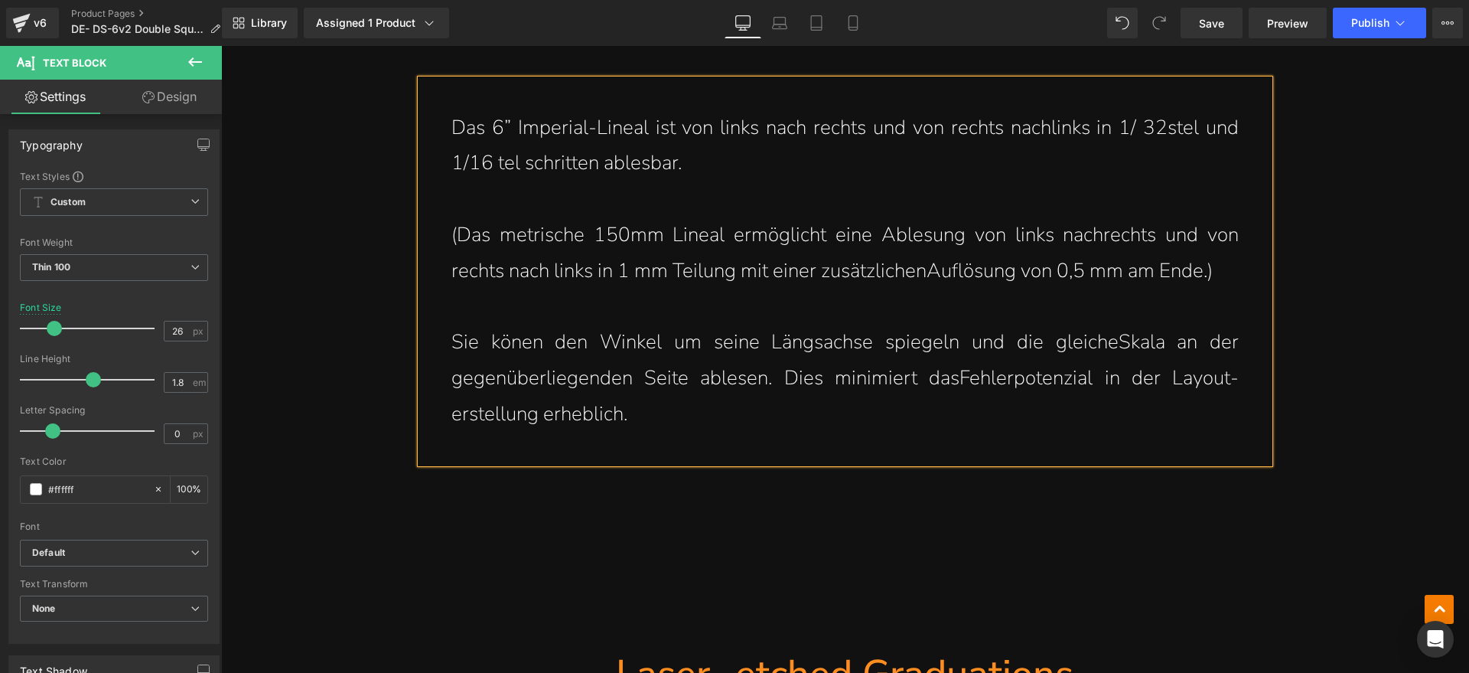
click at [689, 428] on p "Sie könen den Winkel um seine Längsachse spiegeln und die gleiche Skala an der …" at bounding box center [844, 377] width 787 height 107
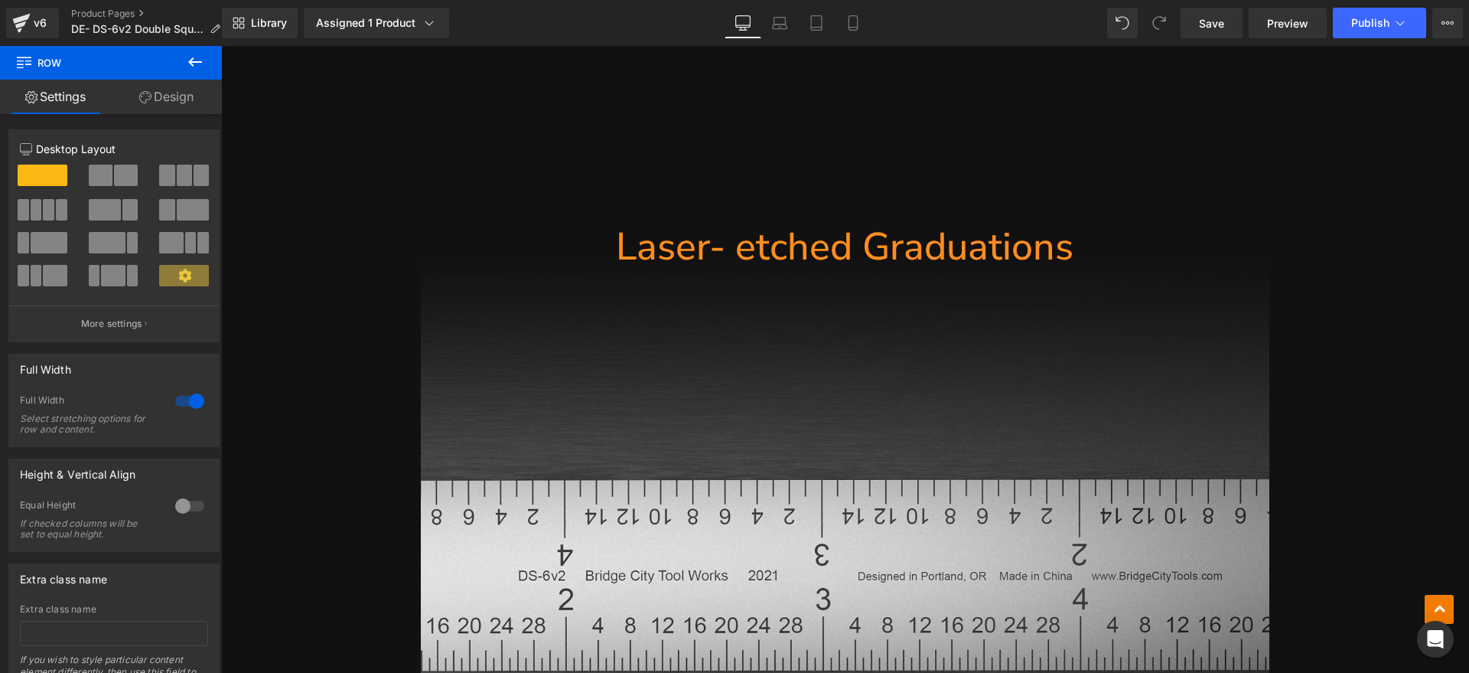
scroll to position [6695, 0]
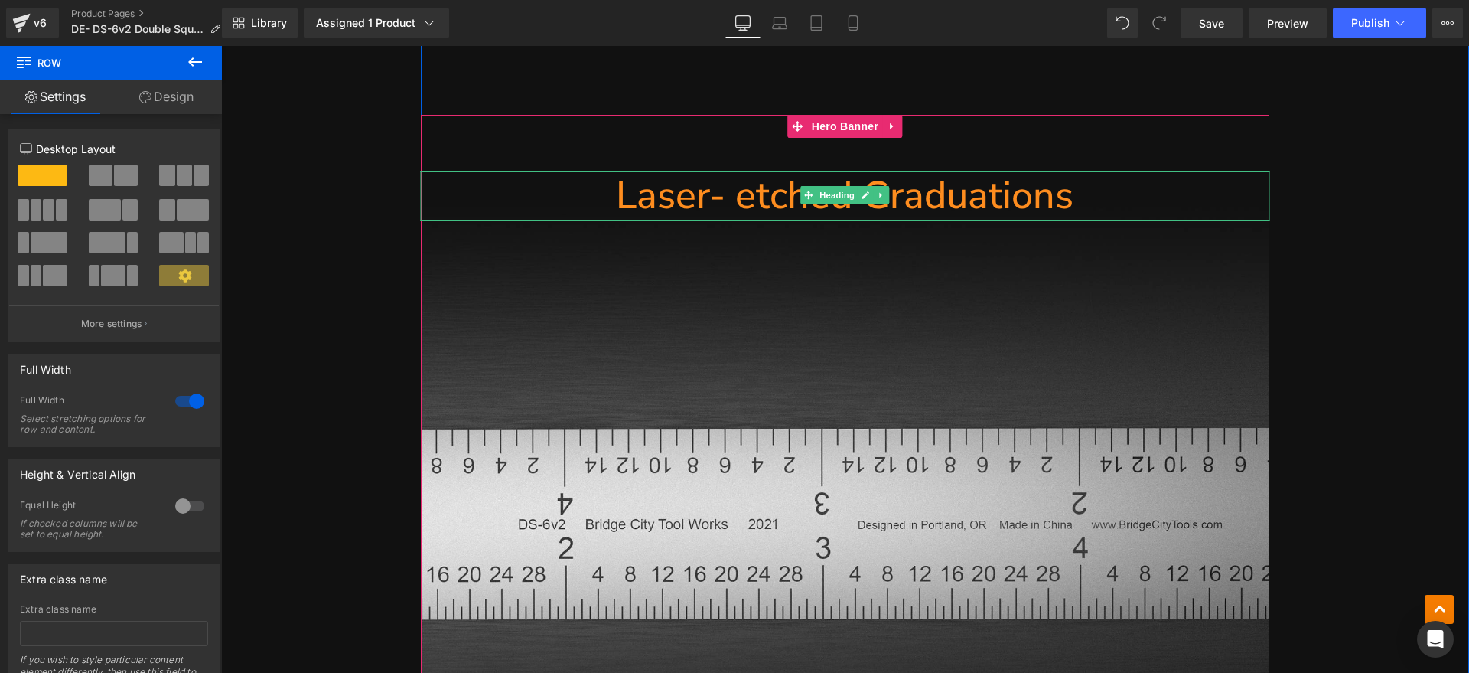
drag, startPoint x: 1034, startPoint y: 199, endPoint x: 953, endPoint y: 206, distance: 81.4
click at [1034, 199] on h1 "Laser- etched Graduations" at bounding box center [845, 196] width 849 height 50
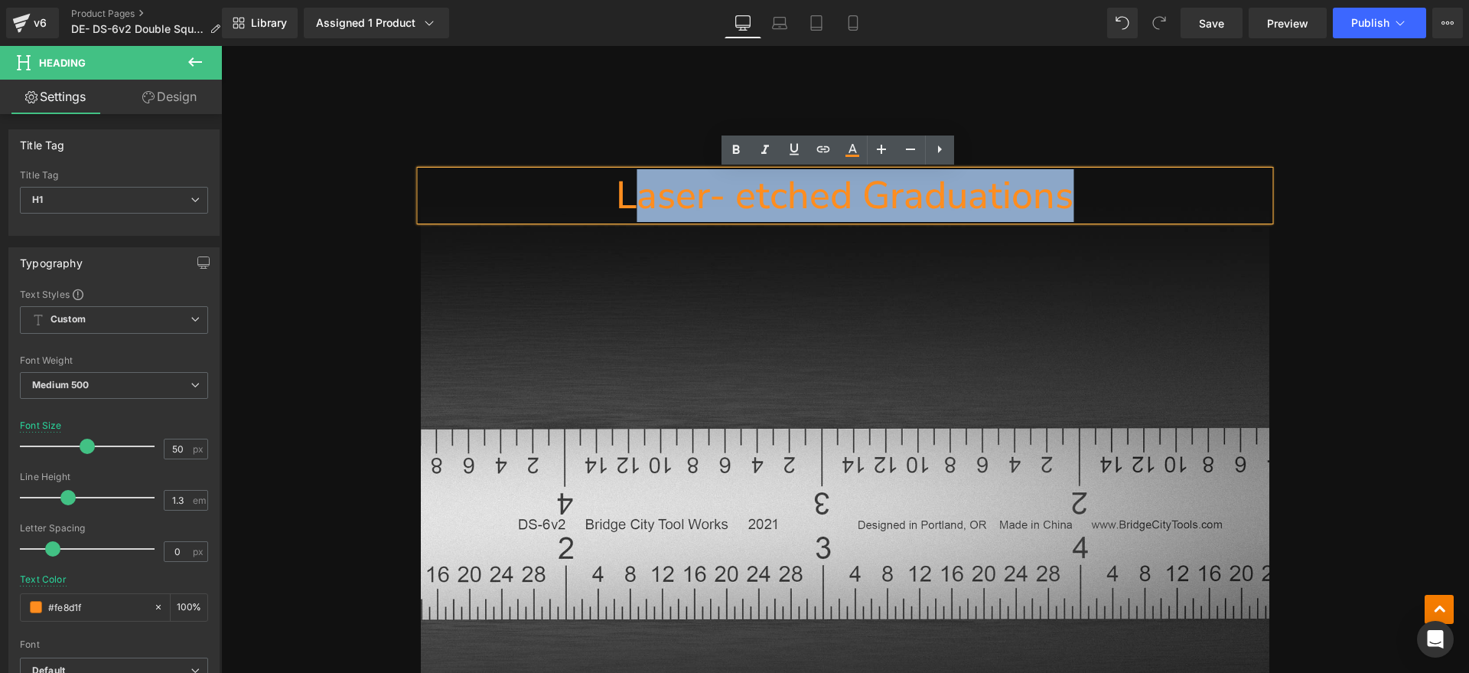
drag, startPoint x: 953, startPoint y: 206, endPoint x: 634, endPoint y: 207, distance: 319.8
click at [634, 207] on h1 "Laser- etched Graduations" at bounding box center [845, 196] width 849 height 50
paste div
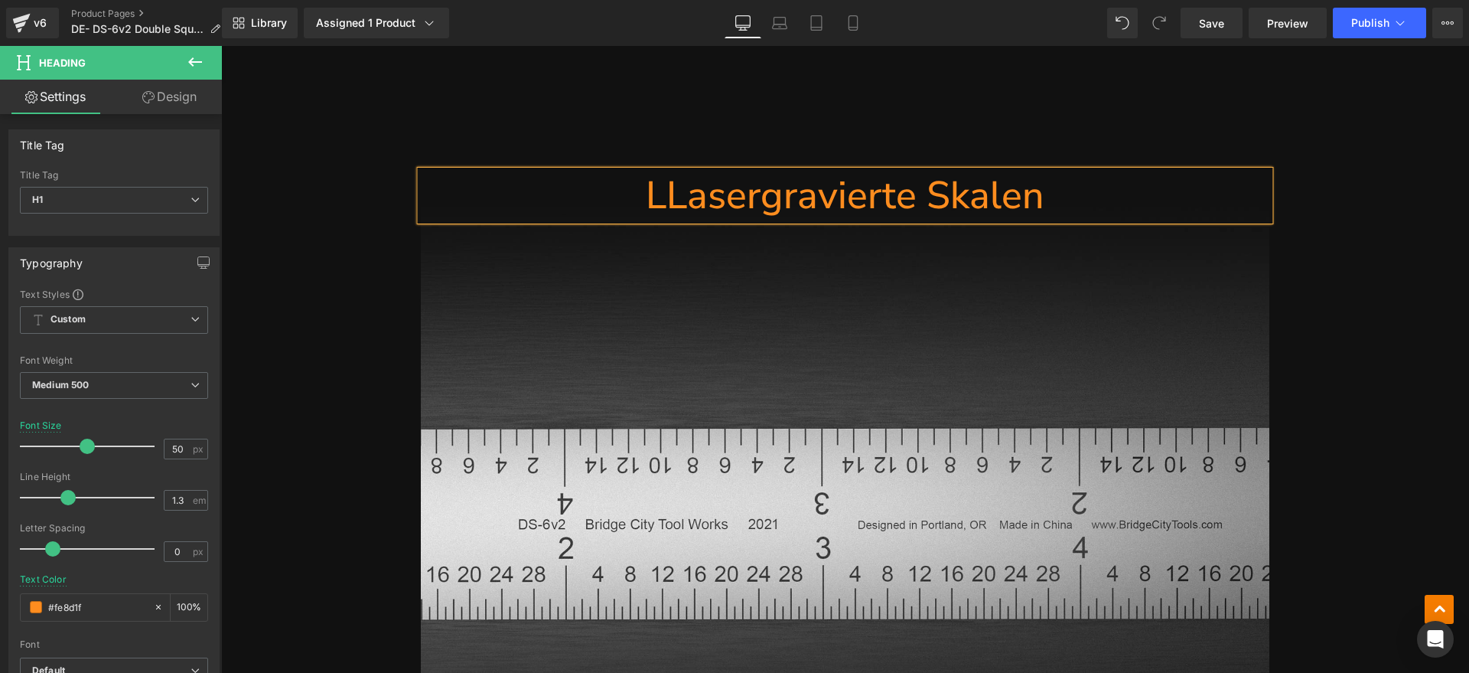
click at [653, 195] on h1 "LLasergravierte Skalen" at bounding box center [845, 196] width 849 height 50
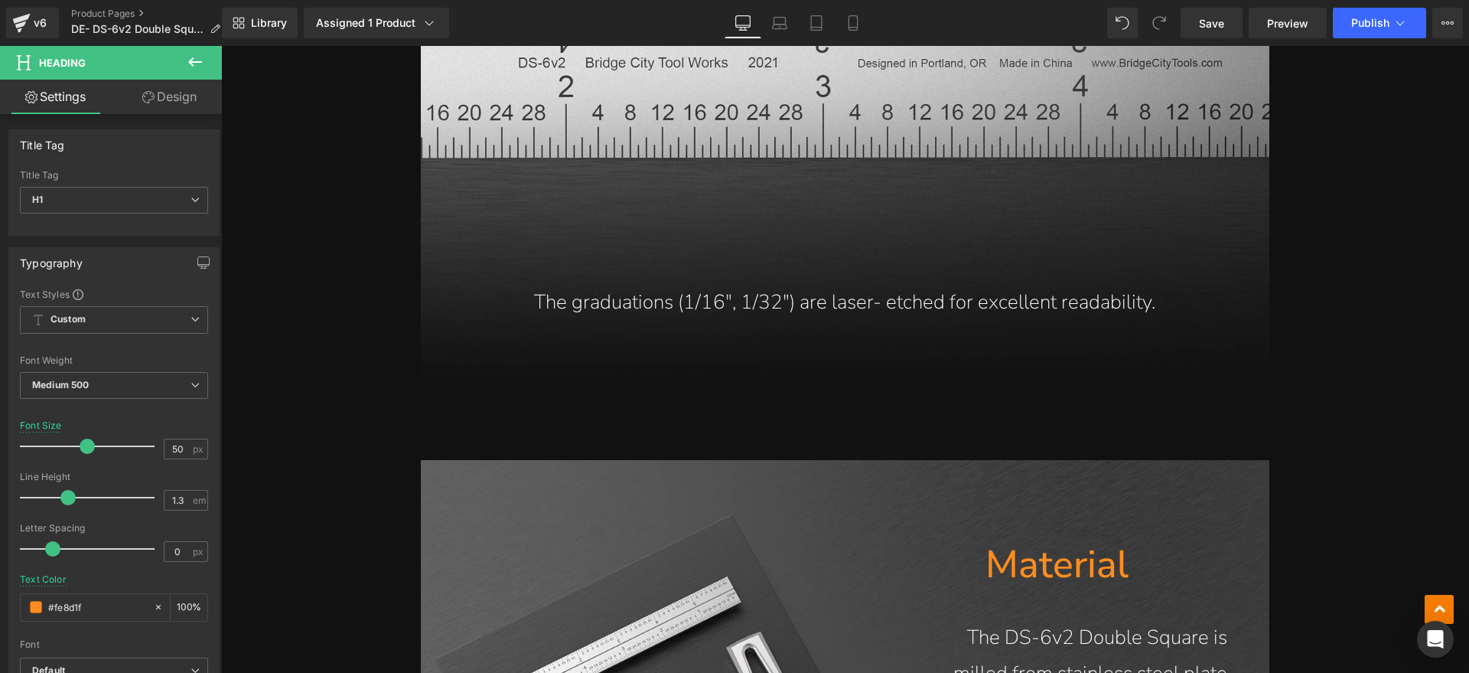
scroll to position [7173, 0]
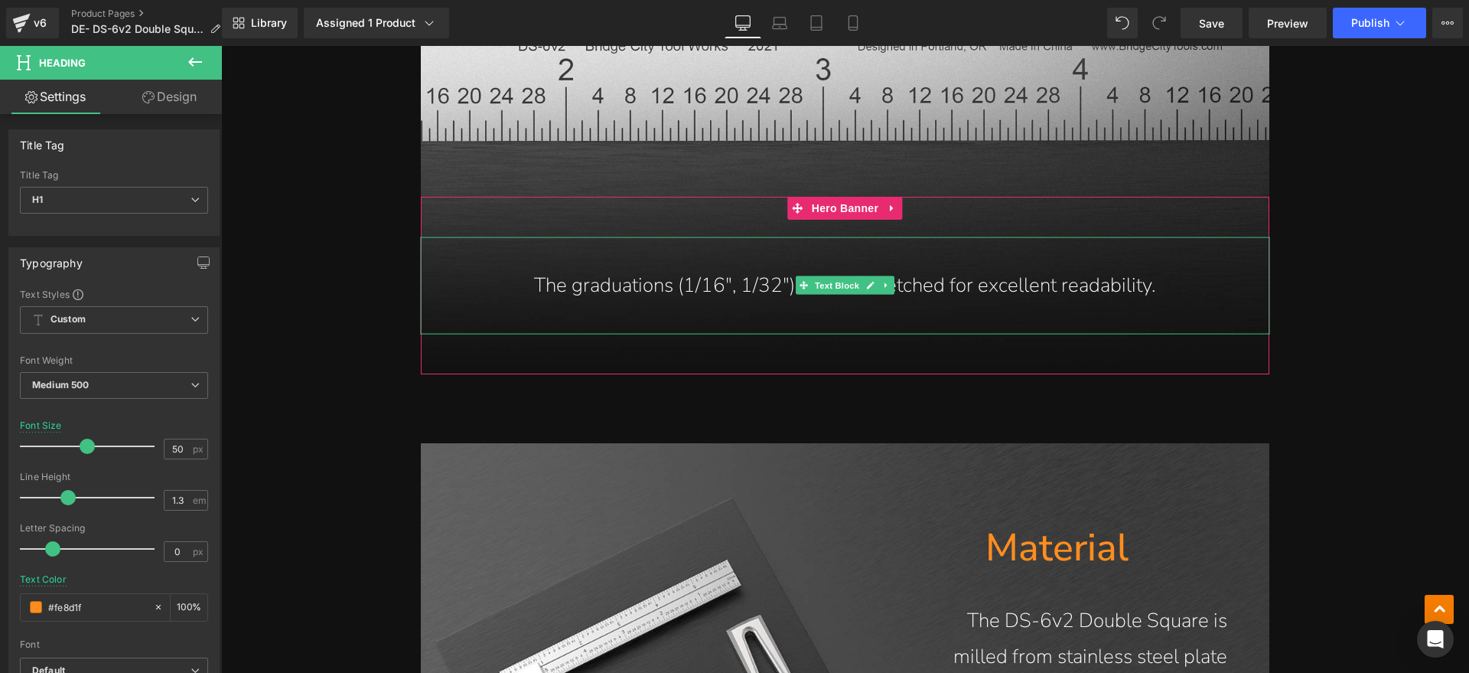
drag, startPoint x: 818, startPoint y: 284, endPoint x: 1085, endPoint y: 284, distance: 267.0
click at [818, 284] on span "Text Block" at bounding box center [837, 285] width 50 height 18
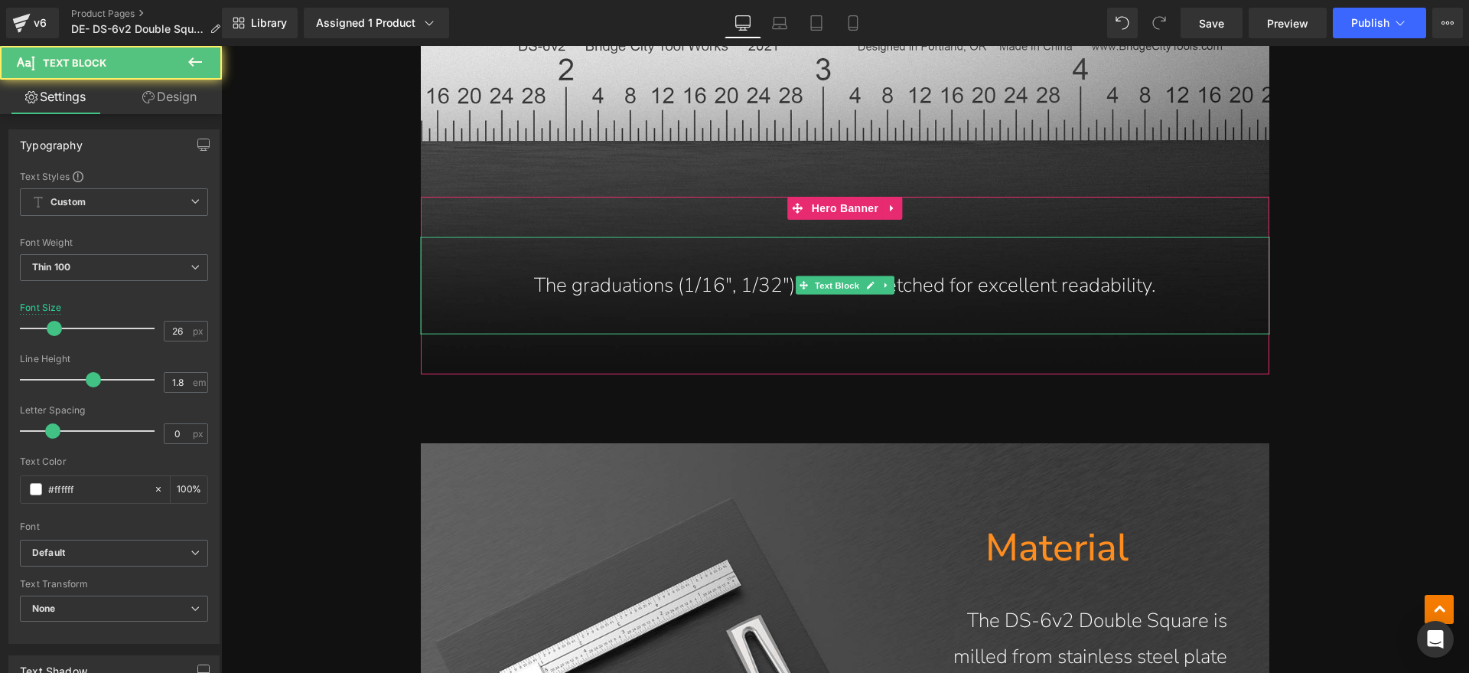
click at [1161, 284] on p "The graduations (1/16", 1/32") are laser- etched for excellent readability." at bounding box center [844, 285] width 787 height 36
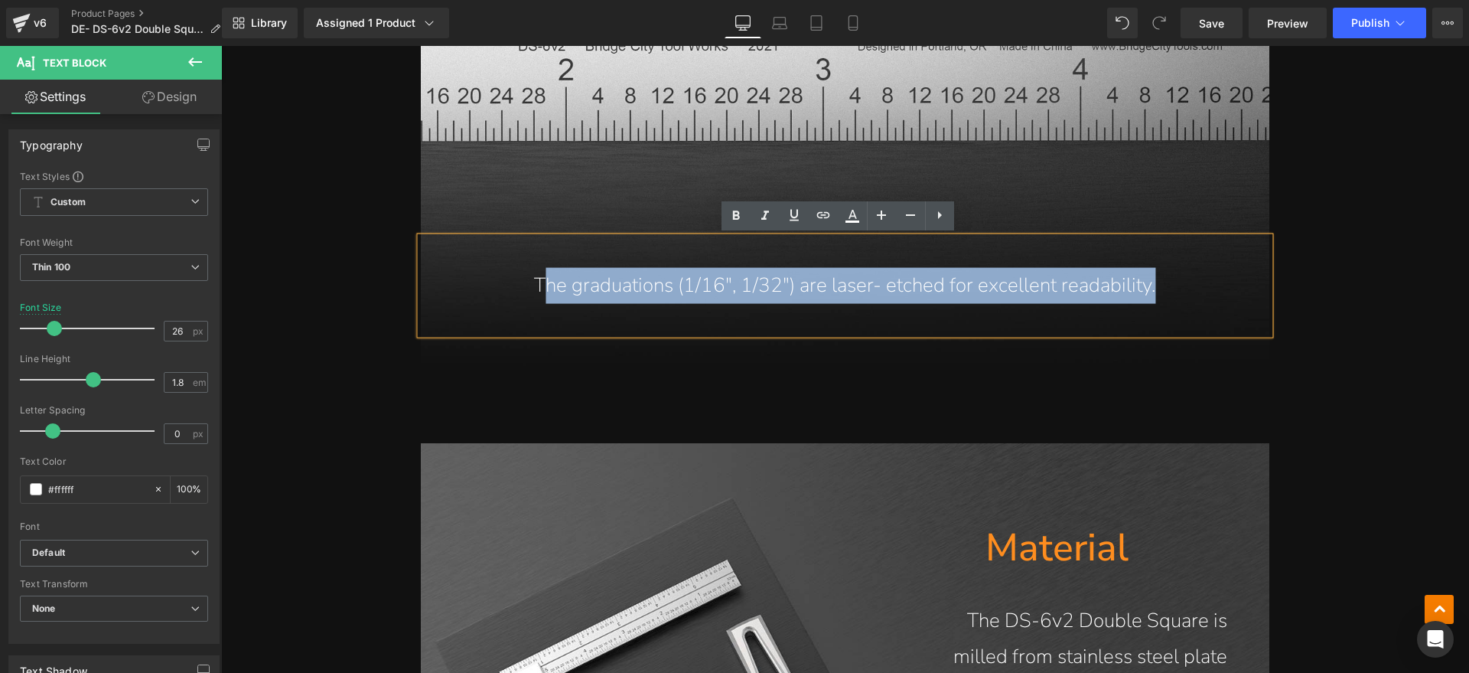
drag, startPoint x: 1182, startPoint y: 284, endPoint x: 544, endPoint y: 304, distance: 638.4
click at [544, 304] on div "The graduations (1/16", 1/32") are laser- etched for excellent readability." at bounding box center [845, 284] width 849 height 97
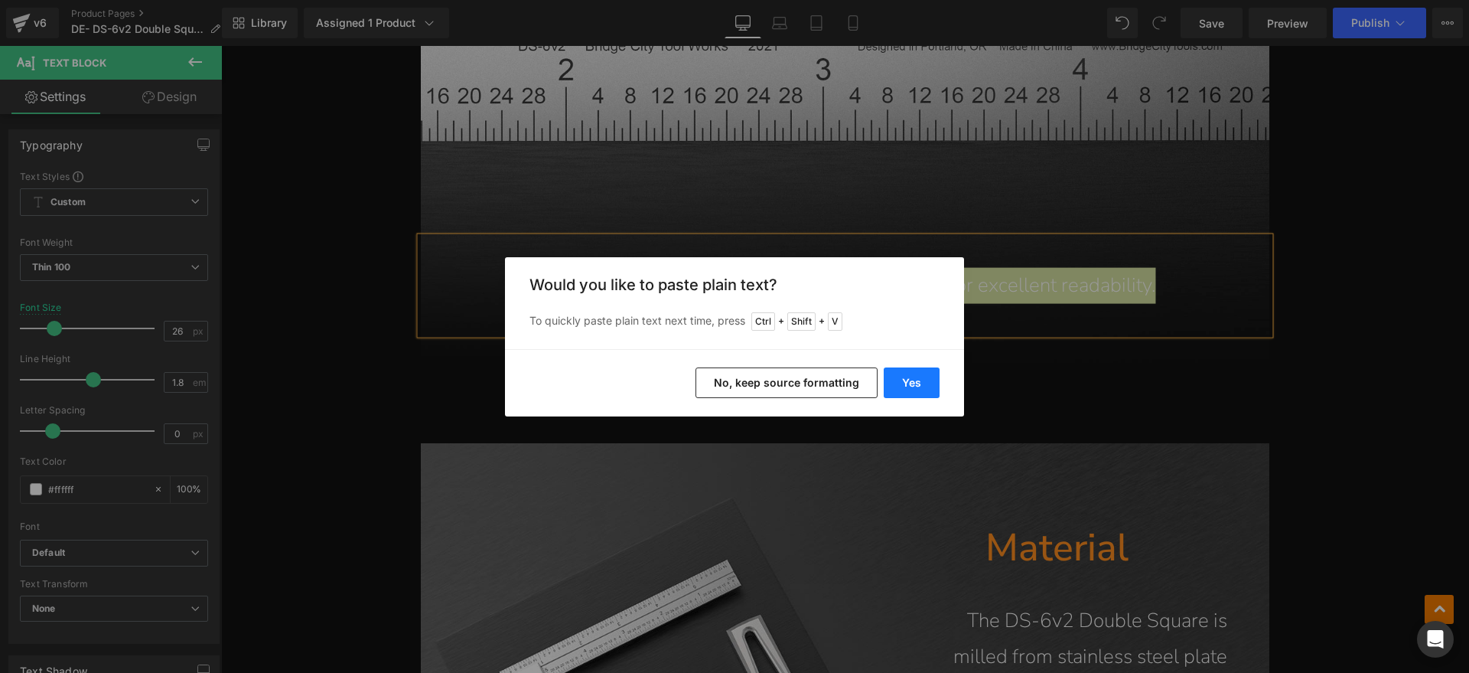
drag, startPoint x: 705, startPoint y: 334, endPoint x: 927, endPoint y: 380, distance: 225.8
click at [927, 380] on button "Yes" at bounding box center [912, 382] width 56 height 31
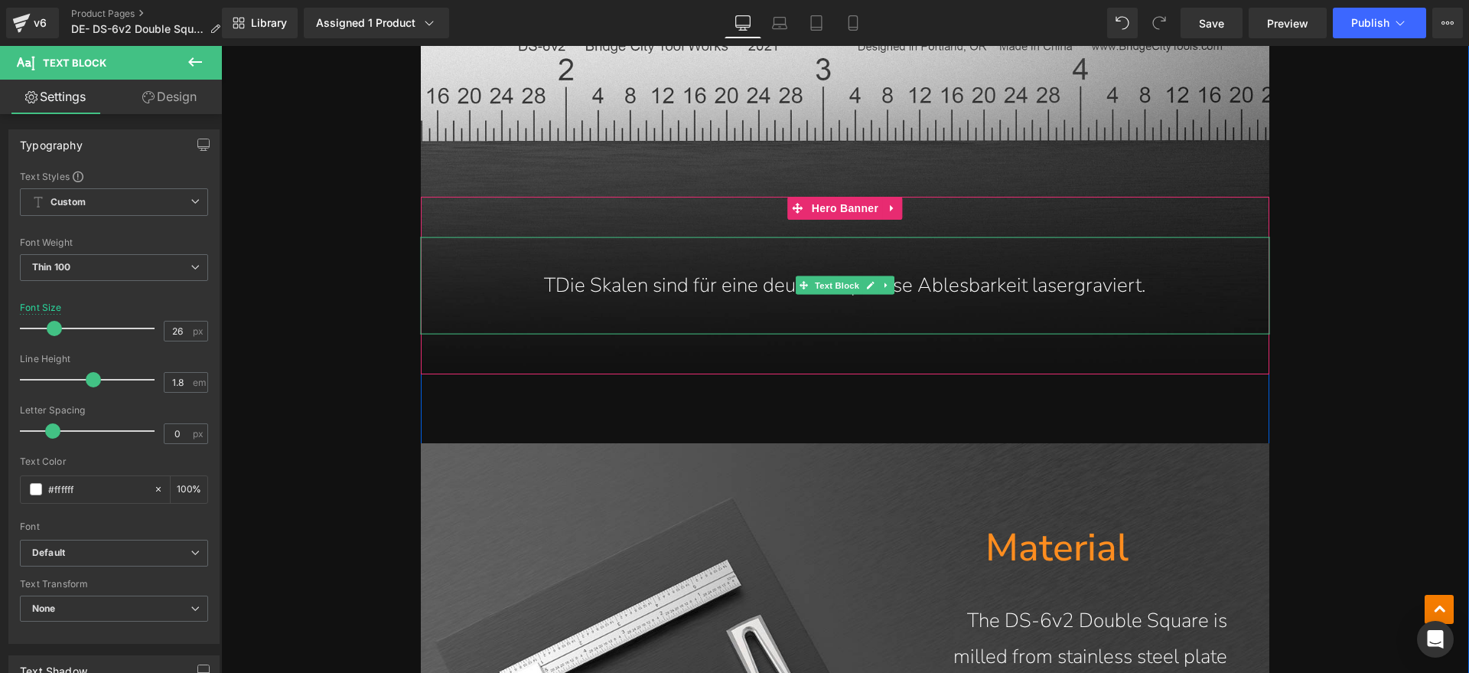
click at [546, 285] on p "TDie Skalen sind für eine deutliche, präzise Ablesbarkeit lasergraviert." at bounding box center [844, 285] width 787 height 36
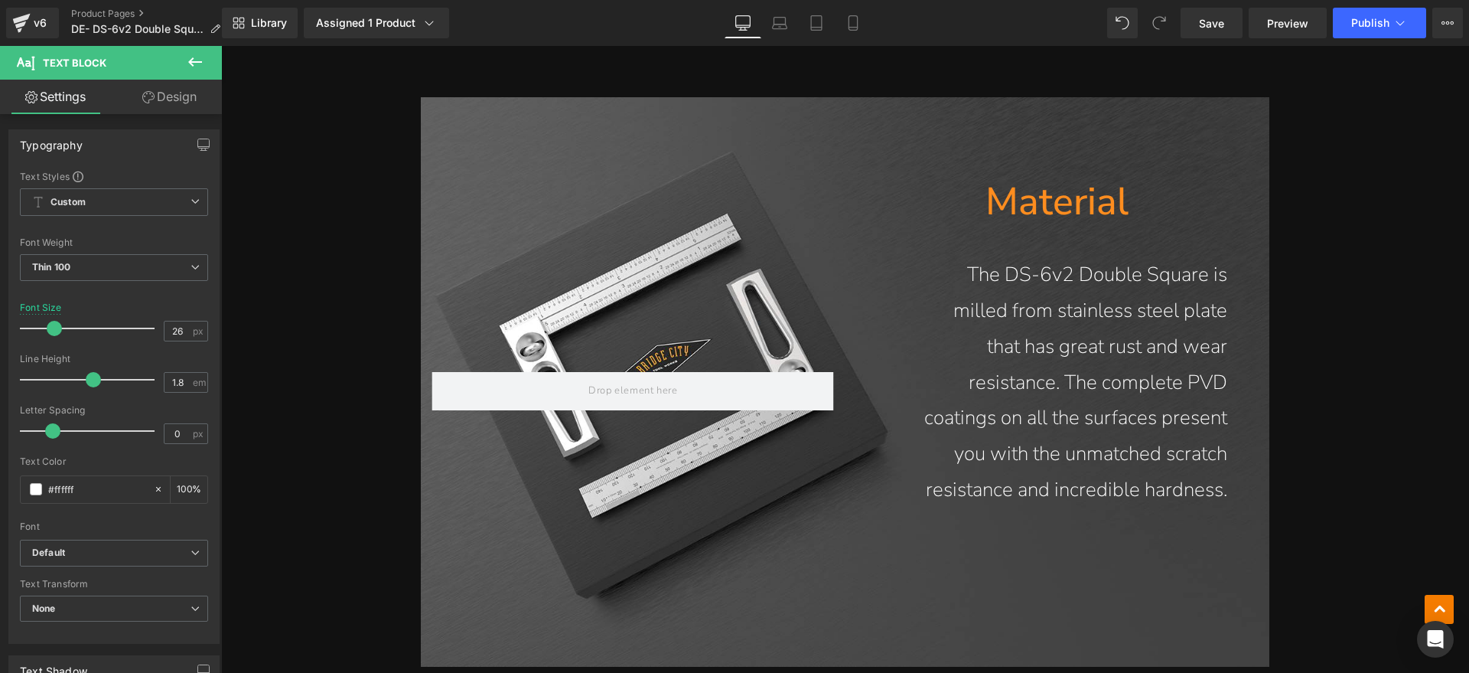
scroll to position [7556, 0]
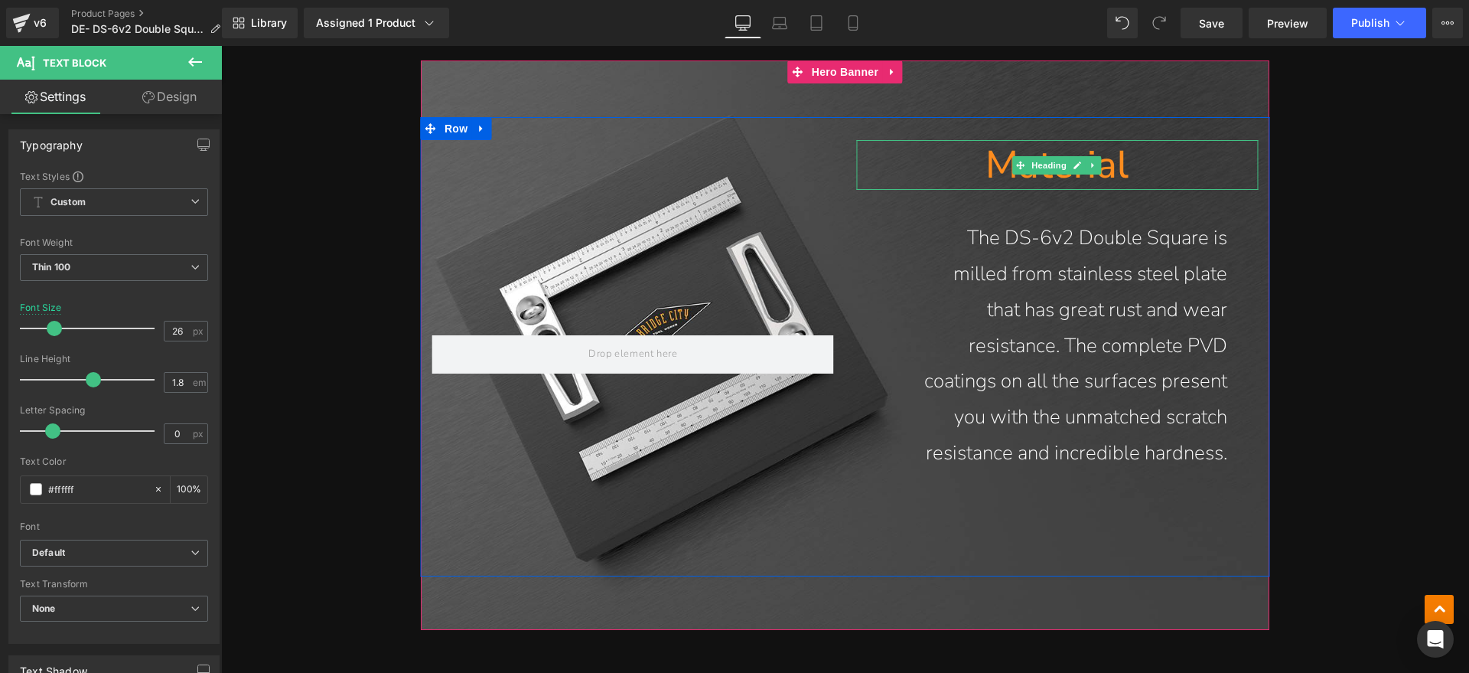
drag, startPoint x: 1083, startPoint y: 175, endPoint x: 1149, endPoint y: 161, distance: 67.2
click at [1083, 175] on h1 "Material" at bounding box center [1057, 165] width 402 height 50
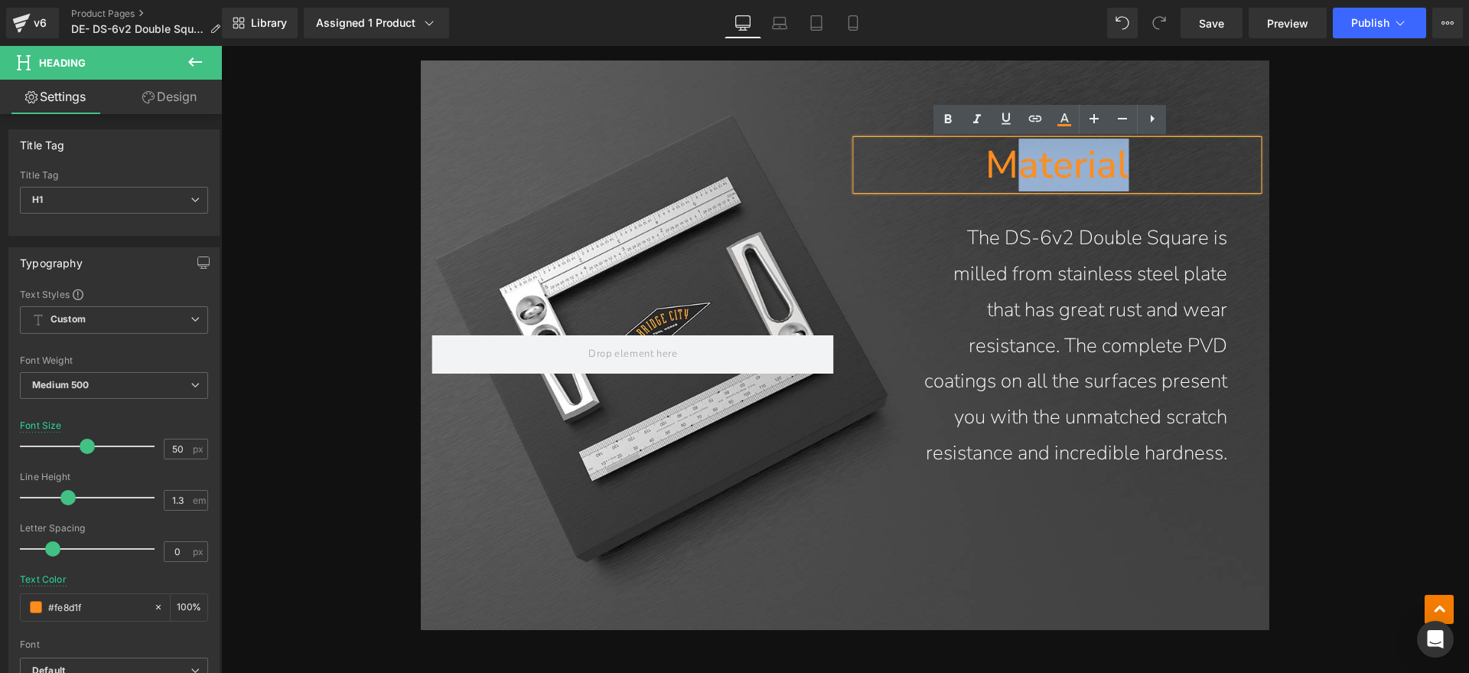
drag, startPoint x: 1149, startPoint y: 161, endPoint x: 1000, endPoint y: 165, distance: 149.2
click at [1000, 165] on h1 "Material" at bounding box center [1057, 165] width 402 height 50
paste div
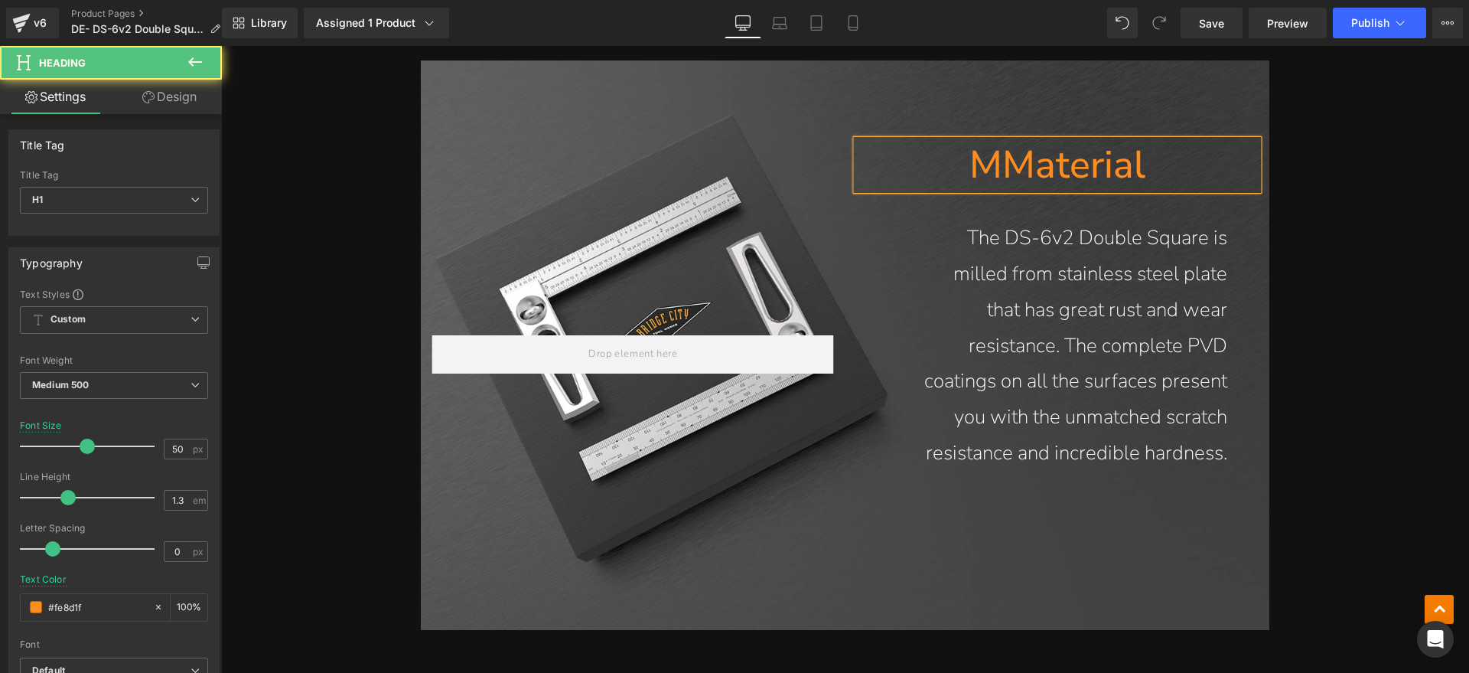
click at [1000, 161] on h1 "MMaterial" at bounding box center [1057, 165] width 402 height 50
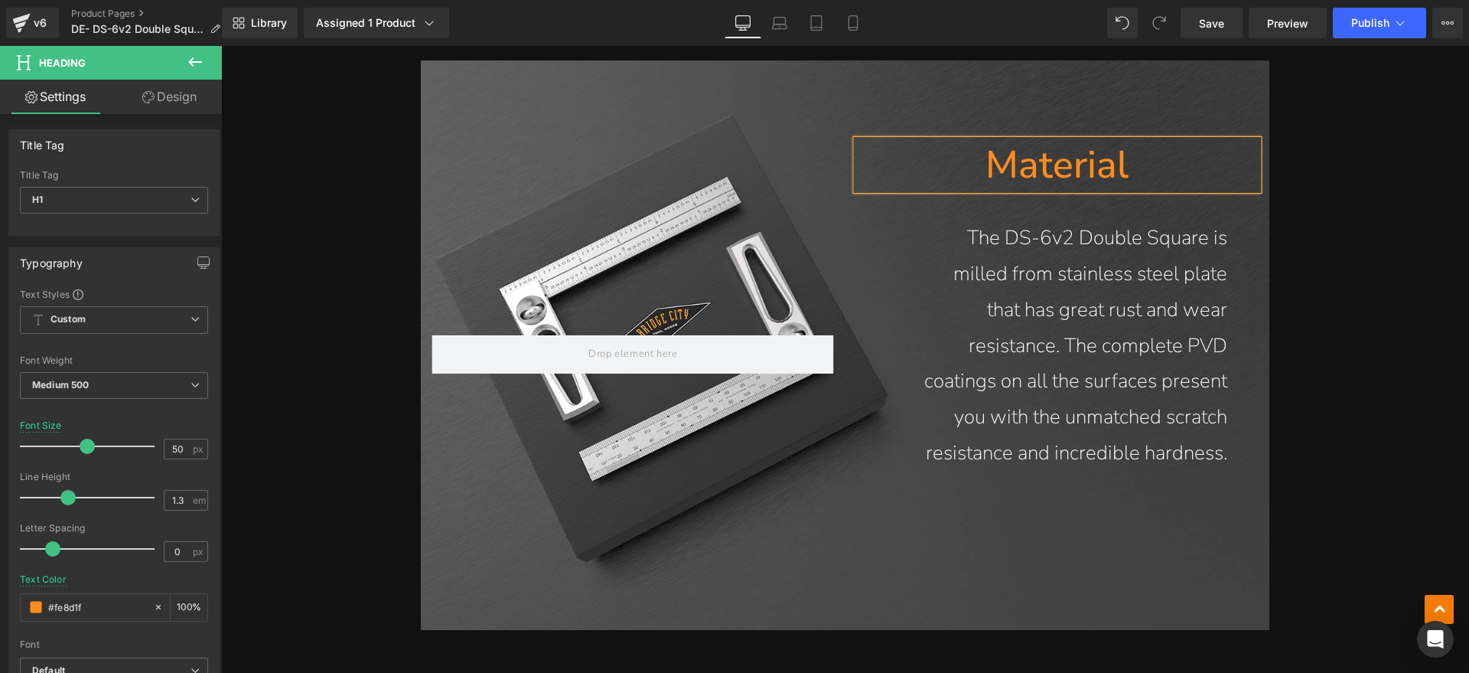
drag, startPoint x: 1154, startPoint y: 314, endPoint x: 1199, endPoint y: 428, distance: 122.6
click at [1154, 314] on p "The DS-6v2 Double Square is milled from stainless steel plate that has great ru…" at bounding box center [1072, 345] width 311 height 251
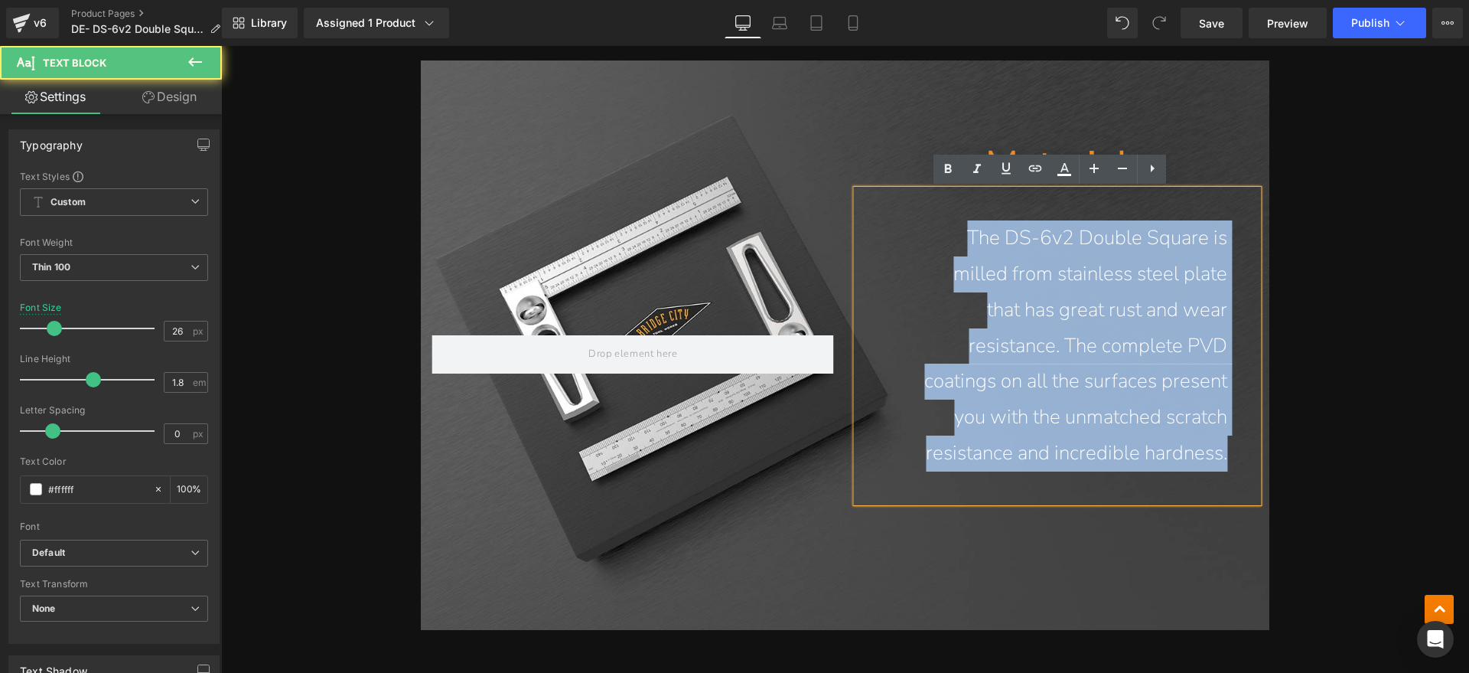
drag, startPoint x: 1225, startPoint y: 454, endPoint x: 942, endPoint y: 241, distance: 354.6
click at [942, 241] on div "The DS-6v2 Double Square is milled from stainless steel plate that has great ru…" at bounding box center [1057, 346] width 402 height 312
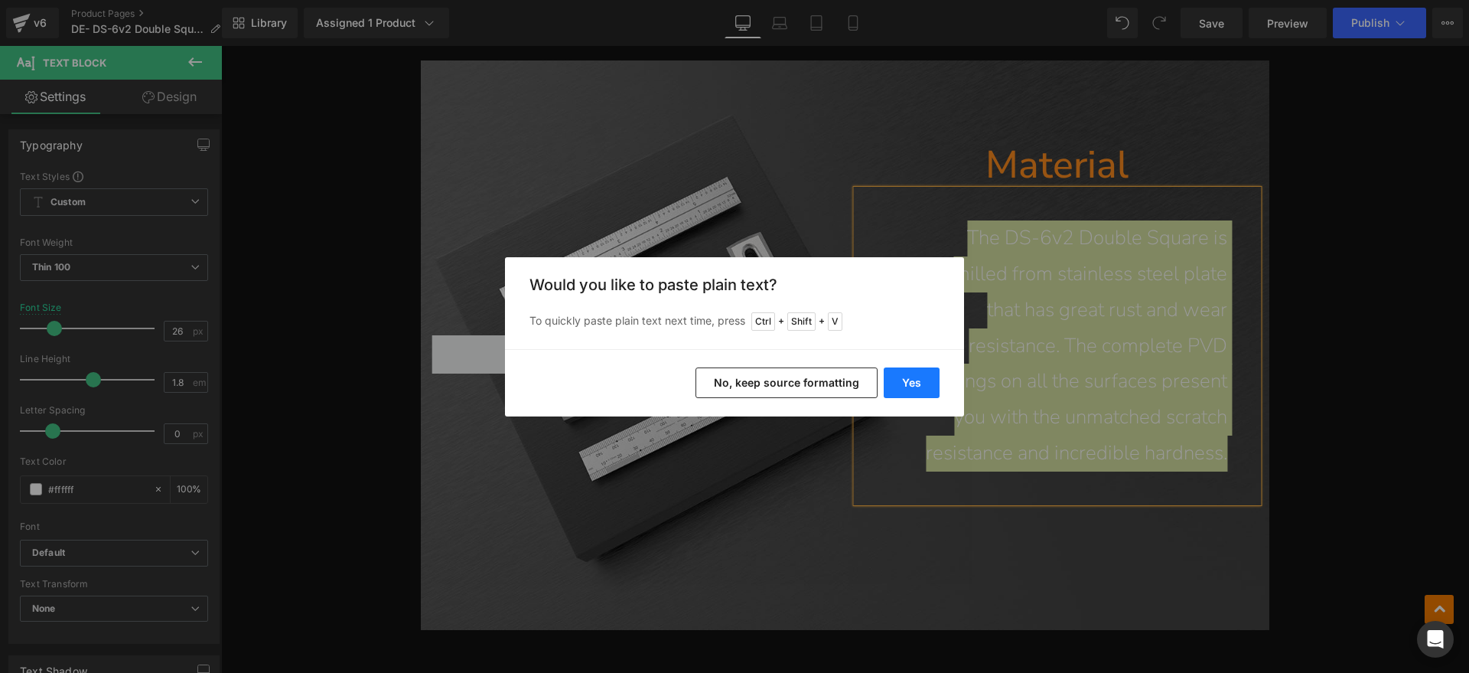
click at [906, 381] on button "Yes" at bounding box center [912, 382] width 56 height 31
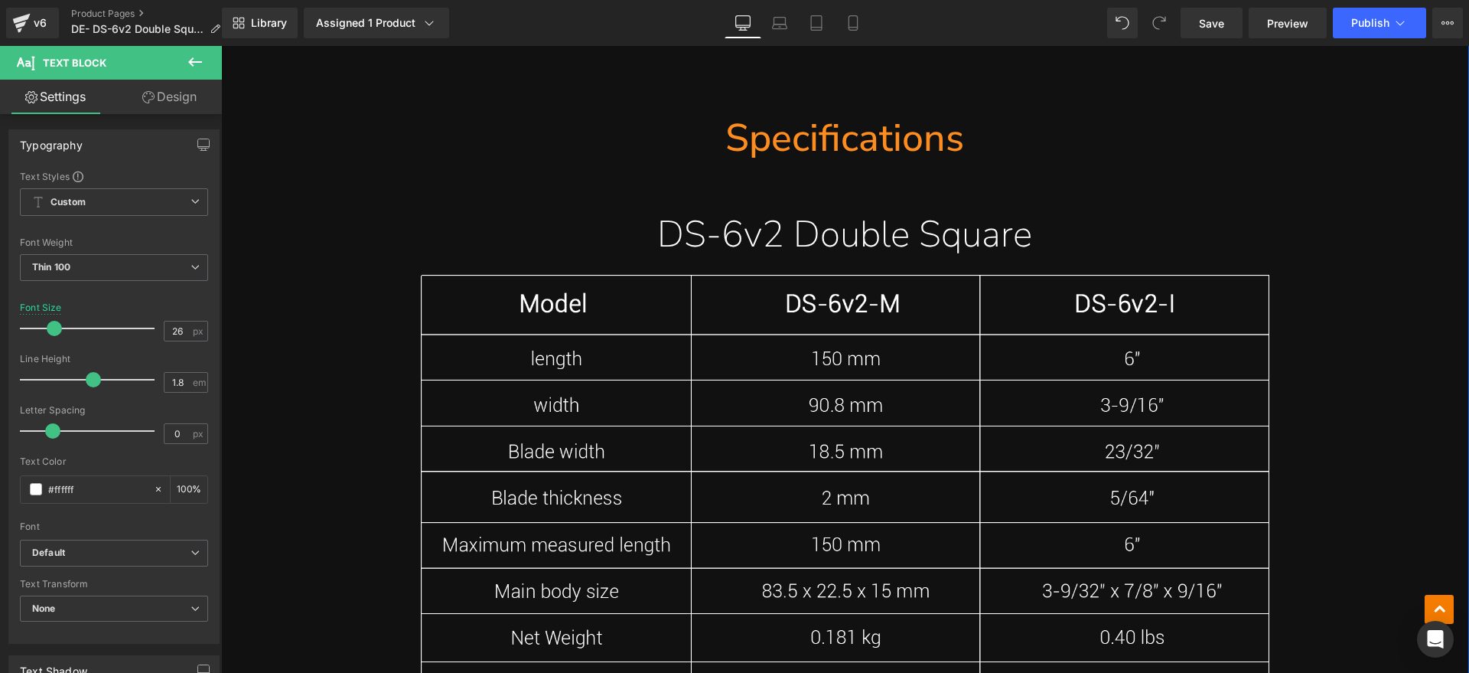
scroll to position [8225, 0]
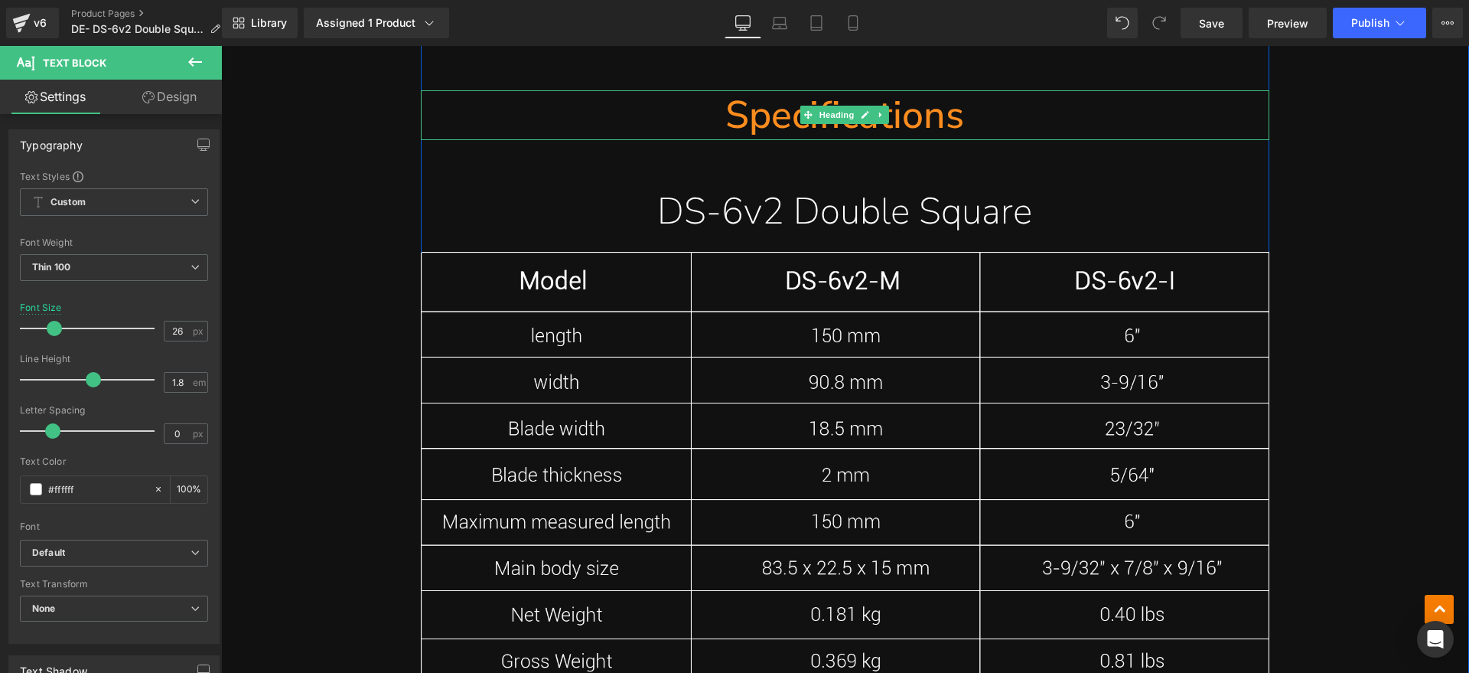
drag, startPoint x: 909, startPoint y: 125, endPoint x: 824, endPoint y: 117, distance: 85.3
click at [909, 125] on h1 "Specifications" at bounding box center [845, 115] width 849 height 50
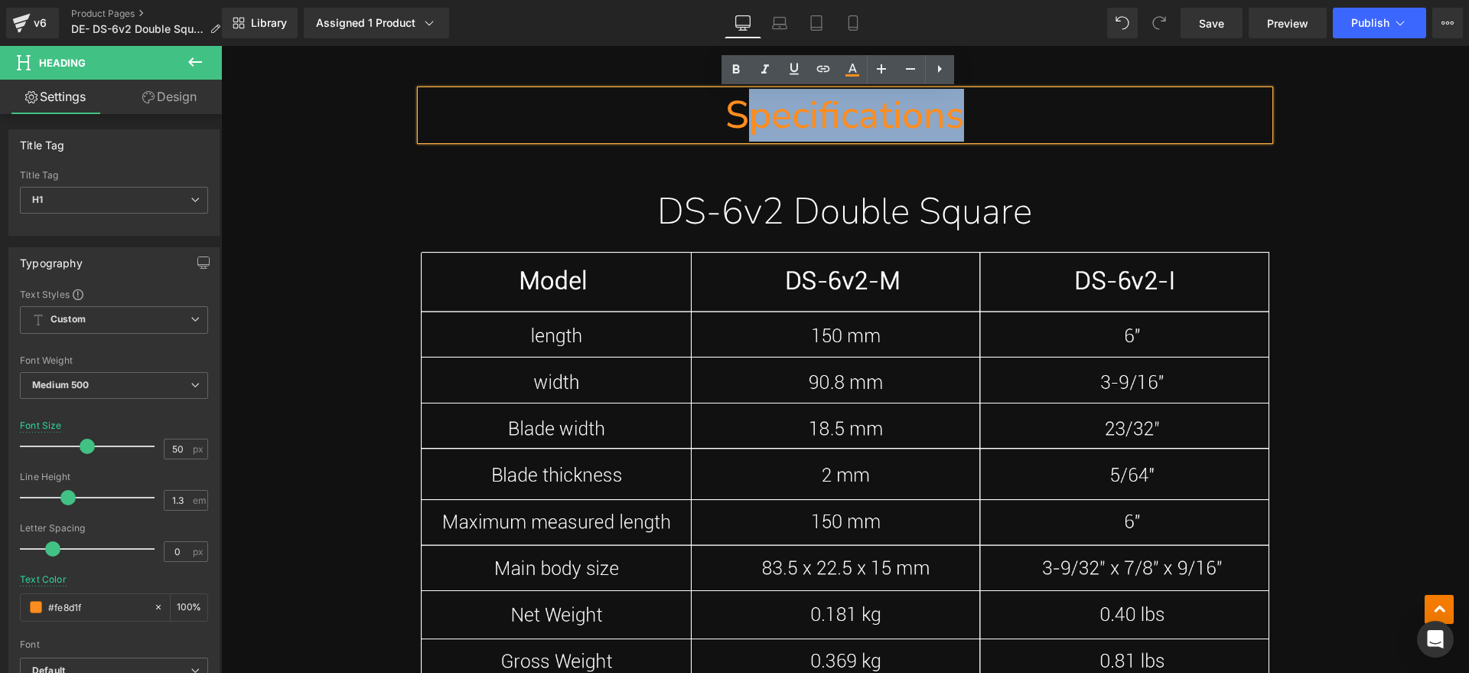
drag, startPoint x: 824, startPoint y: 117, endPoint x: 737, endPoint y: 117, distance: 87.2
click at [737, 117] on h1 "Specifications" at bounding box center [845, 115] width 849 height 50
paste div
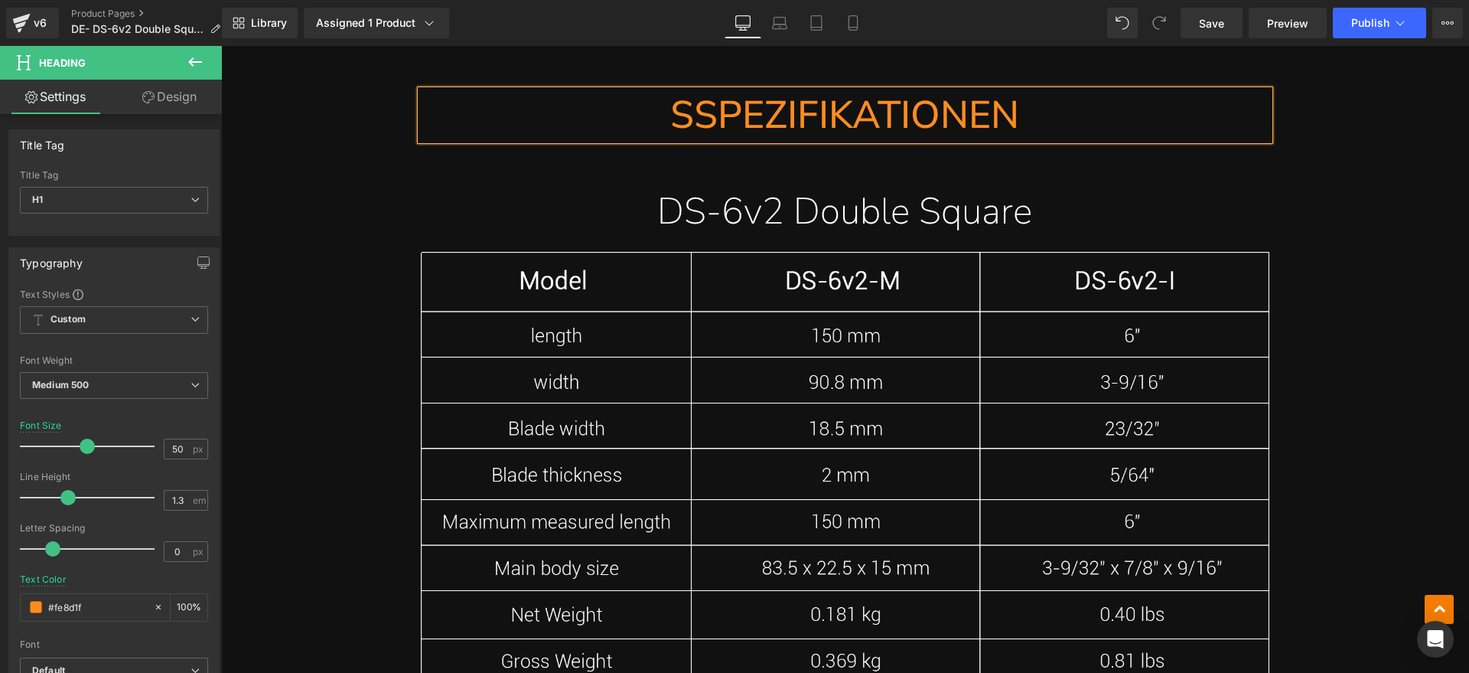
click at [705, 120] on h1 "SSPEZIFIKATIONEN" at bounding box center [845, 115] width 849 height 50
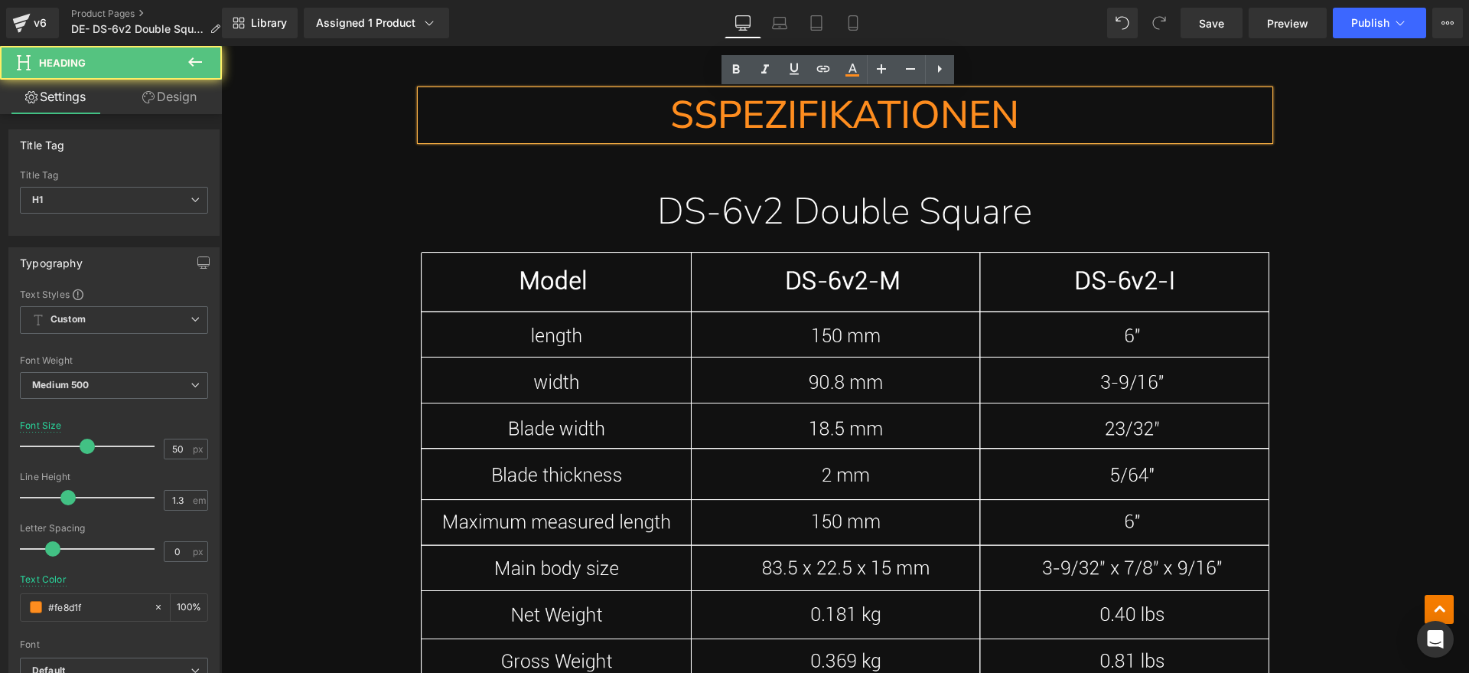
click at [676, 120] on h1 "SSPEZIFIKATIONEN" at bounding box center [845, 115] width 849 height 50
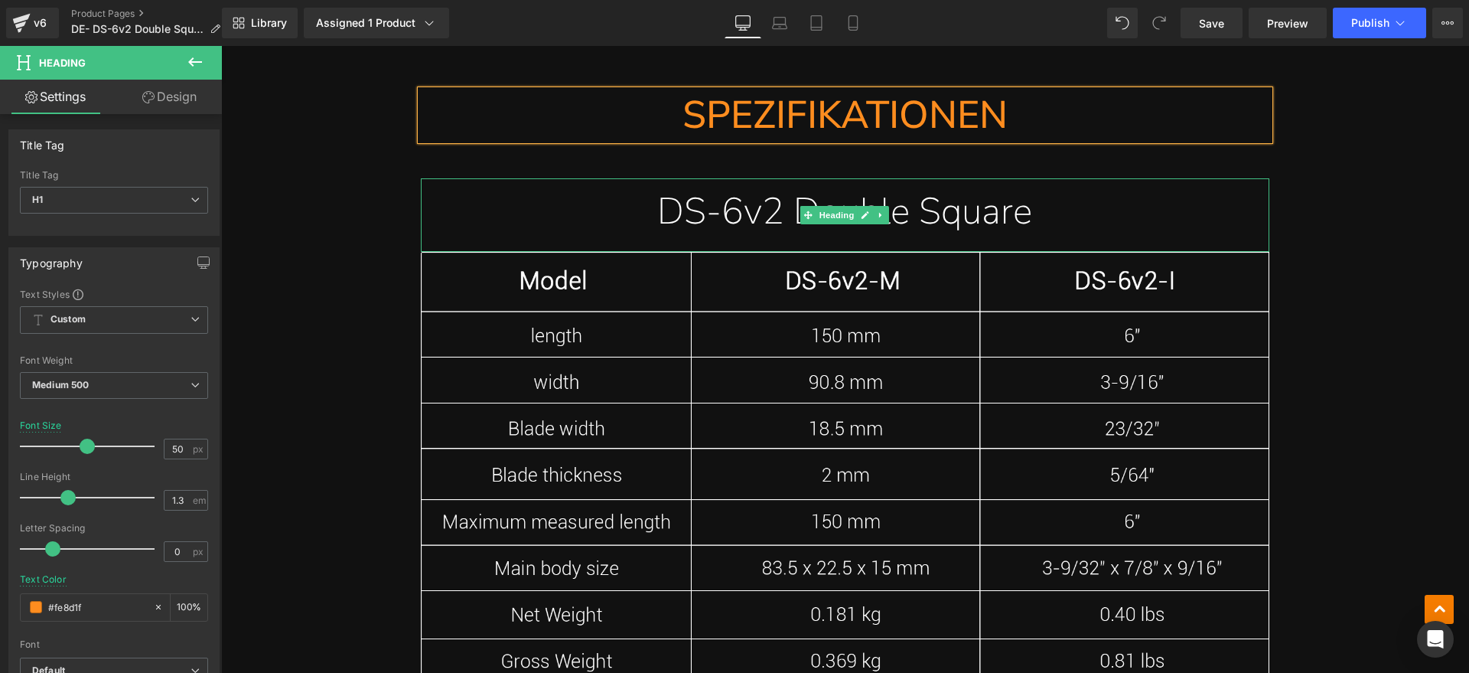
click at [1099, 210] on h1 "DS-6v2 Double Square" at bounding box center [845, 211] width 849 height 50
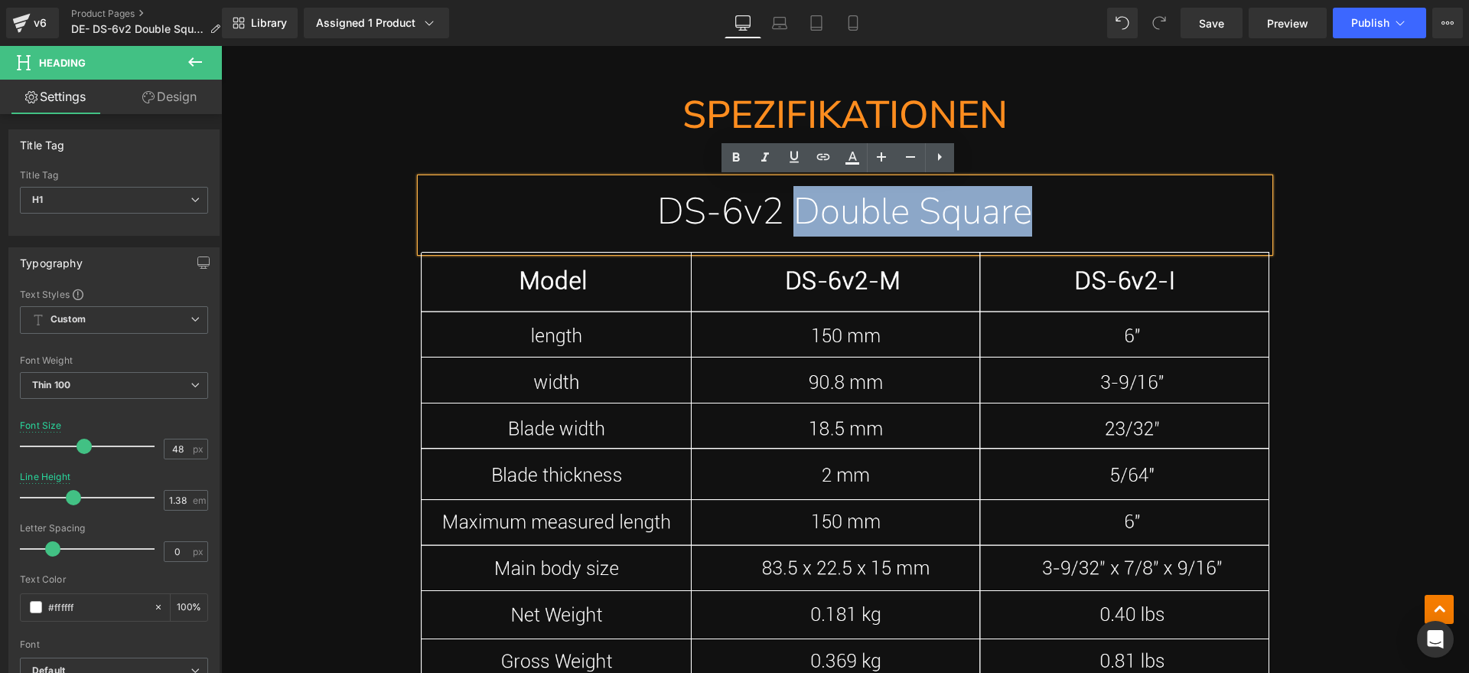
drag, startPoint x: 1068, startPoint y: 209, endPoint x: 787, endPoint y: 207, distance: 280.8
click at [787, 207] on h1 "DS-6v2 Double Square" at bounding box center [845, 211] width 849 height 50
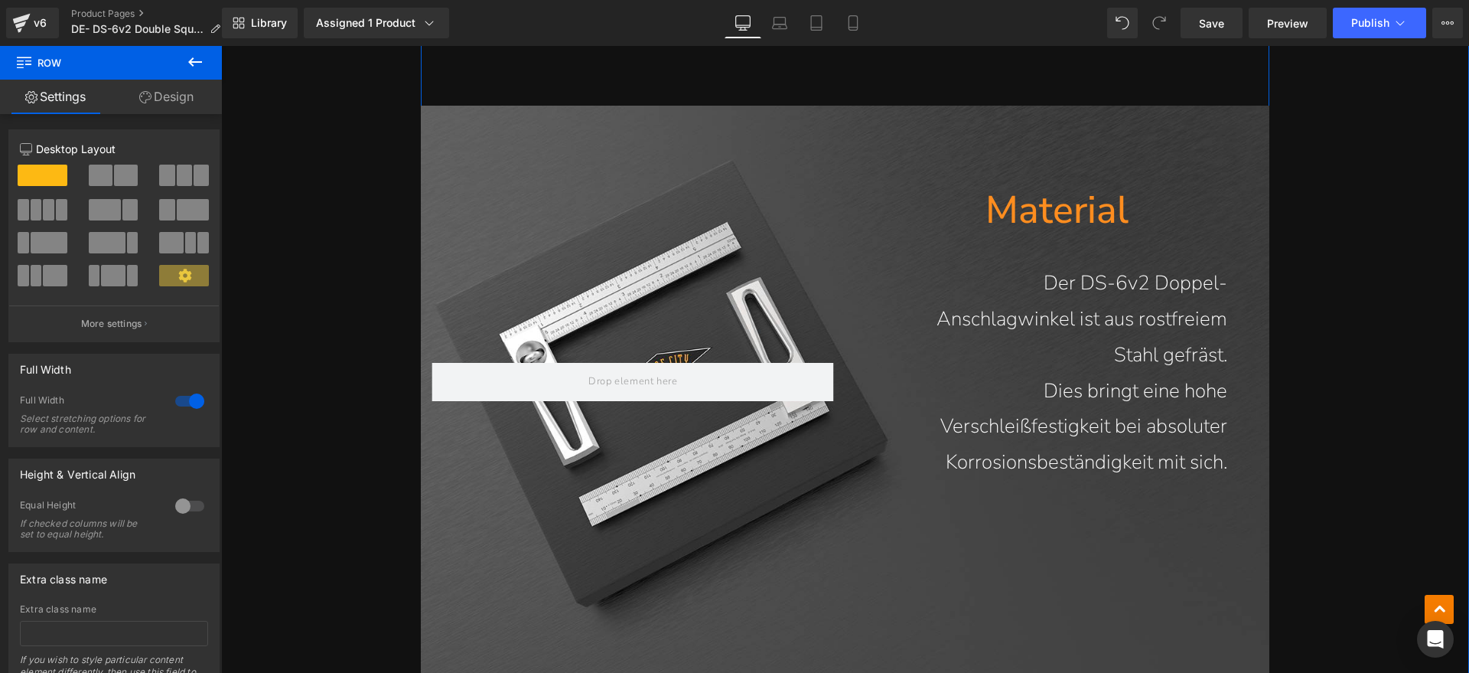
scroll to position [7556, 0]
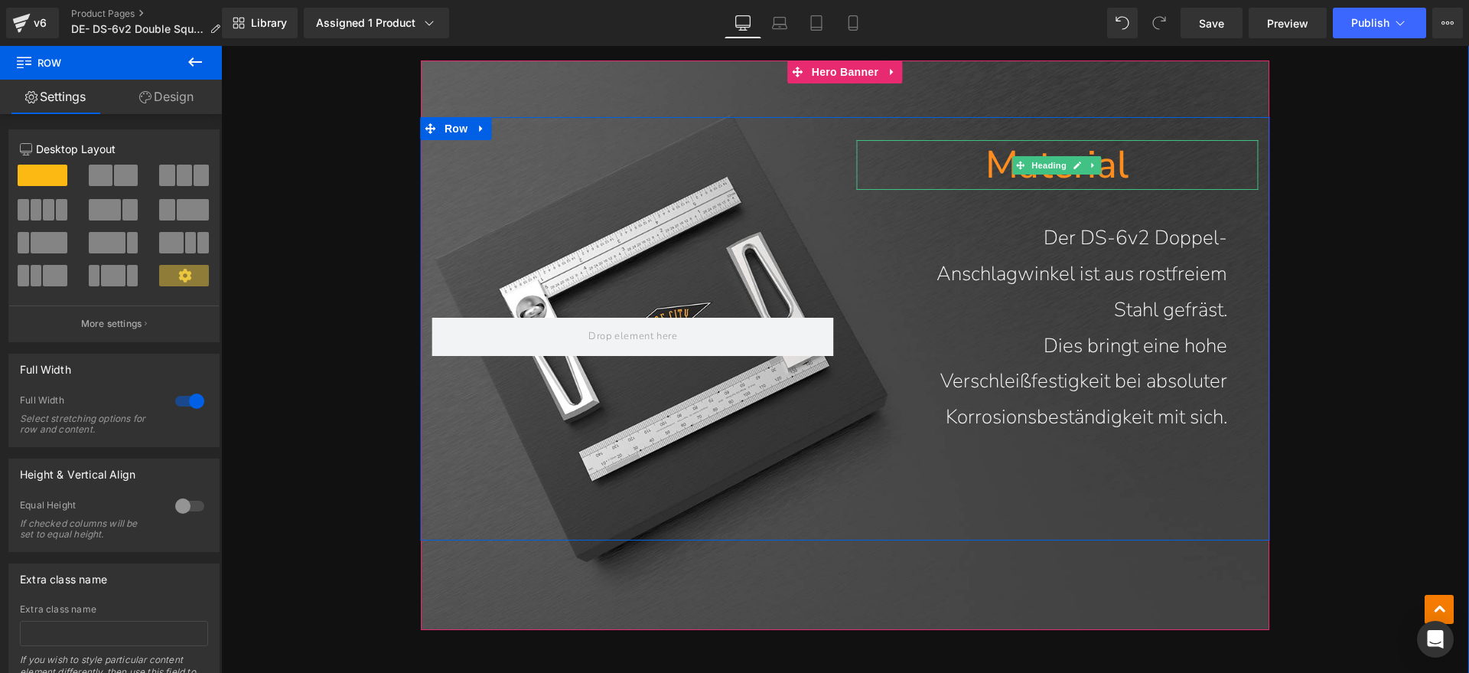
click at [1132, 154] on h1 "Material" at bounding box center [1057, 165] width 402 height 50
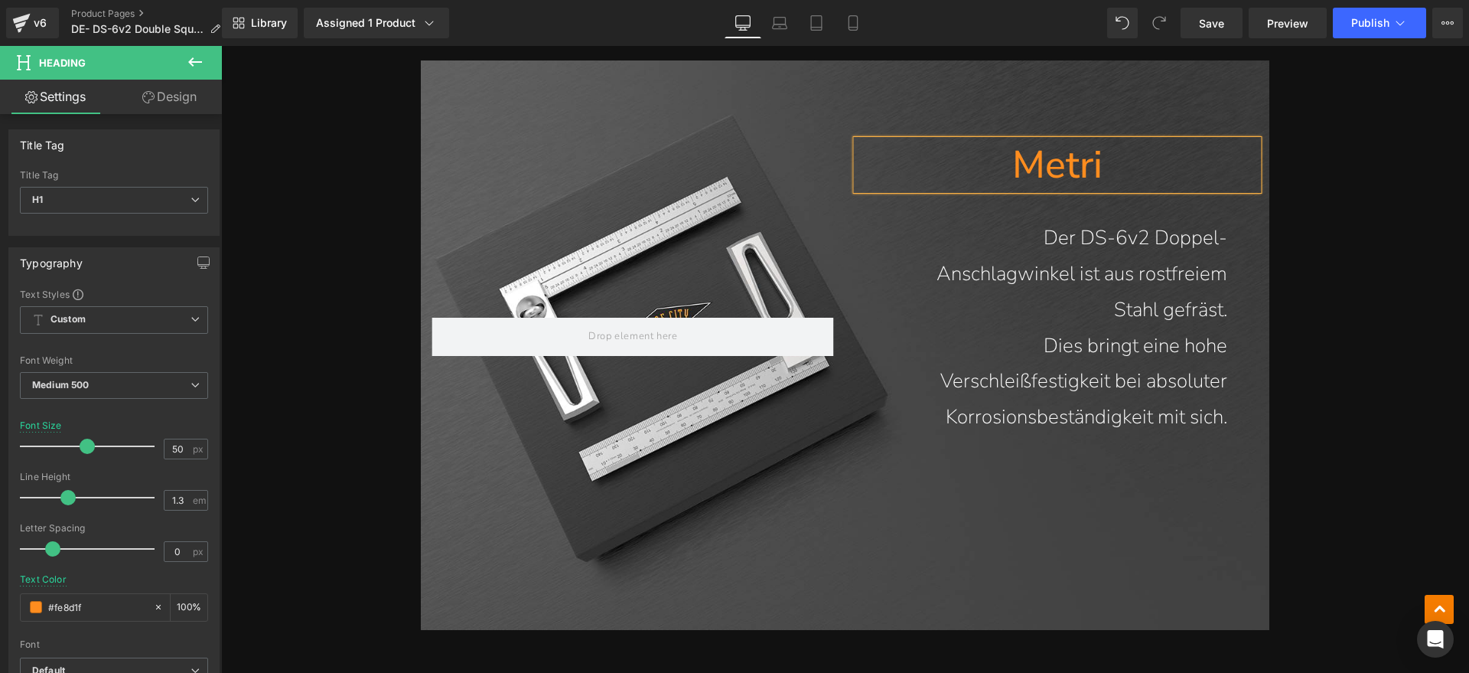
click at [1120, 175] on h1 "Metri" at bounding box center [1057, 165] width 402 height 50
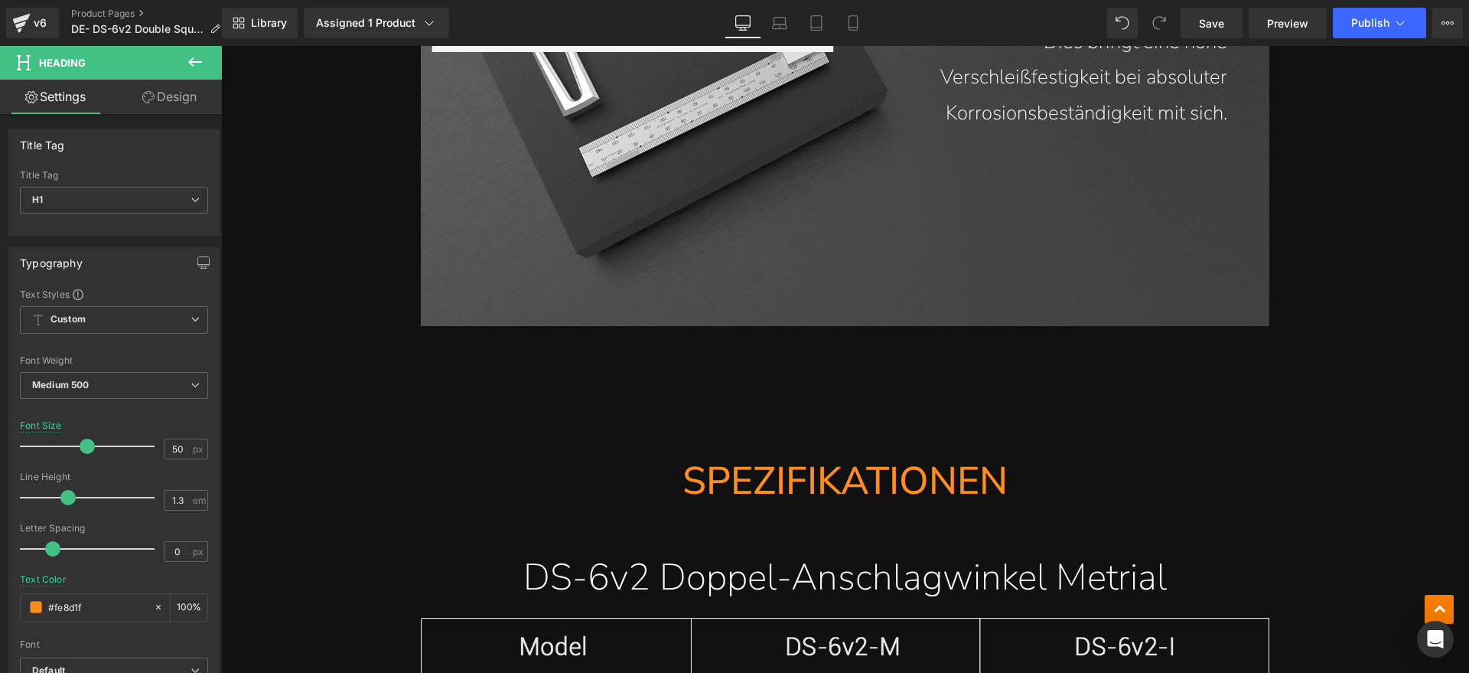
scroll to position [7843, 0]
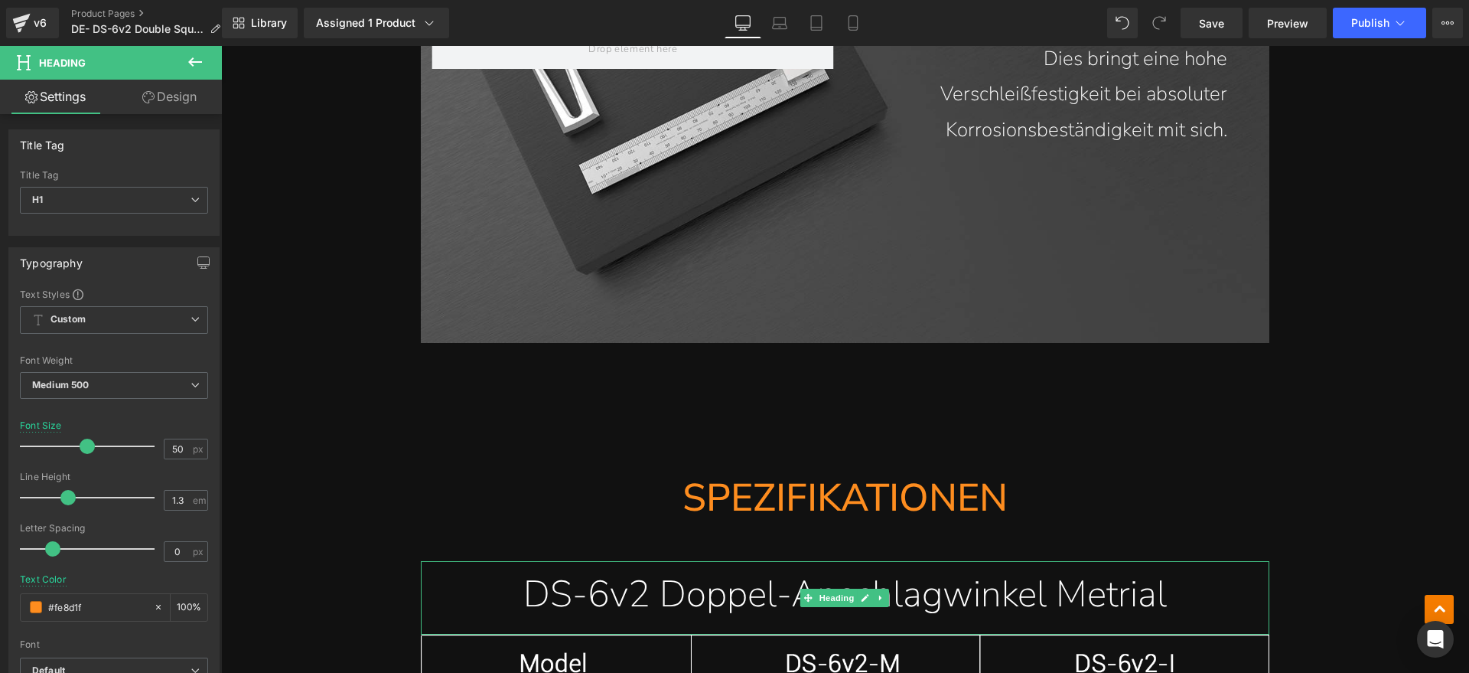
drag, startPoint x: 1163, startPoint y: 595, endPoint x: 1172, endPoint y: 588, distance: 11.5
click at [1163, 595] on h1 "DS-6v2 Doppel-Anschlagwinkel Metrial" at bounding box center [845, 593] width 849 height 50
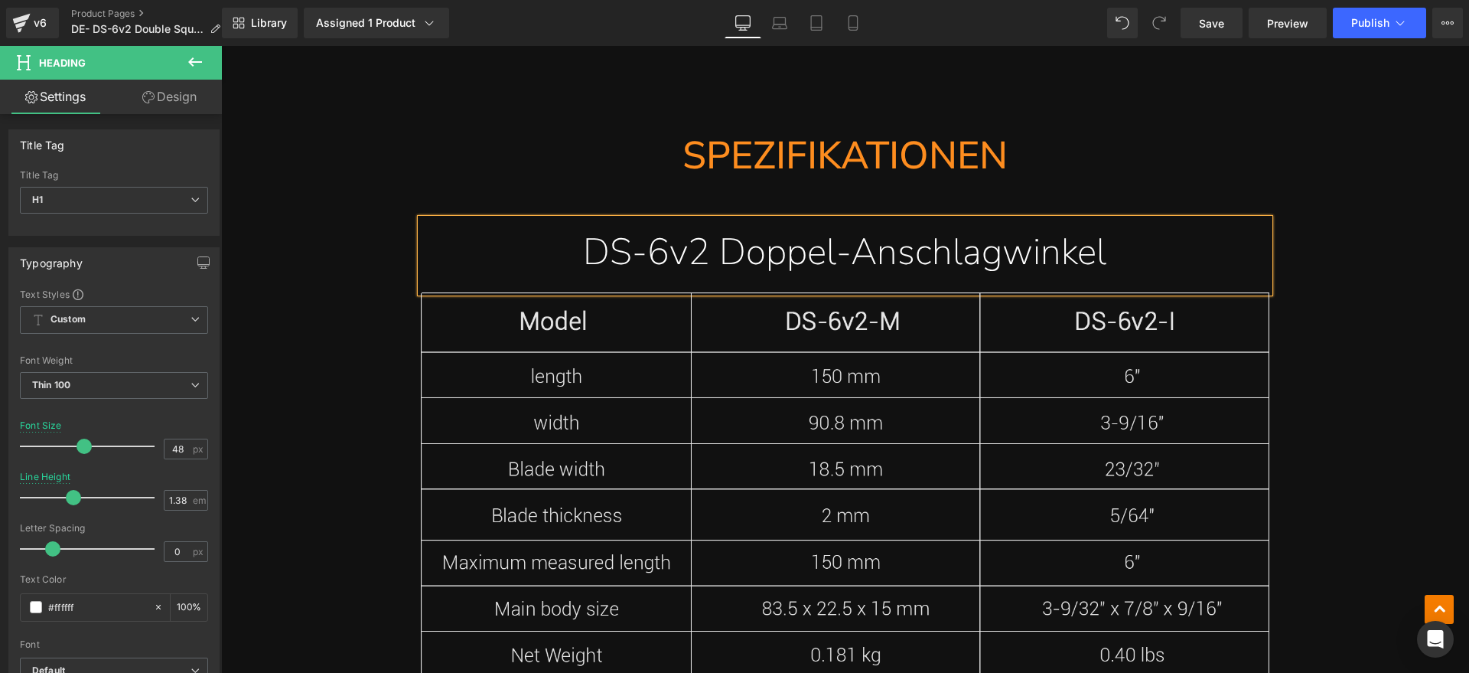
scroll to position [8225, 0]
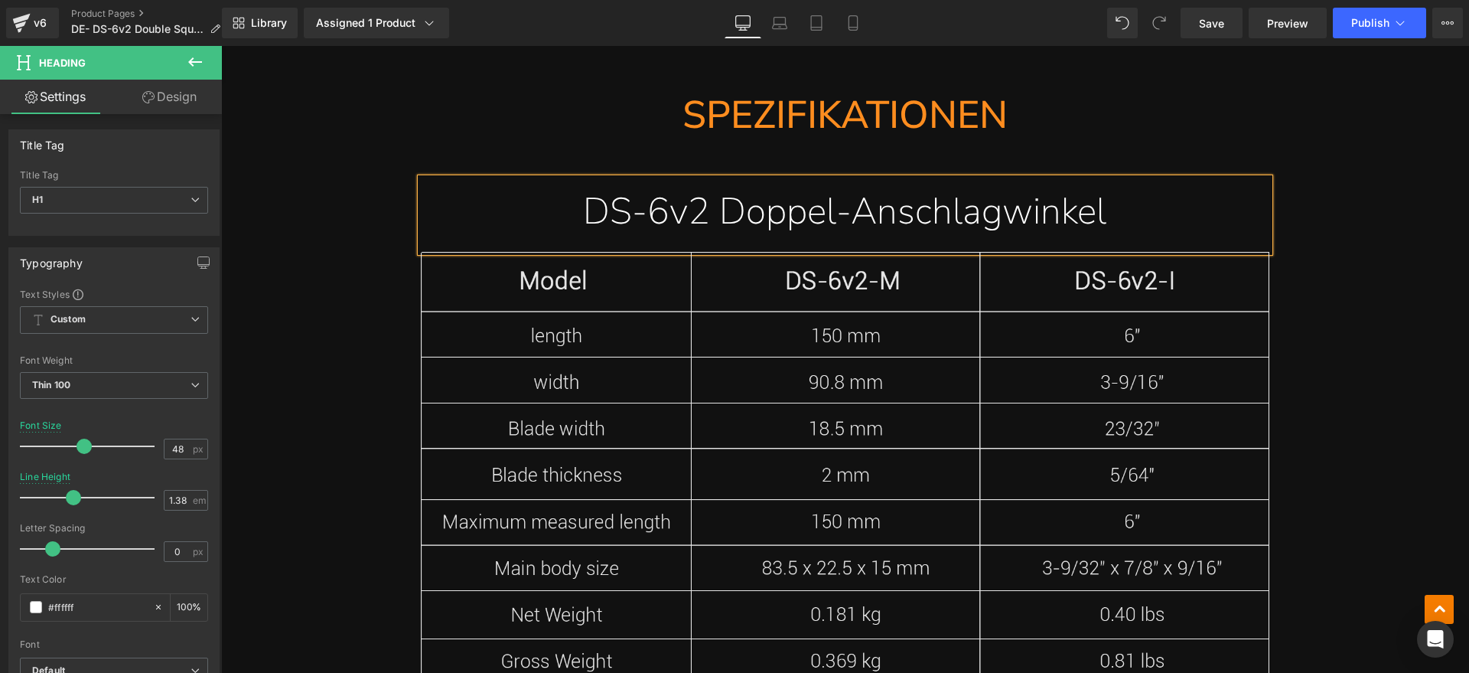
click at [1006, 526] on img at bounding box center [845, 491] width 849 height 478
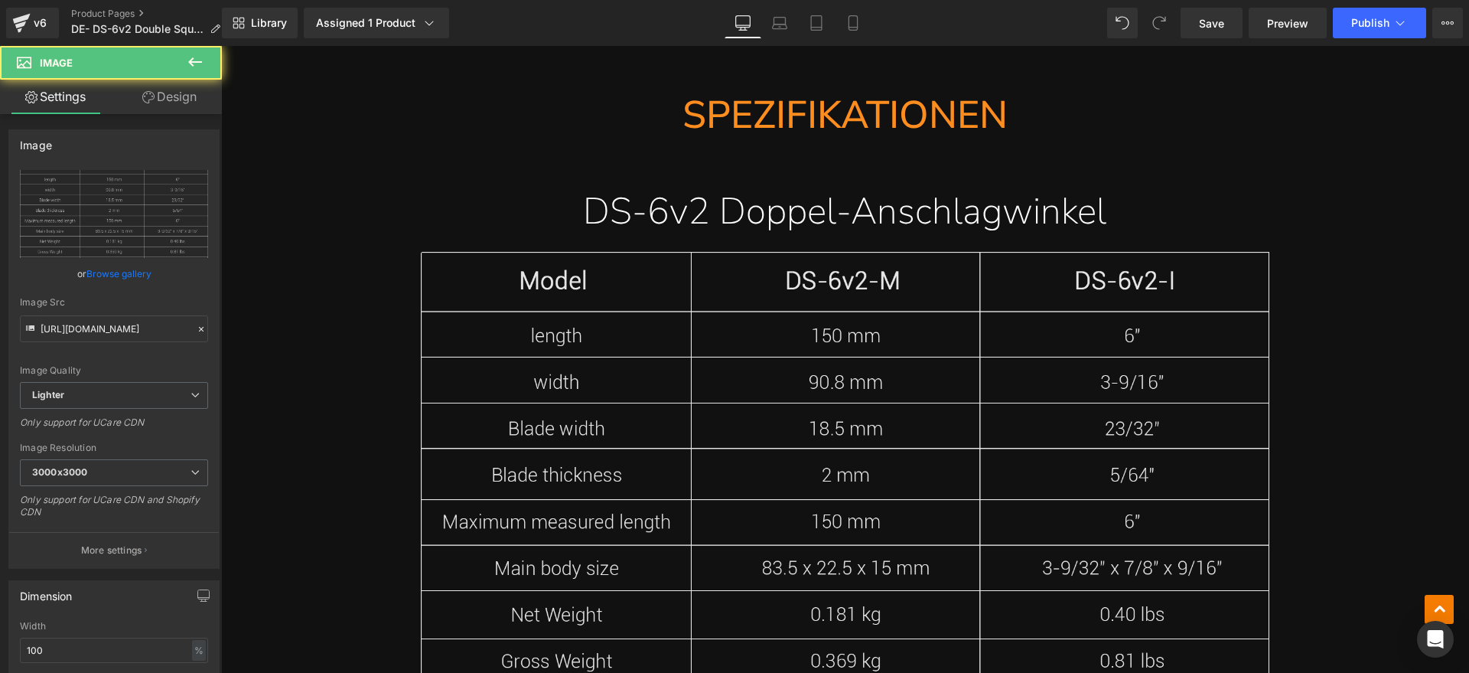
click at [882, 411] on img at bounding box center [845, 491] width 849 height 478
click at [835, 493] on span "Image" at bounding box center [845, 491] width 32 height 18
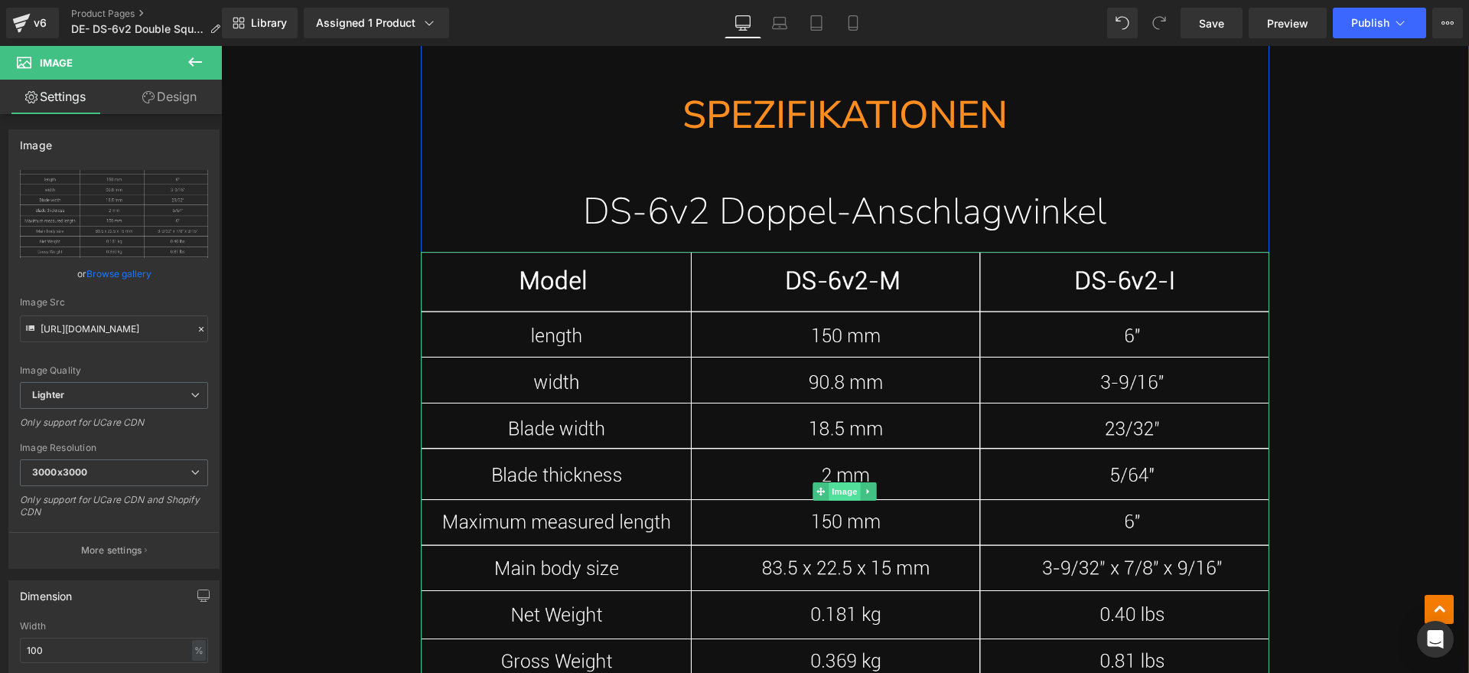
click at [834, 486] on span "Image" at bounding box center [845, 491] width 32 height 18
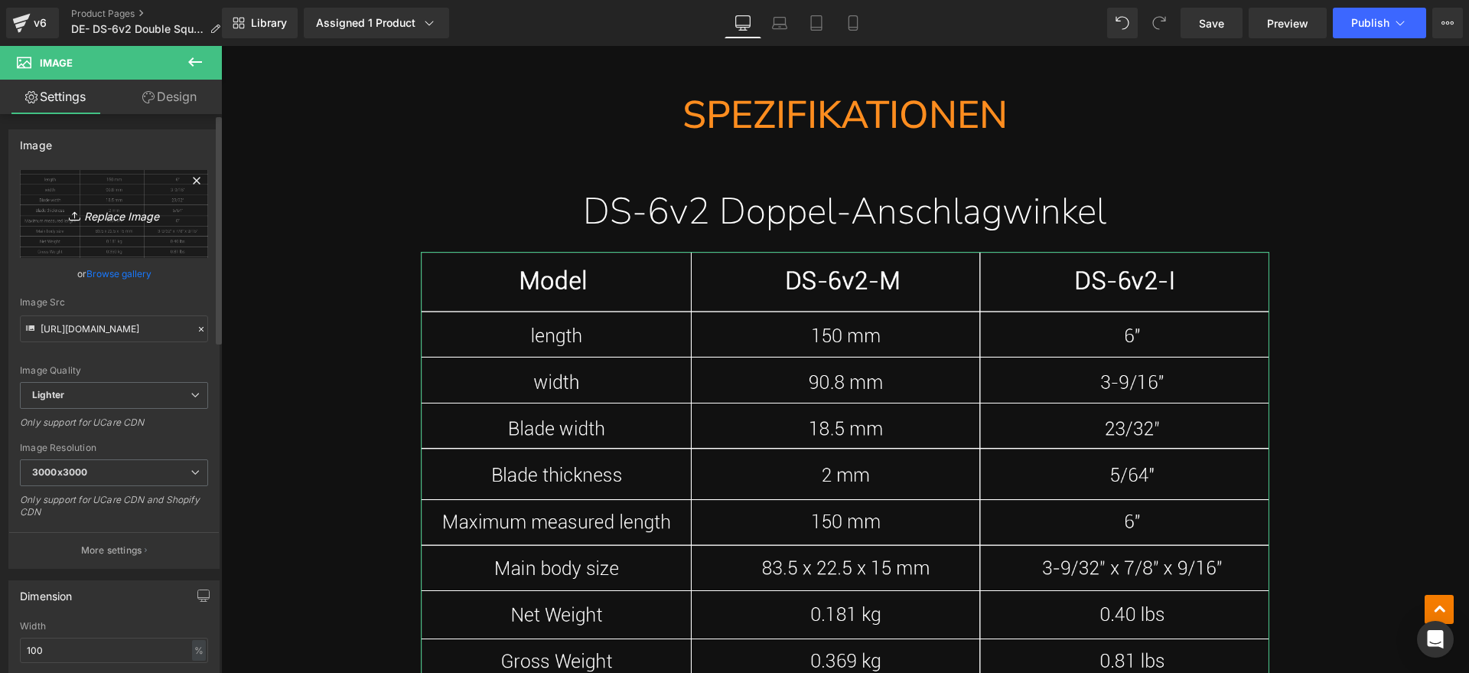
click at [122, 204] on icon "Replace Image" at bounding box center [114, 213] width 122 height 19
type input "C:\fakepath\DS3.png"
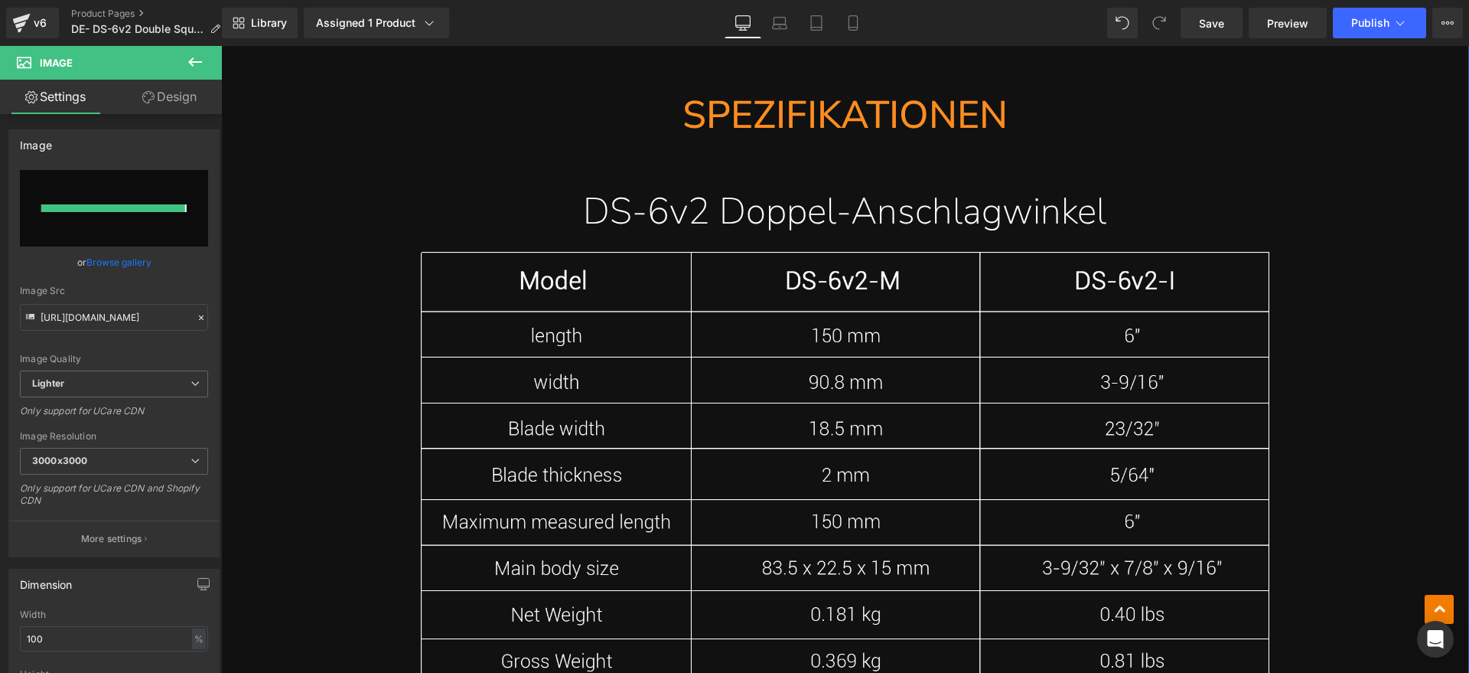
type input "https://ucarecdn.com/21f4c8cc-3c16-4b1a-9f6f-1636fc9dac17/-/format/auto/-/previ…"
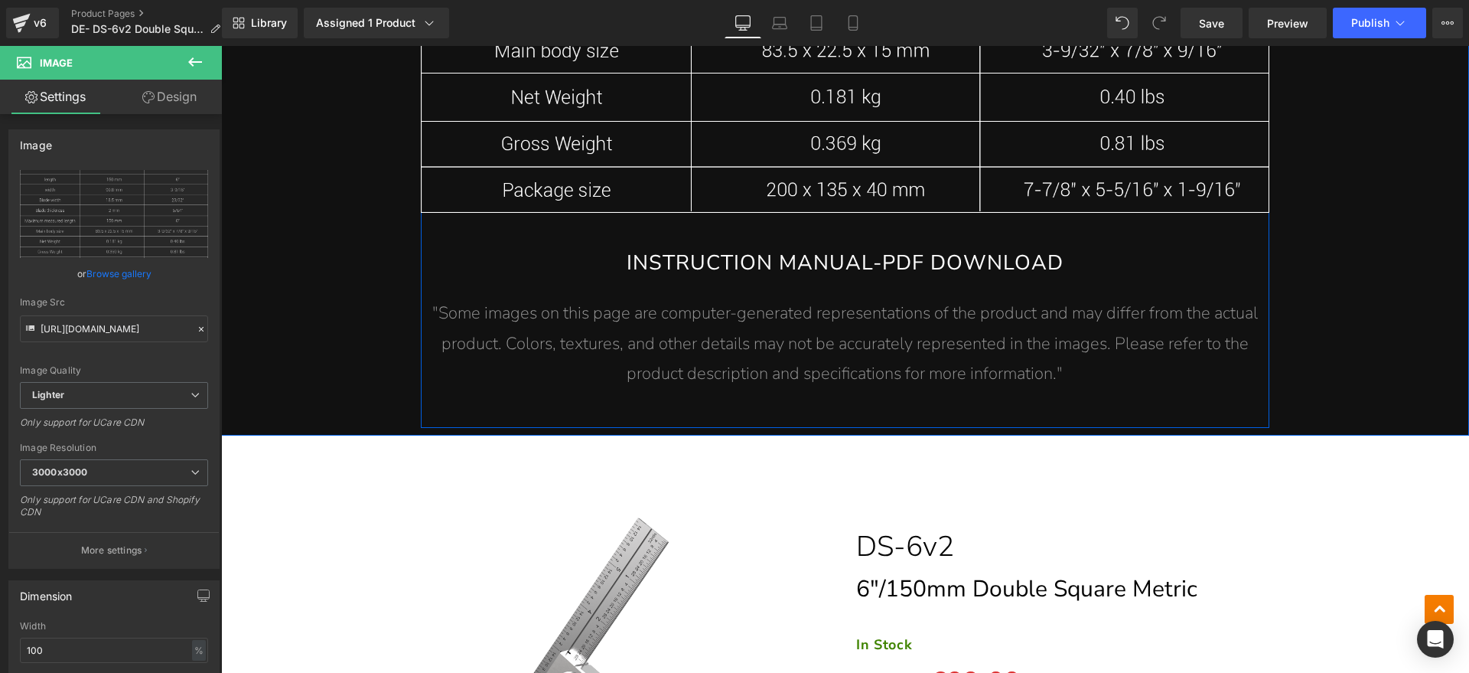
scroll to position [8799, 0]
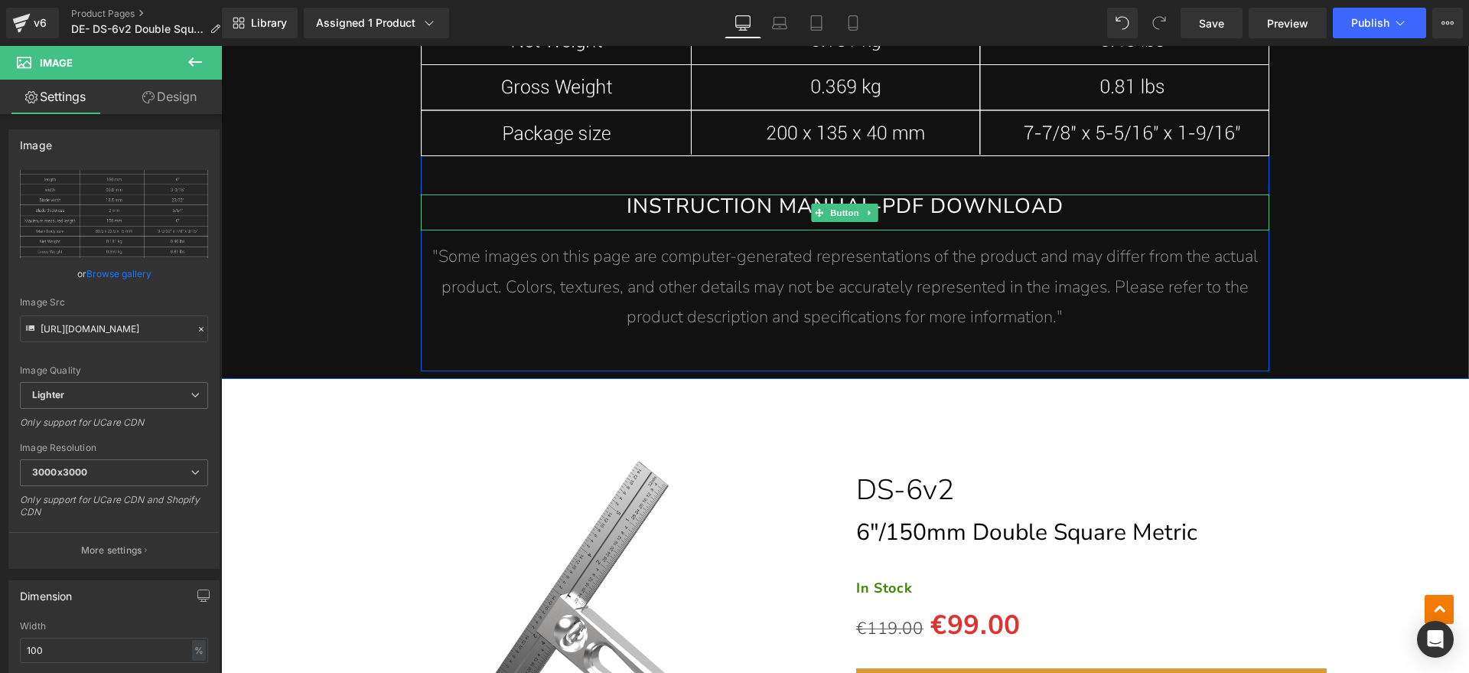
drag, startPoint x: 832, startPoint y: 205, endPoint x: 491, endPoint y: 207, distance: 340.5
click at [832, 205] on span "Button" at bounding box center [845, 213] width 35 height 18
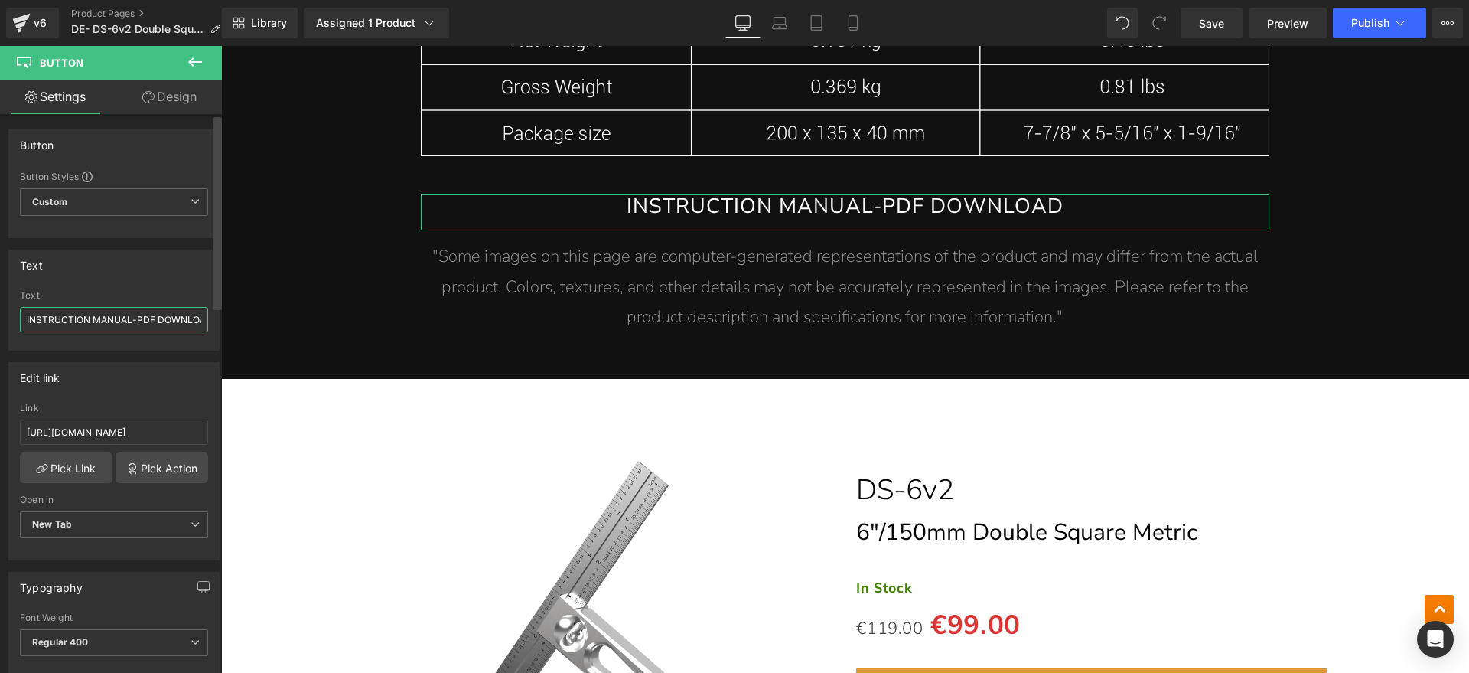
scroll to position [0, 16]
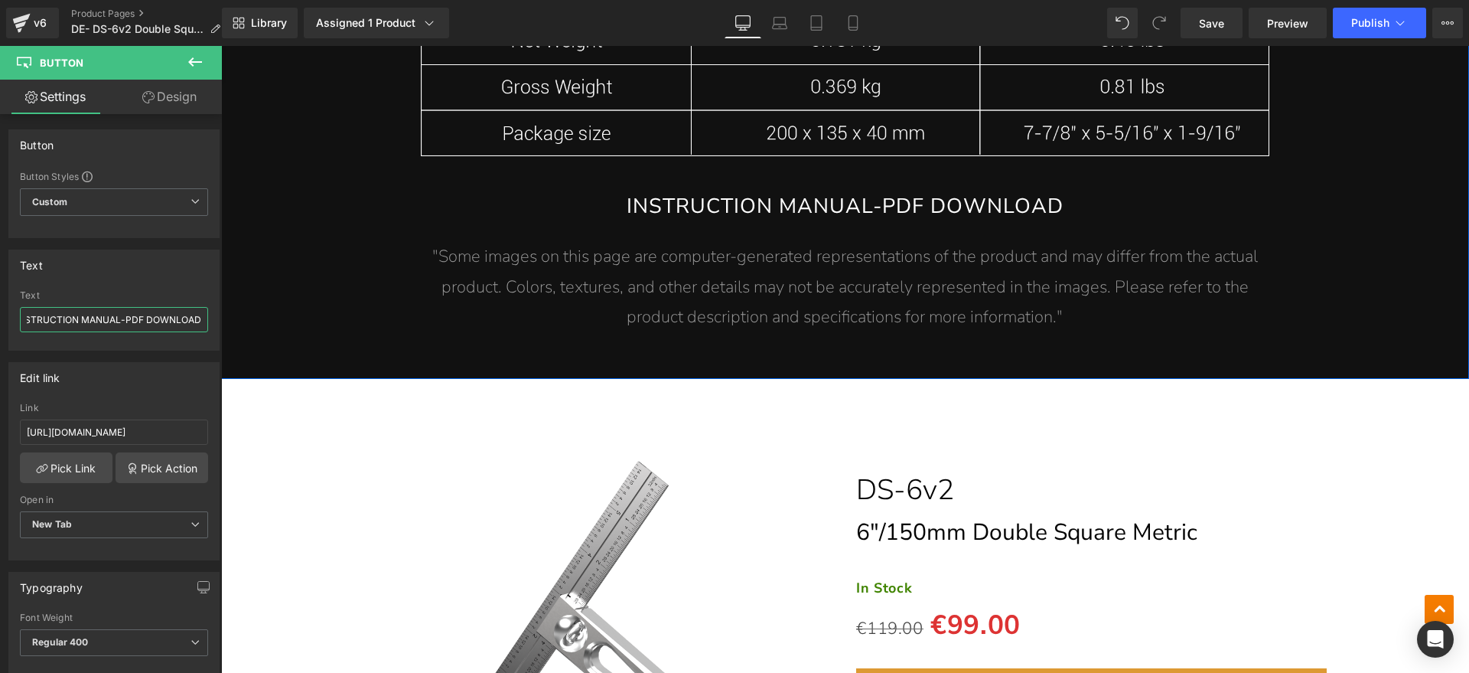
drag, startPoint x: 249, startPoint y: 363, endPoint x: 230, endPoint y: 337, distance: 31.8
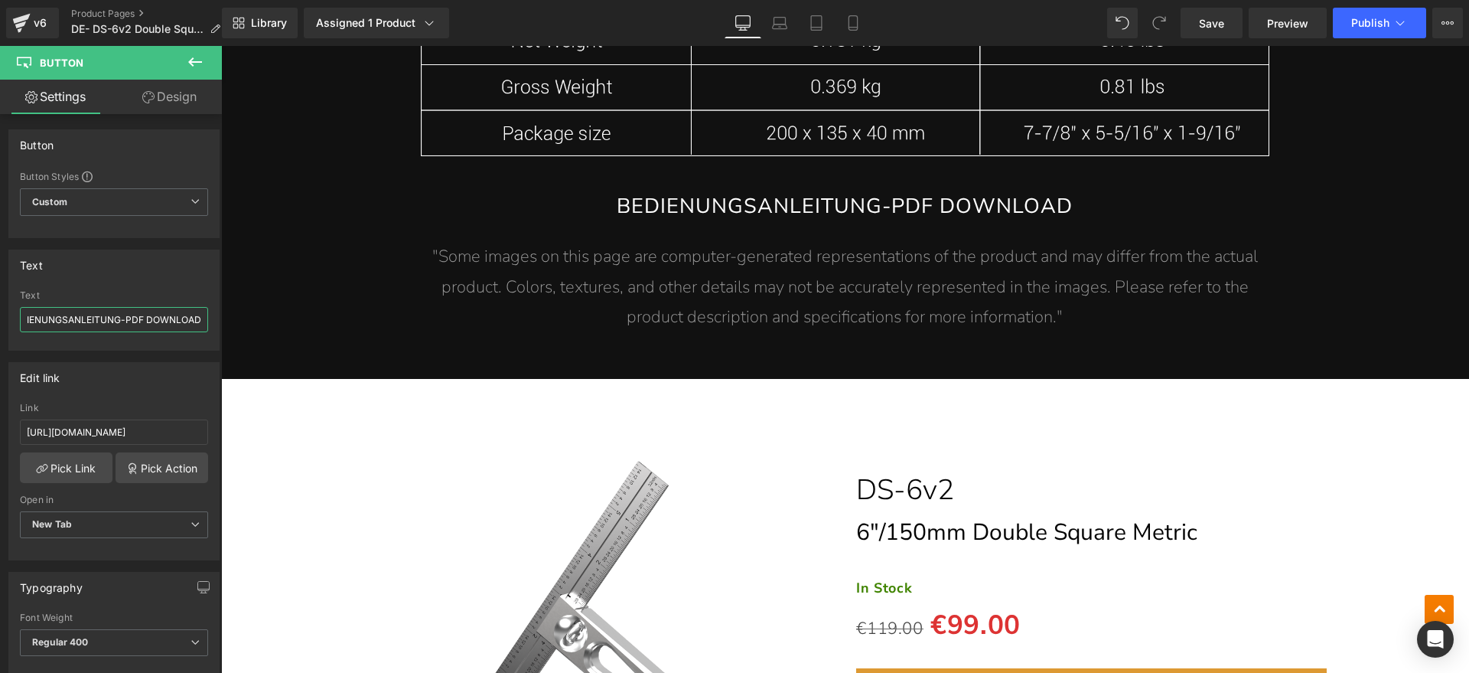
type input "BEDIENUNGSANLEITUNG-PDF DOWNLOAD"
click at [724, 308] on span ""Some images on this page are computer-generated representations of the product…" at bounding box center [845, 286] width 826 height 83
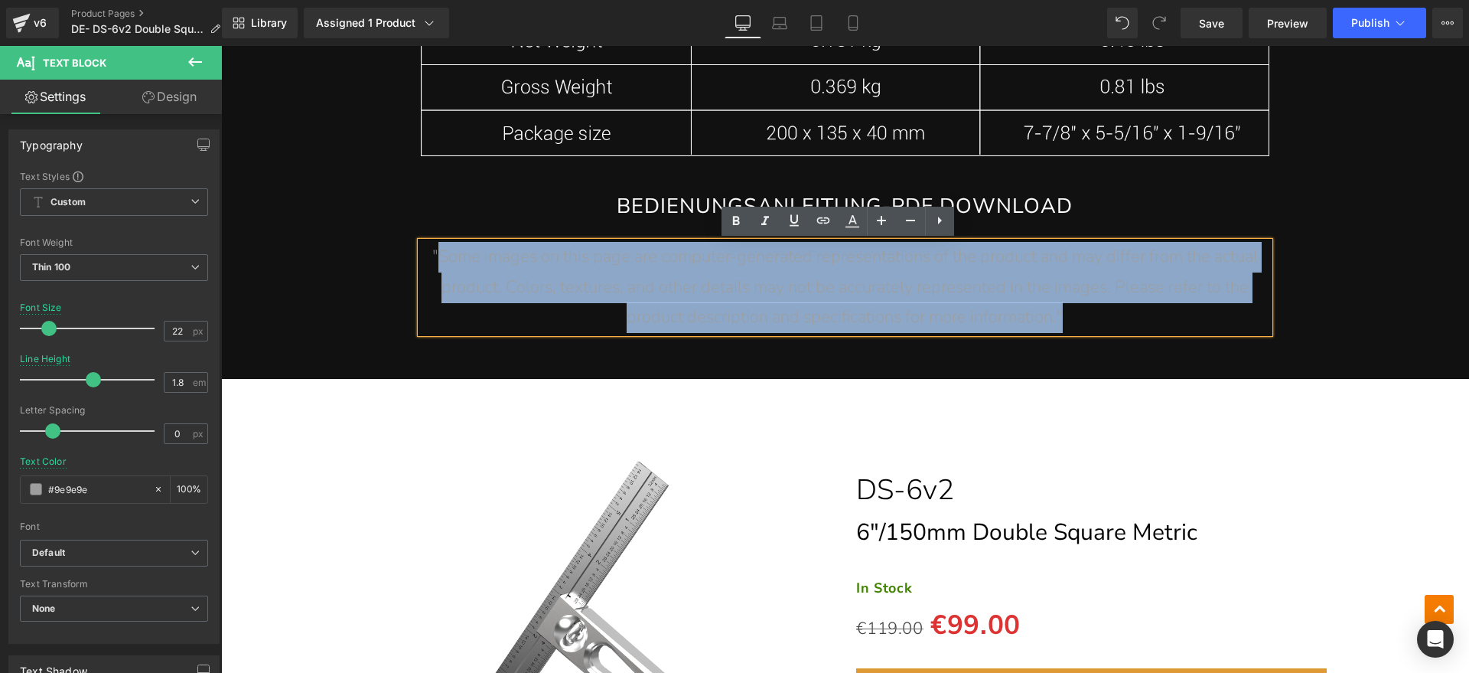
drag, startPoint x: 1077, startPoint y: 314, endPoint x: 432, endPoint y: 264, distance: 647.7
click at [432, 264] on p ""Some images on this page are computer-generated representations of the product…" at bounding box center [845, 287] width 849 height 91
paste div
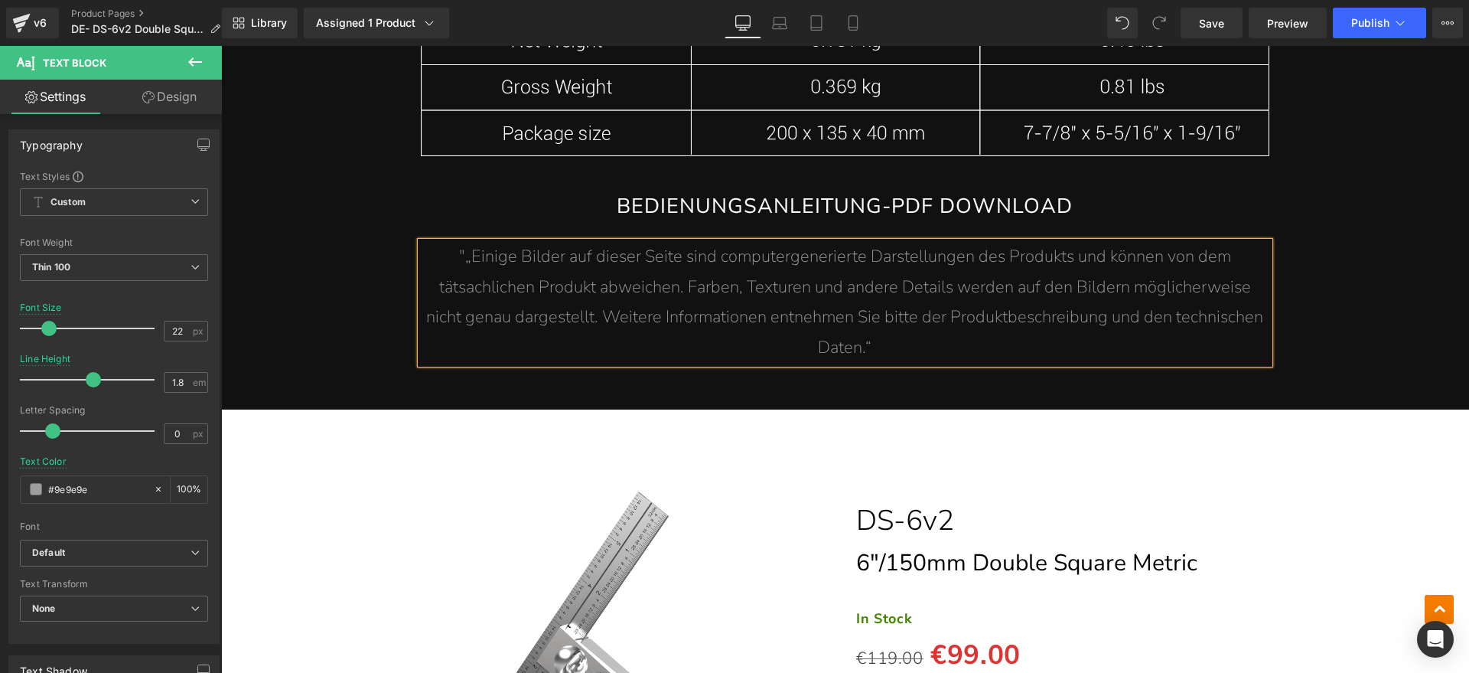
click at [460, 256] on span ""„Einige Bilder auf dieser Seite sind computergenerierte Darstellungen des Prod…" at bounding box center [844, 302] width 837 height 114
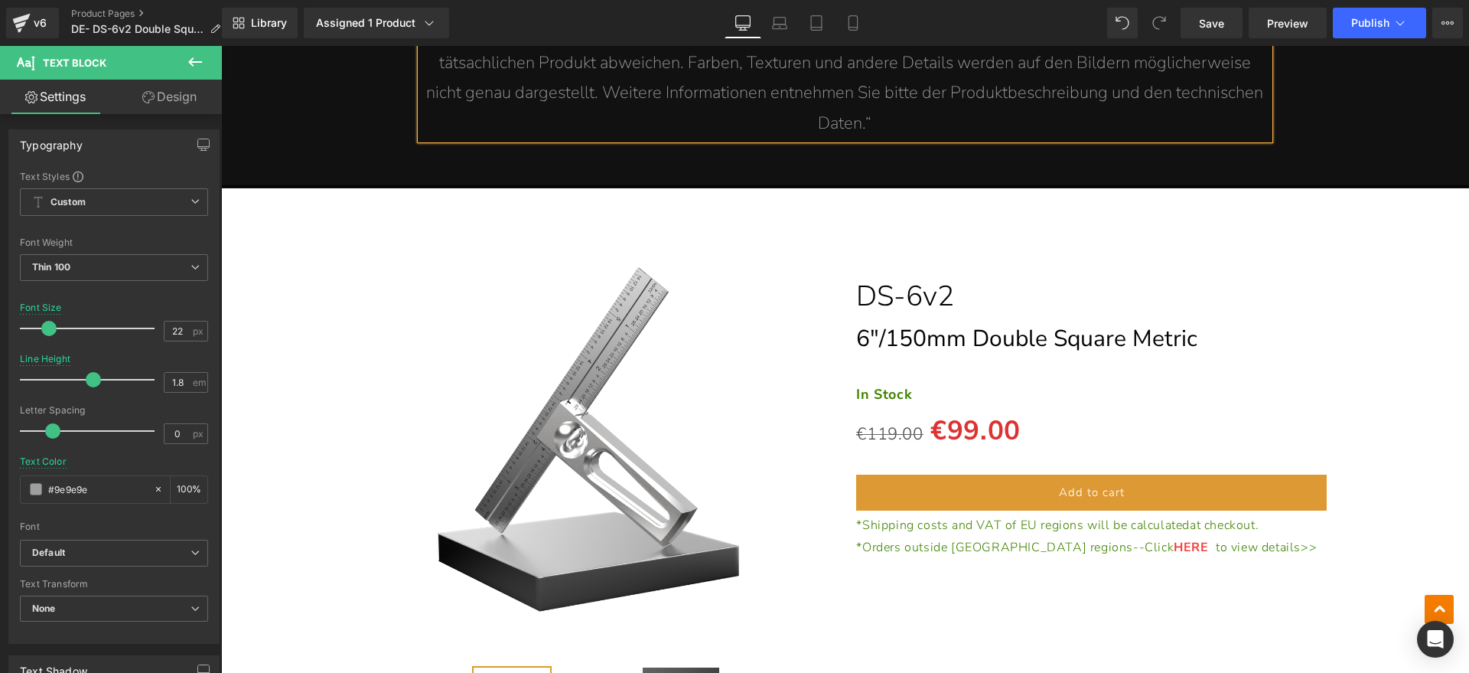
scroll to position [9086, 0]
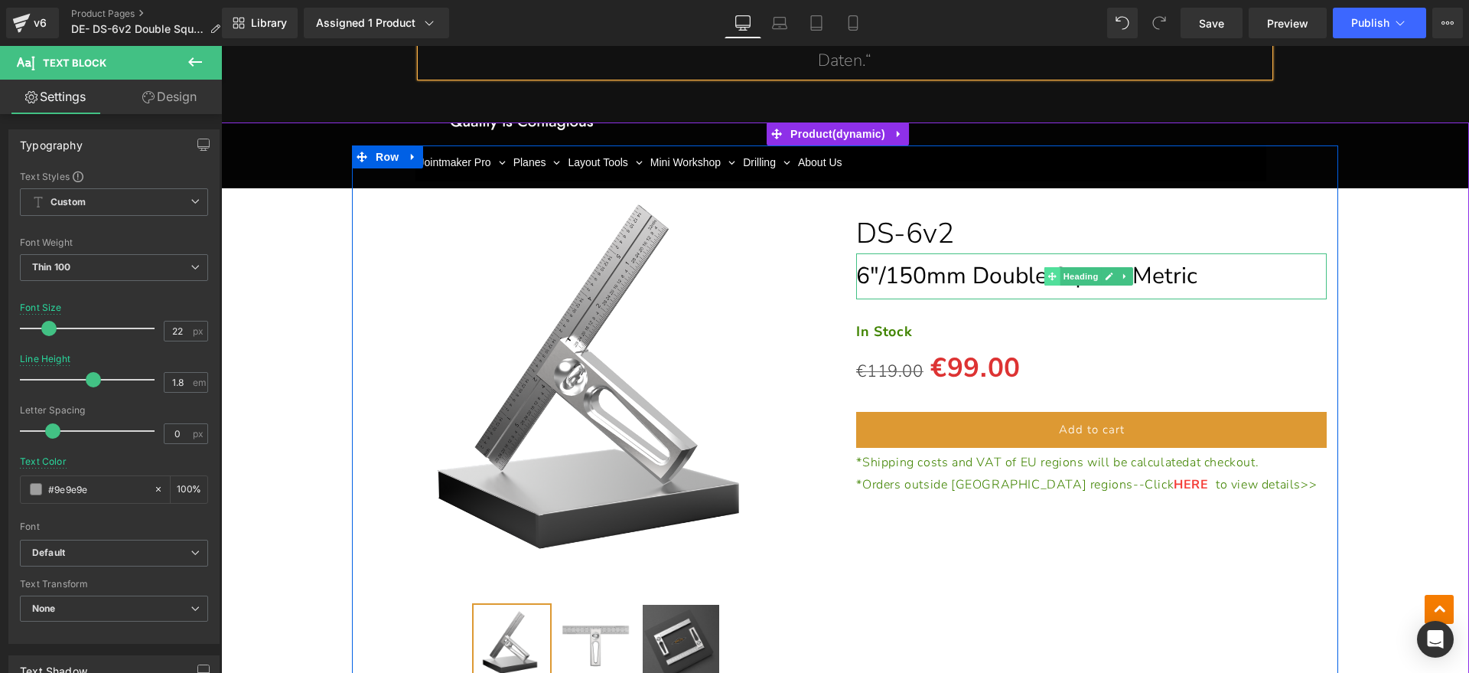
click at [1048, 280] on icon at bounding box center [1052, 276] width 8 height 9
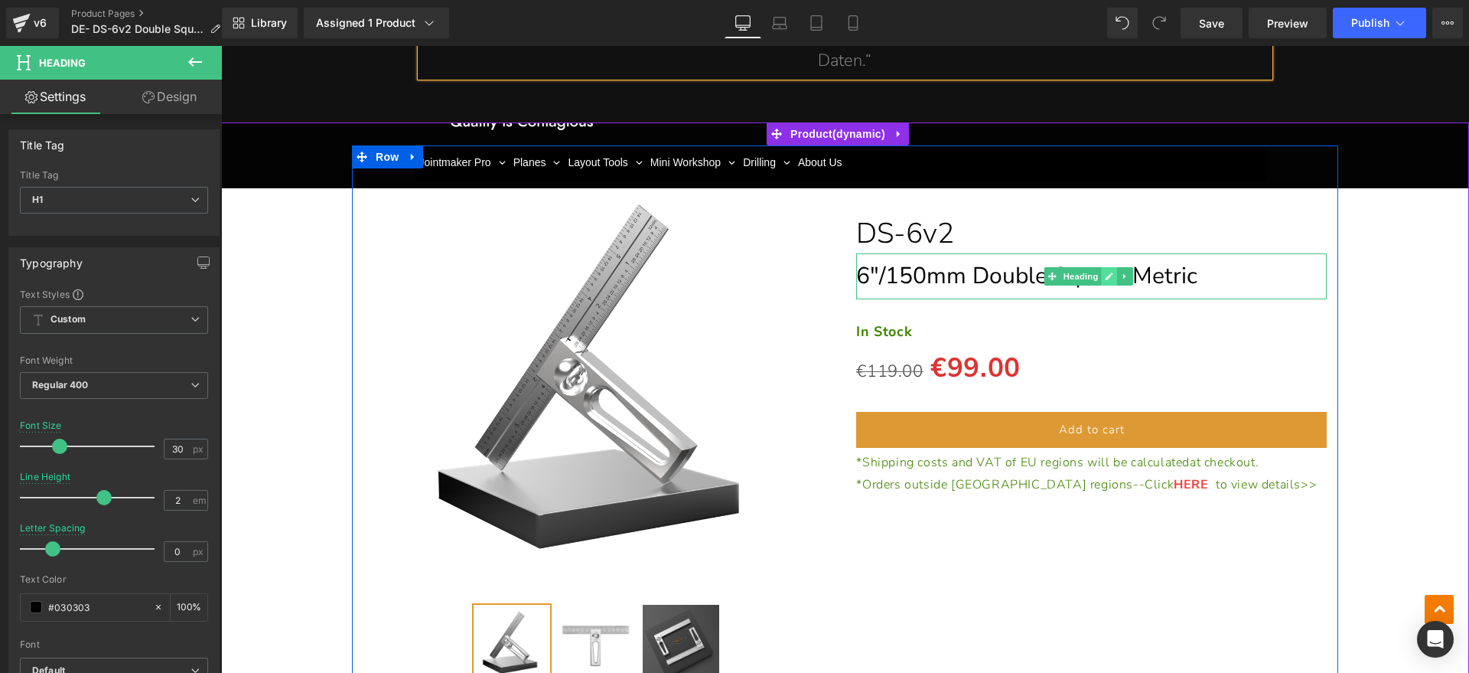
click at [1105, 279] on icon at bounding box center [1109, 276] width 8 height 9
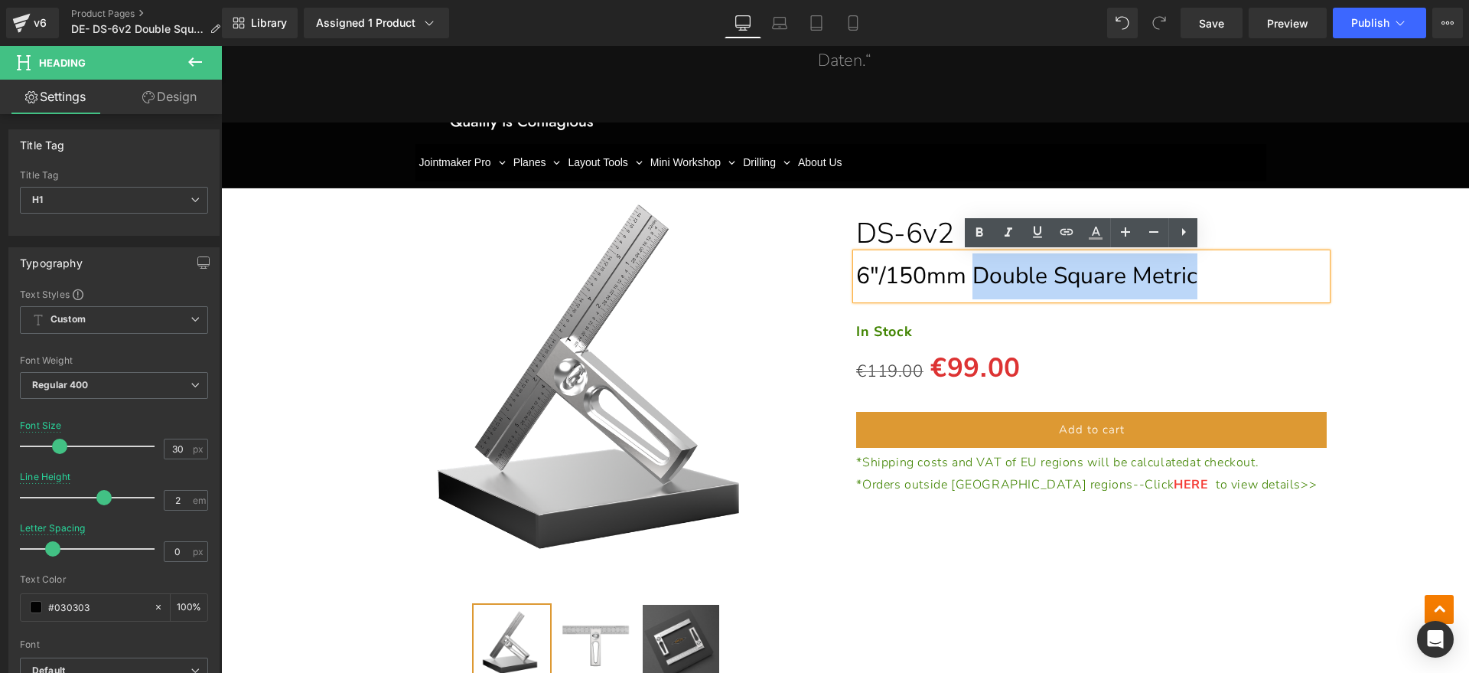
drag, startPoint x: 1226, startPoint y: 272, endPoint x: 965, endPoint y: 277, distance: 261.0
click at [965, 277] on h1 "6"/150mm Double Square Metric" at bounding box center [1091, 276] width 470 height 46
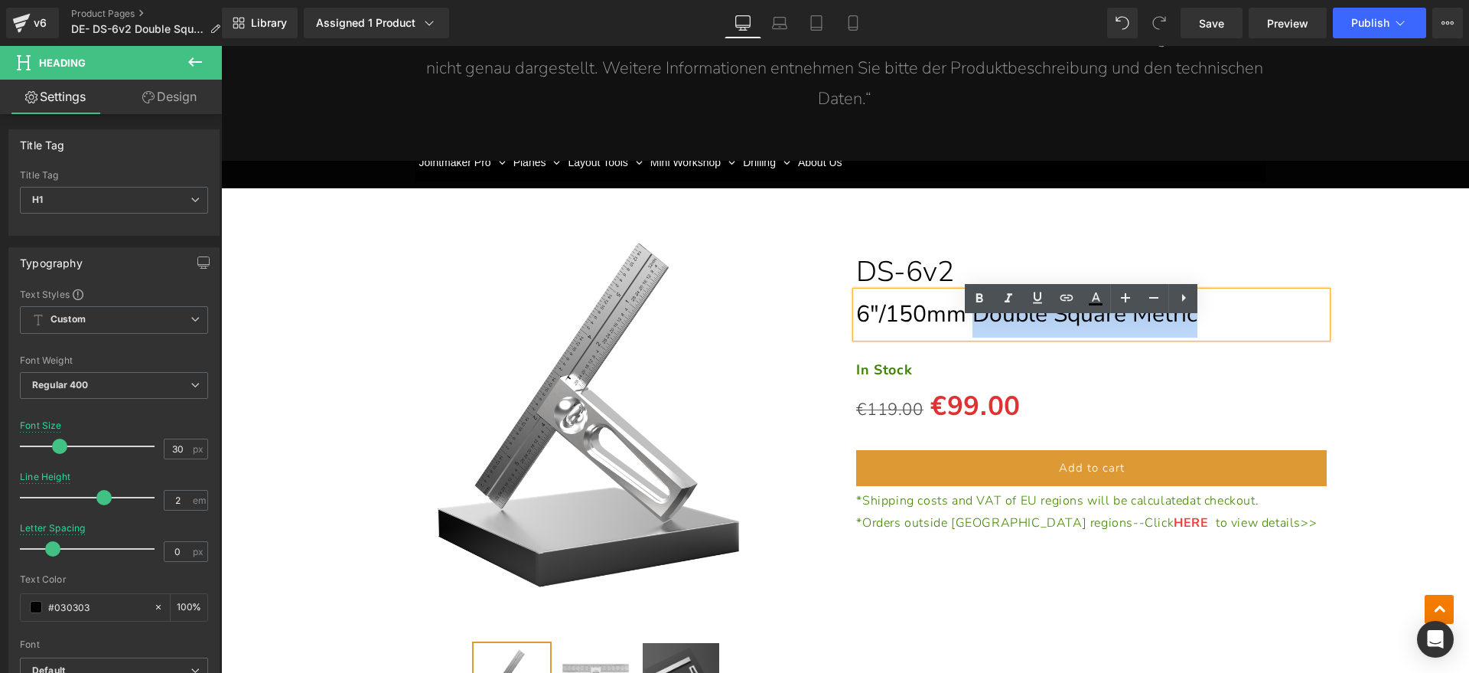
scroll to position [8993, 0]
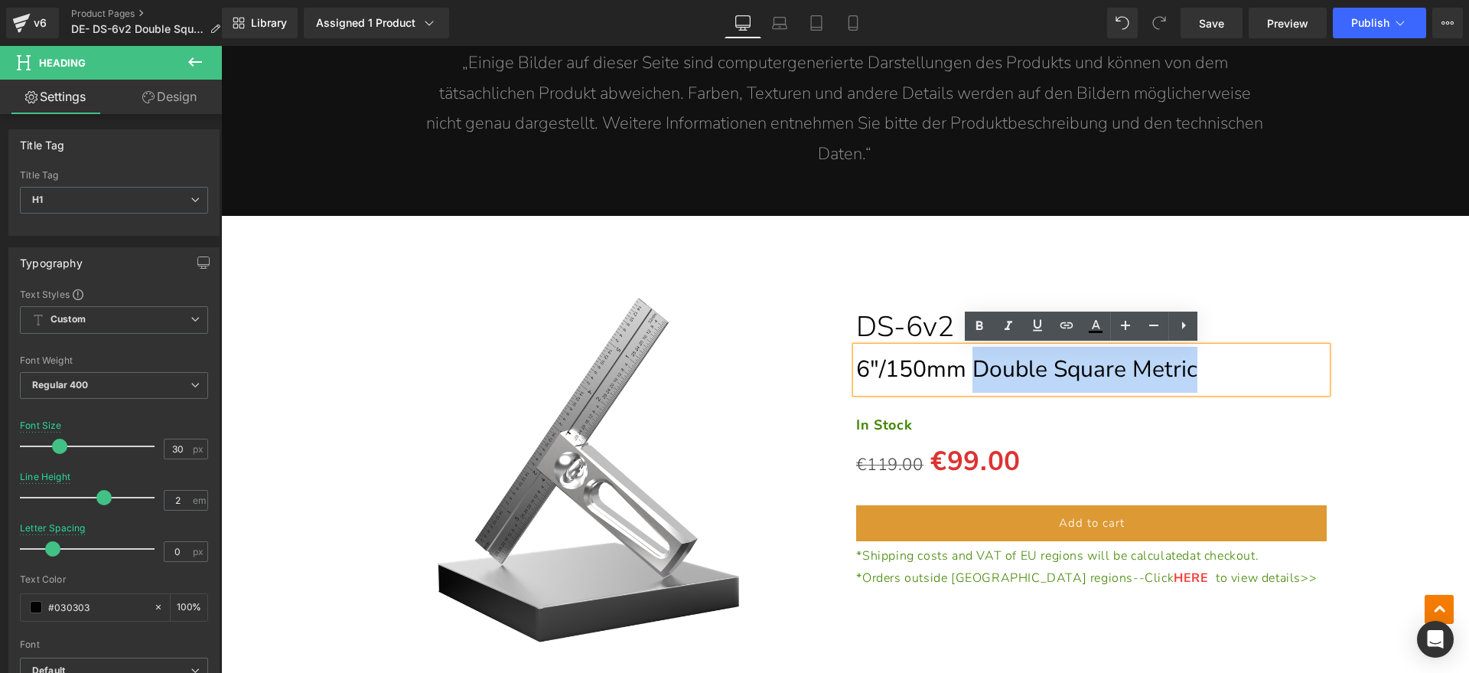
click at [1217, 357] on h1 "6"/150mm Double Square Metric" at bounding box center [1091, 370] width 470 height 46
drag, startPoint x: 1210, startPoint y: 364, endPoint x: 972, endPoint y: 362, distance: 237.2
click at [972, 362] on h1 "6"/150mm Double Square Metric" at bounding box center [1091, 370] width 470 height 46
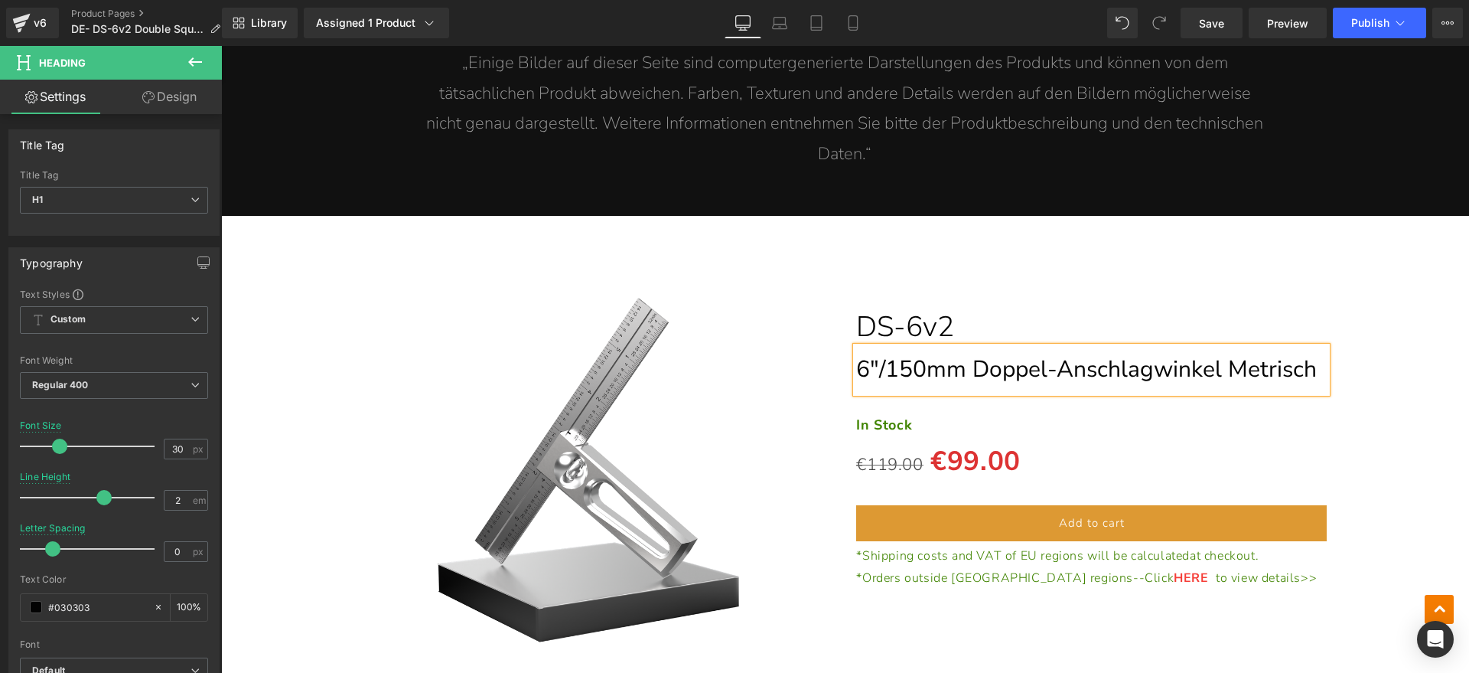
click at [1387, 373] on div "(P) Image" at bounding box center [845, 513] width 1233 height 549
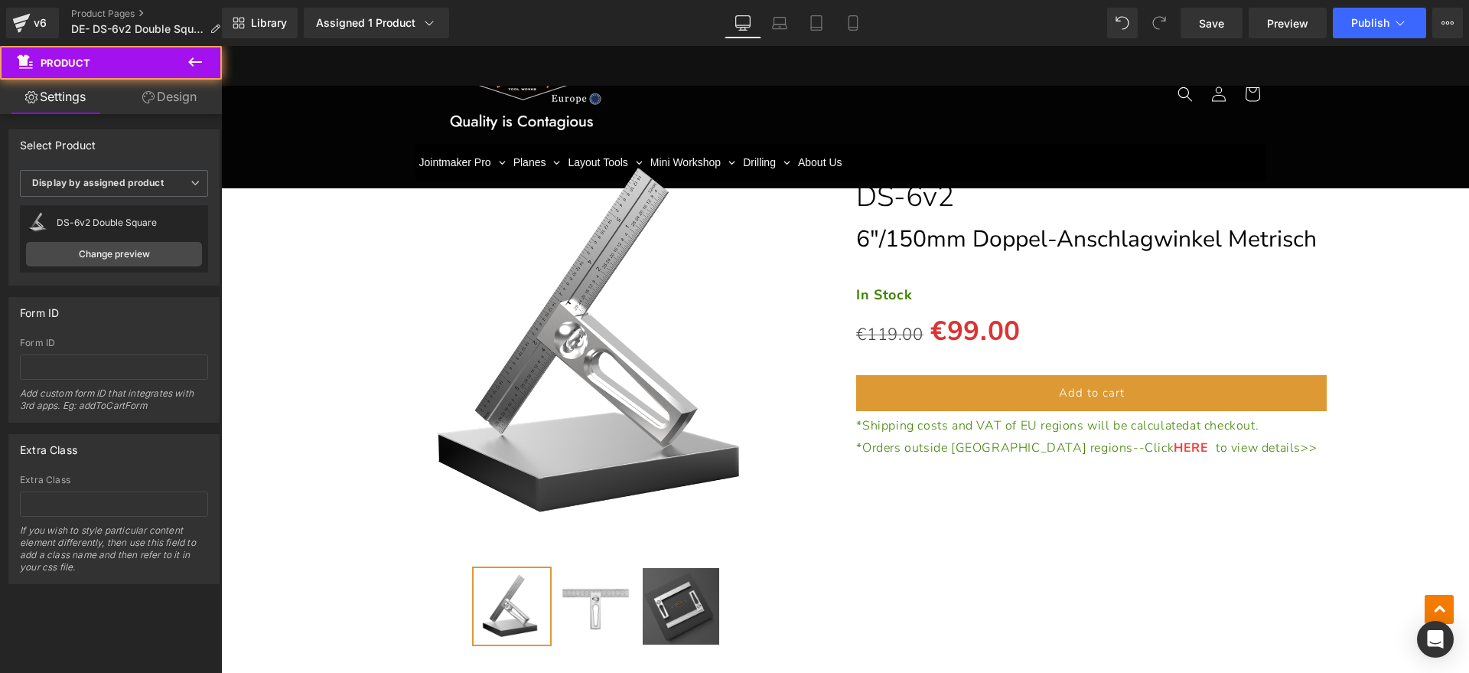
scroll to position [9184, 0]
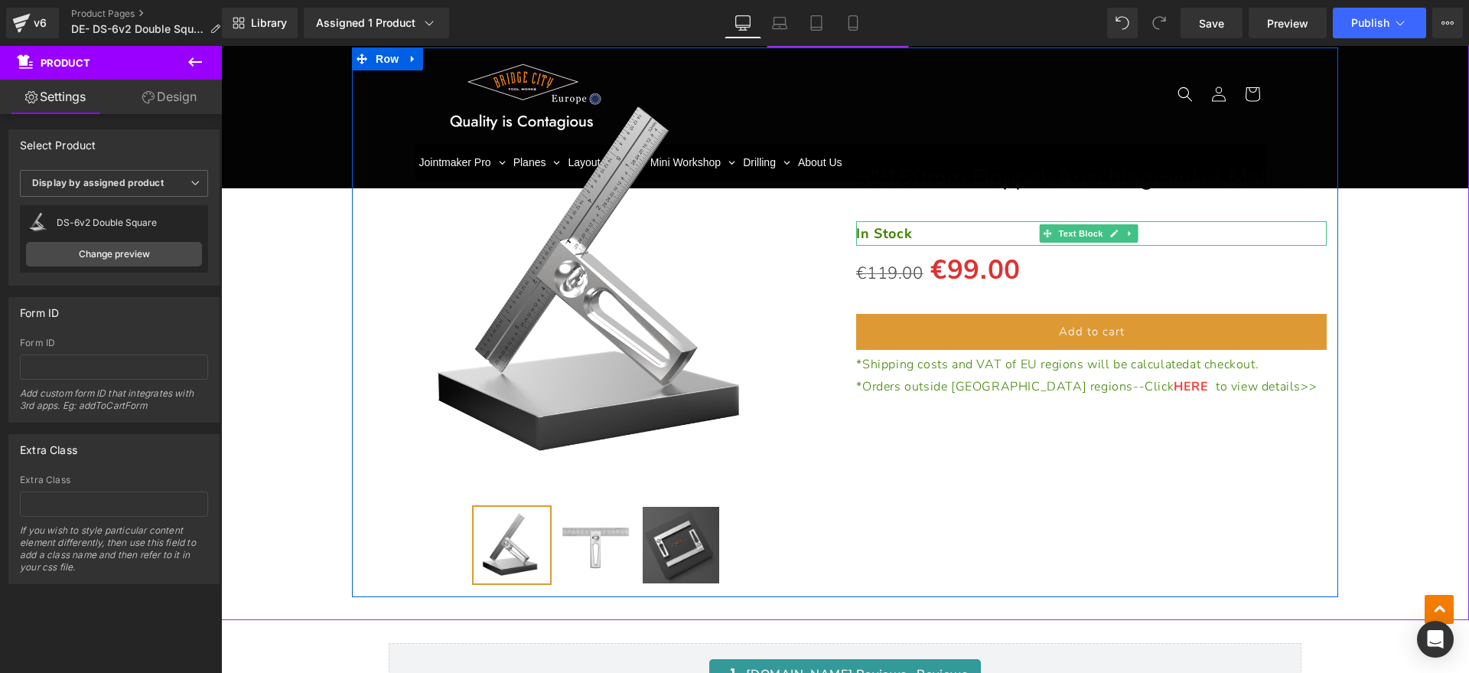
click at [884, 230] on strong "In Stock" at bounding box center [884, 233] width 56 height 18
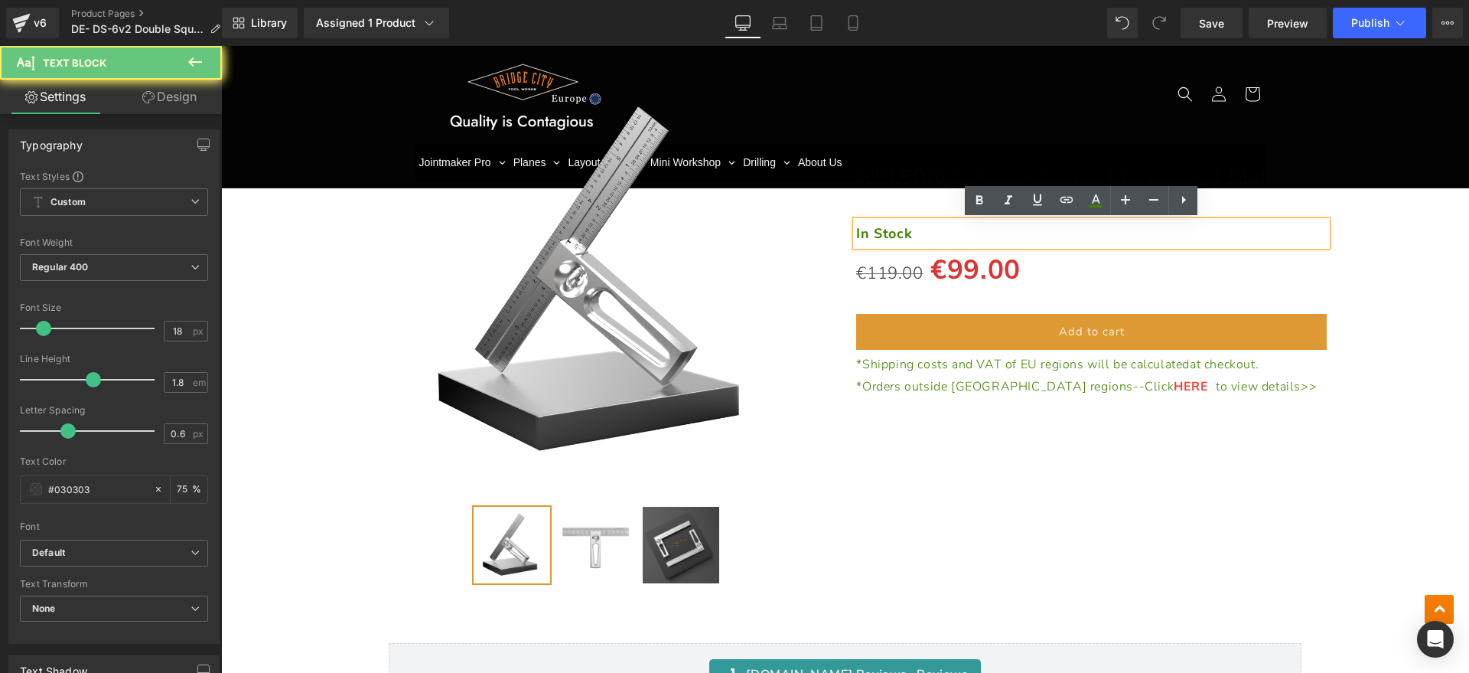
click at [914, 229] on p "In Stock" at bounding box center [1091, 233] width 470 height 24
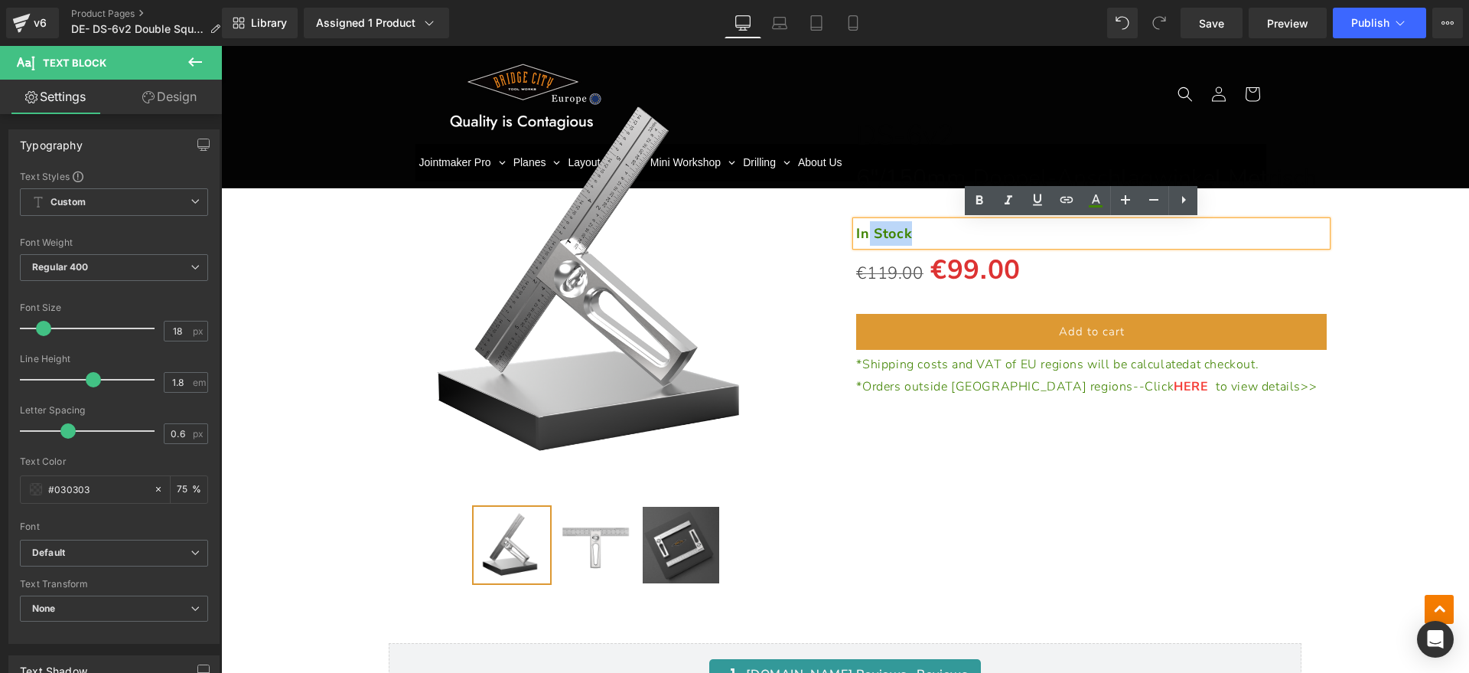
drag, startPoint x: 926, startPoint y: 232, endPoint x: 862, endPoint y: 232, distance: 63.5
click at [862, 232] on p "In Stock" at bounding box center [1091, 233] width 470 height 24
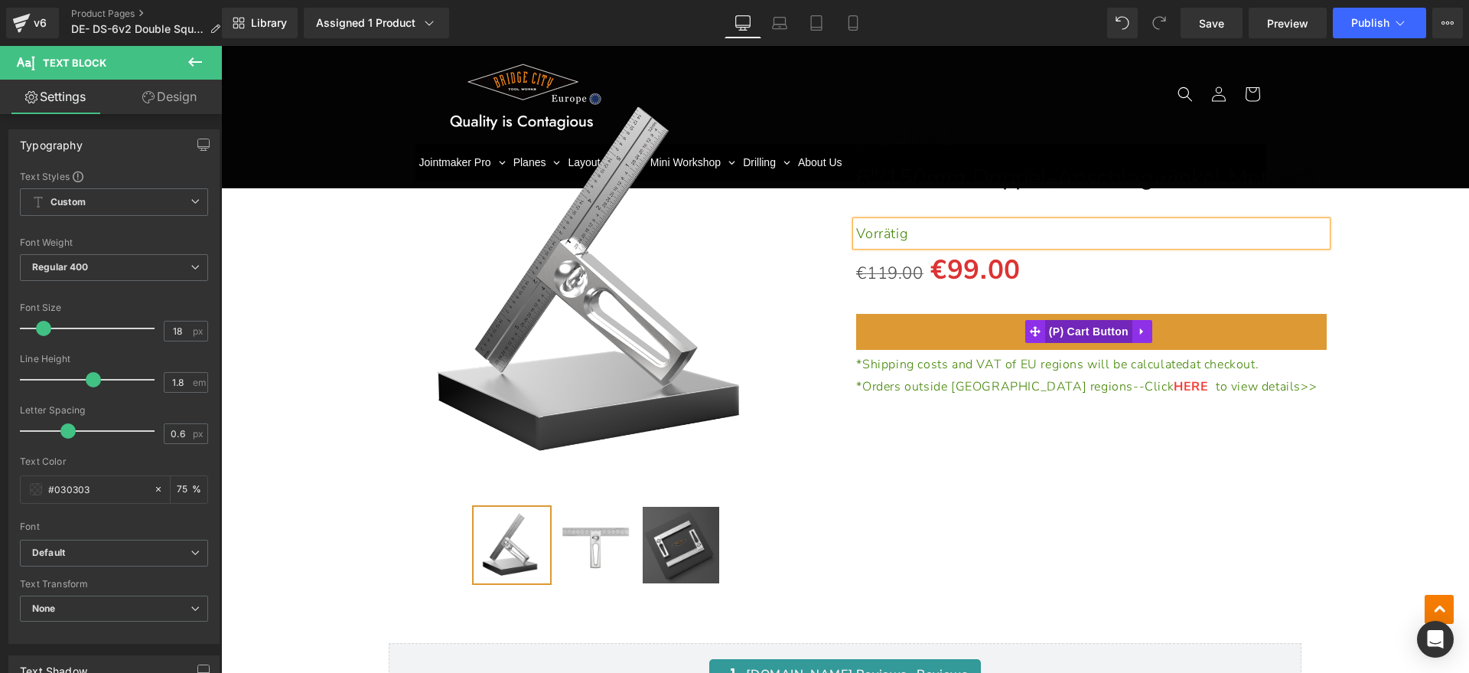
click at [1087, 331] on span "(P) Cart Button" at bounding box center [1088, 331] width 87 height 23
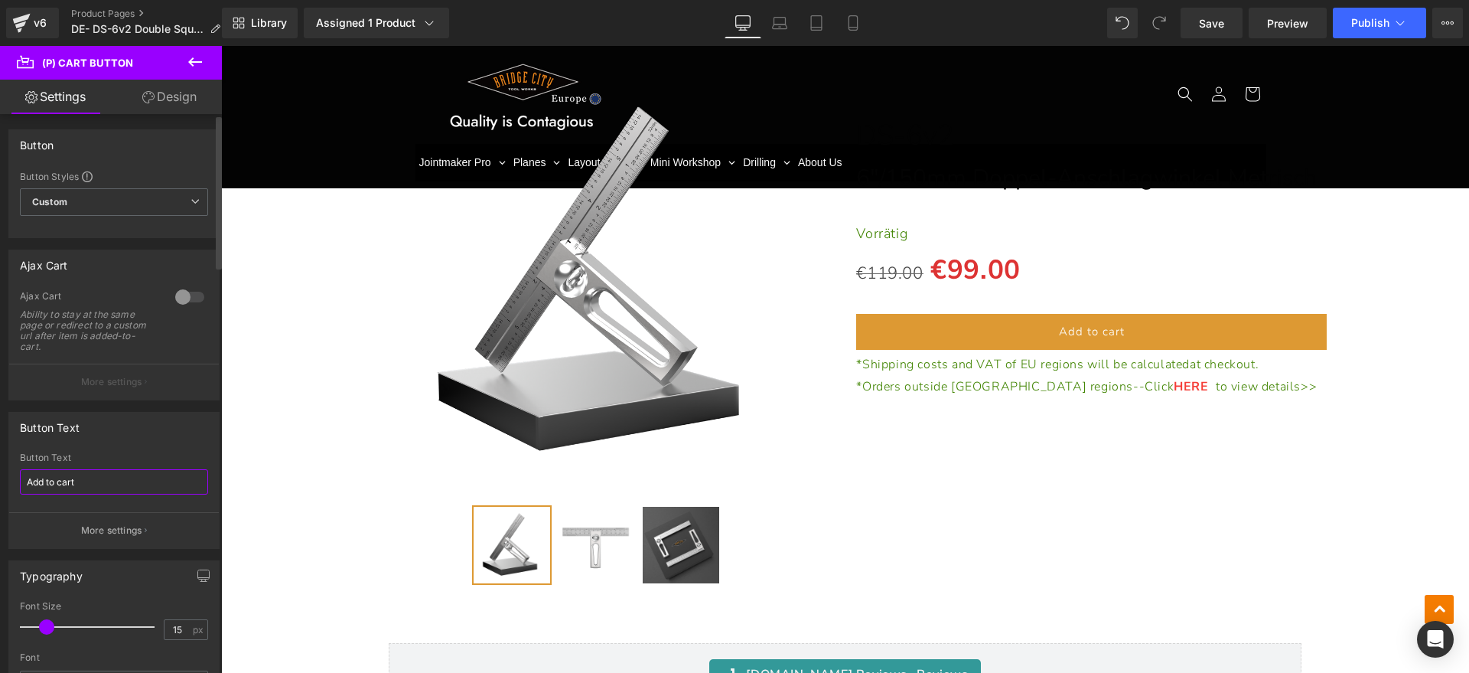
drag, startPoint x: 97, startPoint y: 487, endPoint x: 0, endPoint y: 471, distance: 98.4
click at [0, 473] on div "Button Text Add to cart Button Text Add to cart More settings" at bounding box center [114, 474] width 229 height 148
type input "In den Warenkorb legen"
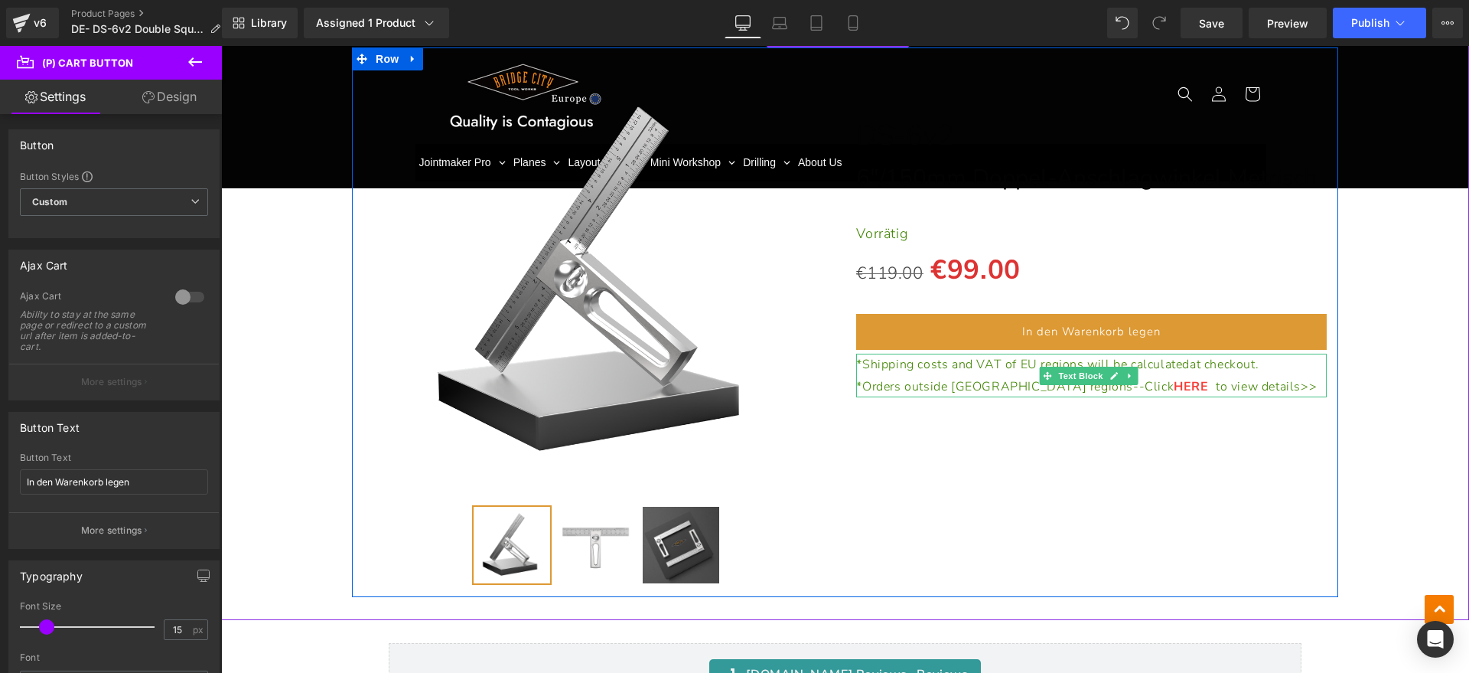
click at [1015, 368] on span "*Shipping costs and VAT of EU regions will be calculated at checkout." at bounding box center [1057, 364] width 402 height 17
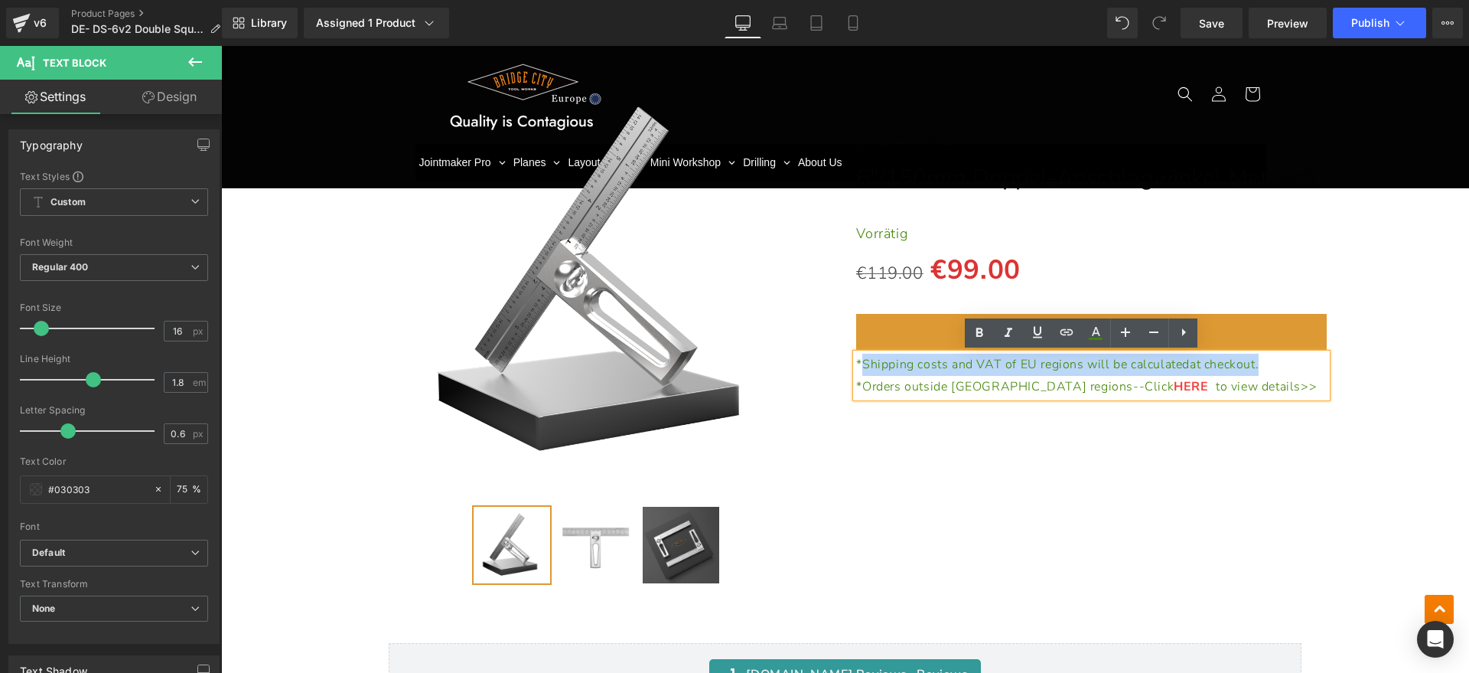
drag, startPoint x: 1270, startPoint y: 363, endPoint x: 858, endPoint y: 362, distance: 412.4
click at [858, 362] on p "*Shipping costs and VAT of EU regions will be calculated at checkout." at bounding box center [1091, 364] width 470 height 22
paste div
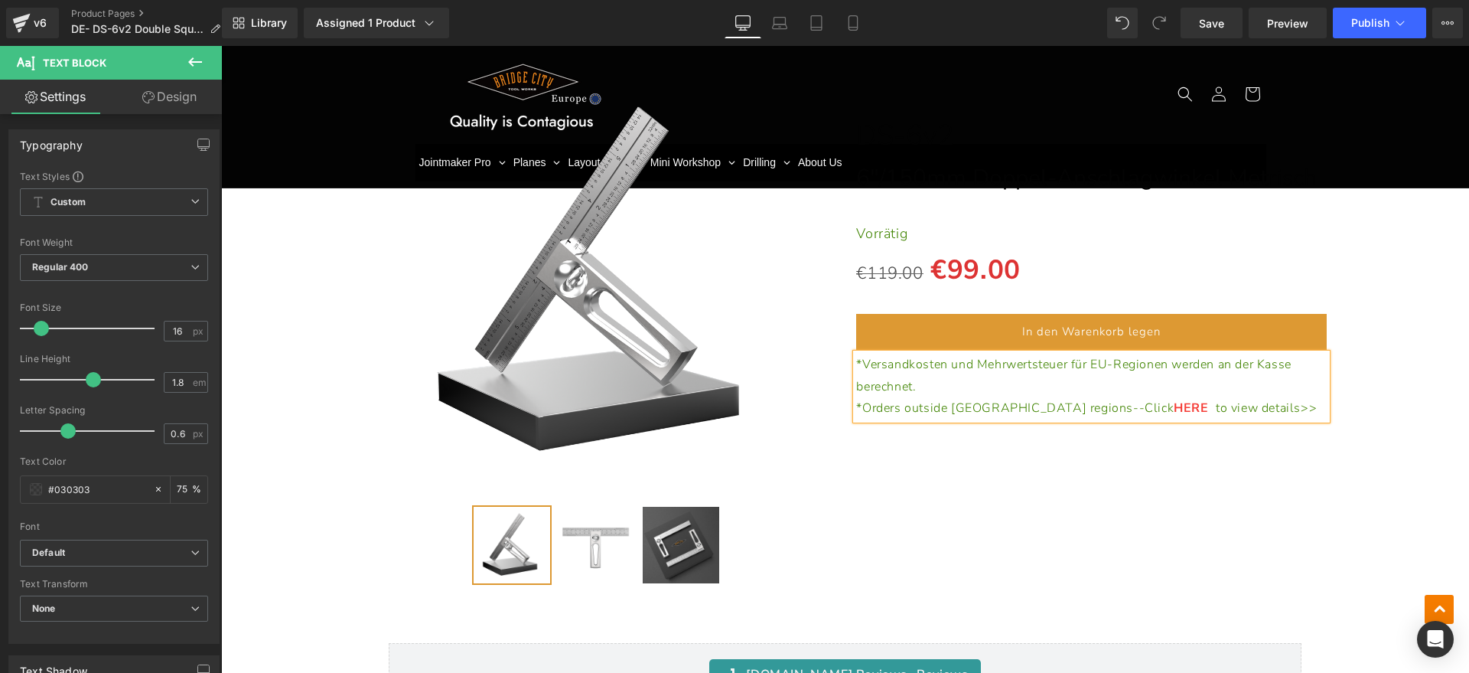
click at [1210, 409] on p "*Orders outside [GEOGRAPHIC_DATA] regions--Click HERE to view details>>" at bounding box center [1091, 408] width 470 height 22
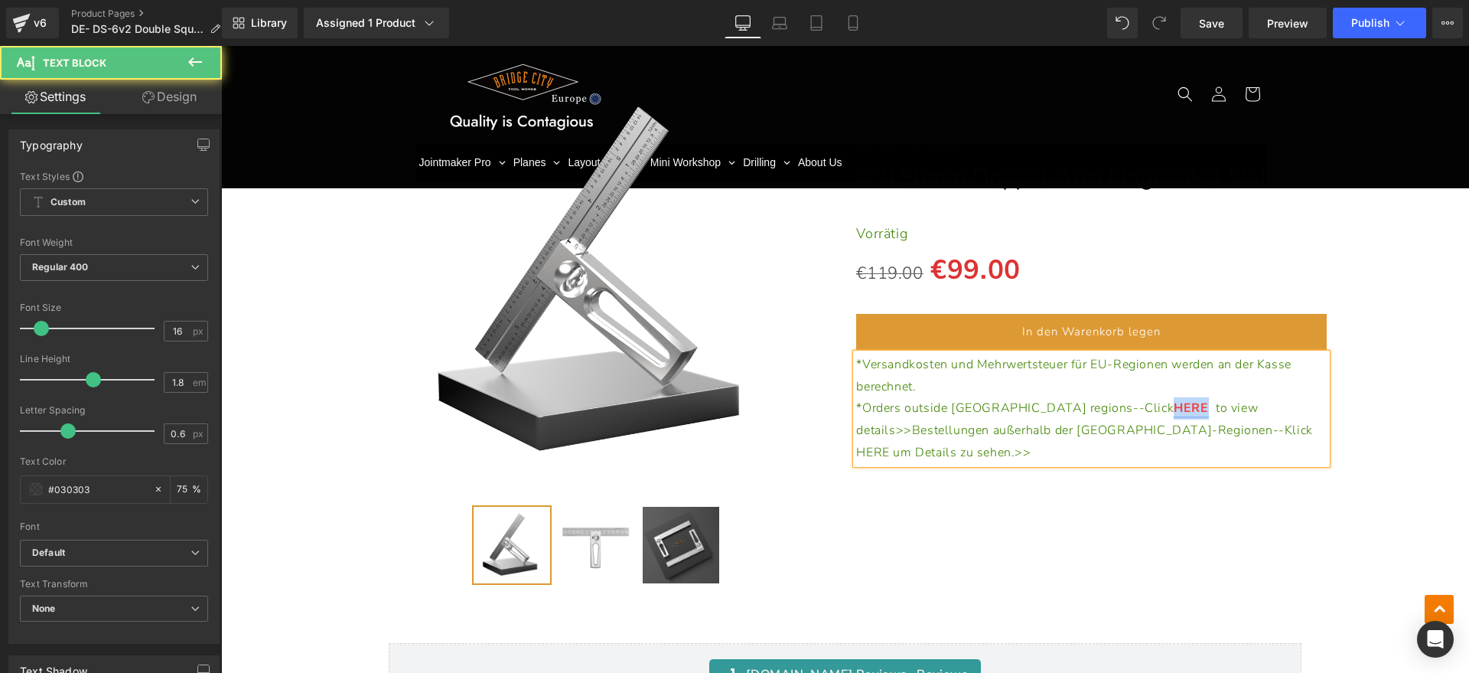
drag, startPoint x: 1052, startPoint y: 409, endPoint x: 1083, endPoint y: 407, distance: 30.6
click at [1174, 407] on link "HERE" at bounding box center [1191, 407] width 34 height 17
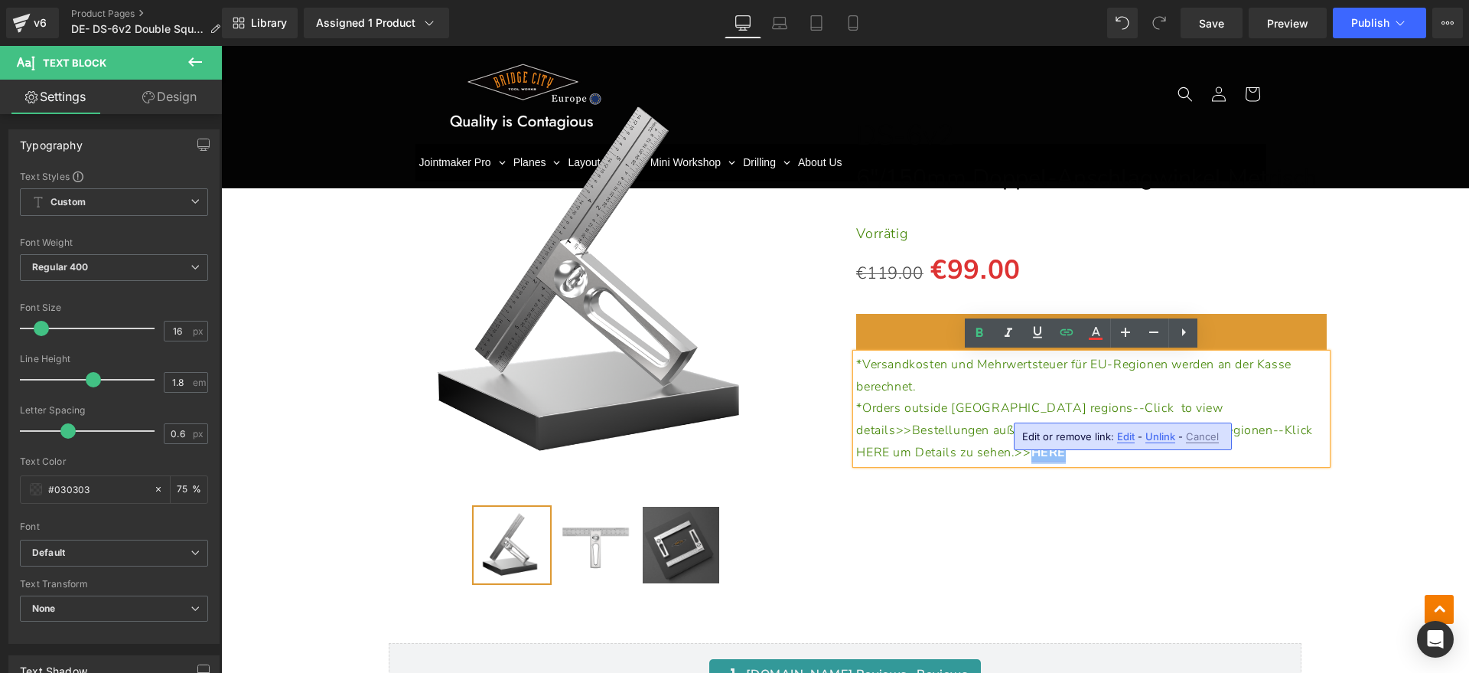
click at [1256, 429] on p "*Orders outside EU regions--Click to view details>>Bestellungen außerhalb der E…" at bounding box center [1091, 430] width 470 height 66
drag, startPoint x: 1184, startPoint y: 429, endPoint x: 1167, endPoint y: 431, distance: 16.9
click at [1167, 431] on p "*Orders outside EU regions--Click to view details>>Bestellungen außerhalb der E…" at bounding box center [1091, 430] width 470 height 66
click at [1052, 444] on span "HERE um Details zu sehen.>>" at bounding box center [1007, 452] width 174 height 17
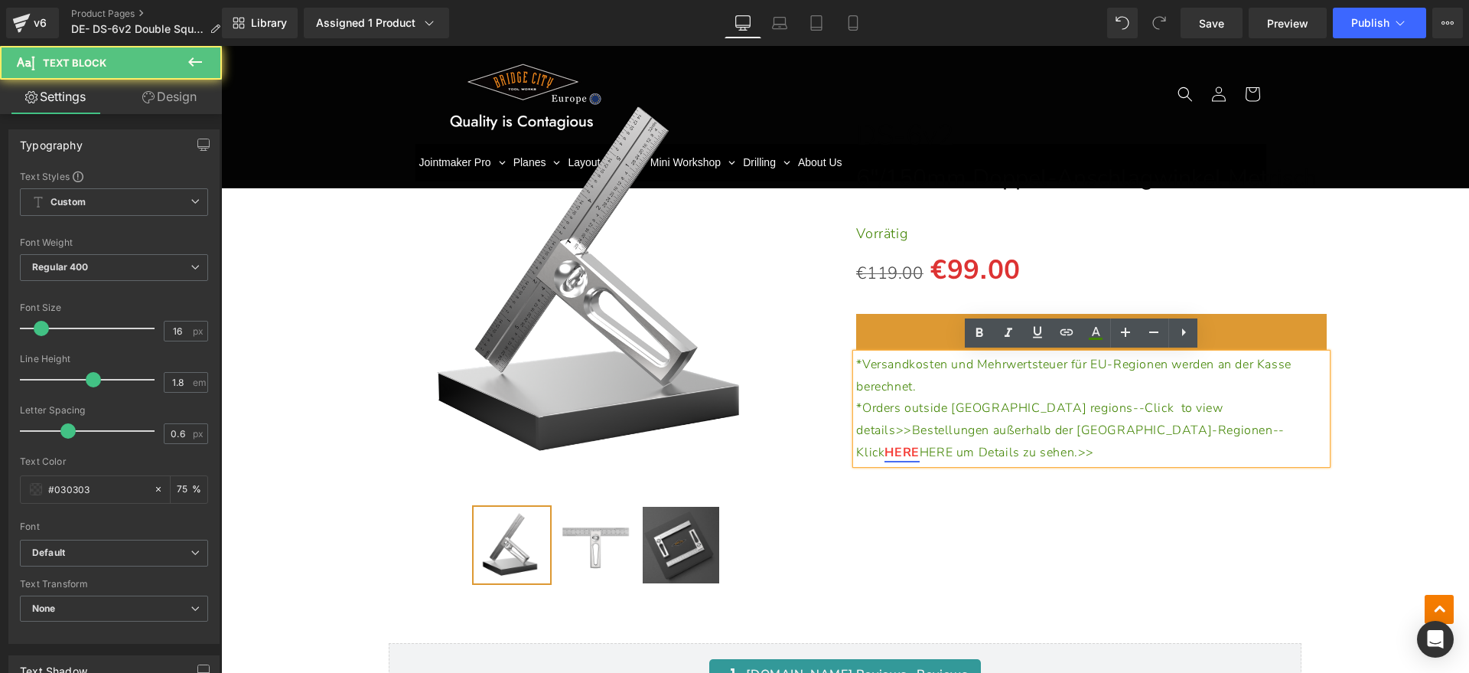
click at [1056, 444] on span "HERE um Details zu sehen.>>" at bounding box center [1007, 452] width 174 height 17
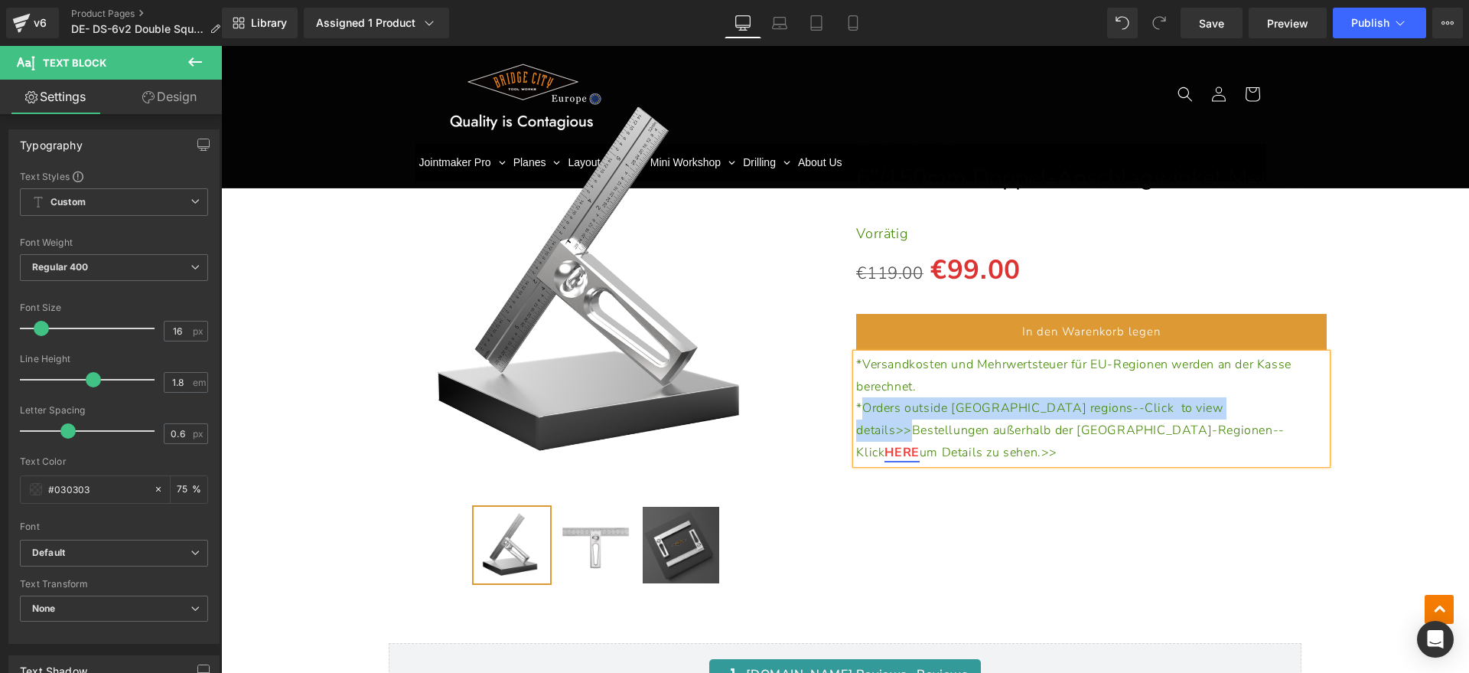
drag, startPoint x: 1159, startPoint y: 406, endPoint x: 858, endPoint y: 410, distance: 301.5
click at [858, 410] on p "*Orders outside [GEOGRAPHIC_DATA] regions--Click to view details>>Bestellungen …" at bounding box center [1091, 430] width 470 height 66
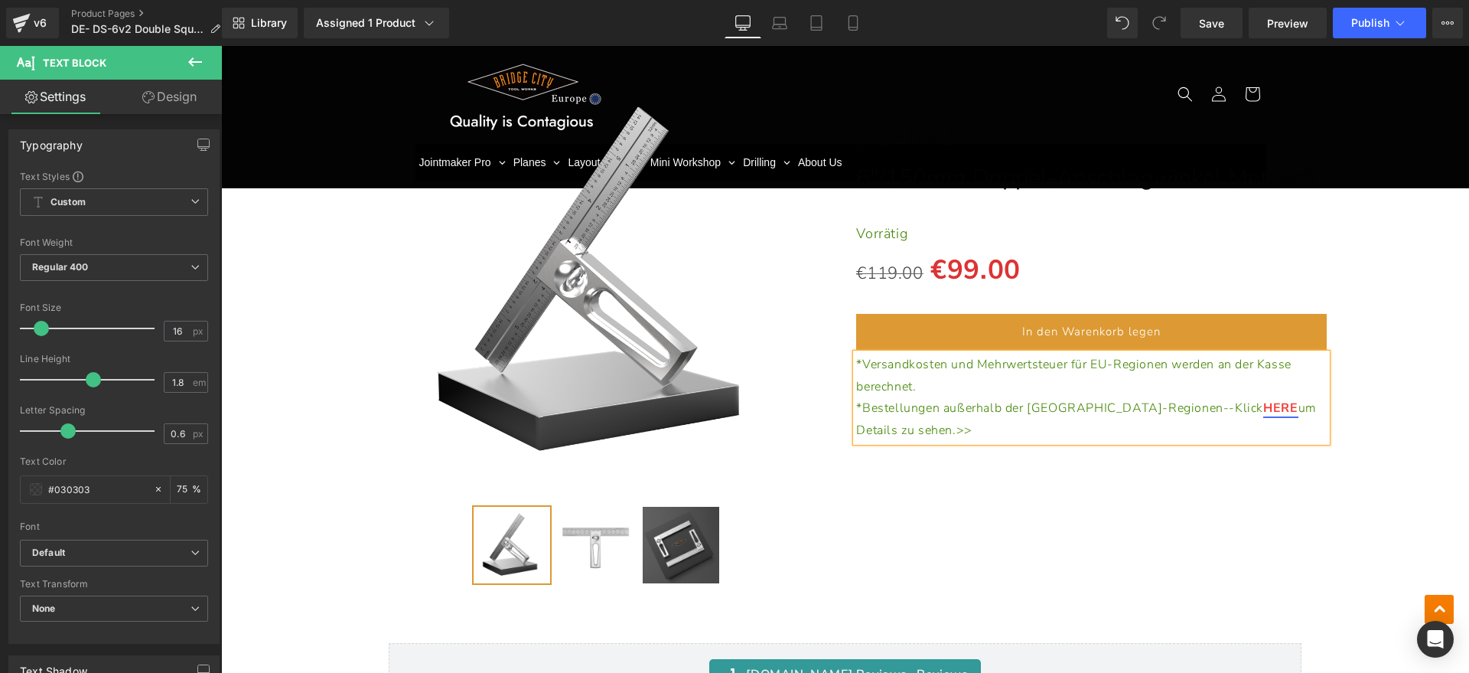
click at [1060, 486] on div "(P) Image" at bounding box center [845, 321] width 986 height 549
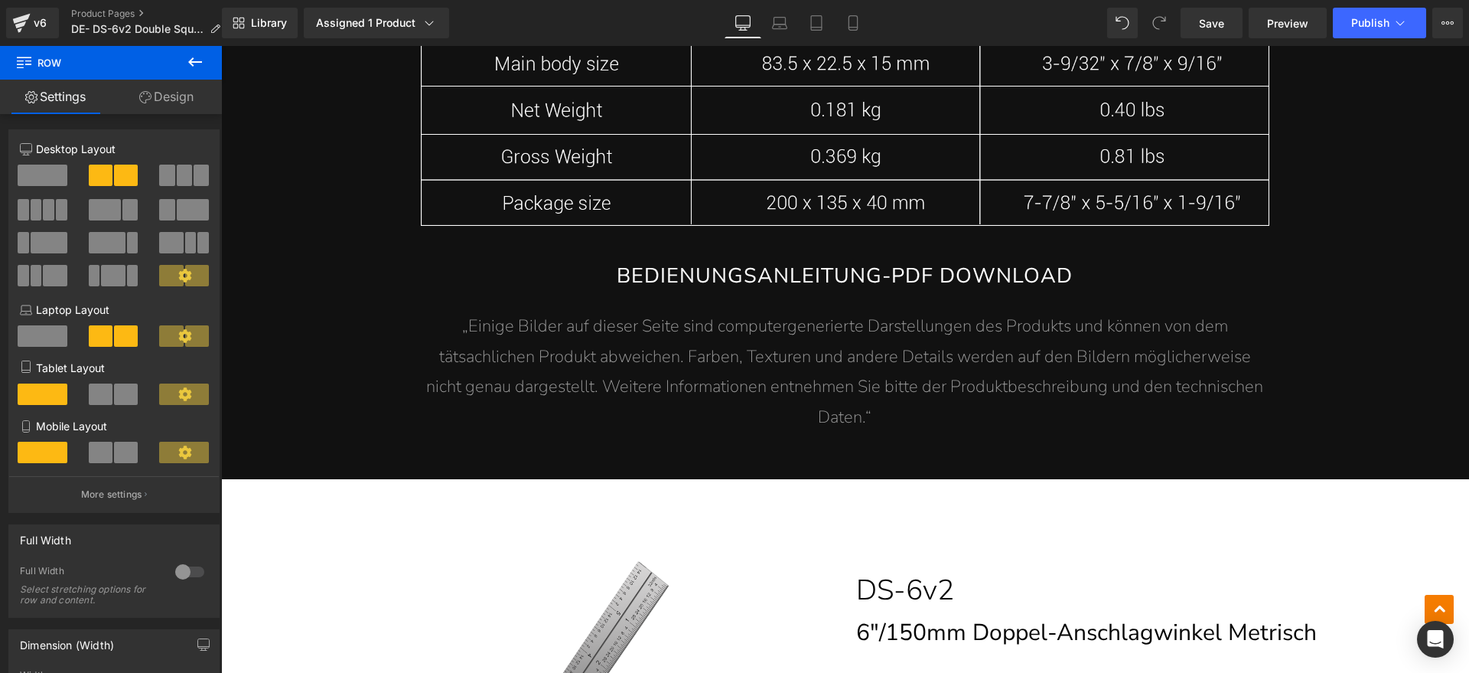
scroll to position [8706, 0]
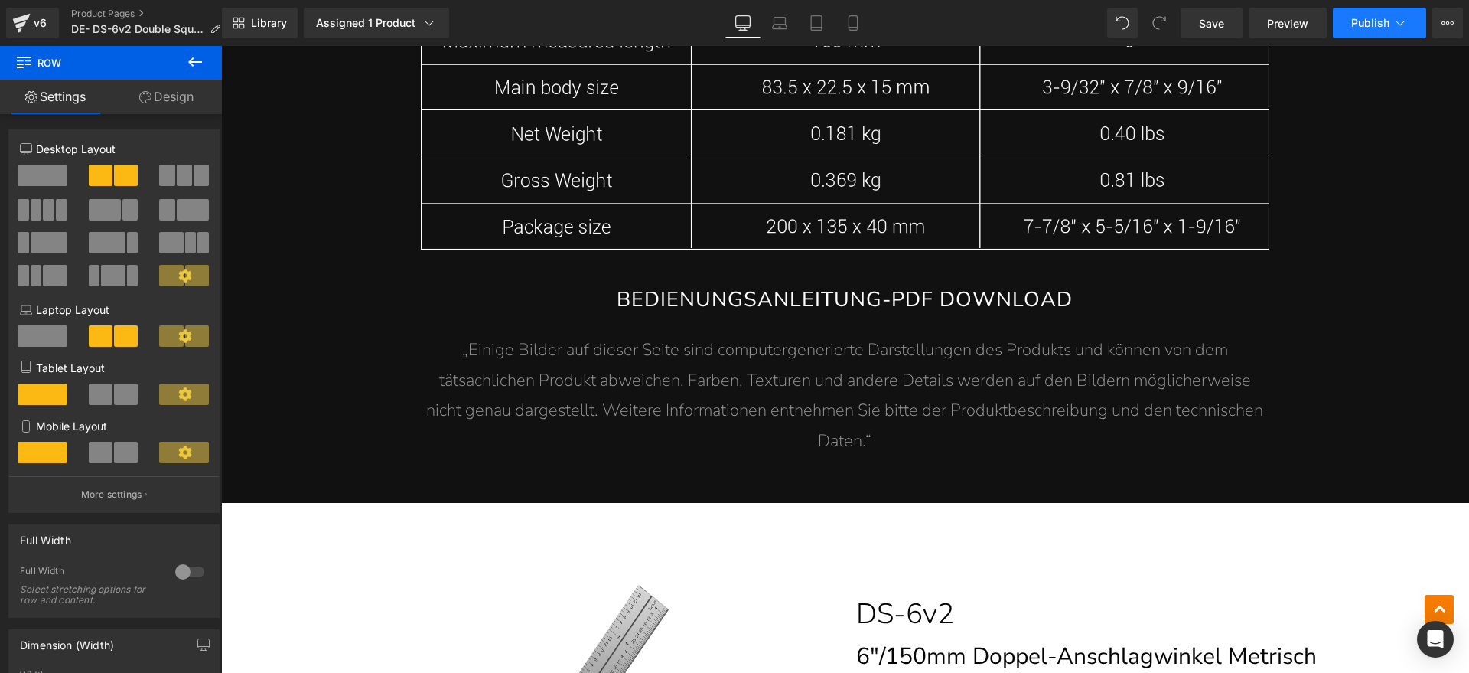
drag, startPoint x: 1206, startPoint y: 30, endPoint x: 1366, endPoint y: 22, distance: 160.1
click at [1206, 31] on link "Save" at bounding box center [1212, 23] width 62 height 31
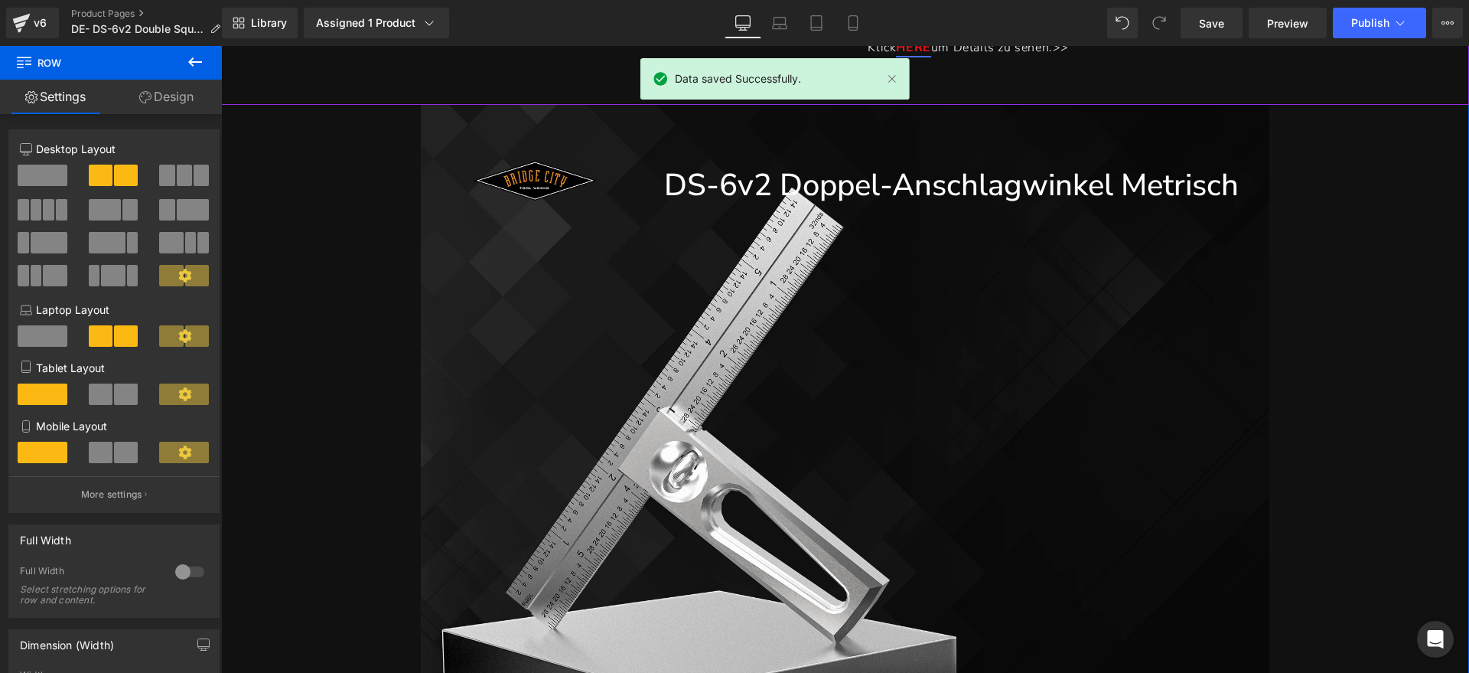
scroll to position [574, 0]
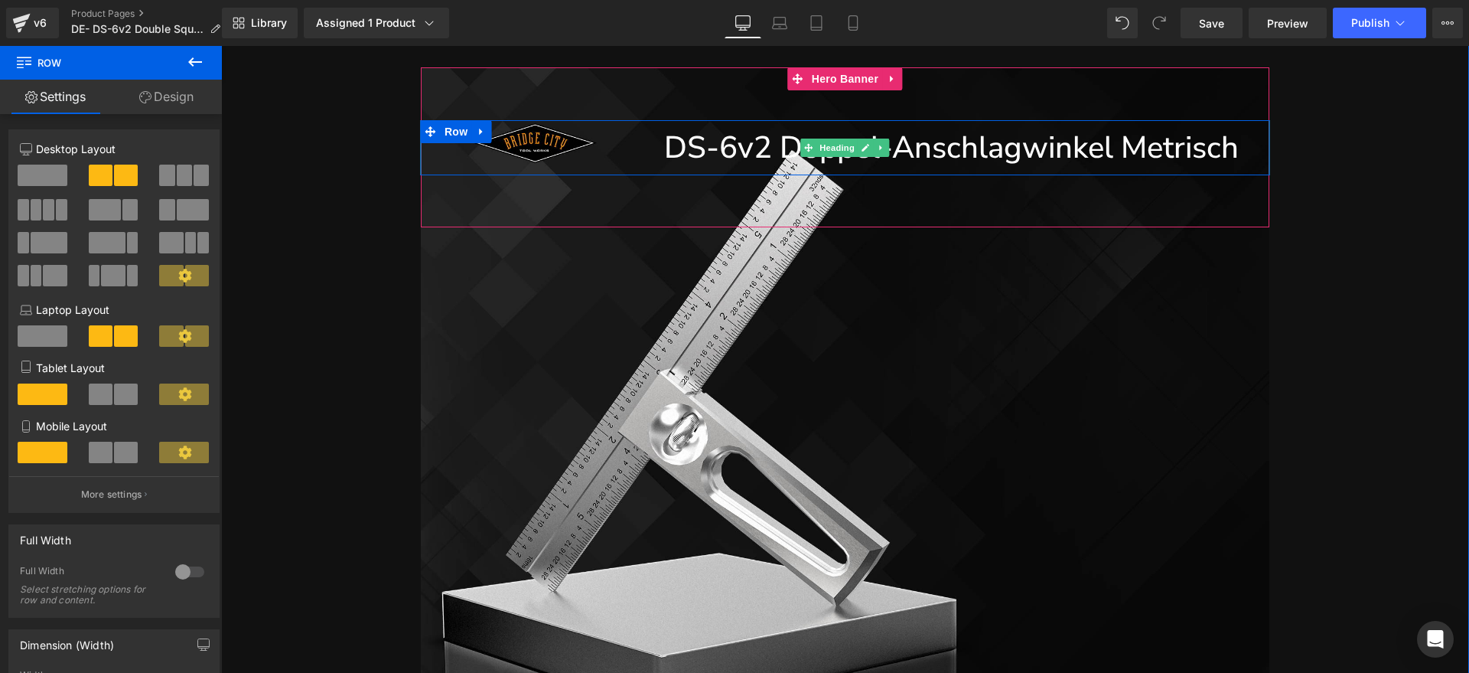
click at [944, 166] on h1 "DS-6v2 Doppel-Anschlagwinkel Metrisch" at bounding box center [830, 147] width 818 height 55
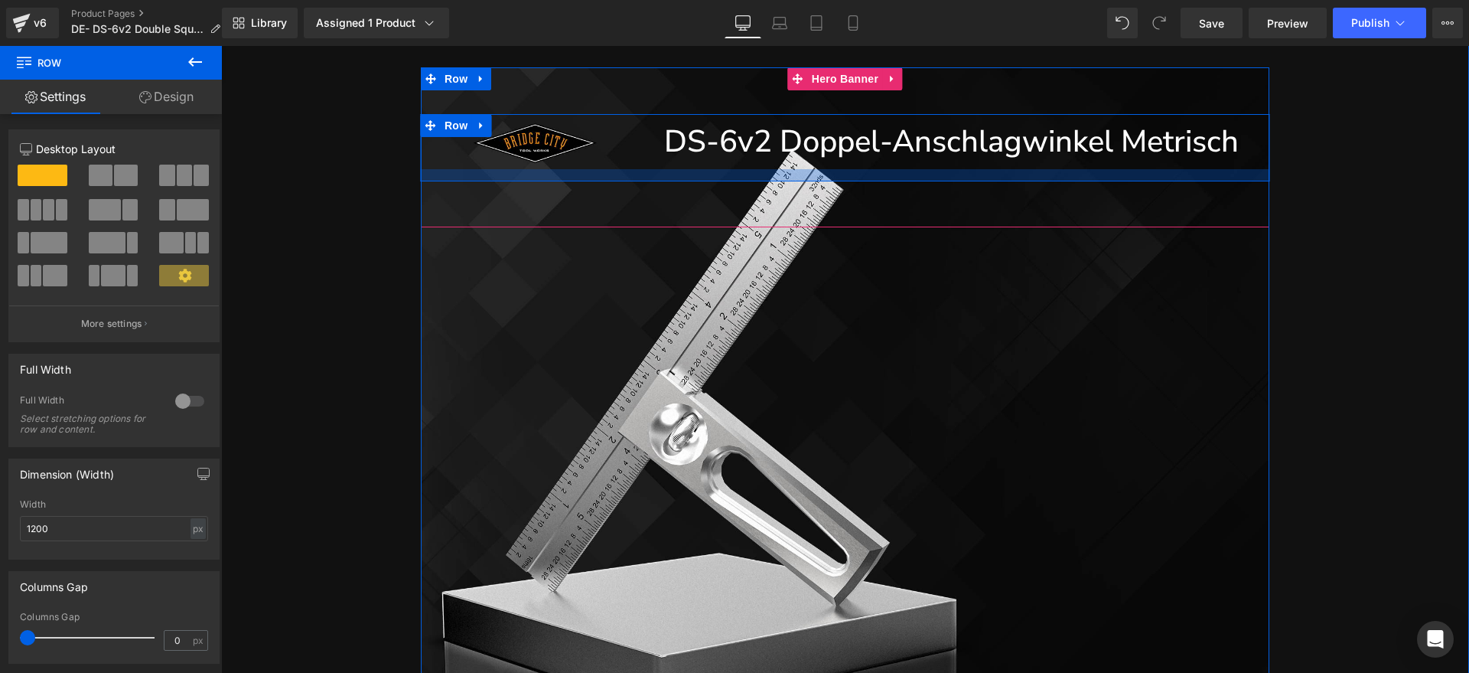
drag, startPoint x: 1231, startPoint y: 172, endPoint x: 1233, endPoint y: 184, distance: 12.3
click at [1233, 184] on div "DS-6v2 Doppel-Anschlagwinkel Metrisch Heading Row" at bounding box center [845, 147] width 849 height 160
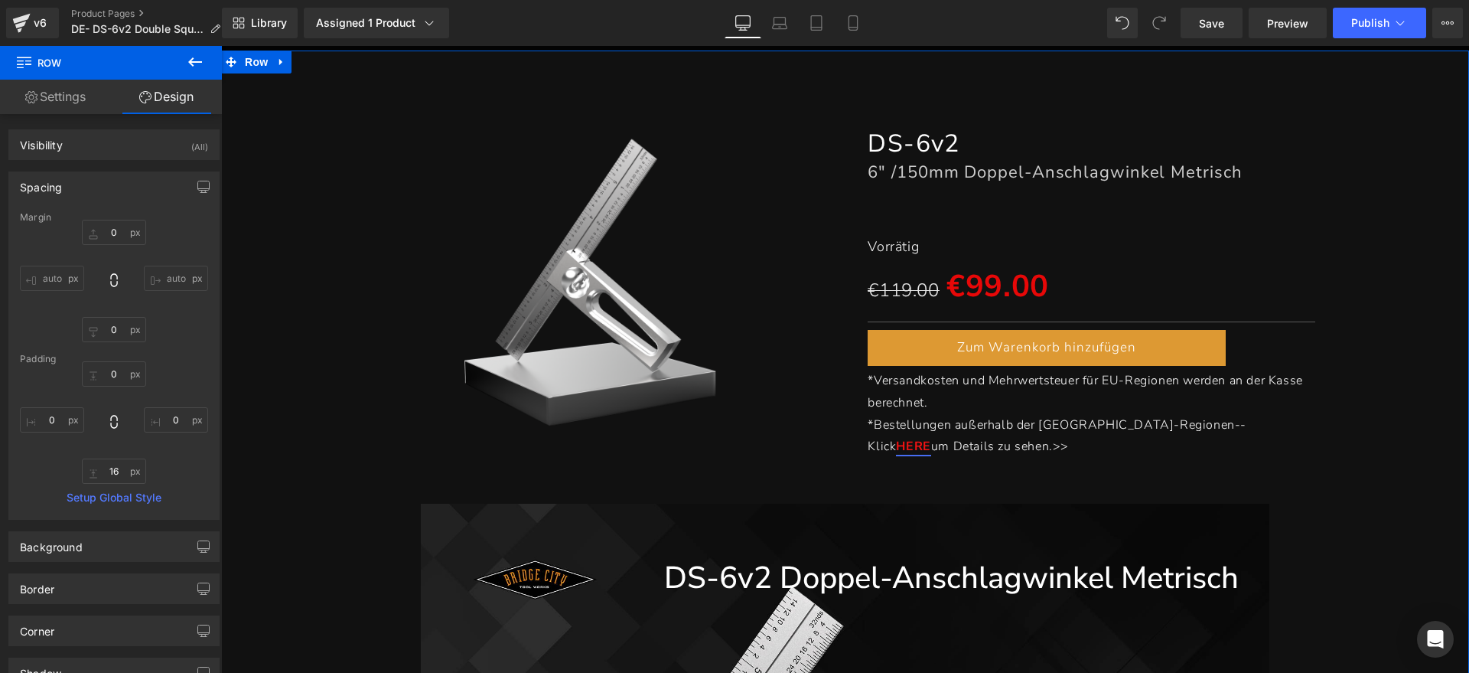
scroll to position [96, 0]
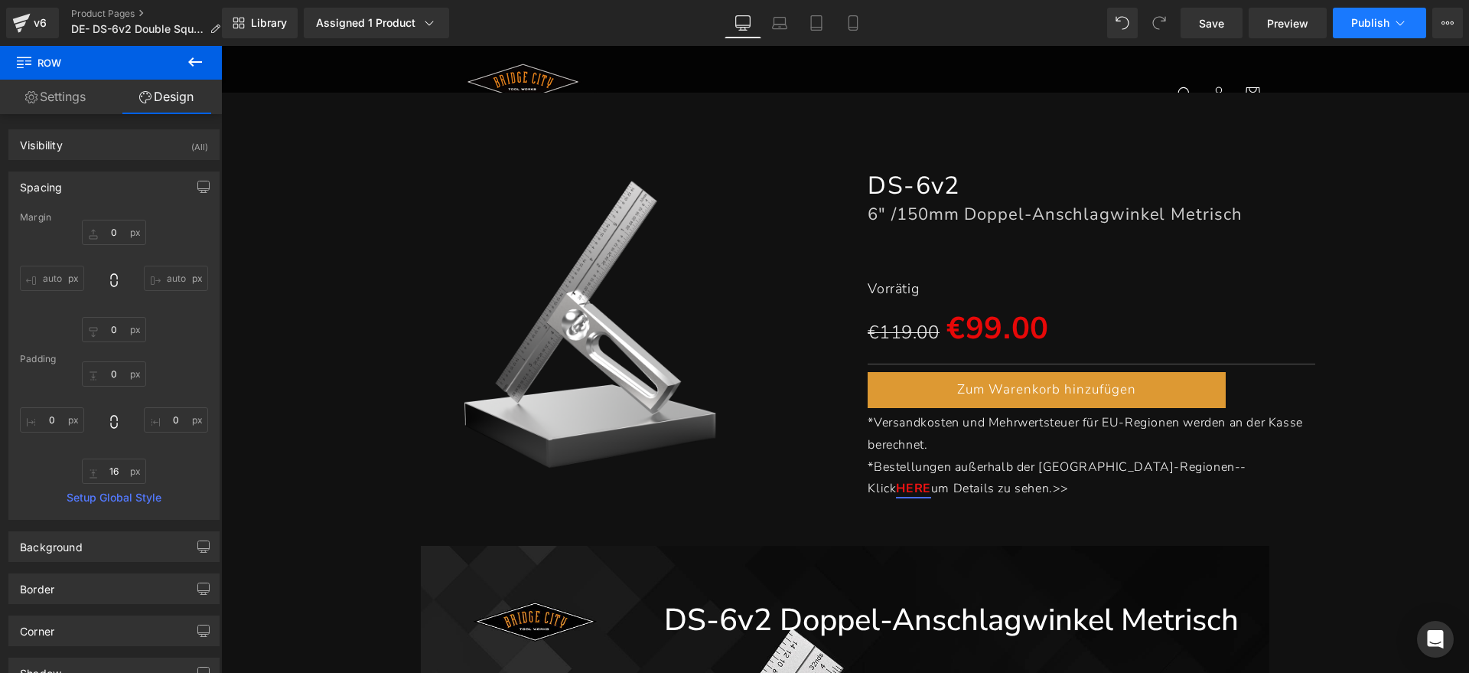
click at [1360, 21] on span "Publish" at bounding box center [1370, 23] width 38 height 12
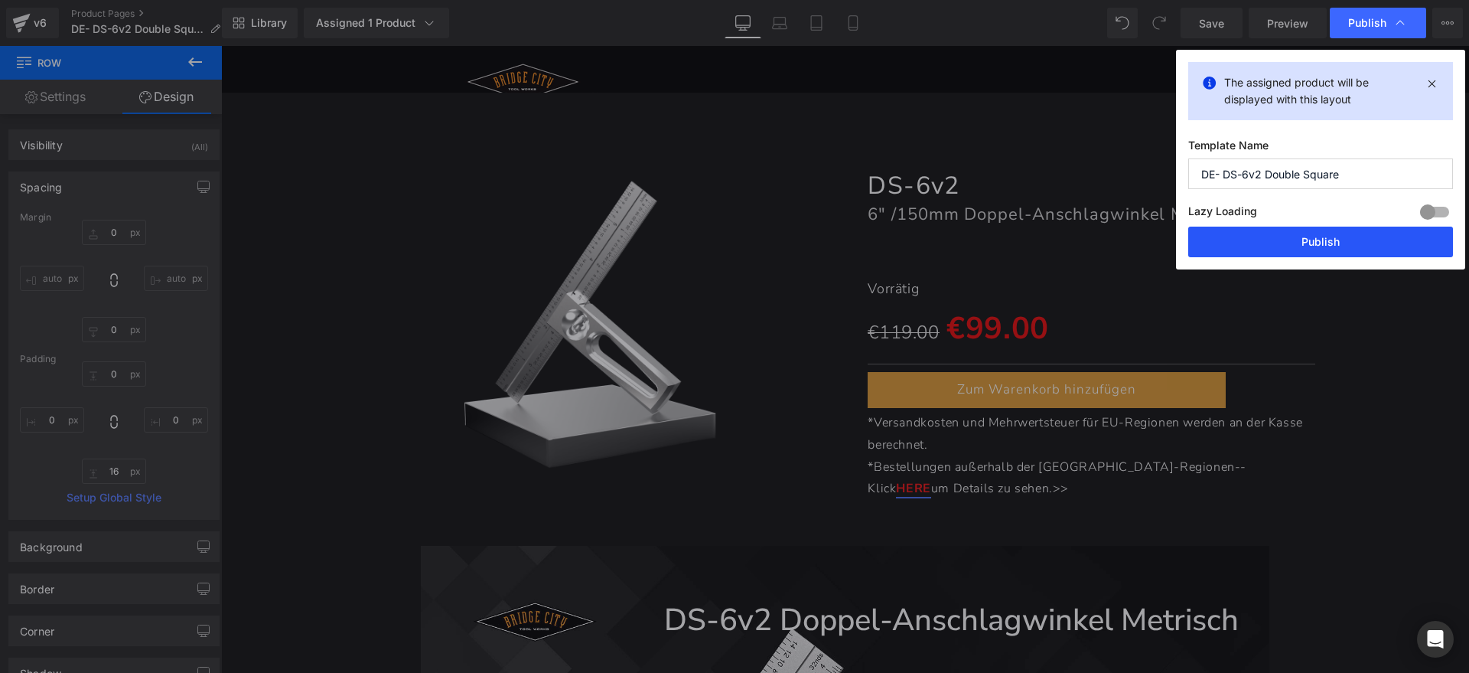
drag, startPoint x: 1304, startPoint y: 242, endPoint x: 1083, endPoint y: 191, distance: 226.2
click at [1304, 242] on button "Publish" at bounding box center [1320, 241] width 265 height 31
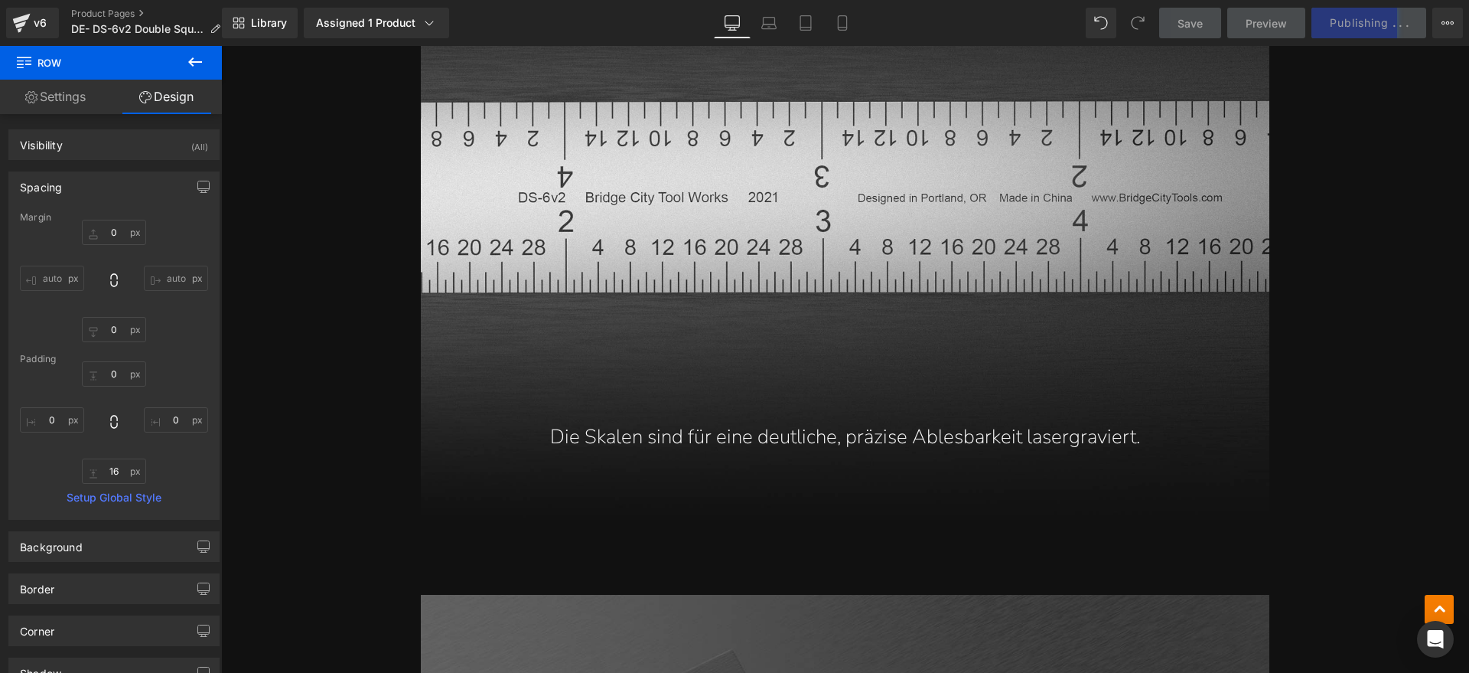
scroll to position [6886, 0]
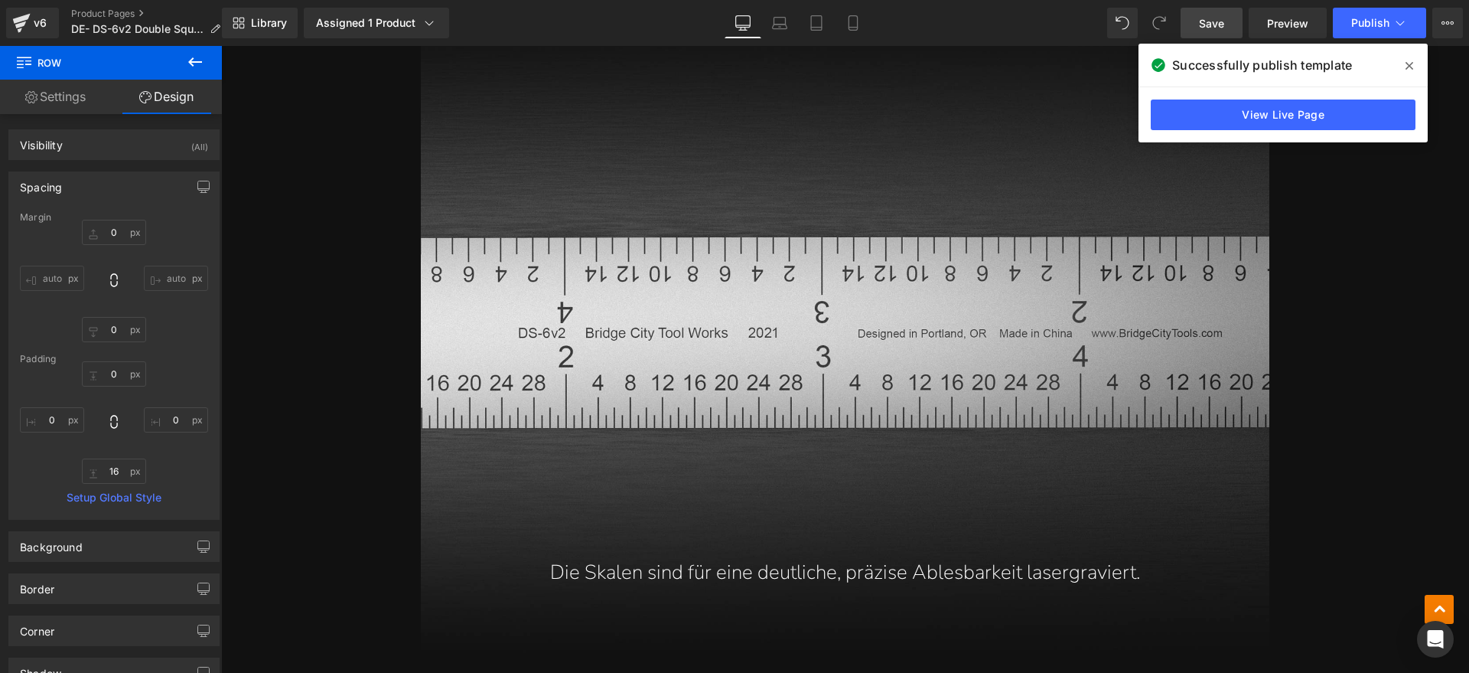
click at [1215, 33] on link "Save" at bounding box center [1212, 23] width 62 height 31
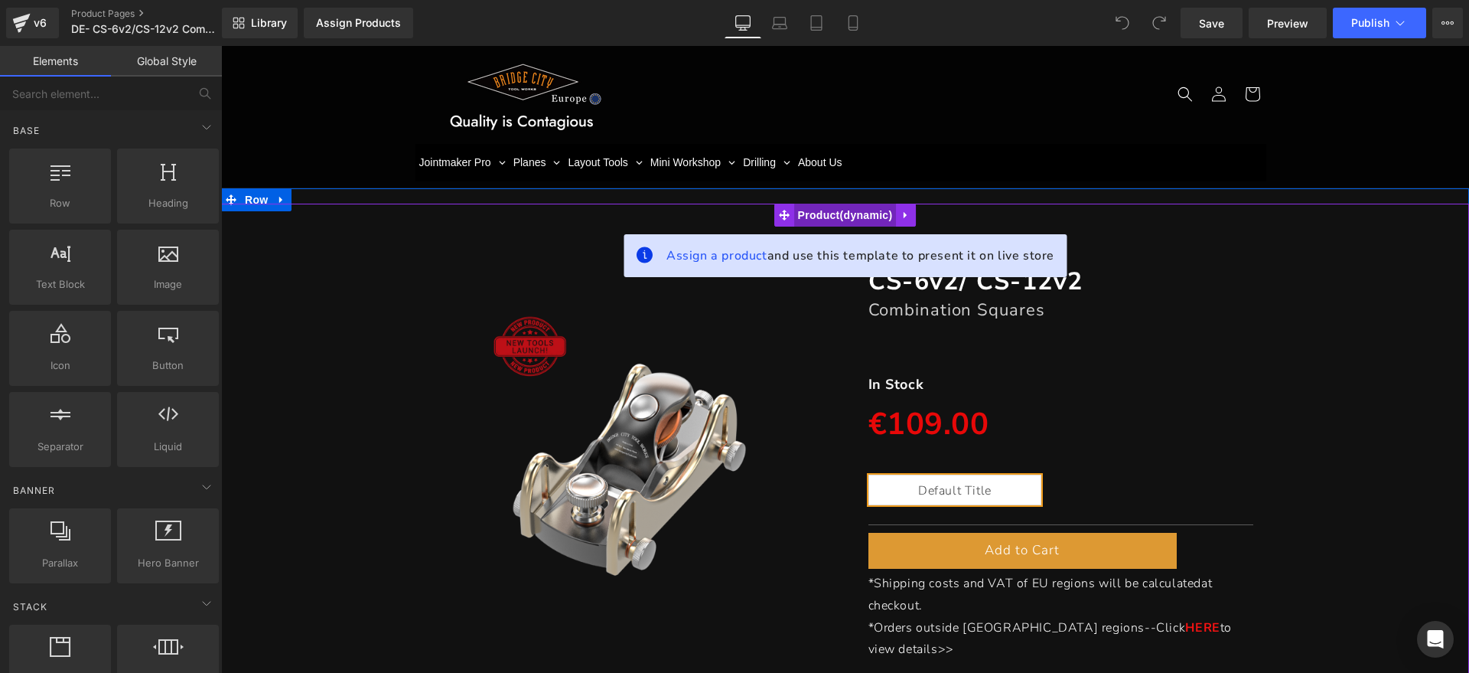
click at [807, 218] on span "Product" at bounding box center [845, 215] width 103 height 23
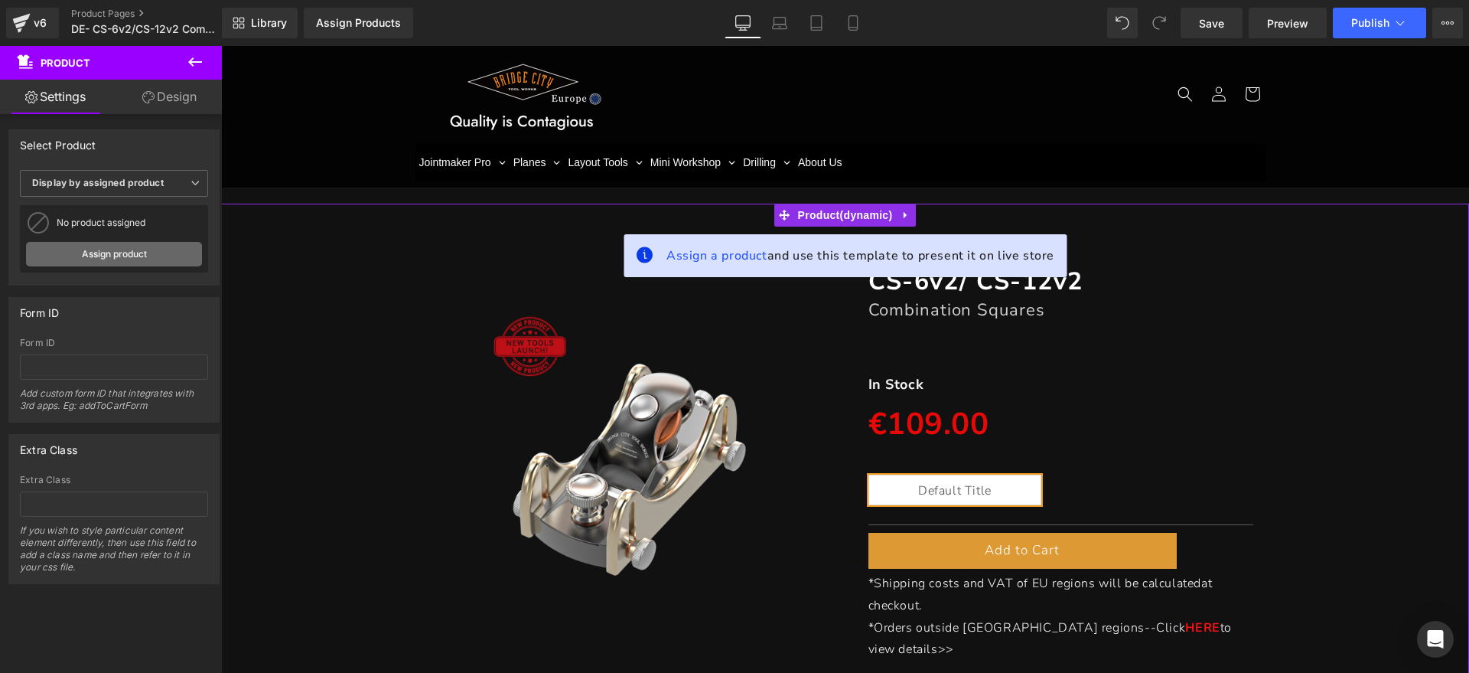
click at [138, 257] on link "Assign product" at bounding box center [114, 254] width 176 height 24
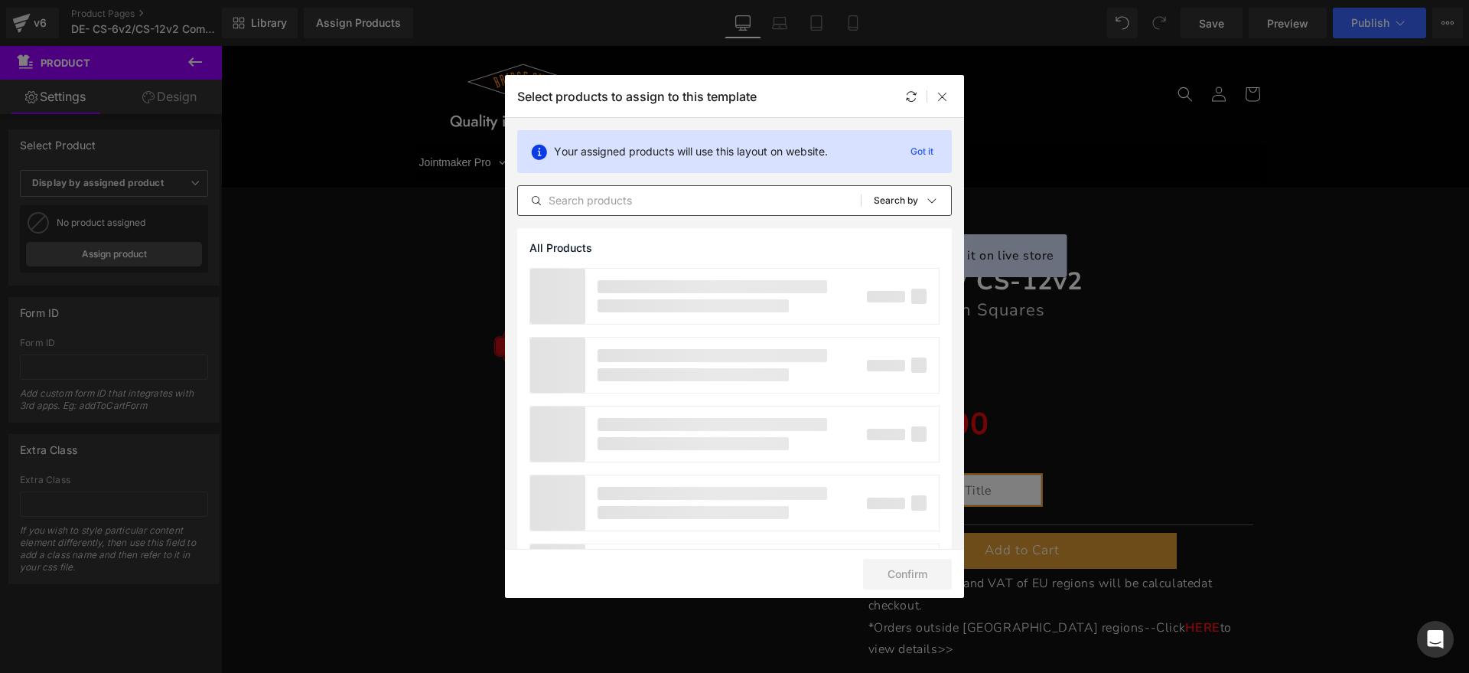
click at [611, 201] on input "text" at bounding box center [689, 200] width 343 height 18
type input "c"
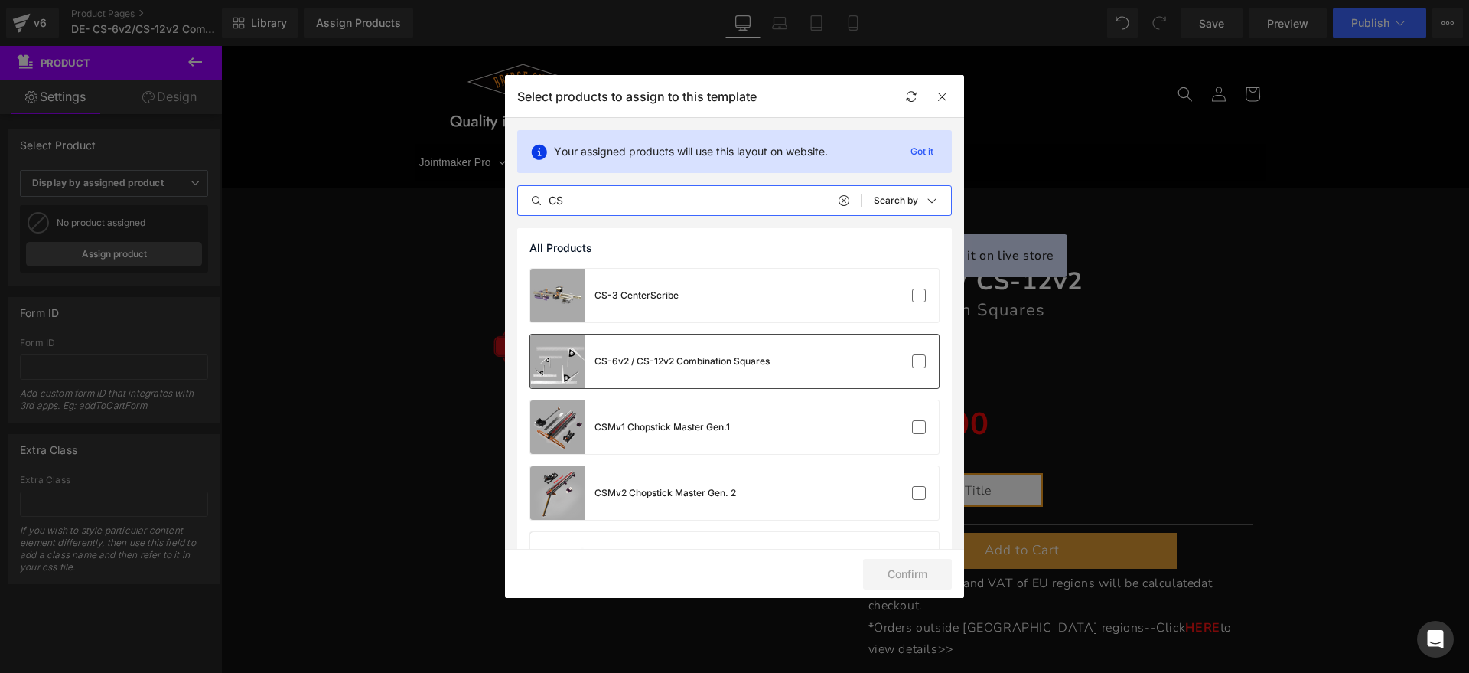
type input "CS"
click at [787, 357] on div "CS-6v2 / CS-12v2 Combination Squares" at bounding box center [734, 361] width 409 height 54
click at [917, 569] on button "Confirm" at bounding box center [907, 574] width 89 height 31
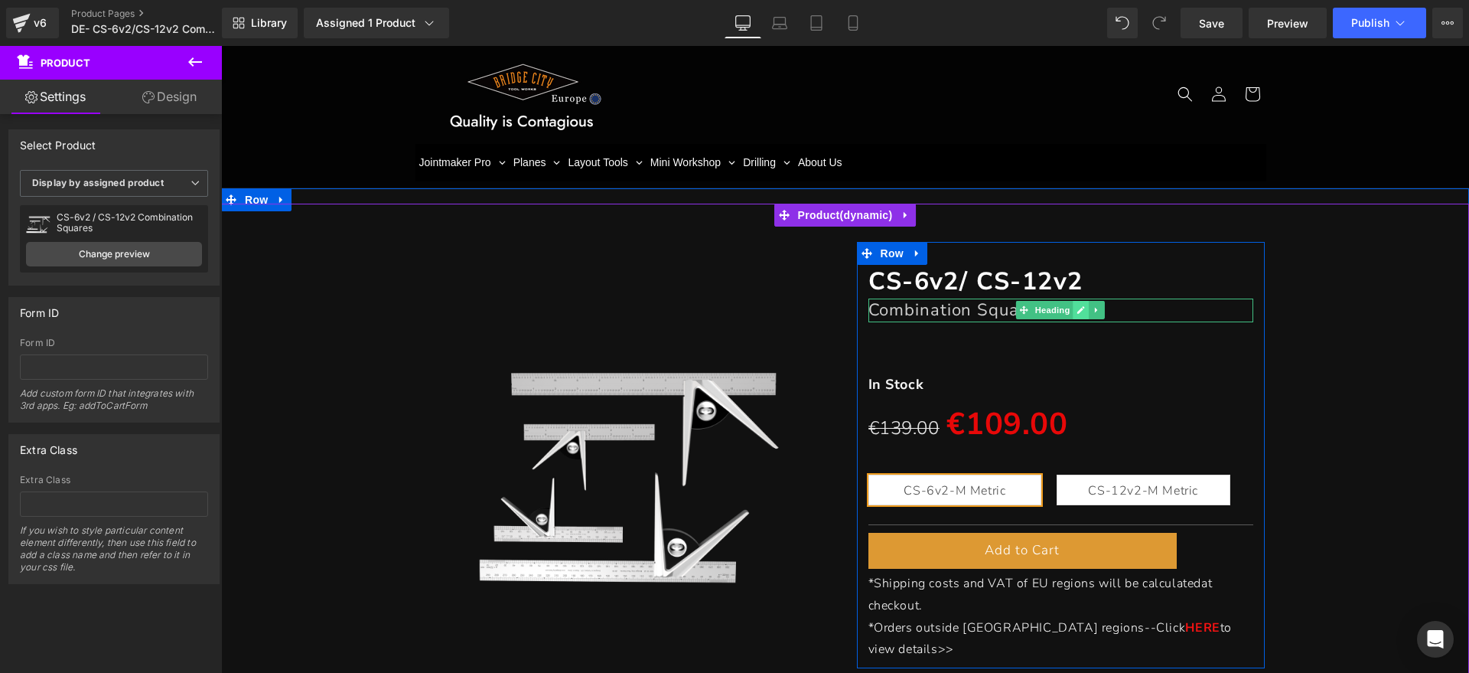
click at [1073, 303] on link at bounding box center [1081, 310] width 16 height 18
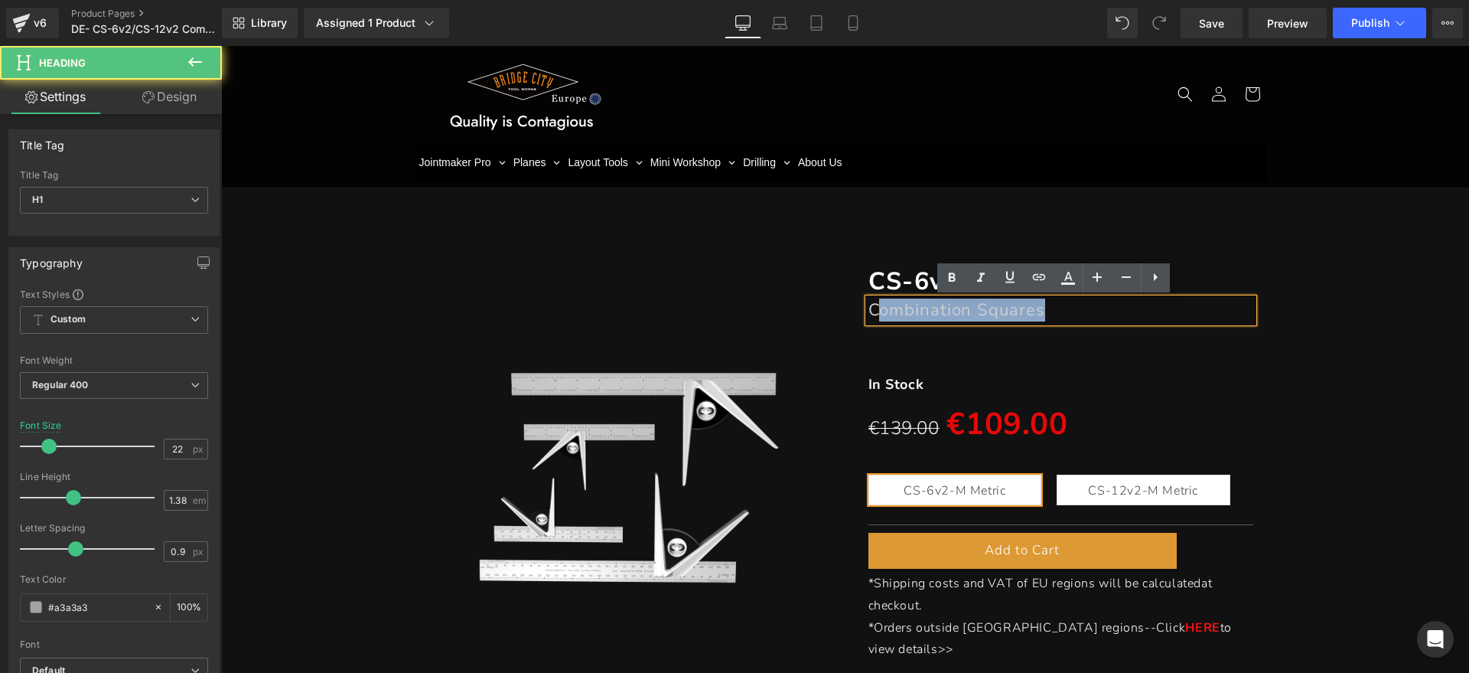
click at [875, 308] on h1 "Combination Squares" at bounding box center [1061, 309] width 386 height 23
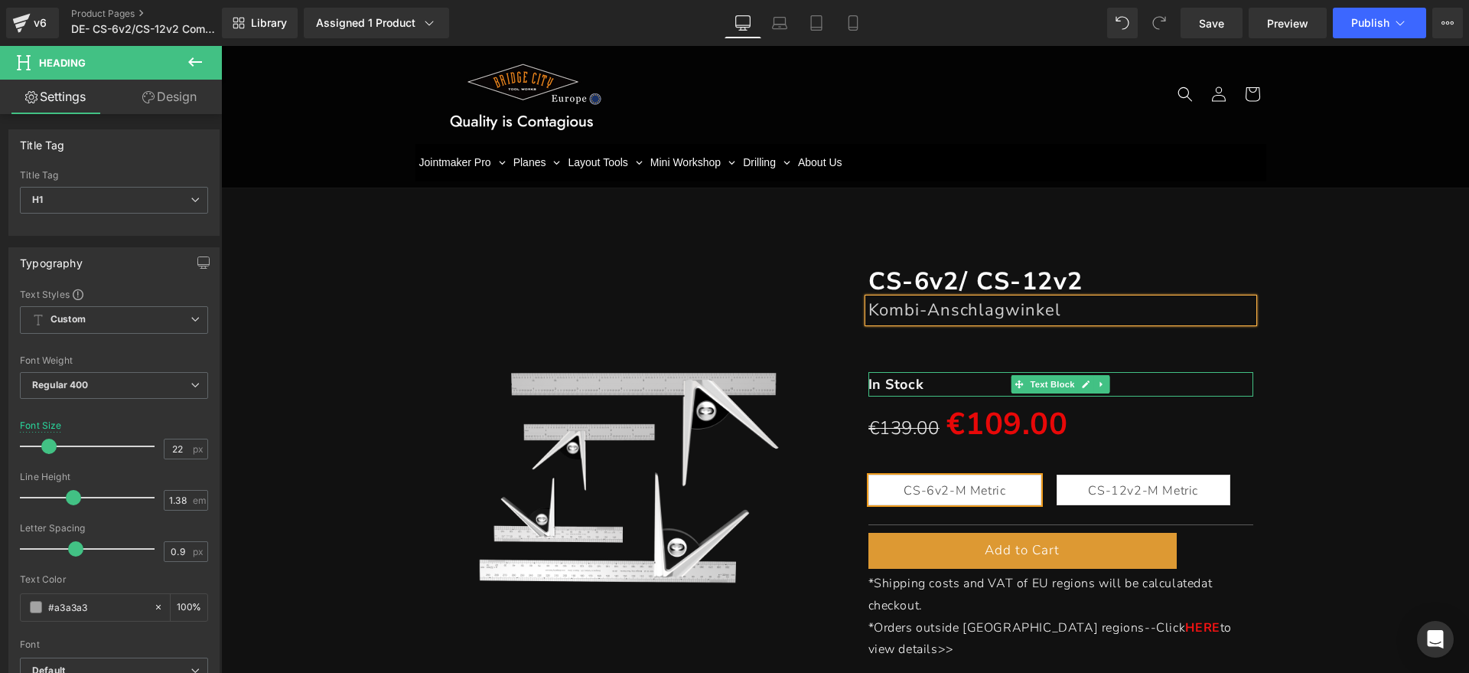
drag, startPoint x: 898, startPoint y: 376, endPoint x: 930, endPoint y: 380, distance: 32.4
click at [898, 376] on strong "In Stock" at bounding box center [896, 384] width 56 height 18
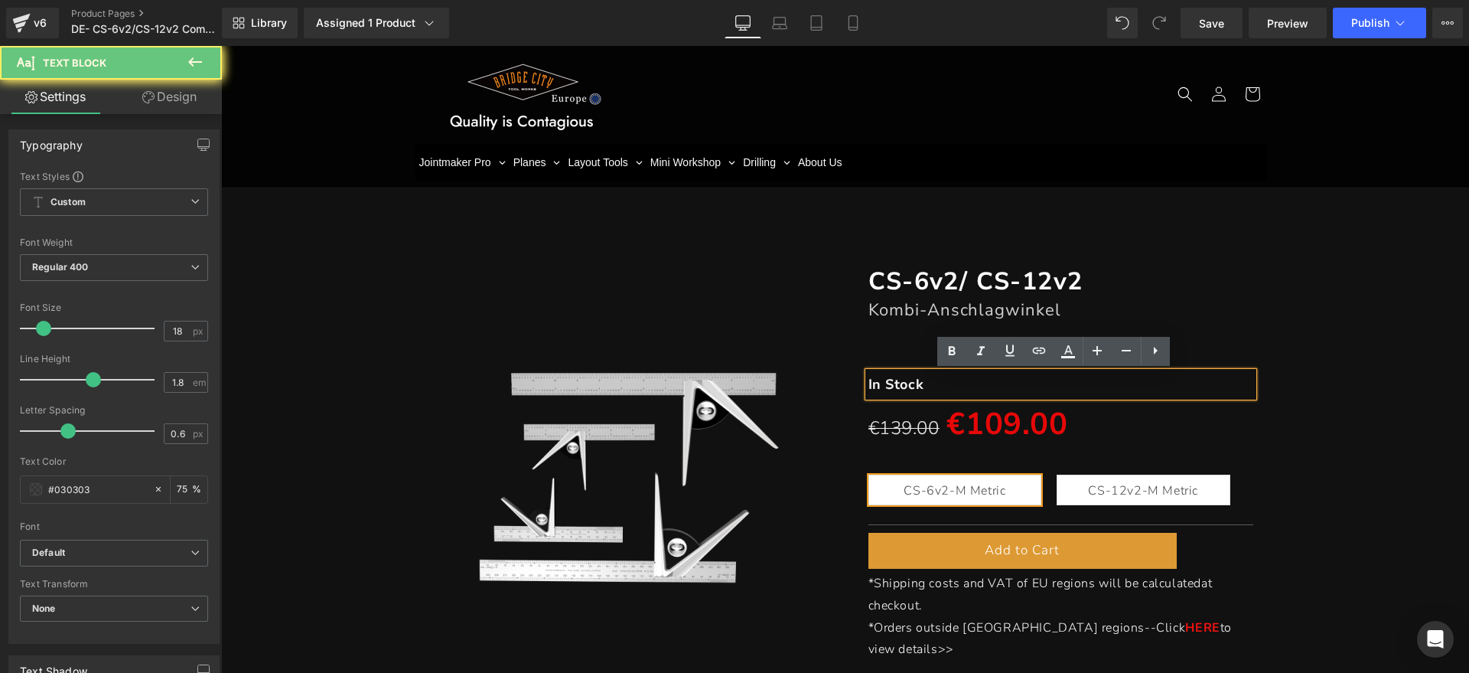
click at [930, 380] on p "In Stock" at bounding box center [1061, 384] width 386 height 24
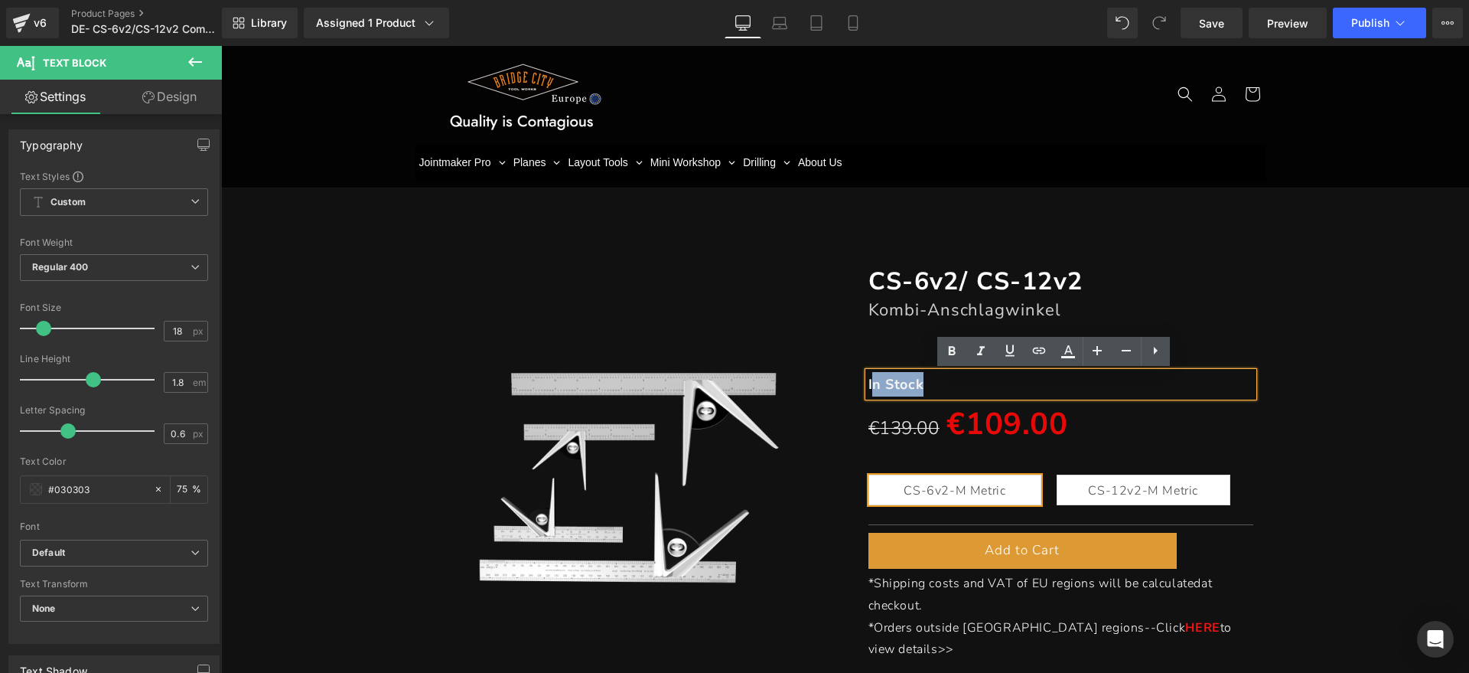
drag, startPoint x: 922, startPoint y: 380, endPoint x: 865, endPoint y: 380, distance: 57.4
click at [868, 380] on p "In Stock" at bounding box center [1061, 384] width 386 height 24
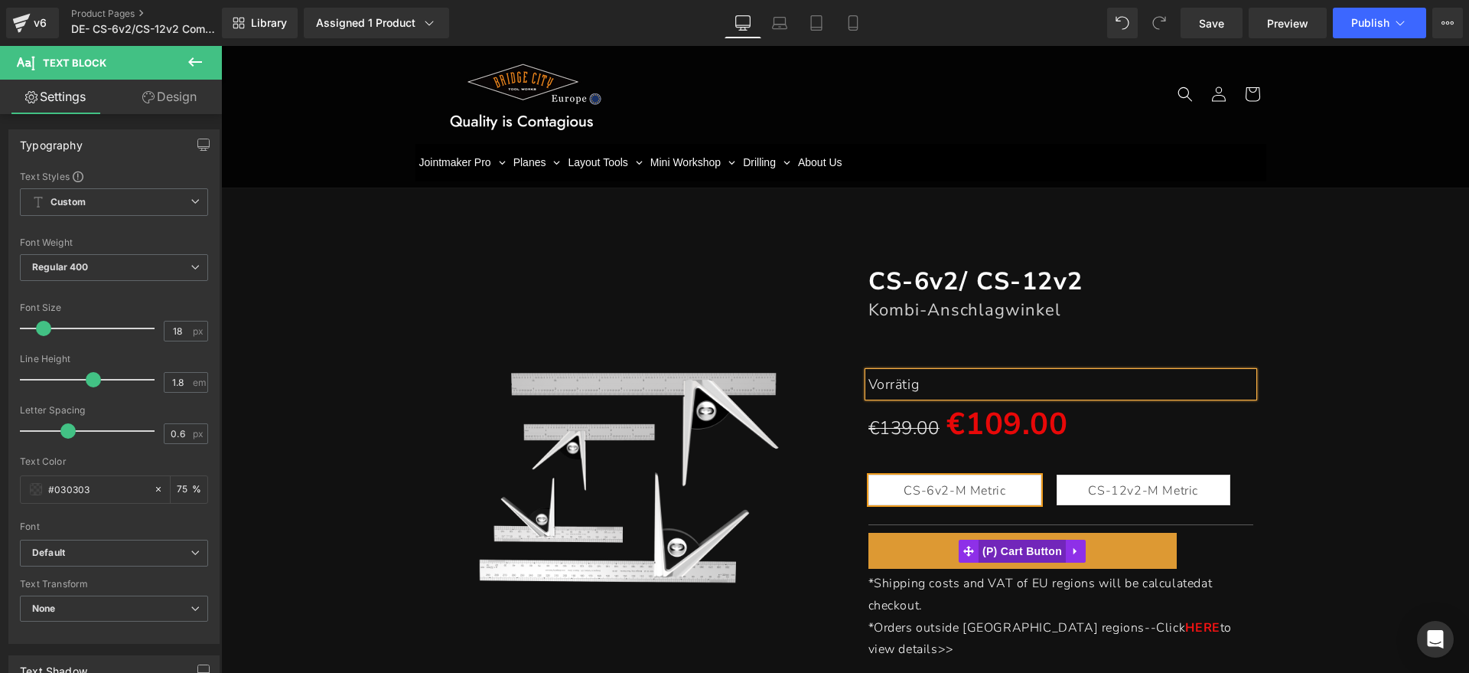
drag, startPoint x: 981, startPoint y: 552, endPoint x: 1000, endPoint y: 542, distance: 21.9
click at [981, 552] on span "(P) Cart Button" at bounding box center [1022, 550] width 87 height 23
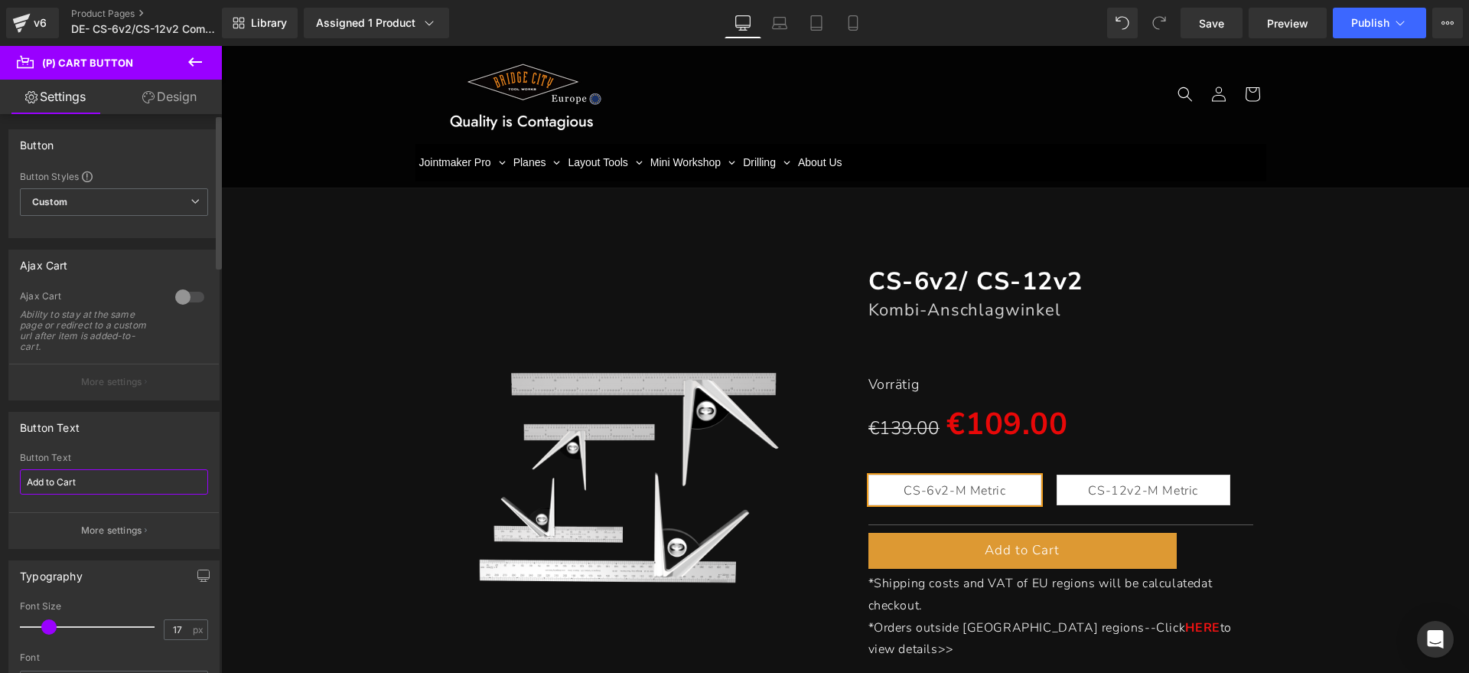
drag, startPoint x: 109, startPoint y: 481, endPoint x: 0, endPoint y: 481, distance: 108.7
click at [0, 481] on div "Button Text Add to Cart Button Text Add to Cart More settings" at bounding box center [114, 474] width 229 height 148
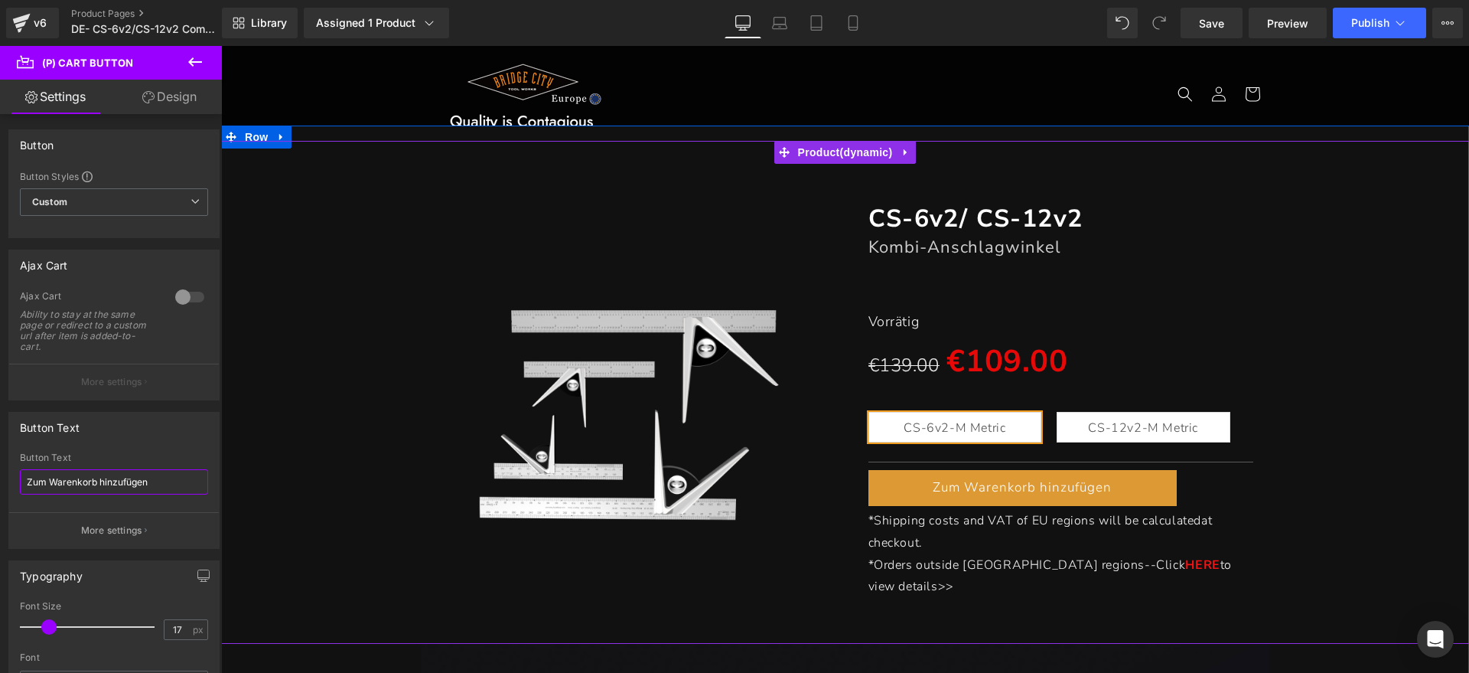
scroll to position [96, 0]
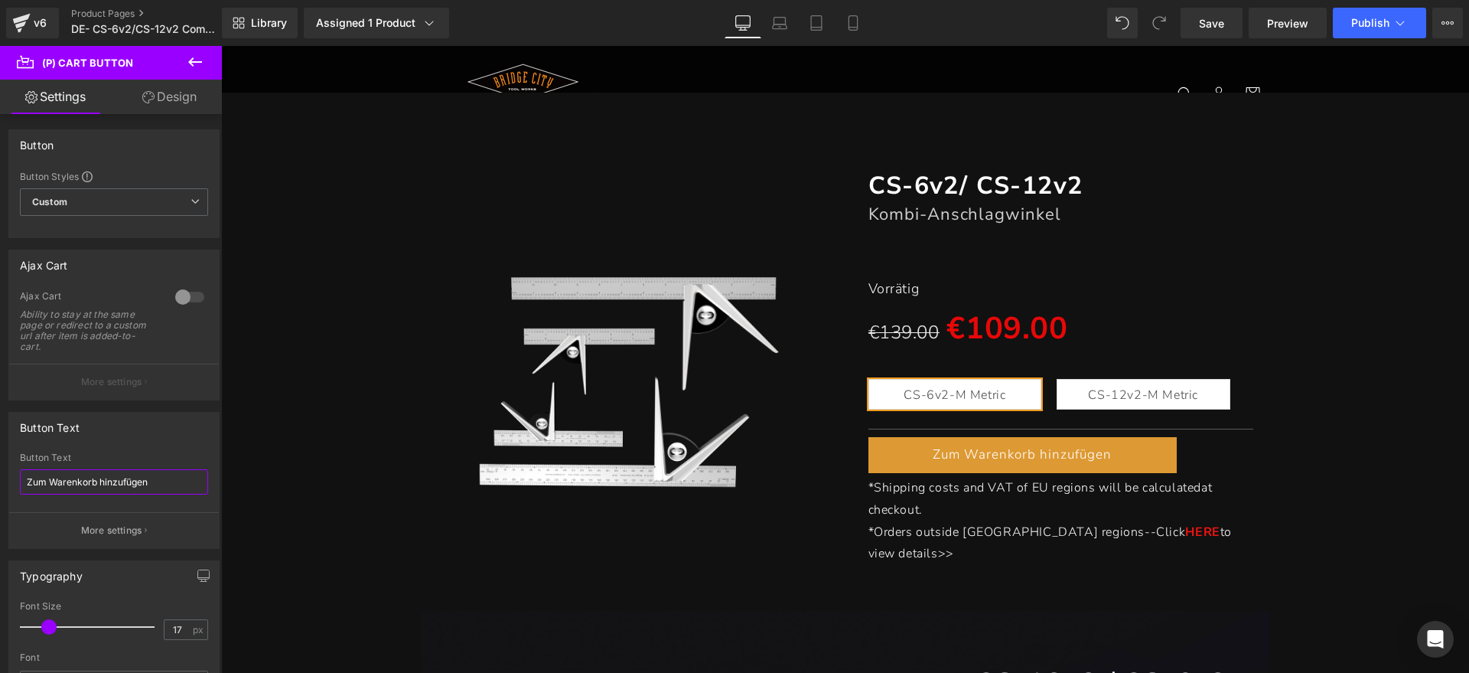
type input "Zum Warenkorb hinzufügen"
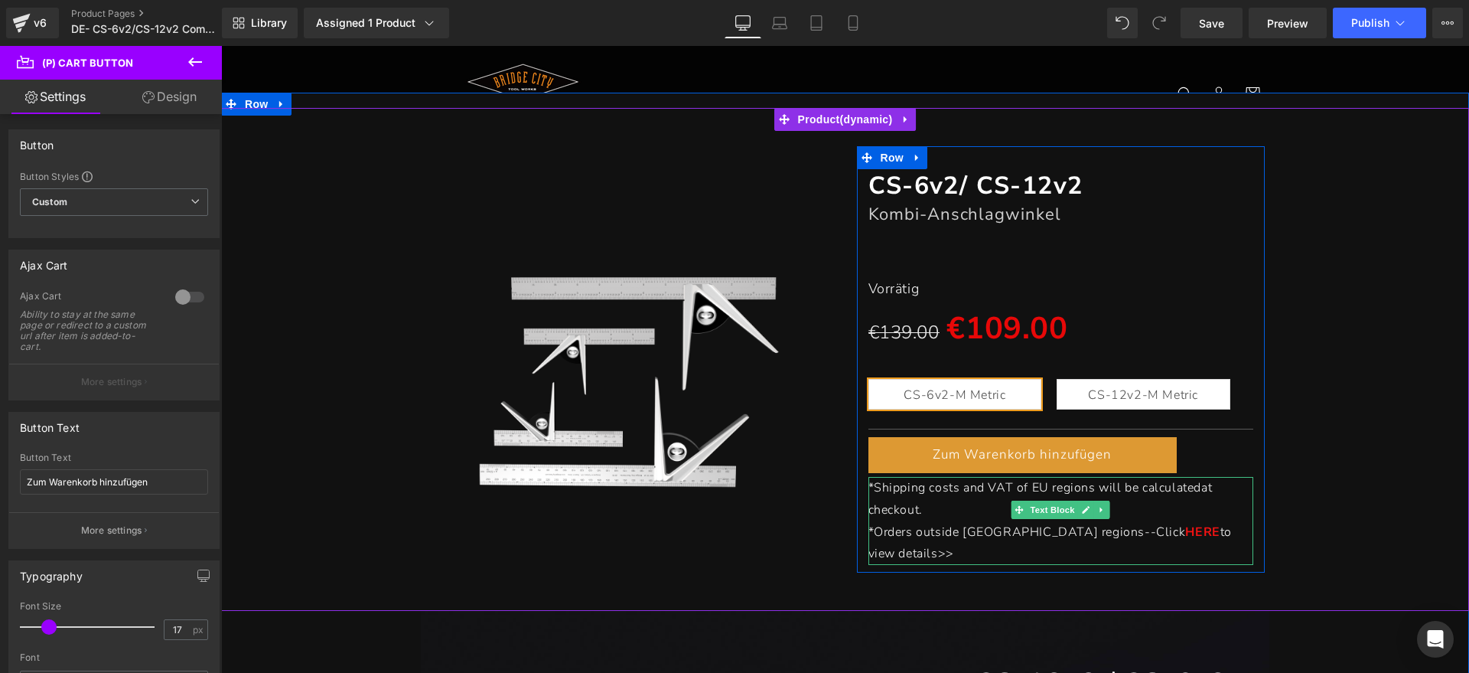
click at [913, 498] on p "*Shipping costs and VAT of EU regions will be calculated at checkout." at bounding box center [1061, 499] width 386 height 44
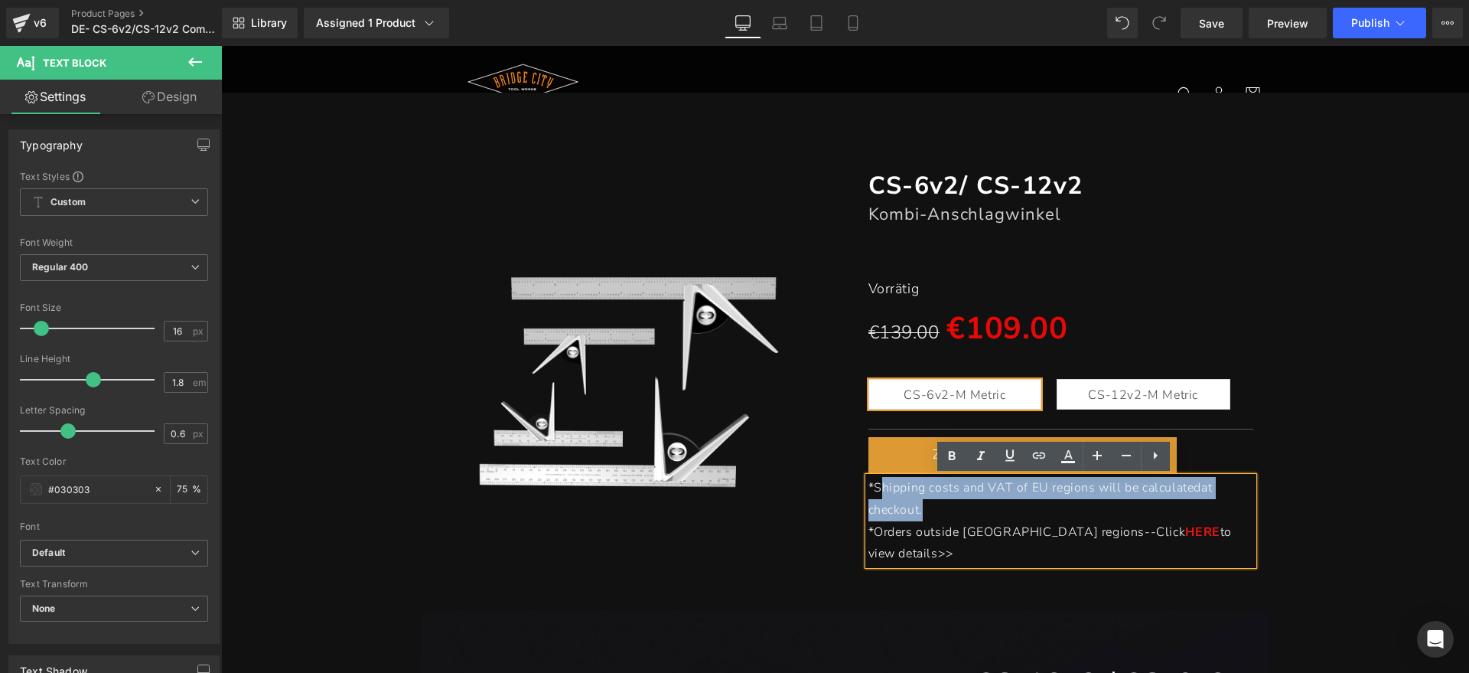
drag, startPoint x: 936, startPoint y: 504, endPoint x: 871, endPoint y: 487, distance: 67.2
click at [871, 487] on p "*Shipping costs and VAT of EU regions will be calculated at checkout." at bounding box center [1061, 499] width 386 height 44
paste div
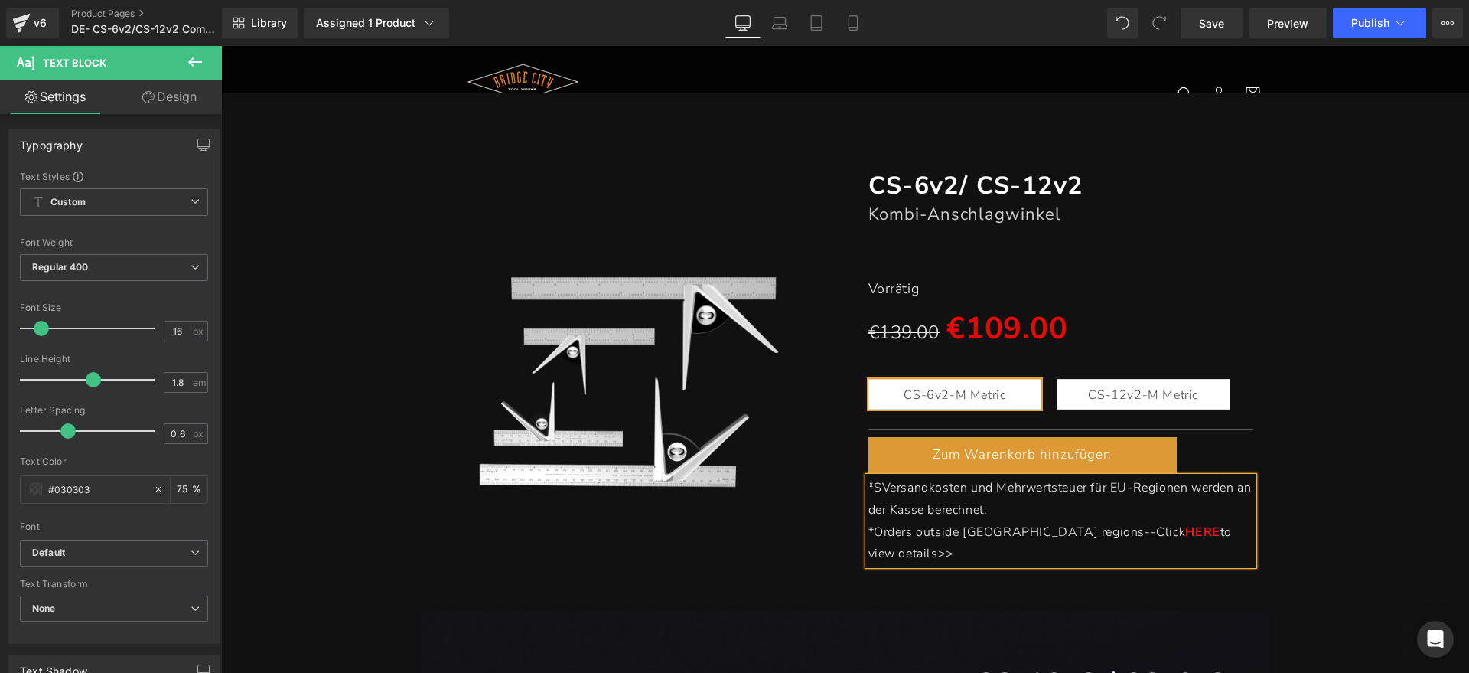
click at [875, 489] on span "*SVersandkosten und Mehrwertsteuer für EU-Regionen werden an der Kasse berechne…" at bounding box center [1059, 498] width 383 height 39
click at [1204, 530] on p "*Orders outside [GEOGRAPHIC_DATA] regions--Click HERE to view details>>" at bounding box center [1061, 543] width 386 height 44
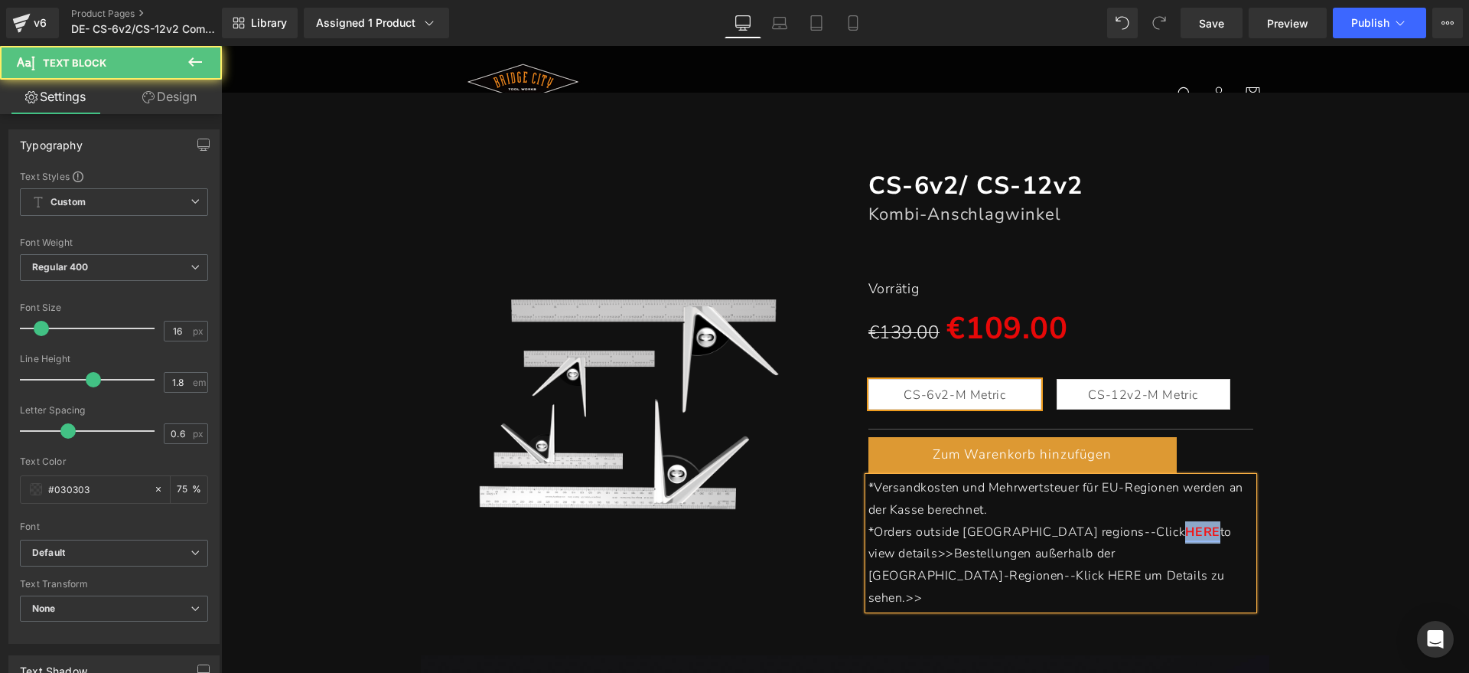
drag, startPoint x: 1063, startPoint y: 533, endPoint x: 1094, endPoint y: 533, distance: 31.4
click at [1185, 533] on link "HERE" at bounding box center [1202, 531] width 34 height 17
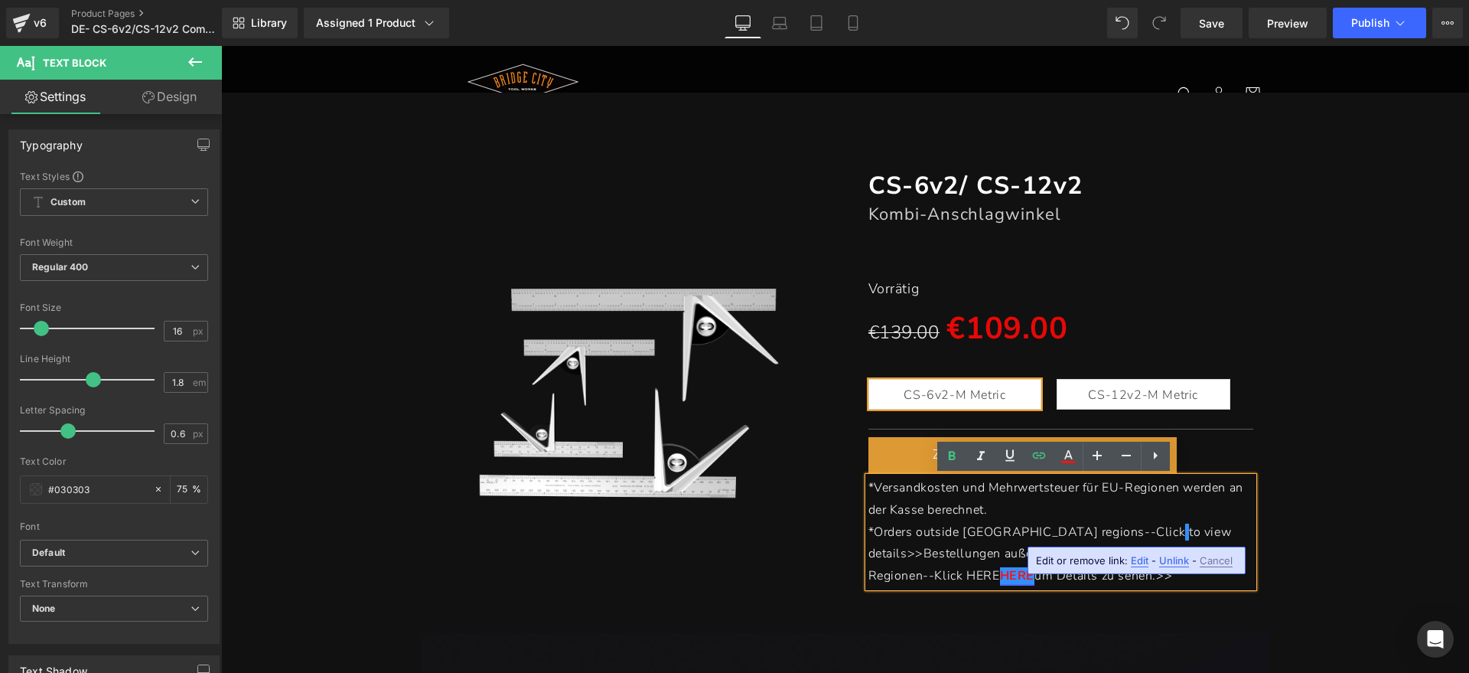
click at [1142, 509] on p "*Versandkosten und Mehrwertsteuer für EU-Regionen werden an der Kasse berechnet." at bounding box center [1061, 499] width 386 height 44
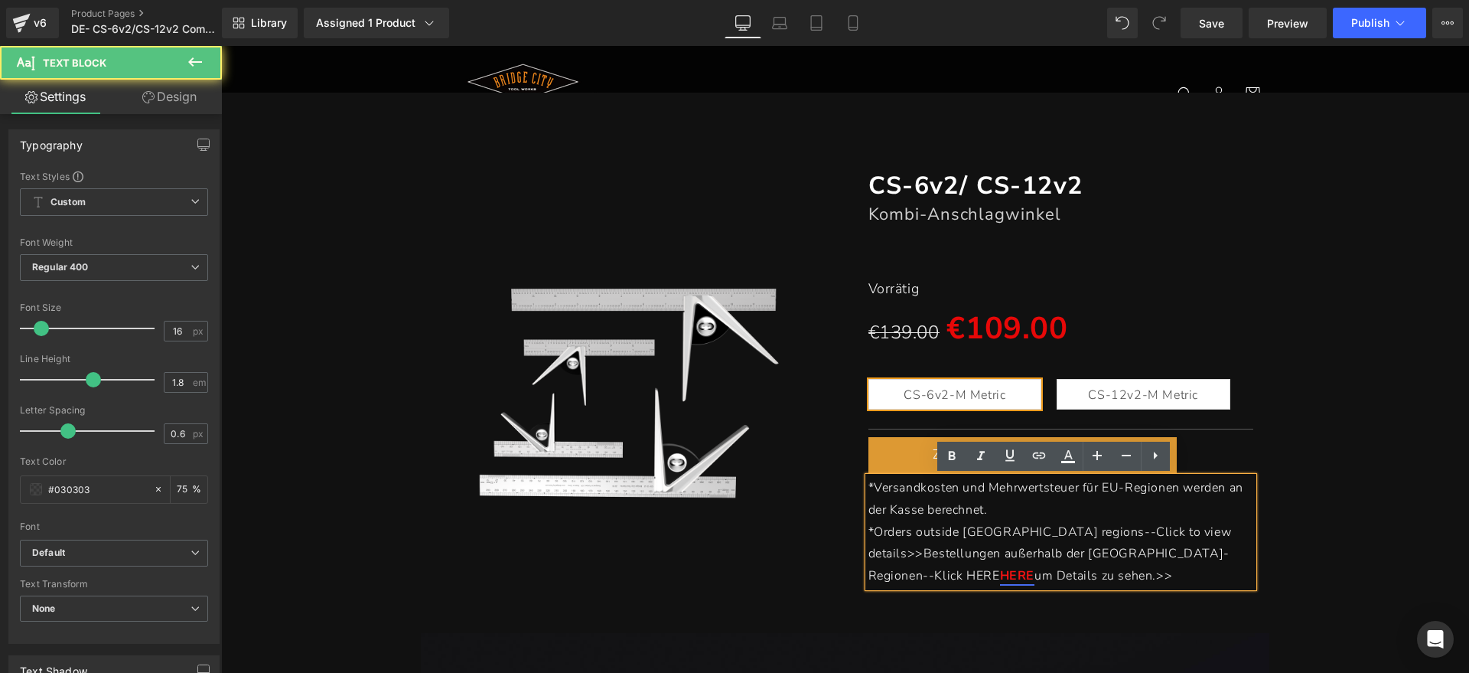
click at [1139, 567] on span "um Details zu sehen.>>" at bounding box center [1103, 575] width 138 height 17
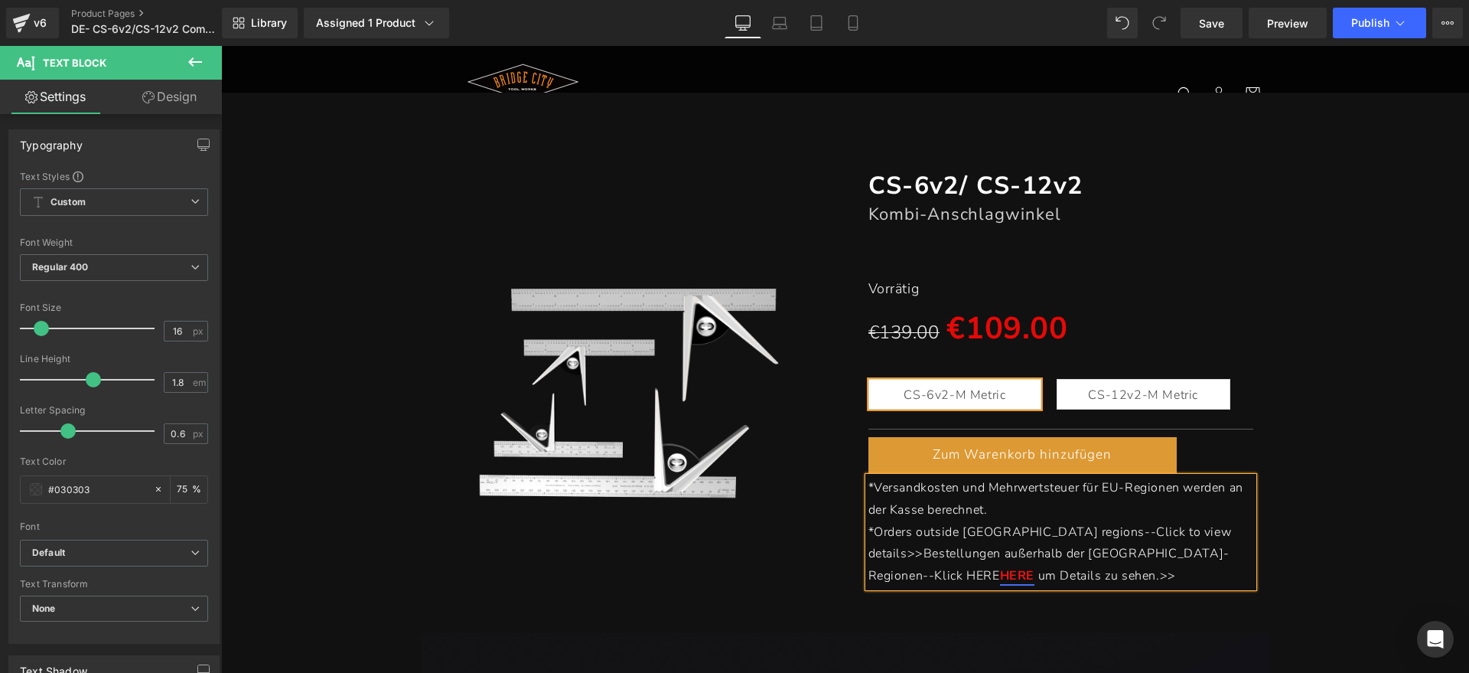
click at [1100, 554] on span "to view details>>Bestellungen außerhalb der [GEOGRAPHIC_DATA]-Regionen--Klick H…" at bounding box center [1049, 553] width 363 height 61
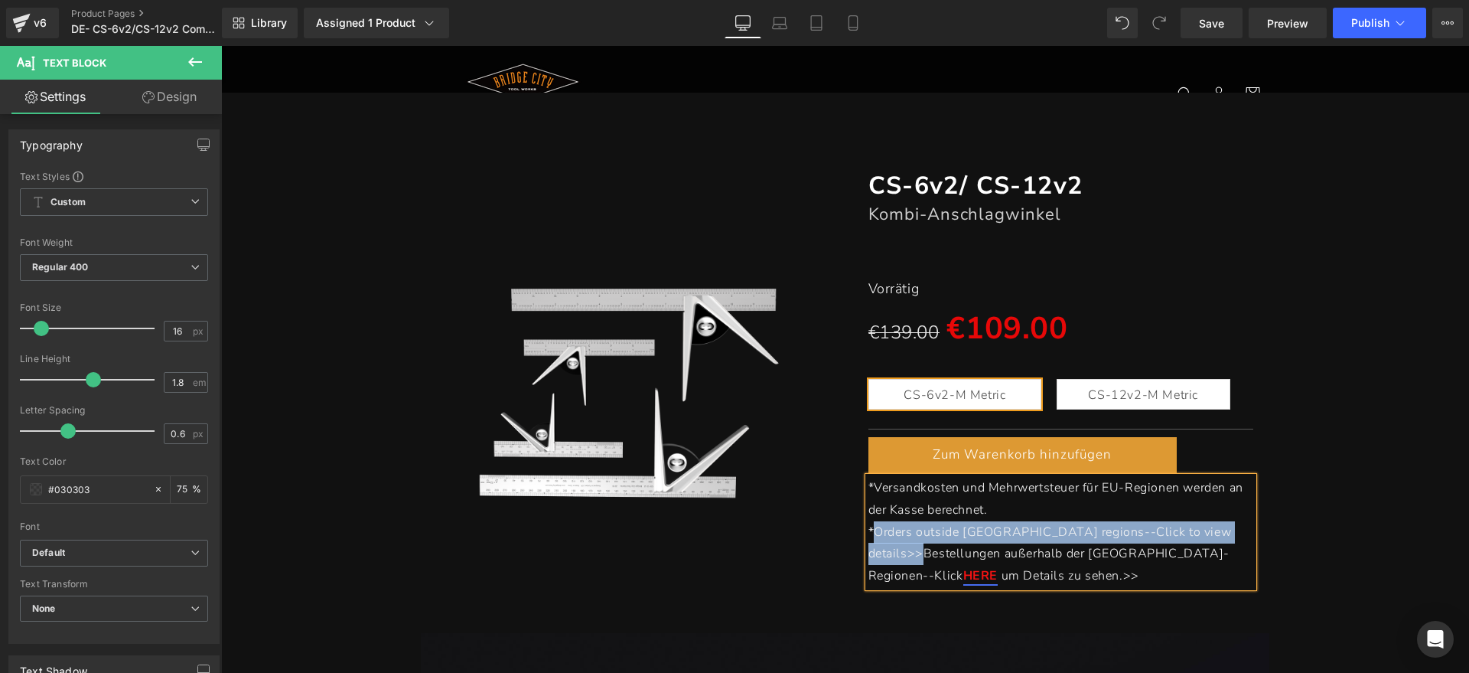
drag, startPoint x: 1168, startPoint y: 529, endPoint x: 864, endPoint y: 533, distance: 304.5
click at [868, 533] on p "*Orders outside EU regions--Click to view details>>Bestellungen außerhalb der E…" at bounding box center [1061, 554] width 386 height 66
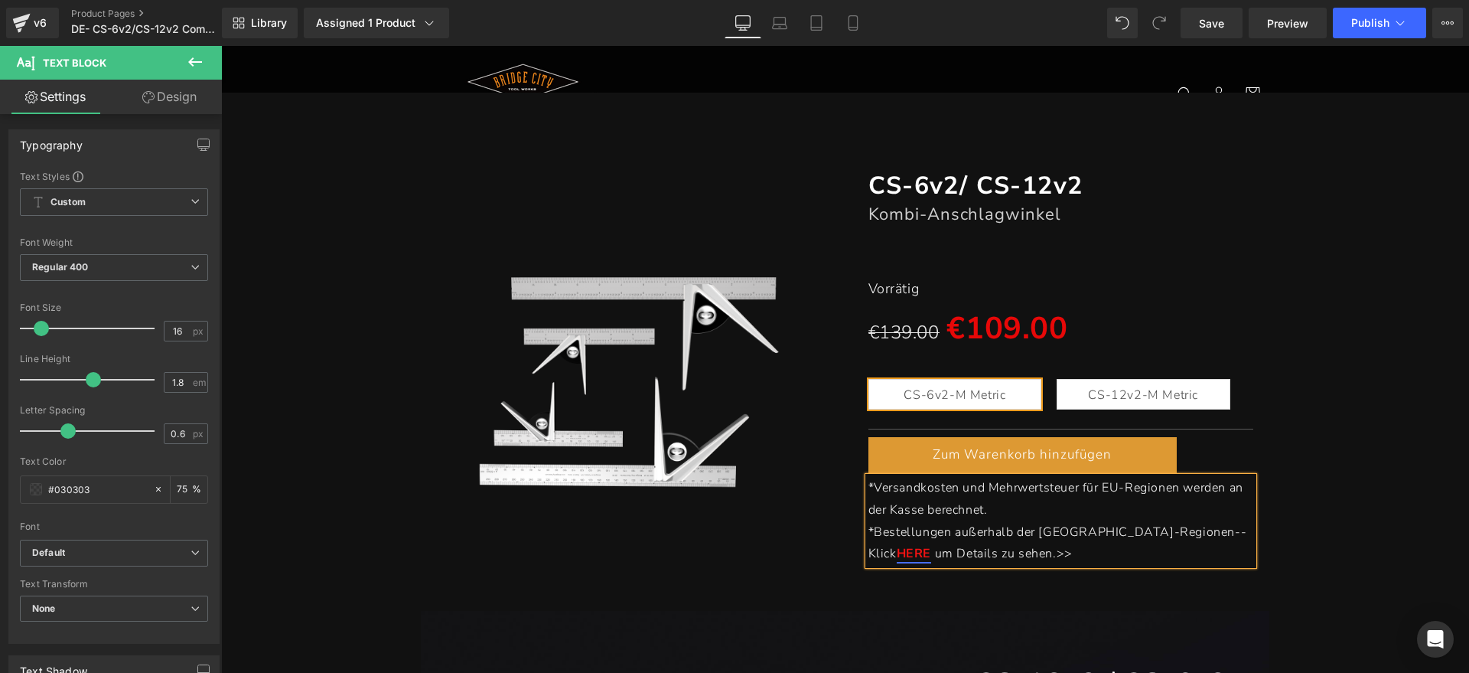
click at [1326, 515] on div "(P) Image CS-6v2/ CS-12v2 Heading Kombi-Anschlagwinkel Heading Separator Vorrät…" at bounding box center [845, 359] width 1233 height 426
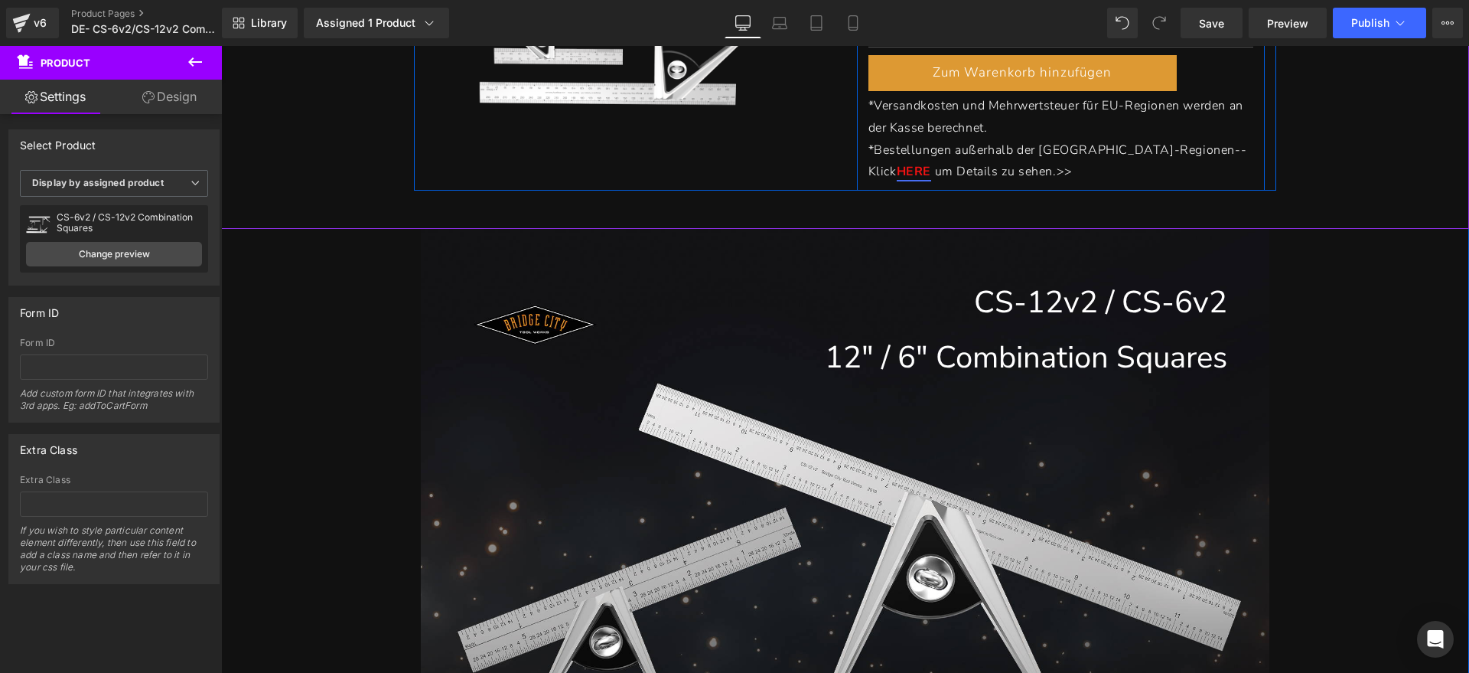
scroll to position [478, 0]
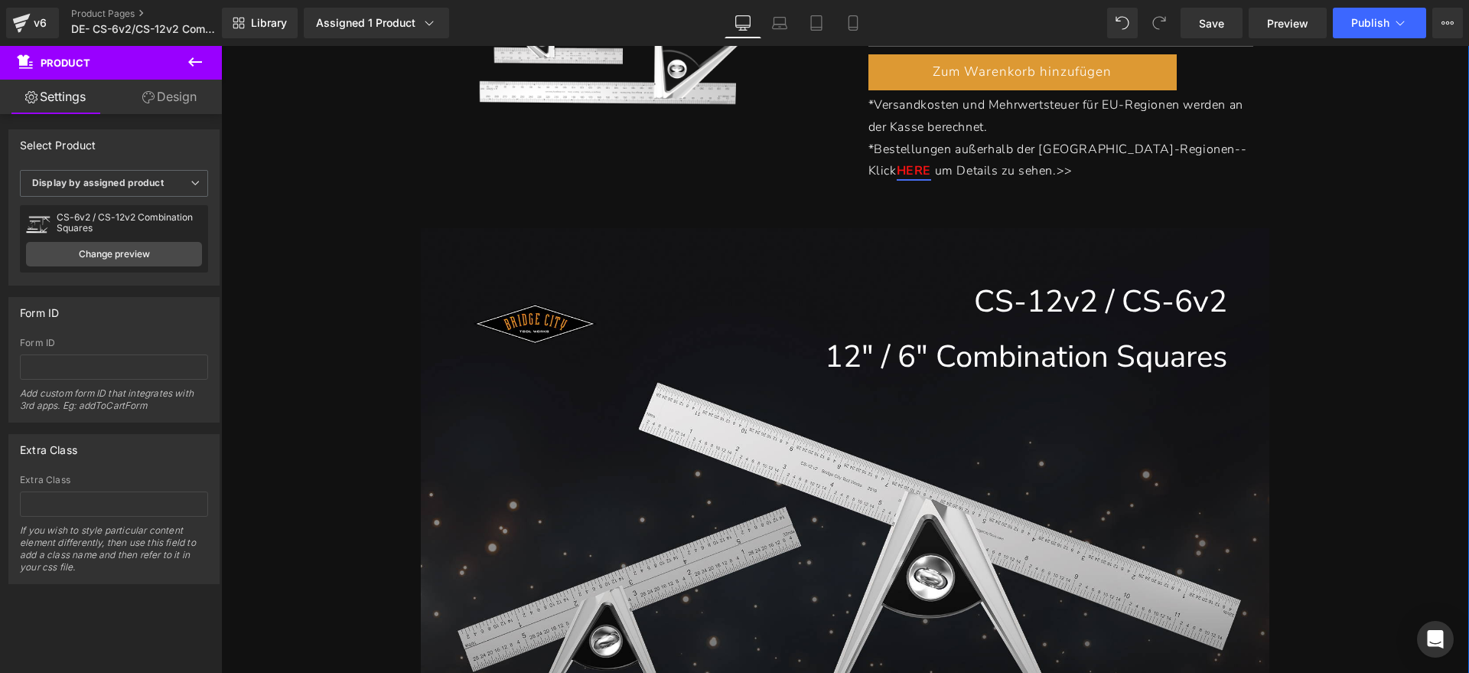
click at [1047, 451] on div "CS-12v2 / CS-6v2 12" / 6" Combination Squares Heading Row" at bounding box center [845, 570] width 849 height 685
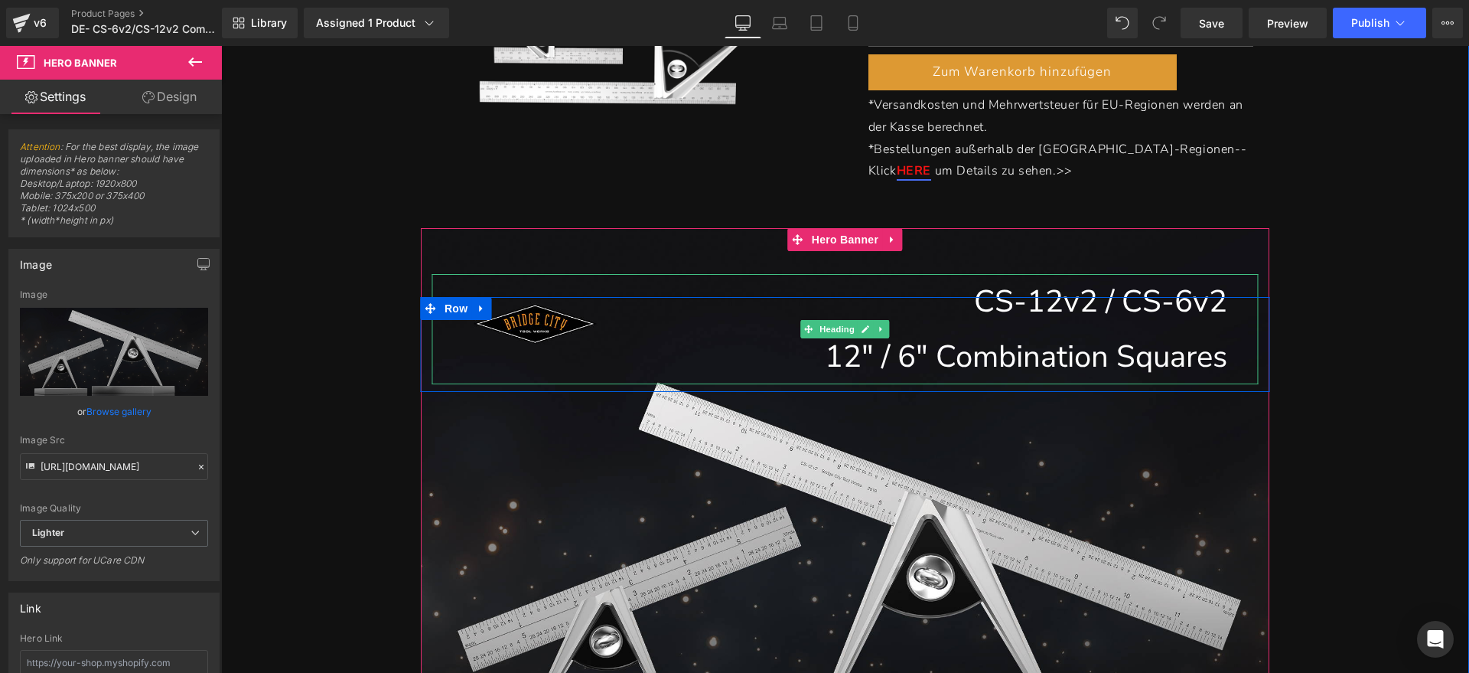
click at [1138, 345] on h1 "12" / 6" Combination Squares" at bounding box center [845, 356] width 764 height 55
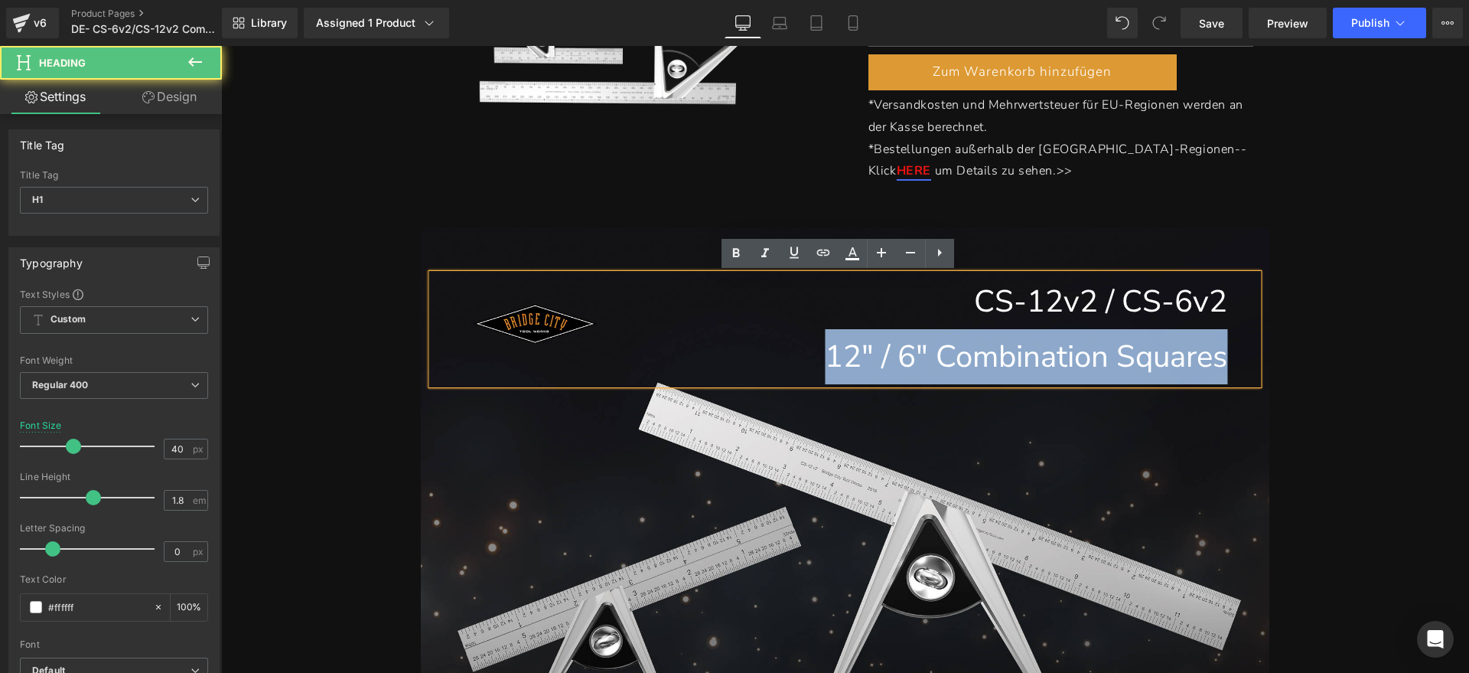
drag, startPoint x: 821, startPoint y: 355, endPoint x: 1223, endPoint y: 354, distance: 402.5
click at [1223, 354] on div "CS-12v2 / CS-6v2 12" / 6" Combination Squares" at bounding box center [845, 329] width 826 height 110
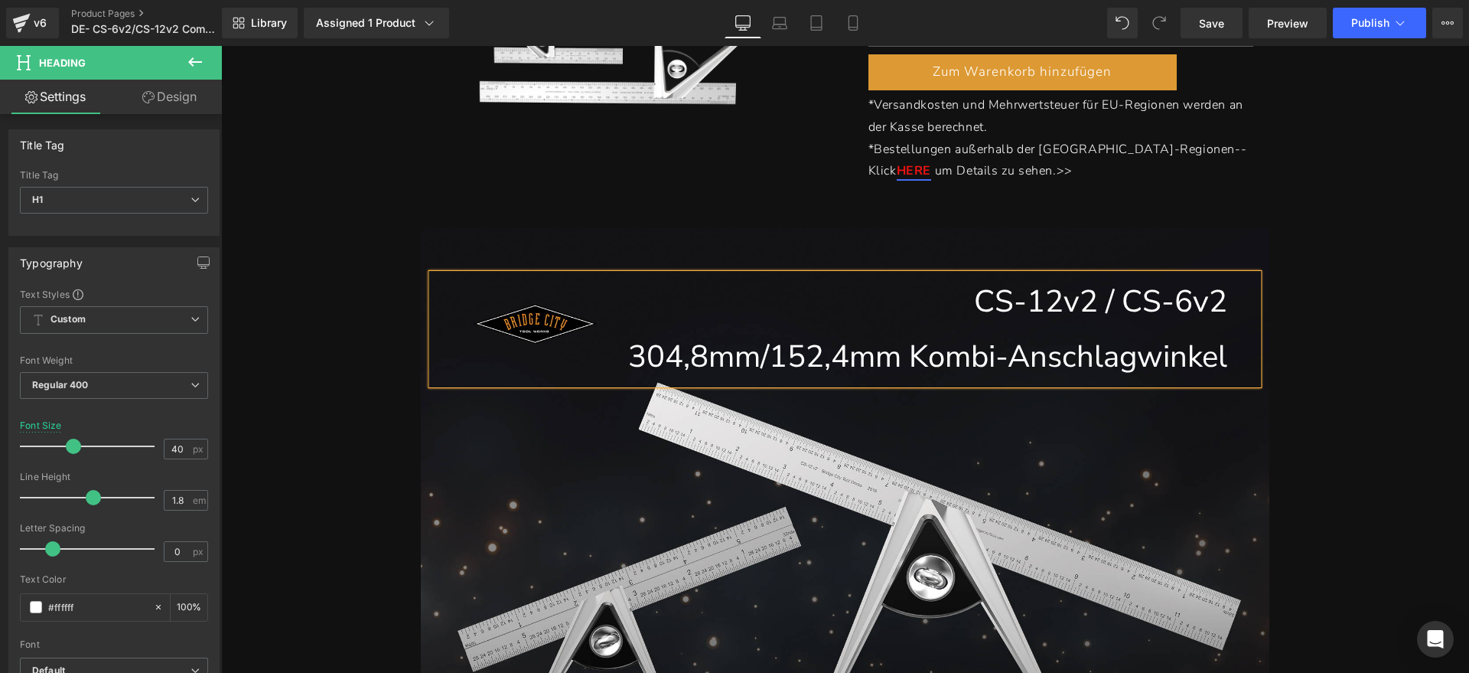
click at [897, 233] on div "CS-12v2 / CS-6v2 304,8mm/152,4mm Kombi-Anschlagwinkel Heading Row" at bounding box center [845, 570] width 849 height 685
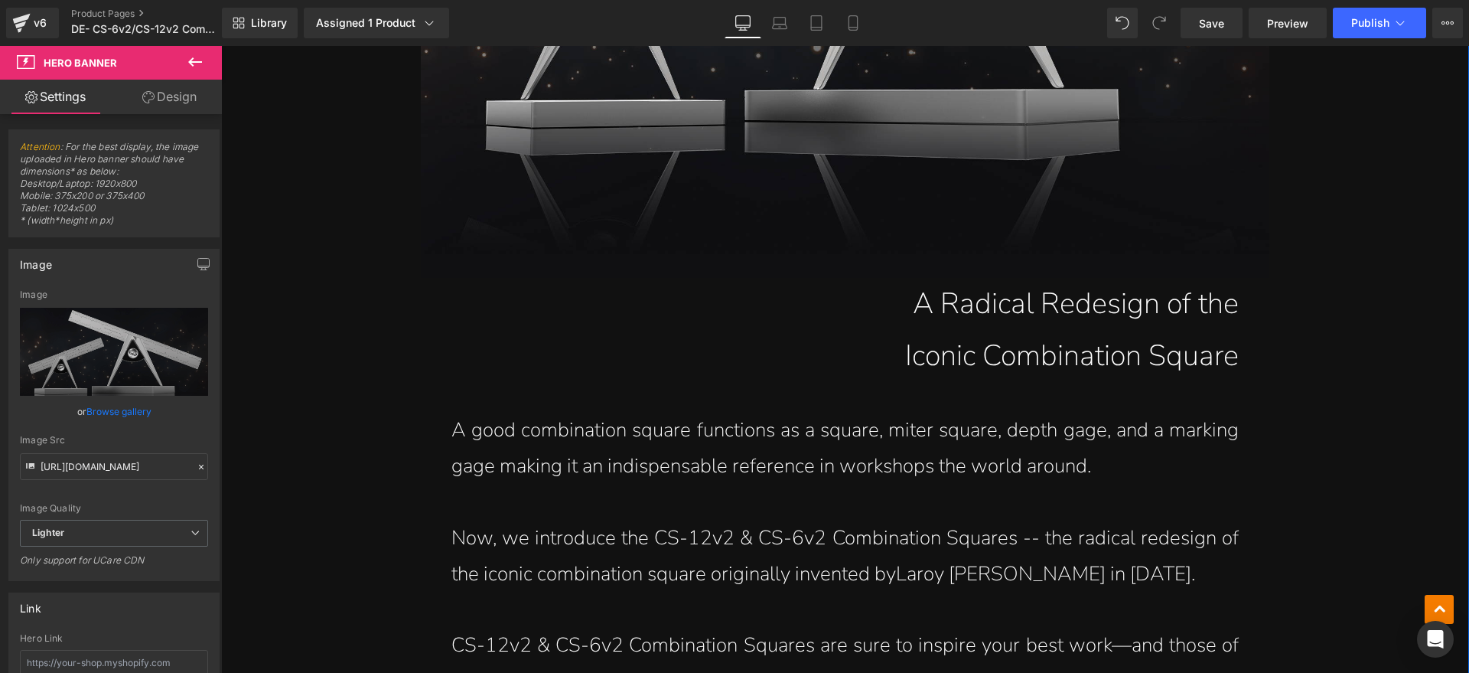
scroll to position [1148, 0]
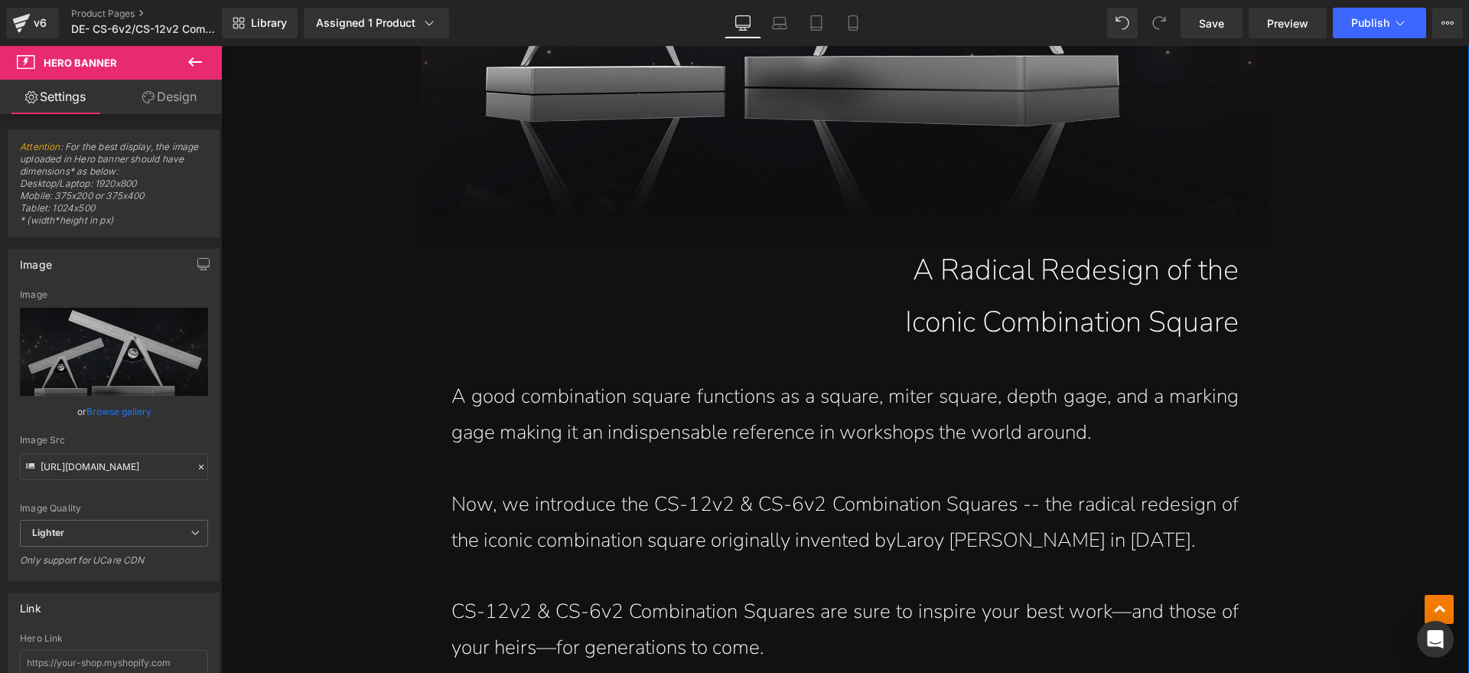
drag, startPoint x: 1044, startPoint y: 312, endPoint x: 1068, endPoint y: 298, distance: 27.8
click at [1044, 312] on h1 "Iconic Combination Square" at bounding box center [830, 322] width 818 height 52
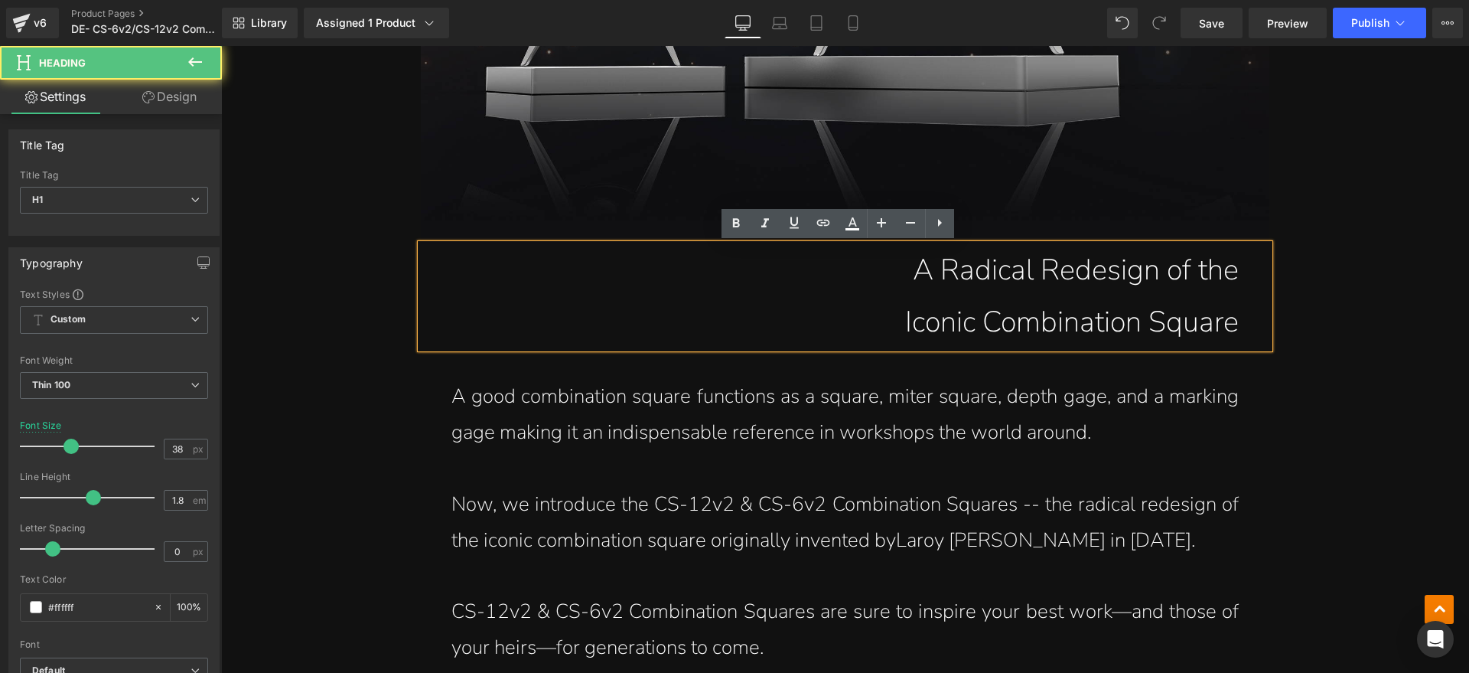
click at [1161, 266] on h1 "A Radical Redesign of the" at bounding box center [830, 270] width 818 height 52
click at [808, 265] on h1 "A Radical Redesign of the" at bounding box center [830, 270] width 818 height 52
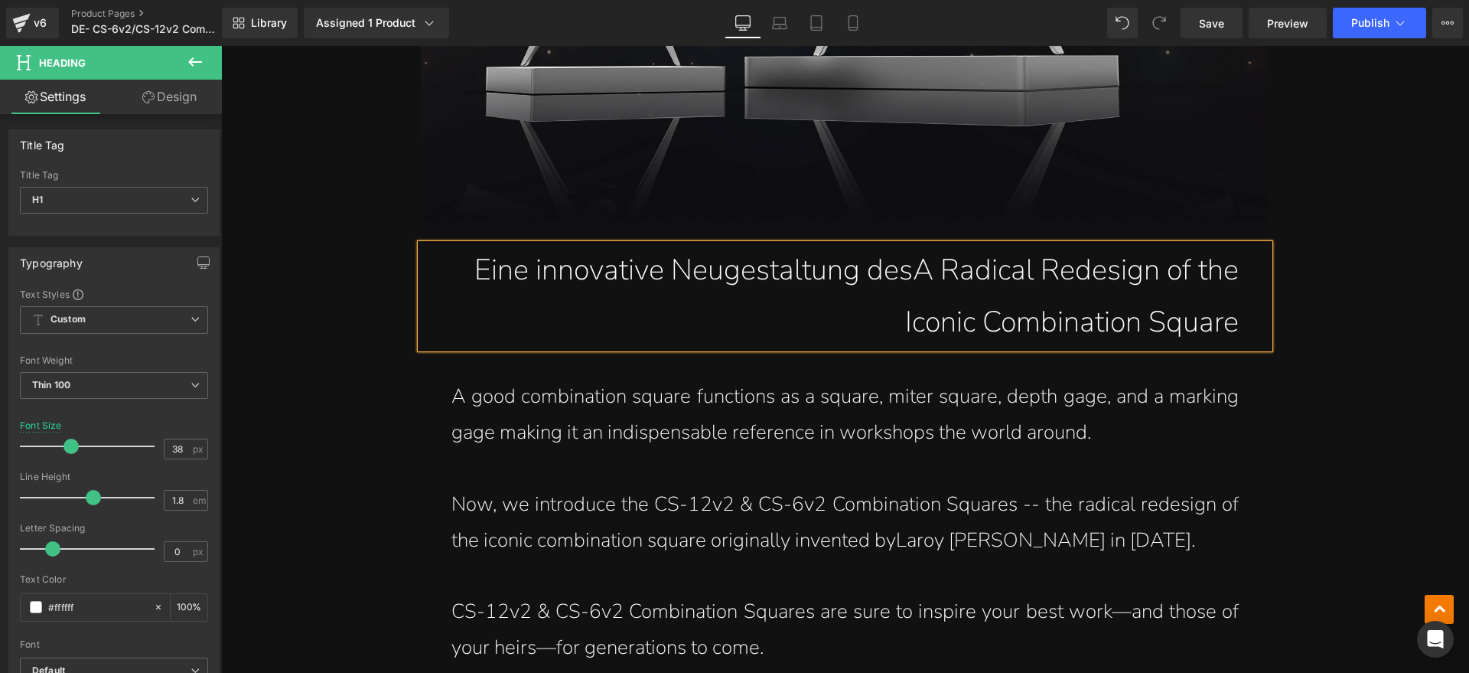
drag, startPoint x: 863, startPoint y: 265, endPoint x: 1204, endPoint y: 259, distance: 340.5
click at [1204, 259] on h1 "Eine innovative Neugestaltung desA Radical Redesign of the" at bounding box center [830, 270] width 818 height 52
click at [889, 321] on h1 "Iconic Combination Square" at bounding box center [830, 322] width 818 height 52
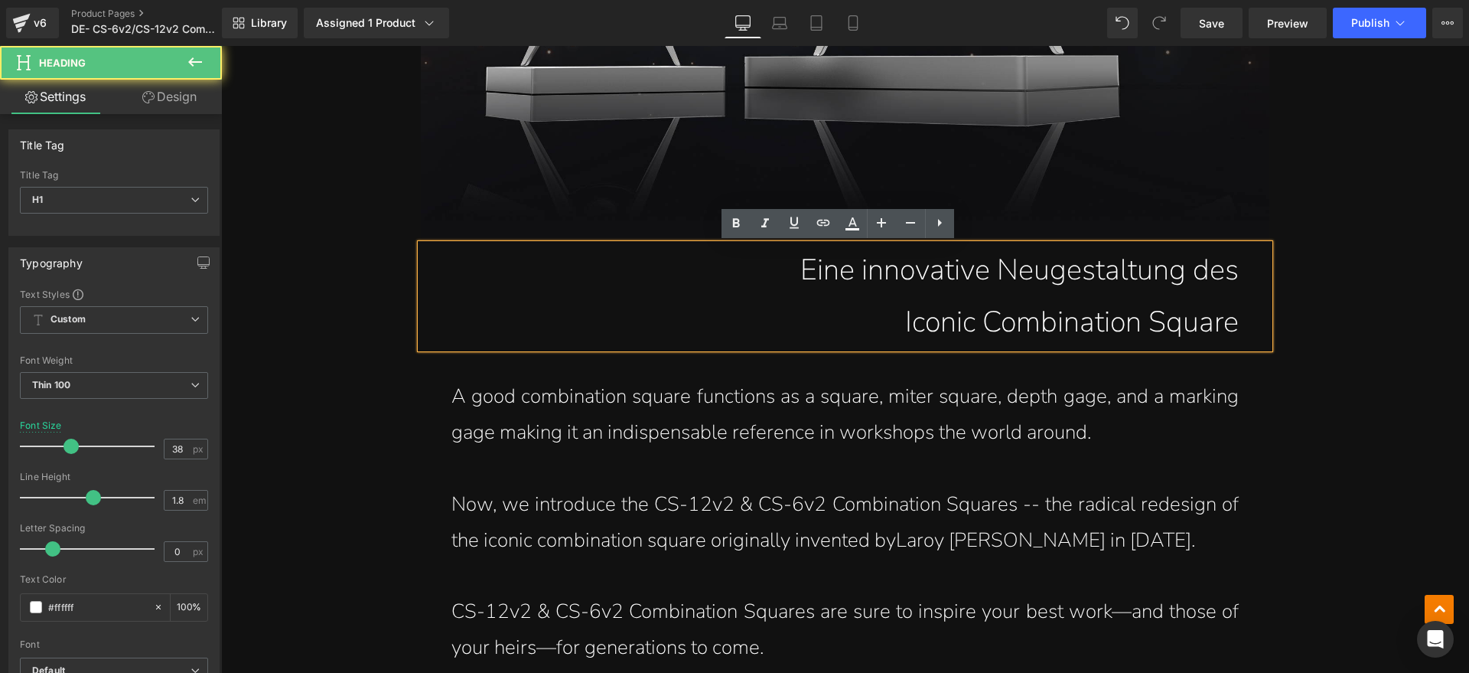
click at [895, 324] on h1 "Iconic Combination Square" at bounding box center [830, 322] width 818 height 52
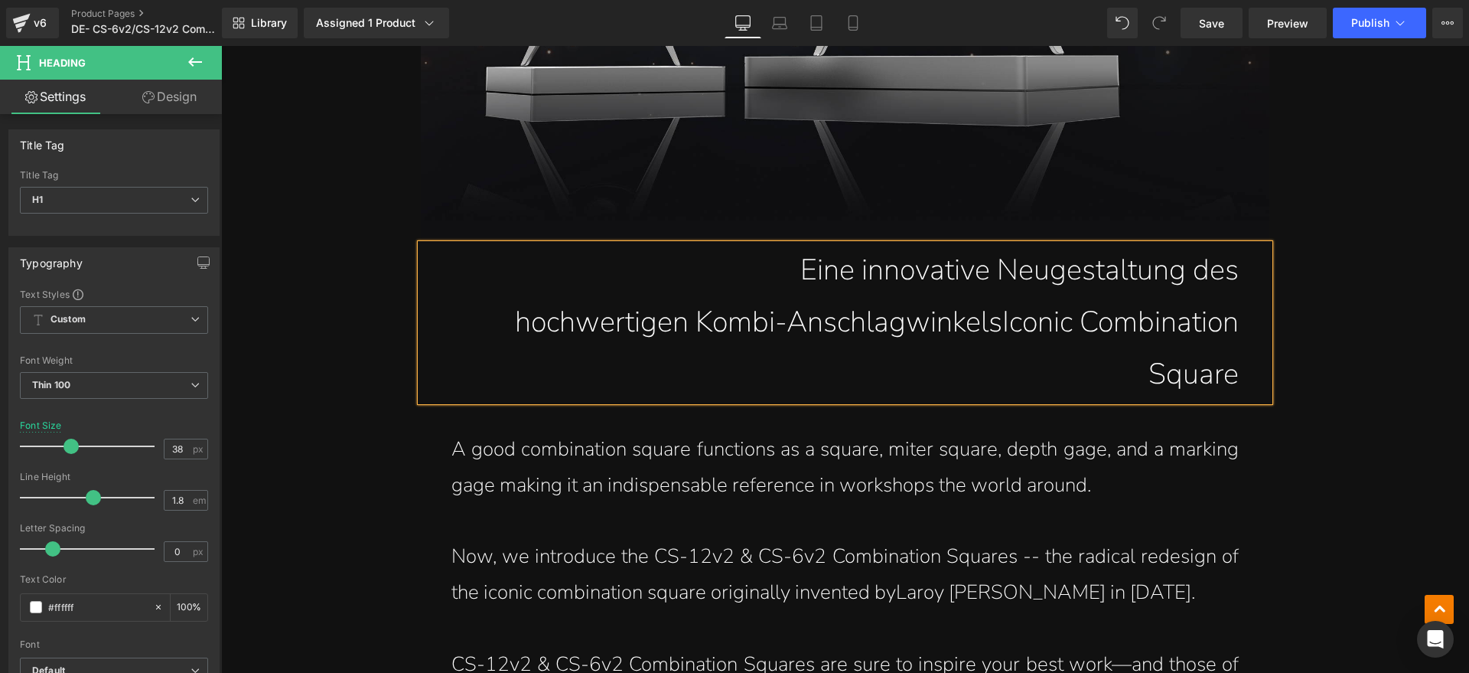
drag, startPoint x: 995, startPoint y: 320, endPoint x: 1229, endPoint y: 385, distance: 243.0
click at [1229, 385] on h1 "hochwertigen Kombi-AnschlagwinkelsIconic Combination Square" at bounding box center [830, 348] width 818 height 105
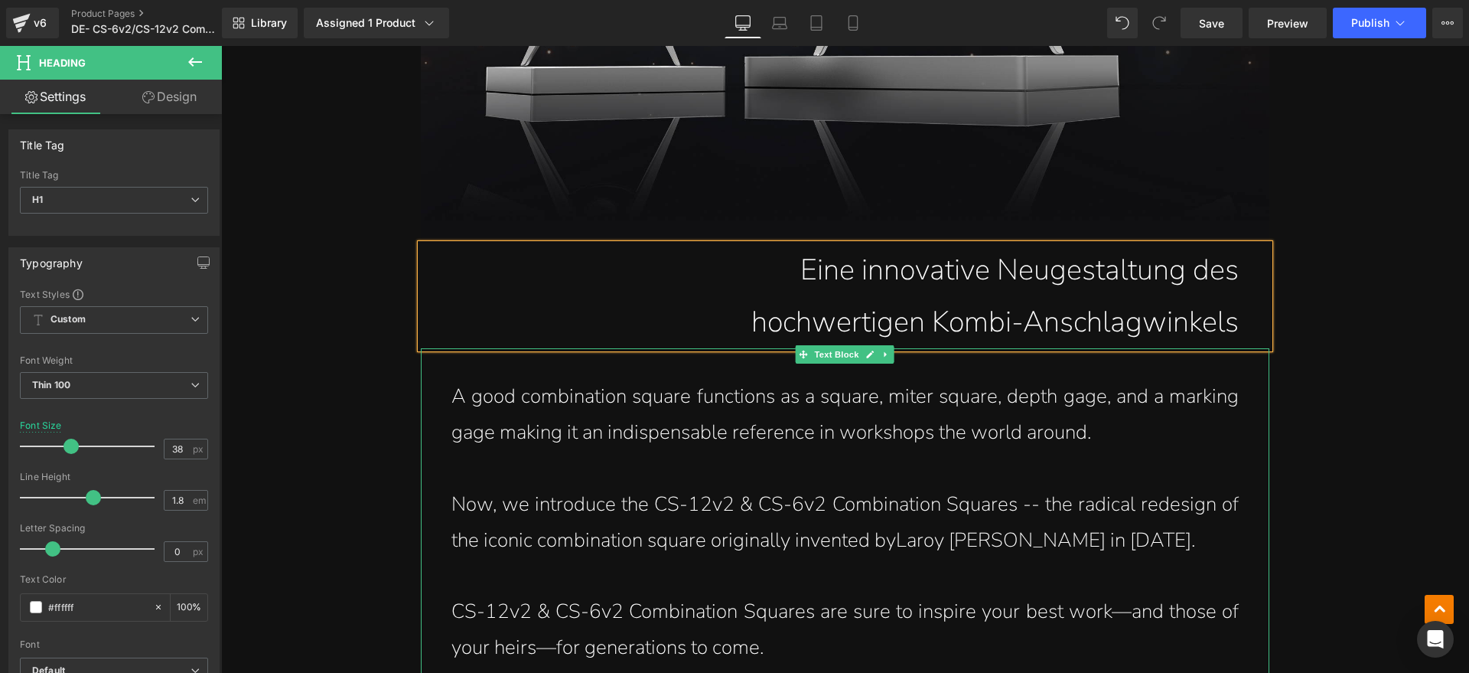
click at [1120, 426] on p "A good combination square functions as a square, miter square, depth gage, and …" at bounding box center [844, 415] width 787 height 72
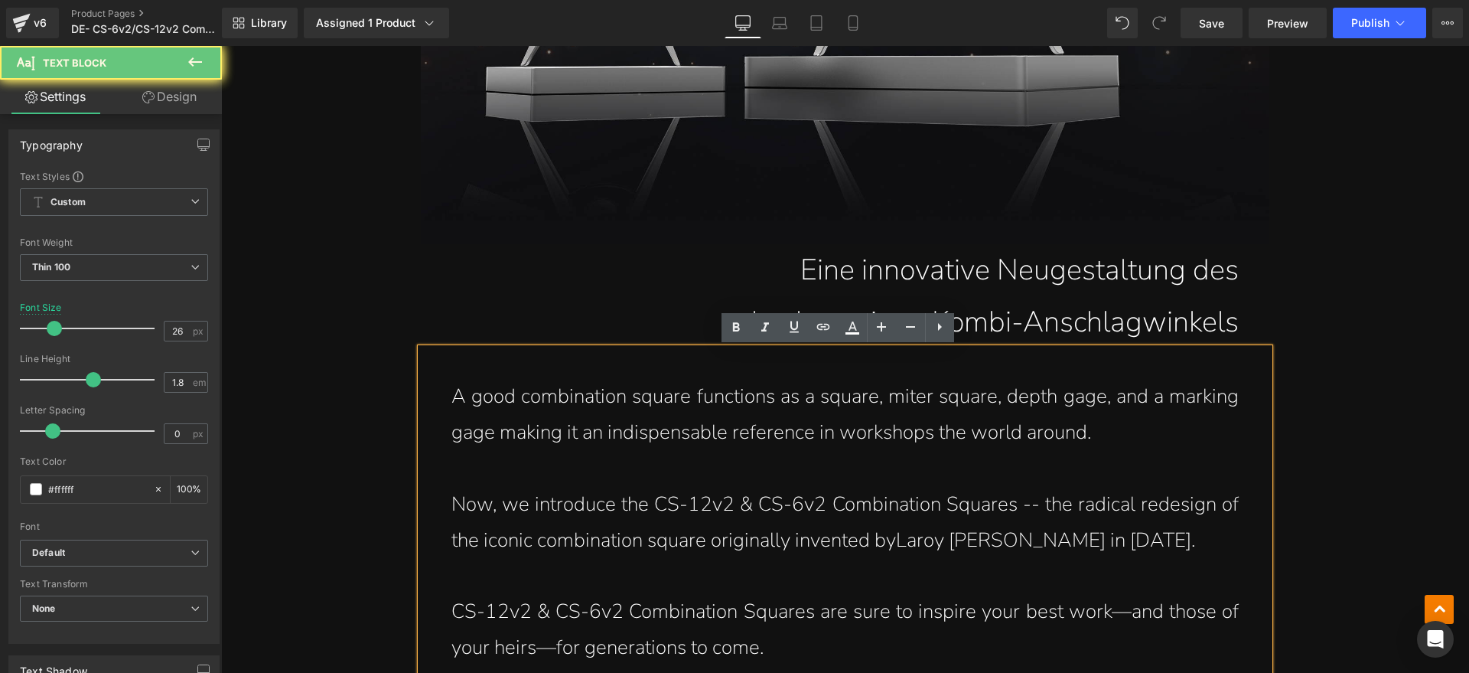
click at [1098, 430] on p "A good combination square functions as a square, miter square, depth gage, and …" at bounding box center [844, 415] width 787 height 72
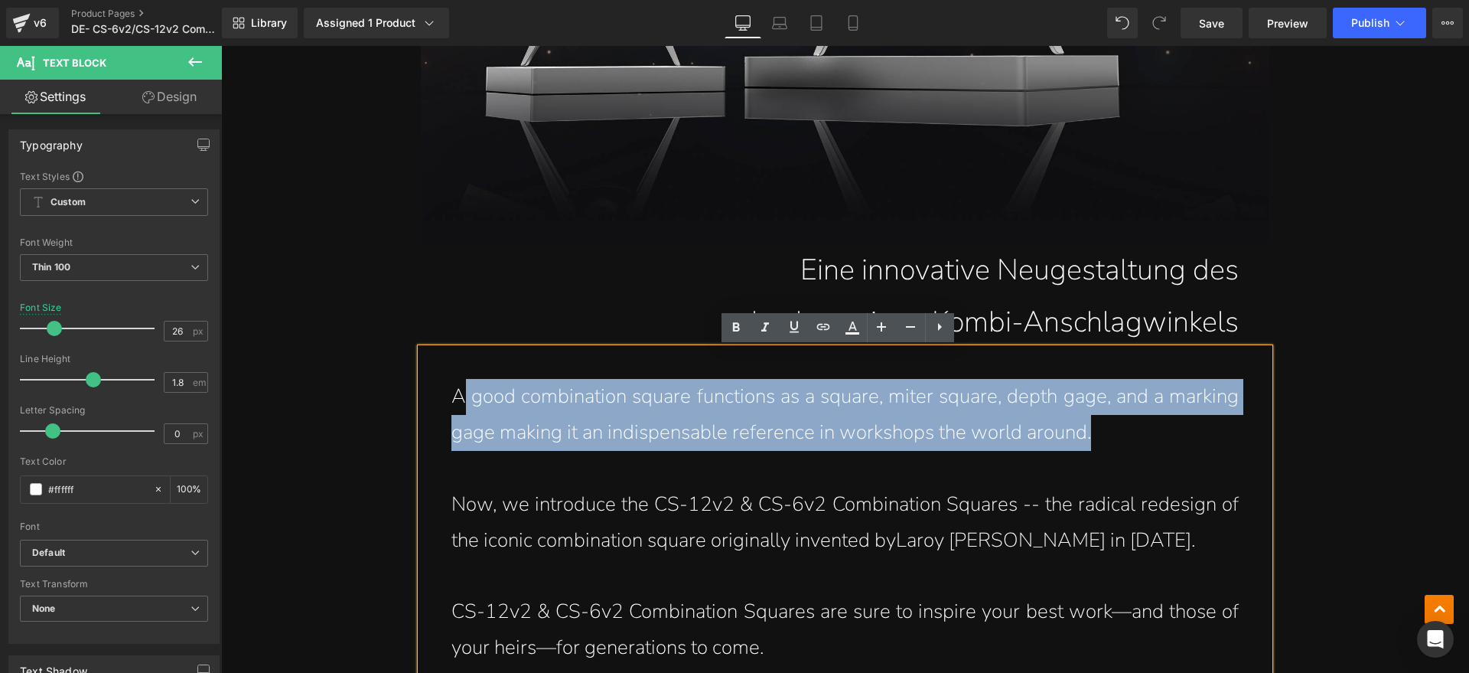
drag, startPoint x: 1087, startPoint y: 432, endPoint x: 456, endPoint y: 406, distance: 631.7
click at [456, 406] on p "A good combination square functions as a square, miter square, depth gage, and …" at bounding box center [844, 415] width 787 height 72
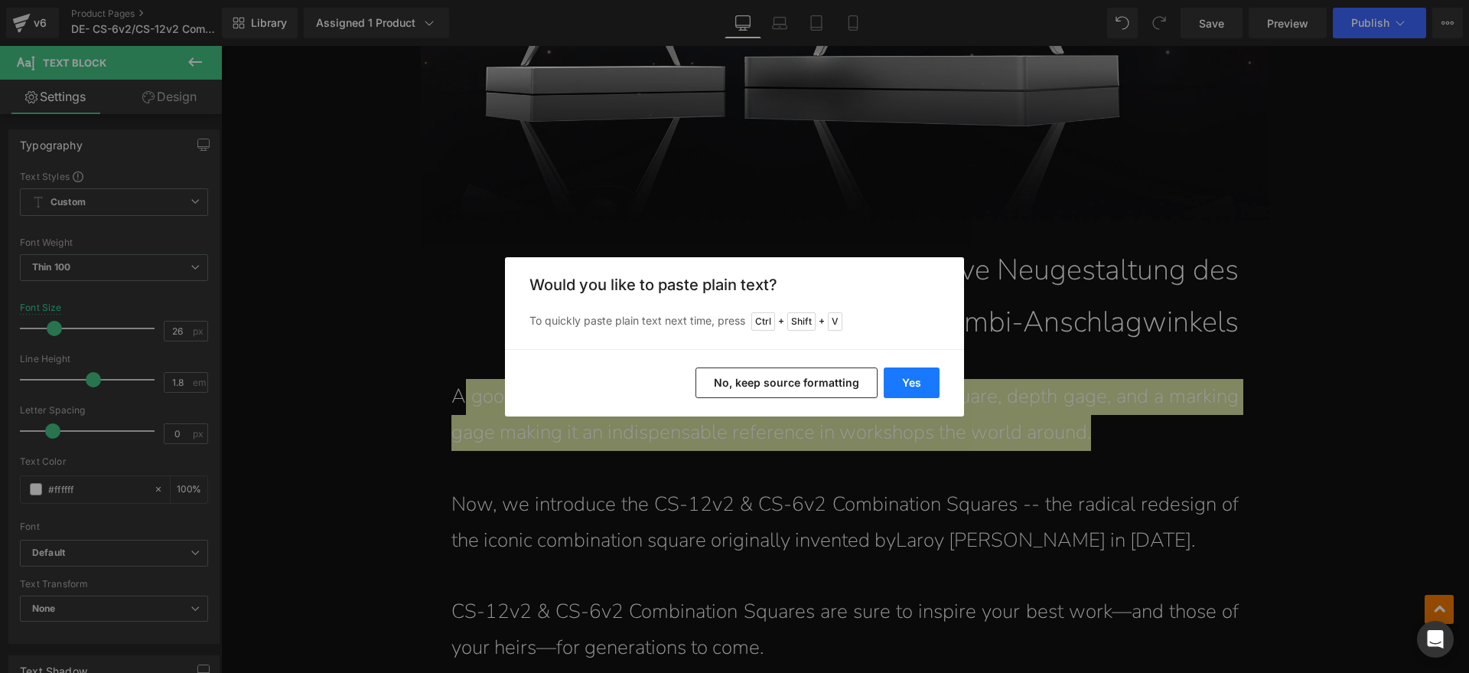
click at [909, 378] on button "Yes" at bounding box center [912, 382] width 56 height 31
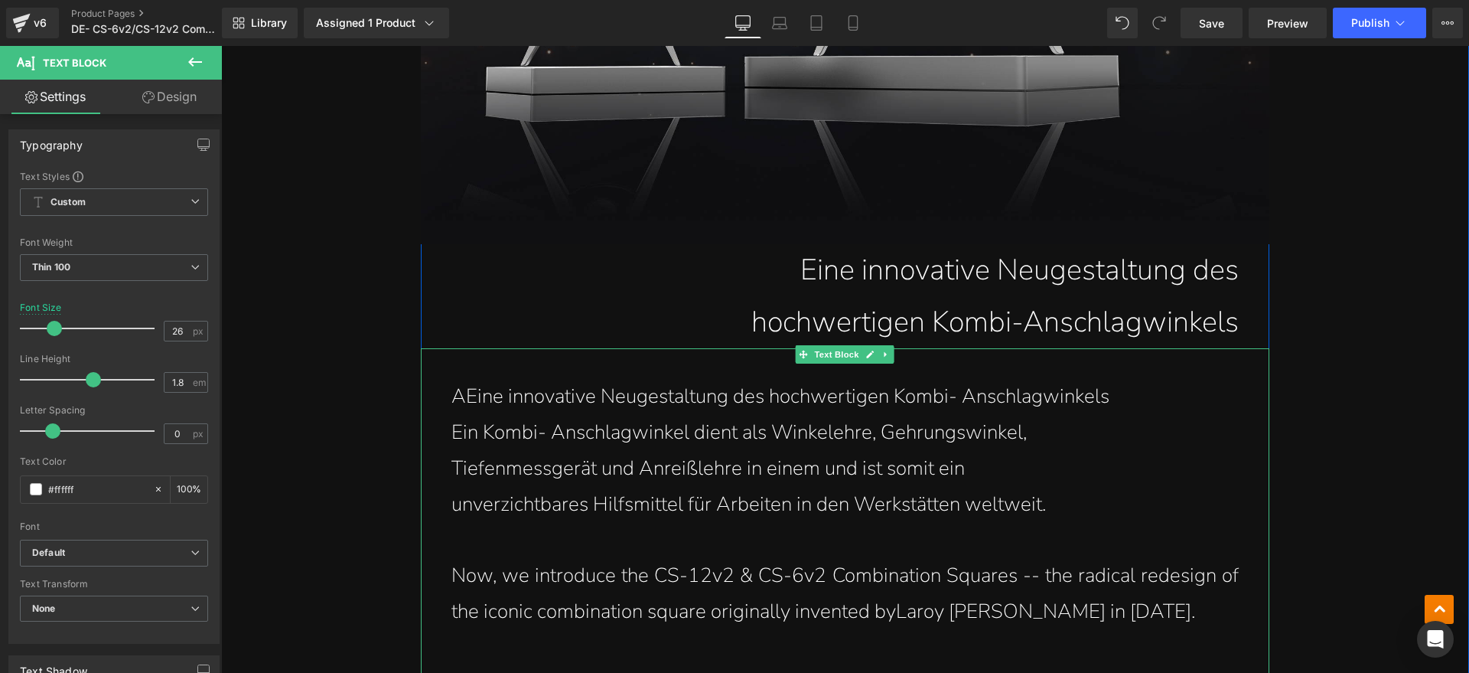
click at [455, 405] on p "AEine innovative Neugestaltung des hochwertigen Kombi- Anschlagwinkels" at bounding box center [844, 397] width 787 height 36
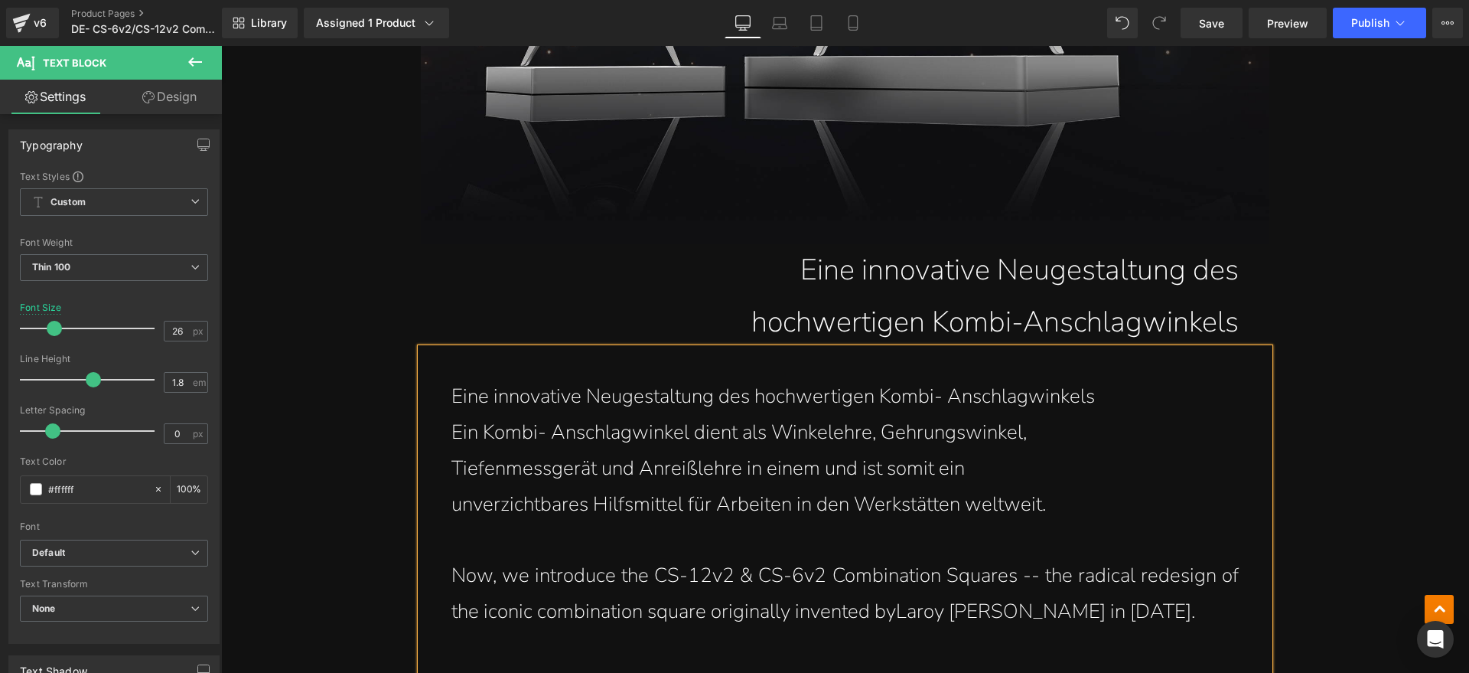
click at [437, 430] on div "Eine innovative Neugestaltung des hochwertigen Kombi- Anschlagwinkels Ein Komb…" at bounding box center [845, 611] width 849 height 526
drag, startPoint x: 1129, startPoint y: 393, endPoint x: 444, endPoint y: 412, distance: 685.8
click at [451, 412] on p "Eine innovative Neugestaltung des hochwertigen Kombi- Anschlagwinkels Ein Kombi…" at bounding box center [844, 415] width 787 height 72
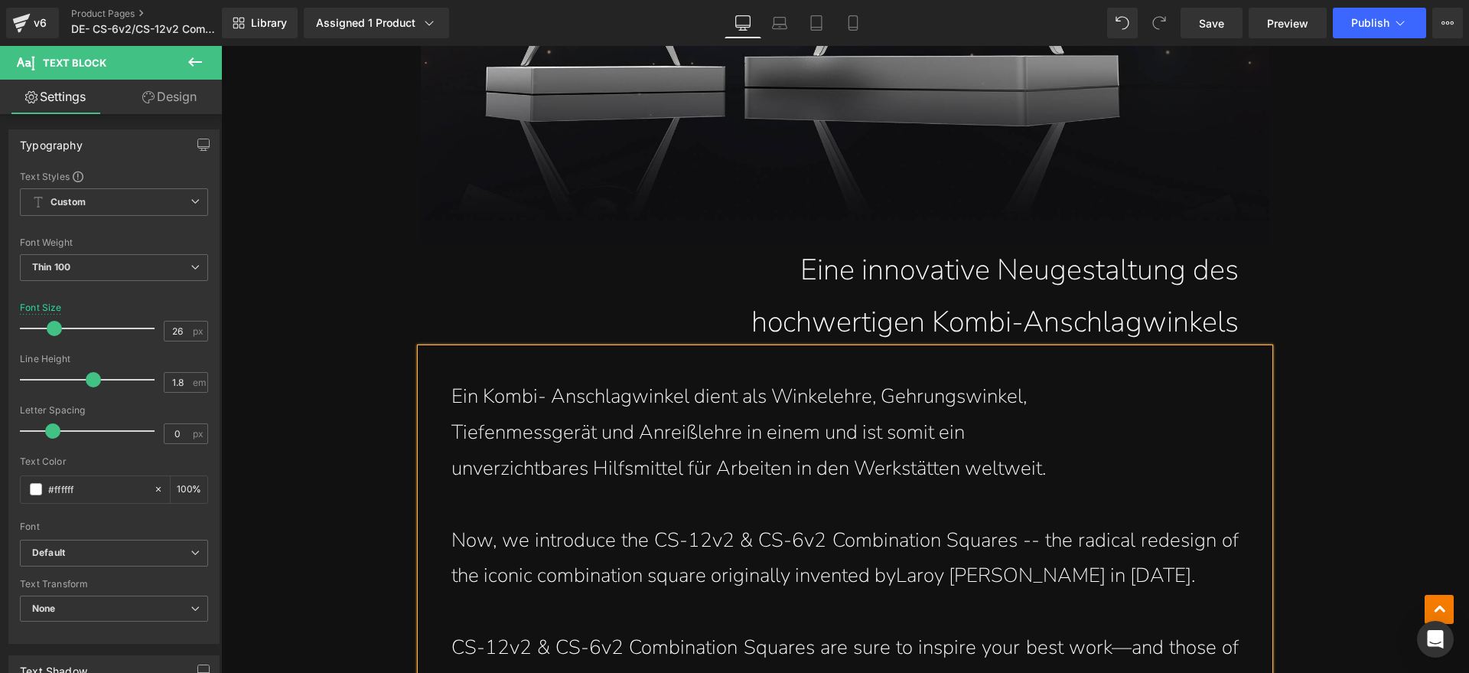
click at [442, 434] on div "Ein Kombi- Anschlagwinkel dient als Winkelehre, Gehrungswinkel, Tiefenmessgerät…" at bounding box center [845, 593] width 849 height 491
click at [442, 467] on div "Ein Kombi- Anschlagwinkel dient als Winkelehre, Gehrungswinkel, Tiefenmessgerät…" at bounding box center [845, 593] width 849 height 491
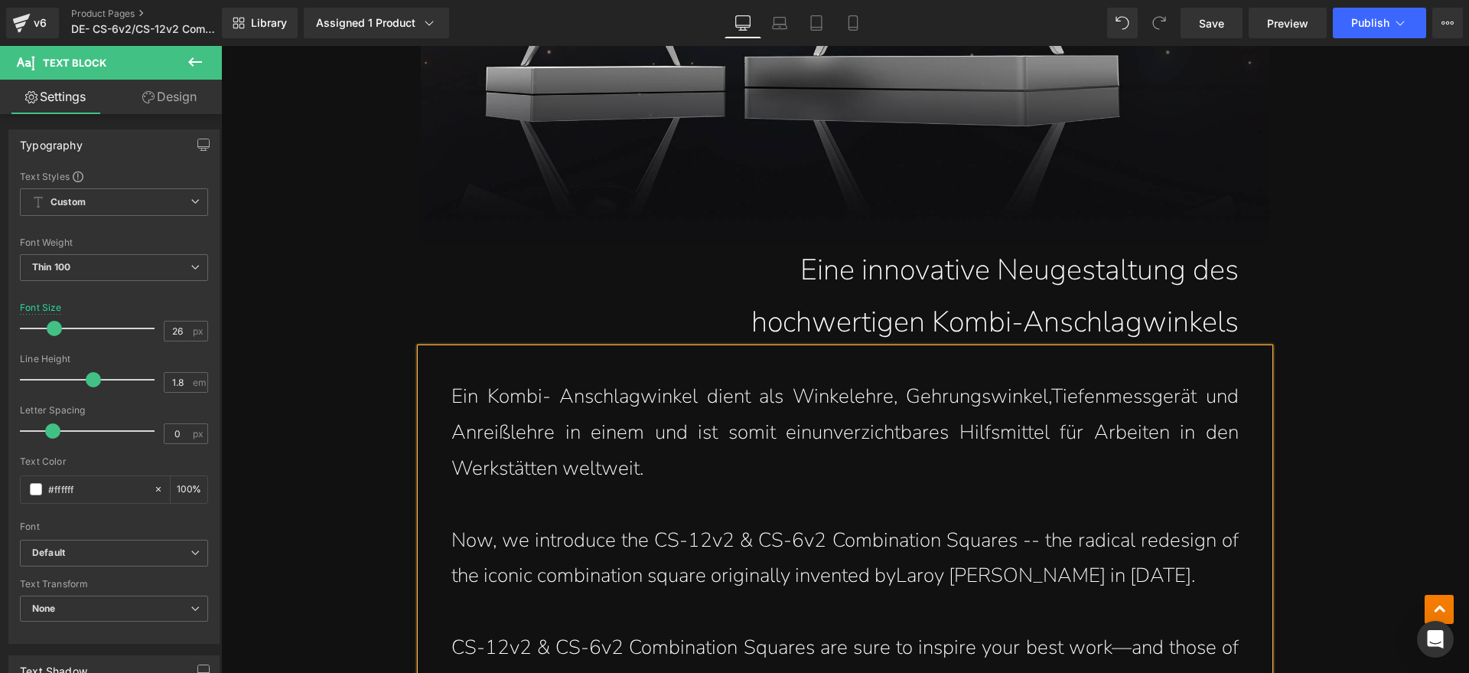
click at [686, 477] on p "Ein Kombi- Anschlagwinkel dient als Winkelehre, Gehrungswinkel, Tiefenmessgerät…" at bounding box center [844, 432] width 787 height 107
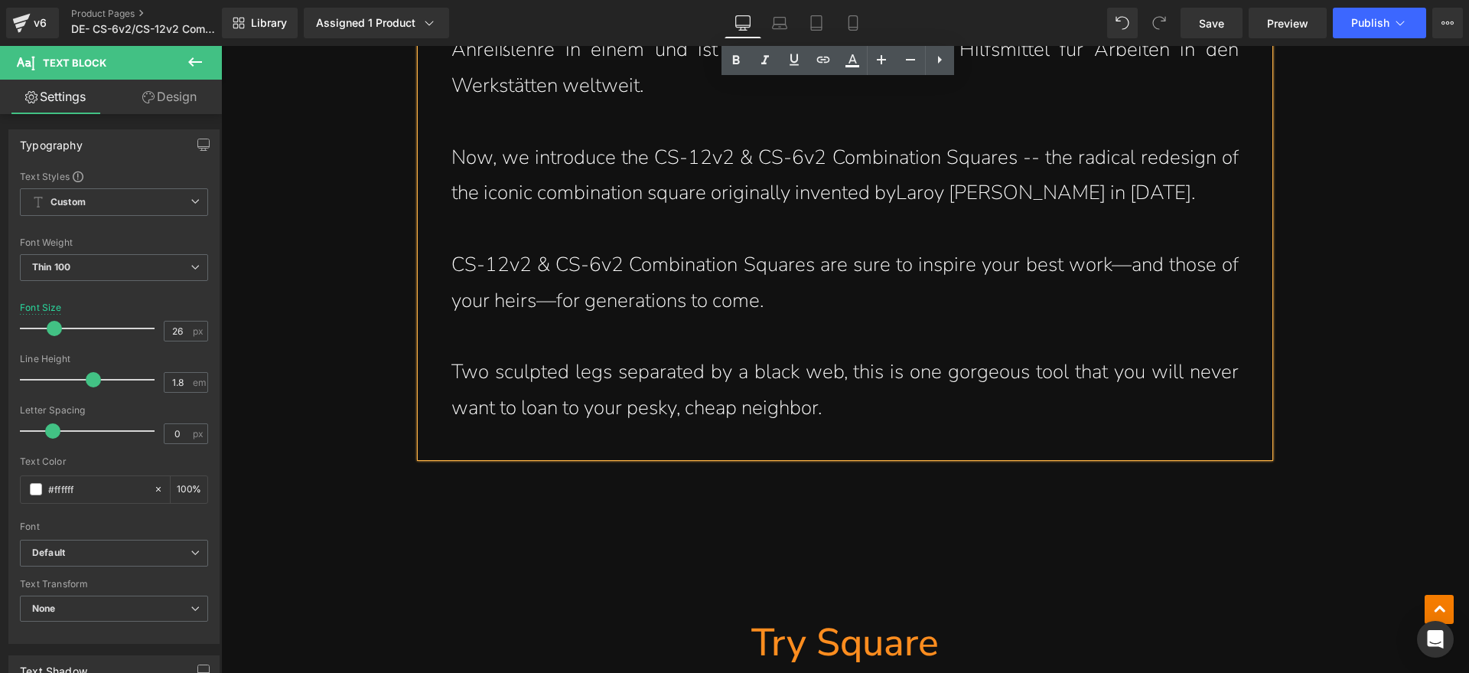
scroll to position [1339, 0]
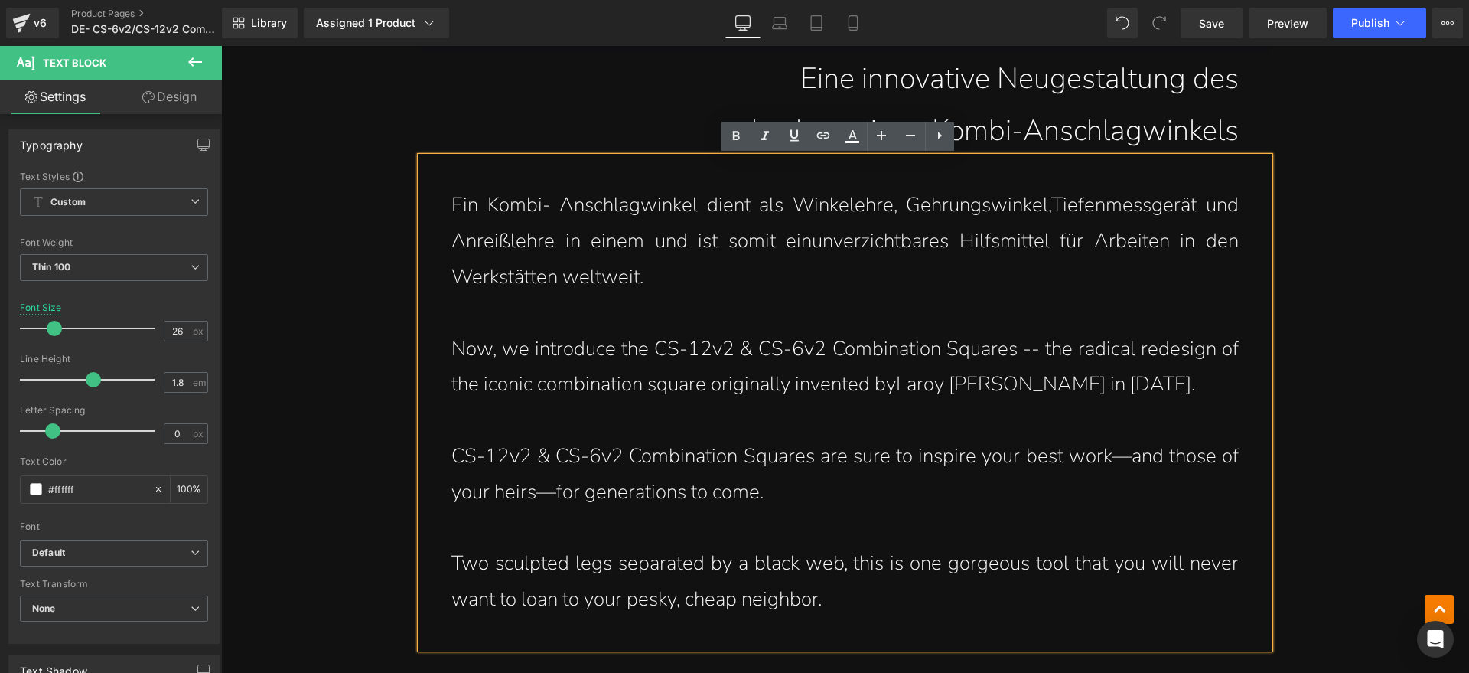
click at [897, 357] on p "Now, we introduce the CS-12v2 & CS-6v2 Combination Squares -- the radical redes…" at bounding box center [844, 367] width 787 height 72
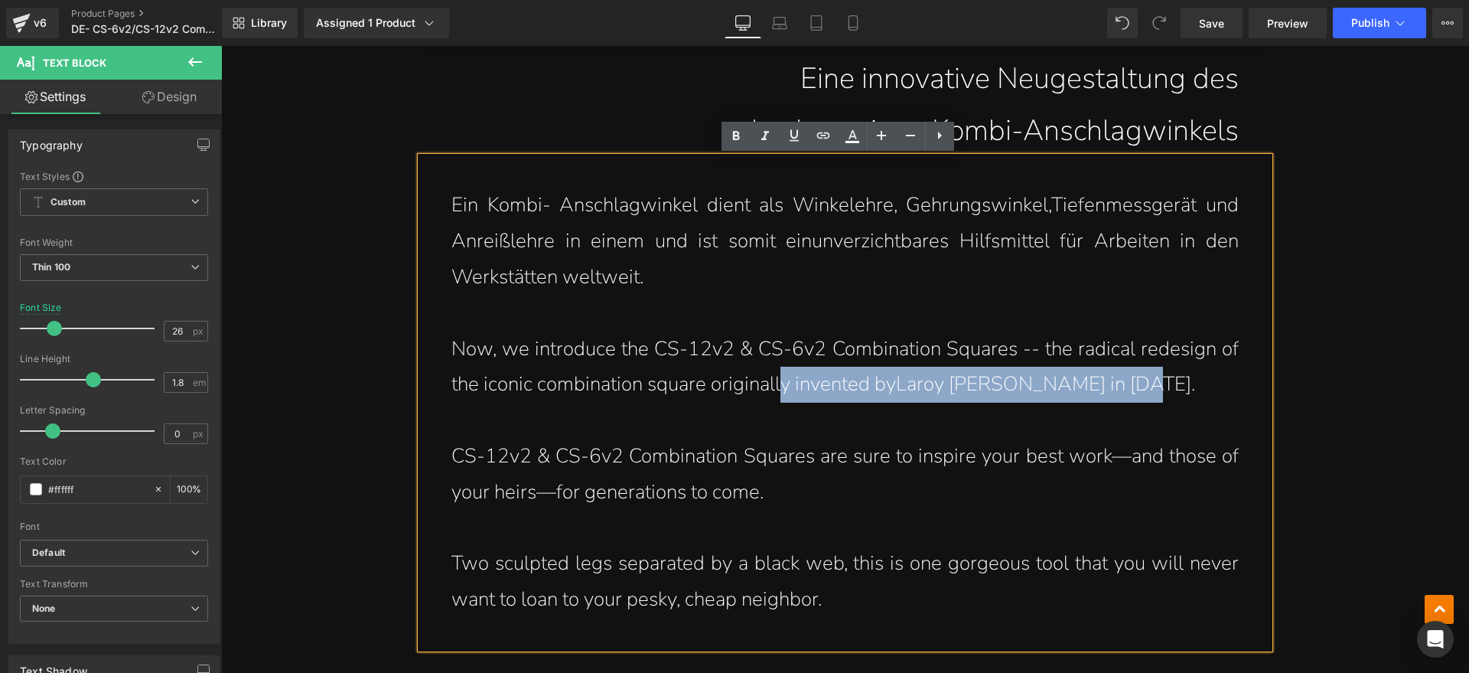
drag, startPoint x: 1139, startPoint y: 380, endPoint x: 800, endPoint y: 377, distance: 338.2
click at [790, 377] on p "Now, we introduce the CS-12v2 & CS-6v2 Combination Squares -- the radical redes…" at bounding box center [844, 367] width 787 height 72
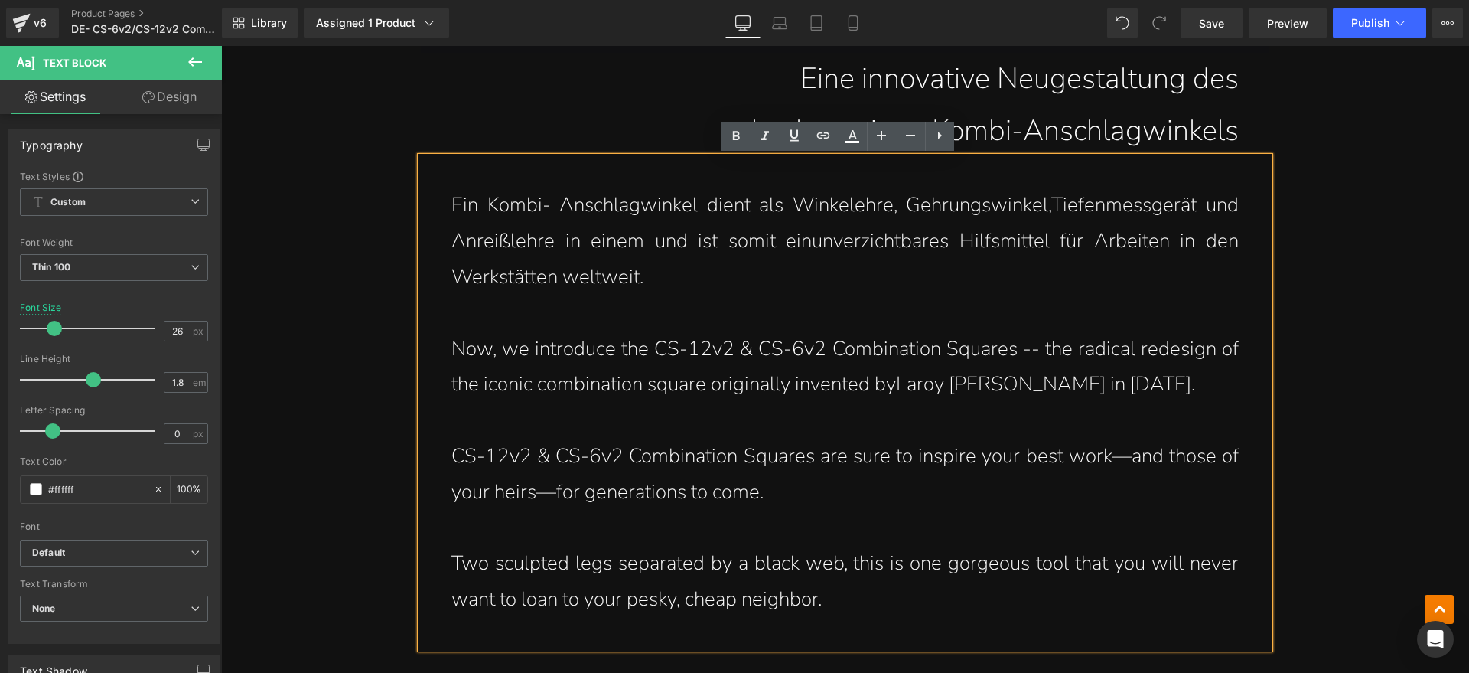
click at [904, 409] on p at bounding box center [844, 420] width 787 height 36
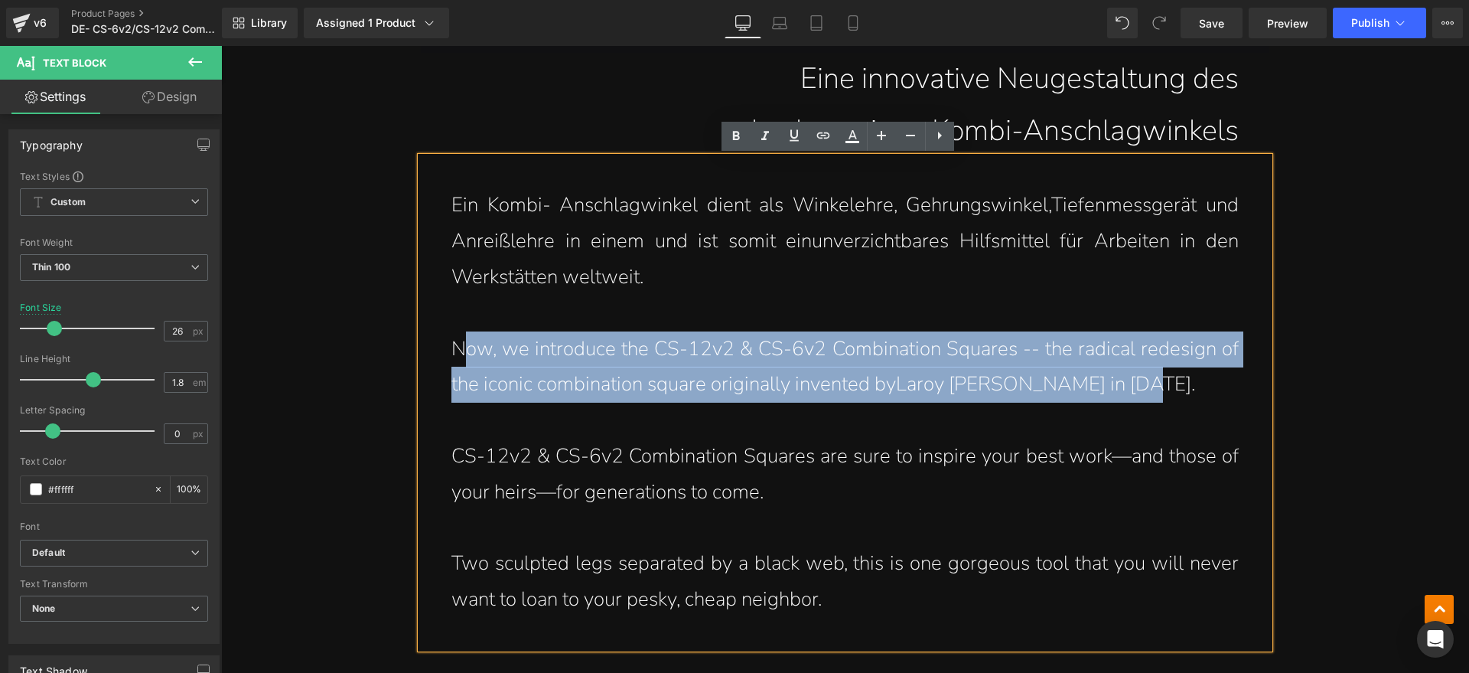
drag, startPoint x: 1135, startPoint y: 377, endPoint x: 456, endPoint y: 351, distance: 679.9
click at [456, 351] on p "Now, we introduce the CS-12v2 & CS-6v2 Combination Squares -- the radical redes…" at bounding box center [844, 367] width 787 height 72
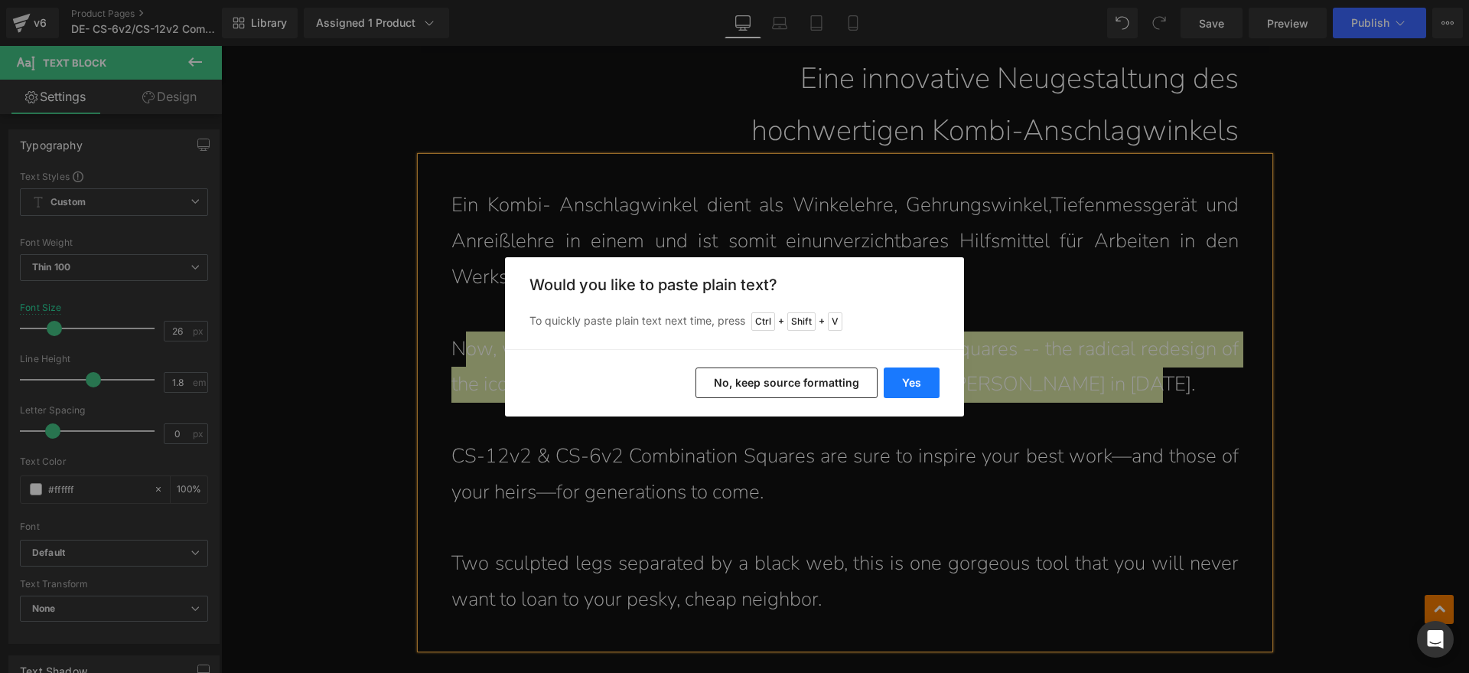
click at [932, 382] on button "Yes" at bounding box center [912, 382] width 56 height 31
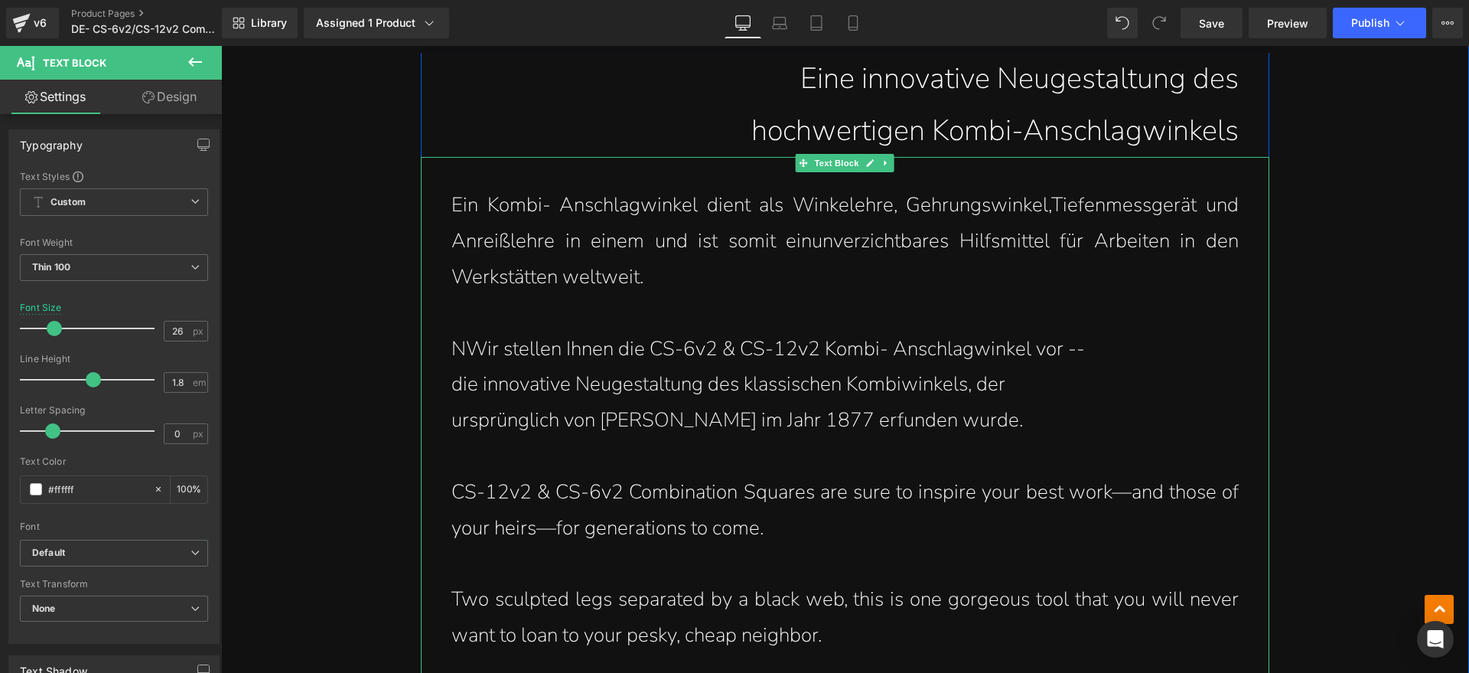
click at [454, 348] on p "NWir stellen Ihnen die CS-6v2 & CS-12v2 Kombi- Anschlagwinkel vor --" at bounding box center [844, 349] width 787 height 36
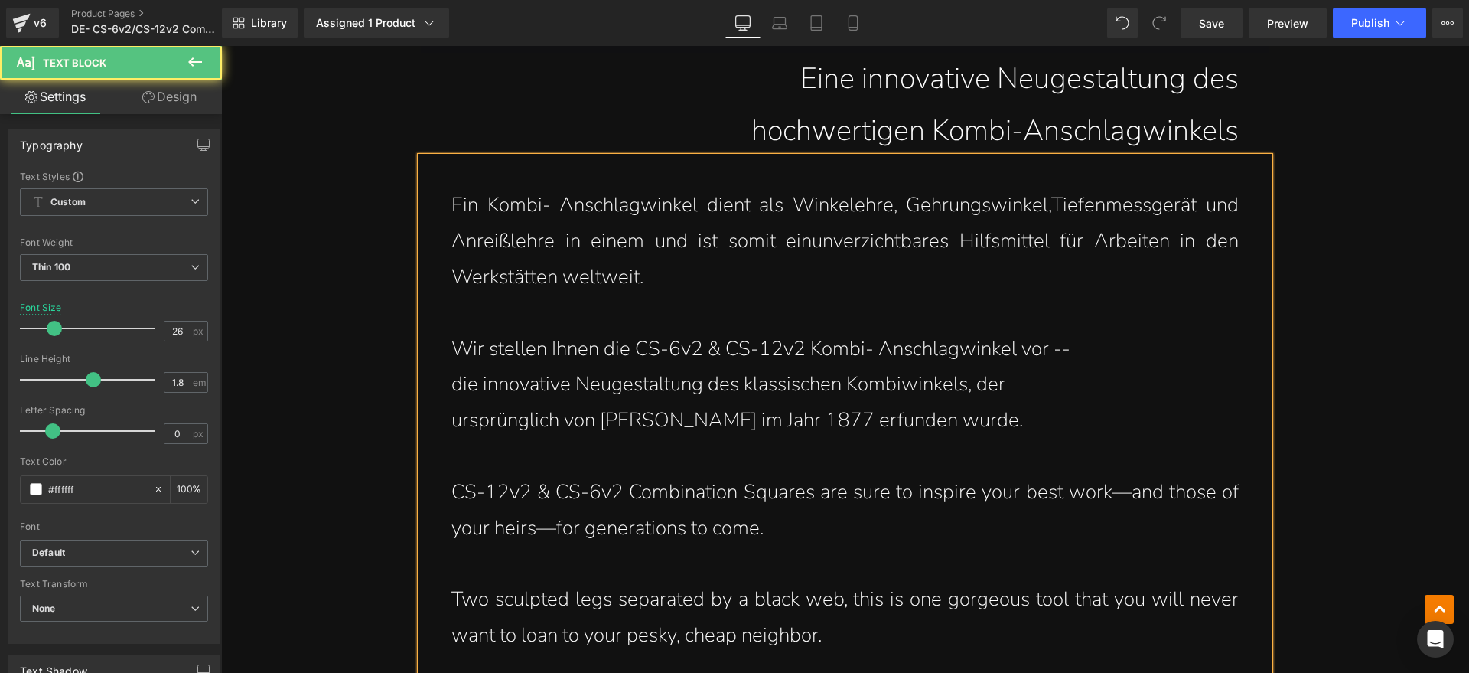
click at [442, 380] on div "Ein Kombi- Anschlagwinkel dient als Winkelehre, Gehrungswinkel, Tiefenmessgerät…" at bounding box center [845, 420] width 849 height 526
click at [451, 412] on p "ursprünglich von Laroy S. Starrett im Jahr 1877 erfunden wurde." at bounding box center [844, 420] width 787 height 36
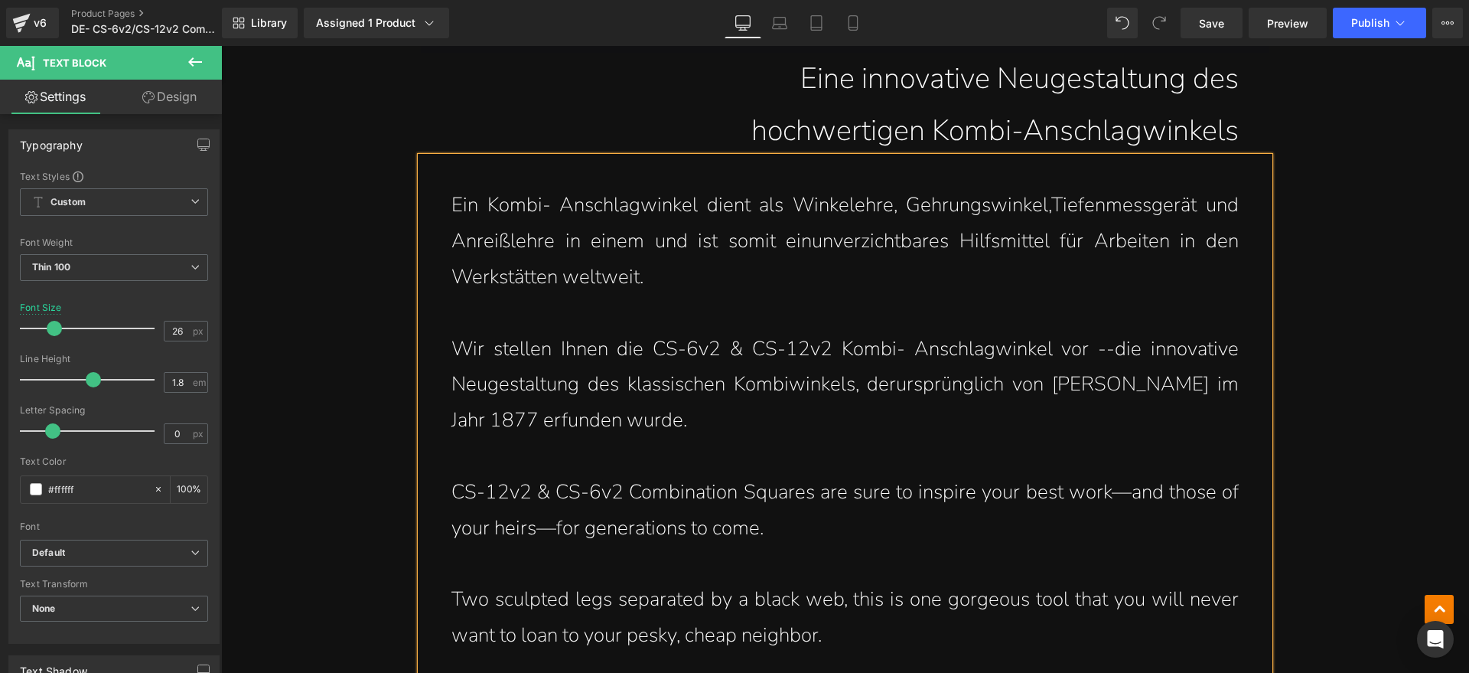
click at [803, 428] on p "Wir stellen Ihnen die CS-6v2 & CS-12v2 Kombi- Anschlagwinkel vor -- die innovat…" at bounding box center [844, 384] width 787 height 107
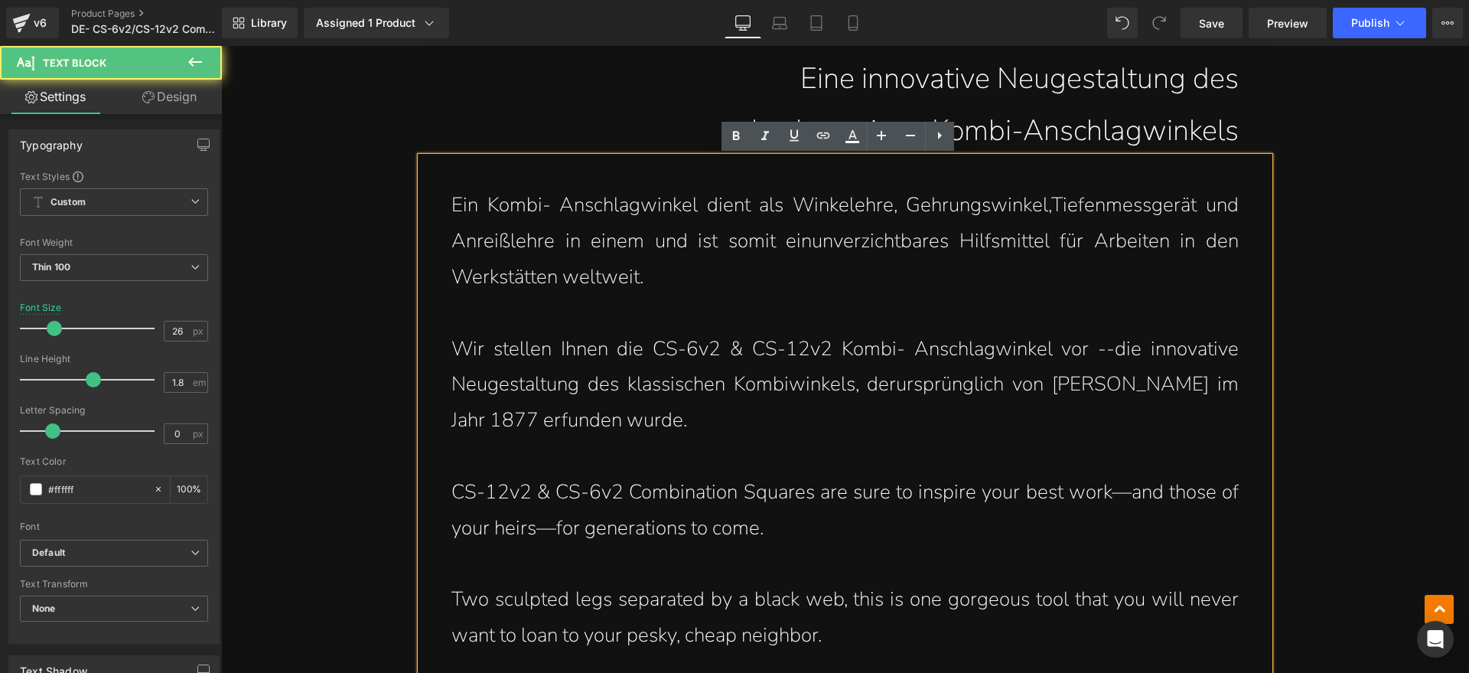
click at [770, 523] on p "CS-12v2 & CS-6v2 Combination Squares are sure to inspire your best work—and tho…" at bounding box center [844, 510] width 787 height 72
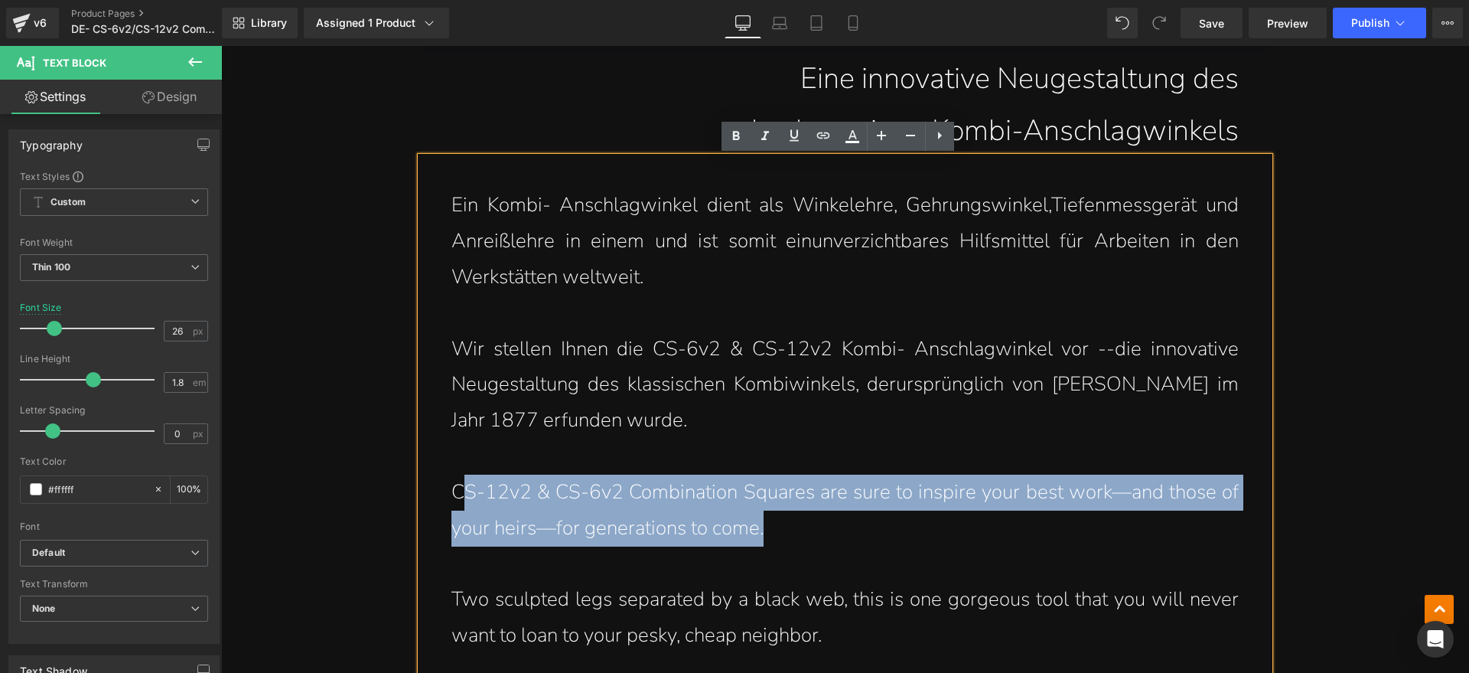
drag, startPoint x: 777, startPoint y: 527, endPoint x: 461, endPoint y: 496, distance: 316.8
click at [461, 496] on p "CS-12v2 & CS-6v2 Combination Squares are sure to inspire your best work—and tho…" at bounding box center [844, 510] width 787 height 72
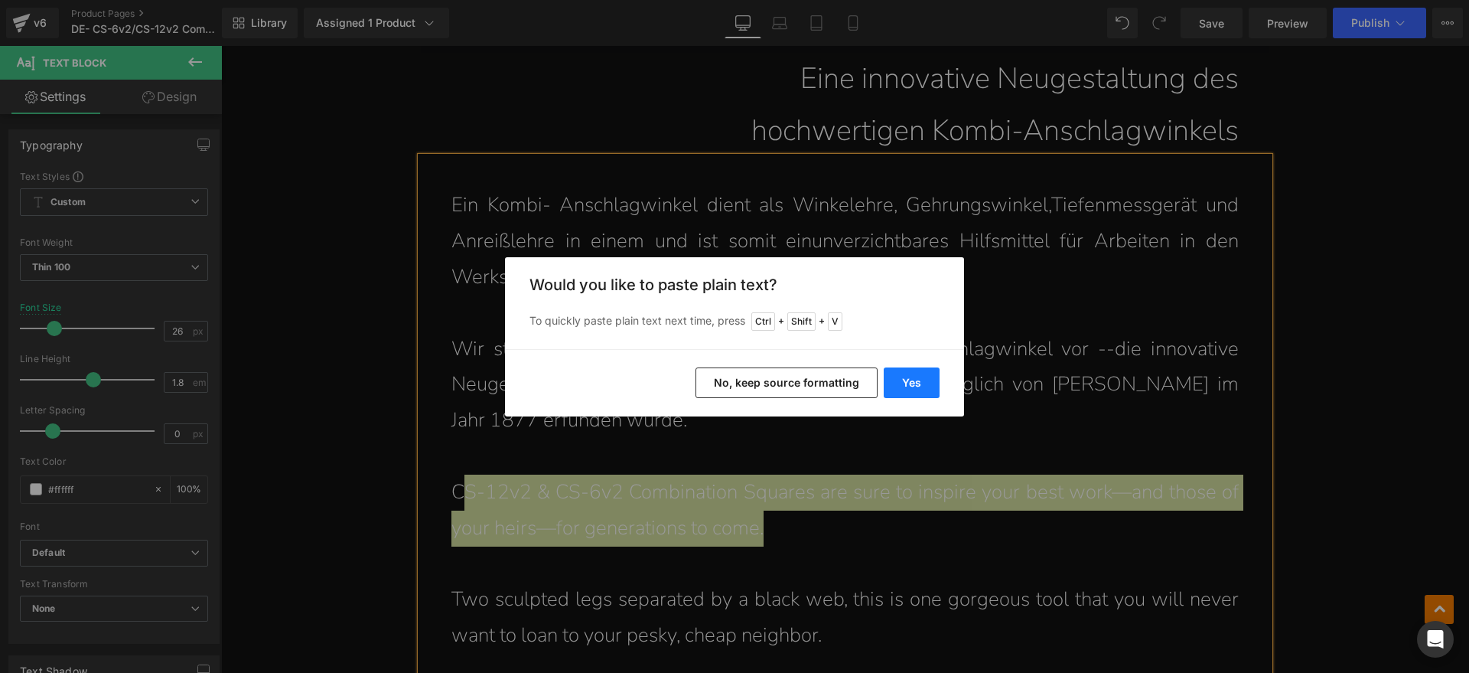
drag, startPoint x: 694, startPoint y: 329, endPoint x: 917, endPoint y: 374, distance: 227.2
click at [917, 374] on button "Yes" at bounding box center [912, 382] width 56 height 31
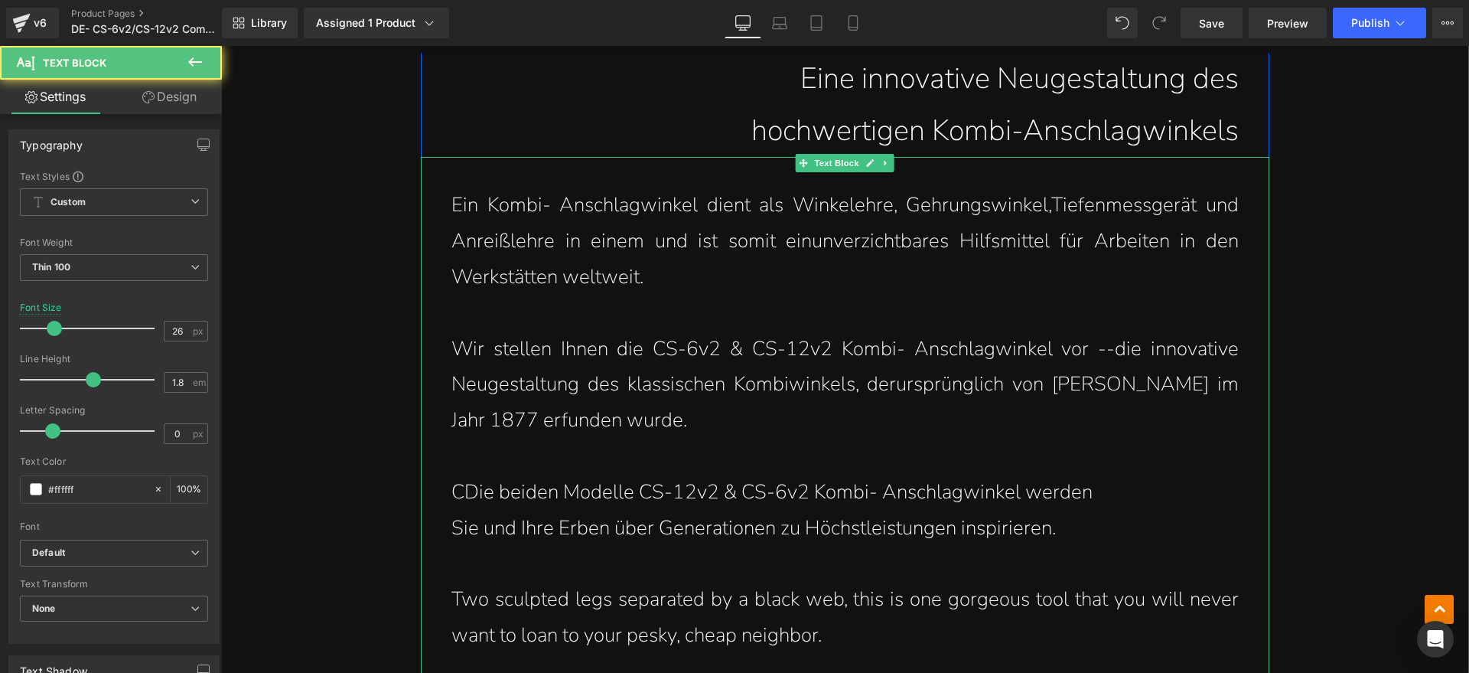
click at [461, 497] on p "CDie beiden Modelle CS-12v2 & CS-6v2 Kombi- Anschlagwinkel werden" at bounding box center [844, 492] width 787 height 36
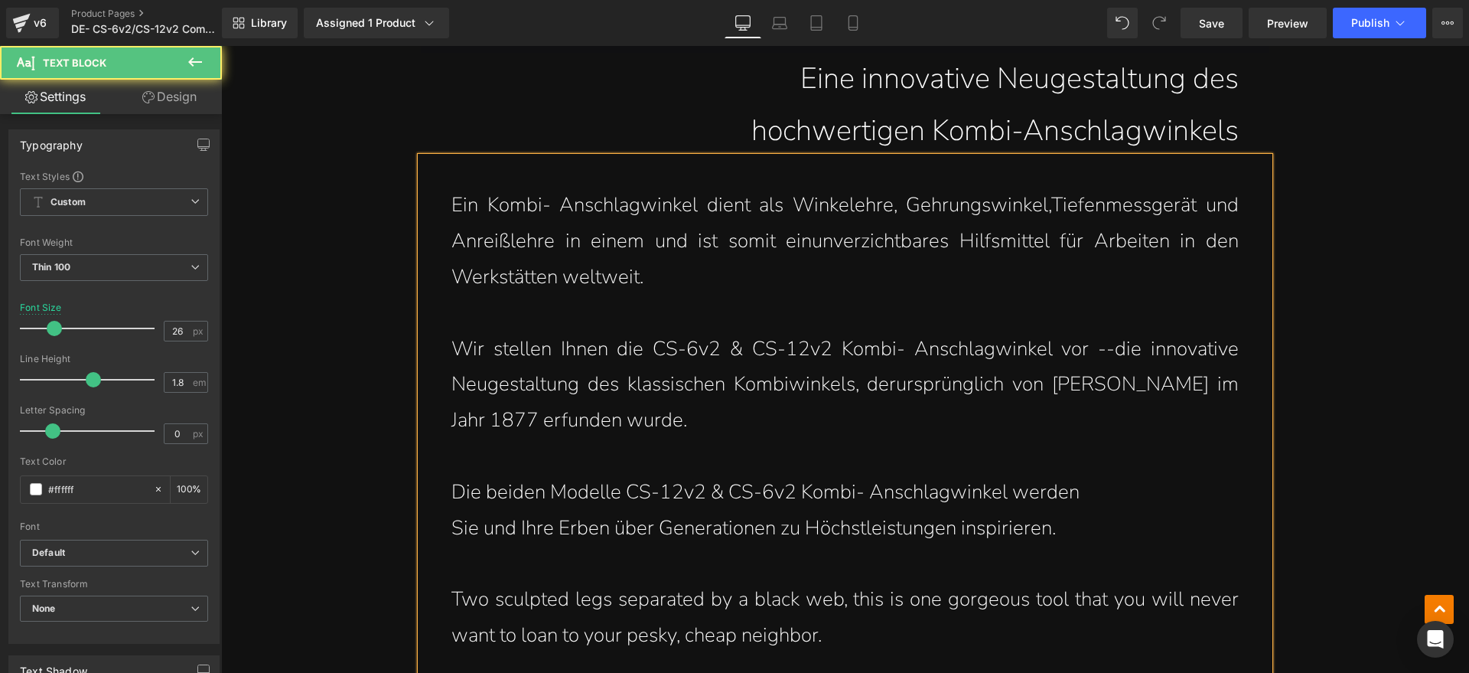
click at [436, 528] on div "Ein Kombi- Anschlagwinkel dient als Winkelehre, Gehrungswinkel, Tiefenmessgerät…" at bounding box center [845, 420] width 849 height 526
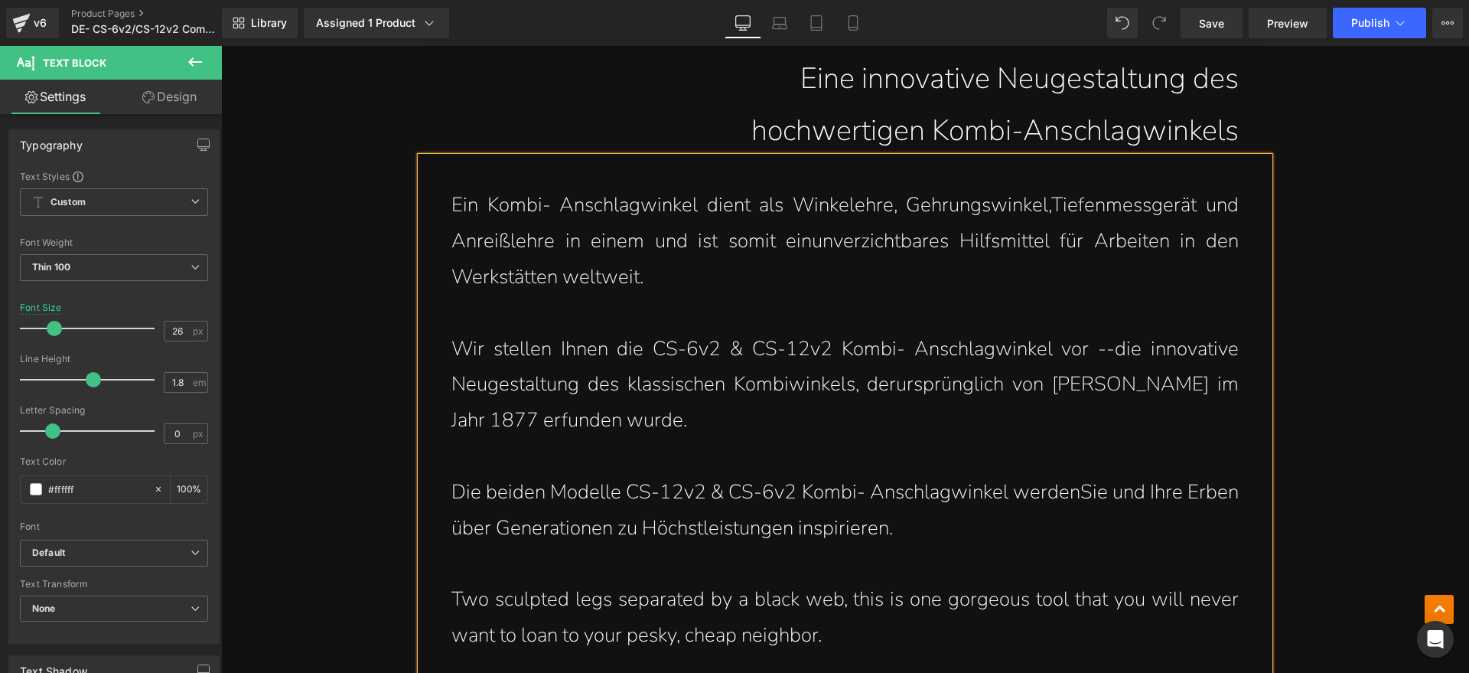
click at [1048, 529] on p "Die beiden Modelle CS-12v2 & CS-6v2 Kombi- Anschlagwinkel werden Sie und Ihre E…" at bounding box center [844, 510] width 787 height 72
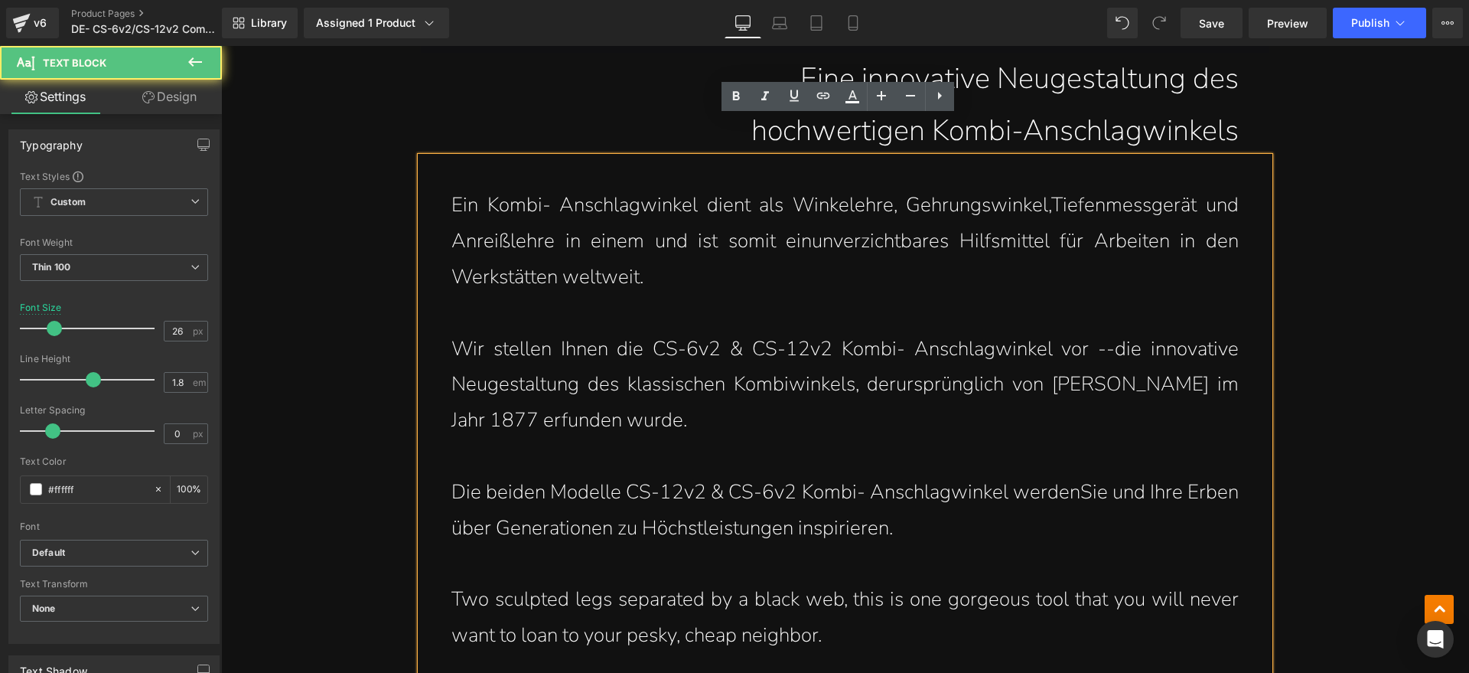
scroll to position [1530, 0]
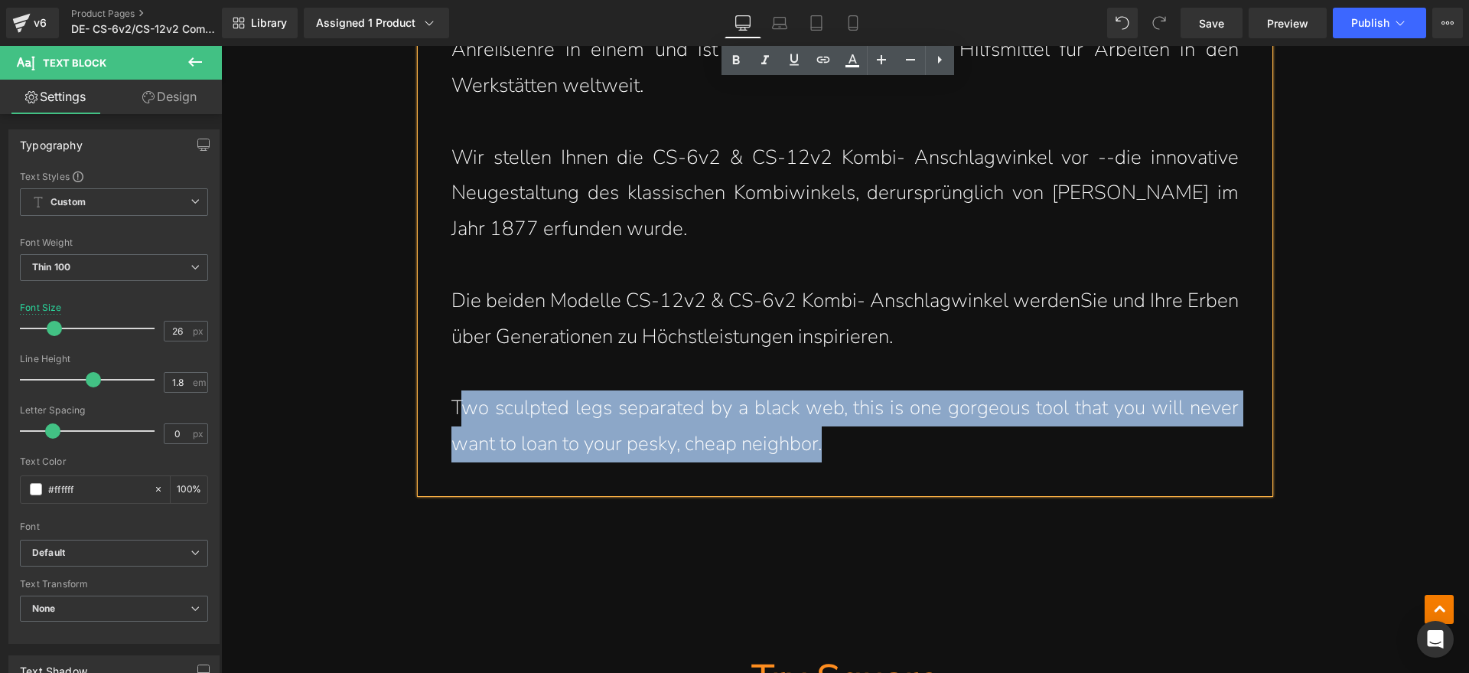
drag, startPoint x: 852, startPoint y: 456, endPoint x: 454, endPoint y: 409, distance: 400.6
click at [454, 409] on p "Two sculpted legs separated by a black web, this is one gorgeous tool that you …" at bounding box center [844, 426] width 787 height 72
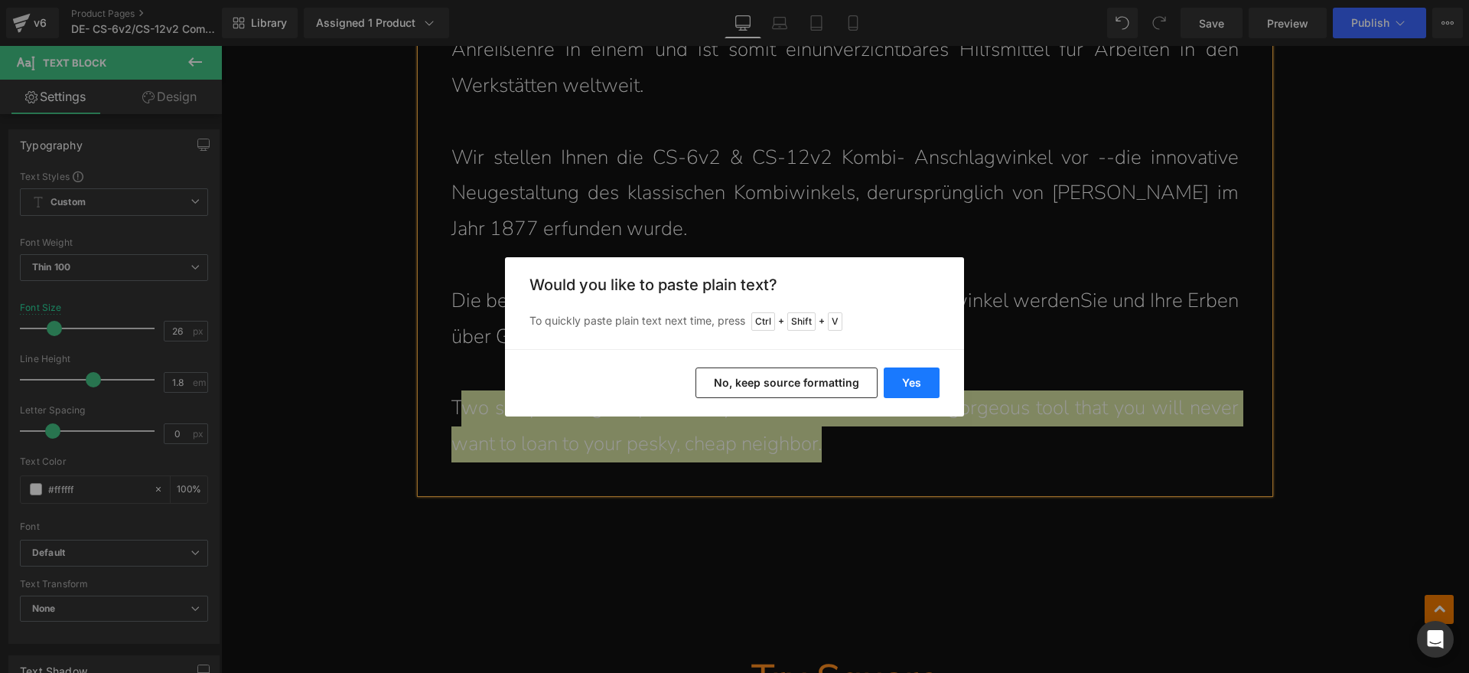
click at [893, 380] on button "Yes" at bounding box center [912, 382] width 56 height 31
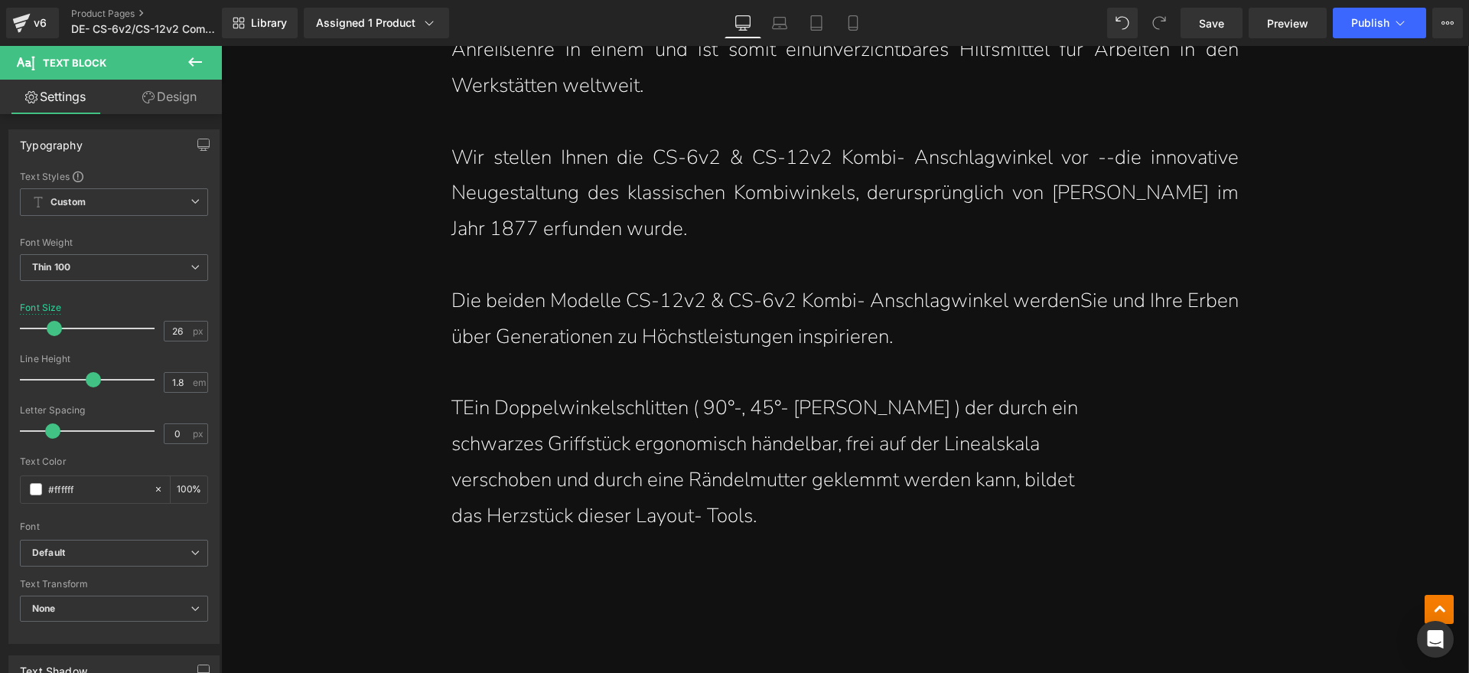
click at [452, 407] on p "TEin Doppelwinkelschlitten ( 90°-, 45°- Schenkel ) der durch ein" at bounding box center [844, 408] width 787 height 36
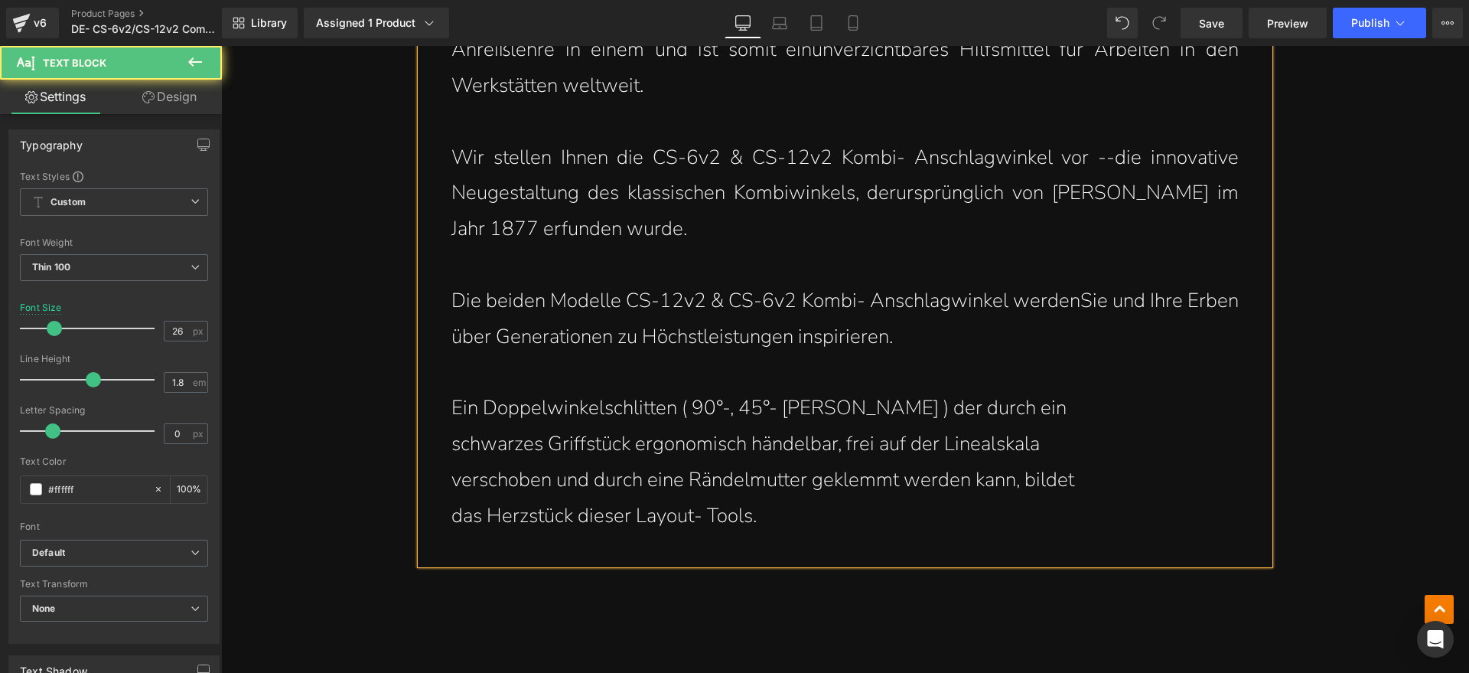
click at [441, 441] on div "Ein Kombi- Anschlagwinkel dient als Winkelehre, Gehrungswinkel, Tiefenmessgerät…" at bounding box center [845, 265] width 849 height 598
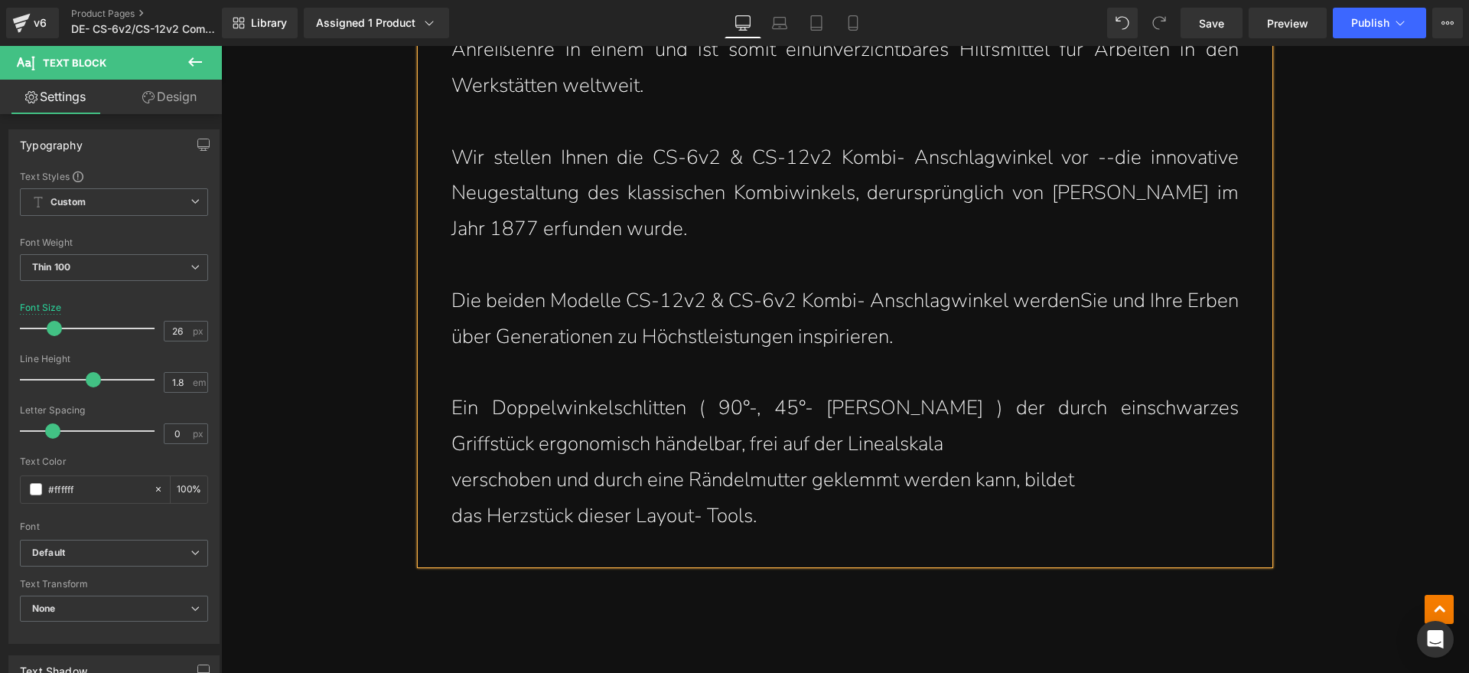
click at [451, 479] on p "verschoben und durch eine Rändelmutter geklemmt werden kann, bildet" at bounding box center [844, 480] width 787 height 36
click at [451, 512] on p "das Herzstück dieser Layout- Tools." at bounding box center [844, 516] width 787 height 36
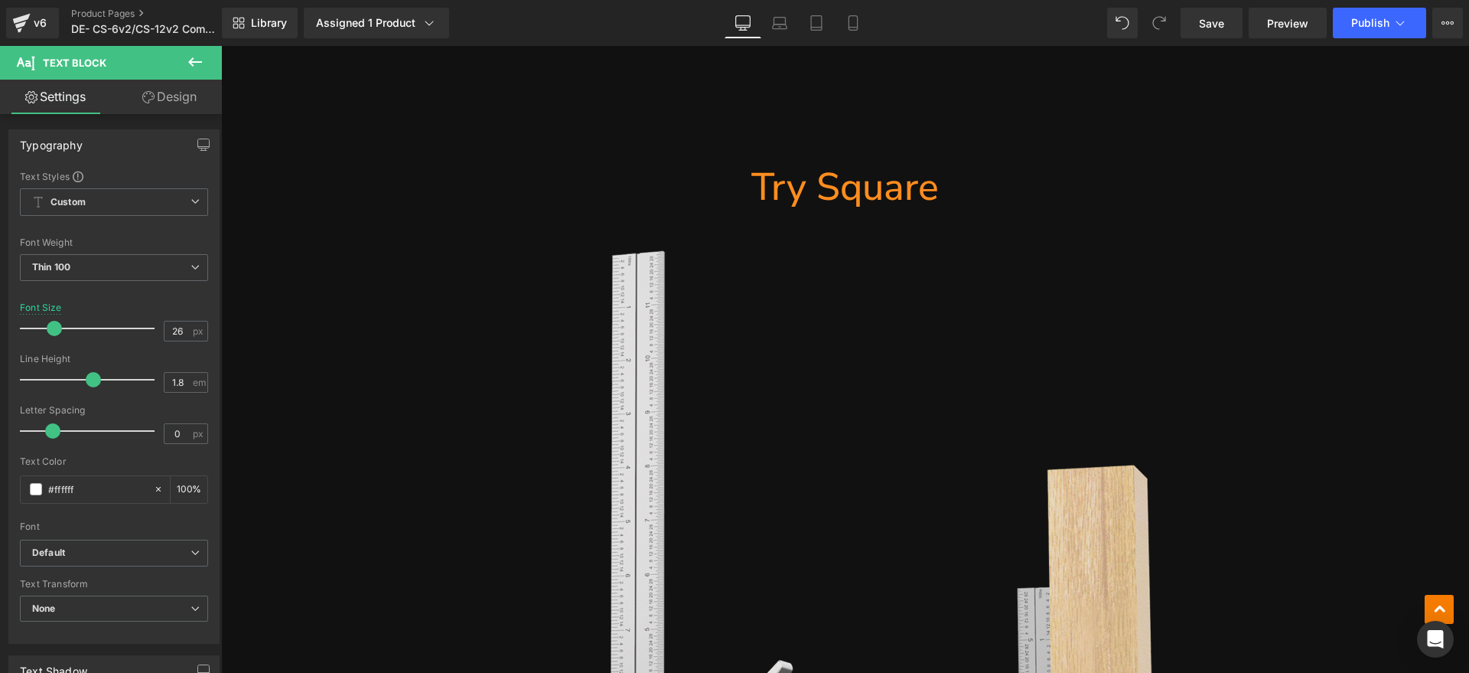
scroll to position [1817, 0]
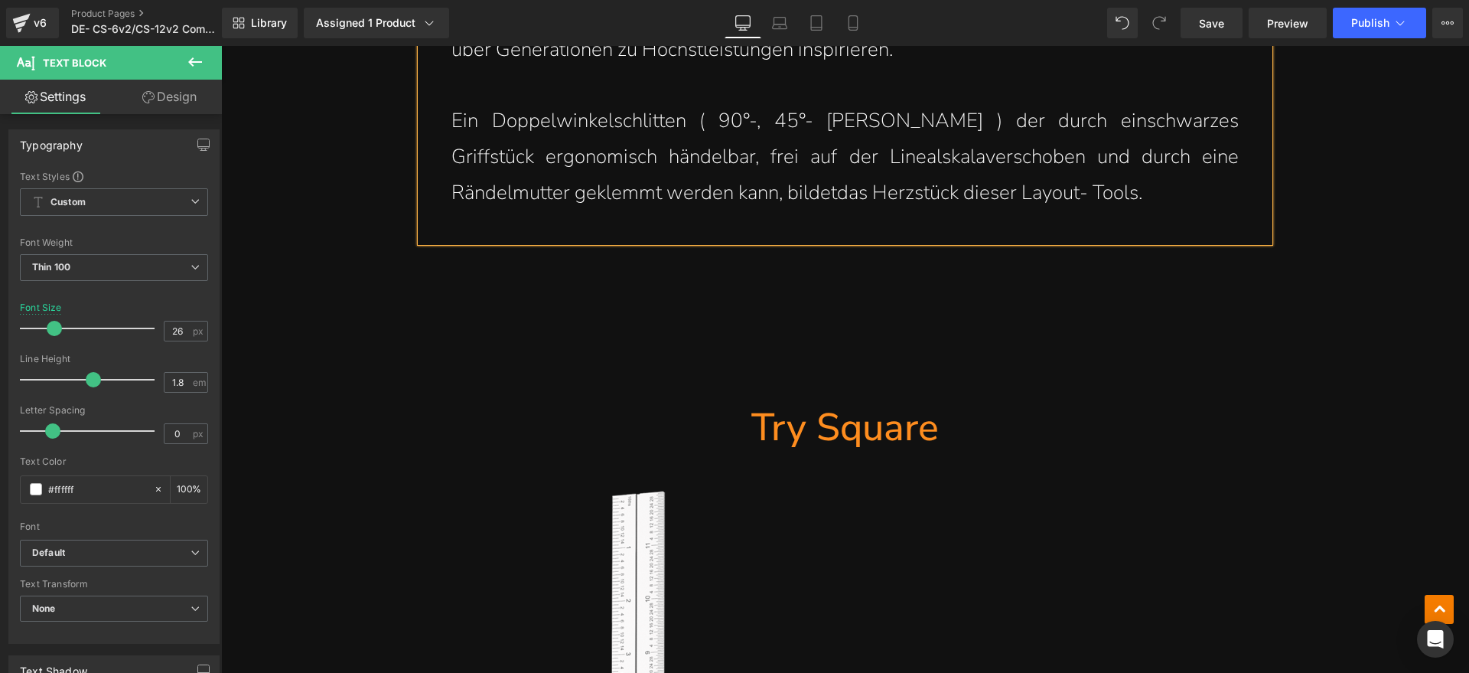
drag, startPoint x: 839, startPoint y: 428, endPoint x: 961, endPoint y: 426, distance: 121.7
click at [839, 428] on span "Heading" at bounding box center [836, 427] width 41 height 18
click at [965, 428] on h1 "Try Square" at bounding box center [845, 427] width 849 height 50
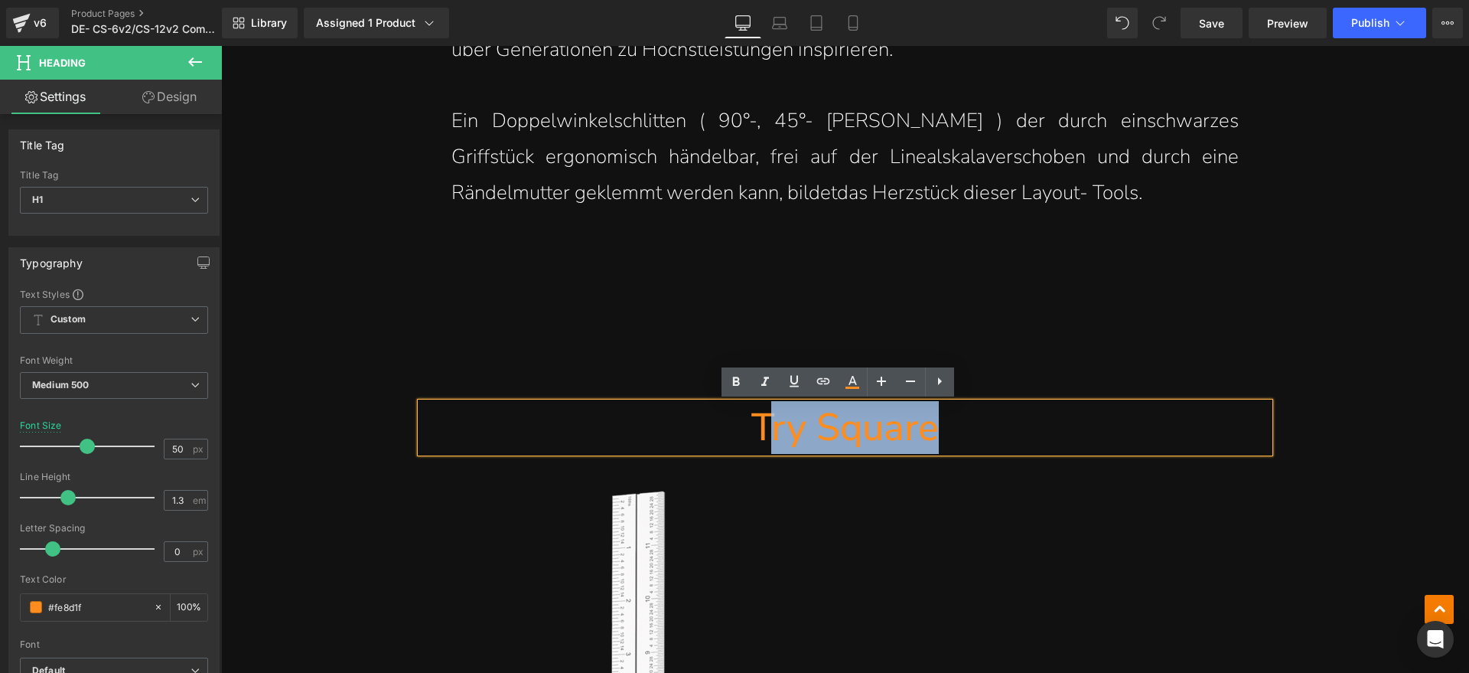
drag, startPoint x: 956, startPoint y: 425, endPoint x: 762, endPoint y: 430, distance: 194.4
click at [762, 430] on h1 "Try Square" at bounding box center [845, 427] width 849 height 50
paste div
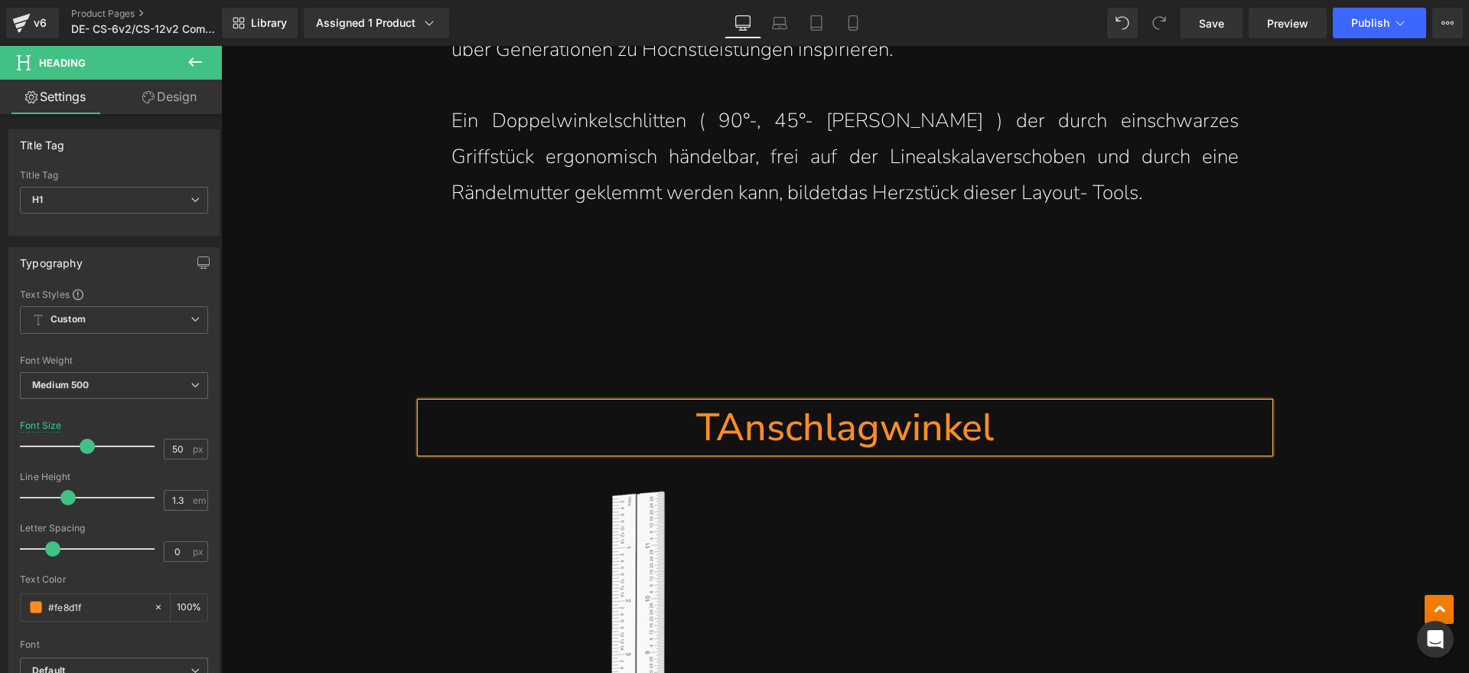
click at [712, 428] on h1 "TAnschlagwinkel" at bounding box center [845, 427] width 849 height 50
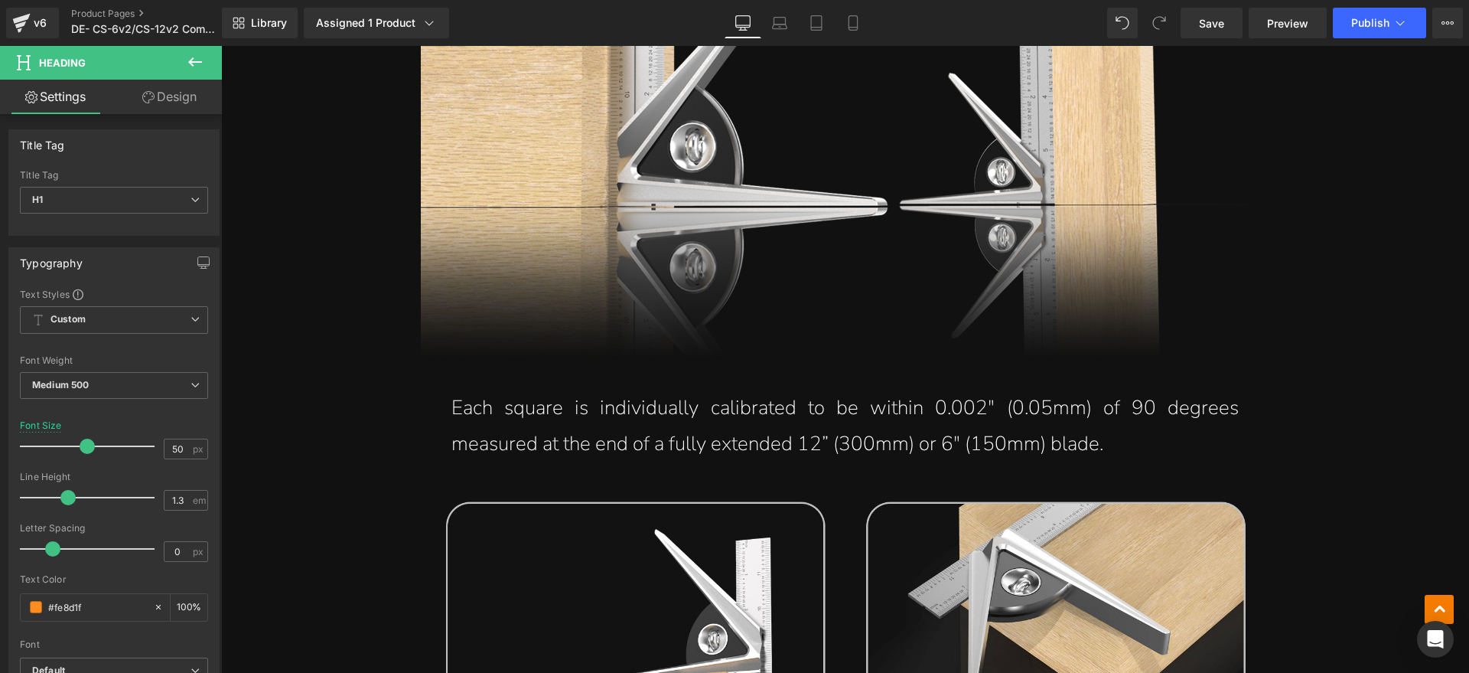
scroll to position [2869, 0]
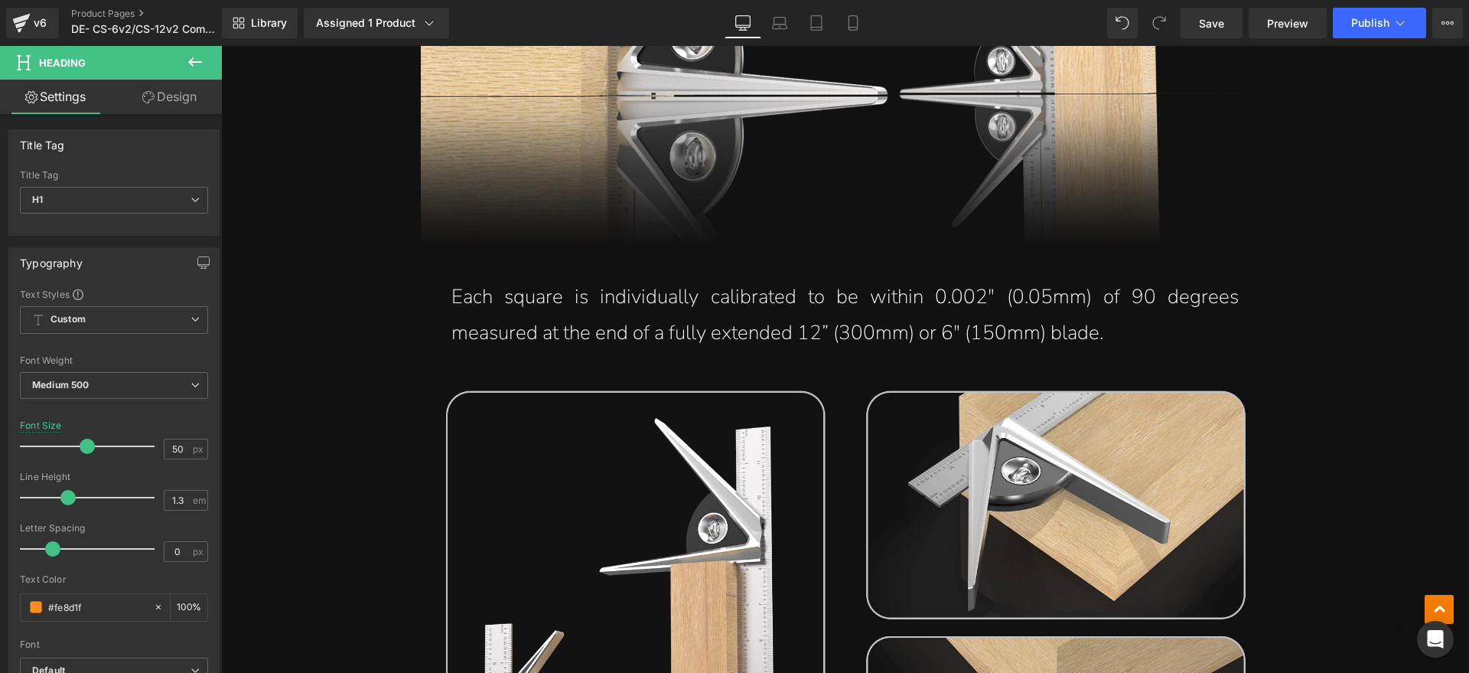
click at [832, 282] on span "Text Block" at bounding box center [837, 273] width 50 height 18
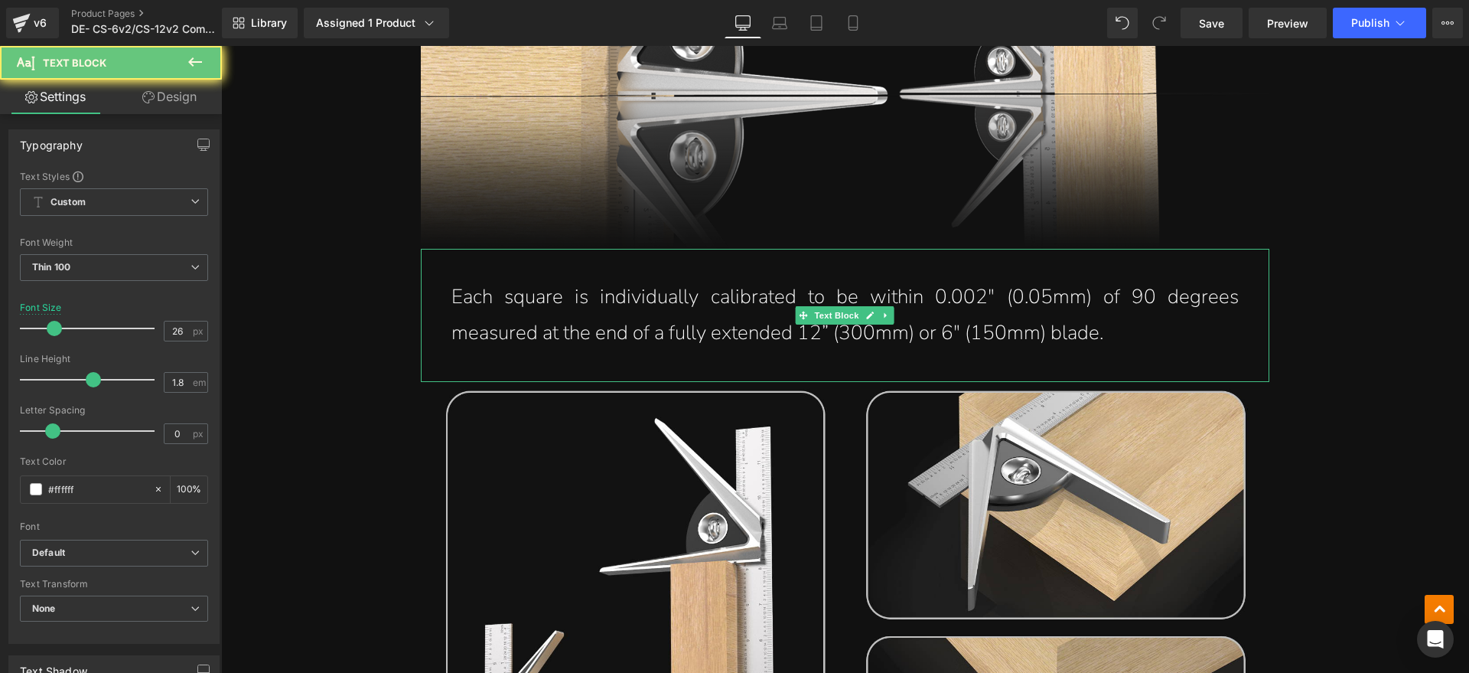
click at [1145, 324] on p "Each square is individually calibrated to be within 0.002" (0.05mm) of 90 degre…" at bounding box center [844, 315] width 787 height 72
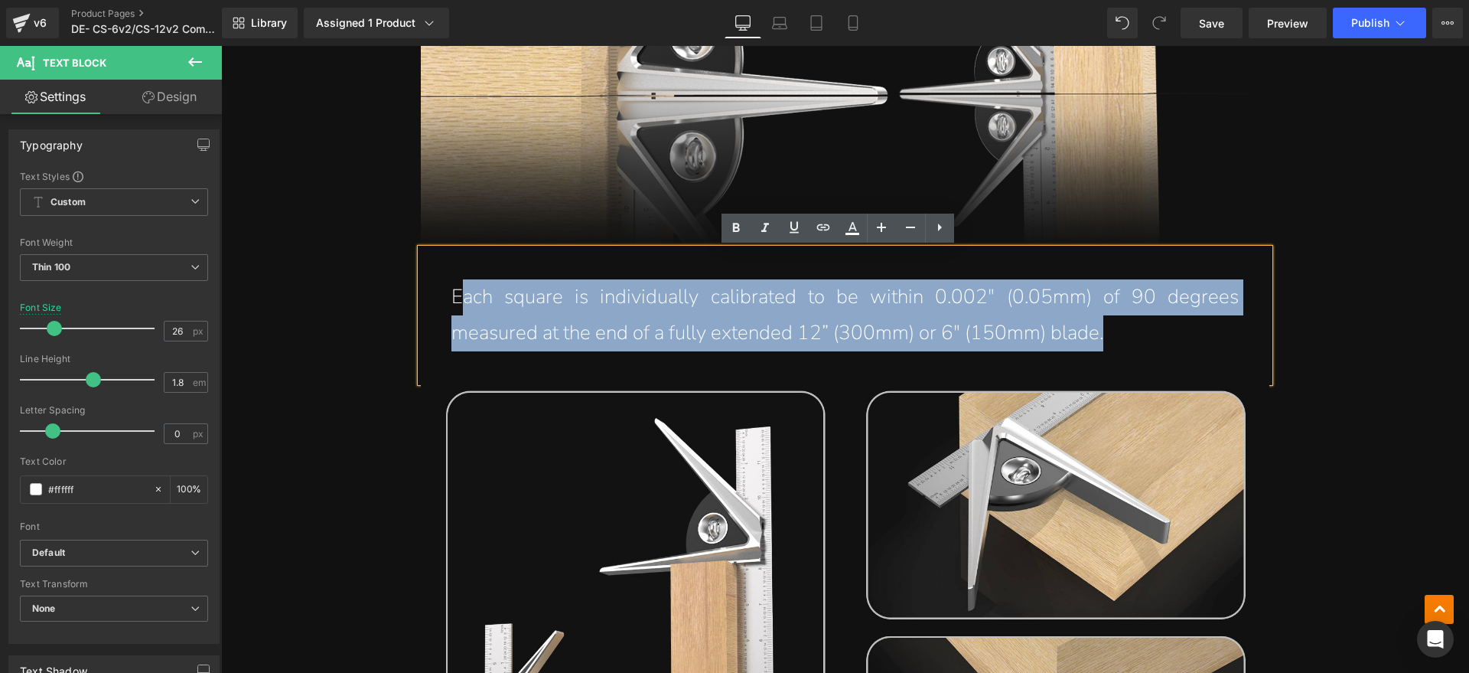
drag, startPoint x: 1124, startPoint y: 331, endPoint x: 458, endPoint y: 305, distance: 666.9
click at [458, 305] on p "Each square is individually calibrated to be within 0.002" (0.05mm) of 90 degre…" at bounding box center [844, 315] width 787 height 72
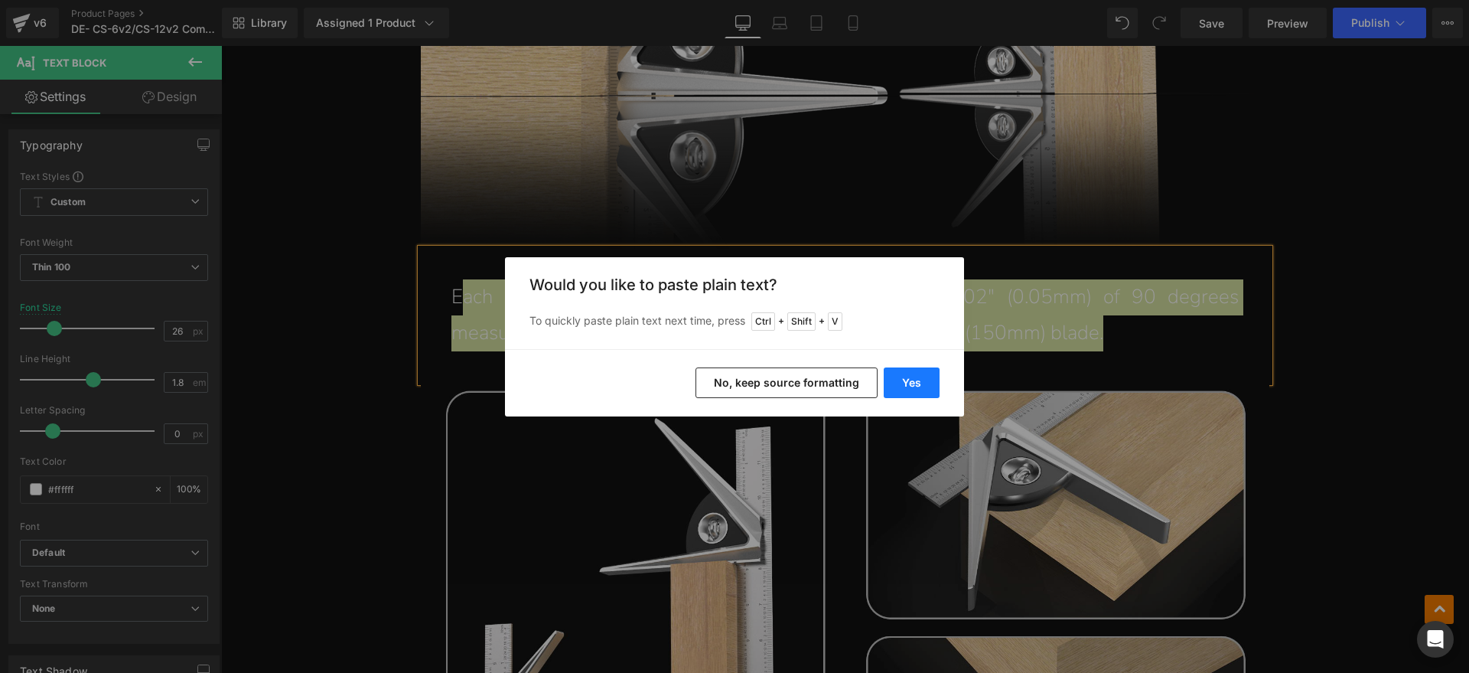
click at [916, 378] on button "Yes" at bounding box center [912, 382] width 56 height 31
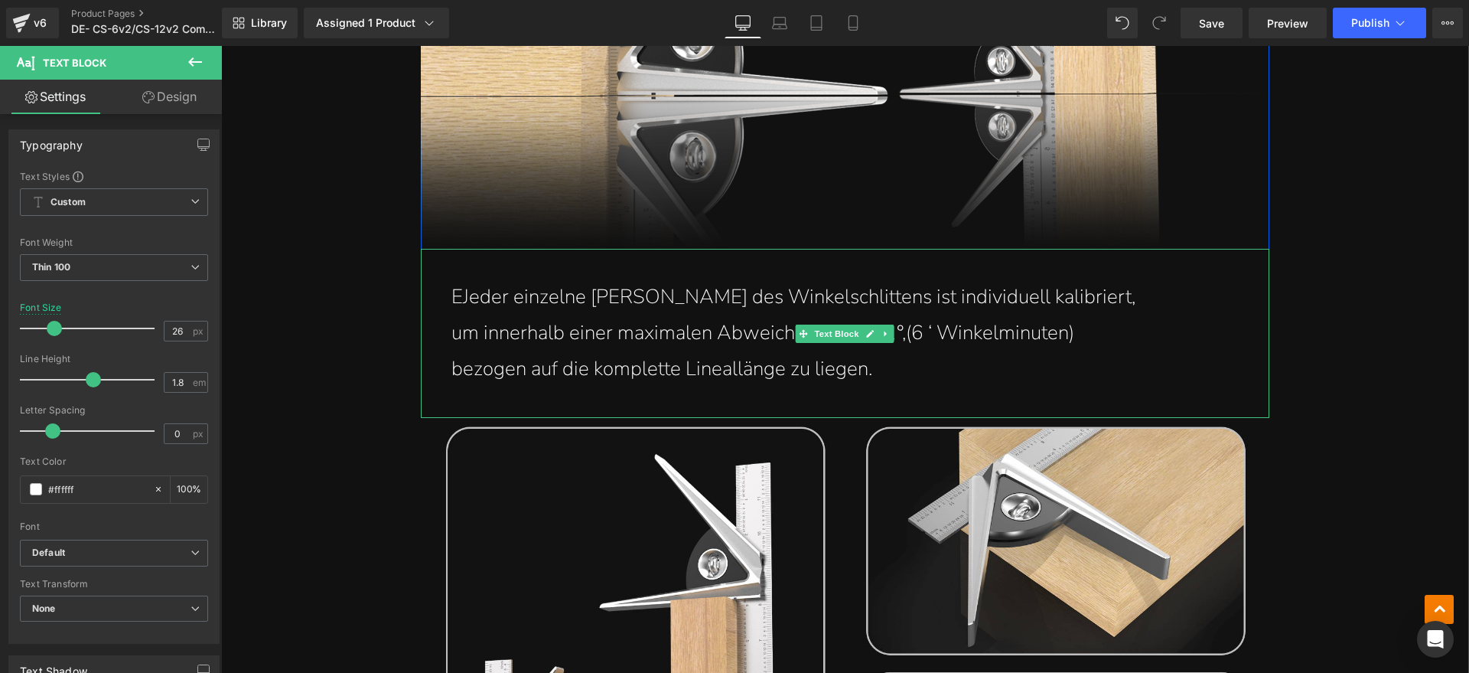
click at [455, 298] on p "EJeder einzelne Schenkel des Winkelschlittens ist individuell kalibriert," at bounding box center [844, 297] width 787 height 36
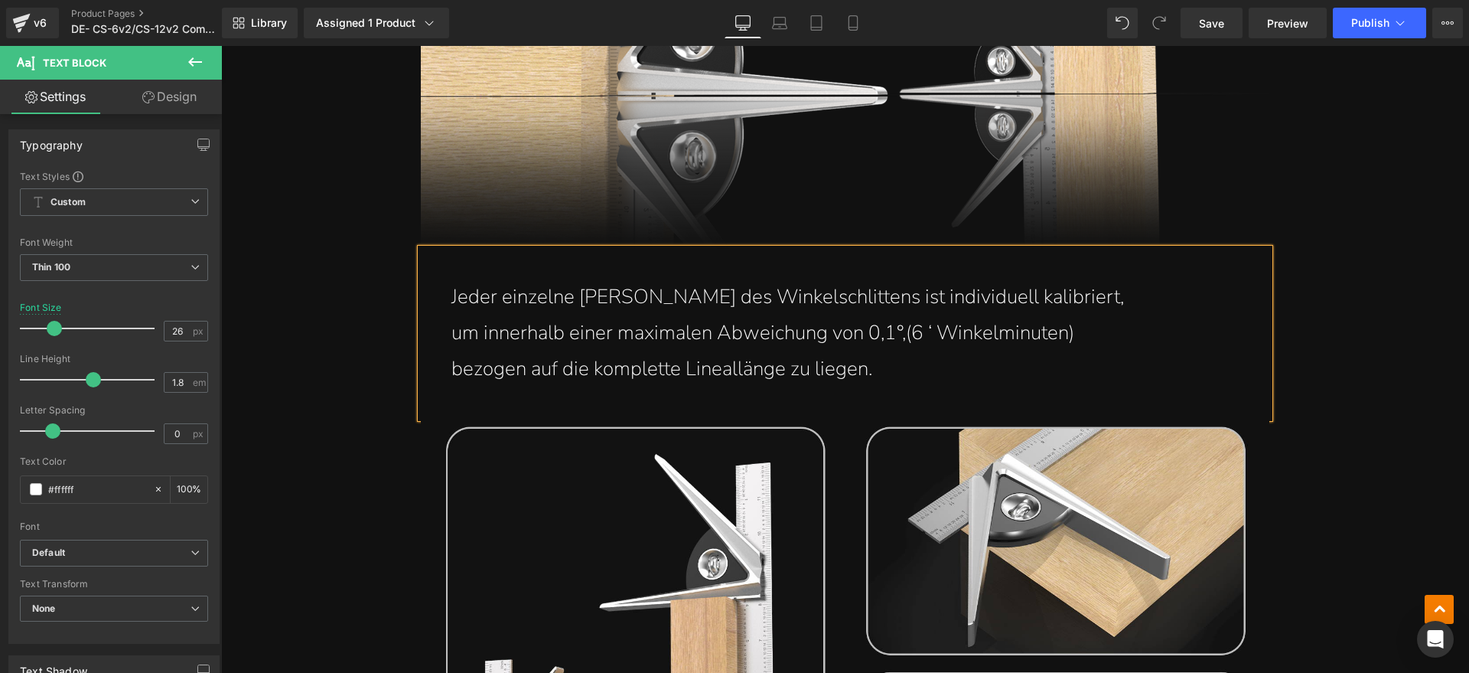
click at [439, 333] on div "Jeder einzelne Schenkel des Winkelschlittens ist individuell kalibriert, um in…" at bounding box center [845, 333] width 849 height 168
click at [451, 363] on p "bezogen auf die komplette Lineallänge zu liegen." at bounding box center [844, 369] width 787 height 36
click at [699, 373] on p "Jeder einzelne Schenkel des Winkelschlittens ist individuell kalibriert, um inn…" at bounding box center [844, 332] width 787 height 107
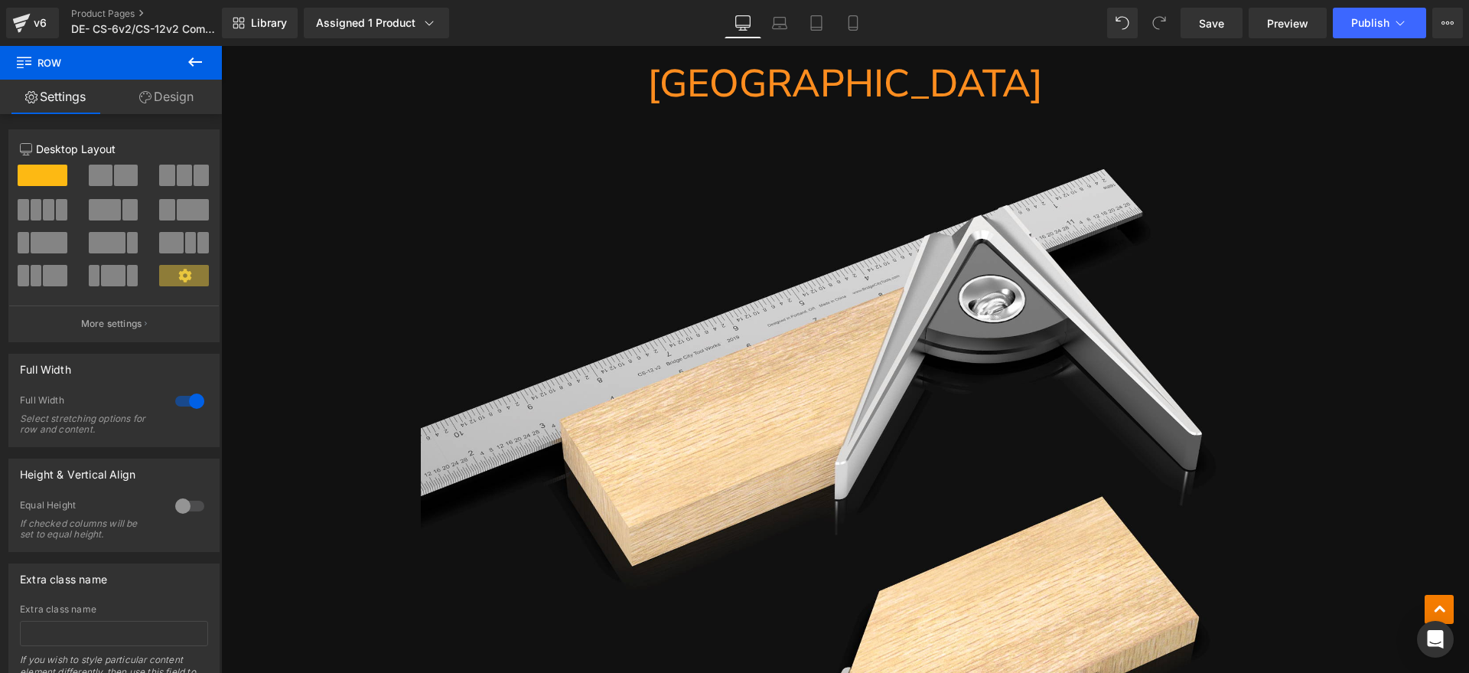
scroll to position [3826, 0]
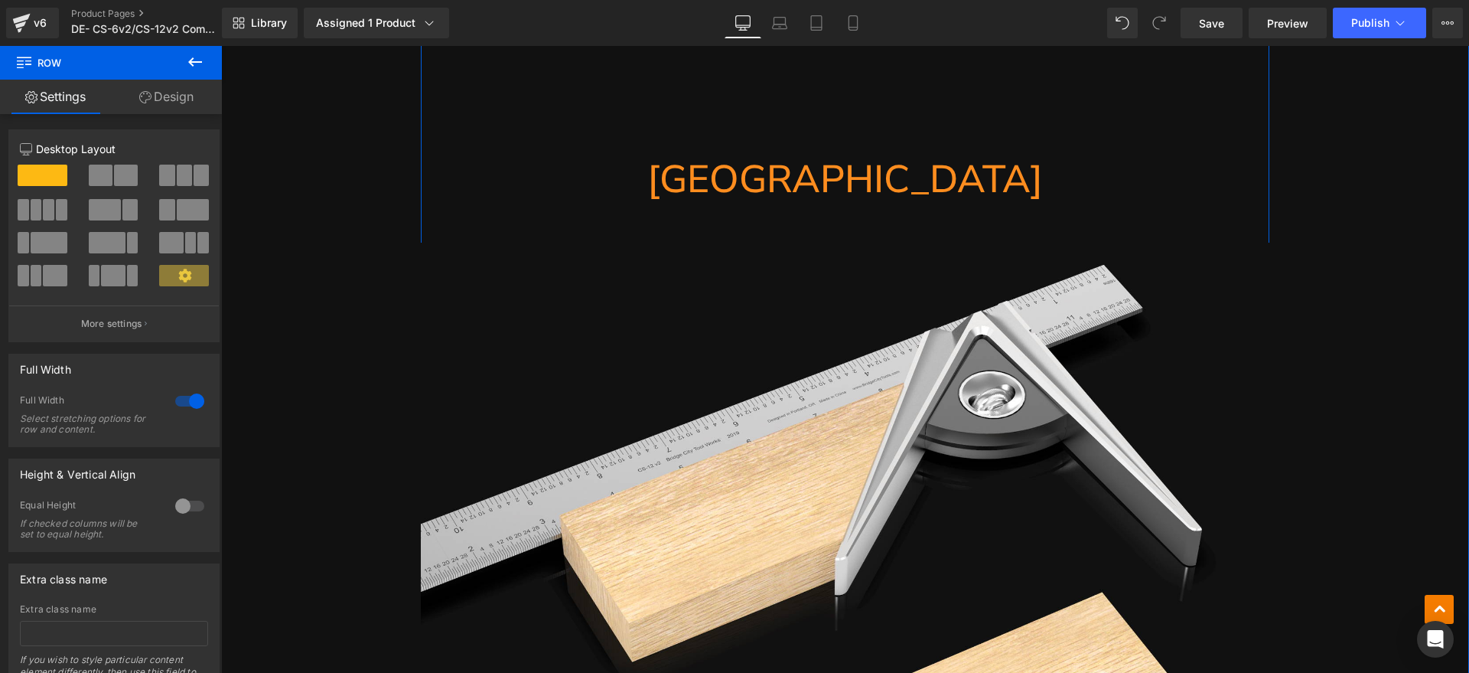
click at [943, 187] on h1 "Miter Square" at bounding box center [845, 180] width 849 height 50
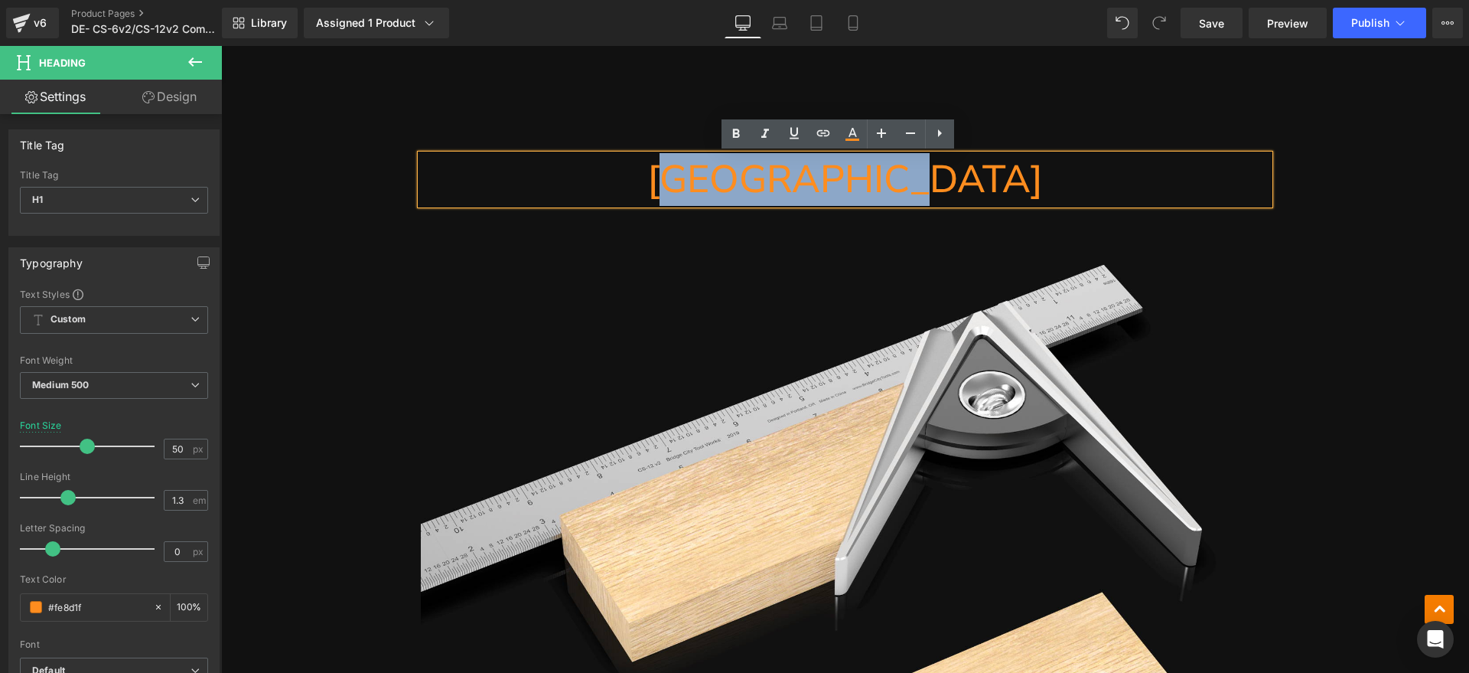
drag, startPoint x: 819, startPoint y: 182, endPoint x: 756, endPoint y: 185, distance: 62.8
click at [756, 185] on h1 "Miter Square" at bounding box center [845, 180] width 849 height 50
paste div
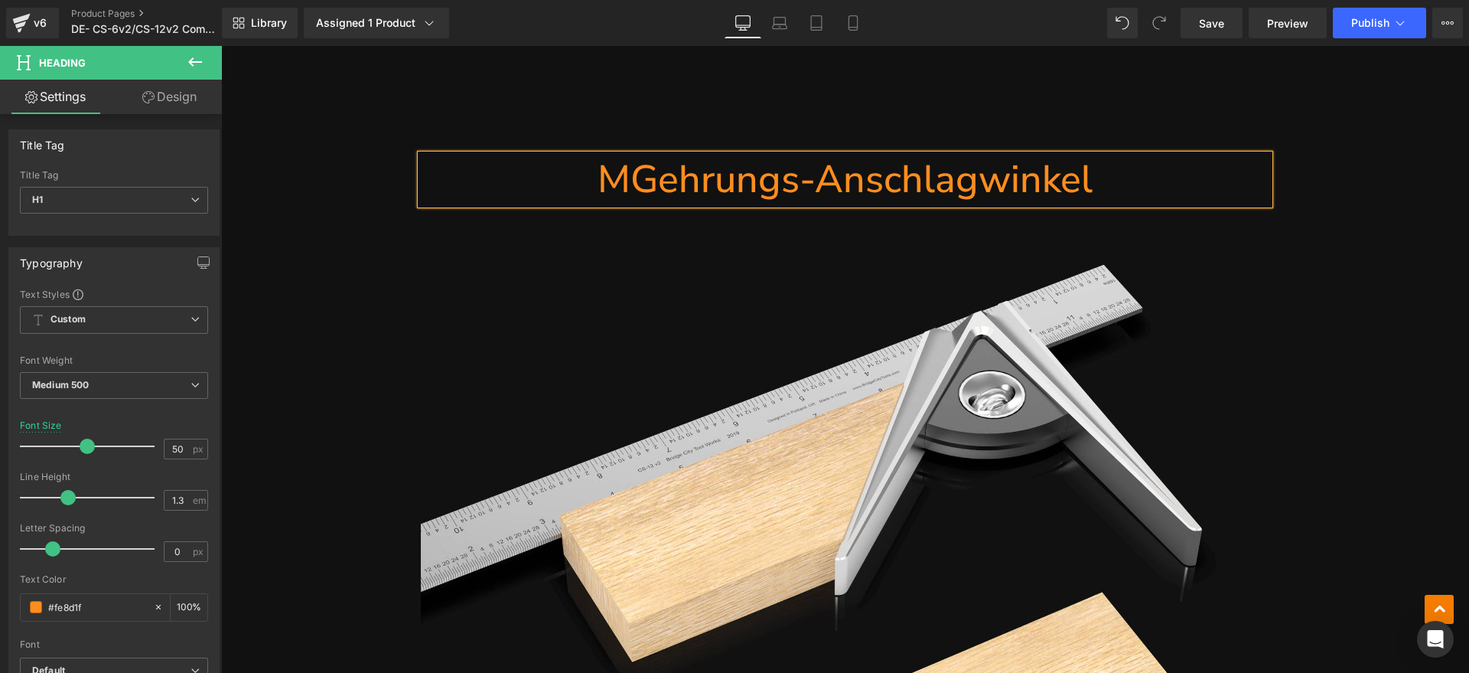
click at [631, 180] on h1 "MGehrungs-Anschlagwinkel" at bounding box center [845, 180] width 849 height 50
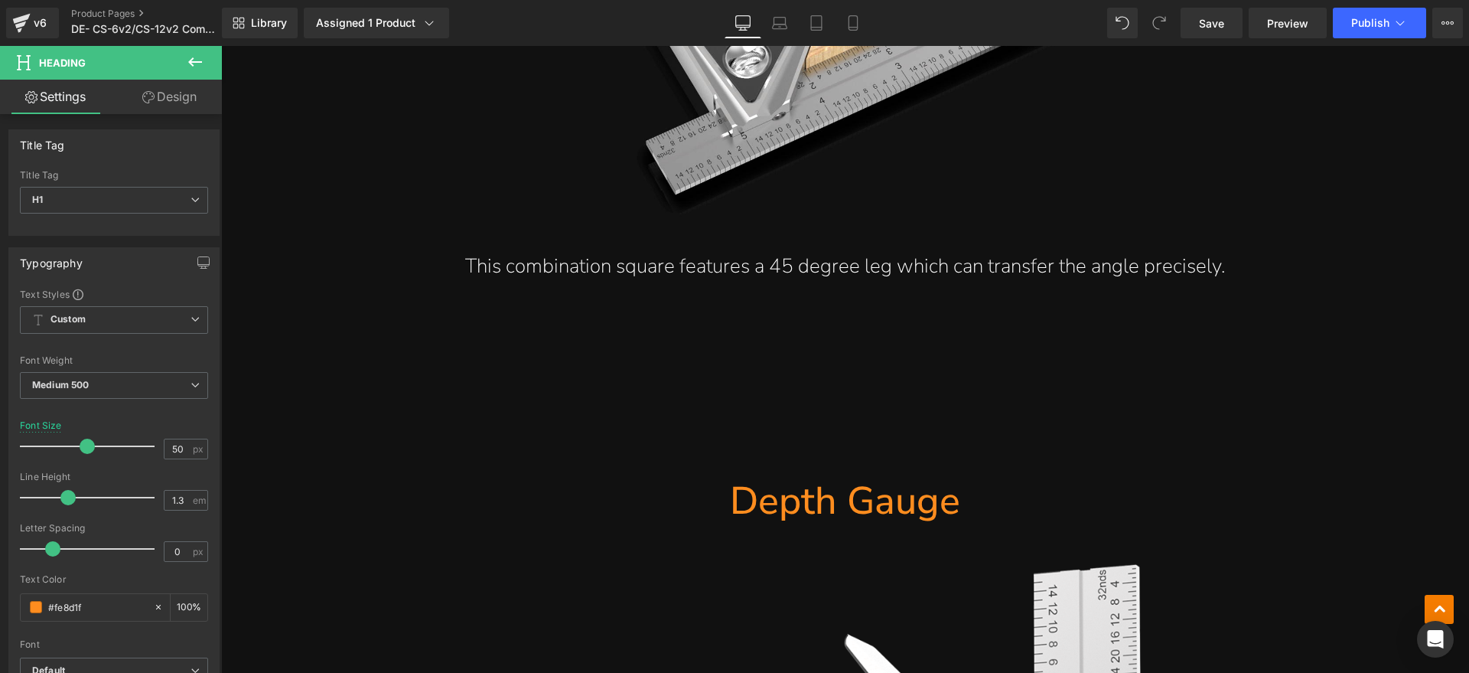
scroll to position [4686, 0]
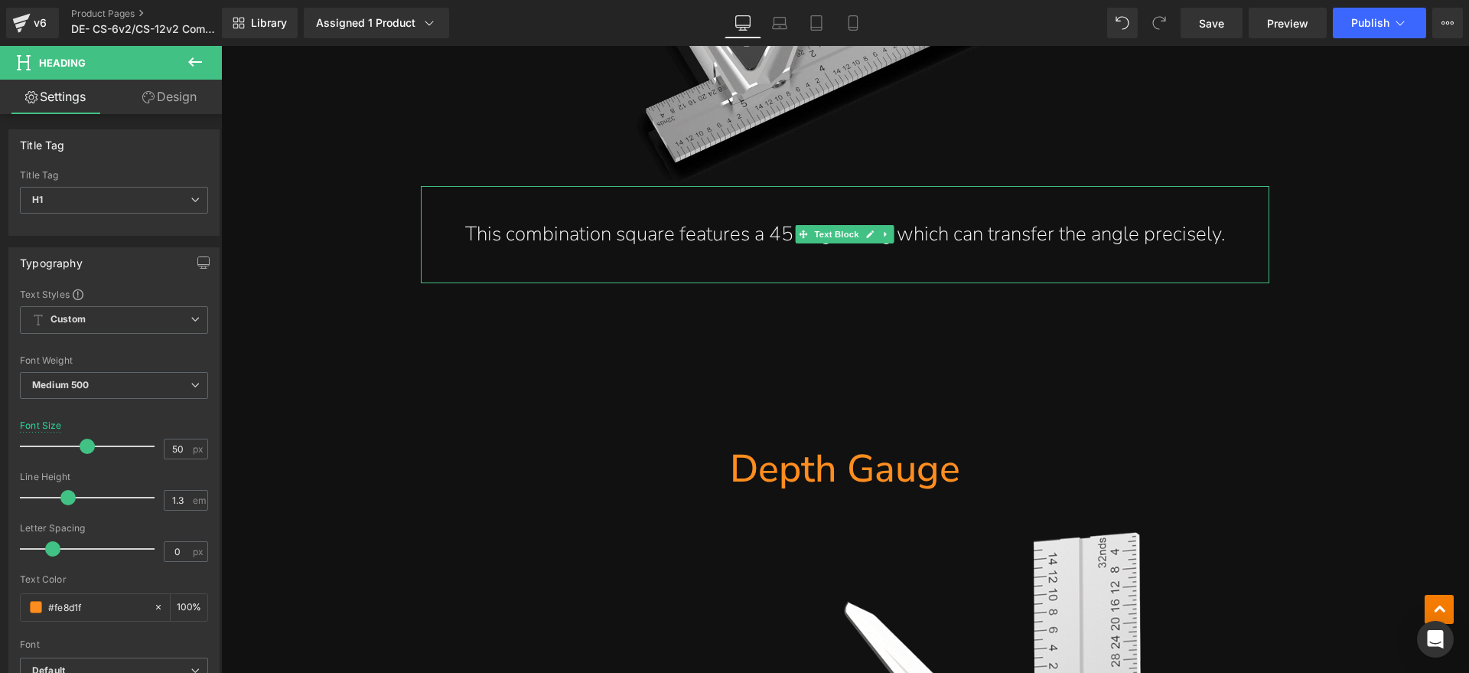
drag, startPoint x: 529, startPoint y: 239, endPoint x: 1177, endPoint y: 246, distance: 647.3
click at [529, 239] on p "This combination square features a 45 degree leg which can transfer the angle p…" at bounding box center [844, 235] width 787 height 36
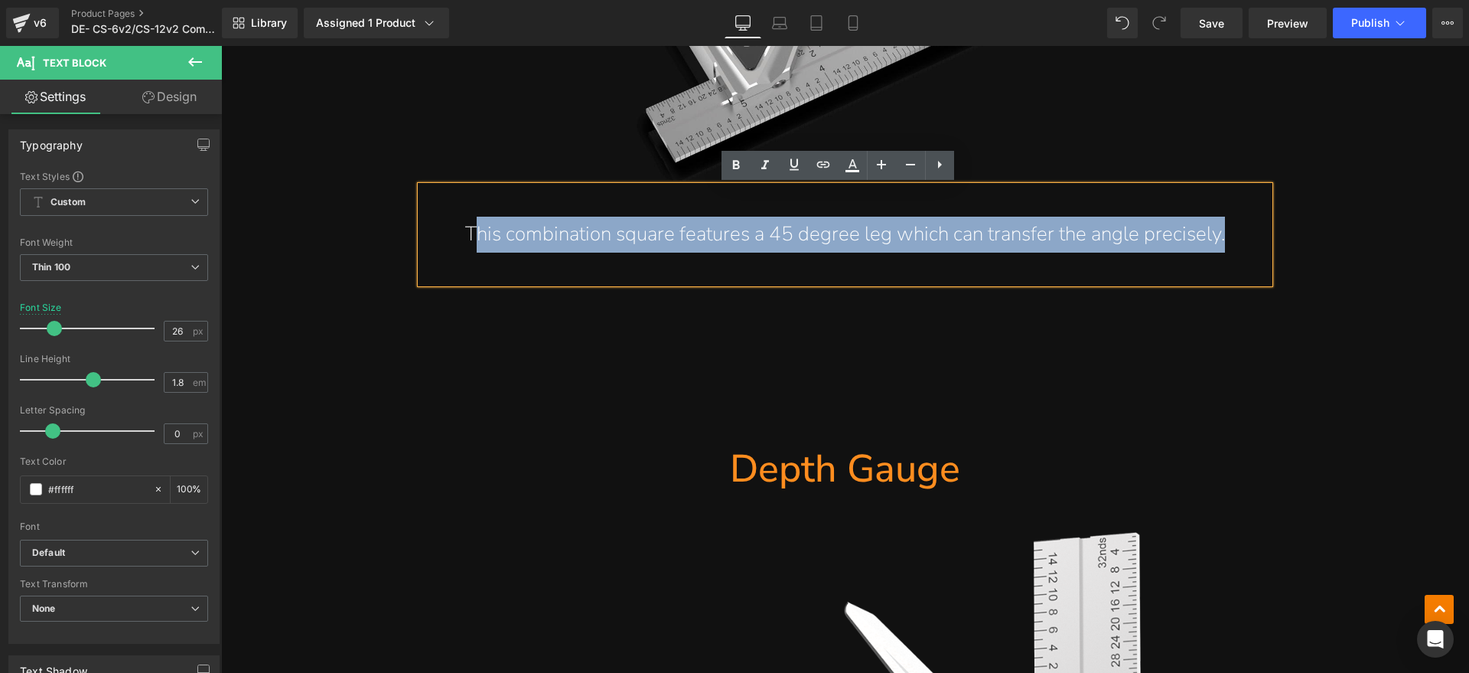
drag, startPoint x: 1236, startPoint y: 231, endPoint x: 471, endPoint y: 243, distance: 764.5
click at [471, 243] on div "This combination square features a 45 degree leg which can transfer the angle p…" at bounding box center [845, 234] width 849 height 97
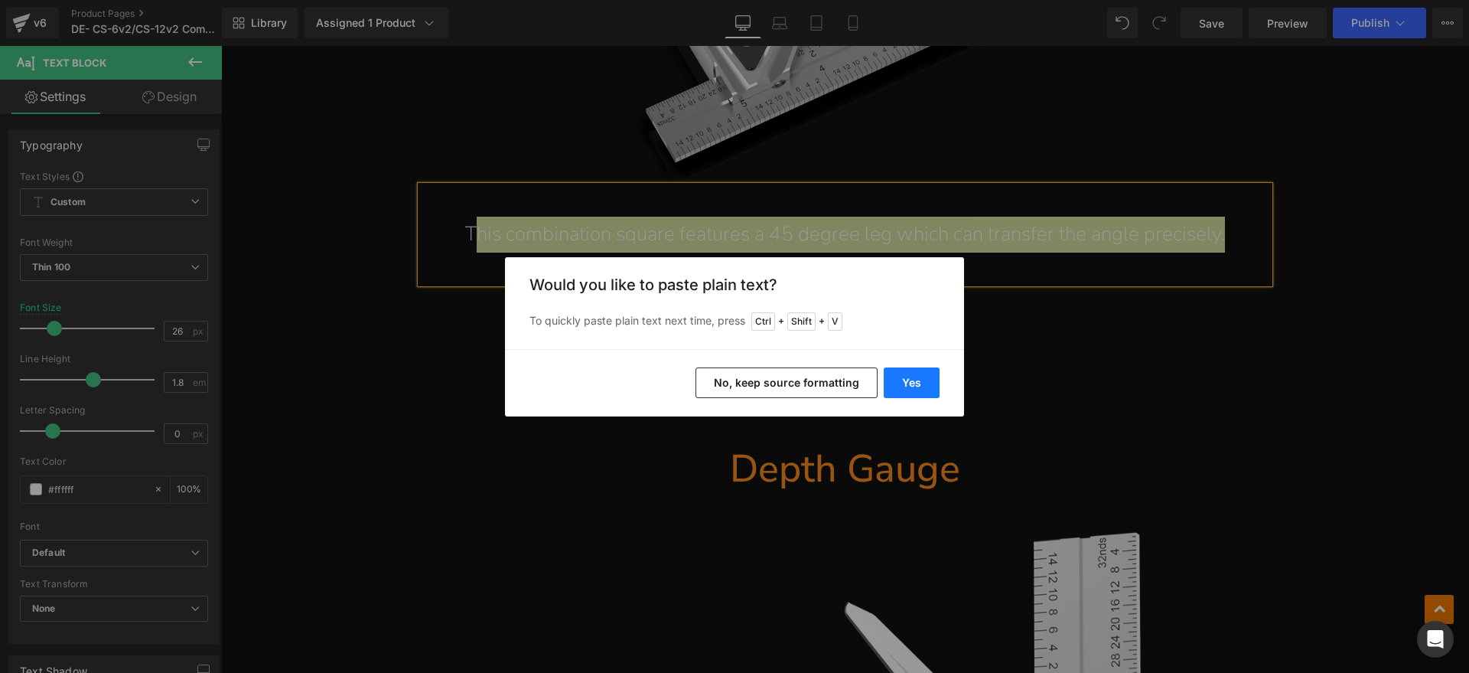
click at [933, 381] on button "Yes" at bounding box center [912, 382] width 56 height 31
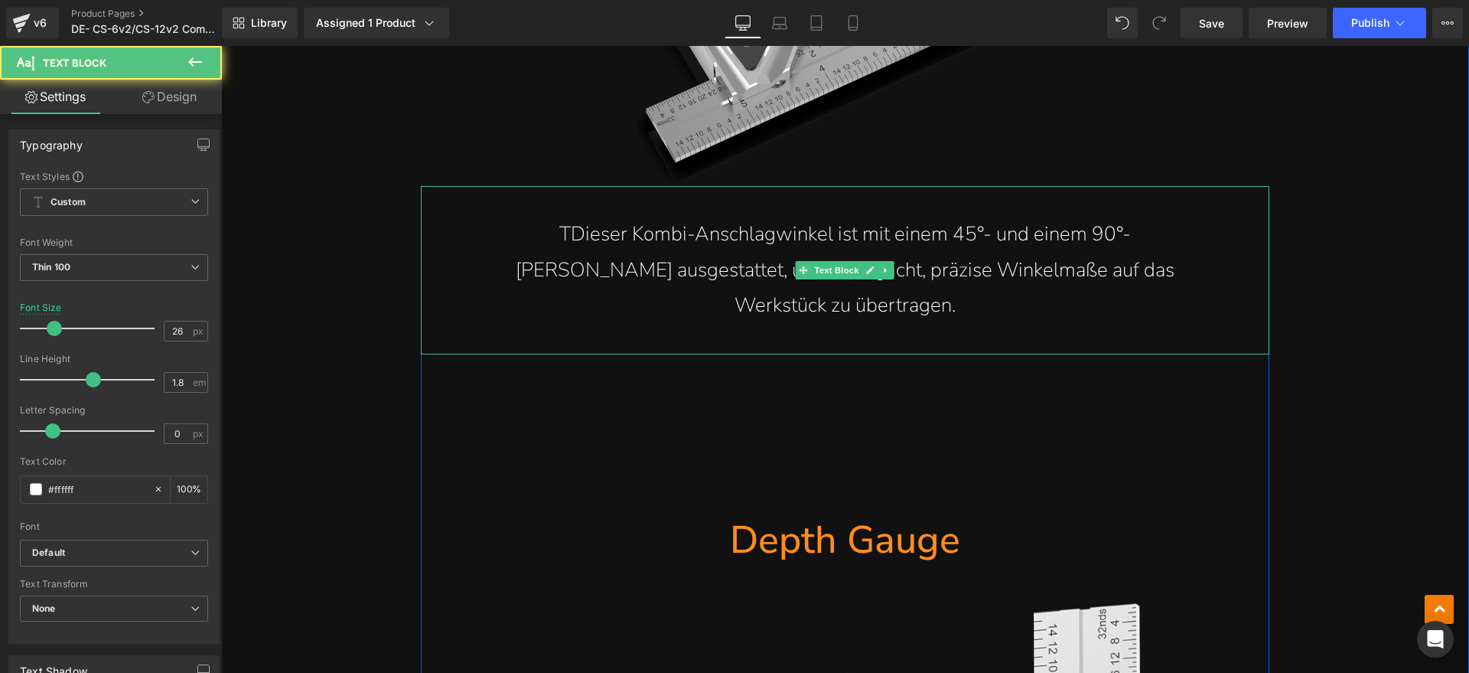
click at [574, 240] on p "TDieser Kombi-Anschlagwinkel ist mit einem 45°- und einem 90°-" at bounding box center [844, 235] width 787 height 36
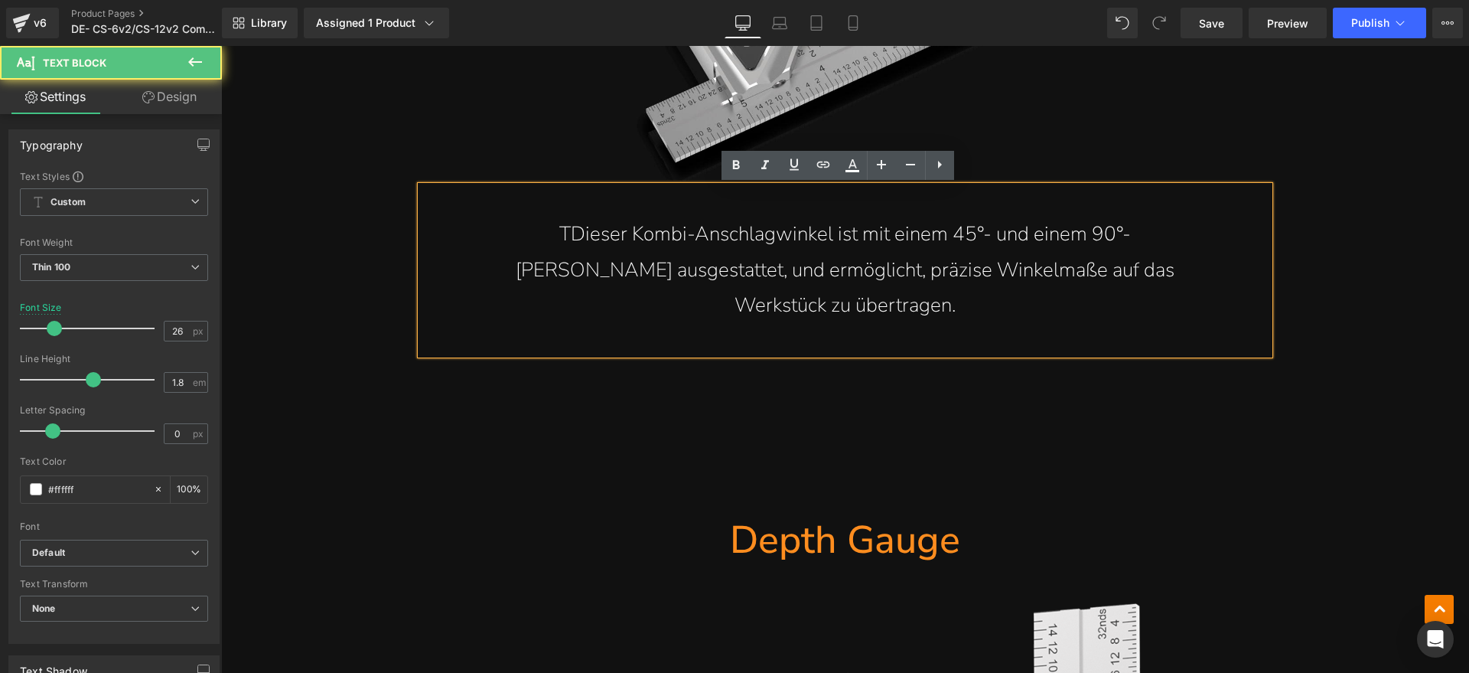
click at [572, 236] on p "TDieser Kombi-Anschlagwinkel ist mit einem 45°- und einem 90°-" at bounding box center [844, 235] width 787 height 36
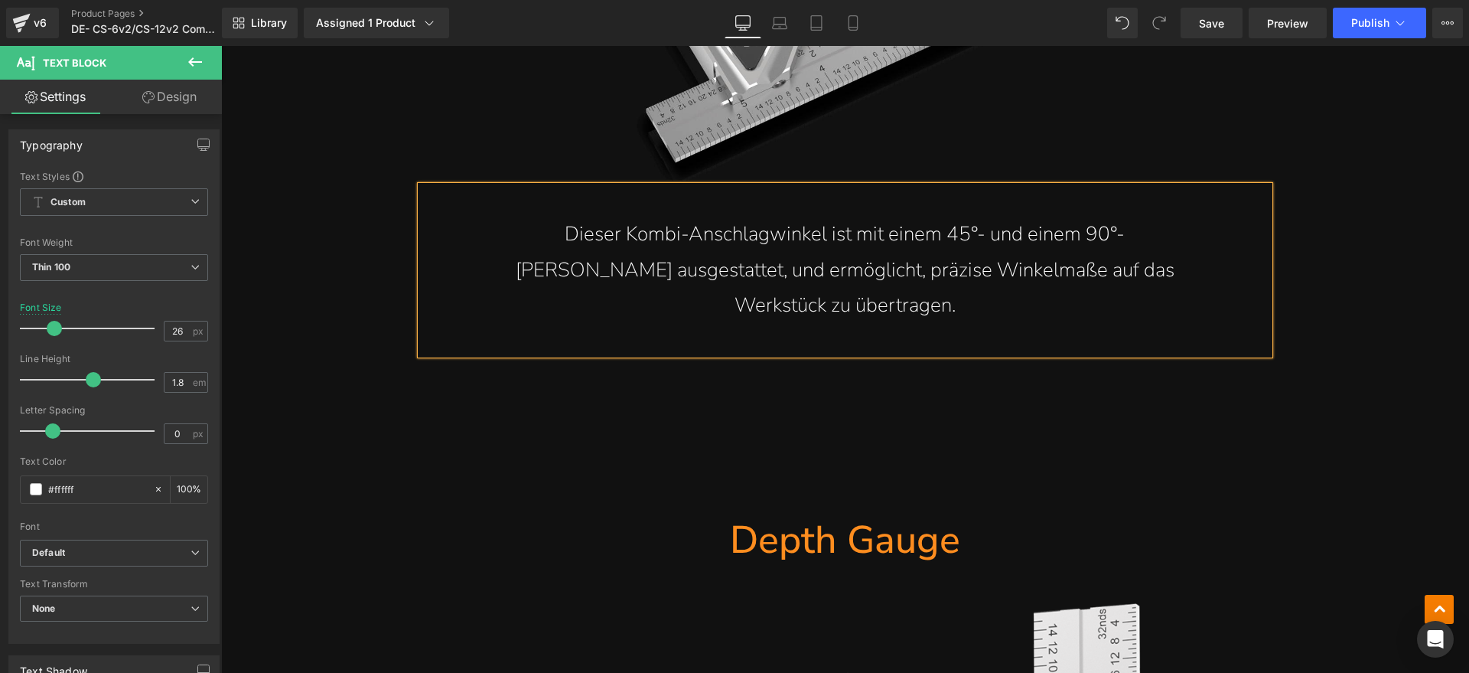
click at [538, 270] on p "Schenkel ausgestattet, und ermöglicht, präzise Winkelmaße auf das" at bounding box center [844, 270] width 787 height 36
click at [755, 257] on span "Schenkel ausgestattet, und ermöglicht, präzise Winkelmaße auf das" at bounding box center [900, 251] width 608 height 63
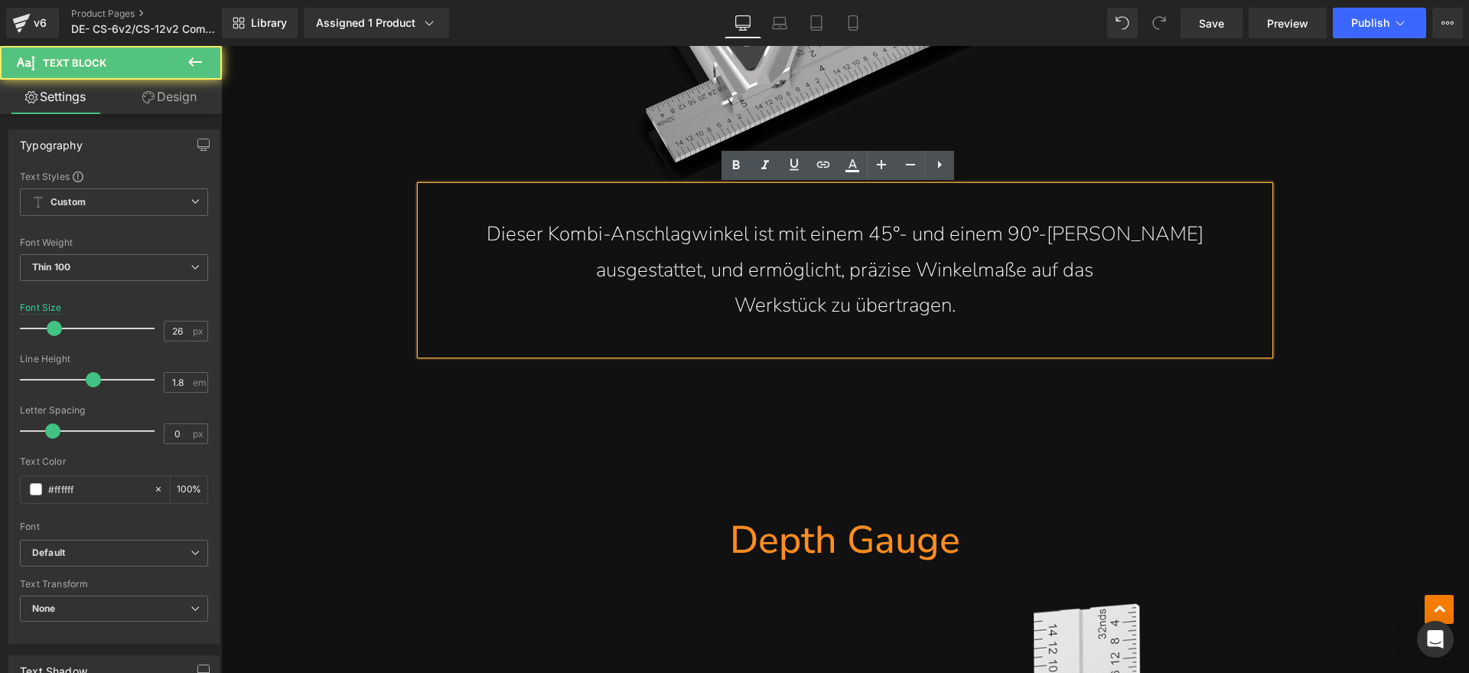
click at [709, 298] on p "Werkstück zu übertragen." at bounding box center [844, 306] width 787 height 36
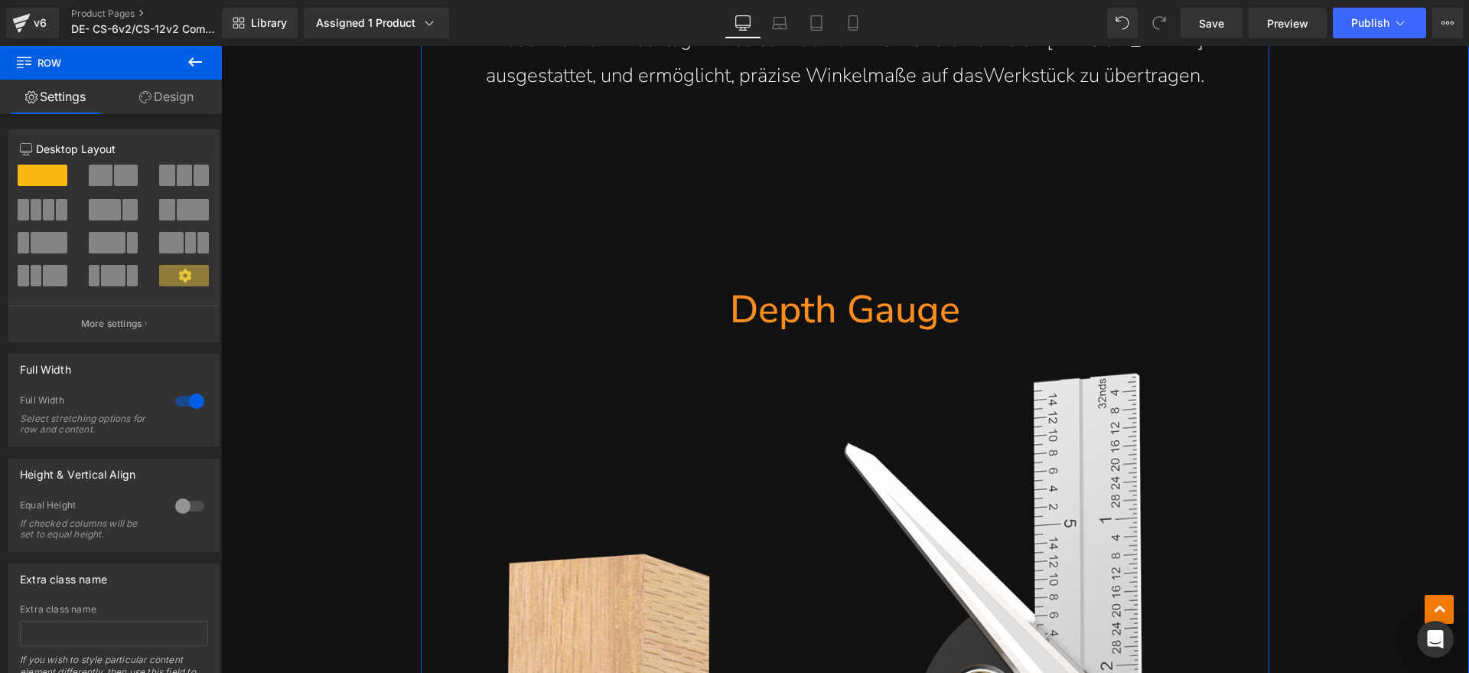
scroll to position [4878, 0]
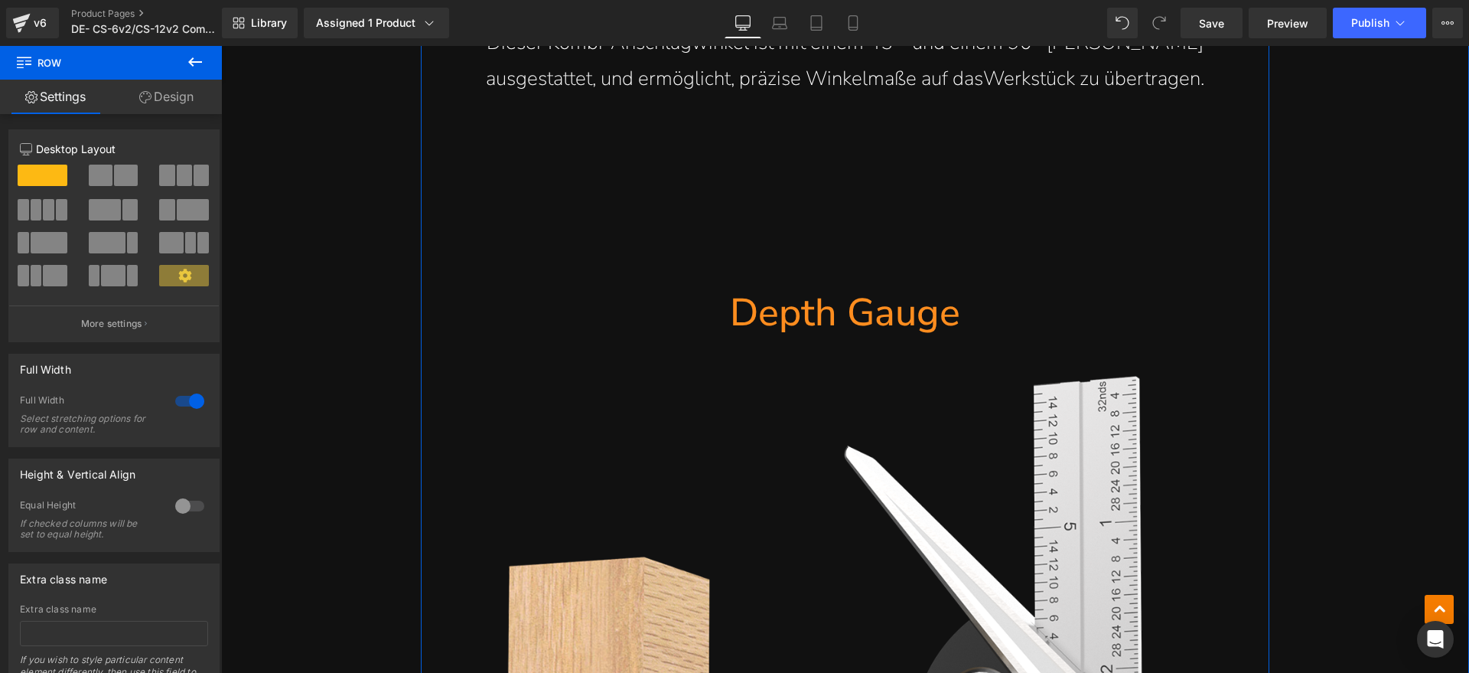
drag, startPoint x: 920, startPoint y: 301, endPoint x: 1004, endPoint y: 308, distance: 83.7
click at [920, 301] on h1 "Depth Gauge" at bounding box center [845, 313] width 849 height 50
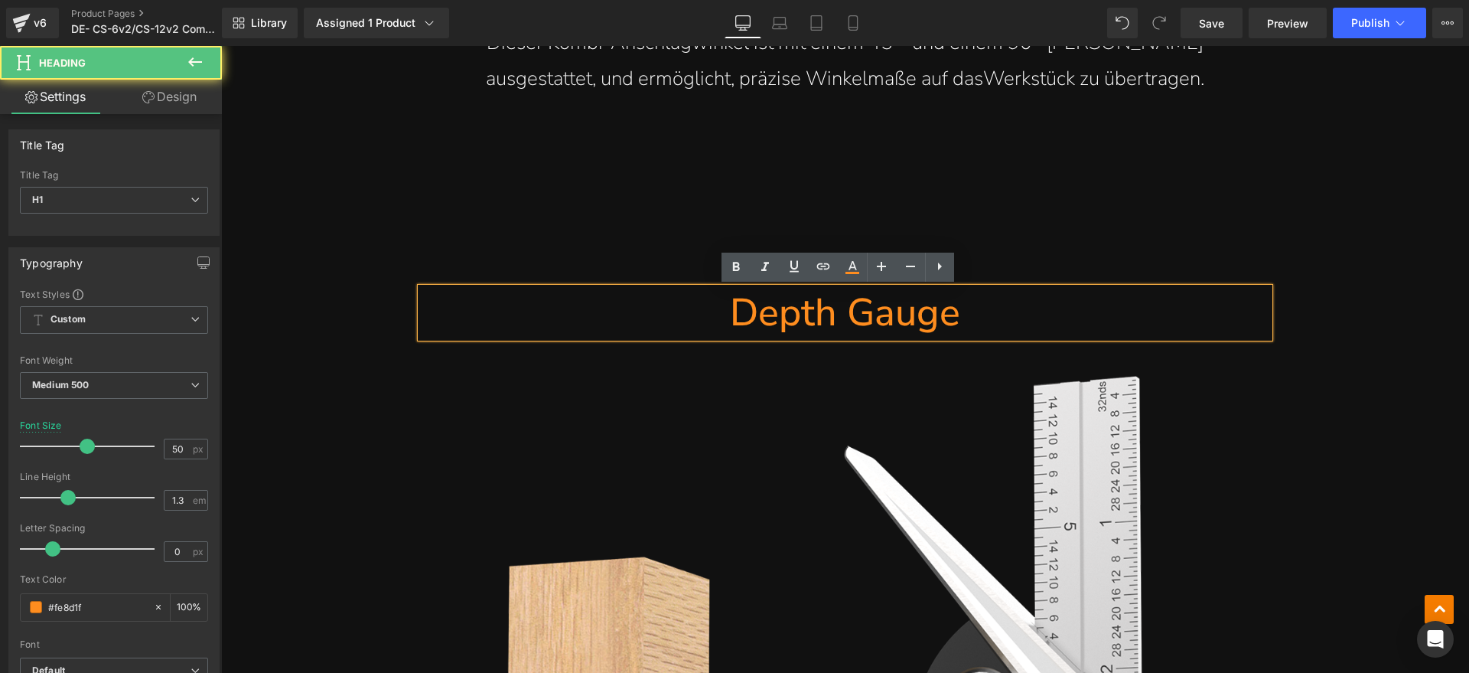
click at [1004, 308] on h1 "Depth Gauge" at bounding box center [845, 313] width 849 height 50
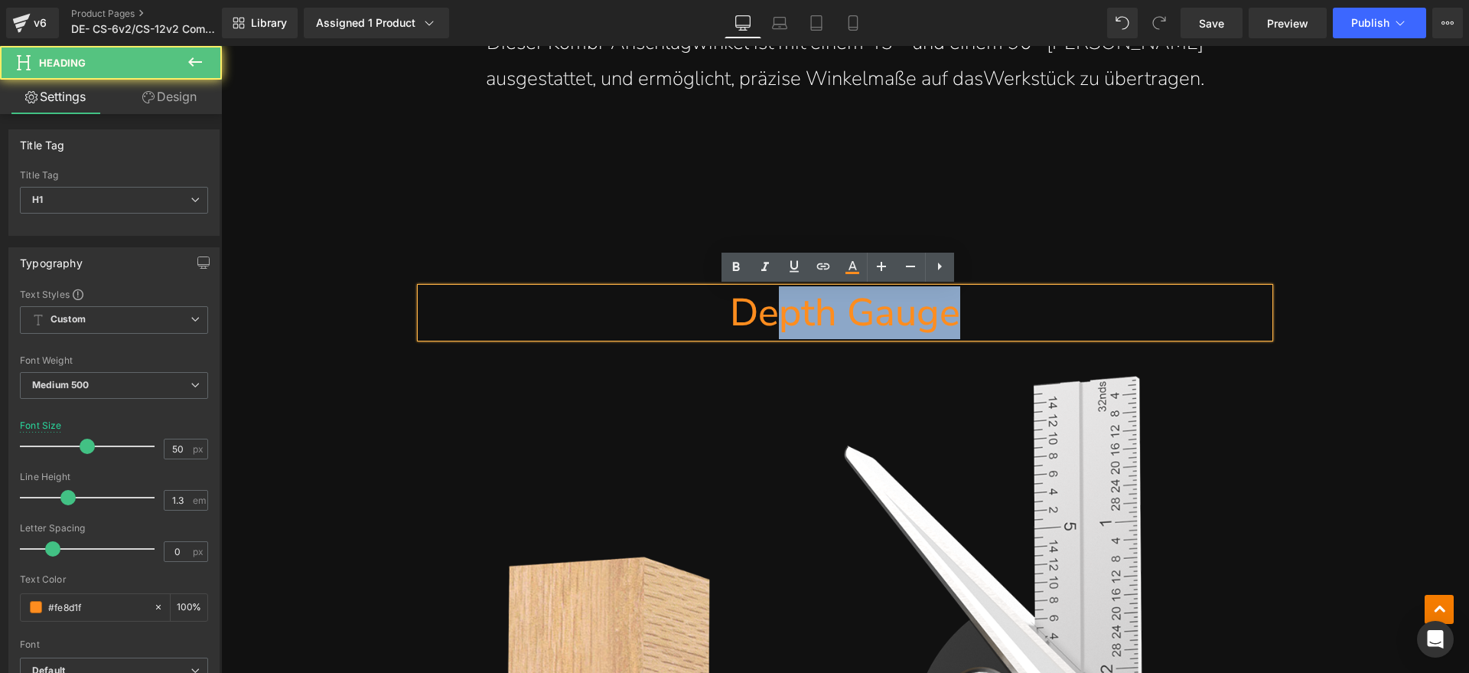
drag, startPoint x: 855, startPoint y: 308, endPoint x: 764, endPoint y: 310, distance: 91.1
click at [764, 310] on h1 "Depth Gauge" at bounding box center [845, 313] width 849 height 50
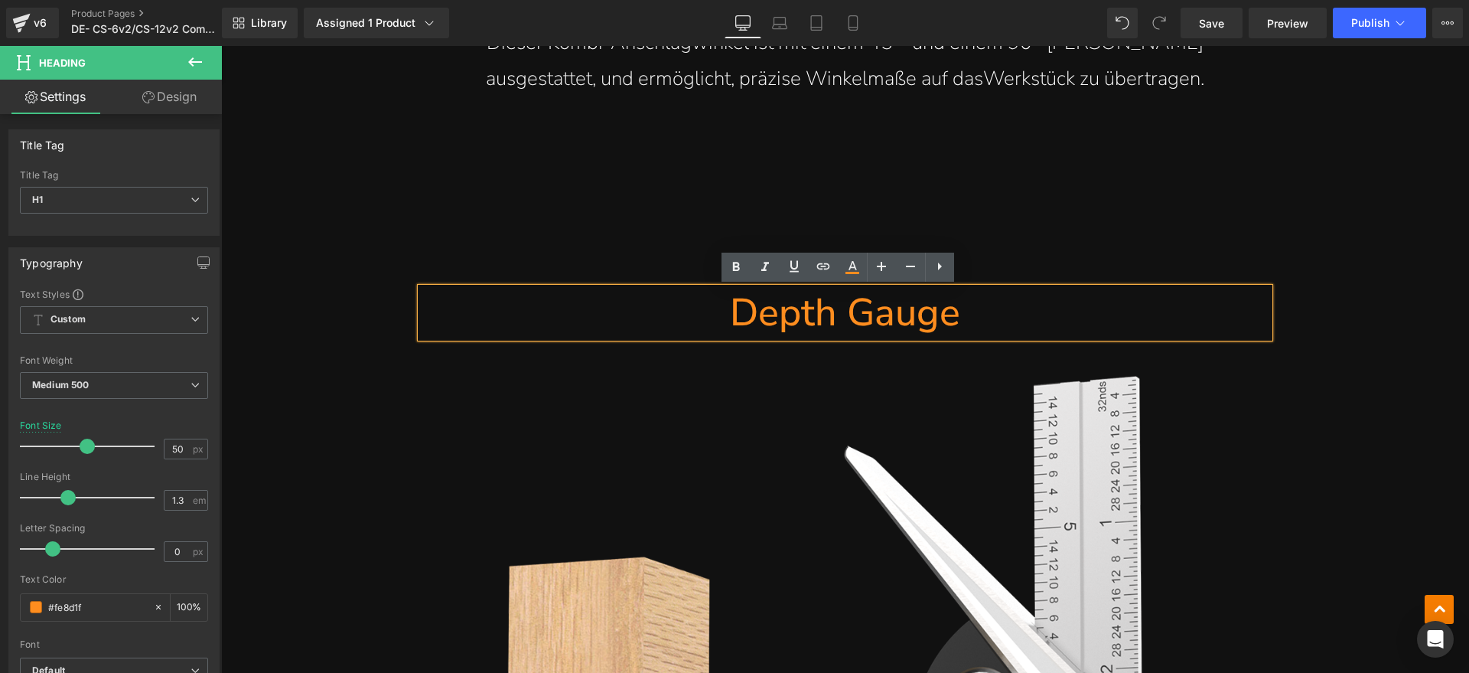
click at [761, 312] on h1 "Depth Gauge" at bounding box center [845, 313] width 849 height 50
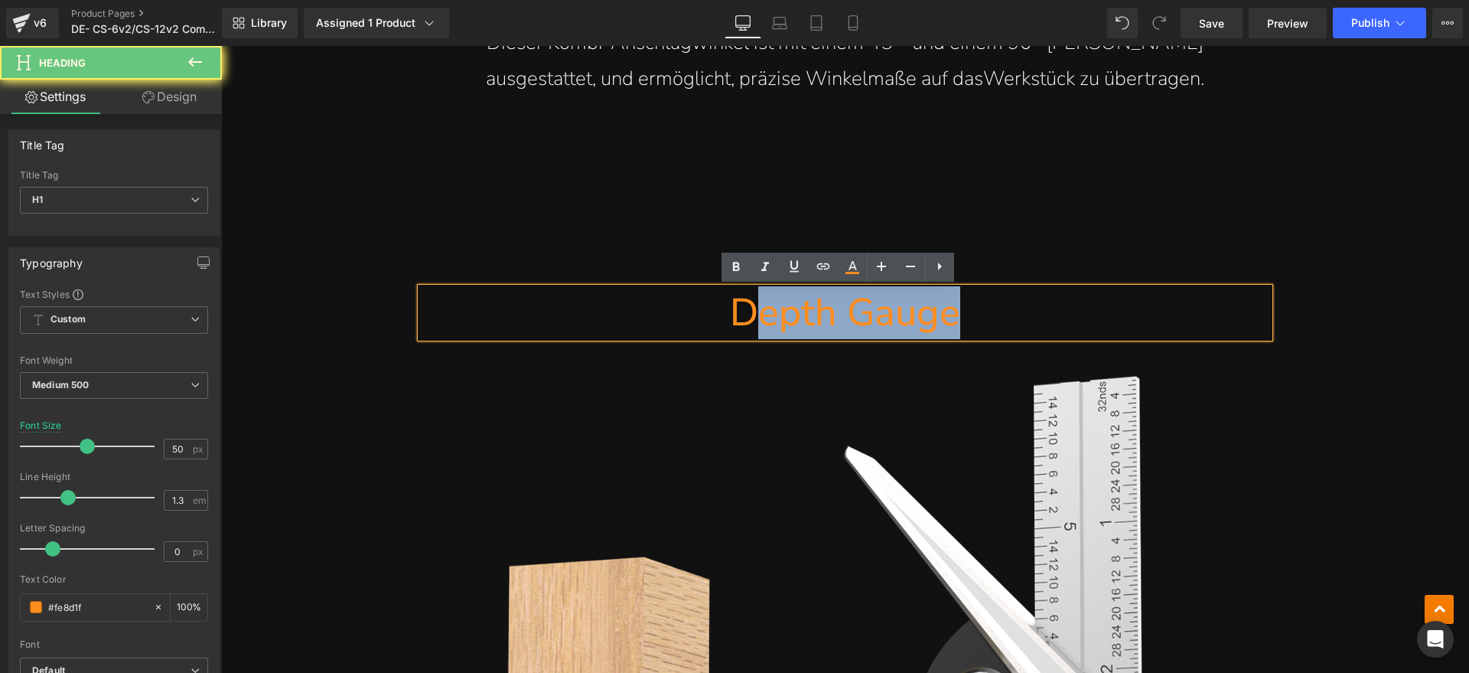
drag, startPoint x: 992, startPoint y: 311, endPoint x: 748, endPoint y: 311, distance: 244.1
click at [748, 311] on h1 "Depth Gauge" at bounding box center [845, 313] width 849 height 50
paste div
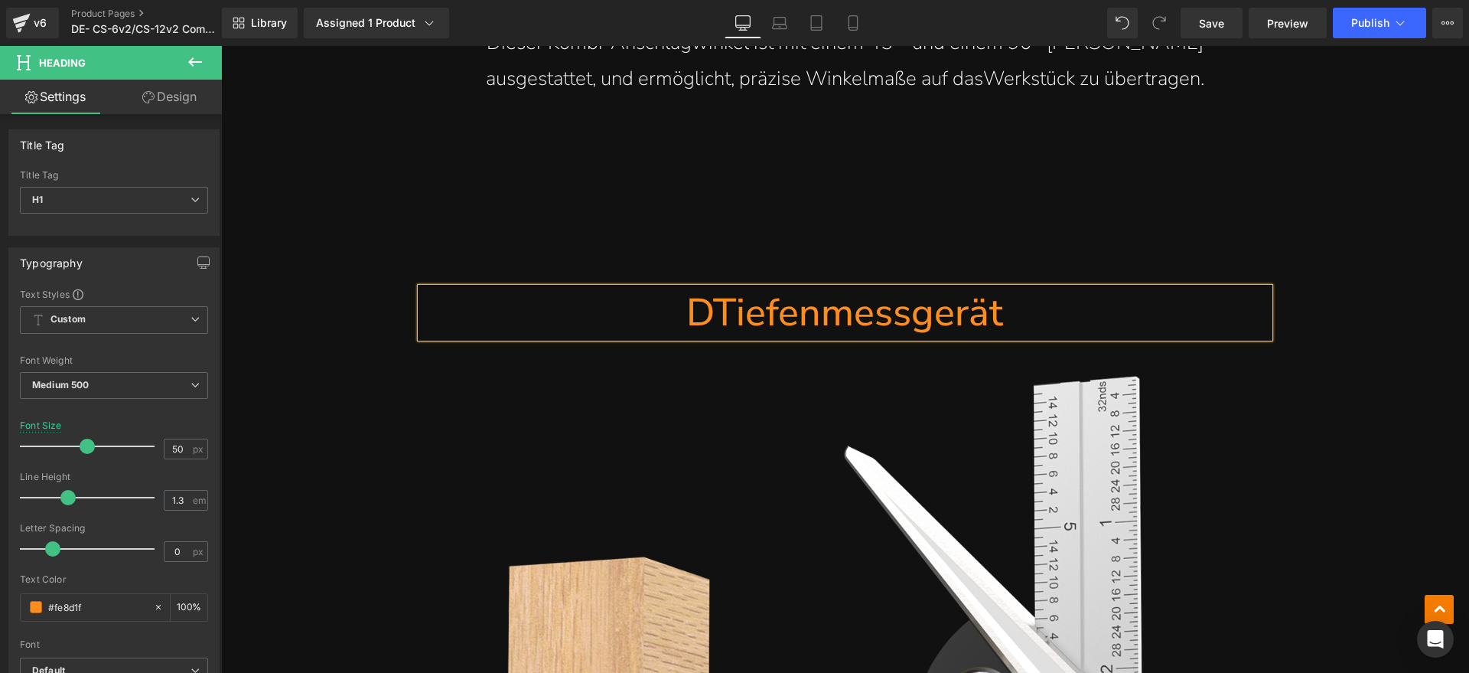
click at [709, 319] on h1 "DTiefenmessgerät" at bounding box center [845, 313] width 849 height 50
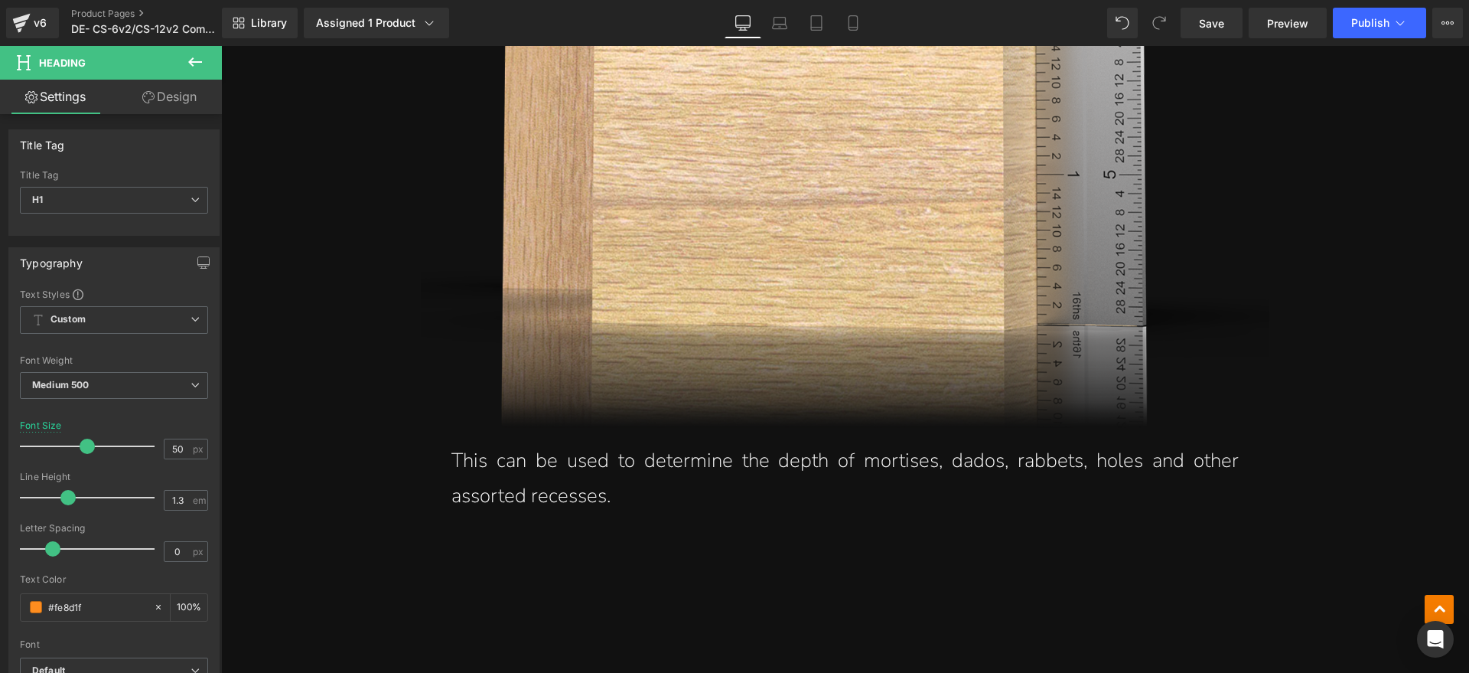
scroll to position [5930, 0]
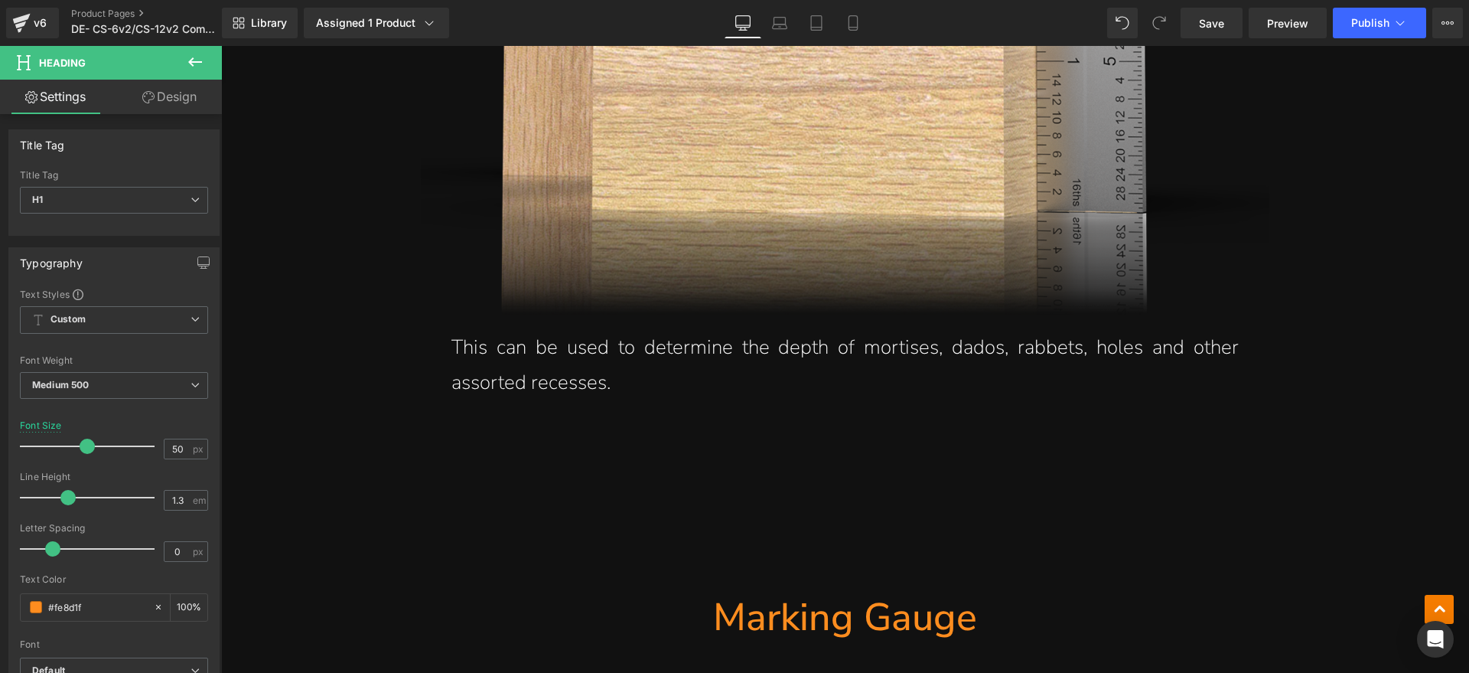
drag, startPoint x: 586, startPoint y: 374, endPoint x: 625, endPoint y: 381, distance: 39.6
click at [585, 374] on p "This can be used to determine the depth of mortises, dados, rabbets, holes and …" at bounding box center [844, 366] width 787 height 72
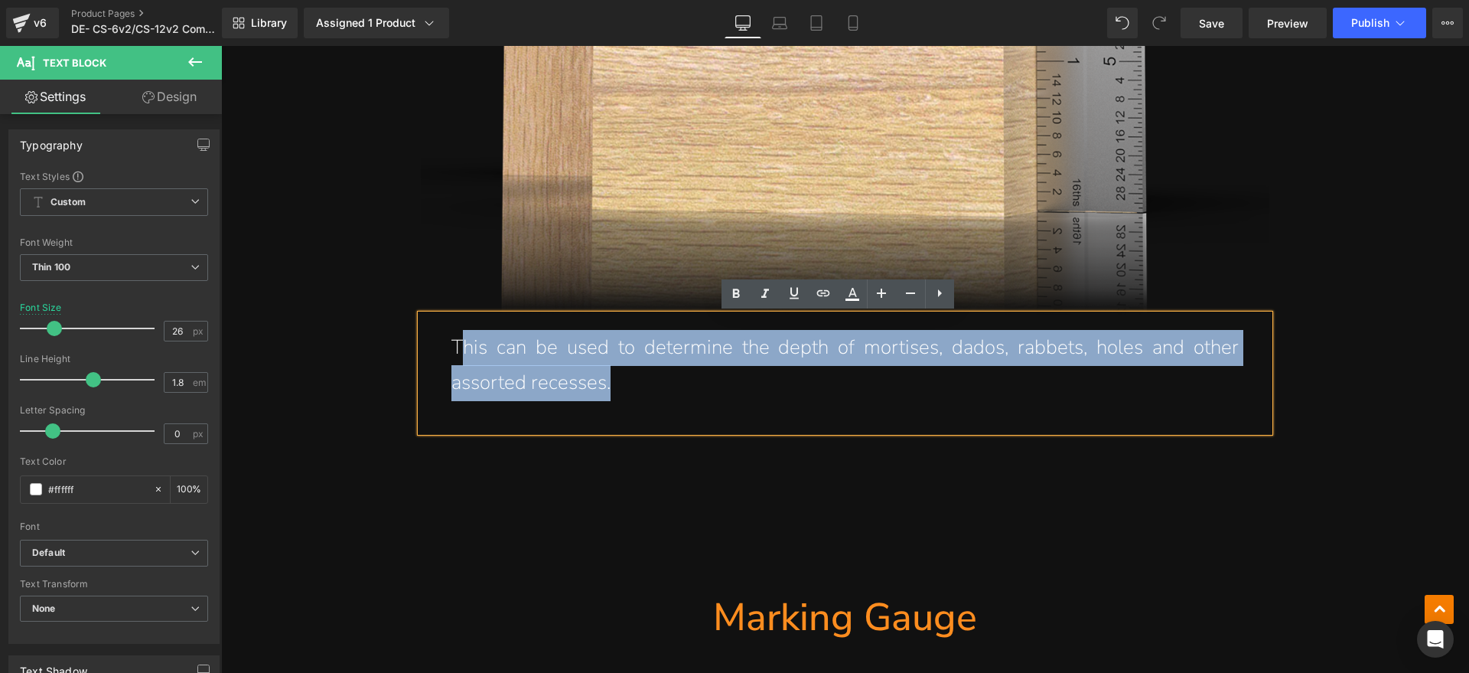
drag, startPoint x: 625, startPoint y: 381, endPoint x: 452, endPoint y: 347, distance: 176.2
click at [452, 347] on p "This can be used to determine the depth of mortises, dados, rabbets, holes and …" at bounding box center [844, 366] width 787 height 72
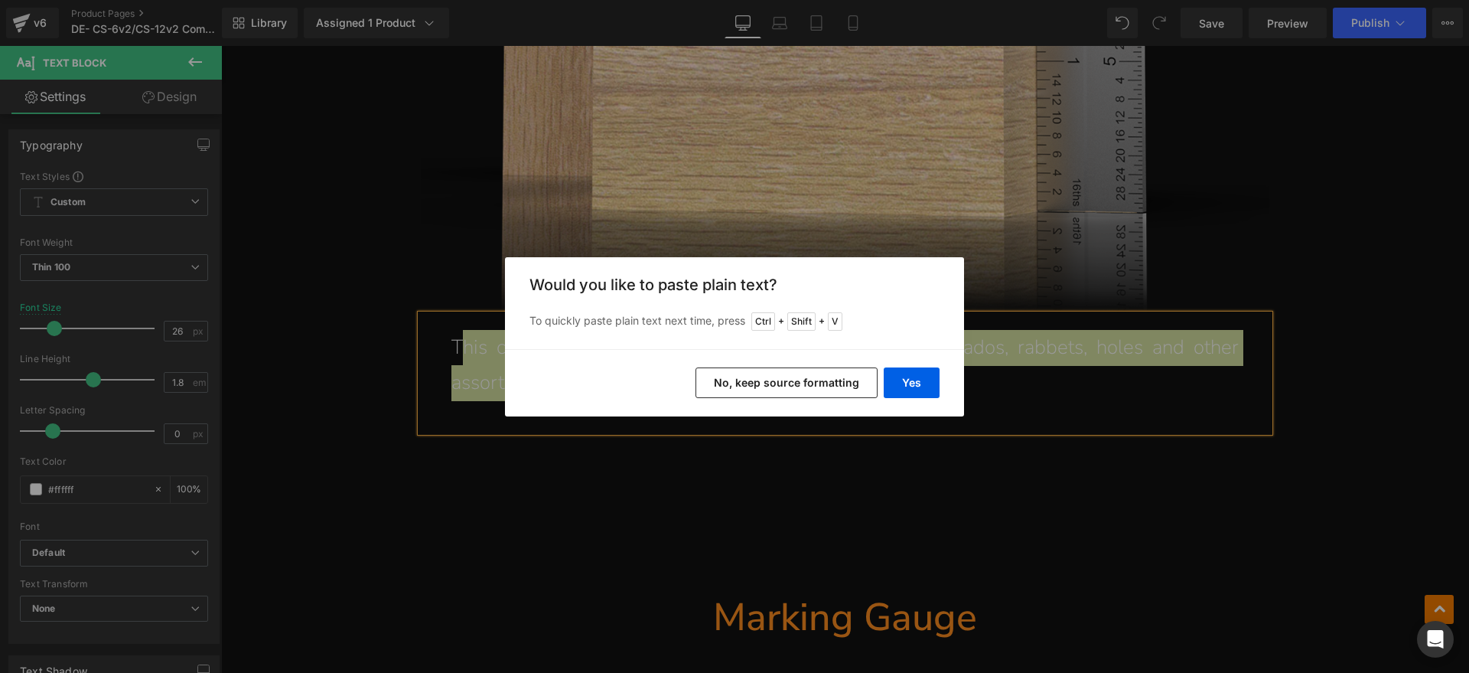
click at [909, 400] on div "Yes No, keep source formatting" at bounding box center [734, 382] width 459 height 67
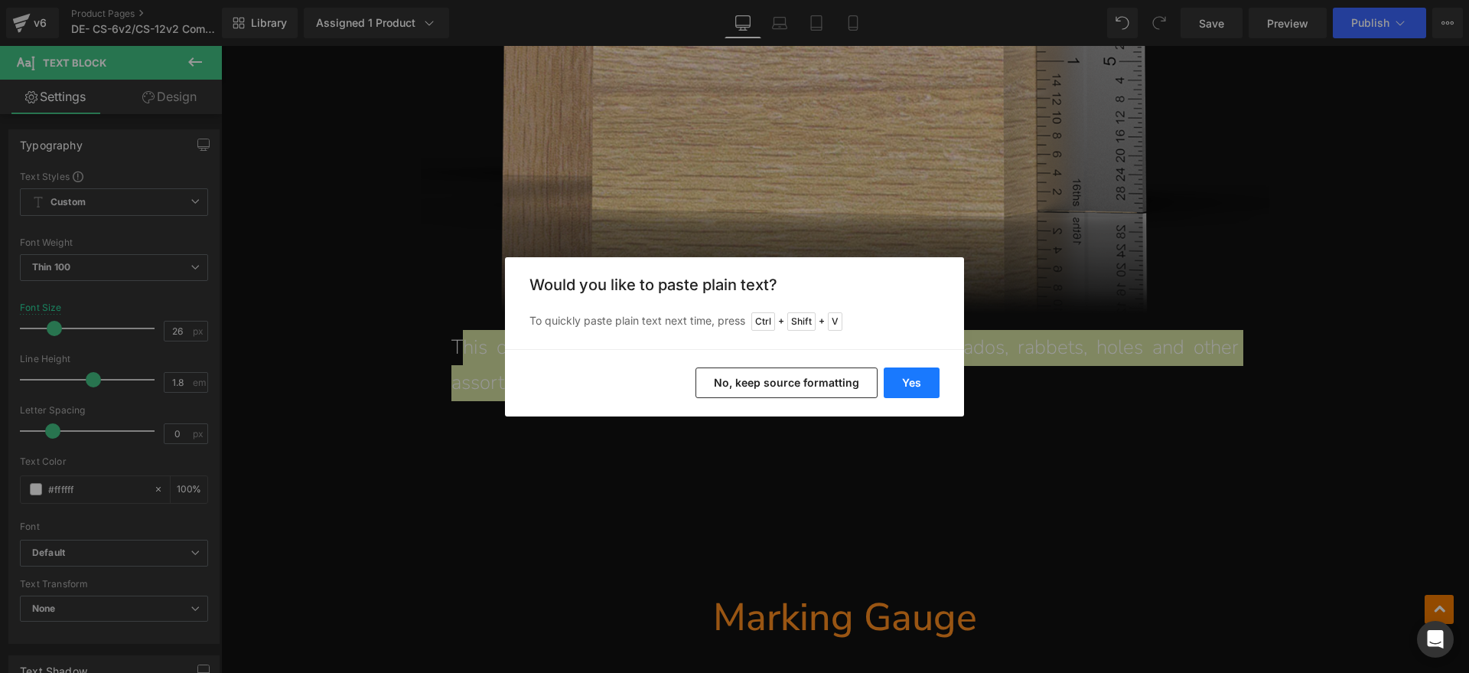
click at [906, 393] on button "Yes" at bounding box center [912, 382] width 56 height 31
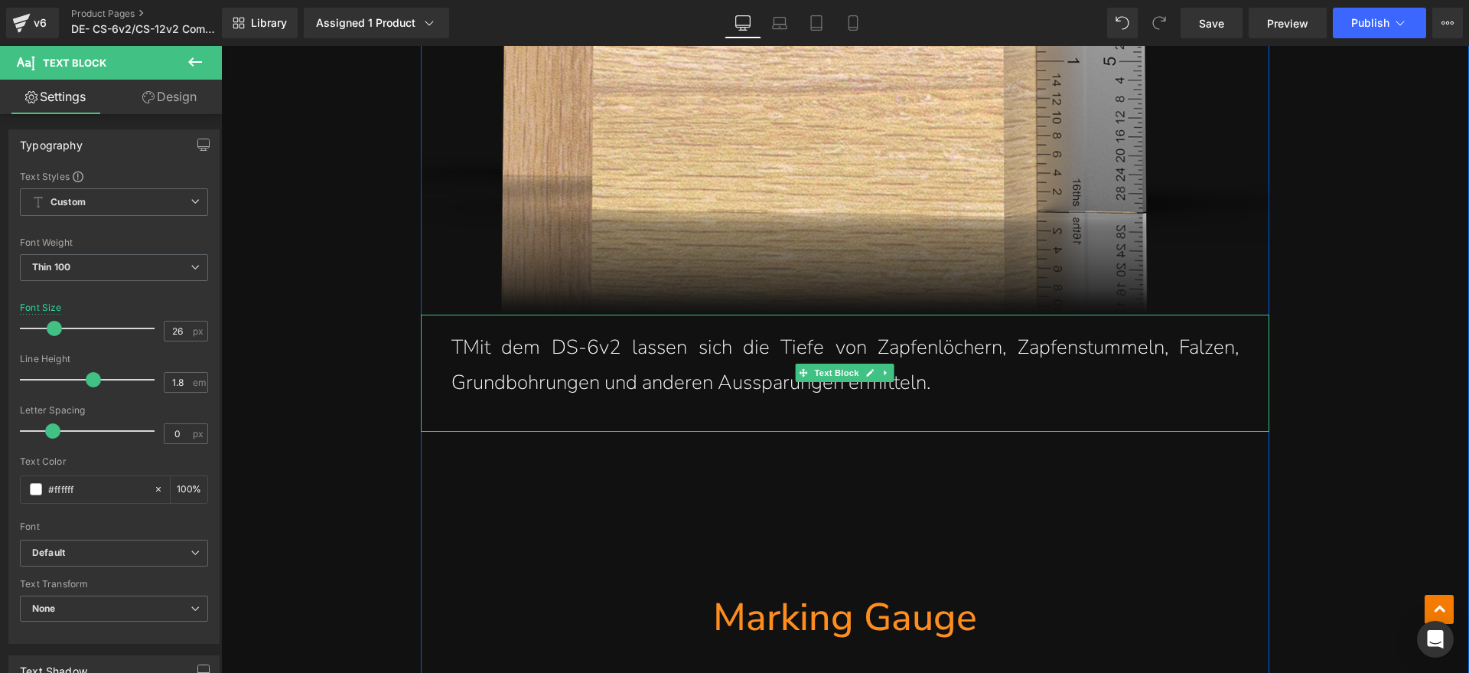
click at [457, 346] on p "TMit dem DS-6v2 lassen sich die Tiefe von Zapfenlöchern, Zapfenstummeln, Falzen…" at bounding box center [844, 366] width 787 height 72
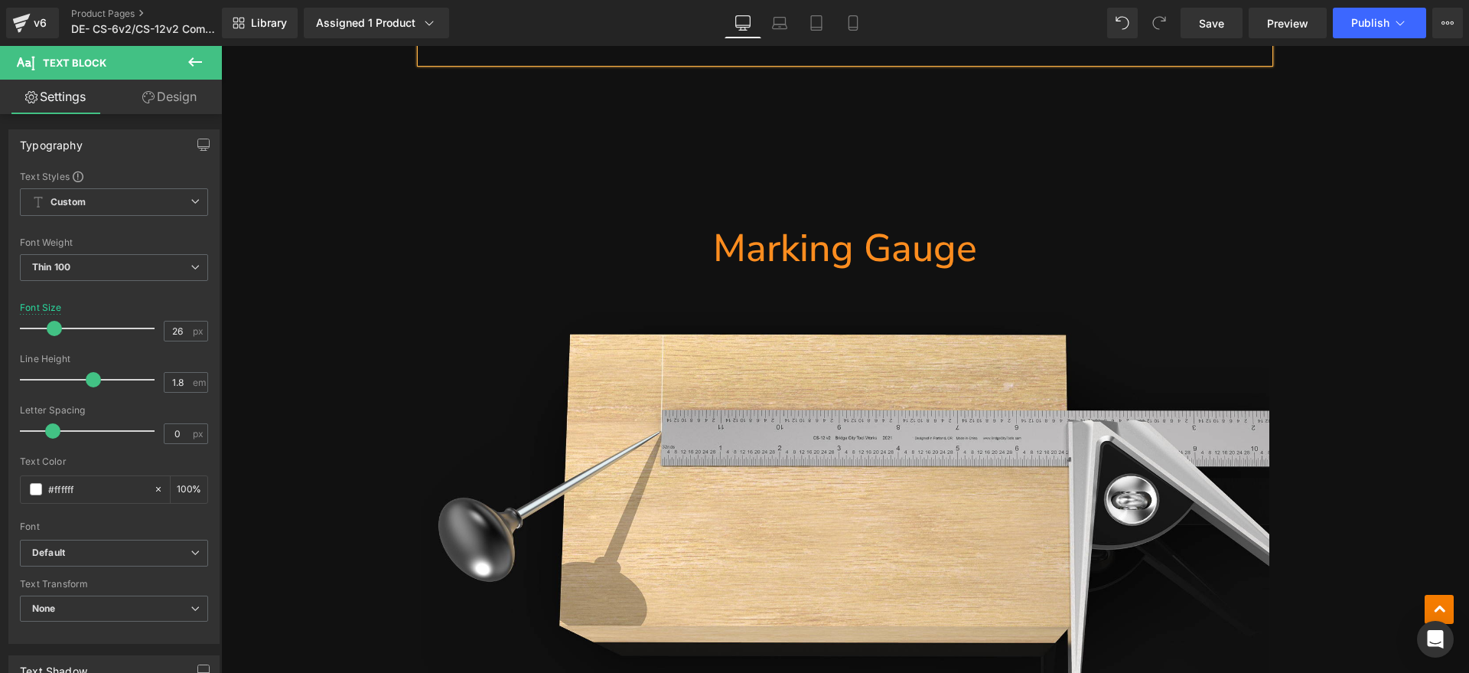
scroll to position [6408, 0]
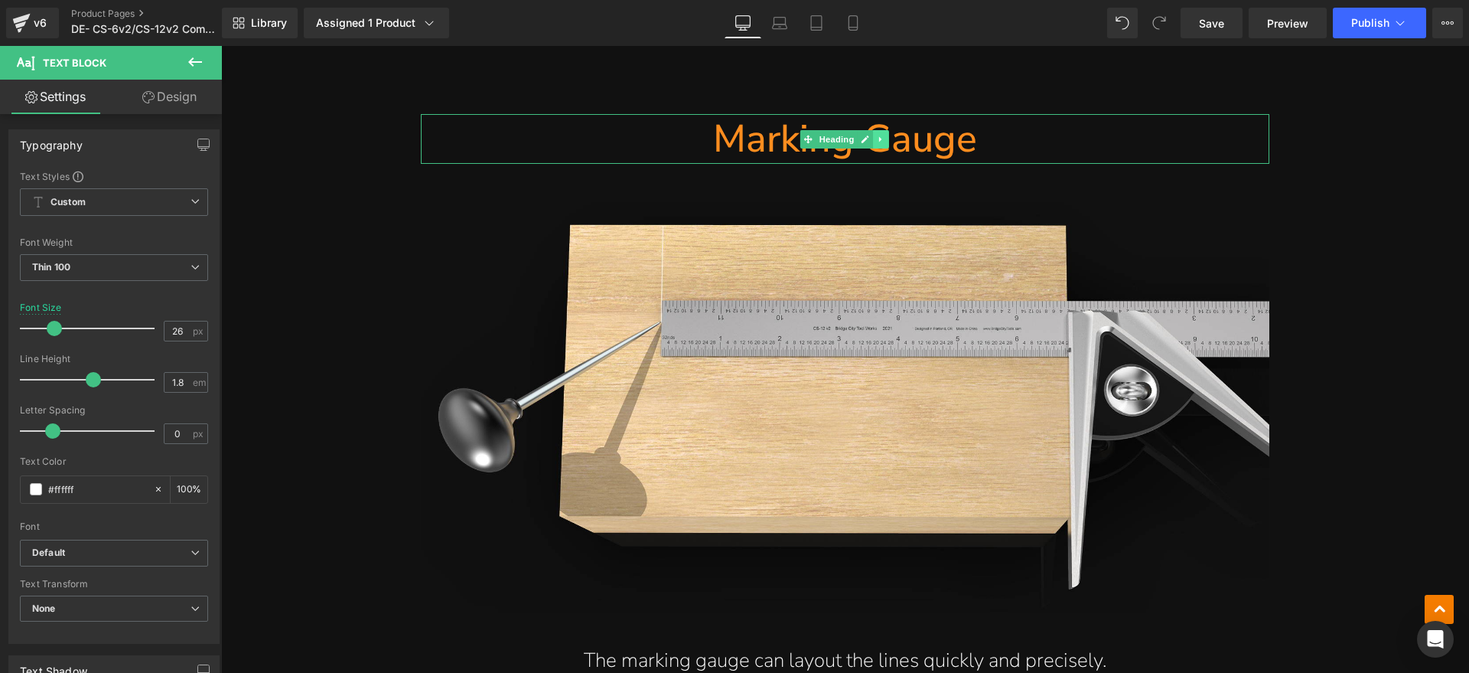
click at [875, 148] on link at bounding box center [882, 139] width 16 height 18
drag, startPoint x: 1008, startPoint y: 155, endPoint x: 992, endPoint y: 151, distance: 17.4
click at [1008, 155] on h1 "Marking Gauge" at bounding box center [845, 139] width 849 height 50
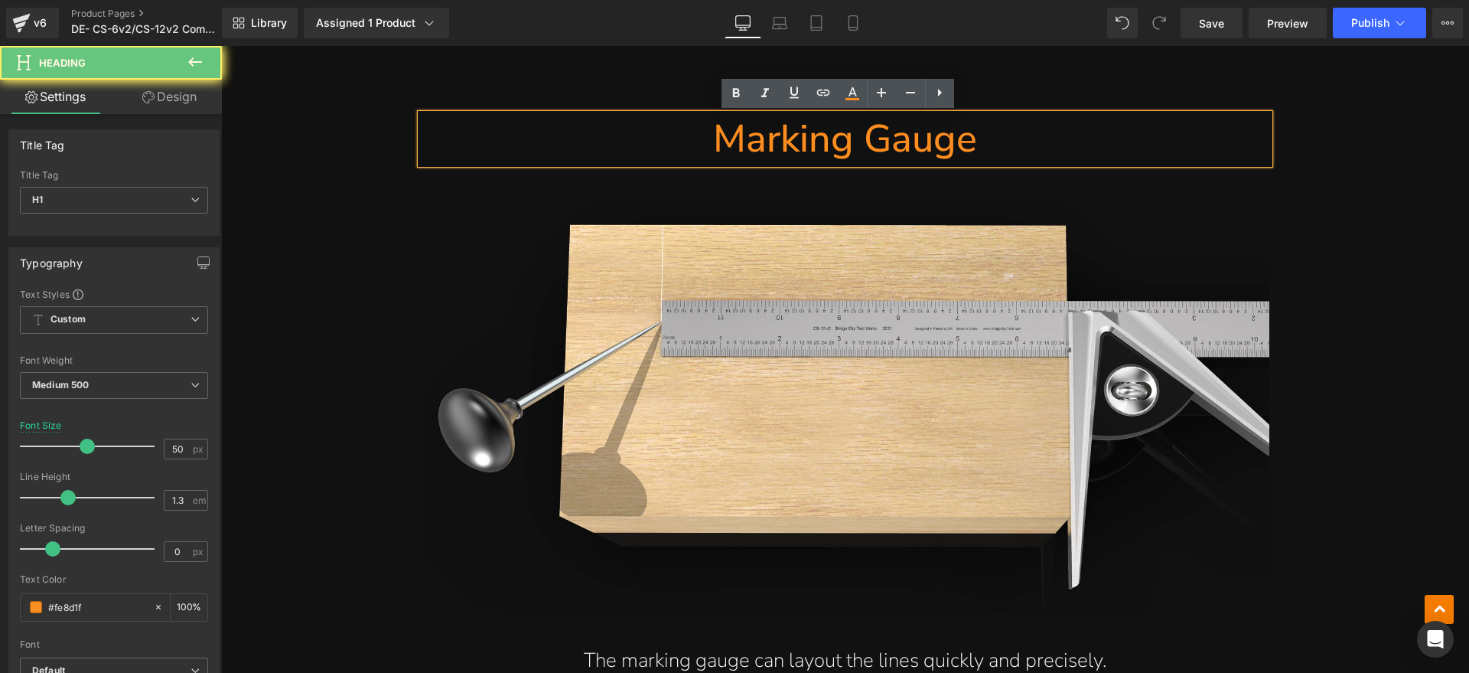
click at [992, 151] on h1 "Marking Gauge" at bounding box center [845, 139] width 849 height 50
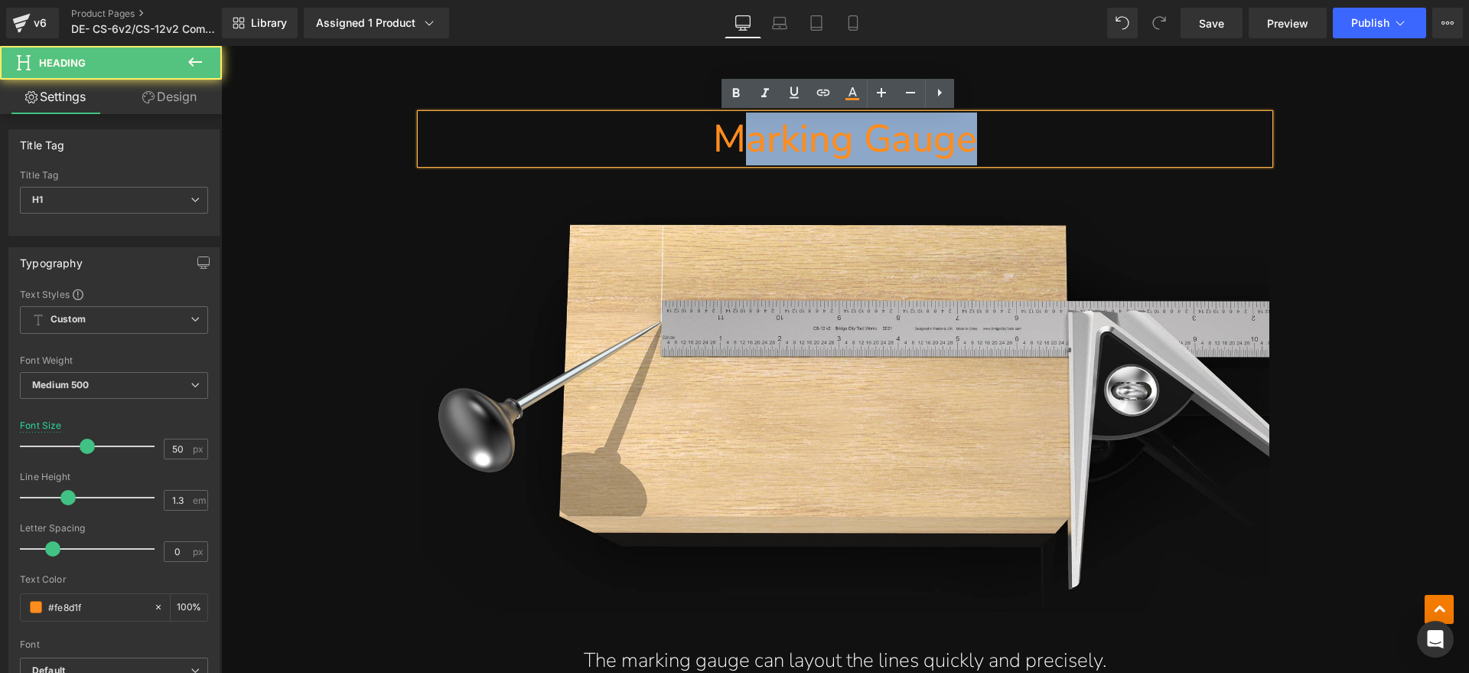
drag, startPoint x: 993, startPoint y: 146, endPoint x: 743, endPoint y: 160, distance: 250.6
click at [743, 160] on h1 "Marking Gauge" at bounding box center [845, 139] width 849 height 50
paste div
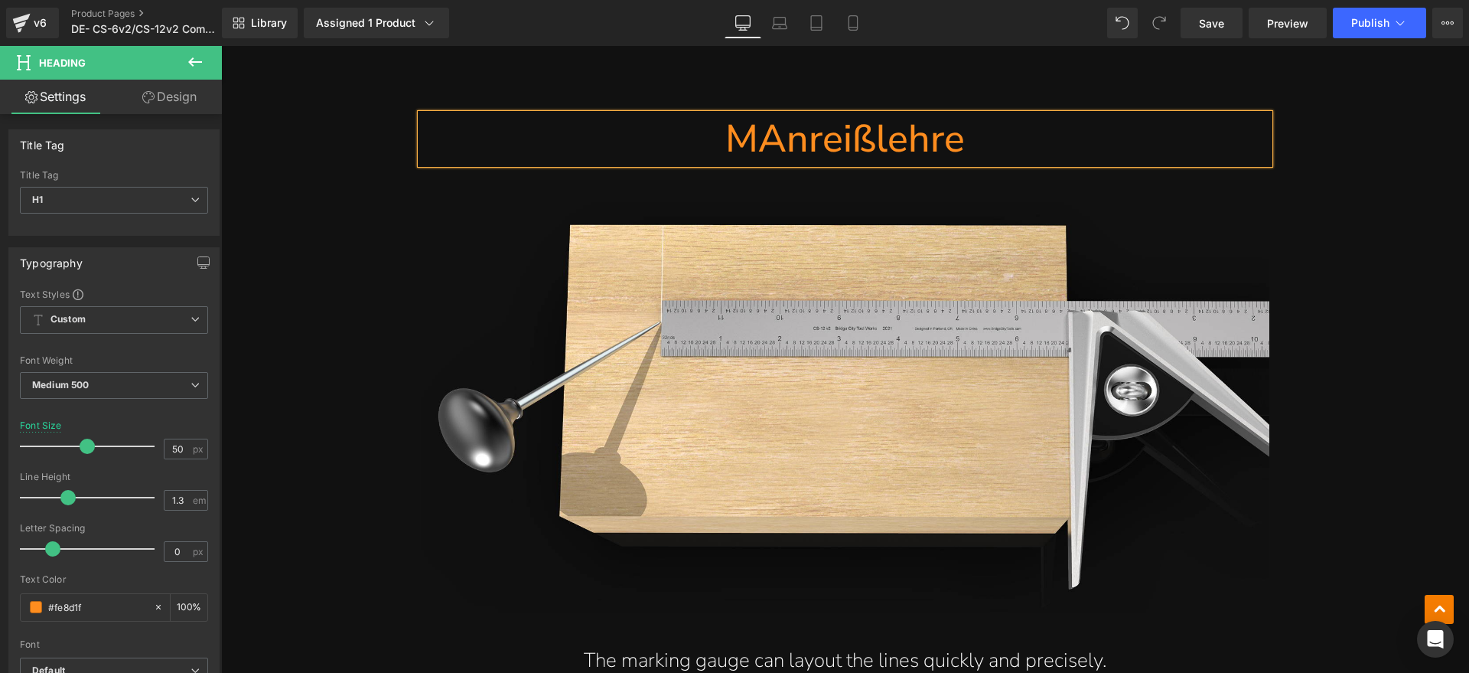
click at [751, 136] on h1 "MAnreißlehre" at bounding box center [845, 139] width 849 height 50
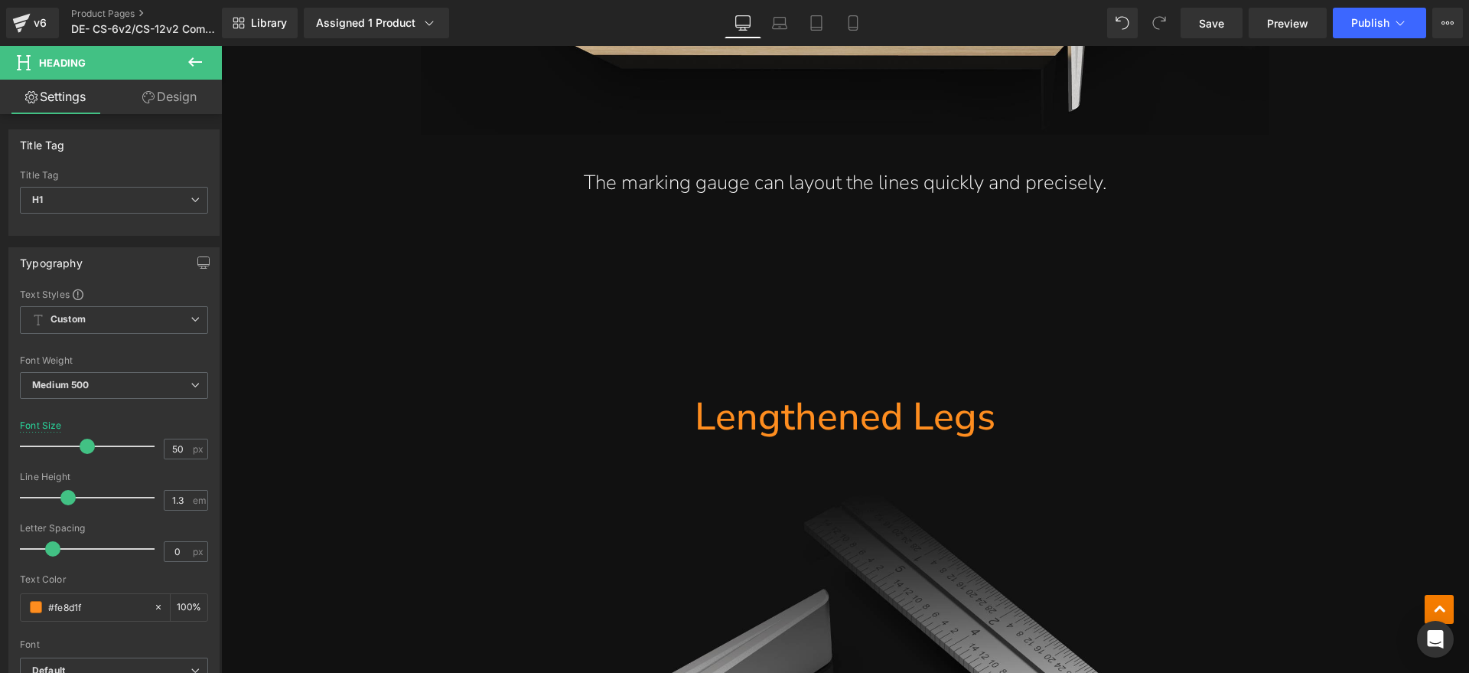
scroll to position [6886, 0]
drag, startPoint x: 896, startPoint y: 179, endPoint x: 1121, endPoint y: 180, distance: 225.0
click at [896, 179] on p "The marking gauge can layout the lines quickly and precisely." at bounding box center [844, 183] width 787 height 36
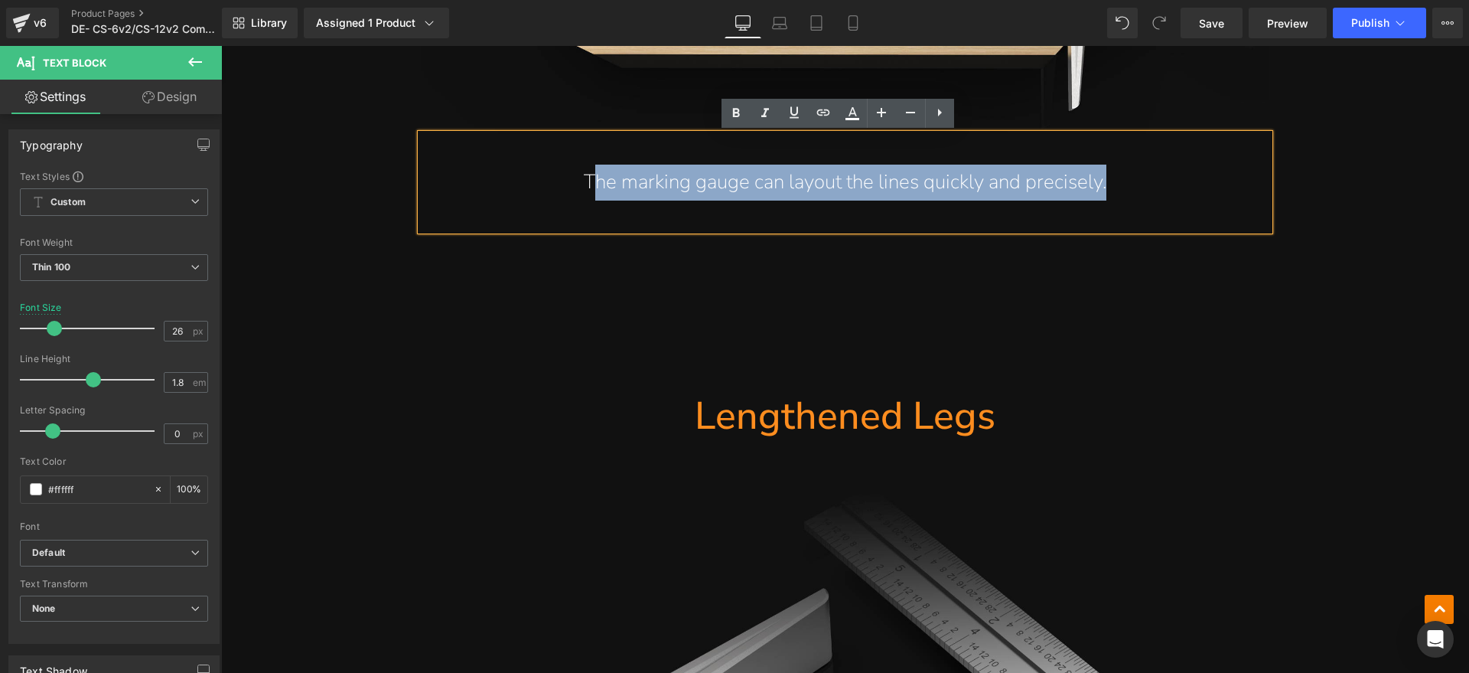
drag, startPoint x: 1145, startPoint y: 179, endPoint x: 586, endPoint y: 188, distance: 558.6
click at [586, 188] on p "The marking gauge can layout the lines quickly and precisely." at bounding box center [844, 183] width 787 height 36
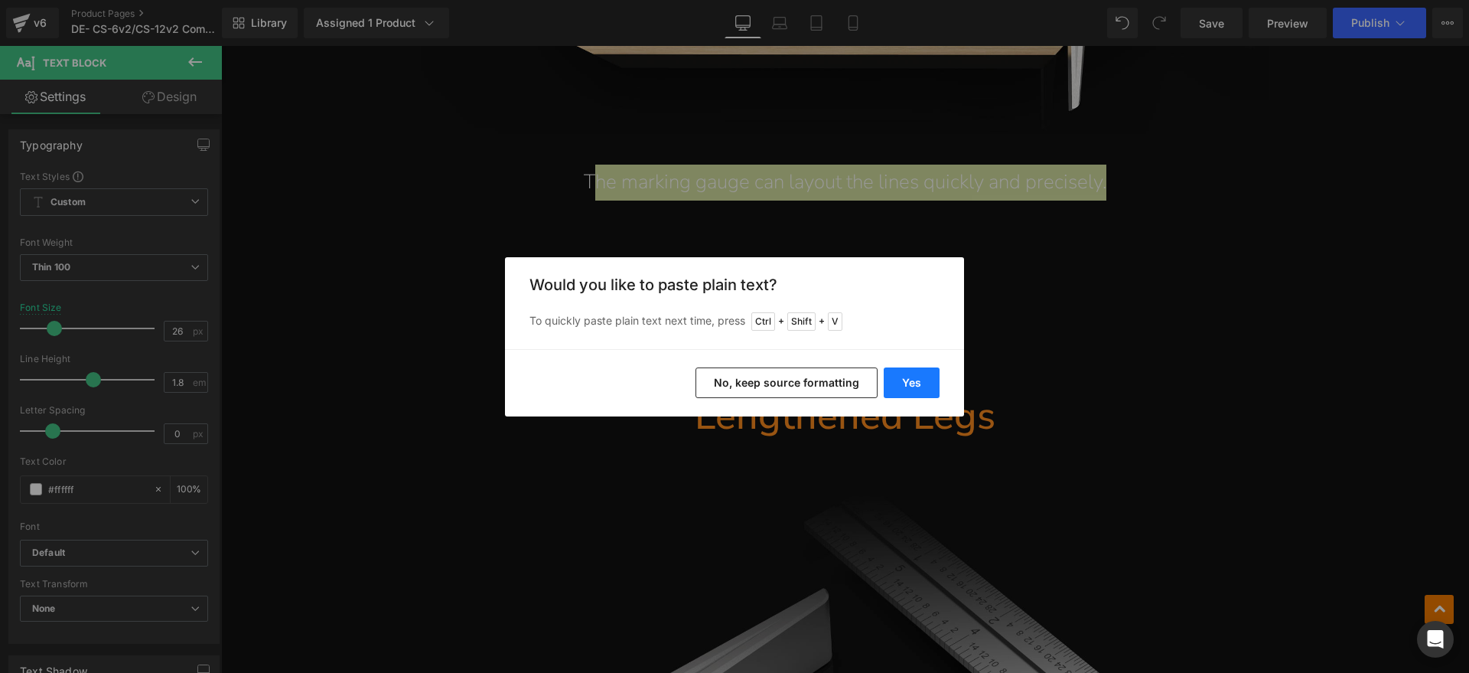
click at [904, 381] on button "Yes" at bounding box center [912, 382] width 56 height 31
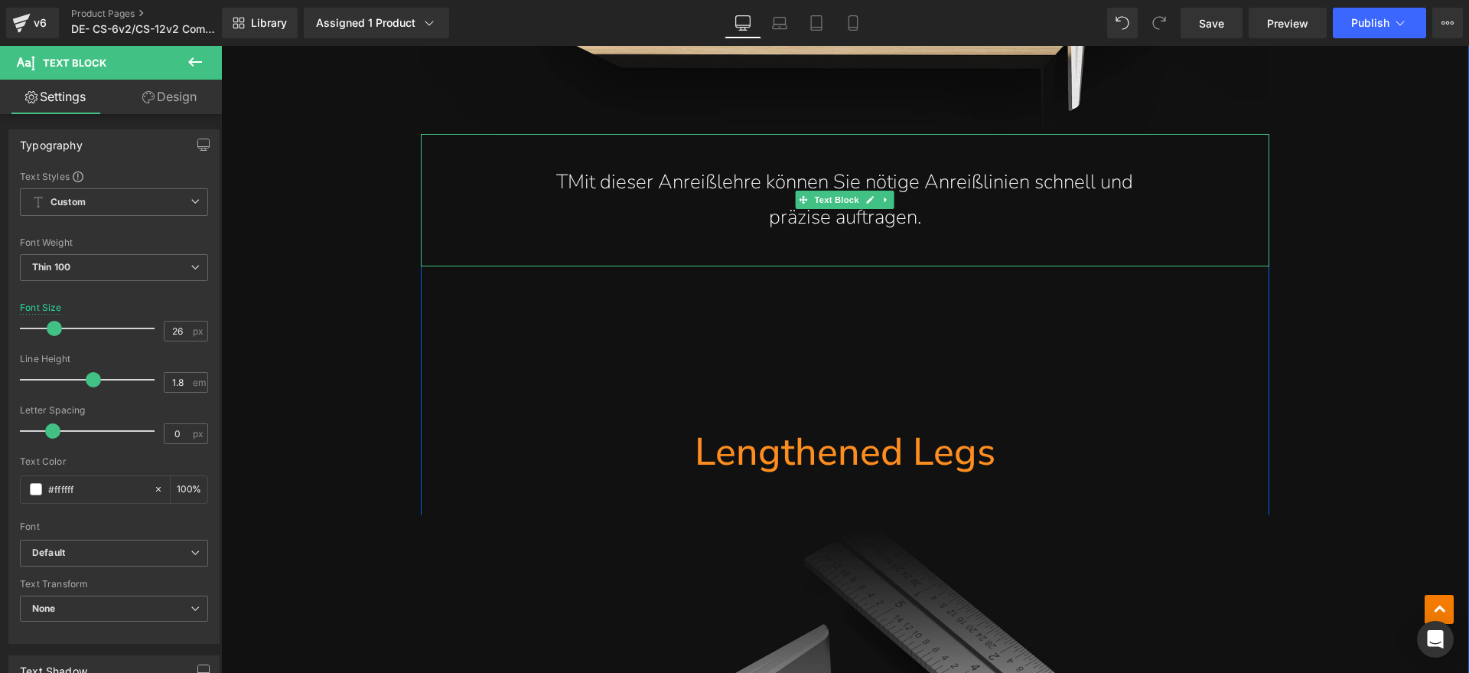
click at [569, 178] on p "TMit dieser Anreißlehre können Sie nötige Anreißlinien schnell und" at bounding box center [844, 183] width 787 height 36
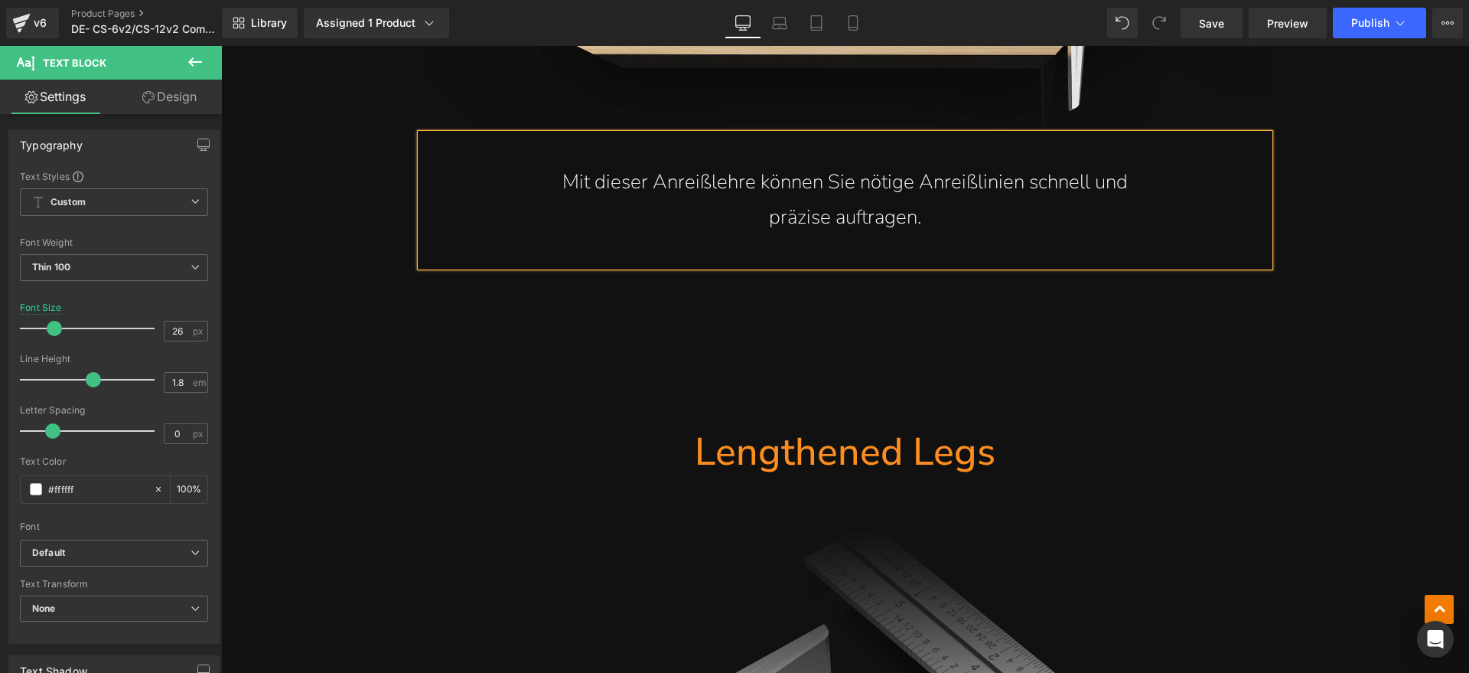
click at [760, 222] on p "präzise auftragen." at bounding box center [844, 218] width 787 height 36
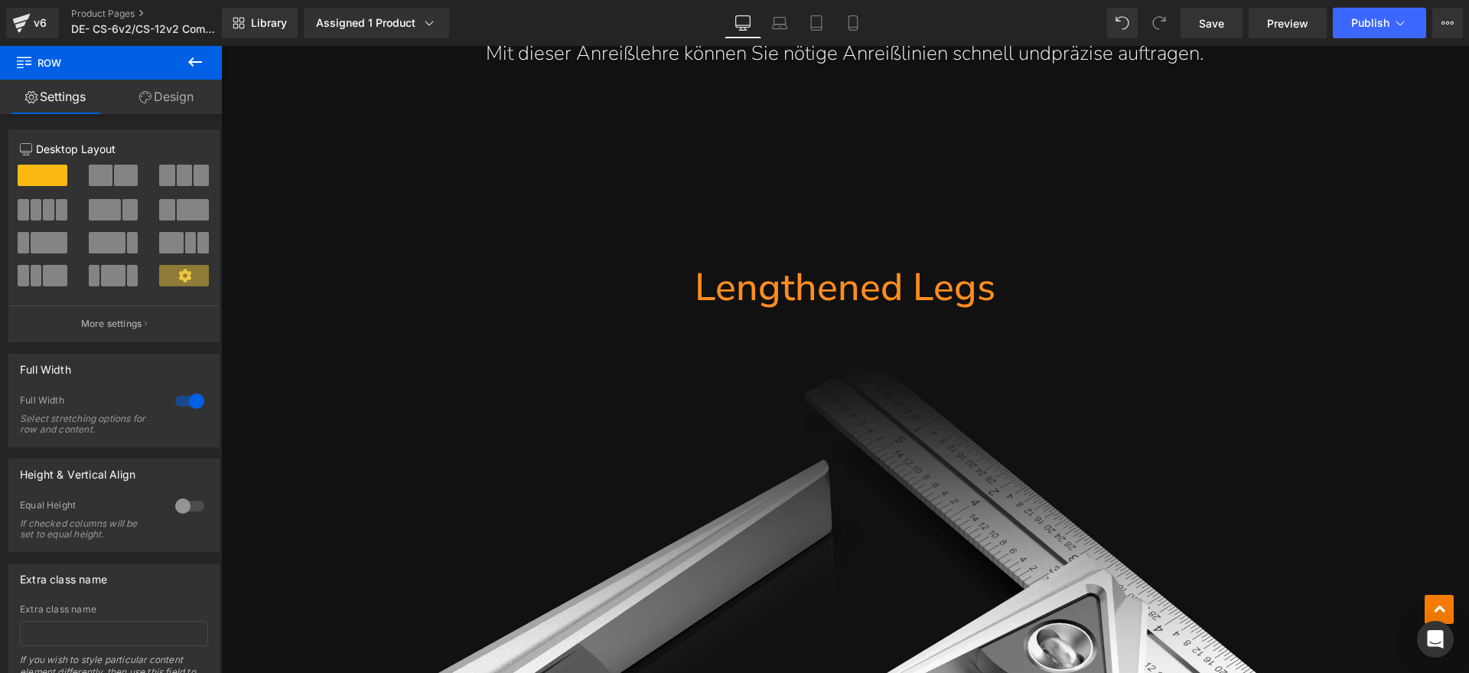
scroll to position [7077, 0]
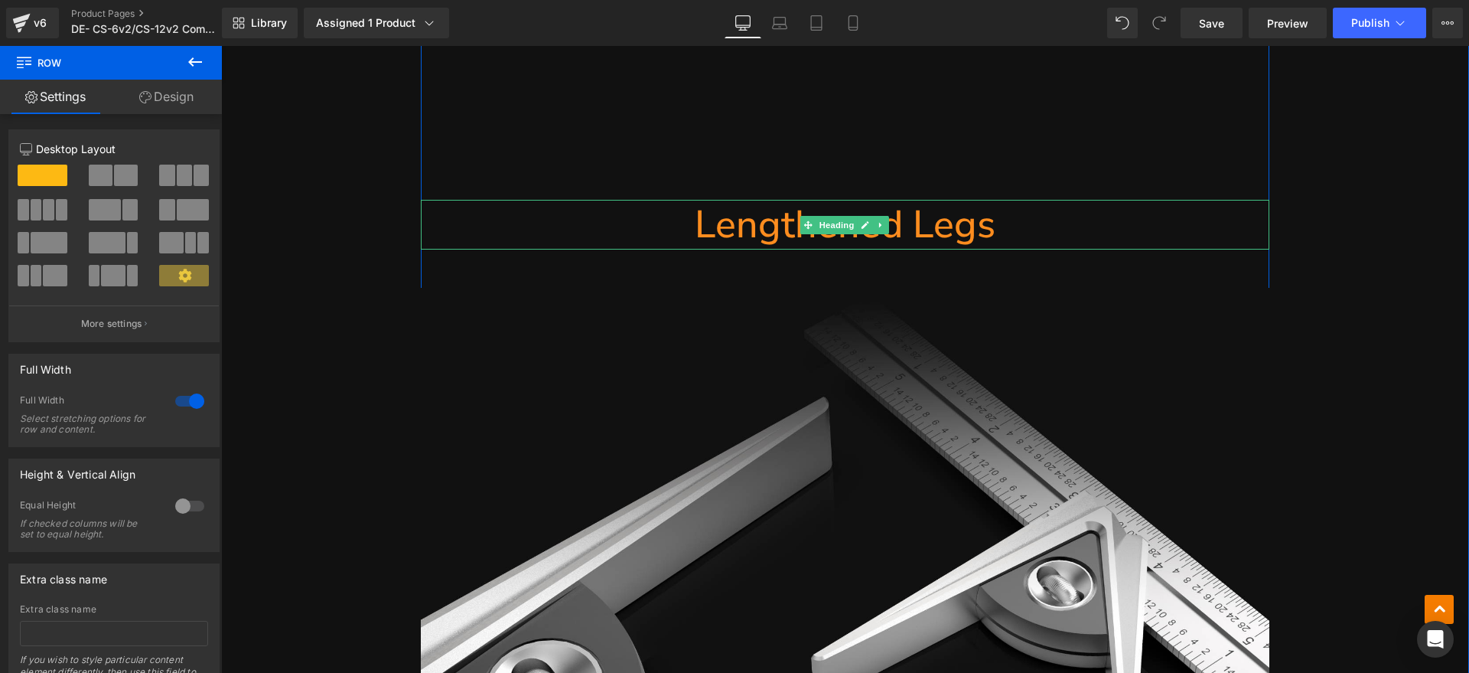
click at [984, 237] on h1 "Lengthened Legs" at bounding box center [845, 225] width 849 height 50
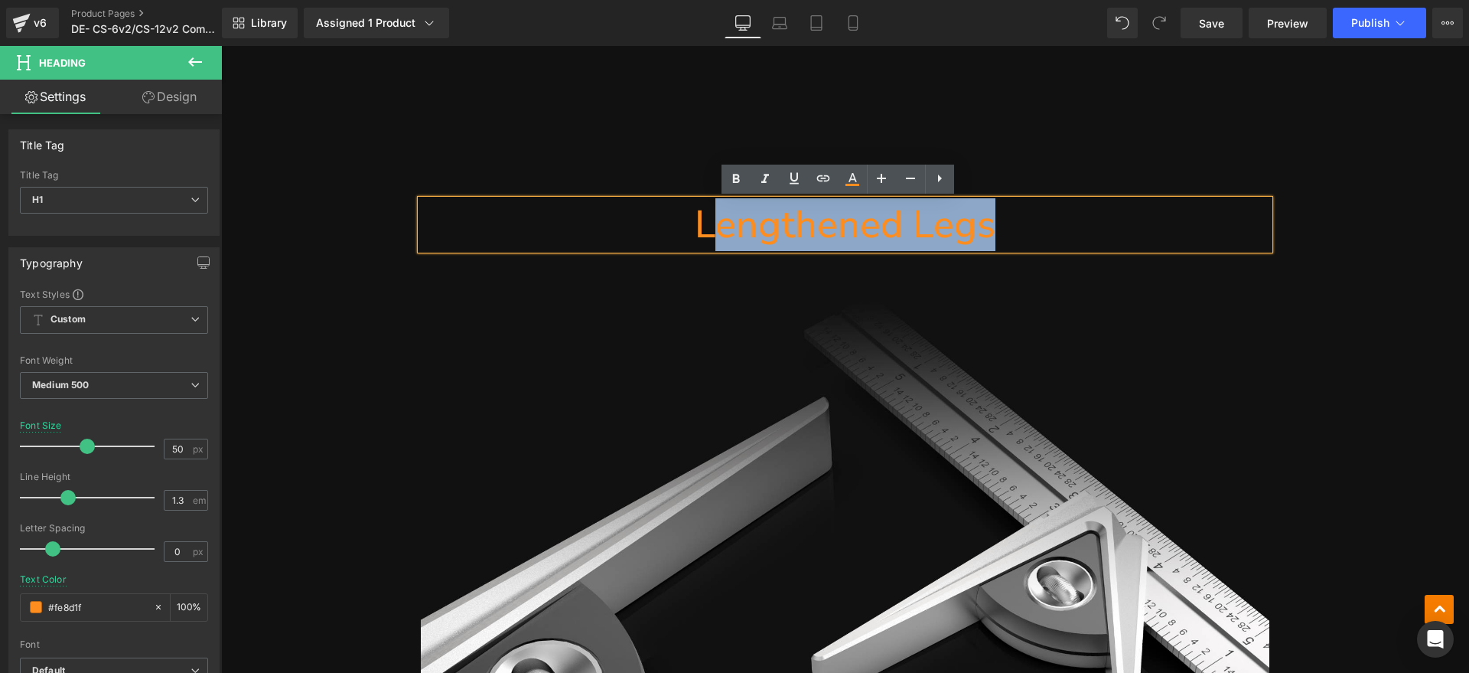
drag, startPoint x: 928, startPoint y: 227, endPoint x: 715, endPoint y: 233, distance: 213.5
click at [715, 233] on h1 "Lengthened Legs" at bounding box center [845, 225] width 849 height 50
paste div
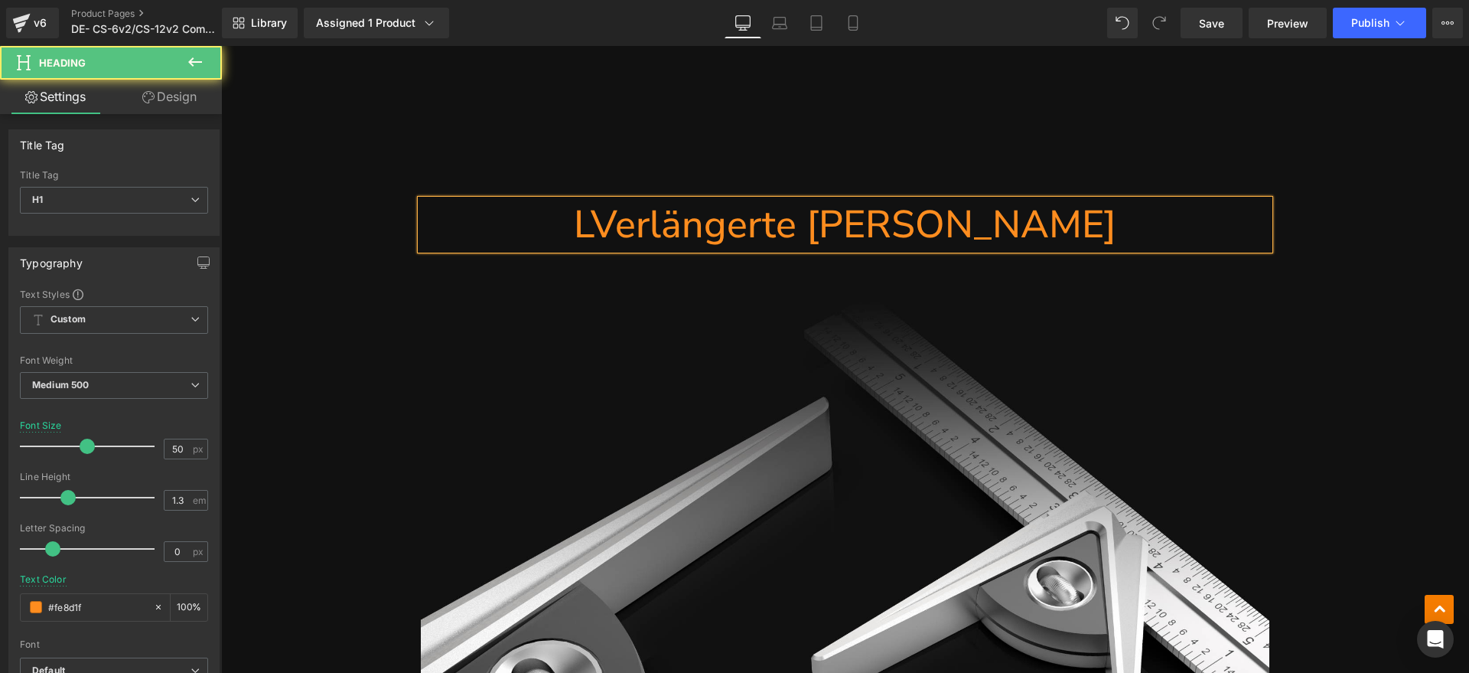
click at [663, 230] on h1 "LVerlängerte Schenkel" at bounding box center [845, 225] width 849 height 50
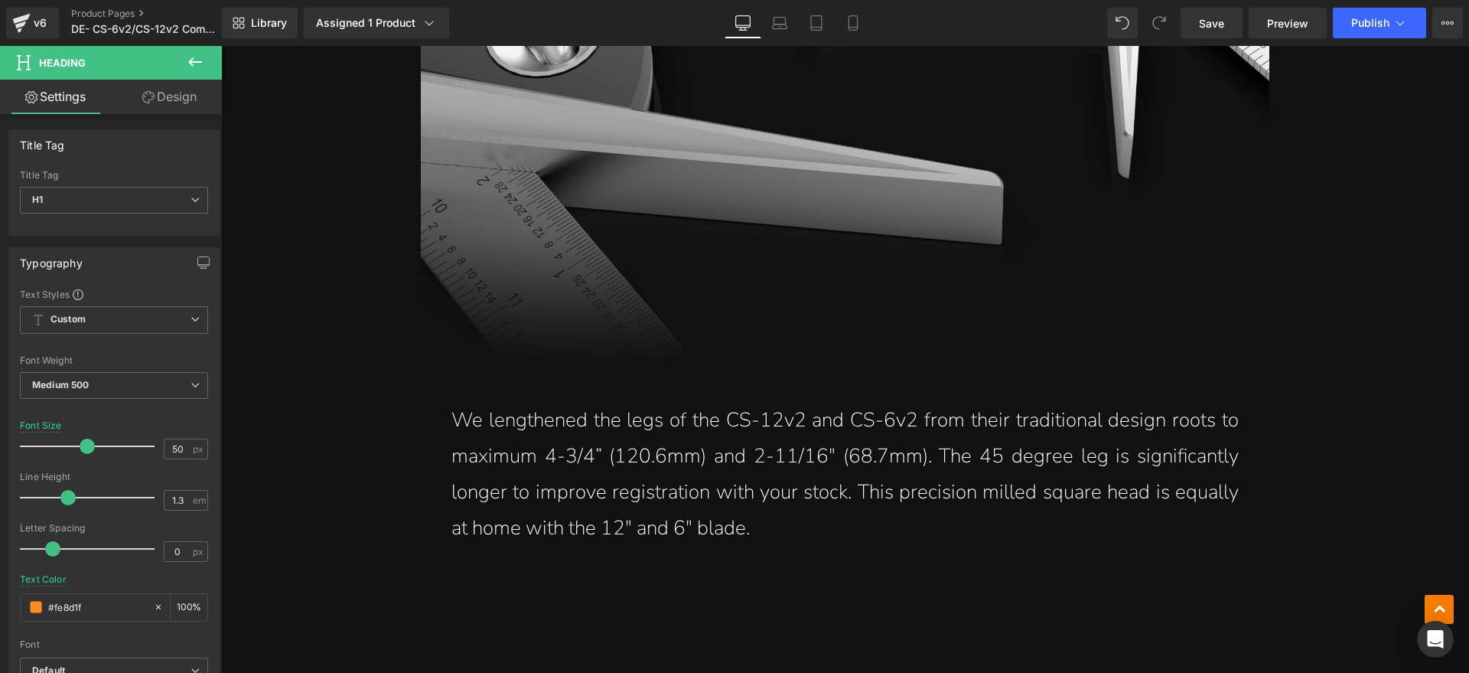
scroll to position [7843, 0]
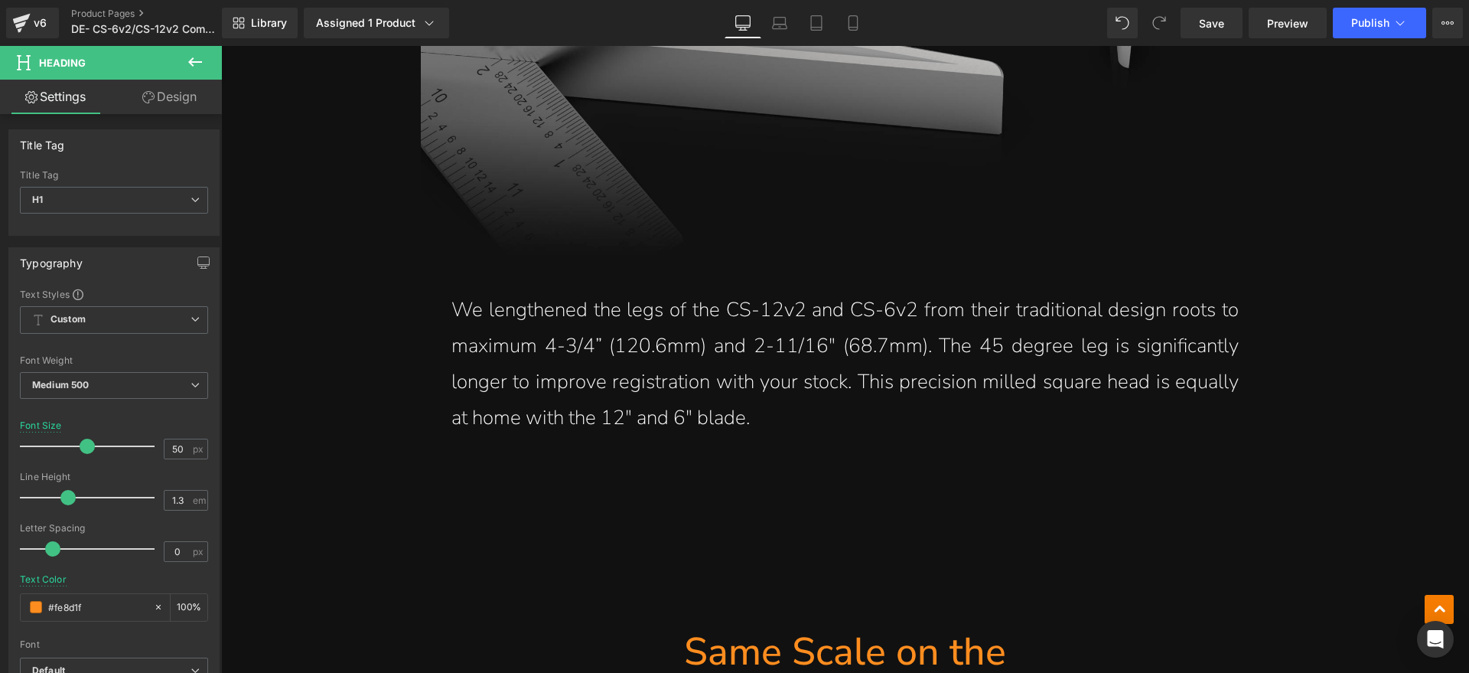
click at [819, 412] on p "We lengthened the legs of the CS-12v2 and CS-6v2 from their traditional design …" at bounding box center [844, 363] width 787 height 143
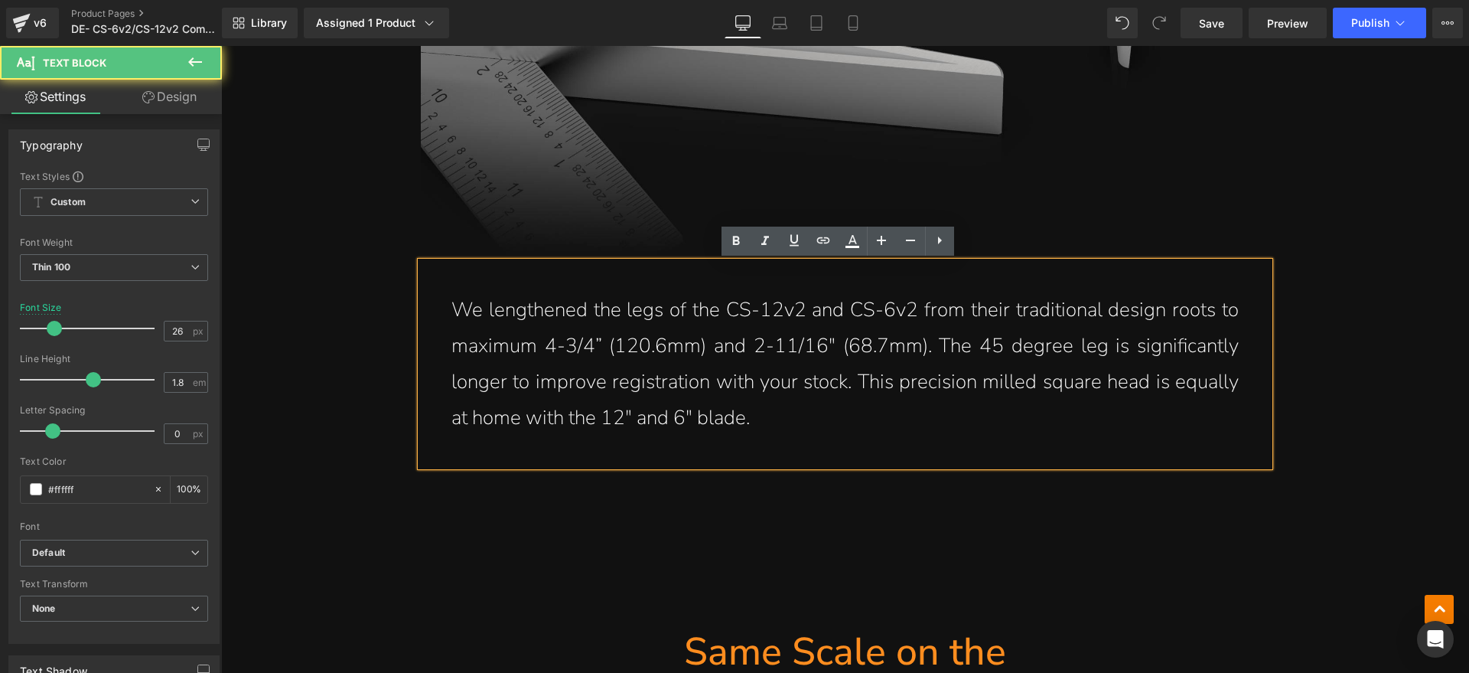
drag, startPoint x: 765, startPoint y: 416, endPoint x: 468, endPoint y: 313, distance: 314.3
click at [468, 313] on p "We lengthened the legs of the CS-12v2 and CS-6v2 from their traditional design …" at bounding box center [844, 363] width 787 height 143
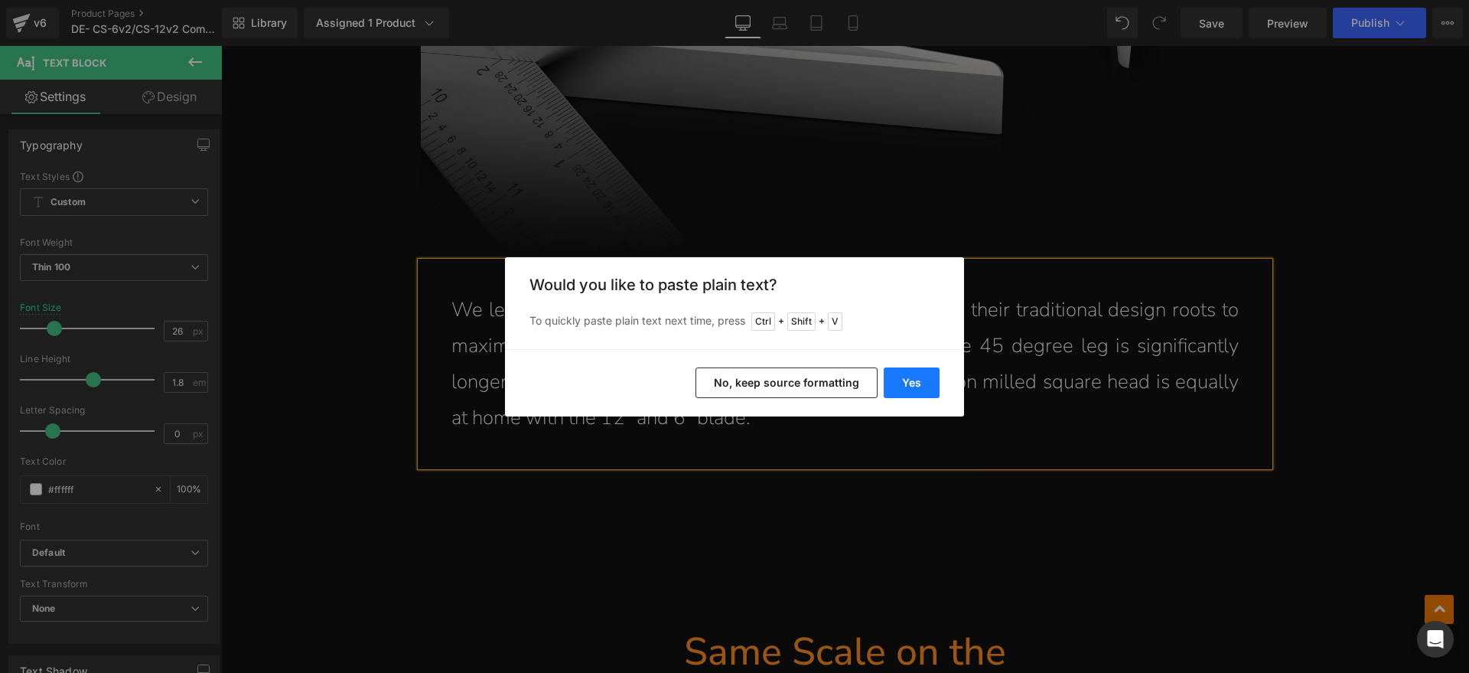
click at [921, 381] on button "Yes" at bounding box center [912, 382] width 56 height 31
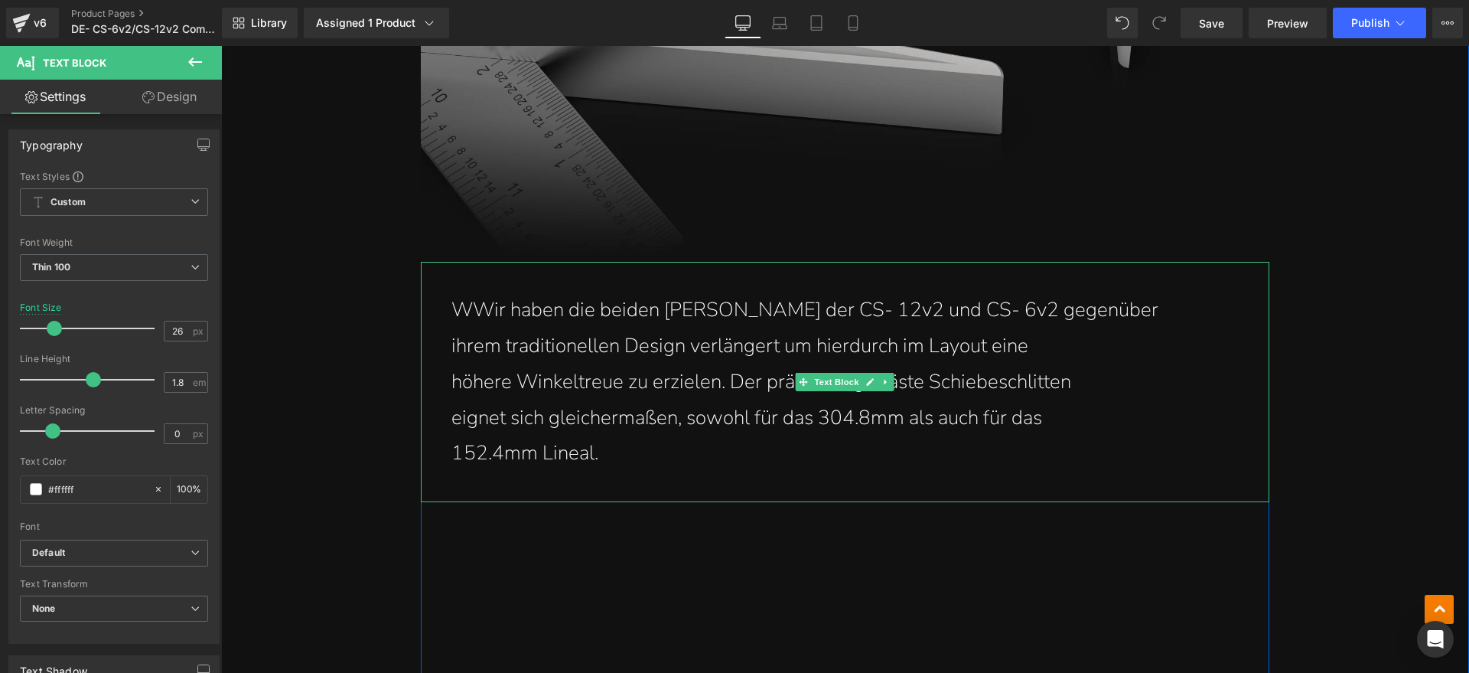
click at [467, 312] on p "WWir haben die beiden Schenkel der CS- 12v2 und CS- 6v2 gegenüber" at bounding box center [844, 310] width 787 height 36
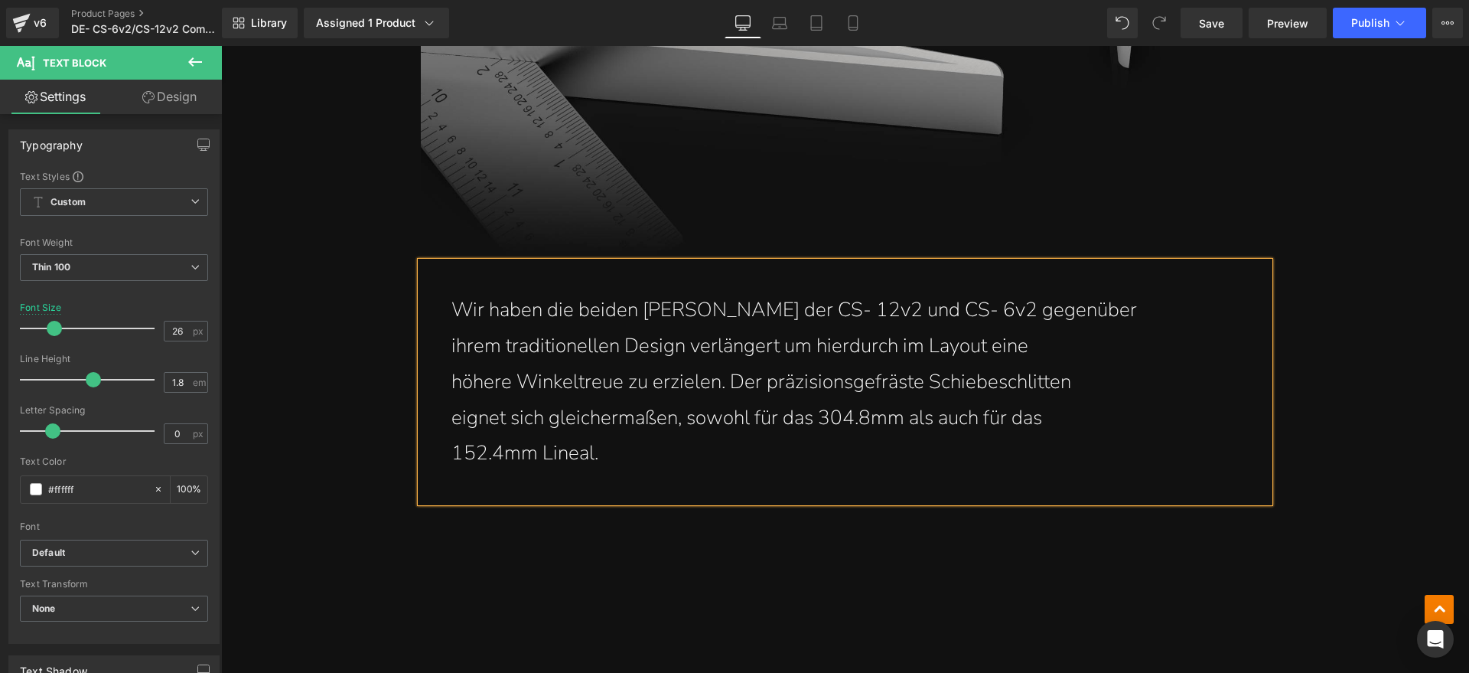
click at [435, 340] on div "Wir haben die beiden Schenkel der CS- 12v2 und CS- 6v2 gegenüber ihrem traditi…" at bounding box center [845, 382] width 849 height 240
click at [439, 377] on div "Wir haben die beiden Schenkel der CS- 12v2 und CS- 6v2 gegenüber ihrem traditio…" at bounding box center [845, 382] width 849 height 240
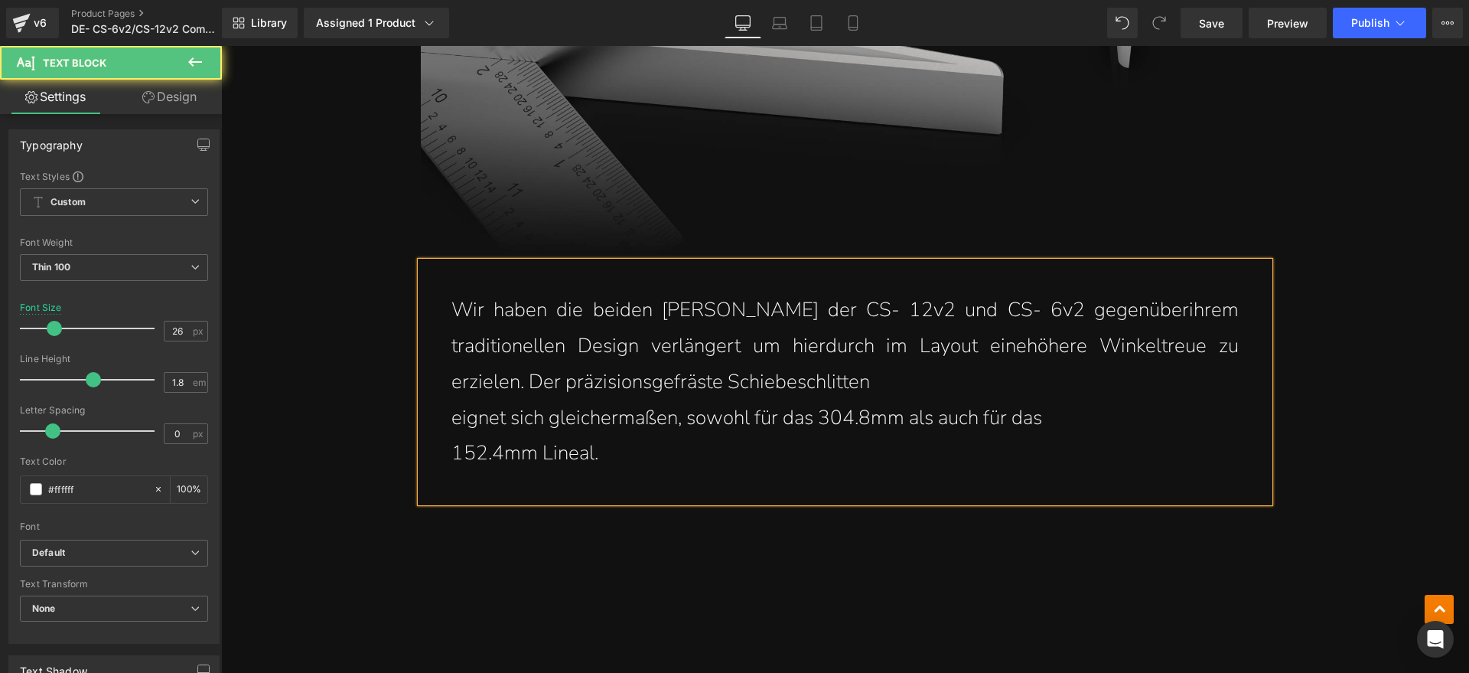
click at [451, 430] on p "eignet sich gleichermaßen, sowohl für das 304.8mm als auch für das" at bounding box center [844, 418] width 787 height 36
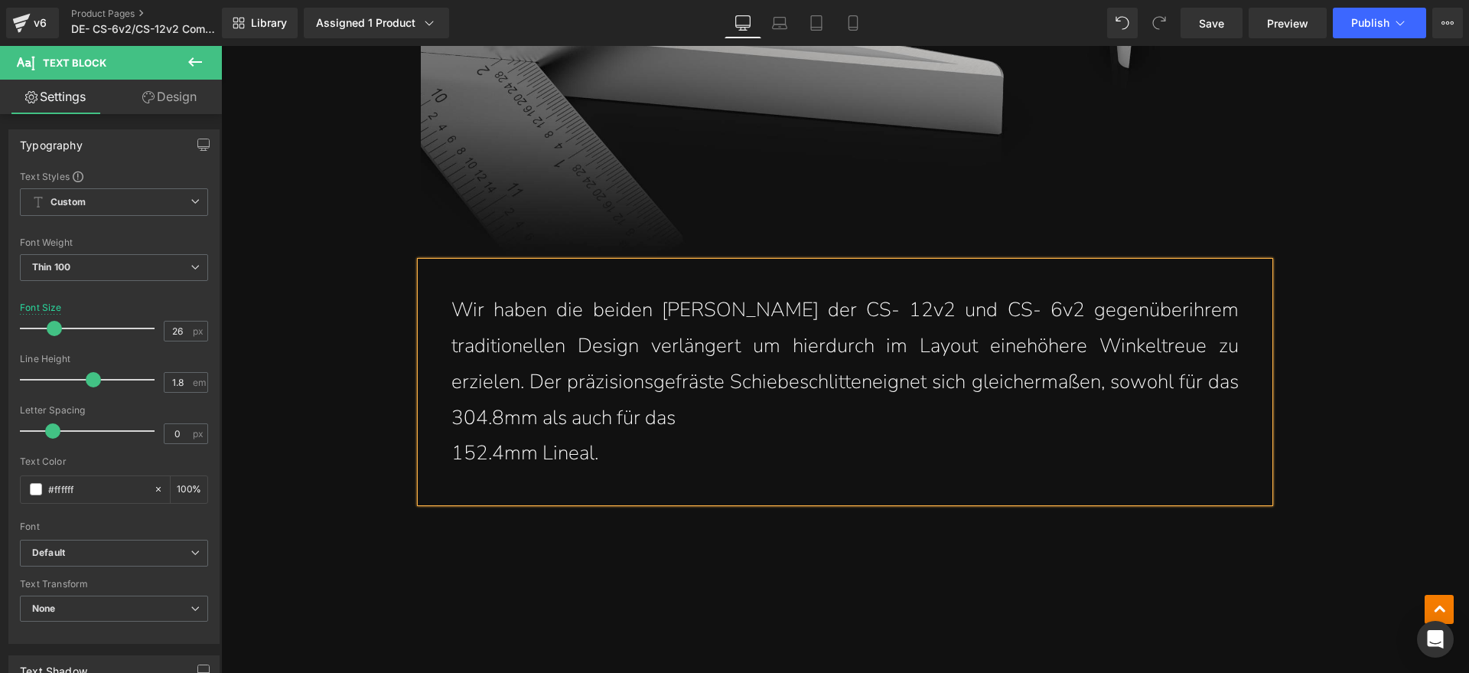
click at [451, 445] on p "152.4mm Lineal." at bounding box center [844, 453] width 787 height 36
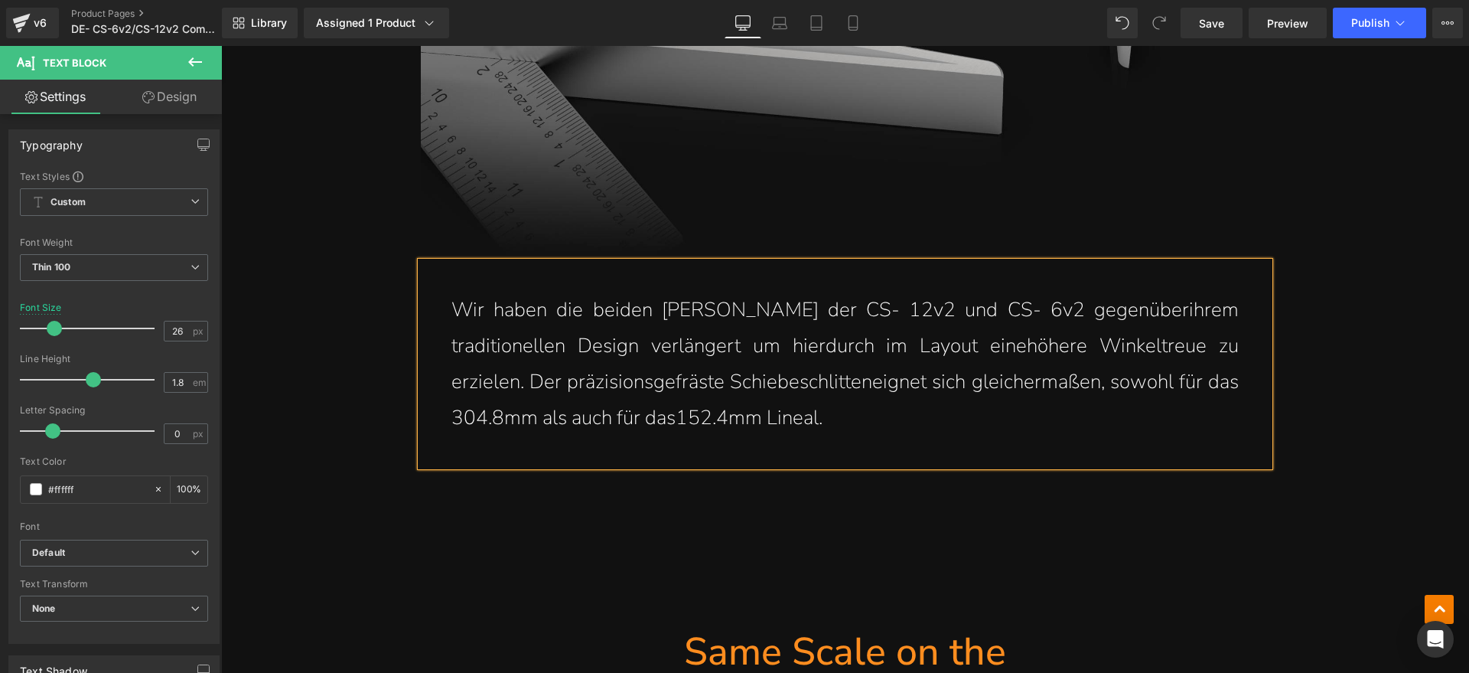
click at [891, 420] on p "Wir haben die beiden Schenkel der CS- 12v2 und CS- 6v2 gegenüber ihrem traditio…" at bounding box center [844, 363] width 787 height 143
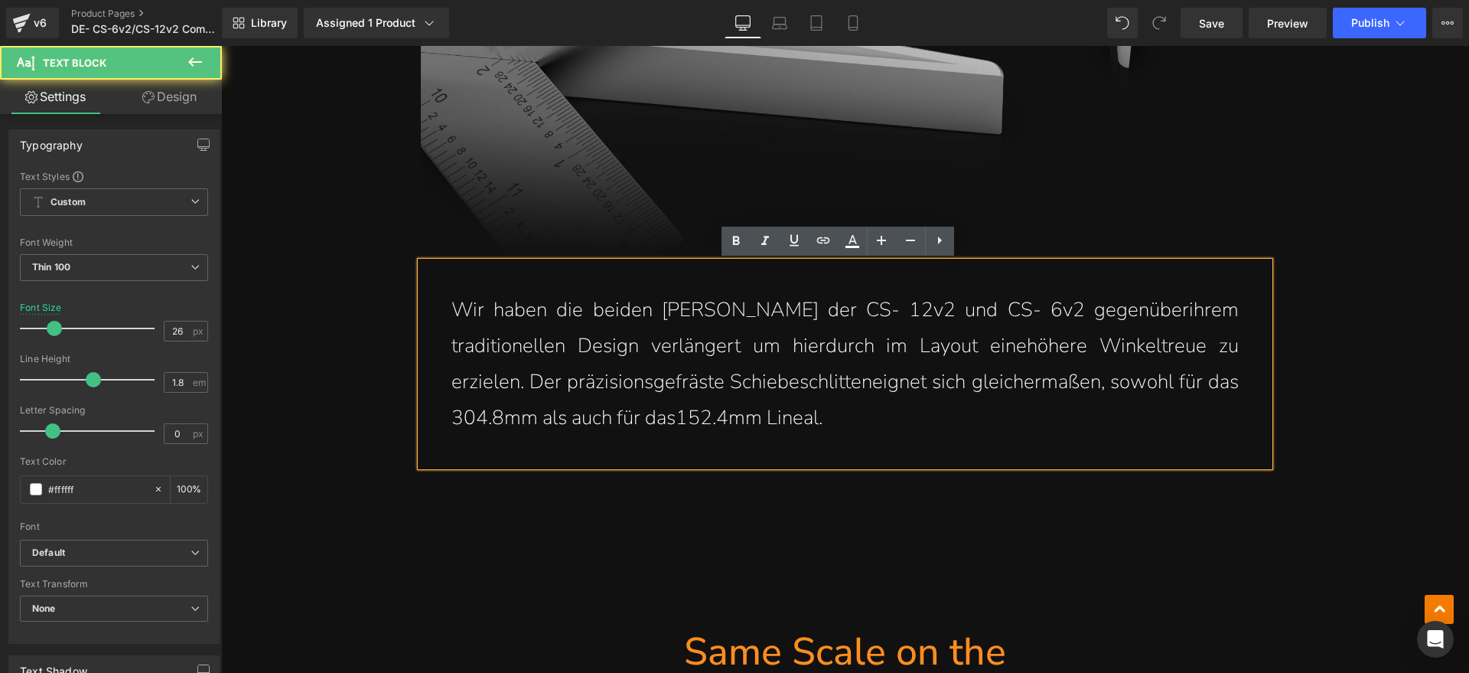
click at [1018, 530] on hr at bounding box center [845, 550] width 849 height 153
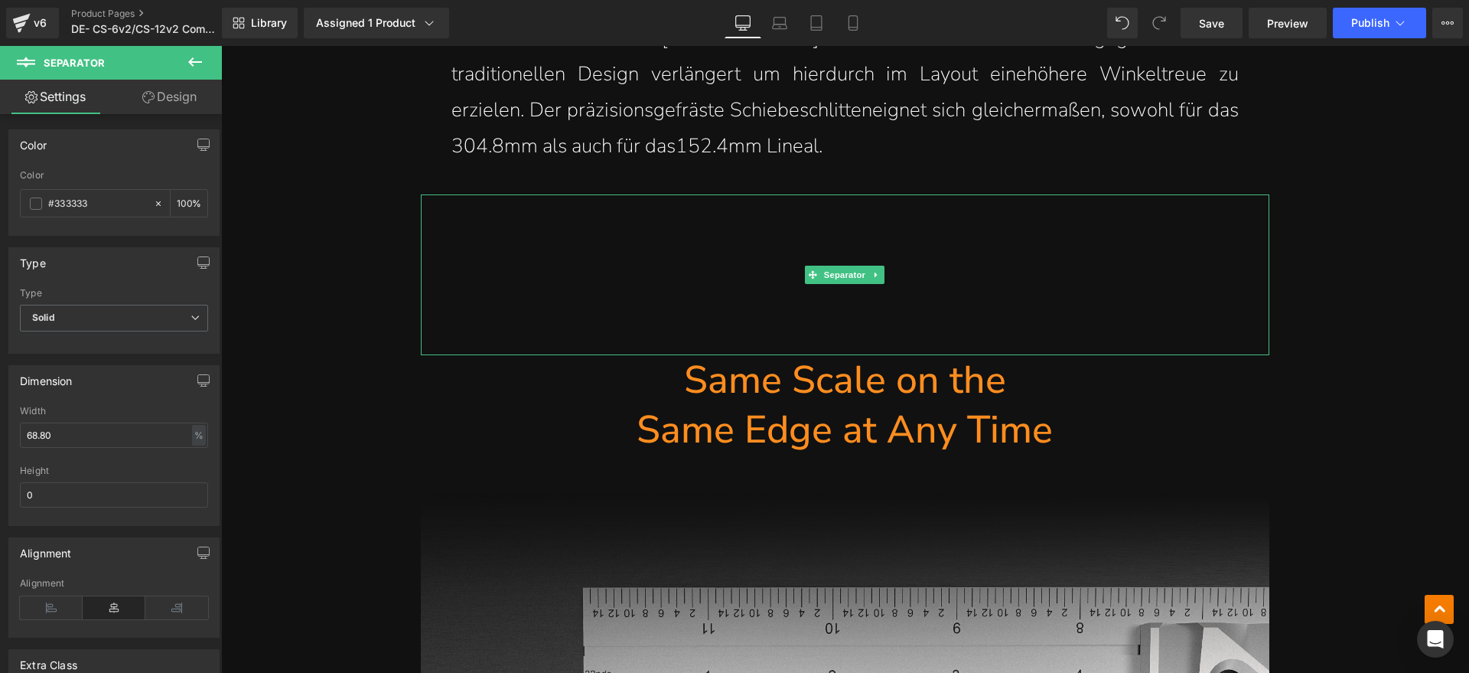
scroll to position [8130, 0]
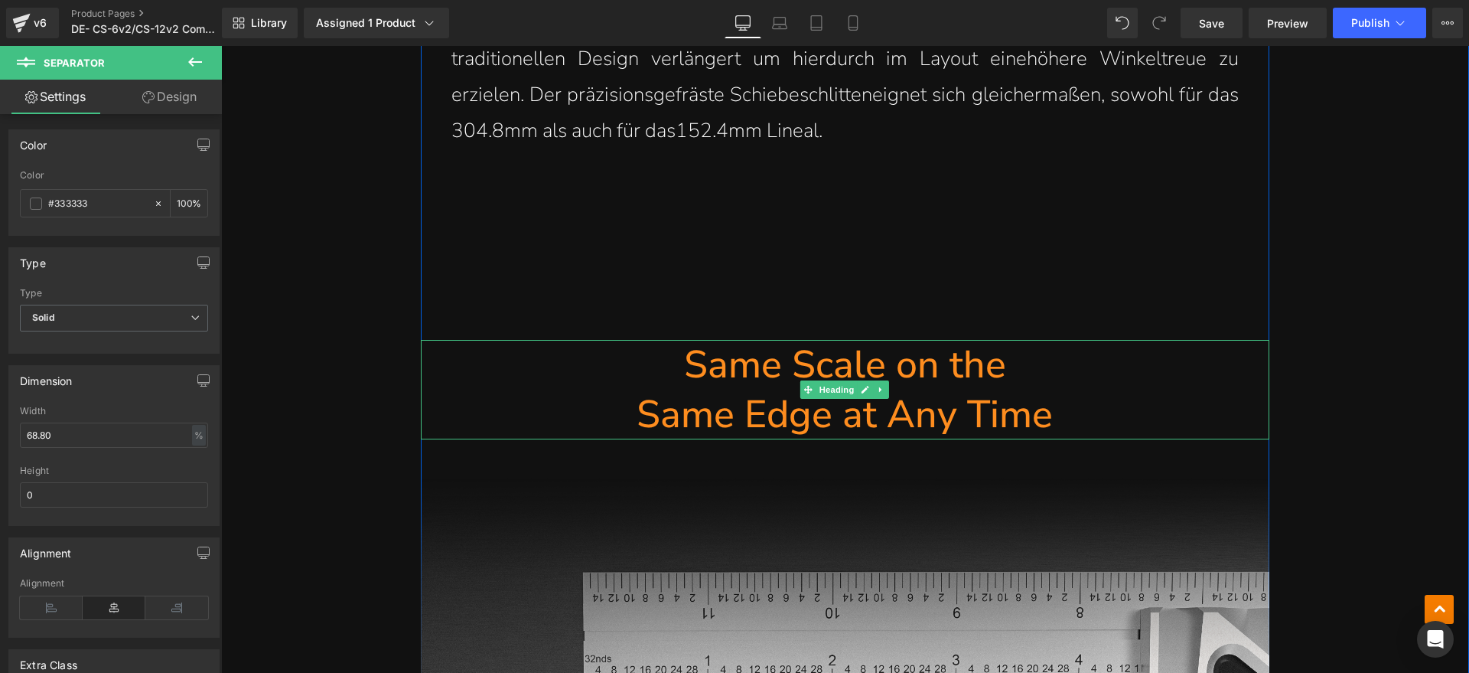
drag, startPoint x: 933, startPoint y: 380, endPoint x: 977, endPoint y: 415, distance: 56.0
click at [933, 380] on h1 "Same Scale on the" at bounding box center [845, 365] width 849 height 50
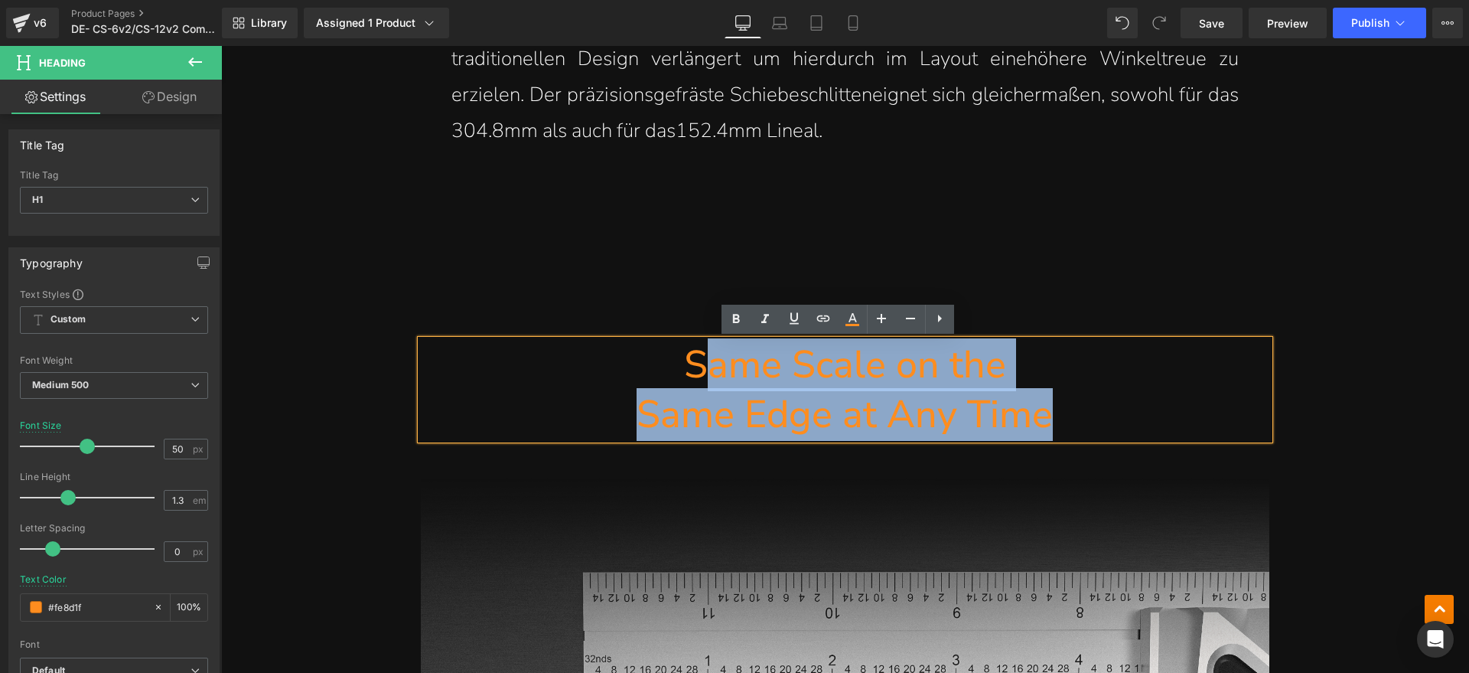
drag, startPoint x: 977, startPoint y: 415, endPoint x: 701, endPoint y: 369, distance: 280.1
click at [701, 369] on div "Same Scale on the Same Edge at Any Time" at bounding box center [845, 389] width 849 height 99
paste div
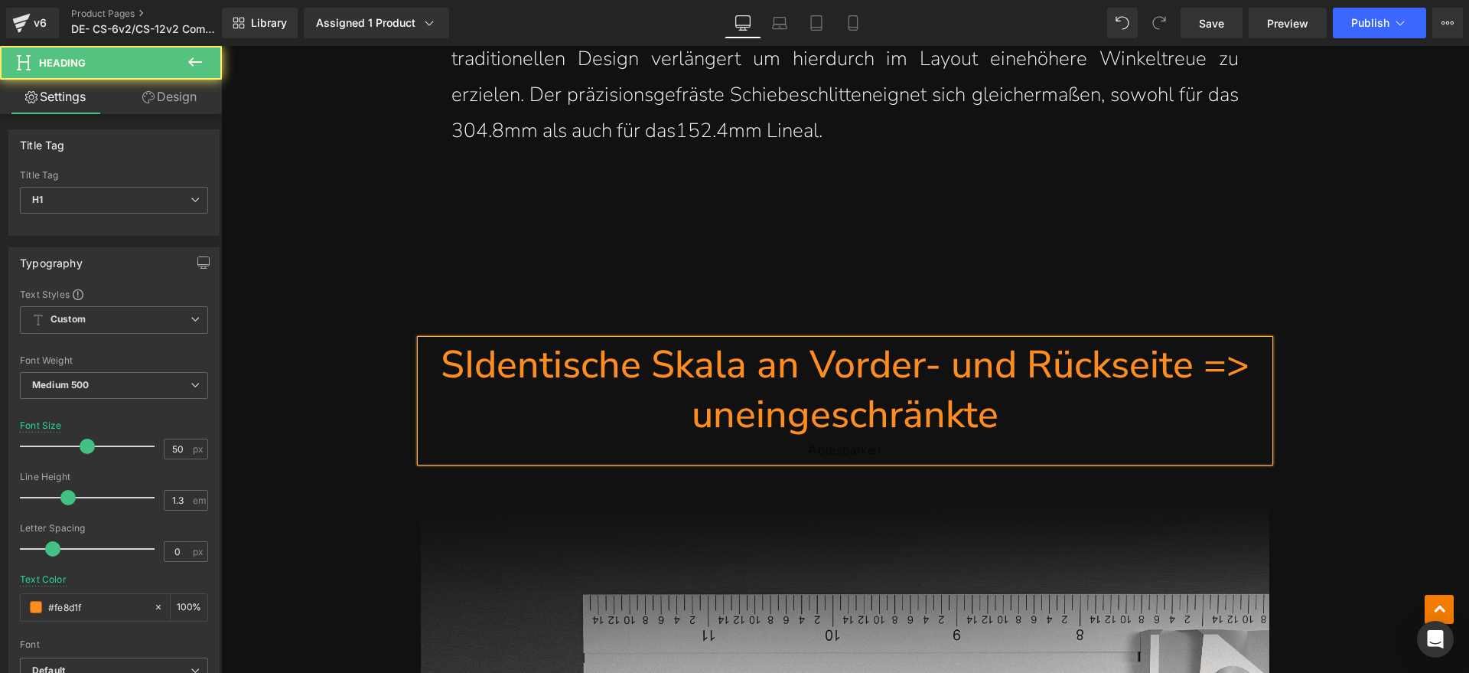
click at [448, 366] on h1 "SIdentische Skala an Vorder- und Rückseite => uneingeschränkte" at bounding box center [845, 389] width 849 height 99
click at [930, 366] on h1 "Identische Skala an Vorder- und Rückseite => uneingeschränkte" at bounding box center [845, 389] width 849 height 99
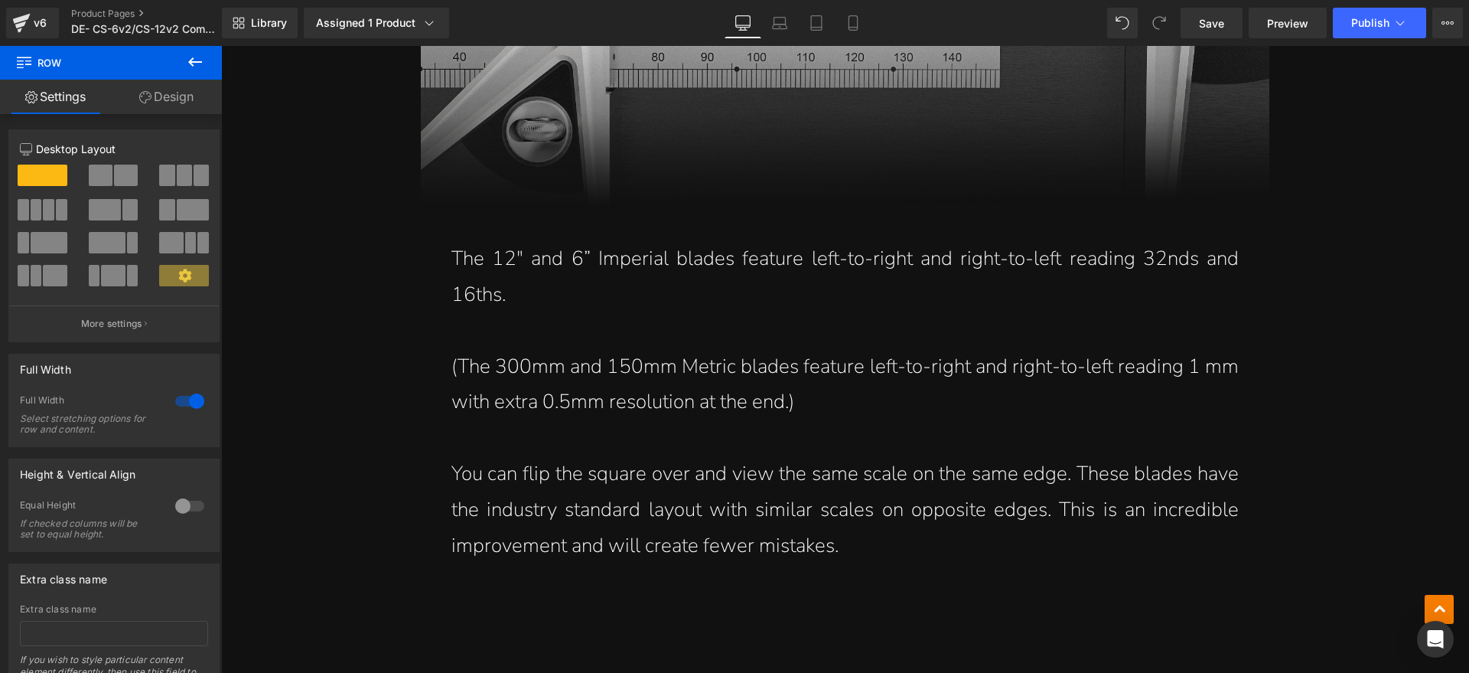
scroll to position [8990, 0]
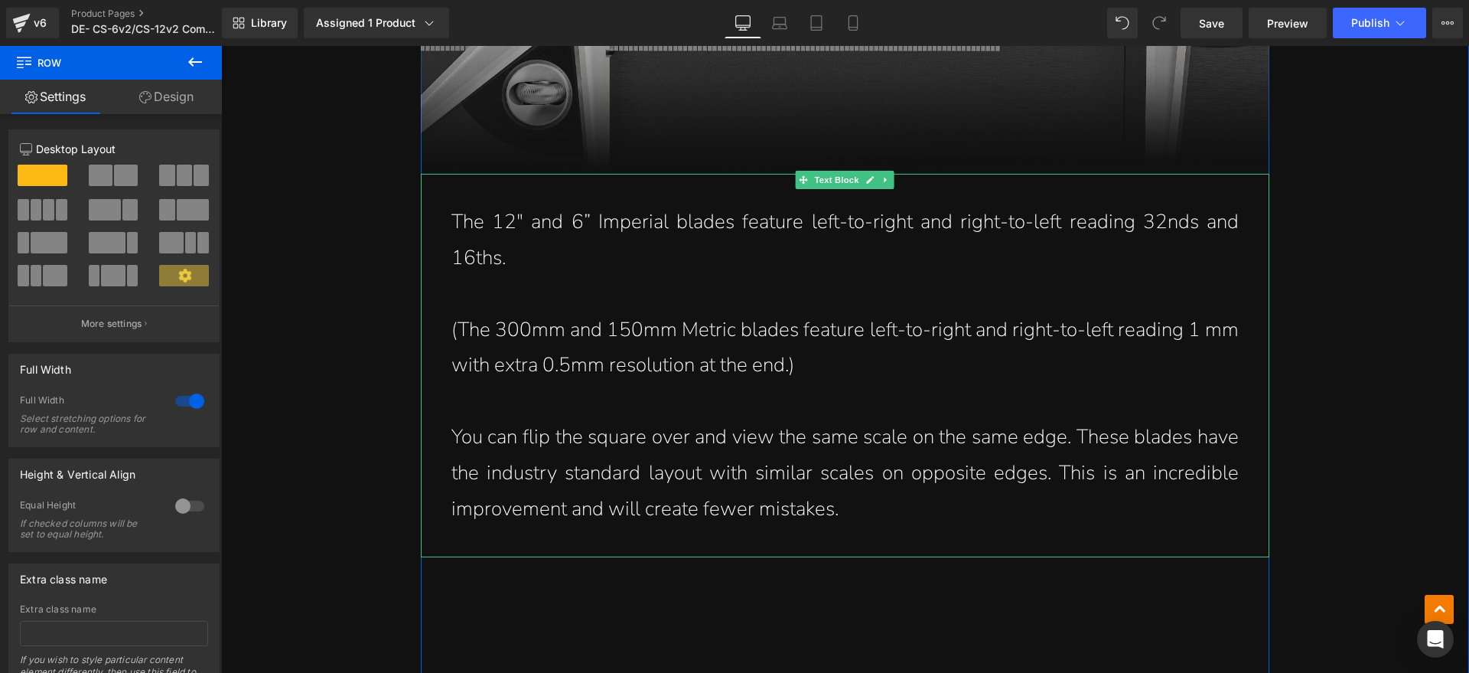
drag, startPoint x: 533, startPoint y: 259, endPoint x: 520, endPoint y: 254, distance: 14.1
click at [532, 259] on p "The 12" and 6” Imperial blades feature left-to-right and right-to-left reading …" at bounding box center [844, 240] width 787 height 72
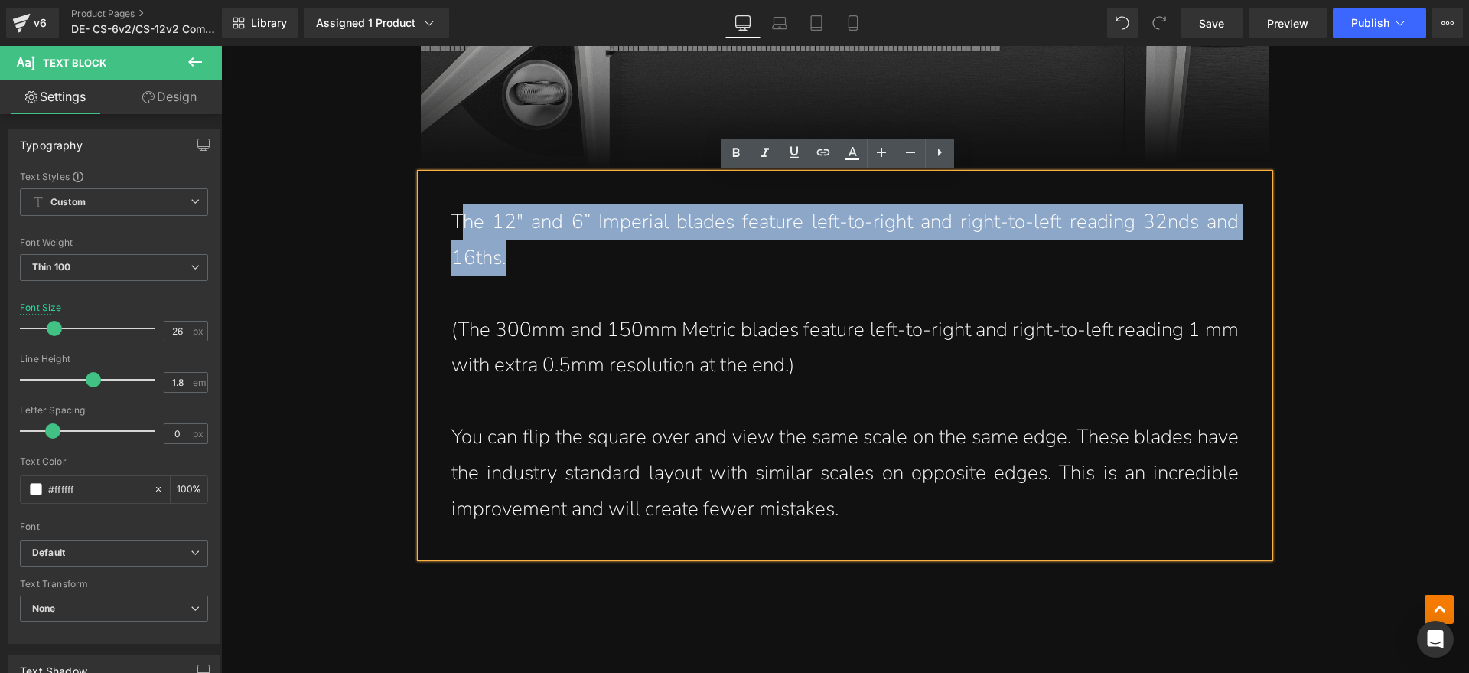
drag, startPoint x: 512, startPoint y: 252, endPoint x: 454, endPoint y: 226, distance: 63.0
click at [454, 226] on p "The 12" and 6” Imperial blades feature left-to-right and right-to-left reading …" at bounding box center [844, 240] width 787 height 72
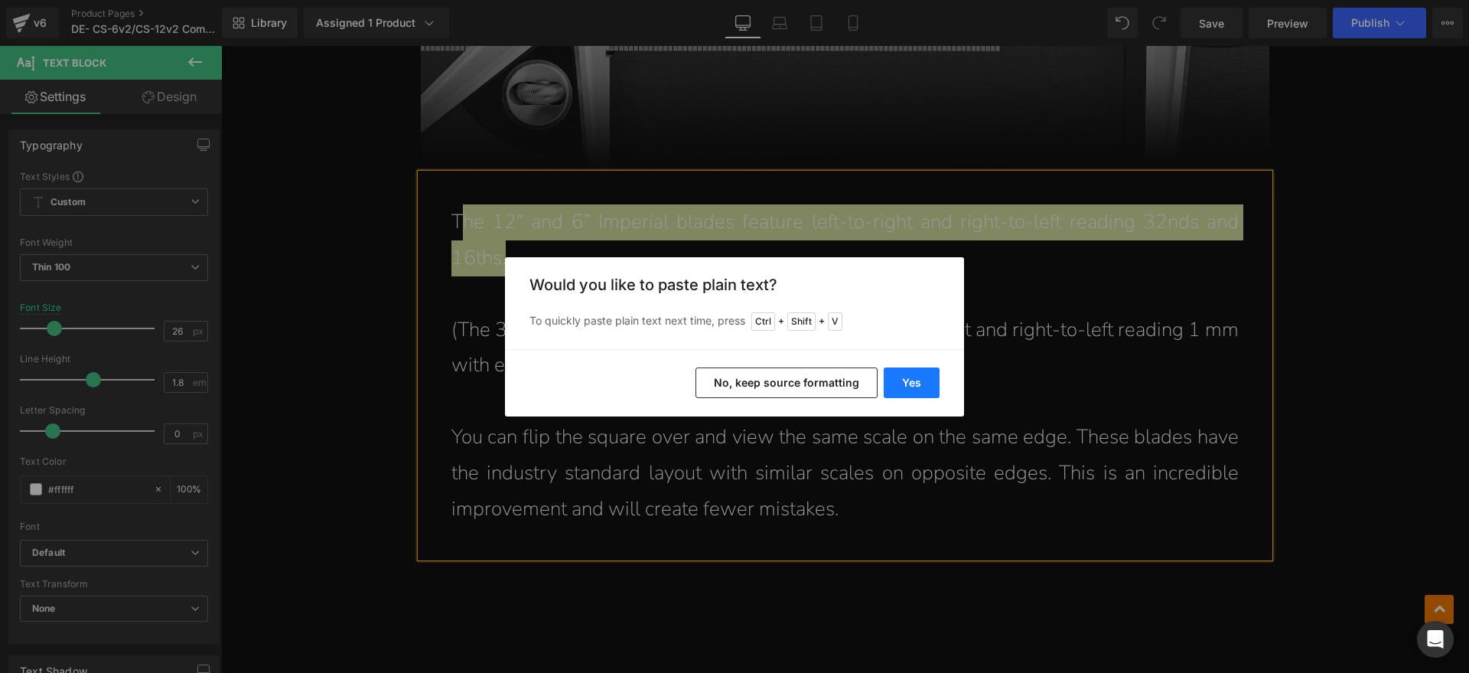
click at [902, 377] on button "Yes" at bounding box center [912, 382] width 56 height 31
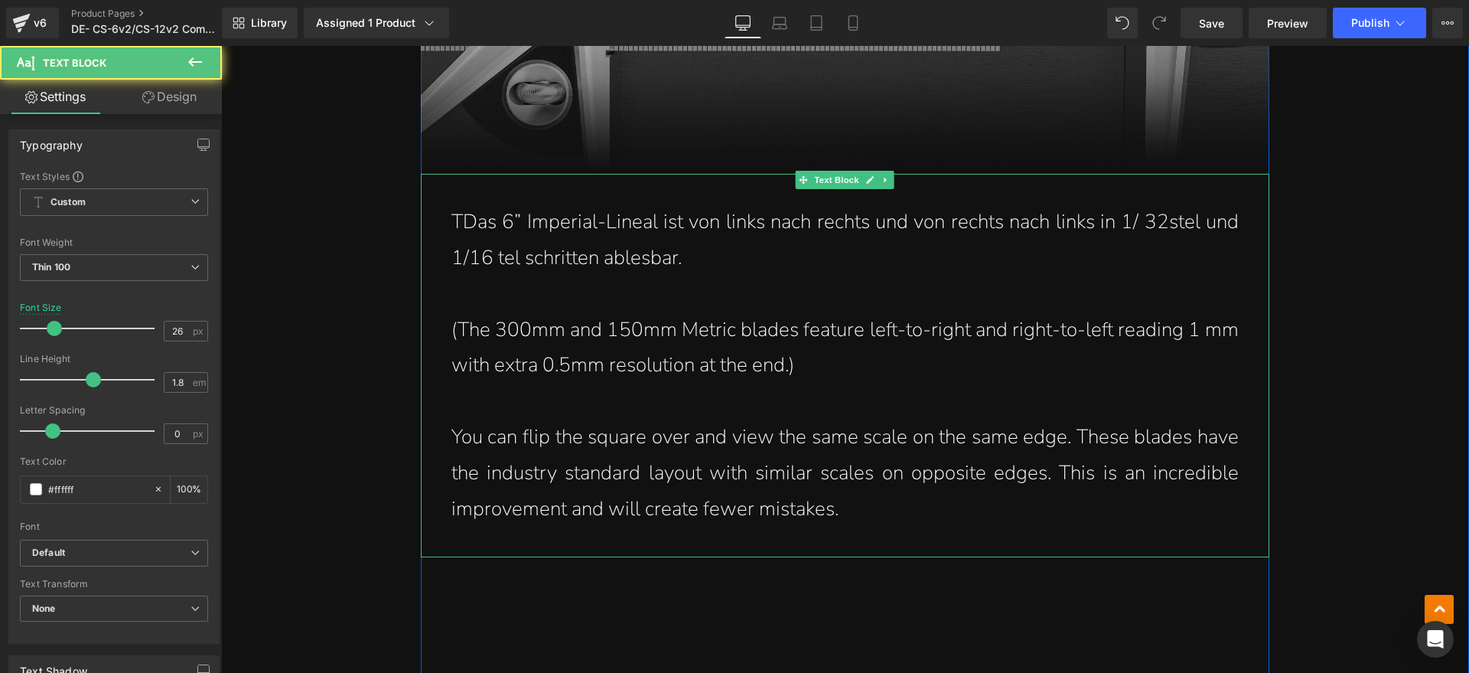
click at [458, 222] on p "TDas 6” Imperial-Lineal ist von links nach rechts und von rechts nach links in …" at bounding box center [844, 240] width 787 height 72
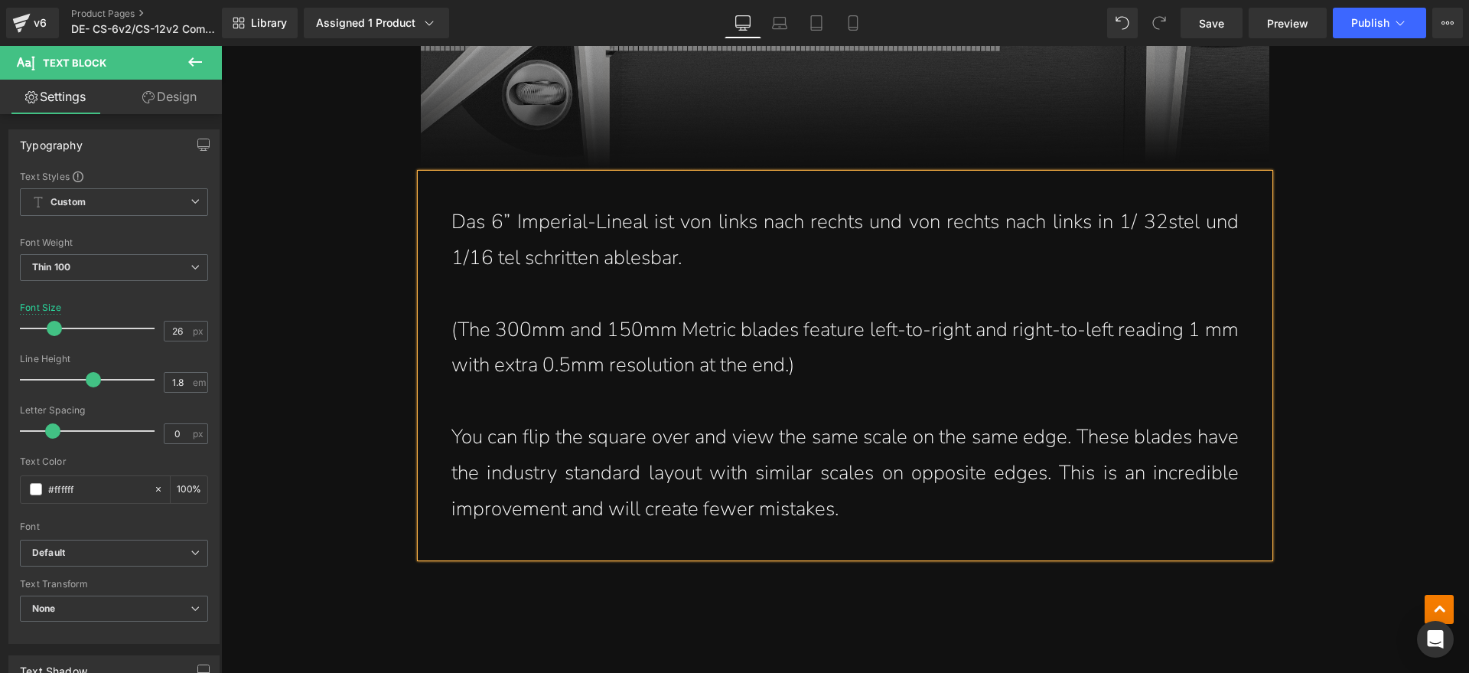
click at [829, 369] on p "(The 300mm and 150mm Metric blades feature left-to-right and right-to-left read…" at bounding box center [844, 348] width 787 height 72
drag, startPoint x: 826, startPoint y: 366, endPoint x: 451, endPoint y: 335, distance: 377.0
click at [451, 335] on p "(The 300mm and 150mm Metric blades feature left-to-right and right-to-left read…" at bounding box center [844, 348] width 787 height 72
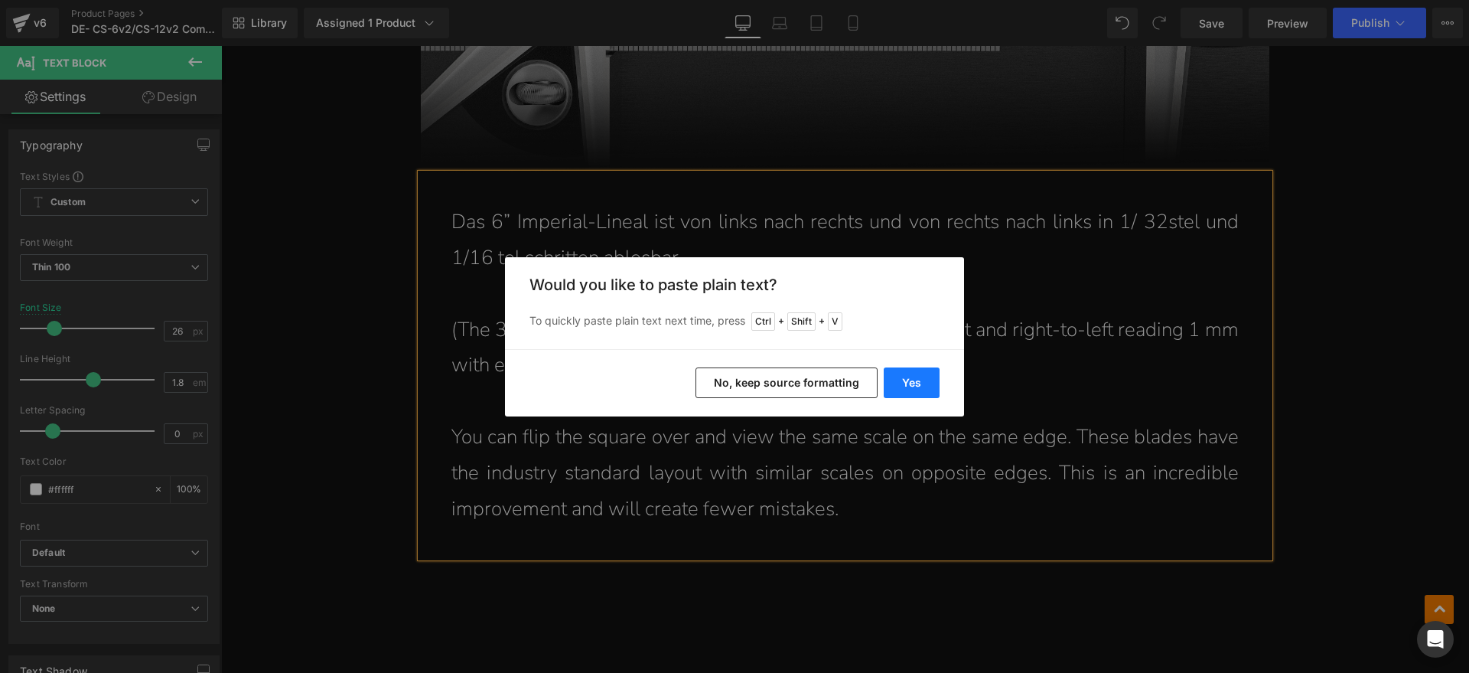
click at [911, 388] on button "Yes" at bounding box center [912, 382] width 56 height 31
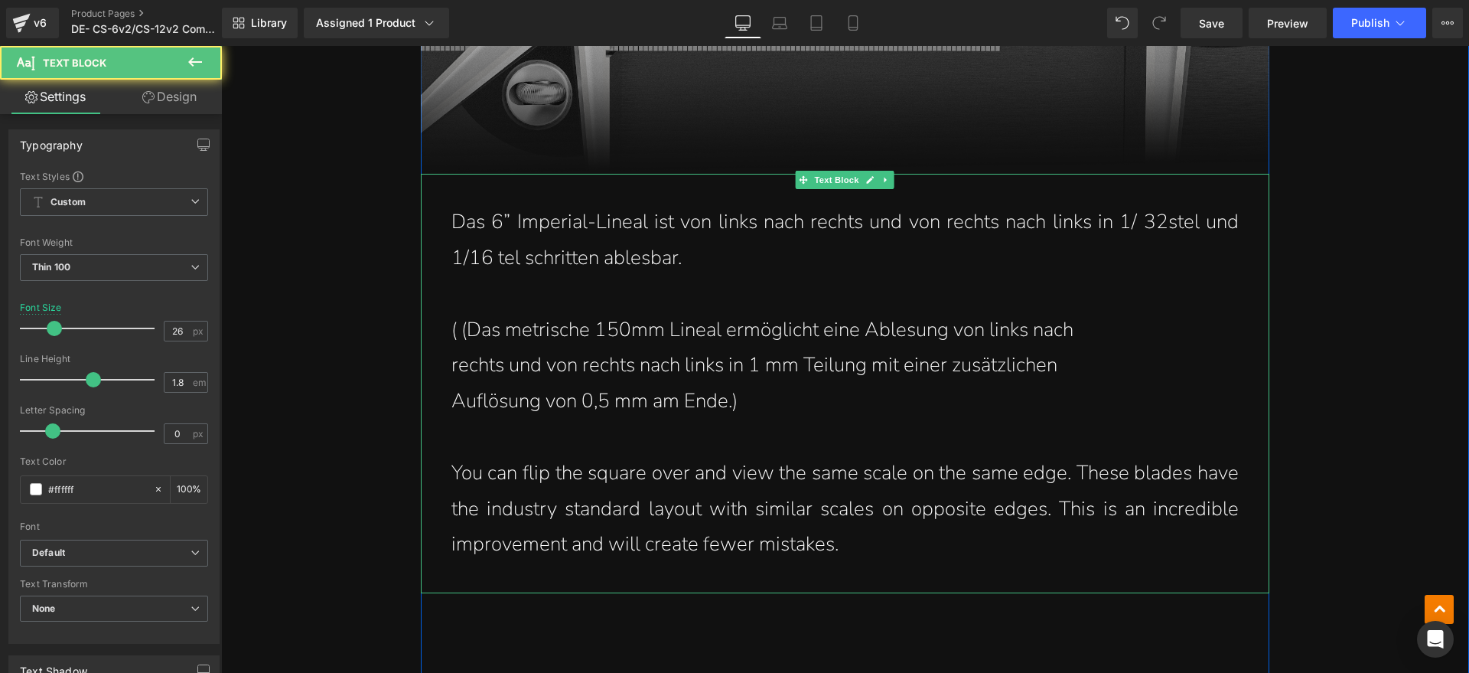
drag, startPoint x: 456, startPoint y: 328, endPoint x: 473, endPoint y: 331, distance: 17.0
click at [456, 327] on p "( (Das metrische 150mm Lineal ermöglicht eine Ablesung von links nach" at bounding box center [844, 330] width 787 height 36
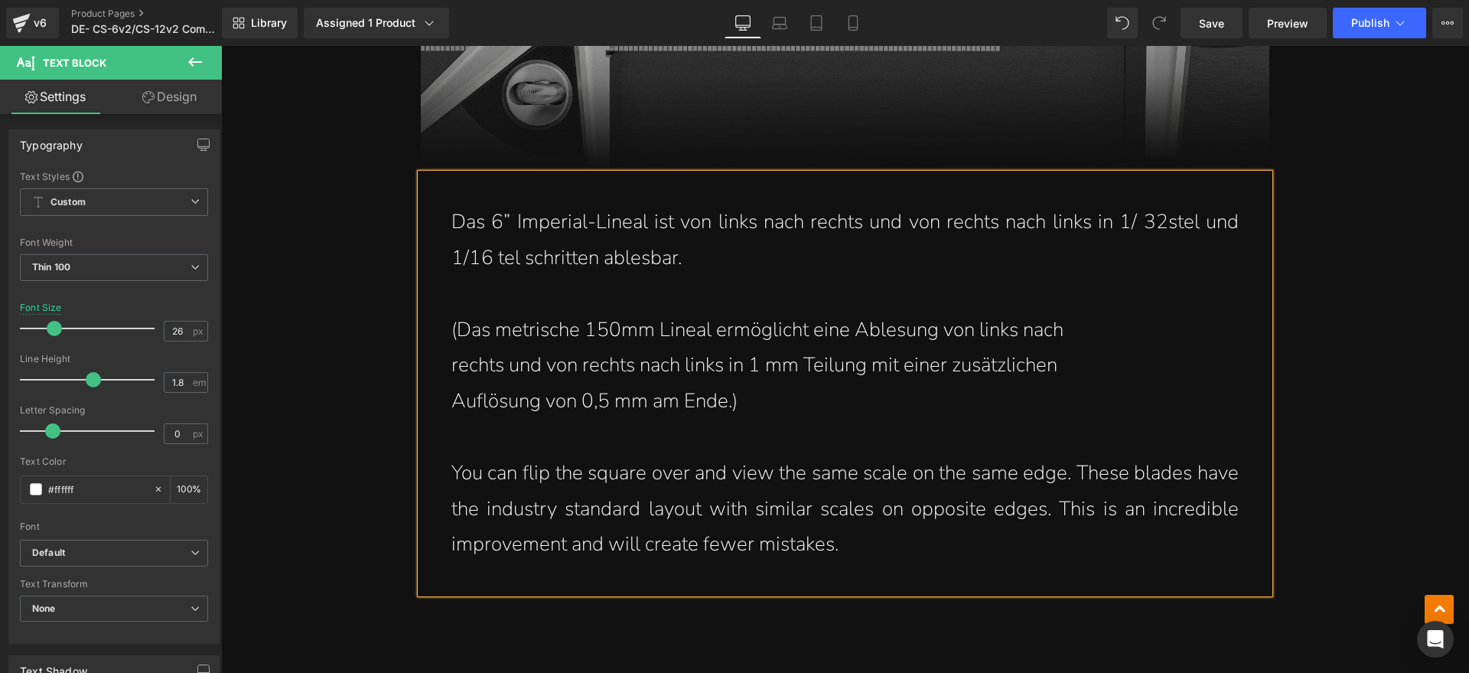
click at [435, 363] on div "Das 6” Imperial-Lineal ist von links nach rechts und von rechts nach links in 1…" at bounding box center [845, 383] width 849 height 419
click at [454, 402] on p "Auflösung von 0,5 mm am Ende.)" at bounding box center [844, 401] width 787 height 36
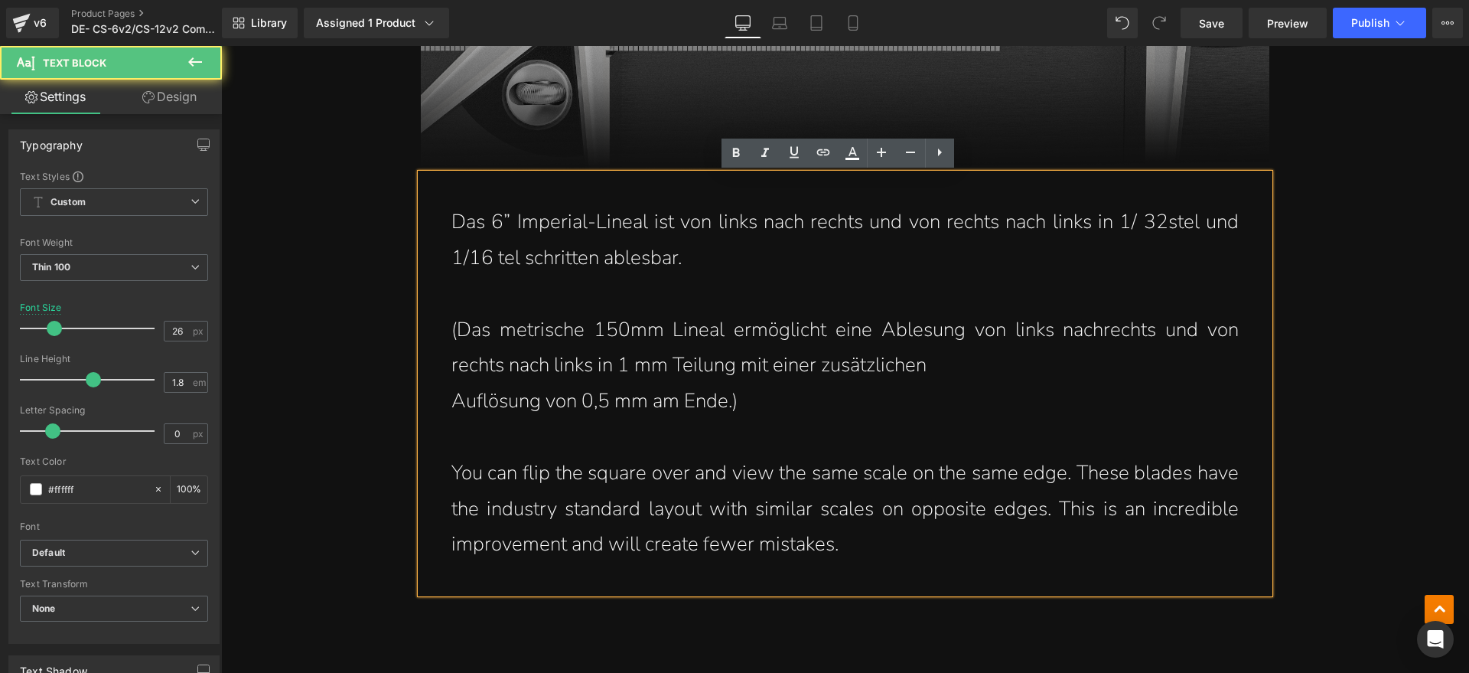
click at [441, 399] on div "Das 6” Imperial-Lineal ist von links nach rechts und von rechts nach links in 1…" at bounding box center [845, 383] width 849 height 419
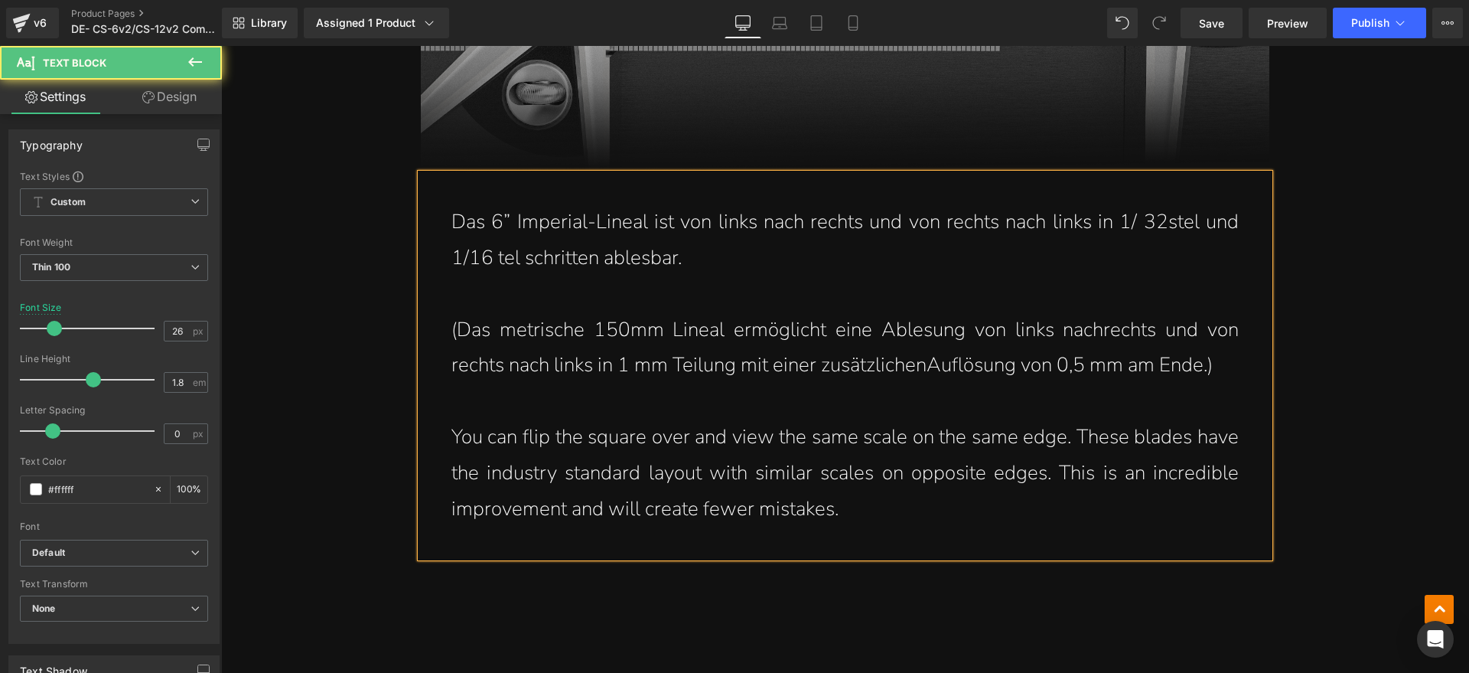
click at [900, 515] on p "You can flip the square over and view the same scale on the same edge. These bl…" at bounding box center [844, 472] width 787 height 107
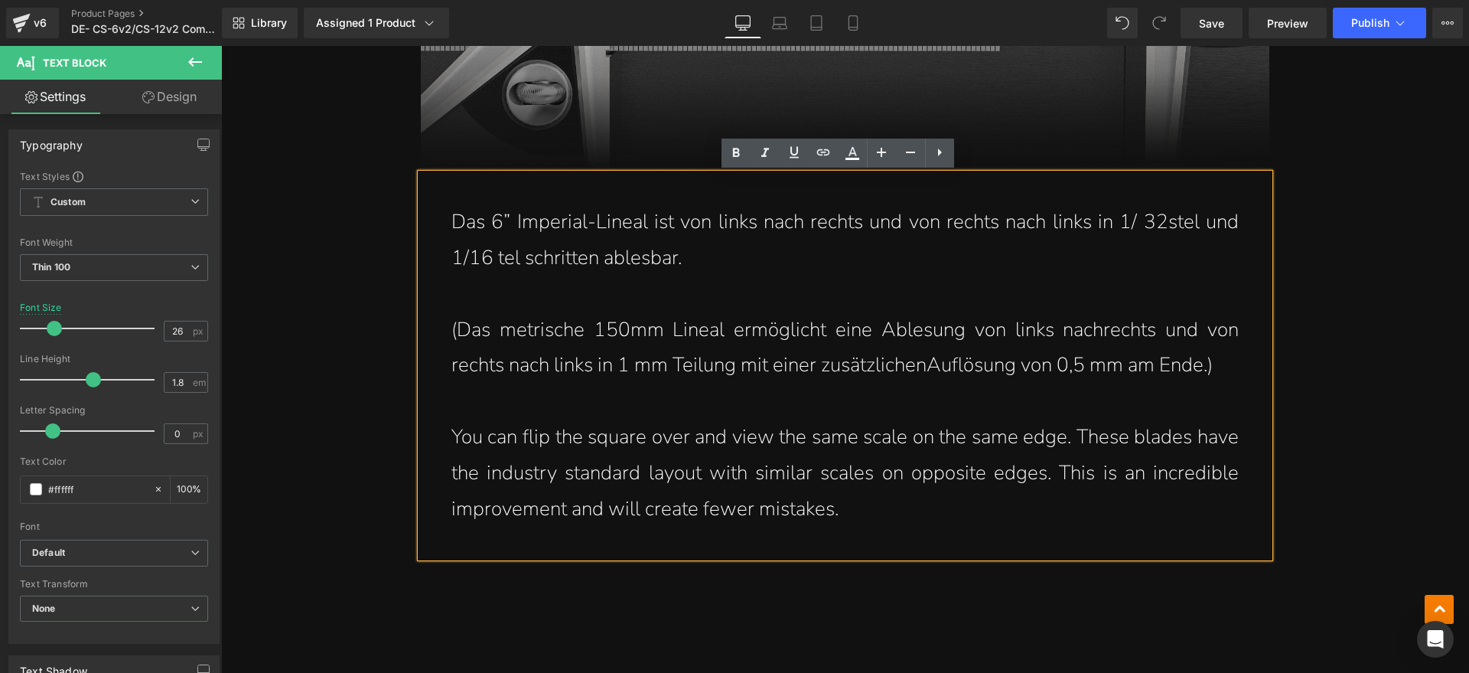
click at [803, 495] on p "You can flip the square over and view the same scale on the same edge. These bl…" at bounding box center [844, 472] width 787 height 107
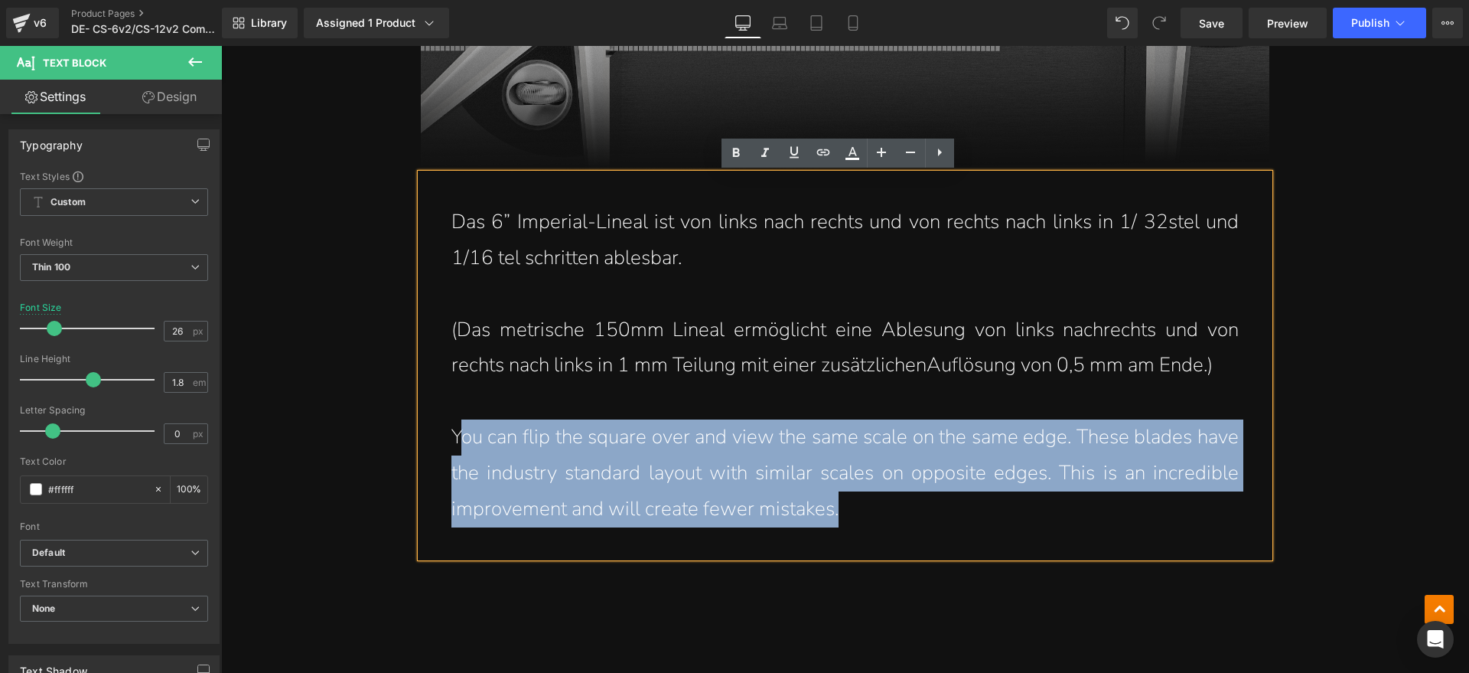
drag, startPoint x: 858, startPoint y: 505, endPoint x: 453, endPoint y: 441, distance: 410.5
click at [453, 441] on p "You can flip the square over and view the same scale on the same edge. These bl…" at bounding box center [844, 472] width 787 height 107
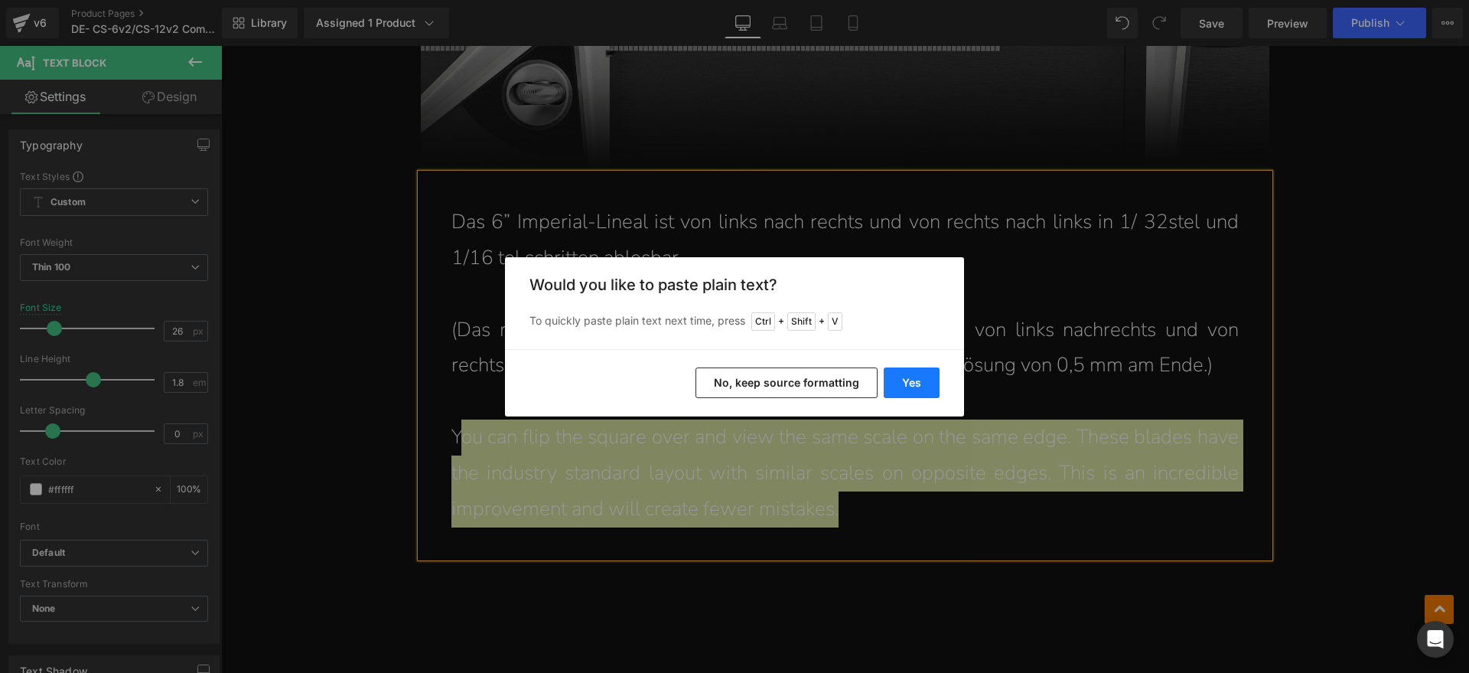
click at [897, 370] on button "Yes" at bounding box center [912, 382] width 56 height 31
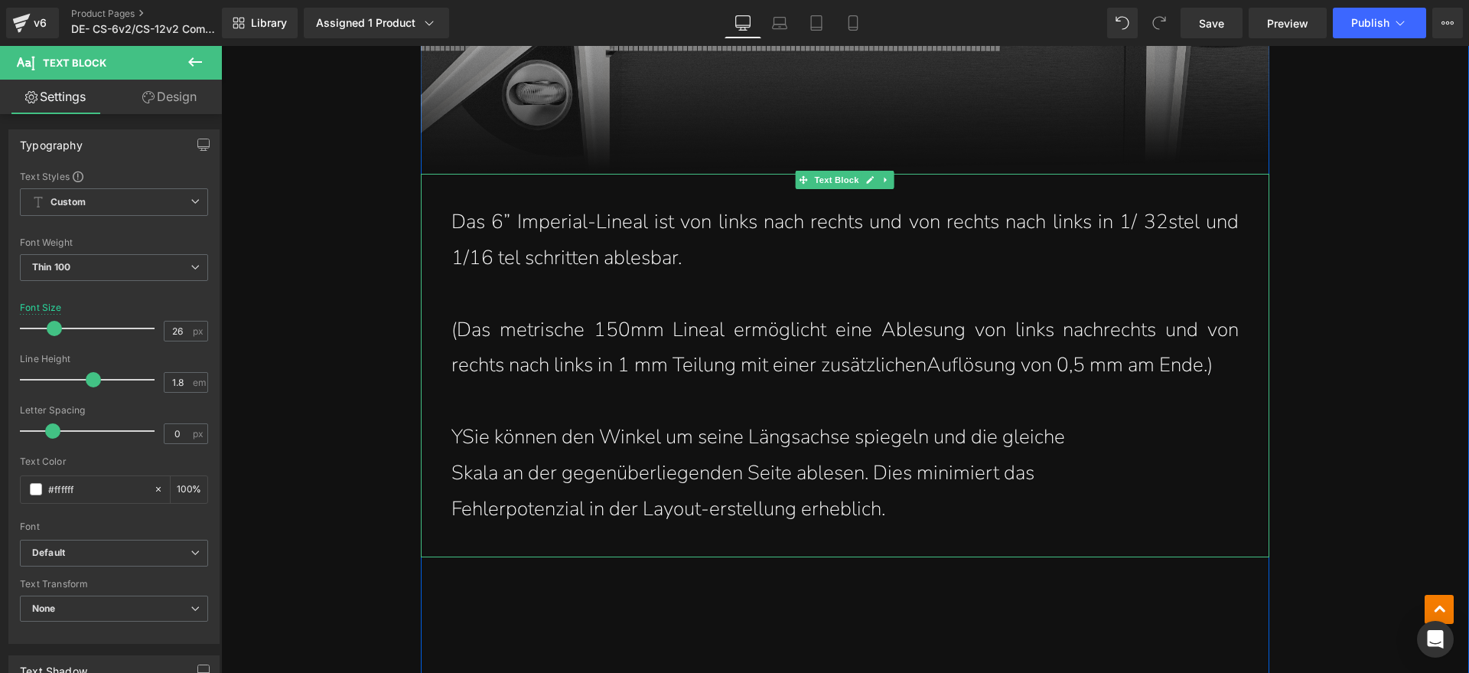
click at [459, 437] on p "YSie können den Winkel um seine Längsachse spiegeln und die gleiche" at bounding box center [844, 437] width 787 height 36
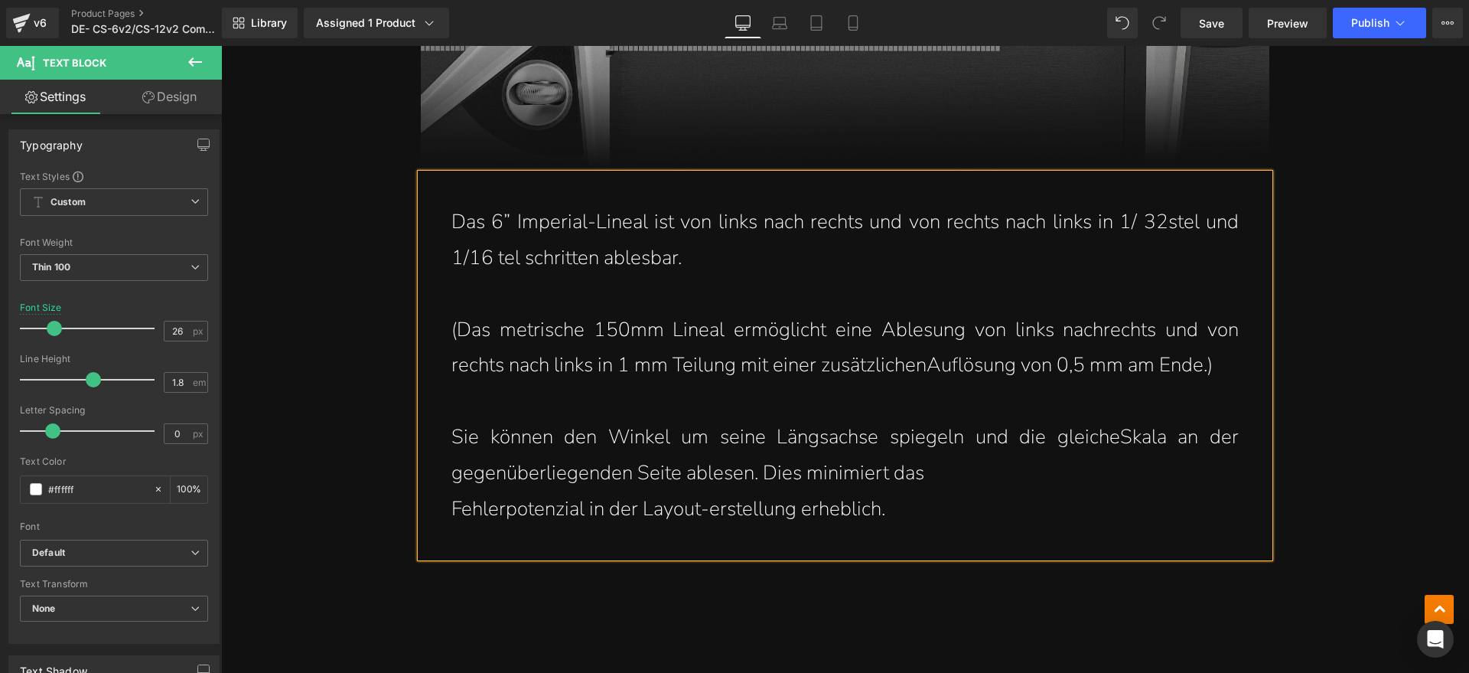
click at [438, 519] on div "Das 6” Imperial-Lineal ist von links nach rechts und von rechts nach links in 1…" at bounding box center [845, 365] width 849 height 383
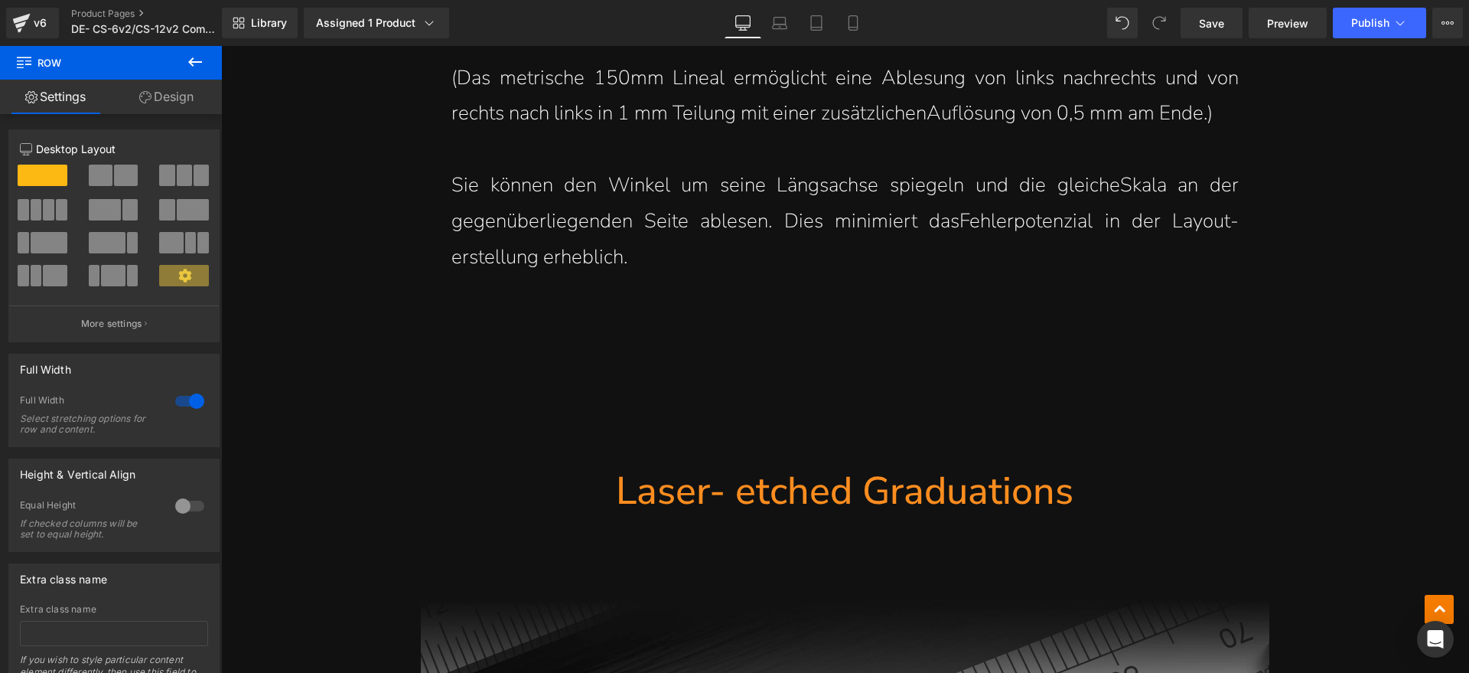
scroll to position [9469, 0]
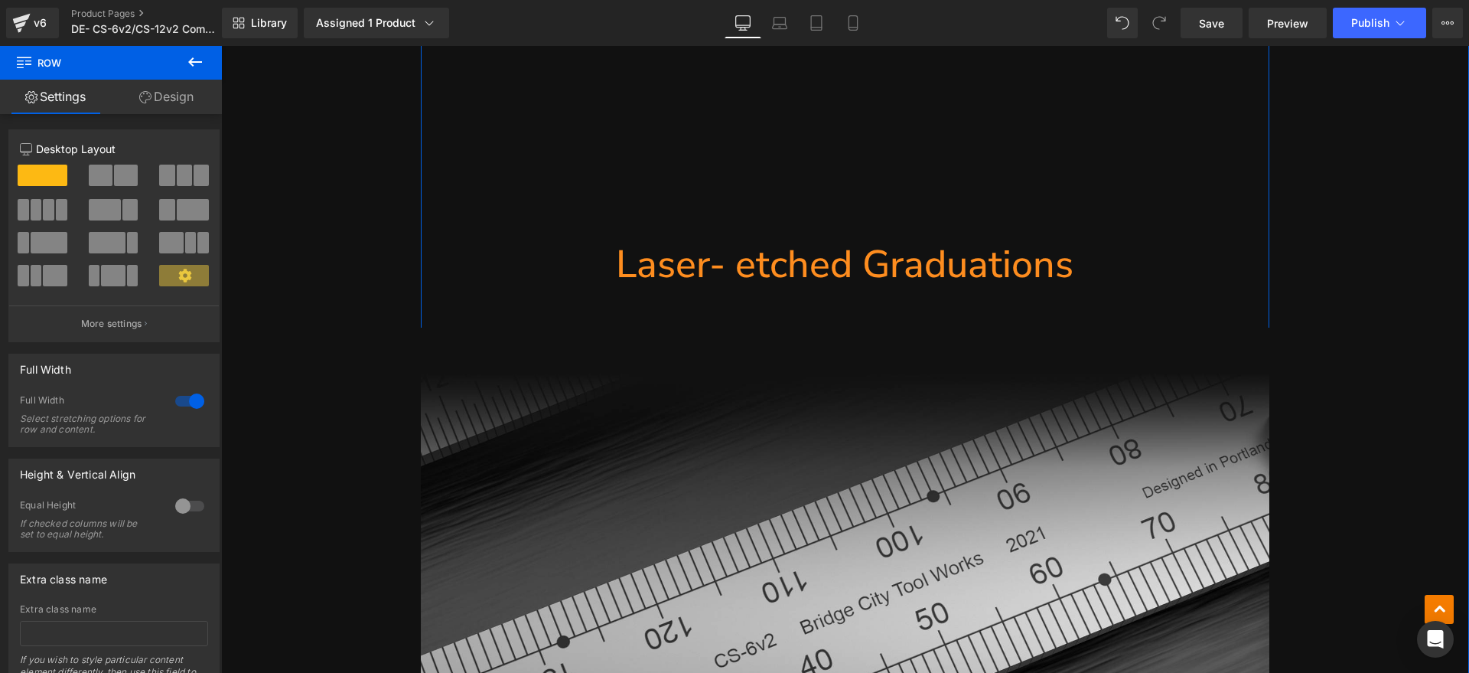
drag, startPoint x: 938, startPoint y: 253, endPoint x: 660, endPoint y: 268, distance: 278.1
click at [938, 252] on h1 "Laser- etched Graduations" at bounding box center [845, 264] width 849 height 50
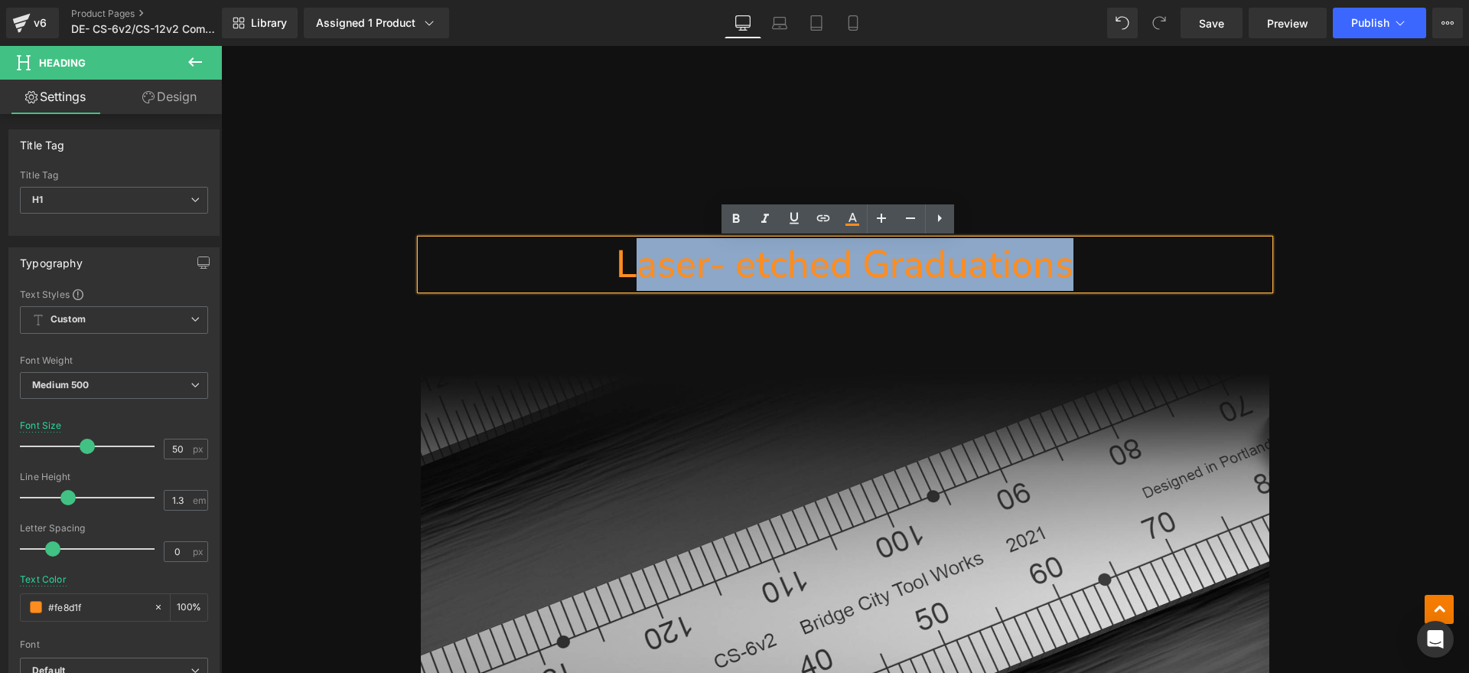
drag, startPoint x: 660, startPoint y: 268, endPoint x: 630, endPoint y: 272, distance: 30.1
click at [630, 272] on h1 "Laser- etched Graduations" at bounding box center [845, 264] width 849 height 50
paste div
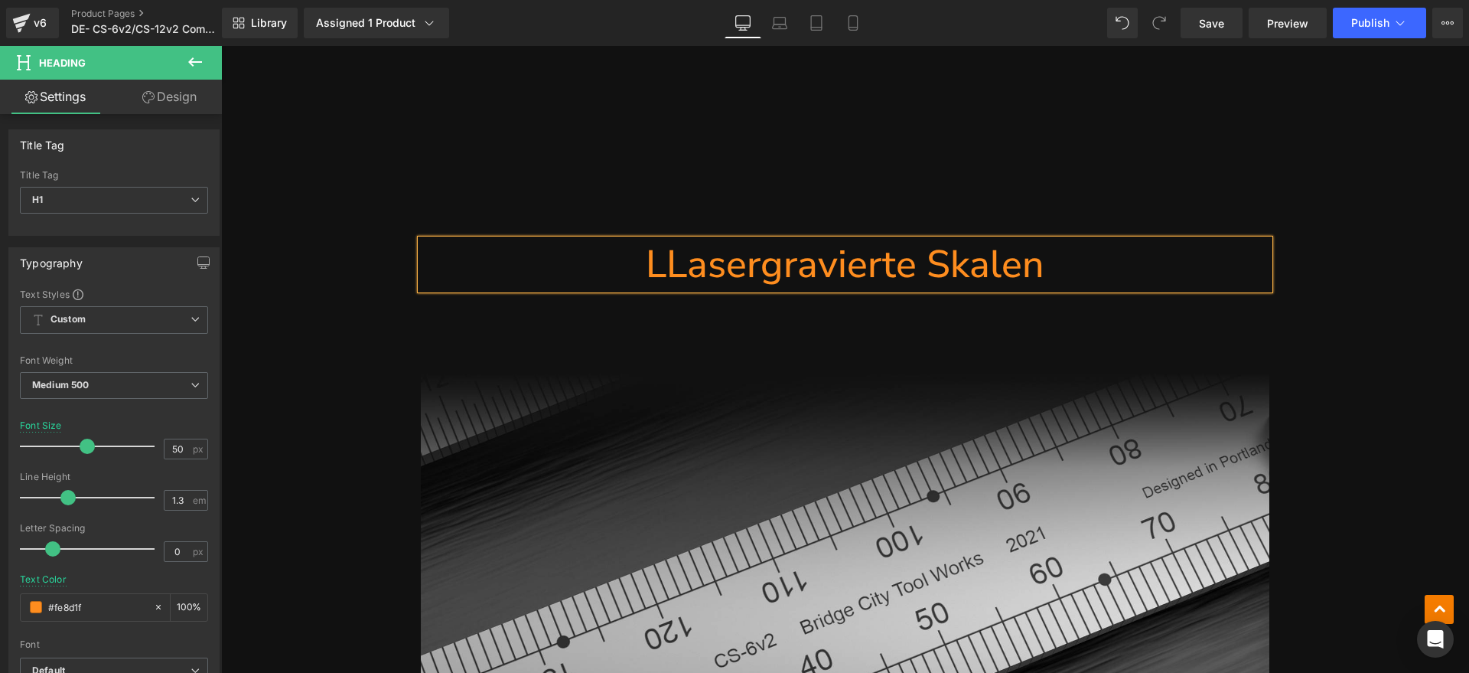
click at [660, 269] on h1 "LLasergravierte Skalen" at bounding box center [845, 264] width 849 height 50
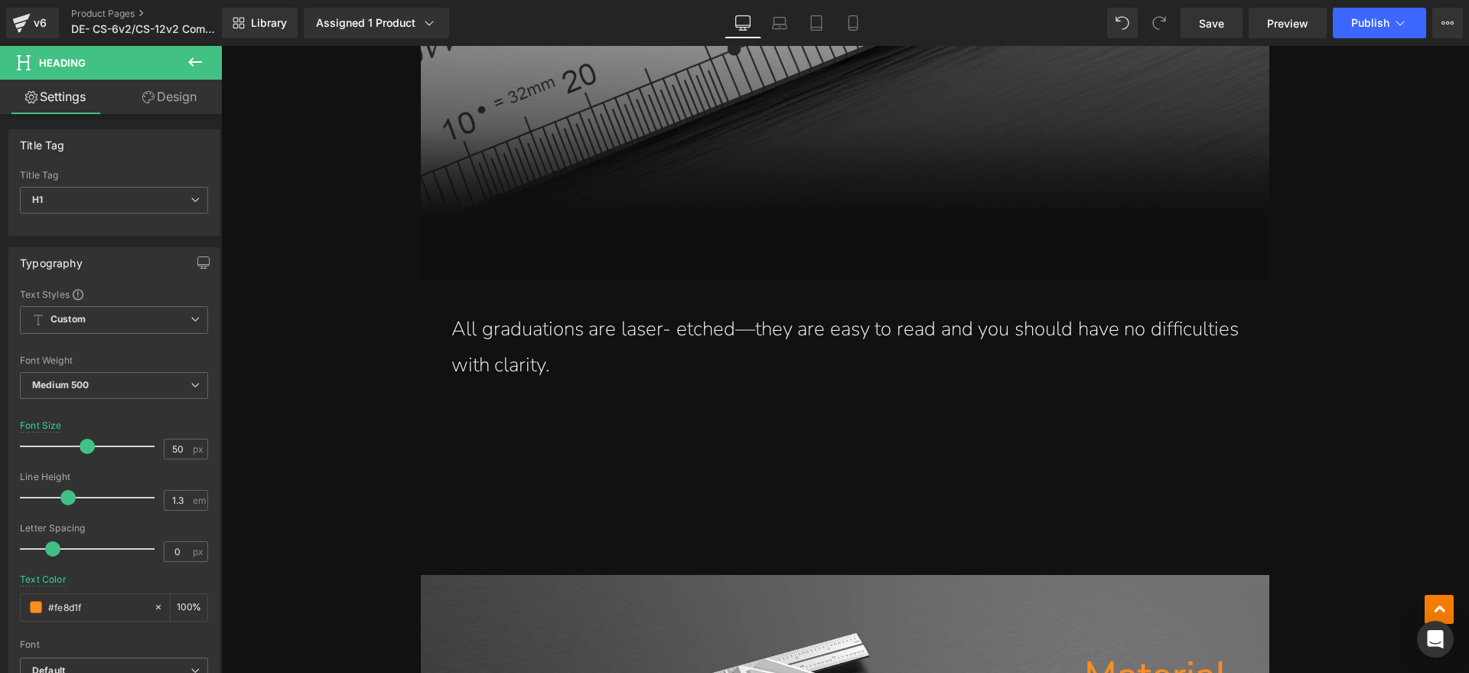
scroll to position [10234, 0]
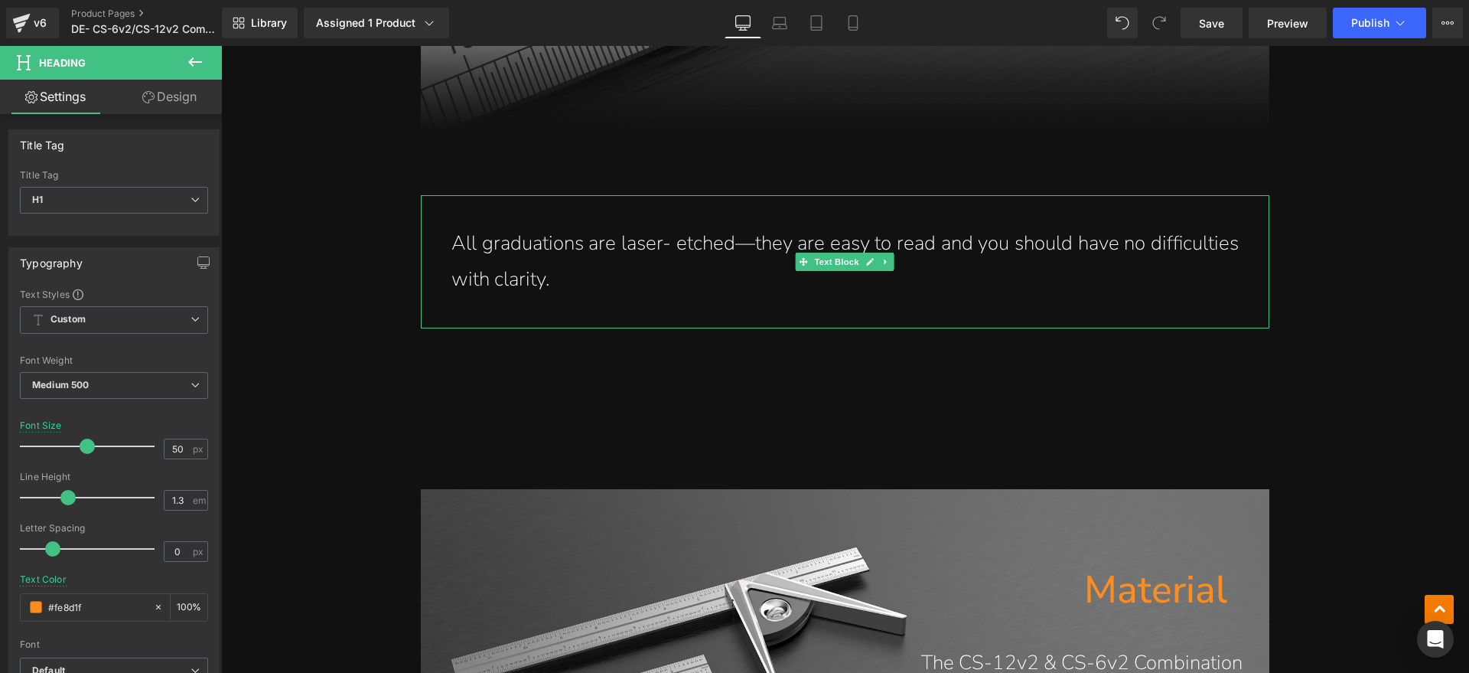
click at [588, 285] on p "All graduations are laser- etched—they are easy to read and you should have no …" at bounding box center [844, 262] width 787 height 72
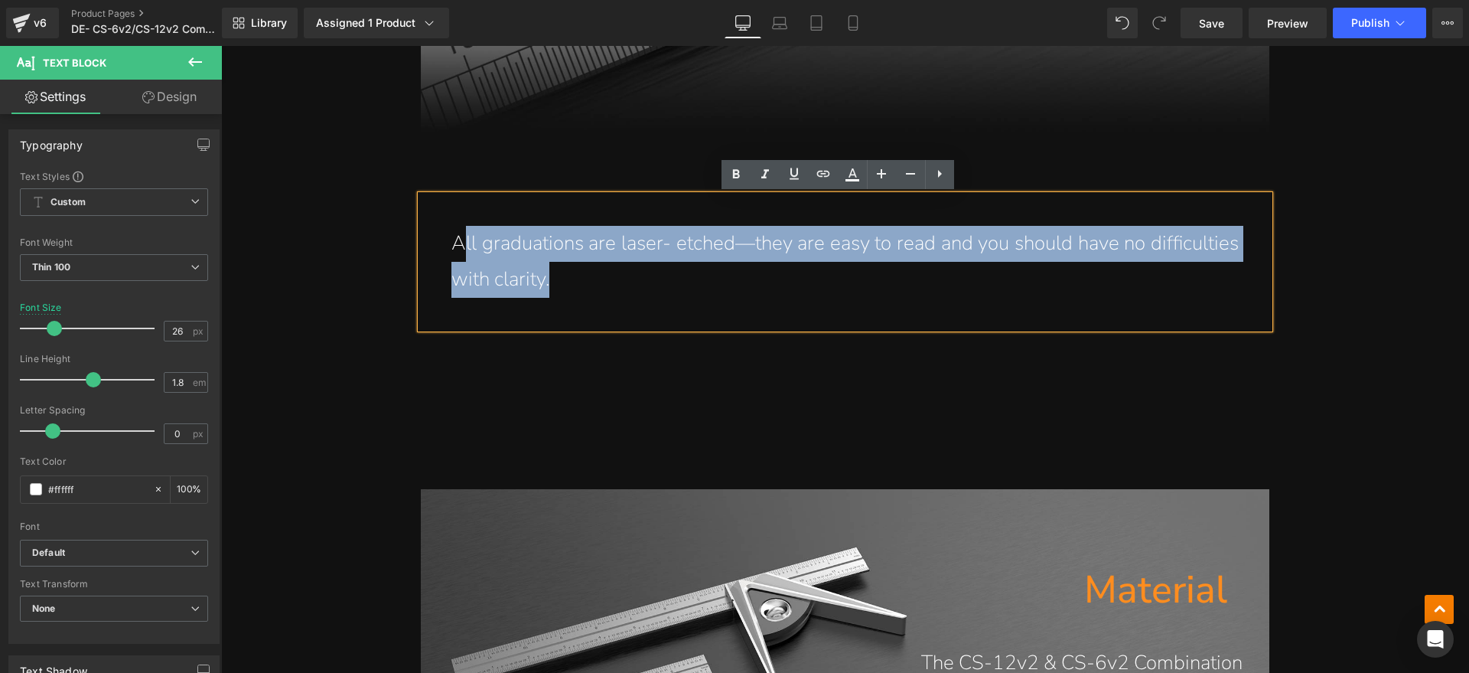
drag, startPoint x: 565, startPoint y: 278, endPoint x: 456, endPoint y: 252, distance: 112.5
click at [456, 252] on p "All graduations are laser- etched—they are easy to read and you should have no …" at bounding box center [844, 262] width 787 height 72
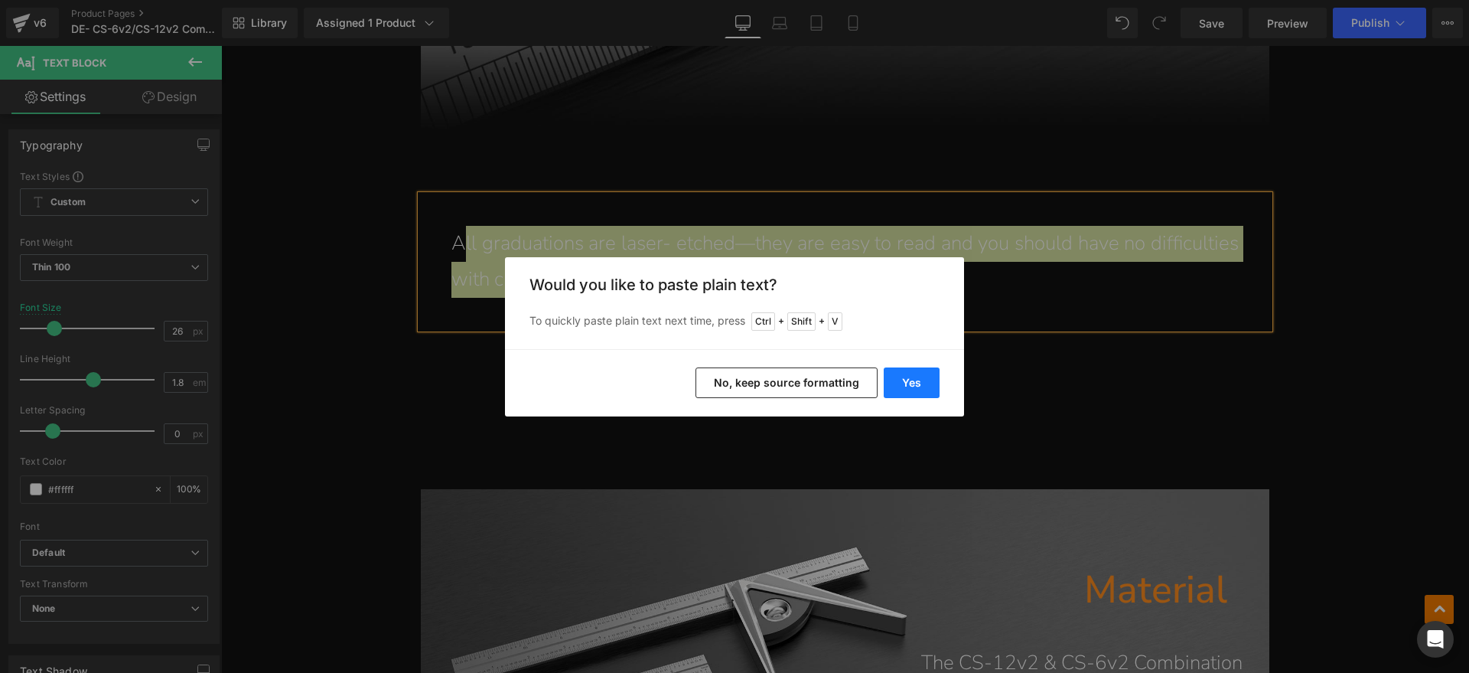
click at [910, 383] on button "Yes" at bounding box center [912, 382] width 56 height 31
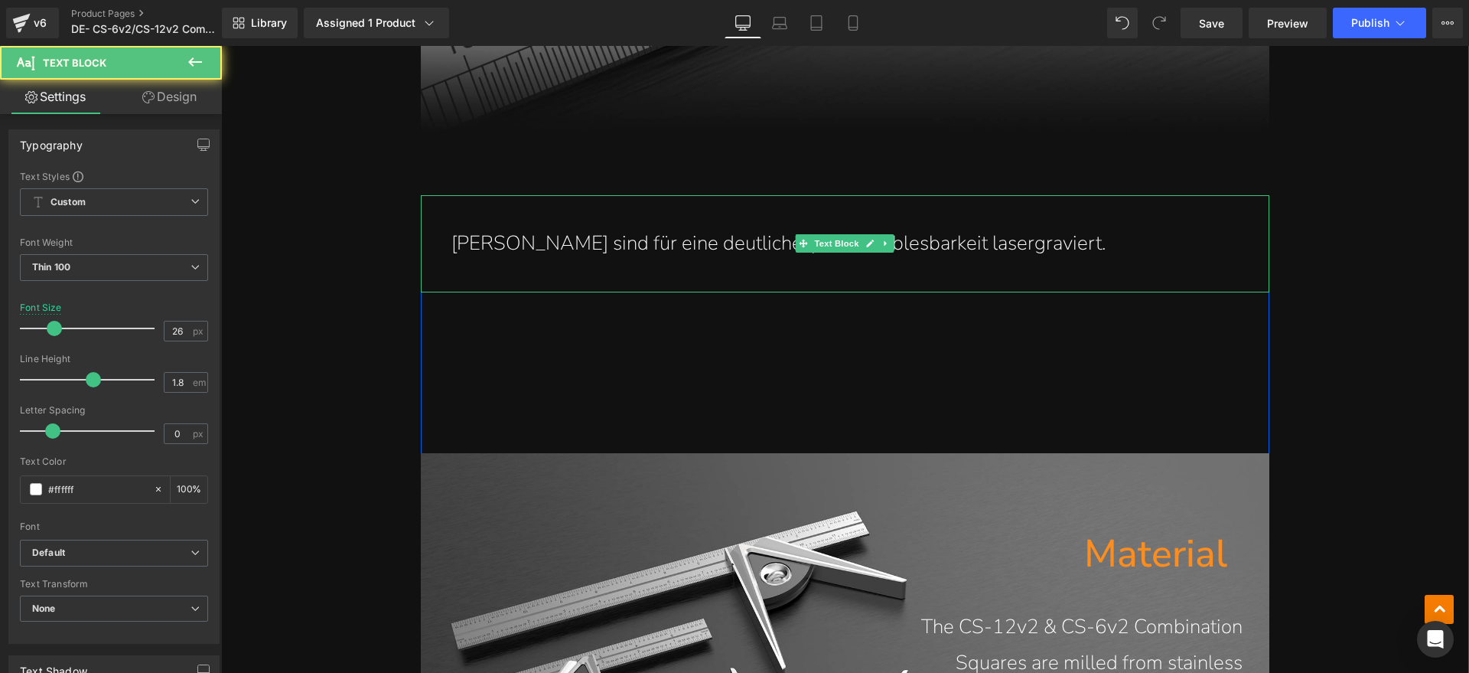
click at [453, 240] on p "ADie Skalen sind für eine deutliche, präzise Ablesbarkeit lasergraviert." at bounding box center [844, 244] width 787 height 36
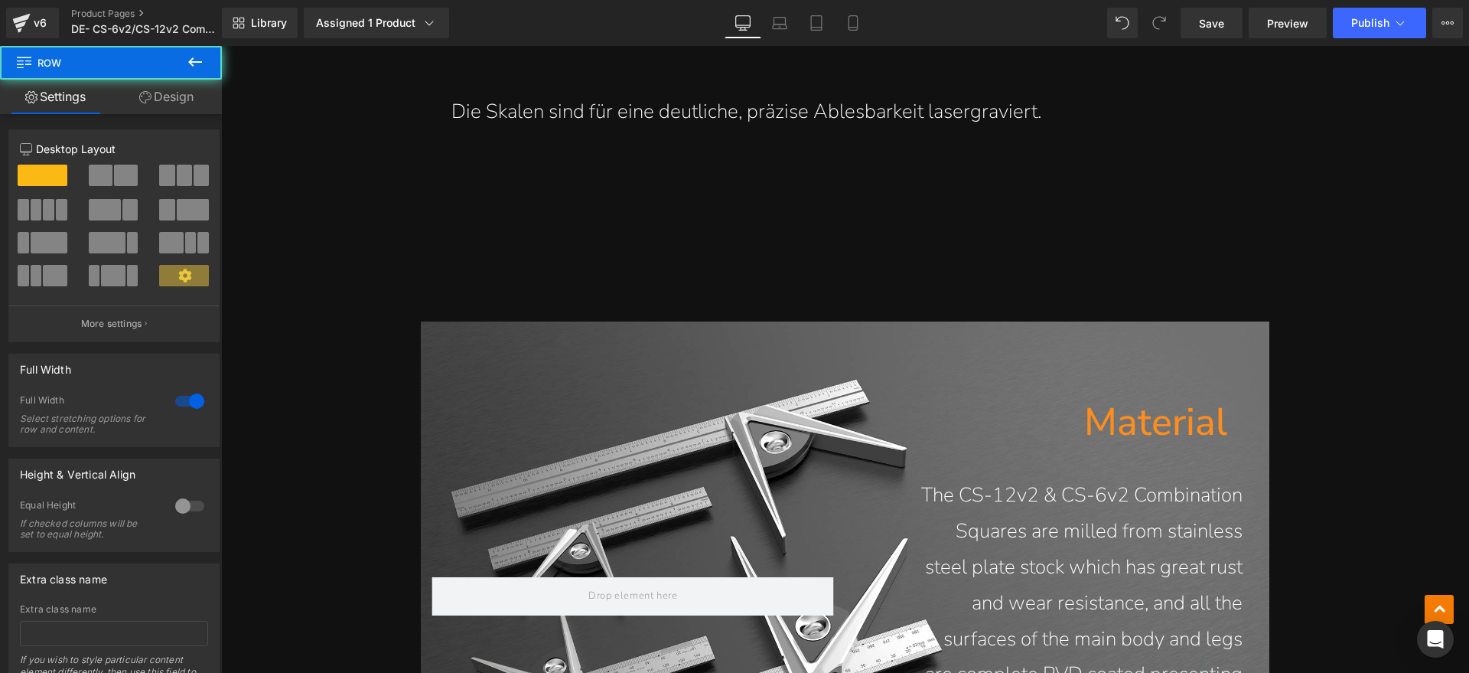
scroll to position [10616, 0]
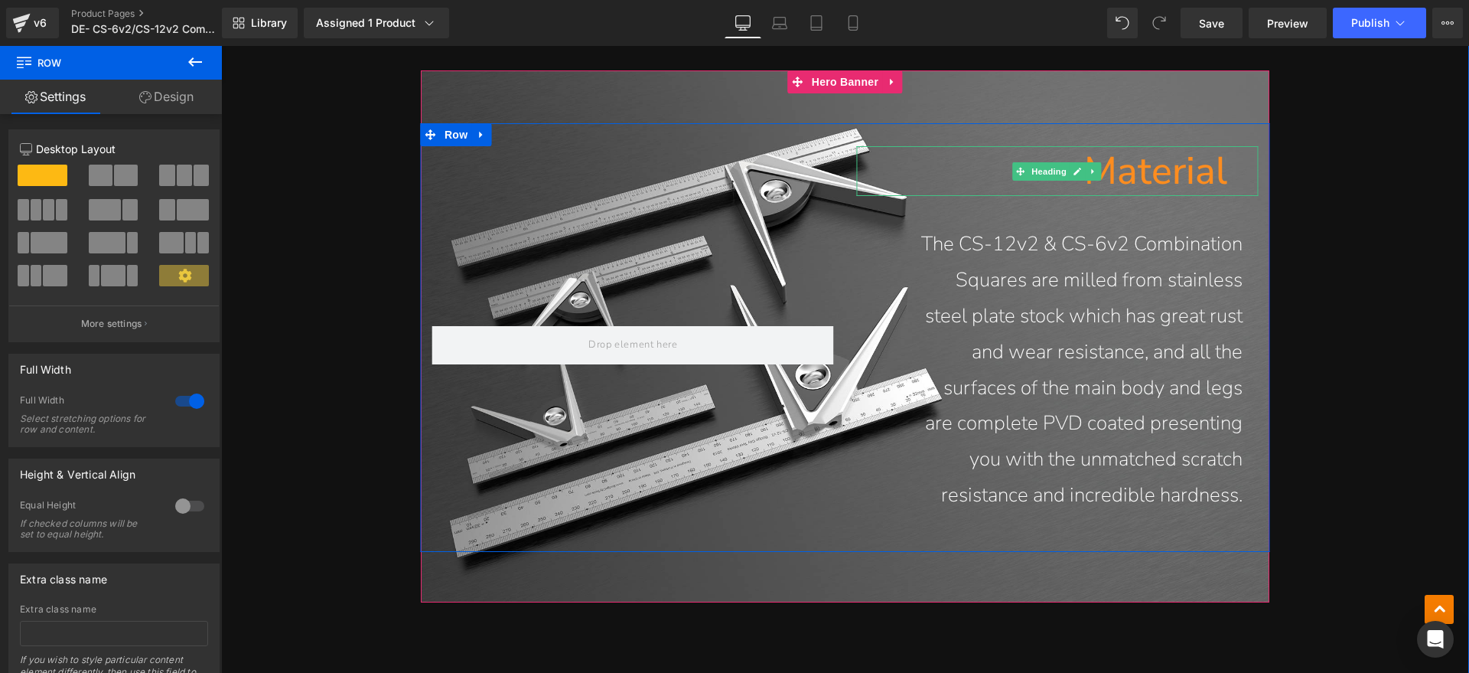
click at [1154, 181] on h1 "Material" at bounding box center [1041, 171] width 371 height 50
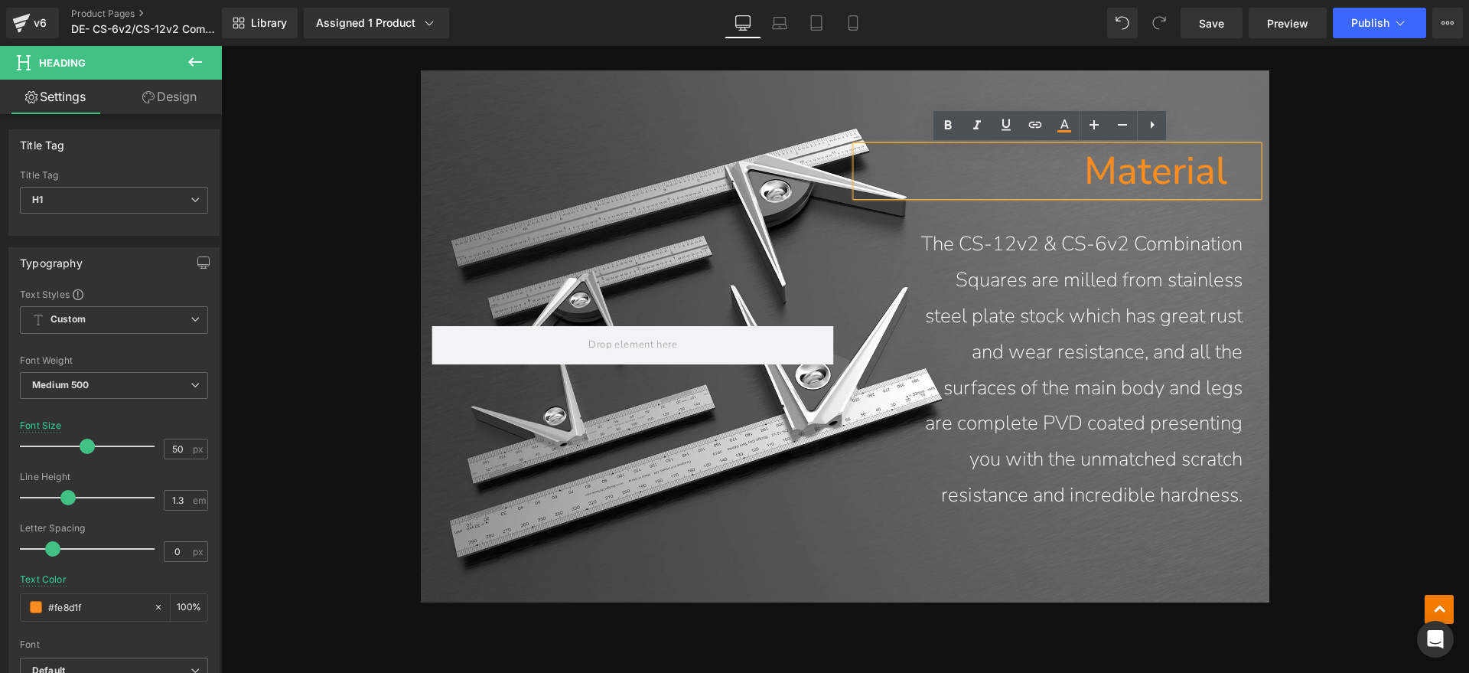
click at [1197, 180] on h1 "Material" at bounding box center [1041, 171] width 371 height 50
drag, startPoint x: 1232, startPoint y: 171, endPoint x: 1106, endPoint y: 180, distance: 126.5
click at [1106, 180] on div "Material" at bounding box center [1057, 171] width 402 height 50
paste div
click at [1076, 174] on h1 "MMaterial" at bounding box center [1041, 171] width 371 height 50
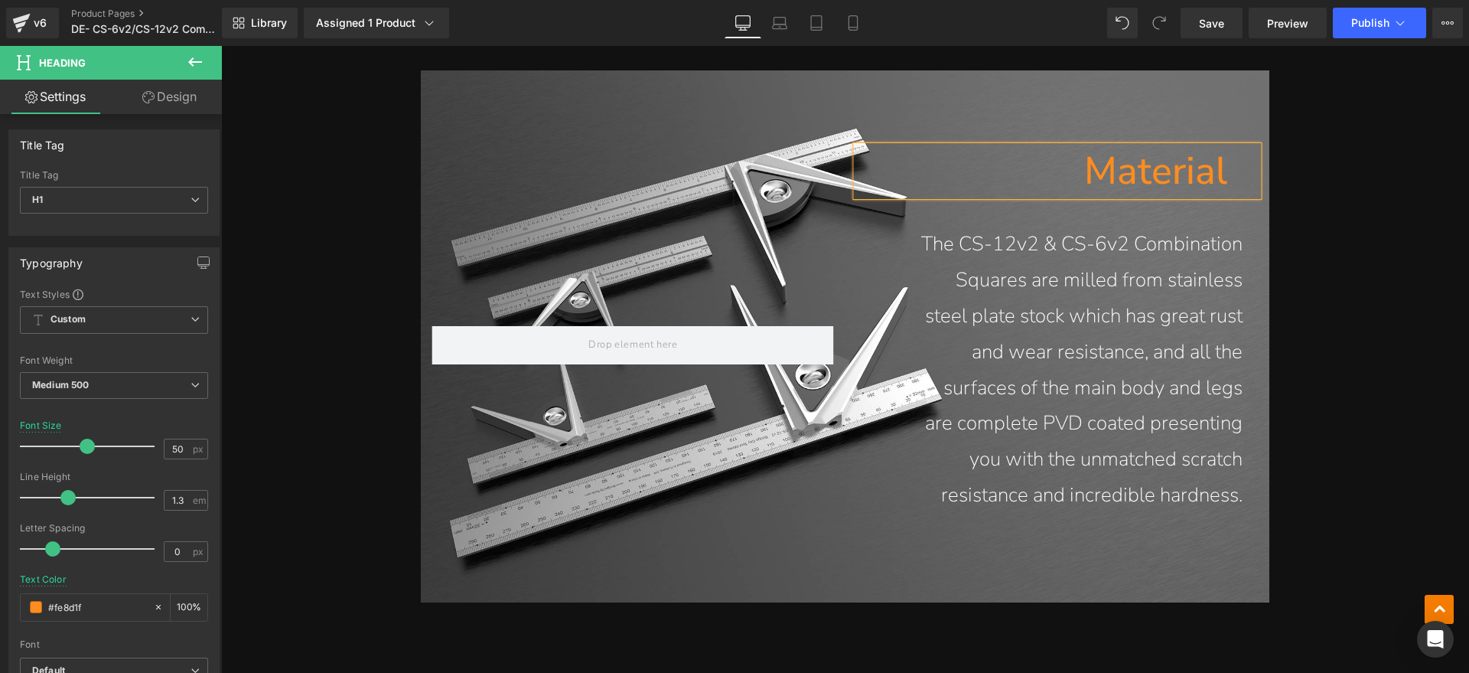
click at [1132, 345] on p "The CS-12v2 & CS-6v2 Combination Squares are milled from stainless steel plate …" at bounding box center [1079, 369] width 325 height 286
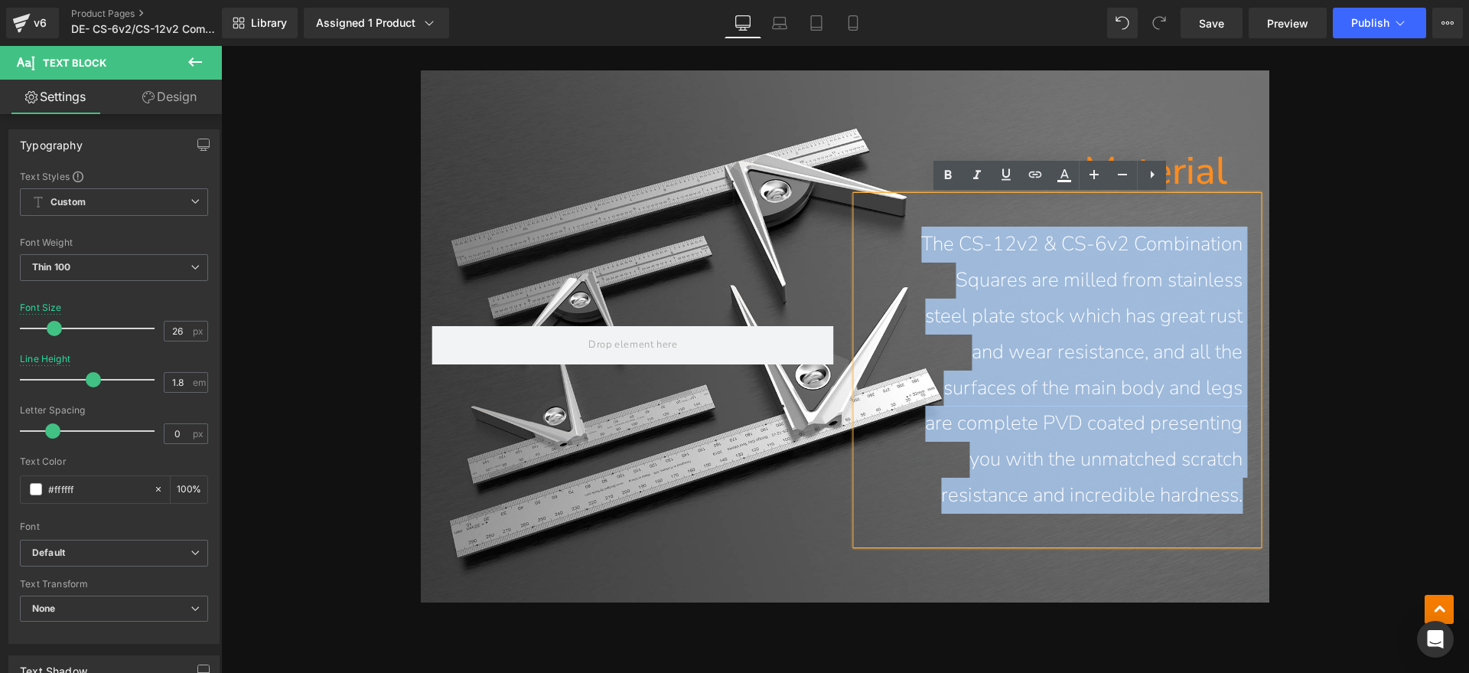
drag, startPoint x: 1239, startPoint y: 496, endPoint x: 901, endPoint y: 248, distance: 418.7
click at [901, 248] on div "The CS-12v2 & CS-6v2 Combination Squares are milled from stainless steel plate …" at bounding box center [1057, 369] width 402 height 347
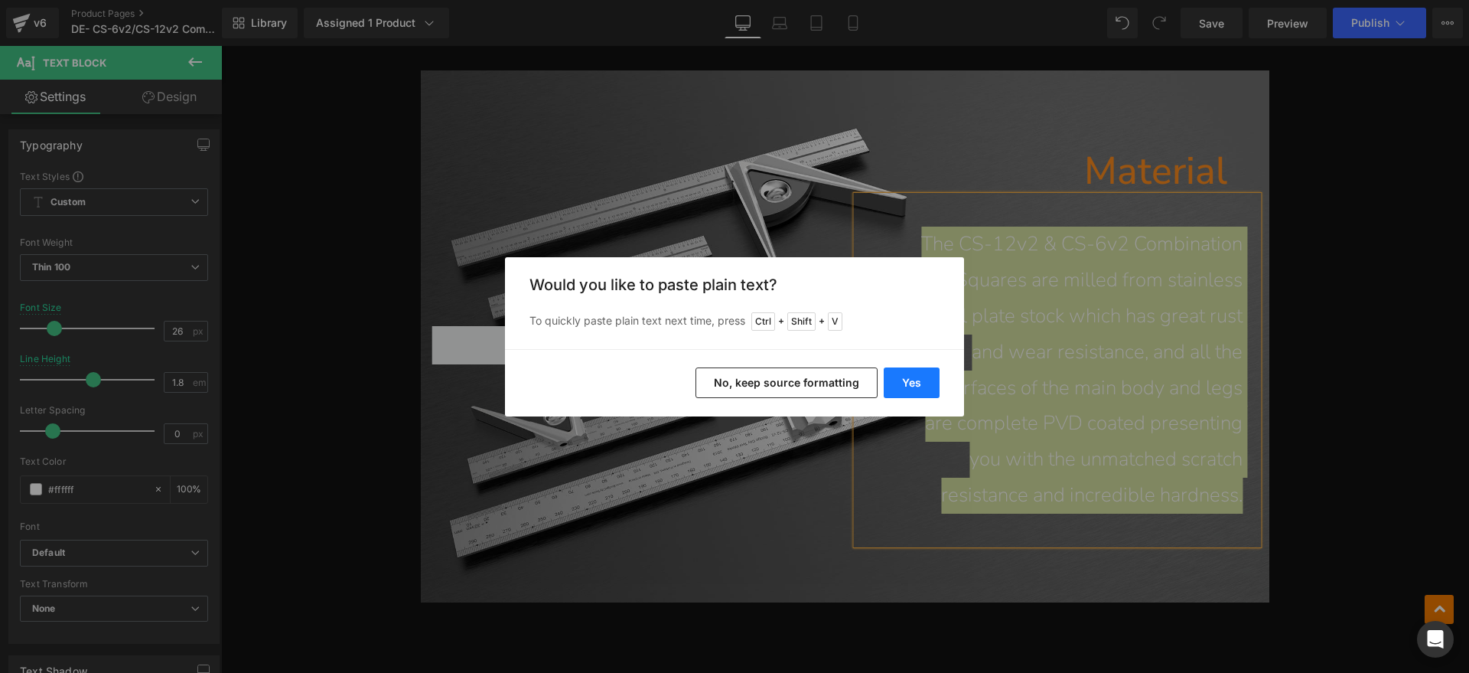
click at [907, 377] on button "Yes" at bounding box center [912, 382] width 56 height 31
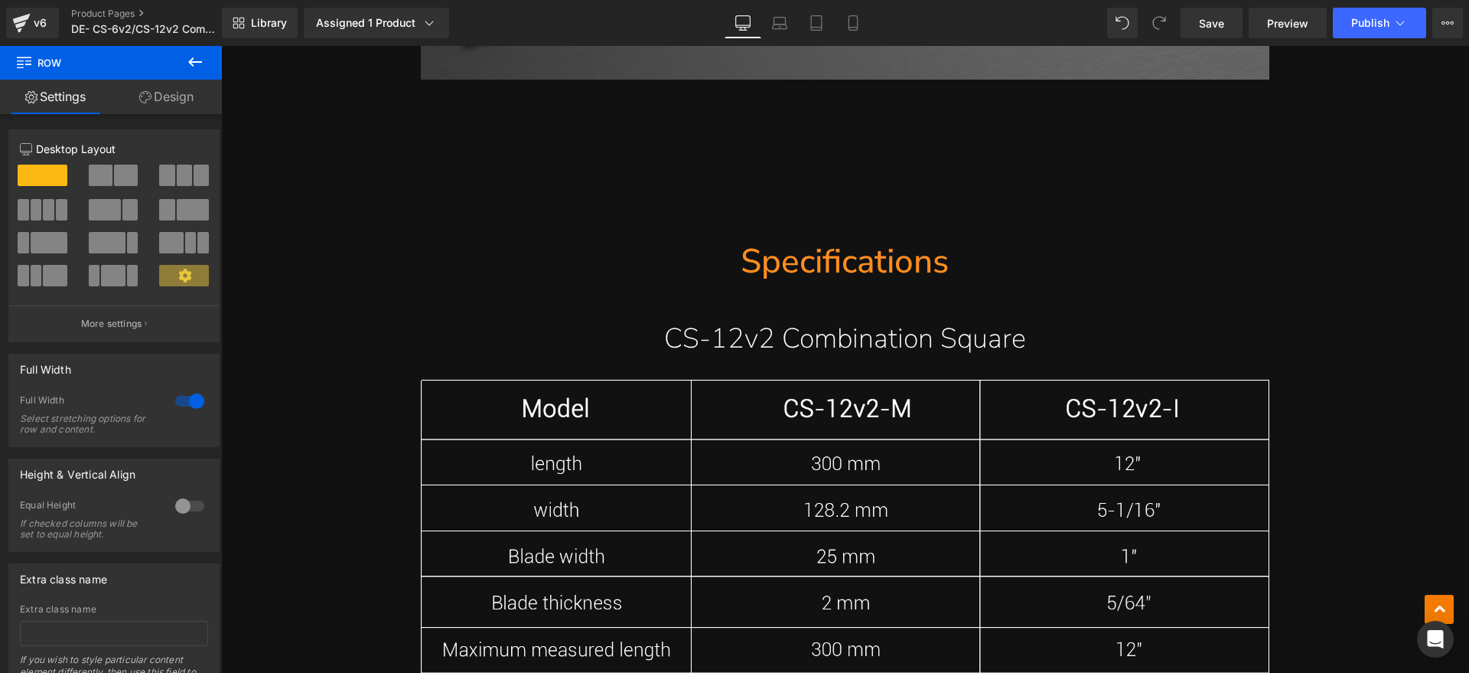
scroll to position [11094, 0]
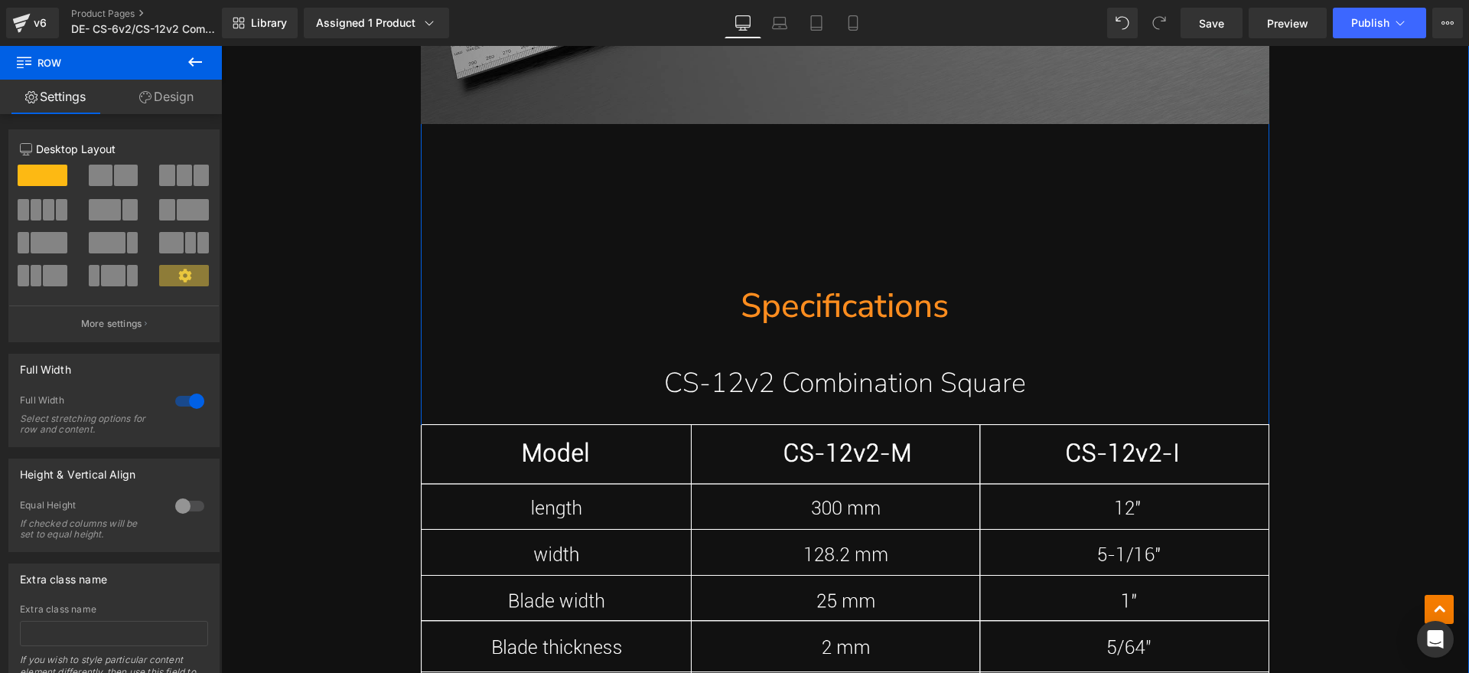
drag, startPoint x: 948, startPoint y: 311, endPoint x: 964, endPoint y: 307, distance: 16.5
click at [948, 311] on h1 "Specifications" at bounding box center [845, 307] width 849 height 44
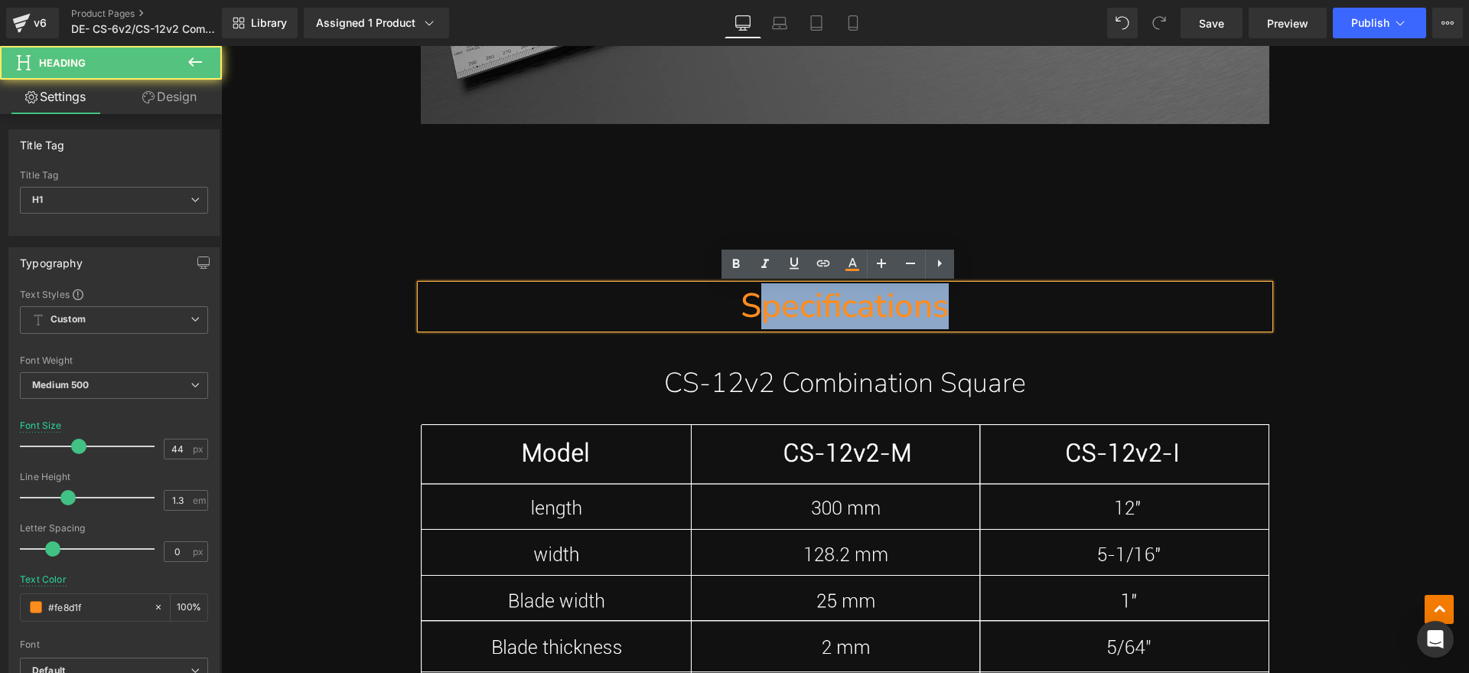
drag, startPoint x: 970, startPoint y: 305, endPoint x: 754, endPoint y: 311, distance: 216.6
click at [754, 311] on h1 "Specifications" at bounding box center [845, 307] width 849 height 44
paste div
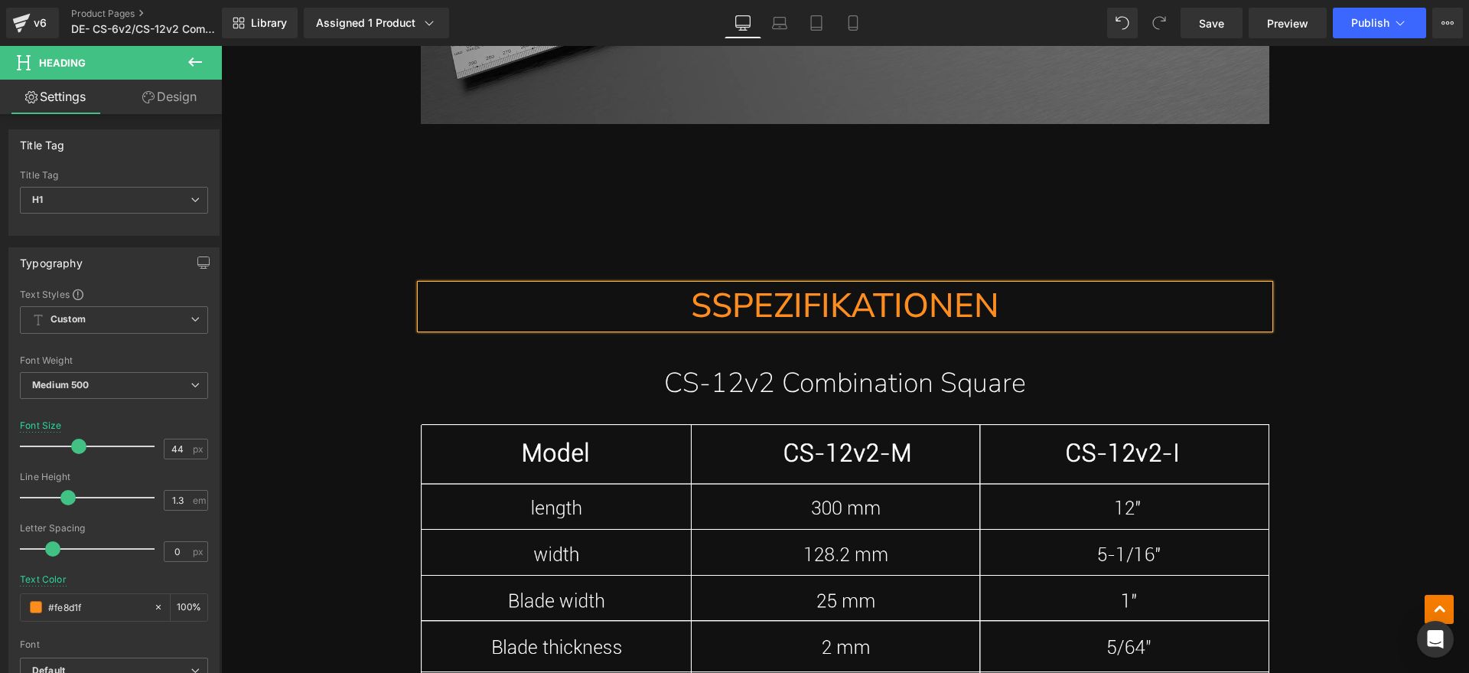
click at [700, 317] on h1 "SSPEZIFIKATIONEN" at bounding box center [845, 307] width 849 height 44
click at [939, 396] on h1 "CS-12v2 Combination Square" at bounding box center [845, 384] width 849 height 50
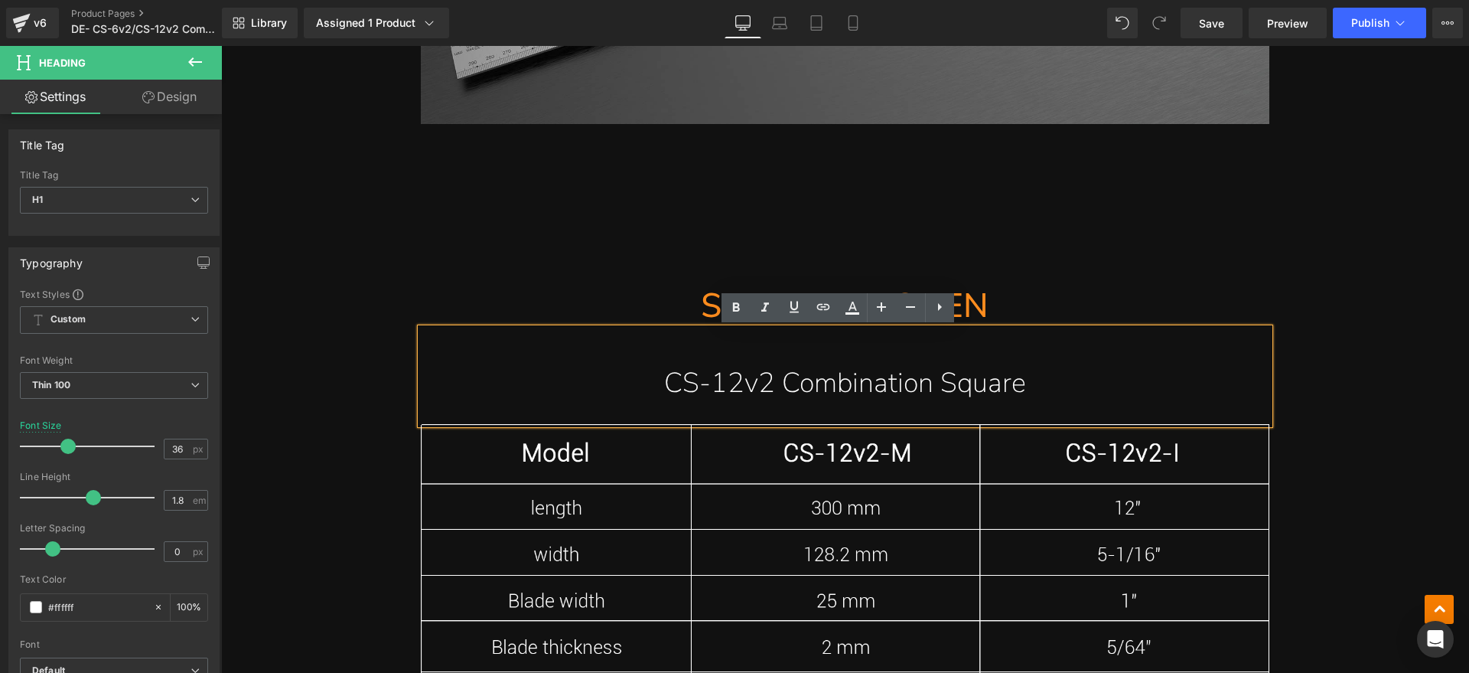
drag, startPoint x: 1047, startPoint y: 350, endPoint x: 991, endPoint y: 368, distance: 59.5
click at [1044, 350] on div "CS-12v2 Combination Square" at bounding box center [845, 376] width 849 height 96
drag, startPoint x: 1059, startPoint y: 379, endPoint x: 772, endPoint y: 382, distance: 286.9
click at [772, 382] on h1 "CS-12v2 Combination Square" at bounding box center [845, 384] width 849 height 50
paste div
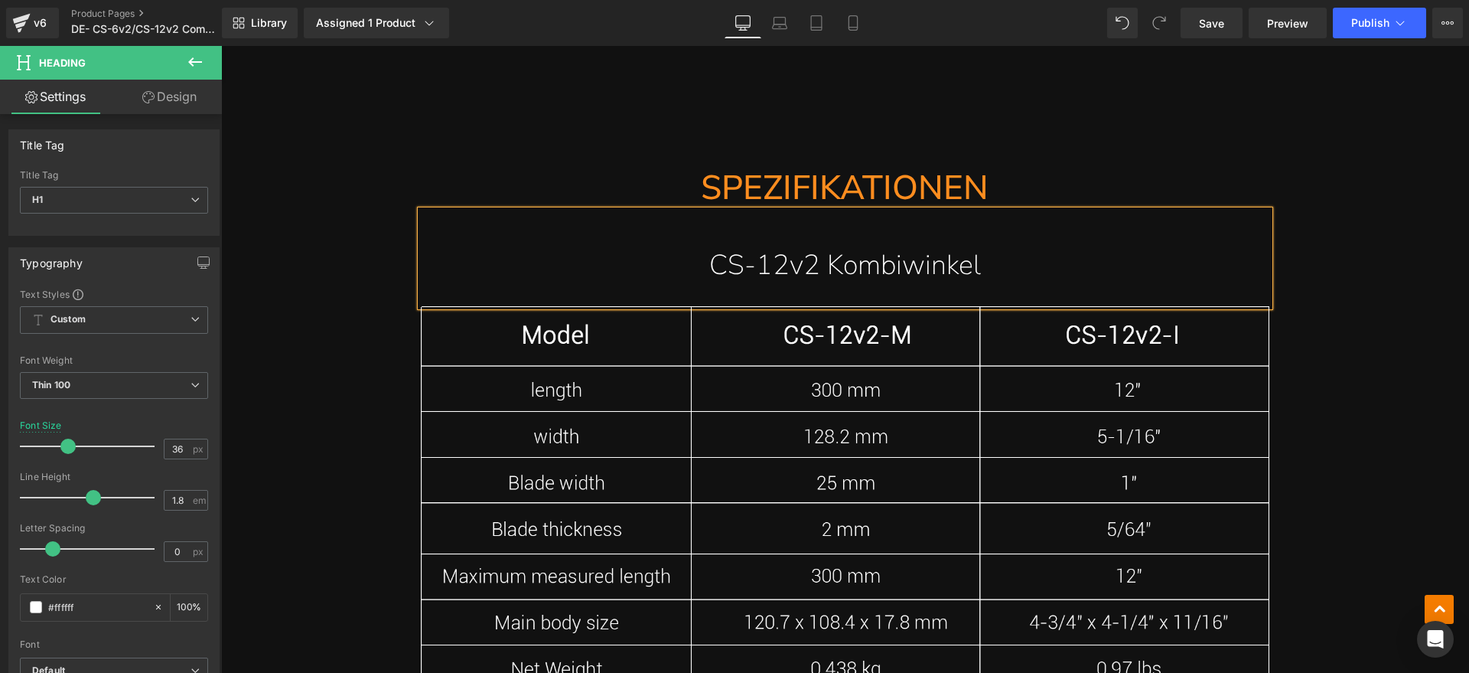
scroll to position [11286, 0]
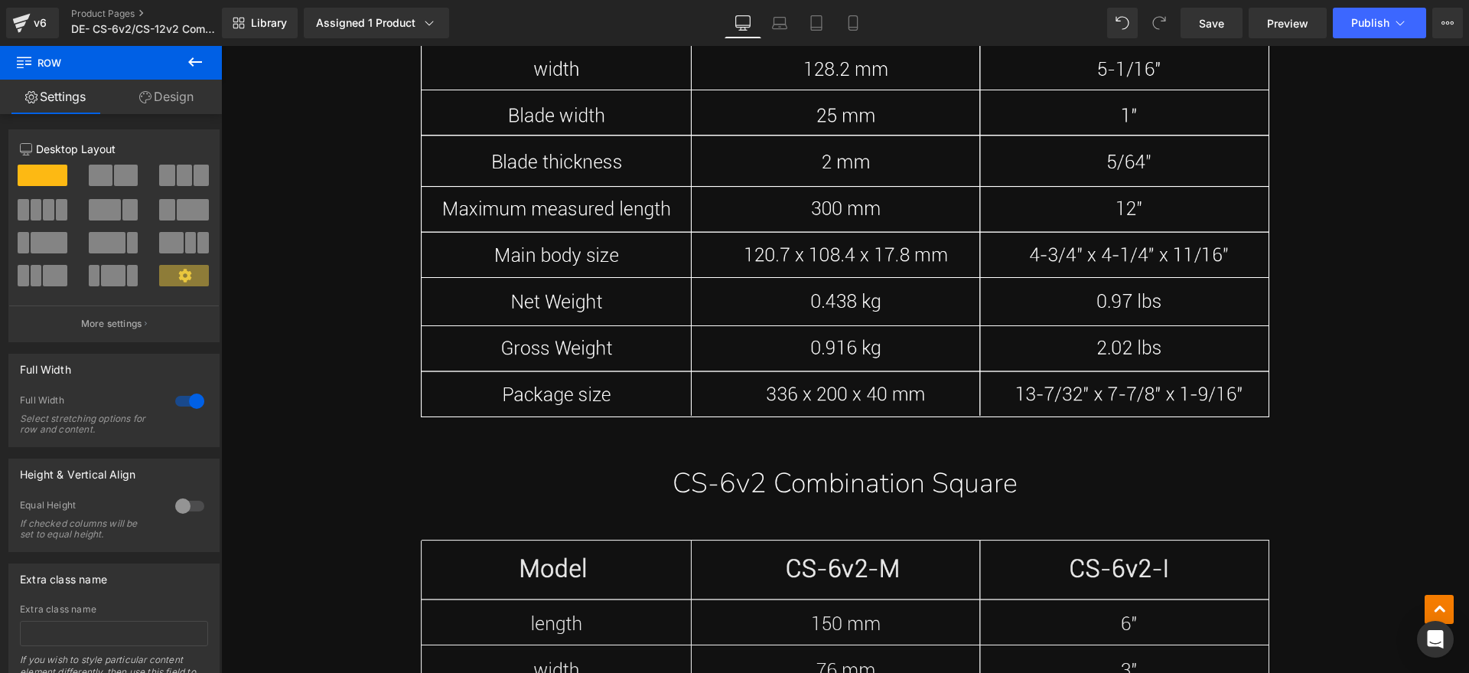
scroll to position [11573, 0]
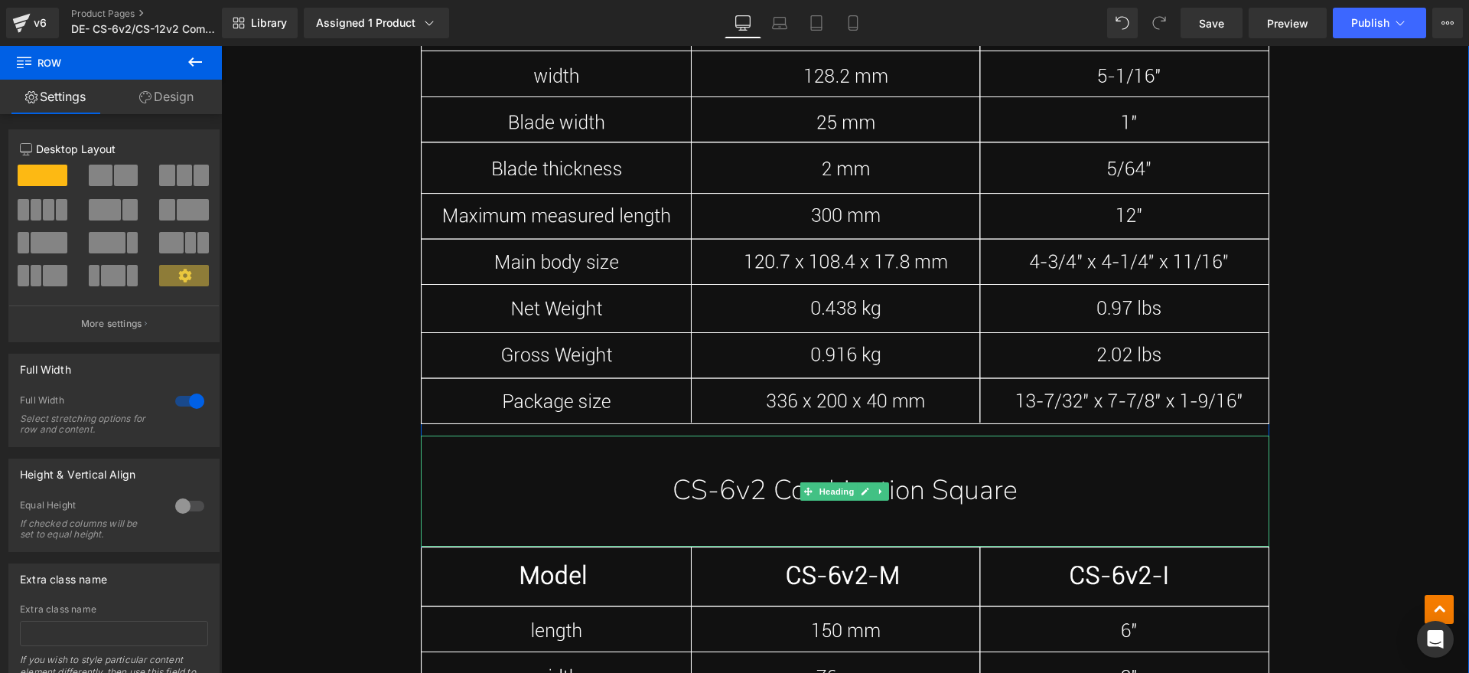
click at [982, 484] on h1 "CS-6v2 Combination Square" at bounding box center [845, 491] width 849 height 50
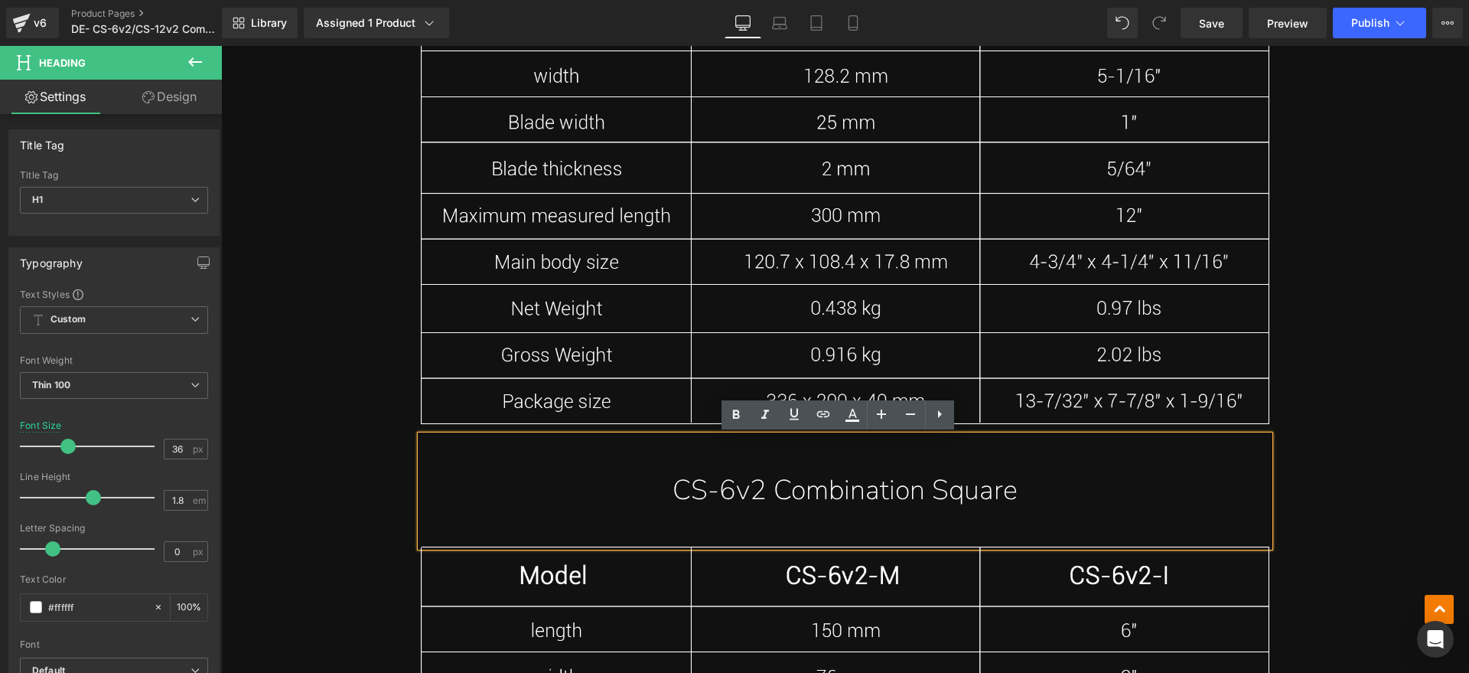
drag, startPoint x: 872, startPoint y: 486, endPoint x: 766, endPoint y: 488, distance: 106.4
click at [766, 488] on h1 "CS-6v2 Combination Square" at bounding box center [845, 491] width 849 height 50
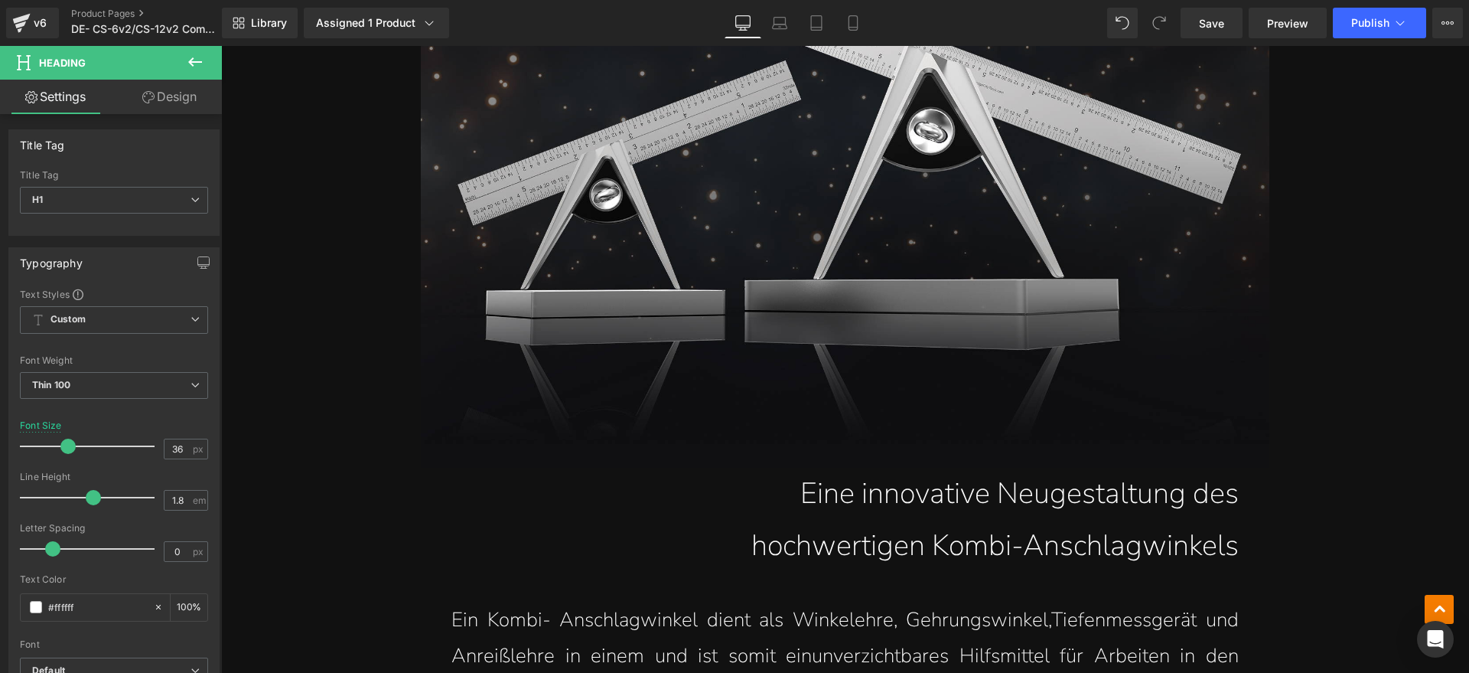
scroll to position [0, 0]
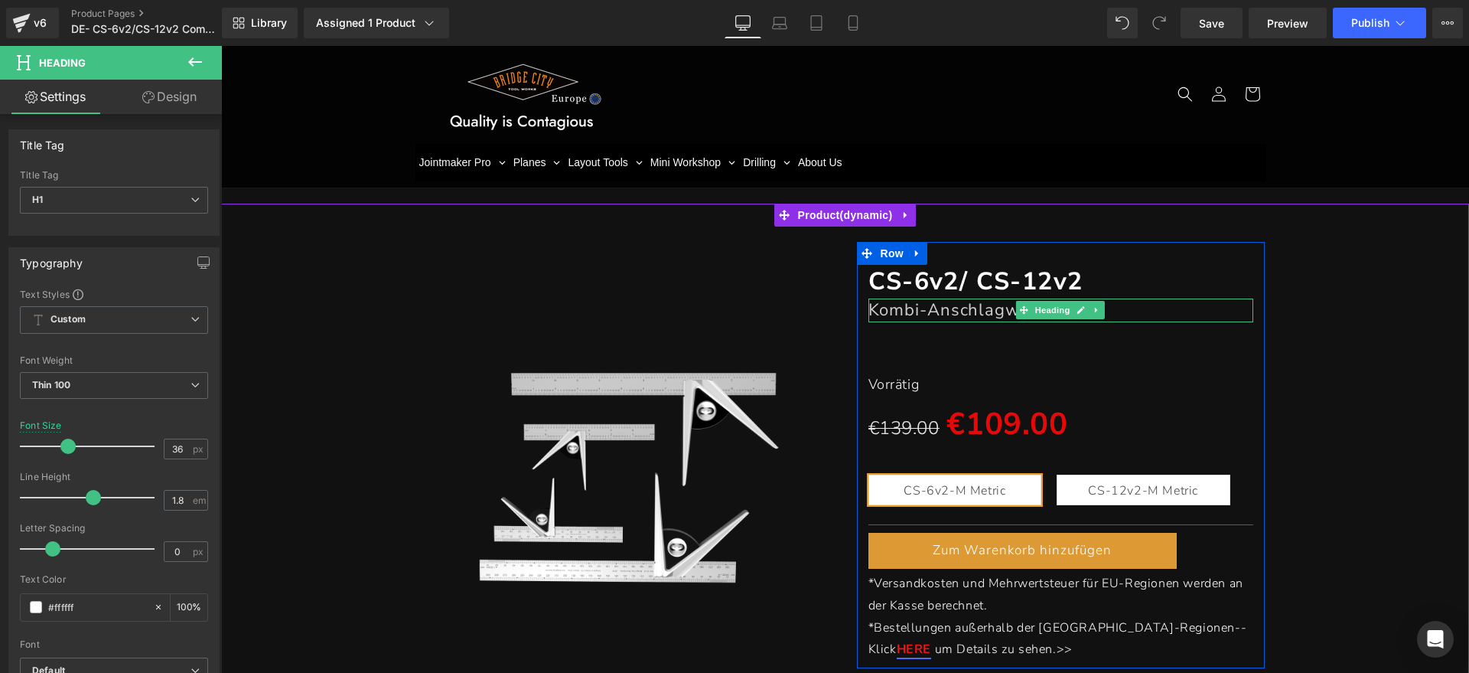
click at [1036, 315] on span "Heading" at bounding box center [1052, 310] width 41 height 18
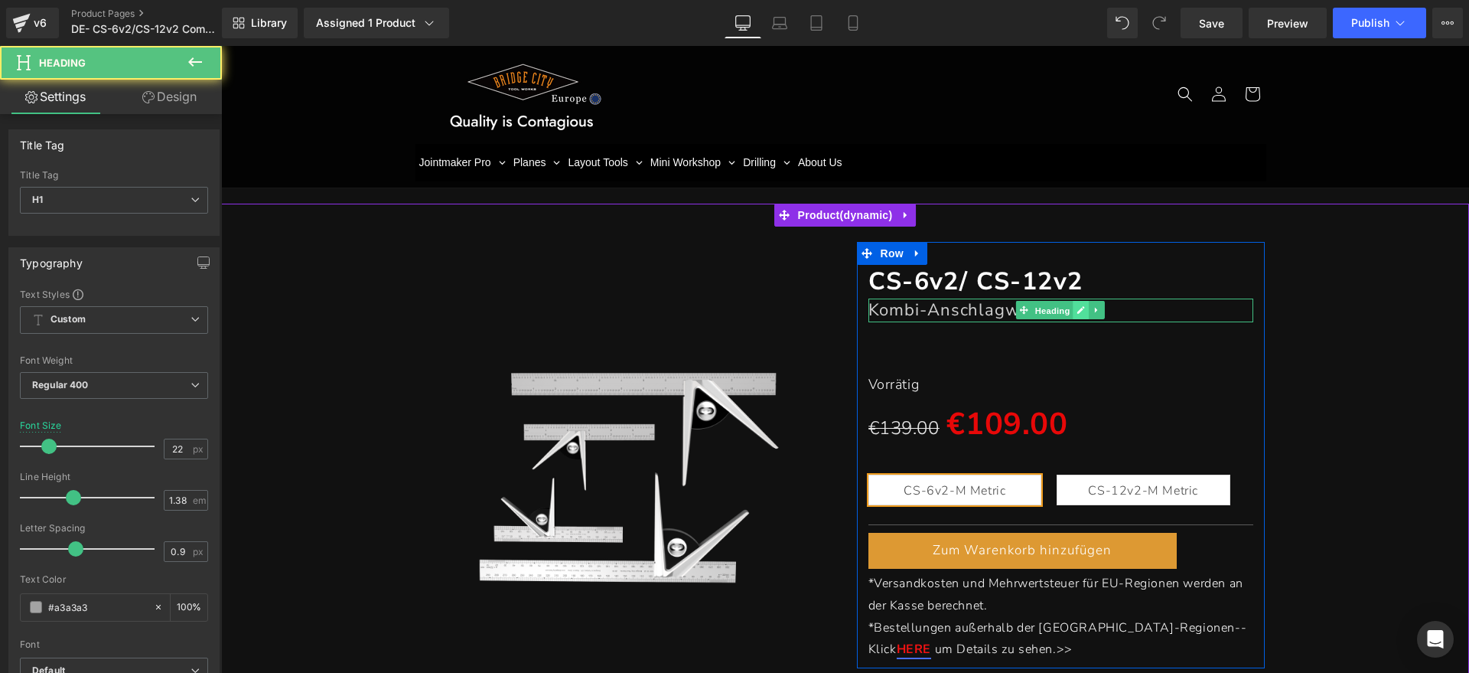
click at [1073, 308] on link at bounding box center [1081, 310] width 16 height 18
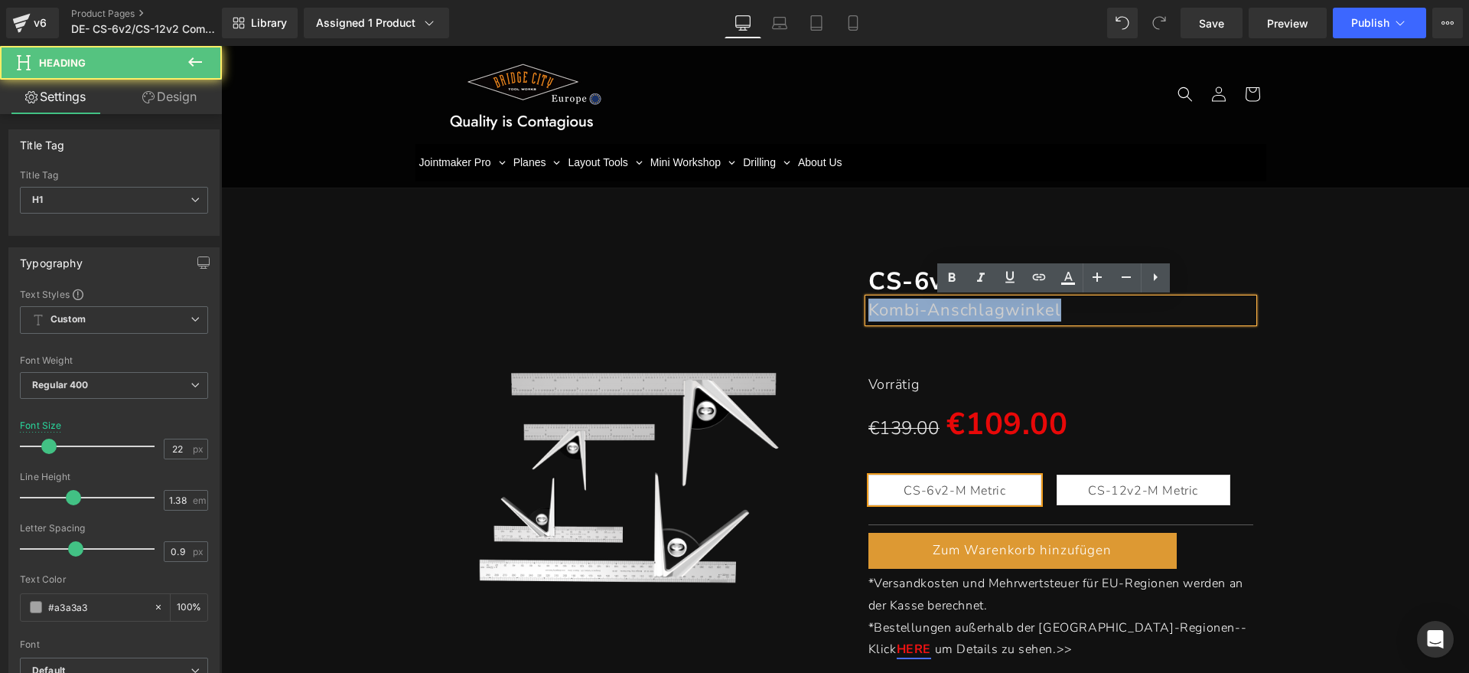
drag, startPoint x: 1070, startPoint y: 308, endPoint x: 868, endPoint y: 310, distance: 202.0
click at [868, 310] on h1 "Kombi-Anschlagwinkel" at bounding box center [1061, 309] width 386 height 23
click at [1062, 313] on h1 "Kombi-Anschlagwinkel" at bounding box center [1061, 309] width 386 height 23
drag, startPoint x: 1057, startPoint y: 308, endPoint x: 852, endPoint y: 310, distance: 204.3
click at [857, 310] on div "CS-6v2/ CS-12v2 Heading Kombi-Anschlagwinkel Heading Separator Vorrätig Text Bl…" at bounding box center [1061, 463] width 409 height 396
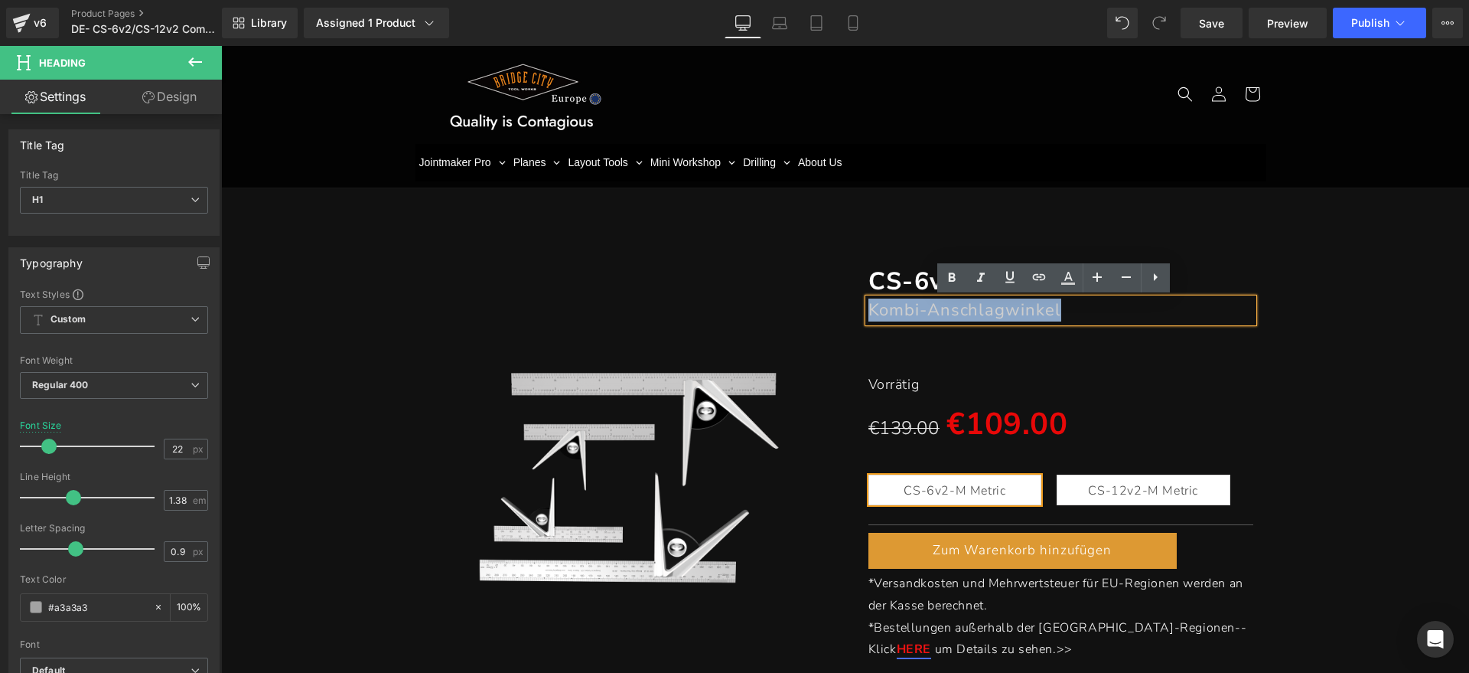
copy font "Kombi-Anschlagwinkel"
click at [1265, 256] on div "CS-6v2/ CS-12v2 Heading Kombi-Anschlagwinkel Heading Separator Vorrätig Text Bl…" at bounding box center [1061, 455] width 432 height 426
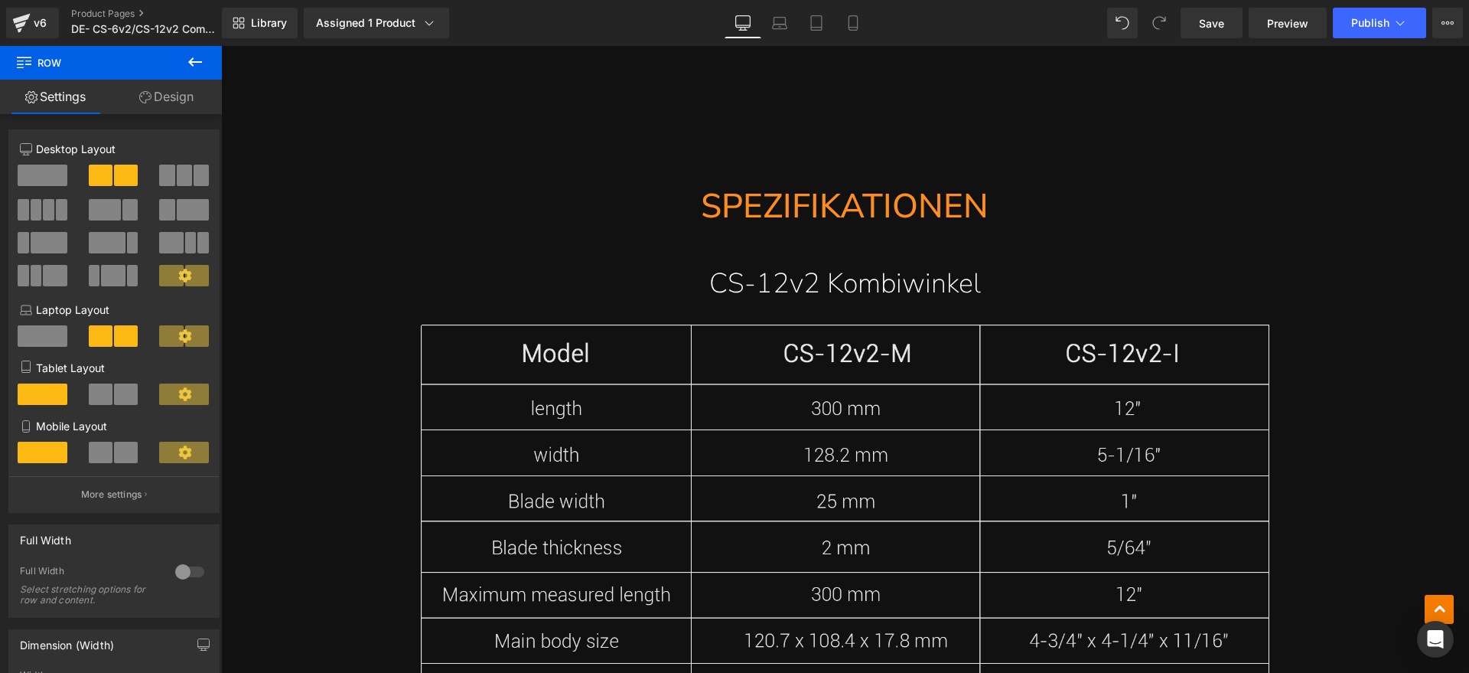
scroll to position [11182, 0]
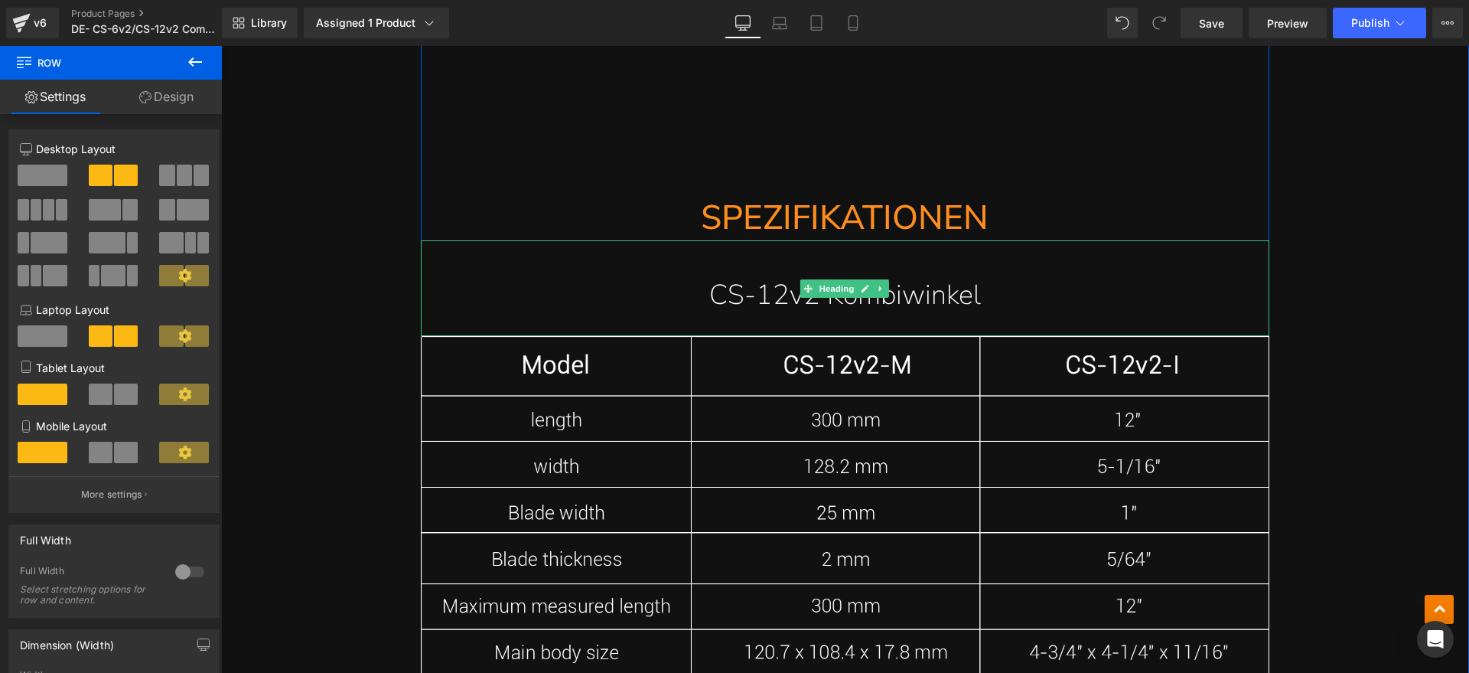
click at [939, 286] on h1 "CS-12v2 Kombiwinkel" at bounding box center [845, 296] width 849 height 50
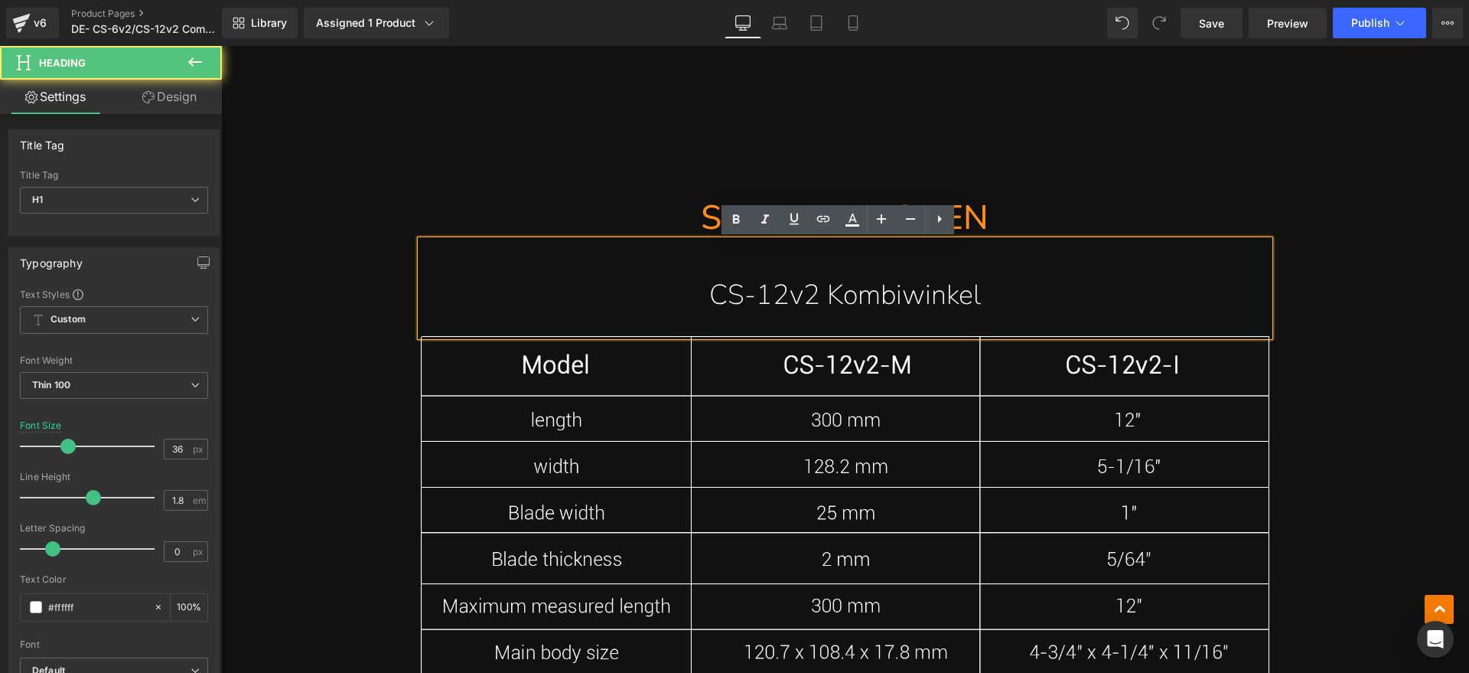
click at [1004, 292] on h1 "CS-12v2 Kombiwinkel" at bounding box center [845, 296] width 849 height 50
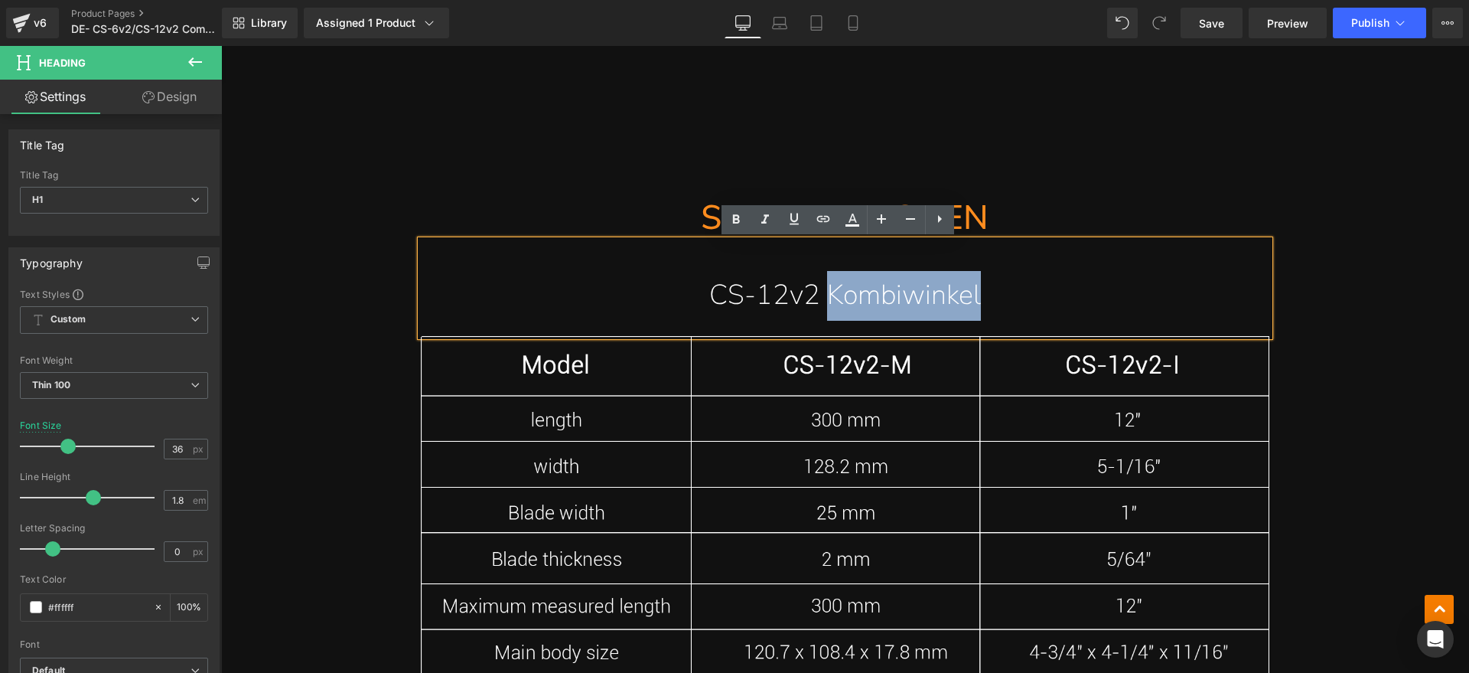
drag, startPoint x: 1005, startPoint y: 289, endPoint x: 826, endPoint y: 291, distance: 179.0
click at [826, 291] on h1 "CS-12v2 Kombiwinkel" at bounding box center [845, 296] width 849 height 50
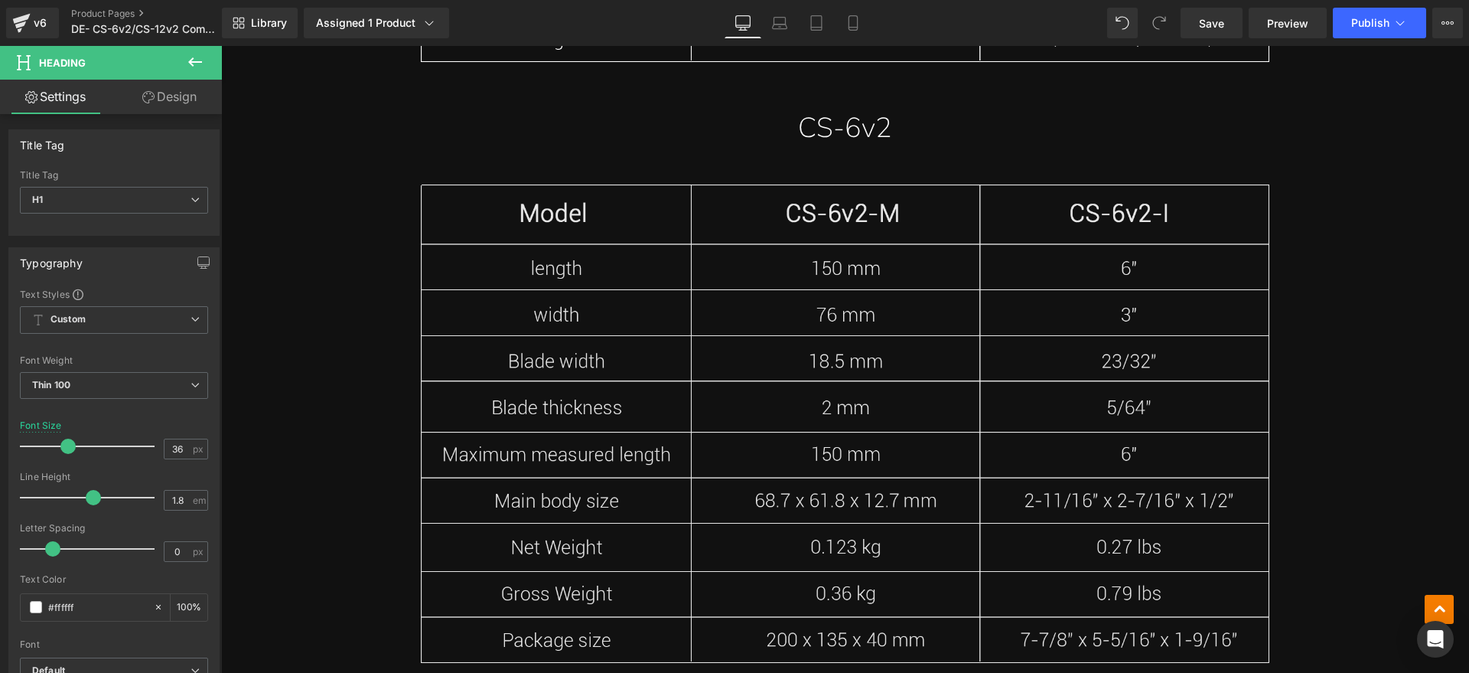
scroll to position [11948, 0]
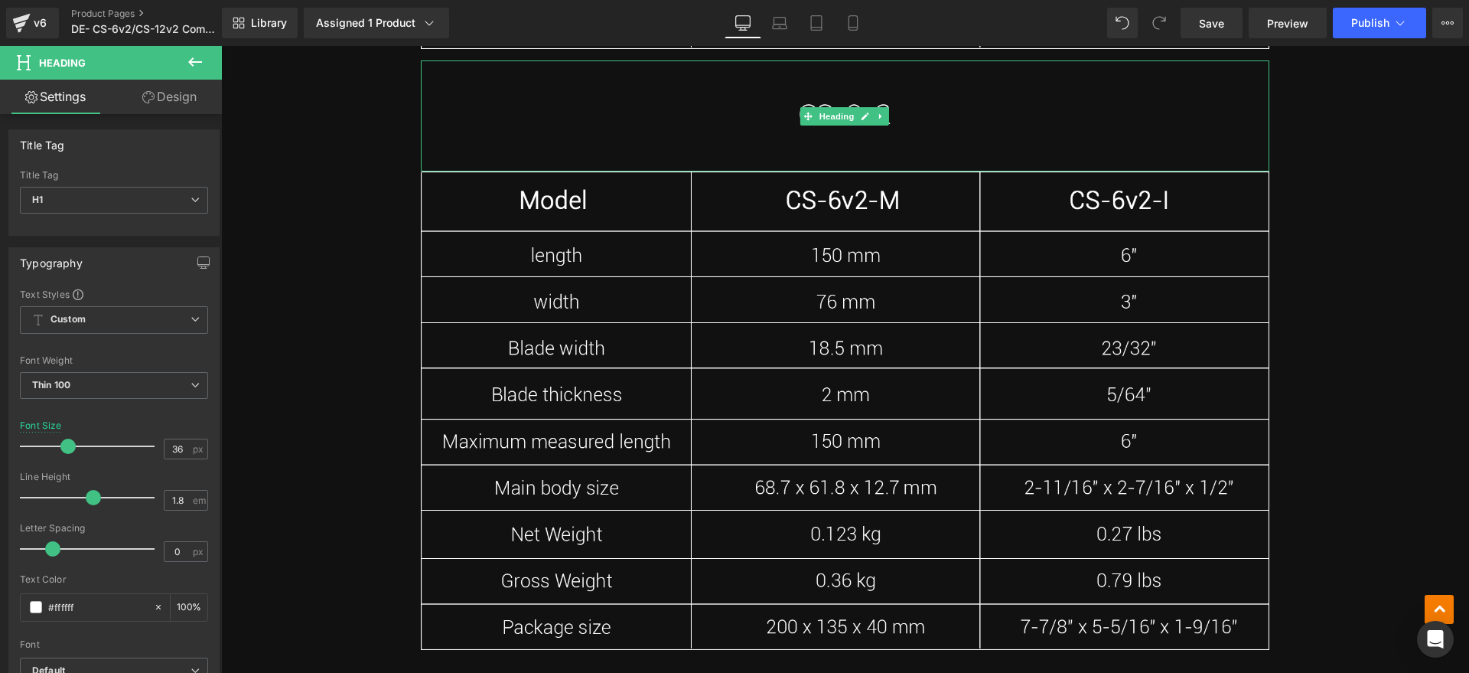
drag, startPoint x: 881, startPoint y: 121, endPoint x: 890, endPoint y: 119, distance: 8.7
click at [883, 120] on link at bounding box center [882, 116] width 16 height 18
click at [834, 115] on link at bounding box center [842, 116] width 16 height 18
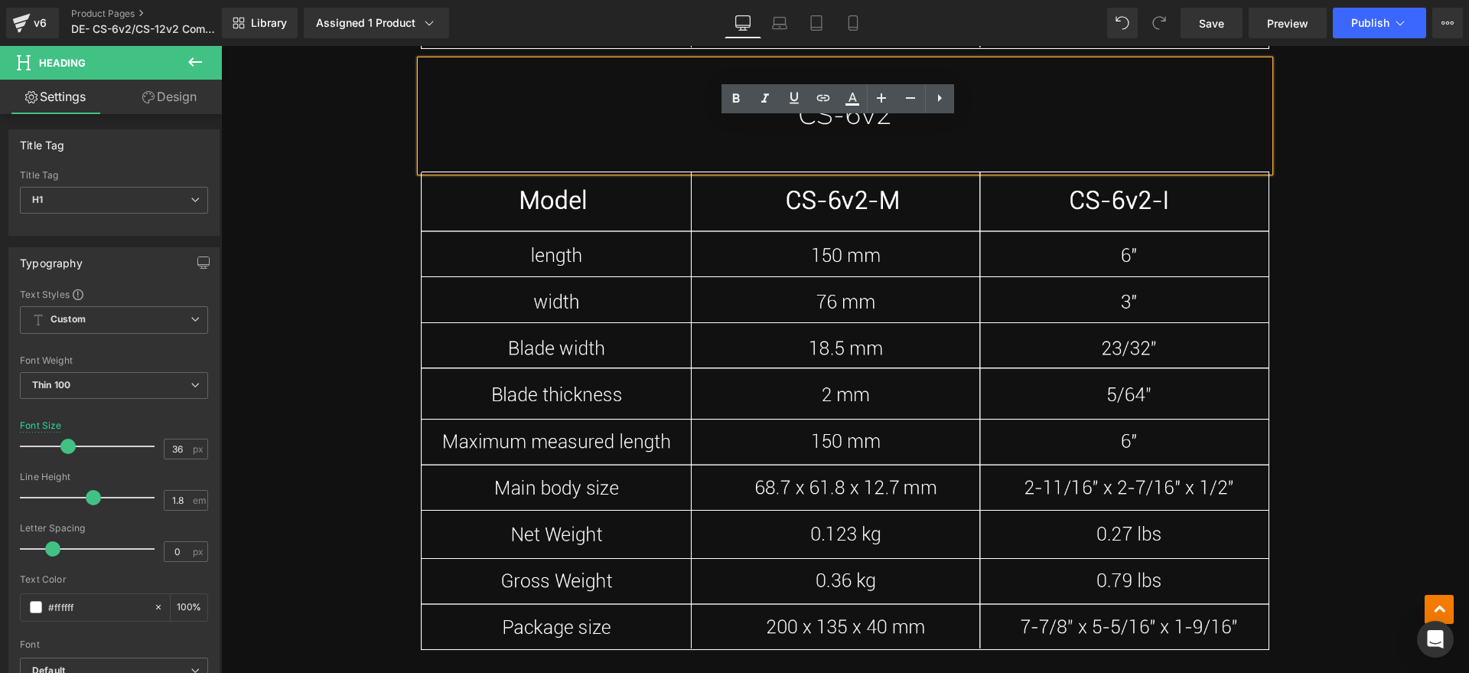
click at [901, 115] on h1 "CS-6v2" at bounding box center [845, 116] width 849 height 50
click at [899, 124] on h1 "CS-6v2" at bounding box center [845, 116] width 849 height 50
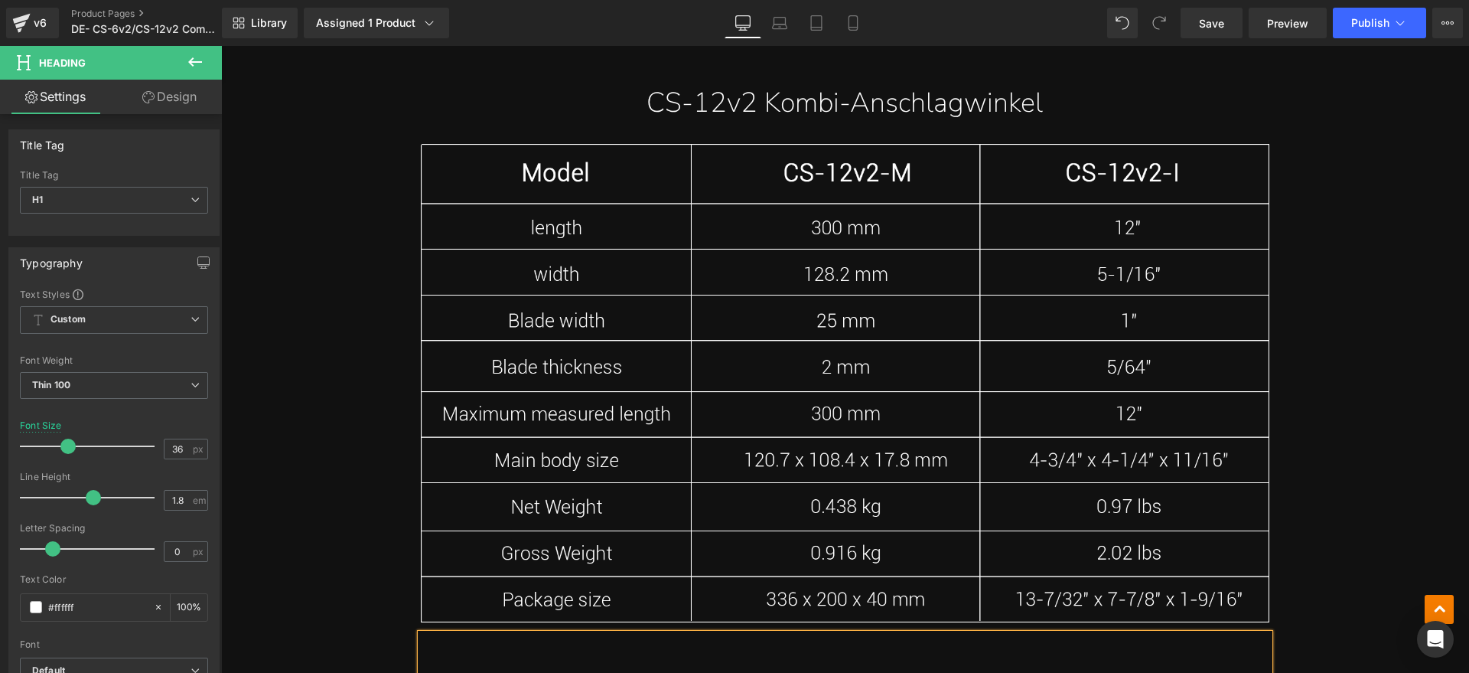
scroll to position [11374, 0]
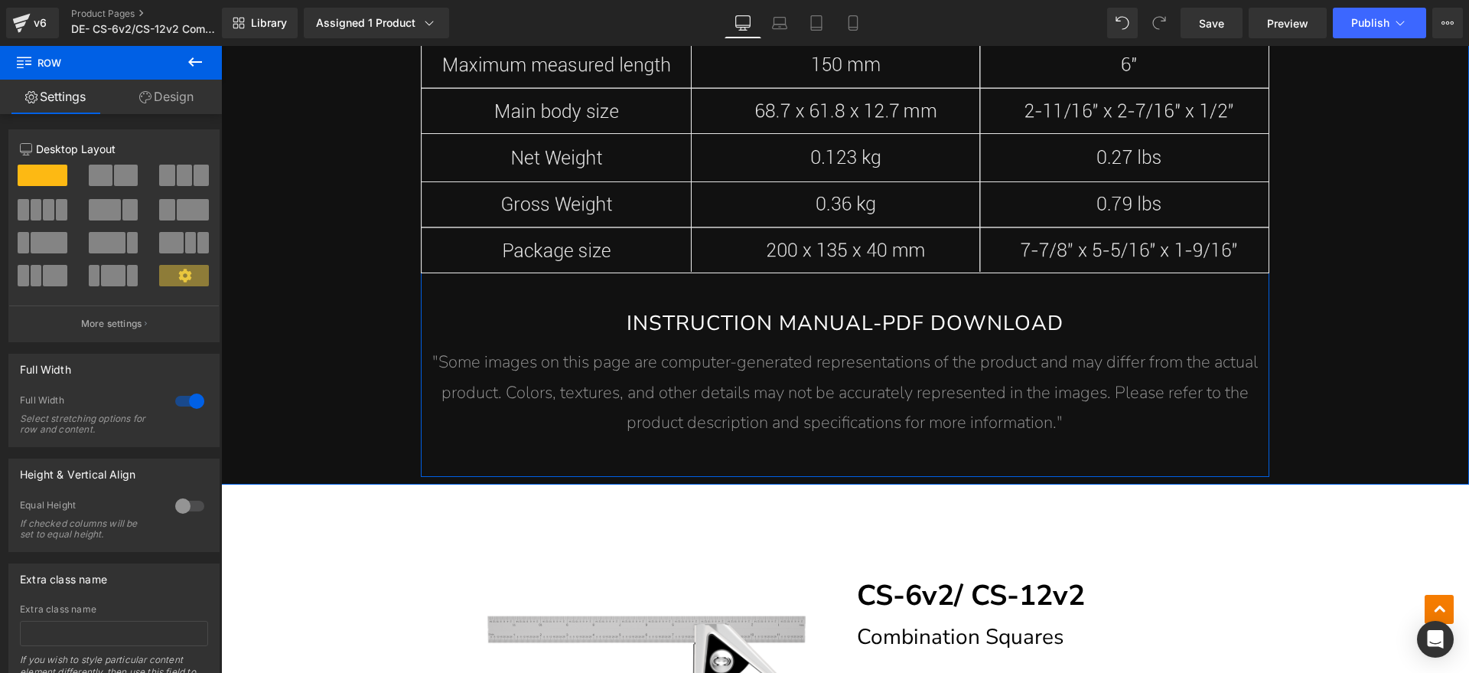
scroll to position [12330, 0]
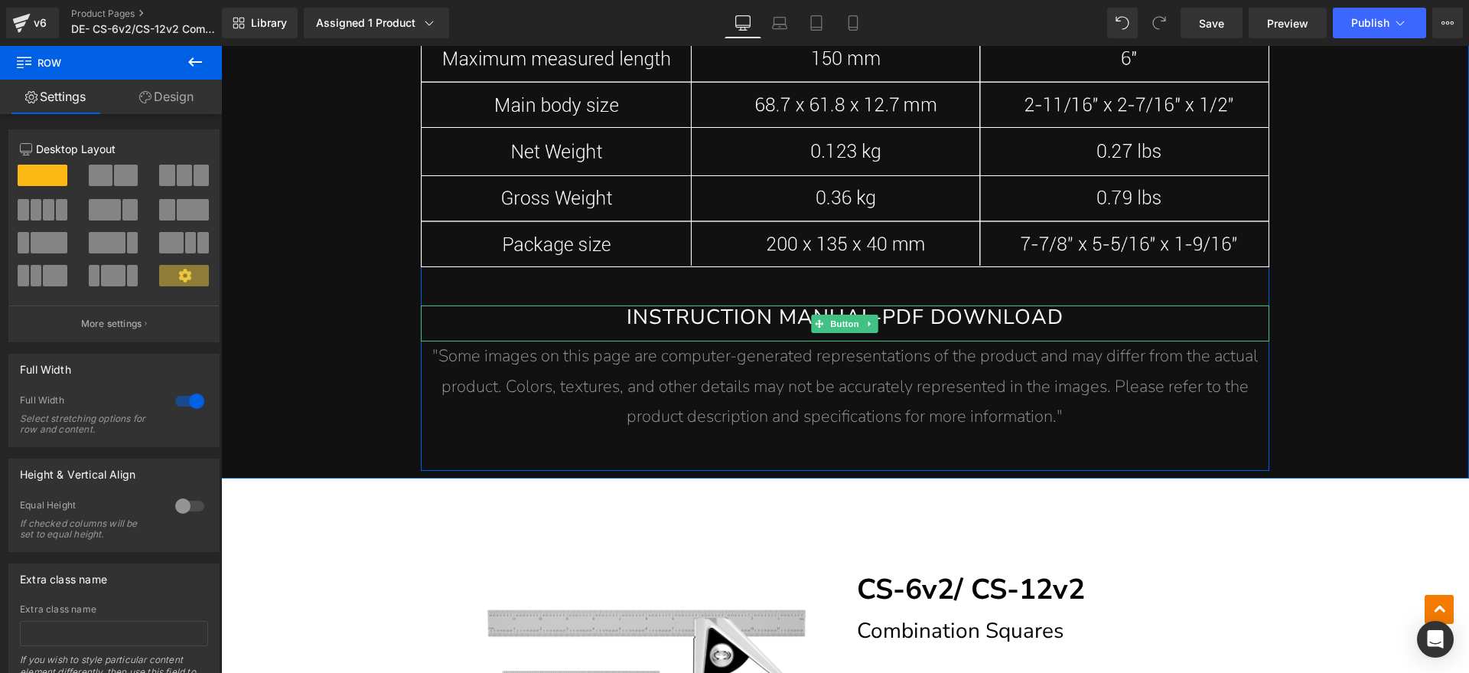
click at [711, 316] on link "INSTRUCTION MANUAL-PDF DOWNLOAD" at bounding box center [845, 323] width 849 height 36
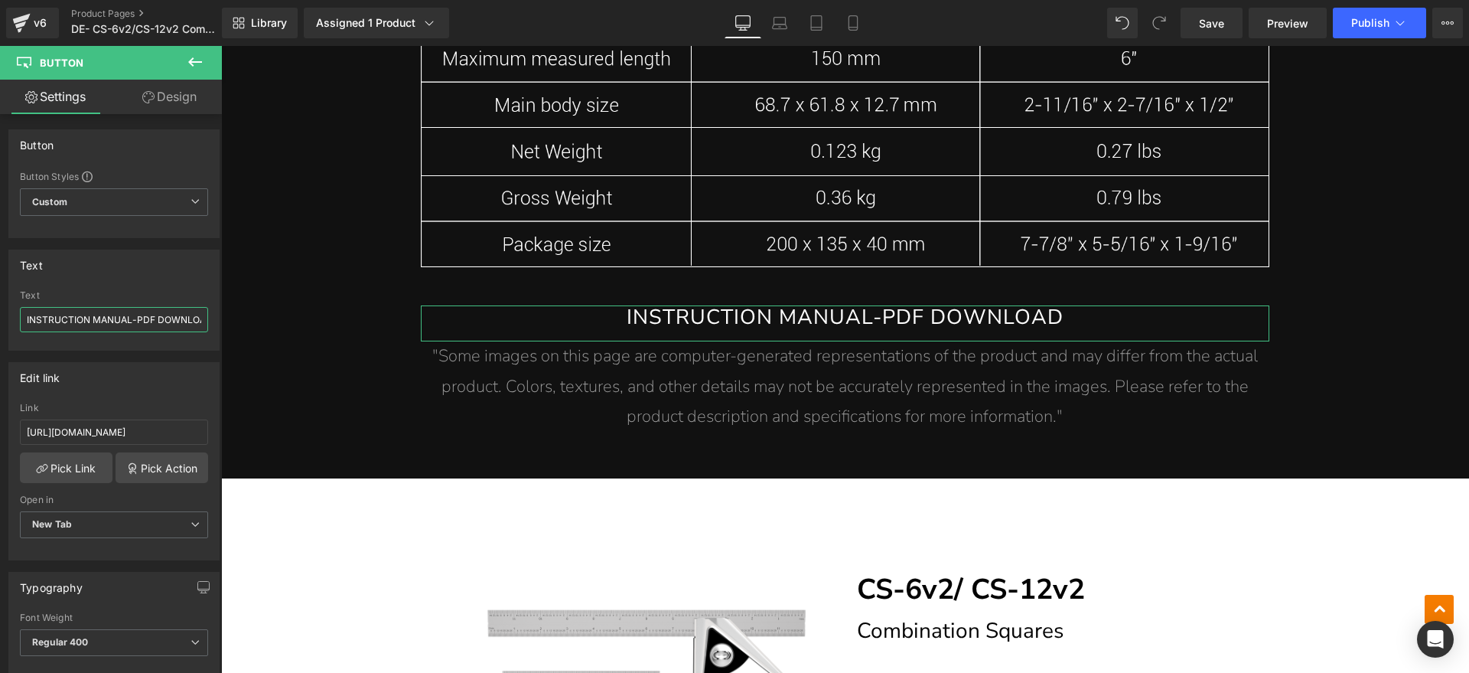
scroll to position [0, 16]
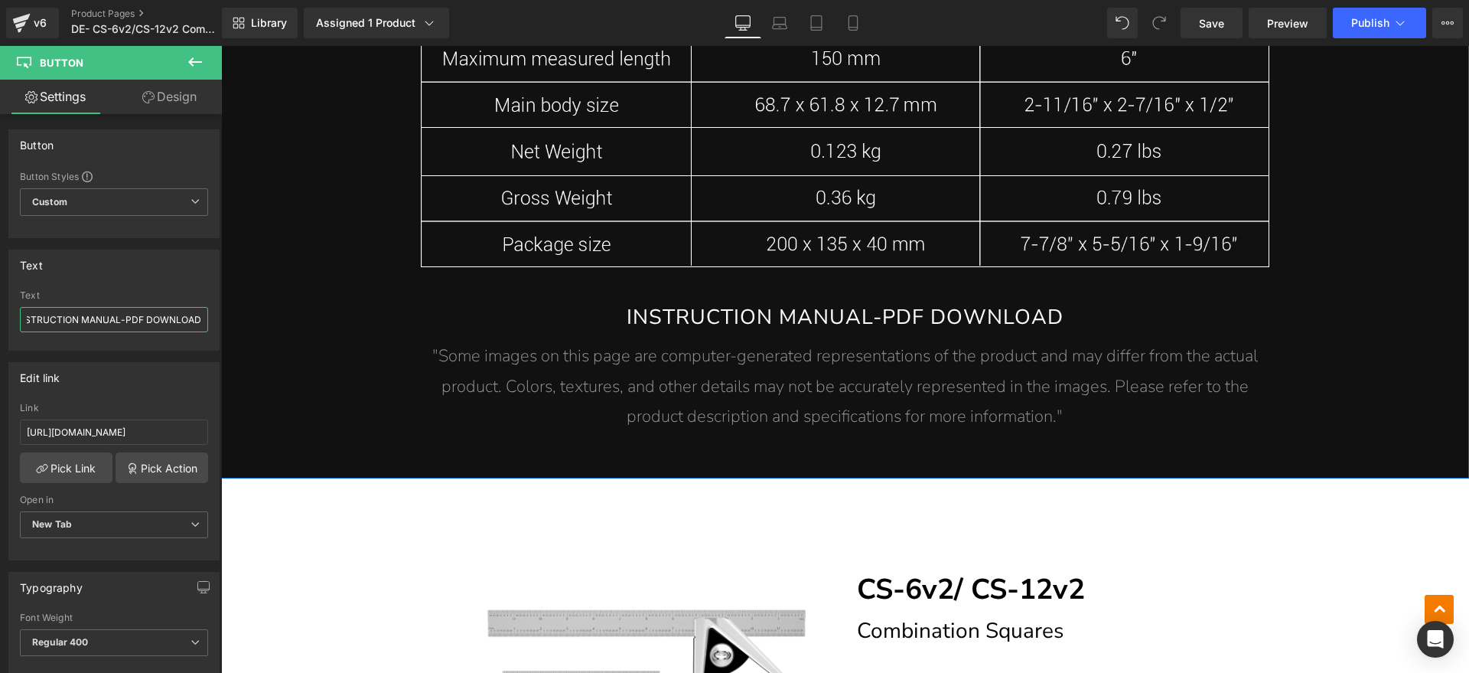
drag, startPoint x: 249, startPoint y: 365, endPoint x: 251, endPoint y: 319, distance: 46.0
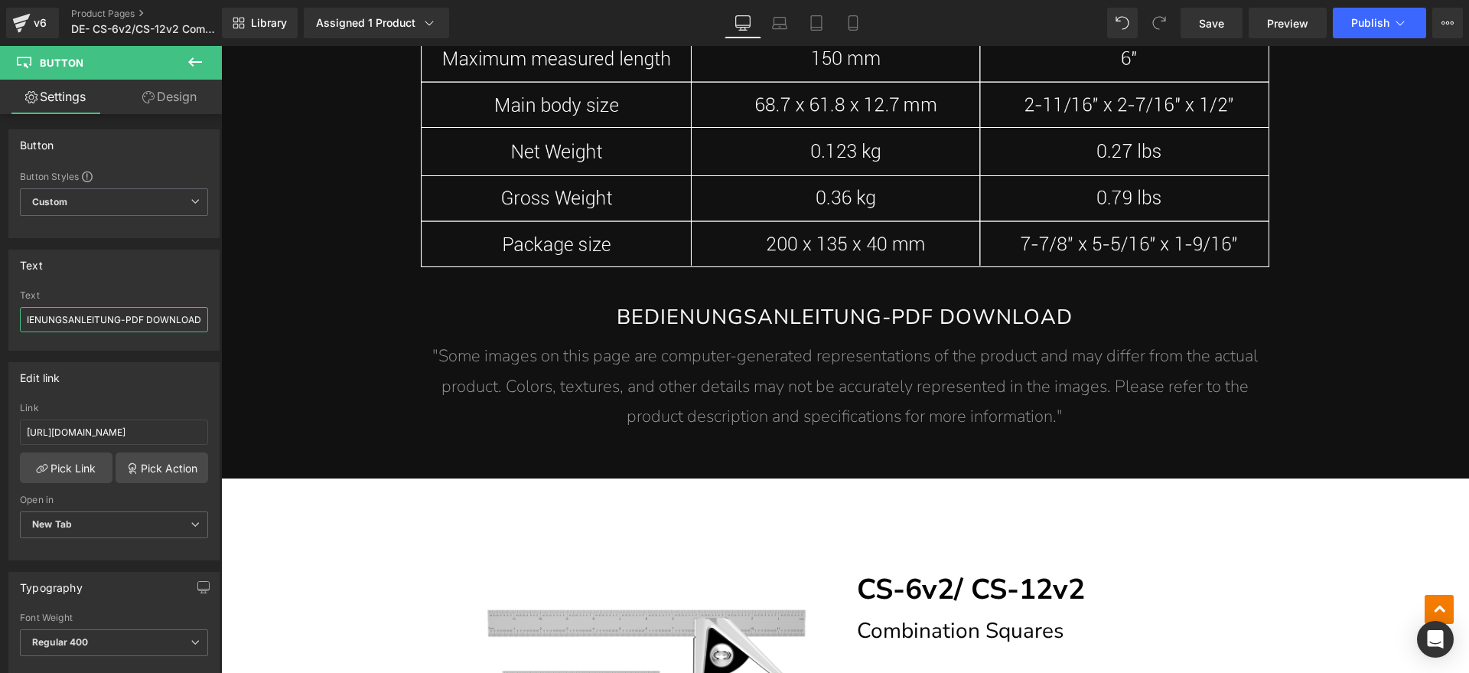
type input "BEDIENUNGSANLEITUNG-PDF DOWNLOAD"
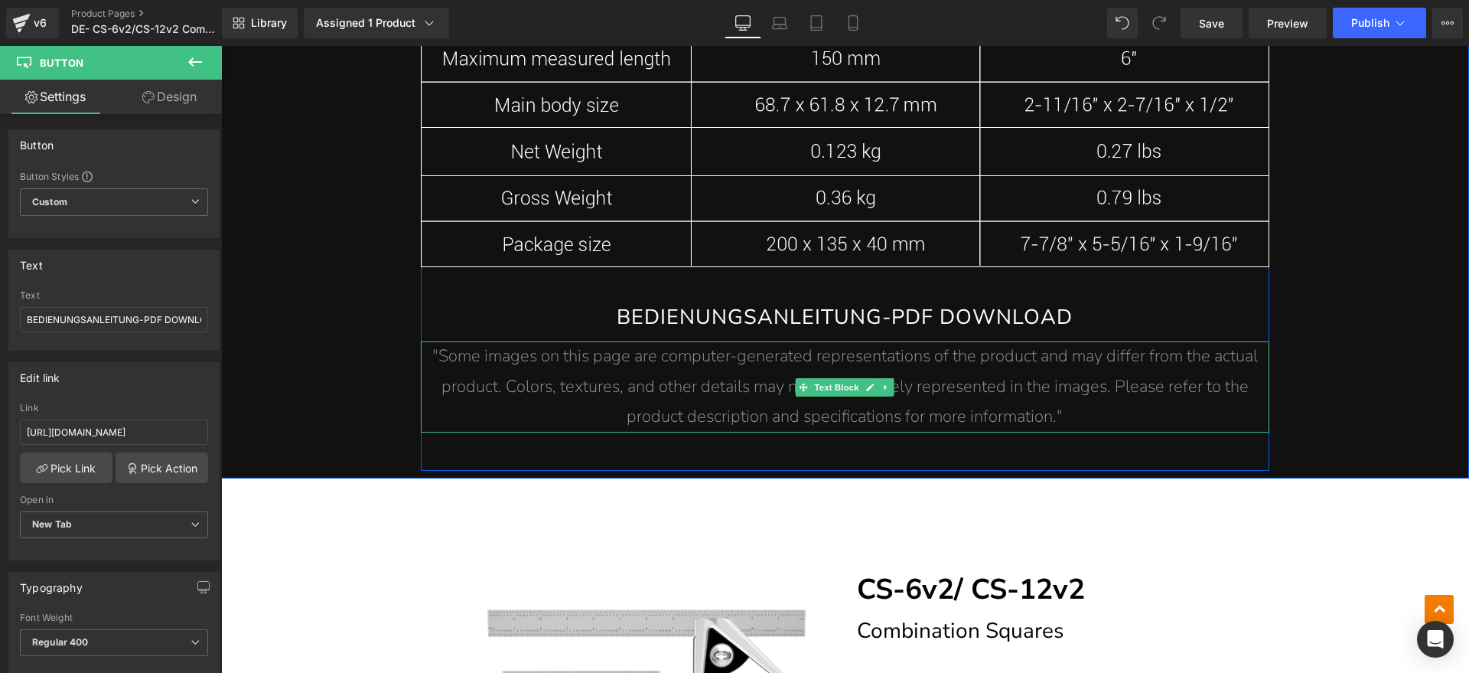
drag, startPoint x: 744, startPoint y: 418, endPoint x: 1087, endPoint y: 414, distance: 342.8
click at [747, 418] on span ""Some images on this page are computer-generated representations of the product…" at bounding box center [845, 385] width 826 height 83
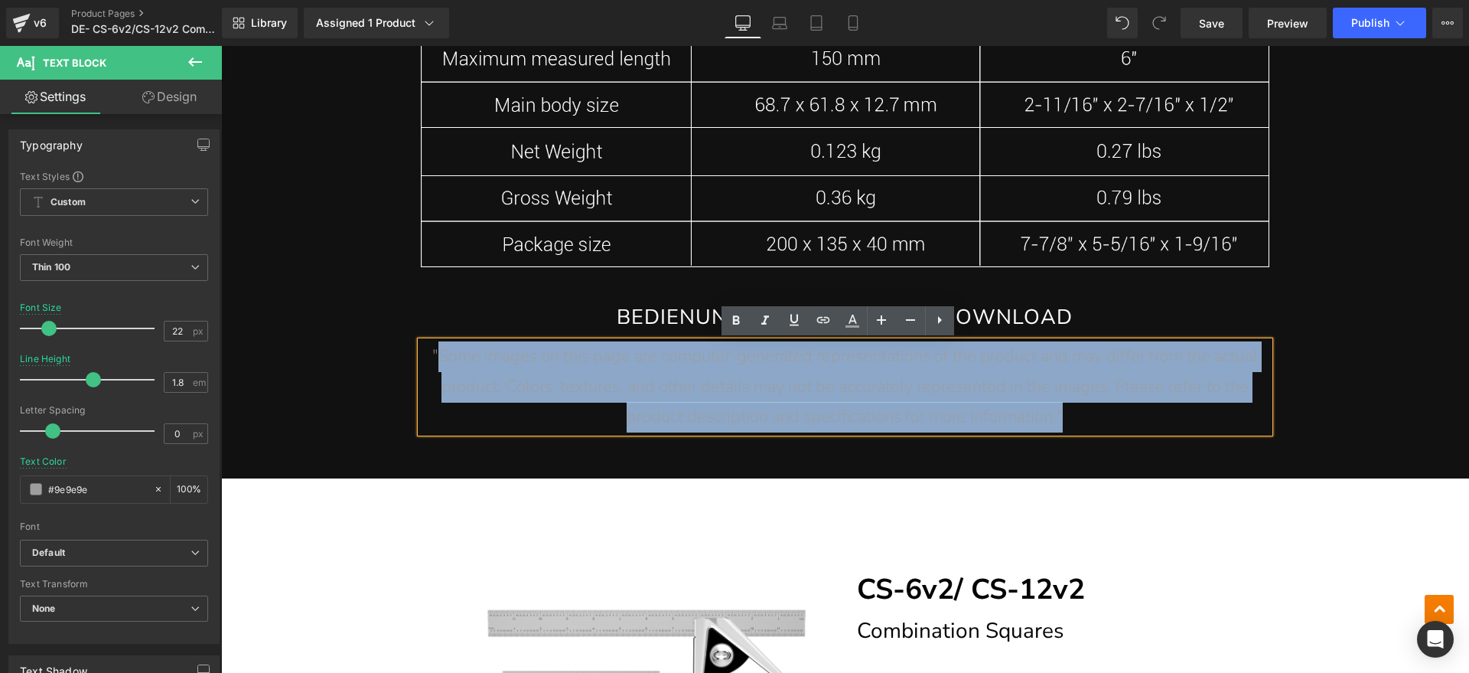
drag, startPoint x: 1087, startPoint y: 414, endPoint x: 429, endPoint y: 363, distance: 659.9
click at [429, 363] on p ""Some images on this page are computer-generated representations of the product…" at bounding box center [845, 386] width 849 height 91
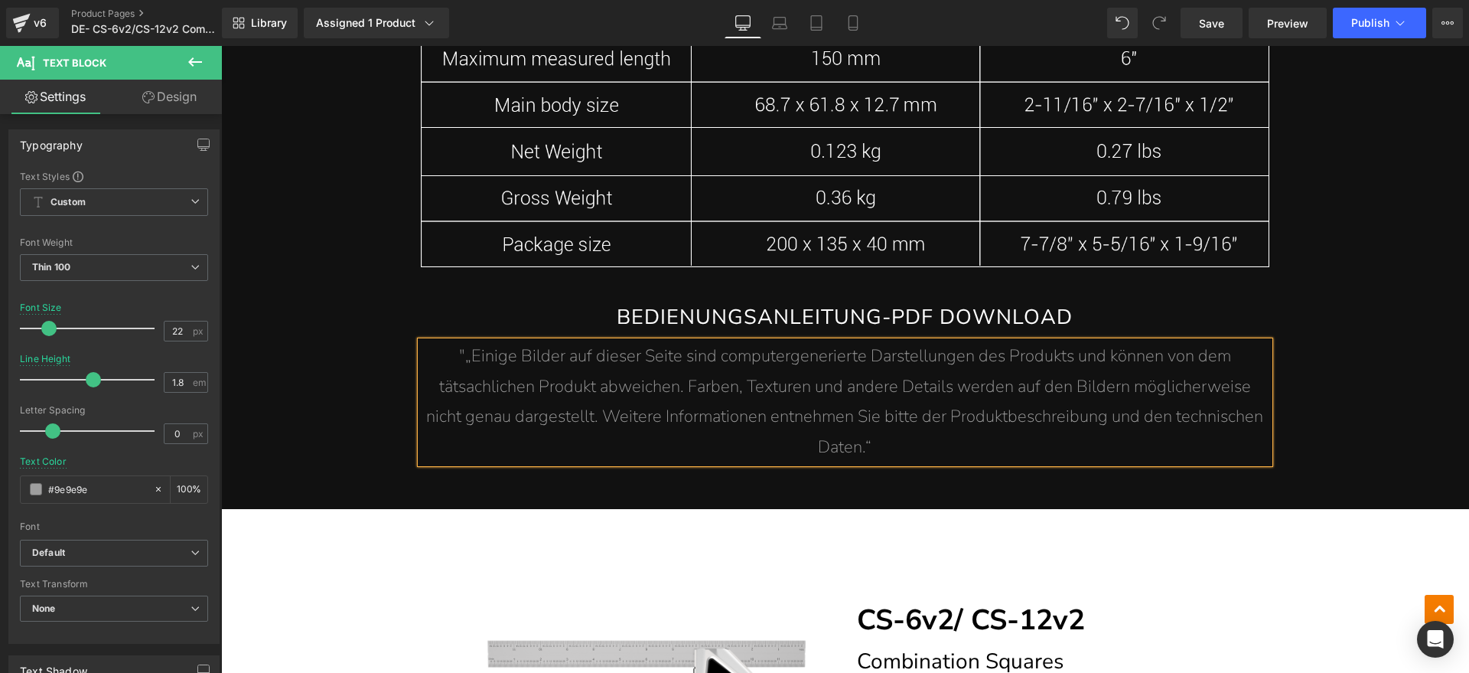
click at [461, 353] on span ""„Einige Bilder auf dieser Seite sind computergenerierte Darstellungen des Prod…" at bounding box center [844, 401] width 837 height 114
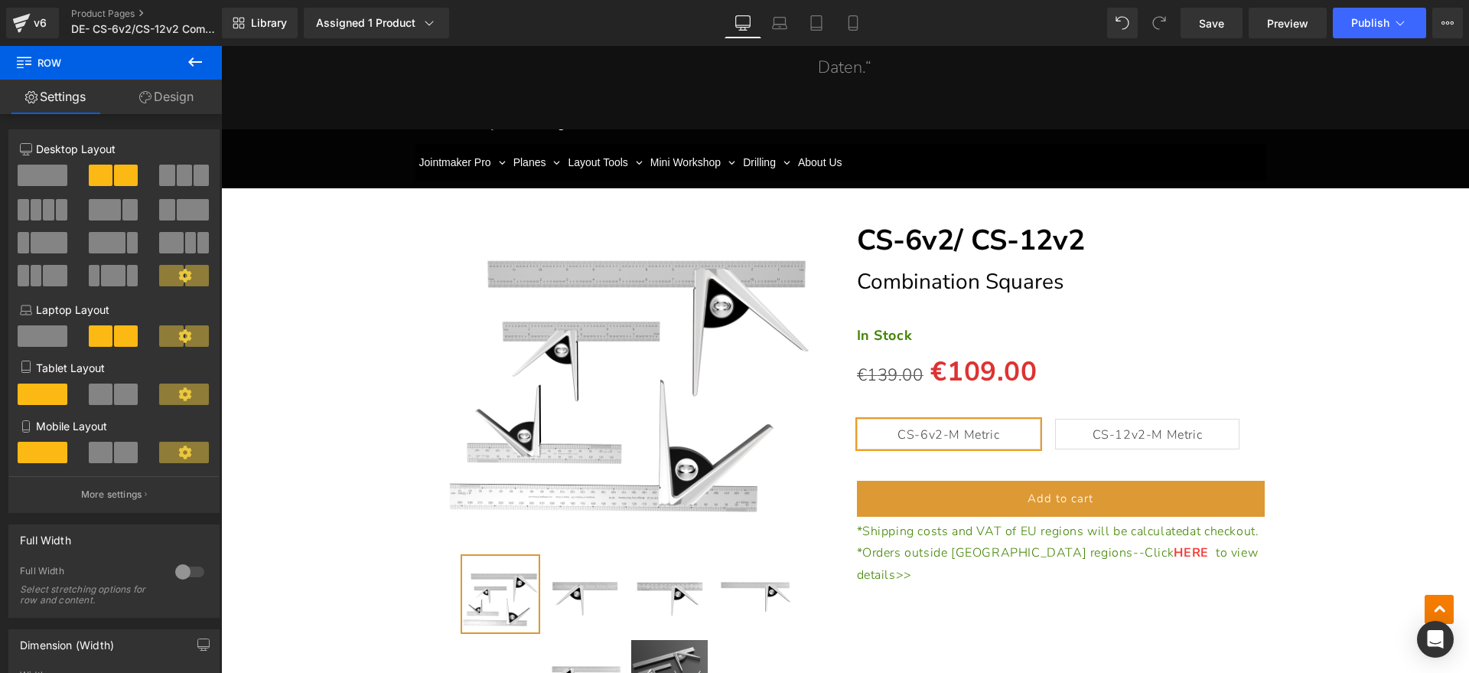
scroll to position [12713, 0]
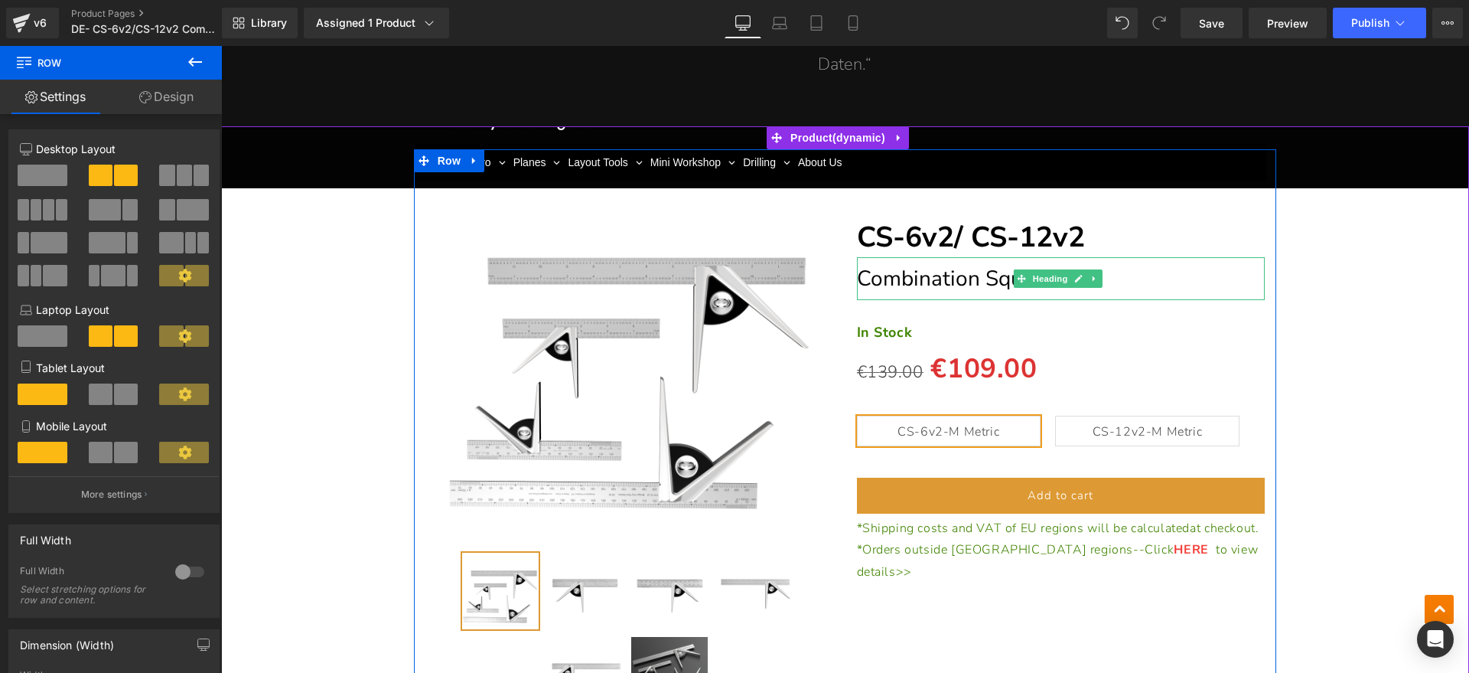
drag, startPoint x: 971, startPoint y: 277, endPoint x: 1086, endPoint y: 282, distance: 114.9
click at [971, 277] on span "Combination Squares" at bounding box center [960, 278] width 207 height 29
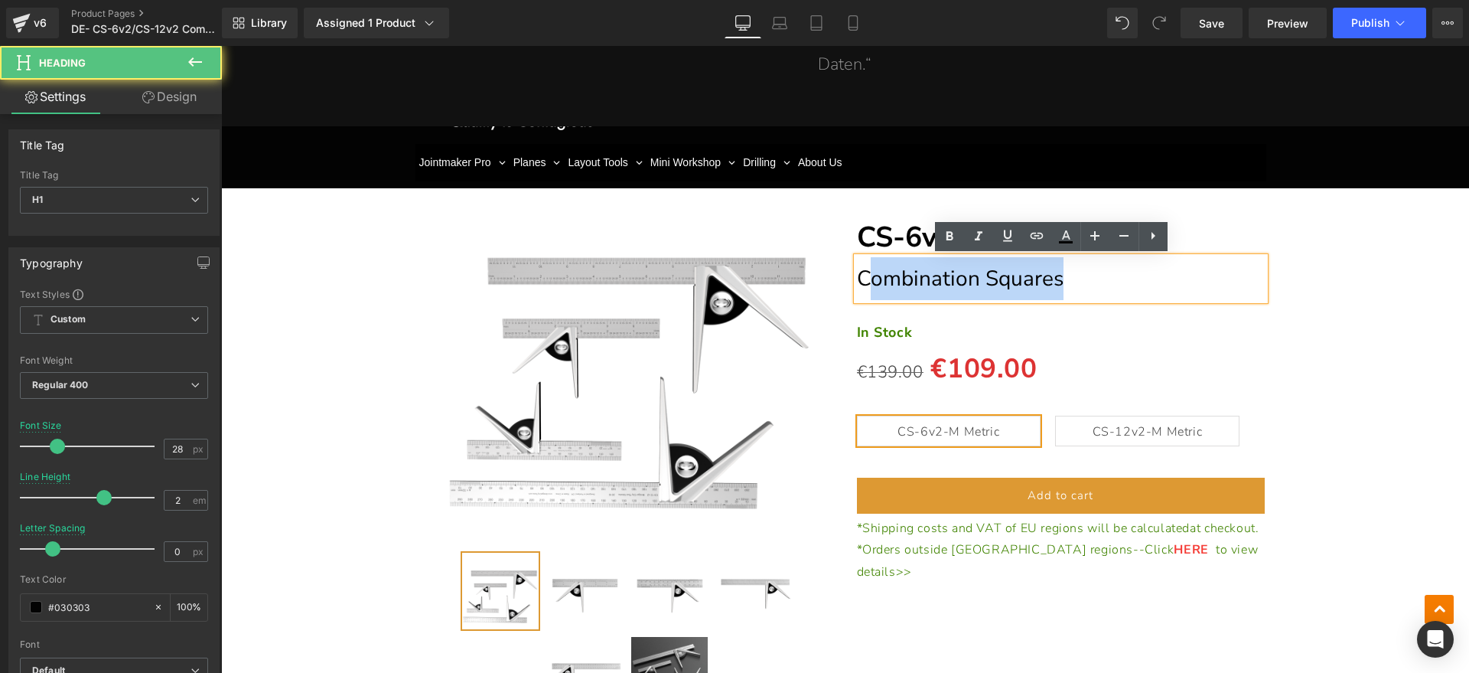
drag, startPoint x: 1074, startPoint y: 282, endPoint x: 862, endPoint y: 283, distance: 211.9
click at [862, 283] on h1 "Combination Squares" at bounding box center [1061, 278] width 409 height 43
paste div
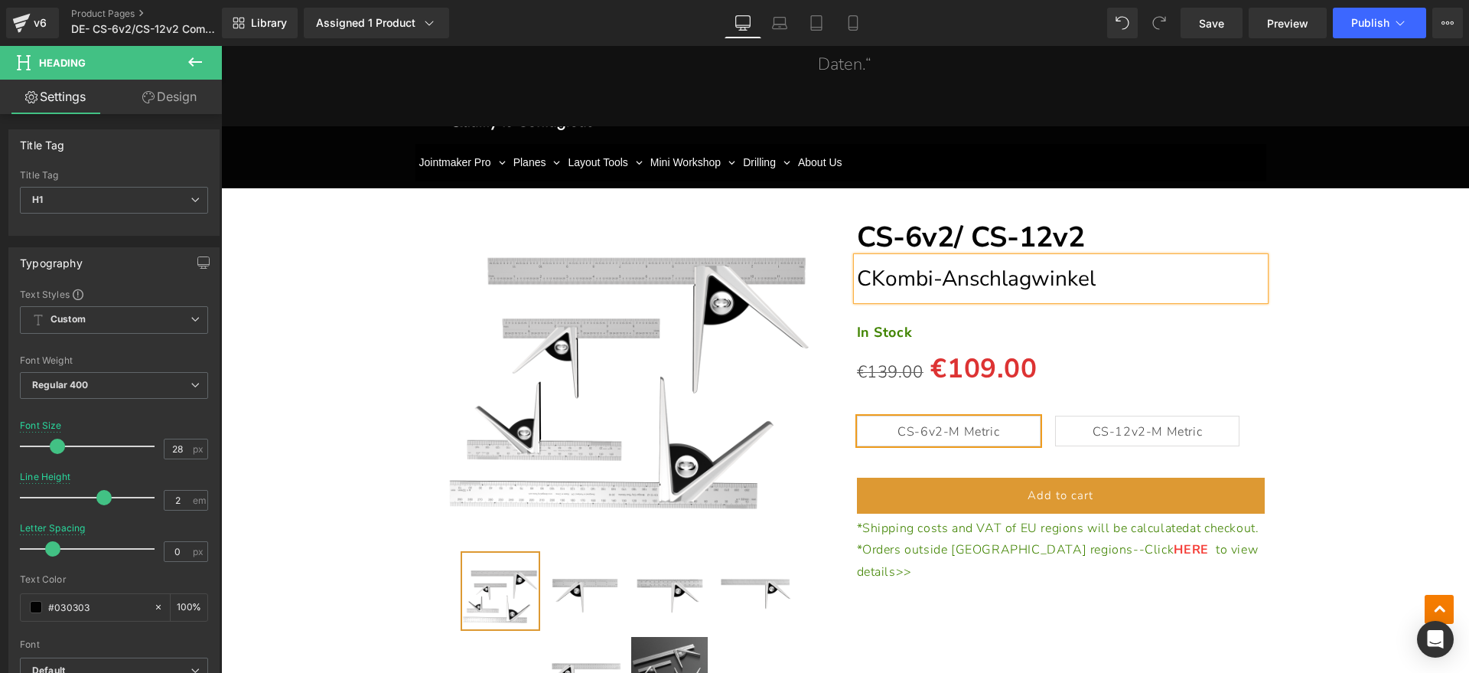
click at [865, 282] on span "CKombi-Anschlagwinkel" at bounding box center [976, 278] width 239 height 29
click at [865, 338] on strong "In Stock" at bounding box center [885, 332] width 56 height 18
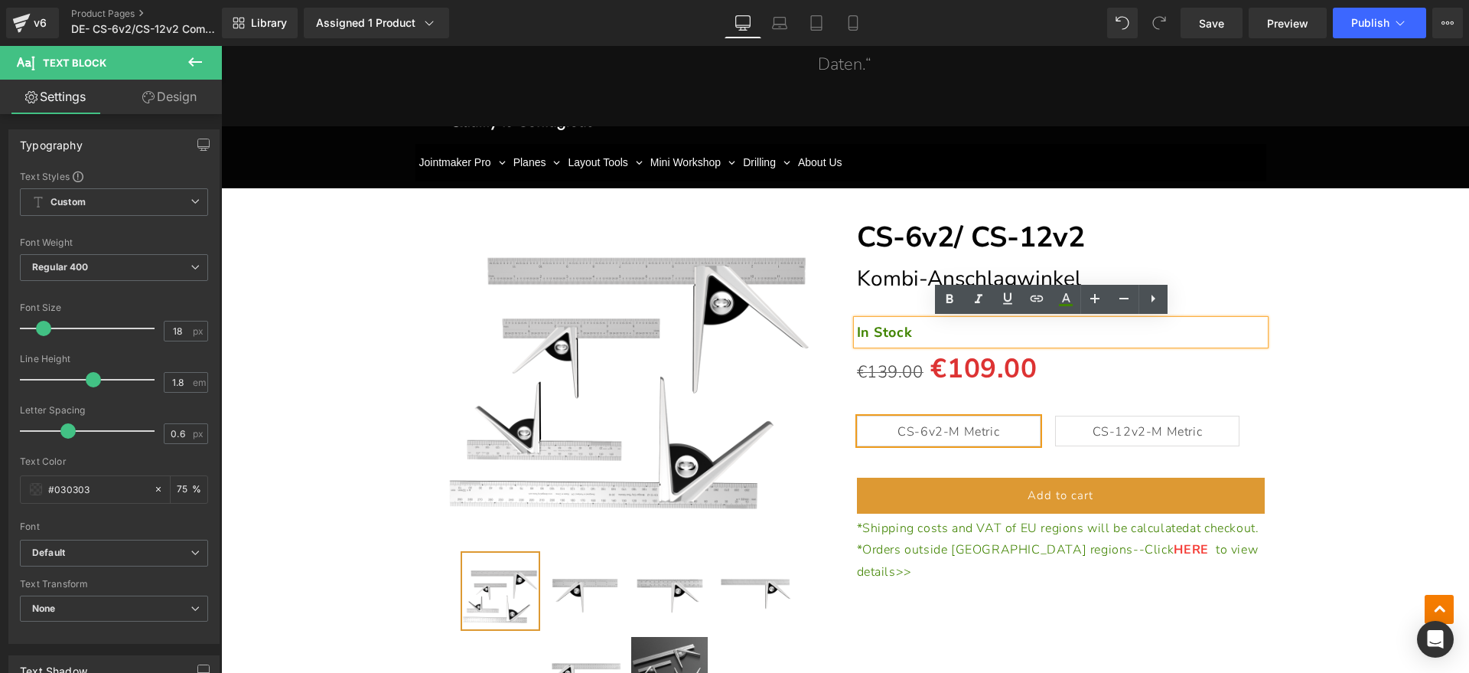
click at [1038, 335] on p "In Stock" at bounding box center [1061, 332] width 409 height 24
